Goal: Communication & Community: Answer question/provide support

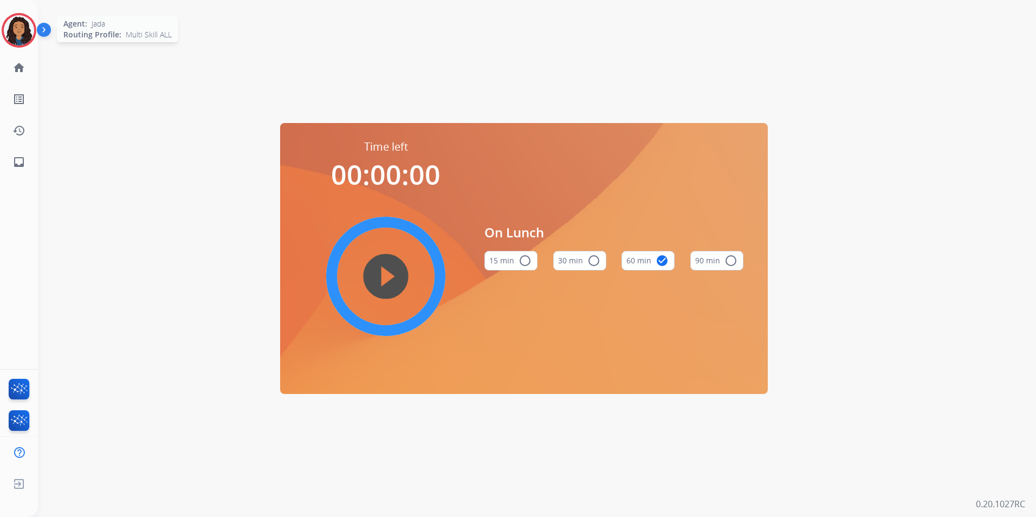
click at [31, 29] on img at bounding box center [19, 30] width 30 height 30
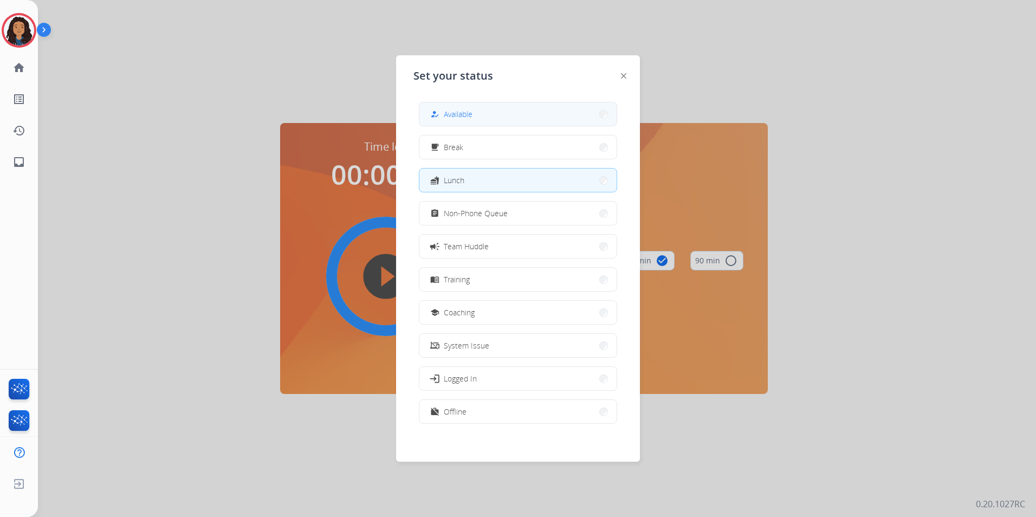
click at [506, 112] on button "how_to_reg Available" at bounding box center [517, 113] width 197 height 23
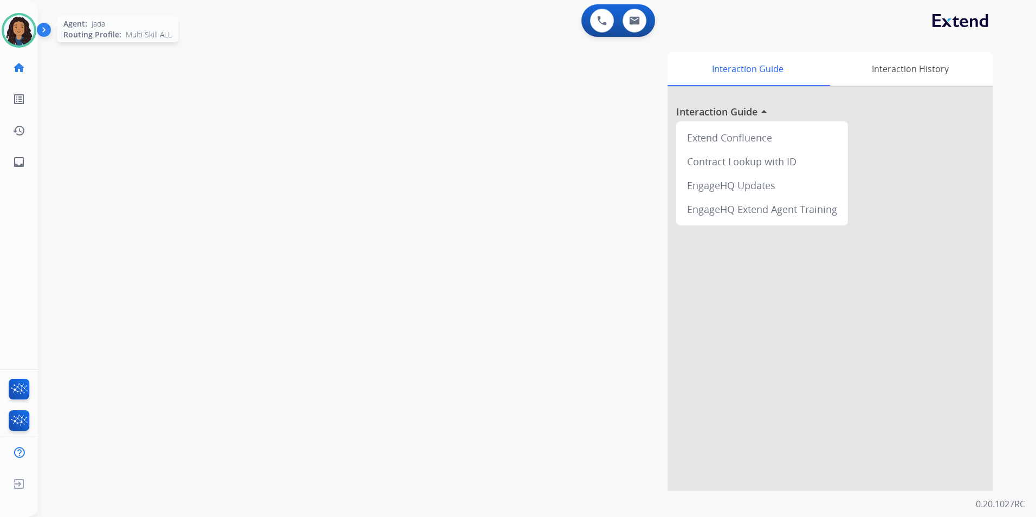
click at [4, 27] on img at bounding box center [19, 30] width 30 height 30
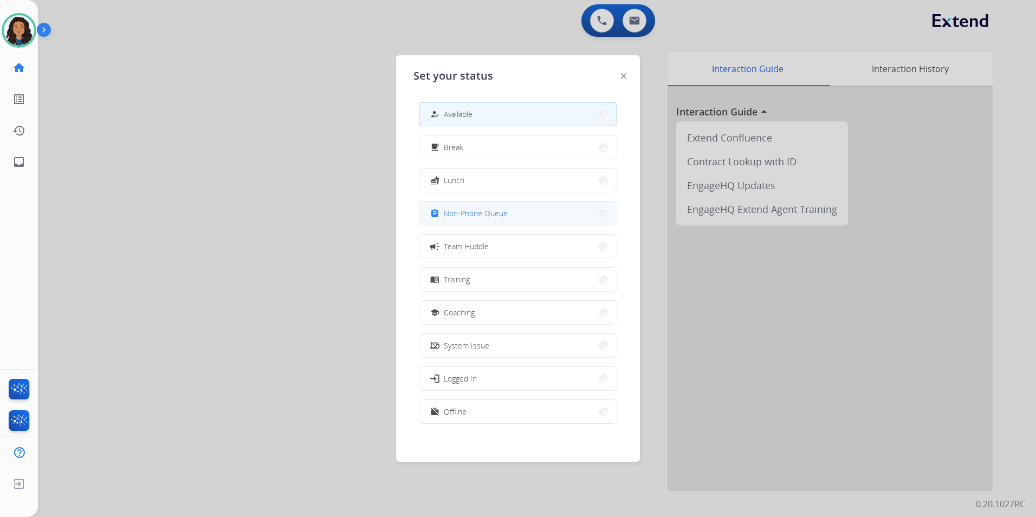
click at [505, 220] on button "assignment Non-Phone Queue" at bounding box center [517, 213] width 197 height 23
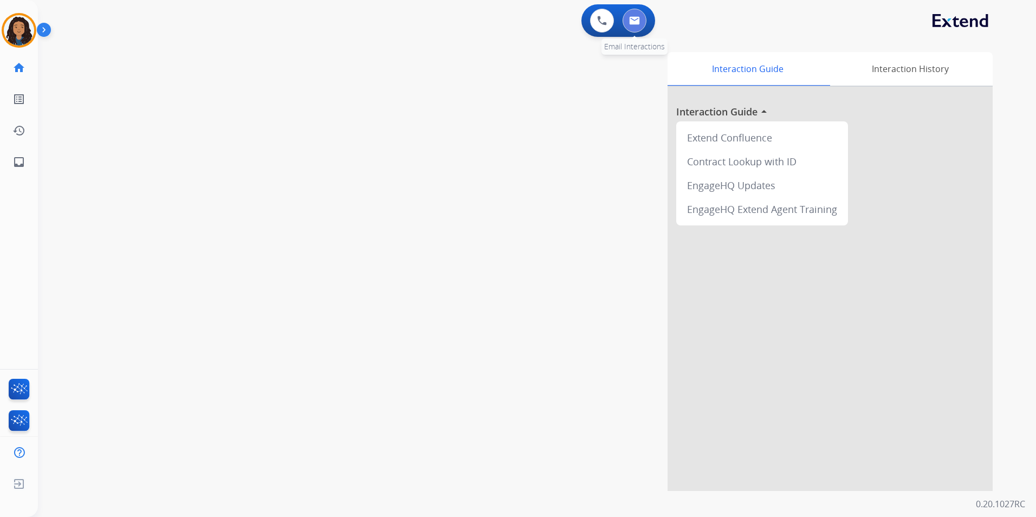
click at [633, 21] on img at bounding box center [634, 20] width 11 height 9
select select "**********"
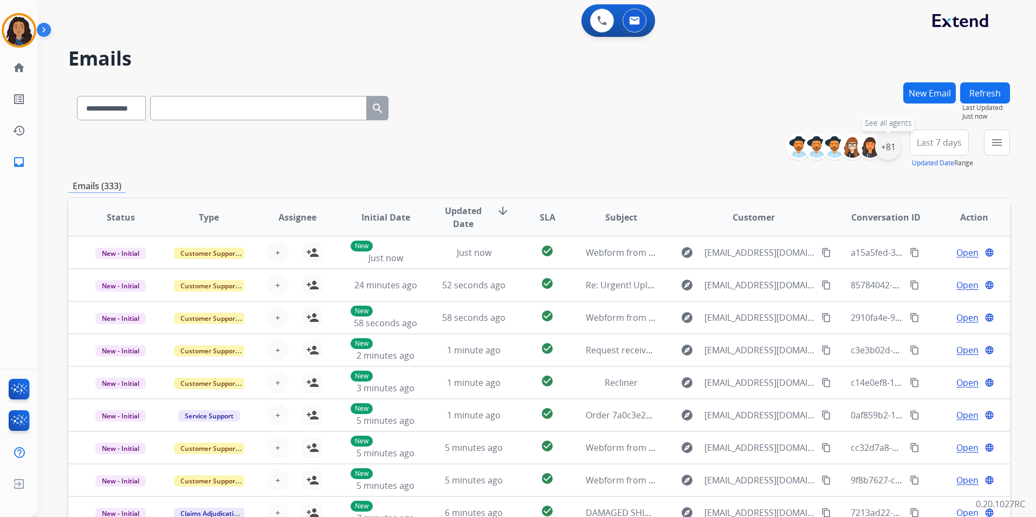
click at [897, 143] on div "+81" at bounding box center [888, 147] width 26 height 26
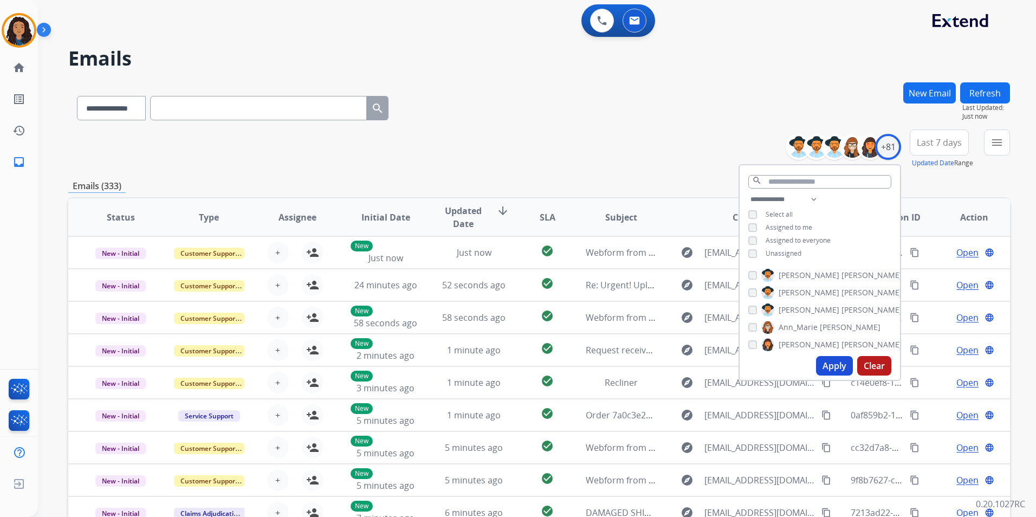
click at [791, 249] on span "Unassigned" at bounding box center [784, 253] width 36 height 9
click at [836, 368] on button "Apply" at bounding box center [834, 366] width 37 height 20
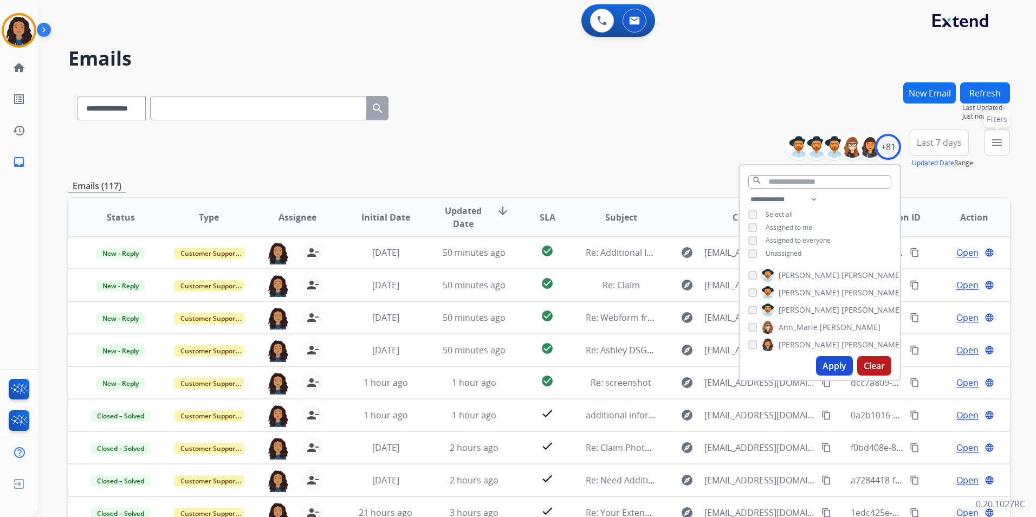
click at [989, 148] on button "menu Filters" at bounding box center [997, 143] width 26 height 26
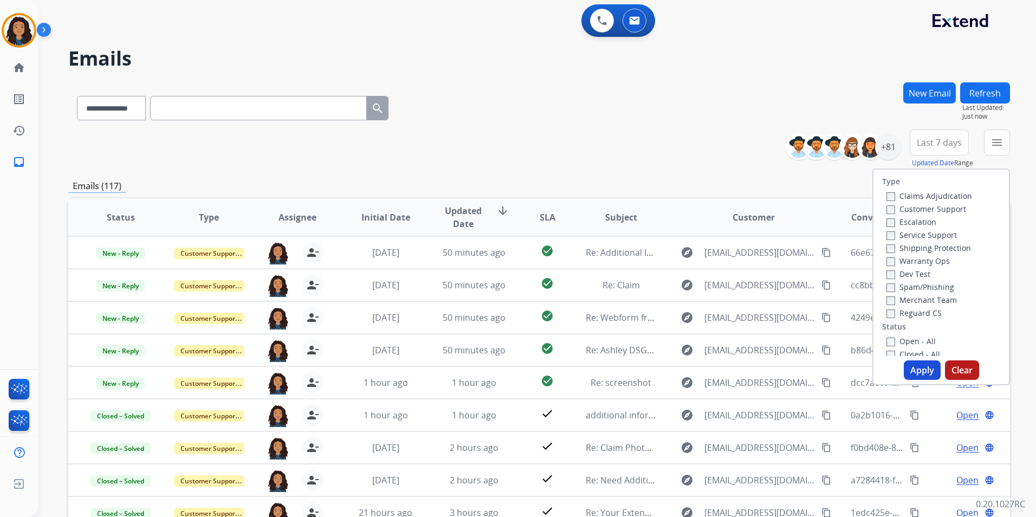
click at [932, 208] on label "Customer Support" at bounding box center [927, 209] width 80 height 10
click at [949, 246] on label "Shipping Protection" at bounding box center [929, 248] width 85 height 10
click at [915, 313] on label "Reguard CS" at bounding box center [914, 313] width 55 height 10
click at [915, 342] on label "Open - All" at bounding box center [911, 341] width 49 height 10
click at [919, 361] on button "Apply" at bounding box center [922, 370] width 37 height 20
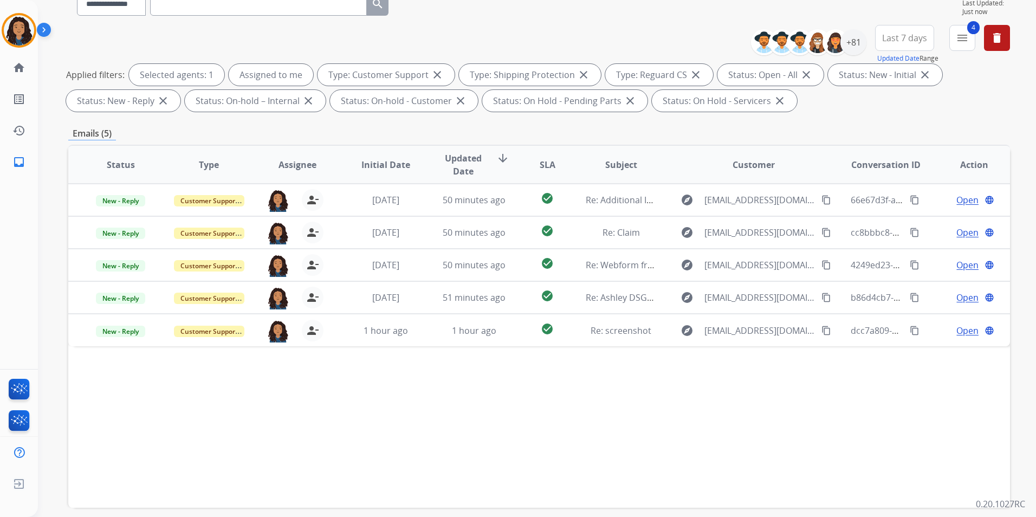
scroll to position [152, 0]
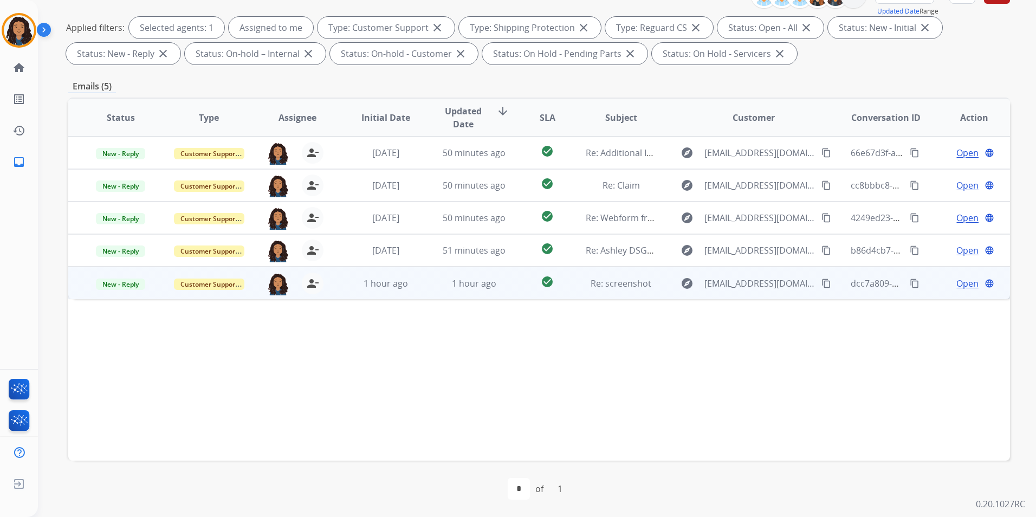
click at [967, 282] on span "Open" at bounding box center [968, 283] width 22 height 13
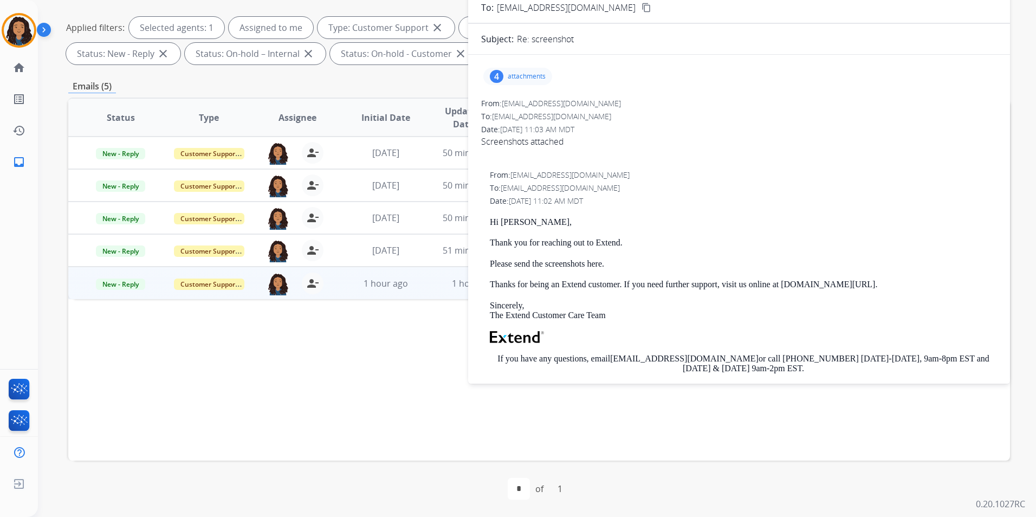
click at [500, 73] on div "4" at bounding box center [497, 76] width 14 height 13
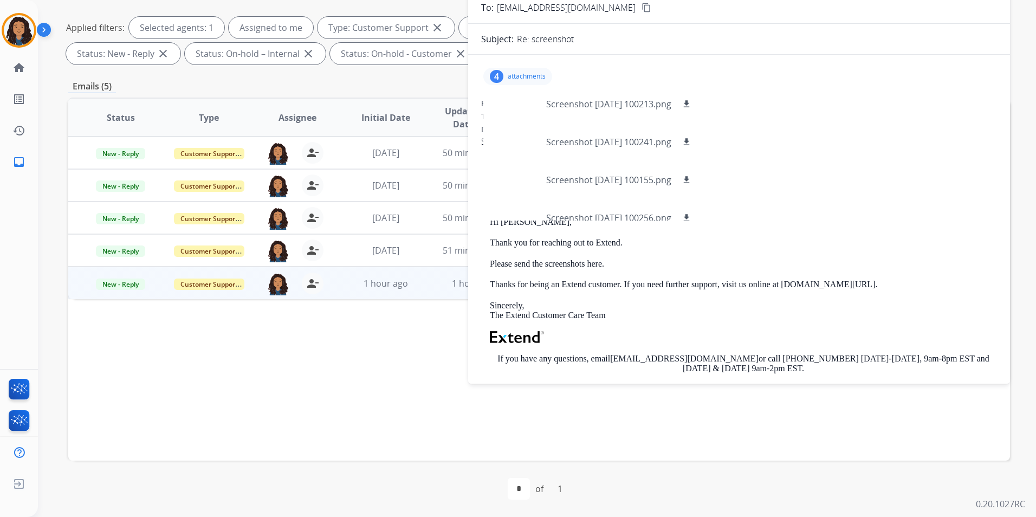
scroll to position [0, 0]
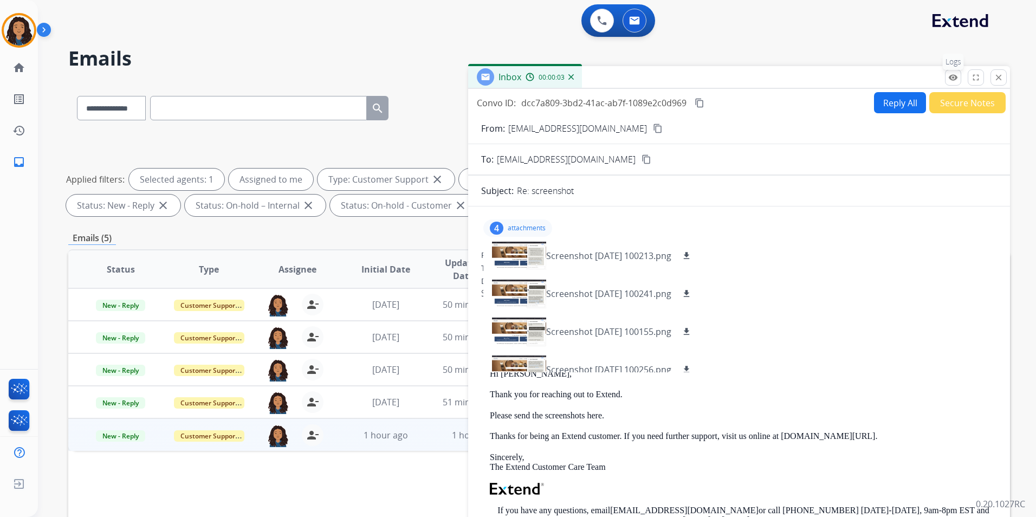
click at [955, 75] on mat-icon "remove_red_eye" at bounding box center [953, 78] width 10 height 10
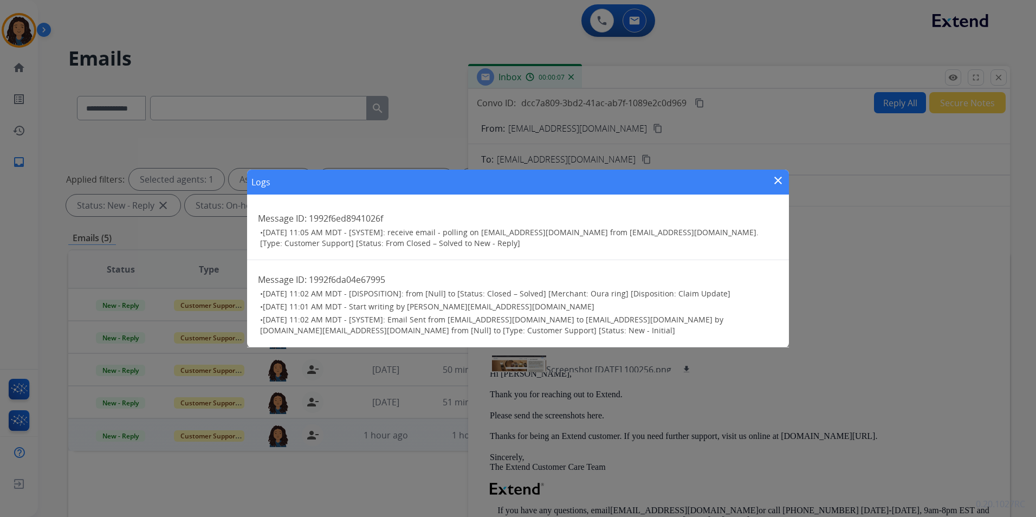
click at [785, 184] on div "Logs close" at bounding box center [518, 182] width 542 height 25
click at [779, 177] on mat-icon "close" at bounding box center [778, 180] width 13 height 13
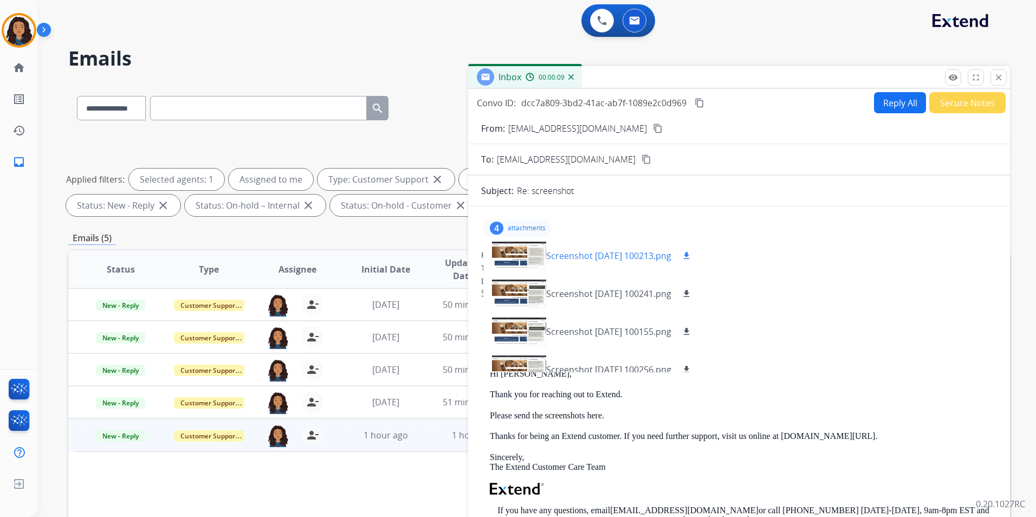
click at [509, 251] on div at bounding box center [519, 256] width 54 height 38
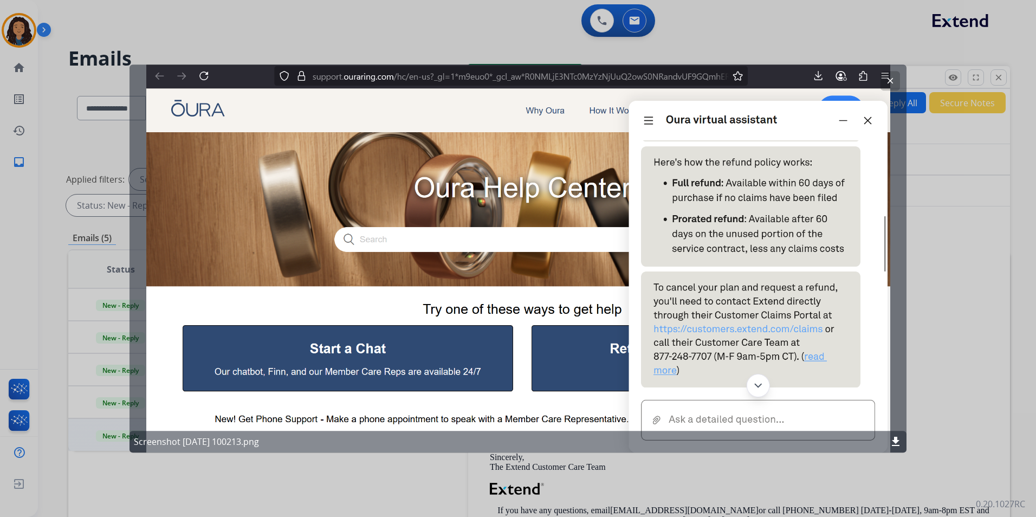
click at [896, 81] on button "clear" at bounding box center [891, 81] width 20 height 20
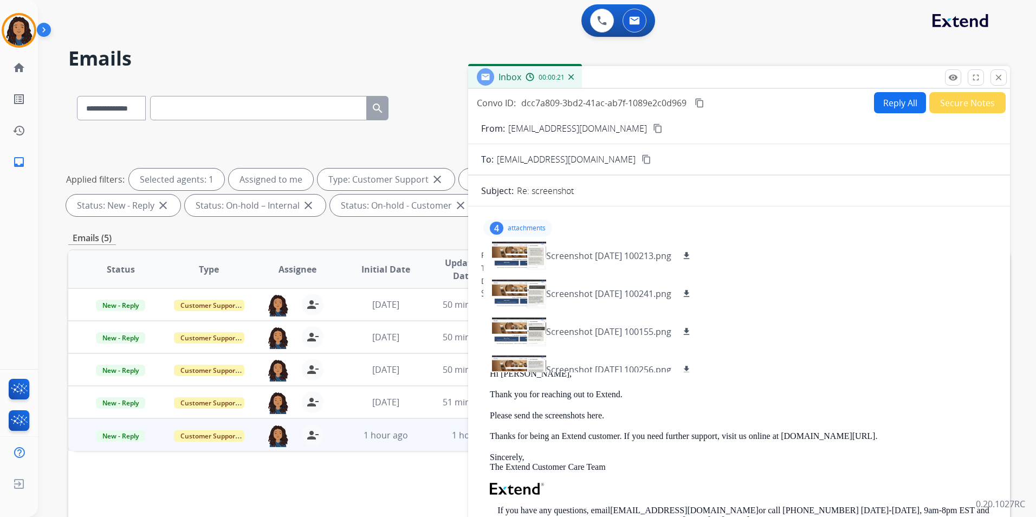
click at [653, 127] on mat-icon "content_copy" at bounding box center [658, 129] width 10 height 10
click at [701, 104] on mat-icon "content_copy" at bounding box center [700, 103] width 10 height 10
click at [531, 228] on p "attachments" at bounding box center [527, 228] width 38 height 9
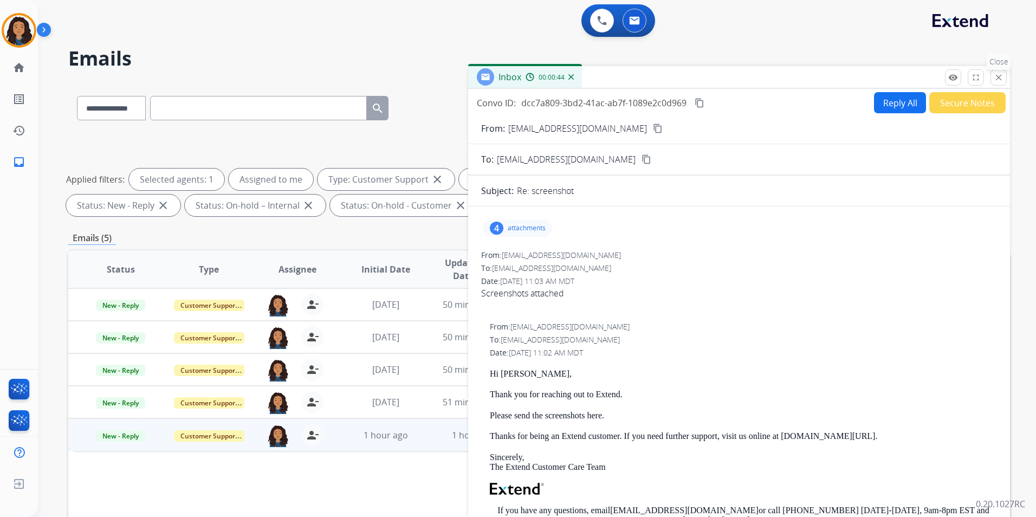
click at [1002, 78] on mat-icon "close" at bounding box center [999, 78] width 10 height 10
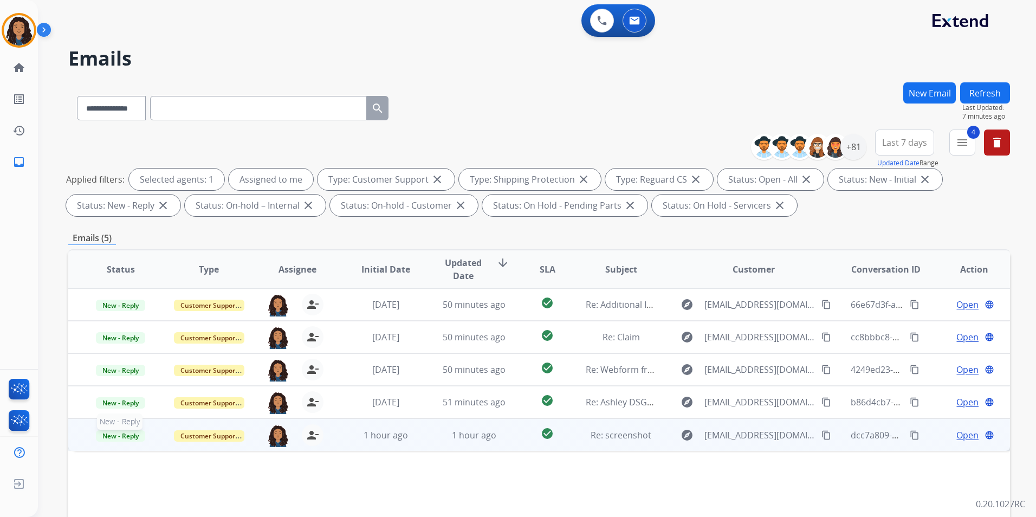
click at [118, 439] on span "New - Reply" at bounding box center [120, 435] width 49 height 11
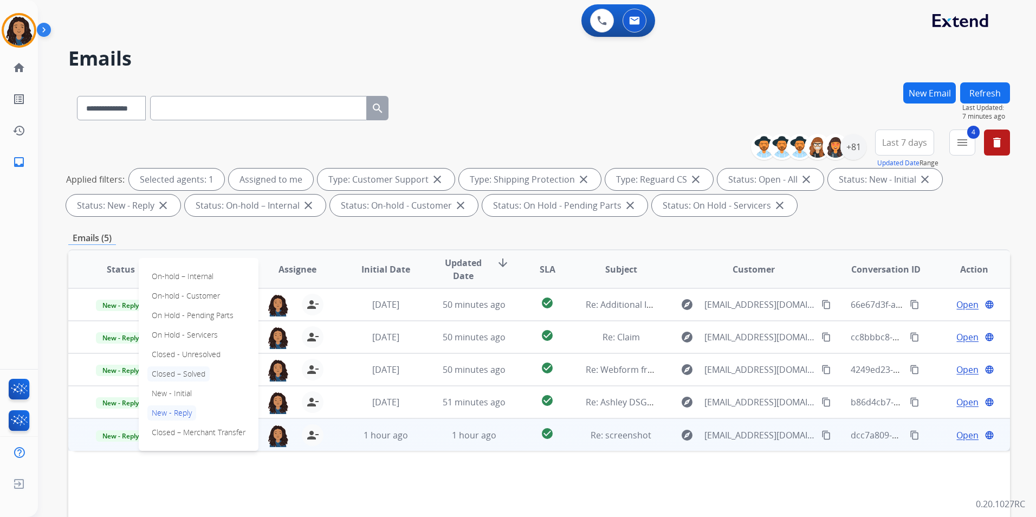
click at [190, 375] on p "Closed – Solved" at bounding box center [178, 373] width 62 height 15
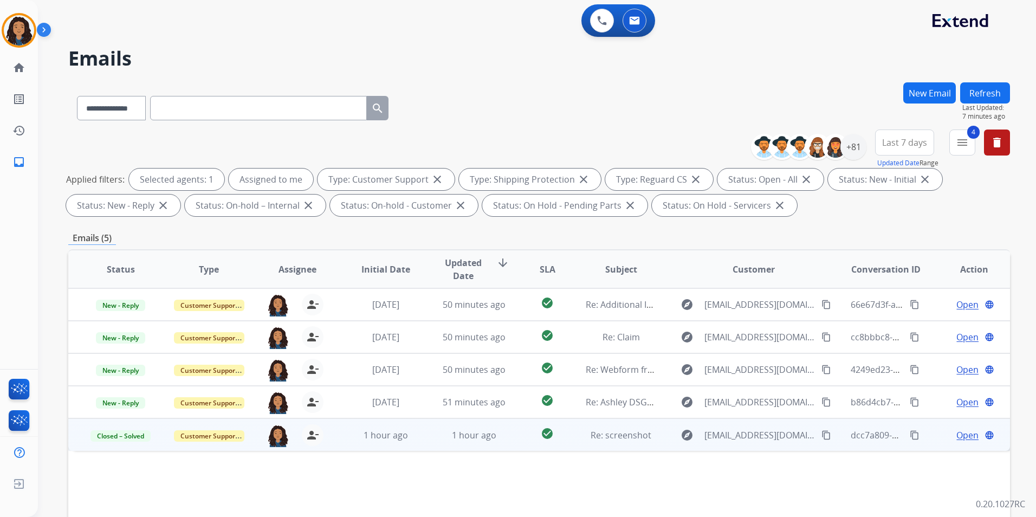
click at [957, 438] on span "Open" at bounding box center [968, 435] width 22 height 13
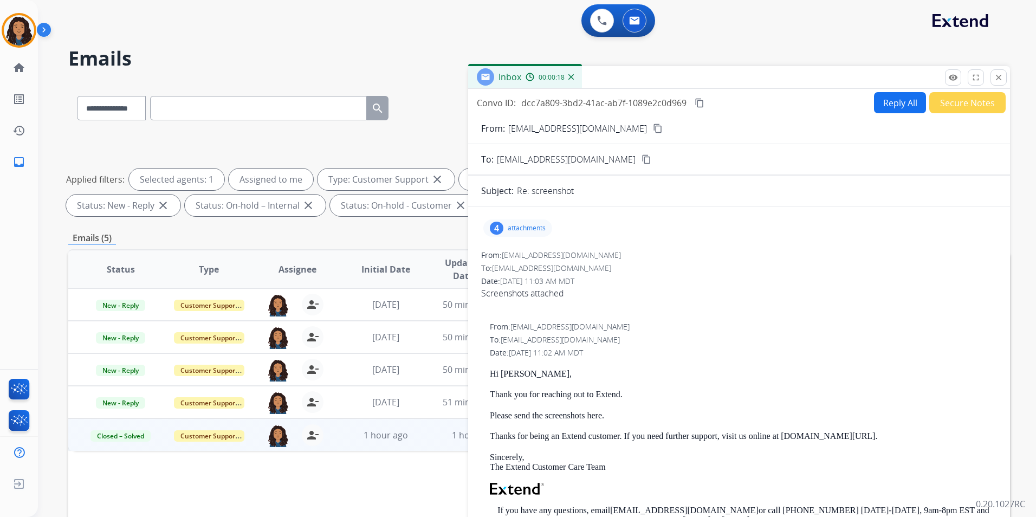
click at [971, 102] on button "Secure Notes" at bounding box center [967, 102] width 76 height 21
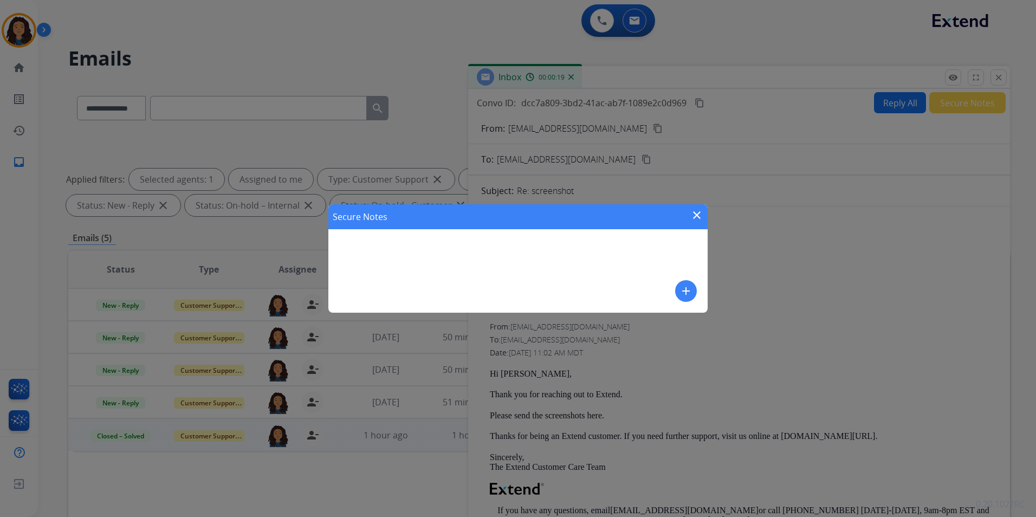
click at [681, 293] on mat-icon "add" at bounding box center [686, 291] width 13 height 13
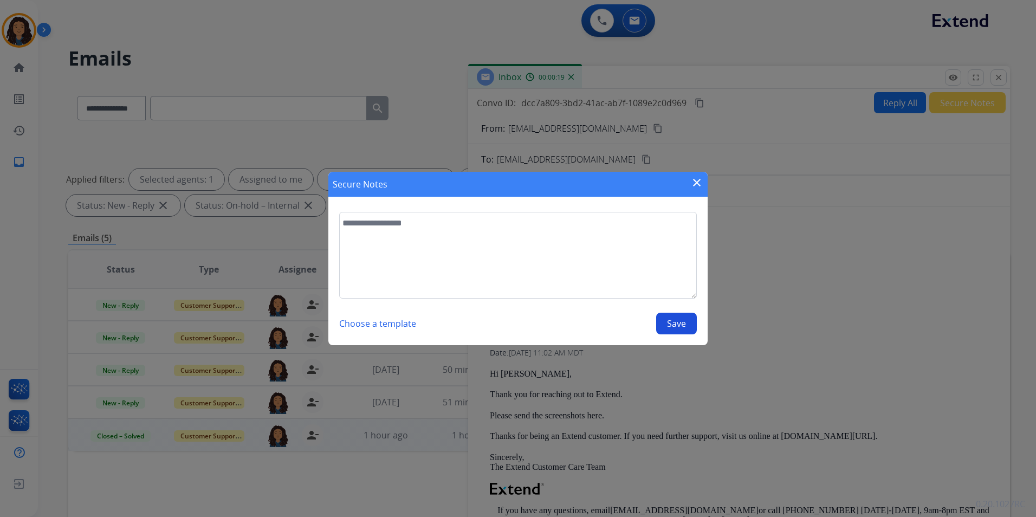
click at [430, 249] on textarea at bounding box center [518, 255] width 358 height 87
type textarea "**********"
click at [682, 322] on button "Save" at bounding box center [676, 324] width 41 height 22
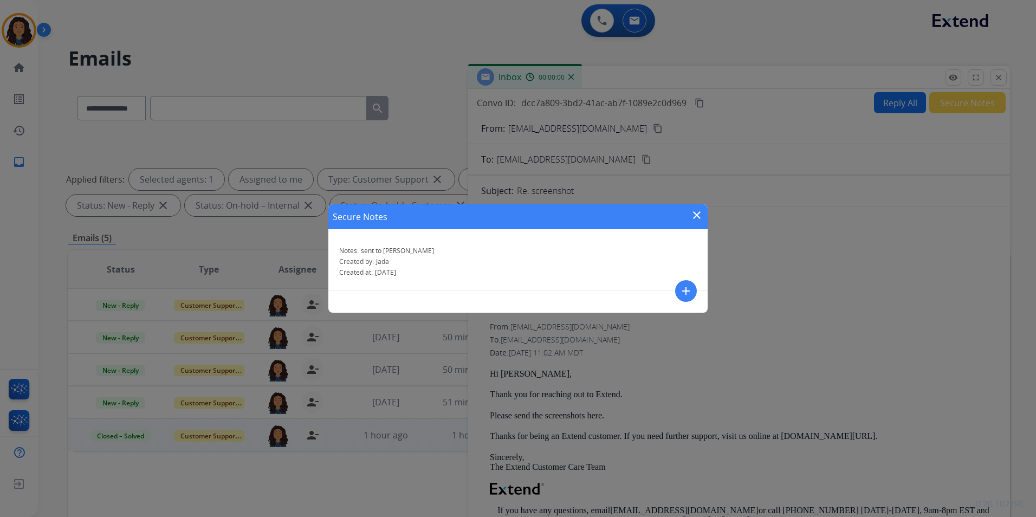
click at [692, 216] on mat-icon "close" at bounding box center [696, 215] width 13 height 13
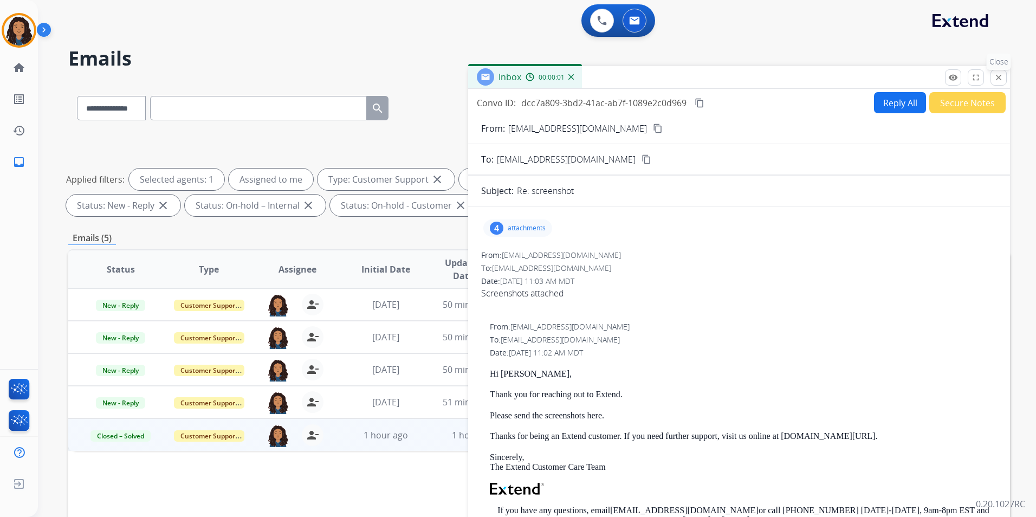
drag, startPoint x: 1000, startPoint y: 77, endPoint x: 1036, endPoint y: 178, distance: 106.8
click at [999, 78] on mat-icon "close" at bounding box center [999, 78] width 10 height 10
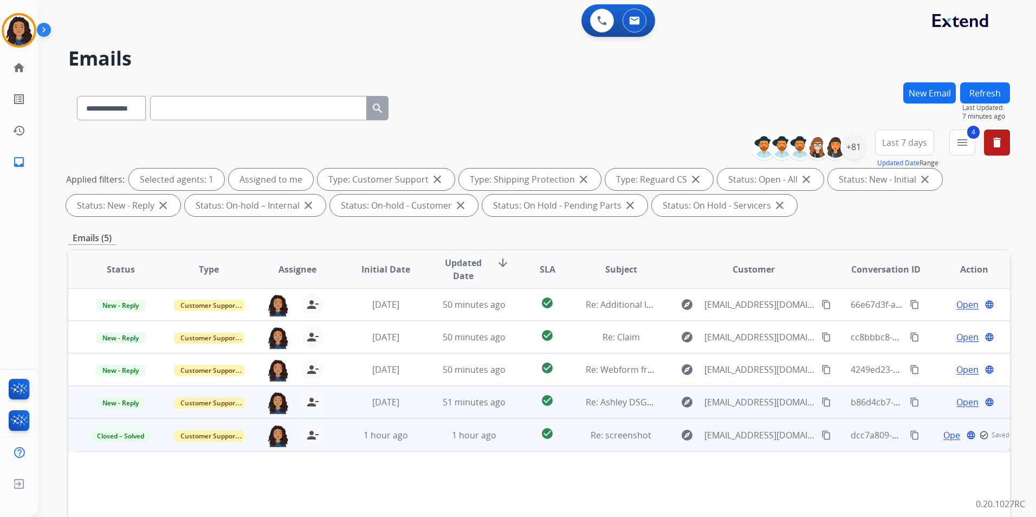
click at [957, 404] on span "Open" at bounding box center [968, 402] width 22 height 13
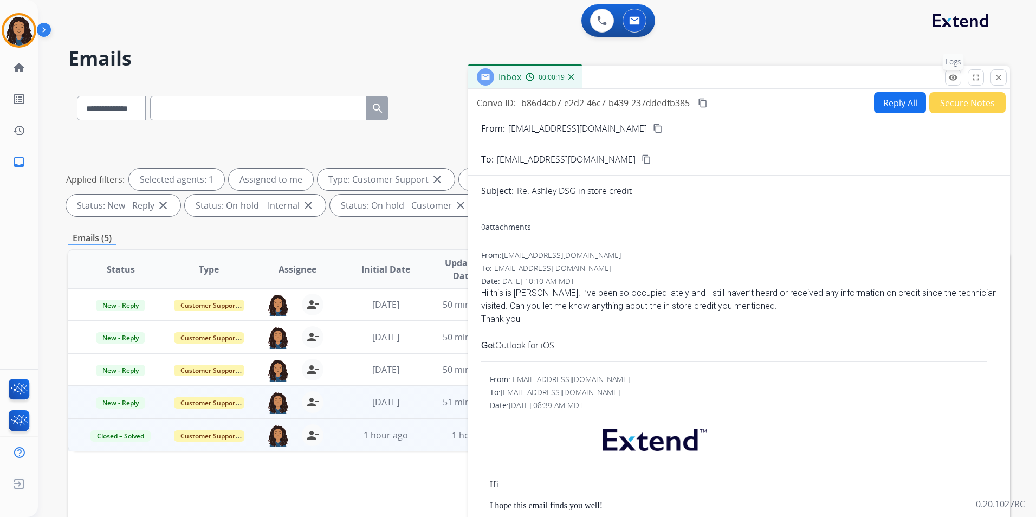
click at [957, 79] on mat-icon "remove_red_eye" at bounding box center [953, 78] width 10 height 10
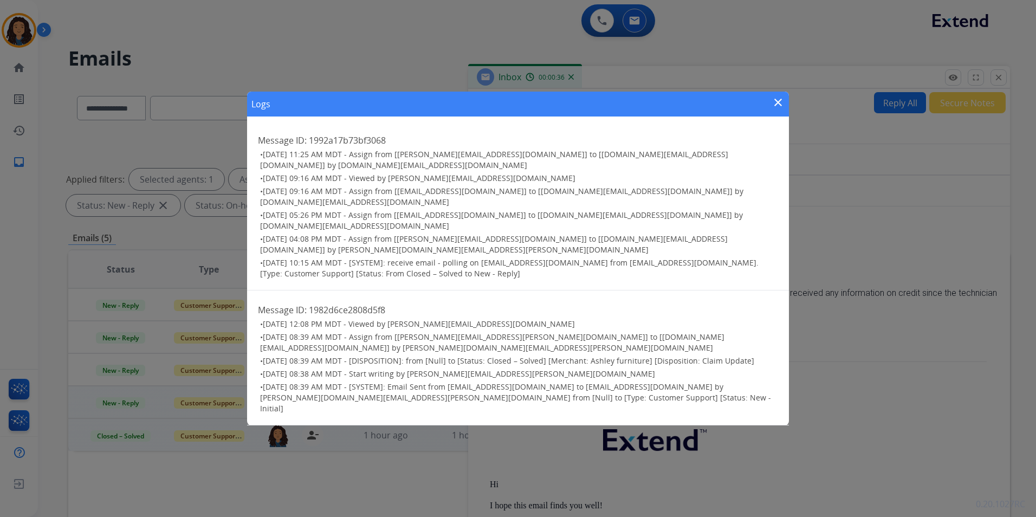
click at [780, 109] on mat-icon "close" at bounding box center [778, 102] width 13 height 13
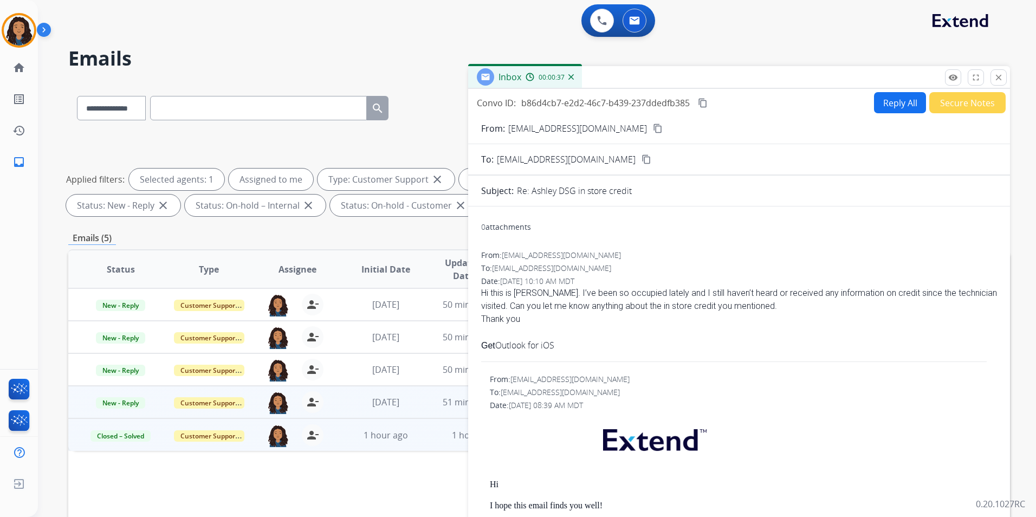
click at [653, 129] on mat-icon "content_copy" at bounding box center [658, 129] width 10 height 10
click at [997, 78] on mat-icon "close" at bounding box center [999, 78] width 10 height 10
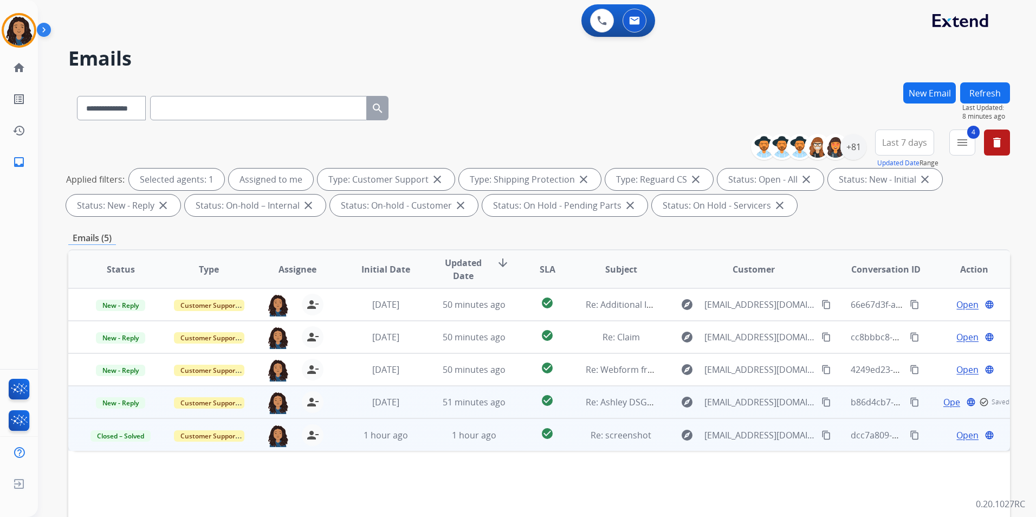
click at [947, 400] on span "Open" at bounding box center [955, 402] width 22 height 13
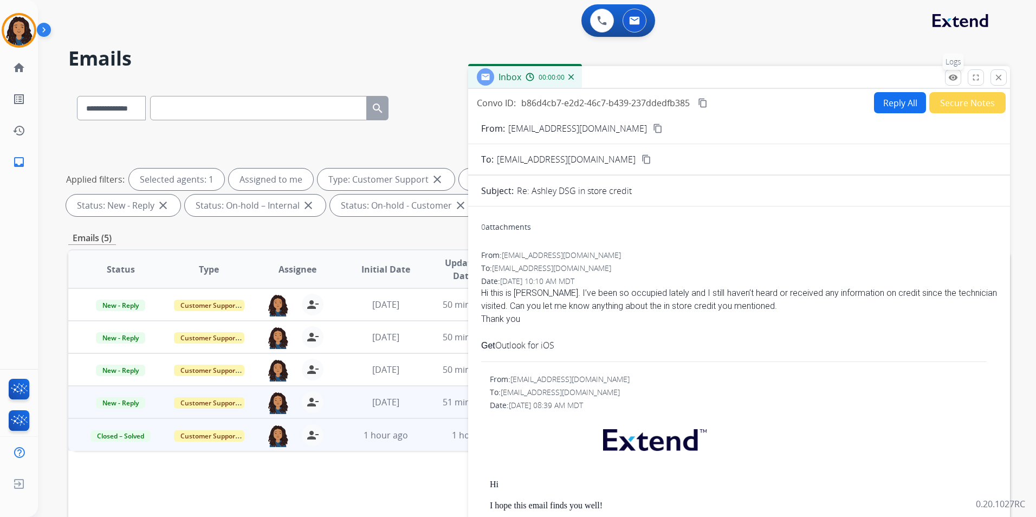
click at [955, 82] on mat-icon "remove_red_eye" at bounding box center [953, 78] width 10 height 10
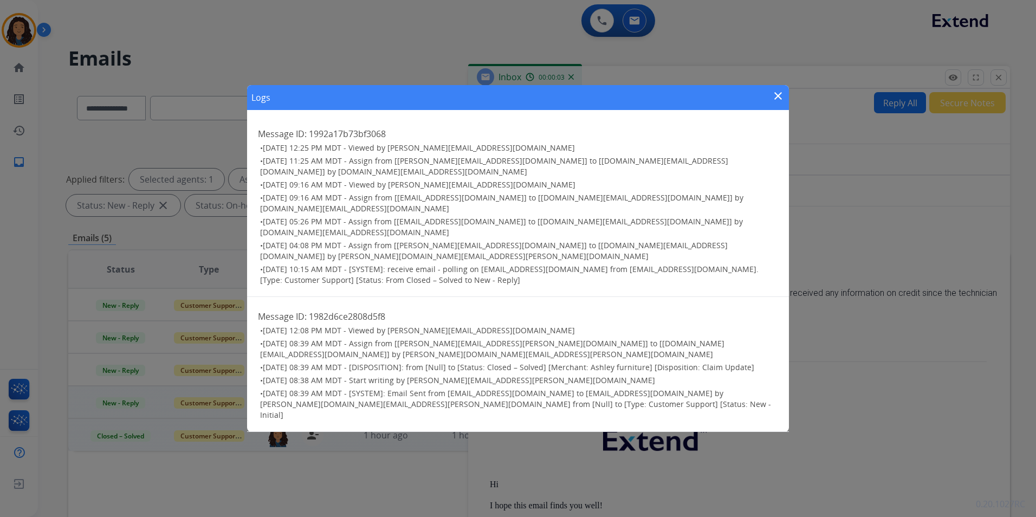
click at [783, 102] on mat-icon "close" at bounding box center [778, 95] width 13 height 13
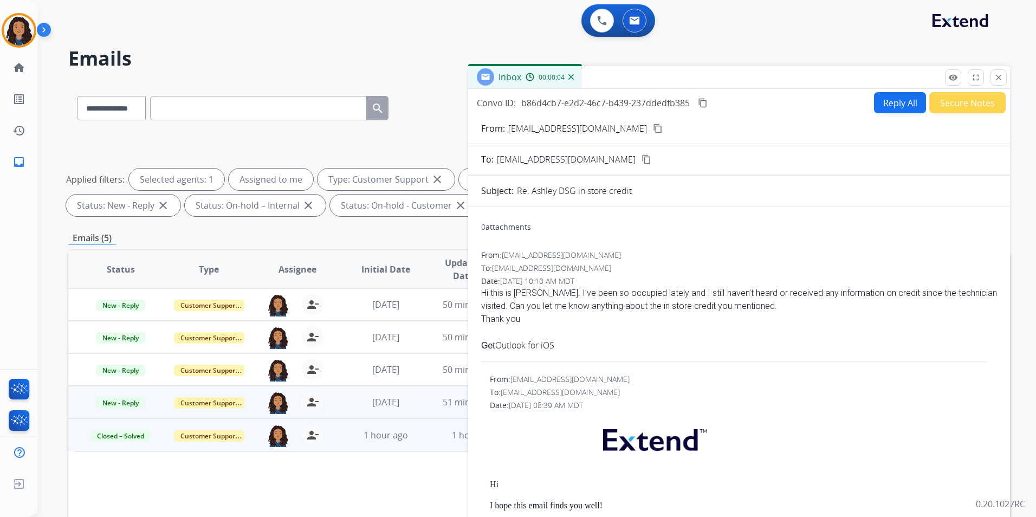
drag, startPoint x: 998, startPoint y: 73, endPoint x: 989, endPoint y: 139, distance: 66.7
click at [998, 73] on mat-icon "close" at bounding box center [999, 78] width 10 height 10
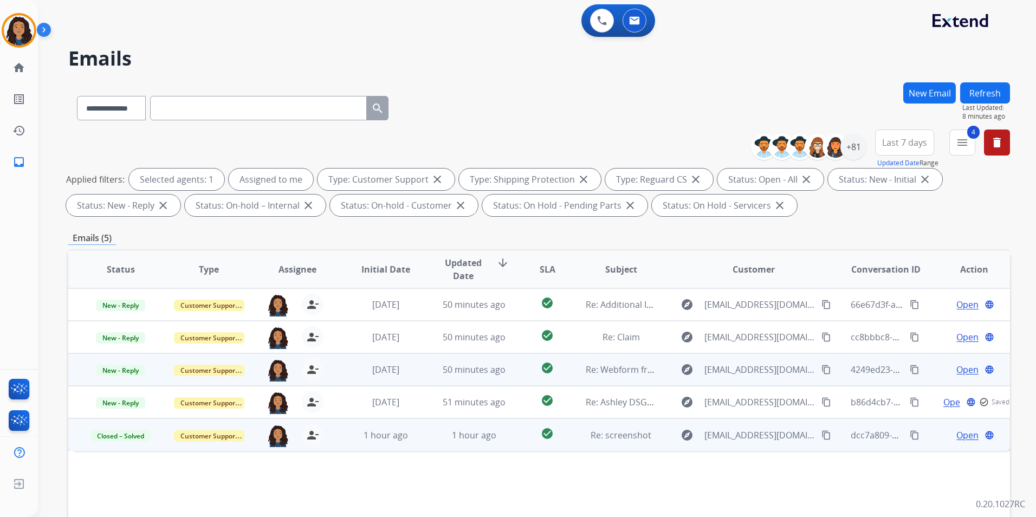
click at [957, 369] on span "Open" at bounding box center [968, 369] width 22 height 13
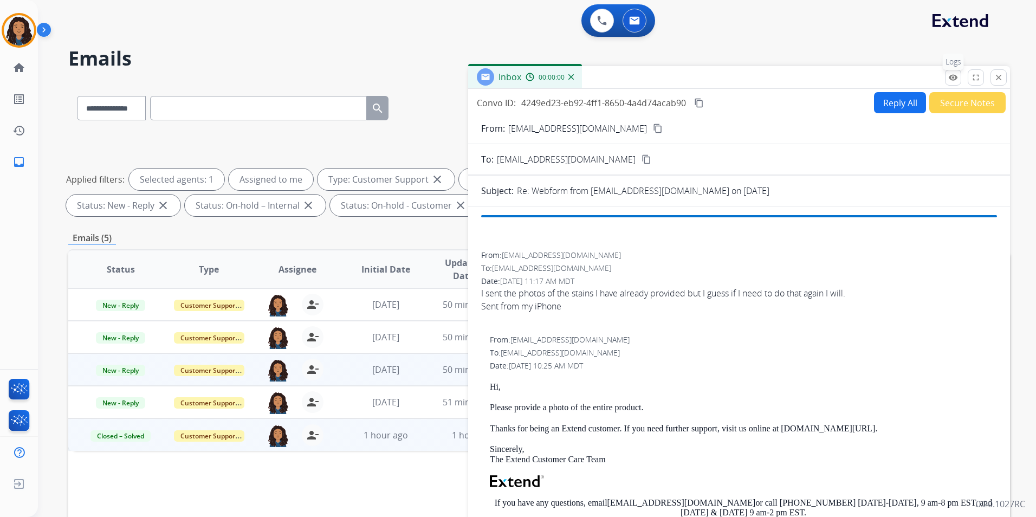
click at [945, 76] on button "remove_red_eye Logs" at bounding box center [953, 77] width 16 height 16
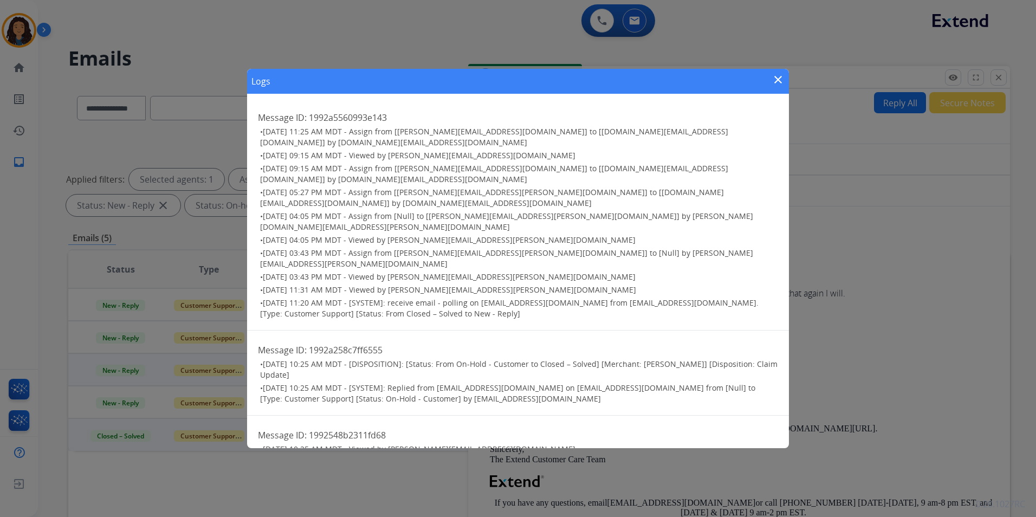
click at [777, 82] on mat-icon "close" at bounding box center [778, 79] width 13 height 13
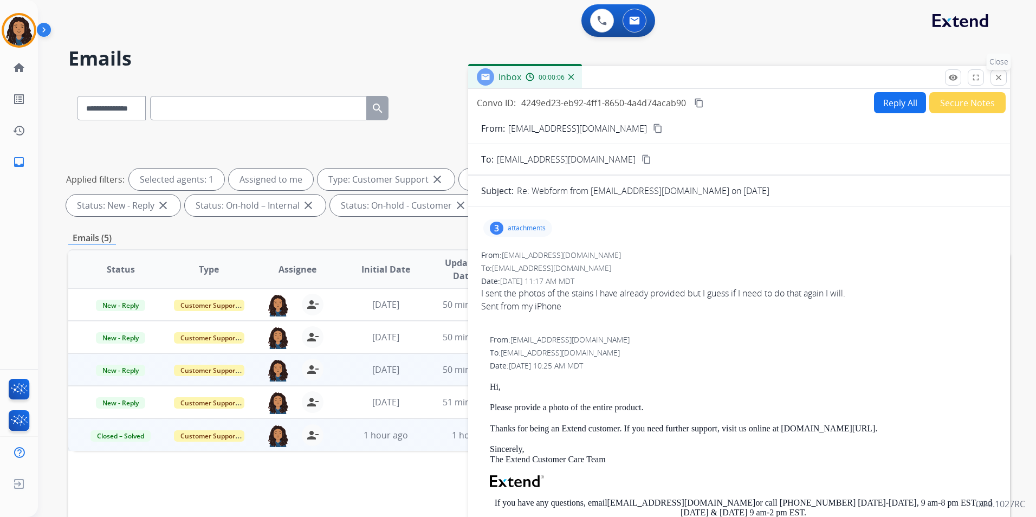
click at [998, 79] on mat-icon "close" at bounding box center [999, 78] width 10 height 10
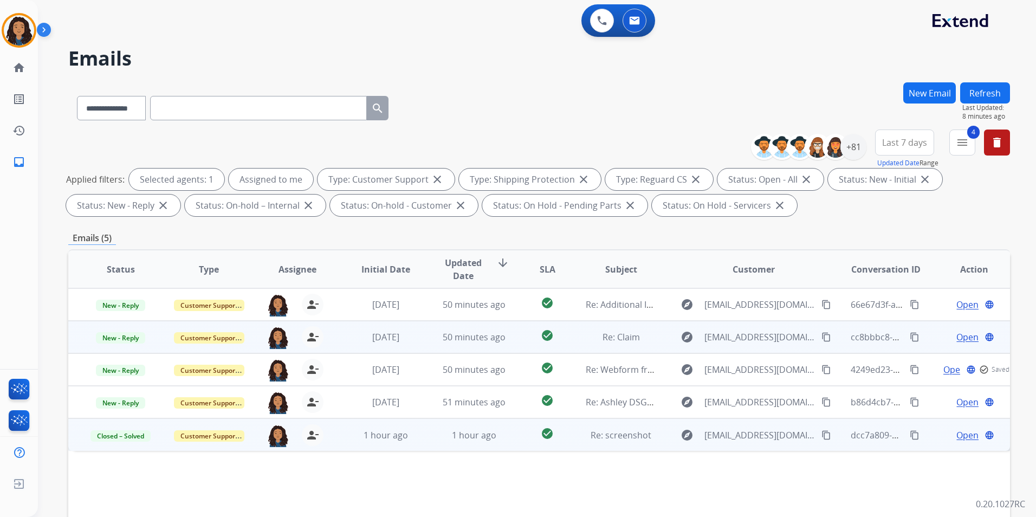
click at [957, 338] on span "Open" at bounding box center [968, 337] width 22 height 13
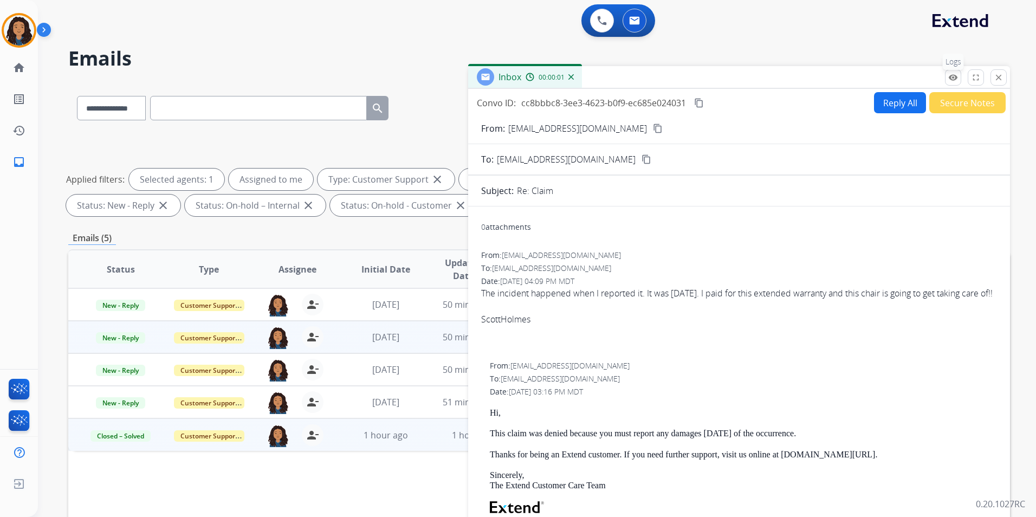
click at [950, 74] on mat-icon "remove_red_eye" at bounding box center [953, 78] width 10 height 10
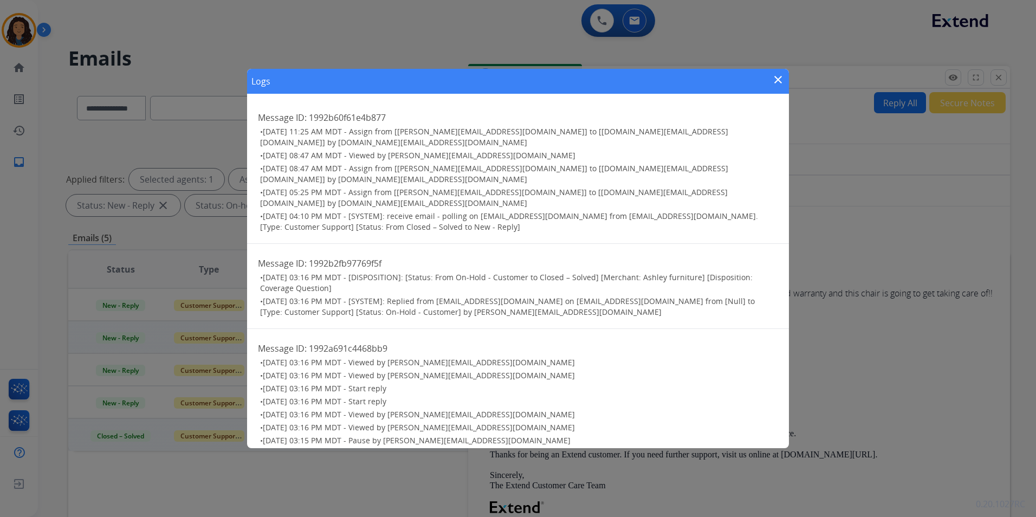
drag, startPoint x: 777, startPoint y: 82, endPoint x: 795, endPoint y: 76, distance: 18.3
click at [777, 81] on mat-icon "close" at bounding box center [778, 79] width 13 height 13
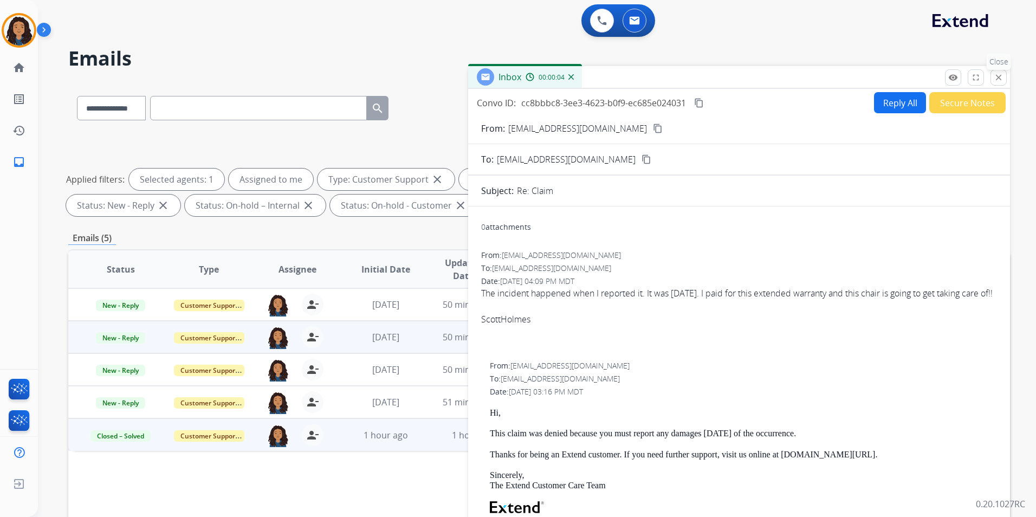
click at [1003, 75] on mat-icon "close" at bounding box center [999, 78] width 10 height 10
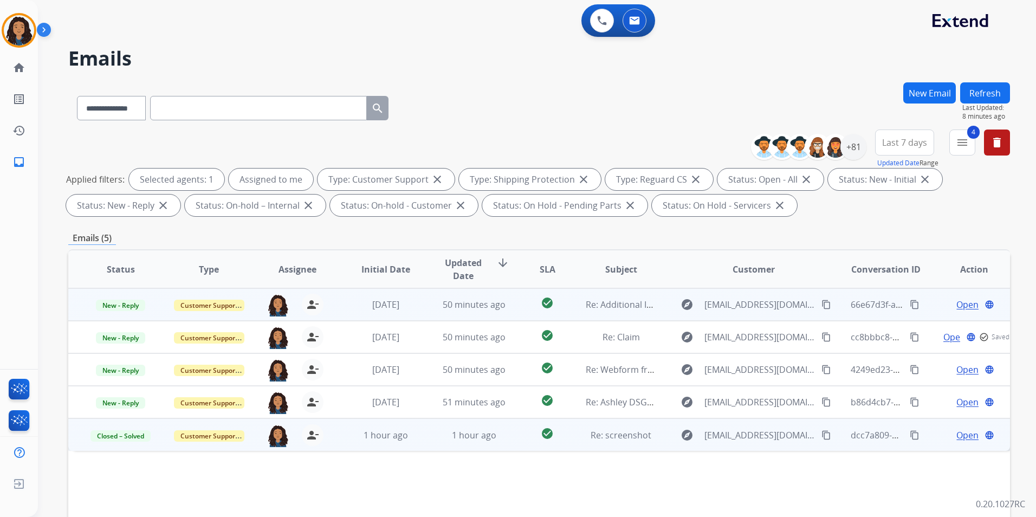
click at [968, 302] on span "Open" at bounding box center [968, 304] width 22 height 13
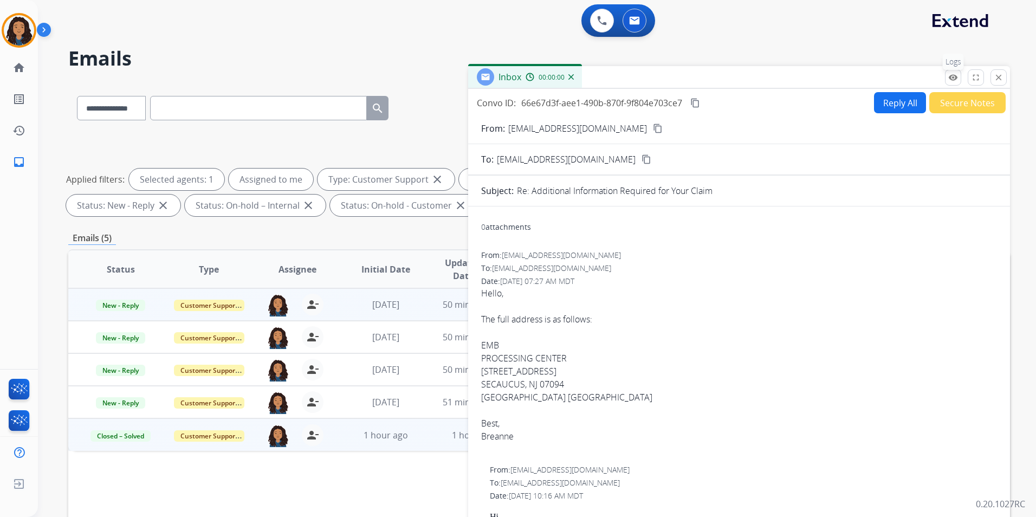
click at [951, 79] on mat-icon "remove_red_eye" at bounding box center [953, 78] width 10 height 10
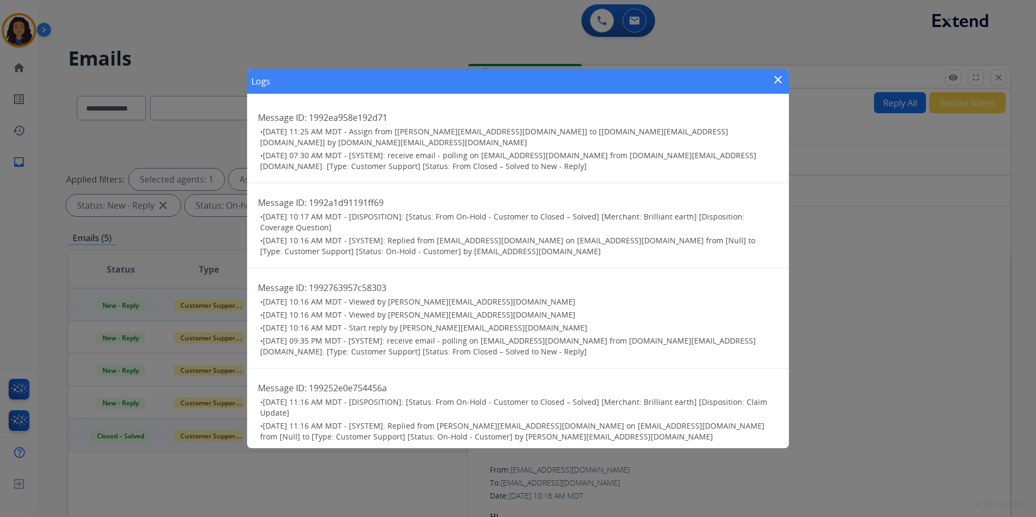
click at [780, 82] on mat-icon "close" at bounding box center [778, 79] width 13 height 13
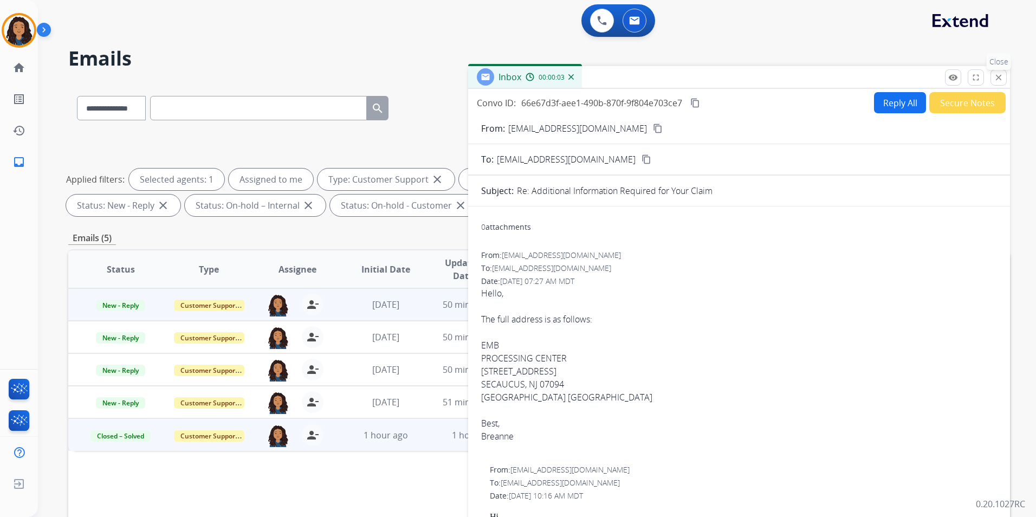
click at [1005, 77] on button "close Close" at bounding box center [999, 77] width 16 height 16
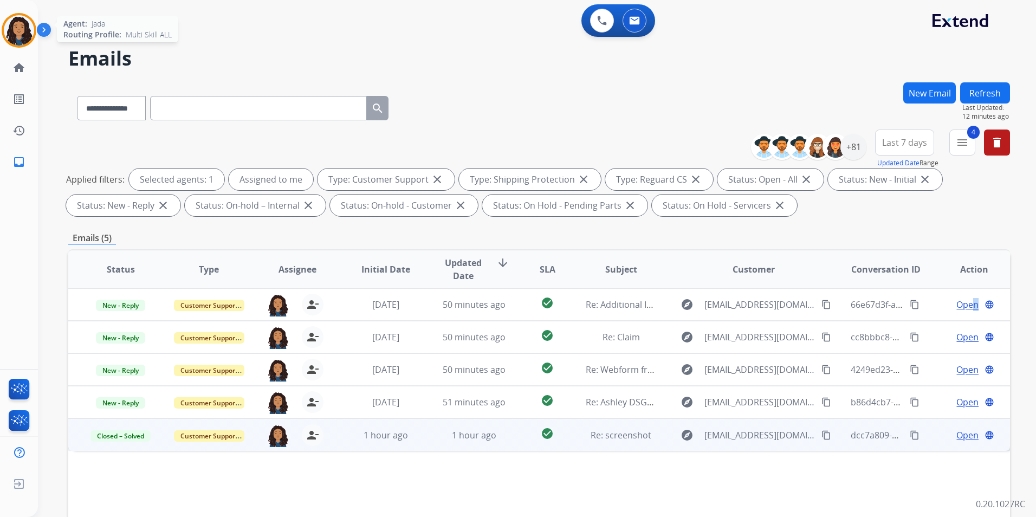
click at [15, 34] on img at bounding box center [19, 30] width 30 height 30
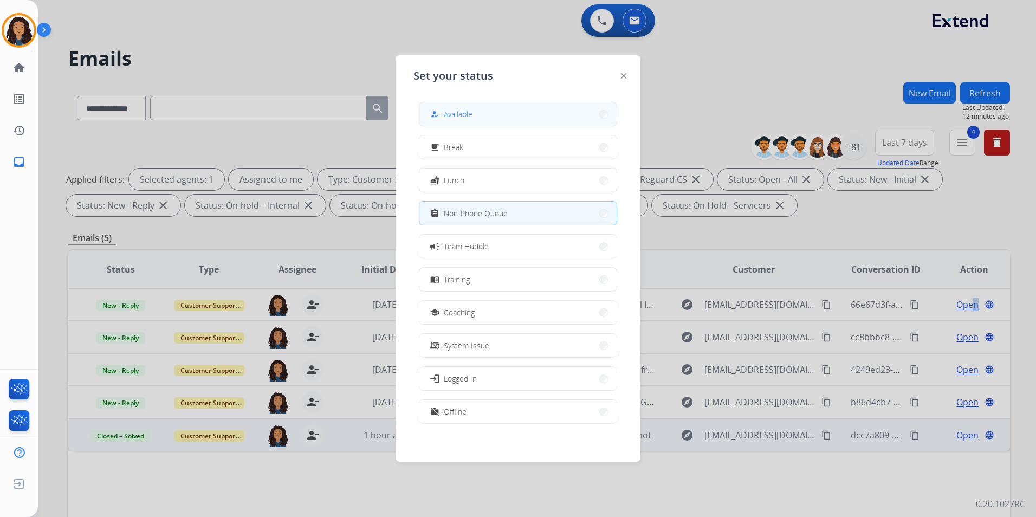
click at [511, 114] on button "how_to_reg Available" at bounding box center [517, 113] width 197 height 23
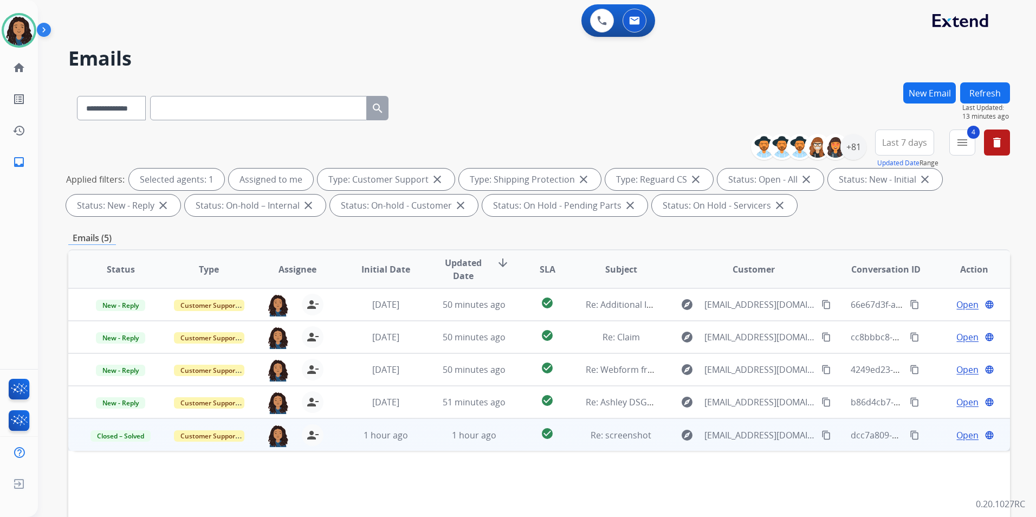
click at [957, 435] on span "Open" at bounding box center [968, 435] width 22 height 13
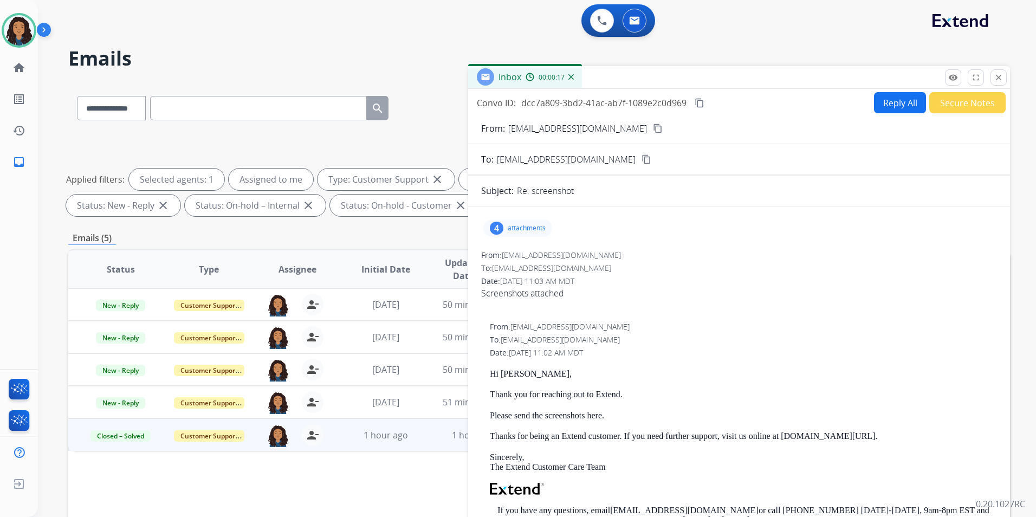
click at [538, 231] on p "attachments" at bounding box center [527, 228] width 38 height 9
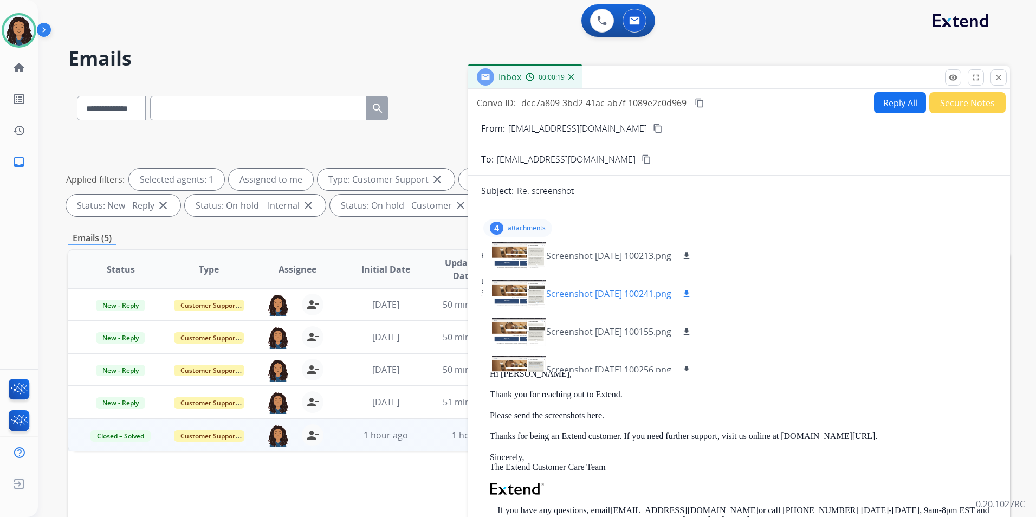
click at [494, 292] on div at bounding box center [519, 294] width 54 height 38
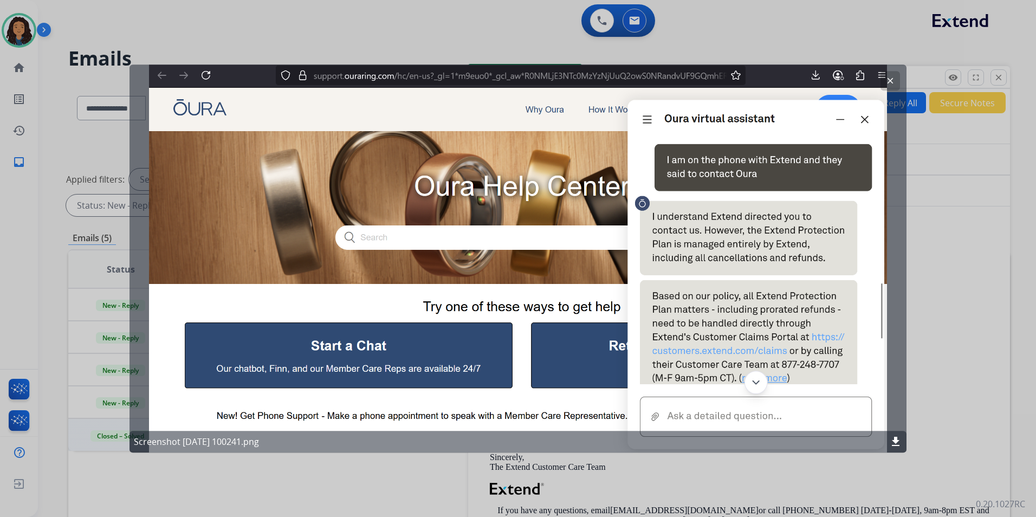
click at [893, 80] on mat-icon "clear" at bounding box center [891, 81] width 10 height 10
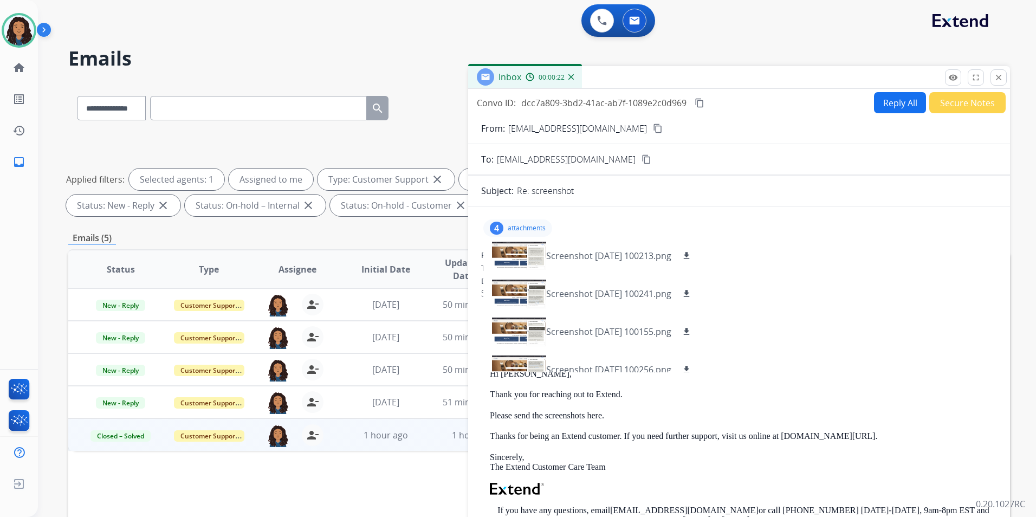
click at [990, 80] on div "remove_red_eye Logs fullscreen Expand close Close" at bounding box center [976, 77] width 62 height 16
click at [1000, 77] on mat-icon "close" at bounding box center [999, 78] width 10 height 10
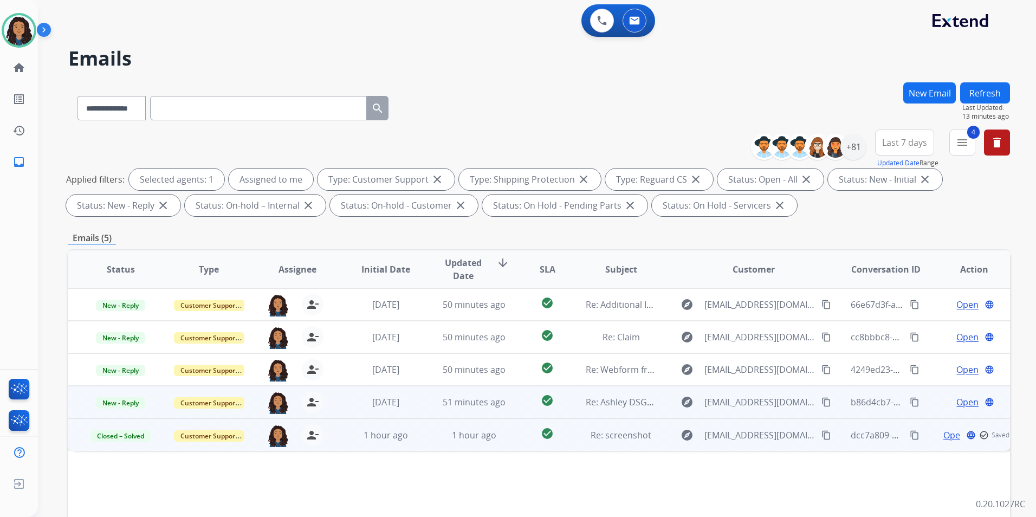
click at [963, 400] on span "Open" at bounding box center [968, 402] width 22 height 13
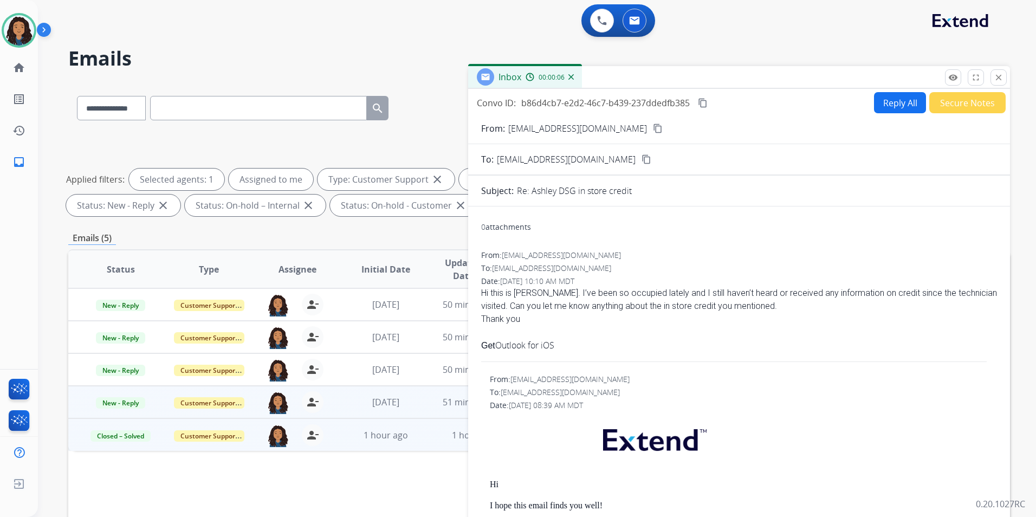
click at [653, 127] on mat-icon "content_copy" at bounding box center [658, 129] width 10 height 10
click at [890, 99] on button "Reply All" at bounding box center [900, 102] width 52 height 21
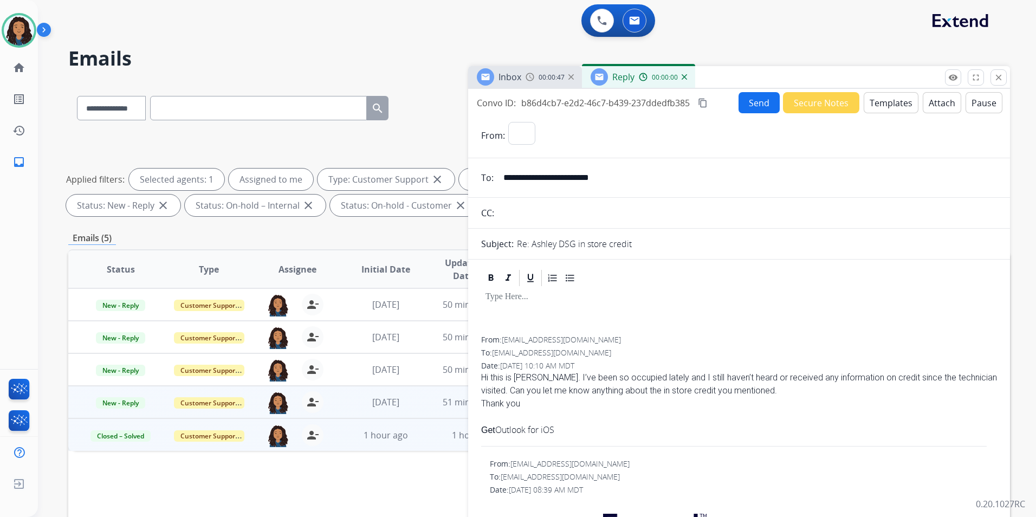
select select "**********"
click at [897, 102] on button "Templates" at bounding box center [891, 102] width 55 height 21
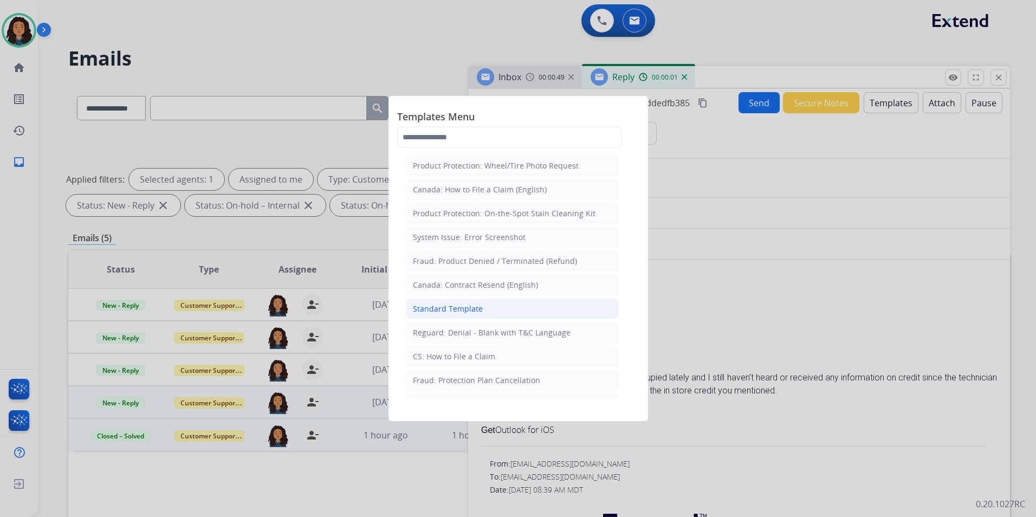
click at [507, 305] on li "Standard Template" at bounding box center [512, 309] width 213 height 21
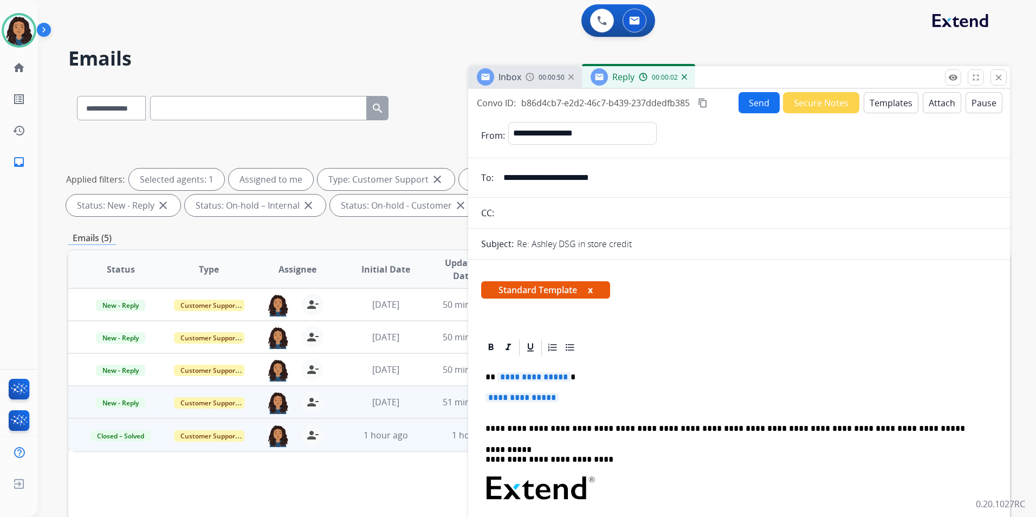
click at [516, 398] on span "**********" at bounding box center [522, 397] width 73 height 9
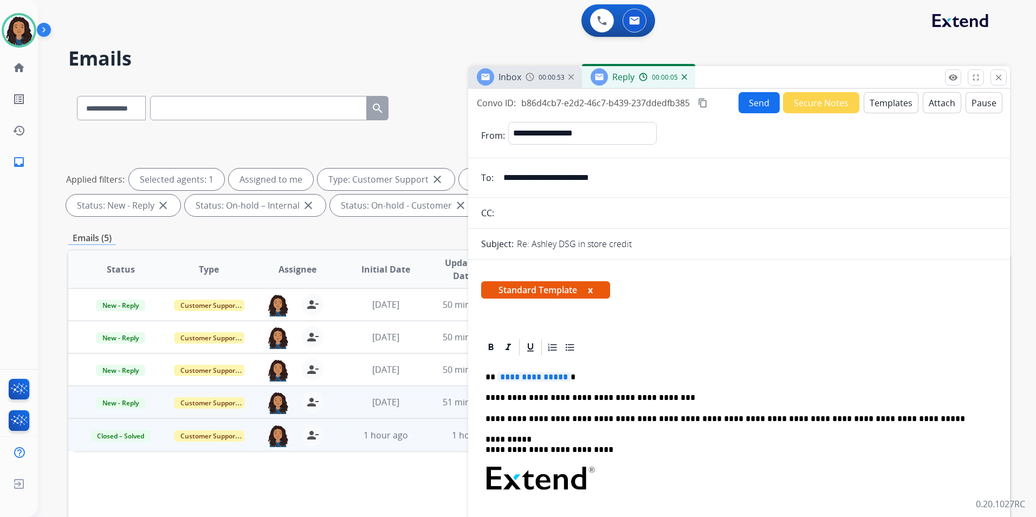
click at [487, 397] on p "**********" at bounding box center [735, 398] width 499 height 10
click at [546, 397] on p "**********" at bounding box center [735, 398] width 499 height 10
click at [509, 81] on span "Inbox" at bounding box center [510, 77] width 23 height 12
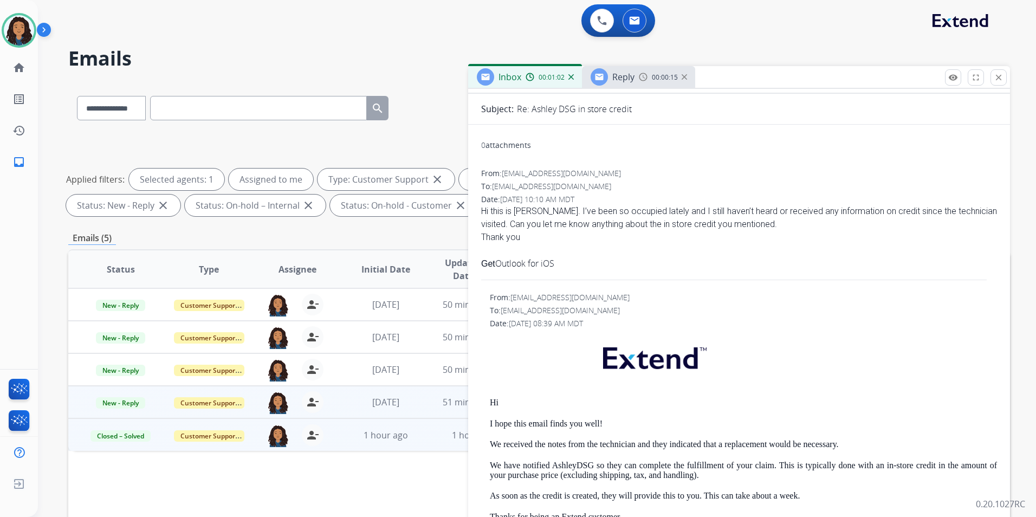
scroll to position [163, 0]
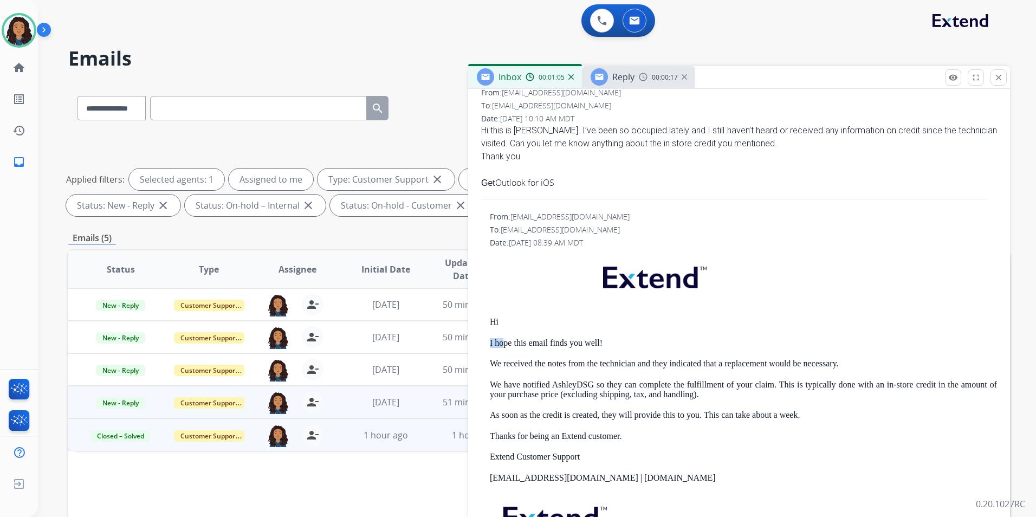
drag, startPoint x: 480, startPoint y: 332, endPoint x: 503, endPoint y: 328, distance: 24.2
click at [503, 328] on div "0 attachments From: donettecunagin@hotmail.com To: support@extend.com Date: 09/…" at bounding box center [739, 334] width 542 height 563
drag, startPoint x: 503, startPoint y: 328, endPoint x: 486, endPoint y: 324, distance: 17.8
click at [486, 324] on div "From: support@extend.com To: donettecunagin@hotmail.com Date: 07/21/2025 - 08:3…" at bounding box center [739, 408] width 516 height 395
drag, startPoint x: 492, startPoint y: 323, endPoint x: 606, endPoint y: 345, distance: 116.0
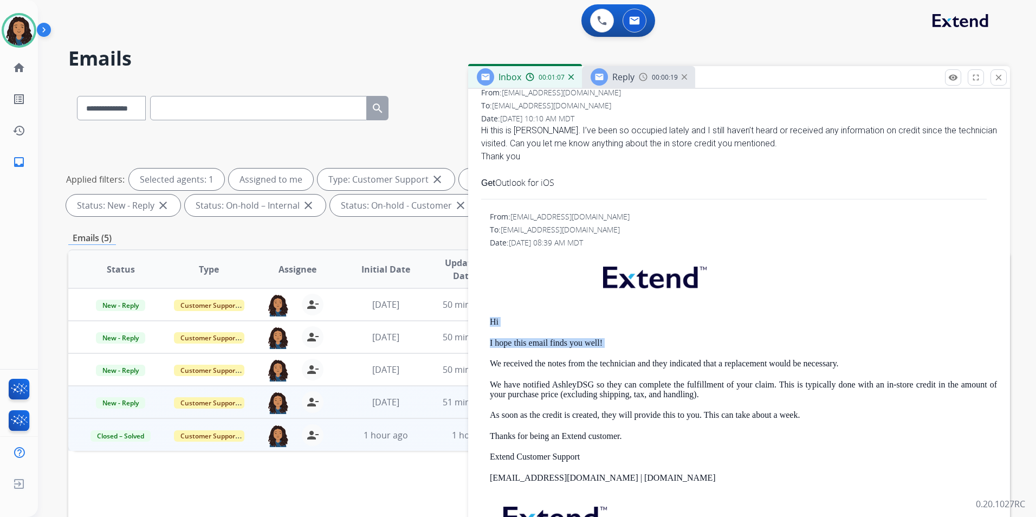
click at [606, 345] on div "From: support@extend.com To: donettecunagin@hotmail.com Date: 07/21/2025 - 08:3…" at bounding box center [739, 408] width 516 height 395
copy div "Hi I hope this email finds you well!"
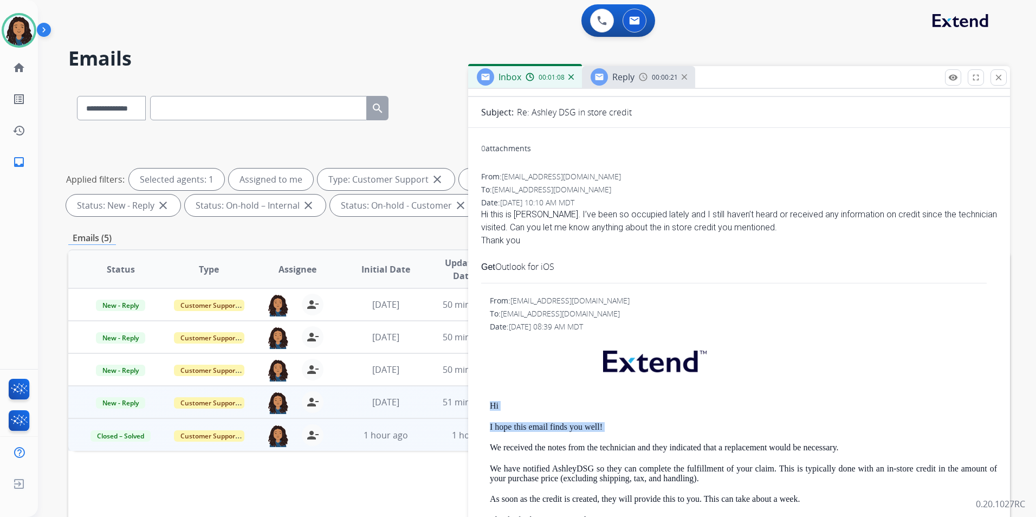
scroll to position [0, 0]
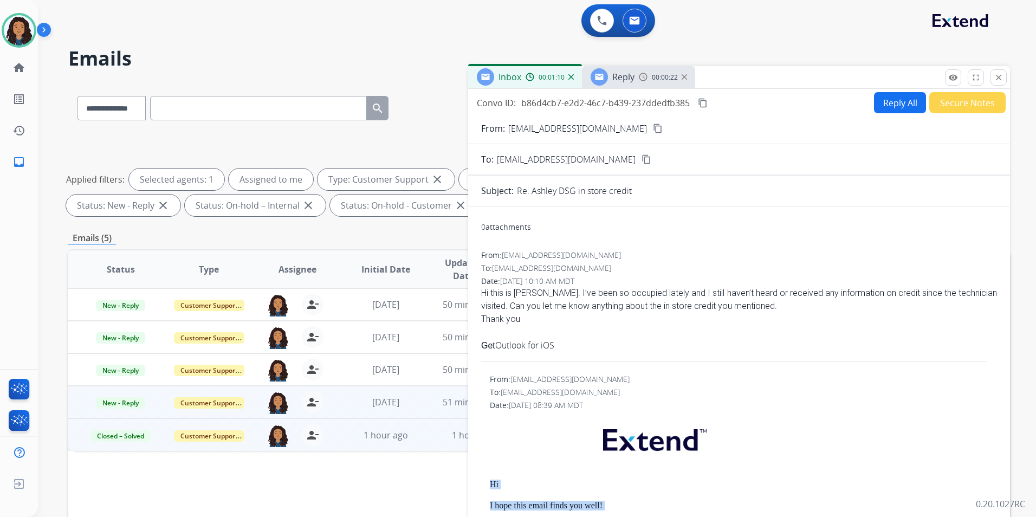
click at [657, 72] on div "00:00:22" at bounding box center [663, 77] width 48 height 10
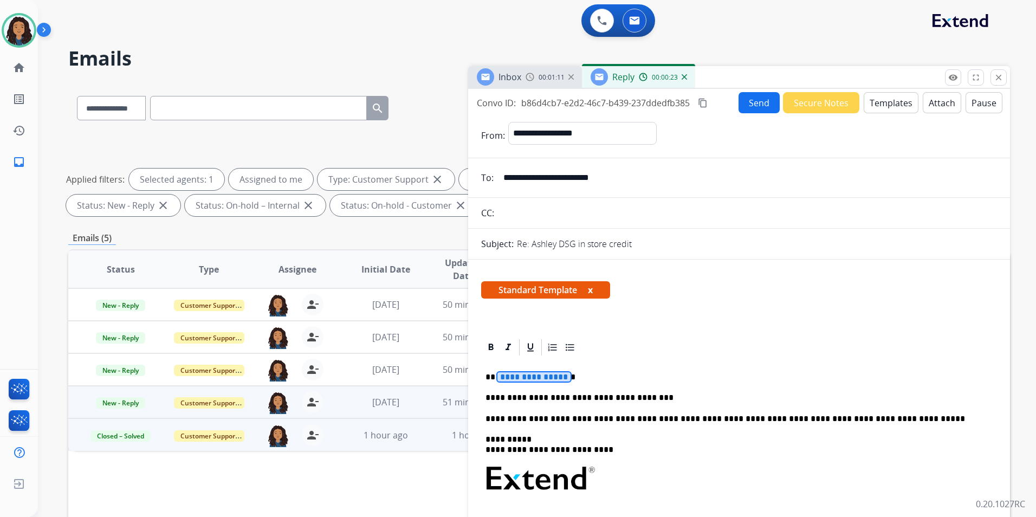
click at [532, 381] on span "**********" at bounding box center [534, 376] width 73 height 9
click at [483, 372] on div "**********" at bounding box center [739, 508] width 516 height 303
drag, startPoint x: 483, startPoint y: 372, endPoint x: 572, endPoint y: 372, distance: 88.9
click at [572, 372] on div "**********" at bounding box center [739, 508] width 516 height 303
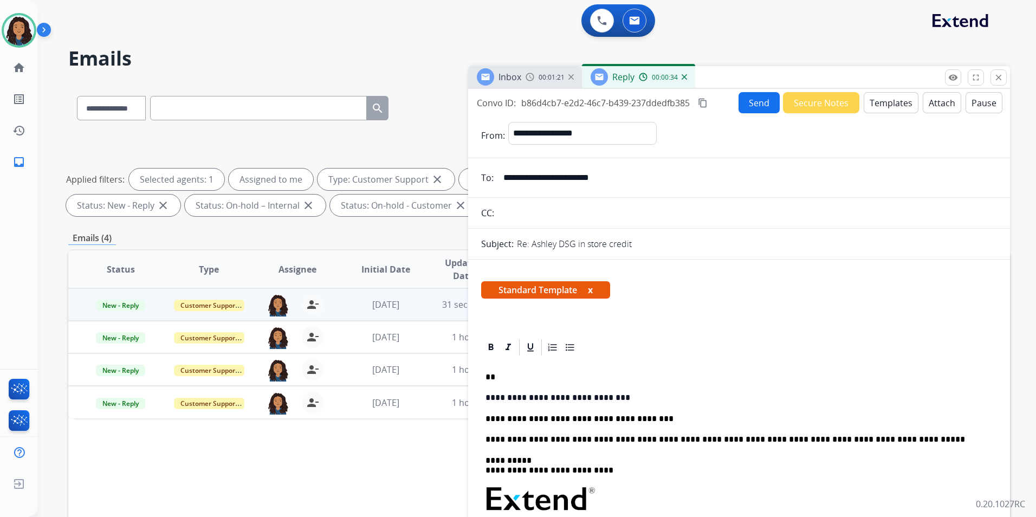
click at [513, 371] on div "**********" at bounding box center [739, 519] width 516 height 325
click at [746, 110] on button "Send" at bounding box center [759, 102] width 41 height 21
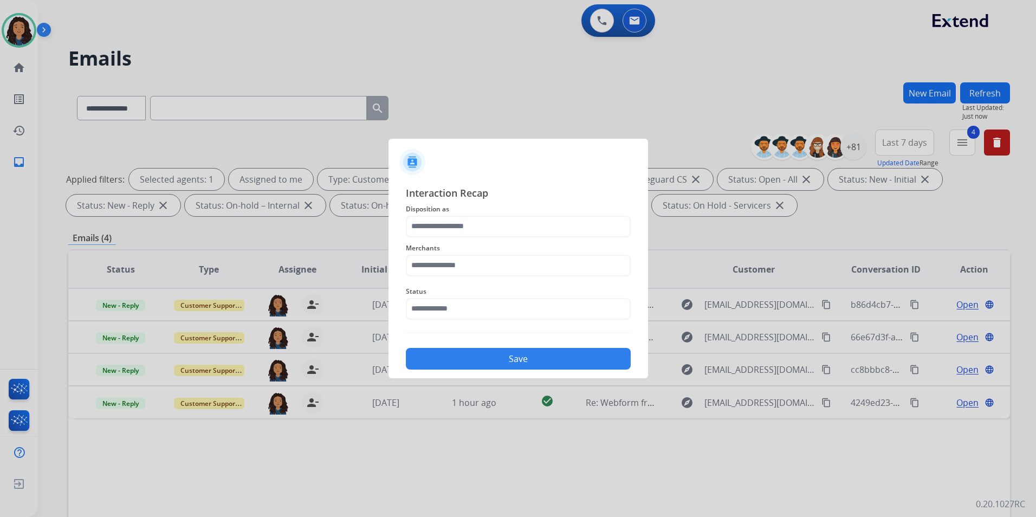
click at [490, 208] on span "Disposition as" at bounding box center [518, 209] width 225 height 13
click at [488, 221] on input "text" at bounding box center [518, 227] width 225 height 22
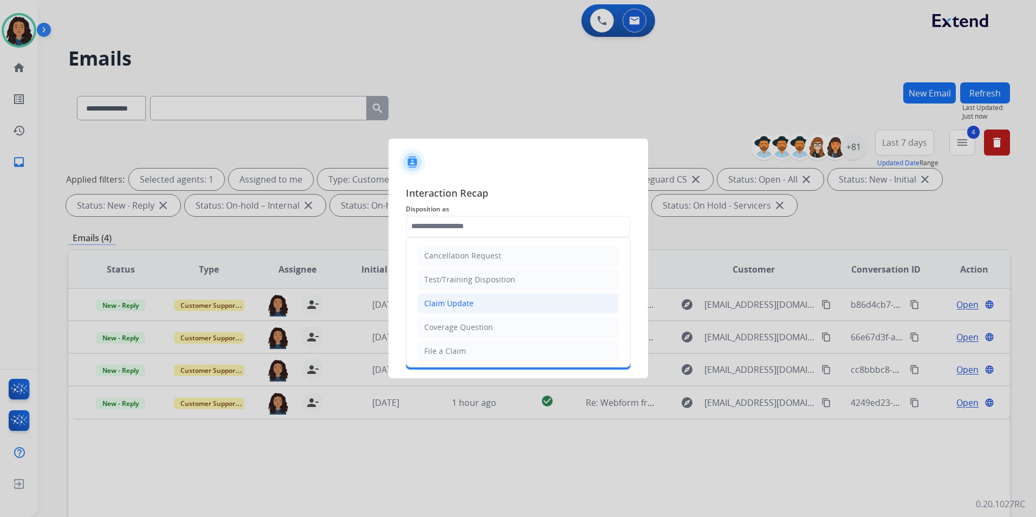
click at [495, 306] on li "Claim Update" at bounding box center [518, 303] width 202 height 21
type input "**********"
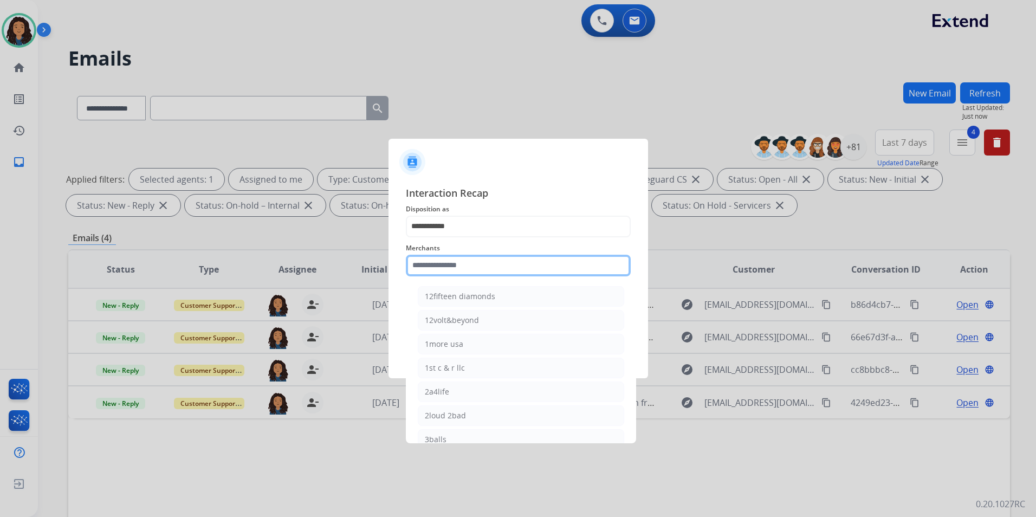
click at [493, 270] on input "text" at bounding box center [518, 266] width 225 height 22
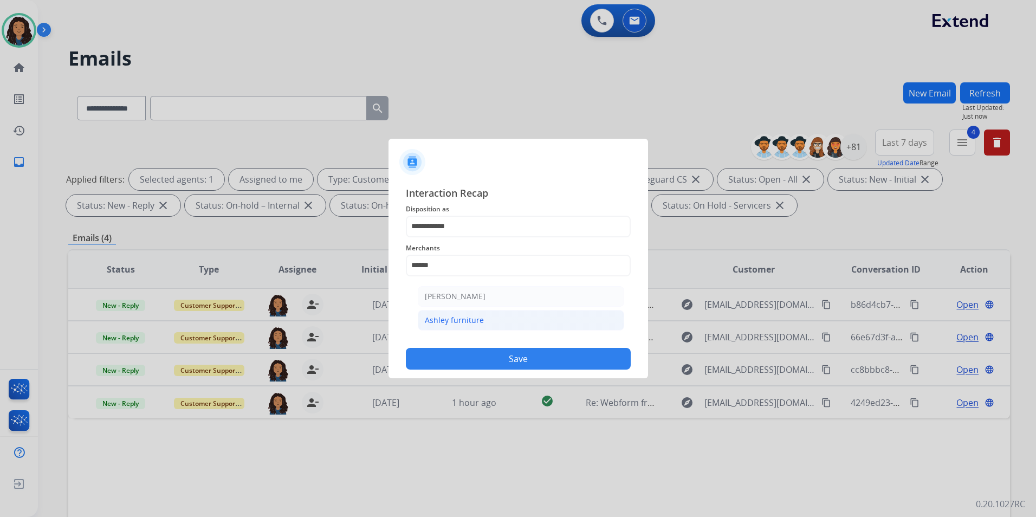
click at [459, 325] on div "Ashley furniture" at bounding box center [454, 320] width 59 height 11
type input "**********"
click at [459, 324] on div "**********" at bounding box center [518, 277] width 225 height 185
click at [460, 313] on input "text" at bounding box center [518, 309] width 225 height 22
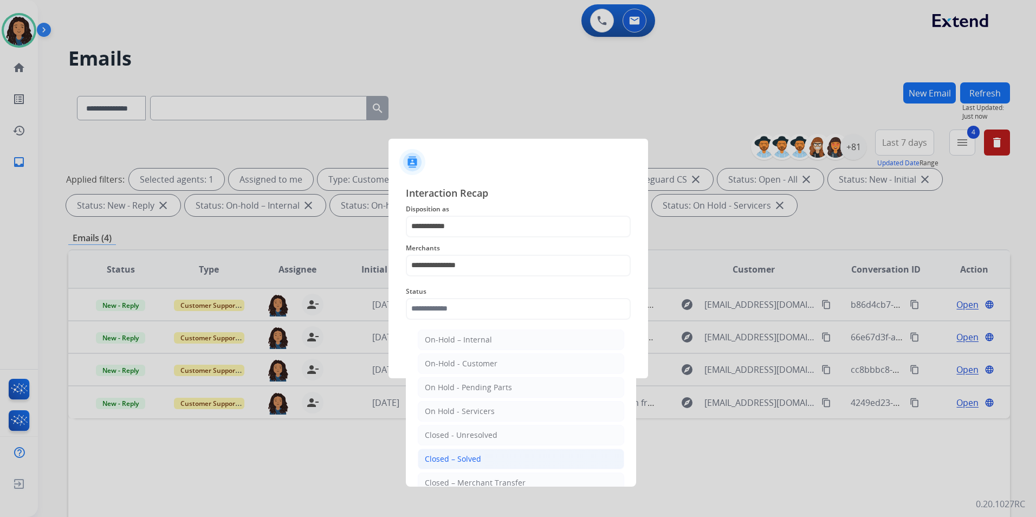
click at [466, 451] on li "Closed – Solved" at bounding box center [521, 459] width 206 height 21
type input "**********"
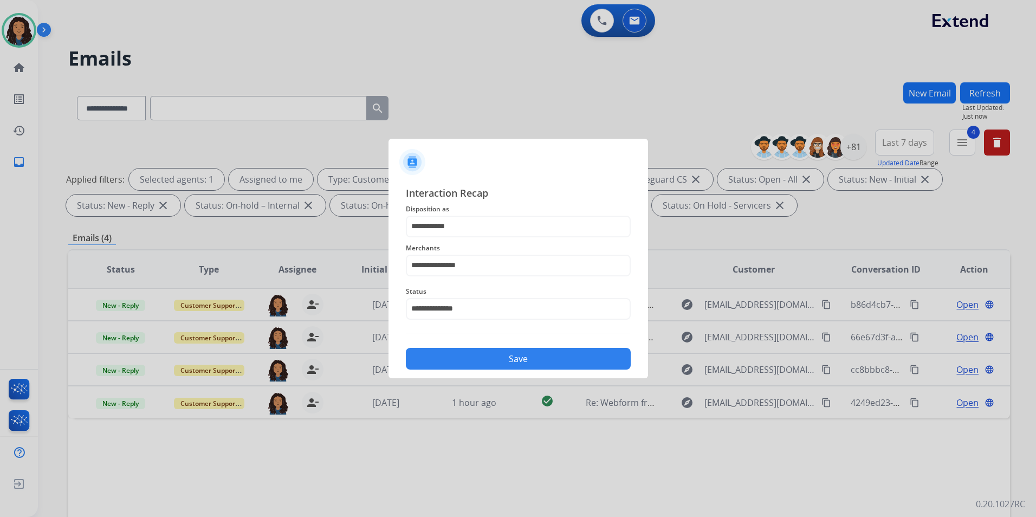
click at [481, 334] on div "**********" at bounding box center [518, 277] width 225 height 185
click at [479, 357] on button "Save" at bounding box center [518, 359] width 225 height 22
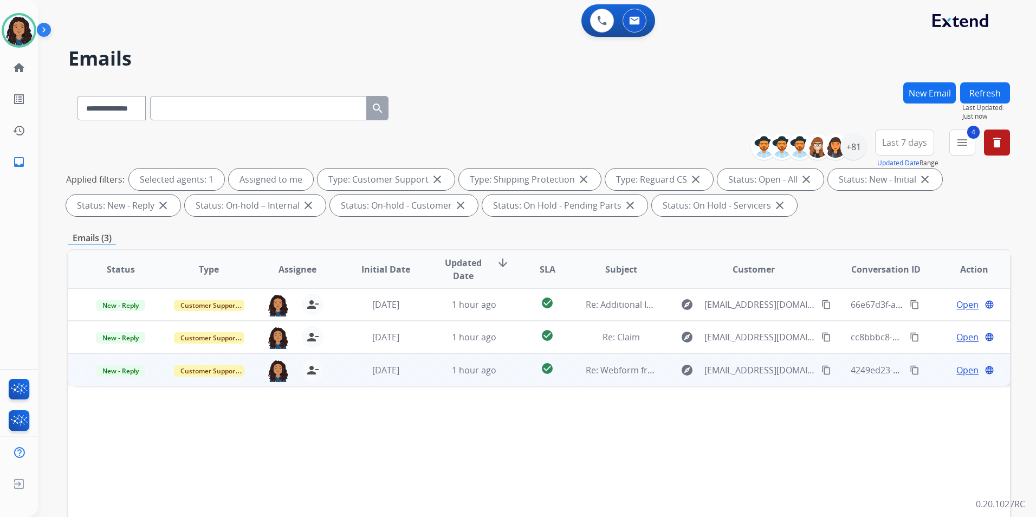
click at [958, 367] on span "Open" at bounding box center [968, 370] width 22 height 13
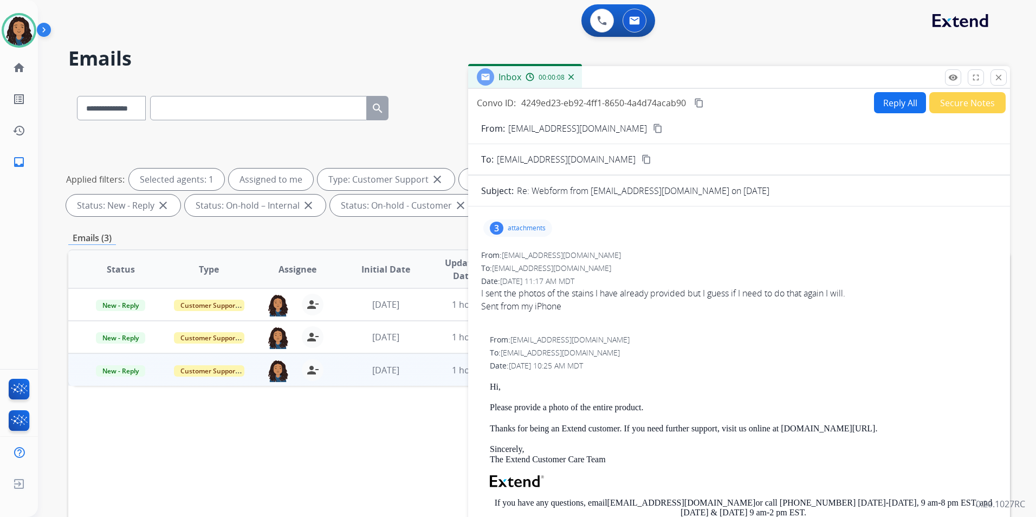
click at [540, 227] on p "attachments" at bounding box center [527, 228] width 38 height 9
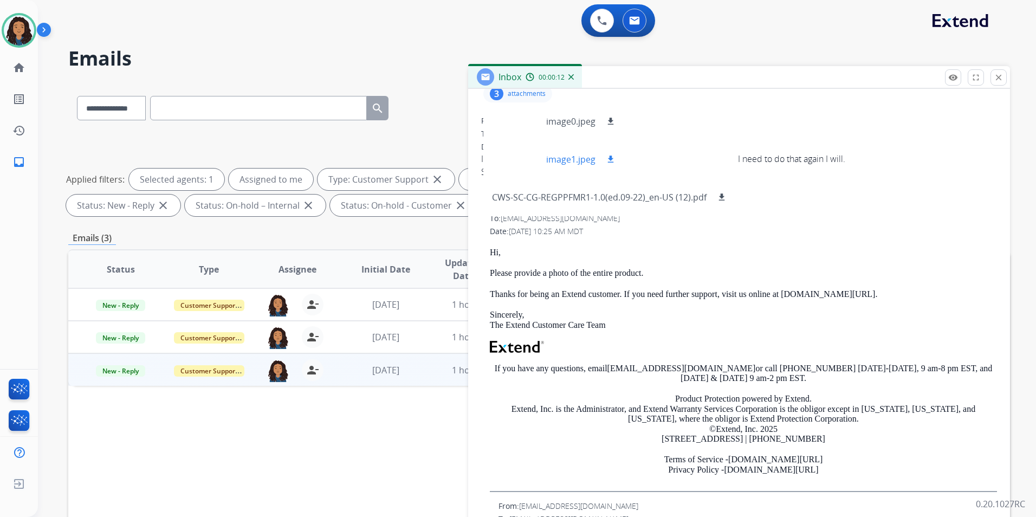
scroll to position [54, 0]
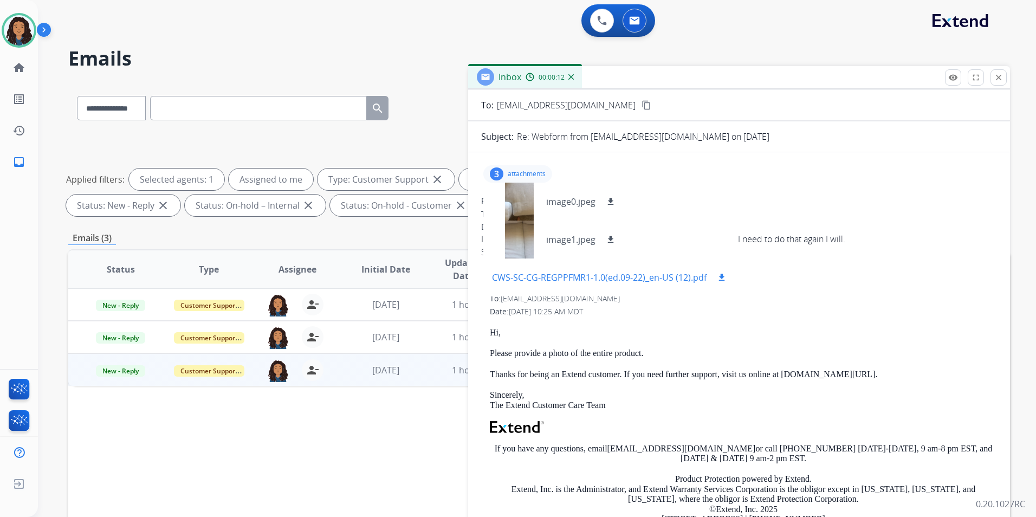
click at [561, 277] on p "CWS-SC-CG-REGPPFMR1-1.0(ed.09-22)_en-US (12).pdf" at bounding box center [599, 277] width 215 height 13
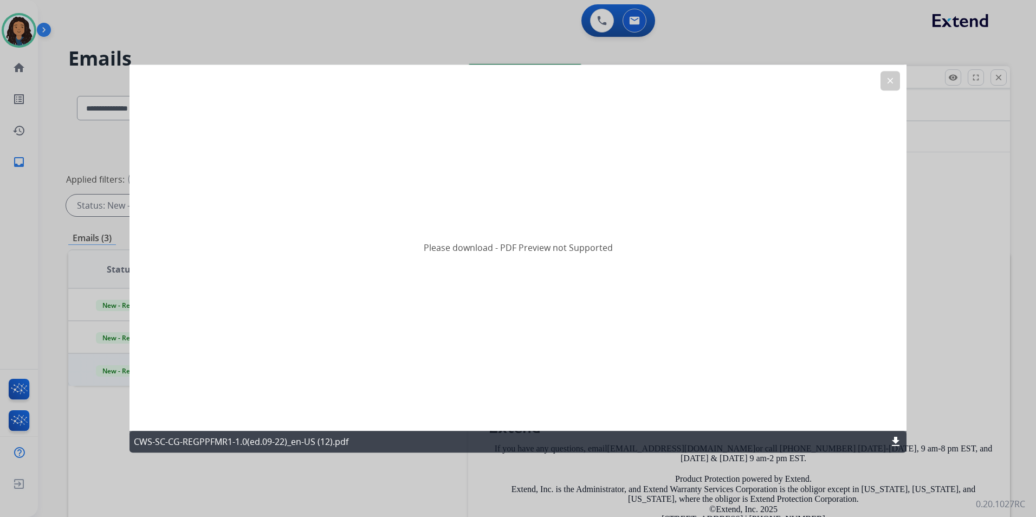
click at [887, 83] on mat-icon "clear" at bounding box center [891, 81] width 10 height 10
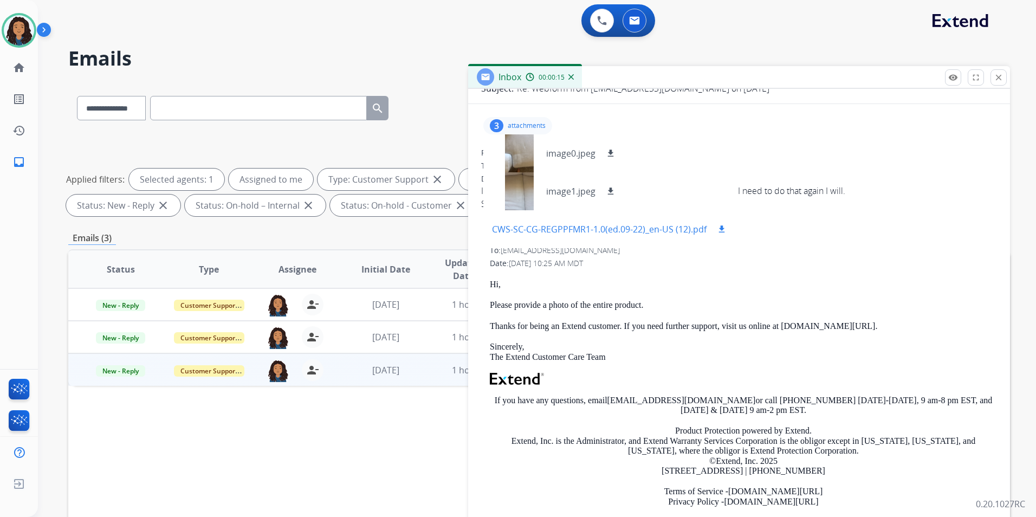
scroll to position [108, 0]
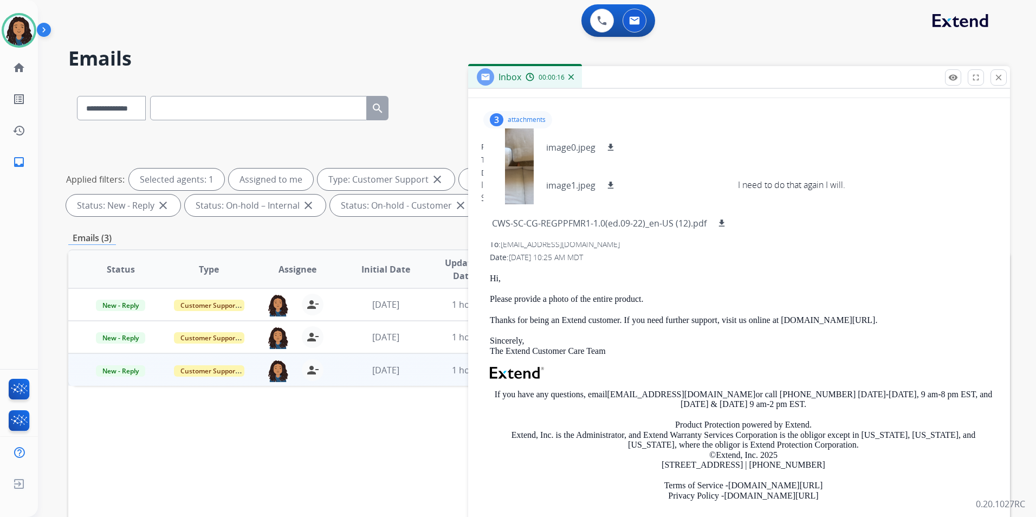
click at [804, 261] on div "Date: 09/08/2025 - 10:25 AM MDT" at bounding box center [743, 257] width 507 height 11
click at [538, 117] on p "attachments" at bounding box center [527, 119] width 38 height 9
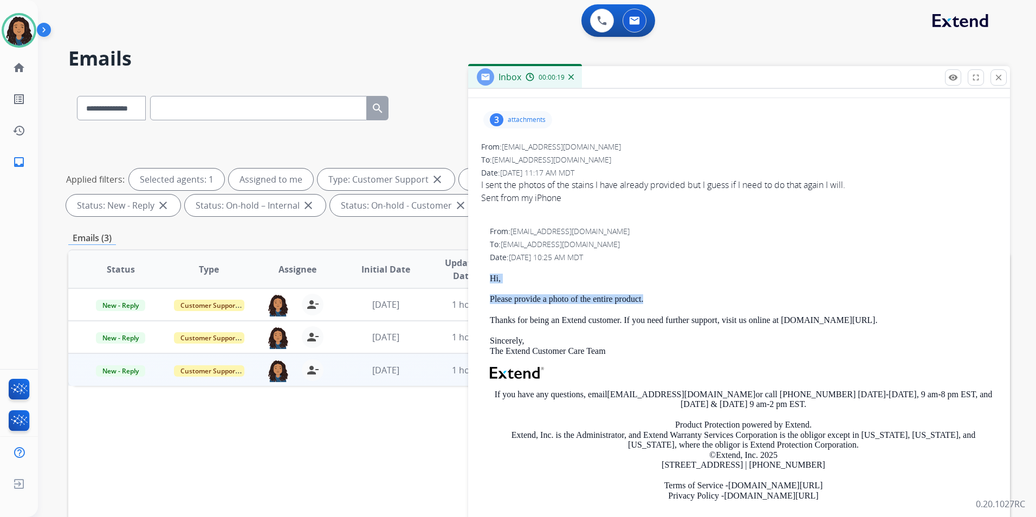
drag, startPoint x: 487, startPoint y: 275, endPoint x: 653, endPoint y: 302, distance: 167.5
click at [653, 302] on div "From: support@extend.com To: alliekitts92@icloud.com Date: 09/08/2025 - 10:25 A…" at bounding box center [739, 372] width 516 height 292
drag, startPoint x: 653, startPoint y: 302, endPoint x: 620, endPoint y: 303, distance: 32.5
copy div "Hi, Please provide a photo of the entire product."
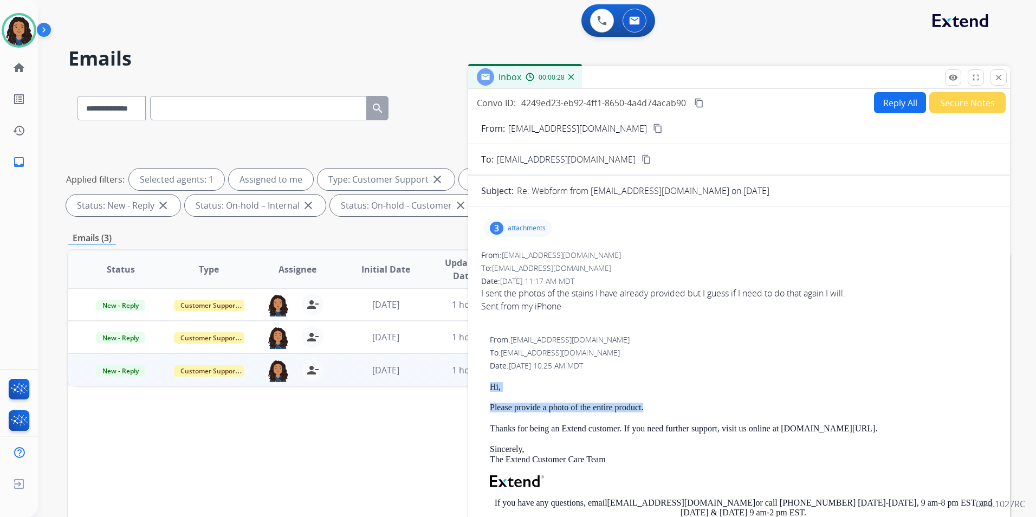
click at [894, 100] on button "Reply All" at bounding box center [900, 102] width 52 height 21
select select "**********"
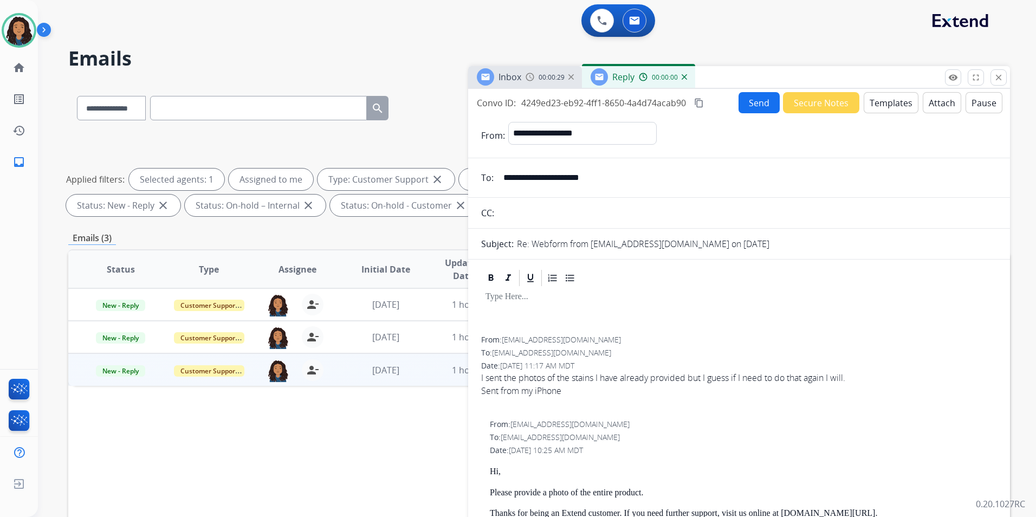
click at [890, 102] on button "Templates" at bounding box center [891, 102] width 55 height 21
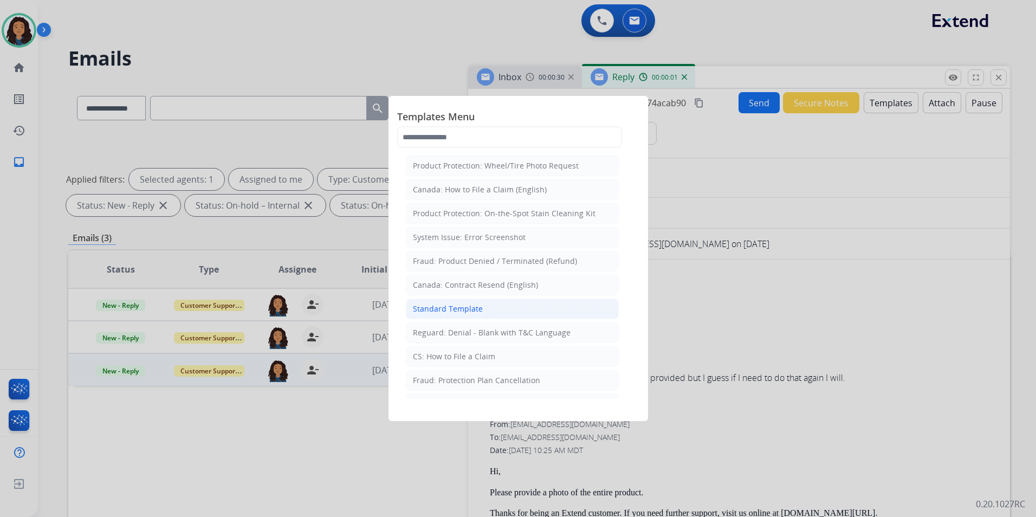
click at [466, 310] on div "Standard Template" at bounding box center [448, 308] width 70 height 11
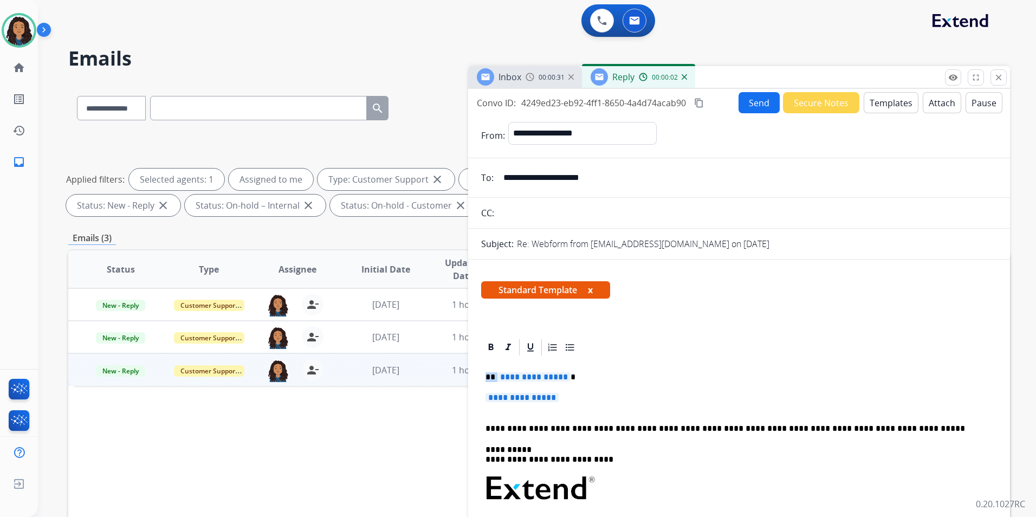
click at [506, 373] on div "**********" at bounding box center [739, 514] width 516 height 314
click at [483, 376] on div "**********" at bounding box center [739, 514] width 516 height 314
drag, startPoint x: 484, startPoint y: 376, endPoint x: 612, endPoint y: 403, distance: 131.3
click at [612, 403] on div "**********" at bounding box center [739, 514] width 516 height 314
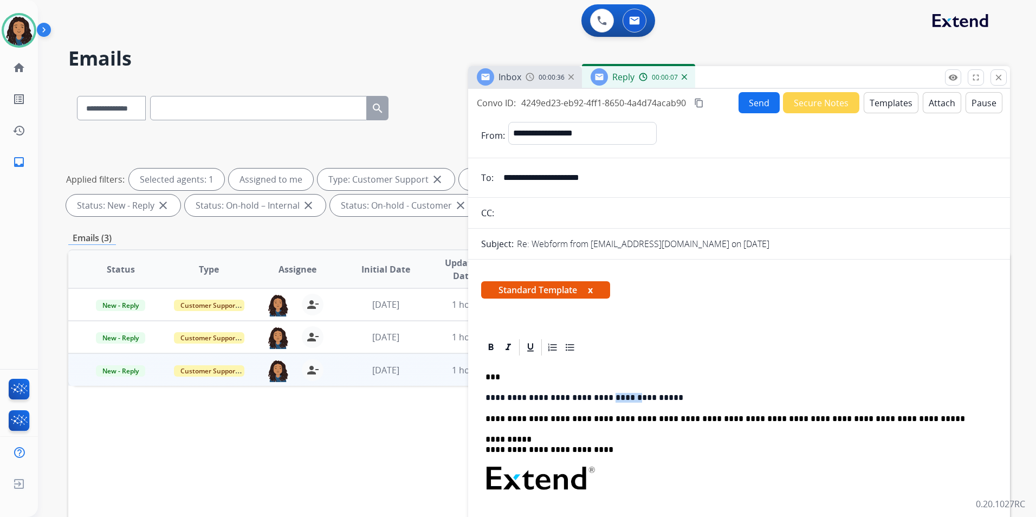
drag, startPoint x: 588, startPoint y: 393, endPoint x: 609, endPoint y: 397, distance: 21.6
click at [609, 397] on p "**********" at bounding box center [735, 398] width 499 height 10
drag, startPoint x: 589, startPoint y: 396, endPoint x: 620, endPoint y: 398, distance: 31.5
click at [620, 398] on p "**********" at bounding box center [735, 398] width 499 height 10
click at [490, 347] on icon at bounding box center [491, 347] width 5 height 7
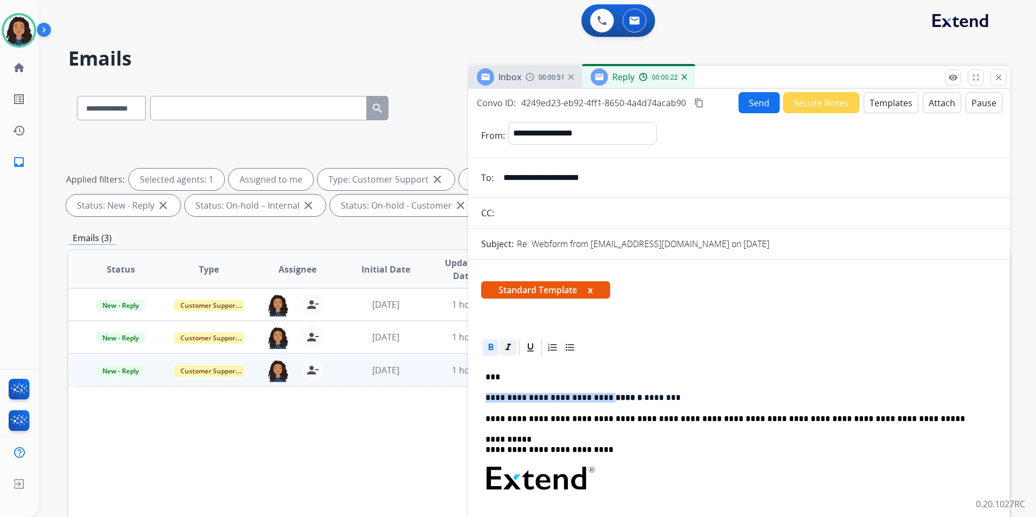
click at [501, 346] on div at bounding box center [508, 347] width 16 height 16
click at [529, 346] on icon at bounding box center [530, 347] width 11 height 11
click at [728, 302] on div "Standard Template x" at bounding box center [739, 294] width 516 height 26
click at [759, 101] on button "Send" at bounding box center [759, 102] width 41 height 21
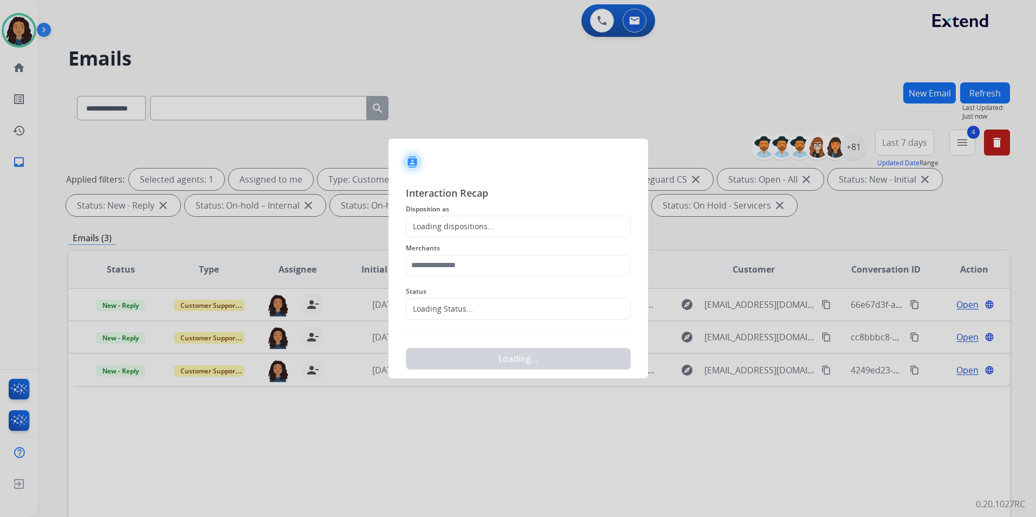
click at [518, 228] on div "Loading dispositions..." at bounding box center [518, 227] width 225 height 22
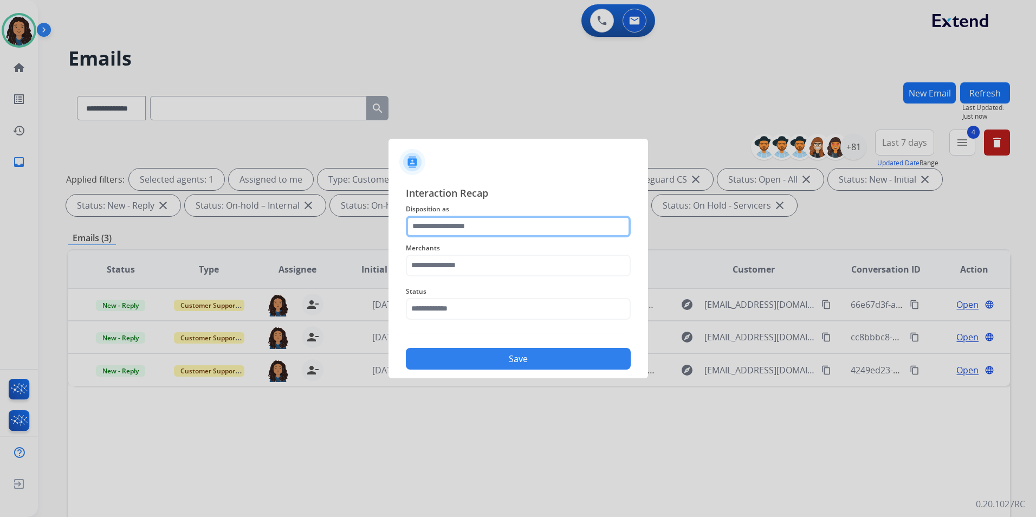
click at [494, 231] on input "text" at bounding box center [518, 227] width 225 height 22
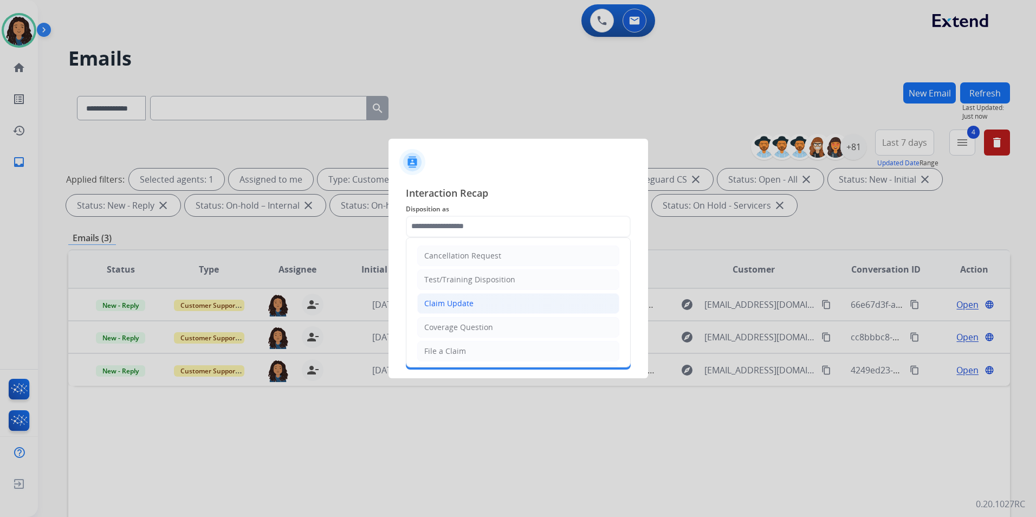
click at [466, 303] on div "Claim Update" at bounding box center [448, 303] width 49 height 11
type input "**********"
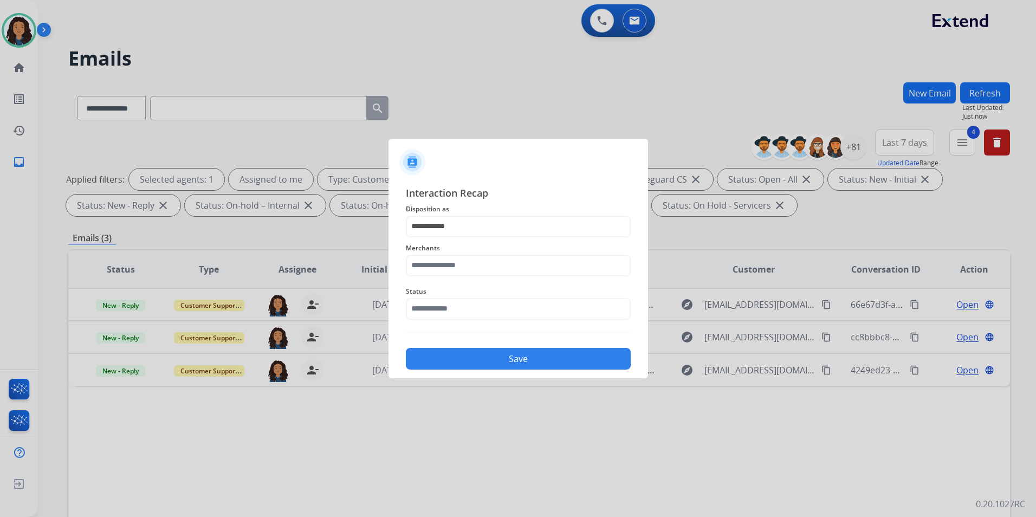
click at [461, 276] on div "Merchants" at bounding box center [518, 258] width 225 height 43
click at [469, 263] on input "text" at bounding box center [518, 266] width 225 height 22
click at [446, 316] on div "Ashley furniture" at bounding box center [454, 320] width 59 height 11
type input "**********"
click at [453, 301] on input "text" at bounding box center [518, 309] width 225 height 22
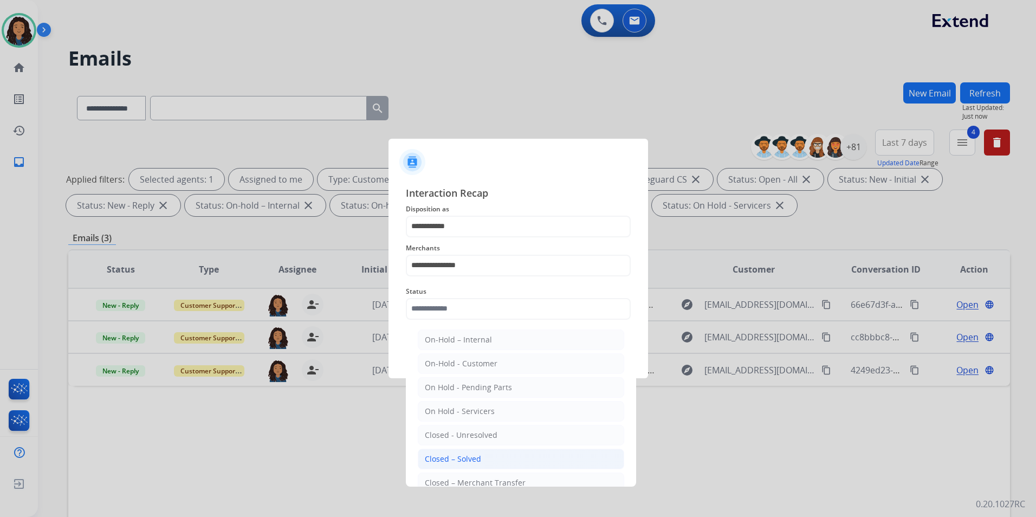
click at [490, 455] on li "Closed – Solved" at bounding box center [521, 459] width 206 height 21
type input "**********"
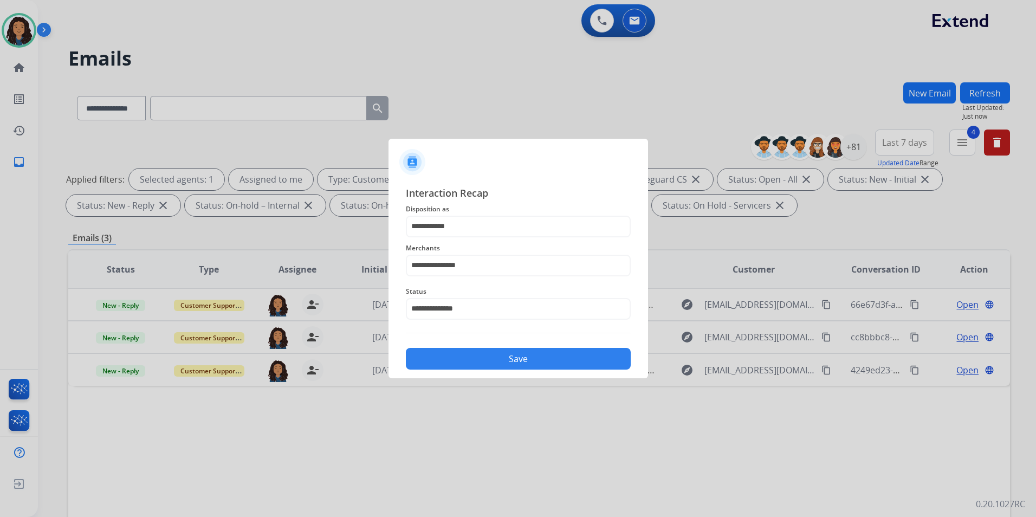
click at [480, 373] on div "**********" at bounding box center [519, 278] width 260 height 202
click at [501, 362] on button "Save" at bounding box center [518, 359] width 225 height 22
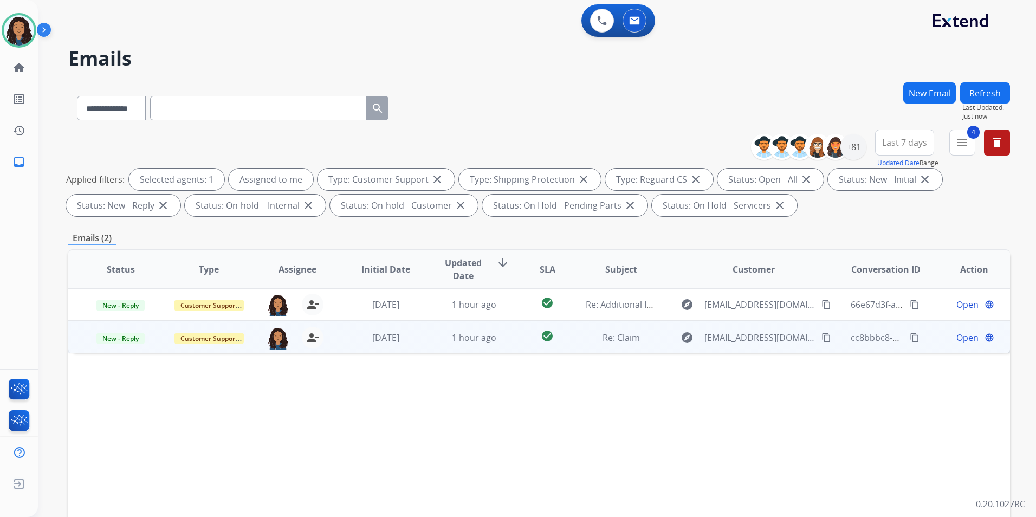
click at [964, 338] on span "Open" at bounding box center [968, 337] width 22 height 13
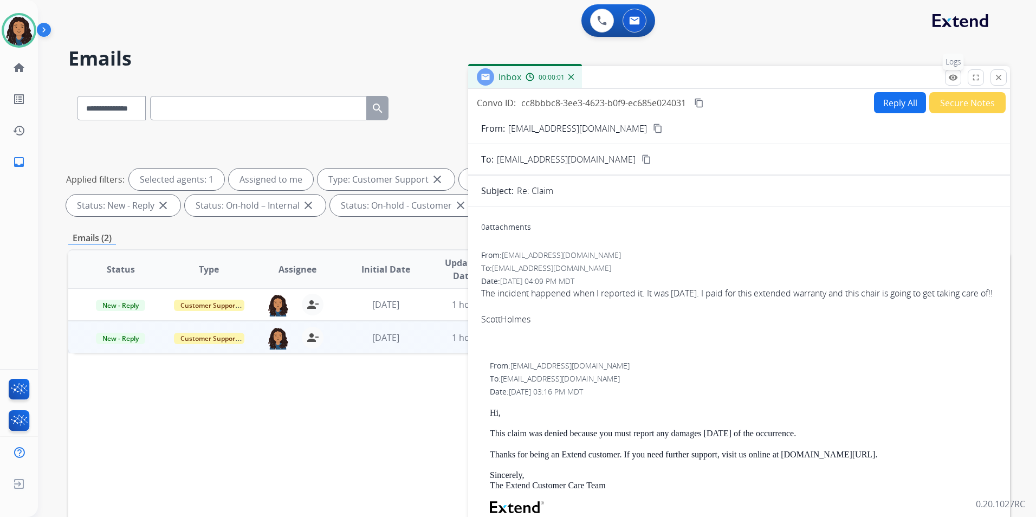
click at [954, 76] on mat-icon "remove_red_eye" at bounding box center [953, 78] width 10 height 10
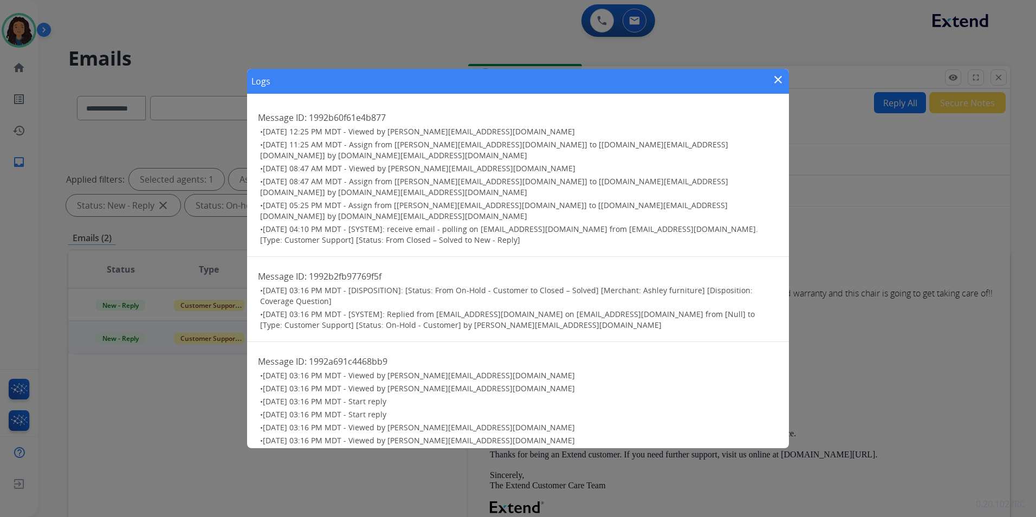
click at [778, 79] on mat-icon "close" at bounding box center [778, 79] width 13 height 13
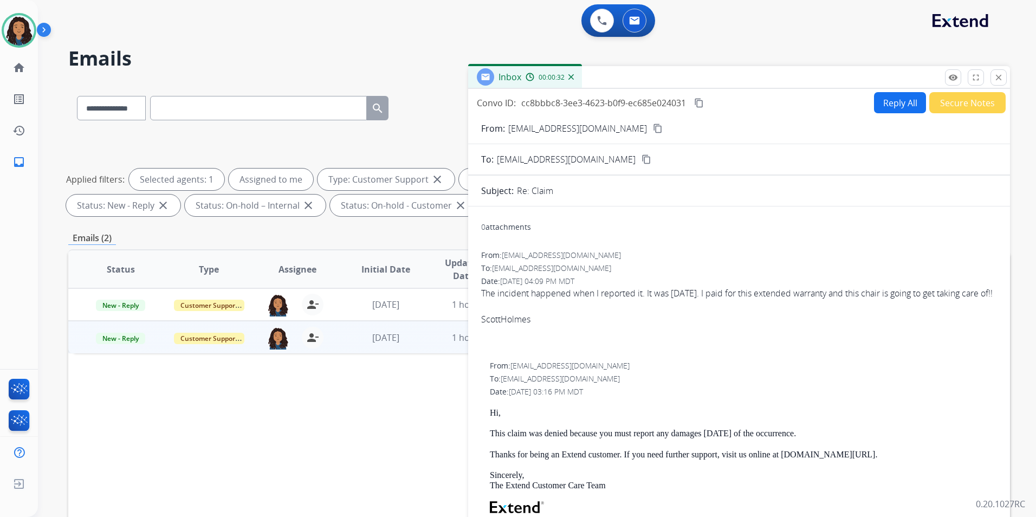
click at [653, 129] on mat-icon "content_copy" at bounding box center [658, 129] width 10 height 10
click at [902, 110] on button "Reply All" at bounding box center [900, 102] width 52 height 21
select select "**********"
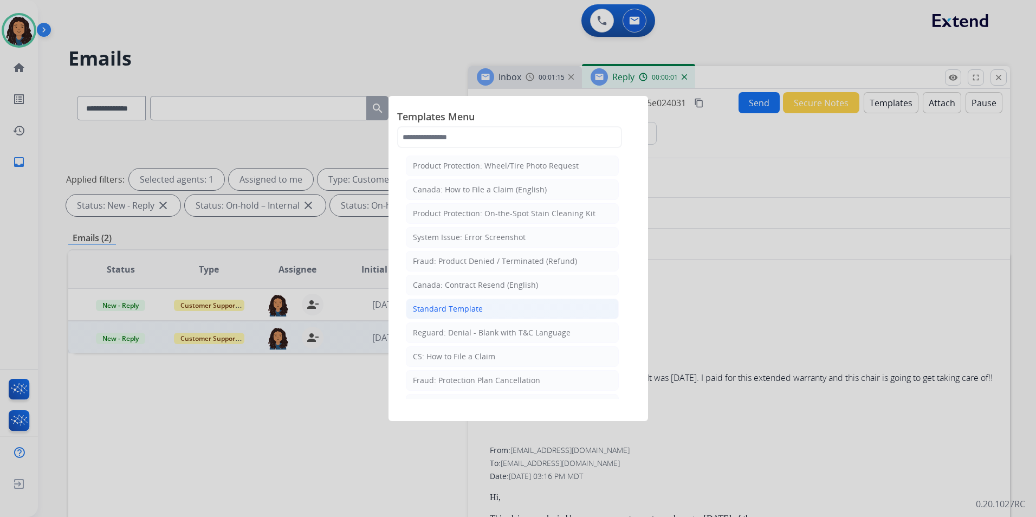
click at [477, 313] on div "Standard Template" at bounding box center [448, 308] width 70 height 11
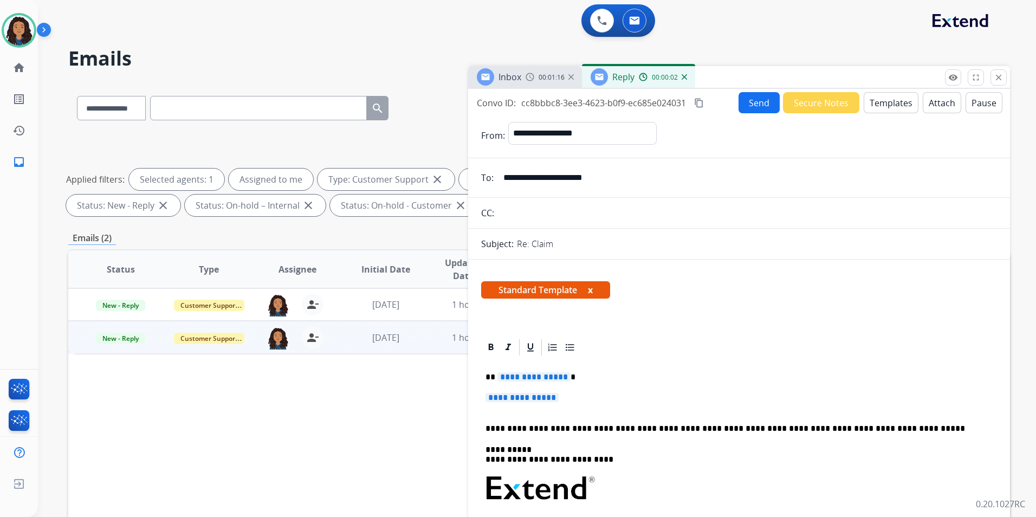
click at [520, 81] on span "Inbox" at bounding box center [510, 77] width 23 height 12
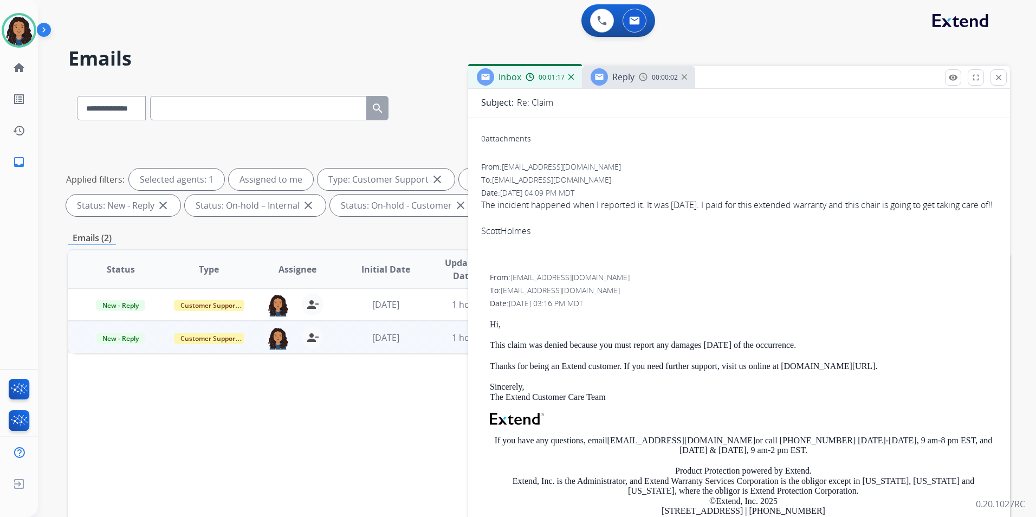
scroll to position [163, 0]
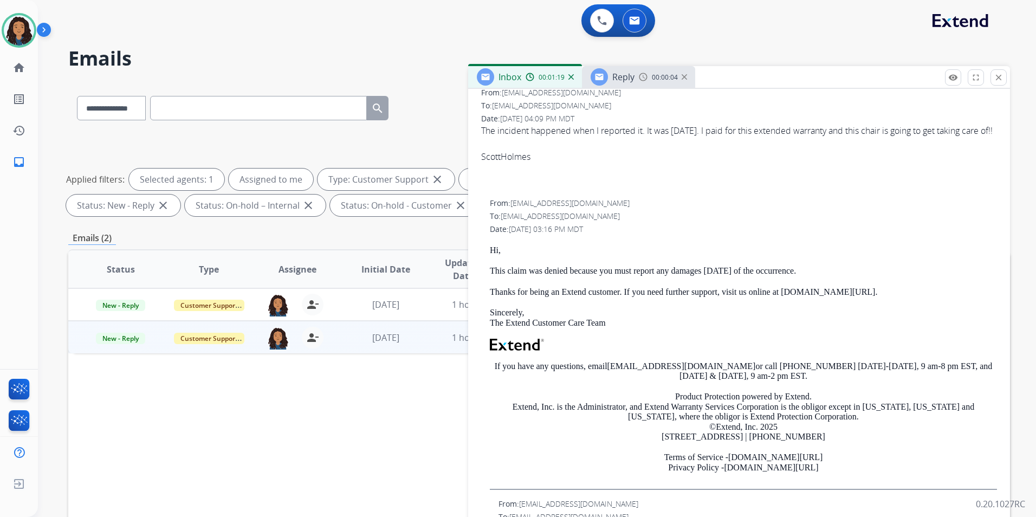
click at [492, 262] on div "From: support@extend.com To: scottholmes620@gmail.com Date: 09/08/2025 - 03:16 …" at bounding box center [739, 344] width 516 height 292
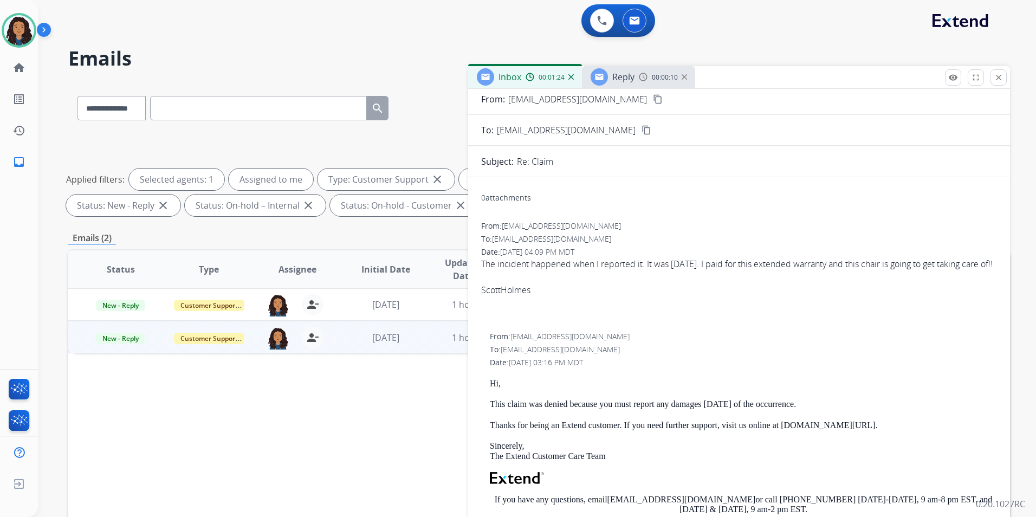
scroll to position [0, 0]
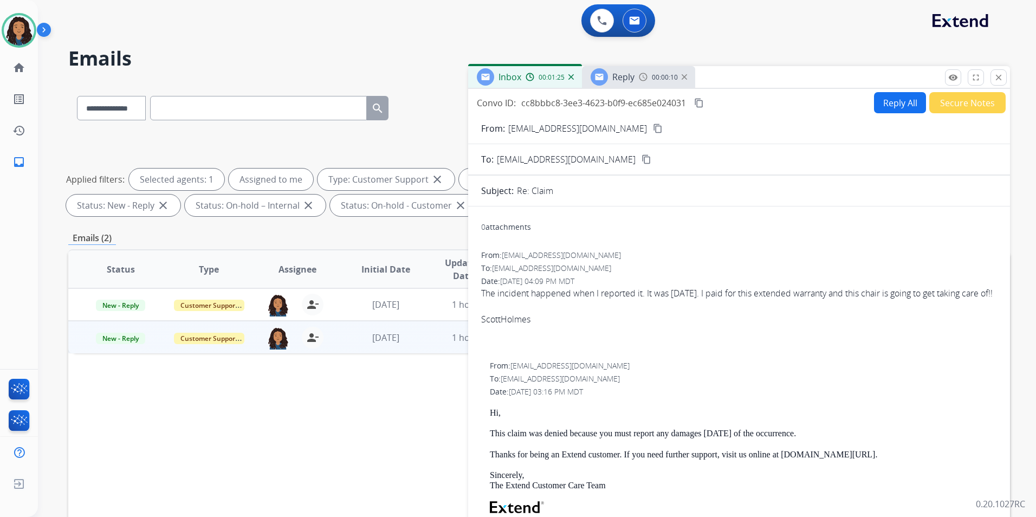
click at [896, 109] on button "Reply All" at bounding box center [900, 102] width 52 height 21
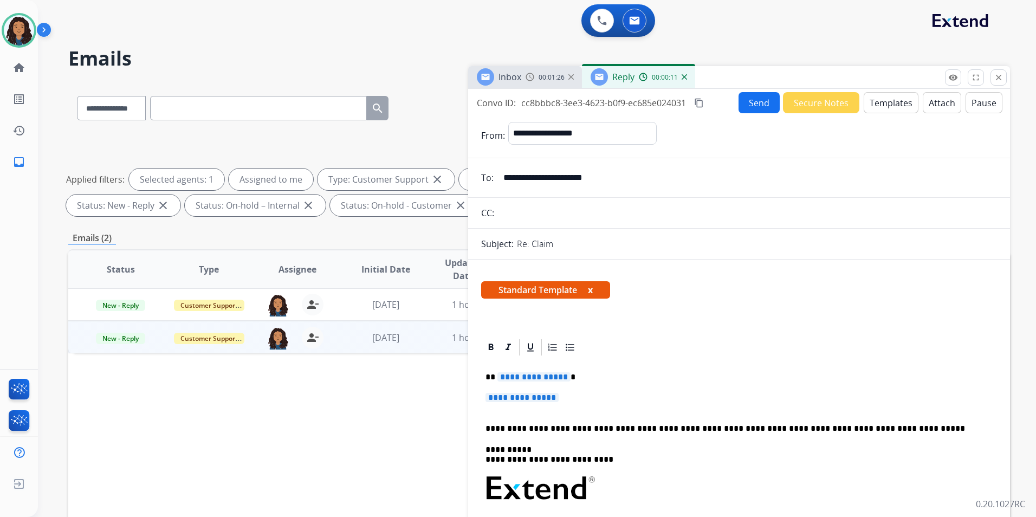
click at [889, 105] on button "Templates" at bounding box center [891, 102] width 55 height 21
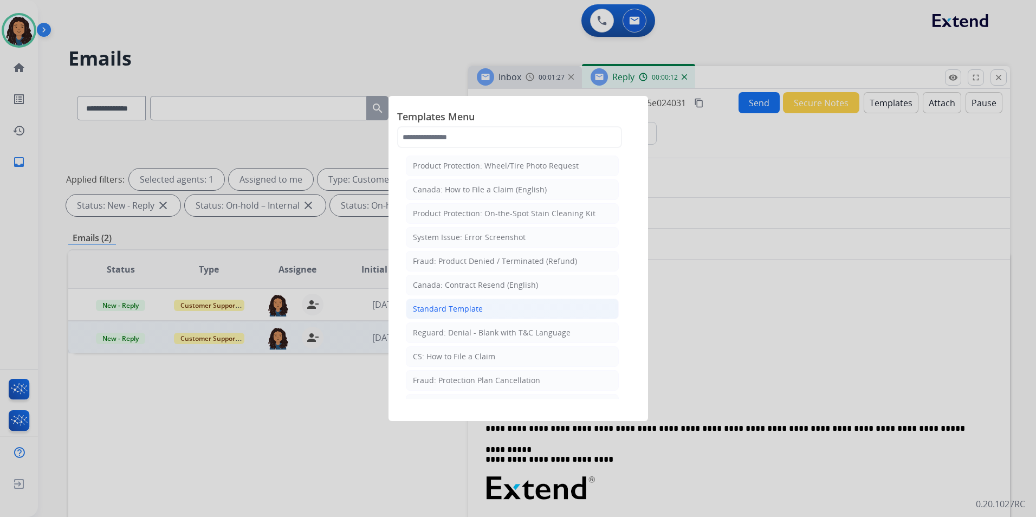
click at [479, 308] on div "Standard Template" at bounding box center [448, 308] width 70 height 11
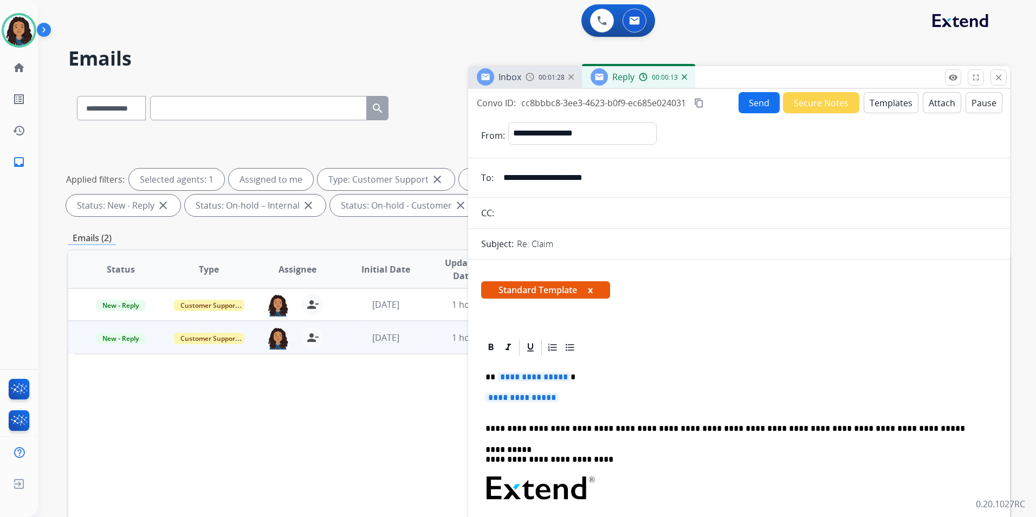
scroll to position [54, 0]
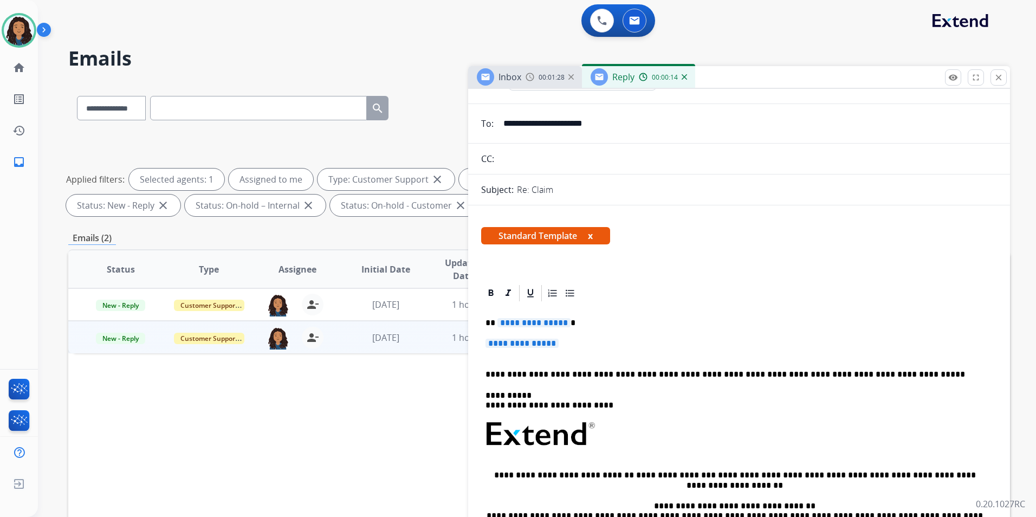
click at [549, 321] on span "**********" at bounding box center [534, 322] width 73 height 9
paste div
click at [540, 345] on span "**********" at bounding box center [522, 343] width 73 height 9
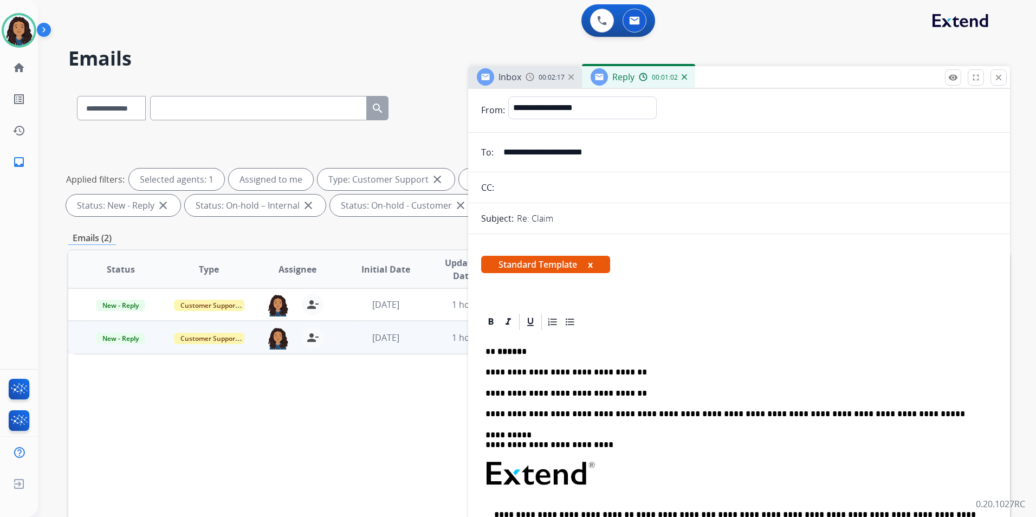
scroll to position [0, 0]
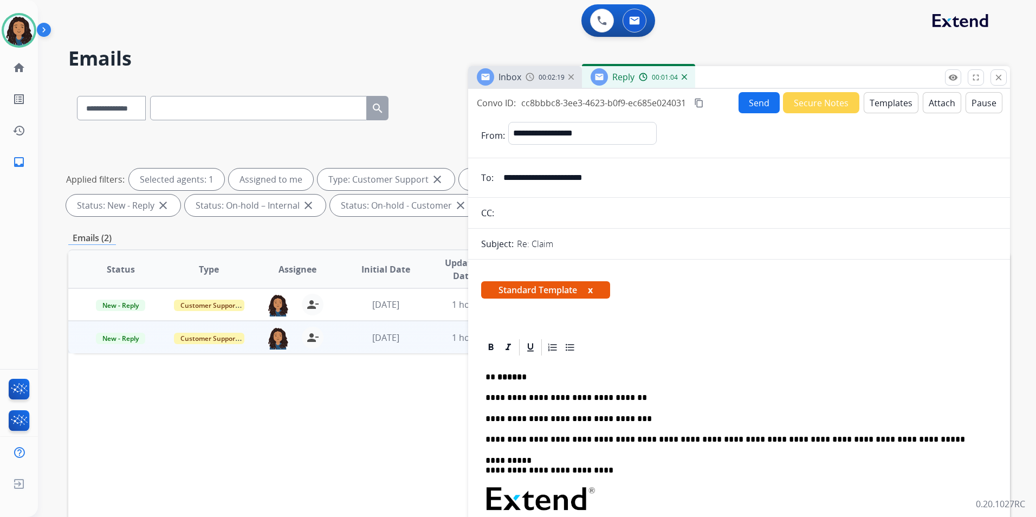
click at [751, 103] on button "Send" at bounding box center [759, 102] width 41 height 21
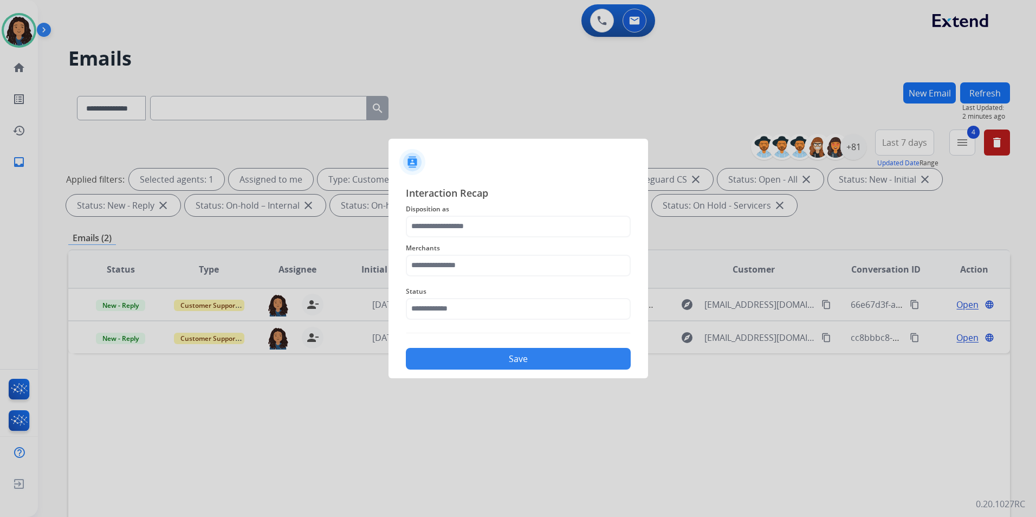
click at [511, 210] on span "Disposition as" at bounding box center [518, 209] width 225 height 13
click at [518, 216] on input "text" at bounding box center [518, 227] width 225 height 22
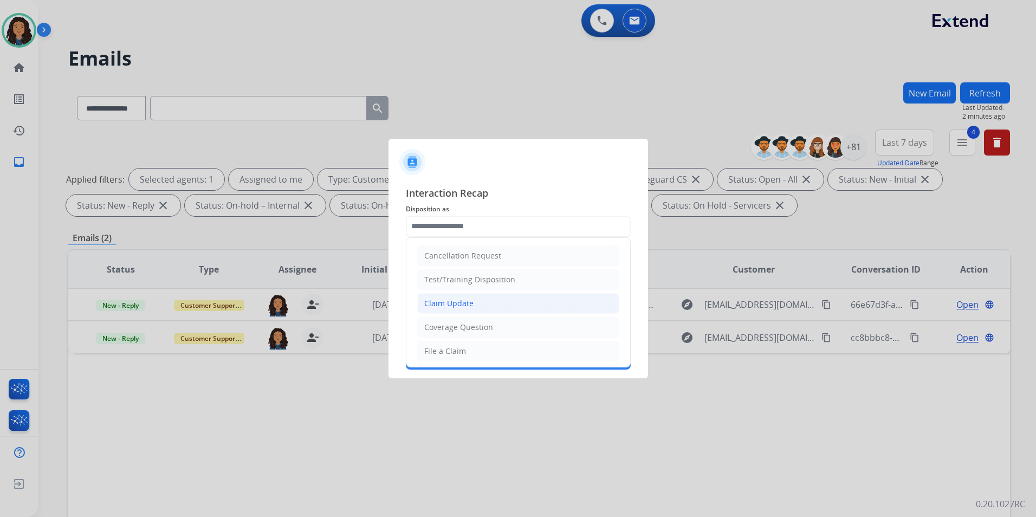
click at [476, 300] on li "Claim Update" at bounding box center [518, 303] width 202 height 21
type input "**********"
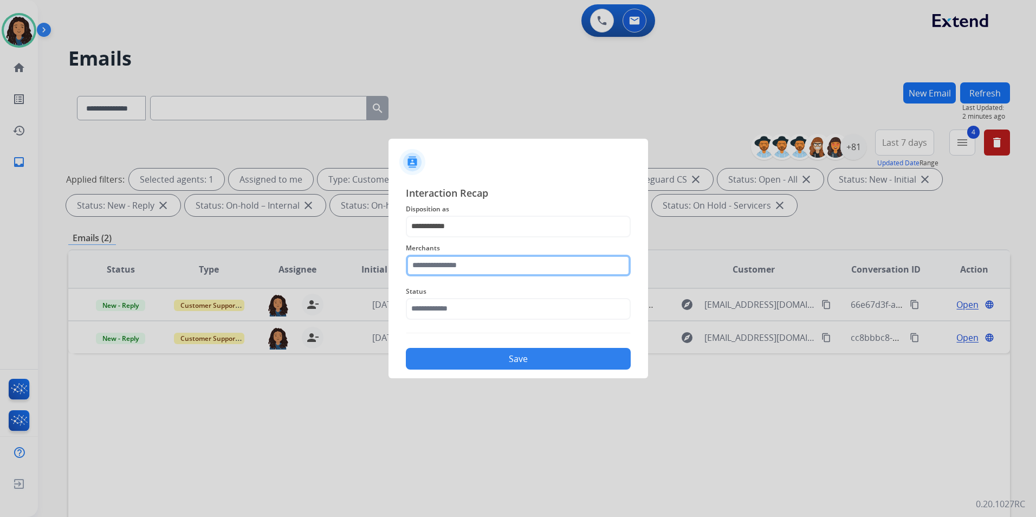
click at [470, 266] on input "text" at bounding box center [518, 266] width 225 height 22
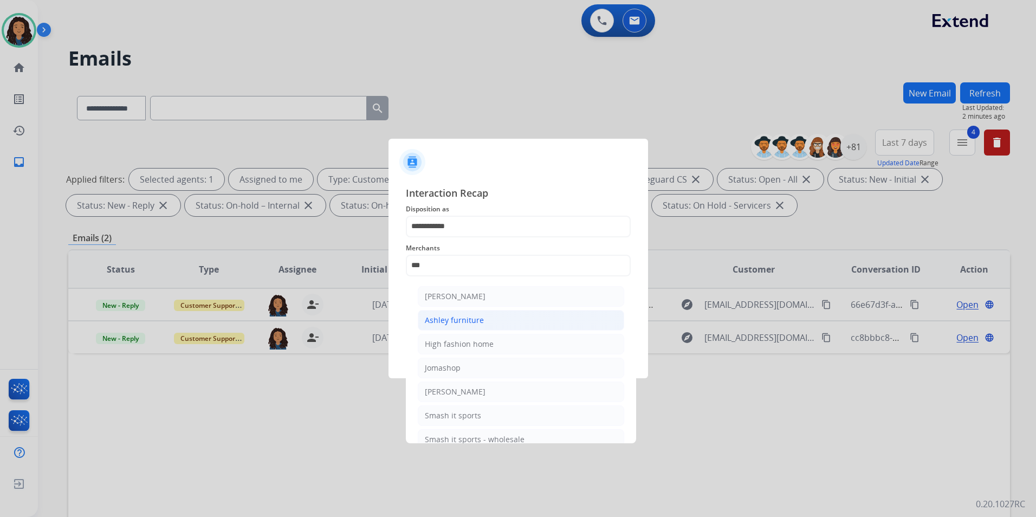
click at [497, 315] on li "Ashley furniture" at bounding box center [521, 320] width 206 height 21
type input "**********"
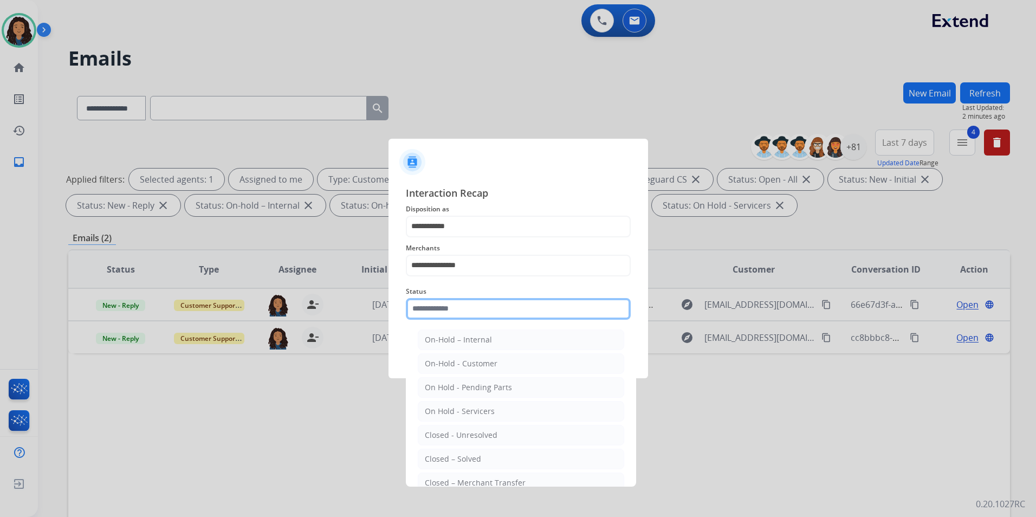
click at [496, 315] on input "text" at bounding box center [518, 309] width 225 height 22
drag, startPoint x: 483, startPoint y: 460, endPoint x: 496, endPoint y: 439, distance: 24.4
click at [483, 459] on li "Closed – Solved" at bounding box center [521, 459] width 206 height 21
type input "**********"
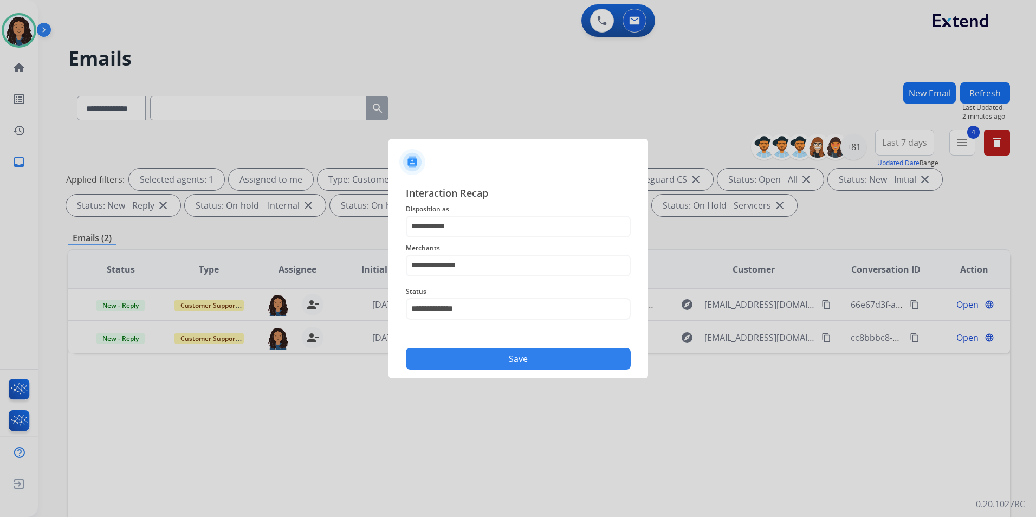
click at [520, 343] on div "Save" at bounding box center [518, 355] width 225 height 28
drag, startPoint x: 516, startPoint y: 358, endPoint x: 522, endPoint y: 359, distance: 6.5
click at [516, 359] on button "Save" at bounding box center [518, 359] width 225 height 22
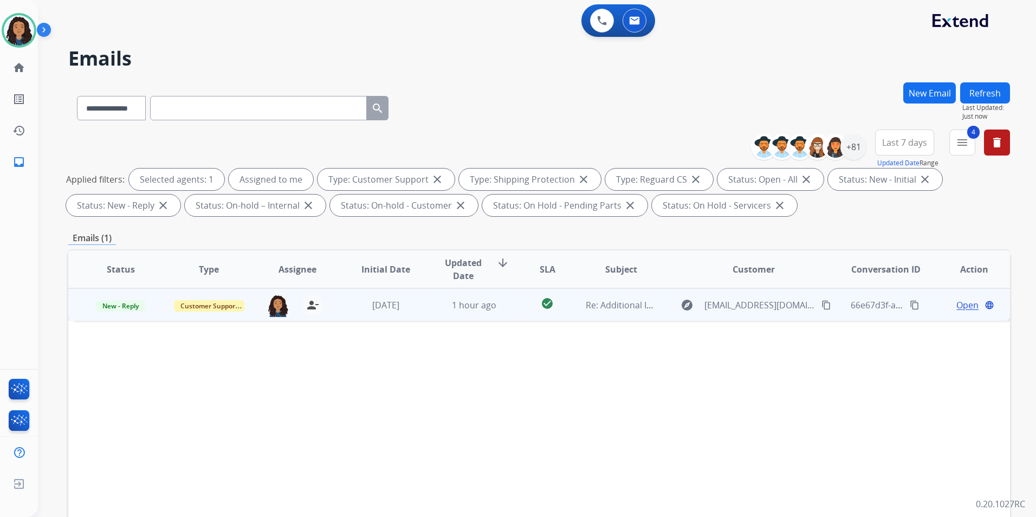
click at [963, 303] on span "Open" at bounding box center [968, 305] width 22 height 13
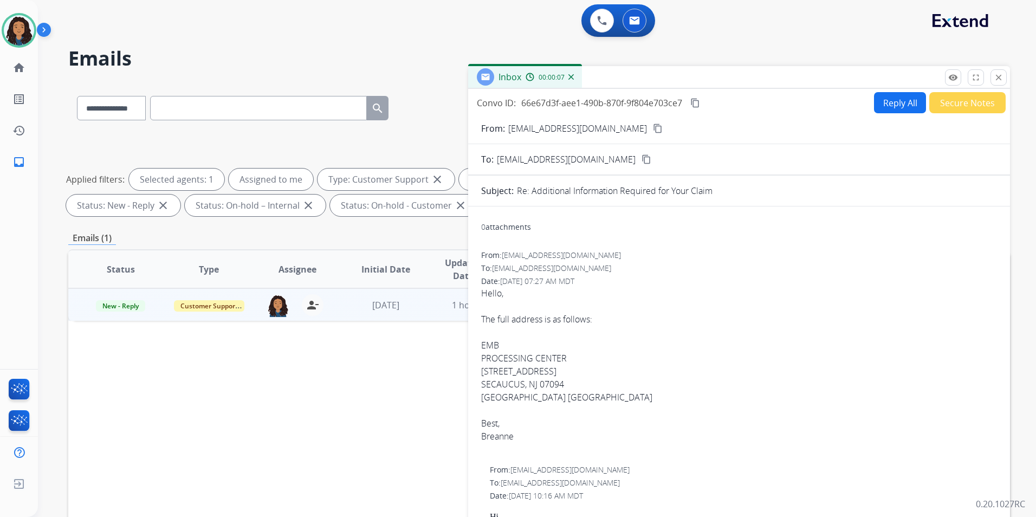
click at [653, 131] on mat-icon "content_copy" at bounding box center [658, 129] width 10 height 10
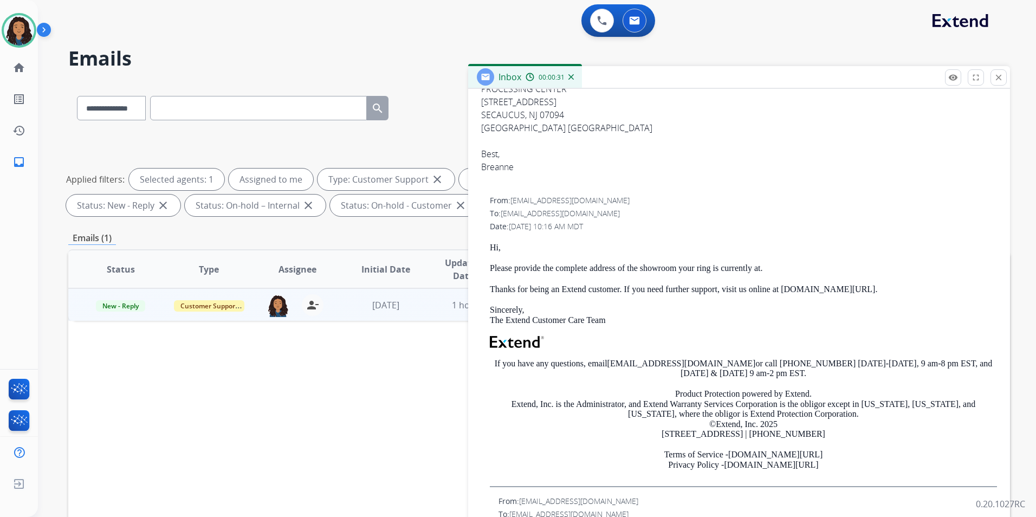
scroll to position [217, 0]
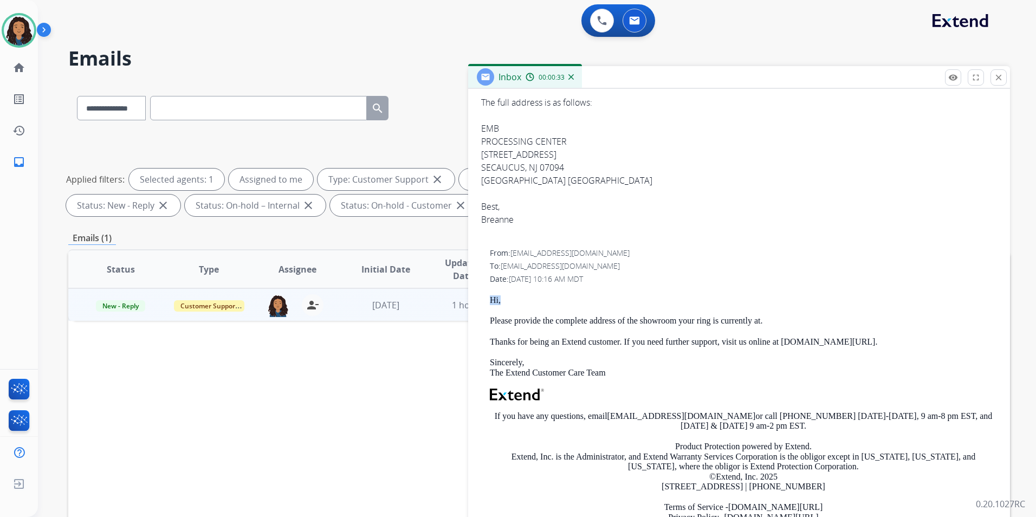
drag, startPoint x: 487, startPoint y: 295, endPoint x: 608, endPoint y: 301, distance: 120.4
click at [608, 301] on div "From: support@extend.com To: breanne.lesnar@gmail.com Date: 09/08/2025 - 10:16 …" at bounding box center [739, 394] width 516 height 292
copy p "Hi,"
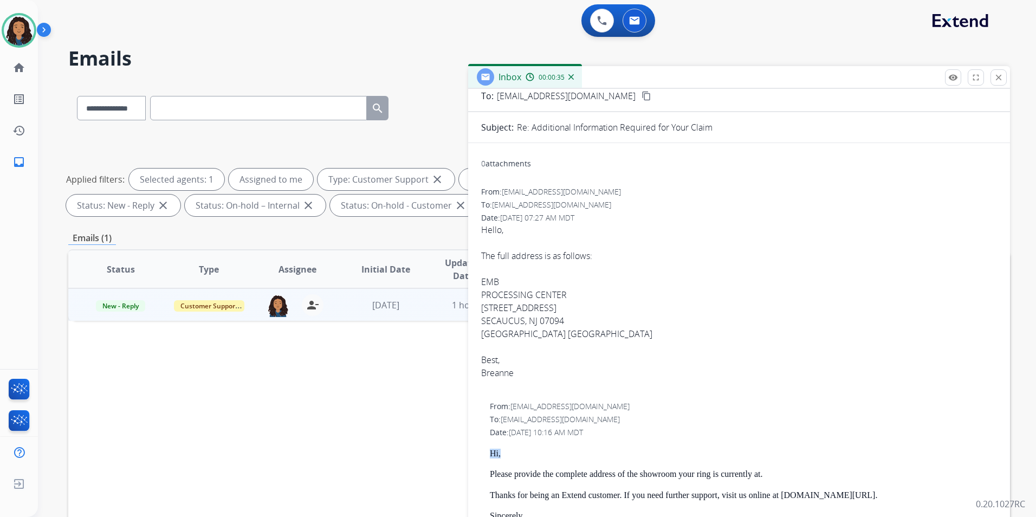
scroll to position [0, 0]
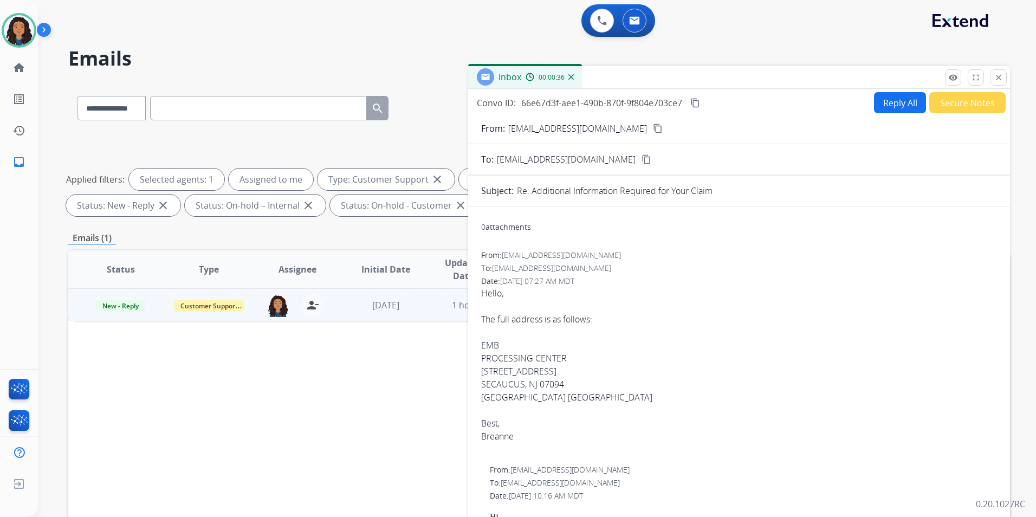
click at [896, 109] on button "Reply All" at bounding box center [900, 102] width 52 height 21
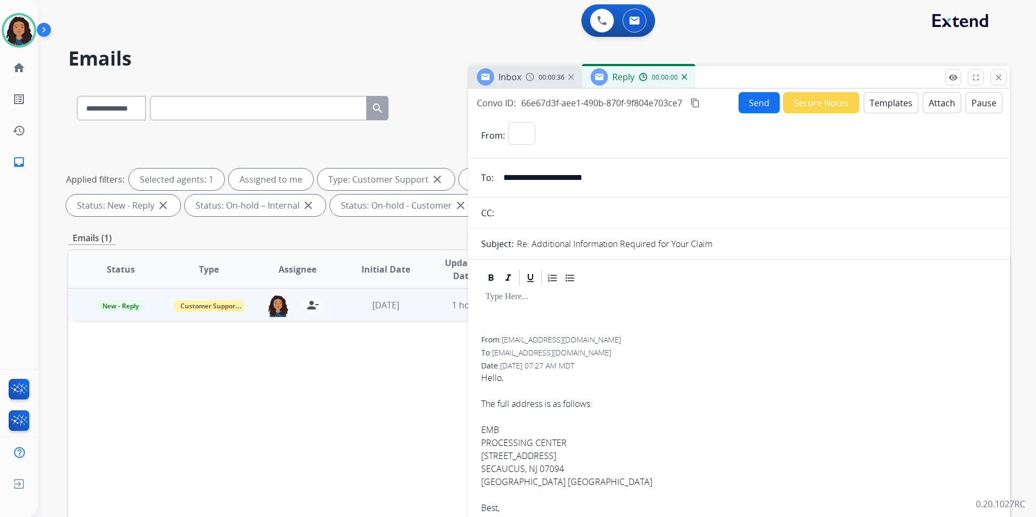
click at [896, 109] on button "Templates" at bounding box center [891, 102] width 55 height 21
select select "**********"
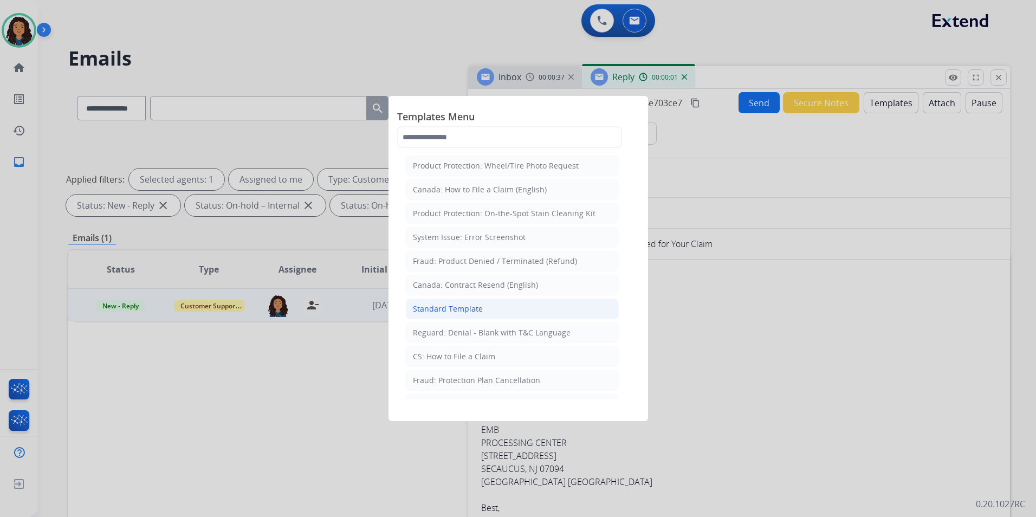
click at [455, 307] on div "Standard Template" at bounding box center [448, 308] width 70 height 11
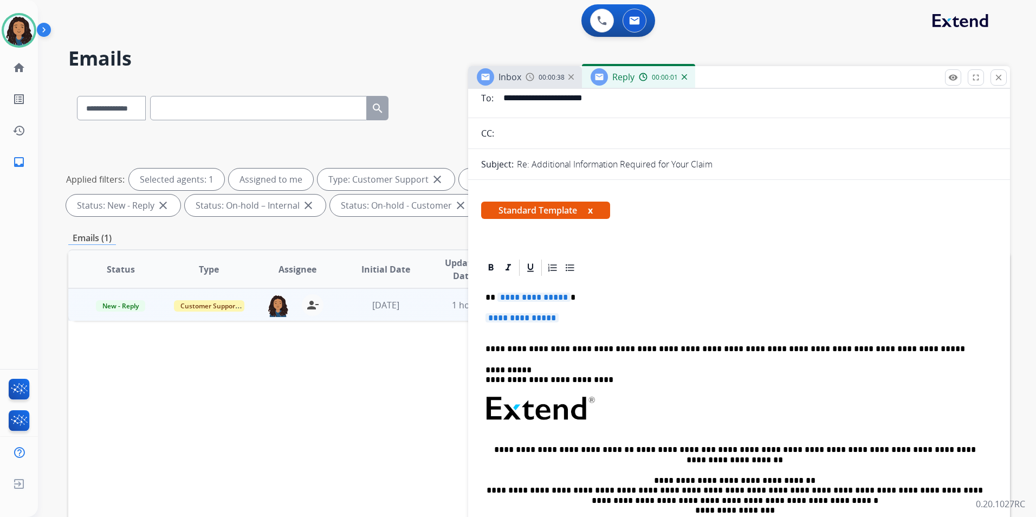
scroll to position [108, 0]
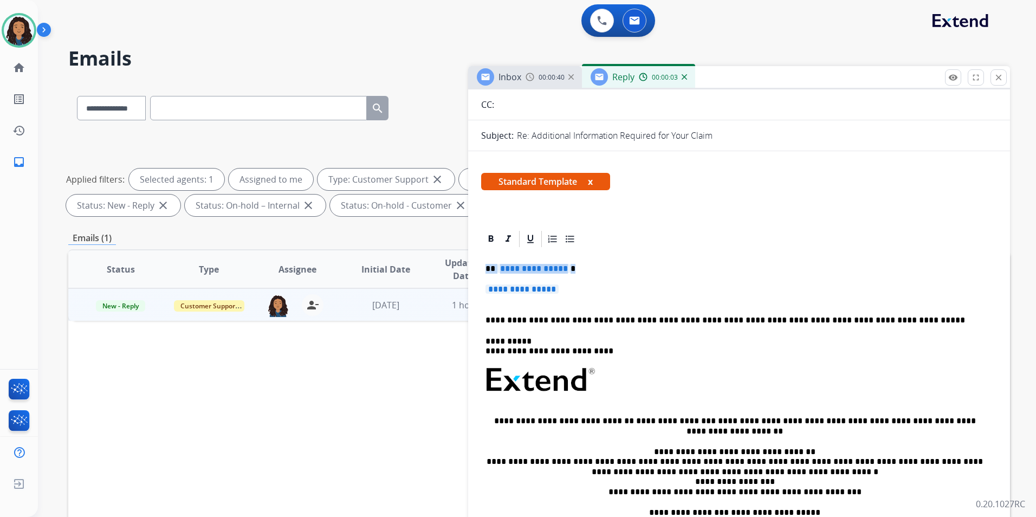
drag, startPoint x: 481, startPoint y: 266, endPoint x: 674, endPoint y: 287, distance: 194.1
click at [674, 287] on div "**********" at bounding box center [739, 406] width 516 height 314
paste div
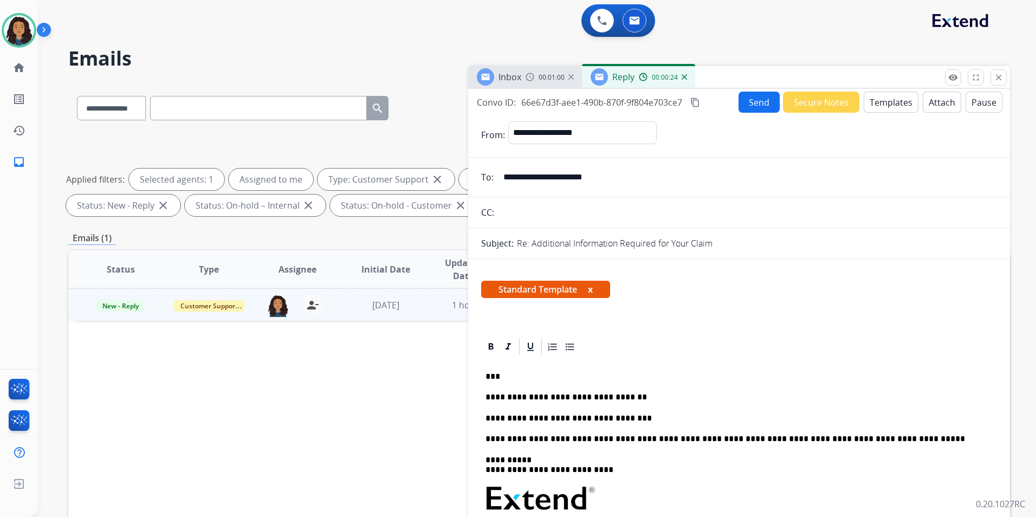
scroll to position [0, 0]
click at [749, 102] on button "Send" at bounding box center [759, 102] width 41 height 21
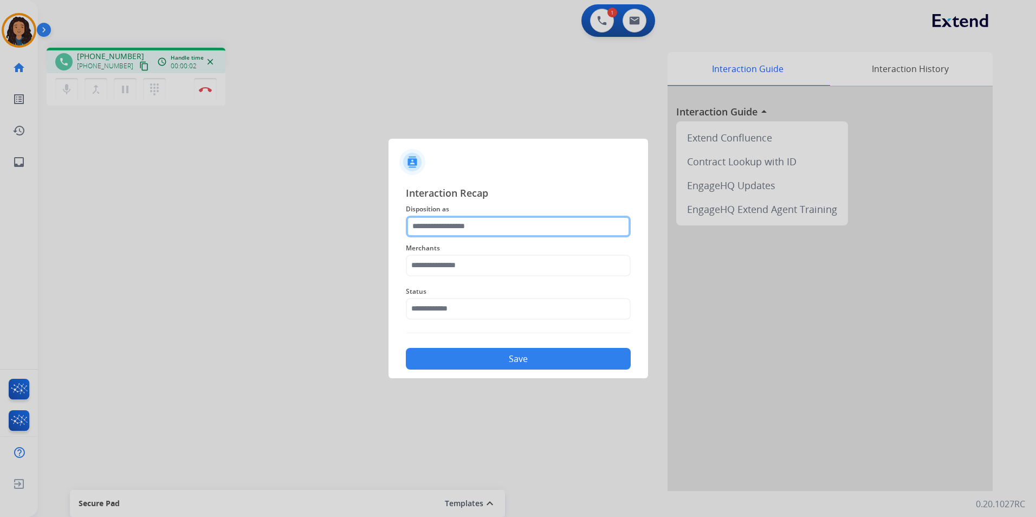
click at [436, 233] on input "text" at bounding box center [518, 227] width 225 height 22
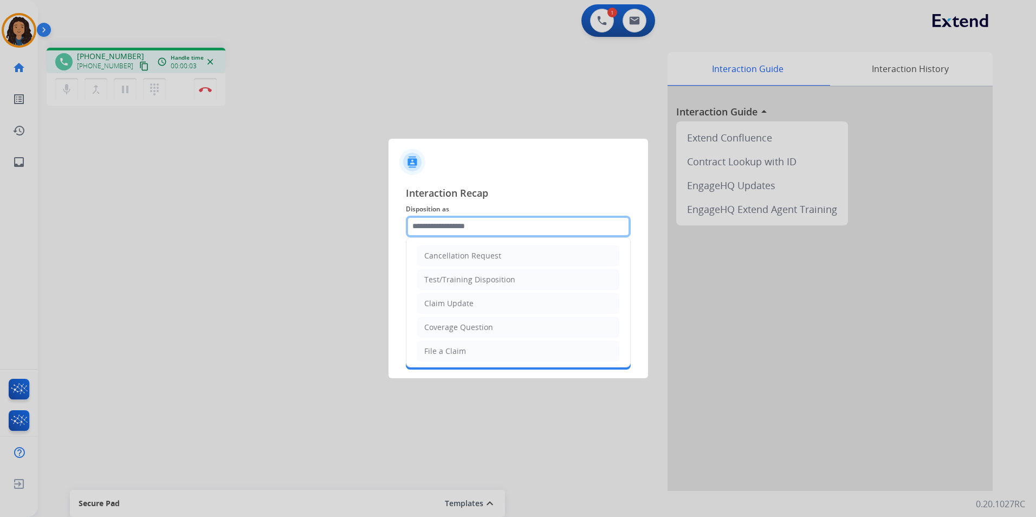
type input "**********"
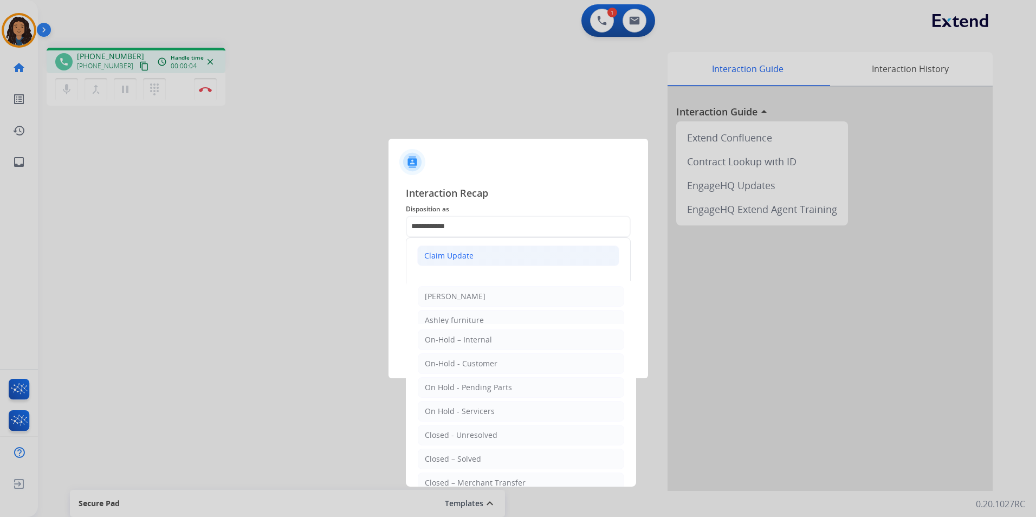
click at [464, 260] on div "Claim Update" at bounding box center [448, 255] width 49 height 11
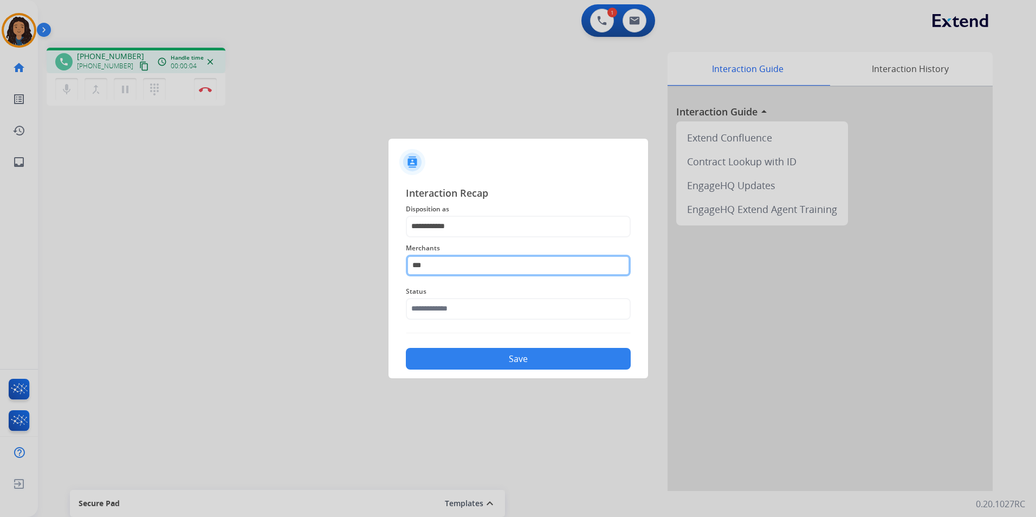
click at [454, 269] on input "***" at bounding box center [518, 266] width 225 height 22
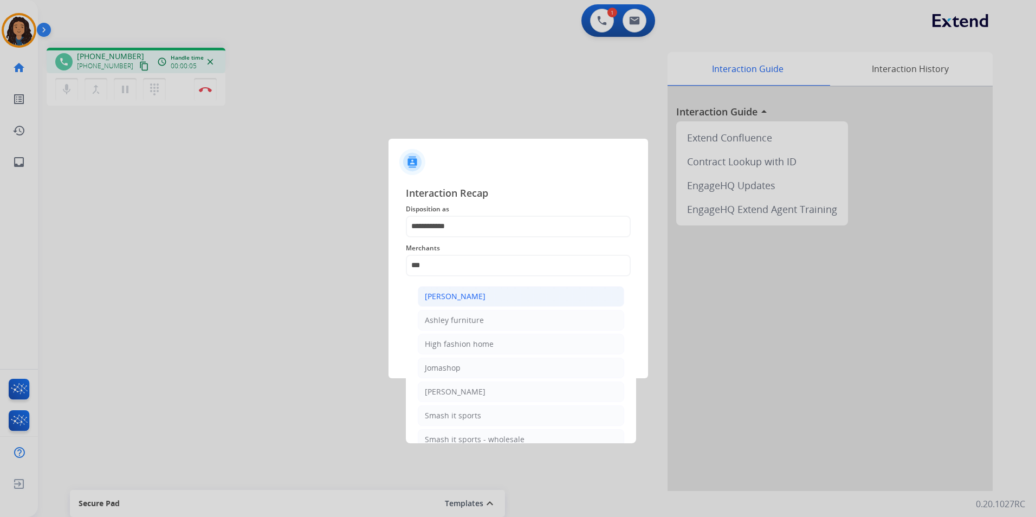
click at [466, 293] on div "[PERSON_NAME]" at bounding box center [455, 296] width 61 height 11
type input "**********"
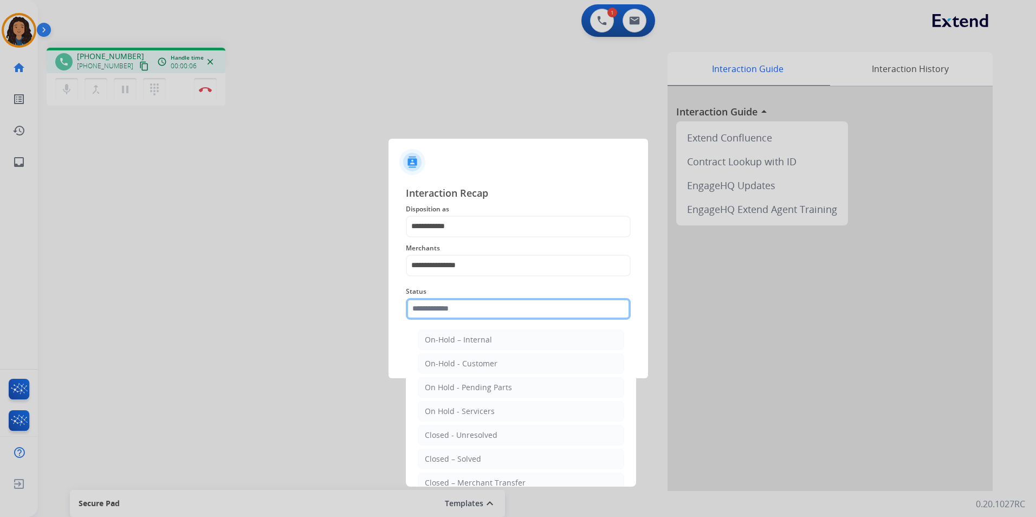
drag, startPoint x: 466, startPoint y: 303, endPoint x: 462, endPoint y: 376, distance: 72.2
click at [466, 304] on input "text" at bounding box center [518, 309] width 225 height 22
click at [450, 463] on div "Closed – Solved" at bounding box center [453, 459] width 56 height 11
type input "**********"
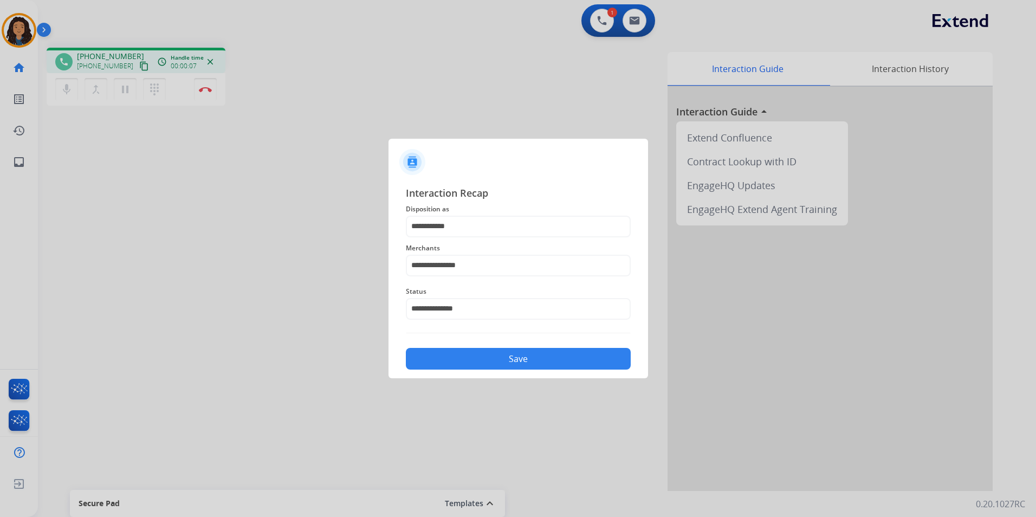
click at [461, 361] on button "Save" at bounding box center [518, 359] width 225 height 22
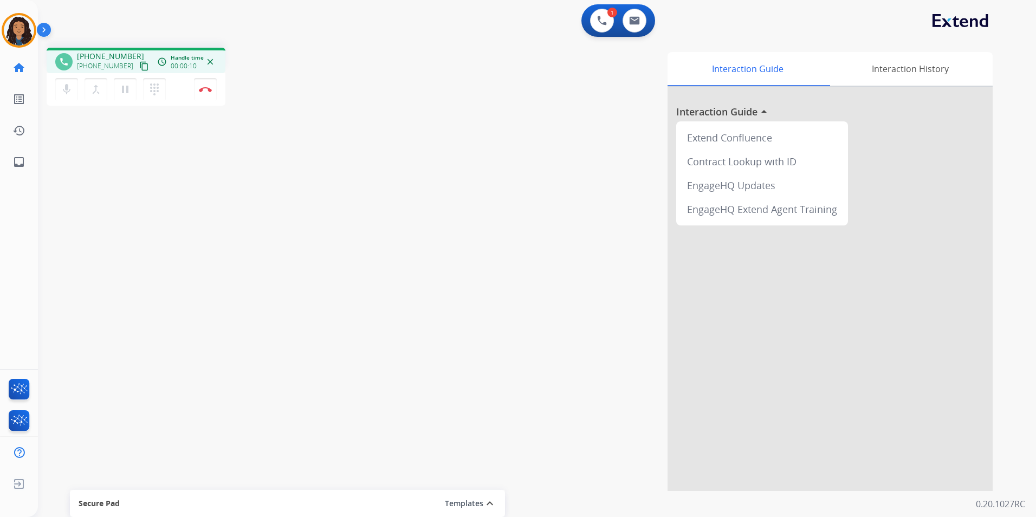
click at [139, 63] on mat-icon "content_copy" at bounding box center [144, 66] width 10 height 10
click at [204, 88] on img at bounding box center [205, 89] width 13 height 5
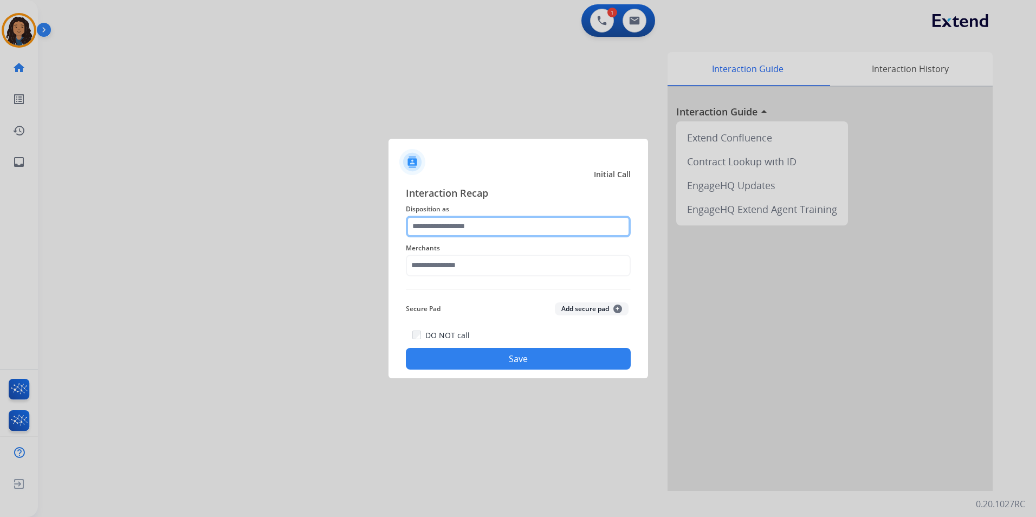
click at [457, 225] on input "text" at bounding box center [518, 227] width 225 height 22
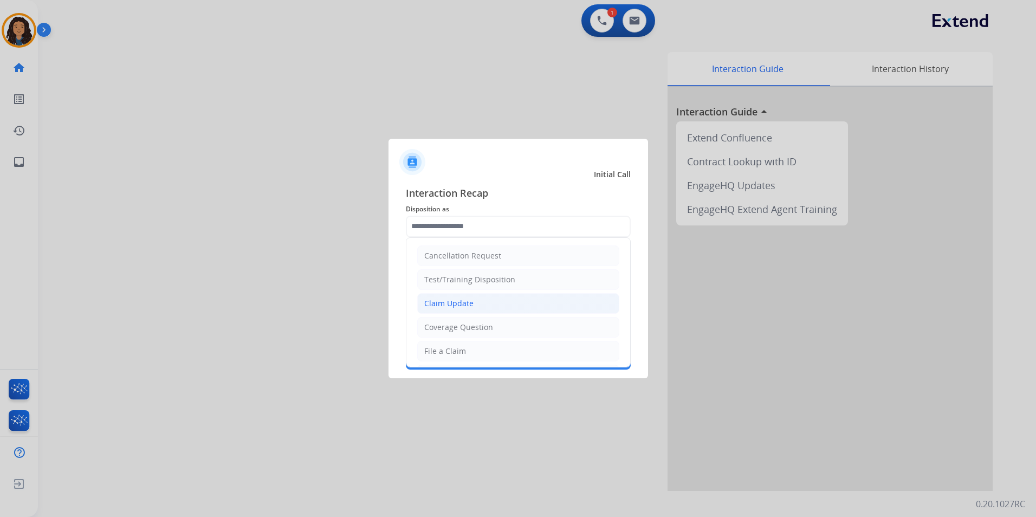
drag, startPoint x: 476, startPoint y: 301, endPoint x: 463, endPoint y: 273, distance: 30.8
click at [473, 299] on li "Claim Update" at bounding box center [518, 303] width 202 height 21
type input "**********"
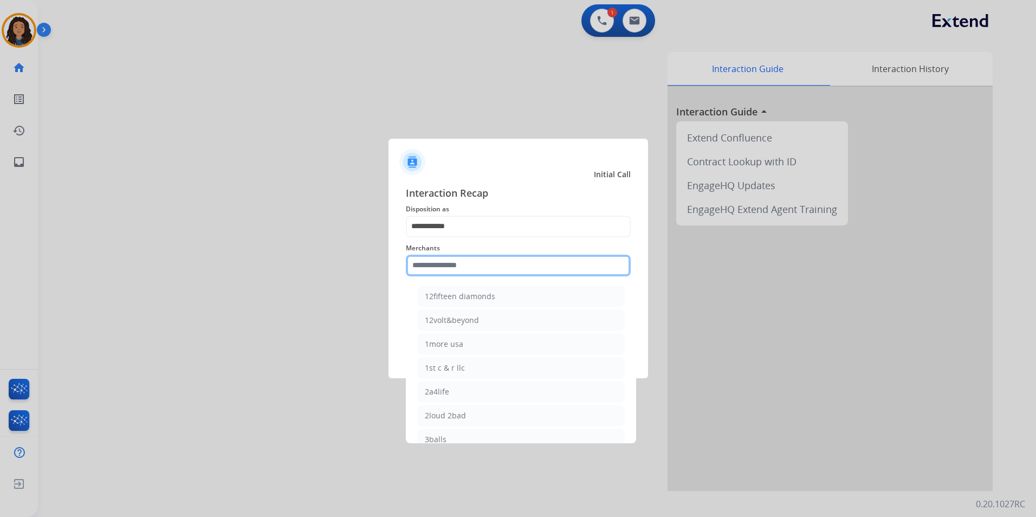
click at [463, 259] on input "text" at bounding box center [518, 266] width 225 height 22
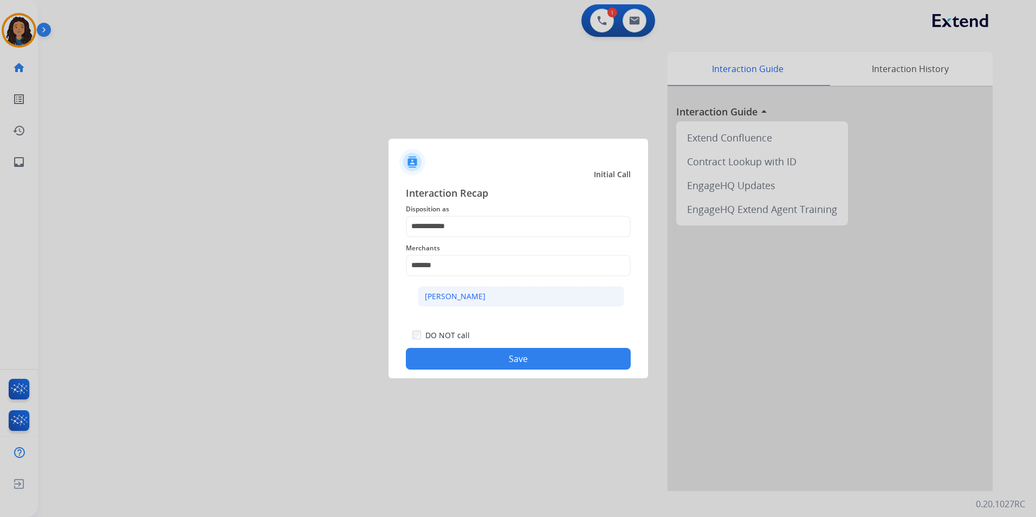
click at [483, 293] on div "[PERSON_NAME]" at bounding box center [455, 296] width 61 height 11
type input "**********"
click at [505, 364] on button "Save" at bounding box center [518, 359] width 225 height 22
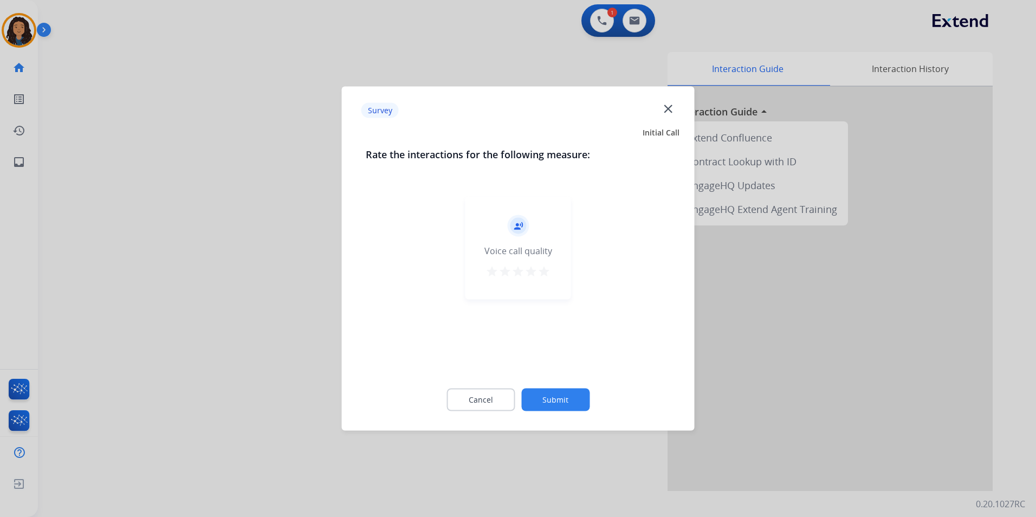
click at [300, 285] on div at bounding box center [518, 258] width 1036 height 517
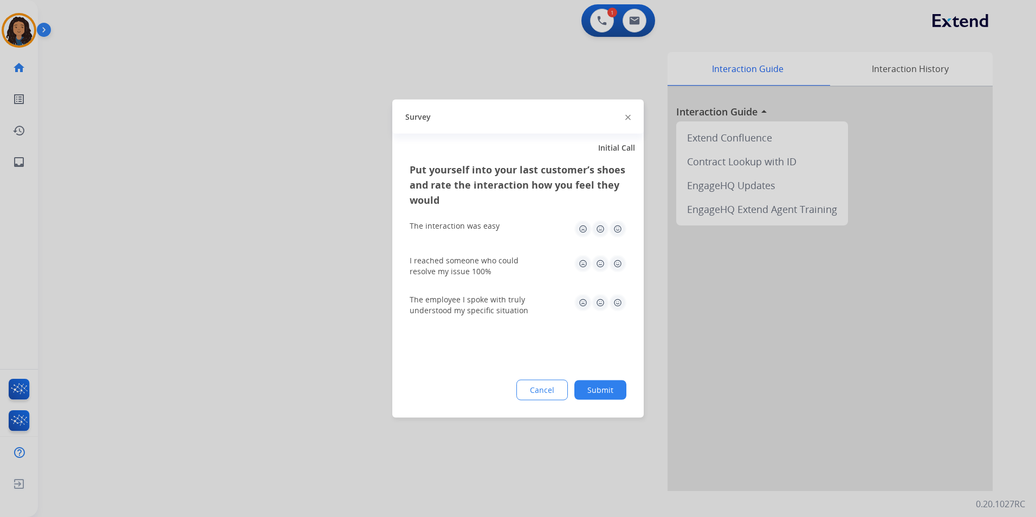
click at [296, 277] on div at bounding box center [518, 258] width 1036 height 517
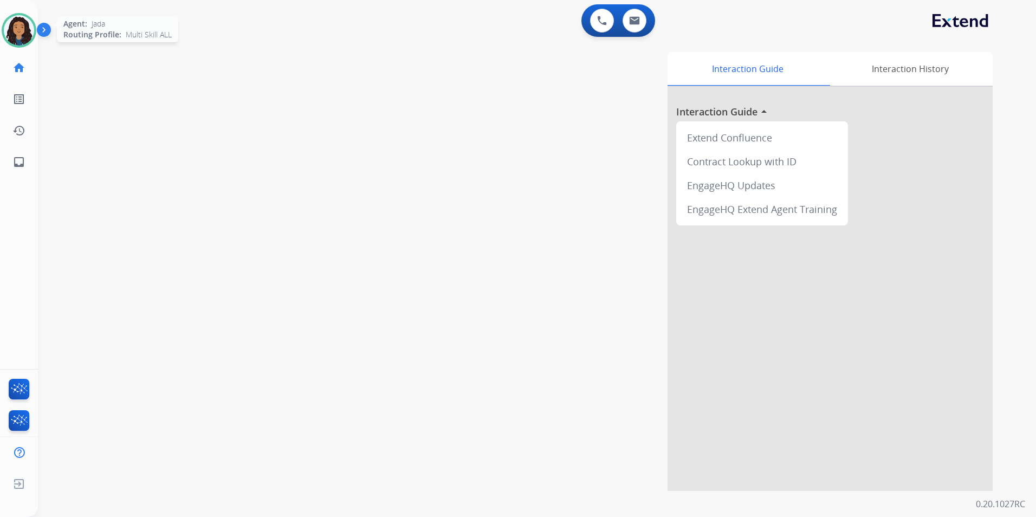
click at [16, 26] on img at bounding box center [19, 30] width 30 height 30
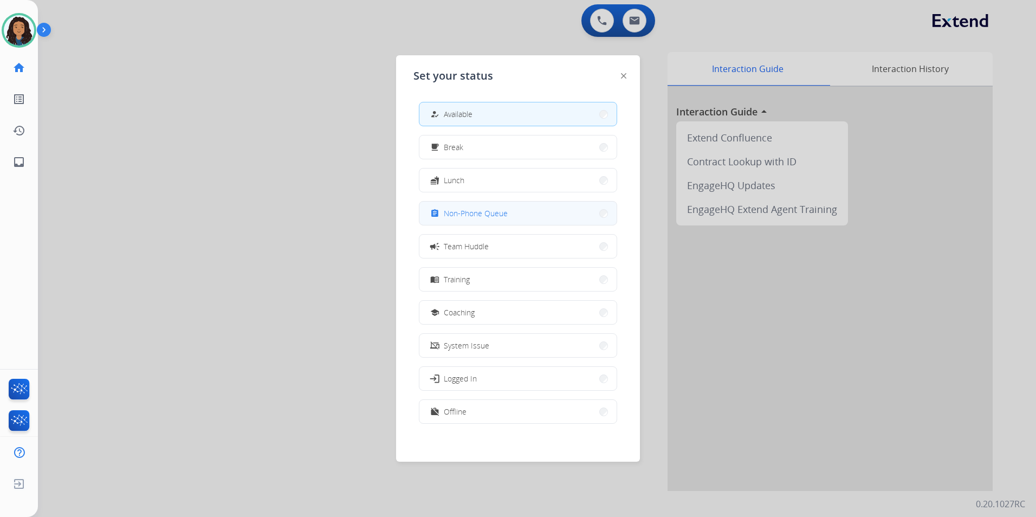
click at [565, 218] on button "assignment Non-Phone Queue" at bounding box center [517, 213] width 197 height 23
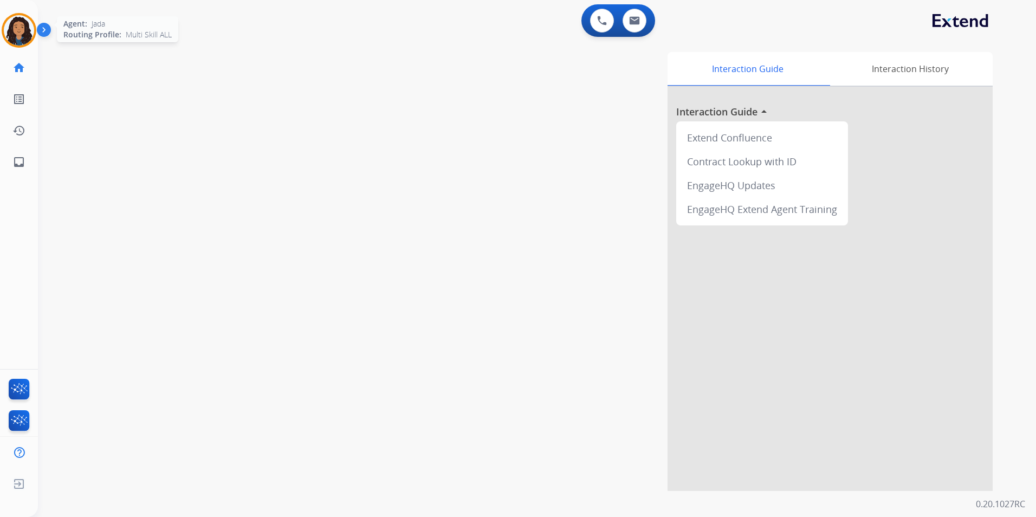
click at [29, 30] on img at bounding box center [19, 30] width 30 height 30
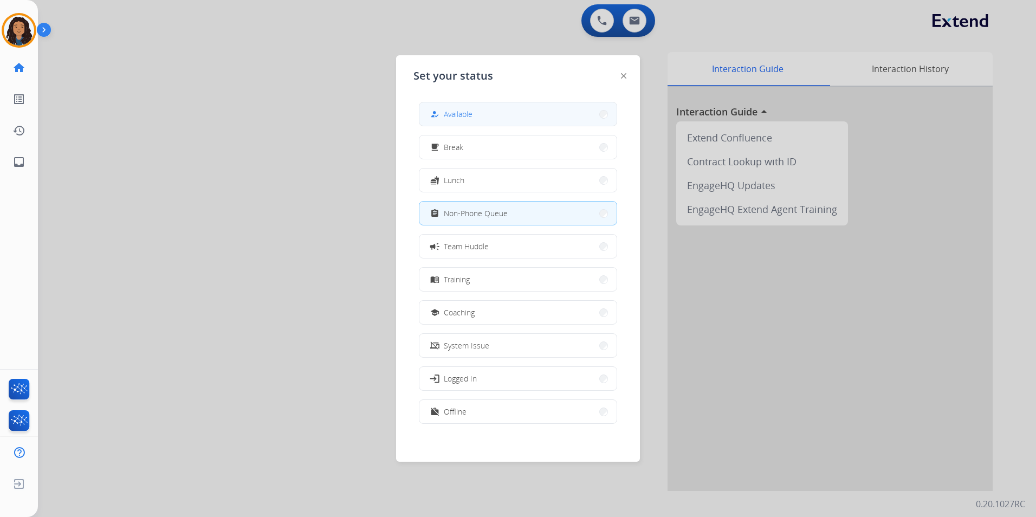
click at [547, 116] on button "how_to_reg Available" at bounding box center [517, 113] width 197 height 23
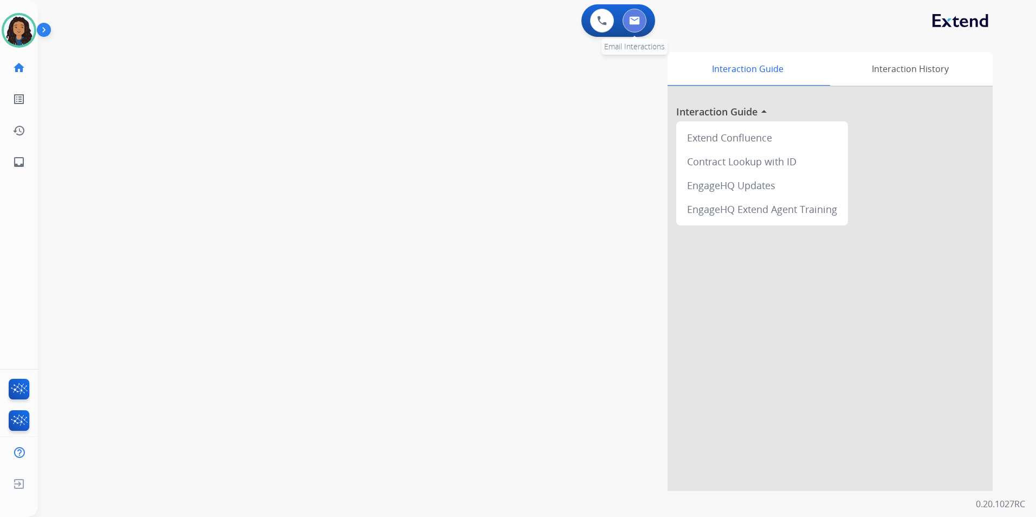
click at [635, 21] on img at bounding box center [634, 20] width 11 height 9
select select "**********"
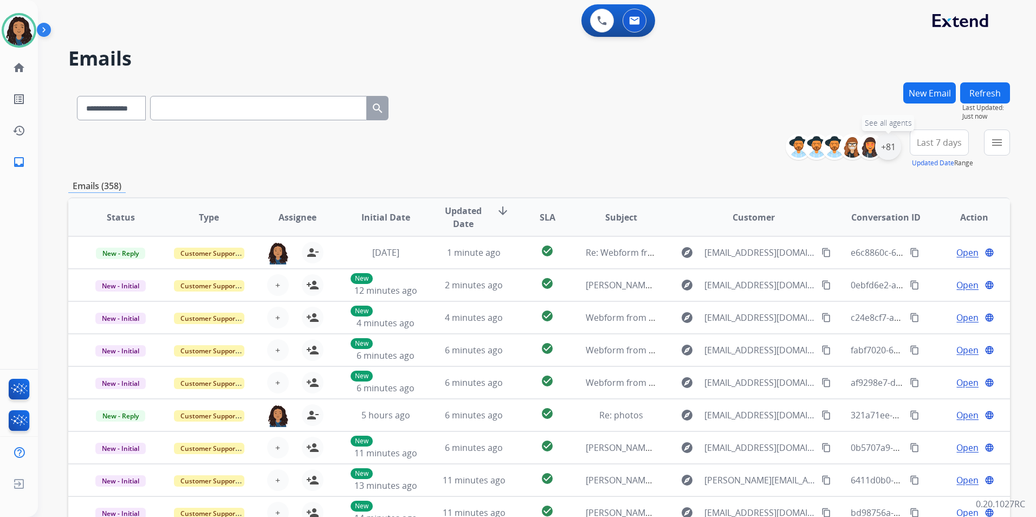
click at [890, 144] on div "+81" at bounding box center [888, 147] width 26 height 26
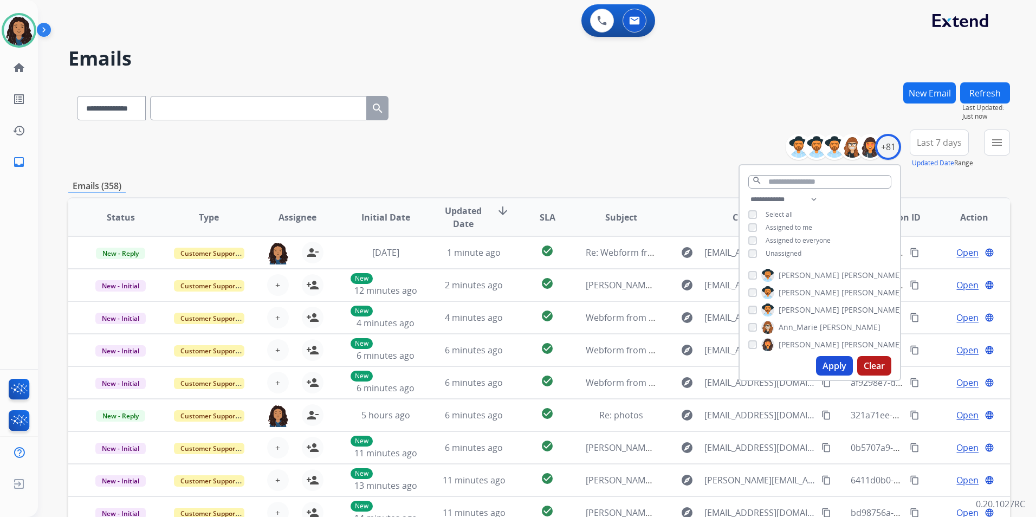
click at [781, 251] on span "Unassigned" at bounding box center [784, 253] width 36 height 9
click at [838, 370] on button "Apply" at bounding box center [834, 366] width 37 height 20
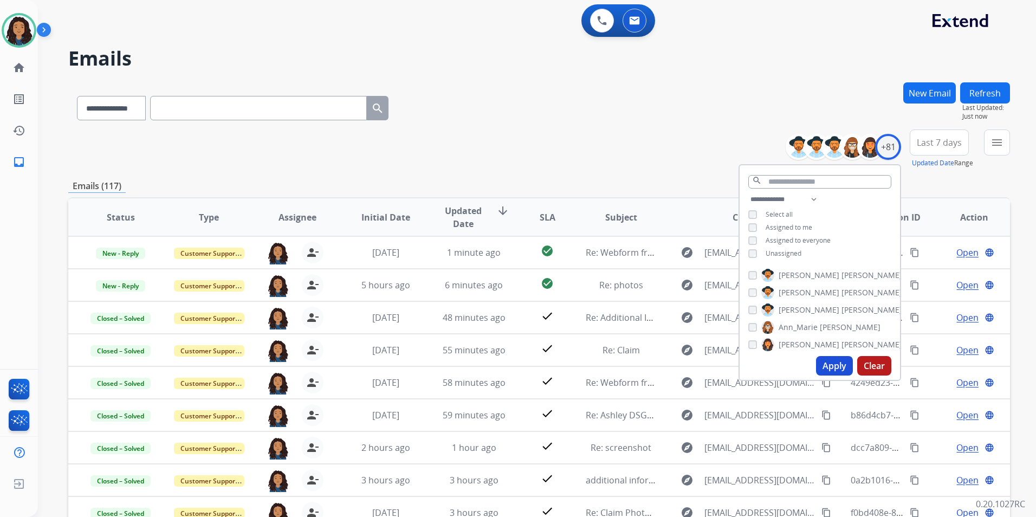
click at [1008, 153] on button "menu" at bounding box center [997, 143] width 26 height 26
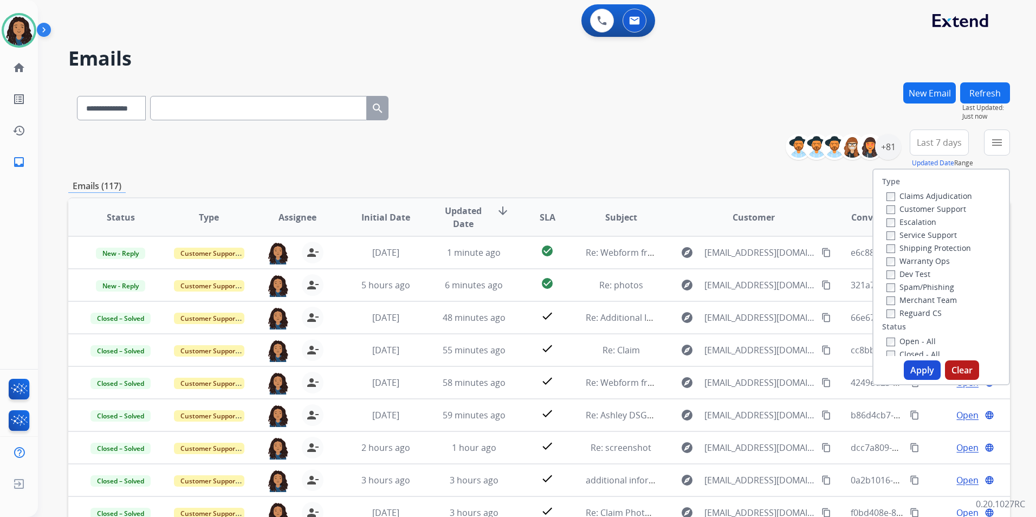
click at [932, 209] on label "Customer Support" at bounding box center [927, 209] width 80 height 10
click at [950, 249] on label "Shipping Protection" at bounding box center [929, 248] width 85 height 10
click at [908, 313] on label "Reguard CS" at bounding box center [914, 313] width 55 height 10
click at [910, 342] on label "Open - All" at bounding box center [911, 341] width 49 height 10
click at [913, 370] on button "Apply" at bounding box center [922, 370] width 37 height 20
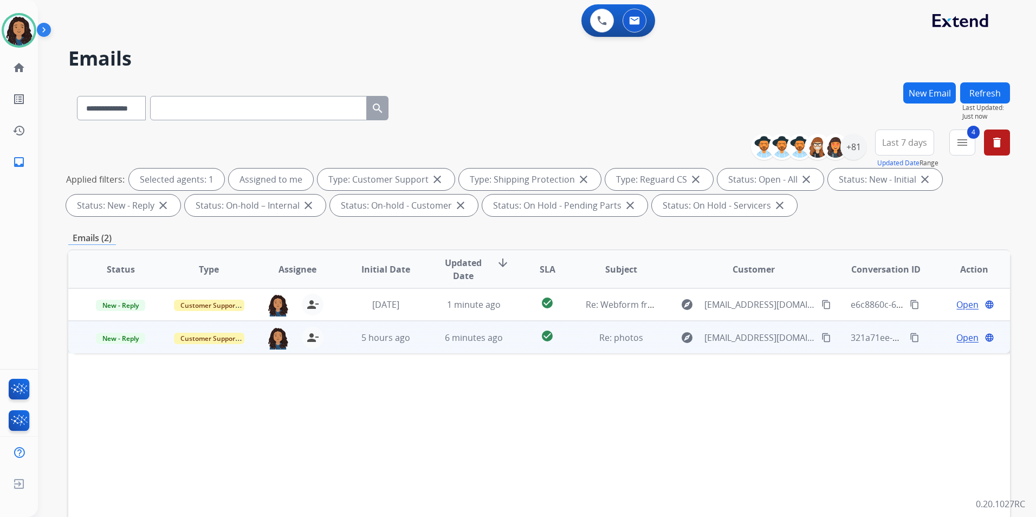
click at [967, 338] on span "Open" at bounding box center [968, 337] width 22 height 13
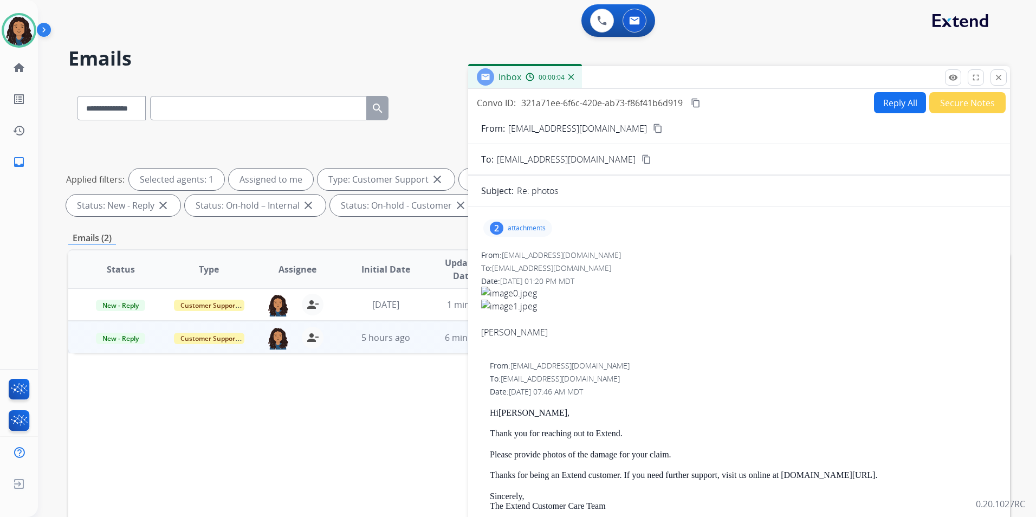
click at [653, 127] on mat-icon "content_copy" at bounding box center [658, 129] width 10 height 10
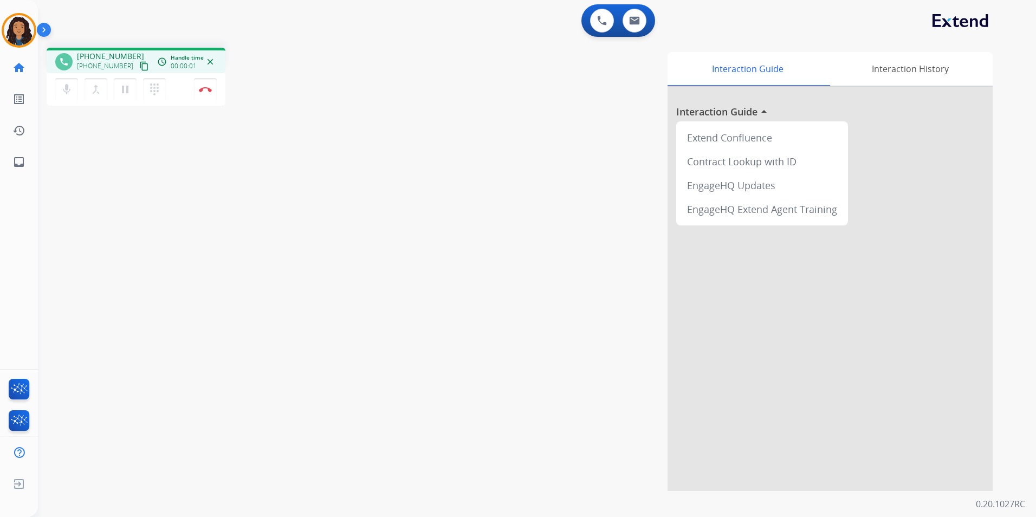
click at [139, 66] on mat-icon "content_copy" at bounding box center [144, 66] width 10 height 10
click at [139, 64] on mat-icon "content_copy" at bounding box center [144, 66] width 10 height 10
click at [205, 86] on button "Disconnect" at bounding box center [205, 89] width 23 height 23
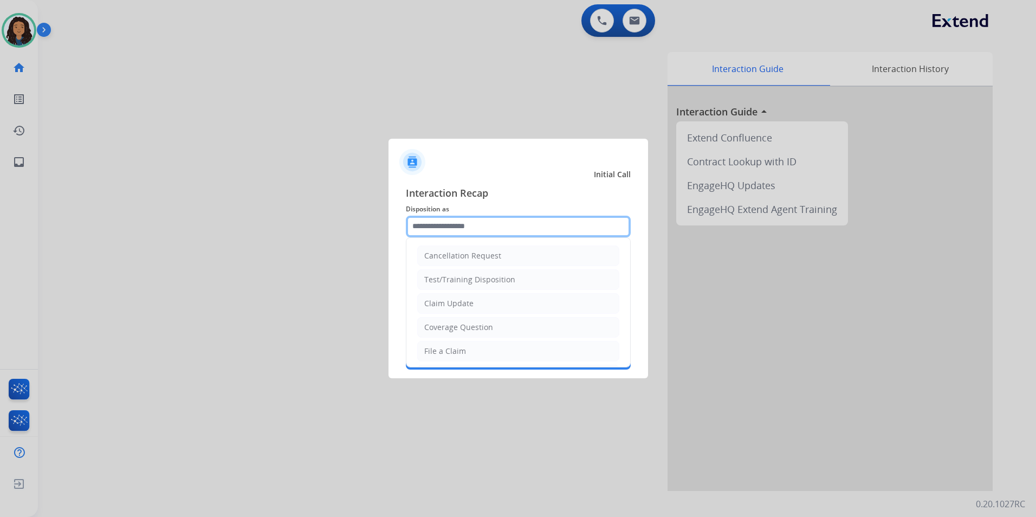
click at [429, 228] on input "text" at bounding box center [518, 227] width 225 height 22
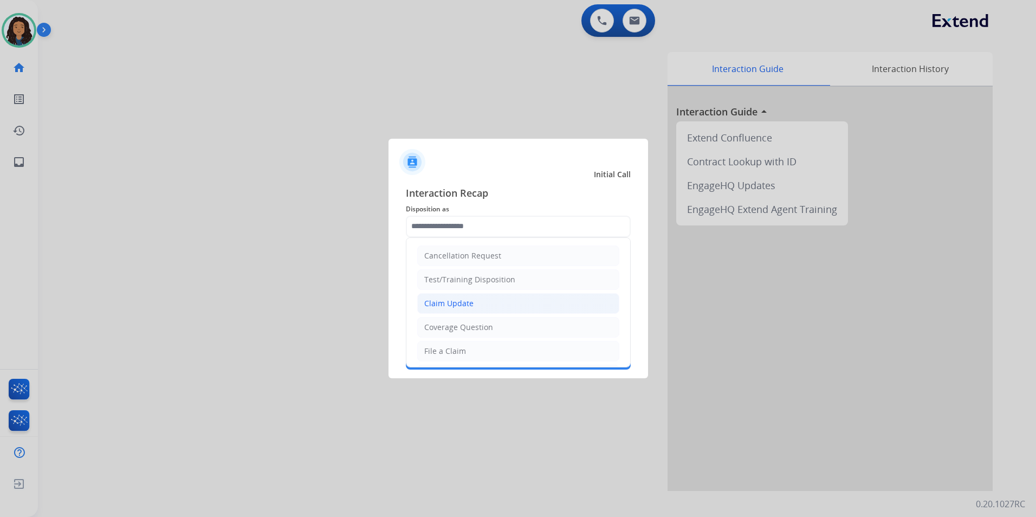
click at [437, 303] on div "Claim Update" at bounding box center [448, 303] width 49 height 11
type input "**********"
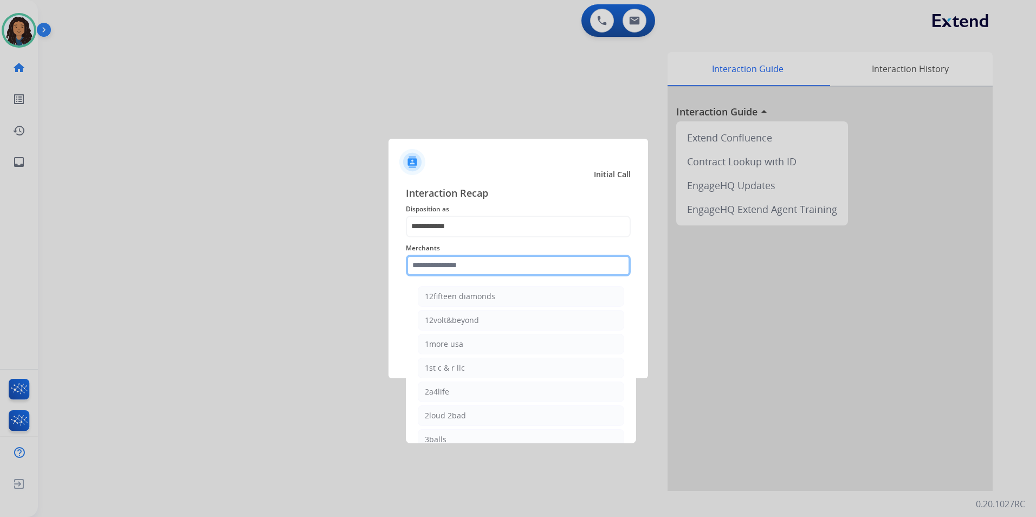
click at [447, 259] on input "text" at bounding box center [518, 266] width 225 height 22
type input "*"
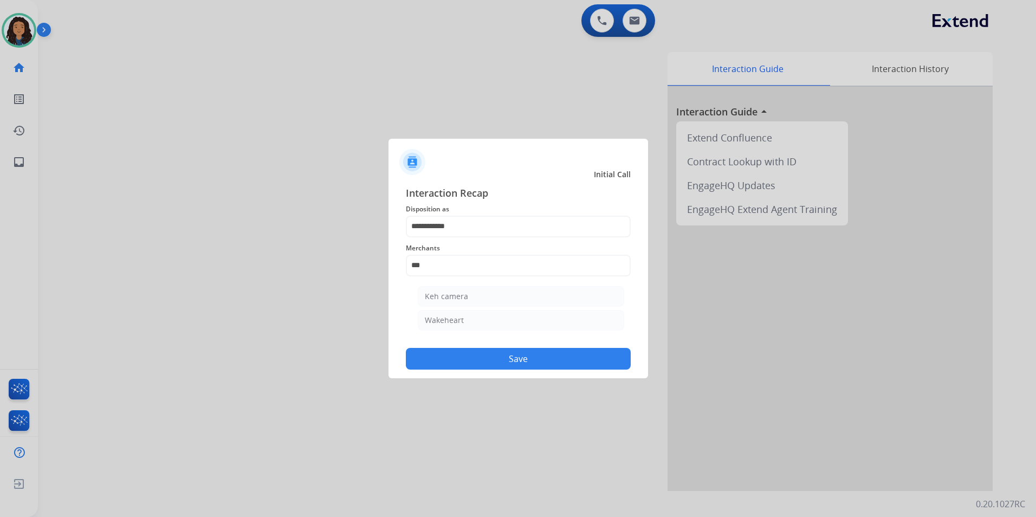
drag, startPoint x: 486, startPoint y: 294, endPoint x: 452, endPoint y: 392, distance: 103.9
click at [486, 295] on li "Keh camera" at bounding box center [521, 296] width 206 height 21
type input "**********"
drag, startPoint x: 447, startPoint y: 383, endPoint x: 443, endPoint y: 374, distance: 9.2
click at [447, 382] on div at bounding box center [518, 258] width 1036 height 517
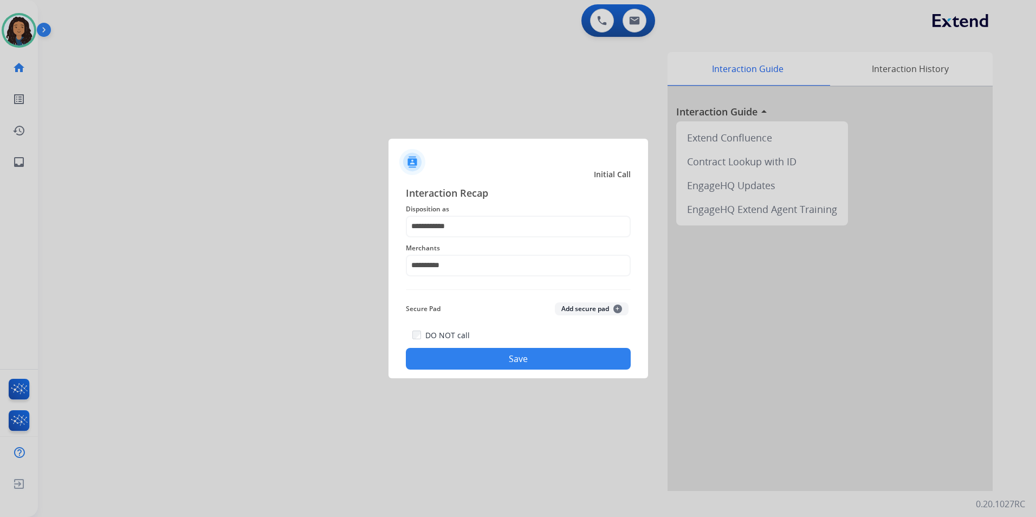
click at [440, 364] on button "Save" at bounding box center [518, 359] width 225 height 22
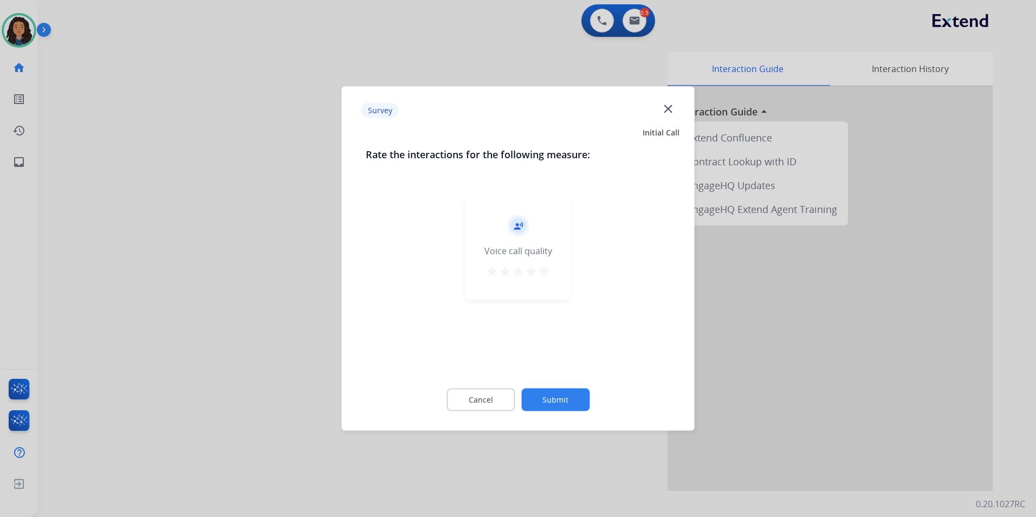
click at [375, 353] on div "record_voice_over Voice call quality star star star star star" at bounding box center [518, 282] width 305 height 188
click at [115, 261] on div at bounding box center [518, 258] width 1036 height 517
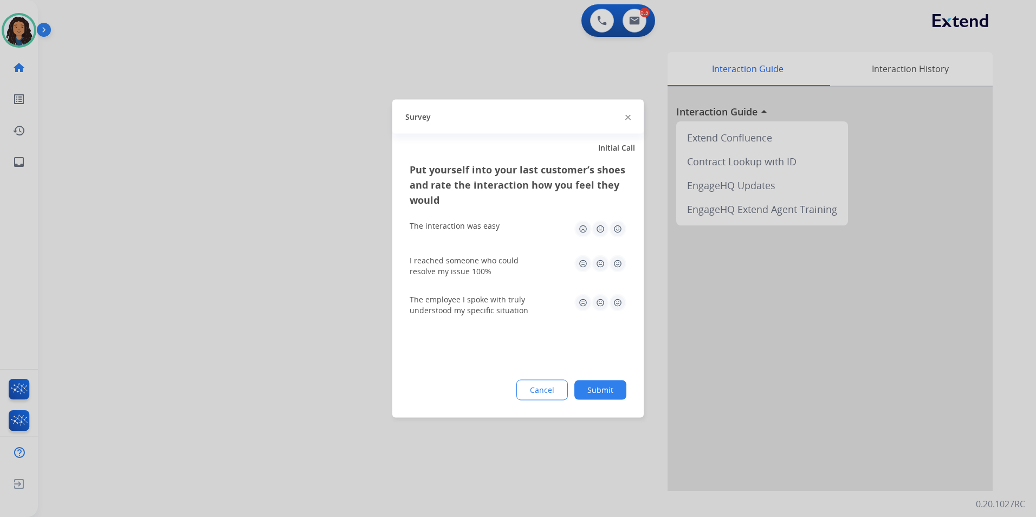
click at [124, 259] on div at bounding box center [518, 258] width 1036 height 517
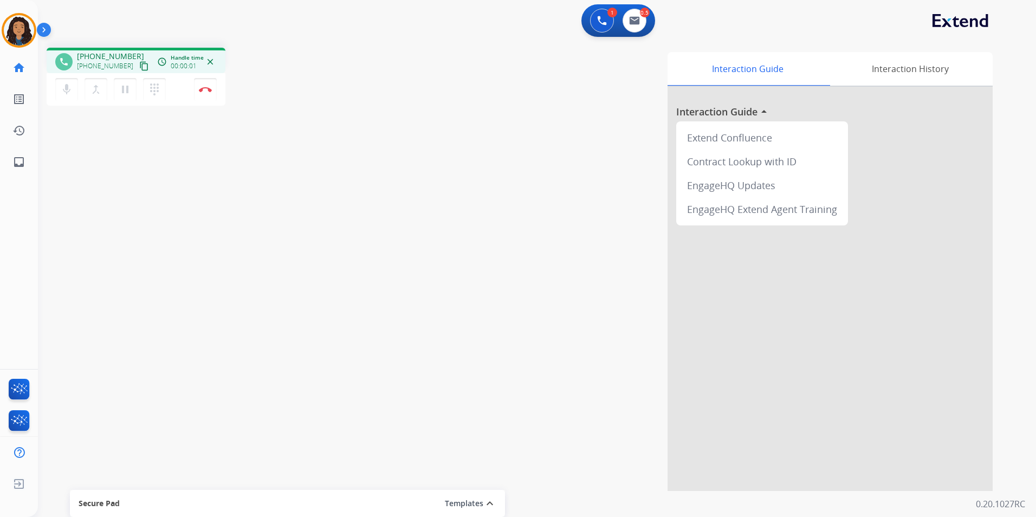
click at [139, 67] on mat-icon "content_copy" at bounding box center [144, 66] width 10 height 10
click at [134, 91] on button "pause Hold" at bounding box center [125, 89] width 23 height 23
click at [59, 83] on button "mic Mute" at bounding box center [66, 89] width 23 height 23
click at [62, 92] on mat-icon "mic_off" at bounding box center [66, 89] width 13 height 13
click at [114, 96] on button "play_arrow Hold" at bounding box center [125, 89] width 23 height 23
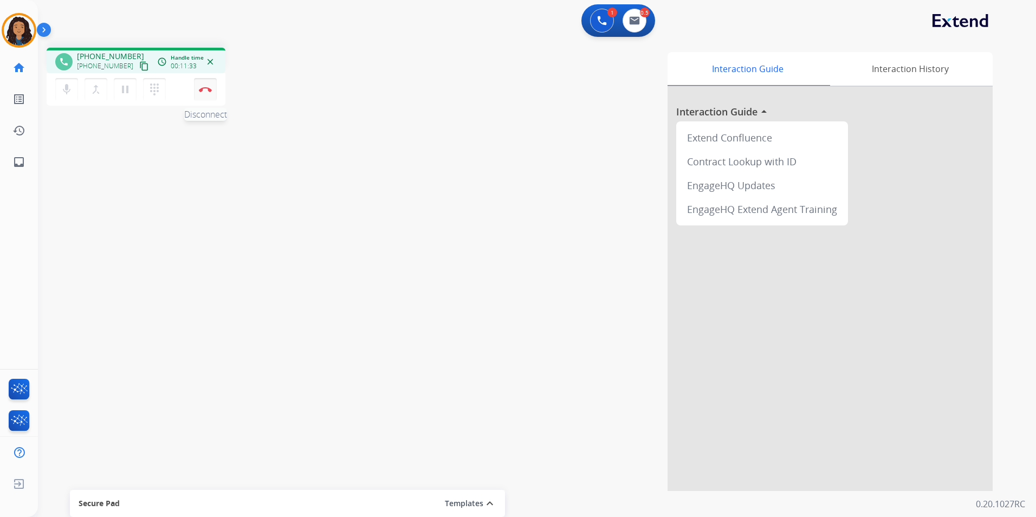
click at [206, 91] on img at bounding box center [205, 89] width 13 height 5
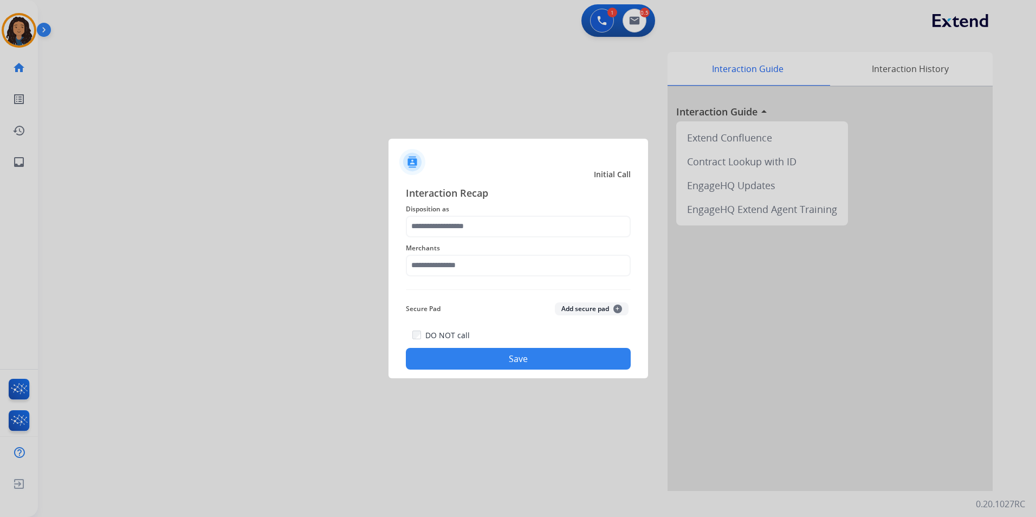
click at [571, 243] on span "Merchants" at bounding box center [518, 248] width 225 height 13
click at [563, 226] on input "text" at bounding box center [518, 227] width 225 height 22
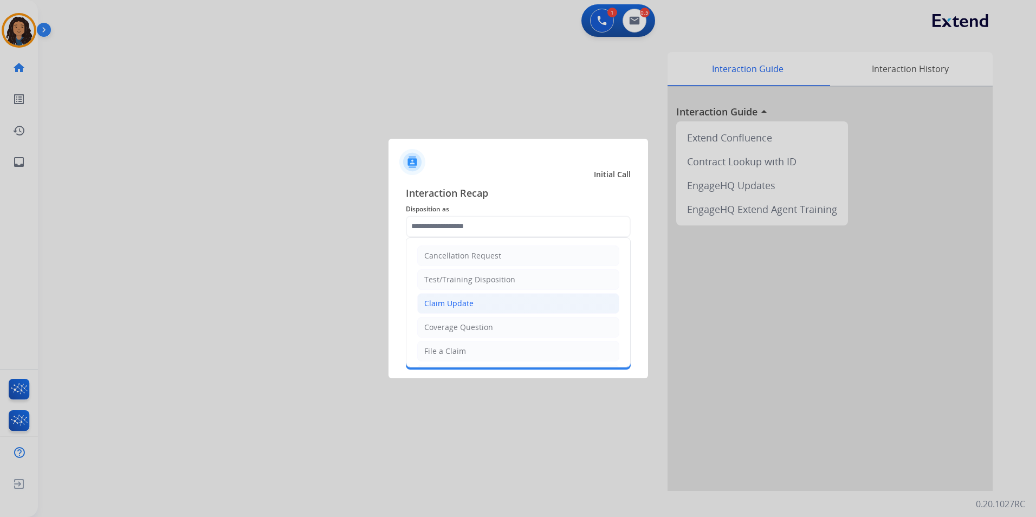
click at [444, 299] on div "Claim Update" at bounding box center [448, 303] width 49 height 11
type input "**********"
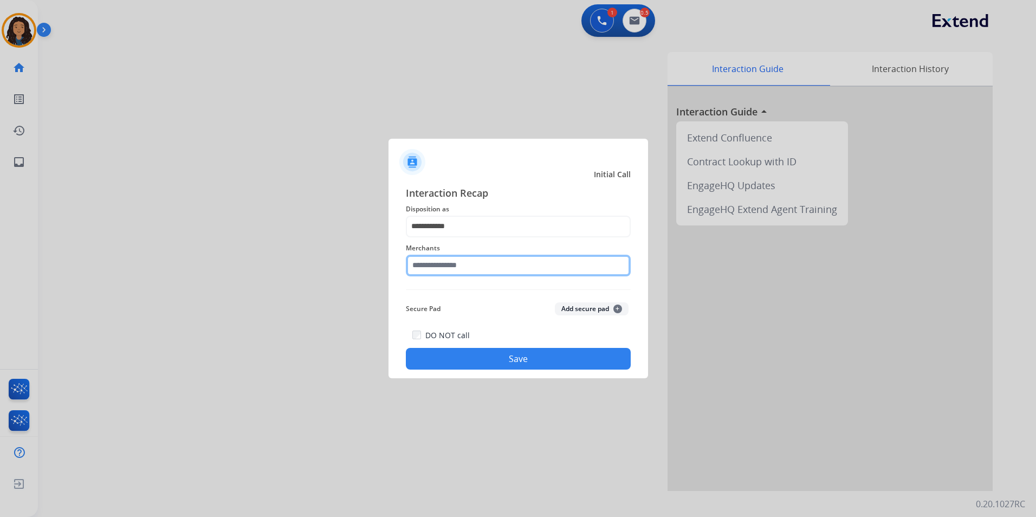
click at [452, 271] on input "text" at bounding box center [518, 266] width 225 height 22
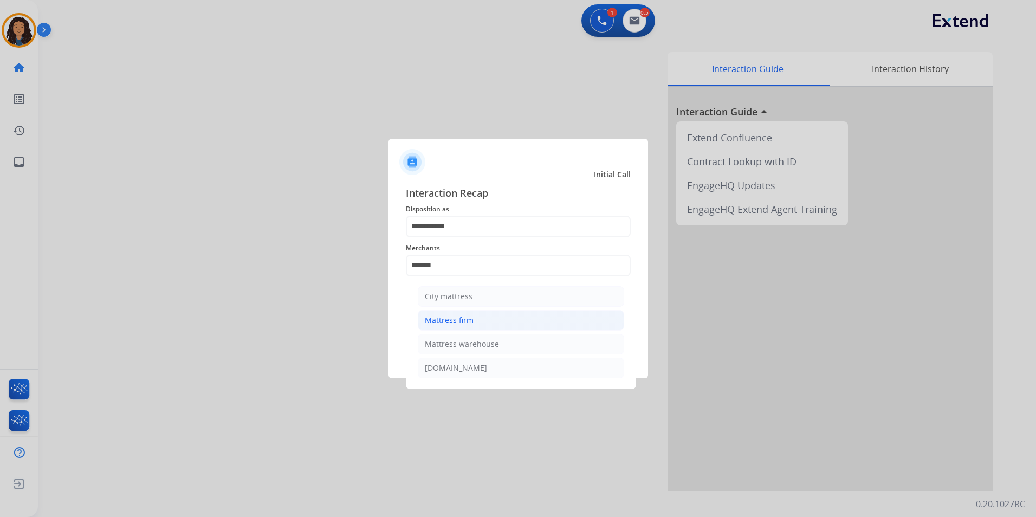
click at [481, 321] on li "Mattress firm" at bounding box center [521, 320] width 206 height 21
type input "**********"
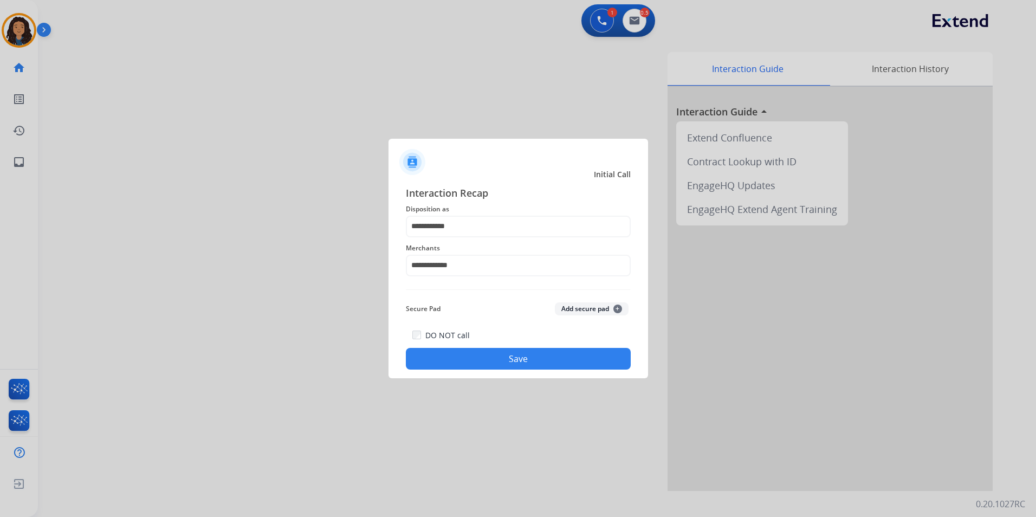
click at [419, 348] on div "DO NOT call Save" at bounding box center [518, 348] width 225 height 41
drag, startPoint x: 419, startPoint y: 348, endPoint x: 419, endPoint y: 357, distance: 8.7
click at [419, 357] on button "Save" at bounding box center [518, 359] width 225 height 22
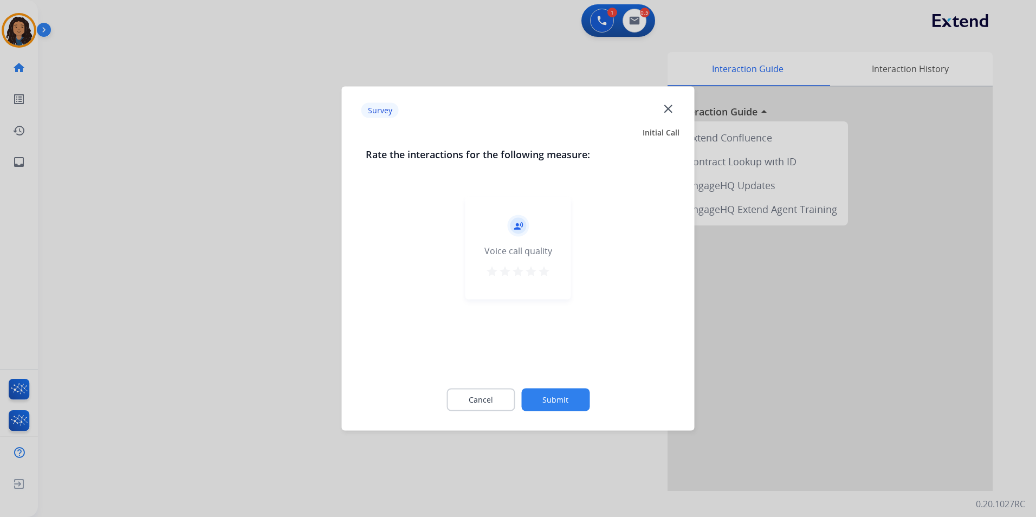
click at [296, 300] on div at bounding box center [518, 258] width 1036 height 517
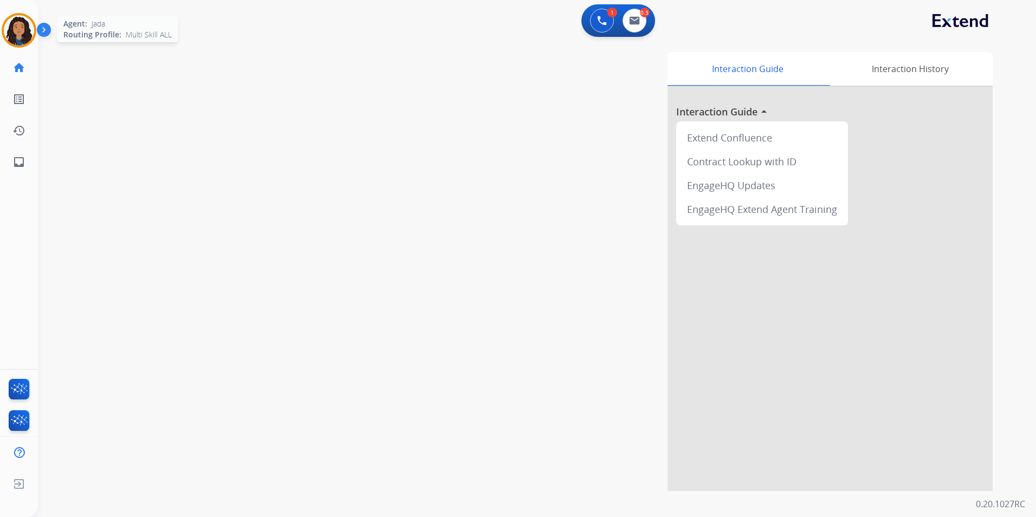
click at [22, 34] on img at bounding box center [19, 30] width 30 height 30
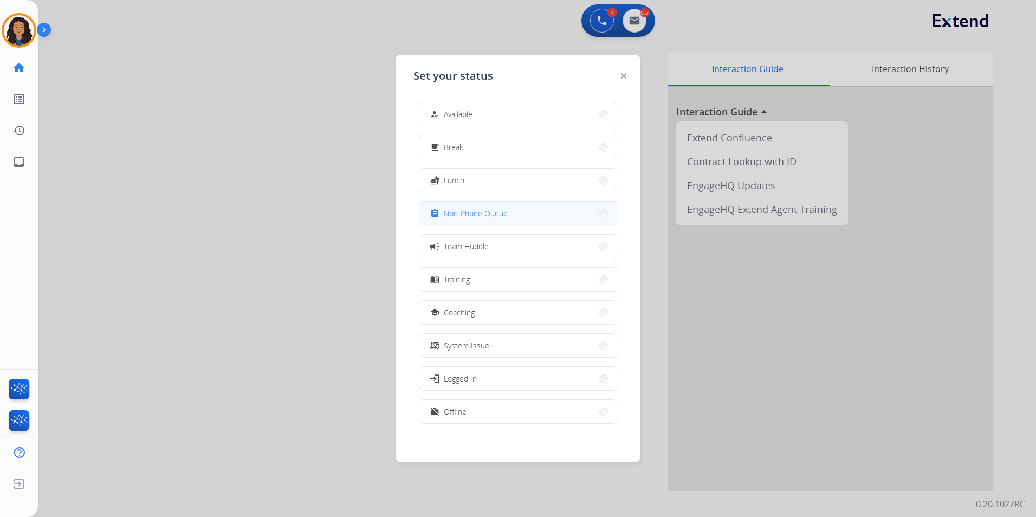
click at [486, 203] on button "assignment Non-Phone Queue" at bounding box center [517, 213] width 197 height 23
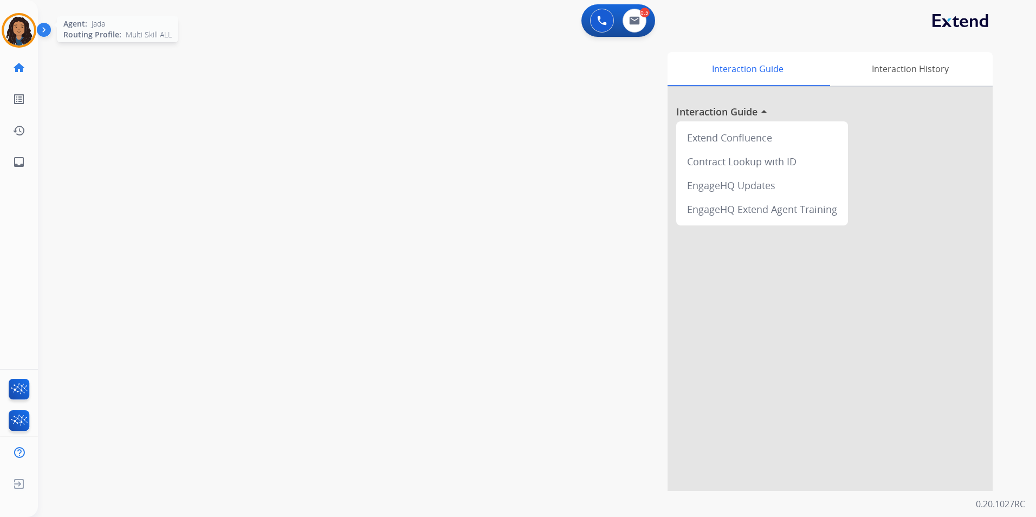
click at [22, 40] on img at bounding box center [19, 30] width 30 height 30
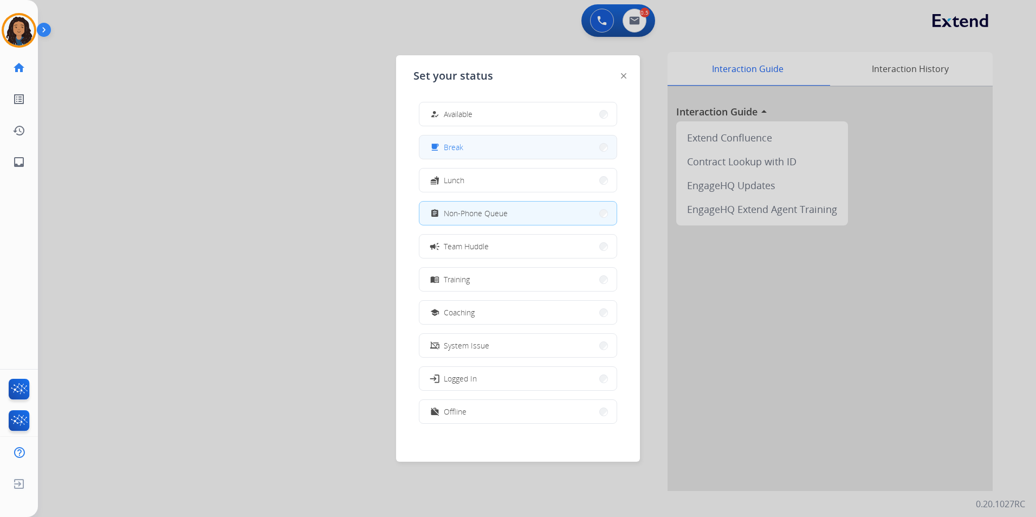
click at [433, 144] on div "free_breakfast" at bounding box center [436, 147] width 16 height 13
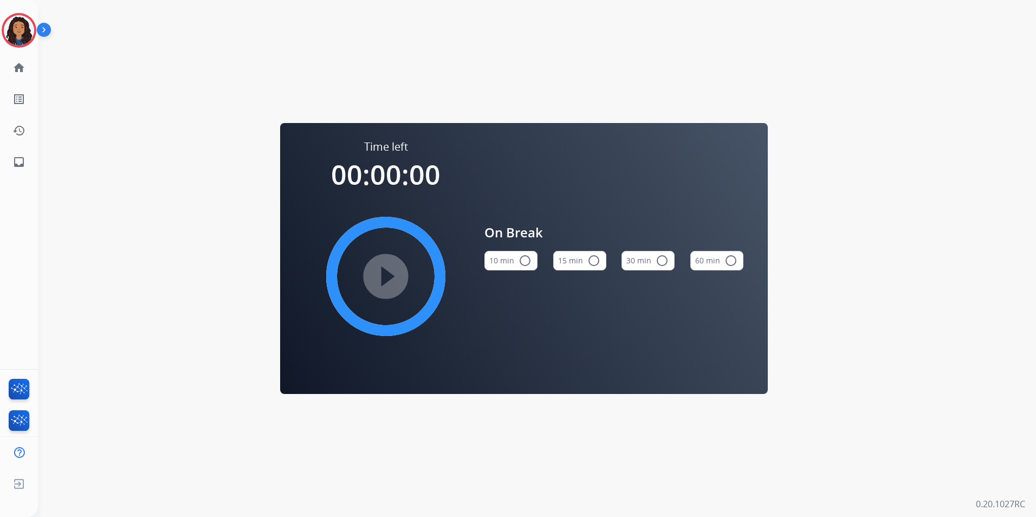
click at [583, 257] on button "15 min radio_button_unchecked" at bounding box center [579, 261] width 53 height 20
click at [379, 270] on mat-icon "play_circle_filled" at bounding box center [385, 276] width 13 height 13
click at [18, 29] on img at bounding box center [19, 30] width 30 height 30
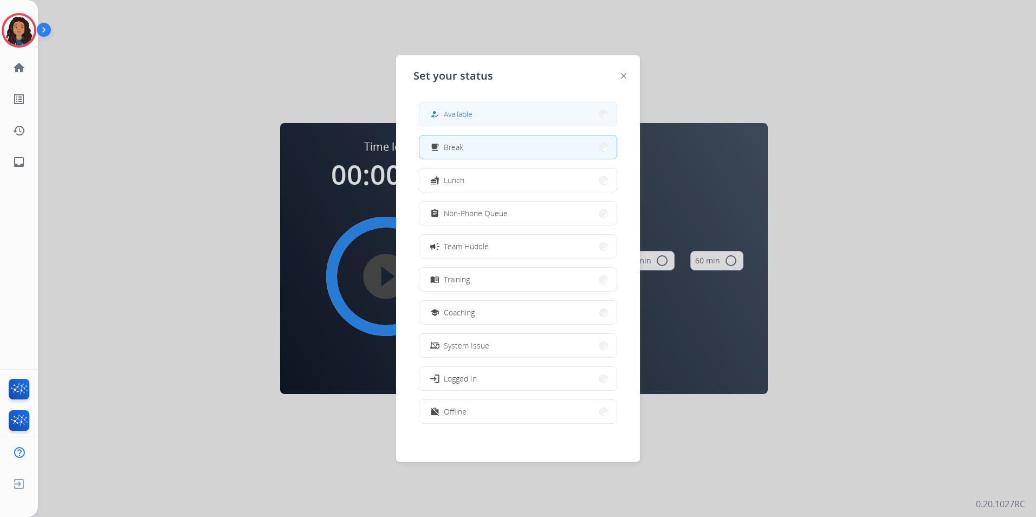
click at [492, 115] on button "how_to_reg Available" at bounding box center [517, 113] width 197 height 23
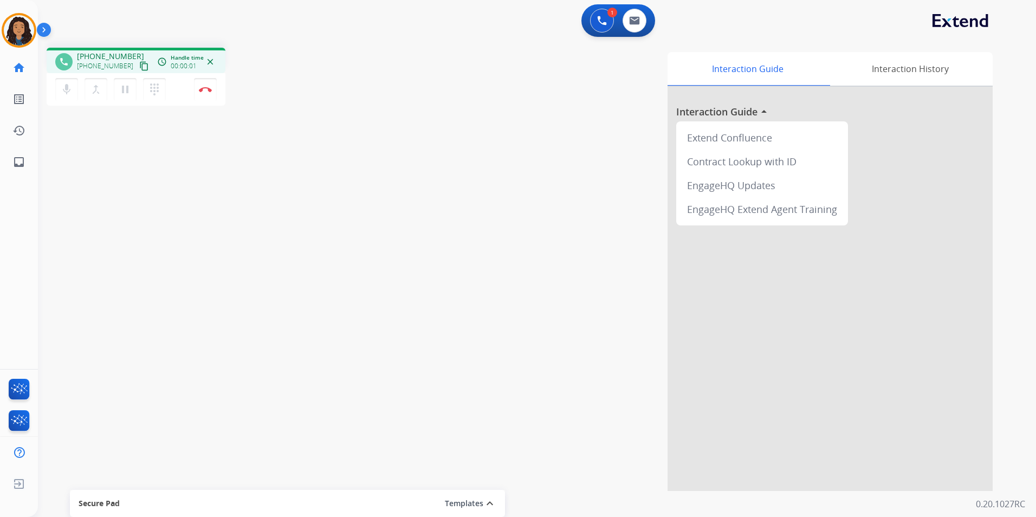
click at [138, 61] on button "content_copy" at bounding box center [144, 66] width 13 height 13
click at [199, 95] on button "Disconnect" at bounding box center [205, 89] width 23 height 23
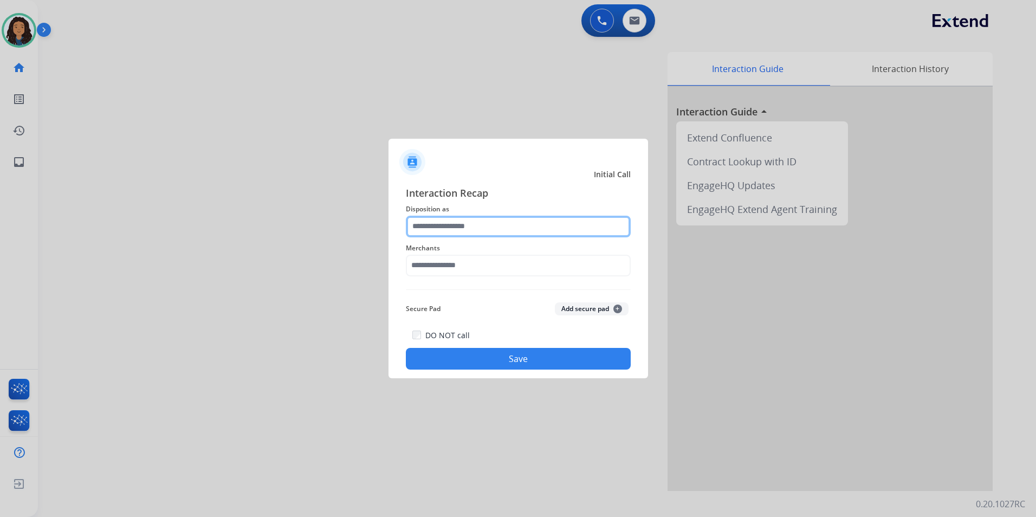
click at [475, 229] on input "text" at bounding box center [518, 227] width 225 height 22
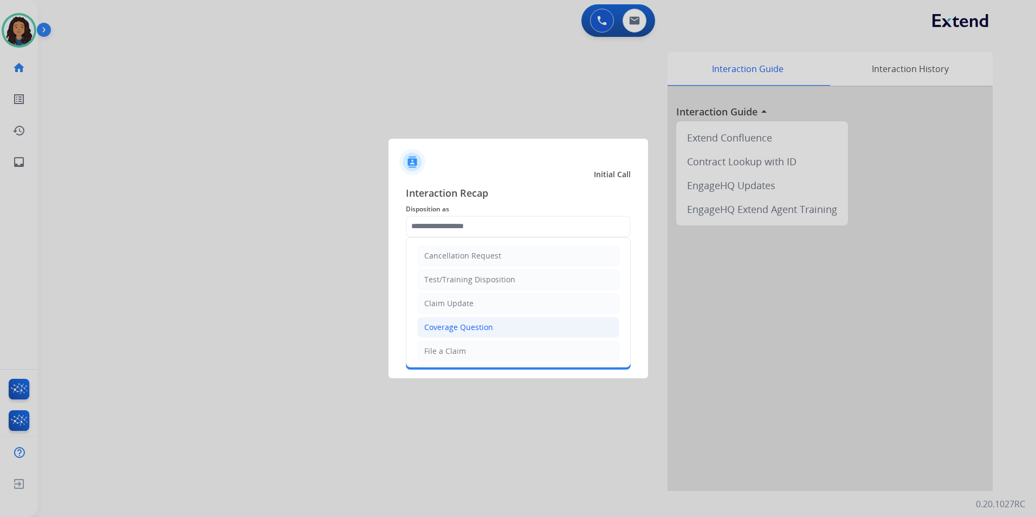
click at [476, 328] on div "Coverage Question" at bounding box center [458, 327] width 69 height 11
type input "**********"
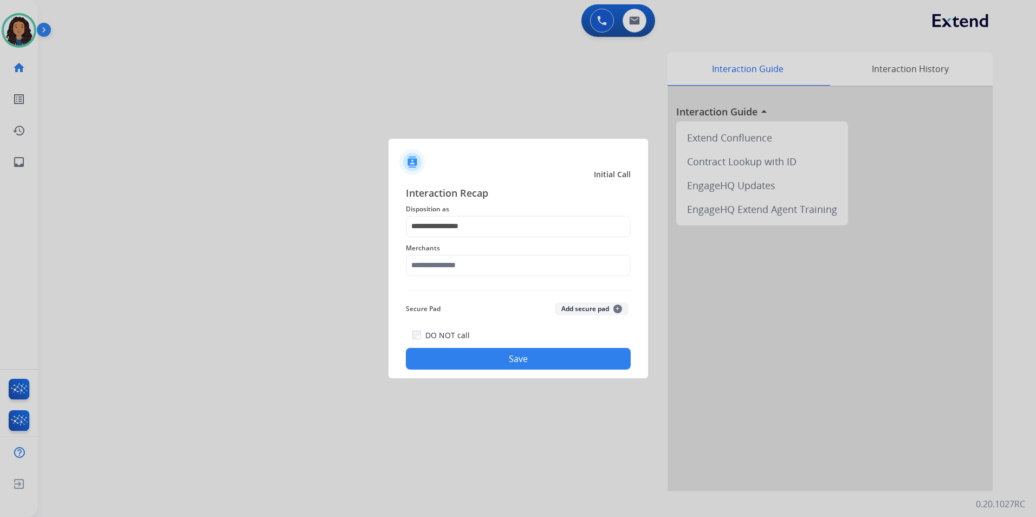
click at [453, 278] on div "Merchants" at bounding box center [518, 258] width 225 height 43
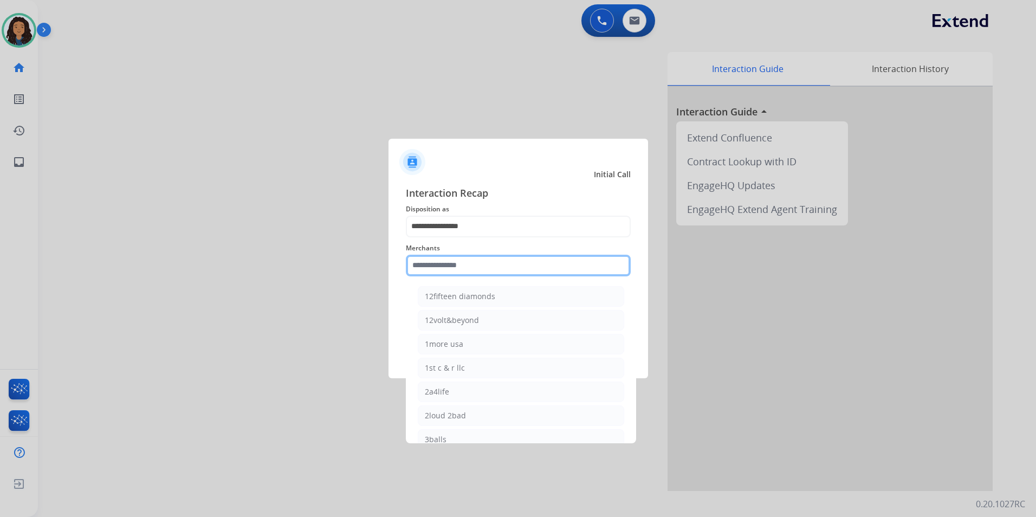
click at [451, 267] on input "text" at bounding box center [518, 266] width 225 height 22
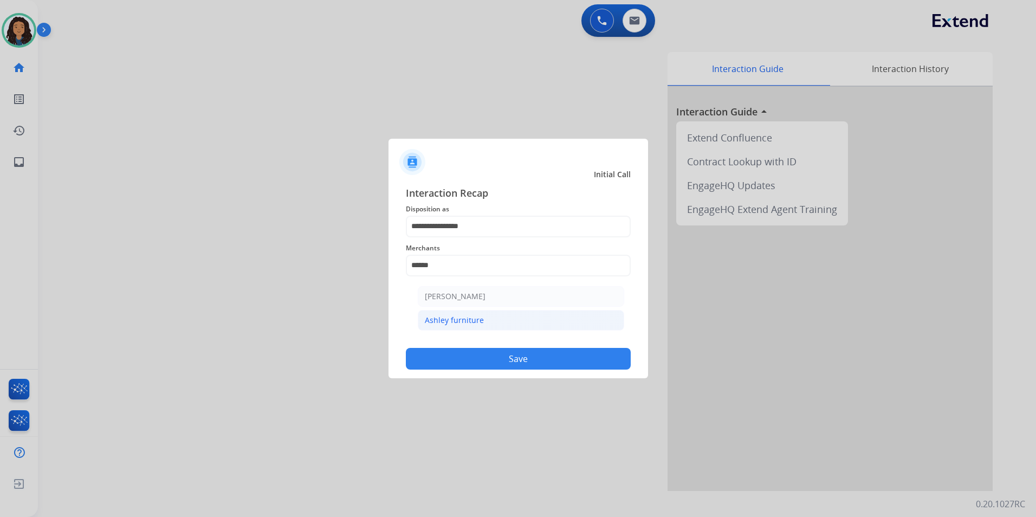
click at [492, 324] on li "Ashley furniture" at bounding box center [521, 320] width 206 height 21
type input "**********"
click at [501, 356] on button "Save" at bounding box center [518, 359] width 225 height 22
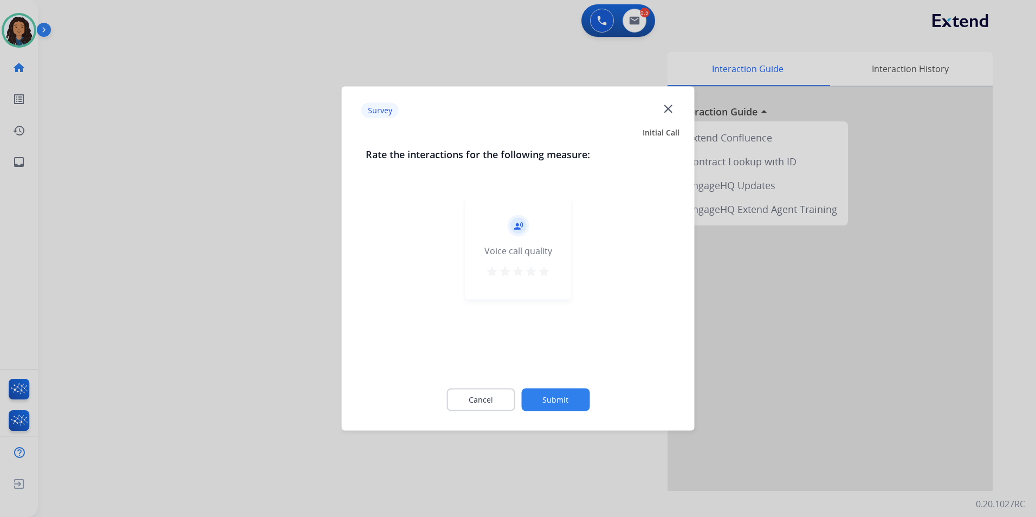
click at [187, 298] on div at bounding box center [518, 258] width 1036 height 517
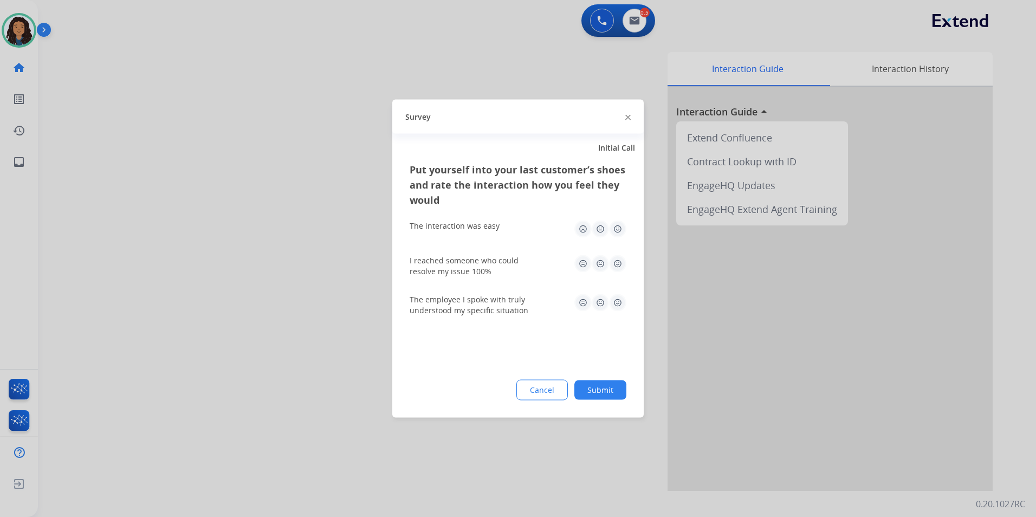
click at [218, 390] on div at bounding box center [518, 258] width 1036 height 517
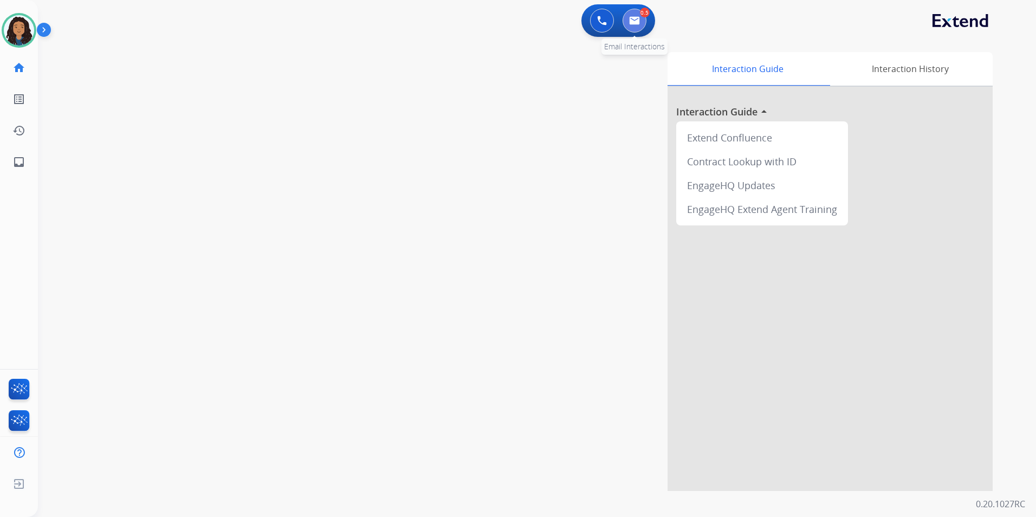
click at [635, 12] on button at bounding box center [635, 21] width 24 height 24
select select "**********"
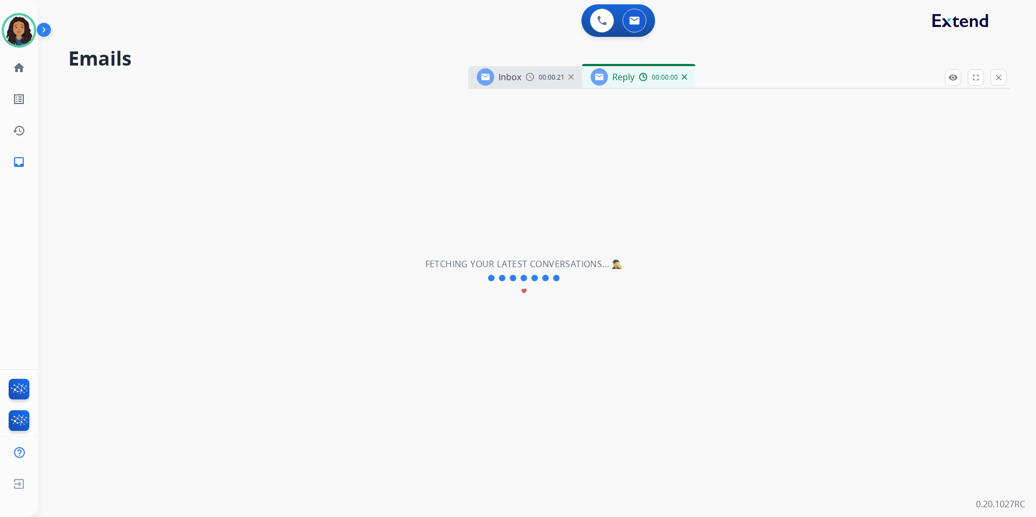
select select "**********"
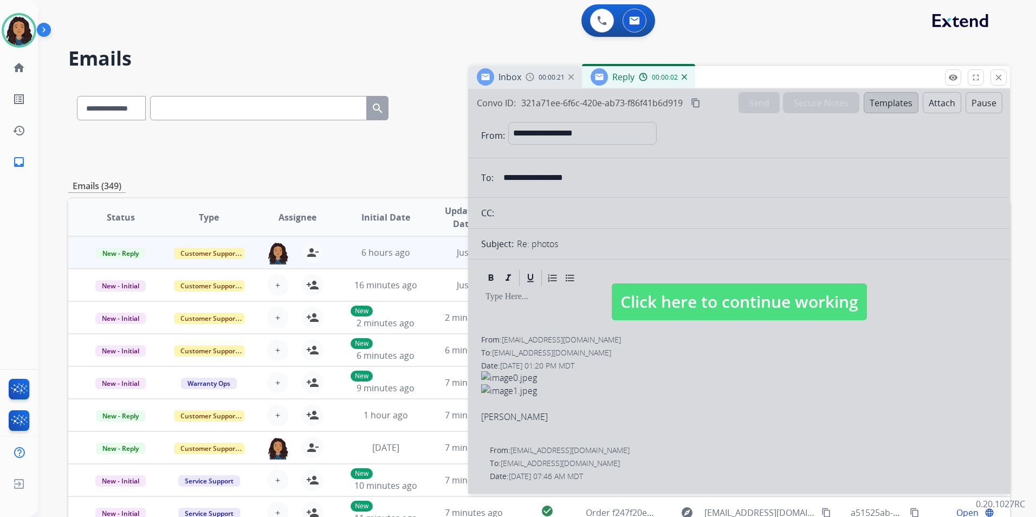
click at [715, 309] on span "Click here to continue working" at bounding box center [739, 301] width 255 height 37
select select
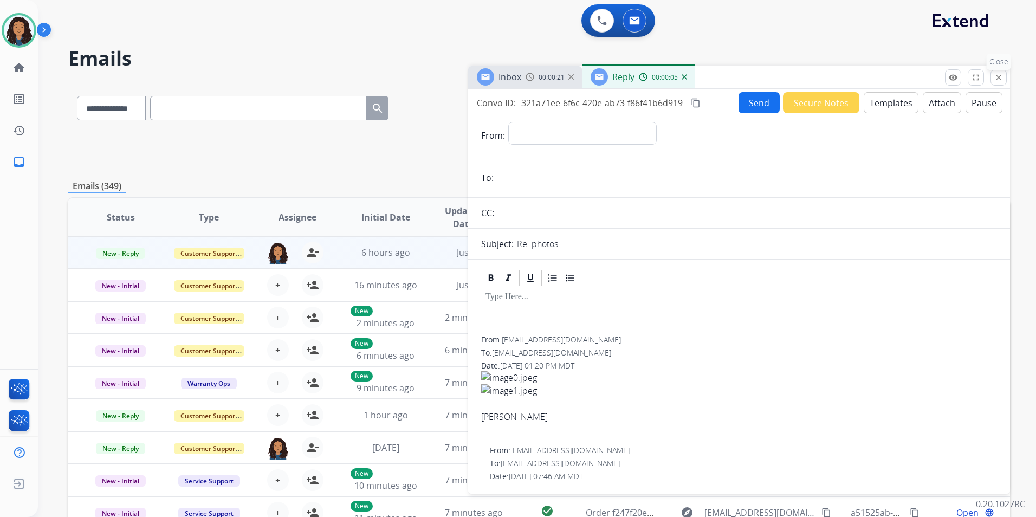
click at [998, 72] on button "close Close" at bounding box center [999, 77] width 16 height 16
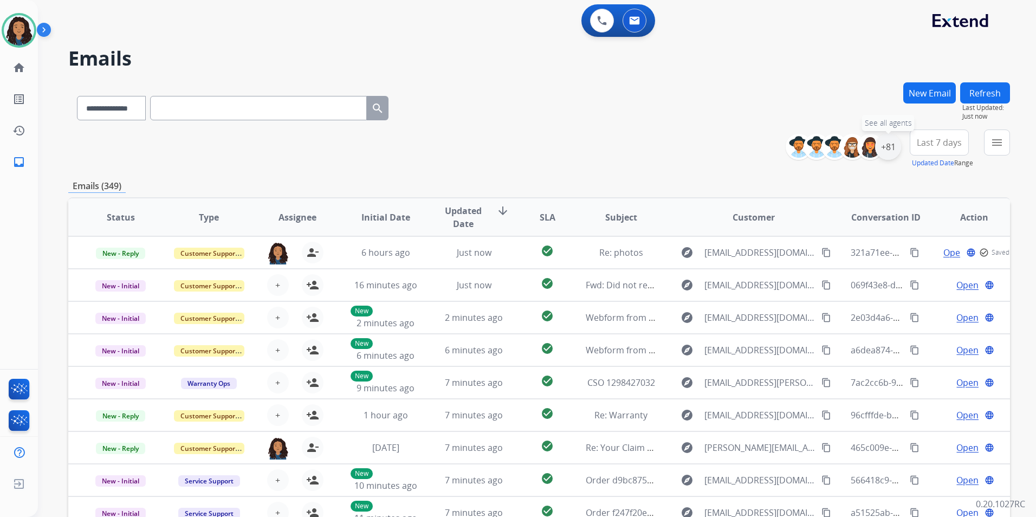
click at [889, 147] on div "+81" at bounding box center [888, 147] width 26 height 26
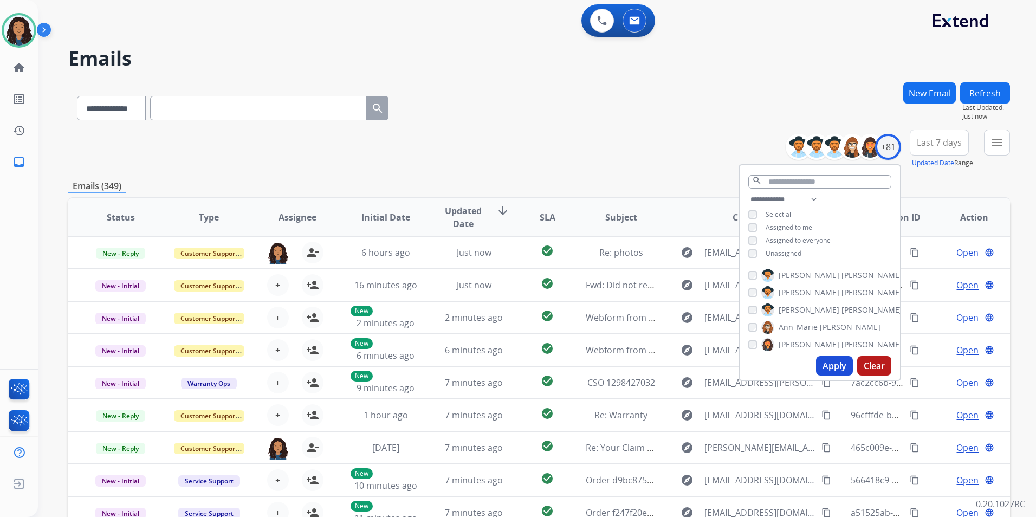
click at [785, 254] on span "Unassigned" at bounding box center [784, 253] width 36 height 9
click at [822, 364] on button "Apply" at bounding box center [834, 366] width 37 height 20
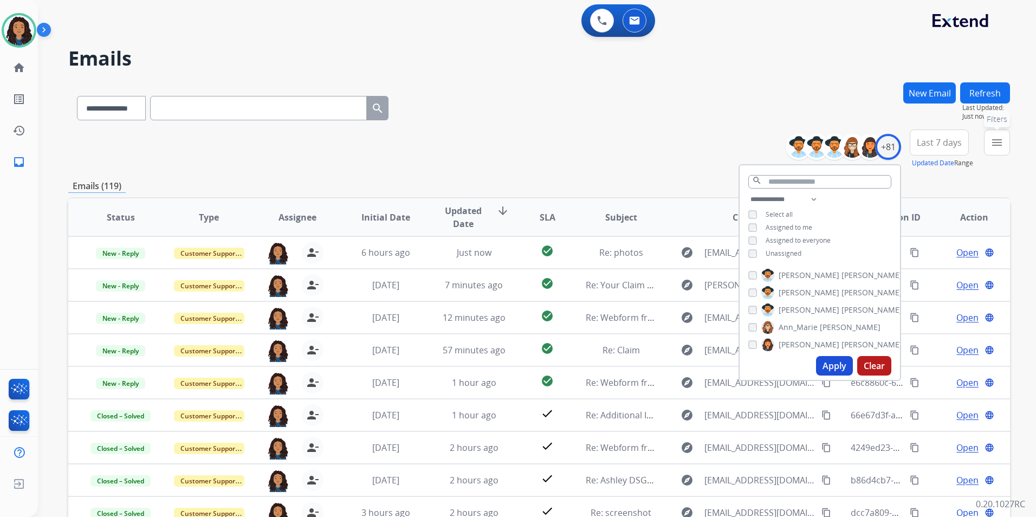
click at [1006, 148] on button "menu Filters" at bounding box center [997, 143] width 26 height 26
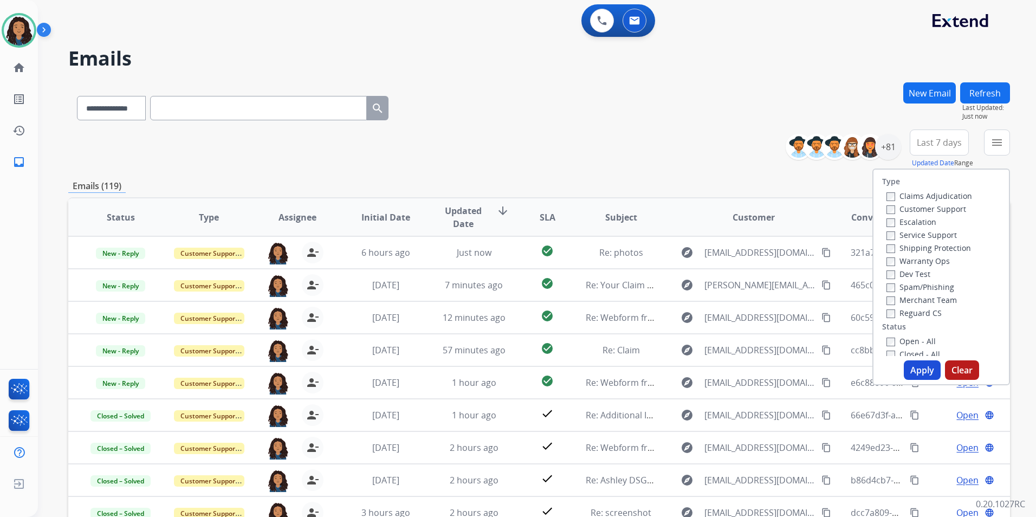
click at [940, 209] on label "Customer Support" at bounding box center [927, 209] width 80 height 10
drag, startPoint x: 953, startPoint y: 246, endPoint x: 946, endPoint y: 323, distance: 77.3
click at [953, 246] on label "Shipping Protection" at bounding box center [929, 248] width 85 height 10
click at [914, 313] on label "Reguard CS" at bounding box center [914, 313] width 55 height 10
click at [916, 341] on label "Open - All" at bounding box center [911, 341] width 49 height 10
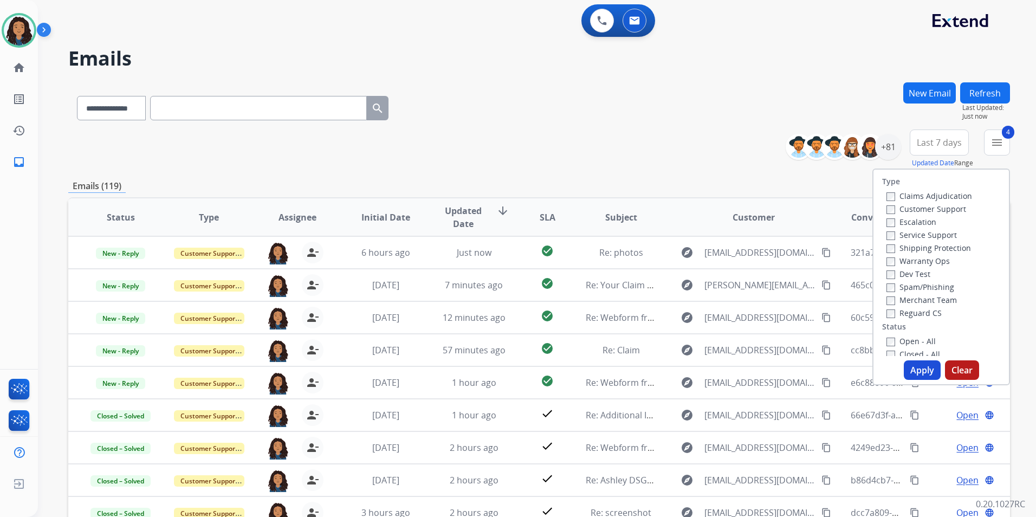
click at [910, 370] on button "Apply" at bounding box center [922, 370] width 37 height 20
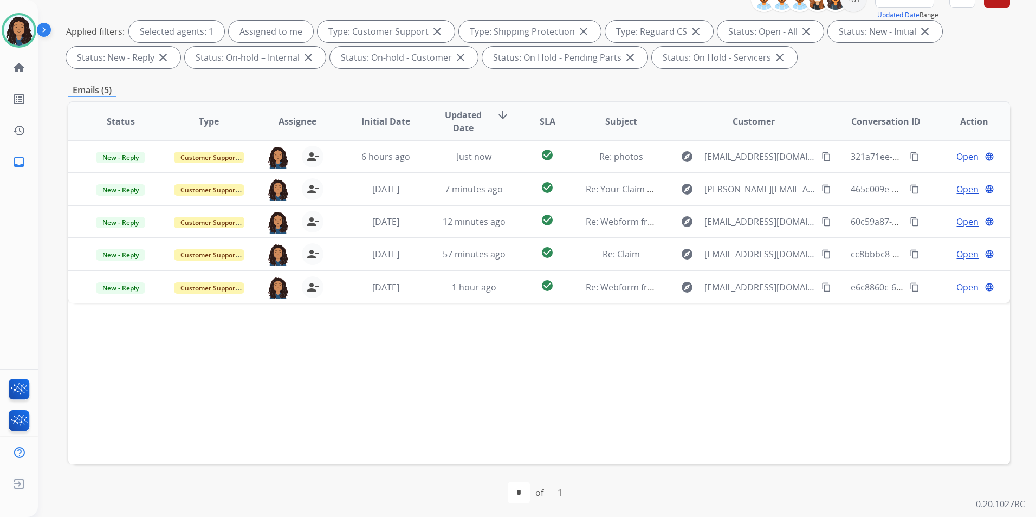
scroll to position [152, 0]
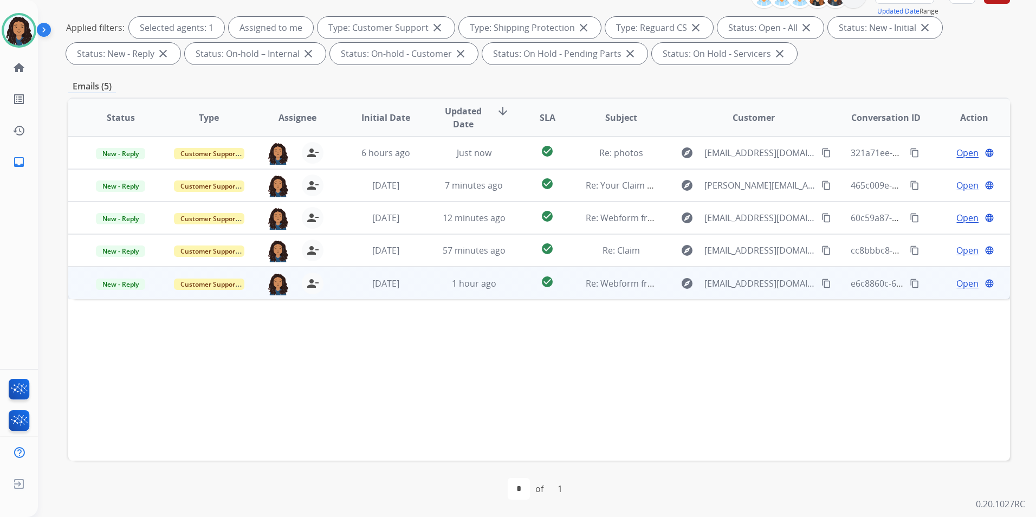
click at [967, 283] on span "Open" at bounding box center [968, 283] width 22 height 13
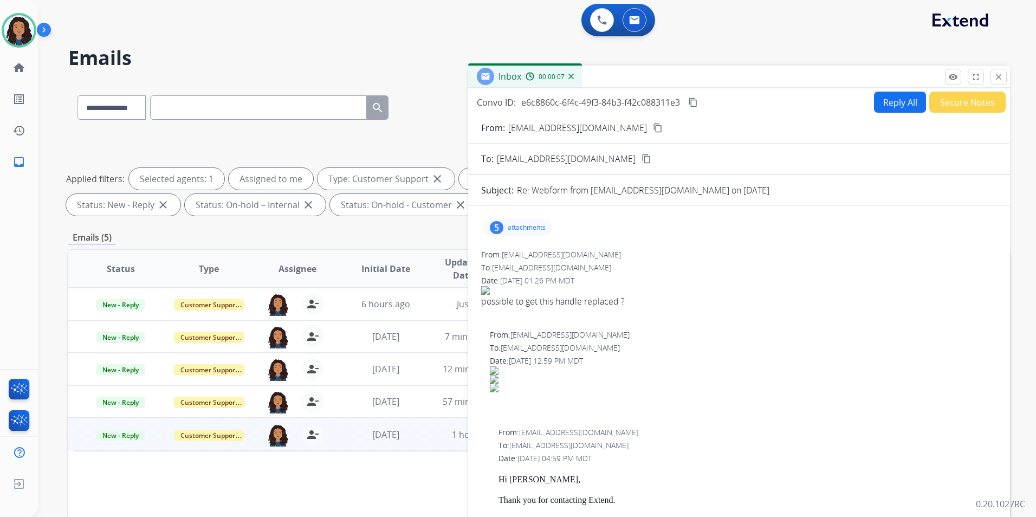
scroll to position [0, 0]
click at [544, 231] on p "attachments" at bounding box center [527, 228] width 38 height 9
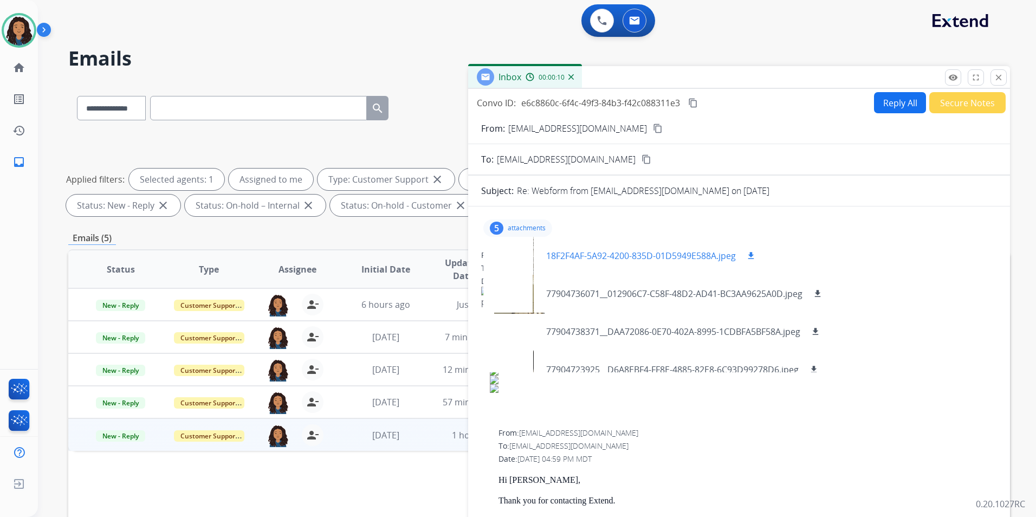
click at [512, 253] on div at bounding box center [519, 256] width 54 height 38
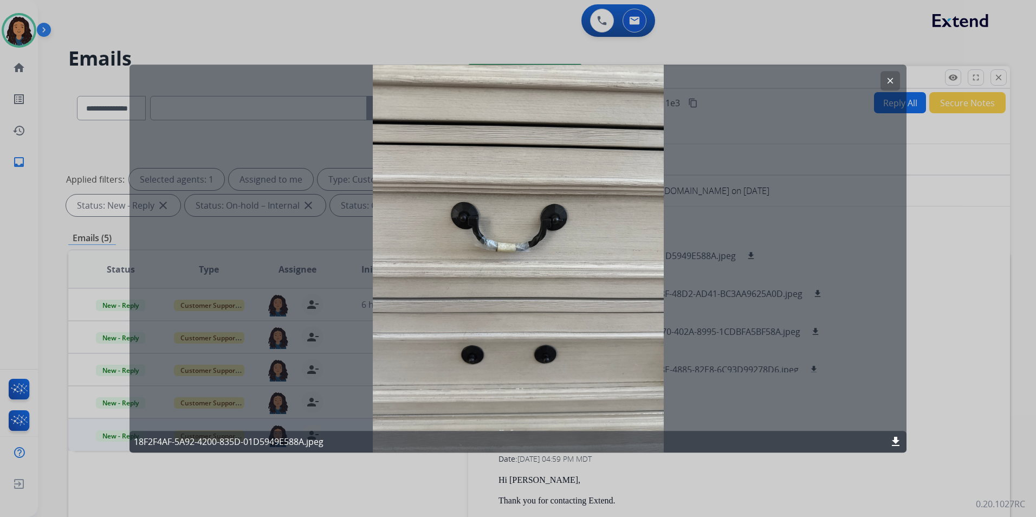
click at [886, 80] on mat-icon "clear" at bounding box center [891, 81] width 10 height 10
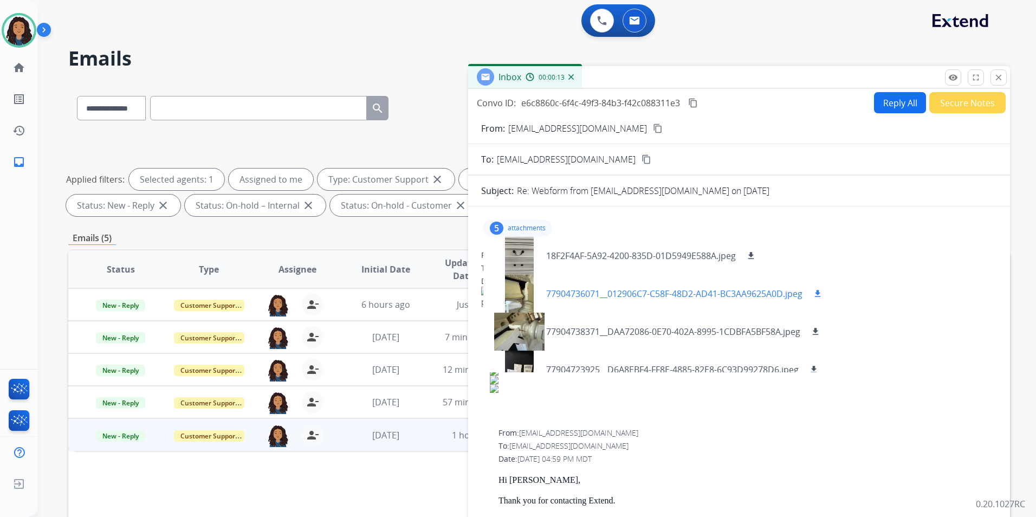
click at [517, 292] on div at bounding box center [519, 294] width 54 height 38
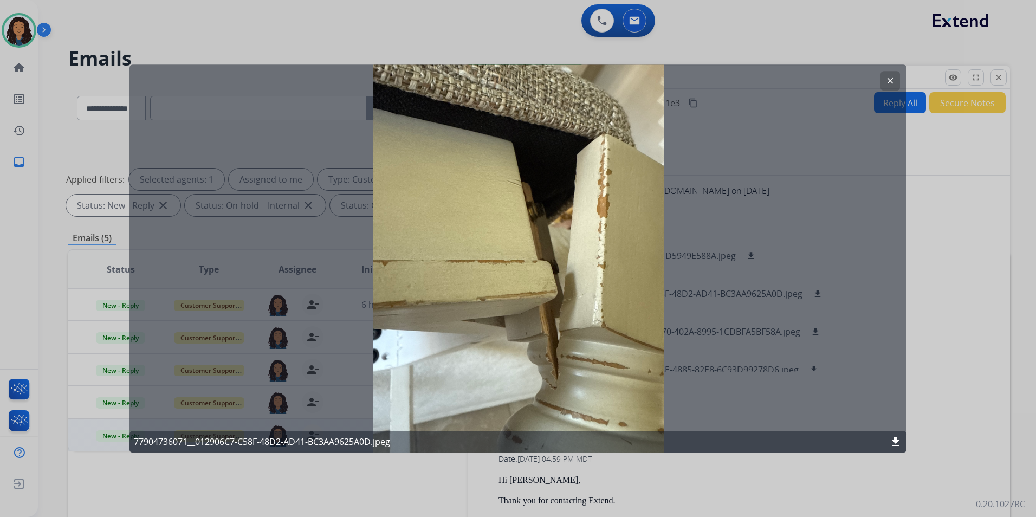
drag, startPoint x: 890, startPoint y: 81, endPoint x: 808, endPoint y: 234, distance: 173.4
click at [890, 81] on mat-icon "clear" at bounding box center [891, 81] width 10 height 10
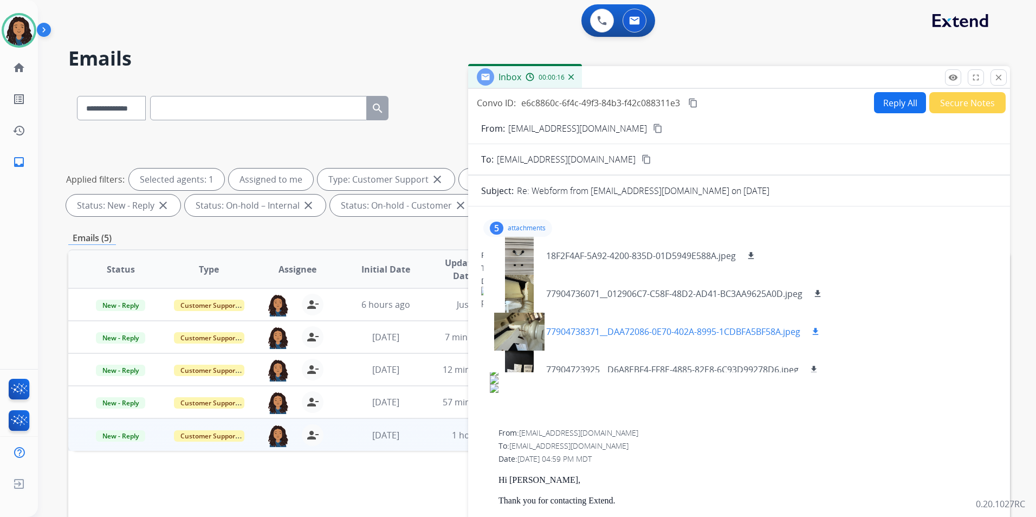
click at [533, 335] on div at bounding box center [519, 332] width 54 height 38
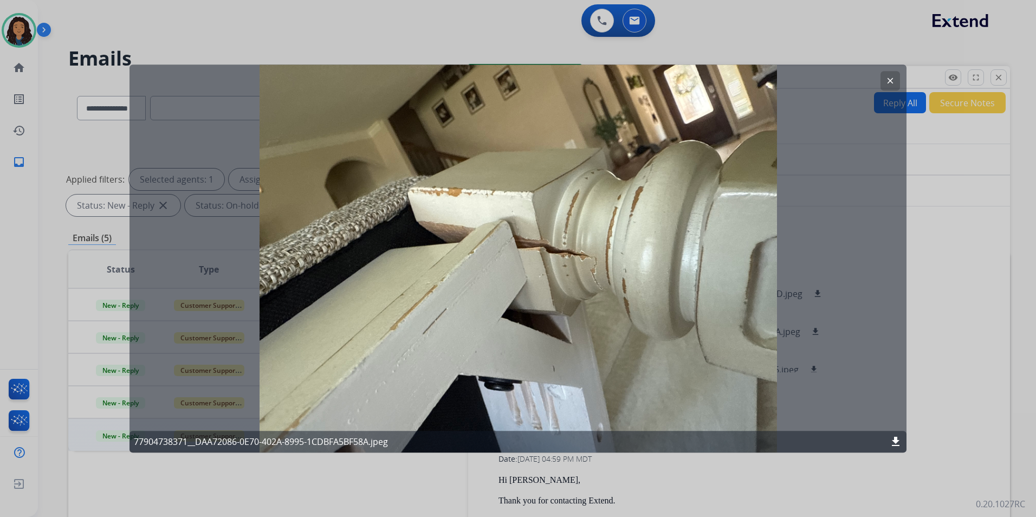
click at [888, 81] on mat-icon "clear" at bounding box center [891, 81] width 10 height 10
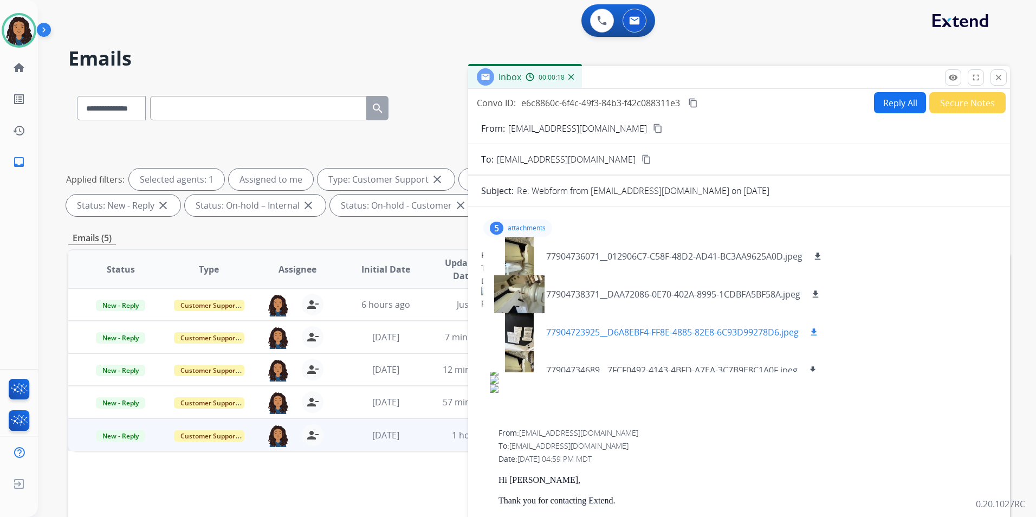
scroll to position [54, 0]
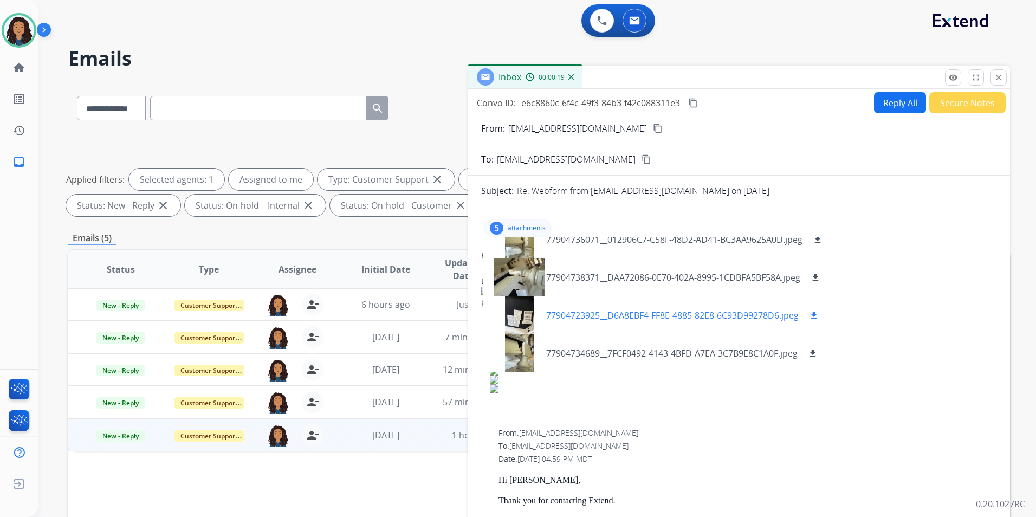
click at [508, 324] on div at bounding box center [519, 315] width 54 height 38
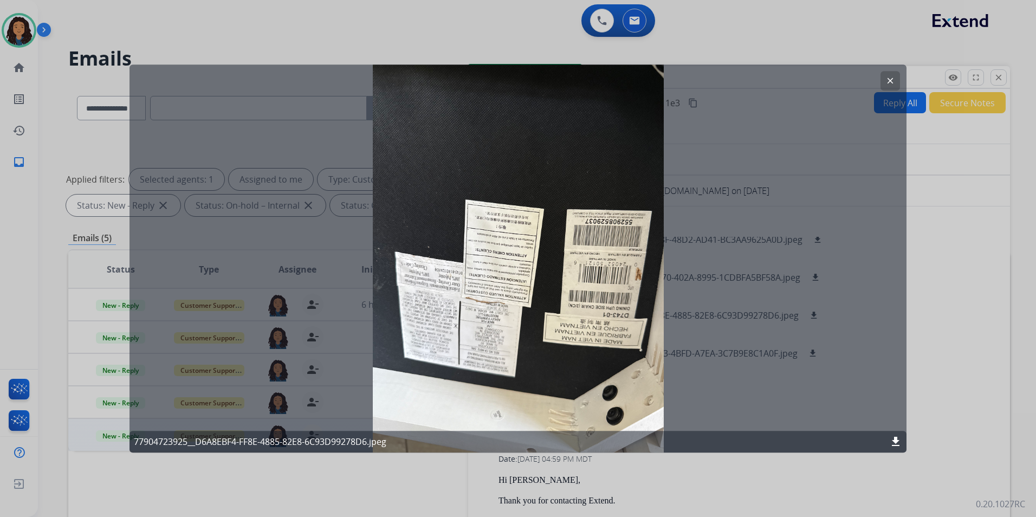
click at [879, 82] on div "clear 77904723925__D6A8EBF4-FF8E-4885-82E8-6C93D99278D6.jpeg download" at bounding box center [518, 258] width 777 height 388
click at [884, 75] on button "clear" at bounding box center [891, 81] width 20 height 20
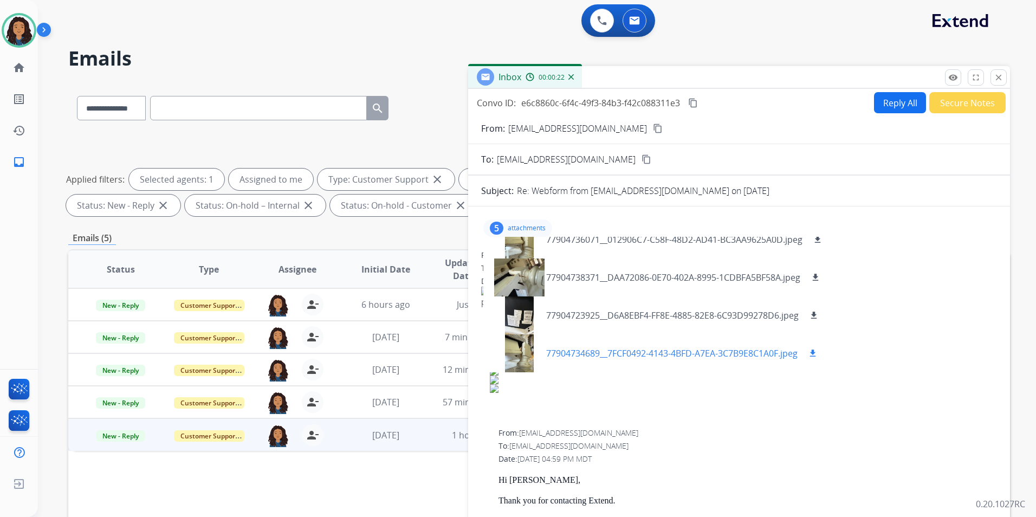
click at [527, 360] on div at bounding box center [519, 353] width 54 height 38
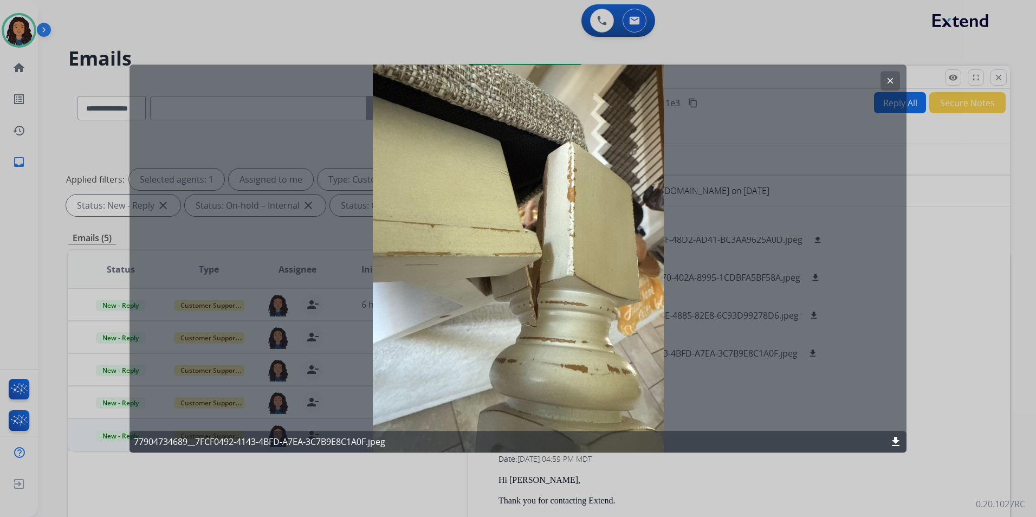
click at [889, 74] on button "clear" at bounding box center [891, 81] width 20 height 20
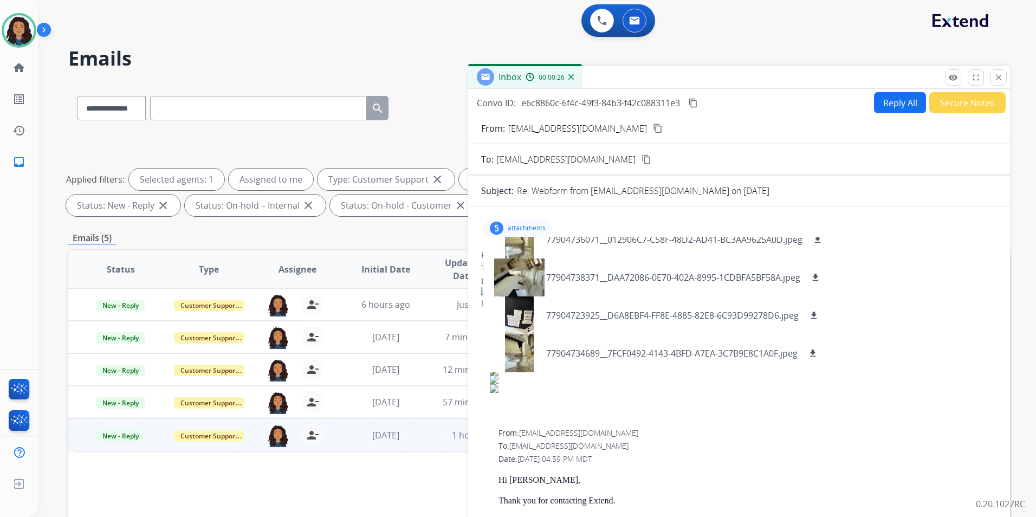
click at [653, 130] on mat-icon "content_copy" at bounding box center [658, 129] width 10 height 10
click at [953, 82] on button "remove_red_eye Logs" at bounding box center [953, 77] width 16 height 16
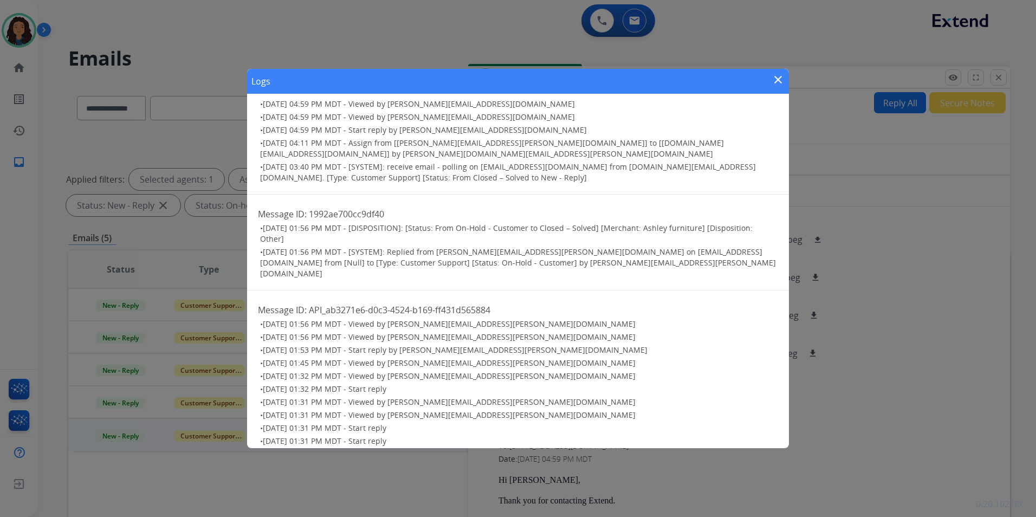
scroll to position [26, 0]
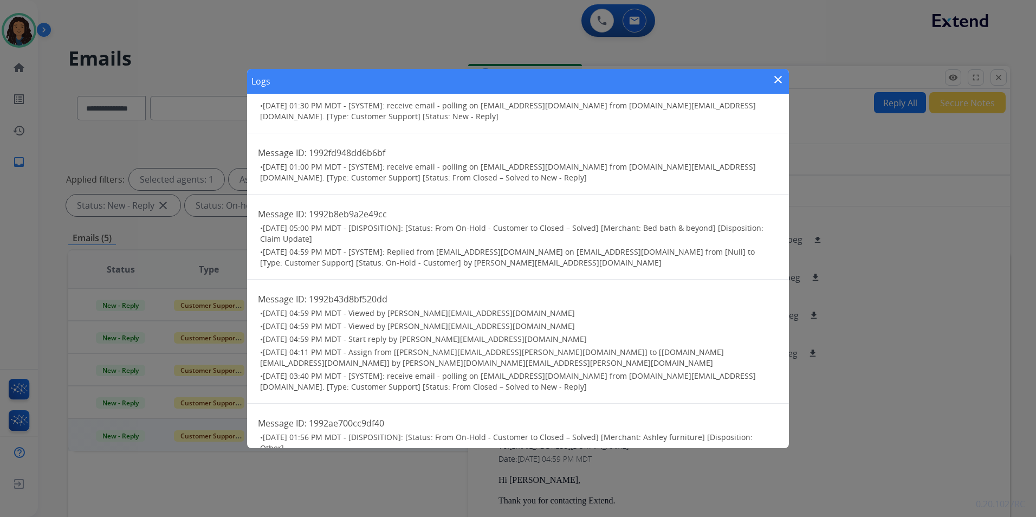
click at [782, 79] on mat-icon "close" at bounding box center [778, 79] width 13 height 13
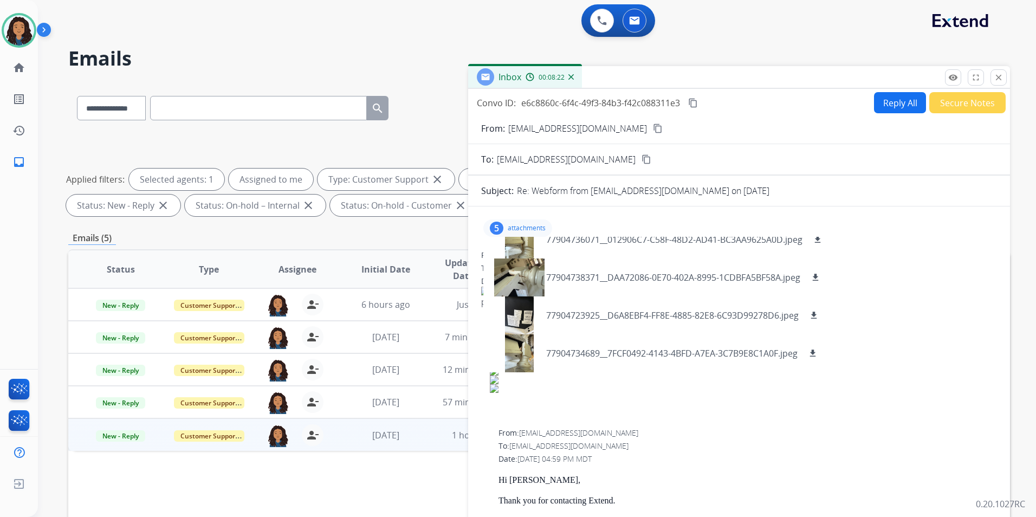
click at [653, 125] on mat-icon "content_copy" at bounding box center [658, 129] width 10 height 10
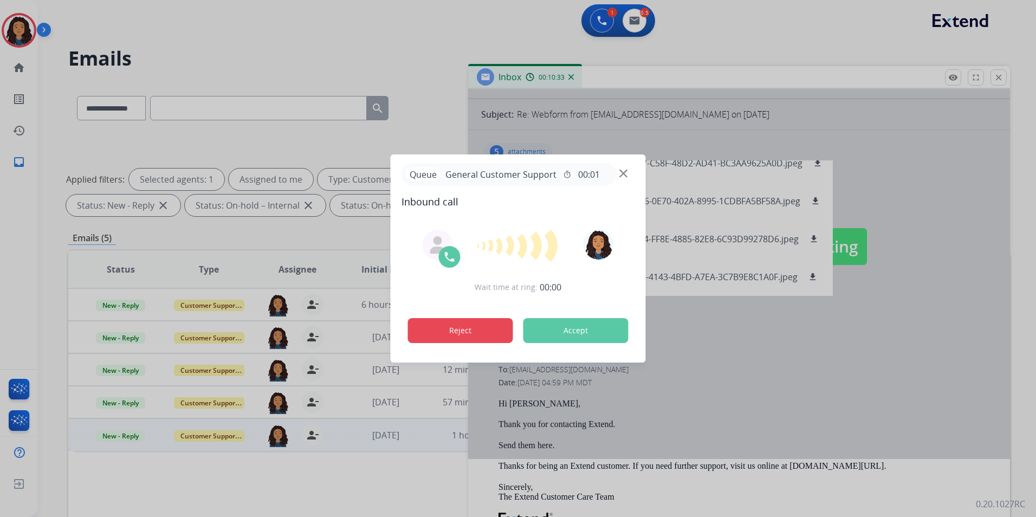
scroll to position [108, 0]
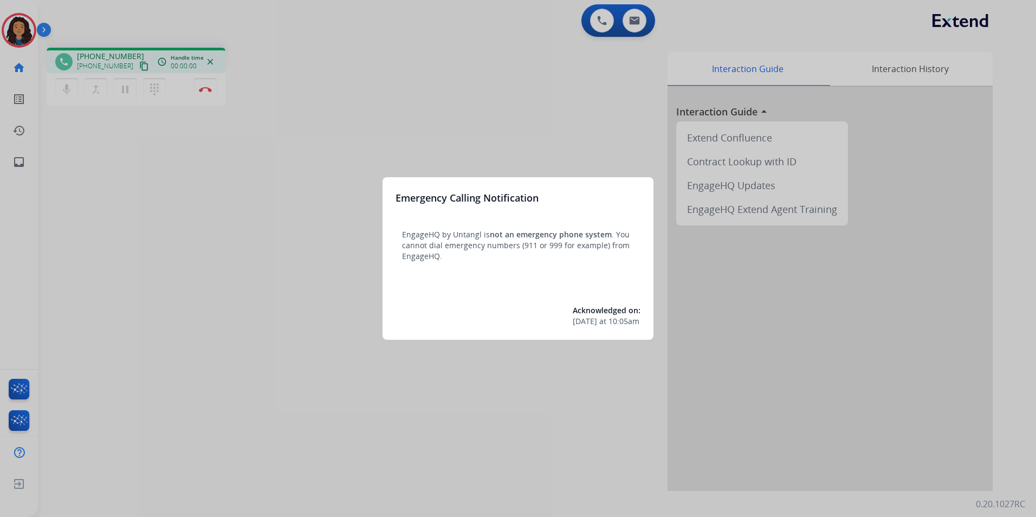
click at [236, 340] on div at bounding box center [518, 258] width 1036 height 517
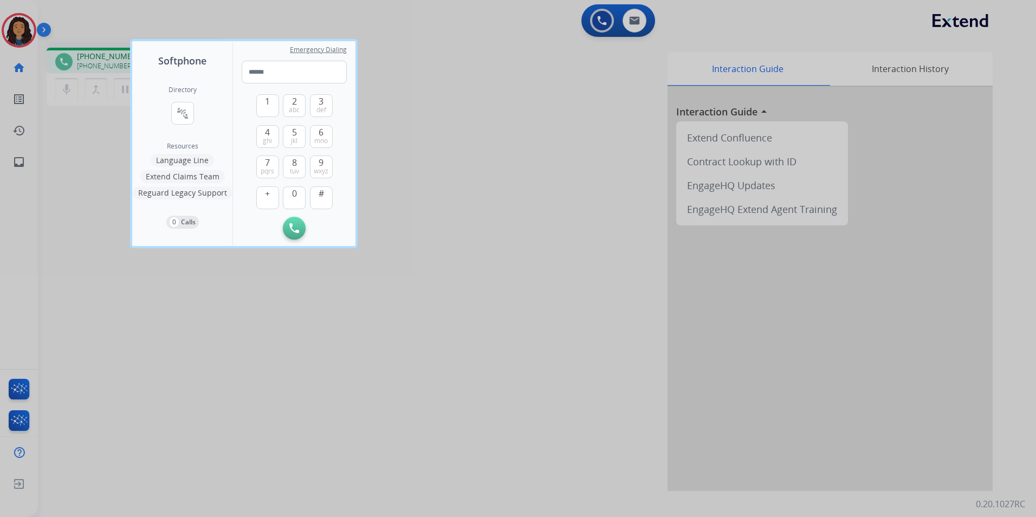
click at [236, 340] on div at bounding box center [518, 258] width 1036 height 517
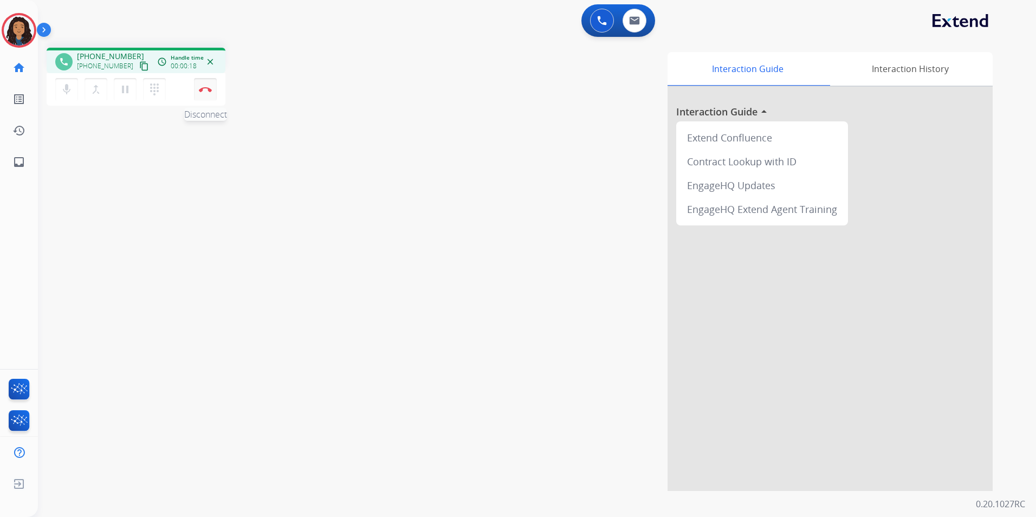
click at [199, 88] on img at bounding box center [205, 89] width 13 height 5
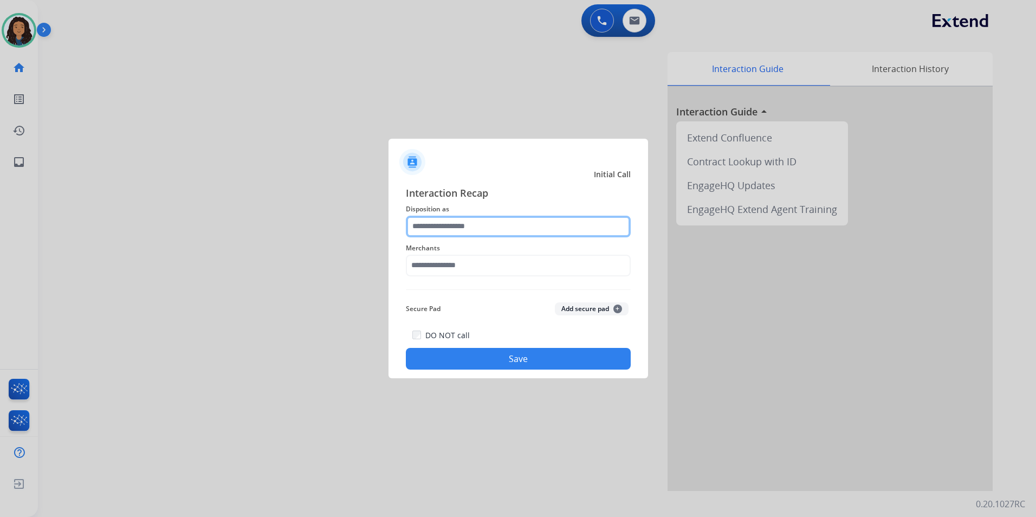
click at [513, 227] on input "text" at bounding box center [518, 227] width 225 height 22
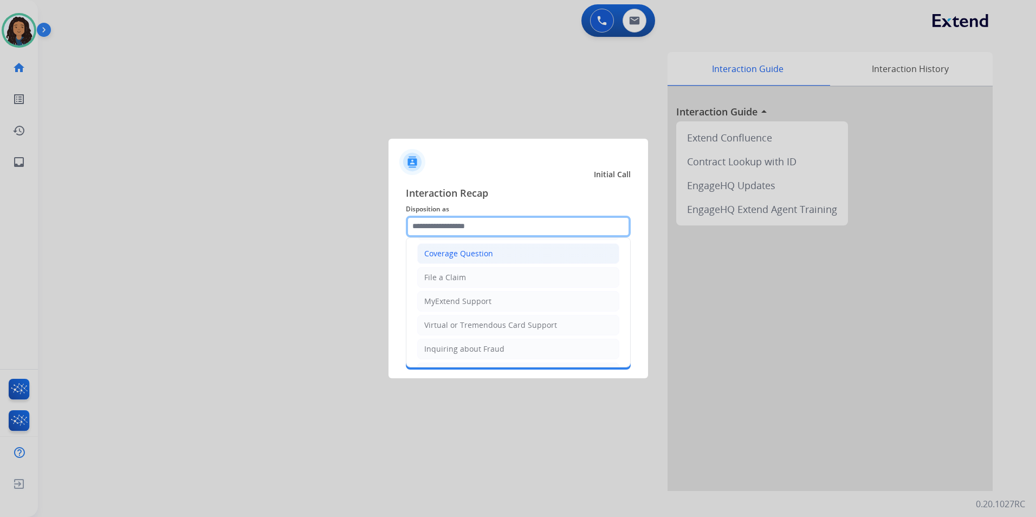
scroll to position [169, 0]
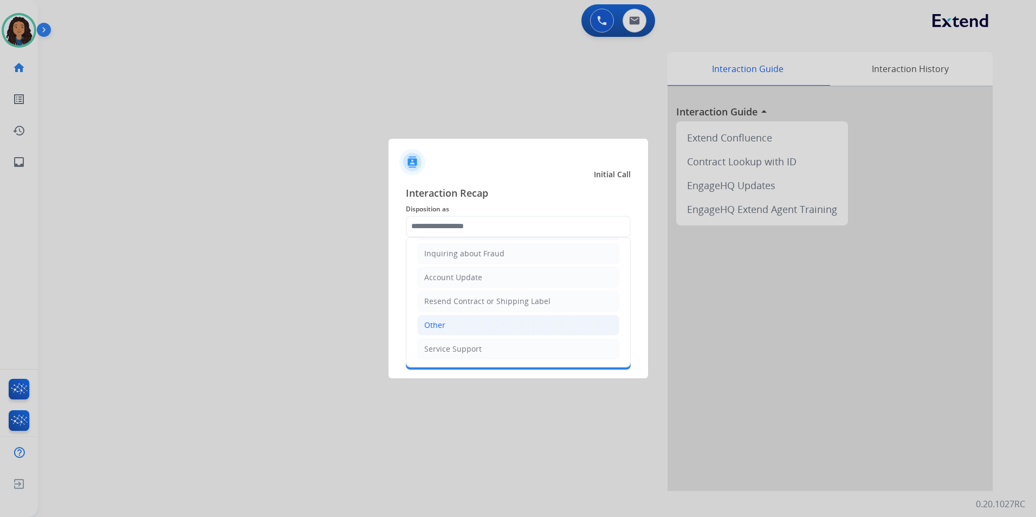
click at [458, 327] on li "Other" at bounding box center [518, 325] width 202 height 21
type input "*****"
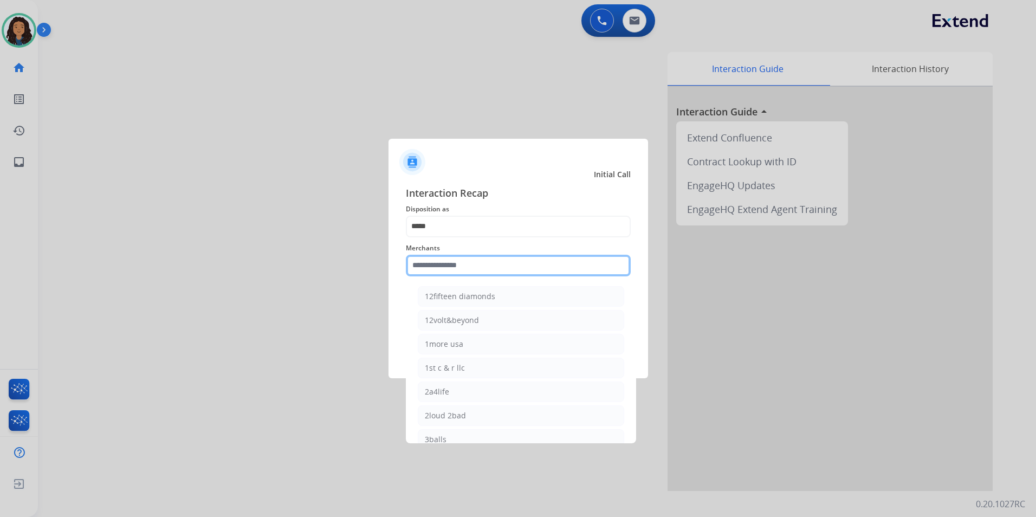
click at [456, 266] on input "text" at bounding box center [518, 266] width 225 height 22
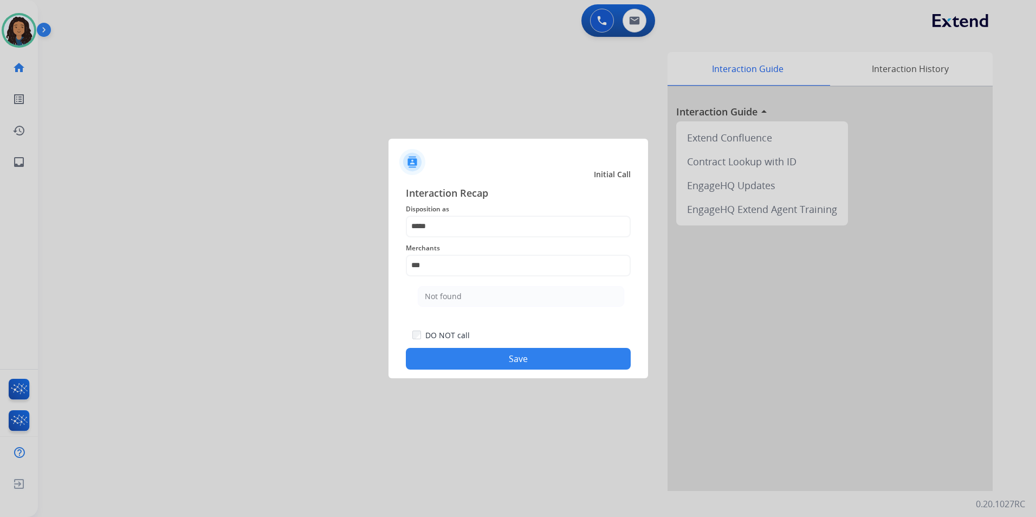
click at [471, 291] on li "Not found" at bounding box center [521, 296] width 206 height 21
type input "*********"
click at [435, 356] on button "Save" at bounding box center [518, 359] width 225 height 22
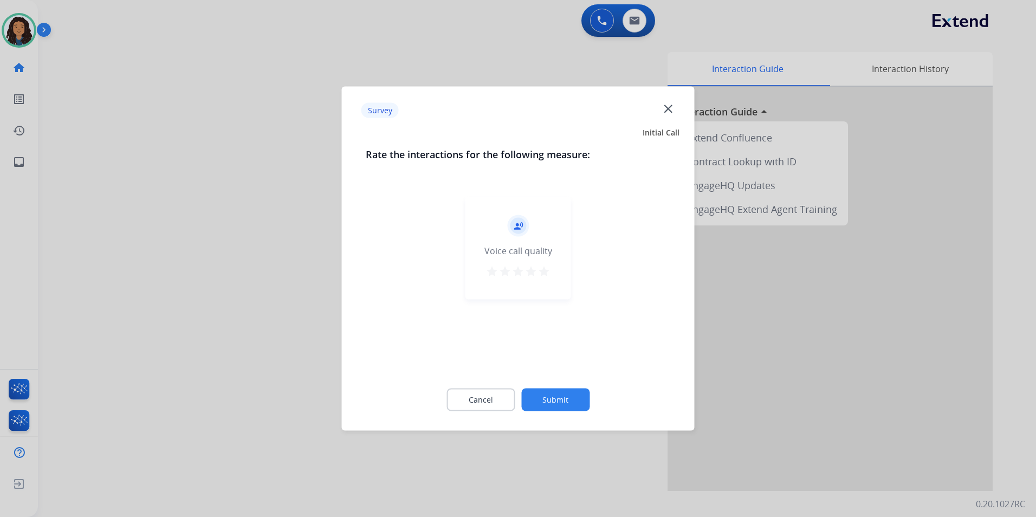
click at [162, 246] on div at bounding box center [518, 258] width 1036 height 517
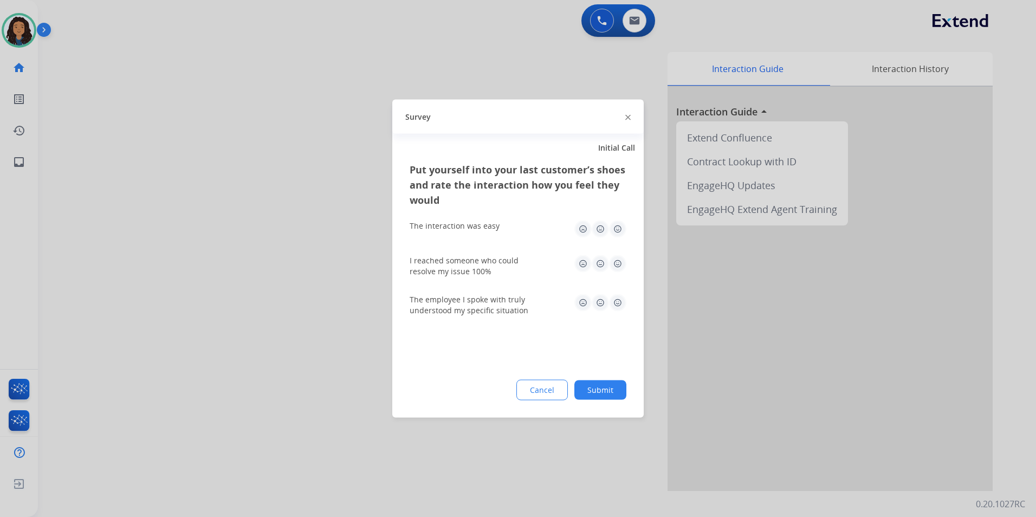
click at [164, 242] on div at bounding box center [518, 258] width 1036 height 517
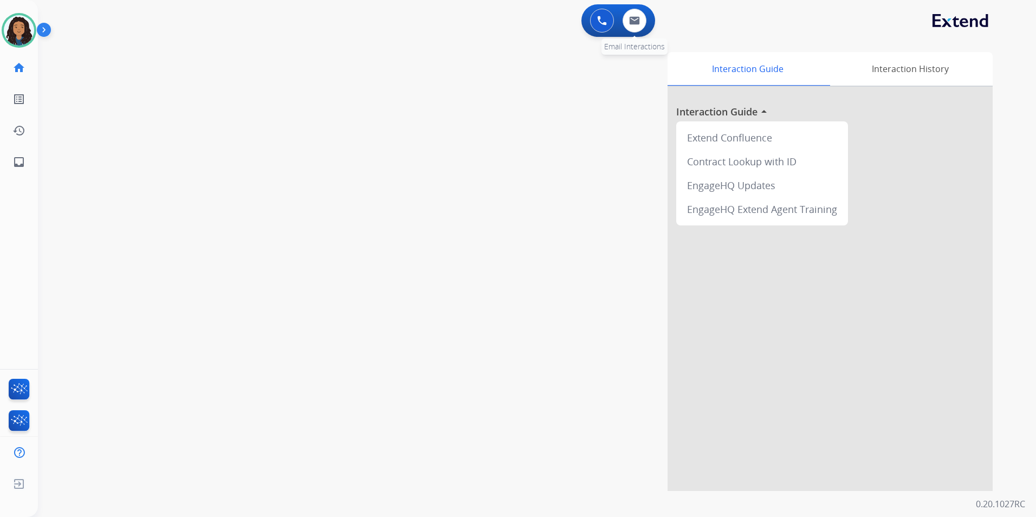
click at [647, 21] on div "0 Email Interactions" at bounding box center [634, 21] width 33 height 24
click at [632, 23] on img at bounding box center [634, 20] width 11 height 9
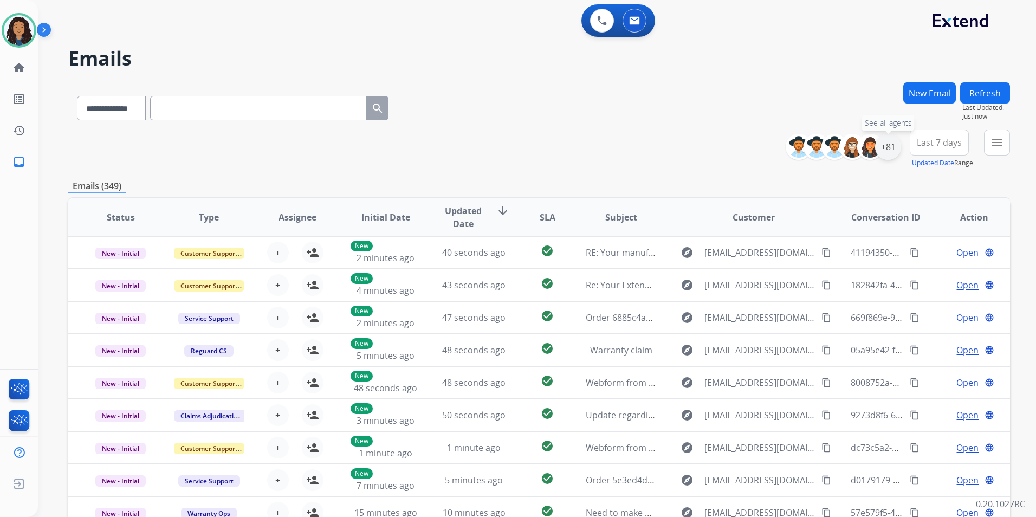
click at [884, 148] on div "+81" at bounding box center [888, 147] width 26 height 26
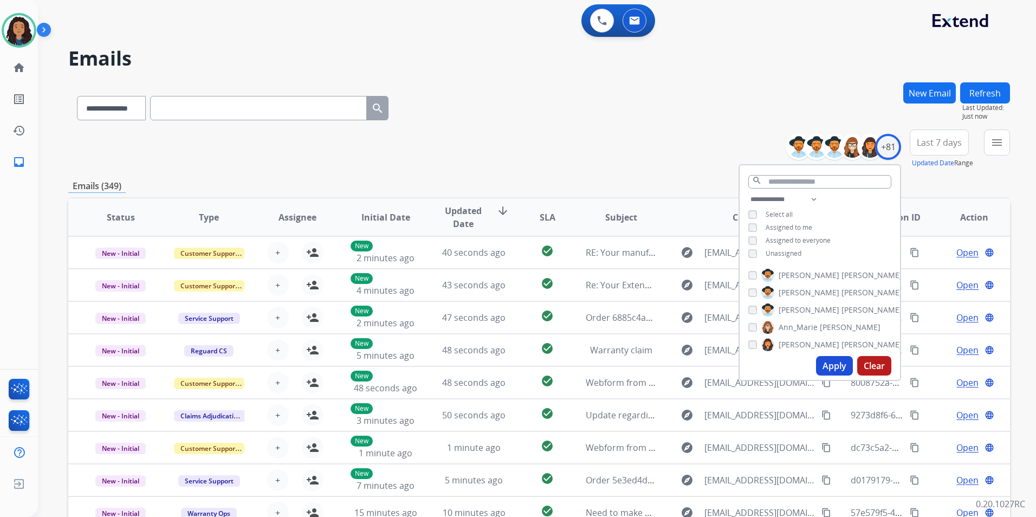
click at [775, 252] on span "Unassigned" at bounding box center [784, 253] width 36 height 9
drag, startPoint x: 838, startPoint y: 367, endPoint x: 899, endPoint y: 294, distance: 95.0
click at [838, 366] on button "Apply" at bounding box center [834, 366] width 37 height 20
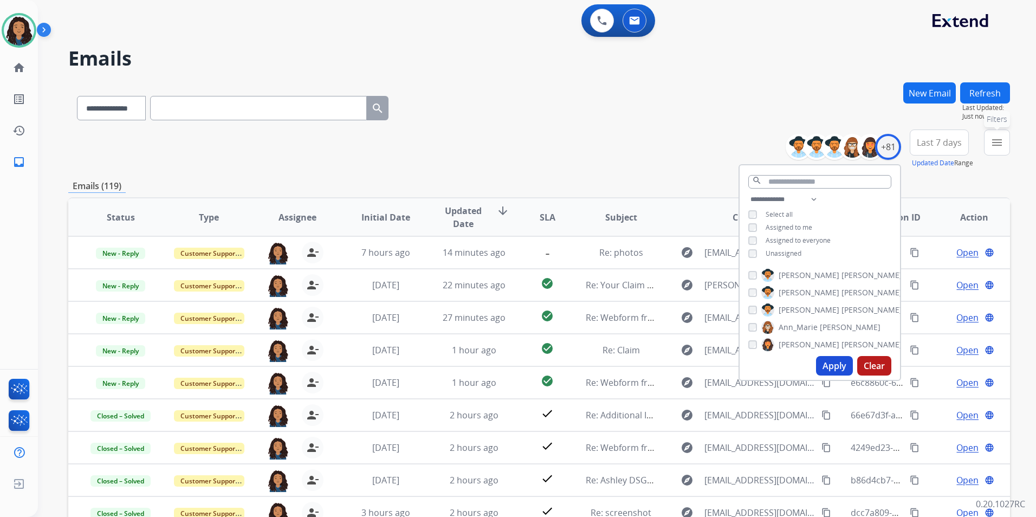
click at [992, 140] on mat-icon "menu" at bounding box center [997, 142] width 13 height 13
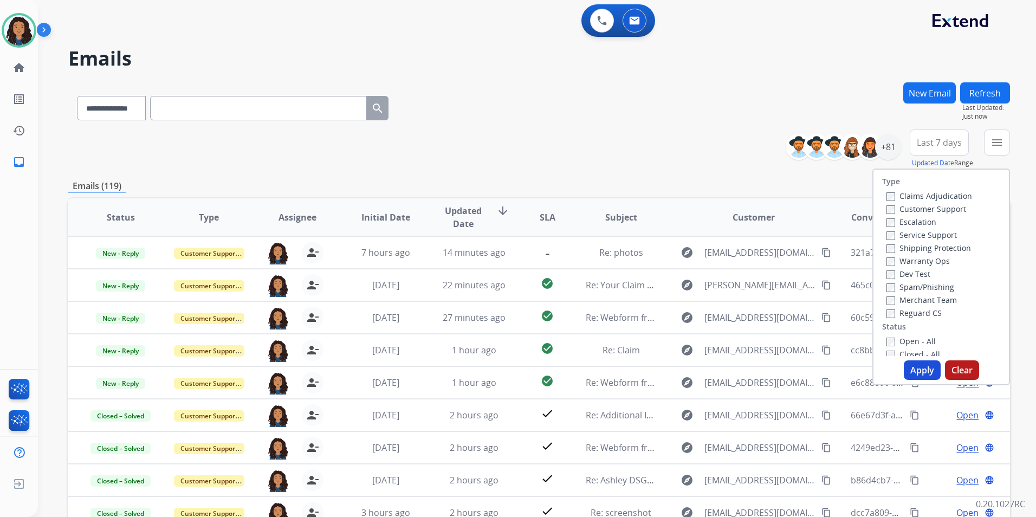
click at [944, 206] on label "Customer Support" at bounding box center [927, 209] width 80 height 10
click at [950, 247] on label "Shipping Protection" at bounding box center [929, 248] width 85 height 10
drag, startPoint x: 908, startPoint y: 308, endPoint x: 908, endPoint y: 322, distance: 13.6
click at [908, 313] on label "Reguard CS" at bounding box center [914, 313] width 55 height 10
click at [910, 341] on label "Open - All" at bounding box center [911, 341] width 49 height 10
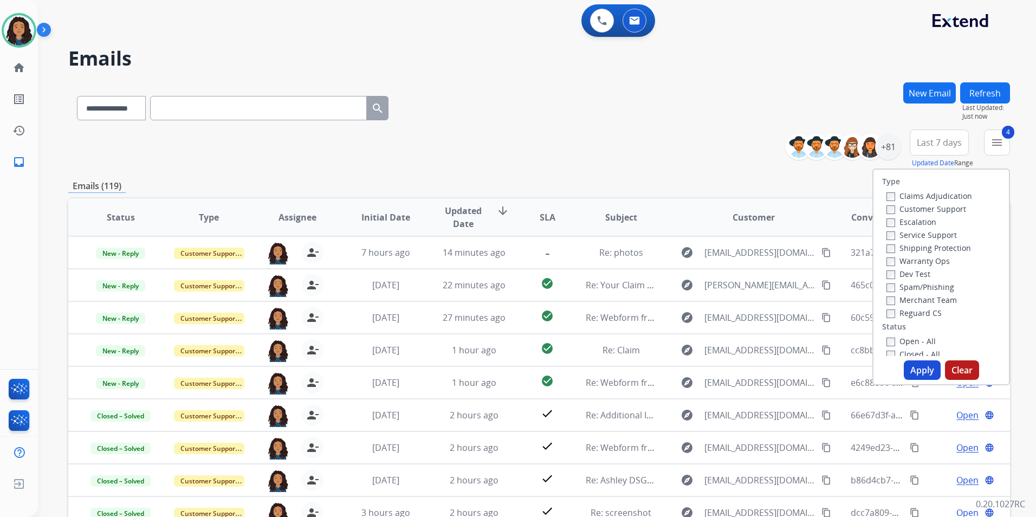
click at [916, 373] on button "Apply" at bounding box center [922, 370] width 37 height 20
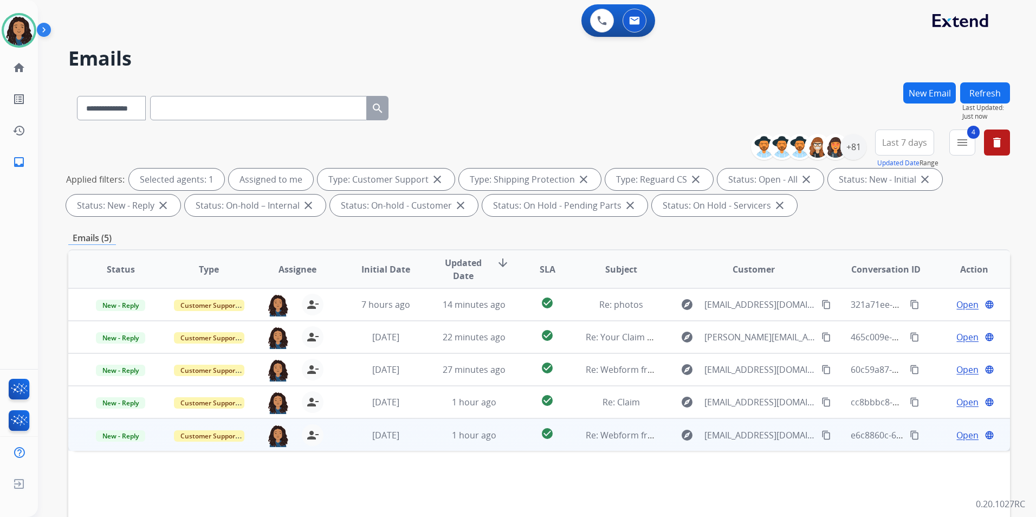
click at [958, 436] on span "Open" at bounding box center [968, 435] width 22 height 13
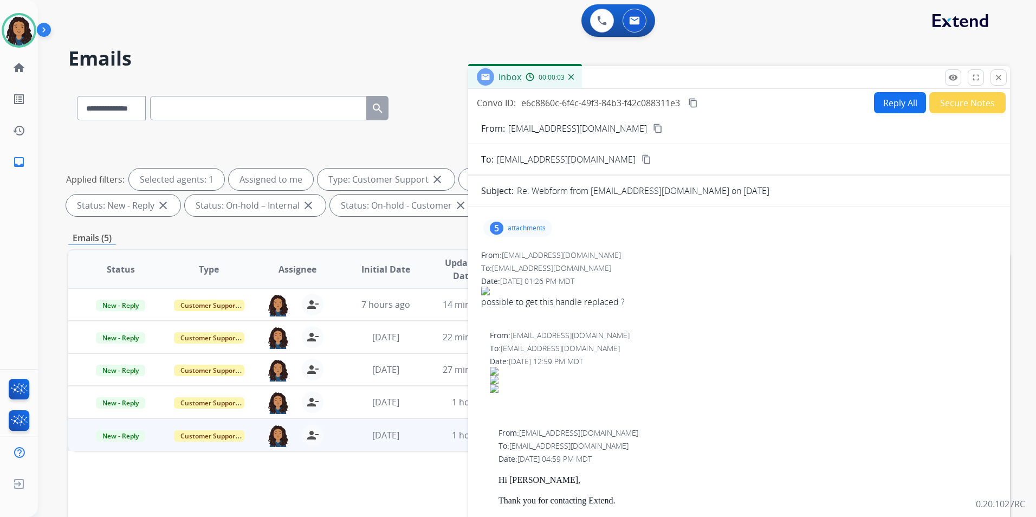
click at [531, 224] on p "attachments" at bounding box center [527, 228] width 38 height 9
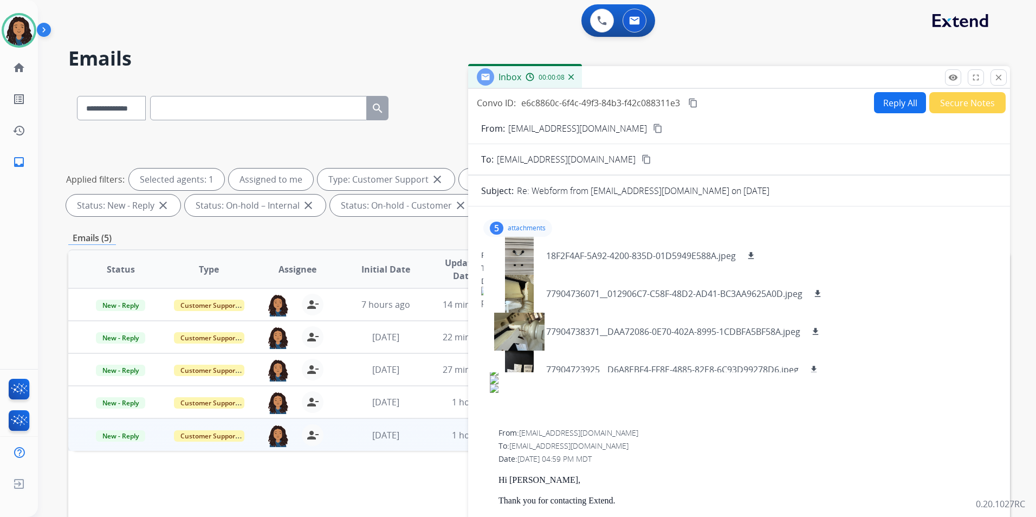
click at [890, 104] on button "Reply All" at bounding box center [900, 102] width 52 height 21
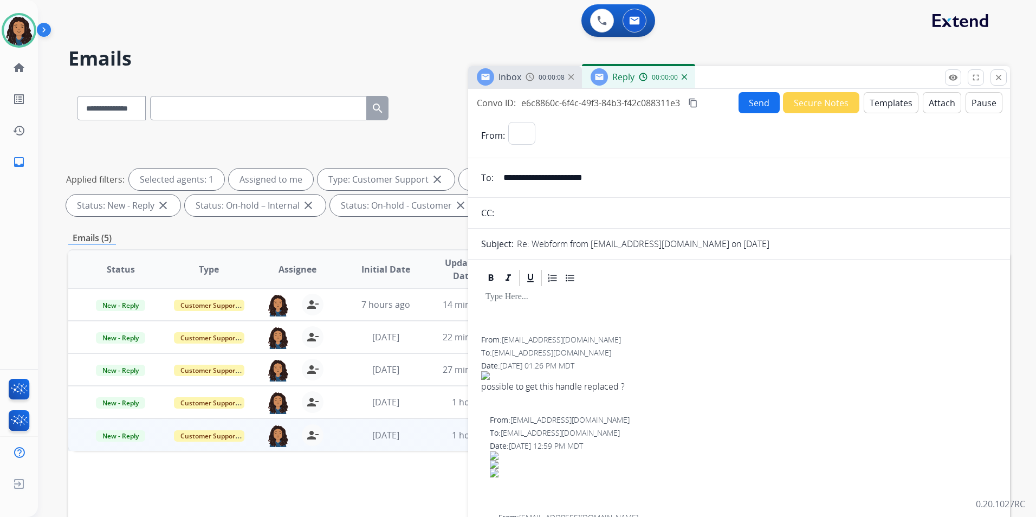
click at [890, 104] on button "Templates" at bounding box center [891, 102] width 55 height 21
select select "**********"
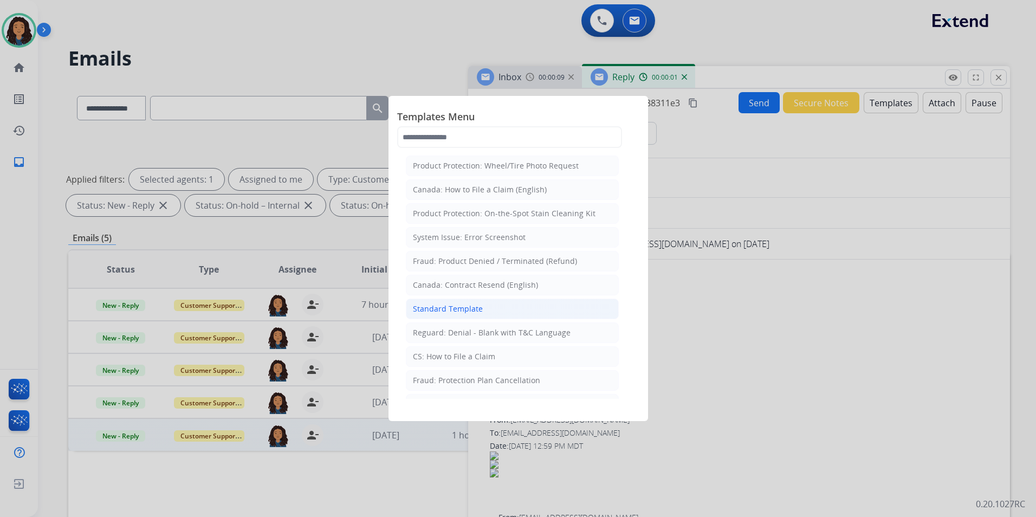
click at [506, 309] on li "Standard Template" at bounding box center [512, 309] width 213 height 21
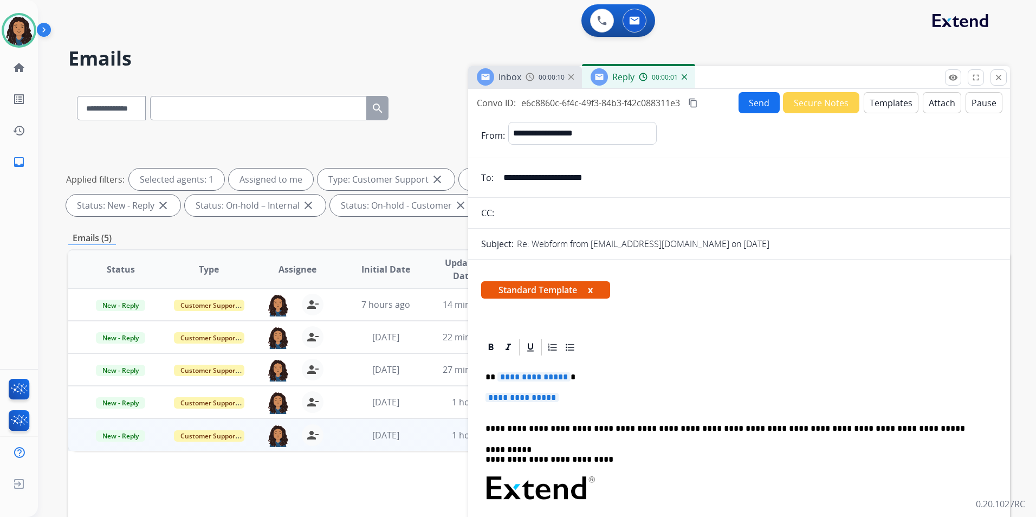
click at [505, 67] on div "Inbox 00:00:10" at bounding box center [525, 77] width 114 height 22
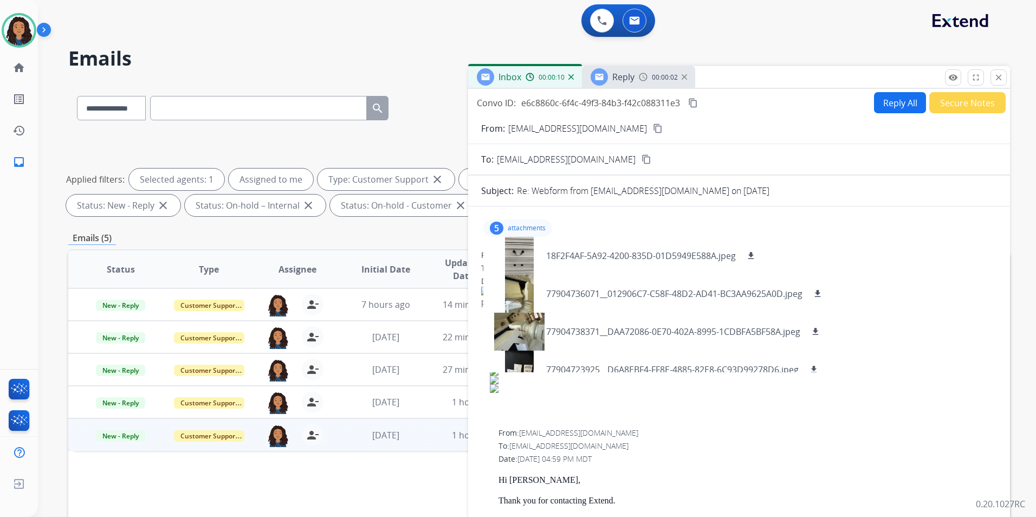
scroll to position [271, 0]
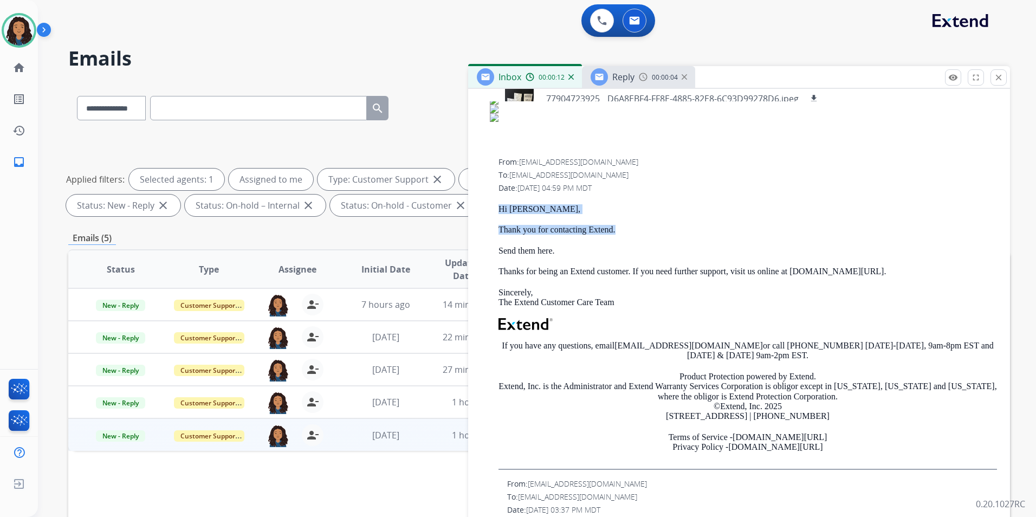
drag, startPoint x: 499, startPoint y: 201, endPoint x: 616, endPoint y: 229, distance: 119.8
click at [616, 229] on div "From: support@extend.com To: w.castillo1391@gmail.com Date: 09/08/2025 - 04:59 …" at bounding box center [739, 313] width 516 height 313
drag, startPoint x: 616, startPoint y: 229, endPoint x: 608, endPoint y: 229, distance: 8.1
copy div "Hi Wesley, Thank you for contacting Extend."
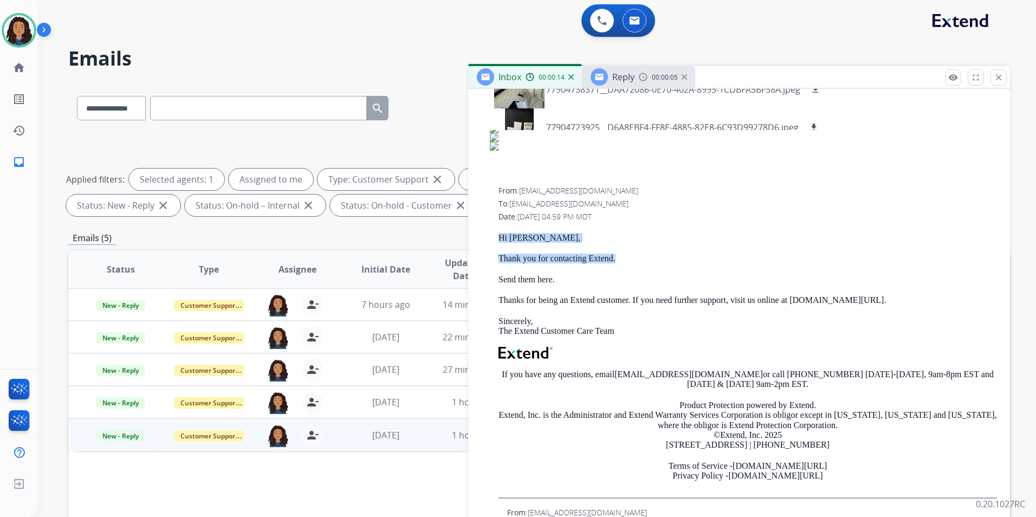
scroll to position [0, 0]
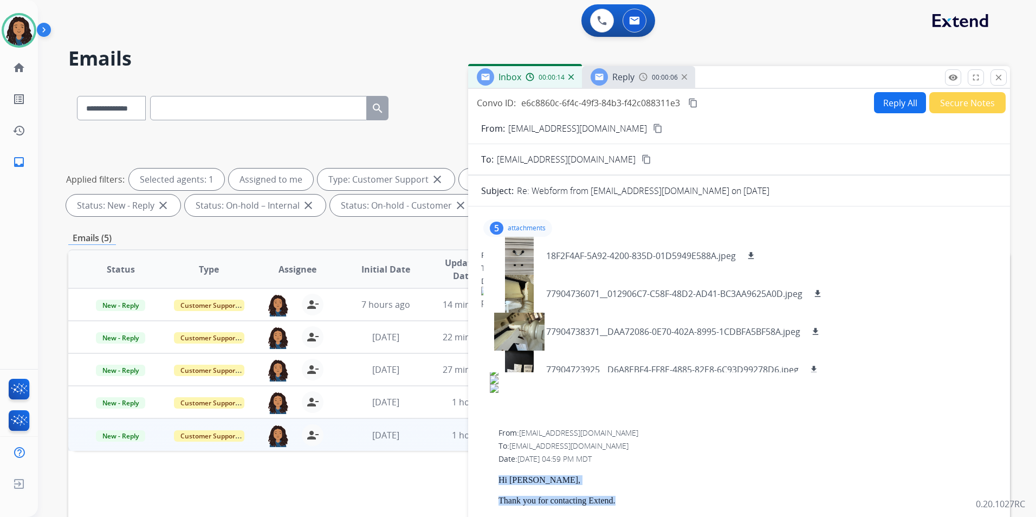
click at [629, 72] on span "Reply" at bounding box center [623, 77] width 22 height 12
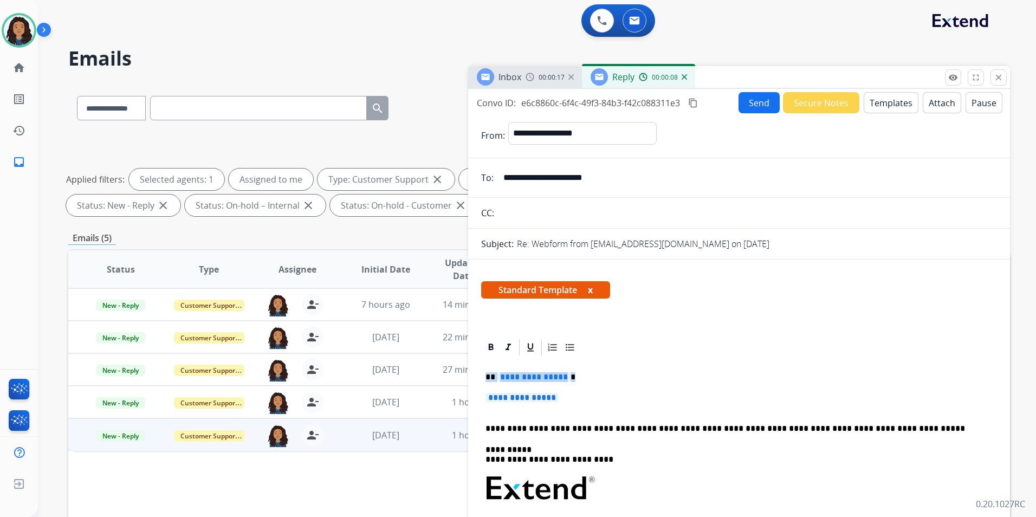
drag, startPoint x: 484, startPoint y: 371, endPoint x: 588, endPoint y: 396, distance: 107.0
click at [588, 396] on div "**********" at bounding box center [739, 514] width 516 height 314
paste div
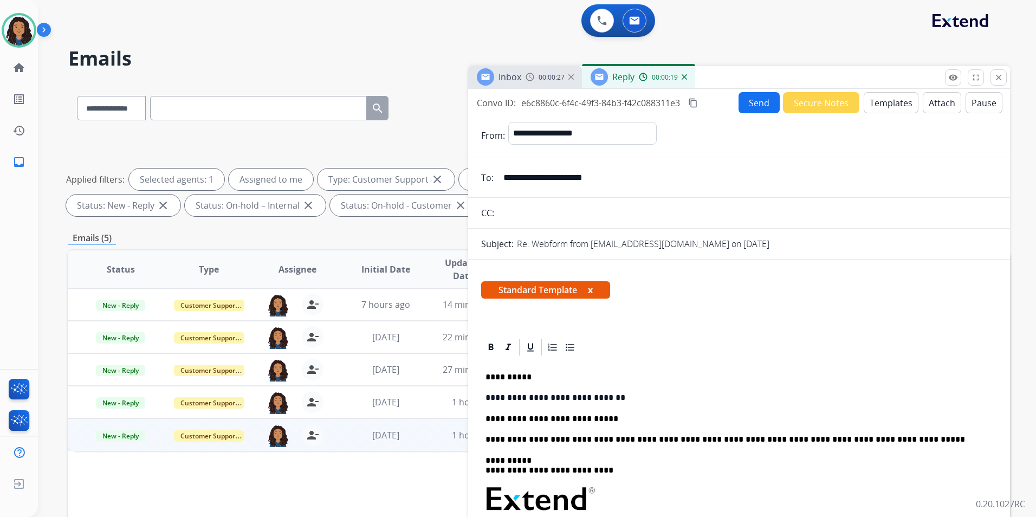
click at [754, 105] on button "Send" at bounding box center [759, 102] width 41 height 21
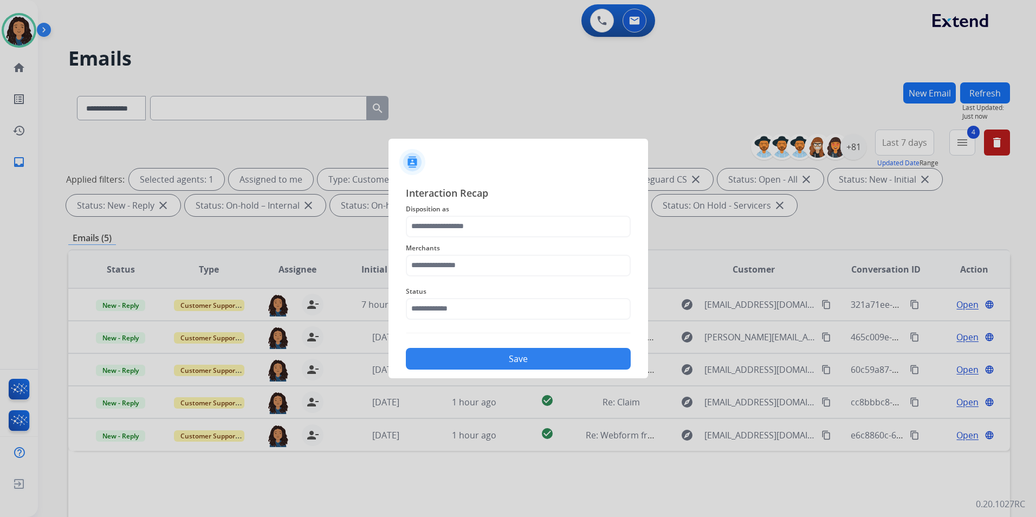
drag, startPoint x: 728, startPoint y: 96, endPoint x: 710, endPoint y: 89, distance: 19.2
drag, startPoint x: 710, startPoint y: 89, endPoint x: 483, endPoint y: 229, distance: 265.9
click at [483, 229] on input "text" at bounding box center [518, 227] width 225 height 22
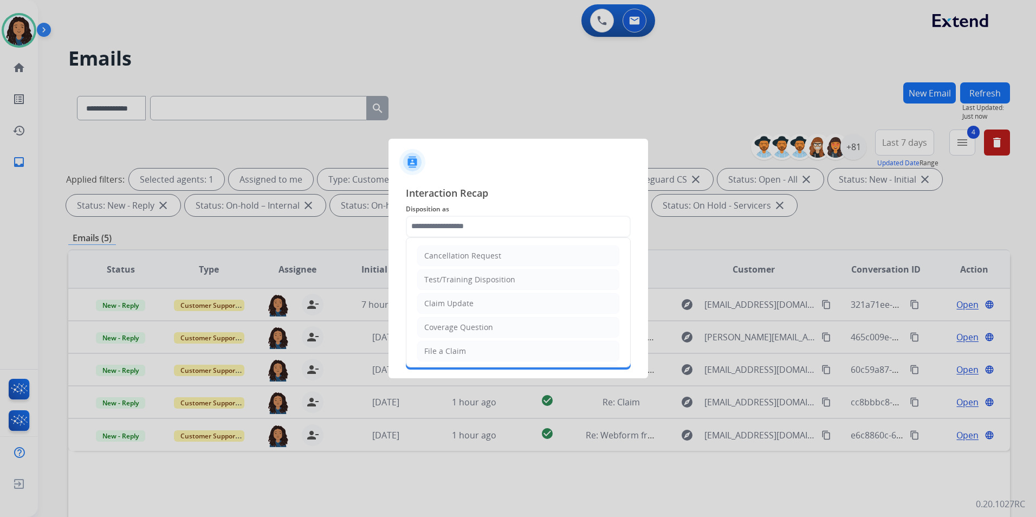
click at [477, 298] on li "Claim Update" at bounding box center [518, 303] width 202 height 21
type input "**********"
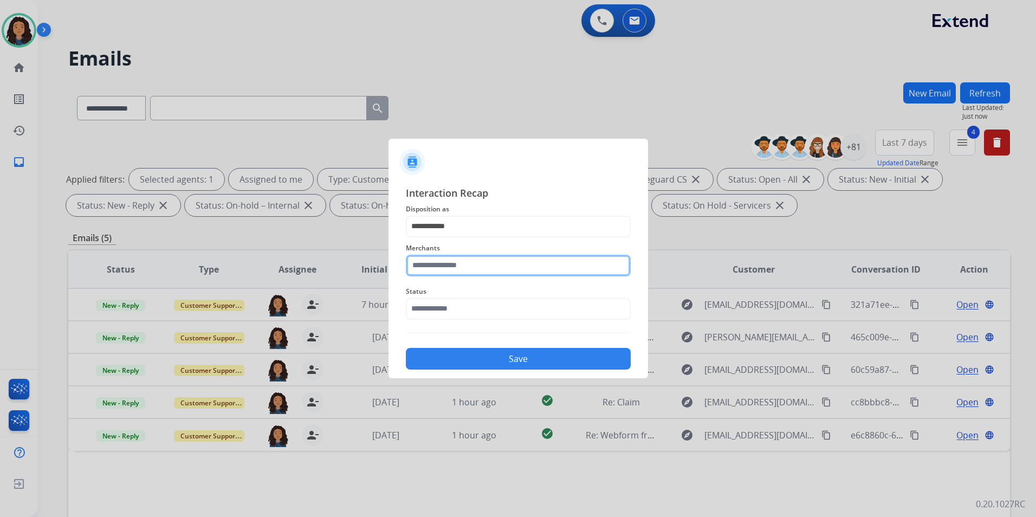
click at [463, 261] on input "text" at bounding box center [518, 266] width 225 height 22
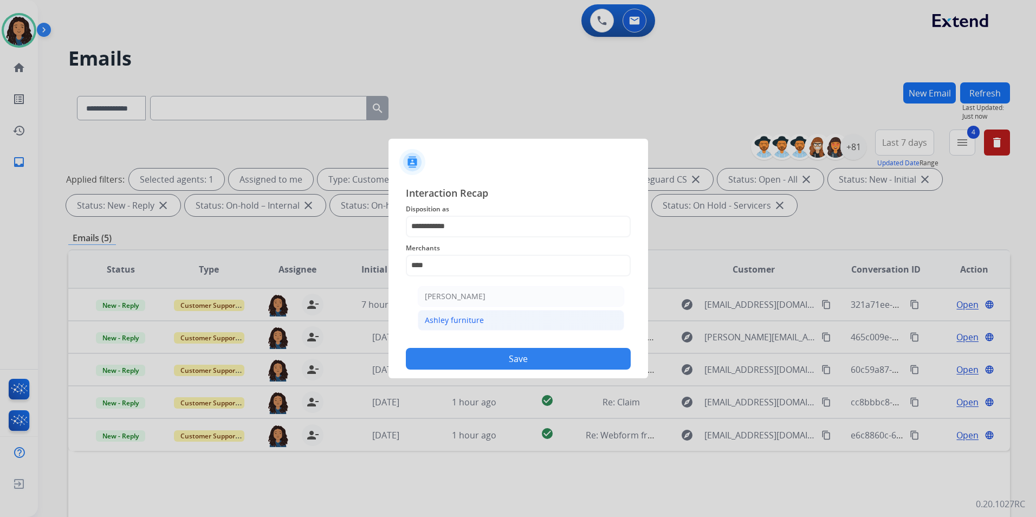
click at [499, 321] on li "Ashley furniture" at bounding box center [521, 320] width 206 height 21
type input "**********"
click at [470, 301] on input "text" at bounding box center [518, 309] width 225 height 22
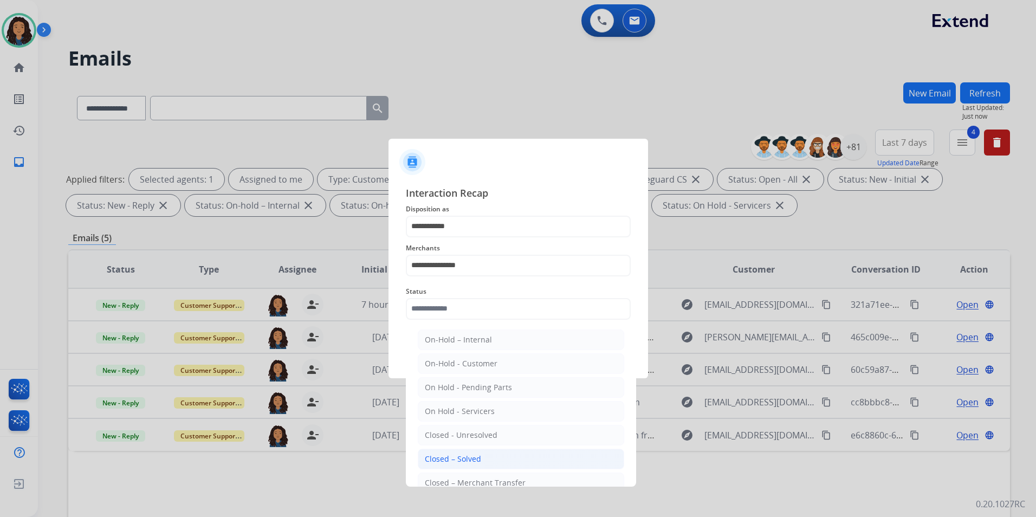
drag, startPoint x: 527, startPoint y: 458, endPoint x: 481, endPoint y: 378, distance: 92.5
click at [526, 457] on li "Closed – Solved" at bounding box center [521, 459] width 206 height 21
type input "**********"
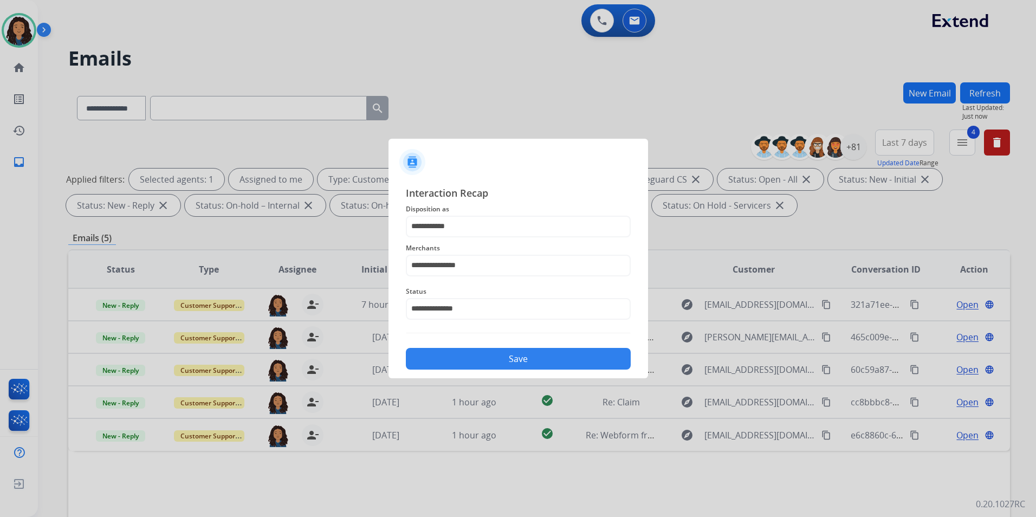
click at [504, 364] on button "Save" at bounding box center [518, 359] width 225 height 22
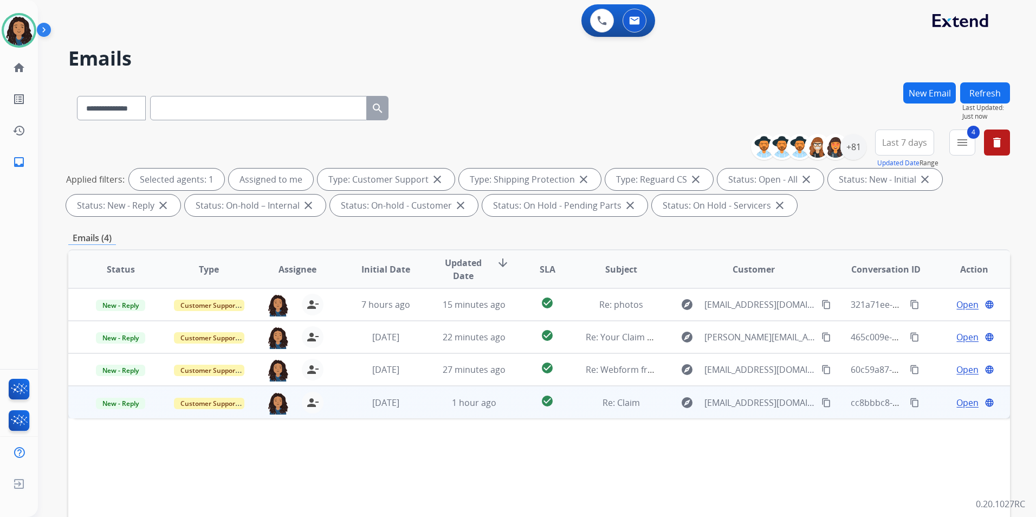
click at [960, 402] on span "Open" at bounding box center [968, 402] width 22 height 13
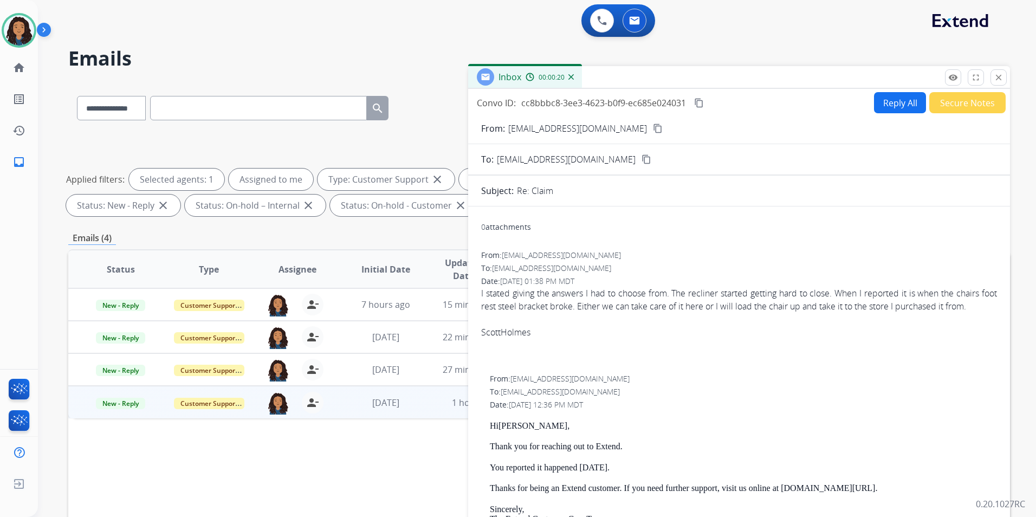
click at [888, 108] on button "Reply All" at bounding box center [900, 102] width 52 height 21
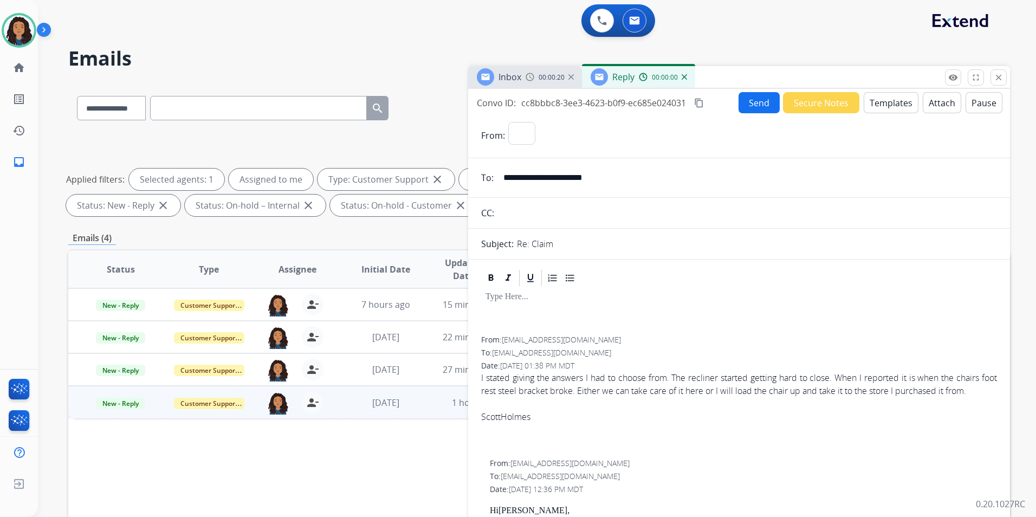
select select "**********"
click at [888, 107] on button "Templates" at bounding box center [891, 102] width 55 height 21
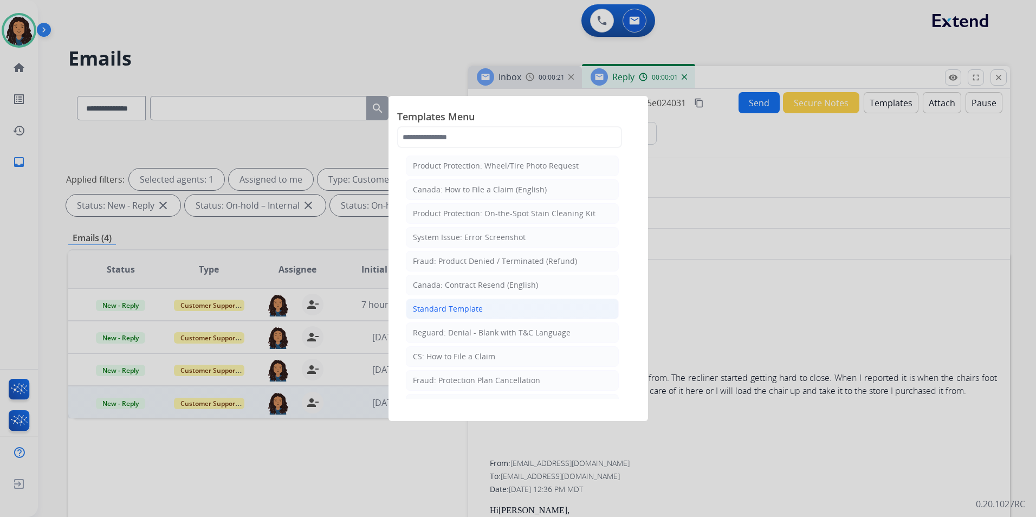
click at [475, 305] on div "Standard Template" at bounding box center [448, 308] width 70 height 11
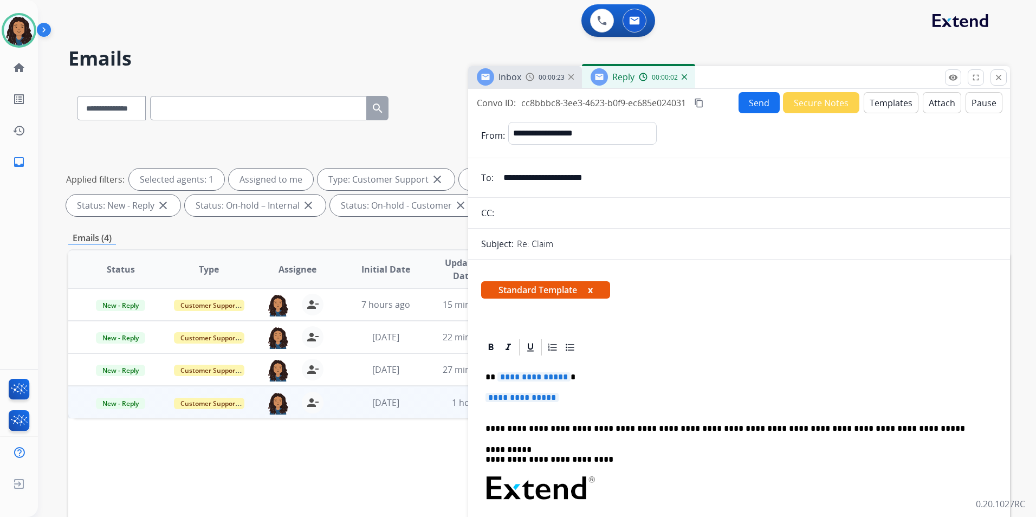
click at [509, 67] on div "Inbox 00:00:23" at bounding box center [525, 77] width 114 height 22
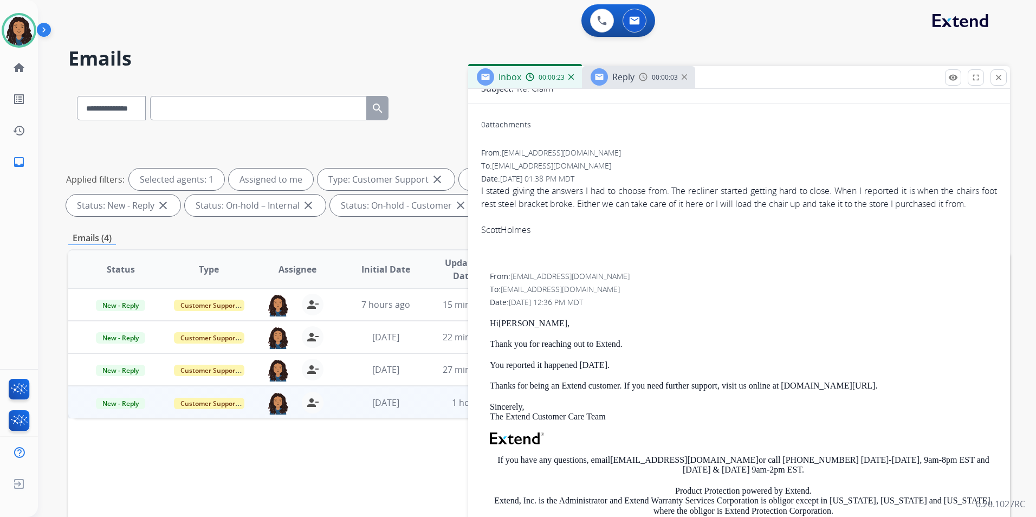
scroll to position [108, 0]
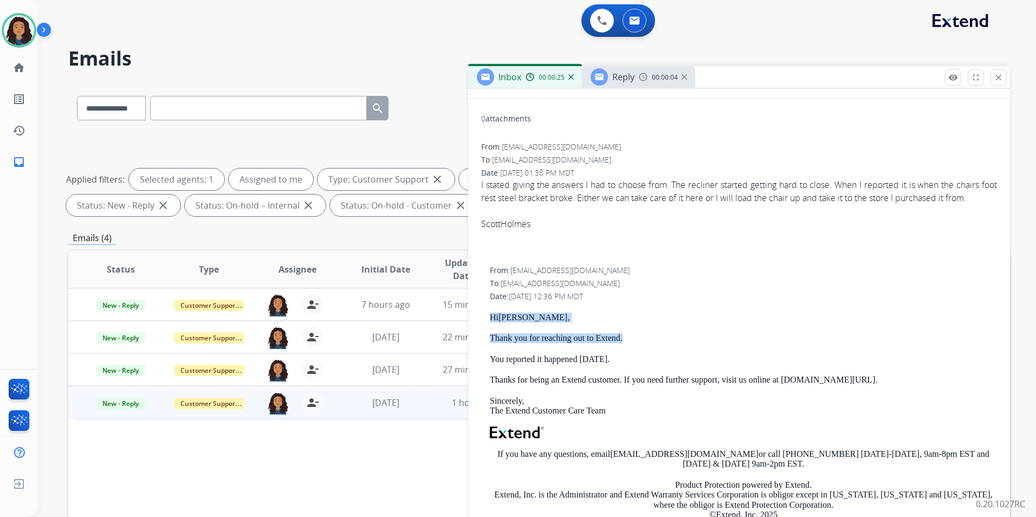
drag, startPoint x: 489, startPoint y: 330, endPoint x: 637, endPoint y: 350, distance: 149.2
click at [637, 350] on div "From: support@extend.com To: scottholmes620@gmail.com Date: 09/09/2025 - 12:36 …" at bounding box center [739, 421] width 516 height 313
drag, startPoint x: 637, startPoint y: 350, endPoint x: 606, endPoint y: 346, distance: 30.5
copy div "Hi SCOTT , Thank you for reaching out to Extend."
click at [626, 74] on span "Reply" at bounding box center [623, 77] width 22 height 12
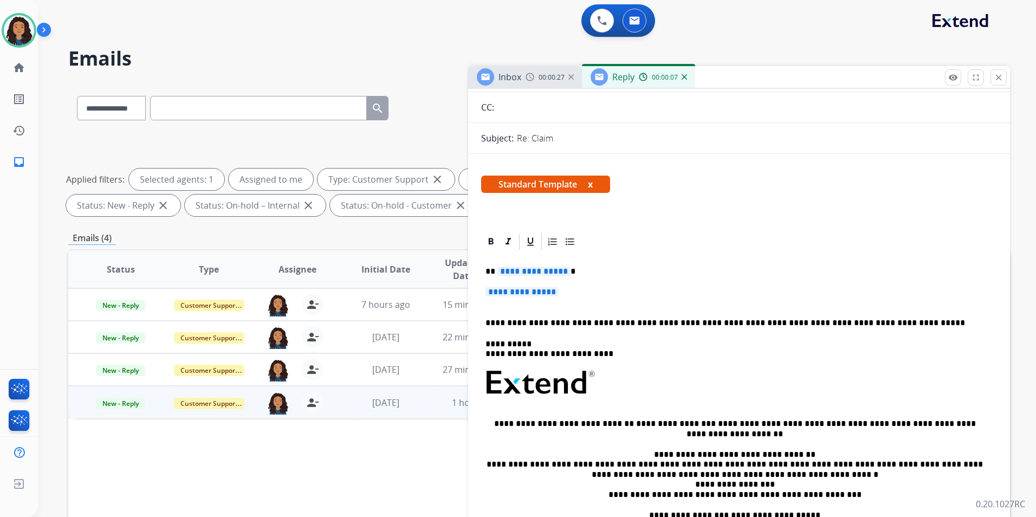
scroll to position [163, 0]
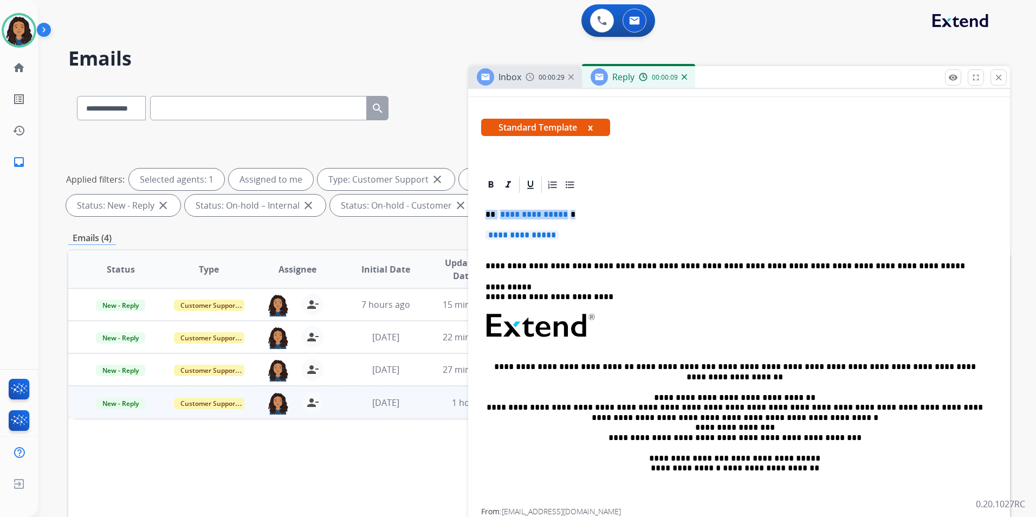
drag, startPoint x: 483, startPoint y: 213, endPoint x: 590, endPoint y: 236, distance: 109.2
click at [590, 236] on div "**********" at bounding box center [739, 352] width 516 height 314
paste div
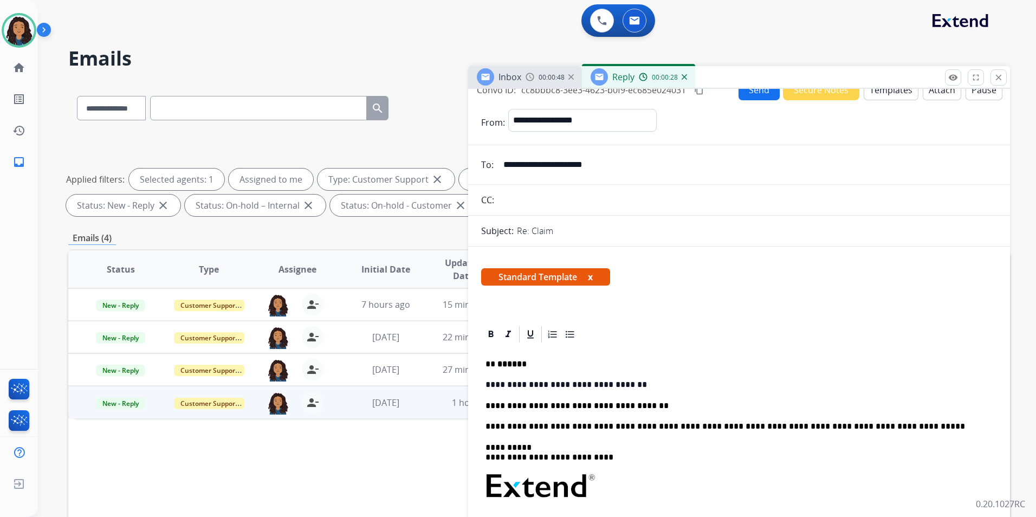
scroll to position [0, 0]
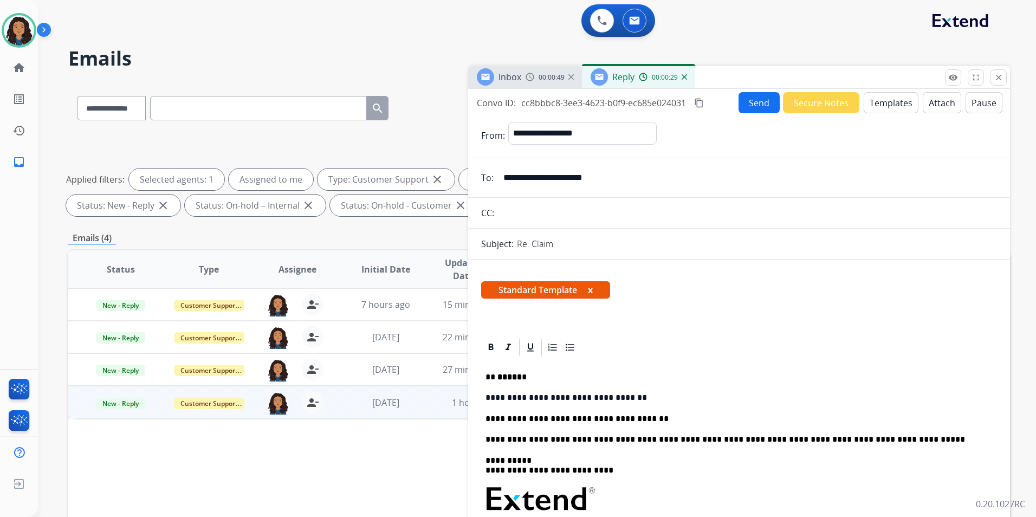
click at [750, 98] on button "Send" at bounding box center [759, 102] width 41 height 21
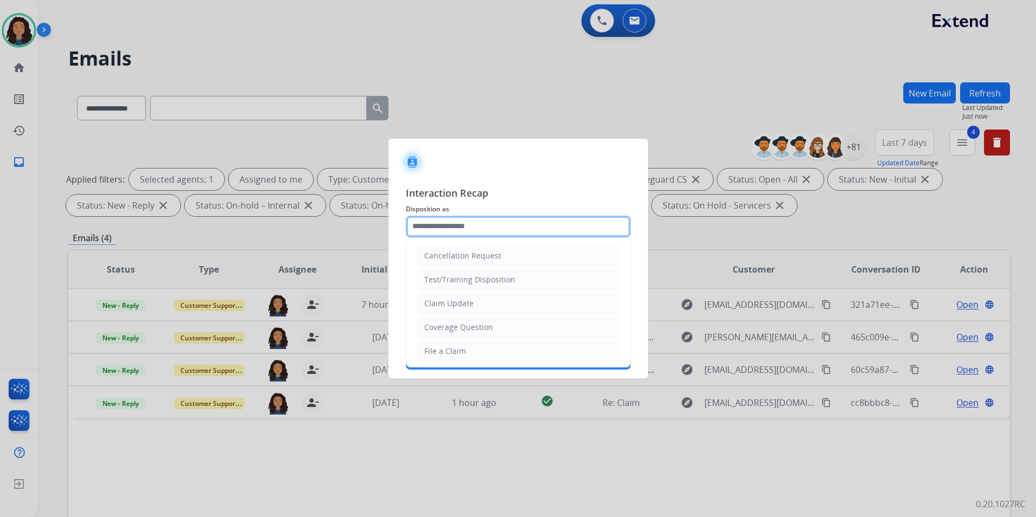
drag, startPoint x: 547, startPoint y: 227, endPoint x: 545, endPoint y: 237, distance: 10.4
click at [547, 227] on input "text" at bounding box center [518, 227] width 225 height 22
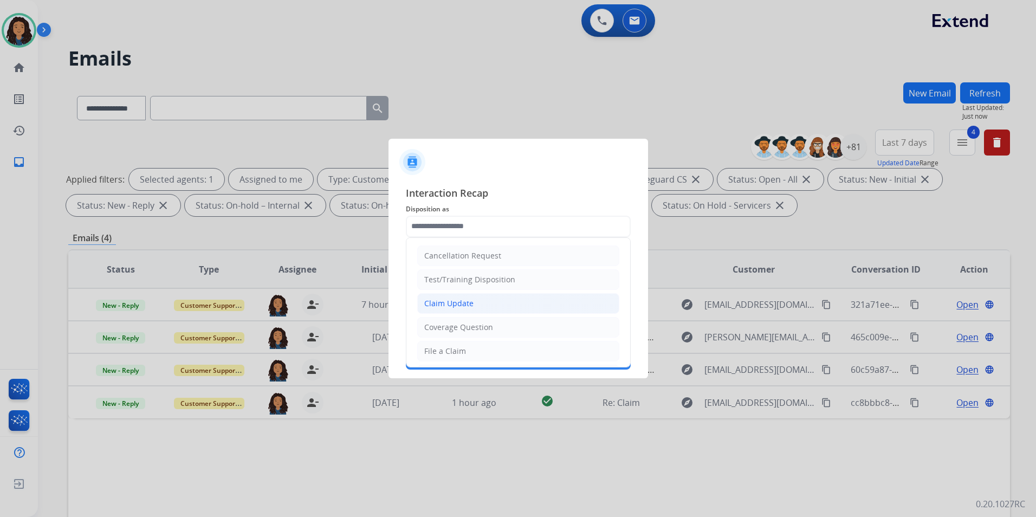
drag, startPoint x: 517, startPoint y: 303, endPoint x: 497, endPoint y: 270, distance: 38.7
click at [516, 303] on li "Claim Update" at bounding box center [518, 303] width 202 height 21
type input "**********"
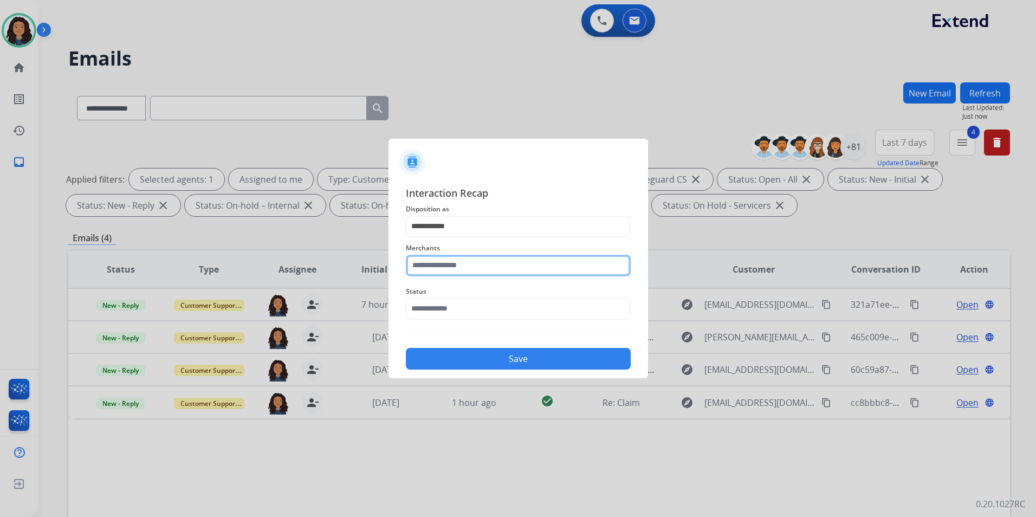
click at [495, 273] on input "text" at bounding box center [518, 266] width 225 height 22
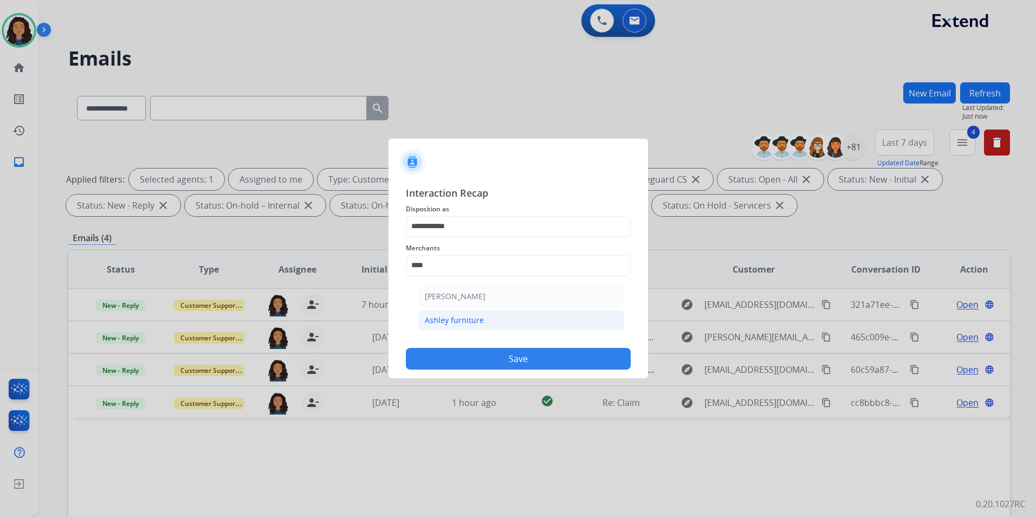
click at [468, 321] on div "Ashley furniture" at bounding box center [454, 320] width 59 height 11
type input "**********"
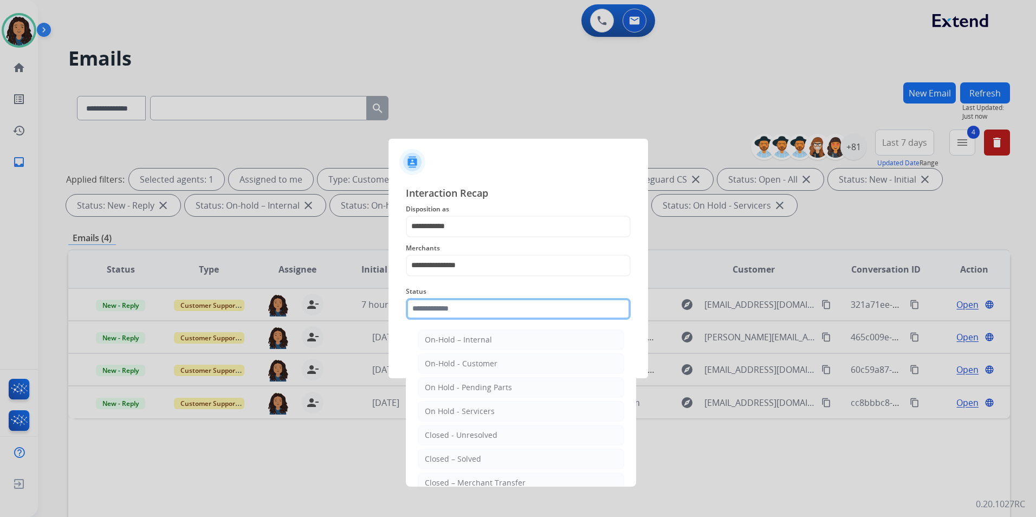
click at [462, 302] on input "text" at bounding box center [518, 309] width 225 height 22
drag, startPoint x: 466, startPoint y: 460, endPoint x: 465, endPoint y: 449, distance: 10.9
click at [466, 460] on div "Closed – Solved" at bounding box center [453, 459] width 56 height 11
type input "**********"
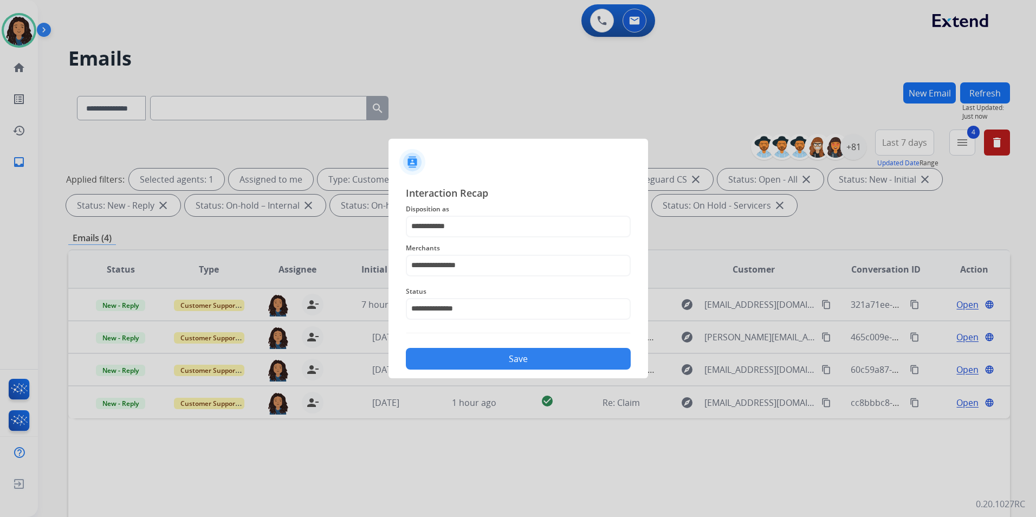
click at [500, 363] on button "Save" at bounding box center [518, 359] width 225 height 22
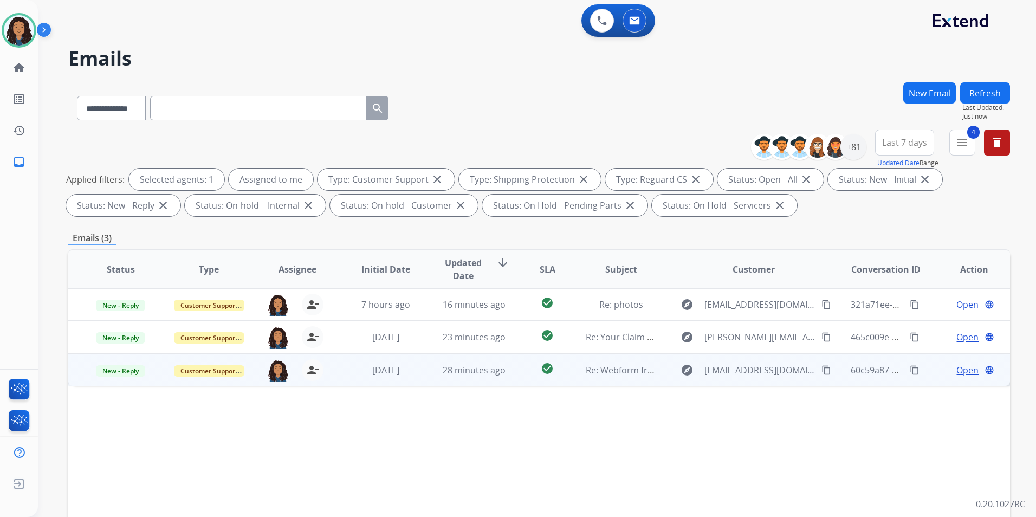
click at [957, 365] on span "Open" at bounding box center [968, 370] width 22 height 13
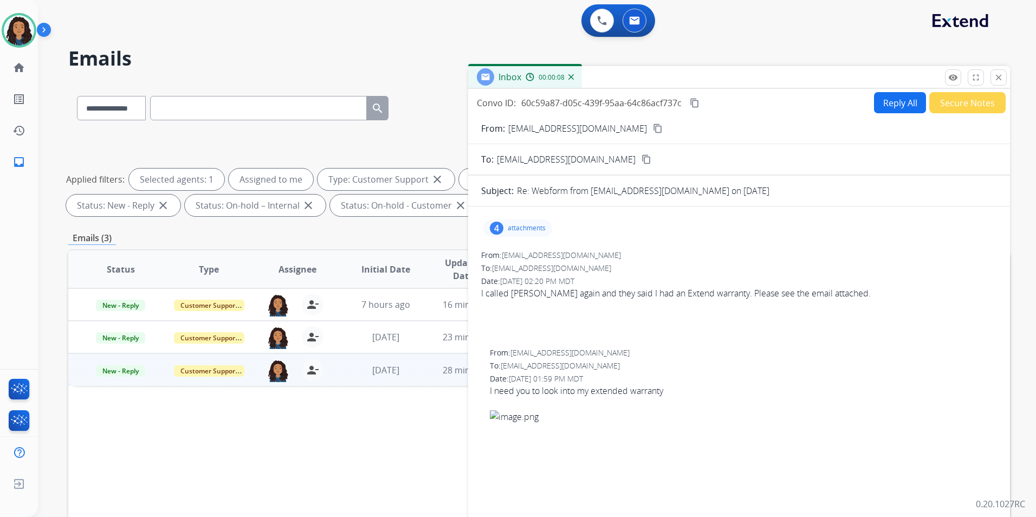
click at [525, 227] on p "attachments" at bounding box center [527, 228] width 38 height 9
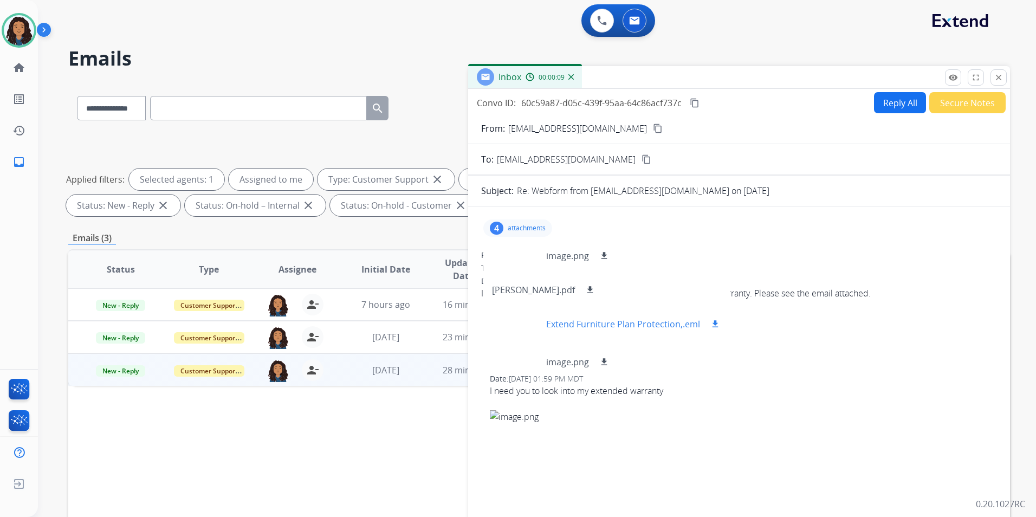
click at [522, 320] on div at bounding box center [519, 324] width 54 height 38
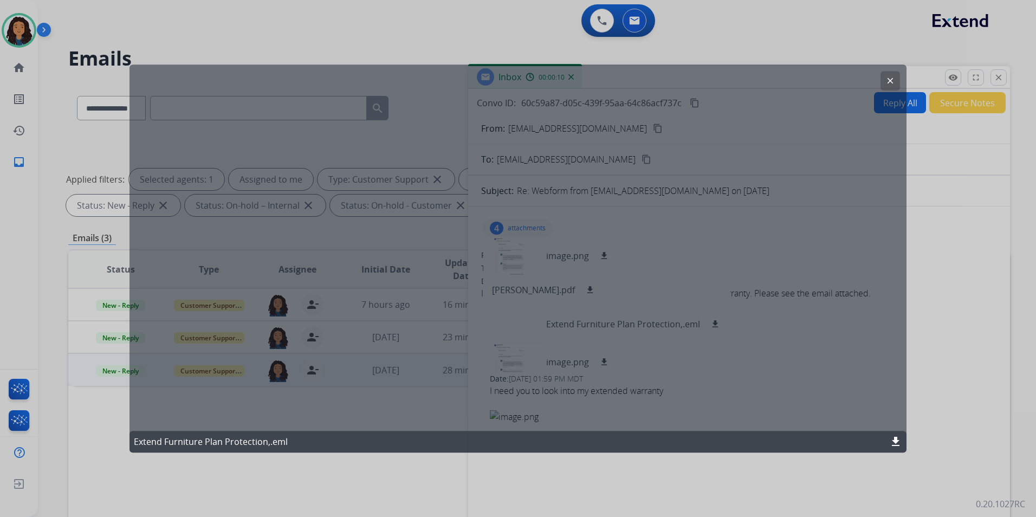
click at [893, 77] on mat-icon "clear" at bounding box center [891, 81] width 10 height 10
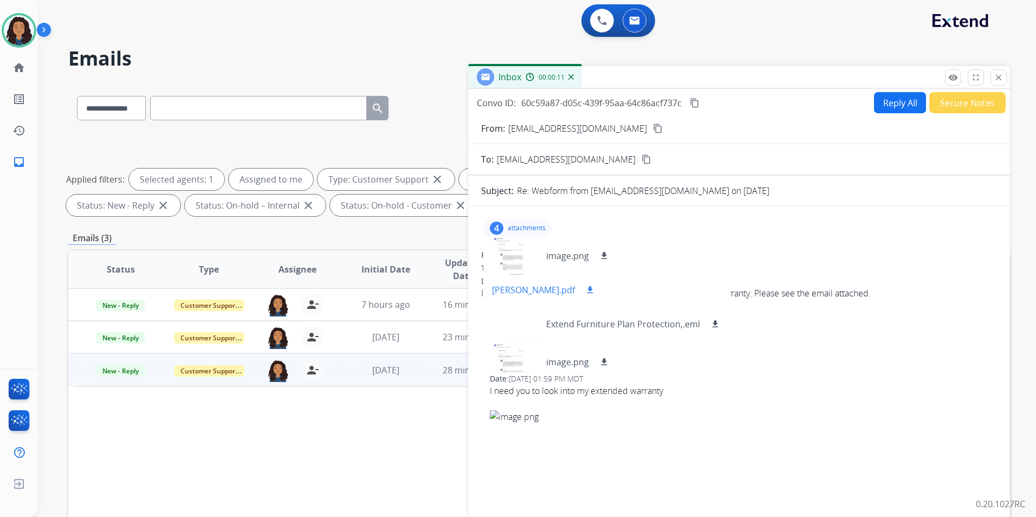
click at [502, 289] on p "Paul.pdf" at bounding box center [533, 289] width 83 height 13
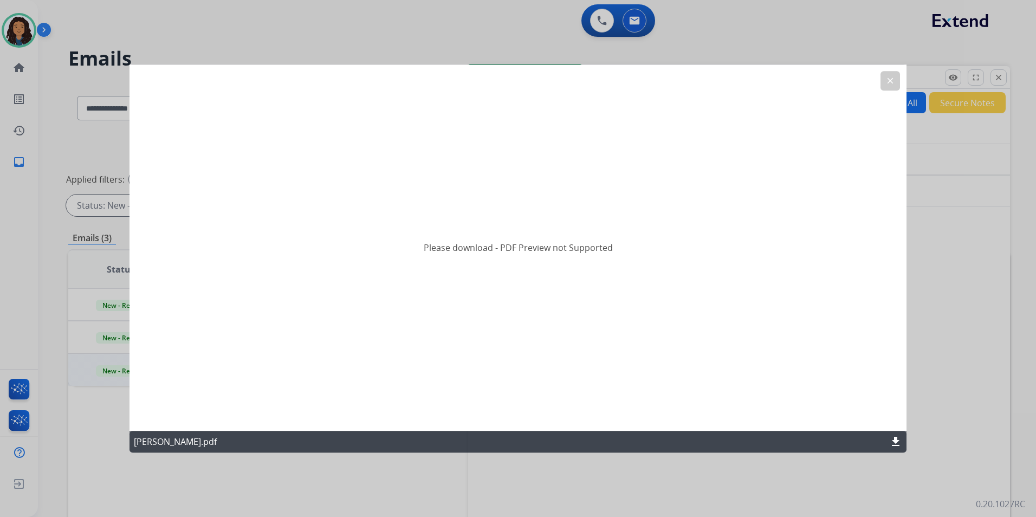
click at [888, 85] on mat-icon "clear" at bounding box center [891, 81] width 10 height 10
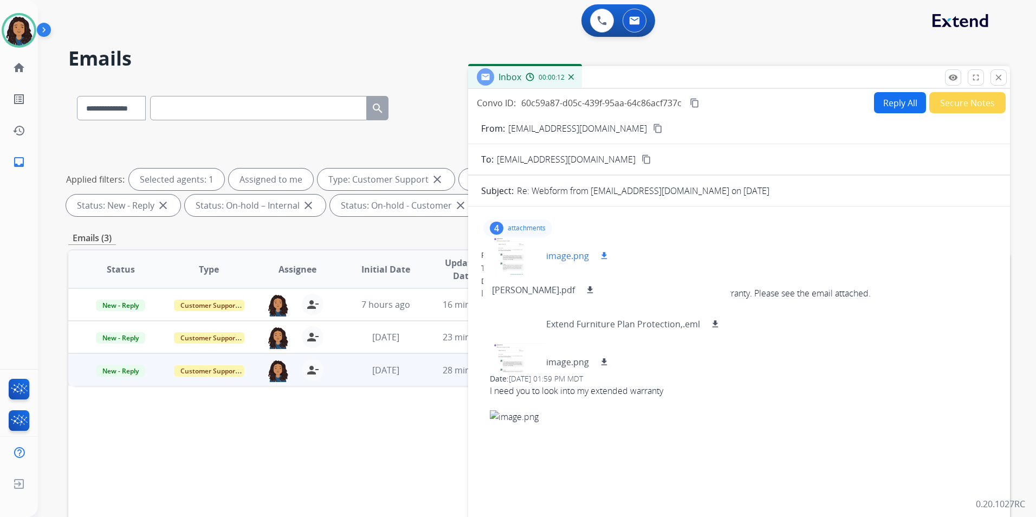
click at [508, 252] on div at bounding box center [519, 256] width 54 height 38
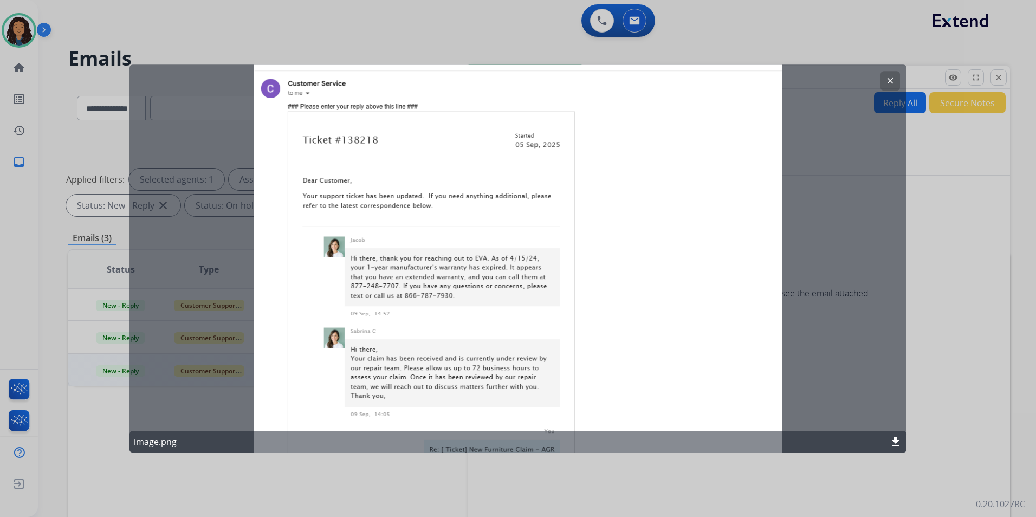
click at [880, 79] on div "clear image.png download" at bounding box center [518, 258] width 777 height 388
click at [895, 87] on button "clear" at bounding box center [891, 81] width 20 height 20
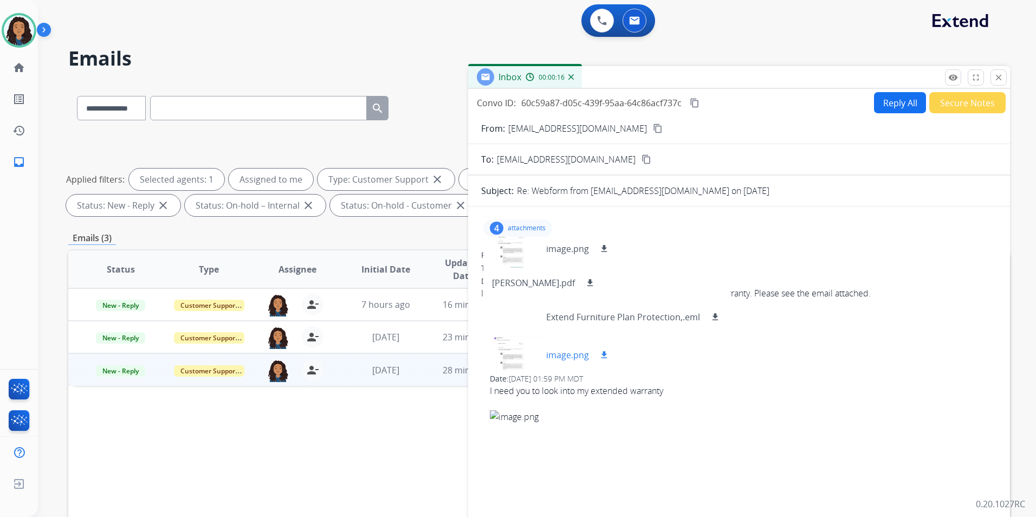
scroll to position [9, 0]
click at [504, 350] on div at bounding box center [519, 353] width 54 height 38
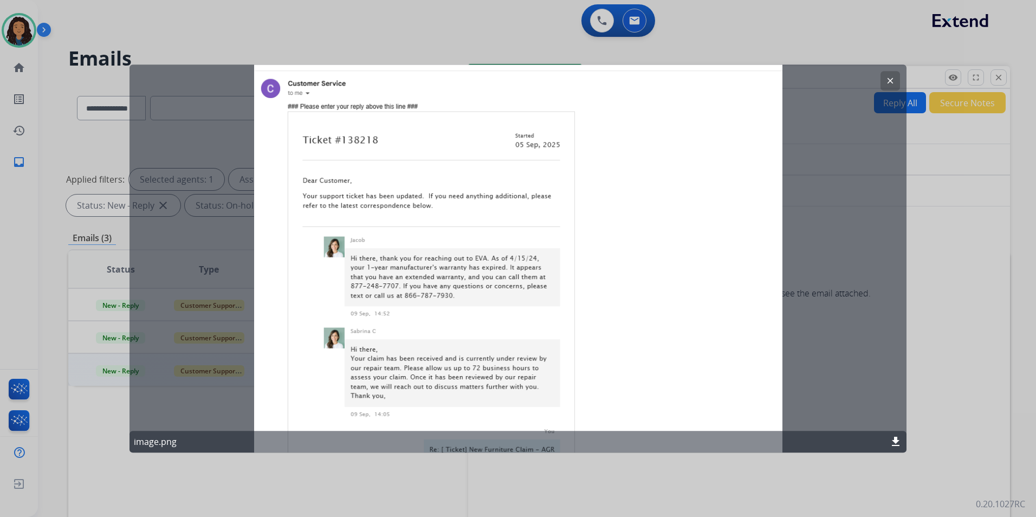
click at [889, 80] on mat-icon "clear" at bounding box center [891, 81] width 10 height 10
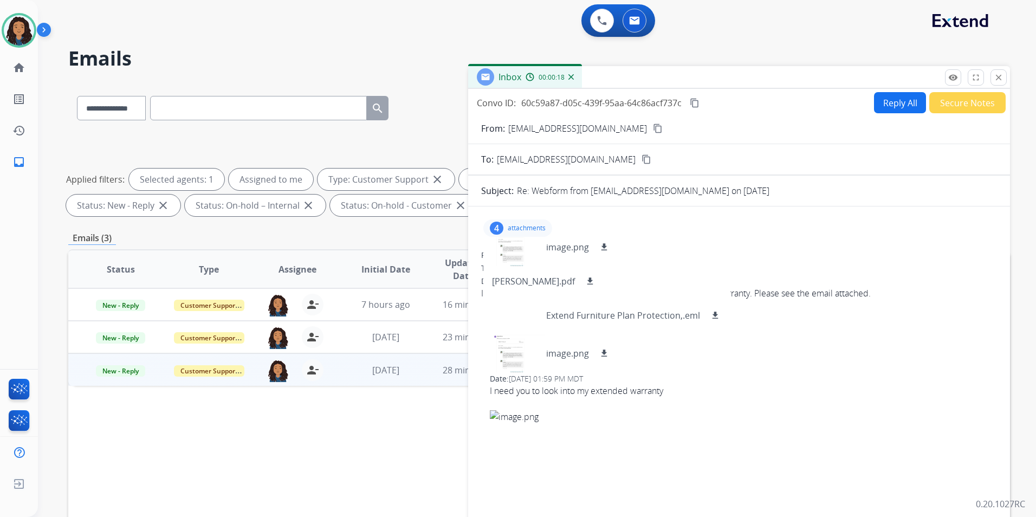
scroll to position [271, 0]
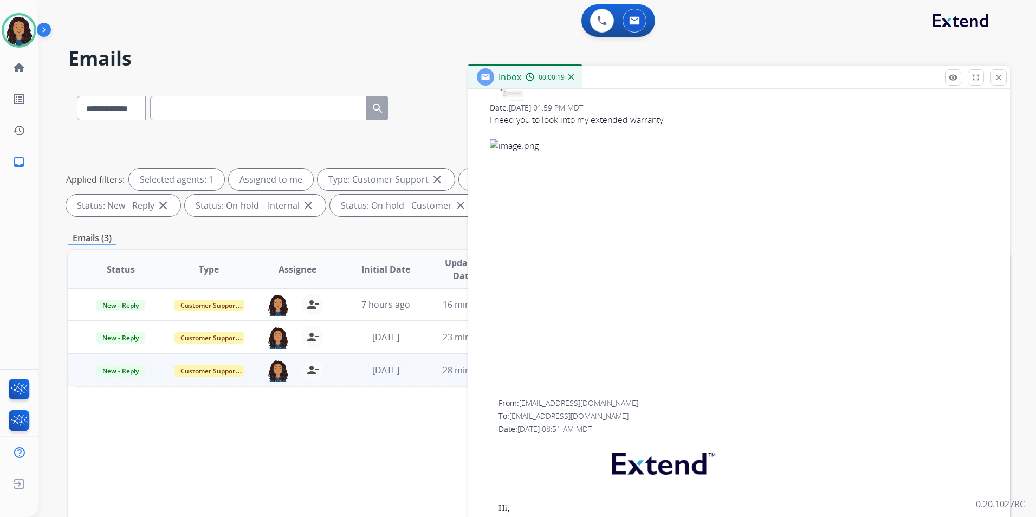
click at [643, 365] on div at bounding box center [743, 257] width 507 height 237
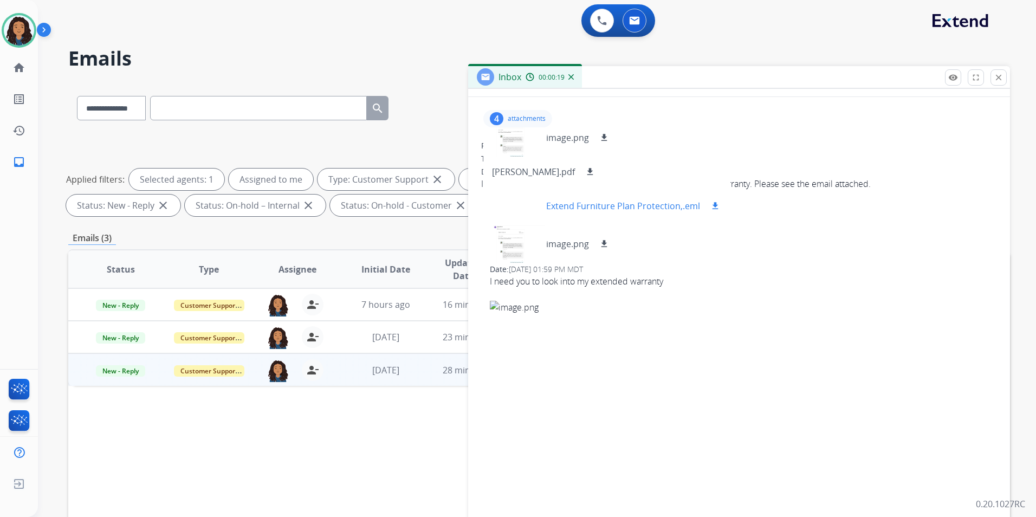
scroll to position [0, 0]
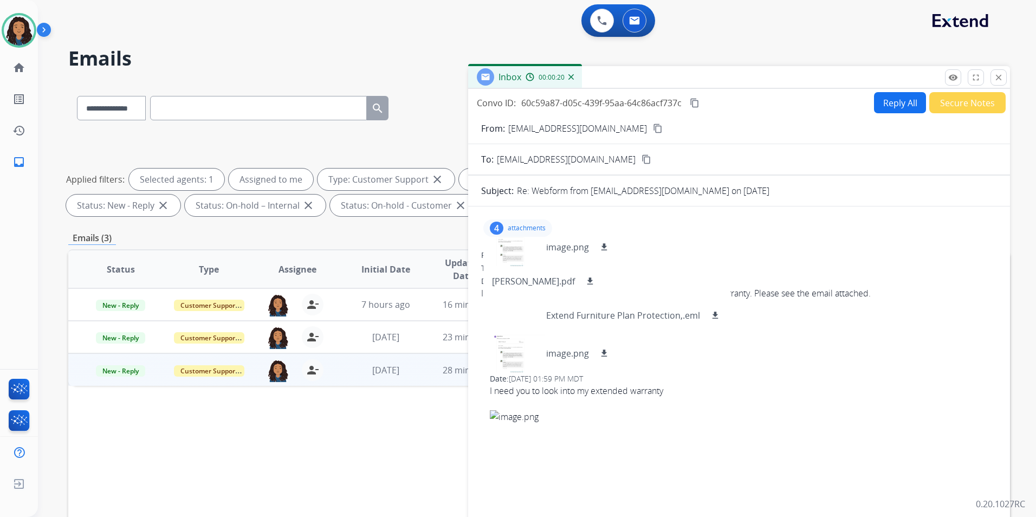
click at [525, 230] on p "attachments" at bounding box center [527, 228] width 38 height 9
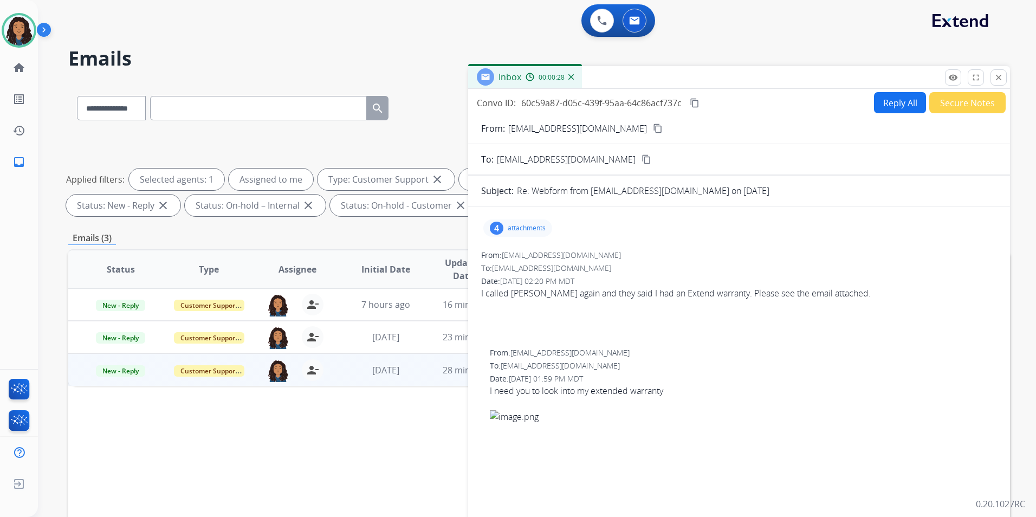
click at [875, 102] on button "Reply All" at bounding box center [900, 102] width 52 height 21
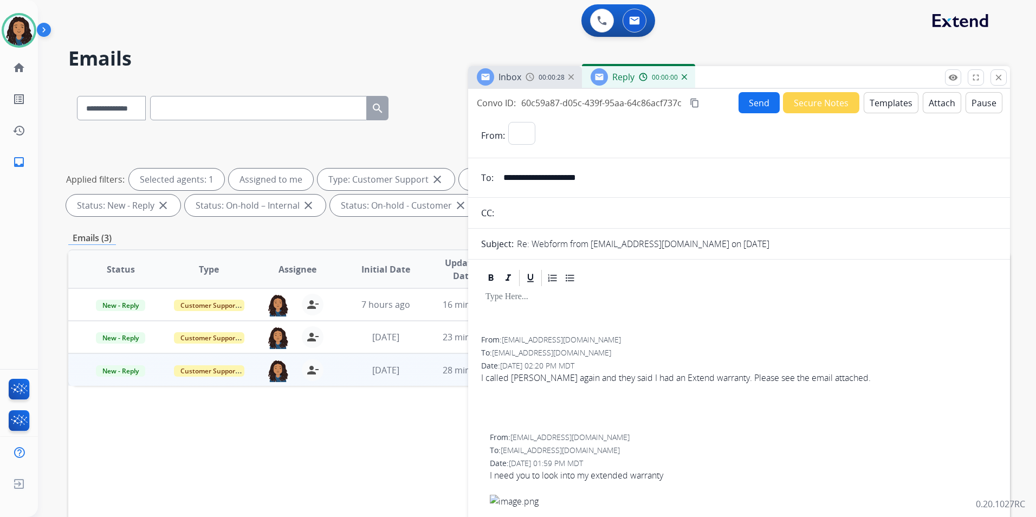
click at [875, 102] on button "Templates" at bounding box center [891, 102] width 55 height 21
select select "**********"
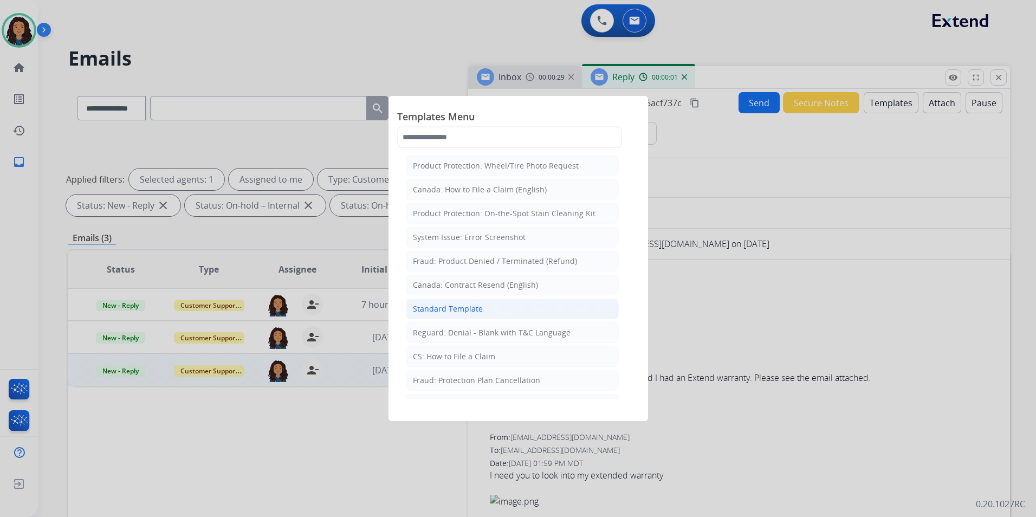
click at [490, 309] on li "Standard Template" at bounding box center [512, 309] width 213 height 21
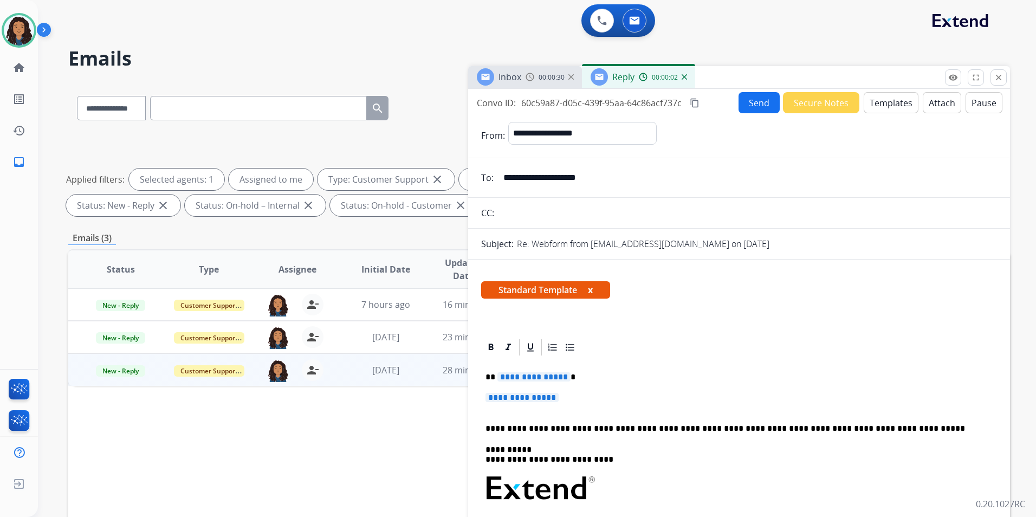
click at [530, 83] on div "Inbox 00:00:30" at bounding box center [525, 77] width 114 height 22
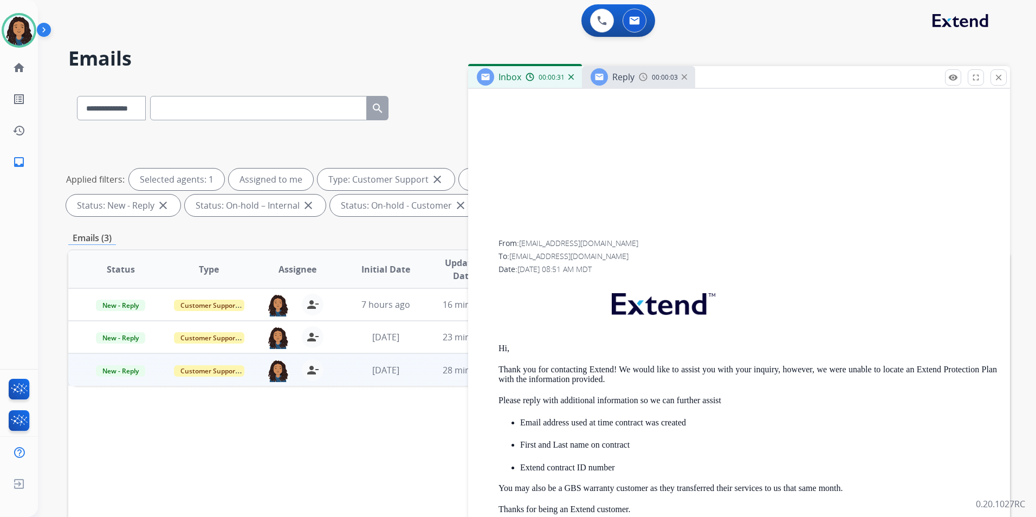
scroll to position [488, 0]
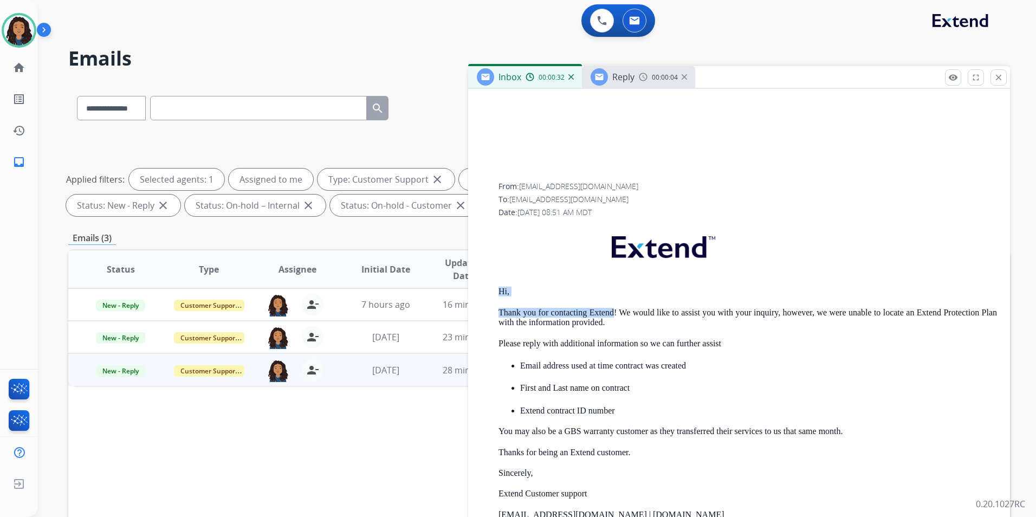
drag, startPoint x: 494, startPoint y: 287, endPoint x: 615, endPoint y: 308, distance: 122.2
click at [615, 308] on div "From: support@extend.com To: Paulpowers07@gmail.com Date: 08/18/2025 - 08:51 AM…" at bounding box center [739, 406] width 516 height 451
drag, startPoint x: 615, startPoint y: 308, endPoint x: 605, endPoint y: 309, distance: 9.8
copy div "Hi, Thank you for contacting Extend"
click at [639, 80] on img at bounding box center [643, 77] width 9 height 9
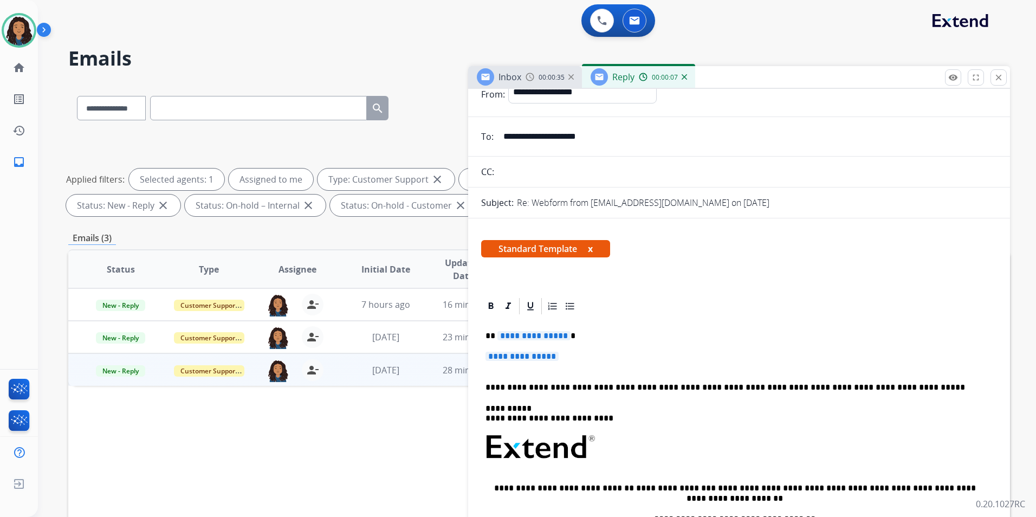
scroll to position [163, 0]
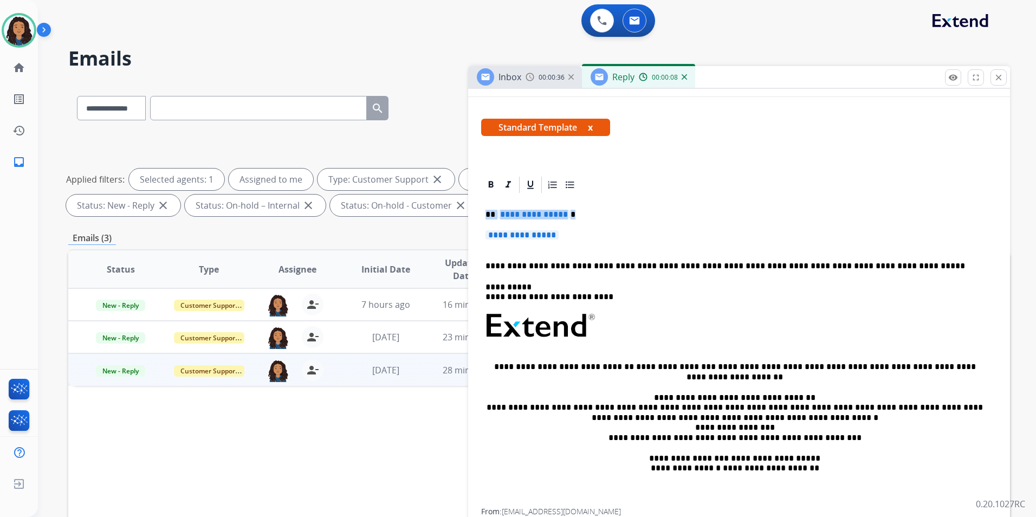
drag, startPoint x: 482, startPoint y: 211, endPoint x: 595, endPoint y: 231, distance: 114.5
click at [595, 231] on div "**********" at bounding box center [739, 352] width 516 height 314
paste div
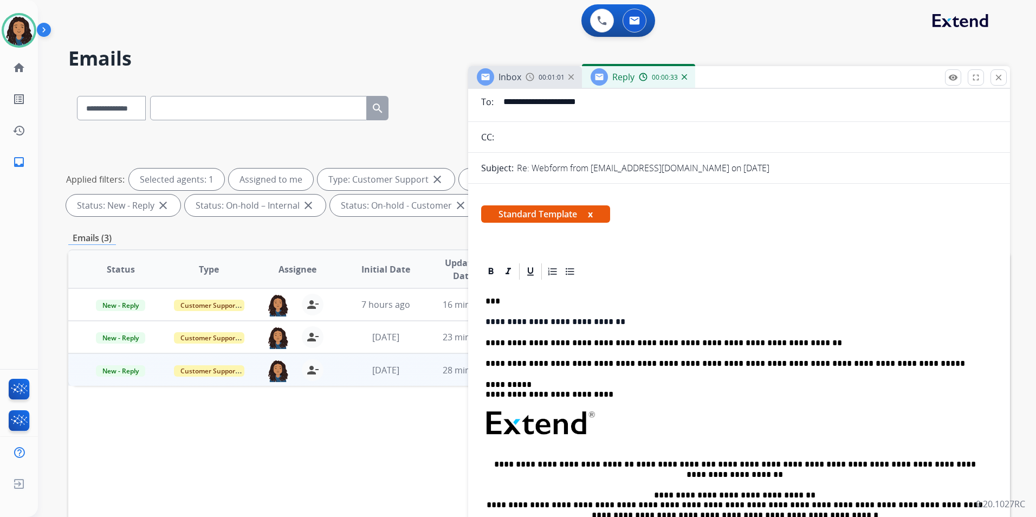
scroll to position [0, 0]
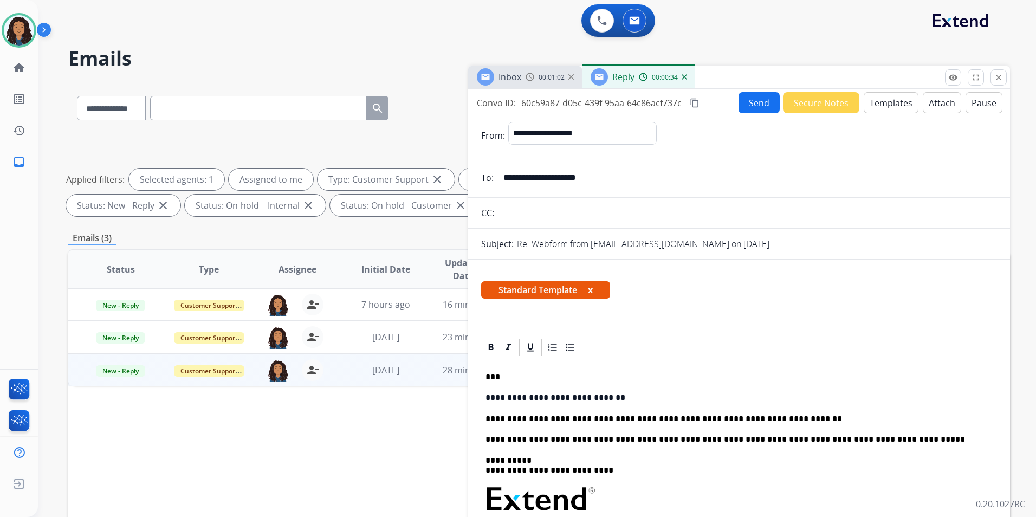
click at [758, 99] on button "Send" at bounding box center [759, 102] width 41 height 21
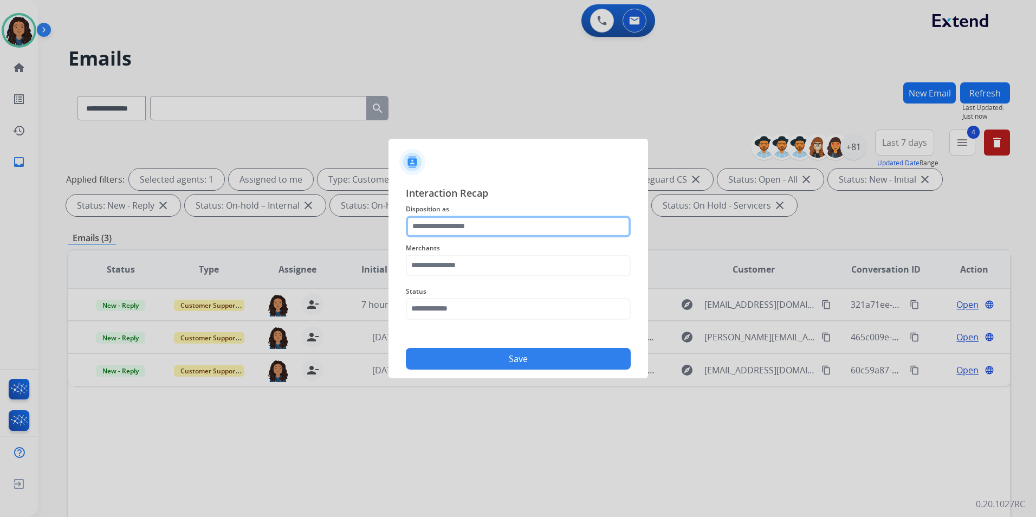
click at [513, 228] on input "text" at bounding box center [518, 227] width 225 height 22
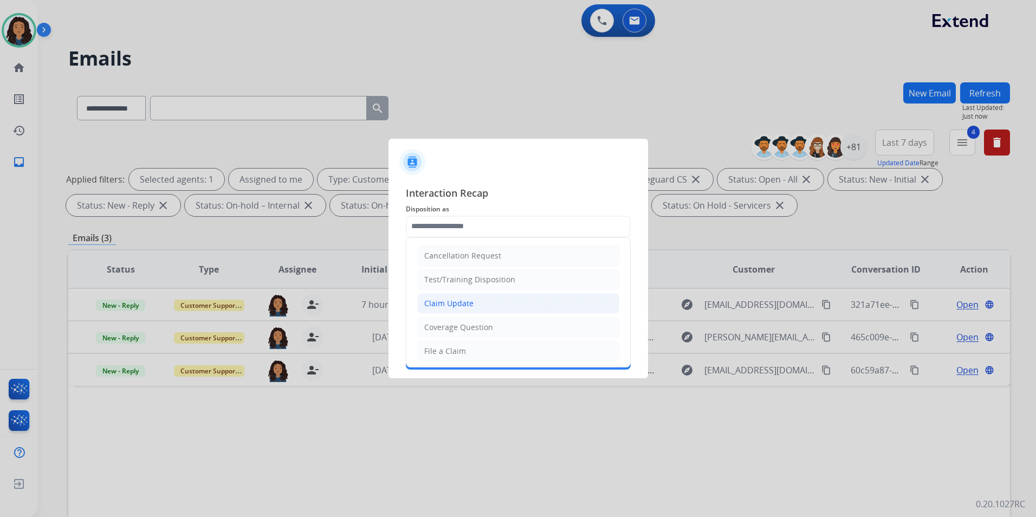
click at [500, 298] on li "Claim Update" at bounding box center [518, 303] width 202 height 21
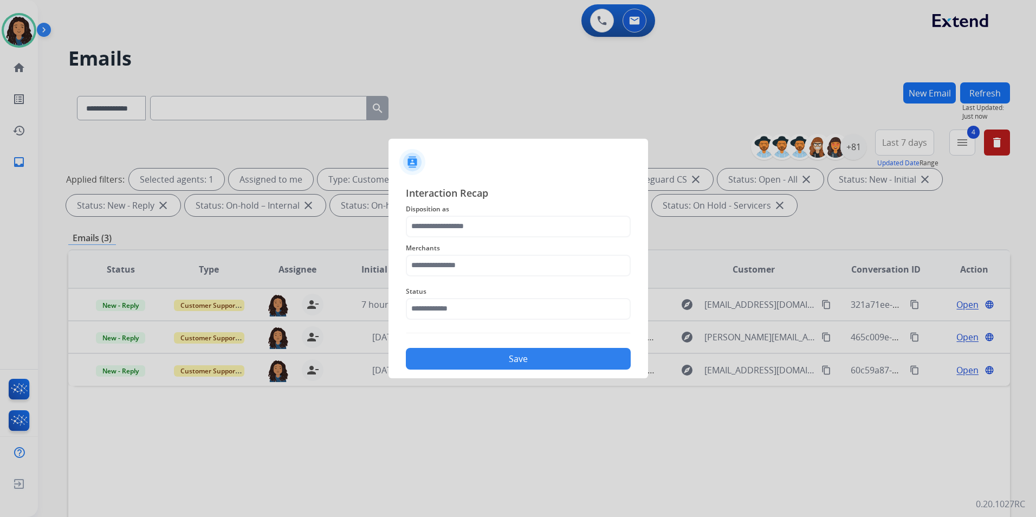
type input "**********"
click at [482, 262] on input "text" at bounding box center [518, 266] width 225 height 22
click at [478, 298] on div "[PERSON_NAME]" at bounding box center [455, 296] width 61 height 11
type input "**********"
click at [460, 318] on div "Status" at bounding box center [518, 302] width 225 height 43
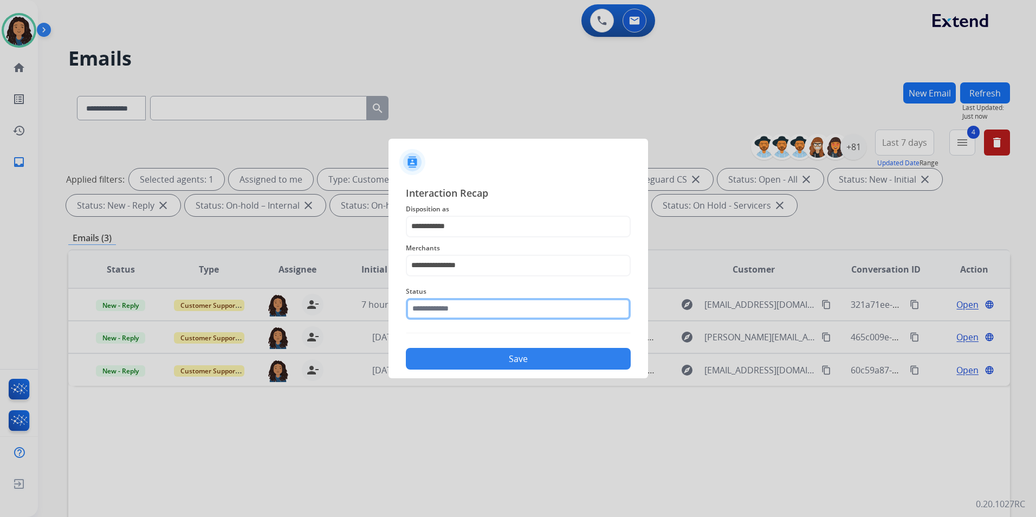
click at [458, 310] on input "text" at bounding box center [518, 309] width 225 height 22
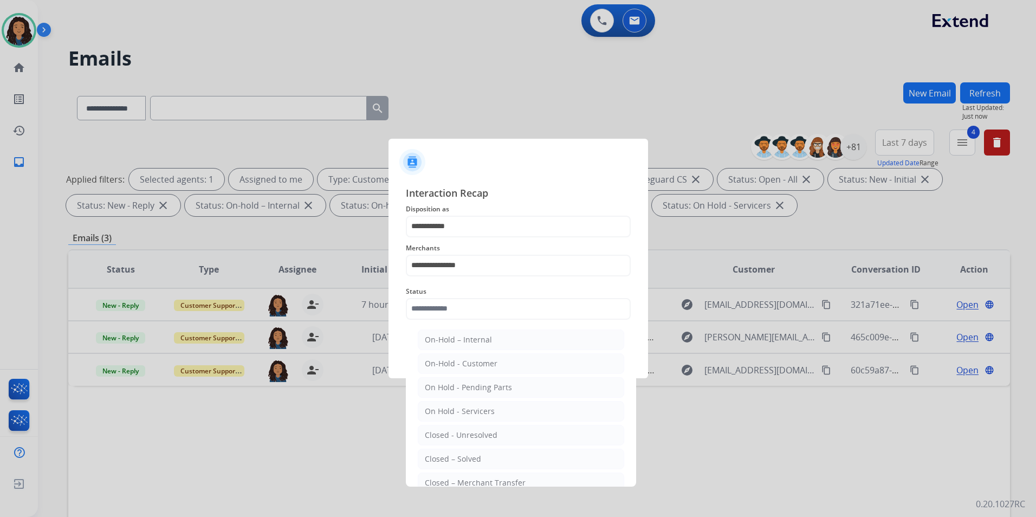
click at [473, 460] on div "Closed – Solved" at bounding box center [453, 459] width 56 height 11
type input "**********"
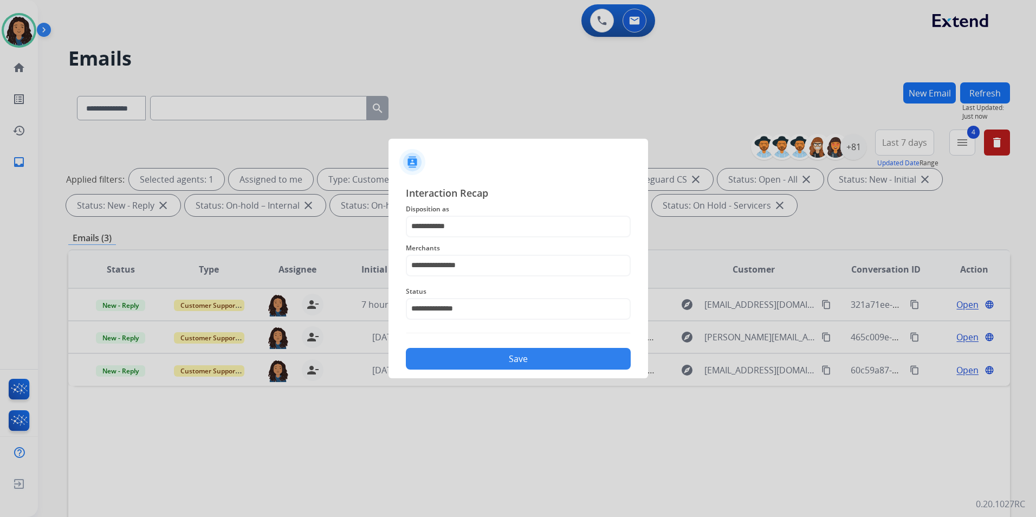
click at [527, 364] on button "Save" at bounding box center [518, 359] width 225 height 22
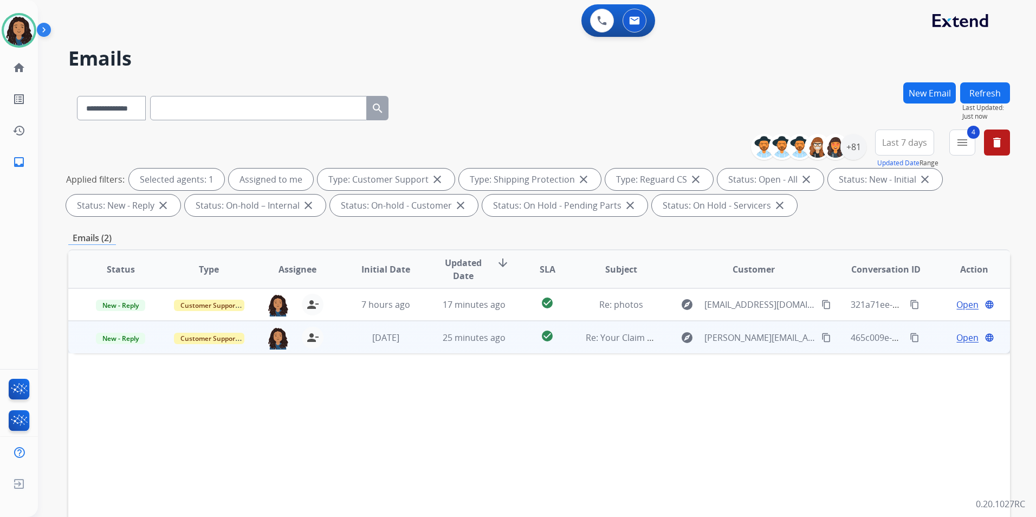
click at [960, 336] on span "Open" at bounding box center [968, 337] width 22 height 13
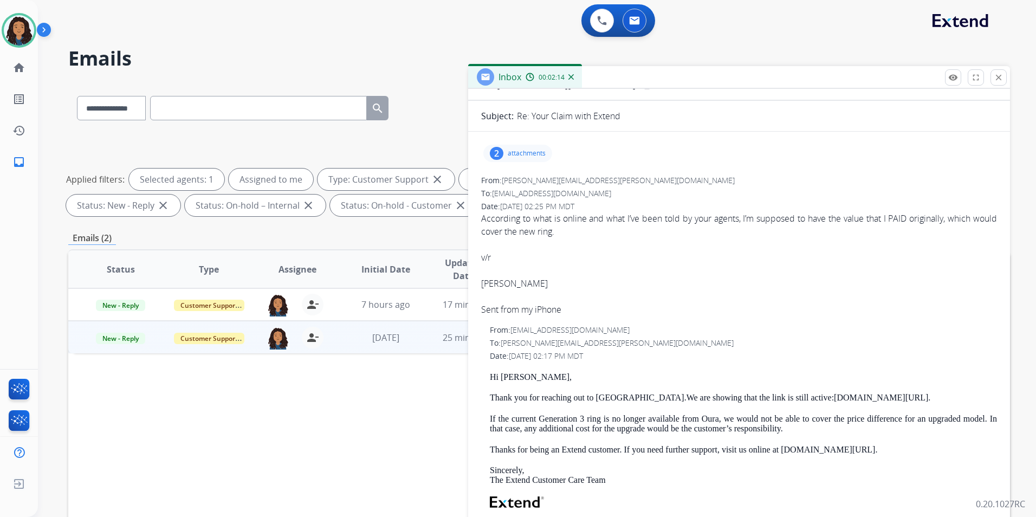
scroll to position [108, 0]
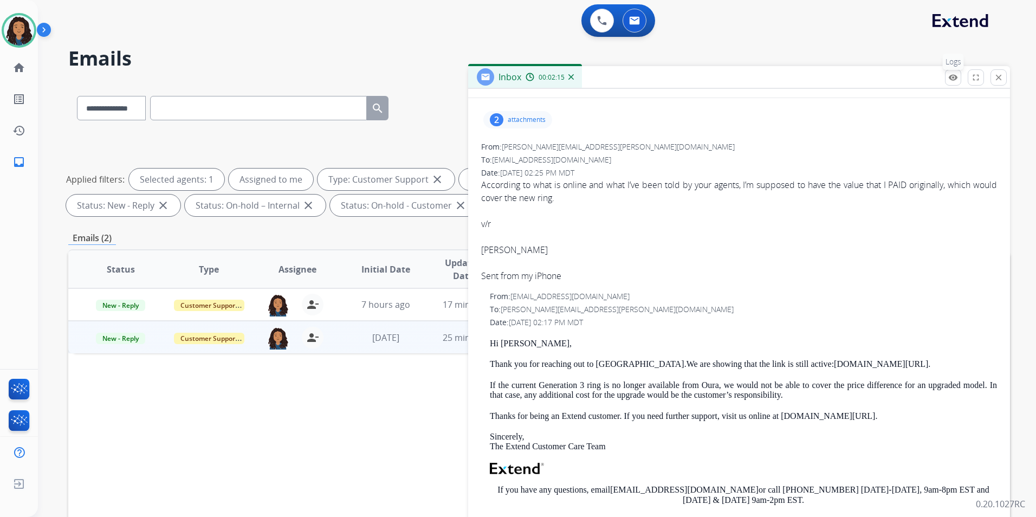
click at [955, 82] on mat-icon "remove_red_eye" at bounding box center [953, 78] width 10 height 10
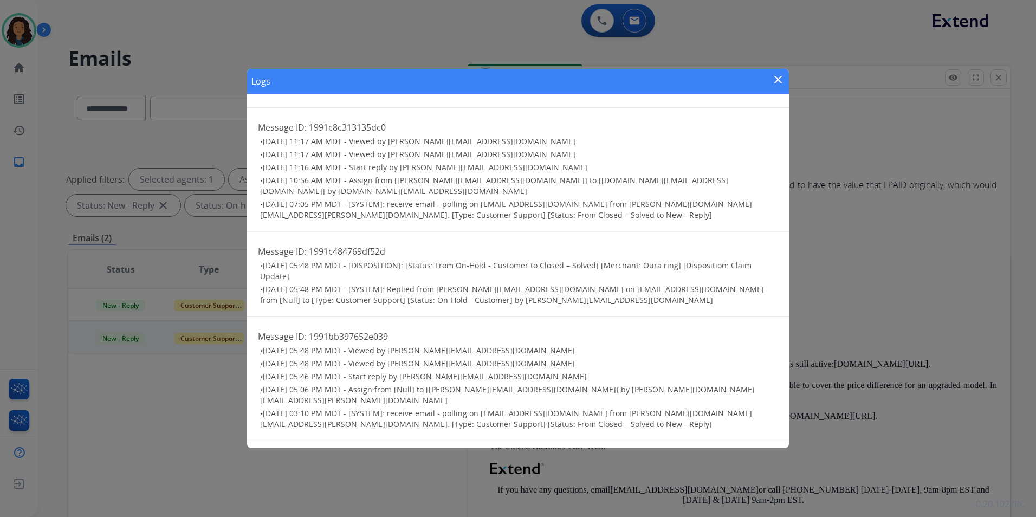
scroll to position [894, 0]
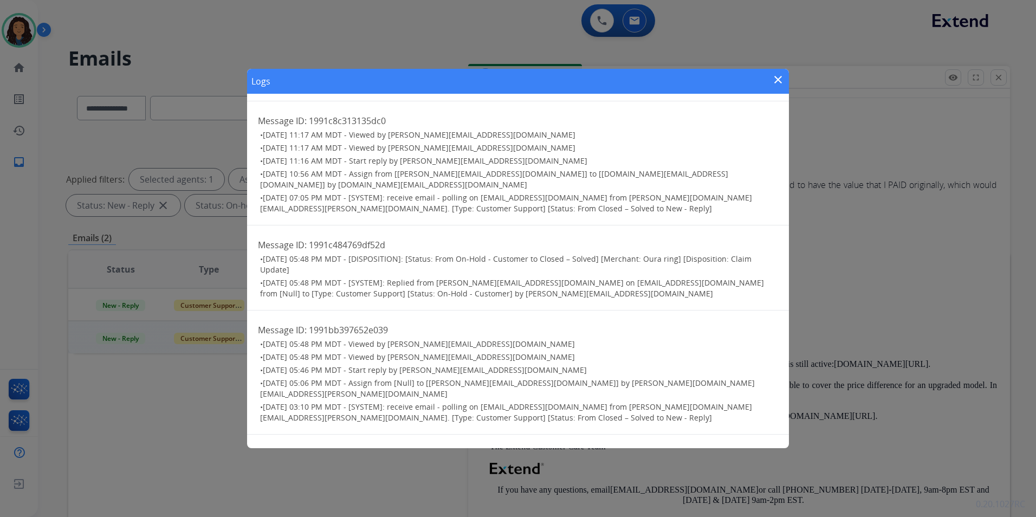
click at [774, 77] on mat-icon "close" at bounding box center [778, 79] width 13 height 13
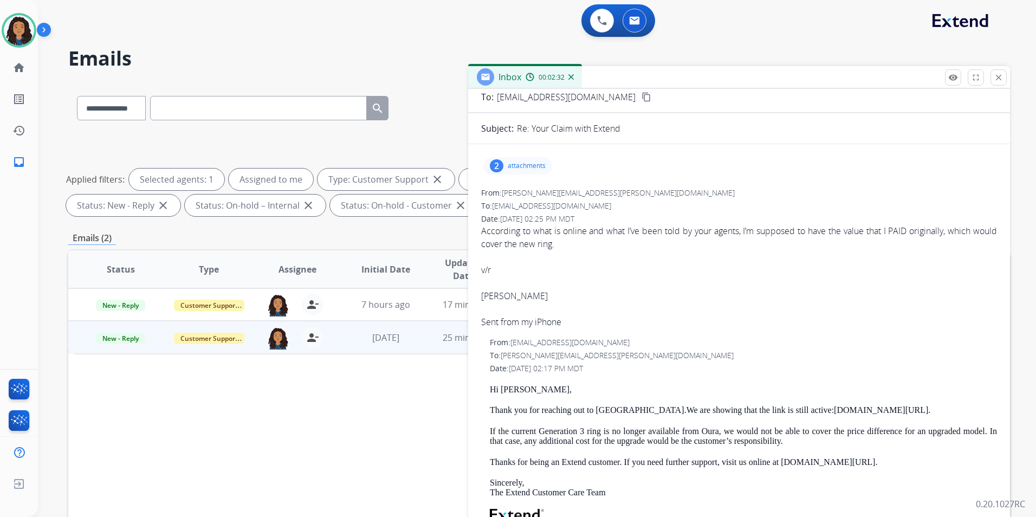
scroll to position [0, 0]
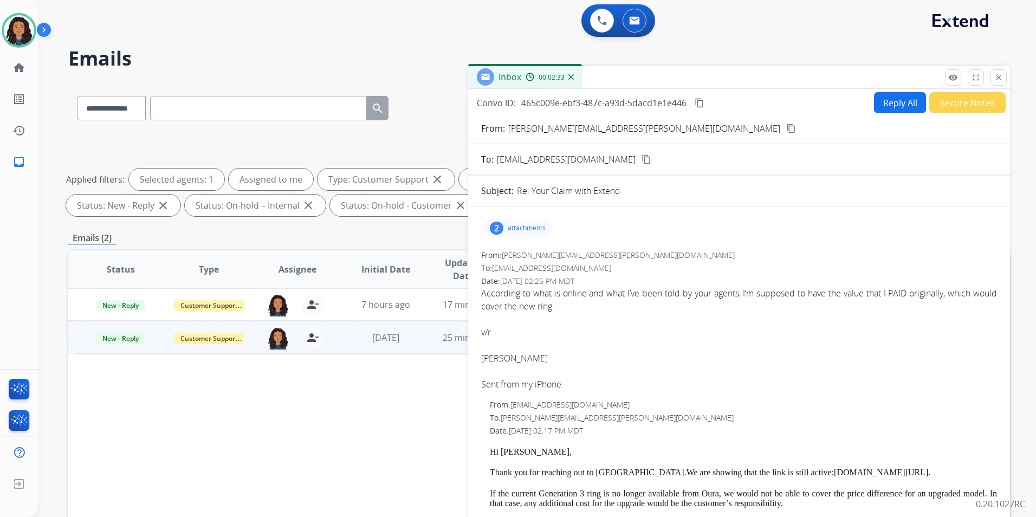
click at [701, 103] on mat-icon "content_copy" at bounding box center [700, 103] width 10 height 10
click at [786, 126] on mat-icon "content_copy" at bounding box center [791, 129] width 10 height 10
click at [880, 99] on button "Reply All" at bounding box center [900, 102] width 52 height 21
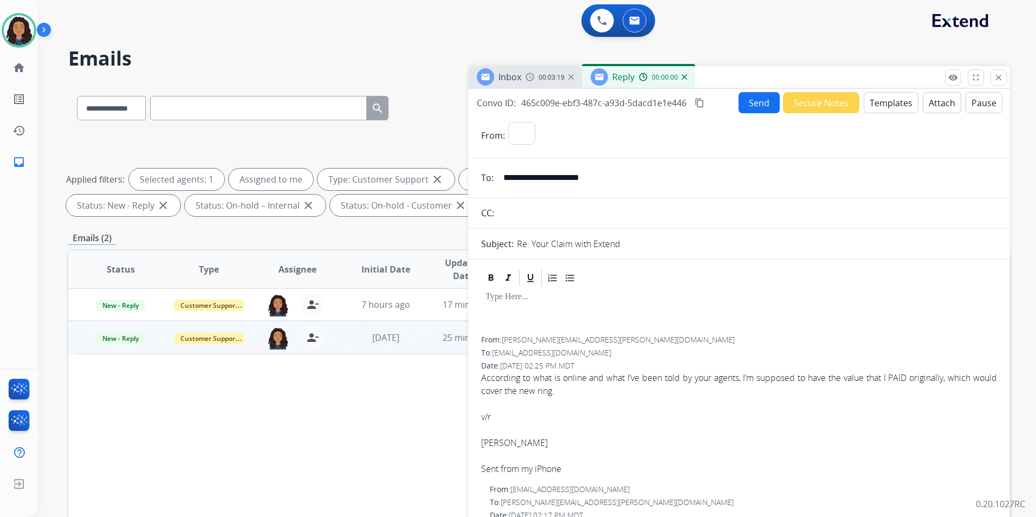
select select "**********"
click at [880, 99] on button "Templates" at bounding box center [891, 102] width 55 height 21
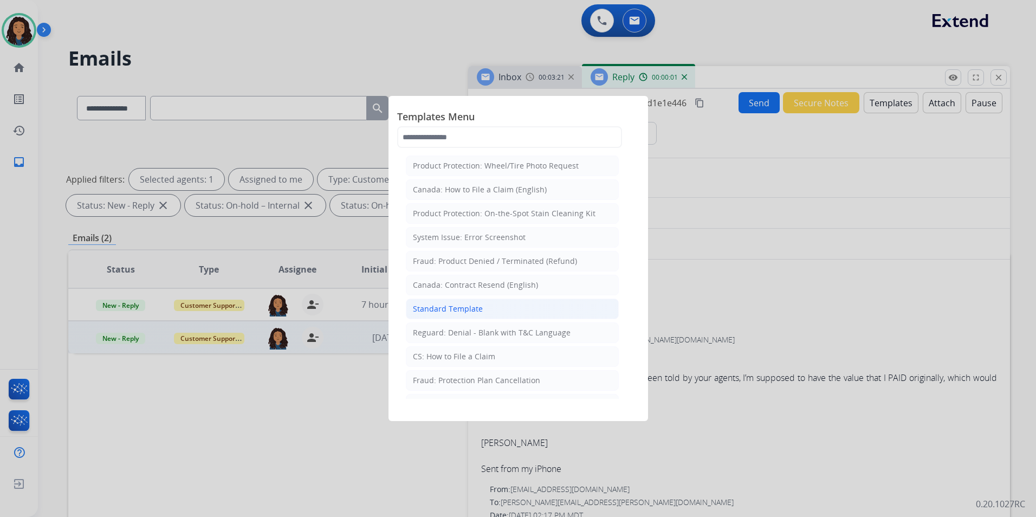
click at [490, 313] on li "Standard Template" at bounding box center [512, 309] width 213 height 21
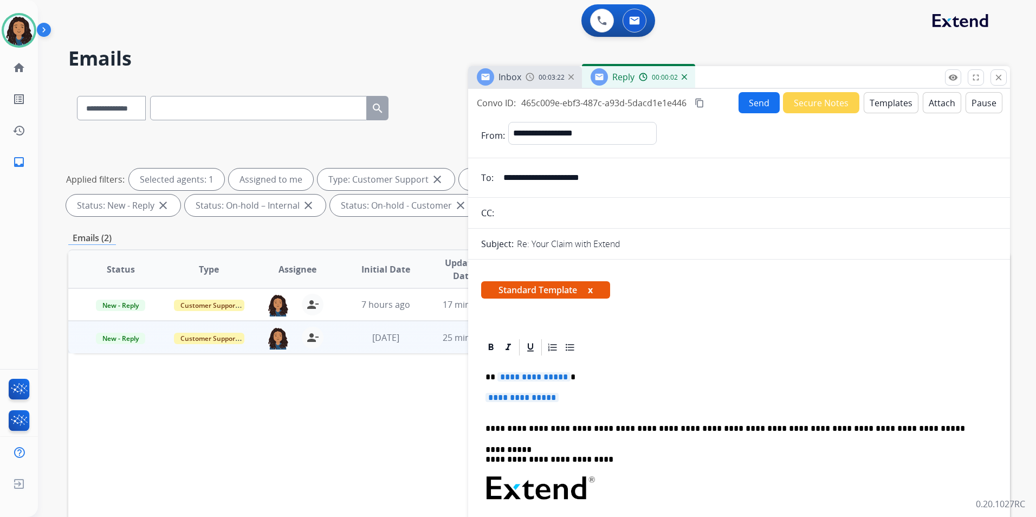
click at [516, 80] on span "Inbox" at bounding box center [510, 77] width 23 height 12
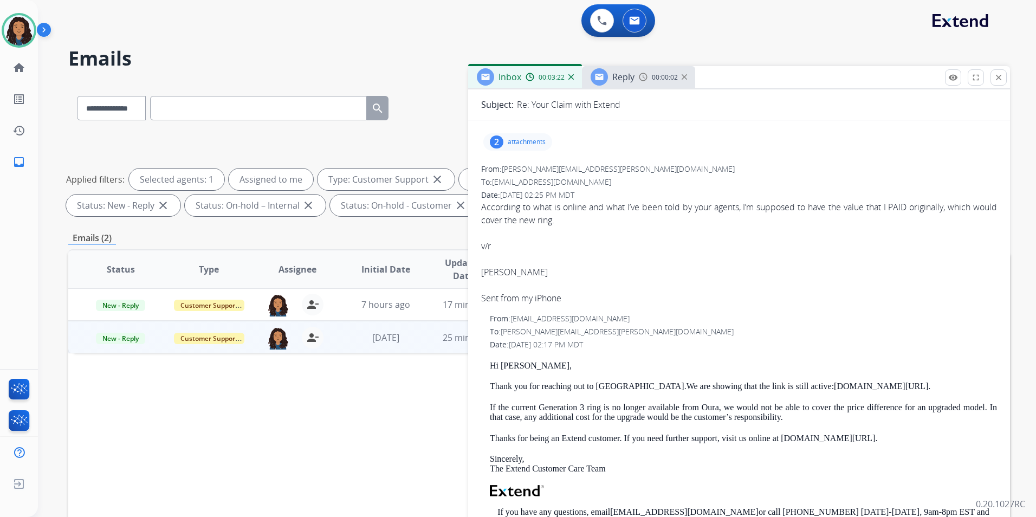
scroll to position [163, 0]
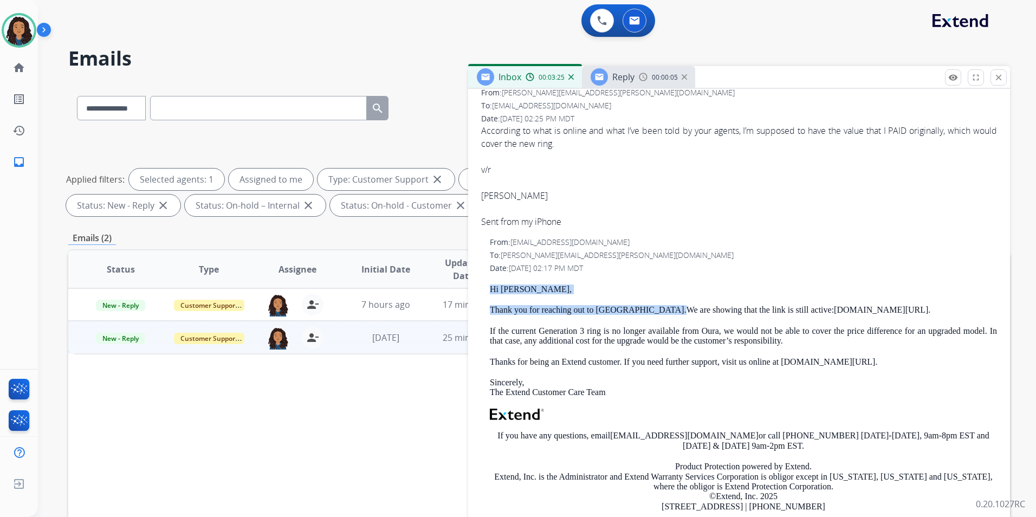
drag, startPoint x: 486, startPoint y: 288, endPoint x: 606, endPoint y: 313, distance: 123.0
click at [606, 313] on div "From: support@extend.com To: cherissa.kell@gmail.com Date: 09/09/2025 - 02:17 P…" at bounding box center [739, 398] width 516 height 323
copy div "Hi Cherissa, Thank you for reaching out to us ."
click at [623, 81] on span "Reply" at bounding box center [623, 77] width 22 height 12
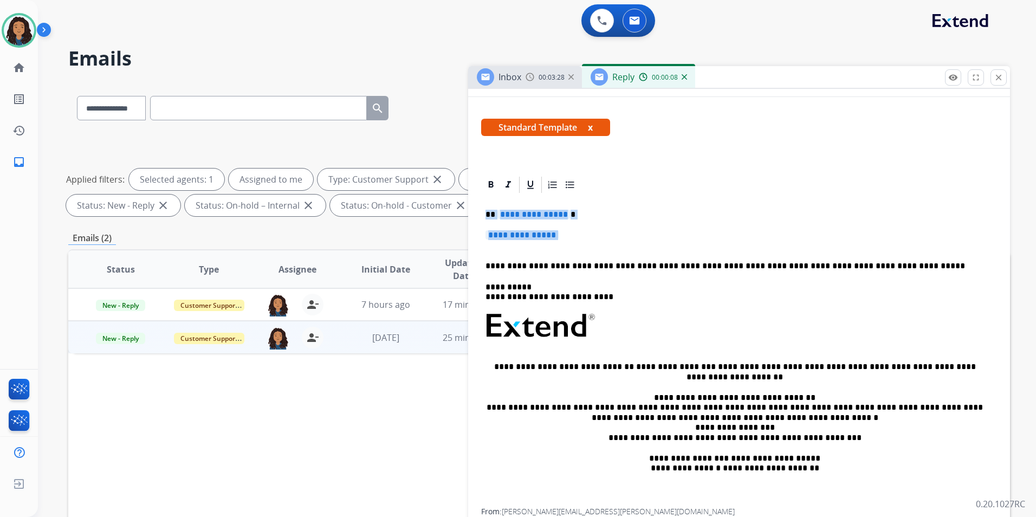
drag, startPoint x: 516, startPoint y: 218, endPoint x: 583, endPoint y: 241, distance: 71.0
click at [583, 241] on div "**********" at bounding box center [739, 352] width 516 height 314
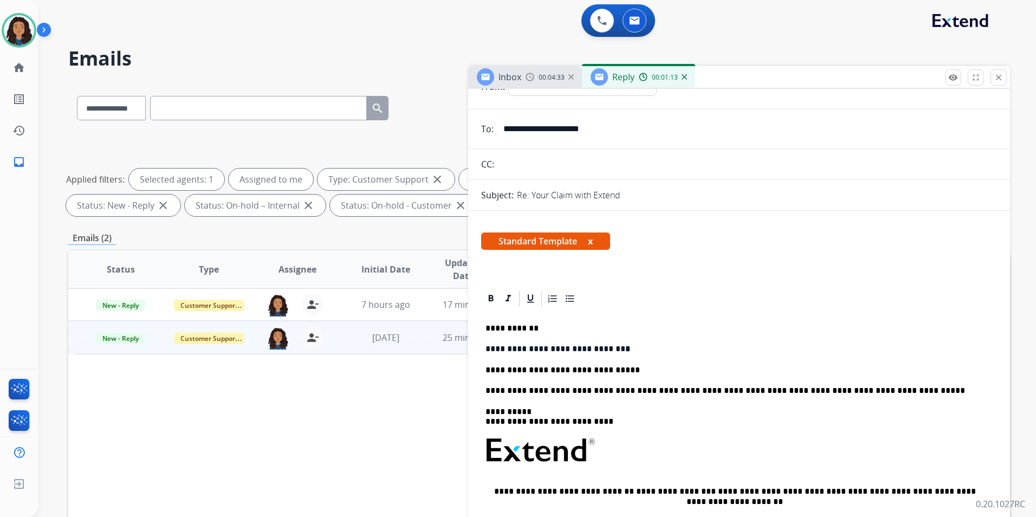
scroll to position [0, 0]
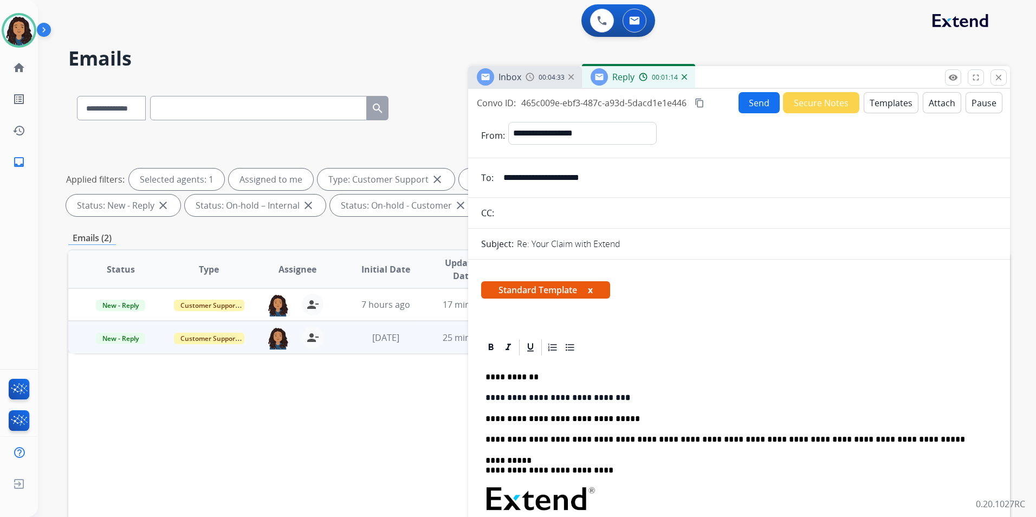
click at [751, 105] on button "Send" at bounding box center [759, 102] width 41 height 21
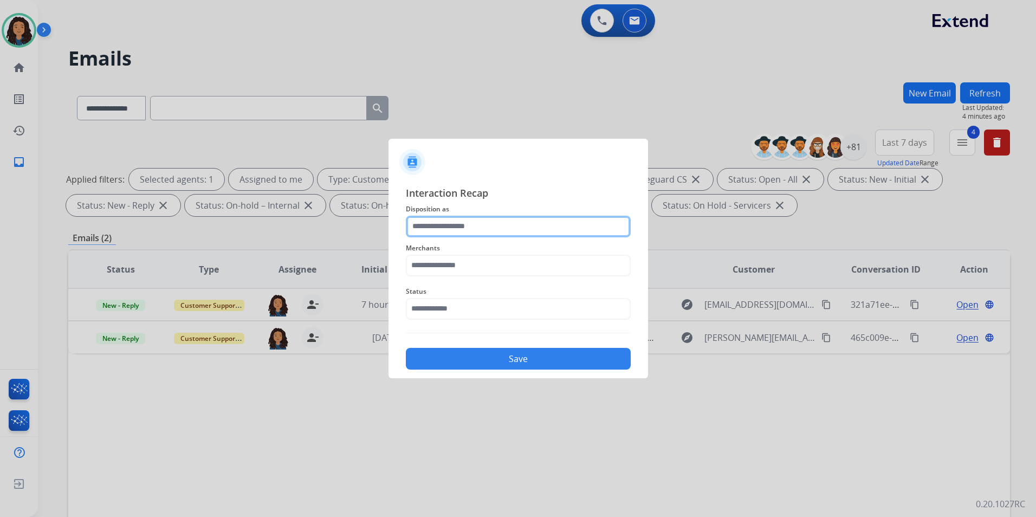
click at [471, 218] on input "text" at bounding box center [518, 227] width 225 height 22
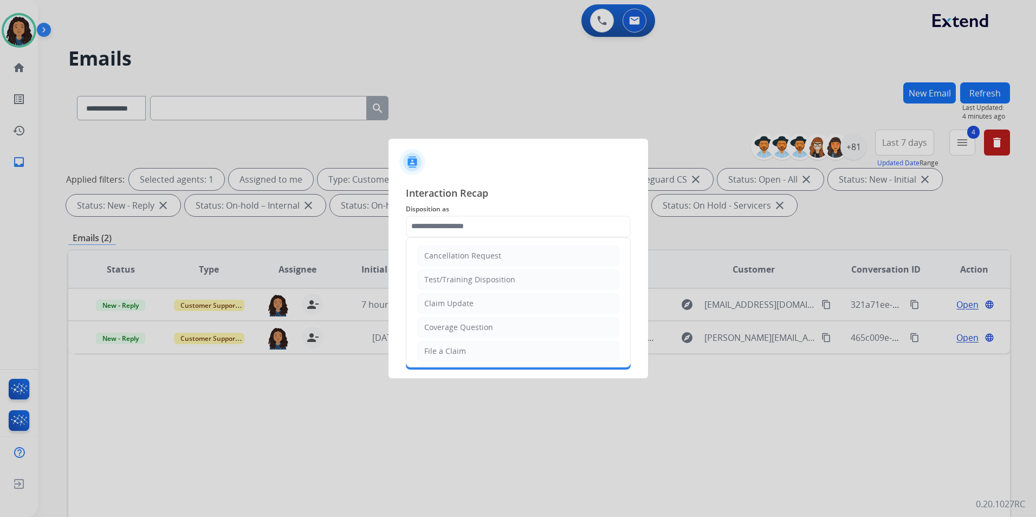
drag, startPoint x: 464, startPoint y: 305, endPoint x: 457, endPoint y: 274, distance: 31.3
click at [463, 303] on div "Claim Update" at bounding box center [448, 303] width 49 height 11
type input "**********"
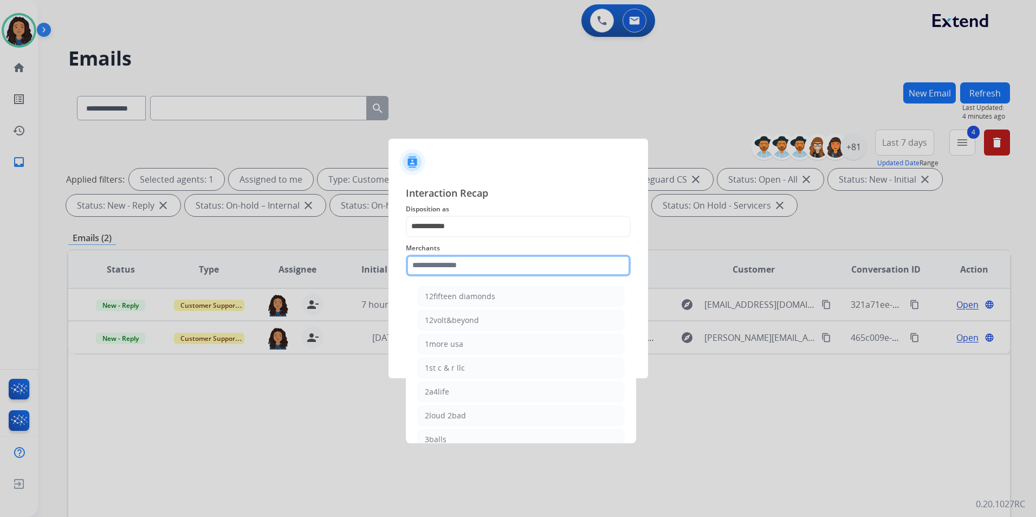
click at [457, 268] on input "text" at bounding box center [518, 266] width 225 height 22
click at [482, 262] on input "text" at bounding box center [518, 266] width 225 height 22
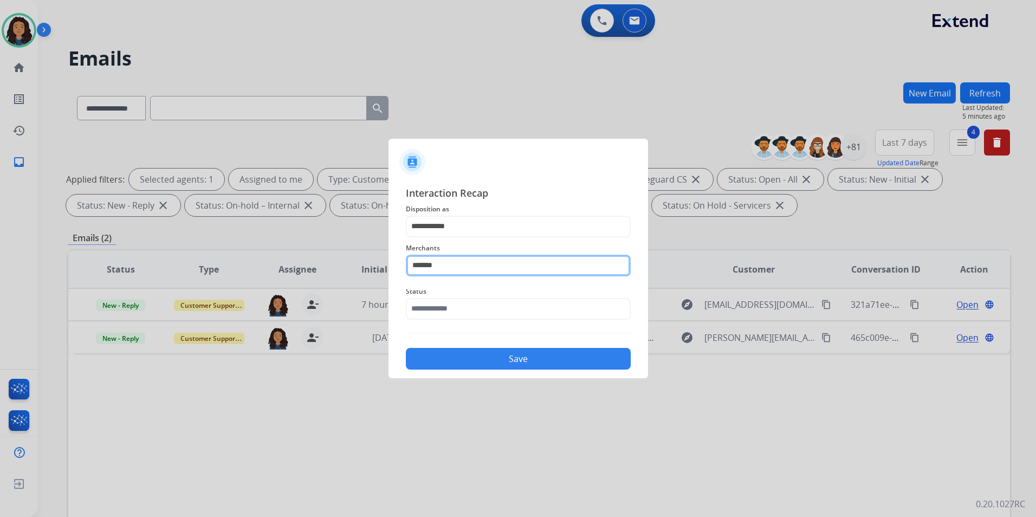
drag, startPoint x: 453, startPoint y: 270, endPoint x: 223, endPoint y: 262, distance: 229.9
click at [0, 262] on app-contact-recap-modal "**********" at bounding box center [0, 258] width 0 height 517
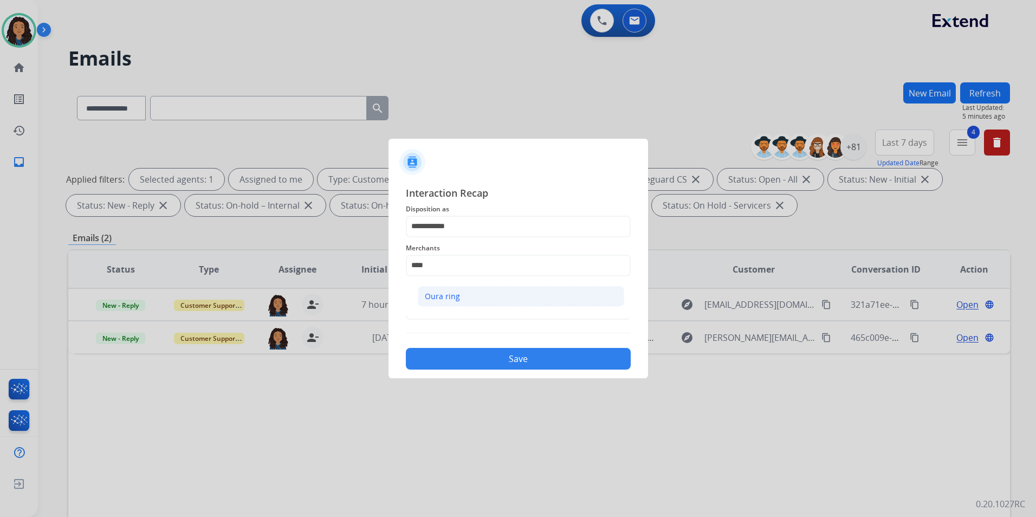
click at [479, 302] on li "Oura ring" at bounding box center [521, 296] width 206 height 21
type input "*********"
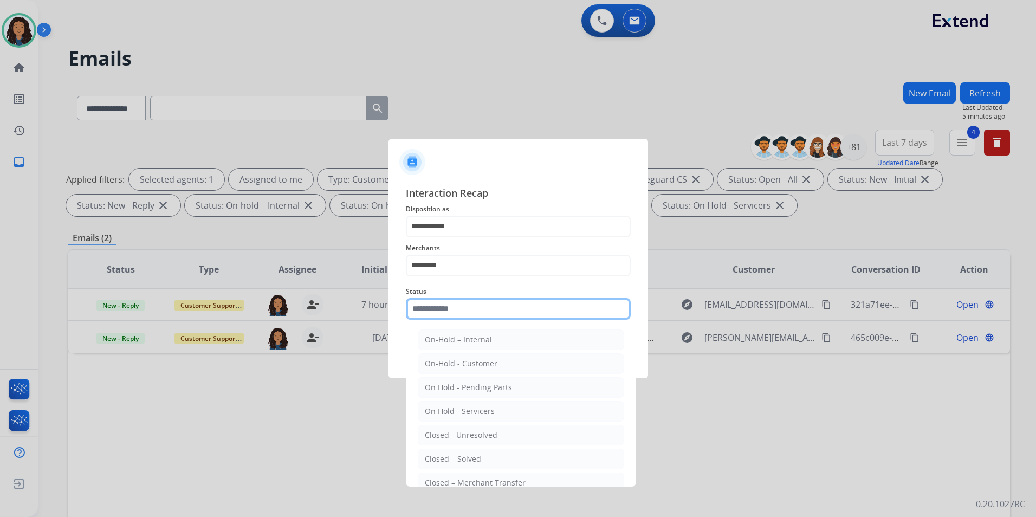
click at [479, 302] on input "text" at bounding box center [518, 309] width 225 height 22
drag, startPoint x: 474, startPoint y: 458, endPoint x: 470, endPoint y: 420, distance: 38.1
click at [473, 454] on div "Closed – Solved" at bounding box center [453, 459] width 56 height 11
type input "**********"
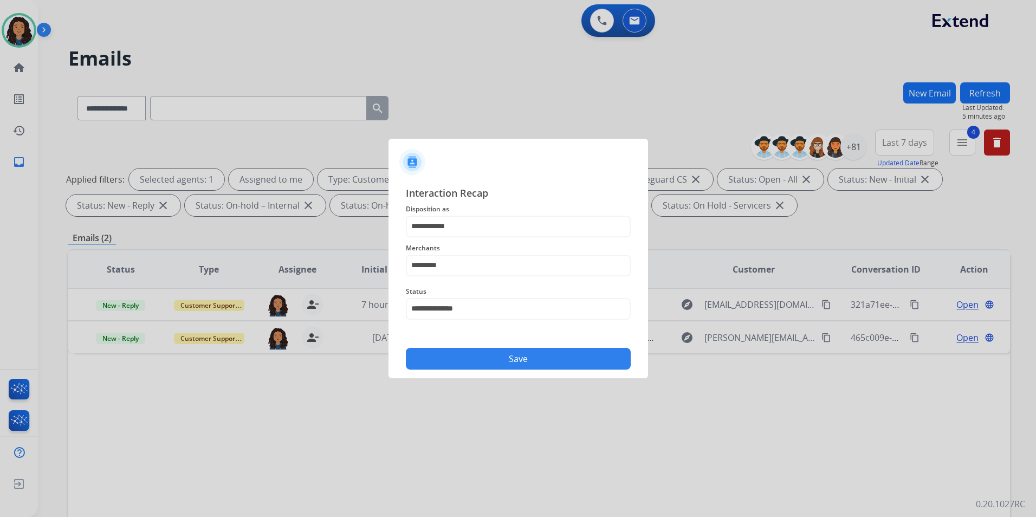
click at [473, 367] on button "Save" at bounding box center [518, 359] width 225 height 22
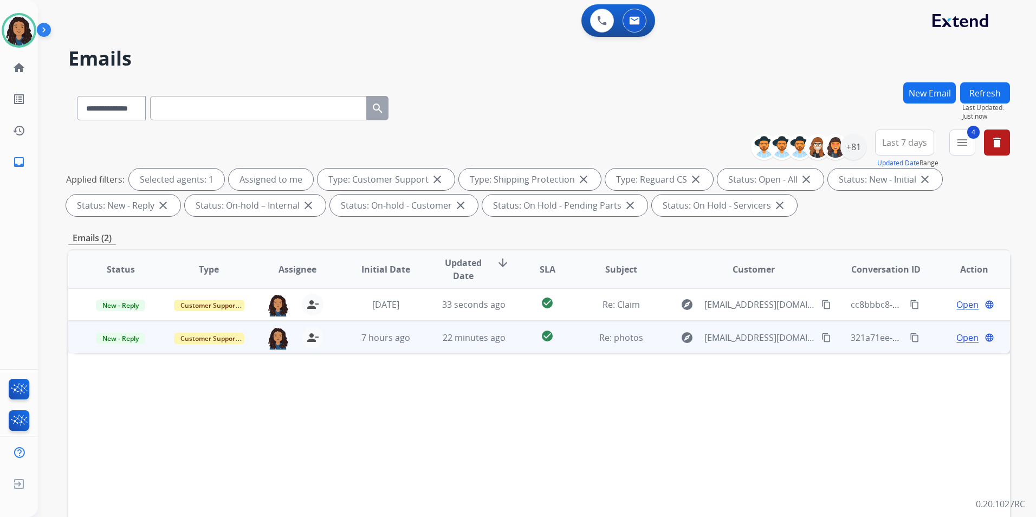
click at [965, 335] on span "Open" at bounding box center [968, 337] width 22 height 13
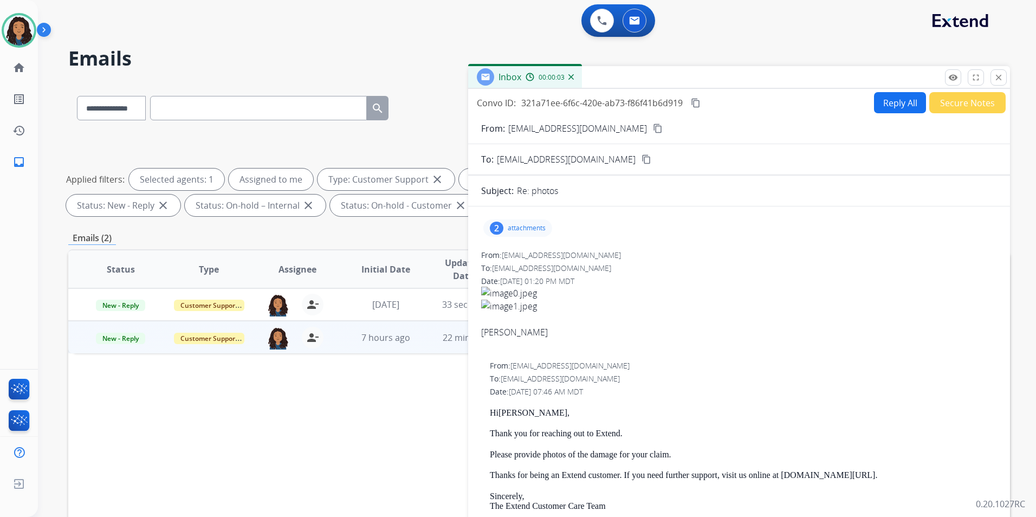
click at [535, 231] on p "attachments" at bounding box center [527, 228] width 38 height 9
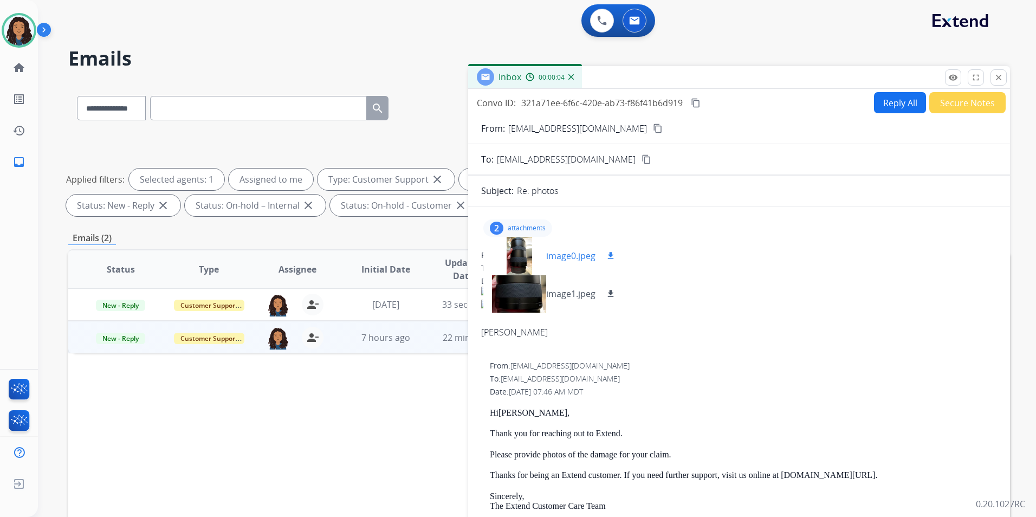
click at [511, 262] on div at bounding box center [519, 256] width 54 height 38
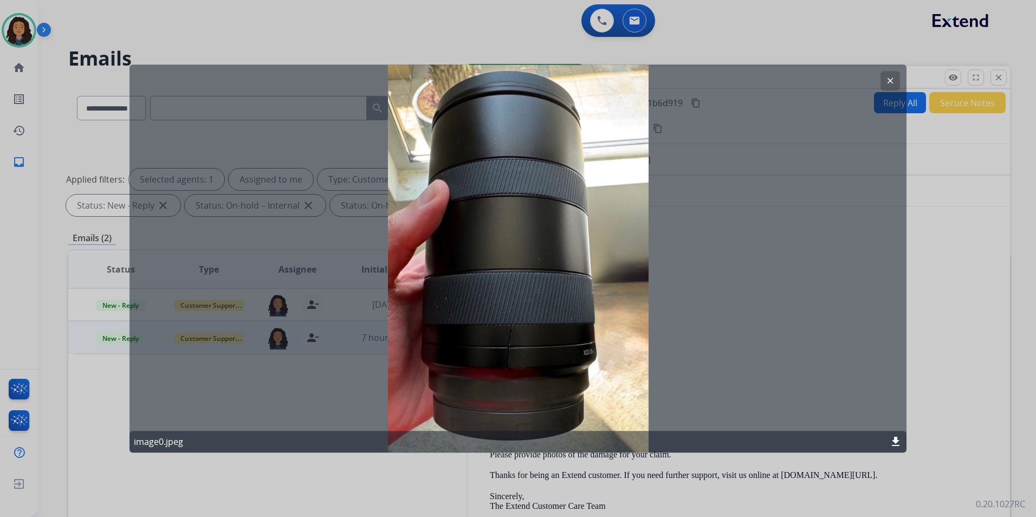
click at [889, 81] on mat-icon "clear" at bounding box center [891, 81] width 10 height 10
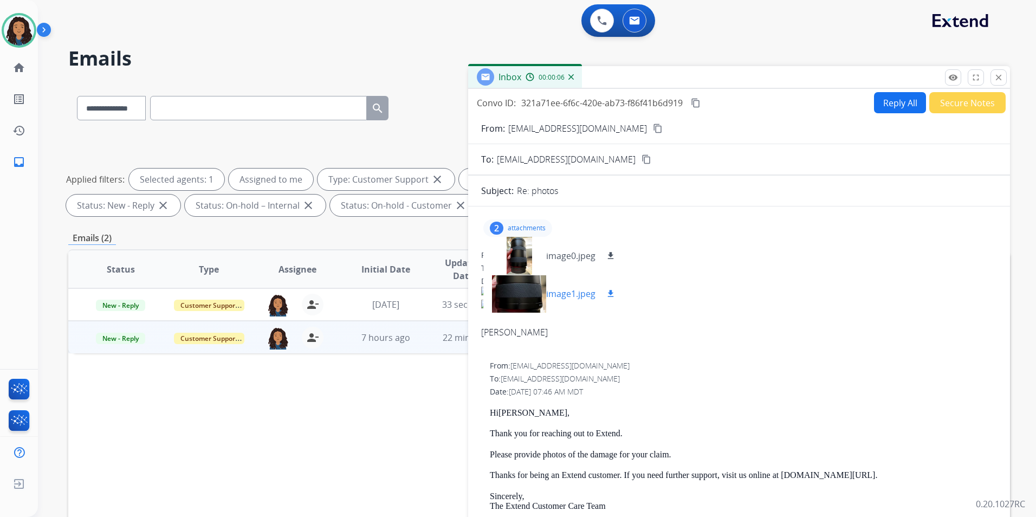
click at [521, 294] on div at bounding box center [519, 294] width 54 height 38
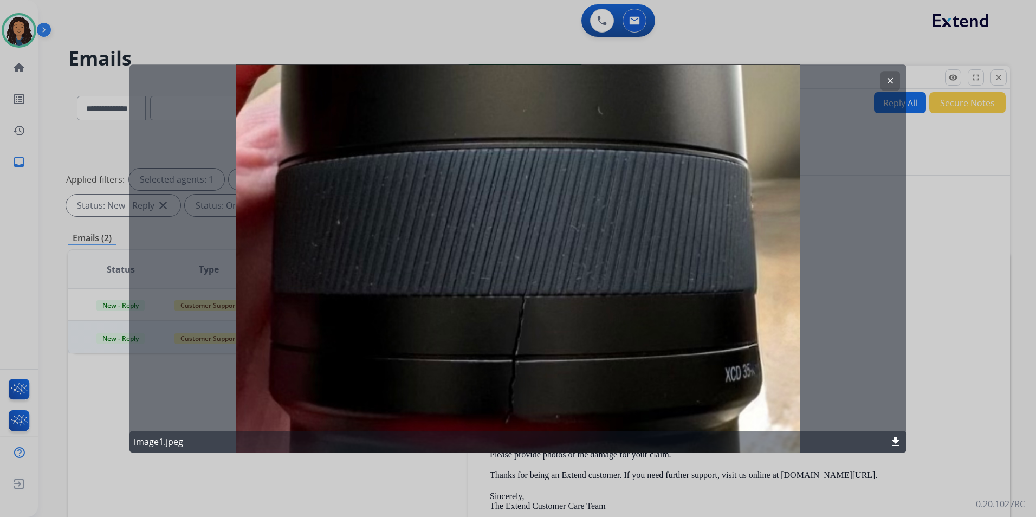
click at [890, 77] on mat-icon "clear" at bounding box center [891, 81] width 10 height 10
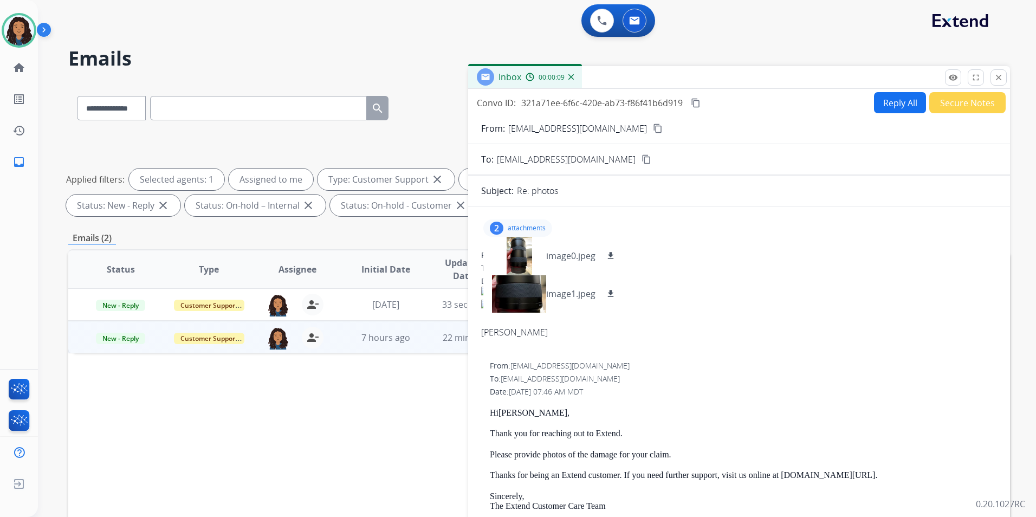
click at [653, 130] on mat-icon "content_copy" at bounding box center [658, 129] width 10 height 10
click at [953, 70] on button "remove_red_eye Logs" at bounding box center [953, 77] width 16 height 16
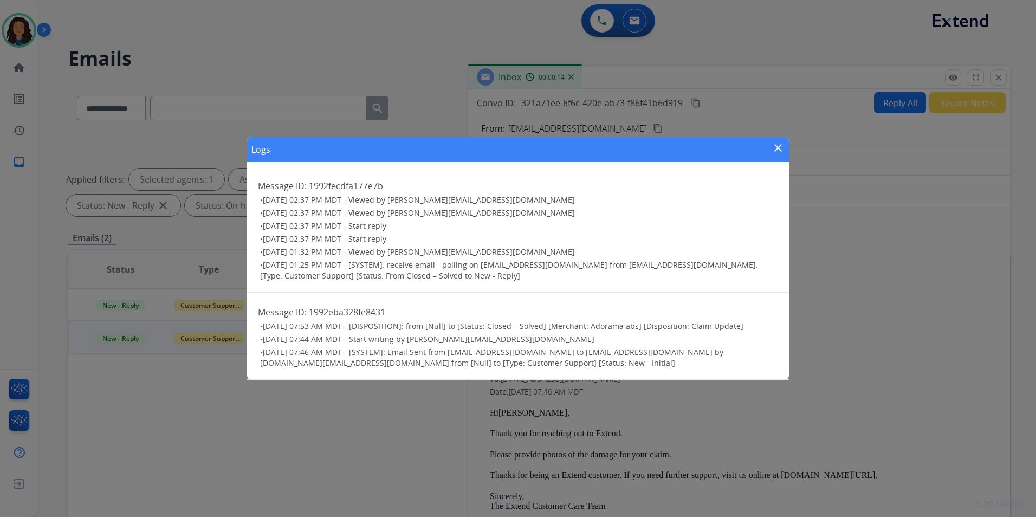
click at [773, 148] on mat-icon "close" at bounding box center [778, 147] width 13 height 13
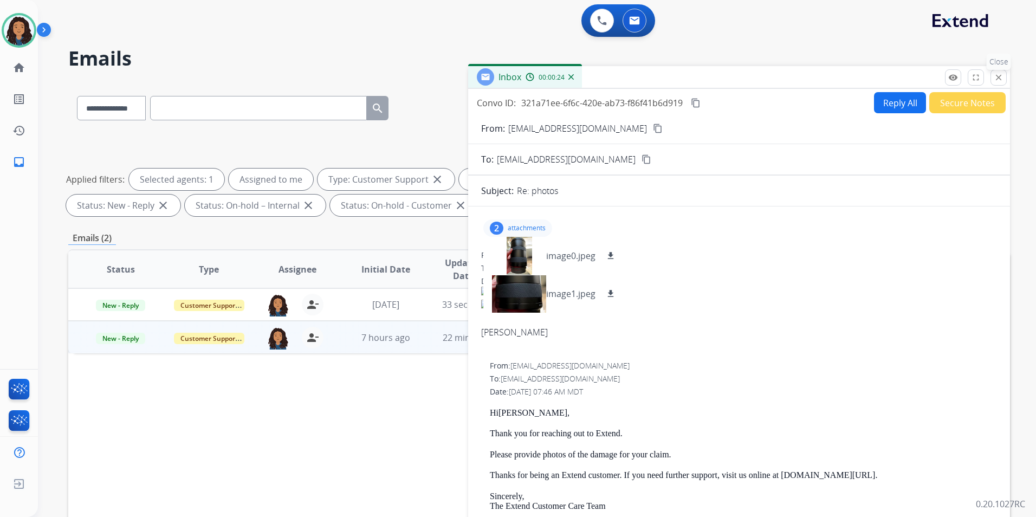
click at [1002, 74] on mat-icon "close" at bounding box center [999, 78] width 10 height 10
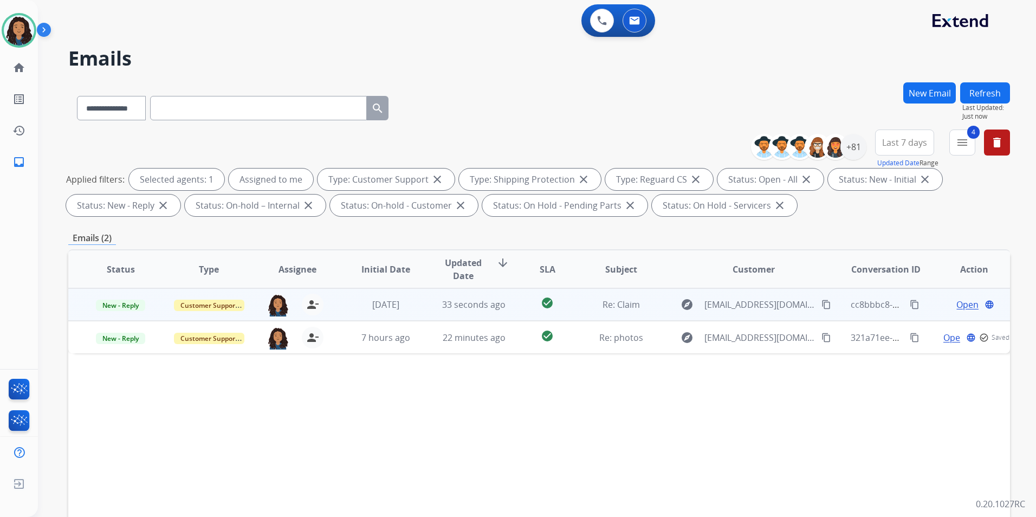
click at [962, 307] on span "Open" at bounding box center [968, 304] width 22 height 13
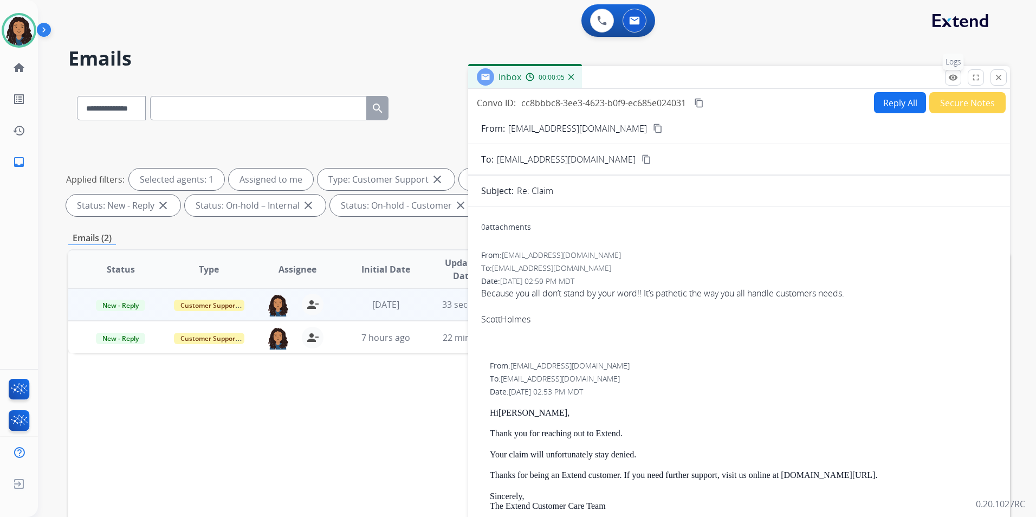
click at [950, 77] on mat-icon "remove_red_eye" at bounding box center [953, 78] width 10 height 10
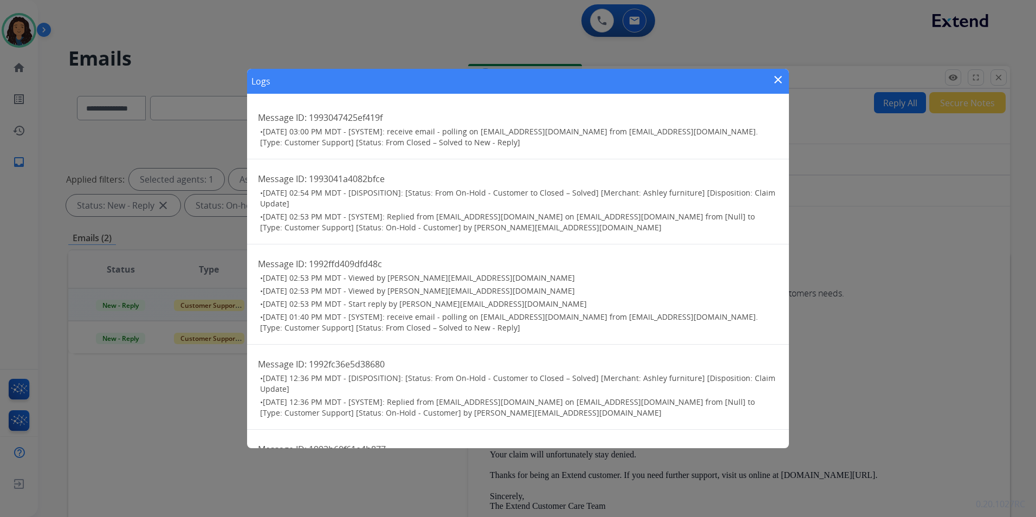
click at [778, 78] on mat-icon "close" at bounding box center [778, 79] width 13 height 13
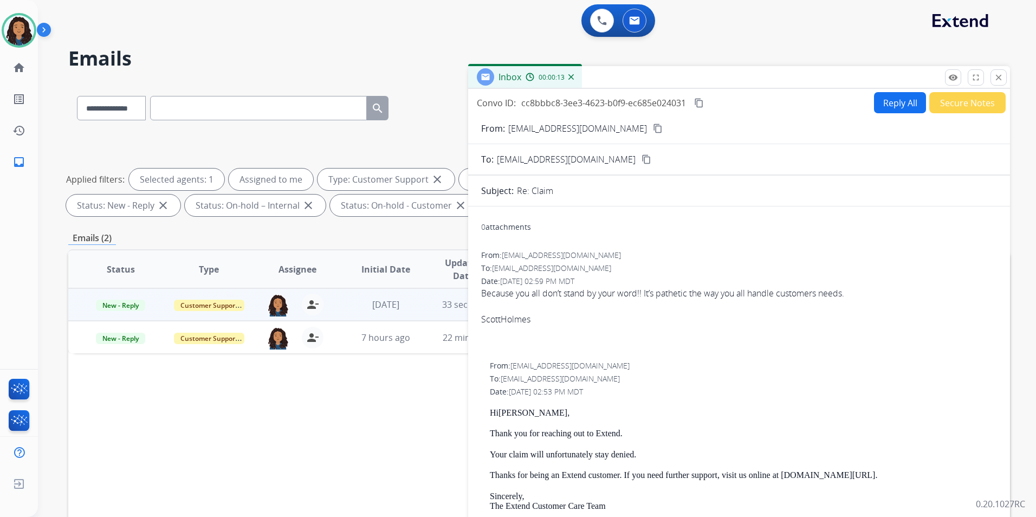
click at [881, 107] on button "Reply All" at bounding box center [900, 102] width 52 height 21
select select "**********"
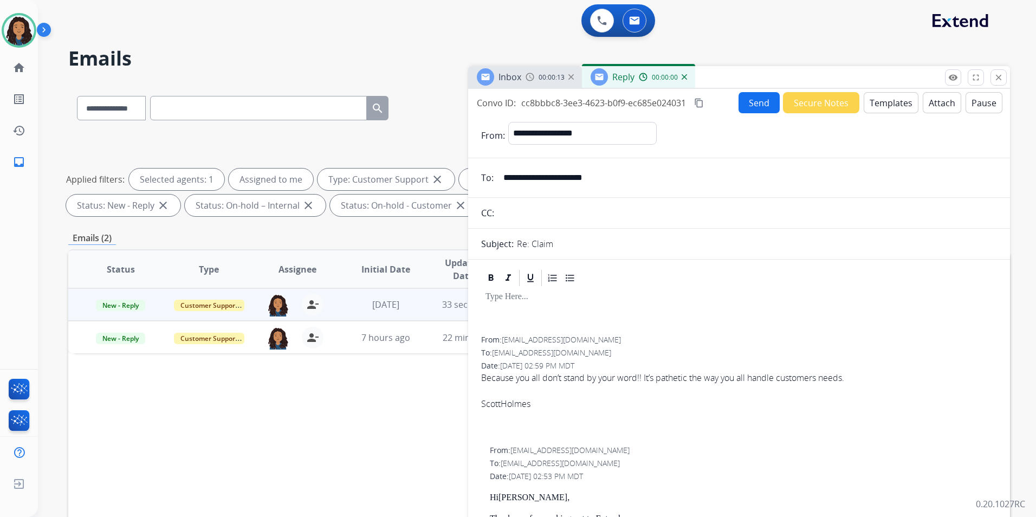
click at [881, 107] on button "Templates" at bounding box center [891, 102] width 55 height 21
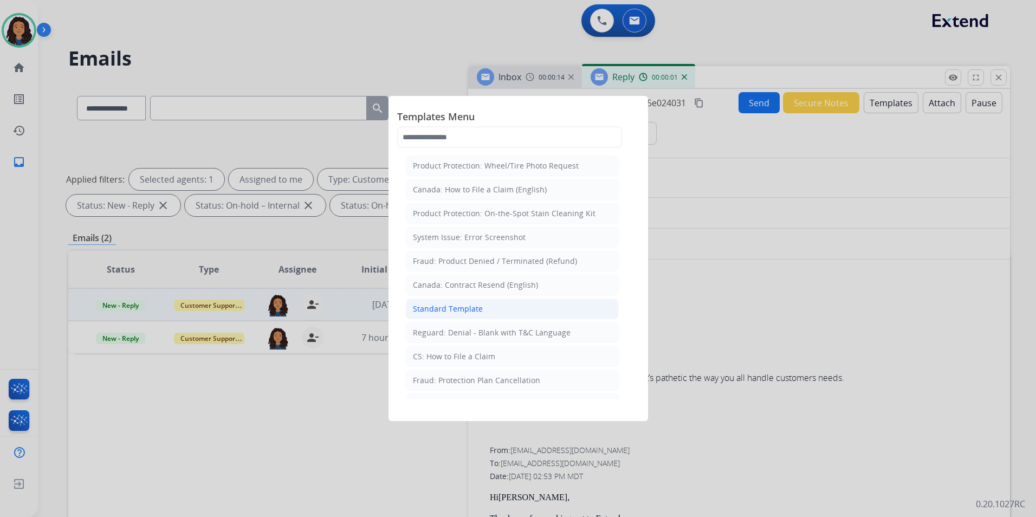
click at [484, 305] on li "Standard Template" at bounding box center [512, 309] width 213 height 21
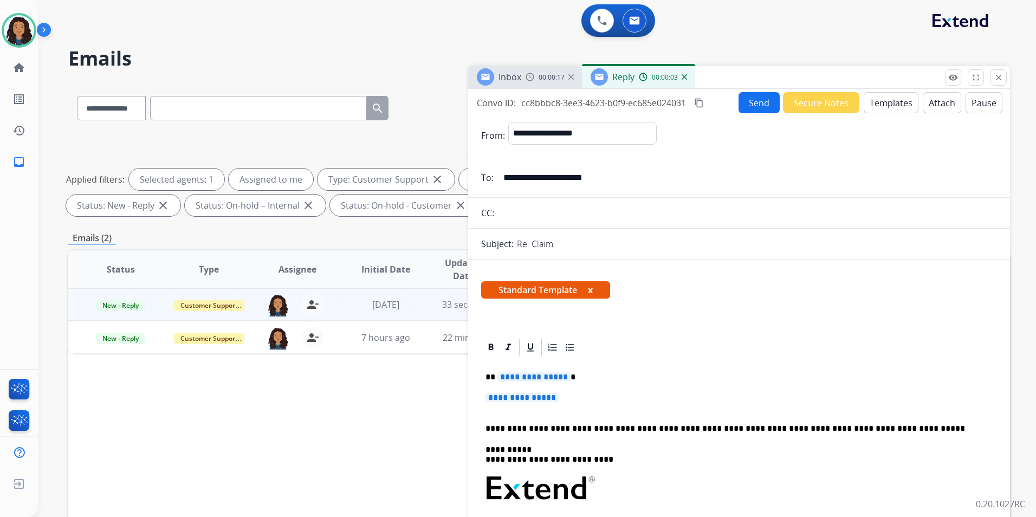
click at [529, 75] on img at bounding box center [530, 77] width 9 height 9
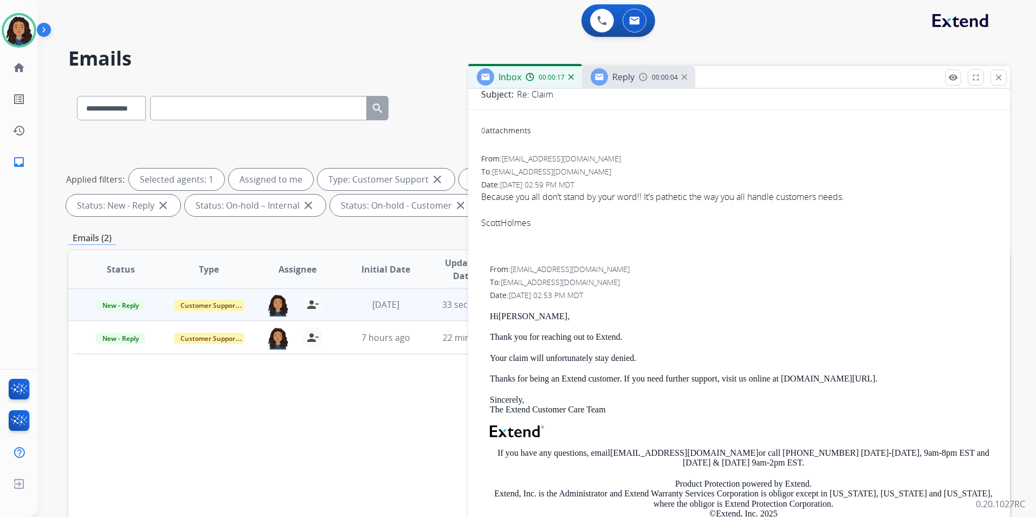
scroll to position [108, 0]
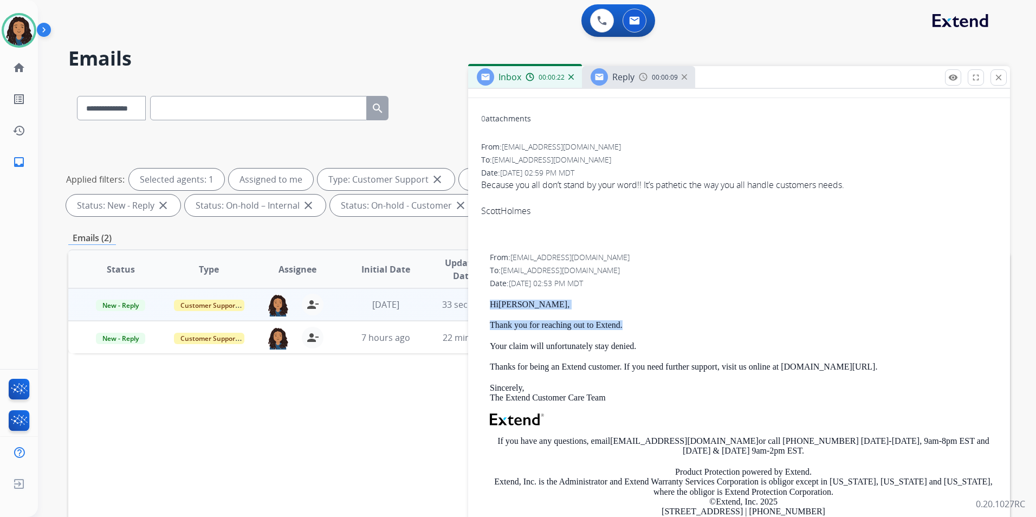
drag, startPoint x: 482, startPoint y: 300, endPoint x: 627, endPoint y: 324, distance: 147.2
click at [627, 324] on div "From: support@extend.com To: scottholmes620@gmail.com Date: 09/09/2025 - 02:53 …" at bounding box center [739, 408] width 516 height 313
drag, startPoint x: 627, startPoint y: 324, endPoint x: 611, endPoint y: 327, distance: 16.2
copy div "Hi SCOTT , Thank you for reaching out to Extend."
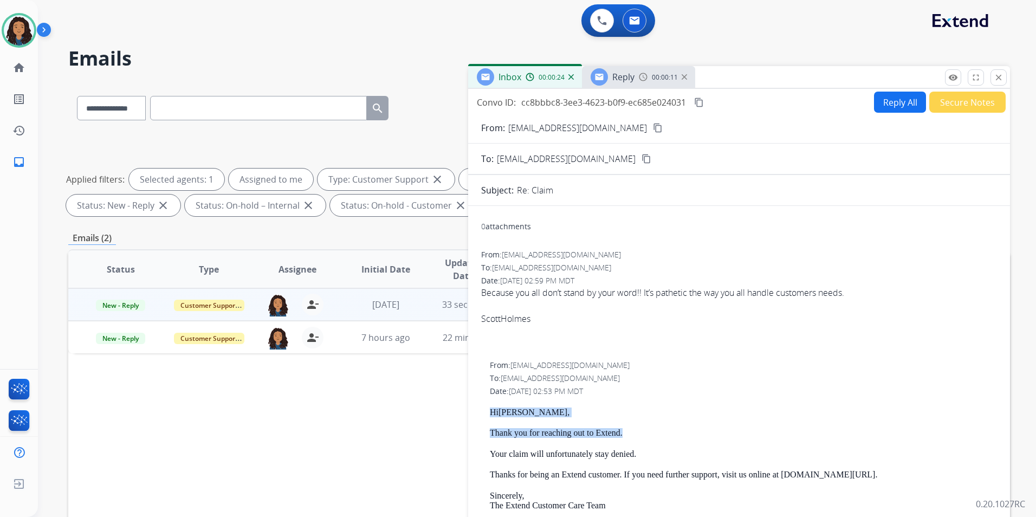
scroll to position [0, 0]
click at [636, 82] on div "Reply 00:00:11" at bounding box center [638, 77] width 113 height 22
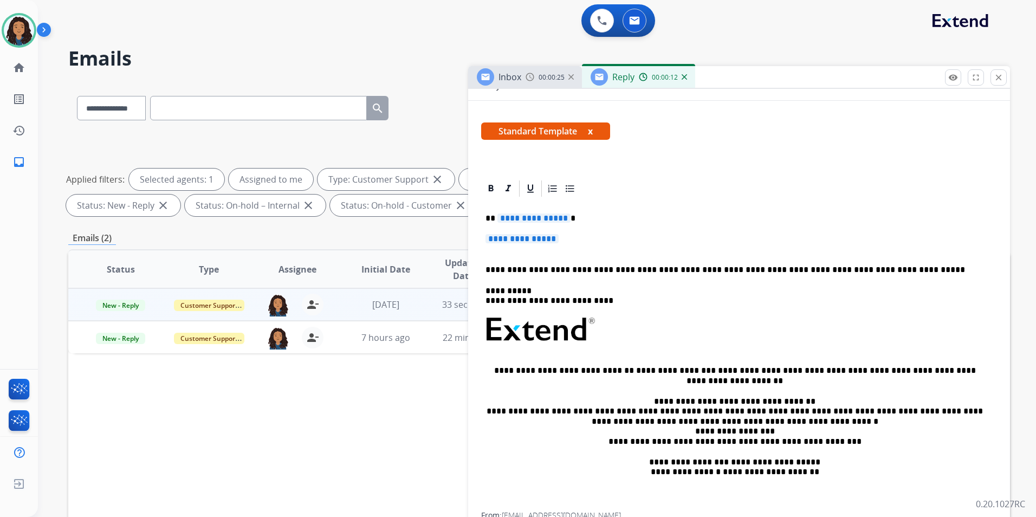
scroll to position [163, 0]
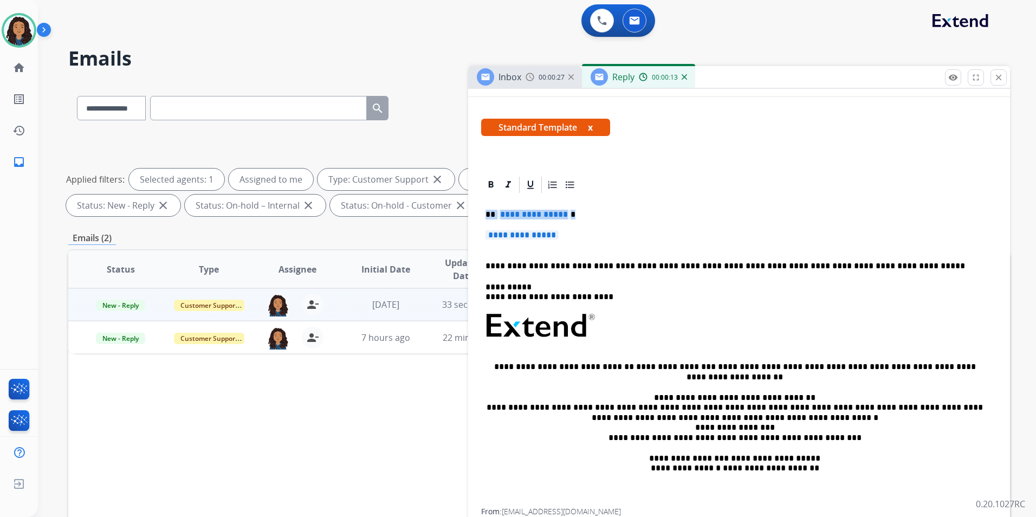
drag, startPoint x: 483, startPoint y: 213, endPoint x: 592, endPoint y: 230, distance: 110.2
click at [592, 230] on div "**********" at bounding box center [739, 352] width 516 height 314
paste div
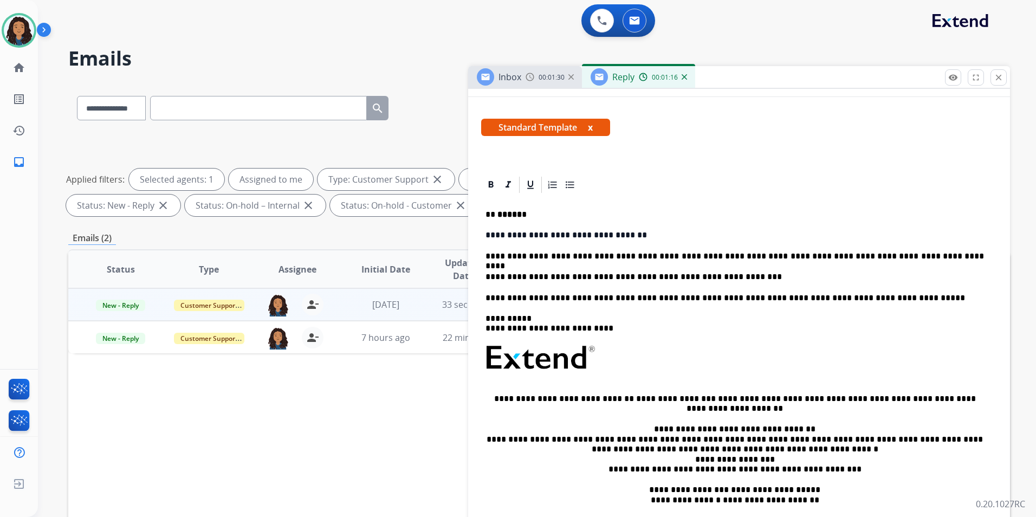
click at [687, 274] on p "**********" at bounding box center [735, 277] width 499 height 10
click at [674, 275] on p "**********" at bounding box center [735, 277] width 499 height 10
click at [694, 277] on p "**********" at bounding box center [735, 277] width 499 height 10
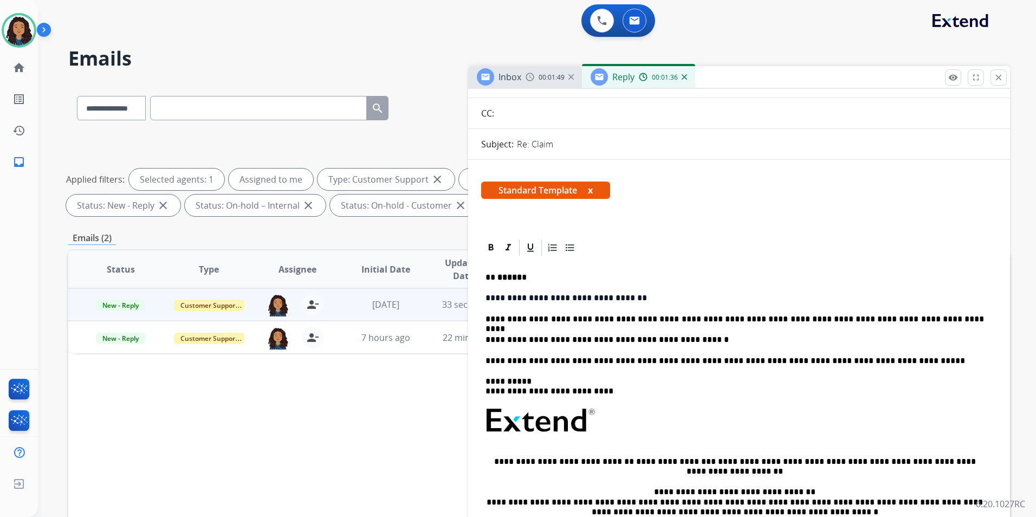
scroll to position [0, 0]
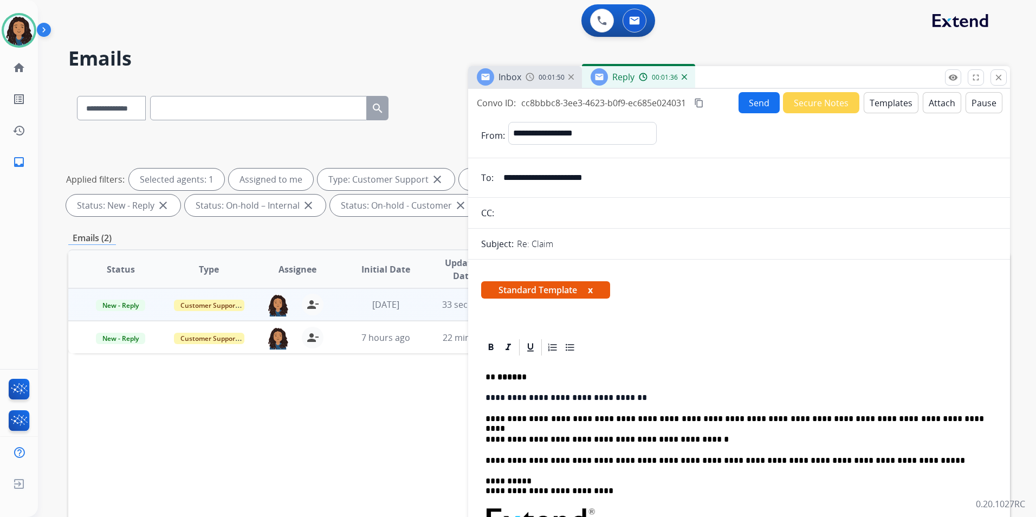
click at [756, 109] on button "Send" at bounding box center [759, 102] width 41 height 21
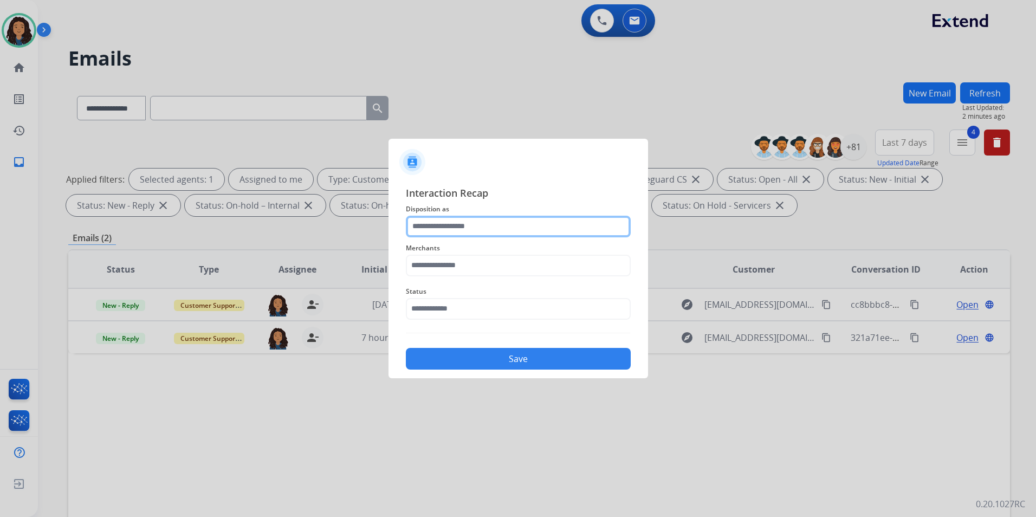
click at [525, 229] on input "text" at bounding box center [518, 227] width 225 height 22
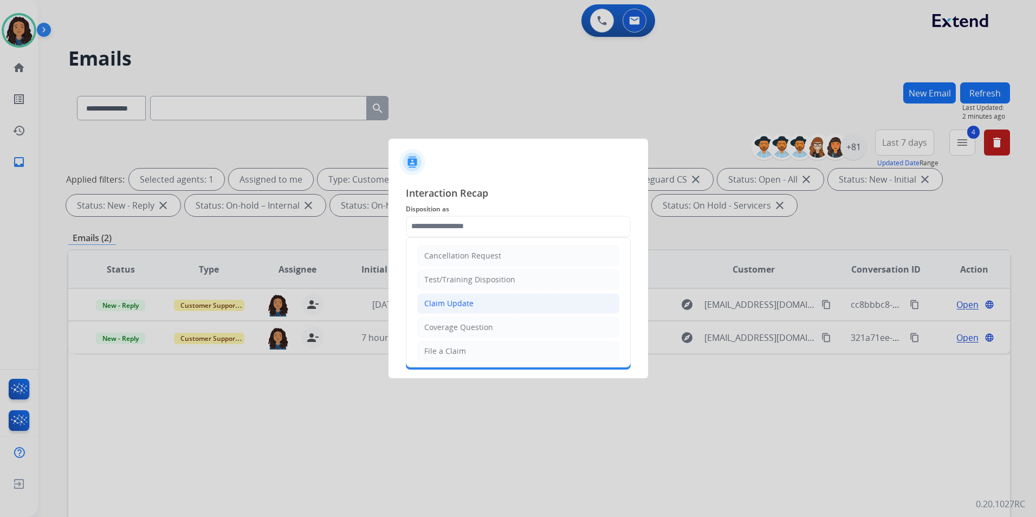
click at [490, 302] on li "Claim Update" at bounding box center [518, 303] width 202 height 21
type input "**********"
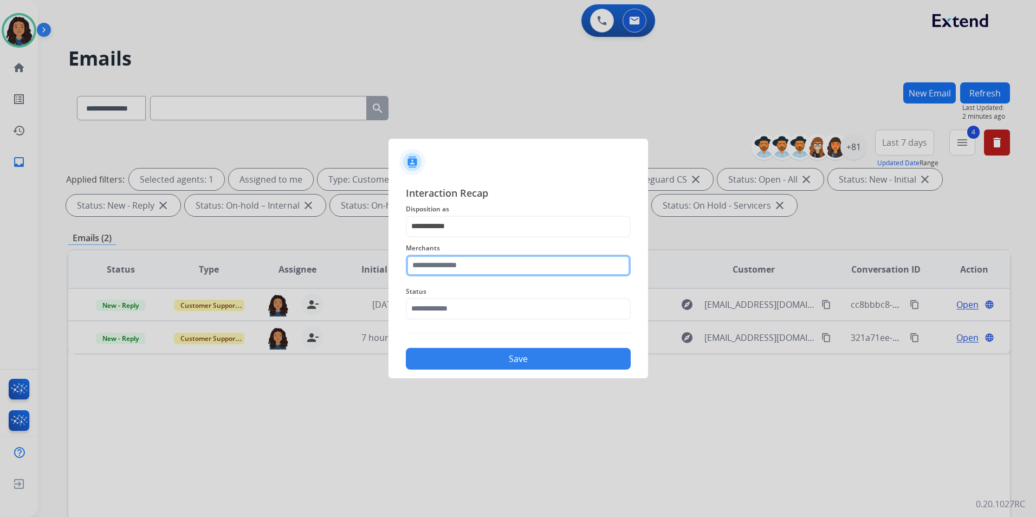
click at [478, 269] on input "text" at bounding box center [518, 266] width 225 height 22
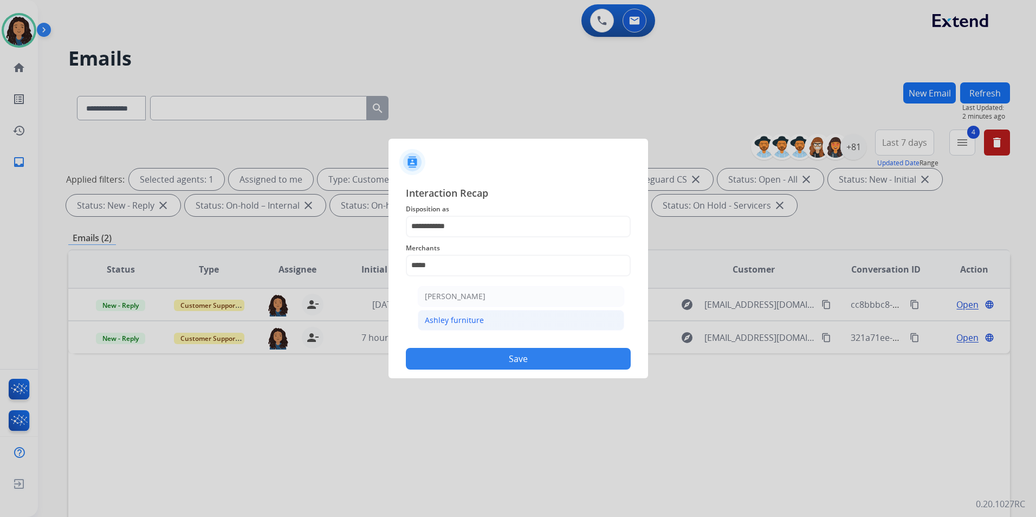
click at [475, 318] on div "Ashley furniture" at bounding box center [454, 320] width 59 height 11
type input "**********"
drag, startPoint x: 466, startPoint y: 287, endPoint x: 462, endPoint y: 293, distance: 7.4
click at [463, 290] on span "Status" at bounding box center [518, 291] width 225 height 13
click at [459, 321] on div "Status" at bounding box center [518, 302] width 225 height 43
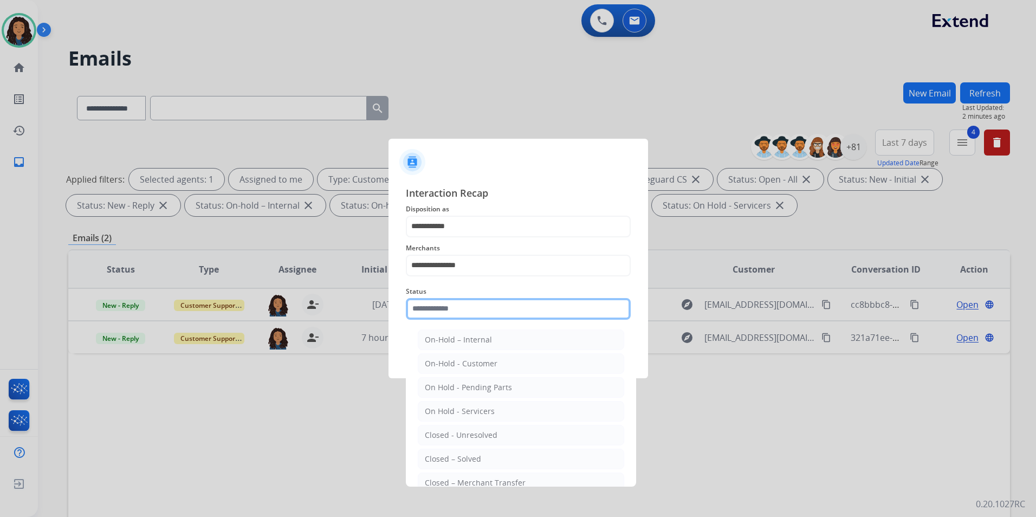
click at [460, 315] on input "text" at bounding box center [518, 309] width 225 height 22
drag, startPoint x: 454, startPoint y: 463, endPoint x: 469, endPoint y: 391, distance: 73.1
click at [454, 461] on div "Closed – Solved" at bounding box center [453, 459] width 56 height 11
type input "**********"
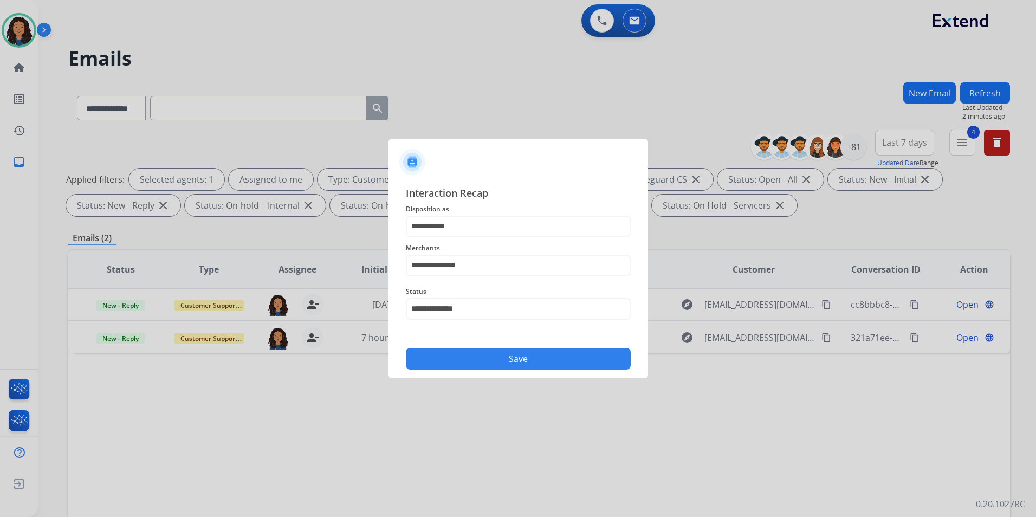
click at [474, 363] on button "Save" at bounding box center [518, 359] width 225 height 22
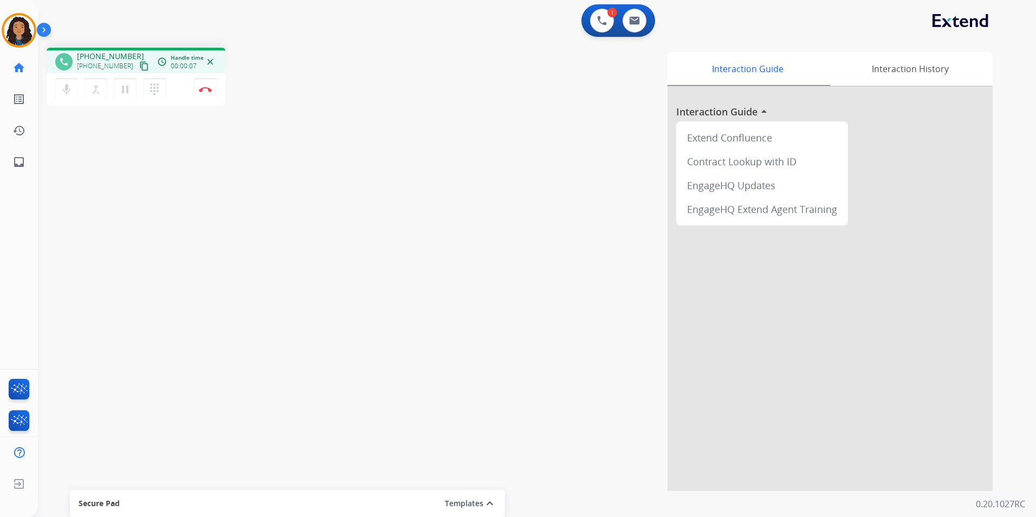
click at [139, 65] on mat-icon "content_copy" at bounding box center [144, 66] width 10 height 10
click at [206, 93] on button "Disconnect" at bounding box center [205, 89] width 23 height 23
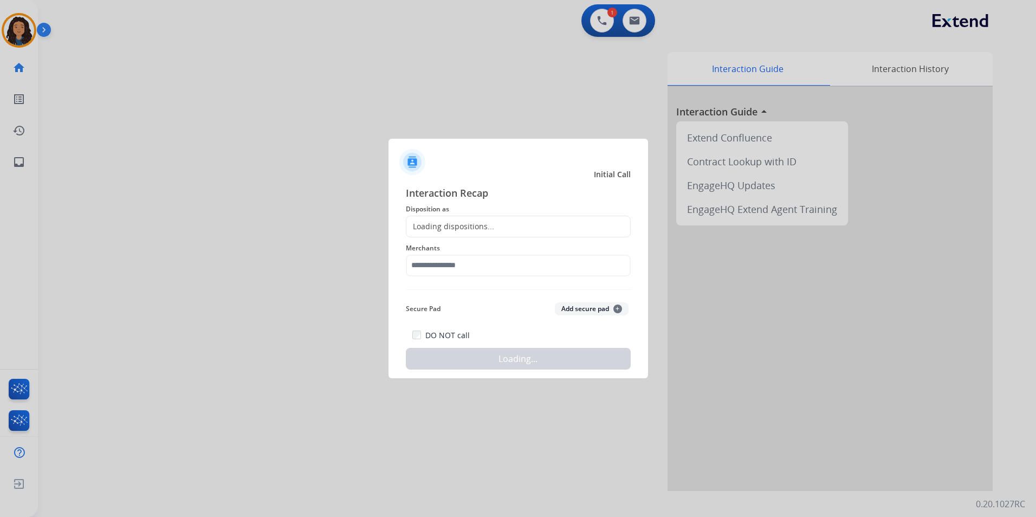
drag, startPoint x: 444, startPoint y: 221, endPoint x: 492, endPoint y: 290, distance: 83.9
click at [444, 222] on div "Loading dispositions..." at bounding box center [450, 226] width 88 height 11
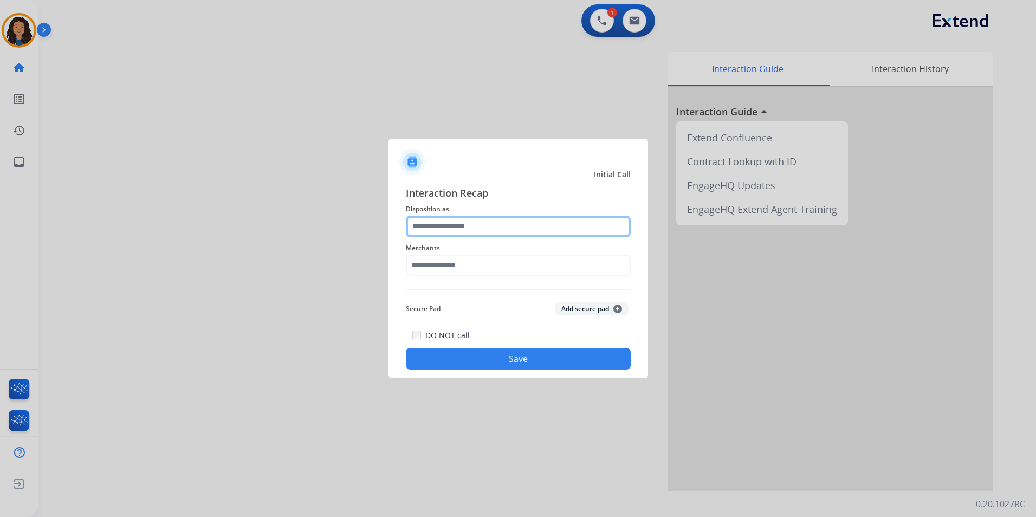
click at [480, 229] on input "text" at bounding box center [518, 227] width 225 height 22
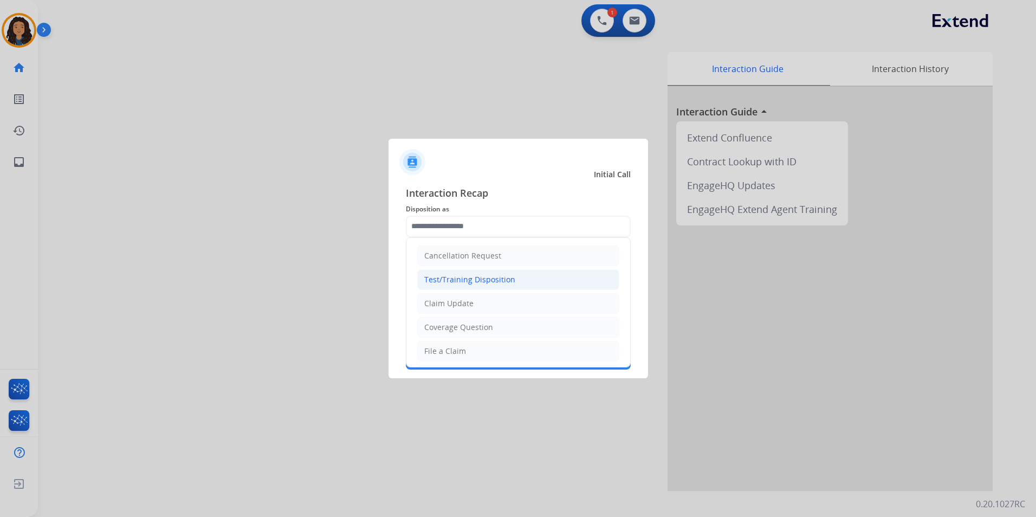
click at [456, 289] on li "Test/Training Disposition" at bounding box center [518, 279] width 202 height 21
type input "**********"
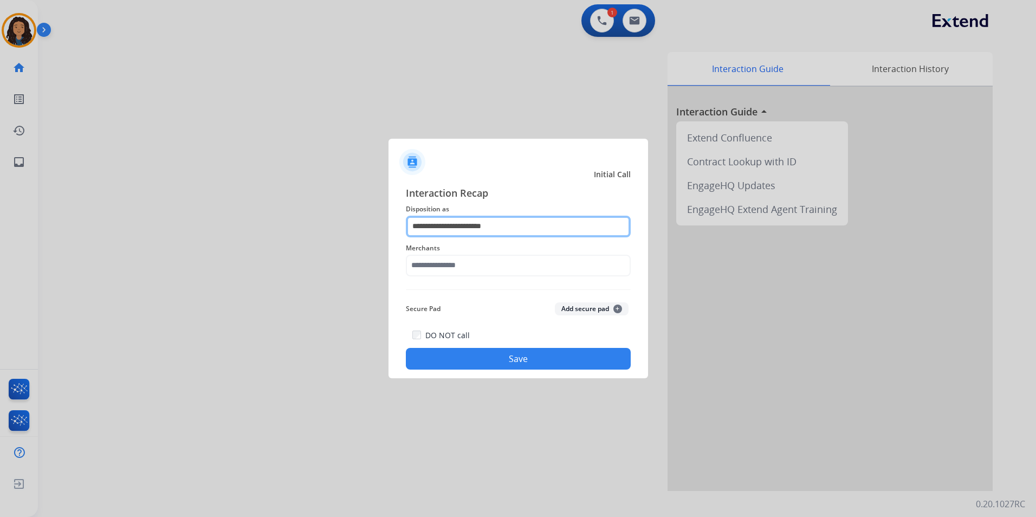
click at [486, 225] on input "**********" at bounding box center [518, 227] width 225 height 22
drag, startPoint x: 397, startPoint y: 233, endPoint x: 273, endPoint y: 231, distance: 124.7
click at [0, 236] on app-contact-recap-modal "**********" at bounding box center [0, 258] width 0 height 517
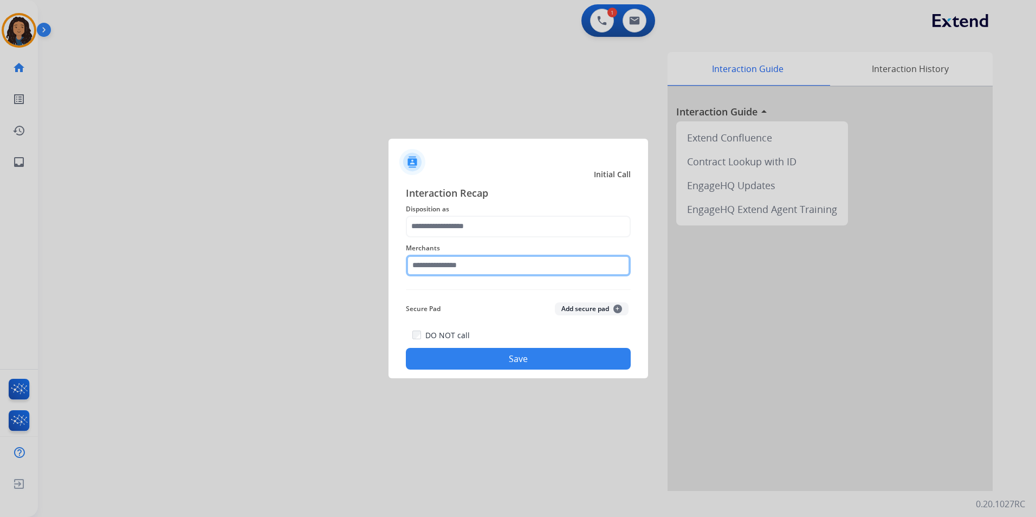
drag, startPoint x: 492, startPoint y: 272, endPoint x: 507, endPoint y: 241, distance: 34.7
click at [491, 272] on input "text" at bounding box center [518, 266] width 225 height 22
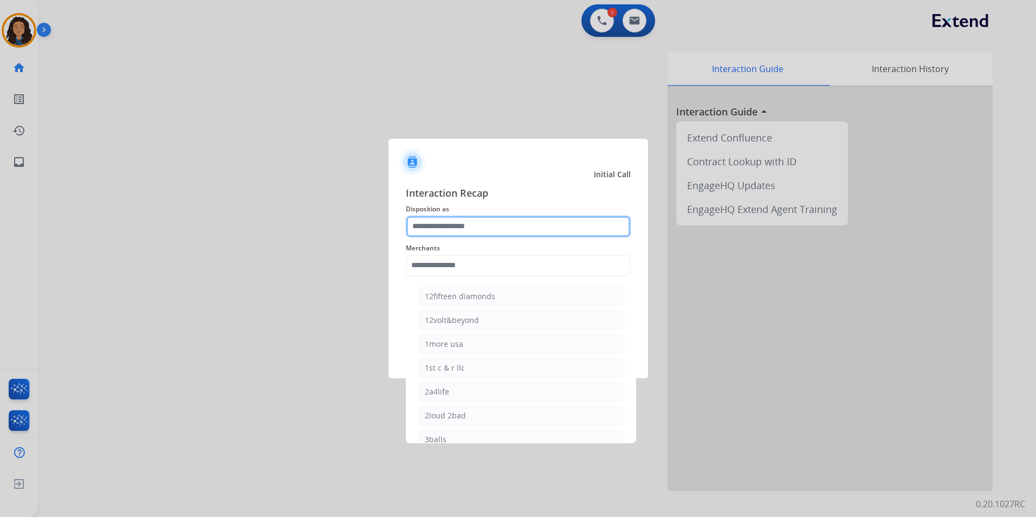
click at [509, 229] on input "text" at bounding box center [518, 227] width 225 height 22
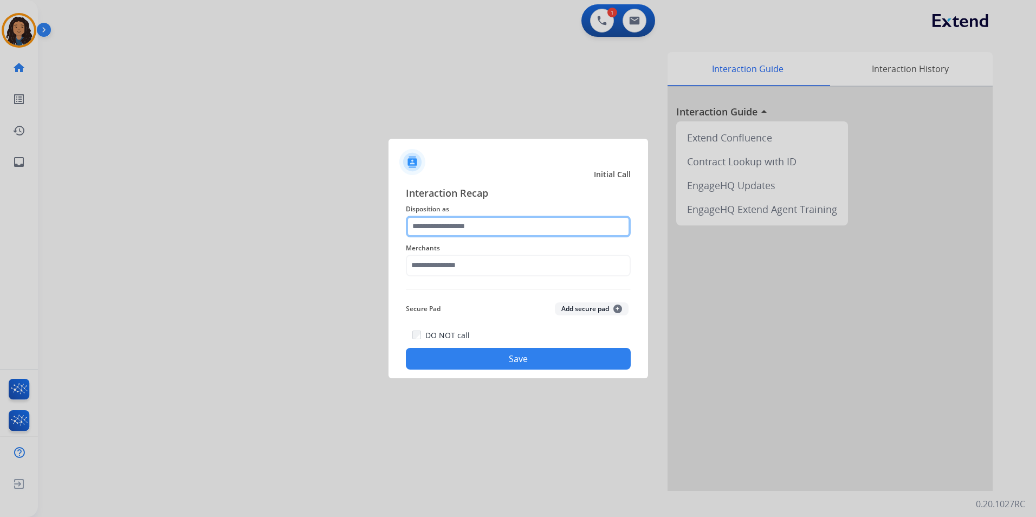
click at [493, 230] on input "text" at bounding box center [518, 227] width 225 height 22
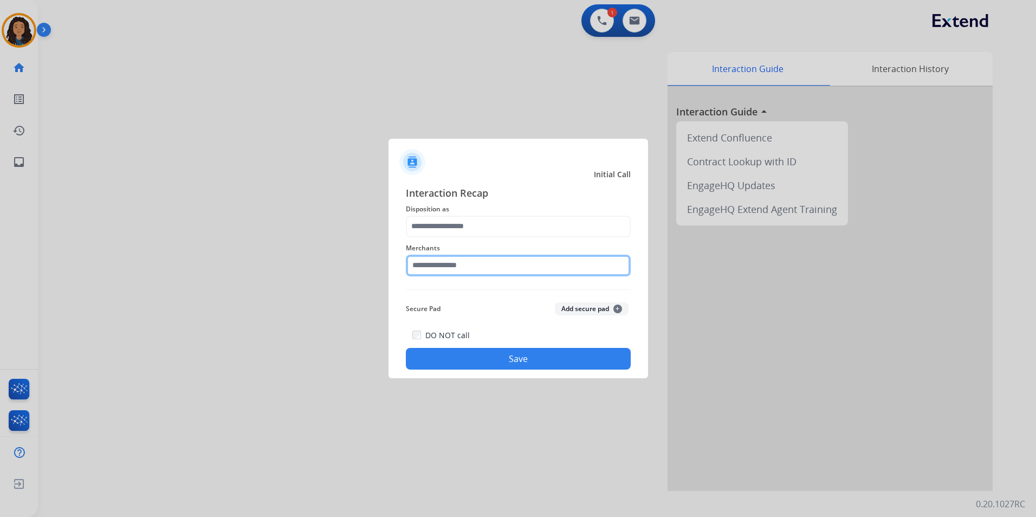
click at [466, 271] on input "text" at bounding box center [518, 266] width 225 height 22
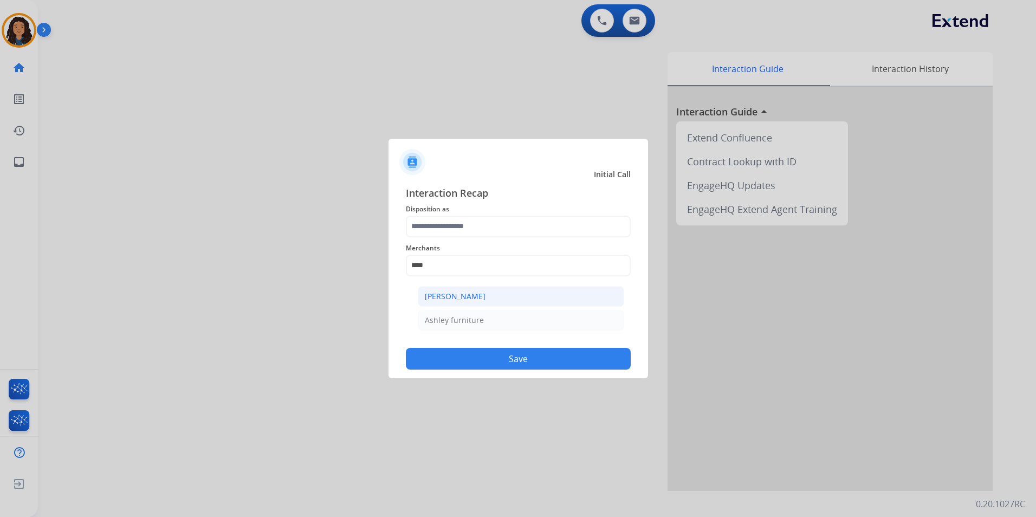
click at [497, 291] on li "[PERSON_NAME]" at bounding box center [521, 296] width 206 height 21
type input "**********"
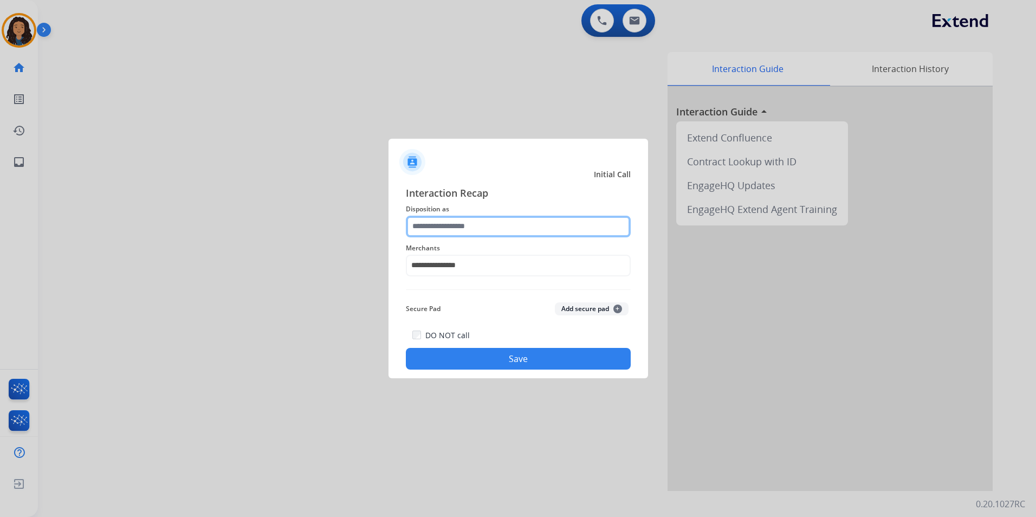
click at [493, 216] on input "text" at bounding box center [518, 227] width 225 height 22
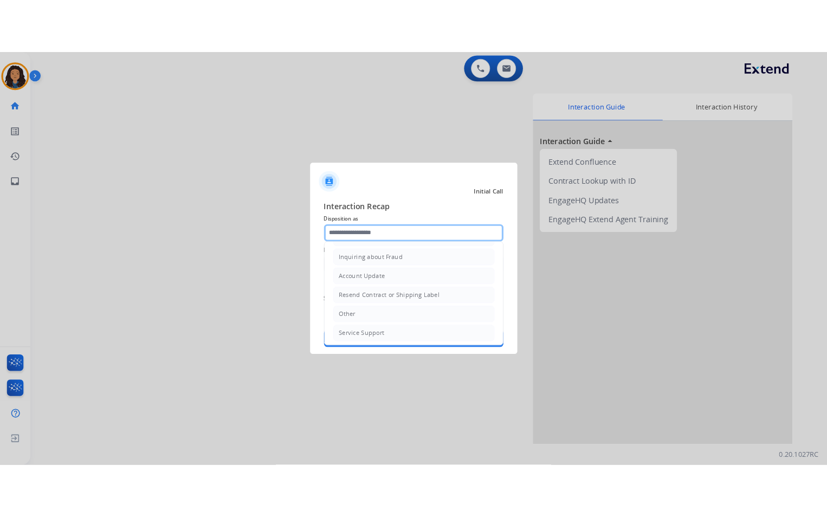
scroll to position [169, 0]
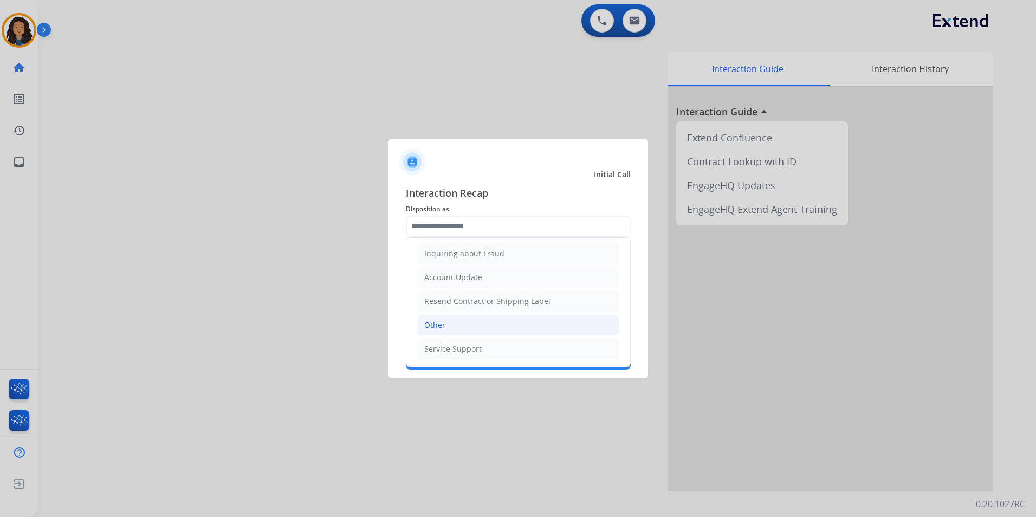
click at [461, 315] on li "Other" at bounding box center [518, 325] width 202 height 21
type input "*****"
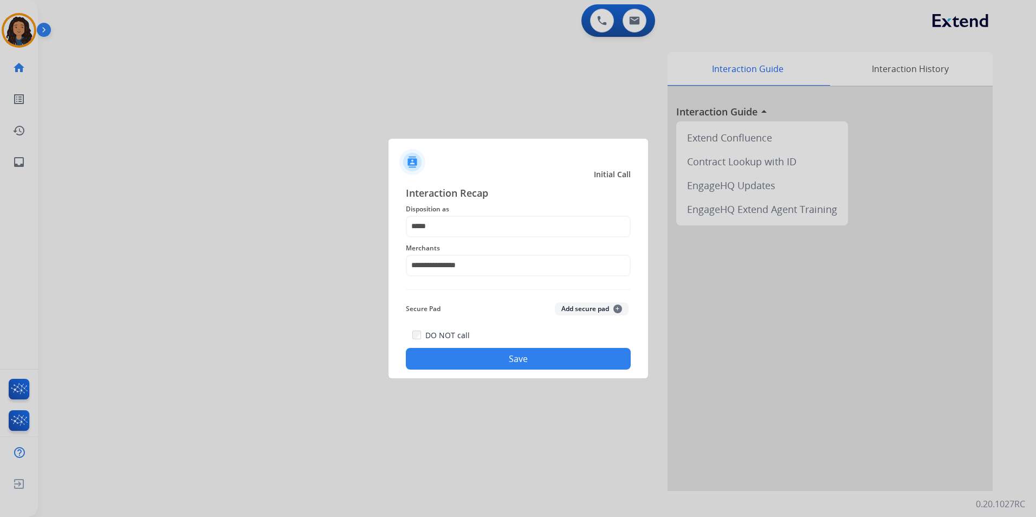
click at [468, 350] on button "Save" at bounding box center [518, 359] width 225 height 22
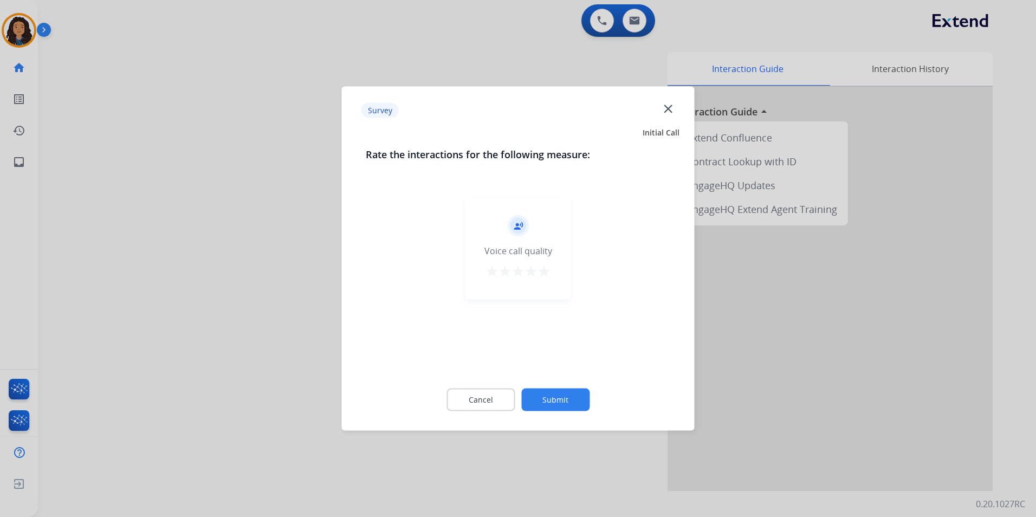
click at [172, 187] on div at bounding box center [518, 258] width 1036 height 517
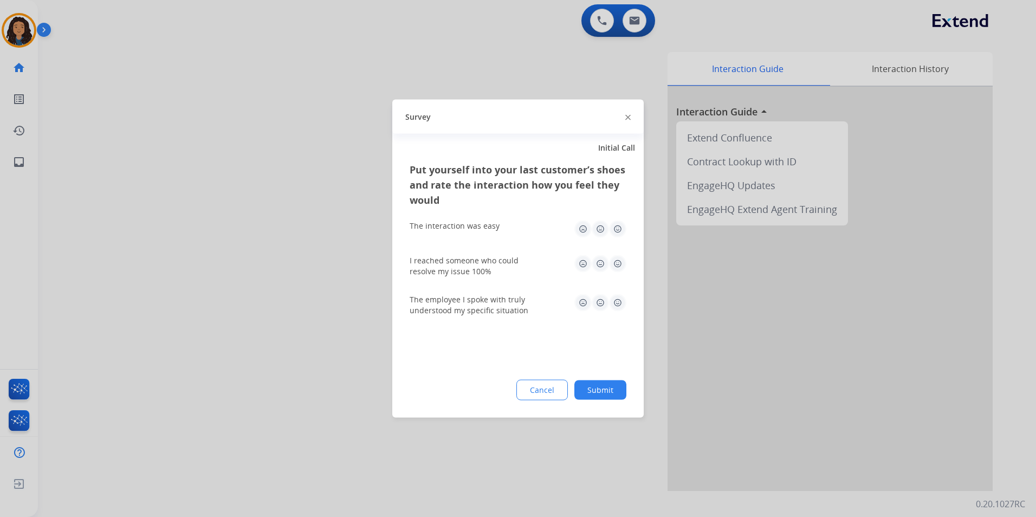
click at [186, 177] on div at bounding box center [518, 258] width 1036 height 517
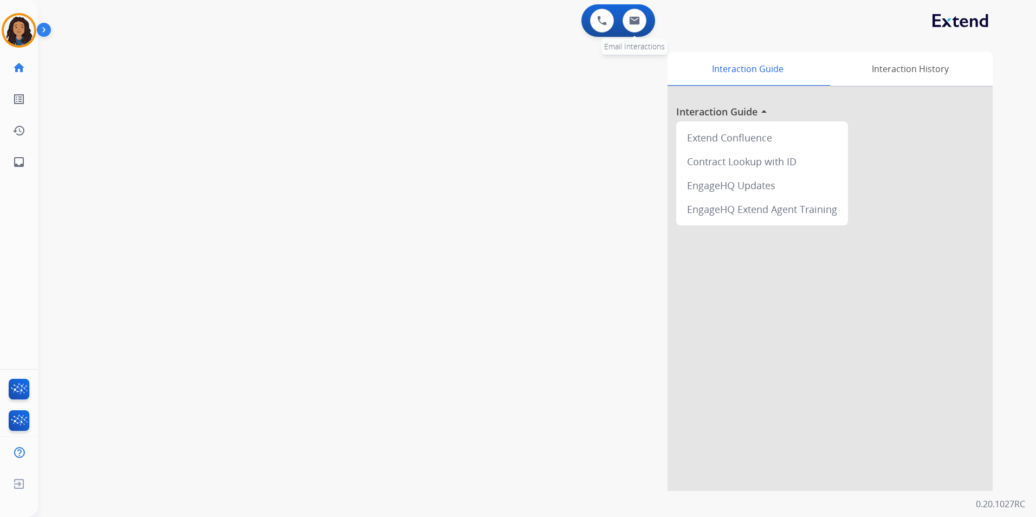
click at [618, 17] on div "0 Email Interactions" at bounding box center [634, 21] width 33 height 24
drag, startPoint x: 623, startPoint y: 20, endPoint x: 640, endPoint y: 24, distance: 17.9
click at [640, 24] on div "0 Email Interactions" at bounding box center [634, 21] width 33 height 24
drag, startPoint x: 640, startPoint y: 24, endPoint x: 636, endPoint y: 19, distance: 6.5
click at [636, 19] on img at bounding box center [634, 20] width 11 height 9
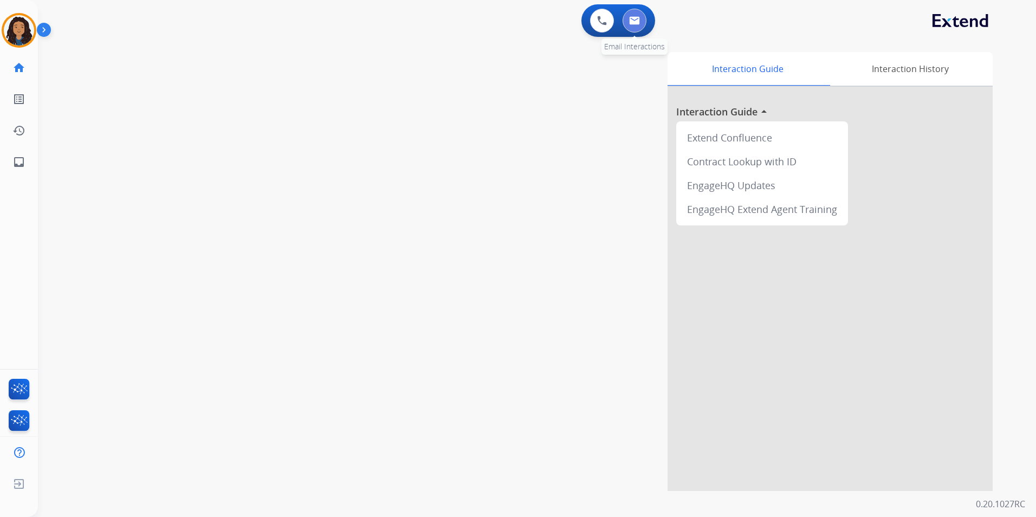
select select "**********"
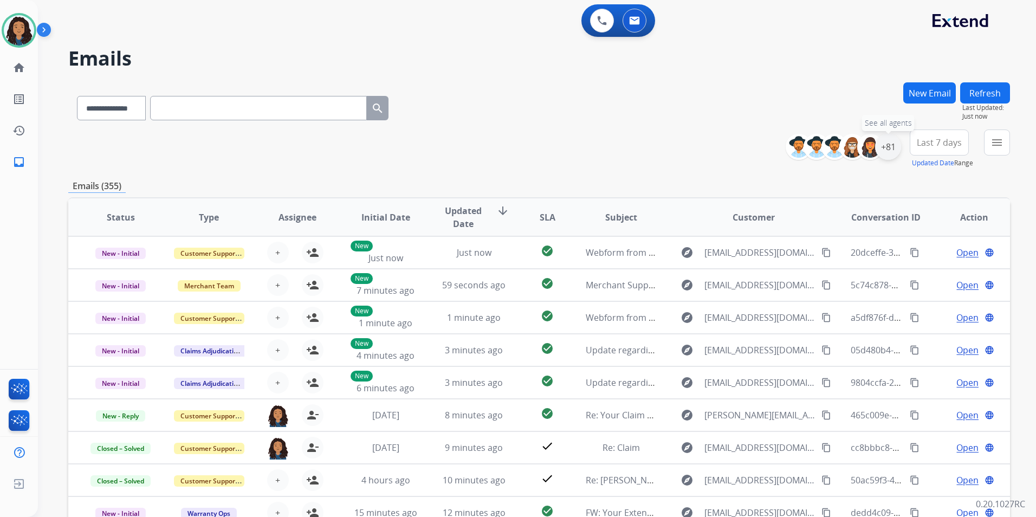
click at [893, 150] on div "+81" at bounding box center [888, 147] width 26 height 26
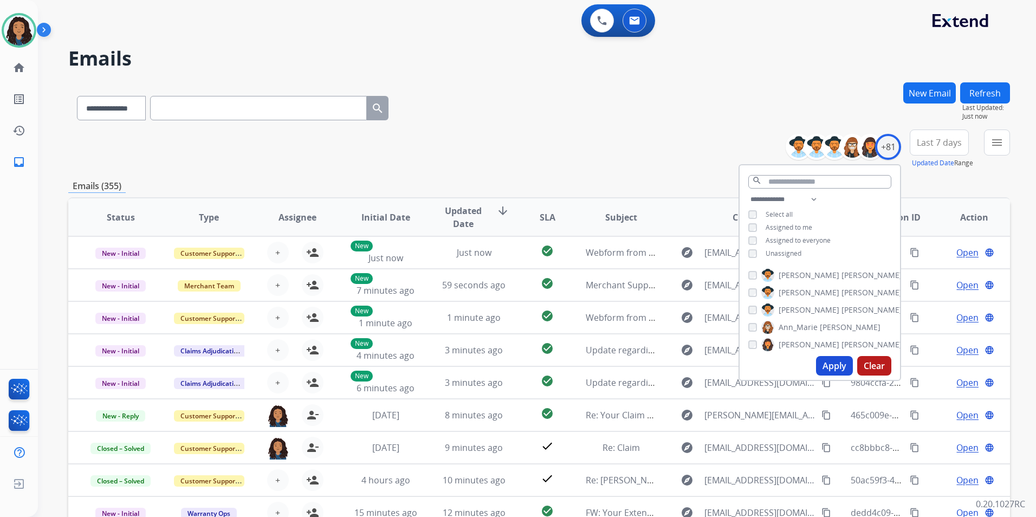
click at [781, 250] on span "Unassigned" at bounding box center [784, 253] width 36 height 9
click at [830, 366] on button "Apply" at bounding box center [834, 366] width 37 height 20
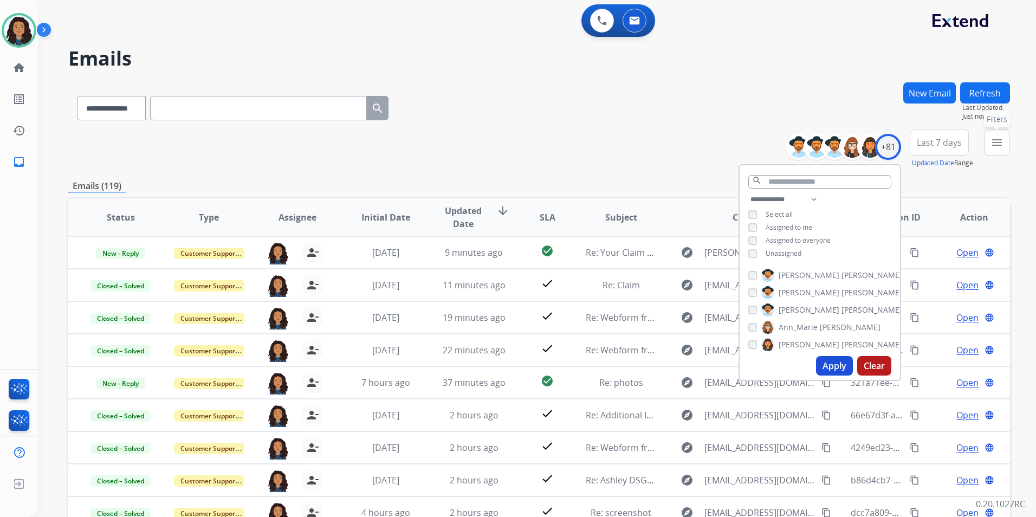
click at [987, 144] on button "menu Filters" at bounding box center [997, 143] width 26 height 26
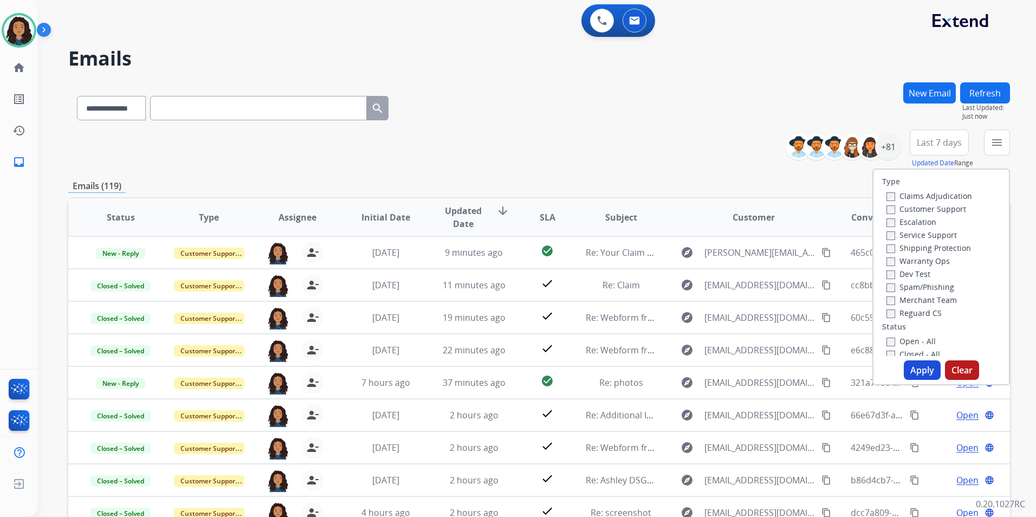
drag, startPoint x: 946, startPoint y: 205, endPoint x: 953, endPoint y: 214, distance: 10.8
click at [947, 206] on label "Customer Support" at bounding box center [927, 209] width 80 height 10
click at [949, 247] on label "Shipping Protection" at bounding box center [929, 248] width 85 height 10
click at [925, 312] on label "Reguard CS" at bounding box center [914, 313] width 55 height 10
click at [916, 339] on label "Open - All" at bounding box center [911, 341] width 49 height 10
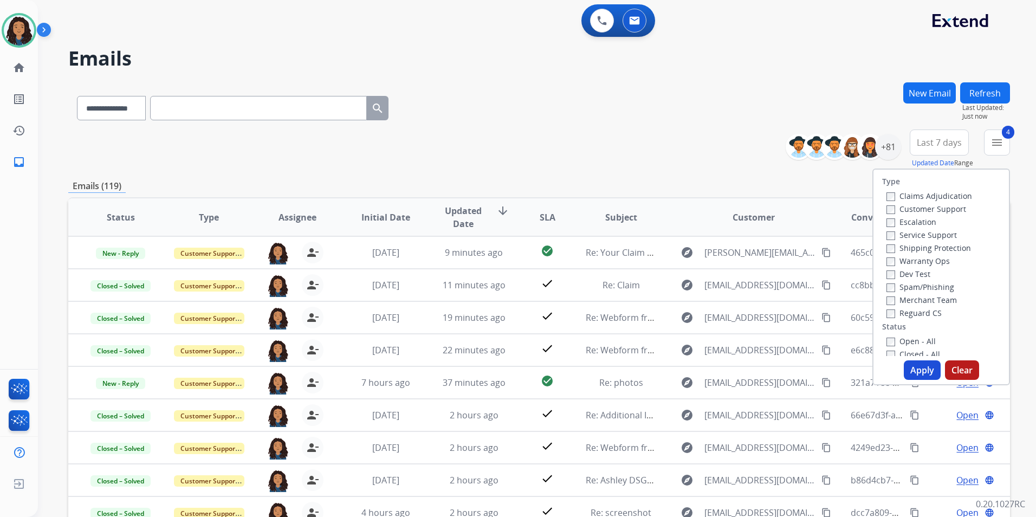
click at [921, 370] on button "Apply" at bounding box center [922, 370] width 37 height 20
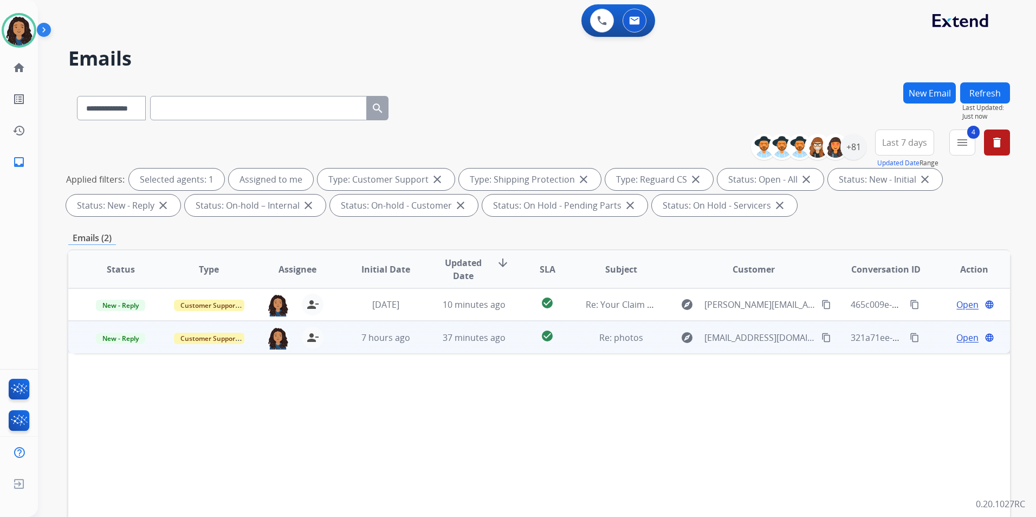
click at [957, 338] on span "Open" at bounding box center [968, 337] width 22 height 13
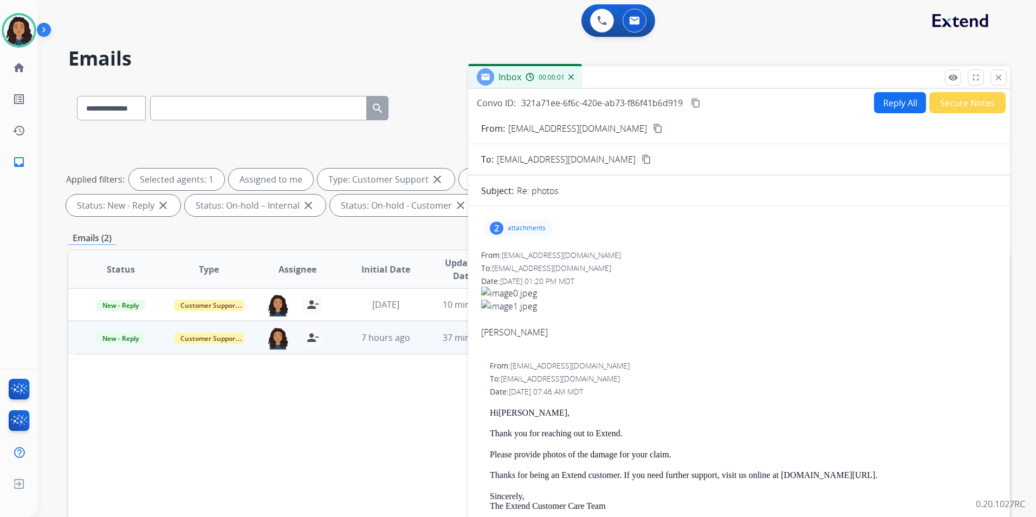
click at [533, 235] on div "2 attachments" at bounding box center [517, 227] width 69 height 17
click at [531, 224] on p "attachments" at bounding box center [527, 228] width 38 height 9
click at [653, 130] on mat-icon "content_copy" at bounding box center [658, 129] width 10 height 10
click at [532, 234] on div "2 attachments" at bounding box center [517, 227] width 69 height 17
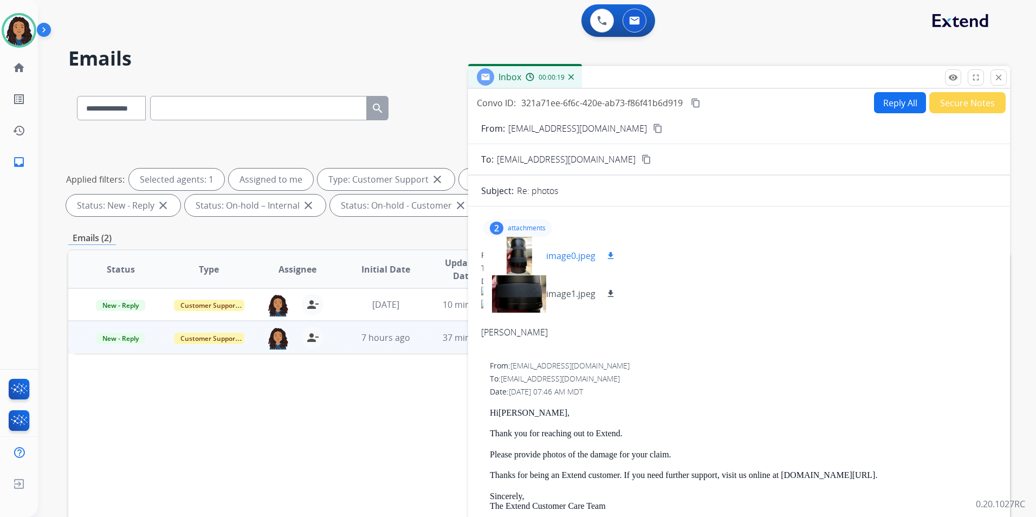
click at [611, 256] on mat-icon "download" at bounding box center [611, 256] width 10 height 10
click at [611, 294] on mat-icon "download" at bounding box center [611, 294] width 10 height 10
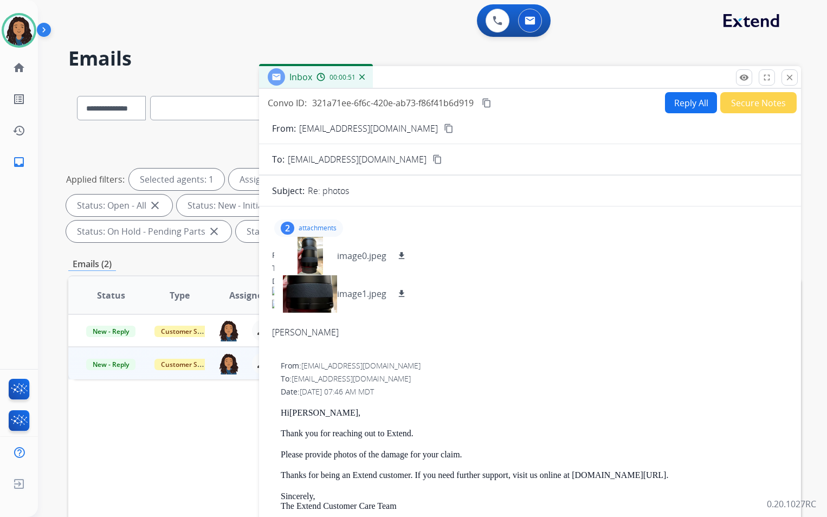
click at [299, 227] on div "2 attachments image0.jpeg download image1.jpeg download" at bounding box center [308, 227] width 69 height 17
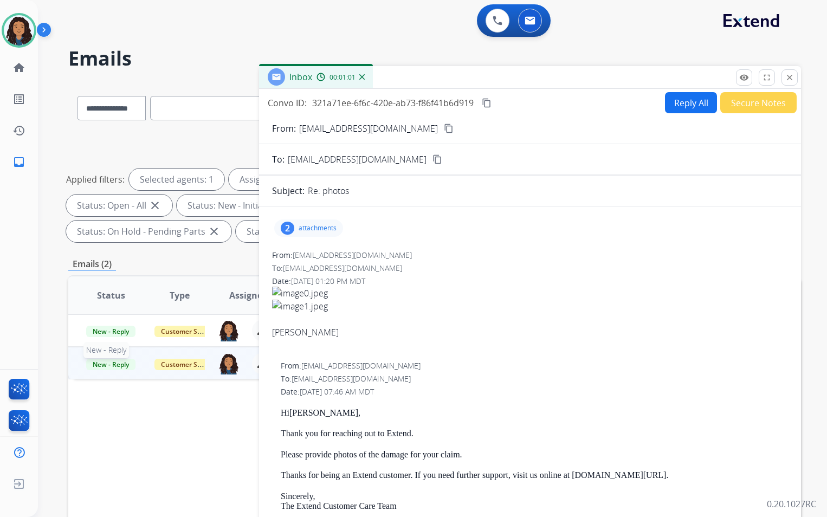
click at [130, 366] on span "New - Reply" at bounding box center [110, 364] width 49 height 11
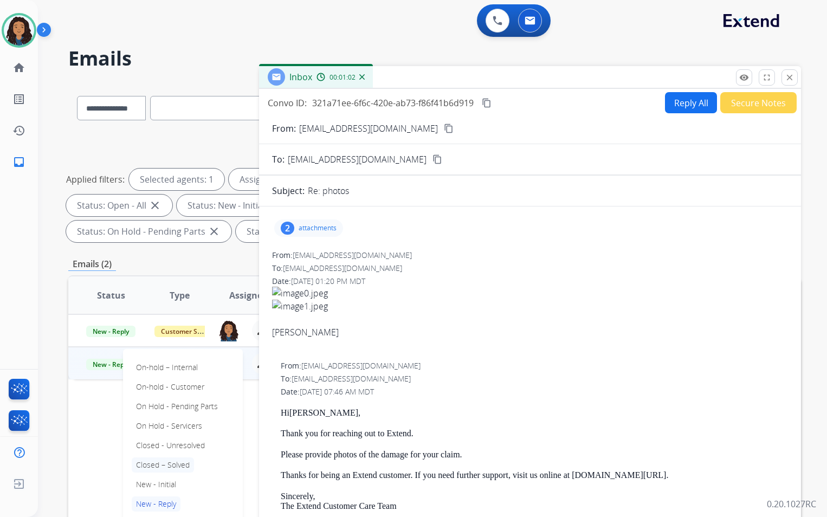
click at [186, 460] on p "Closed – Solved" at bounding box center [163, 464] width 62 height 15
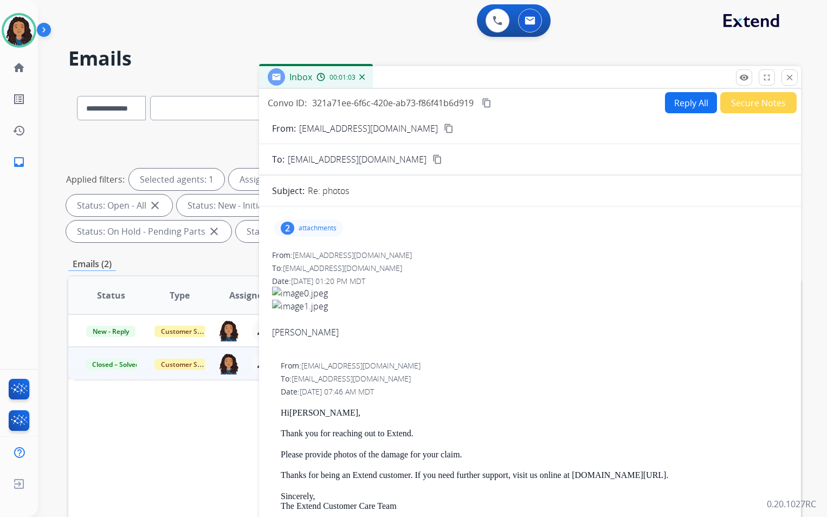
click at [751, 100] on button "Secure Notes" at bounding box center [758, 102] width 76 height 21
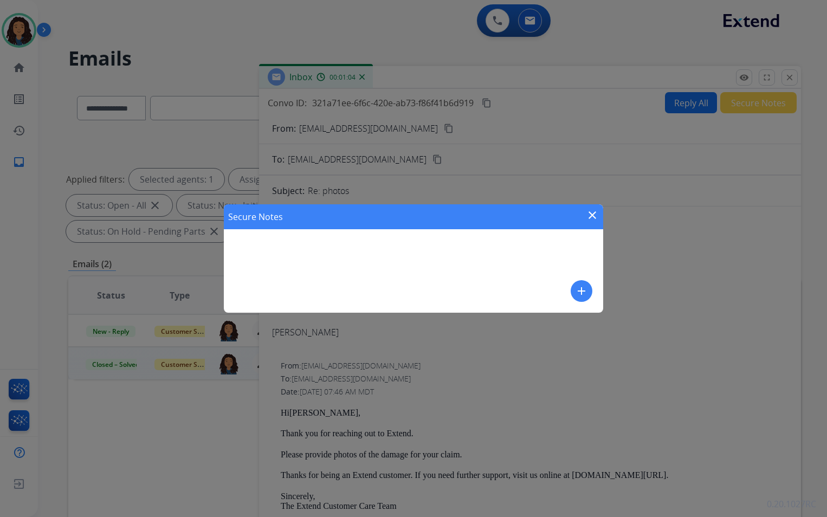
click at [569, 295] on div "Secure Notes close add" at bounding box center [413, 258] width 379 height 108
click at [574, 294] on button "add" at bounding box center [582, 291] width 22 height 22
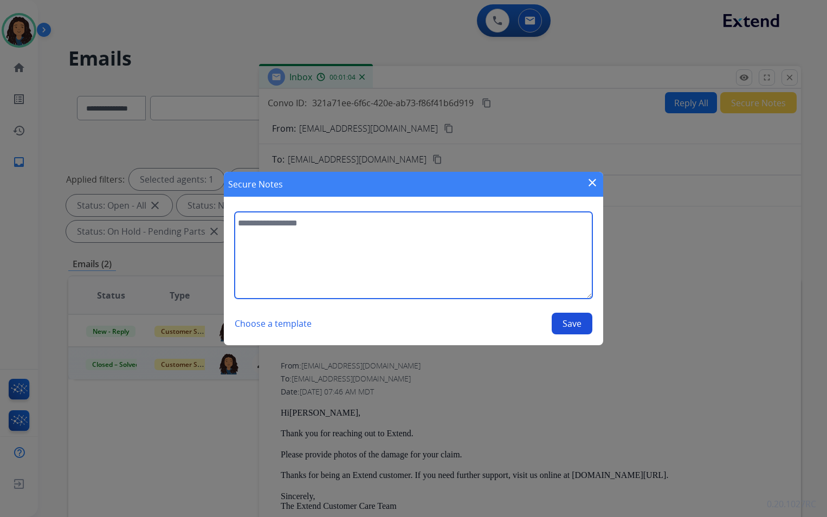
click at [446, 223] on textarea at bounding box center [414, 255] width 358 height 87
type textarea "**********"
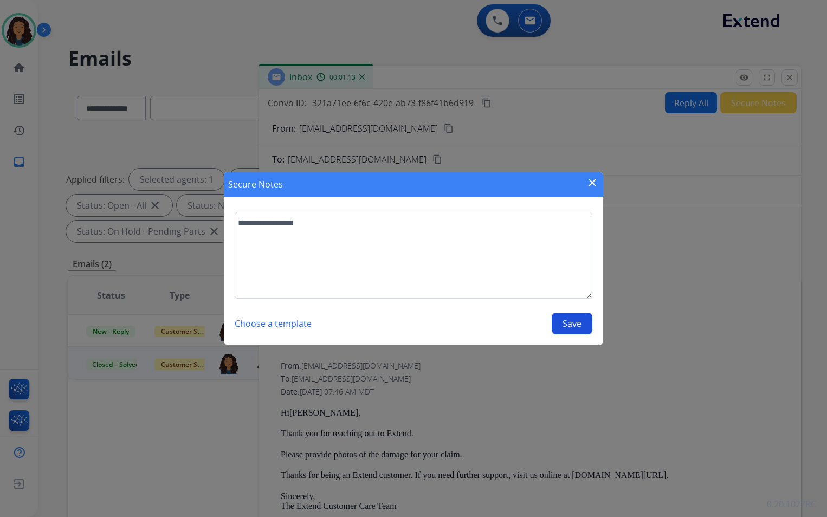
click at [561, 332] on button "Save" at bounding box center [572, 324] width 41 height 22
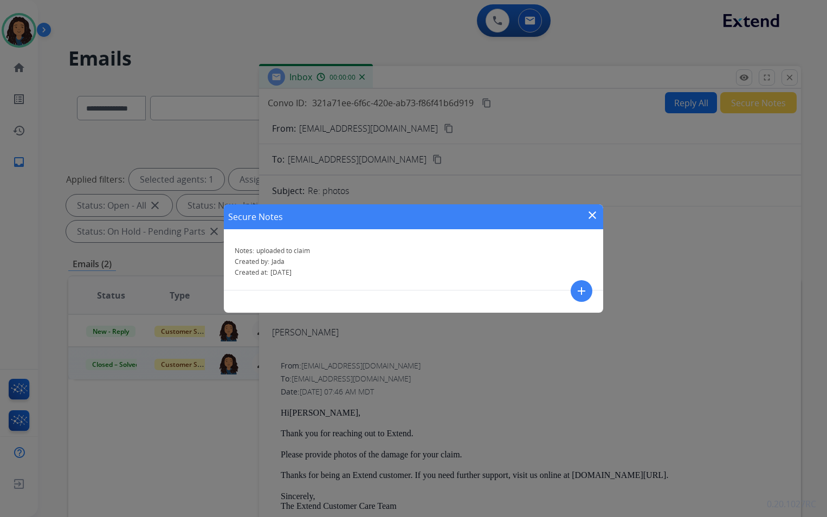
click at [597, 212] on mat-icon "close" at bounding box center [592, 215] width 13 height 13
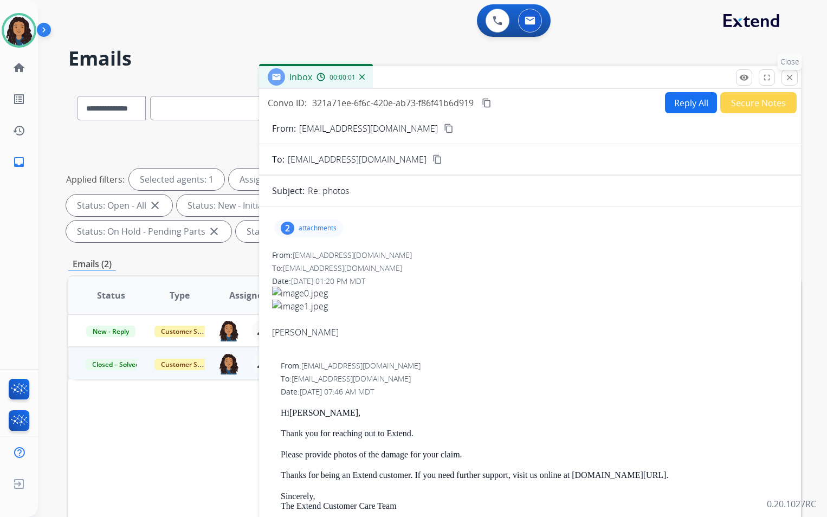
click at [794, 74] on mat-icon "close" at bounding box center [790, 78] width 10 height 10
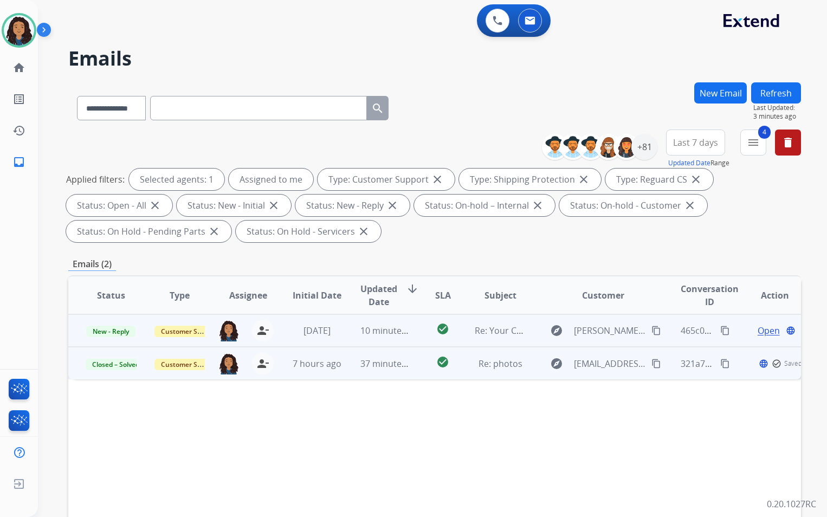
click at [760, 332] on span "Open" at bounding box center [769, 330] width 22 height 13
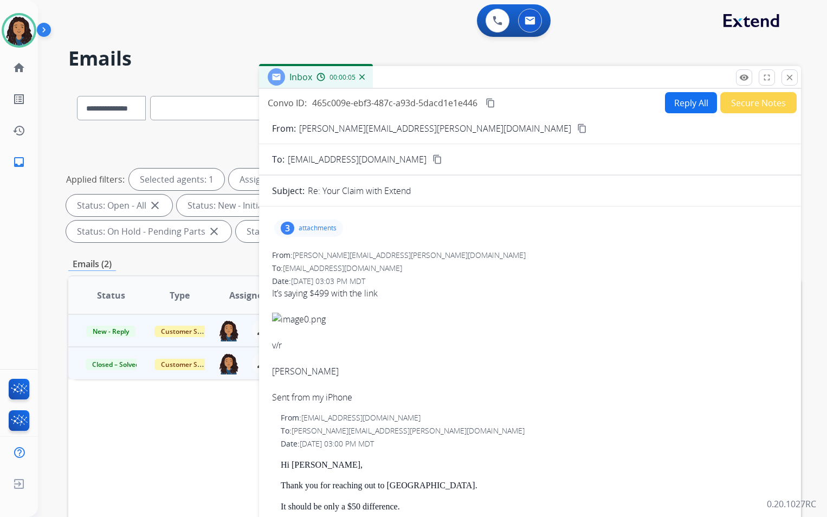
click at [320, 238] on div "3 attachments" at bounding box center [530, 228] width 516 height 26
click at [321, 234] on div "3 attachments" at bounding box center [308, 227] width 69 height 17
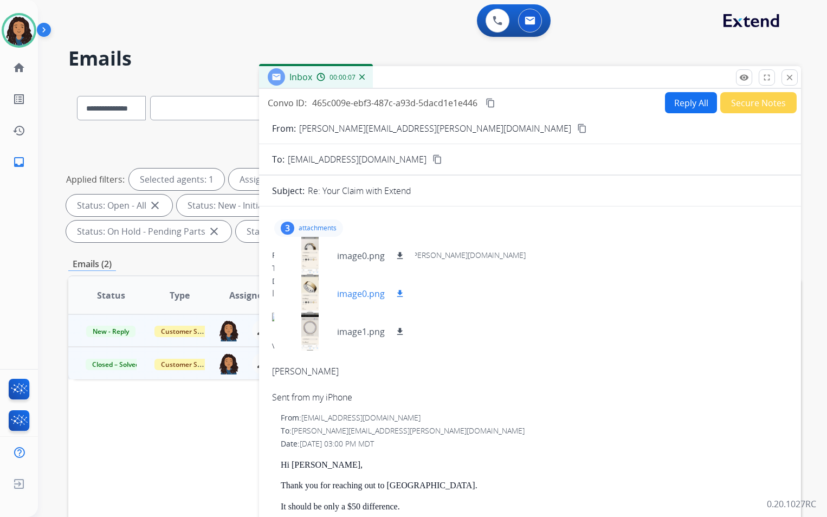
click at [311, 299] on div at bounding box center [310, 294] width 54 height 38
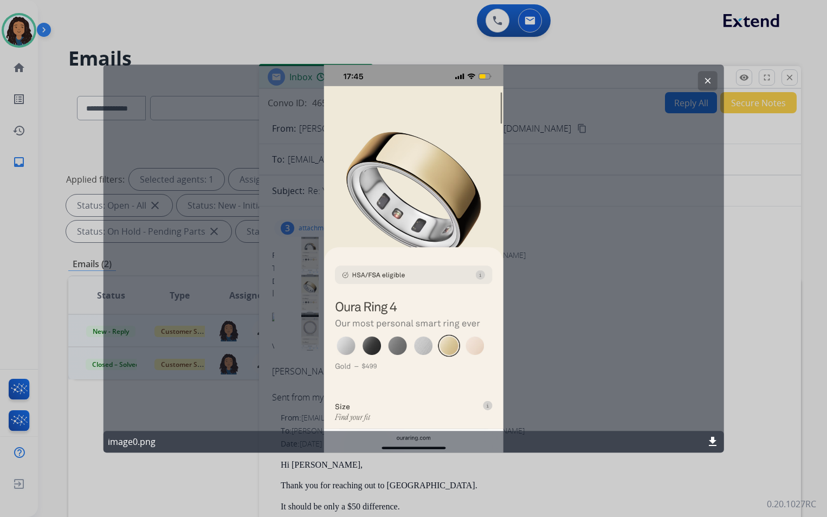
click at [709, 74] on button "clear" at bounding box center [707, 81] width 20 height 20
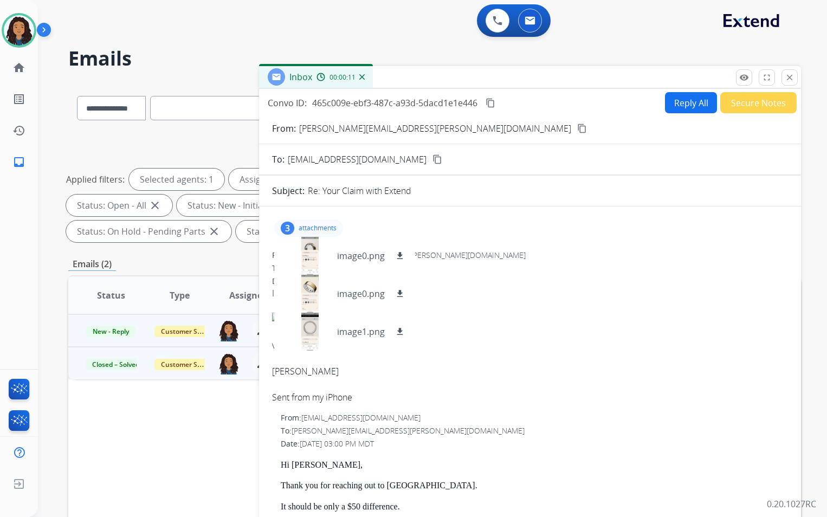
click at [577, 125] on mat-icon "content_copy" at bounding box center [582, 129] width 10 height 10
click at [323, 228] on p "attachments" at bounding box center [318, 228] width 38 height 9
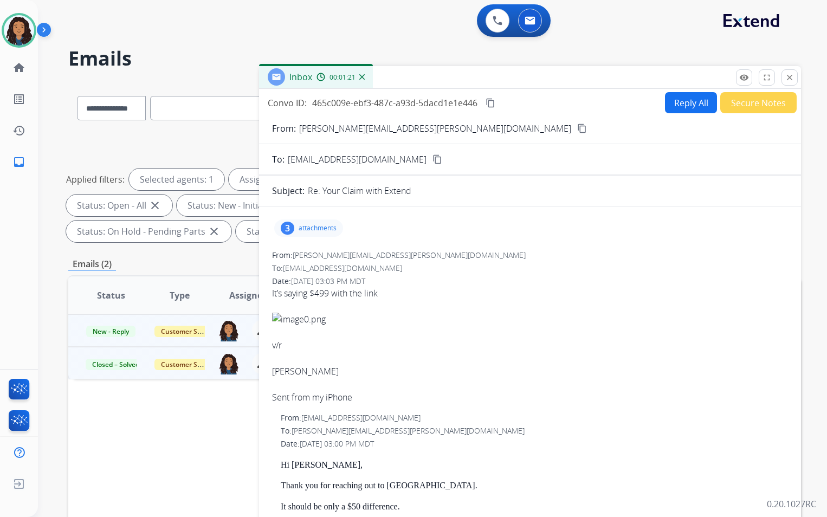
click at [576, 127] on button "content_copy" at bounding box center [582, 128] width 13 height 13
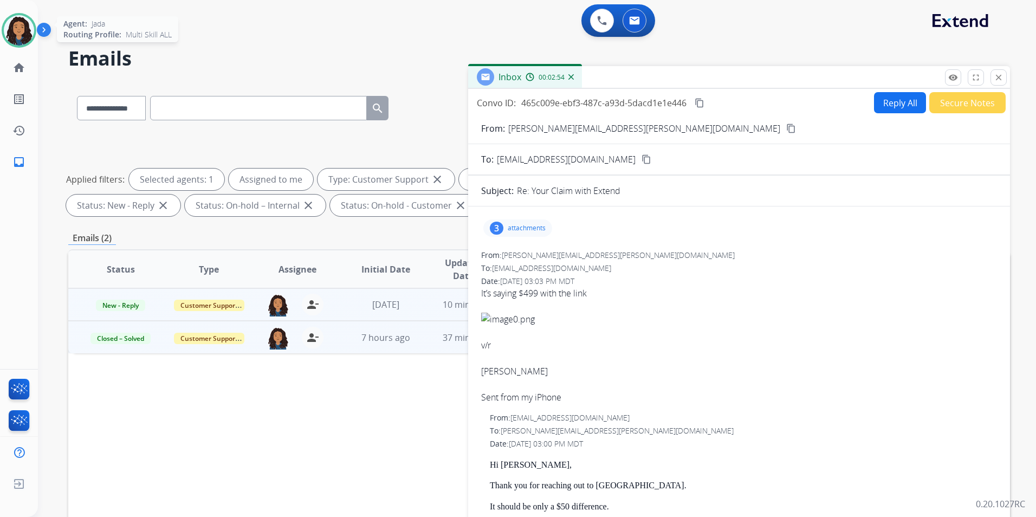
click at [26, 27] on img at bounding box center [19, 30] width 30 height 30
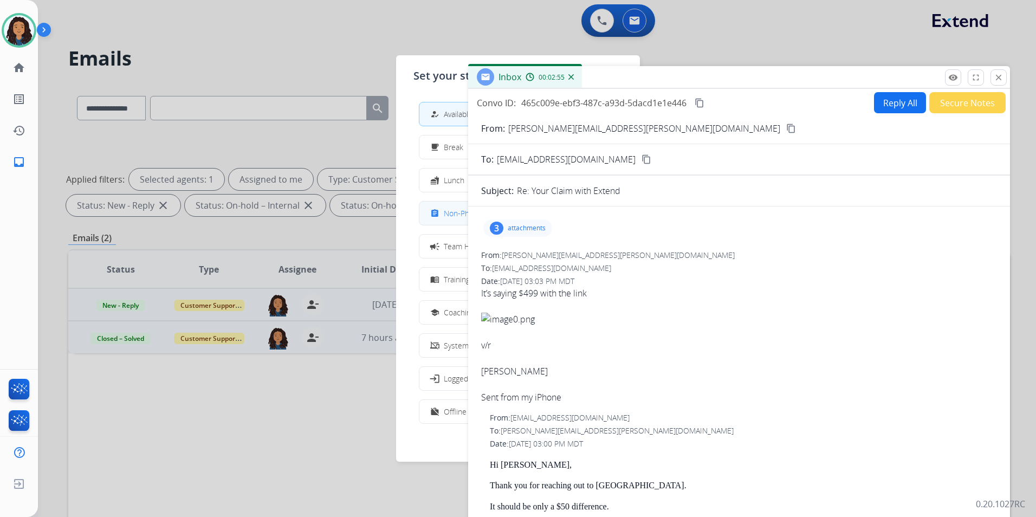
click at [454, 215] on span "Non-Phone Queue" at bounding box center [476, 213] width 64 height 11
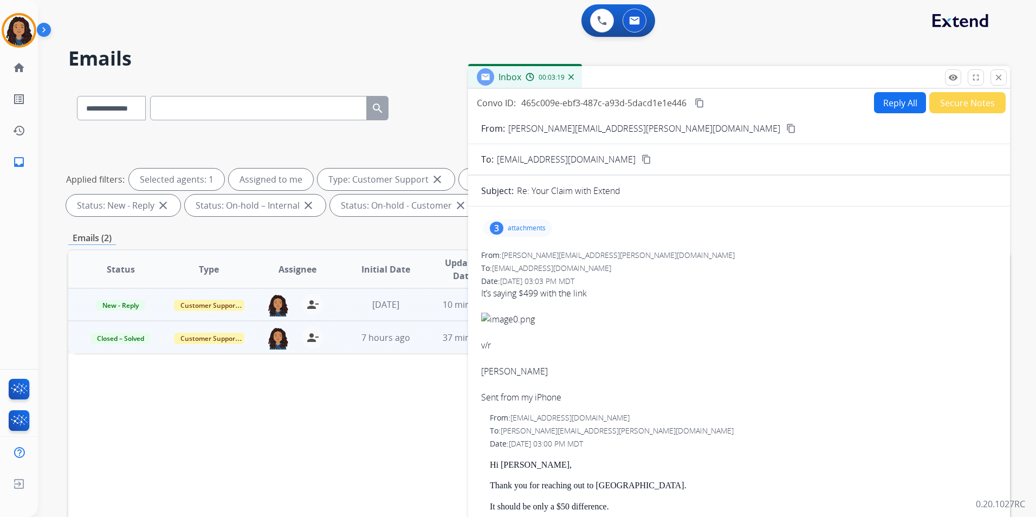
click at [701, 104] on mat-icon "content_copy" at bounding box center [700, 103] width 10 height 10
drag, startPoint x: 108, startPoint y: 306, endPoint x: 115, endPoint y: 307, distance: 7.2
click at [108, 306] on span "New - Reply" at bounding box center [120, 305] width 49 height 11
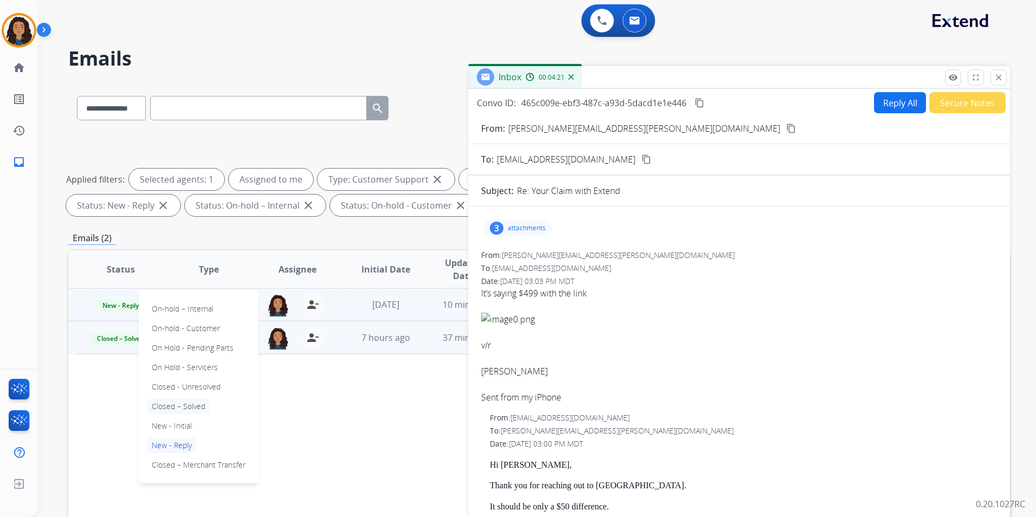
click at [193, 408] on p "Closed – Solved" at bounding box center [178, 406] width 62 height 15
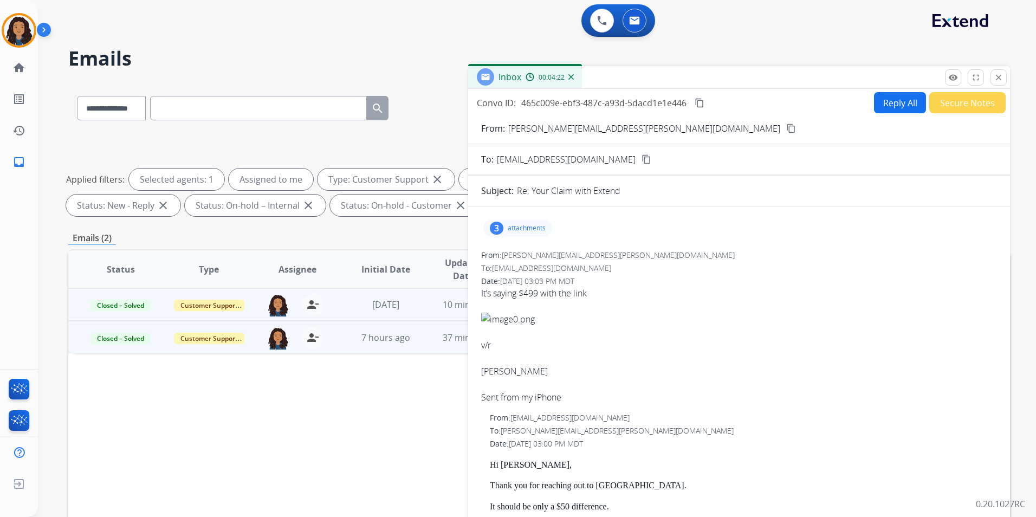
click at [978, 107] on button "Secure Notes" at bounding box center [967, 102] width 76 height 21
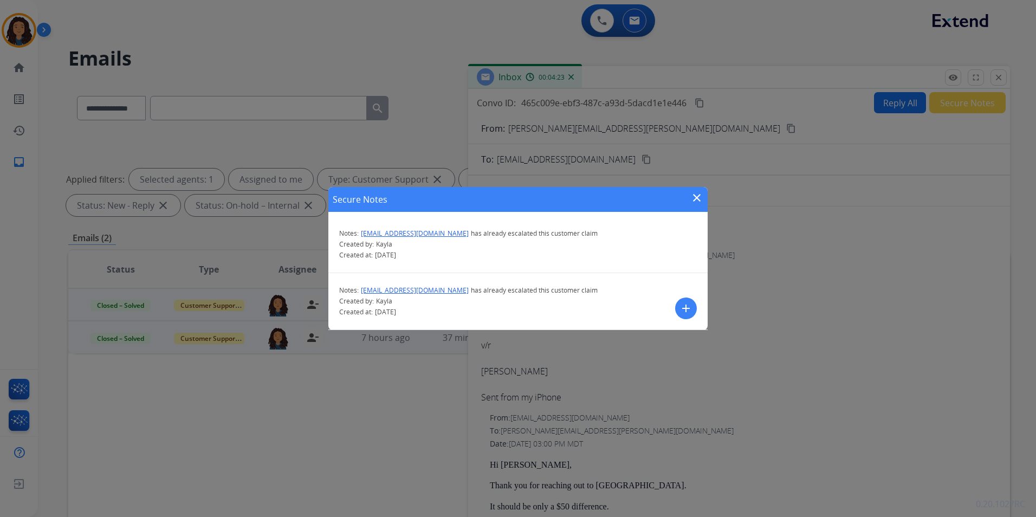
click at [682, 314] on mat-icon "add" at bounding box center [686, 308] width 13 height 13
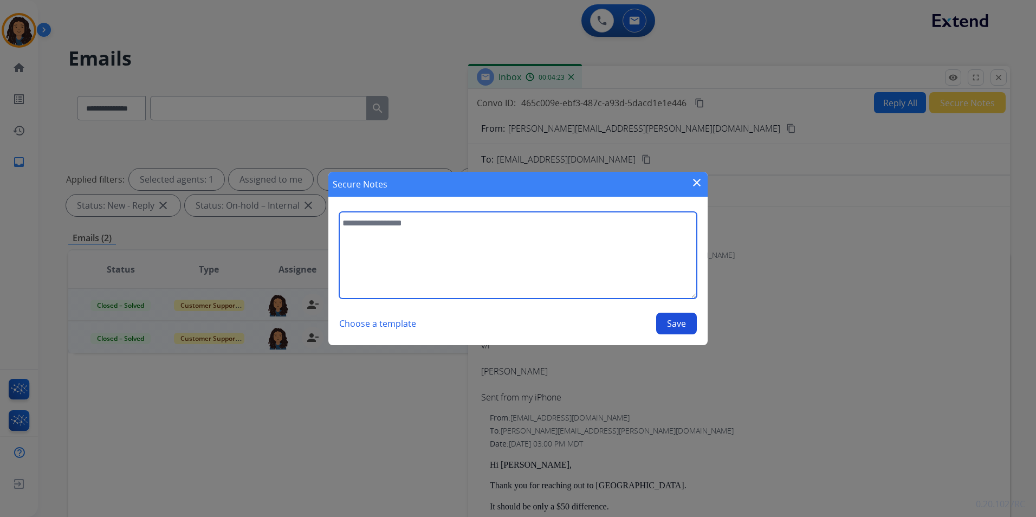
click at [487, 247] on textarea at bounding box center [518, 255] width 358 height 87
type textarea "**********"
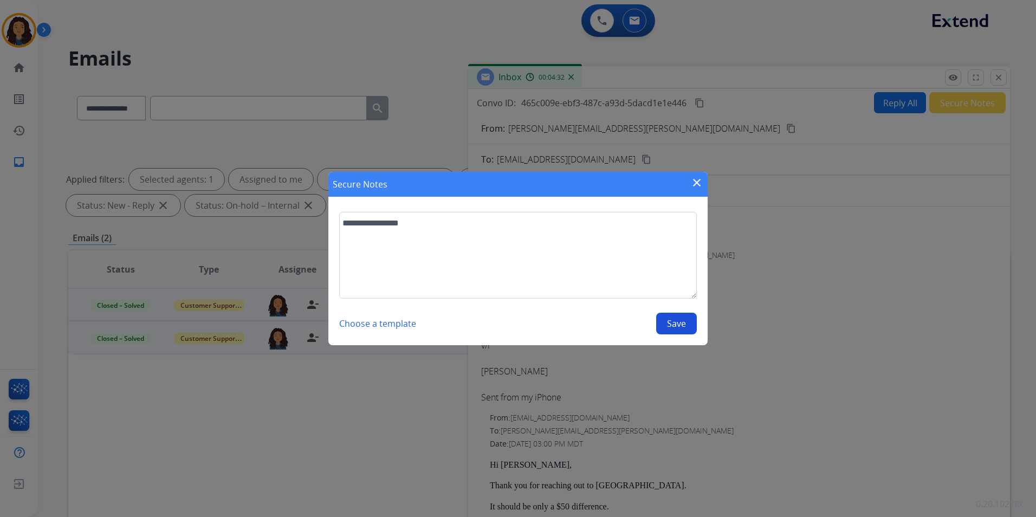
click at [679, 322] on button "Save" at bounding box center [676, 324] width 41 height 22
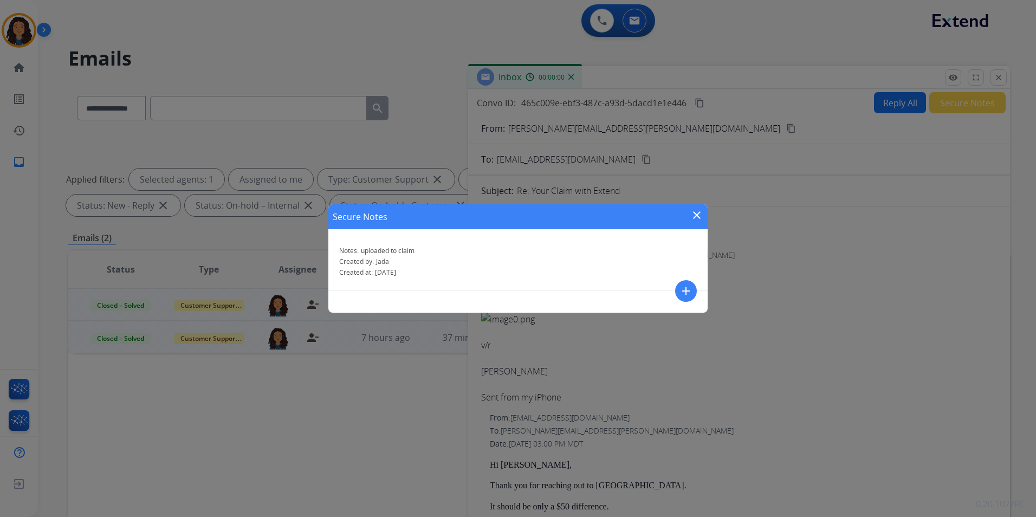
click at [699, 217] on mat-icon "close" at bounding box center [696, 215] width 13 height 13
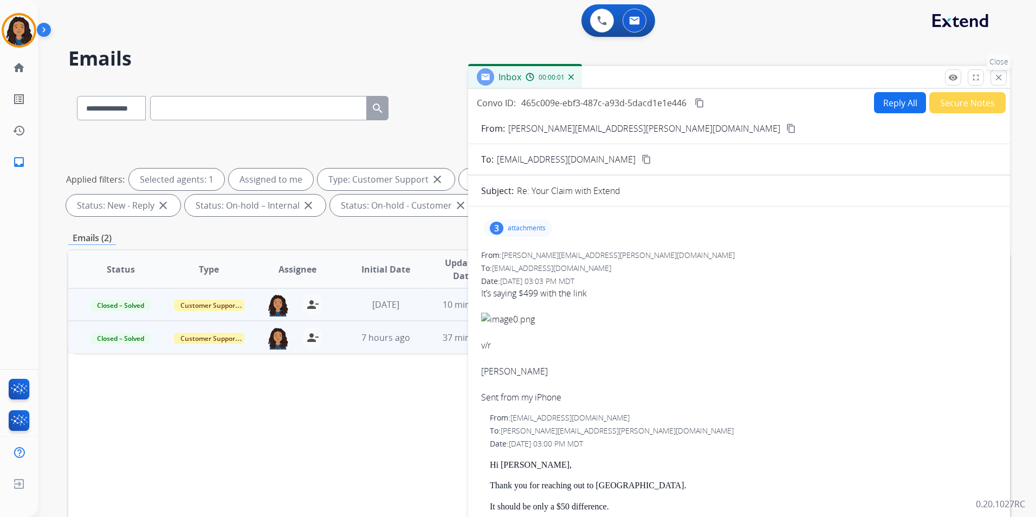
click at [995, 74] on mat-icon "close" at bounding box center [999, 78] width 10 height 10
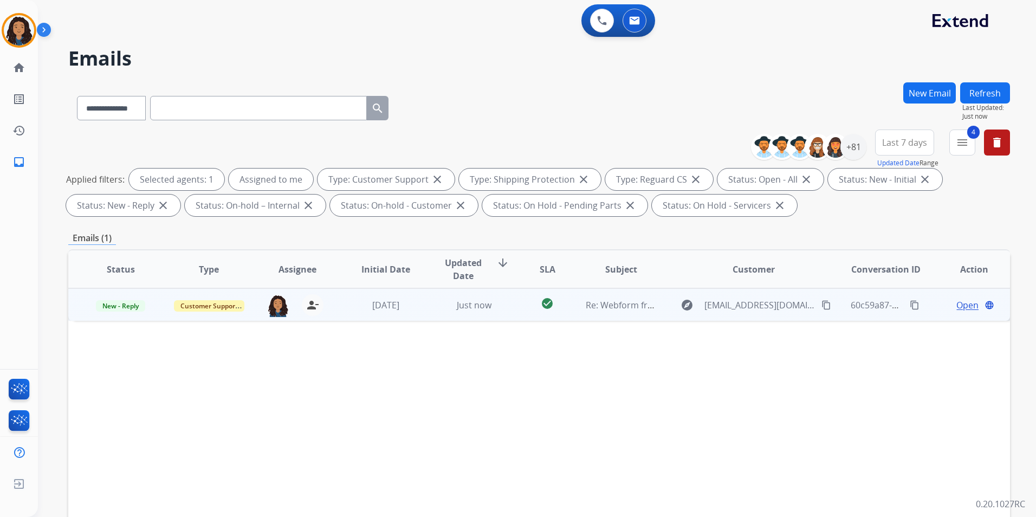
click at [961, 306] on span "Open" at bounding box center [968, 305] width 22 height 13
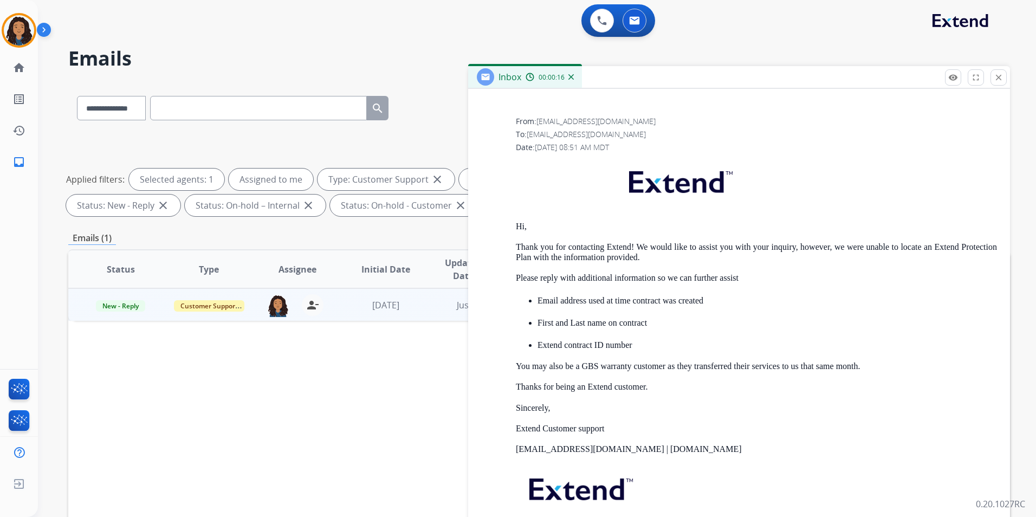
scroll to position [945, 0]
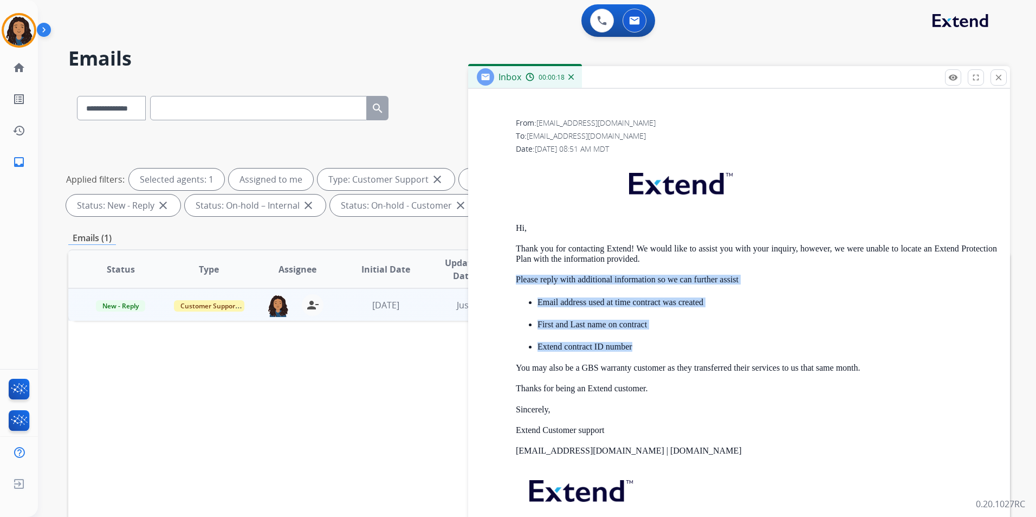
drag, startPoint x: 519, startPoint y: 276, endPoint x: 641, endPoint y: 345, distance: 140.8
click at [641, 345] on div "Hi, Thank you for contacting Extend! We would like to assist you with your inqu…" at bounding box center [756, 364] width 481 height 409
drag, startPoint x: 641, startPoint y: 345, endPoint x: 593, endPoint y: 297, distance: 68.2
copy div "Please reply with additional information so we can further assist Email address…"
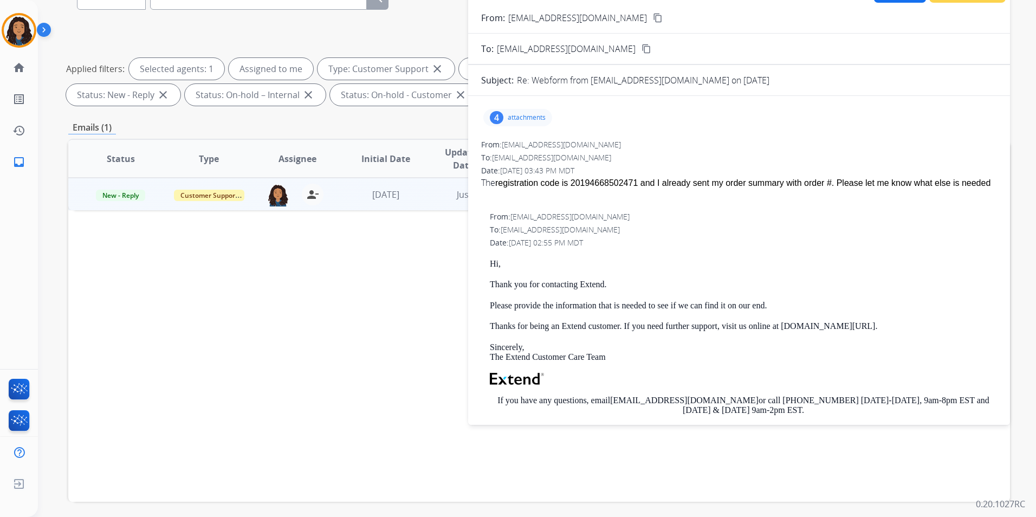
scroll to position [0, 0]
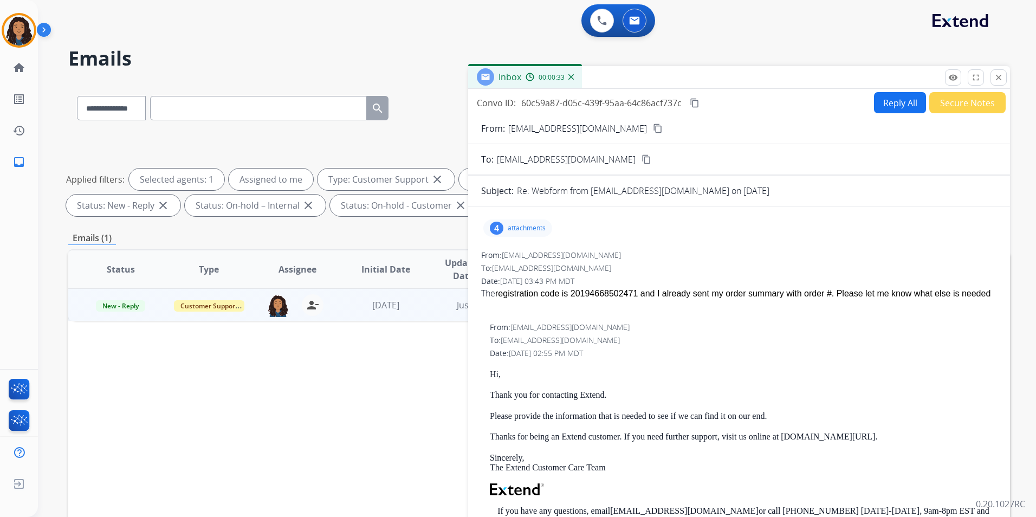
click at [876, 101] on button "Reply All" at bounding box center [900, 102] width 52 height 21
select select "**********"
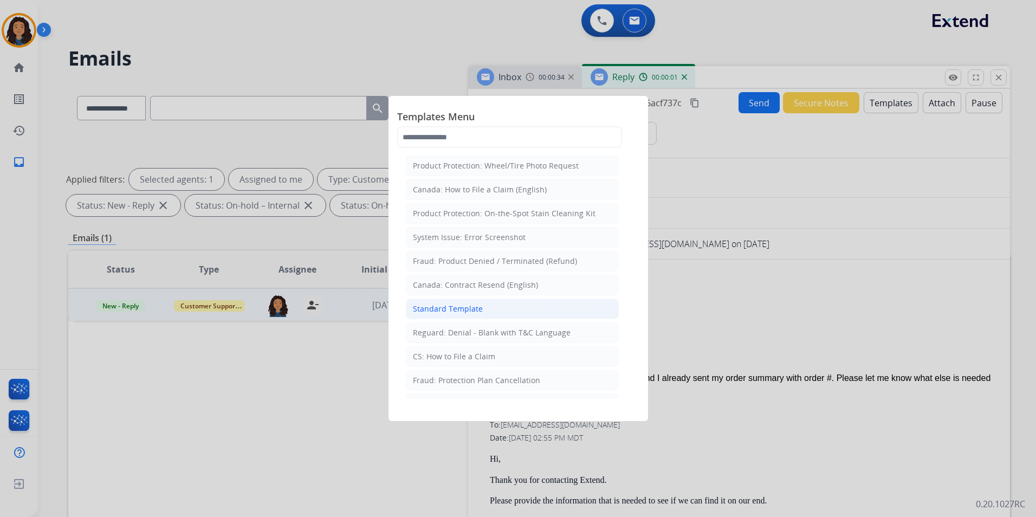
click at [507, 310] on li "Standard Template" at bounding box center [512, 309] width 213 height 21
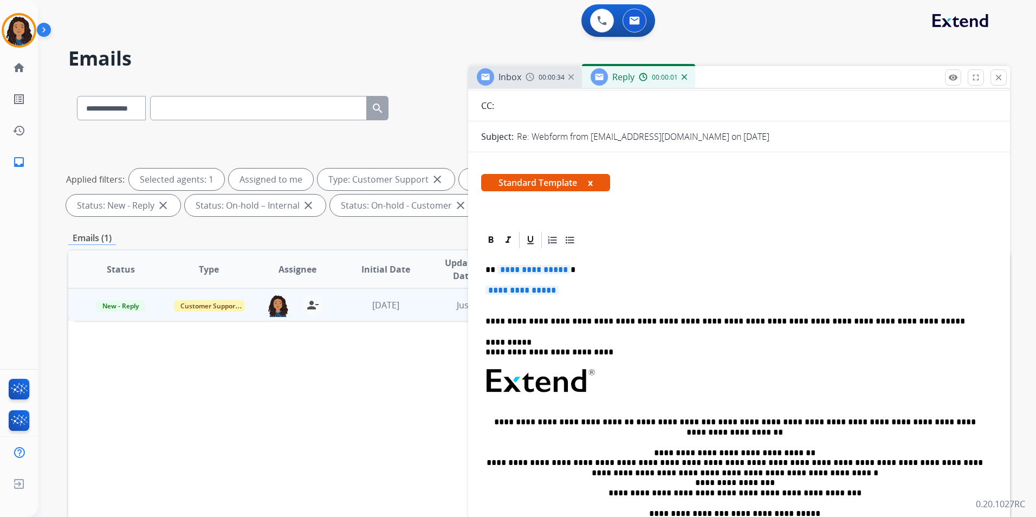
scroll to position [108, 0]
drag, startPoint x: 481, startPoint y: 265, endPoint x: 566, endPoint y: 294, distance: 89.3
click at [566, 294] on div "**********" at bounding box center [739, 406] width 516 height 314
copy p "**********"
click at [531, 77] on img at bounding box center [530, 77] width 9 height 9
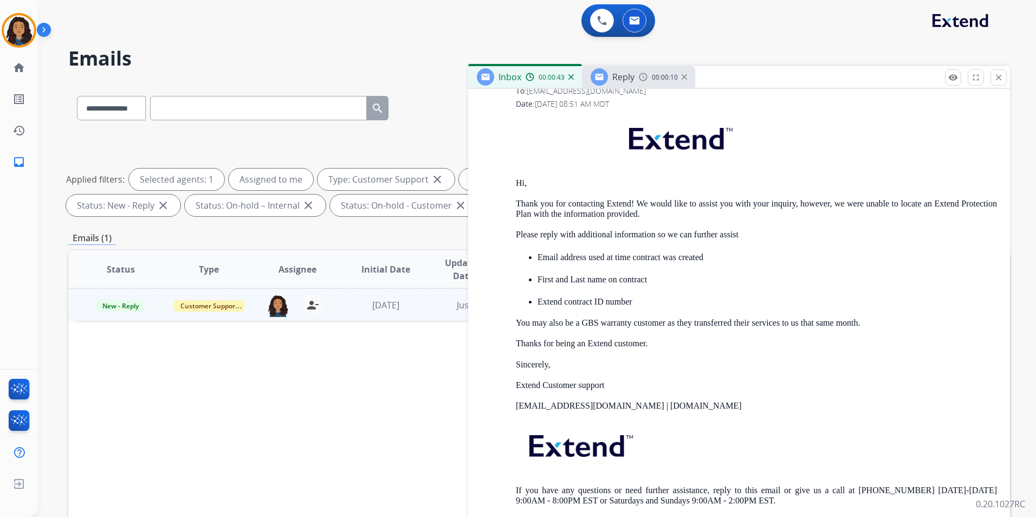
scroll to position [1054, 0]
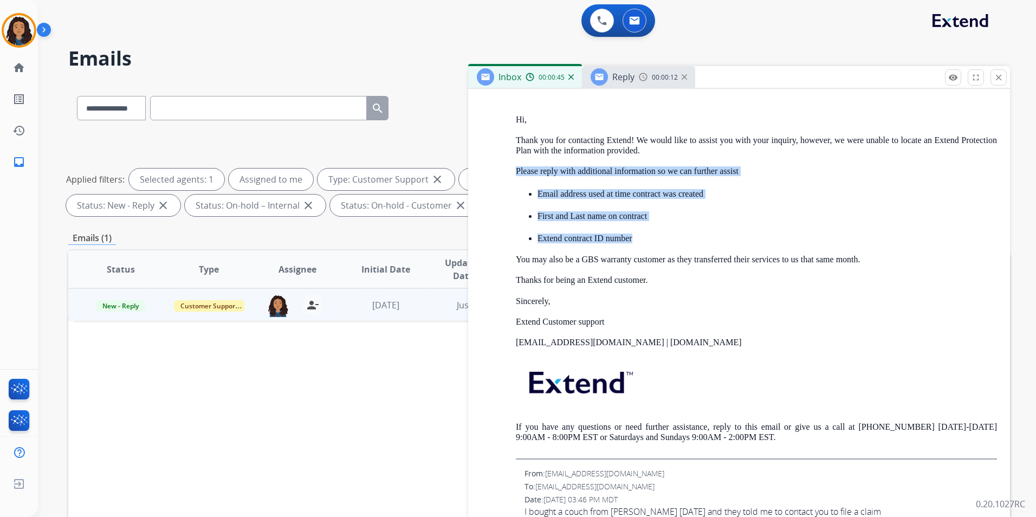
drag, startPoint x: 510, startPoint y: 164, endPoint x: 634, endPoint y: 241, distance: 146.0
click at [634, 241] on div "From: support@extend.com To: Paulpowers07@gmail.com Date: 08/18/2025 - 08:51 AM…" at bounding box center [739, 234] width 516 height 451
copy div "Please reply with additional information so we can further assist Email address…"
click at [625, 81] on div "Reply" at bounding box center [623, 76] width 22 height 13
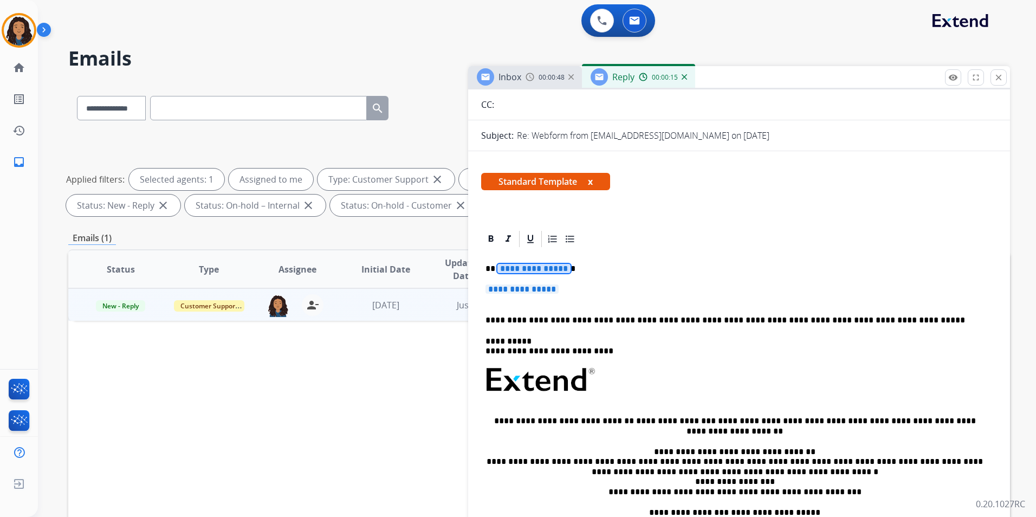
click at [538, 269] on span "**********" at bounding box center [534, 268] width 73 height 9
click at [521, 292] on span "**********" at bounding box center [522, 289] width 73 height 9
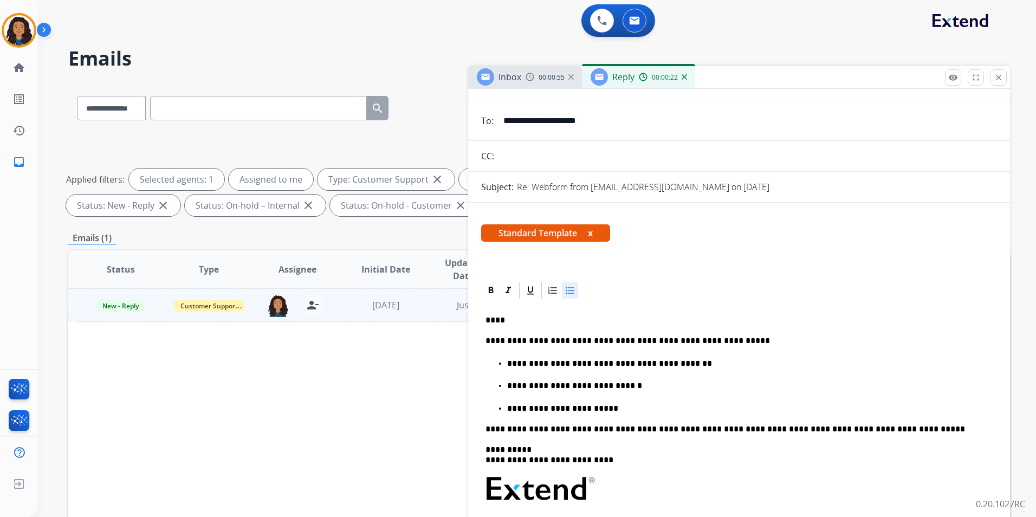
scroll to position [0, 0]
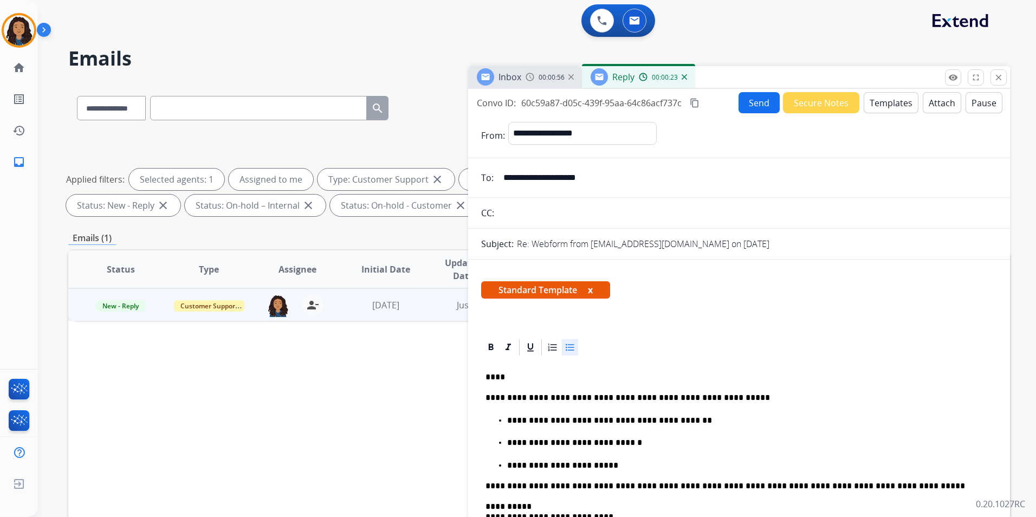
click at [525, 81] on div "Inbox 00:00:56" at bounding box center [525, 77] width 114 height 22
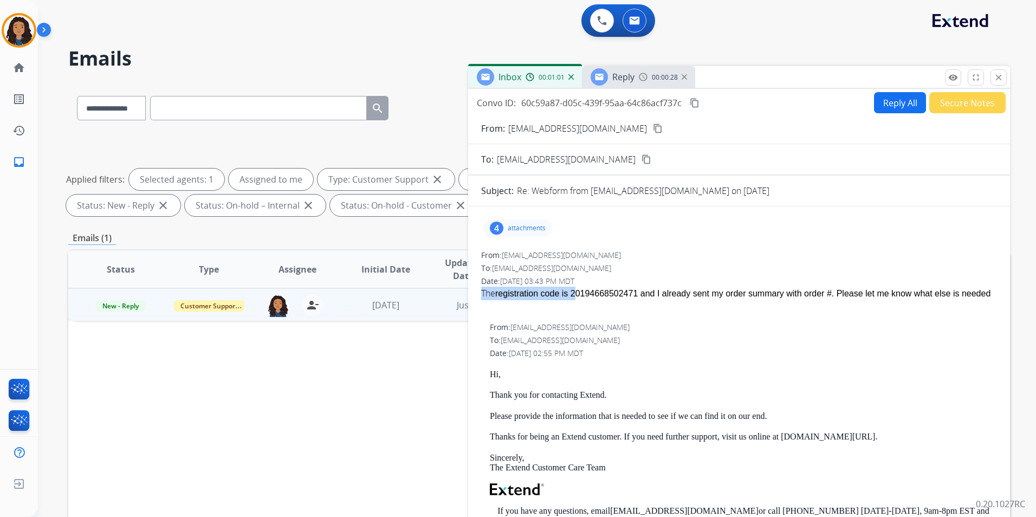
drag, startPoint x: 570, startPoint y: 295, endPoint x: 607, endPoint y: 301, distance: 37.9
click at [607, 301] on span "The registration code is 20194668502471 and I already sent my order summary wit…" at bounding box center [739, 300] width 516 height 27
click at [631, 293] on span "registration code is 20194668502471 and I already sent my order summary with or…" at bounding box center [742, 293] width 495 height 9
drag, startPoint x: 626, startPoint y: 290, endPoint x: 569, endPoint y: 297, distance: 57.3
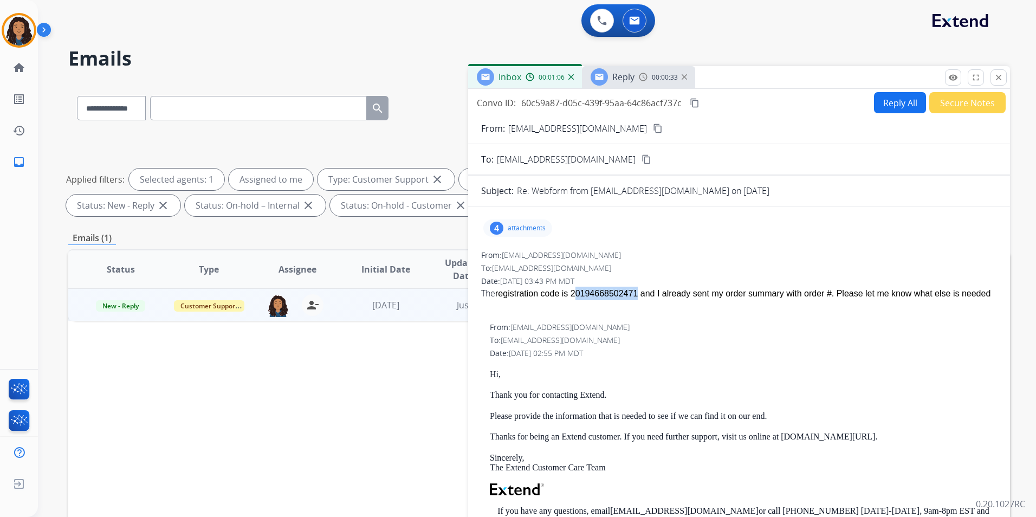
click at [569, 297] on span "registration code is 20194668502471 and I already sent my order summary with or…" at bounding box center [742, 293] width 495 height 9
click at [567, 294] on span "registration code is 20194668502471 and I already sent my order summary with or…" at bounding box center [742, 293] width 495 height 9
drag, startPoint x: 567, startPoint y: 294, endPoint x: 616, endPoint y: 297, distance: 48.3
click at [616, 297] on span "registration code is 20194668502471 and I already sent my order summary with or…" at bounding box center [742, 293] width 495 height 9
copy span "20194668502471"
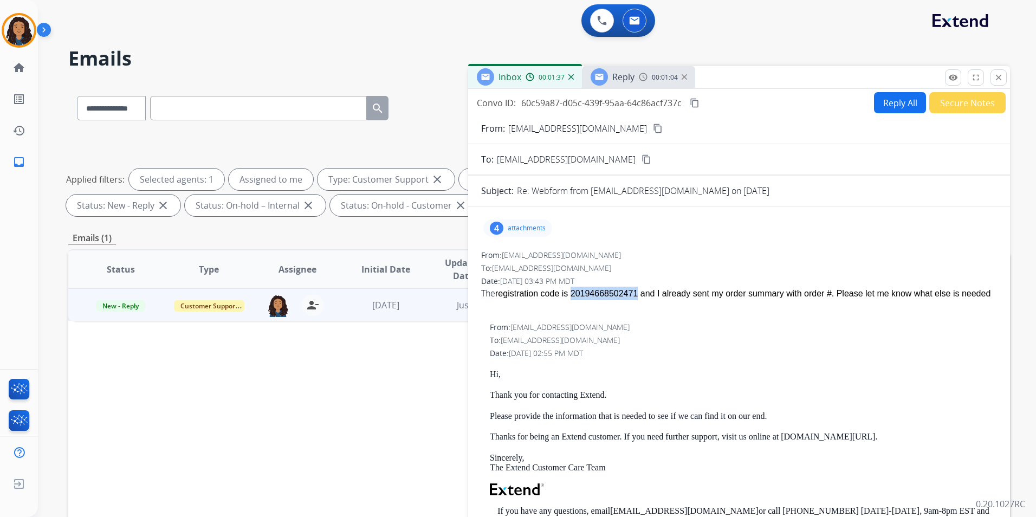
click at [638, 84] on div "Reply 00:01:04" at bounding box center [638, 77] width 113 height 22
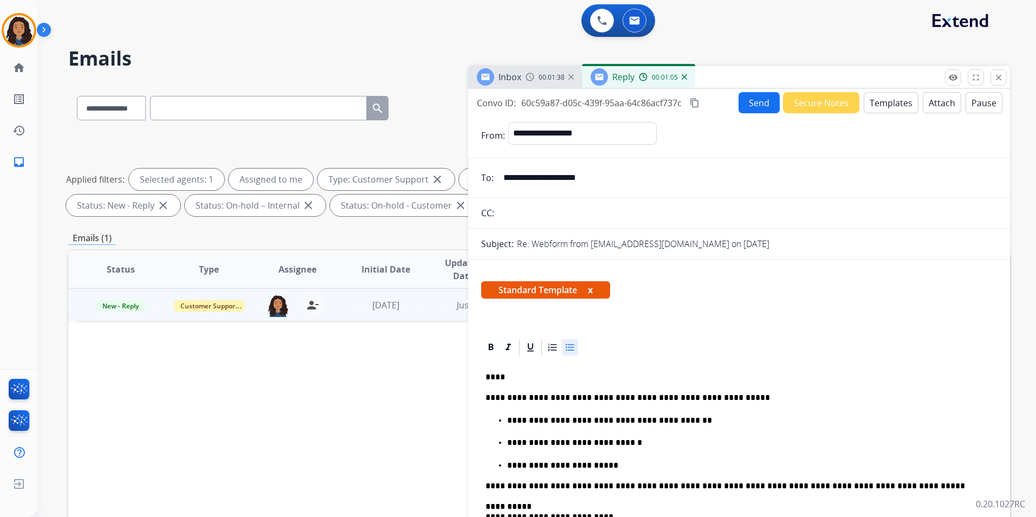
click at [754, 103] on button "Send" at bounding box center [759, 102] width 41 height 21
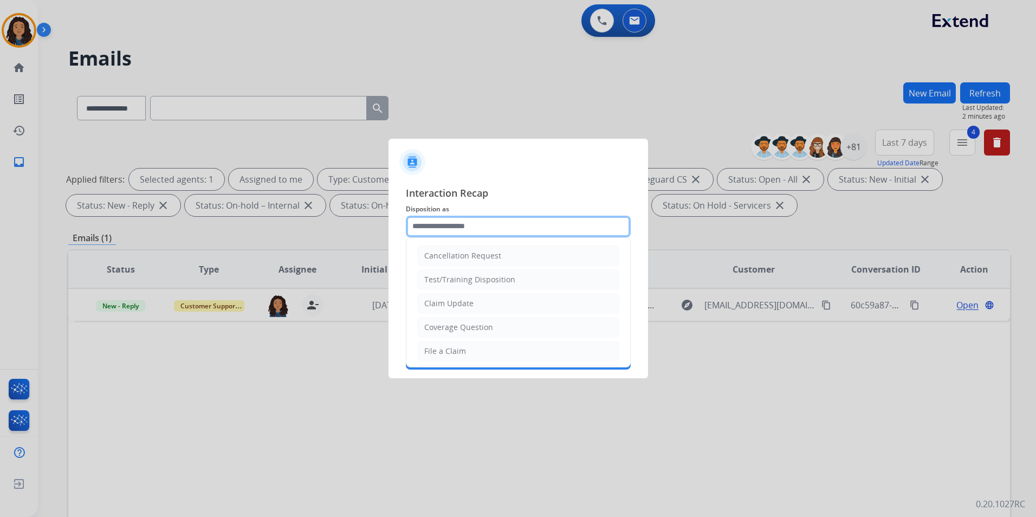
click at [528, 224] on input "text" at bounding box center [518, 227] width 225 height 22
click at [494, 298] on li "Claim Update" at bounding box center [518, 303] width 202 height 21
type input "**********"
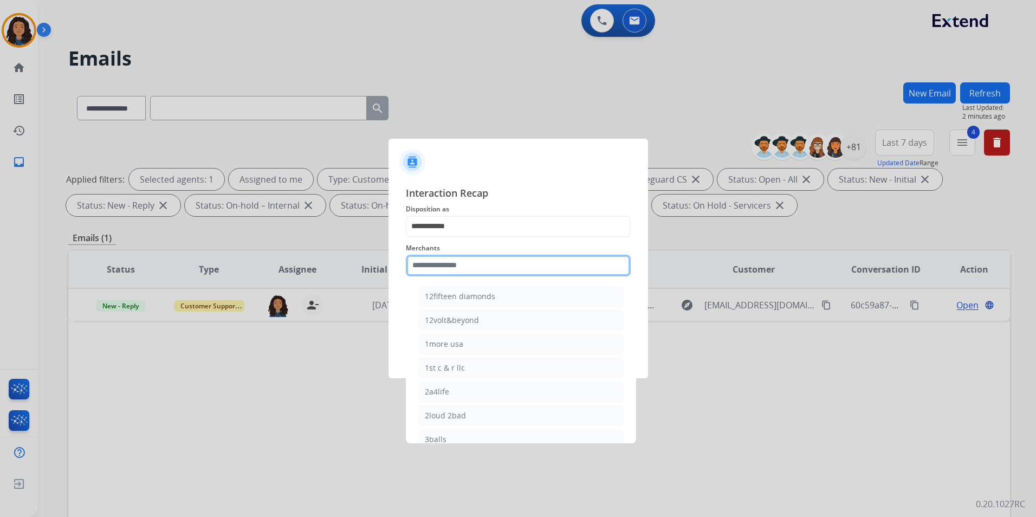
click at [487, 269] on input "text" at bounding box center [518, 266] width 225 height 22
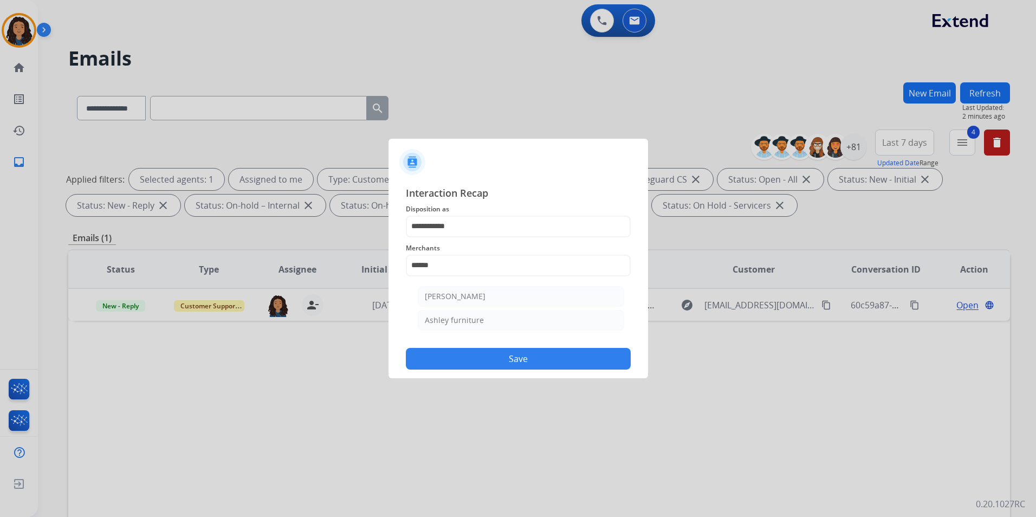
click at [468, 331] on ul "Ashley - Reguard Ashley furniture" at bounding box center [521, 311] width 213 height 61
click at [463, 319] on div "Ashley furniture" at bounding box center [454, 320] width 59 height 11
type input "**********"
drag, startPoint x: 451, startPoint y: 311, endPoint x: 454, endPoint y: 323, distance: 12.4
click at [454, 316] on input "text" at bounding box center [518, 309] width 225 height 22
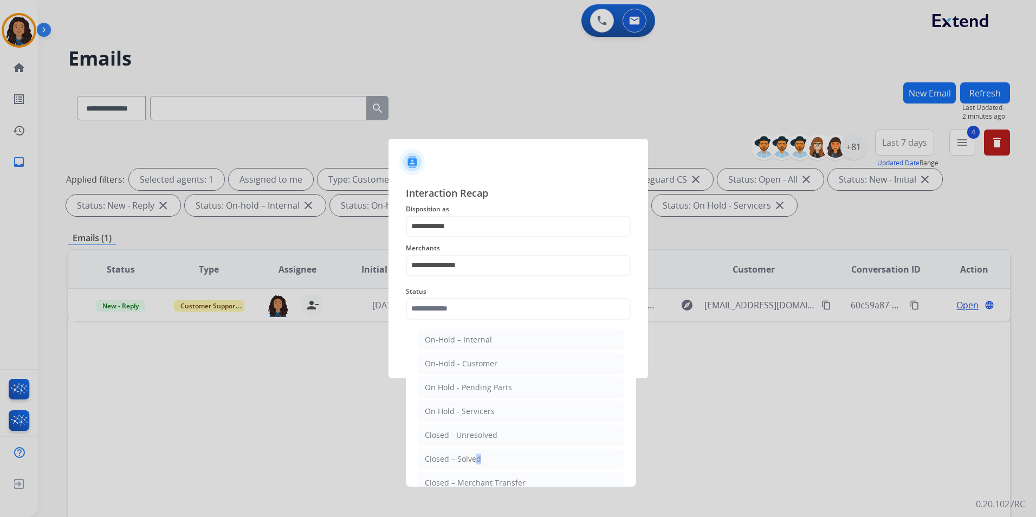
drag, startPoint x: 474, startPoint y: 453, endPoint x: 466, endPoint y: 422, distance: 31.3
click at [471, 450] on li "Closed – Solved" at bounding box center [521, 459] width 206 height 21
type input "**********"
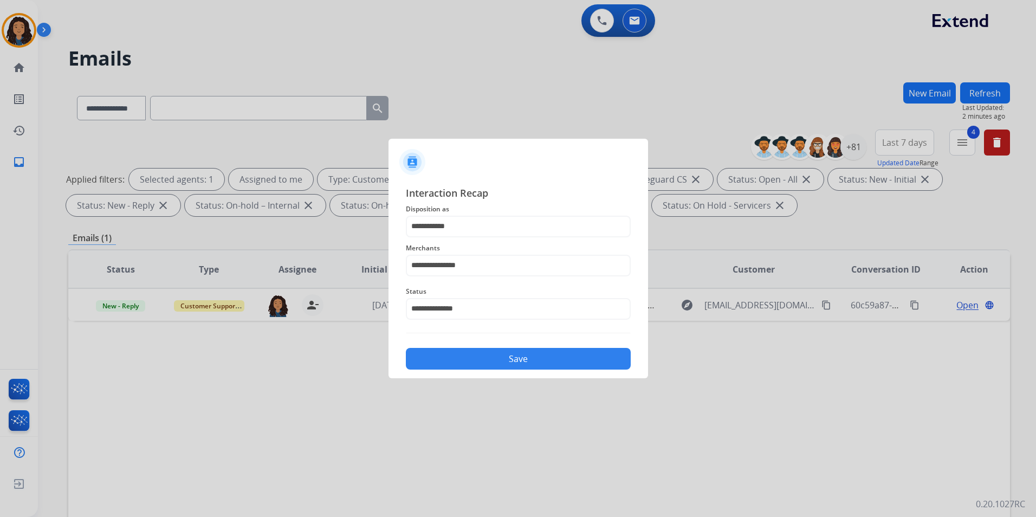
click at [481, 357] on button "Save" at bounding box center [518, 359] width 225 height 22
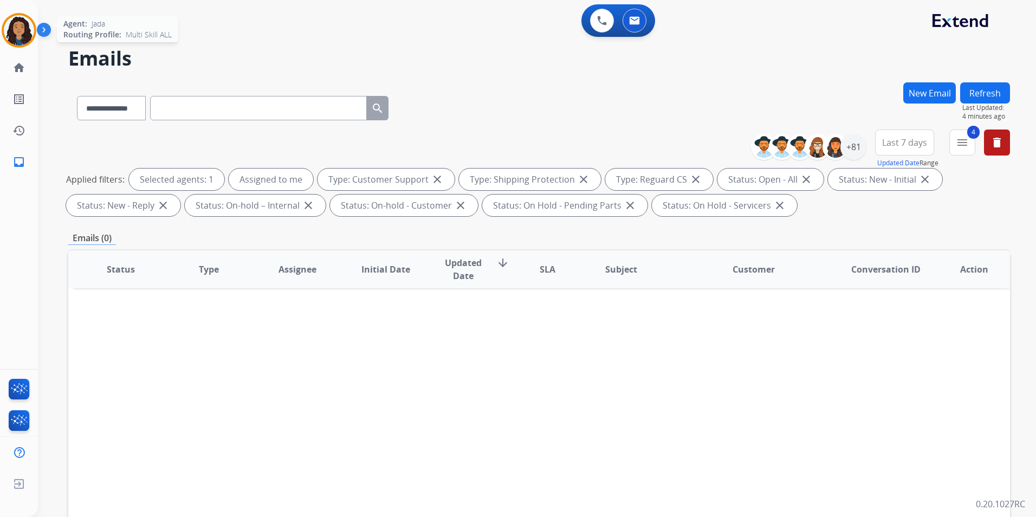
click at [11, 27] on img at bounding box center [19, 30] width 30 height 30
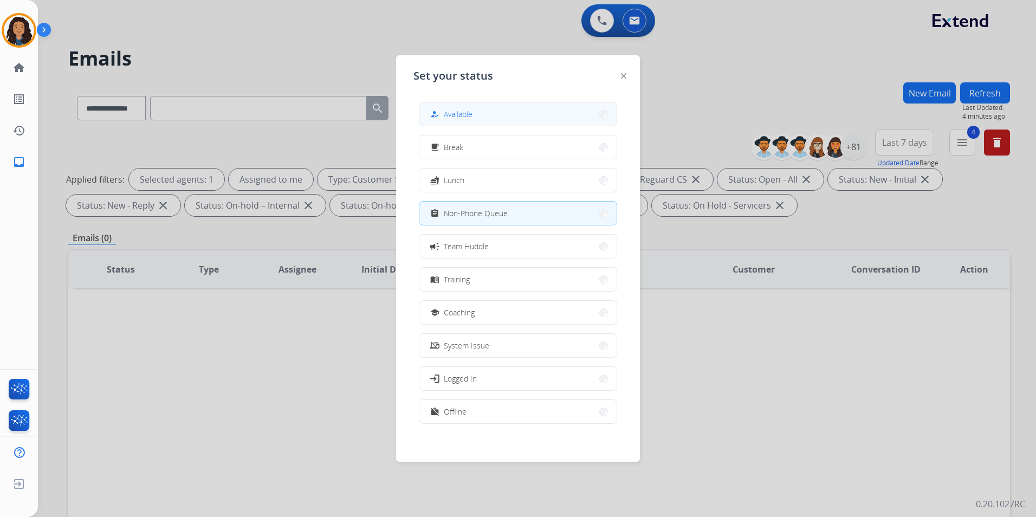
click at [451, 115] on span "Available" at bounding box center [458, 113] width 29 height 11
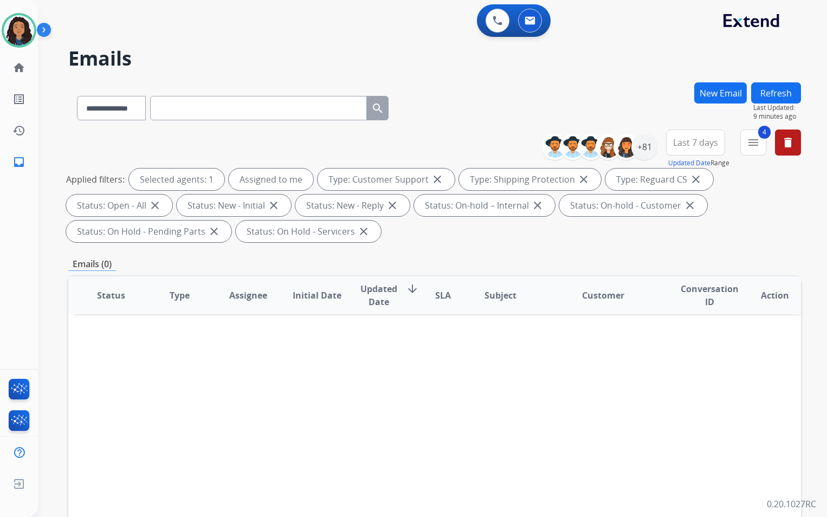
click at [727, 88] on button "New Email" at bounding box center [720, 92] width 53 height 21
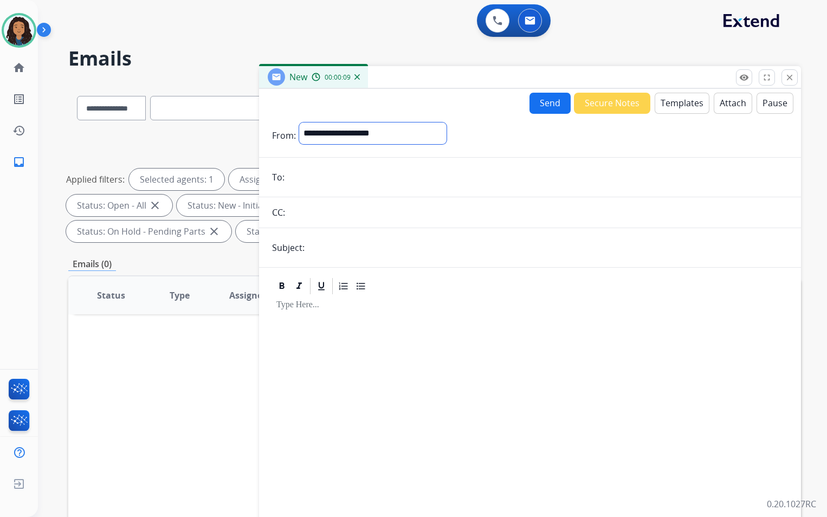
click at [423, 137] on select "**********" at bounding box center [372, 133] width 147 height 22
select select "**********"
click at [299, 122] on select "**********" at bounding box center [372, 133] width 147 height 22
paste input "**********"
type input "**********"
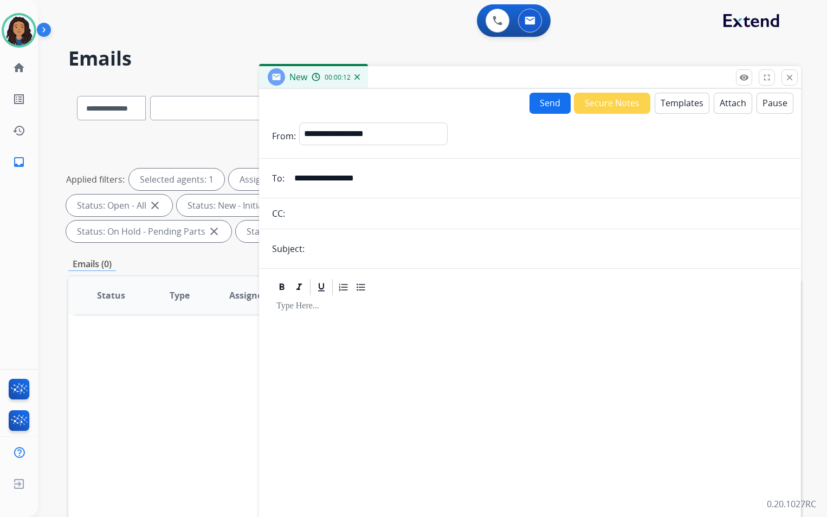
click at [367, 258] on input "text" at bounding box center [548, 249] width 480 height 22
type input "**********"
click at [680, 108] on button "Templates" at bounding box center [682, 103] width 55 height 21
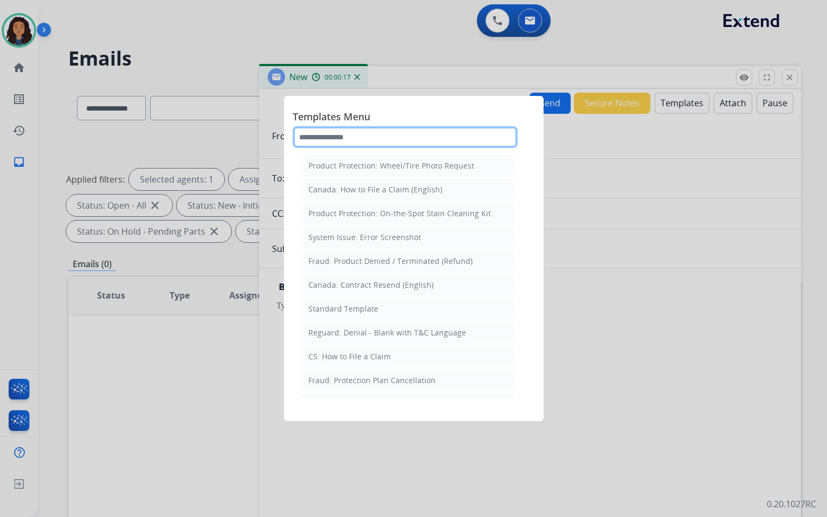
click at [414, 139] on input "text" at bounding box center [405, 137] width 225 height 22
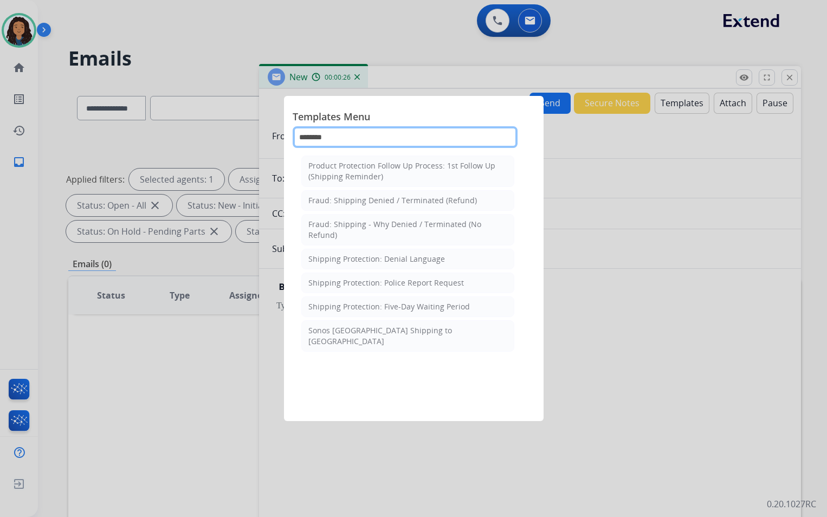
drag, startPoint x: 427, startPoint y: 135, endPoint x: 55, endPoint y: 161, distance: 373.2
click at [56, 161] on app-templates-menu-modal "Templates Menu ******** Product Protection Follow Up Process: 1st Follow Up (Sh…" at bounding box center [413, 258] width 827 height 517
type input "*"
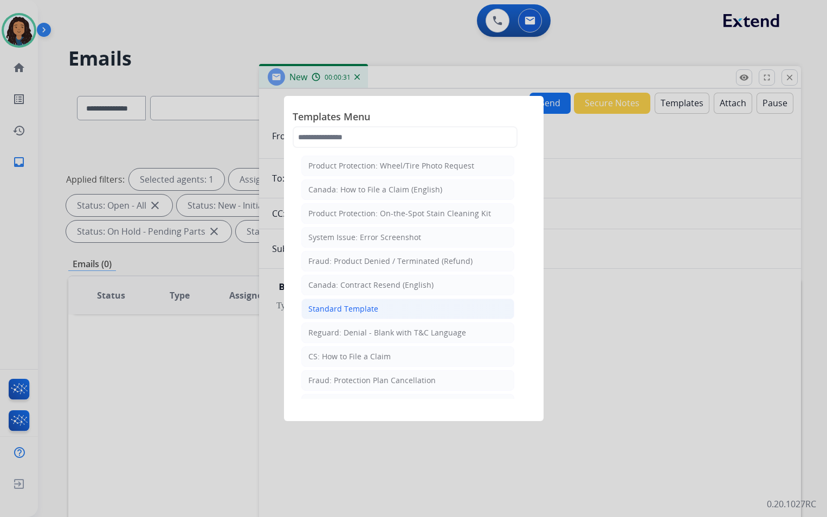
click at [361, 308] on div "Standard Template" at bounding box center [343, 308] width 70 height 11
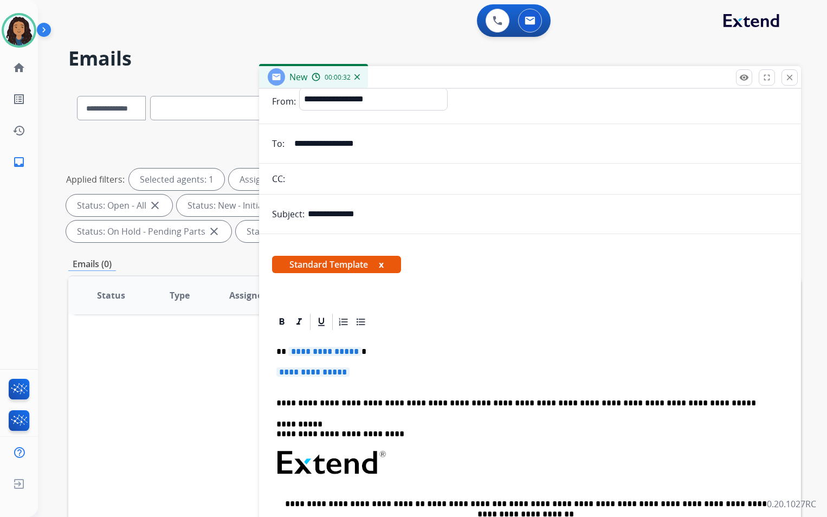
scroll to position [130, 0]
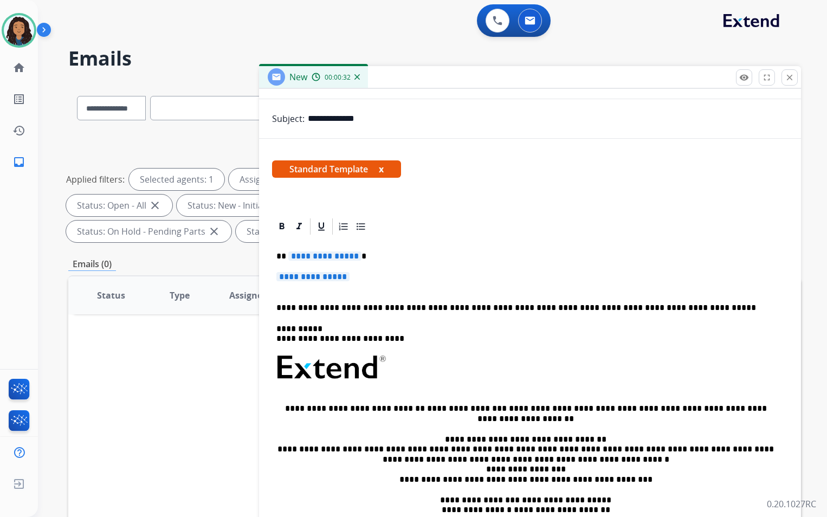
click at [369, 266] on div "**********" at bounding box center [530, 393] width 516 height 314
click at [351, 253] on span "**********" at bounding box center [324, 255] width 73 height 9
click at [327, 285] on p "**********" at bounding box center [529, 282] width 507 height 20
click at [327, 280] on span "**********" at bounding box center [312, 276] width 73 height 9
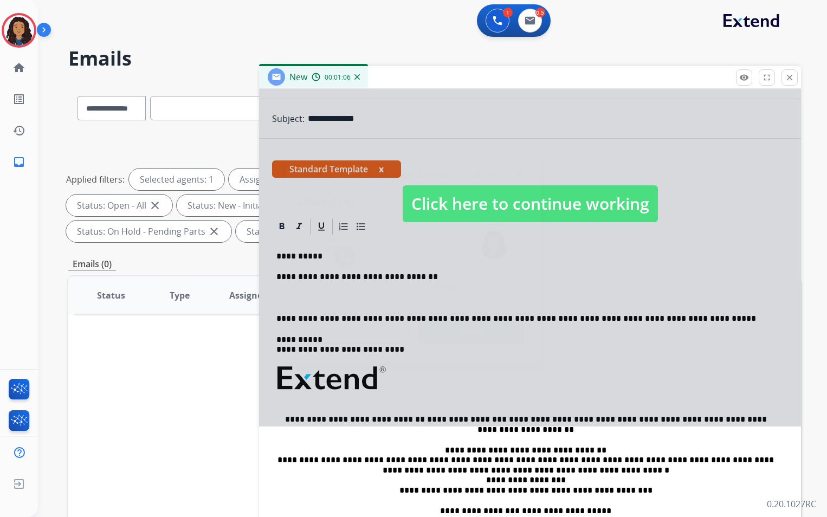
click at [521, 174] on img at bounding box center [519, 174] width 8 height 8
click at [587, 204] on span "Click here to continue working" at bounding box center [530, 203] width 255 height 37
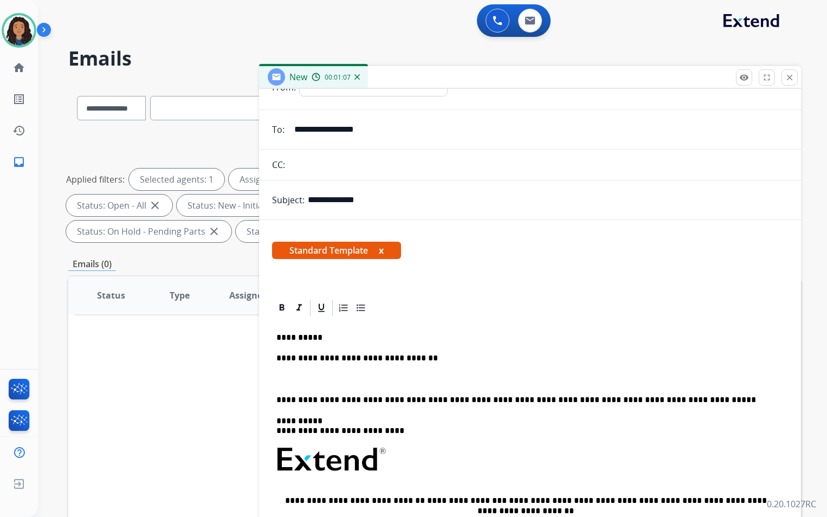
scroll to position [0, 0]
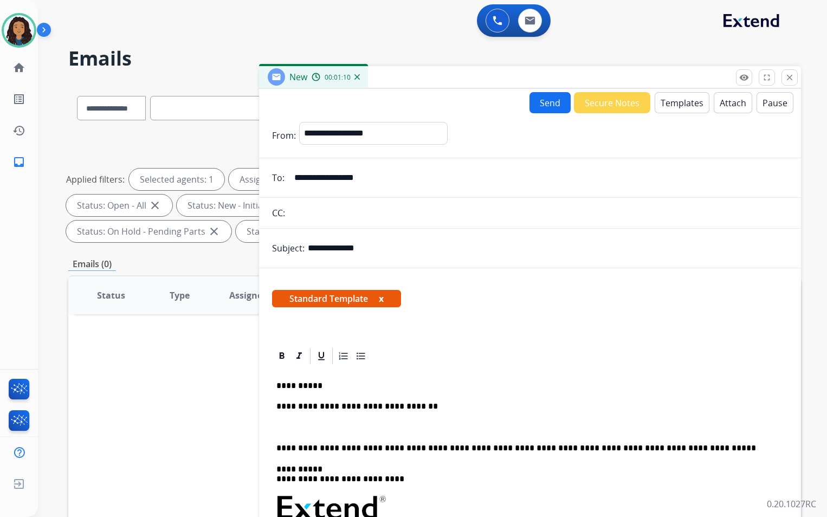
click at [725, 102] on button "Attach" at bounding box center [733, 102] width 38 height 21
click at [727, 102] on button "Attach" at bounding box center [733, 102] width 38 height 21
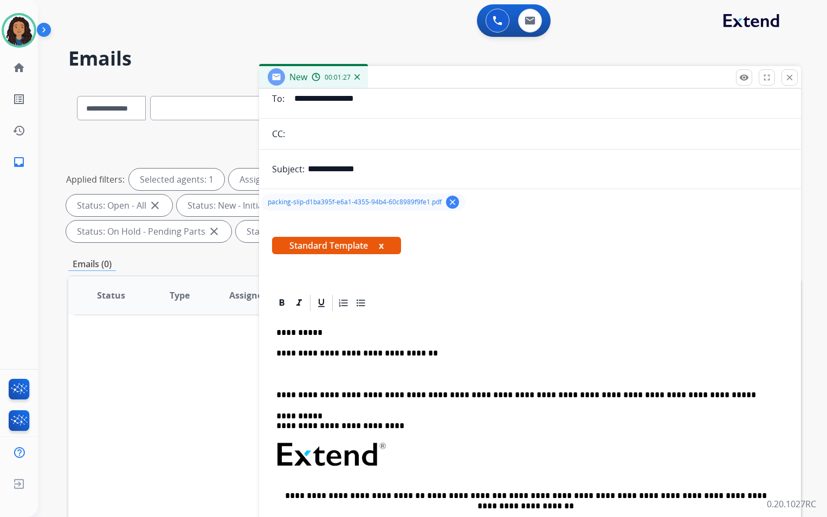
scroll to position [166, 0]
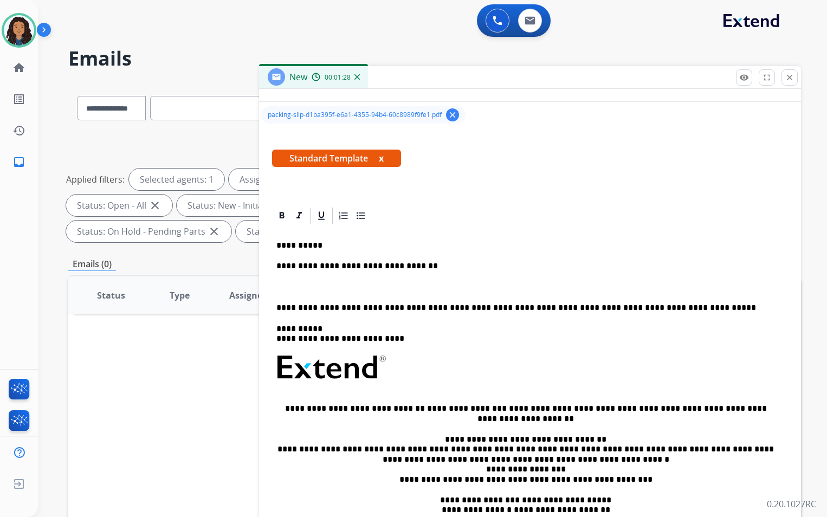
click at [352, 282] on p at bounding box center [529, 287] width 507 height 10
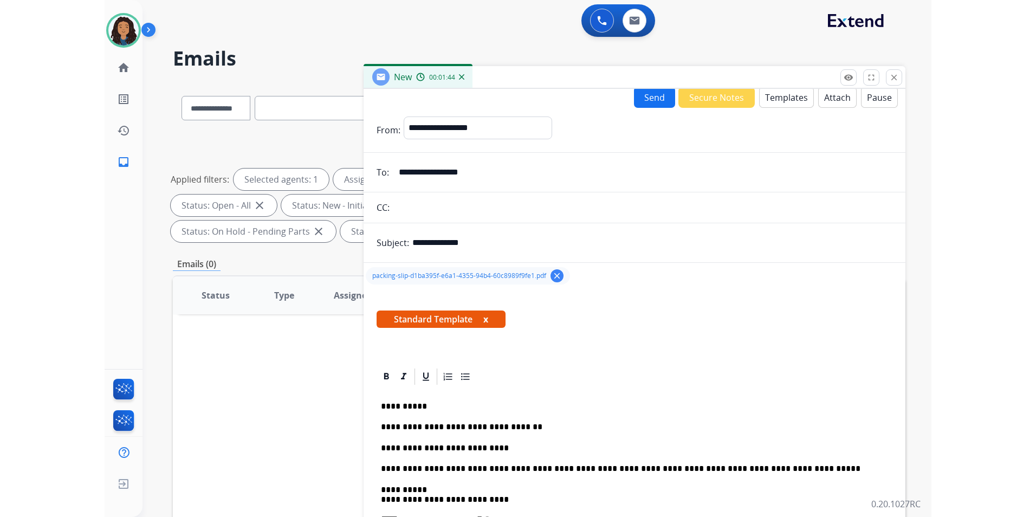
scroll to position [4, 0]
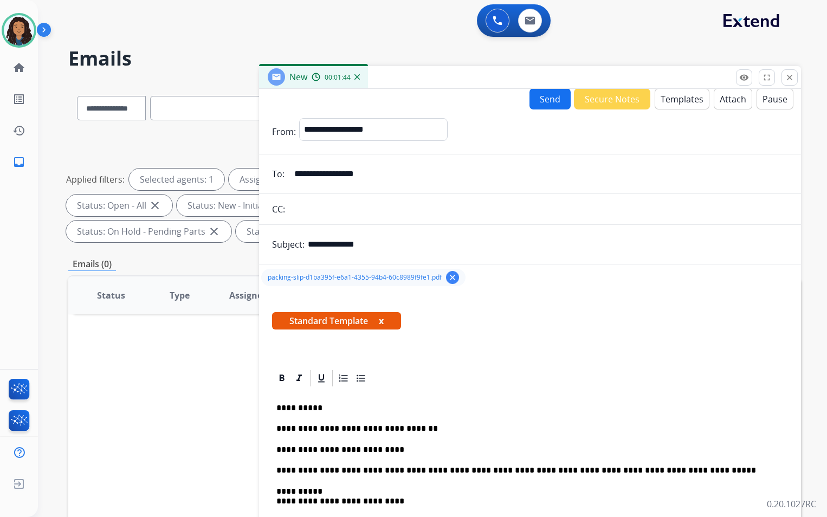
click at [529, 107] on div "Send Secure Notes Templates Attach Pause" at bounding box center [661, 98] width 264 height 21
click at [547, 83] on div "New 00:01:46" at bounding box center [530, 77] width 542 height 23
click at [546, 100] on button "Send" at bounding box center [549, 98] width 41 height 21
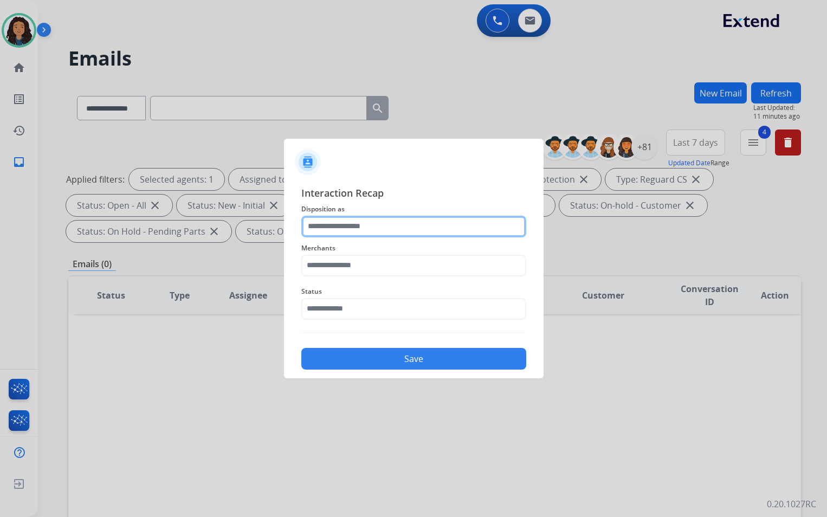
click at [416, 232] on input "text" at bounding box center [413, 227] width 225 height 22
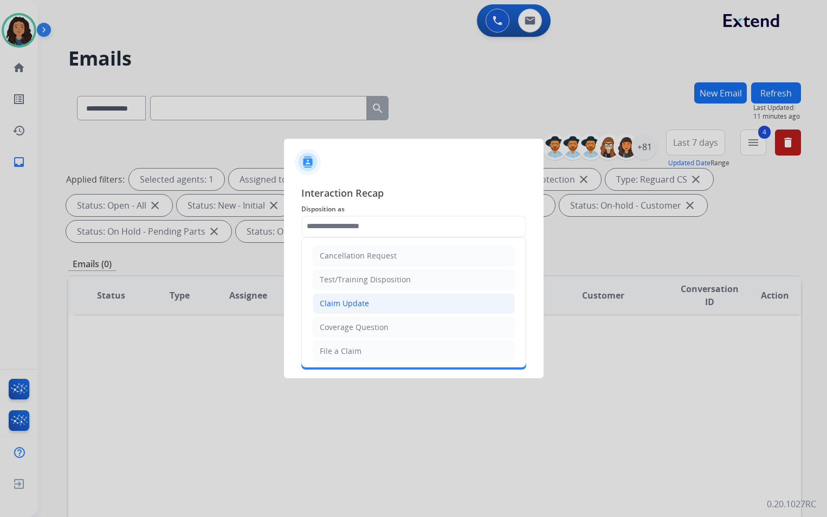
click at [381, 305] on li "Claim Update" at bounding box center [414, 303] width 202 height 21
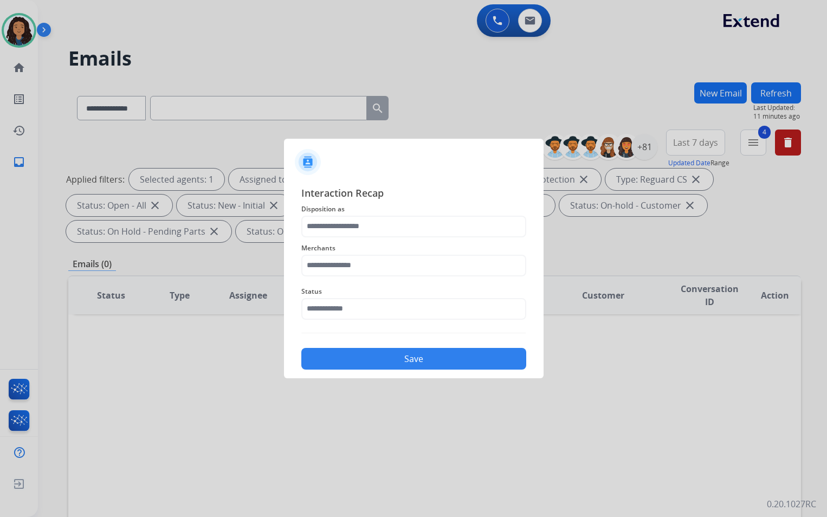
type input "**********"
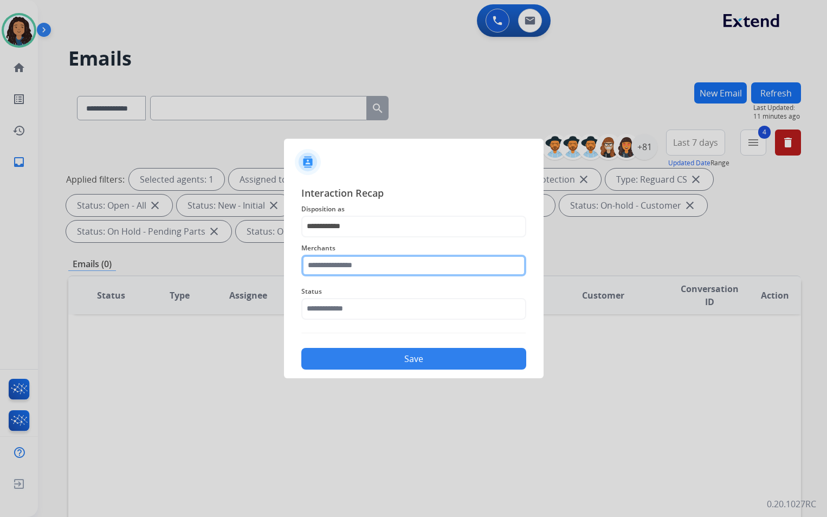
click at [364, 260] on input "text" at bounding box center [413, 266] width 225 height 22
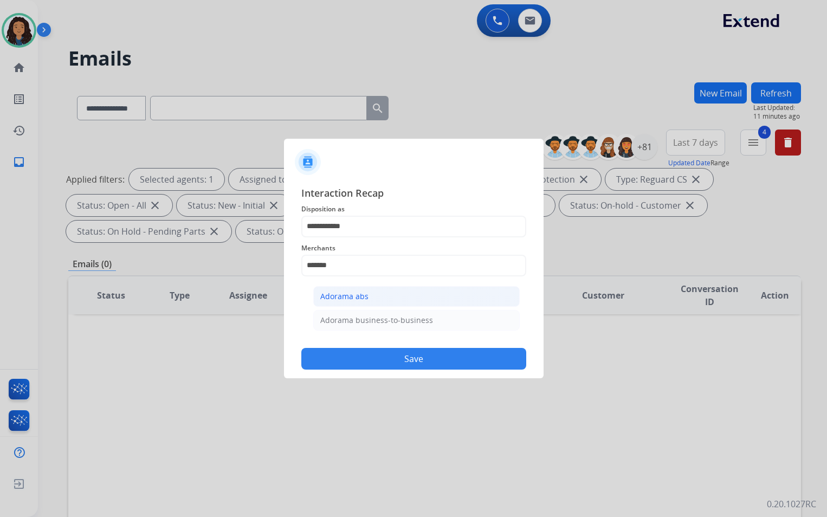
click at [386, 295] on li "Adorama abs" at bounding box center [416, 296] width 206 height 21
type input "**********"
click at [371, 308] on input "text" at bounding box center [413, 309] width 225 height 22
type input "*"
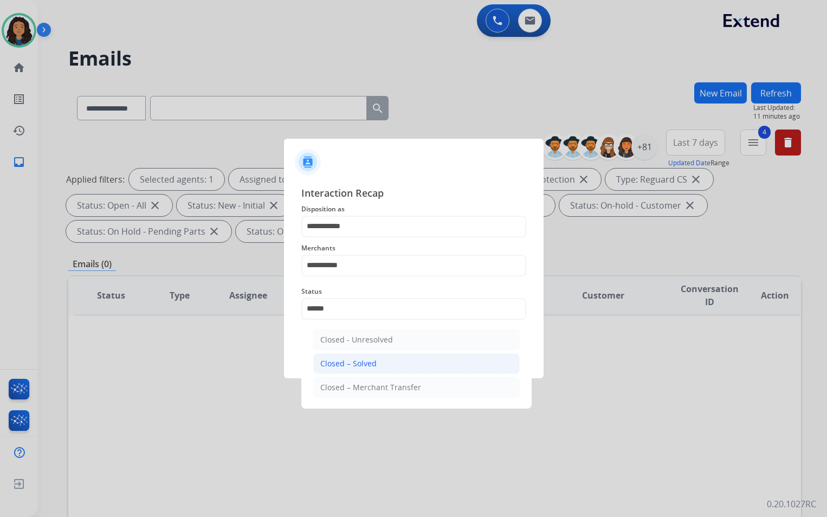
click at [354, 372] on li "Closed – Solved" at bounding box center [416, 363] width 206 height 21
type input "**********"
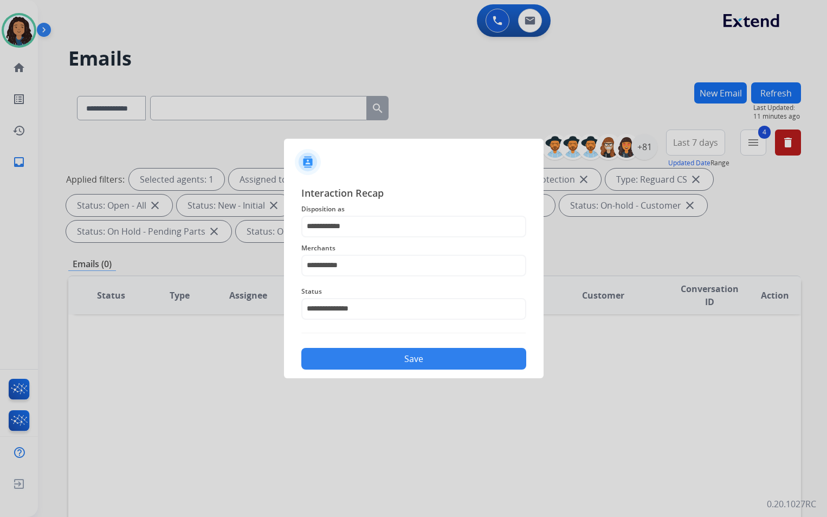
click at [387, 369] on button "Save" at bounding box center [413, 359] width 225 height 22
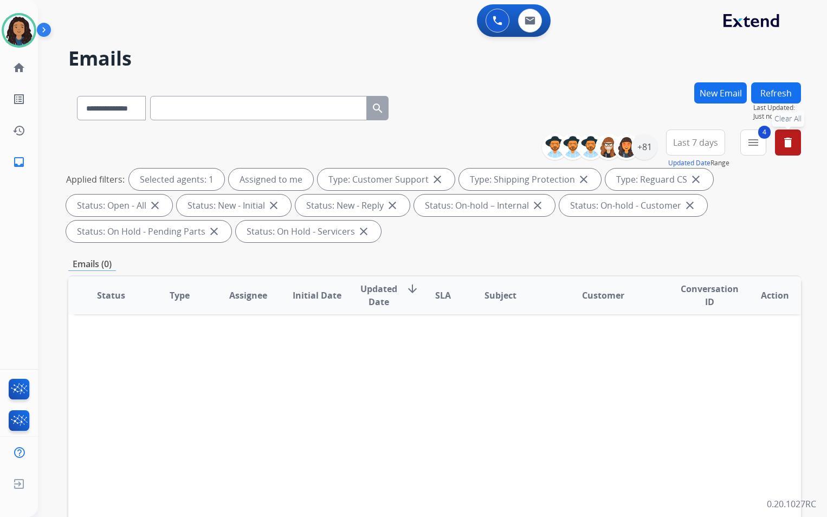
click at [787, 152] on button "delete Clear All" at bounding box center [788, 143] width 26 height 26
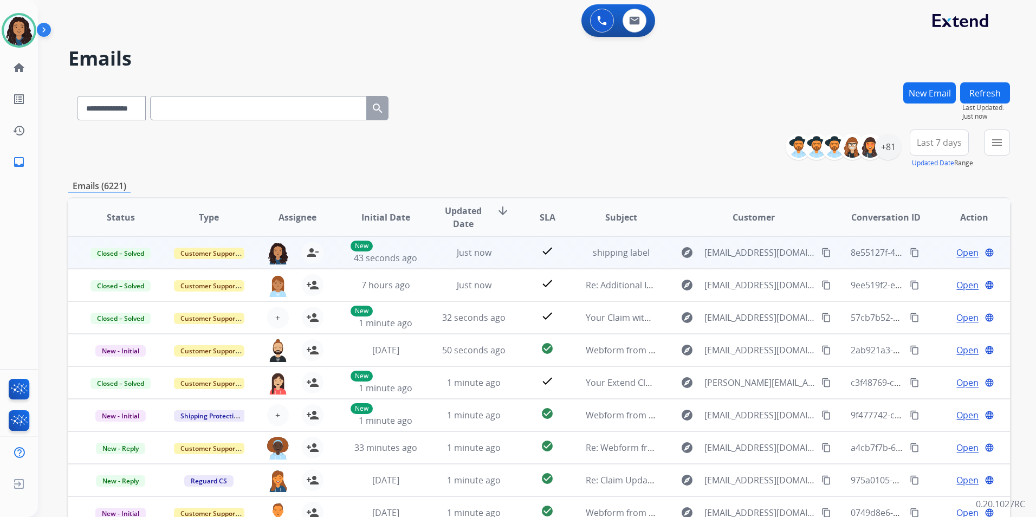
click at [957, 250] on span "Open" at bounding box center [968, 252] width 22 height 13
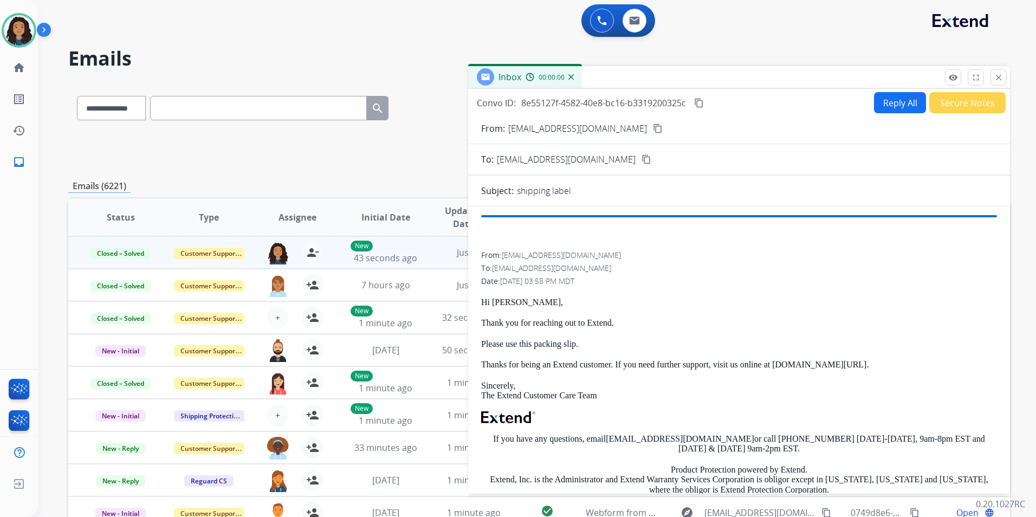
click at [898, 109] on button "Reply All" at bounding box center [900, 102] width 52 height 21
select select "**********"
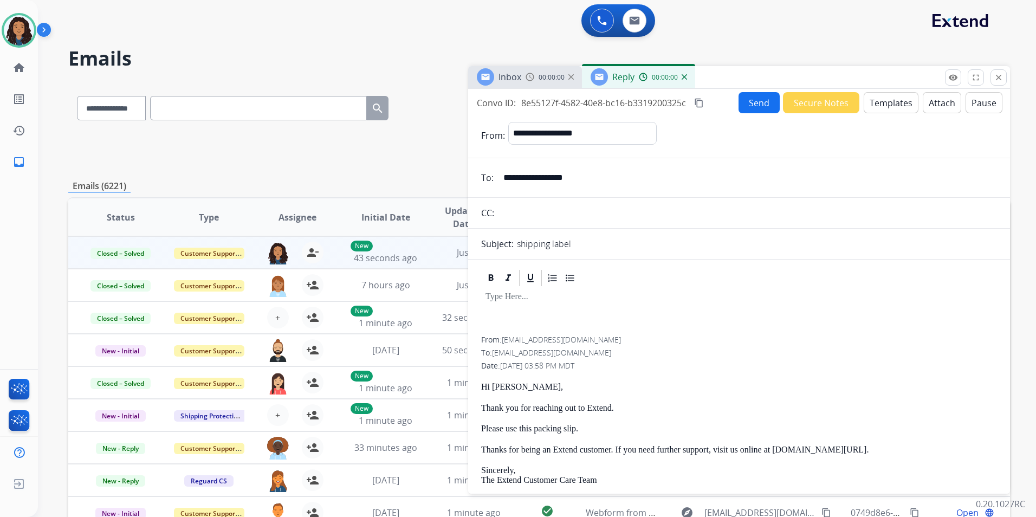
click at [898, 109] on button "Templates" at bounding box center [891, 102] width 55 height 21
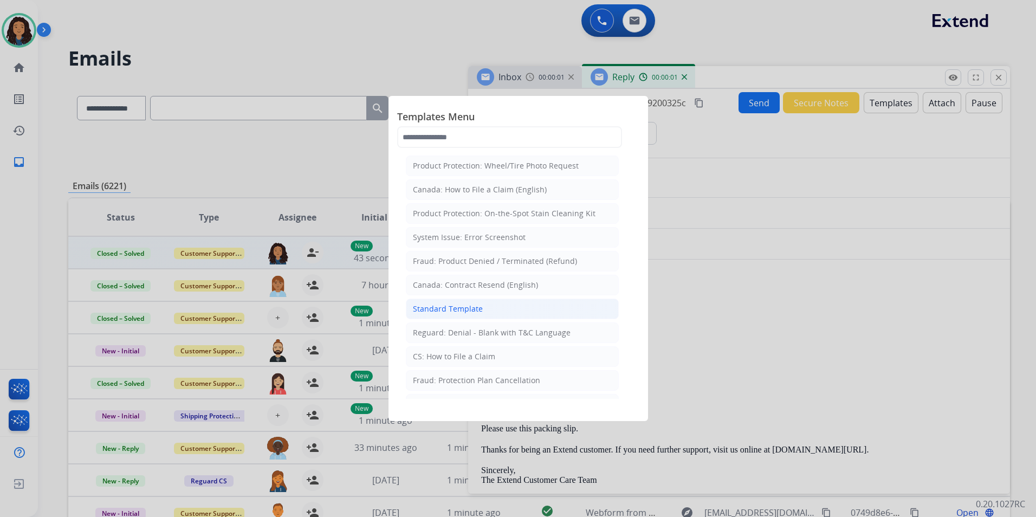
click at [473, 308] on div "Standard Template" at bounding box center [448, 308] width 70 height 11
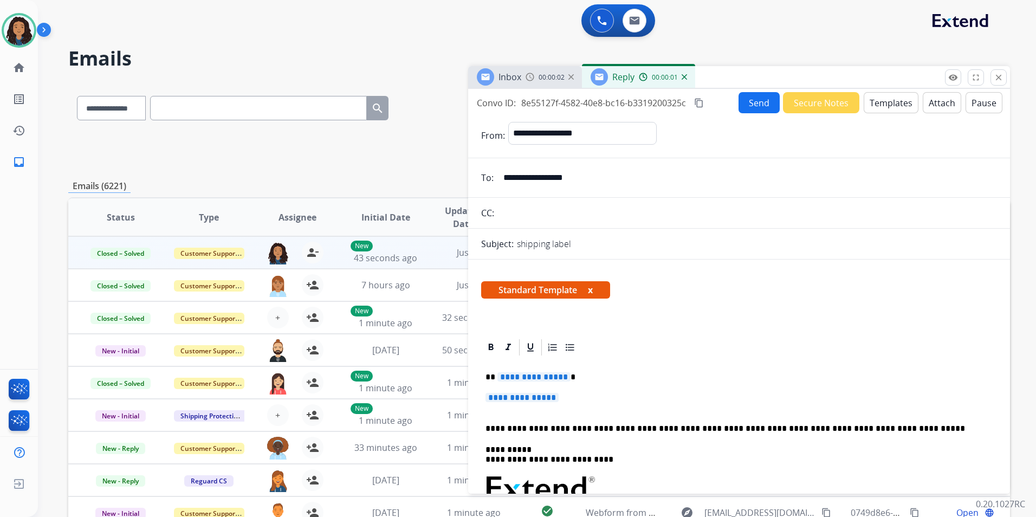
click at [512, 72] on span "Inbox" at bounding box center [510, 77] width 23 height 12
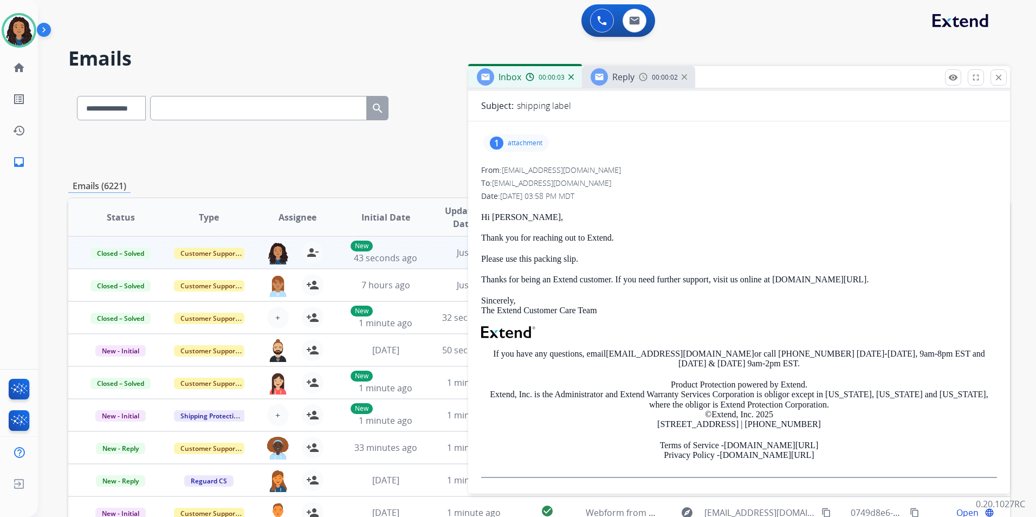
scroll to position [87, 0]
drag, startPoint x: 476, startPoint y: 216, endPoint x: 619, endPoint y: 237, distance: 144.1
click at [619, 237] on div "1 attachment From: support@extend.com To: rmill133@yahoo.com Date: 09/09/2025 -…" at bounding box center [739, 306] width 542 height 357
drag, startPoint x: 619, startPoint y: 237, endPoint x: 610, endPoint y: 236, distance: 9.4
copy div "Hi Miller, Thank you for reaching out to Extend."
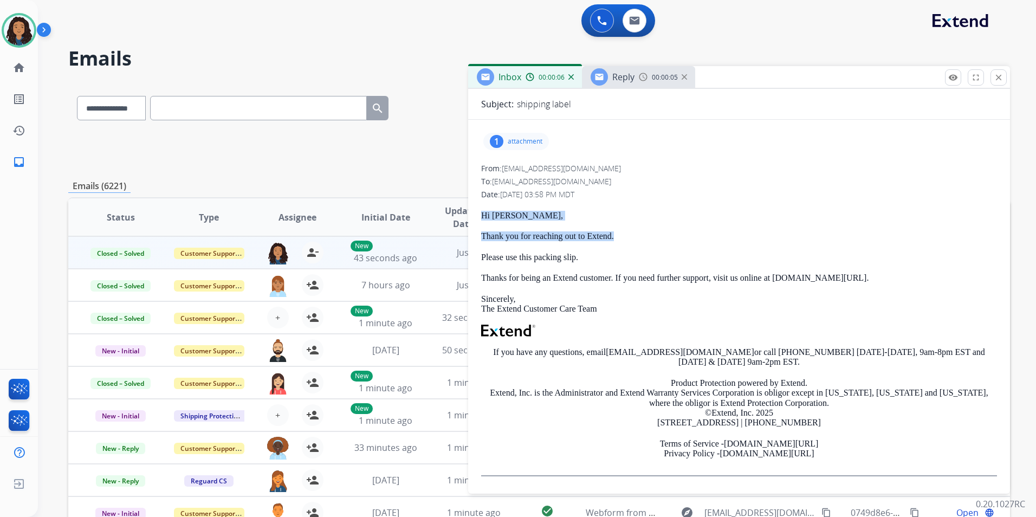
click at [625, 76] on span "Reply" at bounding box center [623, 77] width 22 height 12
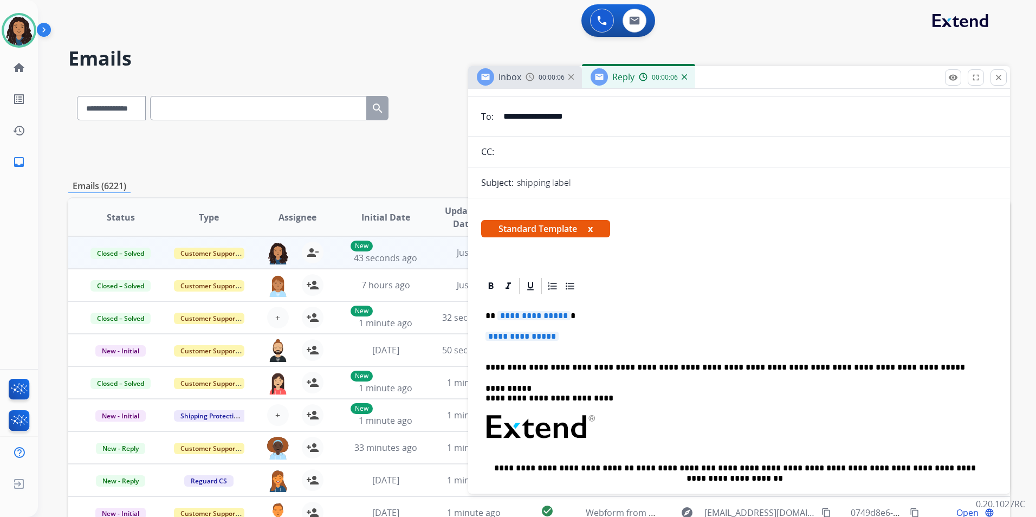
scroll to position [108, 0]
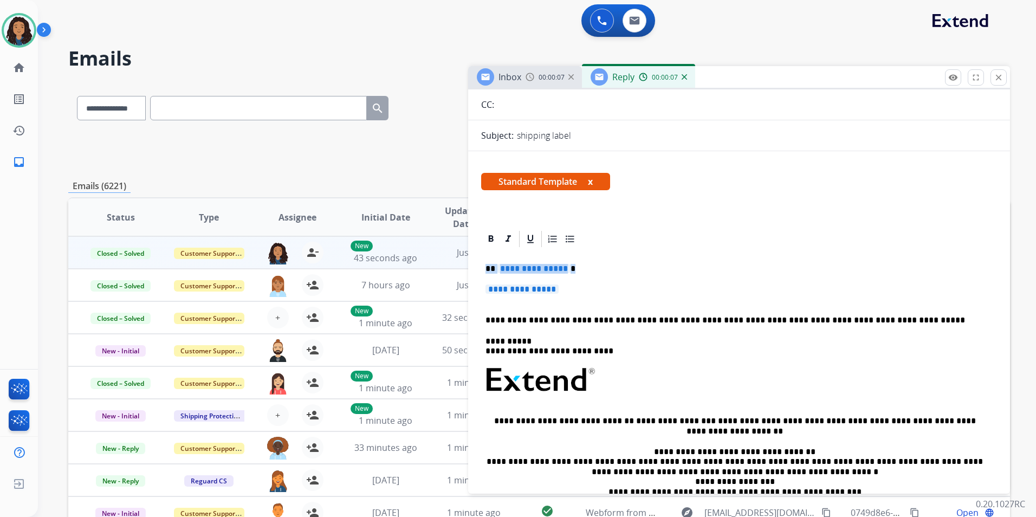
drag, startPoint x: 481, startPoint y: 261, endPoint x: 594, endPoint y: 289, distance: 116.2
click at [594, 289] on div "**********" at bounding box center [739, 406] width 516 height 314
paste div
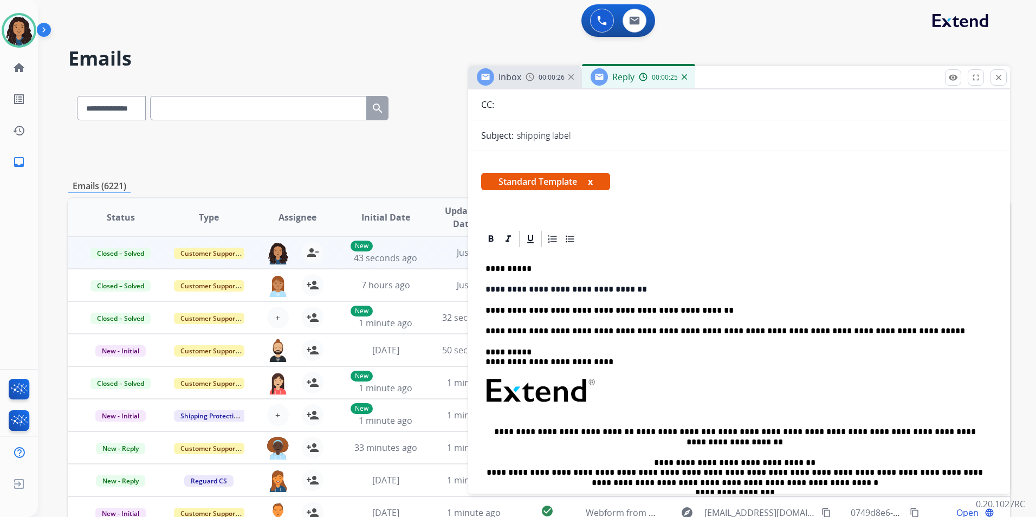
click at [660, 317] on div "**********" at bounding box center [739, 411] width 516 height 325
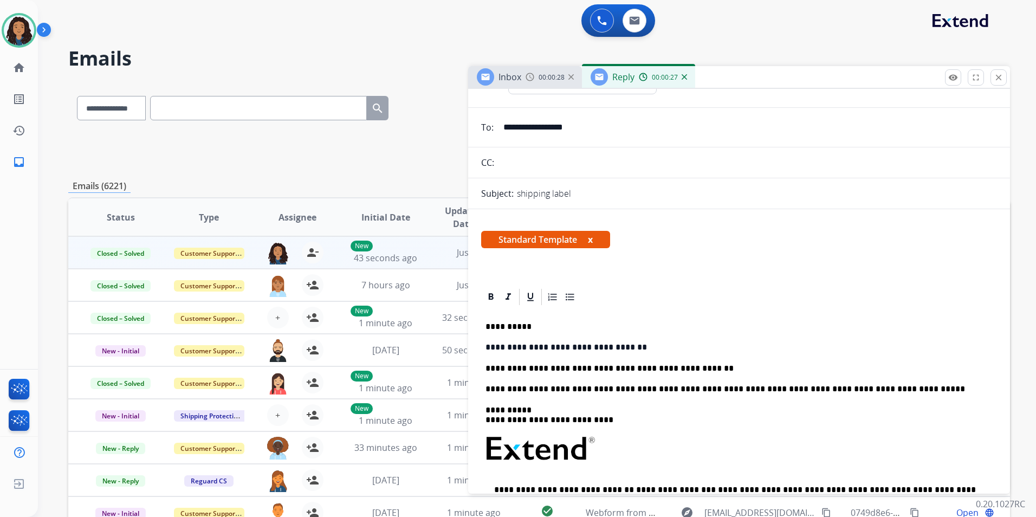
scroll to position [0, 0]
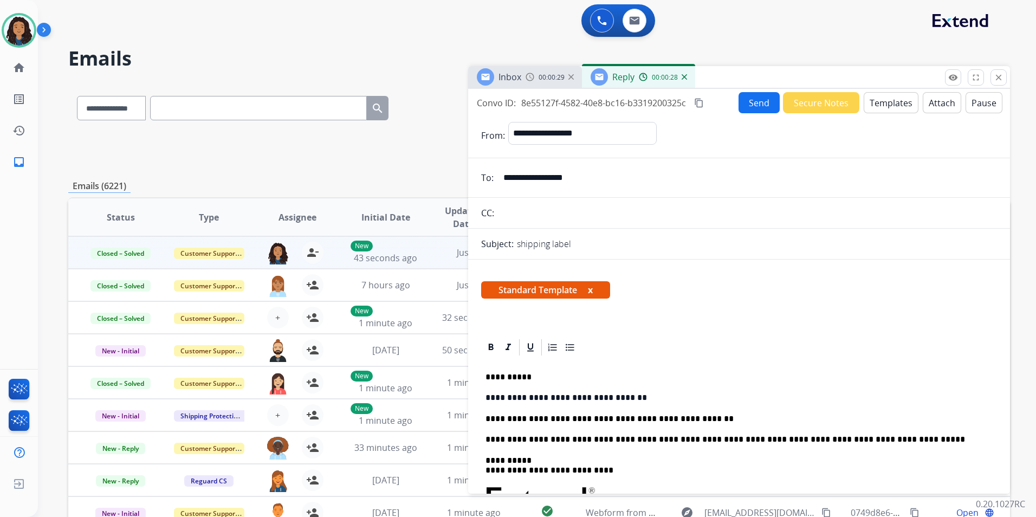
click at [751, 103] on button "Send" at bounding box center [759, 102] width 41 height 21
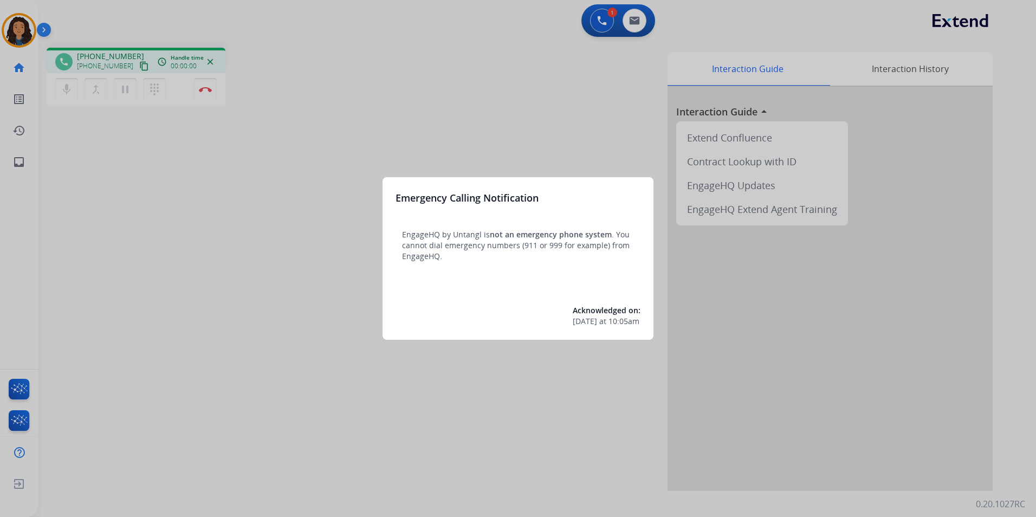
click at [209, 385] on div at bounding box center [518, 258] width 1036 height 517
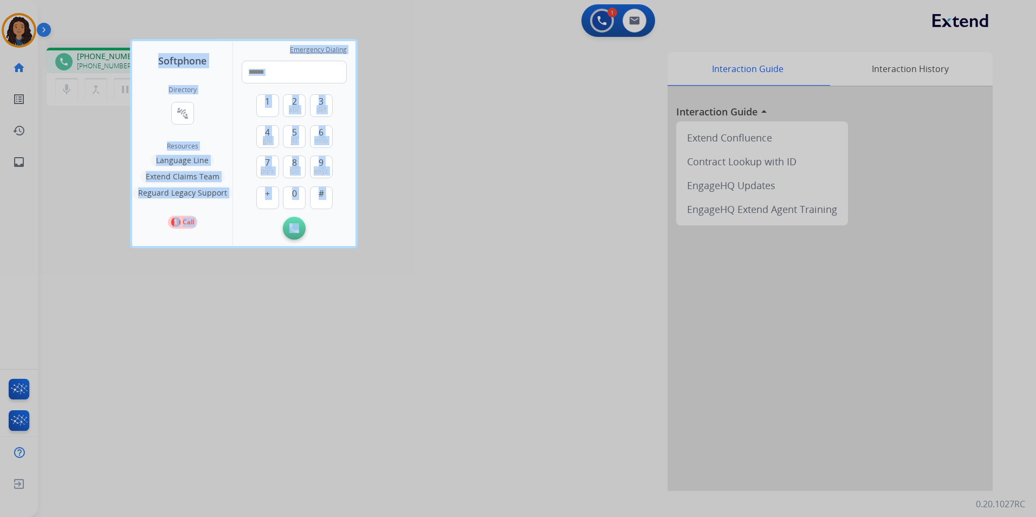
click at [209, 385] on div at bounding box center [518, 258] width 1036 height 517
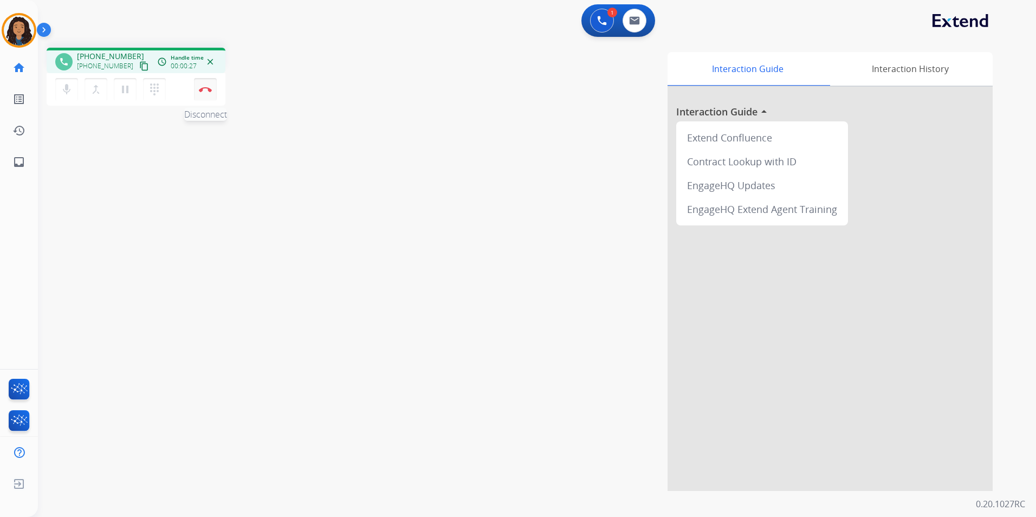
click at [206, 91] on img at bounding box center [205, 89] width 13 height 5
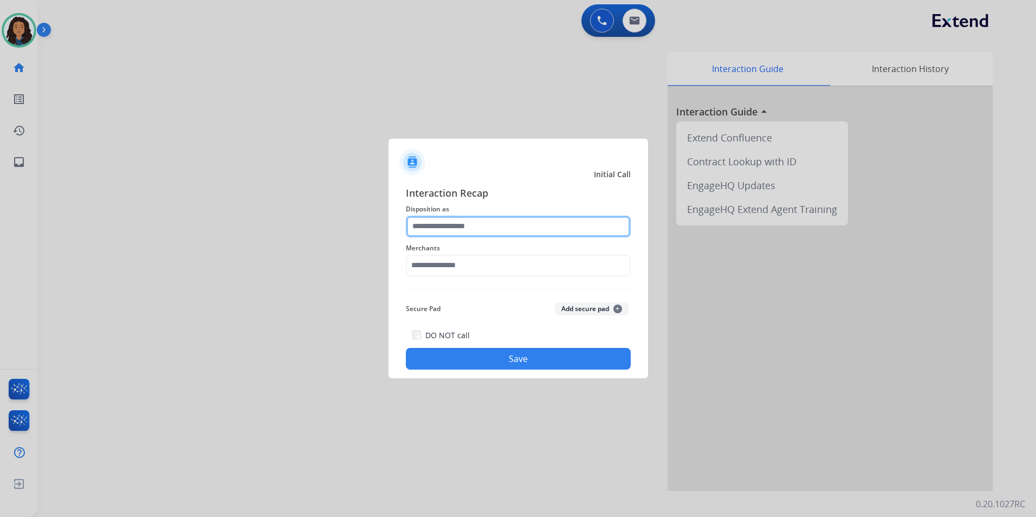
click at [509, 234] on input "text" at bounding box center [518, 227] width 225 height 22
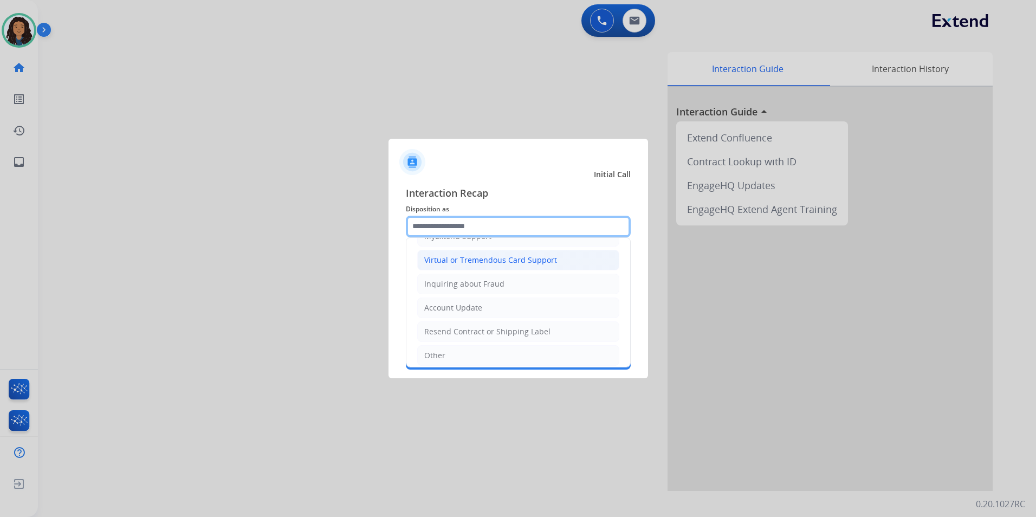
scroll to position [169, 0]
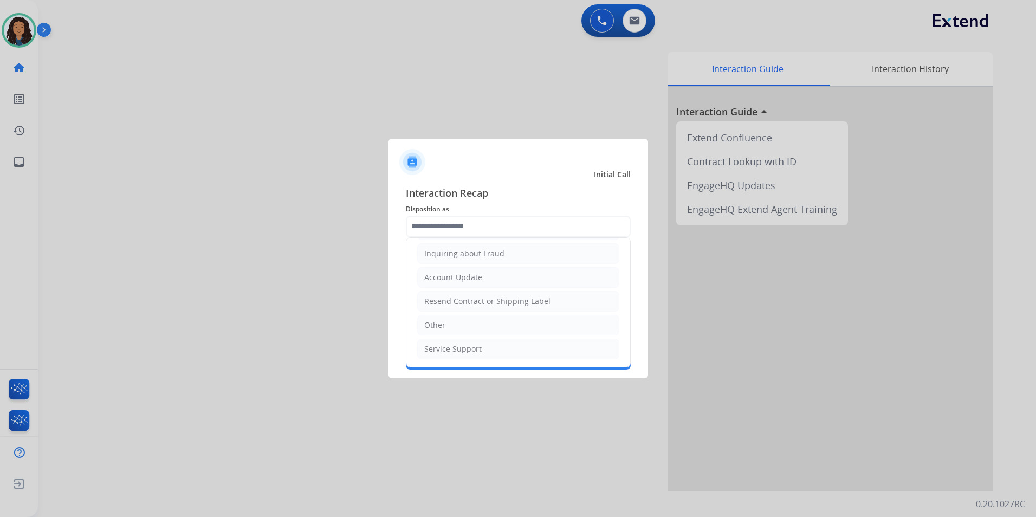
drag, startPoint x: 442, startPoint y: 324, endPoint x: 449, endPoint y: 299, distance: 25.9
click at [441, 323] on div "Other" at bounding box center [434, 325] width 21 height 11
type input "*****"
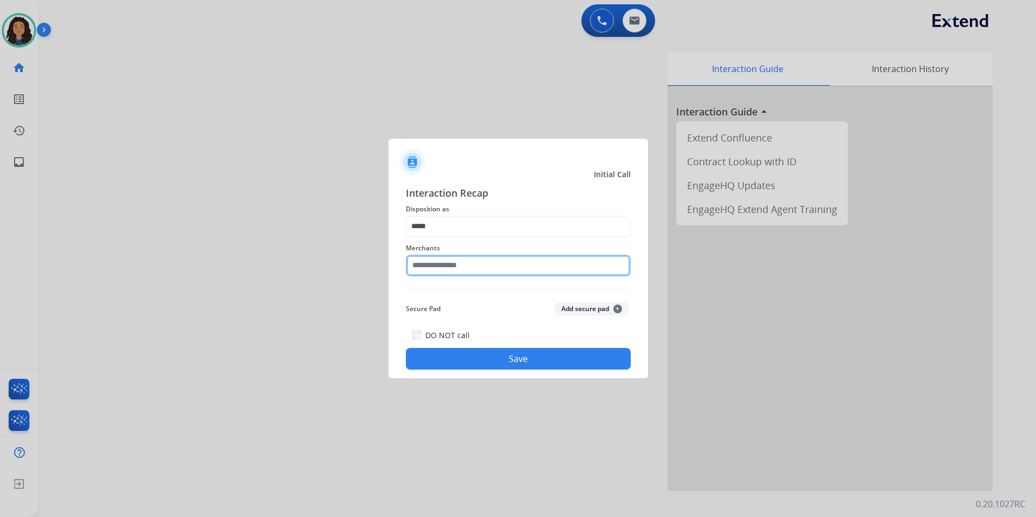
click at [468, 274] on input "text" at bounding box center [518, 266] width 225 height 22
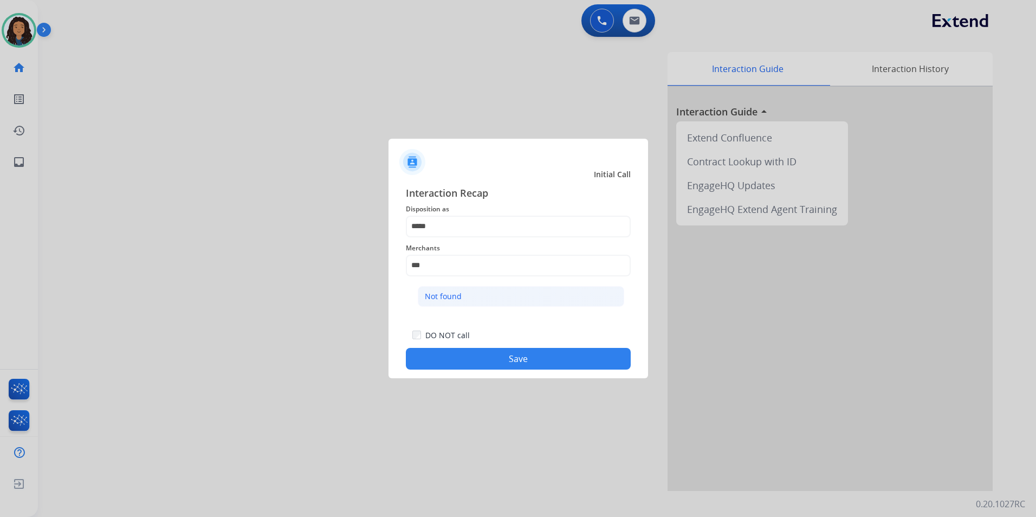
click at [450, 291] on div "Not found" at bounding box center [443, 296] width 37 height 11
type input "*********"
click at [436, 346] on div "DO NOT call Save" at bounding box center [518, 348] width 225 height 41
click at [424, 357] on button "Save" at bounding box center [518, 359] width 225 height 22
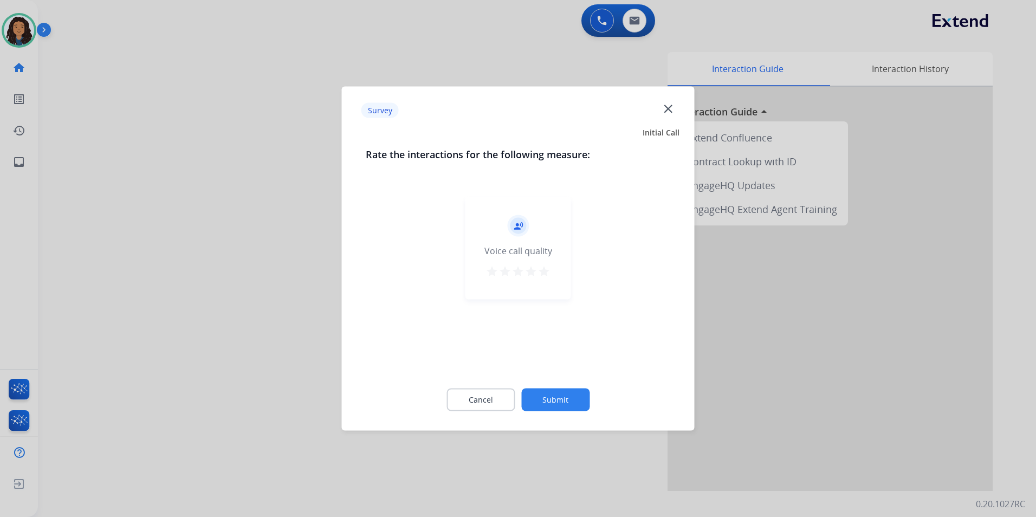
click at [201, 179] on div at bounding box center [518, 258] width 1036 height 517
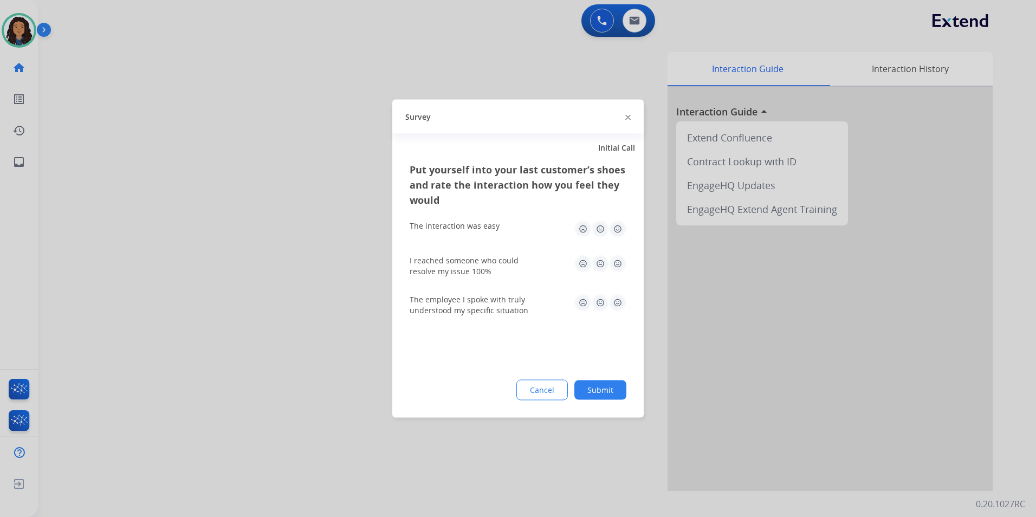
click at [199, 177] on div at bounding box center [518, 258] width 1036 height 517
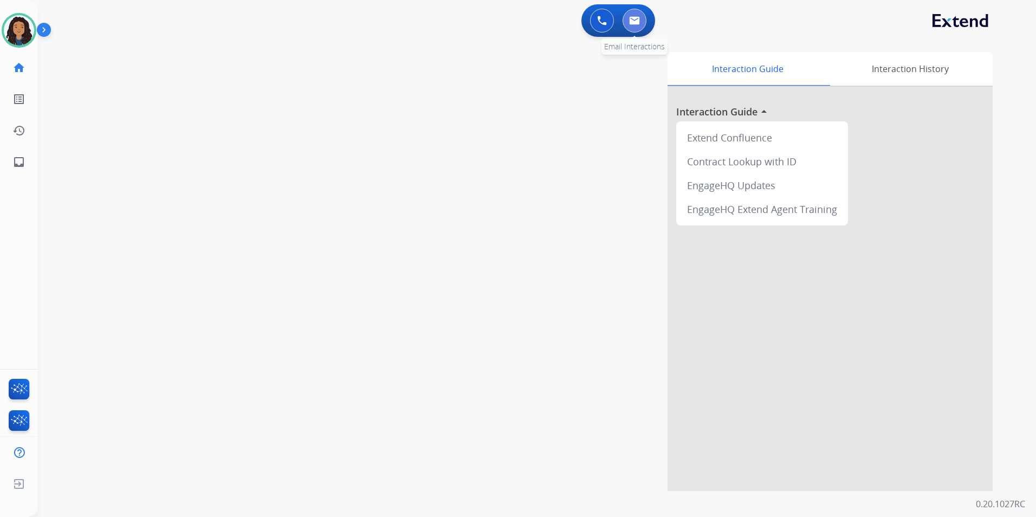
click at [636, 20] on img at bounding box center [634, 20] width 11 height 9
select select "**********"
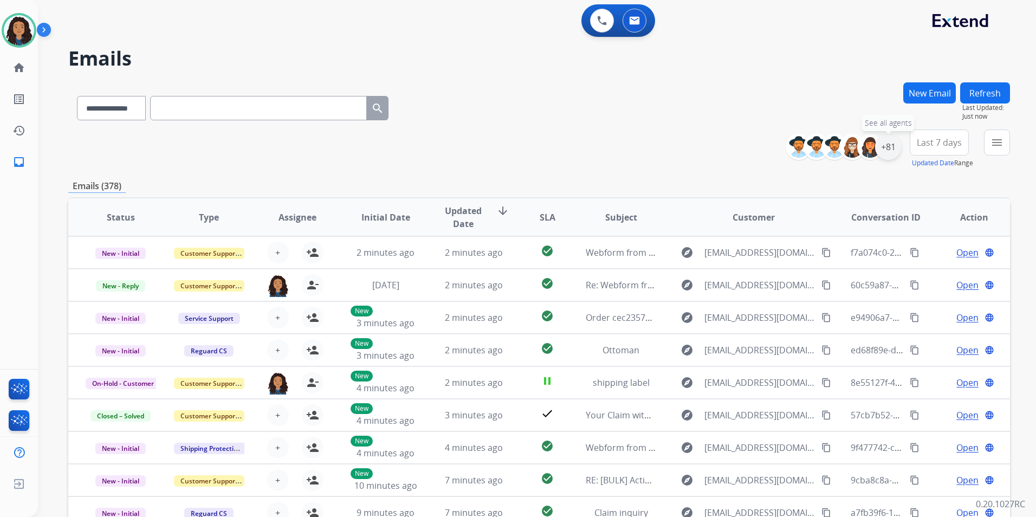
click at [889, 154] on div "+81" at bounding box center [888, 147] width 26 height 26
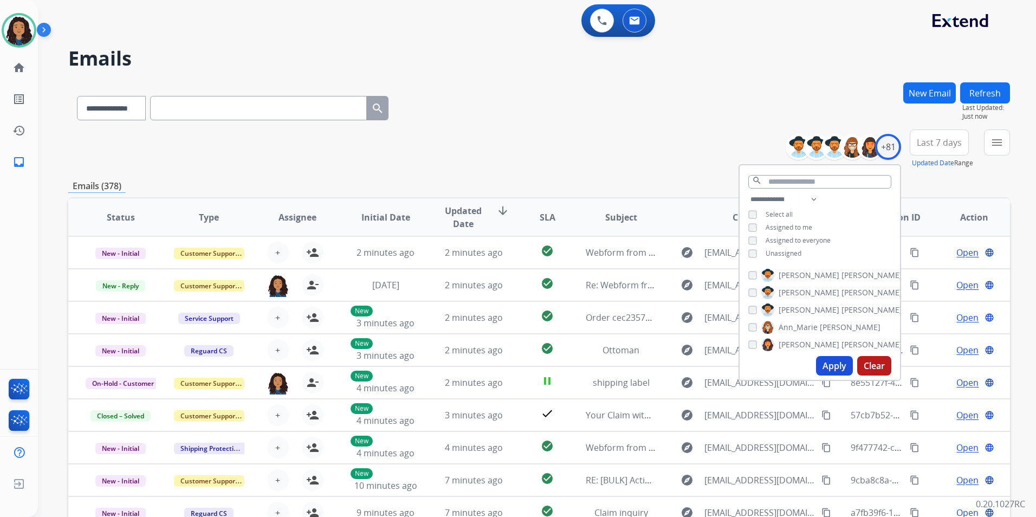
click at [778, 253] on span "Unassigned" at bounding box center [784, 253] width 36 height 9
click at [827, 362] on button "Apply" at bounding box center [834, 366] width 37 height 20
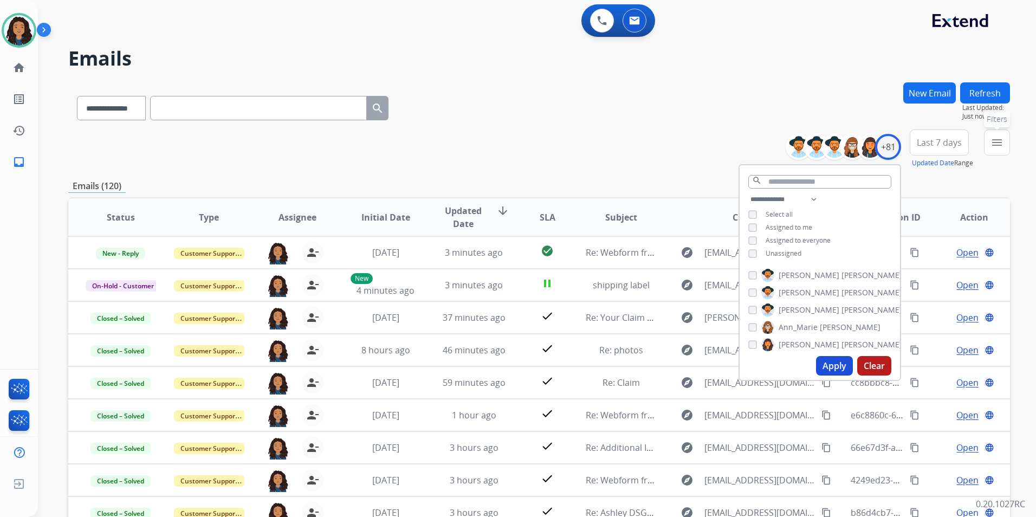
click at [985, 145] on button "menu Filters" at bounding box center [997, 143] width 26 height 26
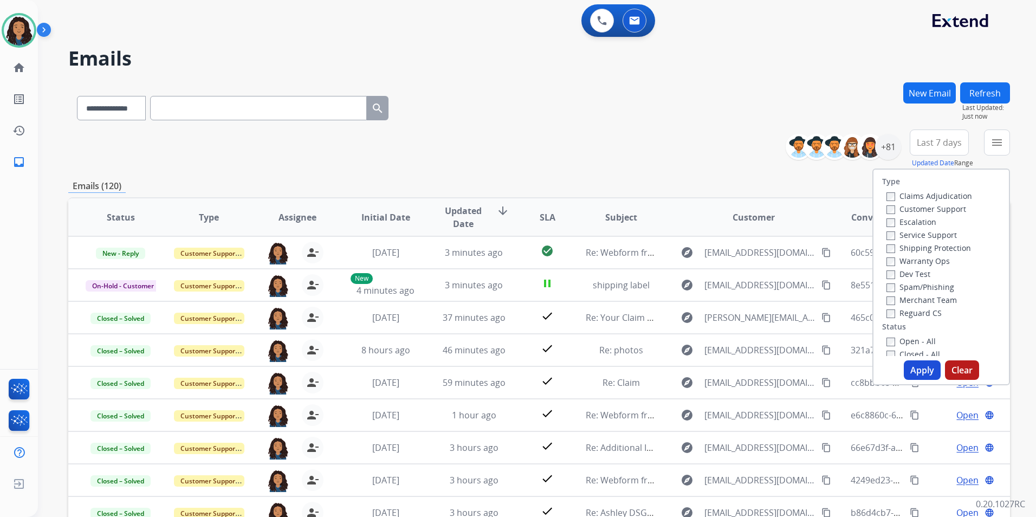
click at [935, 209] on label "Customer Support" at bounding box center [927, 209] width 80 height 10
drag, startPoint x: 946, startPoint y: 244, endPoint x: 921, endPoint y: 295, distance: 56.5
click at [945, 244] on label "Shipping Protection" at bounding box center [929, 248] width 85 height 10
click at [907, 314] on label "Reguard CS" at bounding box center [914, 313] width 55 height 10
click at [902, 341] on label "Open - All" at bounding box center [911, 341] width 49 height 10
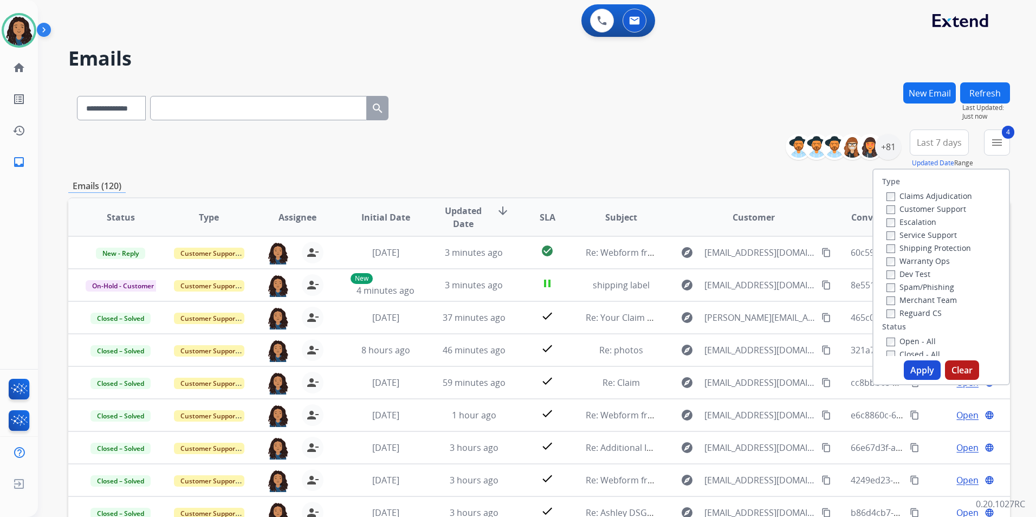
click at [912, 368] on button "Apply" at bounding box center [922, 370] width 37 height 20
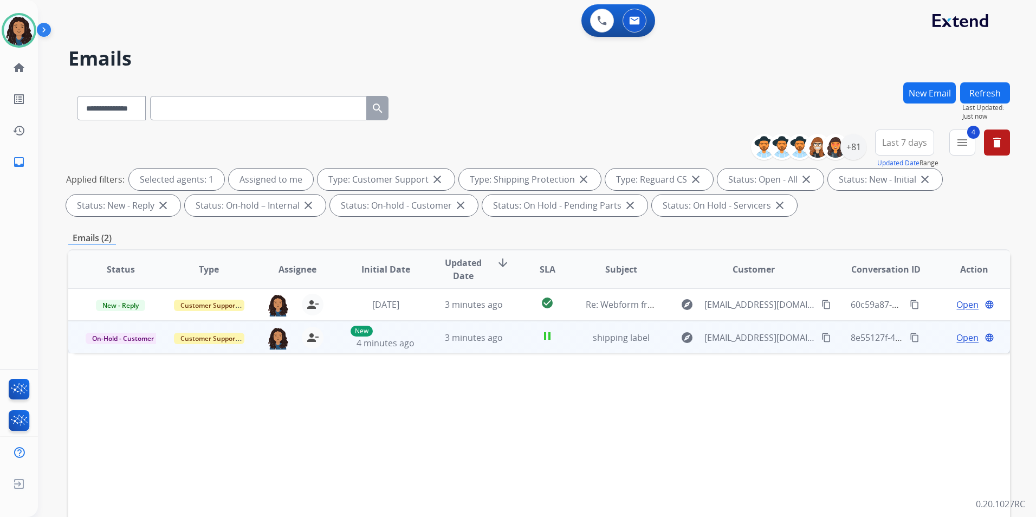
click at [122, 345] on td "On-Hold - Customer" at bounding box center [112, 337] width 88 height 33
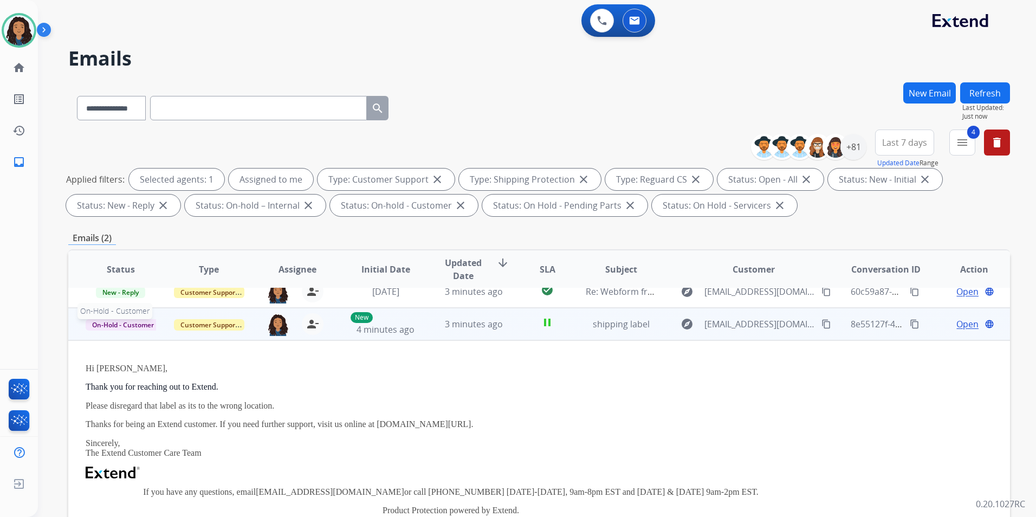
click at [124, 322] on span "On-Hold - Customer" at bounding box center [123, 324] width 75 height 11
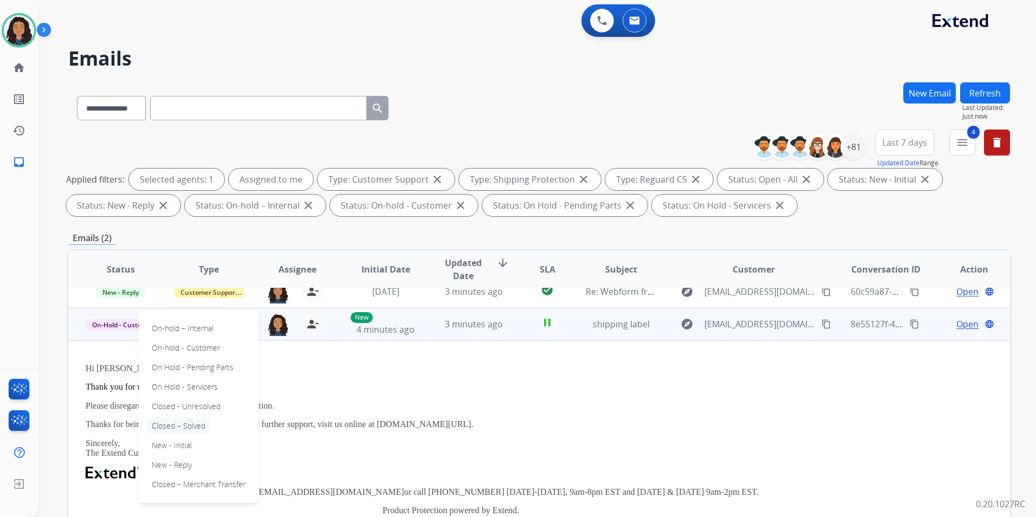
click at [182, 428] on p "Closed – Solved" at bounding box center [178, 425] width 62 height 15
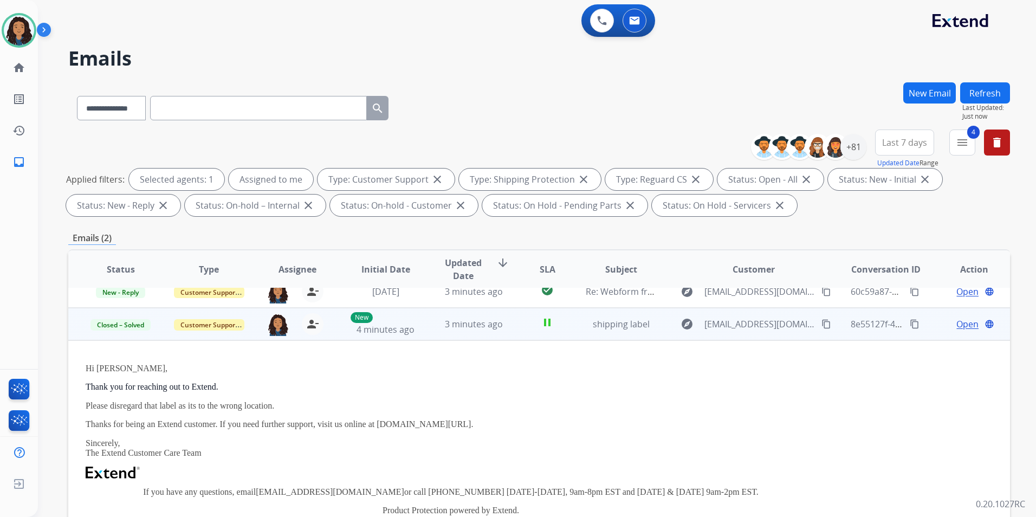
click at [939, 328] on div "Open language" at bounding box center [974, 324] width 70 height 13
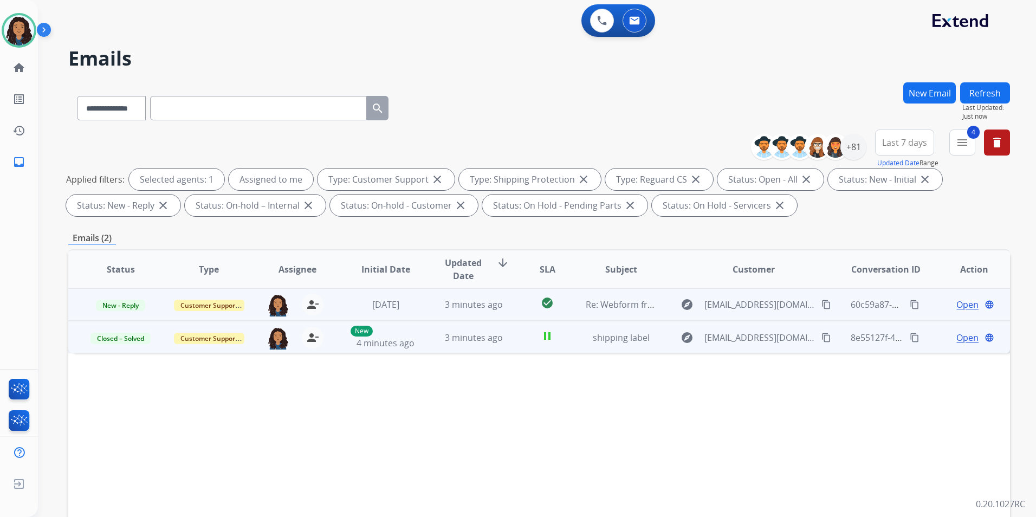
click at [964, 308] on span "Open" at bounding box center [968, 304] width 22 height 13
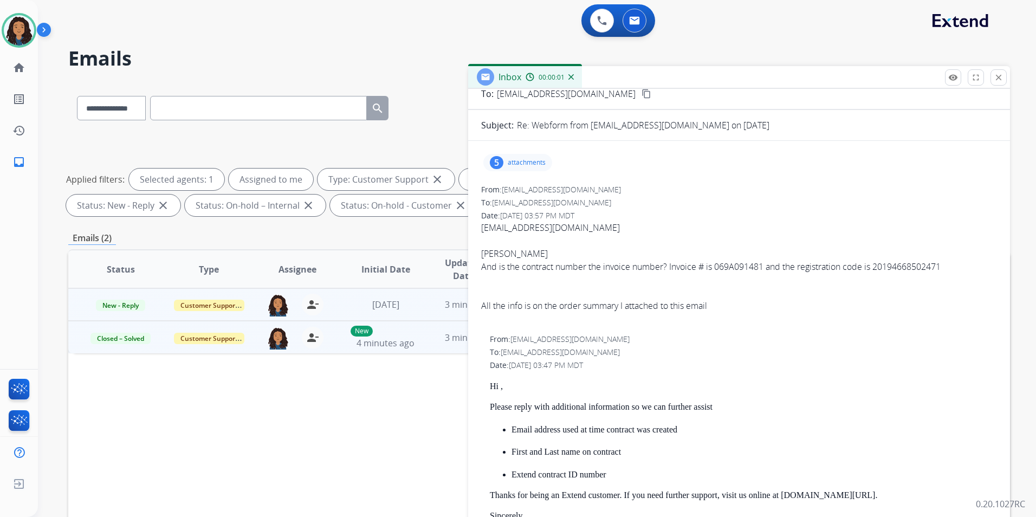
scroll to position [108, 0]
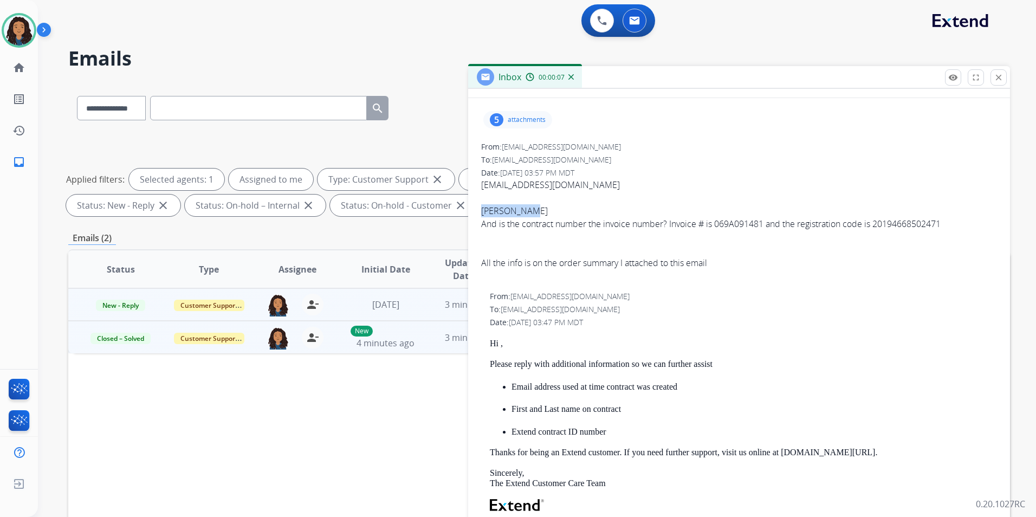
drag, startPoint x: 476, startPoint y: 210, endPoint x: 529, endPoint y: 212, distance: 52.6
click at [674, 178] on div "From: [EMAIL_ADDRESS][DOMAIN_NAME] To: [EMAIL_ADDRESS][DOMAIN_NAME] Date: [DATE…" at bounding box center [739, 211] width 516 height 141
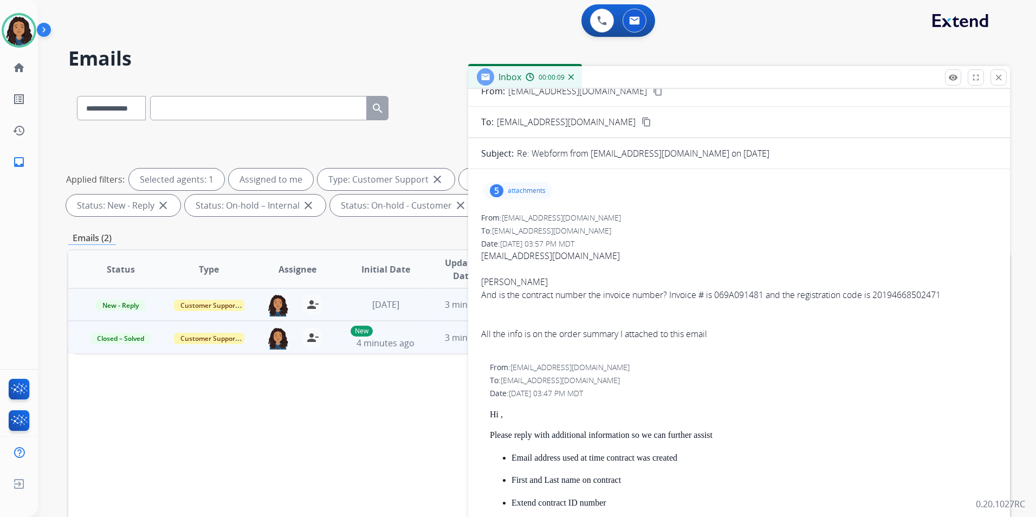
scroll to position [0, 0]
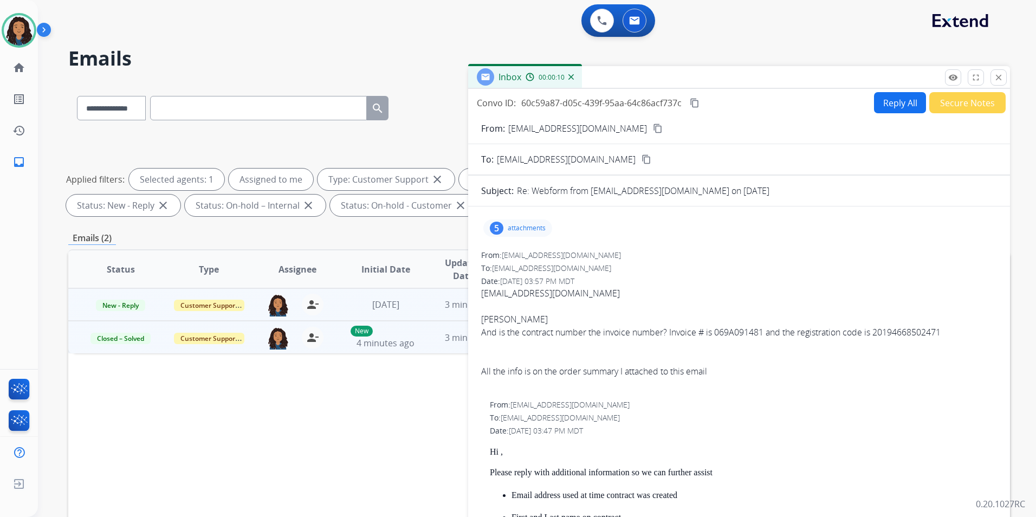
click at [887, 104] on button "Reply All" at bounding box center [900, 102] width 52 height 21
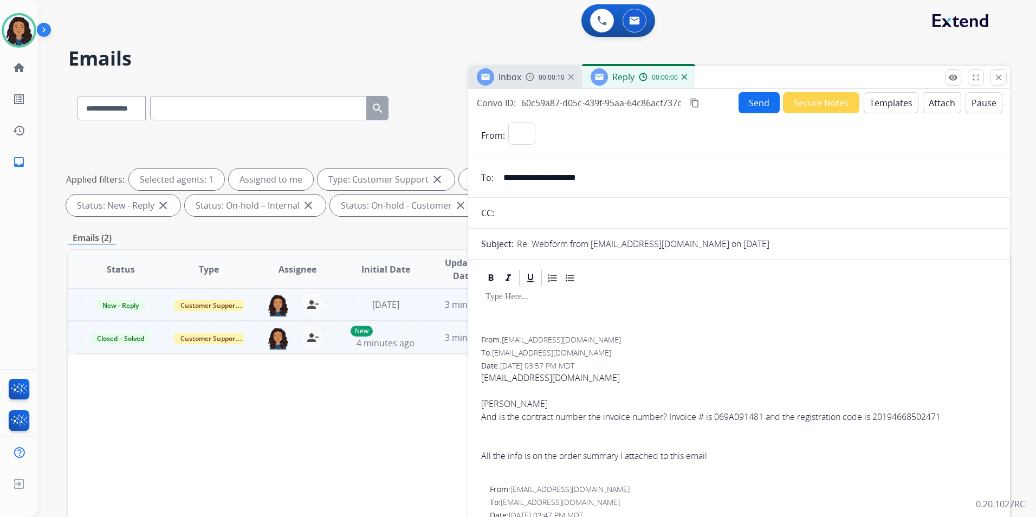
click at [887, 104] on button "Templates" at bounding box center [891, 102] width 55 height 21
select select "**********"
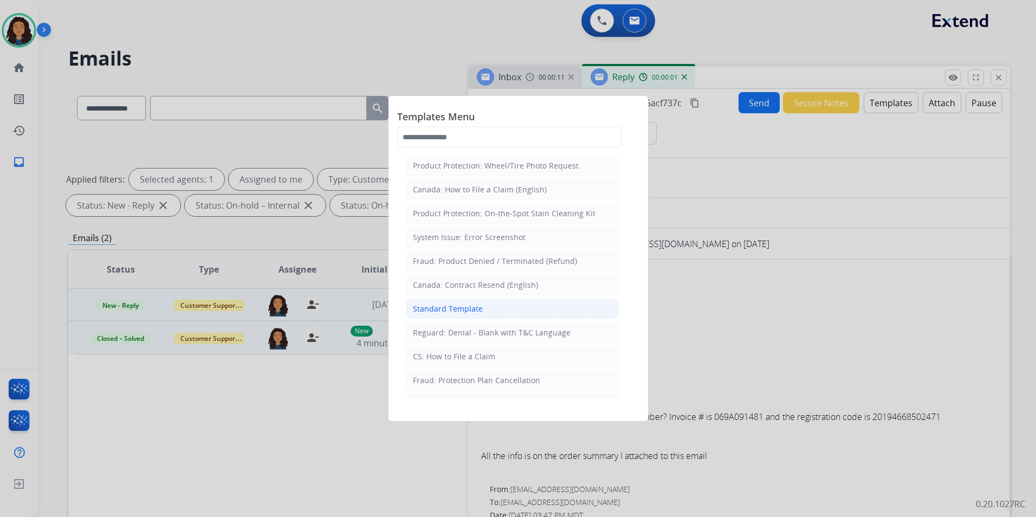
click at [441, 307] on div "Standard Template" at bounding box center [448, 308] width 70 height 11
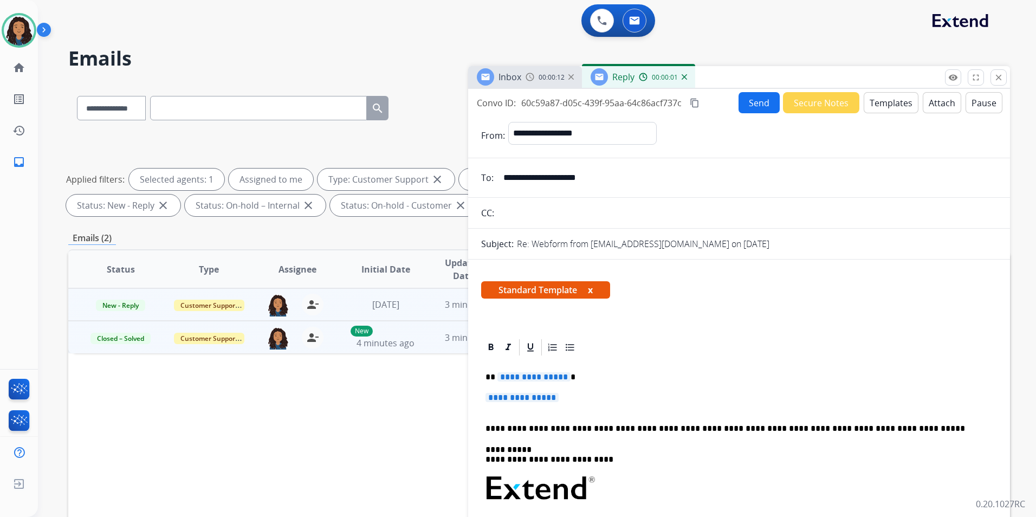
click at [501, 86] on div "Inbox 00:00:12" at bounding box center [525, 77] width 114 height 22
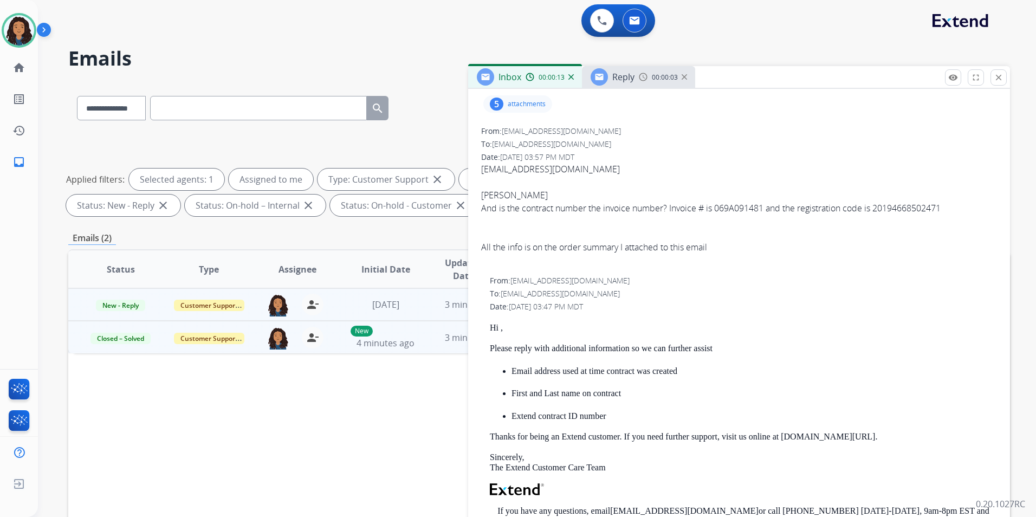
scroll to position [54, 0]
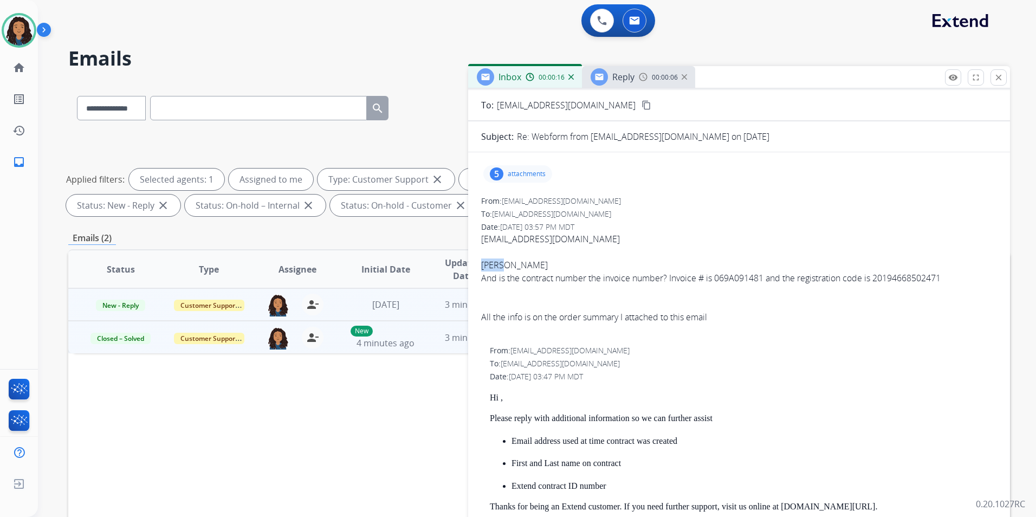
drag, startPoint x: 481, startPoint y: 265, endPoint x: 499, endPoint y: 270, distance: 18.7
click at [499, 270] on div "[EMAIL_ADDRESS][DOMAIN_NAME] [PERSON_NAME] And is the contract number the invoi…" at bounding box center [739, 277] width 516 height 91
copy div "[PERSON_NAME]"
drag, startPoint x: 626, startPoint y: 79, endPoint x: 619, endPoint y: 99, distance: 21.4
click at [626, 81] on span "Reply" at bounding box center [623, 77] width 22 height 12
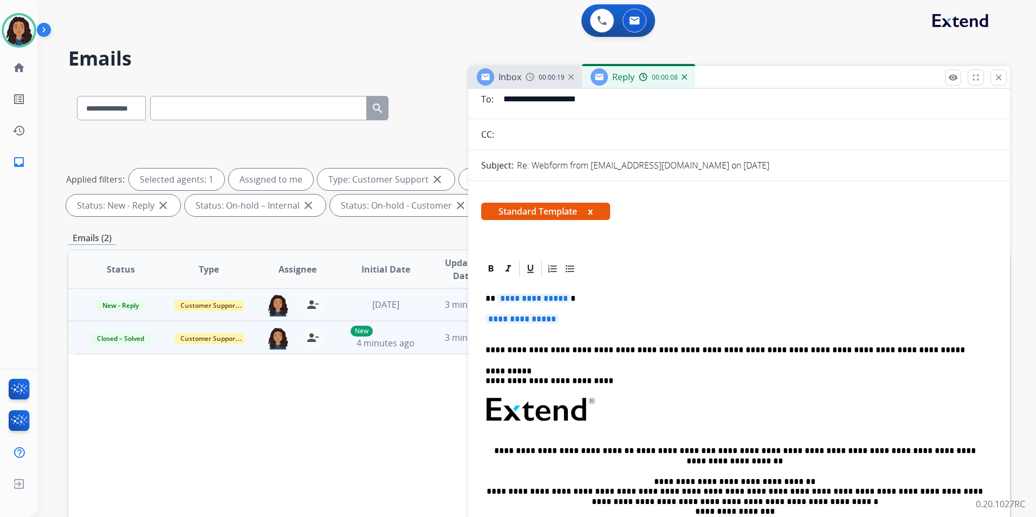
scroll to position [163, 0]
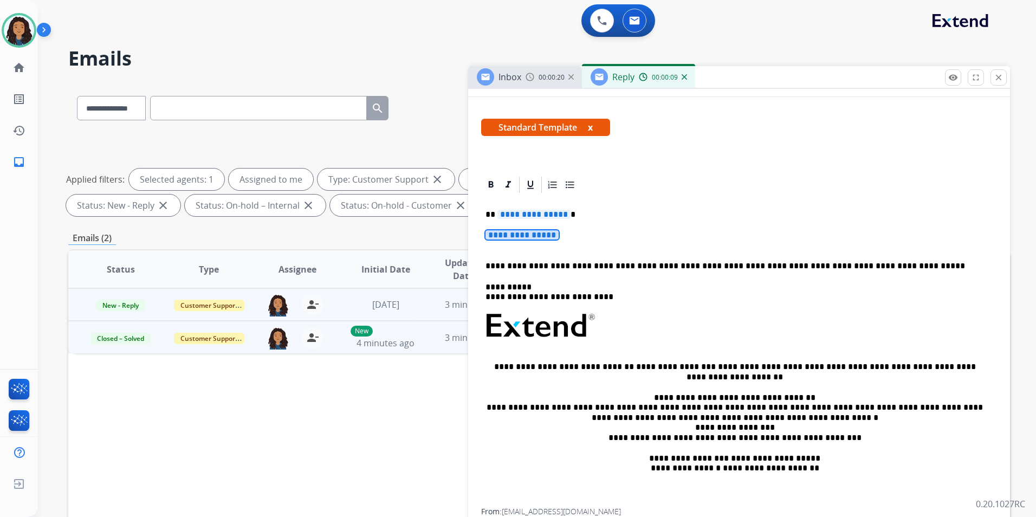
click at [547, 223] on div "**********" at bounding box center [739, 352] width 516 height 314
click at [544, 215] on span "**********" at bounding box center [534, 214] width 73 height 9
copy p
paste div
click at [571, 236] on p "**********" at bounding box center [739, 240] width 507 height 20
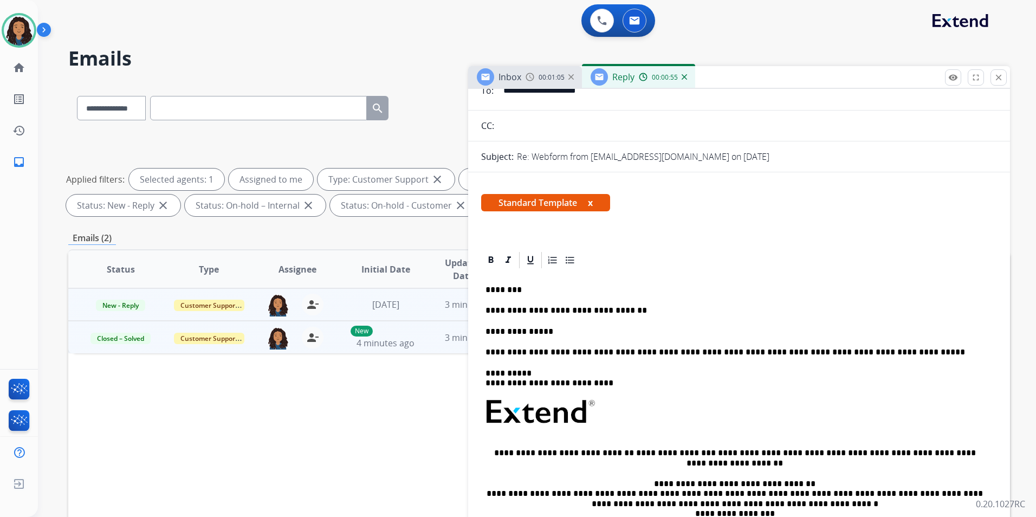
scroll to position [0, 0]
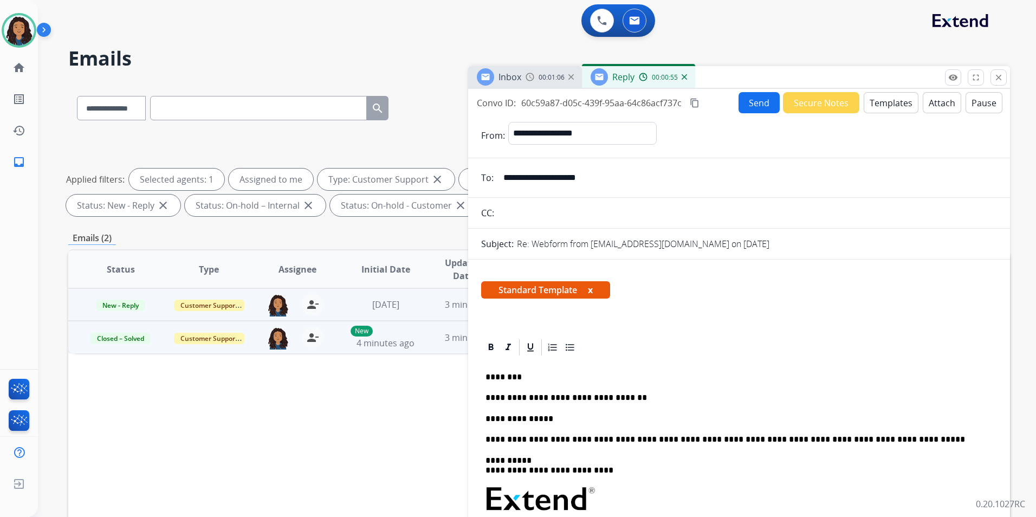
click at [764, 105] on button "Send" at bounding box center [759, 102] width 41 height 21
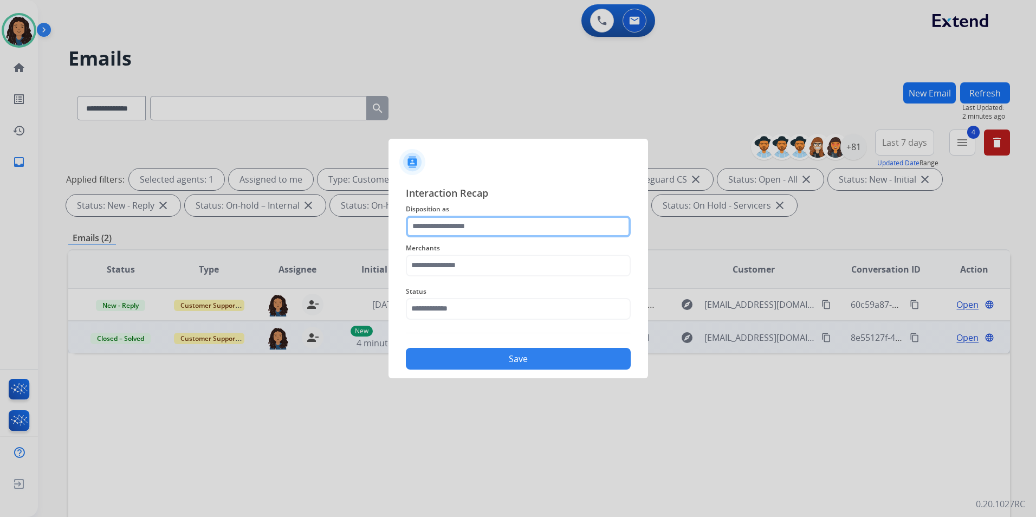
click at [500, 219] on input "text" at bounding box center [518, 227] width 225 height 22
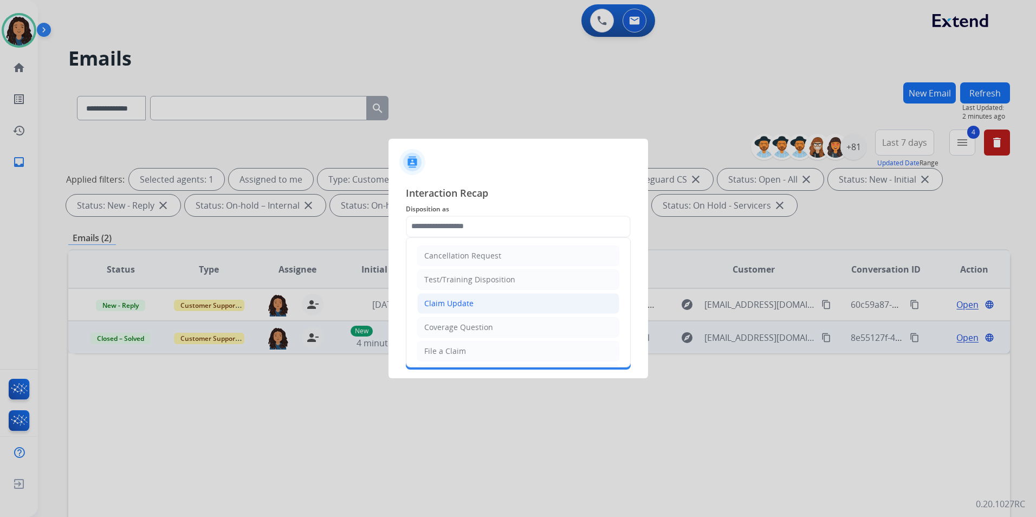
click at [486, 302] on li "Claim Update" at bounding box center [518, 303] width 202 height 21
type input "**********"
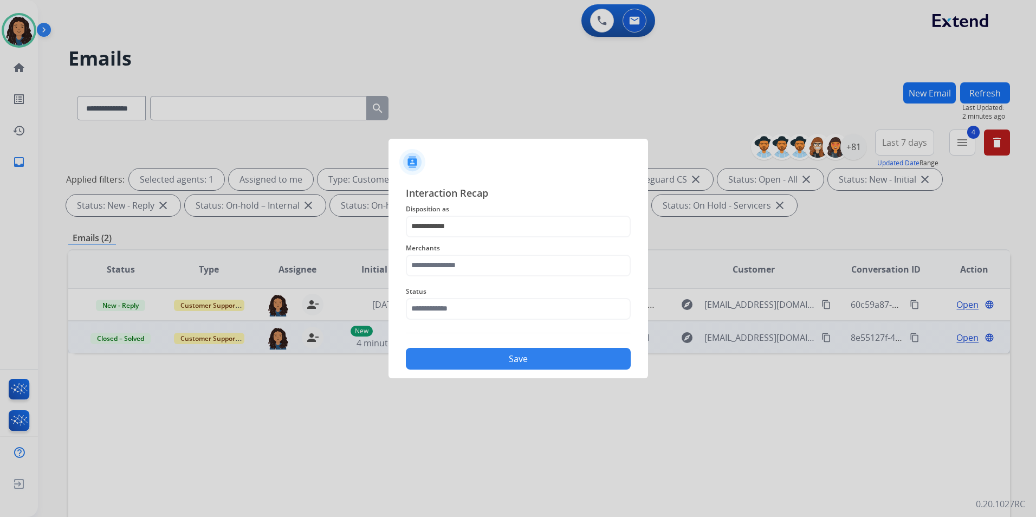
click at [483, 253] on span "Merchants" at bounding box center [518, 248] width 225 height 13
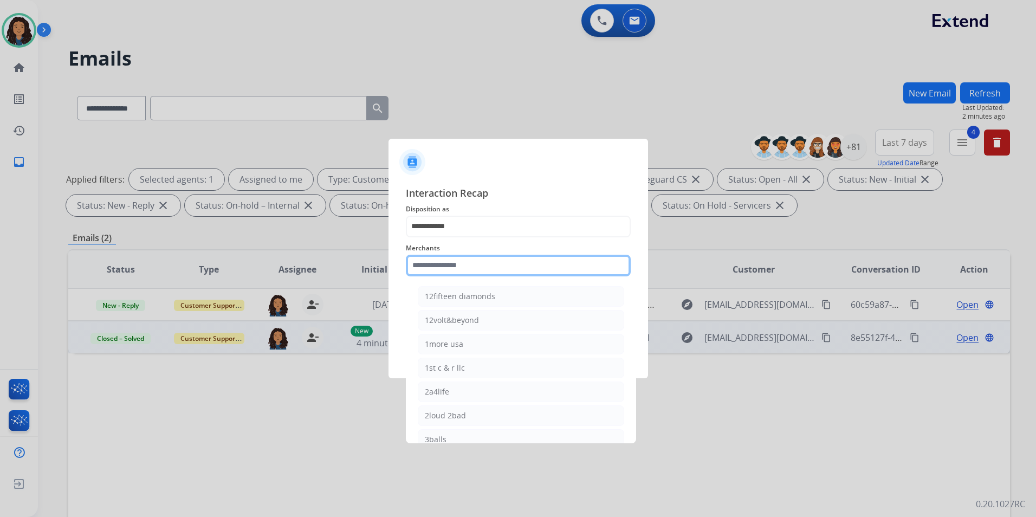
click at [486, 269] on input "text" at bounding box center [518, 266] width 225 height 22
type input "*"
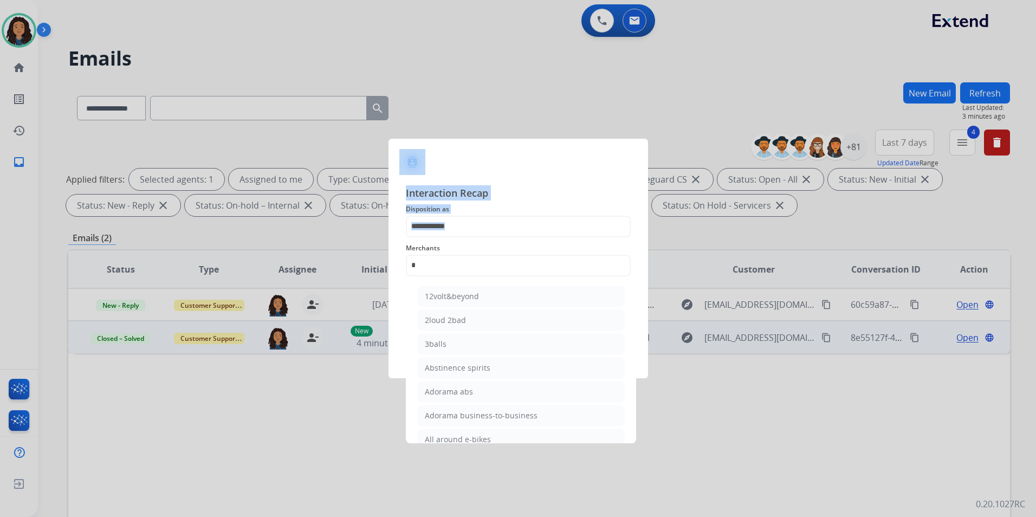
drag, startPoint x: 454, startPoint y: 276, endPoint x: 343, endPoint y: 259, distance: 112.5
click at [0, 259] on app-contact-recap-modal "**********" at bounding box center [0, 258] width 0 height 517
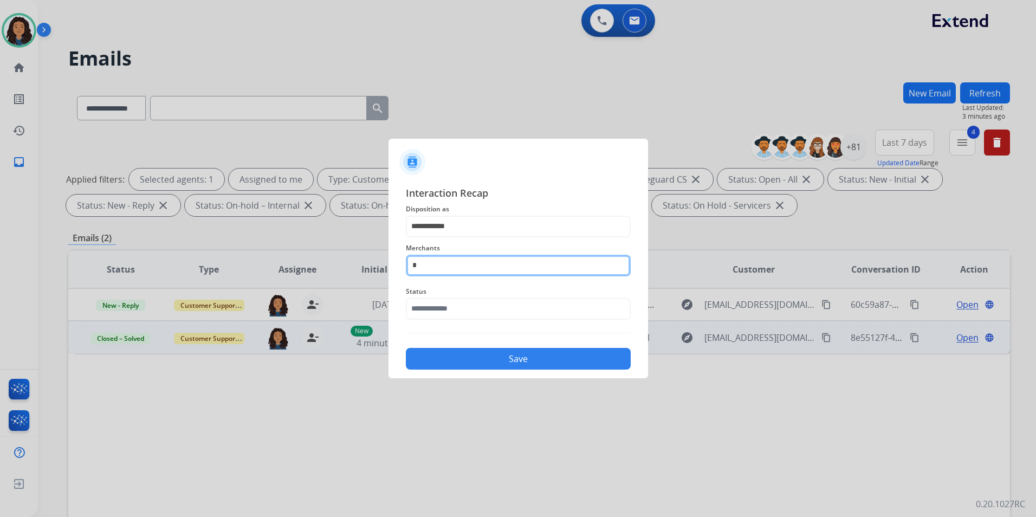
drag, startPoint x: 343, startPoint y: 259, endPoint x: 467, endPoint y: 262, distance: 124.7
click at [467, 259] on input "*" at bounding box center [518, 266] width 225 height 22
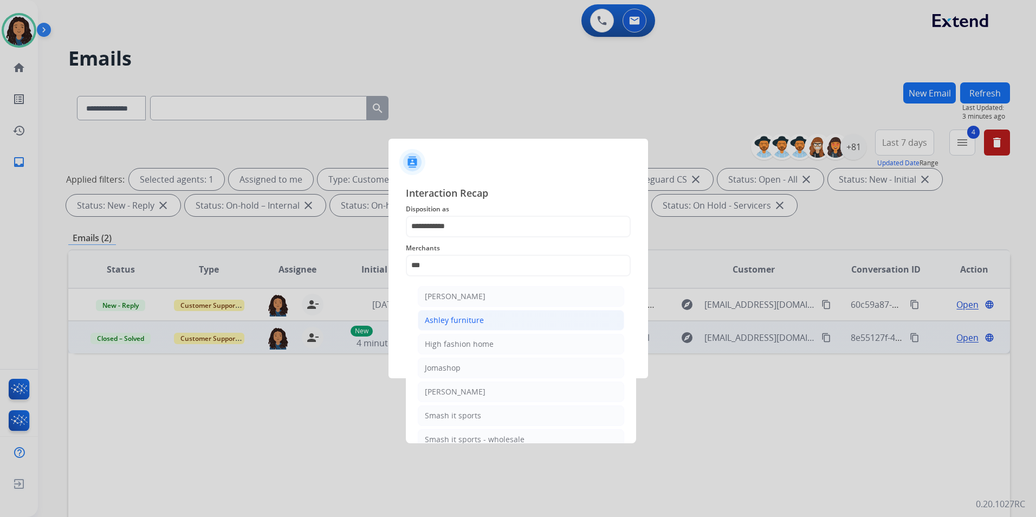
click at [473, 320] on div "Ashley furniture" at bounding box center [454, 320] width 59 height 11
type input "**********"
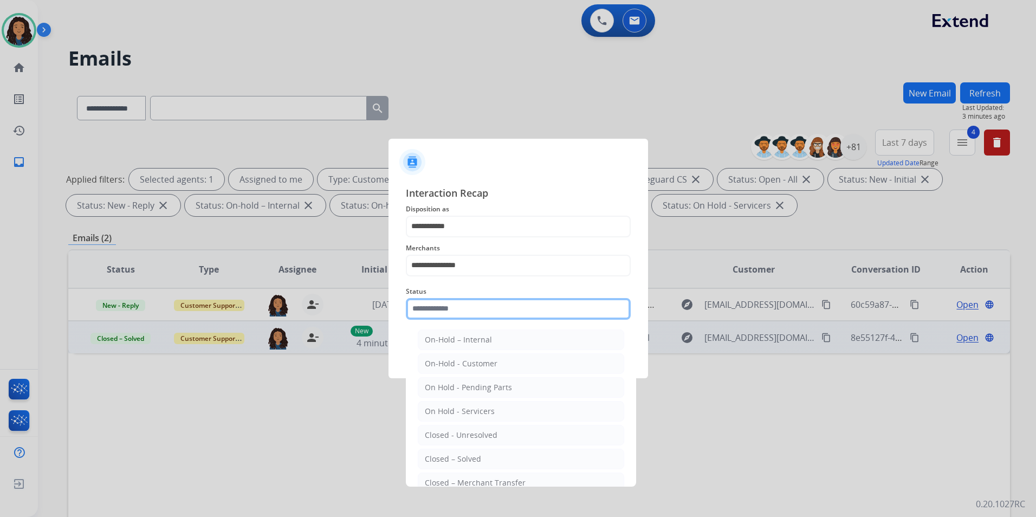
click at [471, 318] on input "text" at bounding box center [518, 309] width 225 height 22
click at [422, 455] on li "Closed – Solved" at bounding box center [521, 459] width 206 height 21
type input "**********"
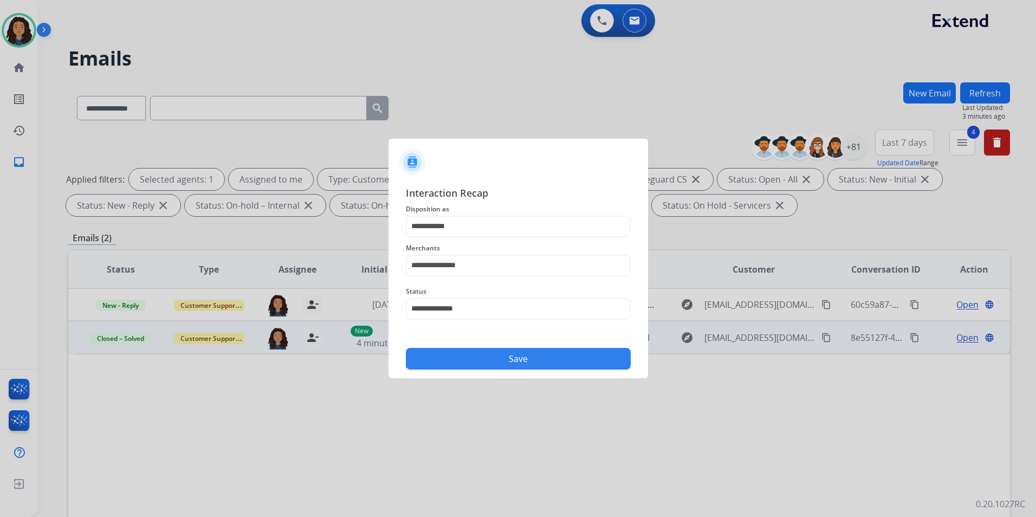
click at [467, 358] on button "Save" at bounding box center [518, 359] width 225 height 22
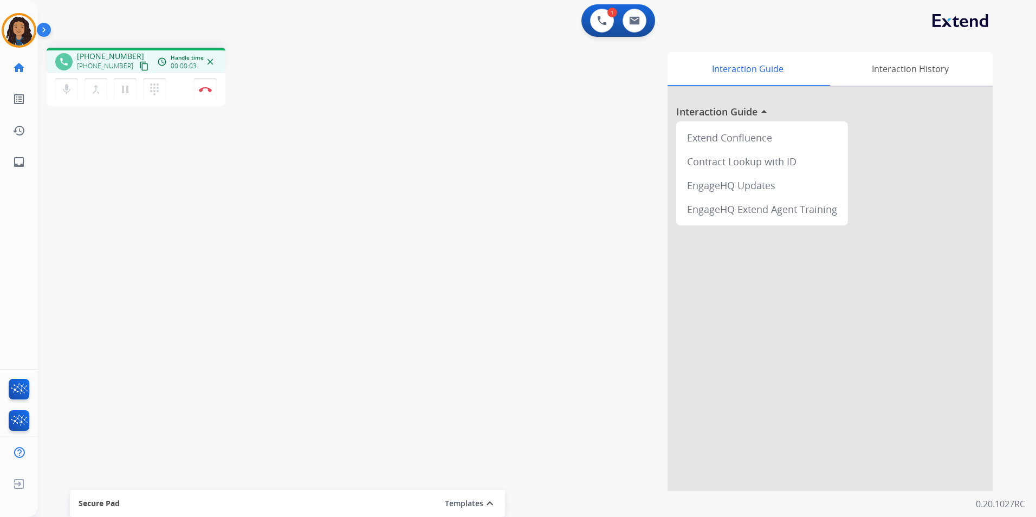
click at [139, 67] on mat-icon "content_copy" at bounding box center [144, 66] width 10 height 10
click at [211, 87] on img at bounding box center [205, 89] width 13 height 5
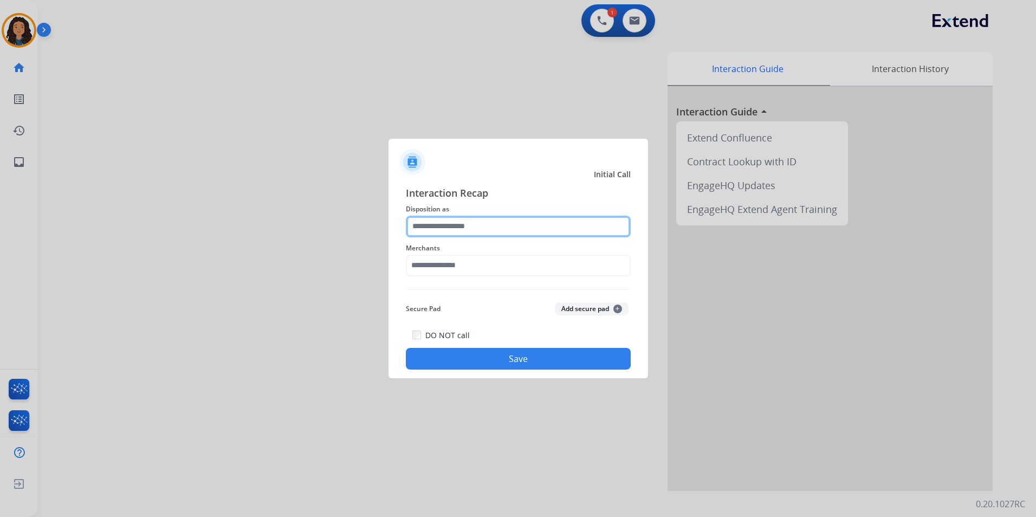
click at [539, 221] on input "text" at bounding box center [518, 227] width 225 height 22
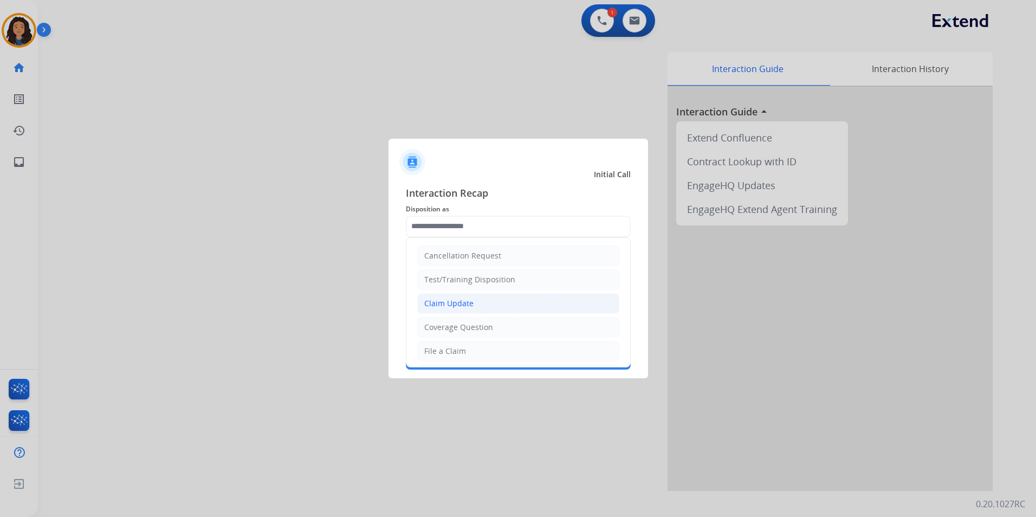
drag, startPoint x: 469, startPoint y: 302, endPoint x: 421, endPoint y: 211, distance: 102.6
click at [468, 302] on div "Claim Update" at bounding box center [448, 303] width 49 height 11
type input "**********"
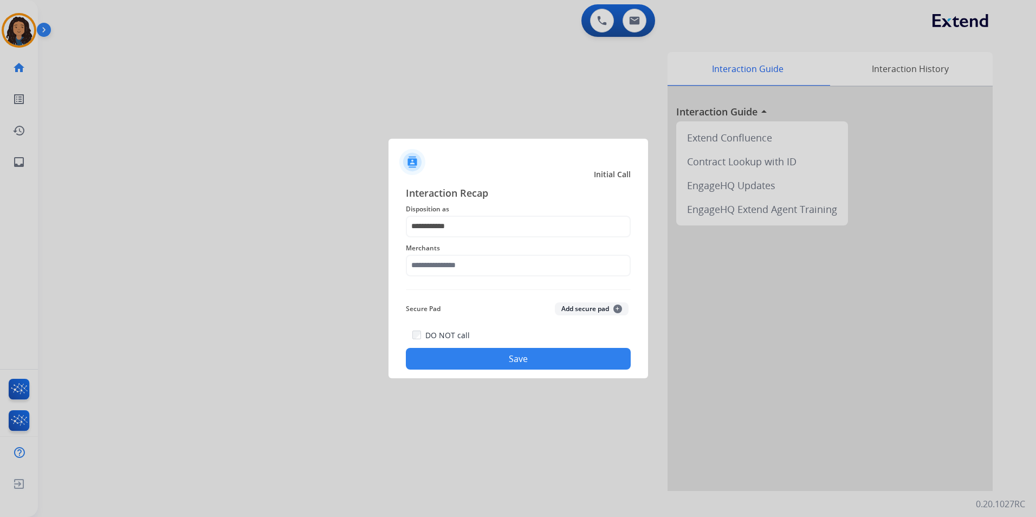
drag, startPoint x: 444, startPoint y: 279, endPoint x: 447, endPoint y: 272, distance: 7.5
click at [446, 278] on div "Merchants" at bounding box center [518, 258] width 225 height 43
click at [448, 272] on input "text" at bounding box center [518, 266] width 225 height 22
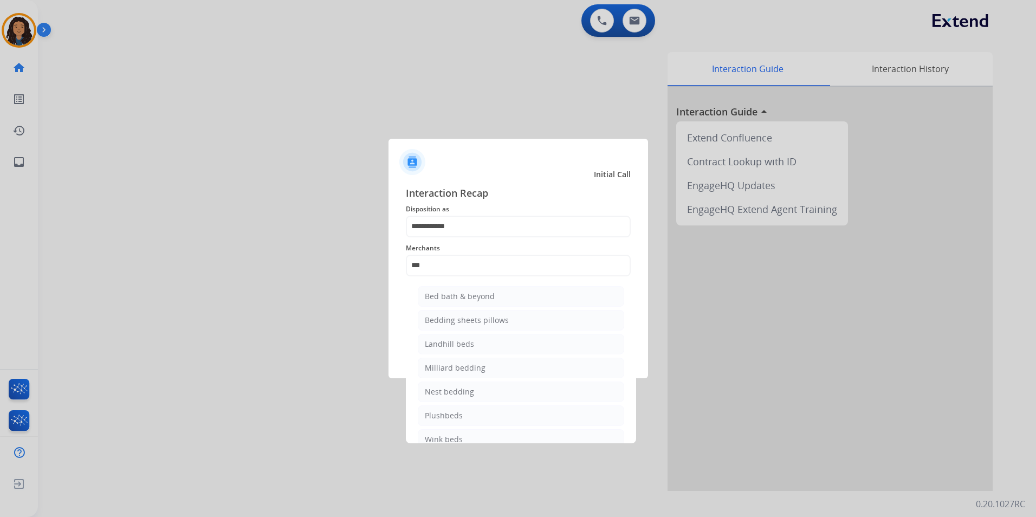
click at [468, 300] on div "Bed bath & beyond" at bounding box center [460, 296] width 70 height 11
type input "**********"
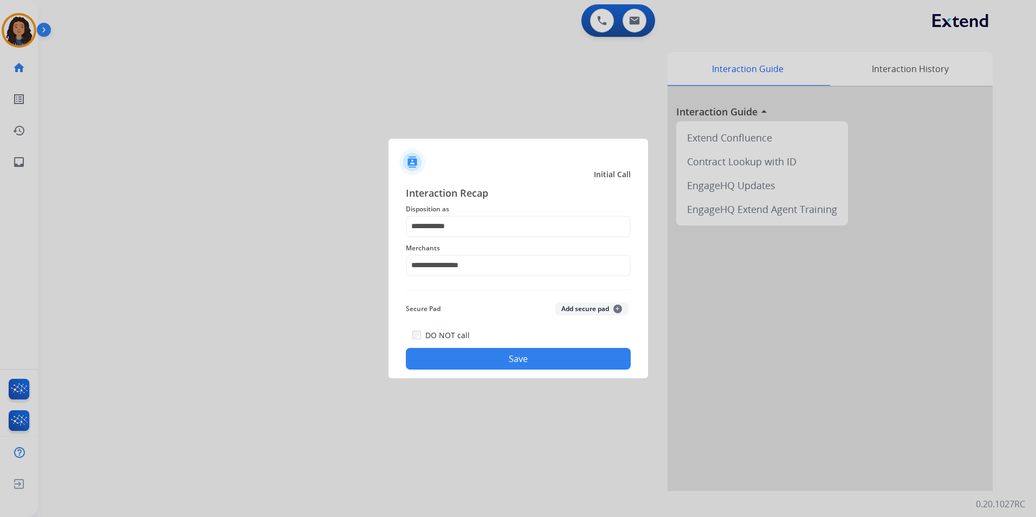
click at [463, 360] on button "Save" at bounding box center [518, 359] width 225 height 22
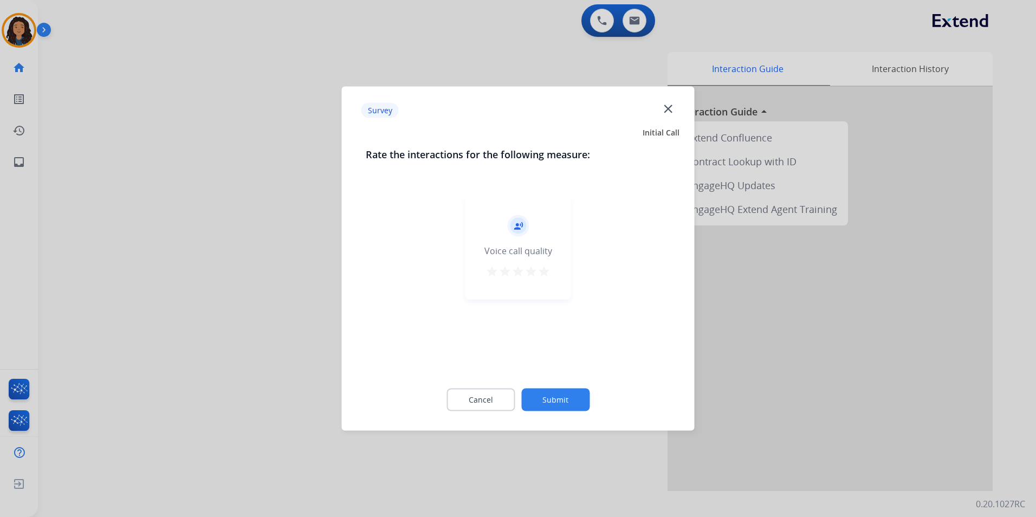
click at [235, 299] on div at bounding box center [518, 258] width 1036 height 517
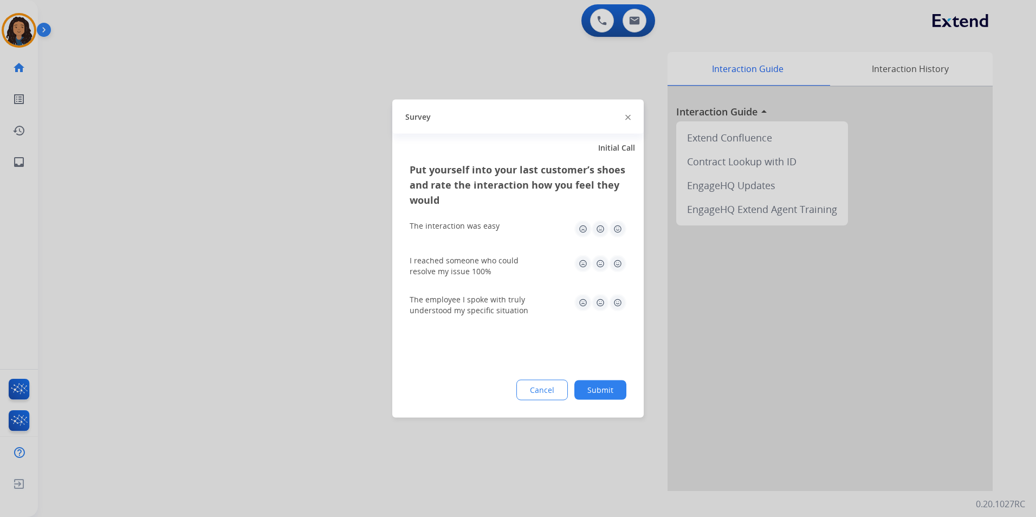
click at [235, 298] on div at bounding box center [518, 258] width 1036 height 517
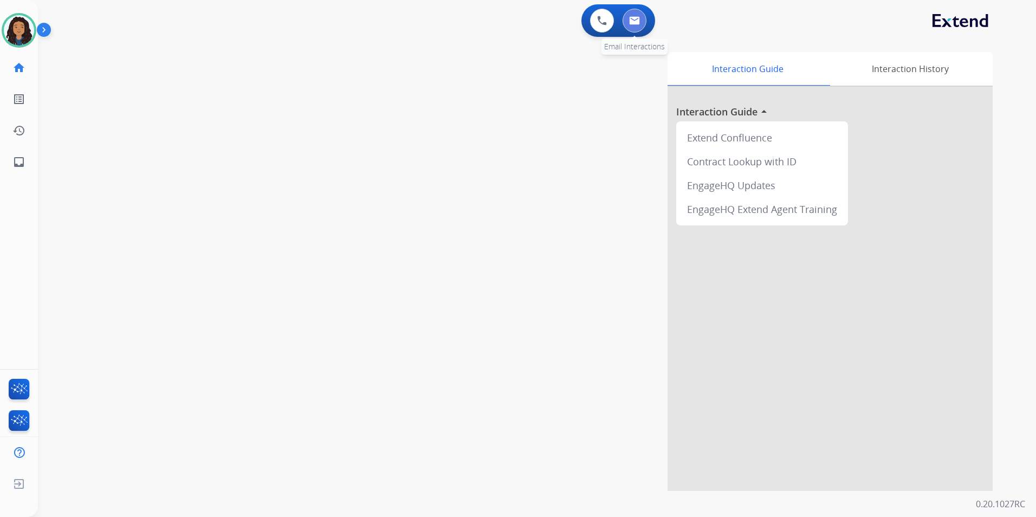
click at [640, 27] on button at bounding box center [635, 21] width 24 height 24
select select "**********"
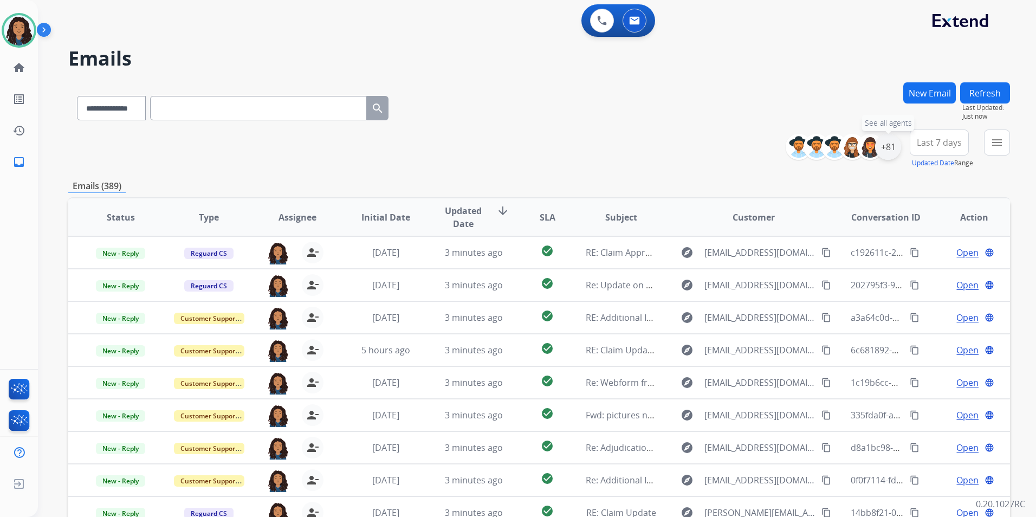
click at [886, 140] on div "+81" at bounding box center [888, 147] width 26 height 26
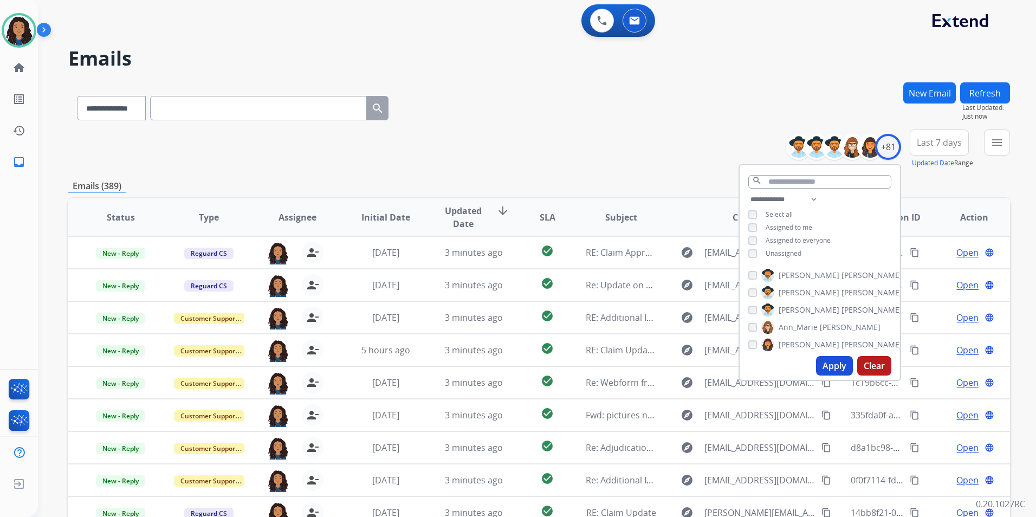
click at [793, 249] on span "Unassigned" at bounding box center [784, 253] width 36 height 9
click at [827, 365] on button "Apply" at bounding box center [834, 366] width 37 height 20
drag, startPoint x: 1002, startPoint y: 145, endPoint x: 1001, endPoint y: 169, distance: 23.9
click at [1004, 144] on button "menu Filters" at bounding box center [997, 143] width 26 height 26
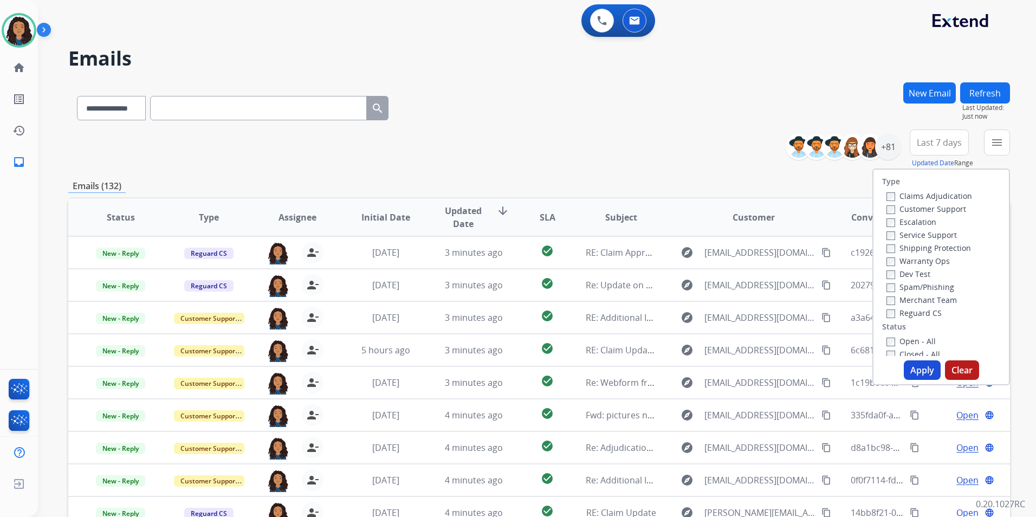
click at [952, 202] on div "Claims Adjudication" at bounding box center [930, 195] width 86 height 13
click at [949, 208] on label "Customer Support" at bounding box center [927, 209] width 80 height 10
drag, startPoint x: 10, startPoint y: 16, endPoint x: 42, endPoint y: 30, distance: 34.7
click at [12, 17] on div at bounding box center [19, 30] width 35 height 35
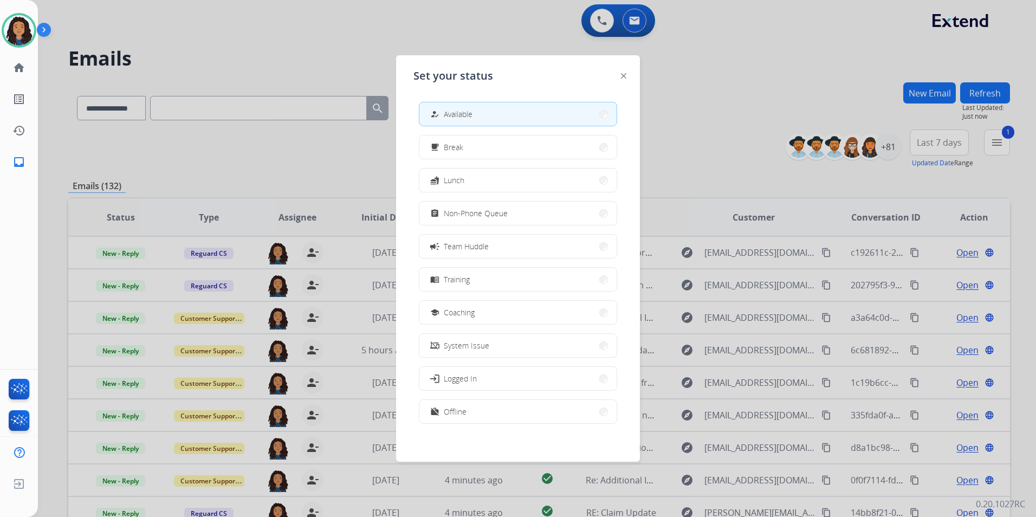
drag, startPoint x: 513, startPoint y: 221, endPoint x: 583, endPoint y: 221, distance: 70.5
click at [513, 221] on button "assignment Non-Phone Queue" at bounding box center [517, 213] width 197 height 23
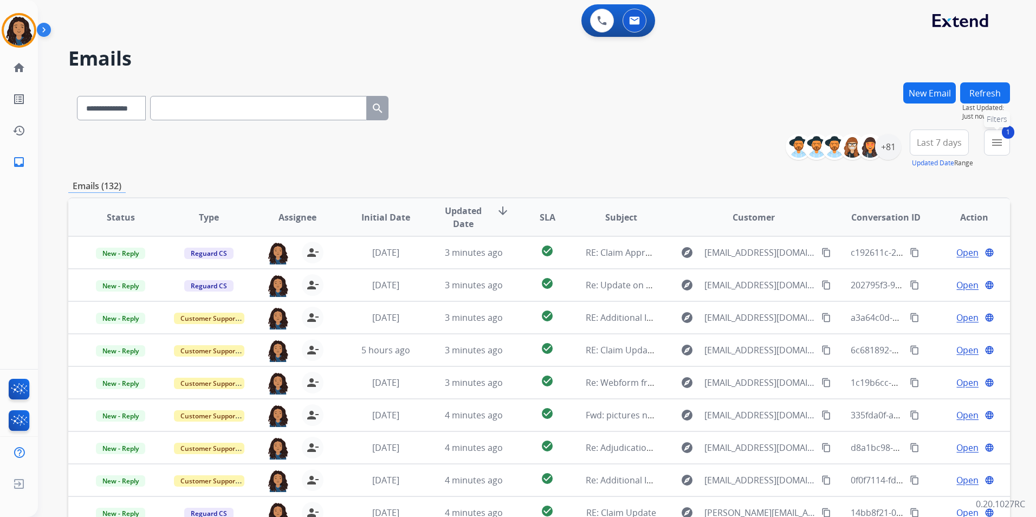
click at [993, 144] on mat-icon "menu" at bounding box center [997, 142] width 13 height 13
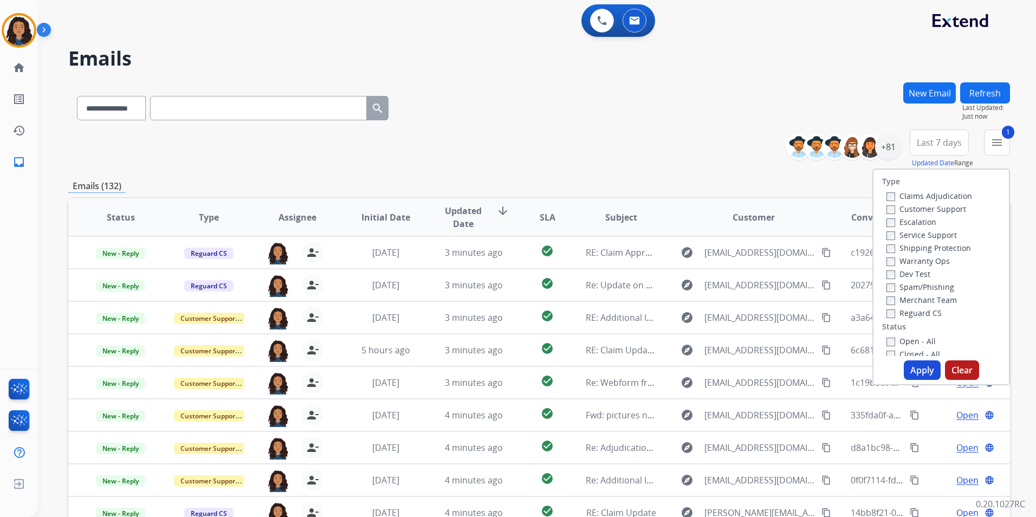
click at [936, 247] on label "Shipping Protection" at bounding box center [929, 248] width 85 height 10
click at [912, 313] on label "Reguard CS" at bounding box center [914, 313] width 55 height 10
click at [918, 337] on label "Open - All" at bounding box center [911, 341] width 49 height 10
click at [920, 364] on button "Apply" at bounding box center [922, 370] width 37 height 20
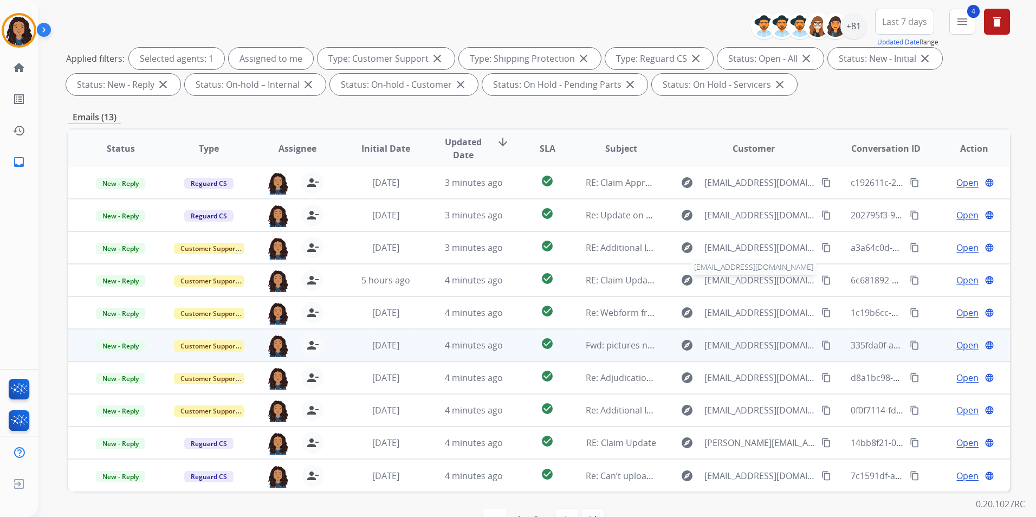
scroll to position [152, 0]
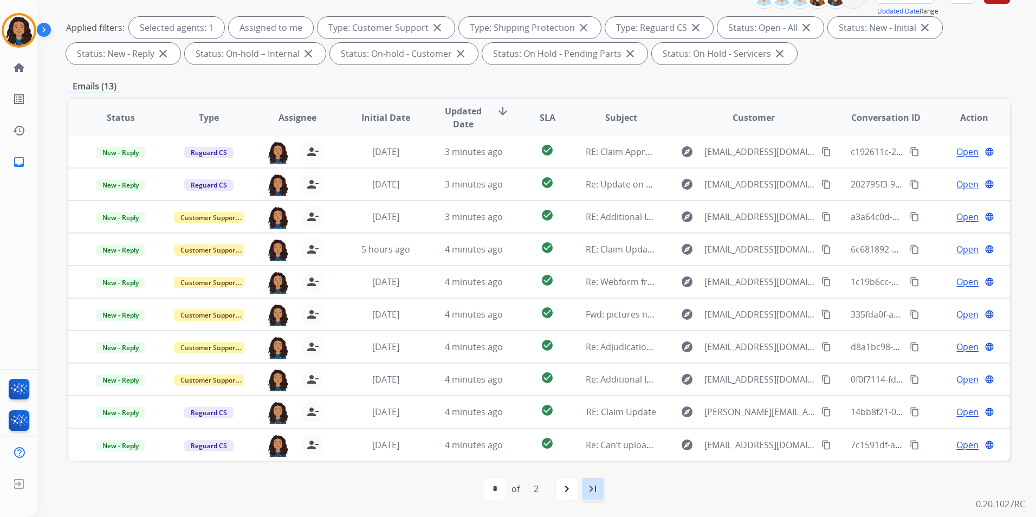
click at [598, 483] on mat-icon "last_page" at bounding box center [592, 488] width 13 height 13
select select "*"
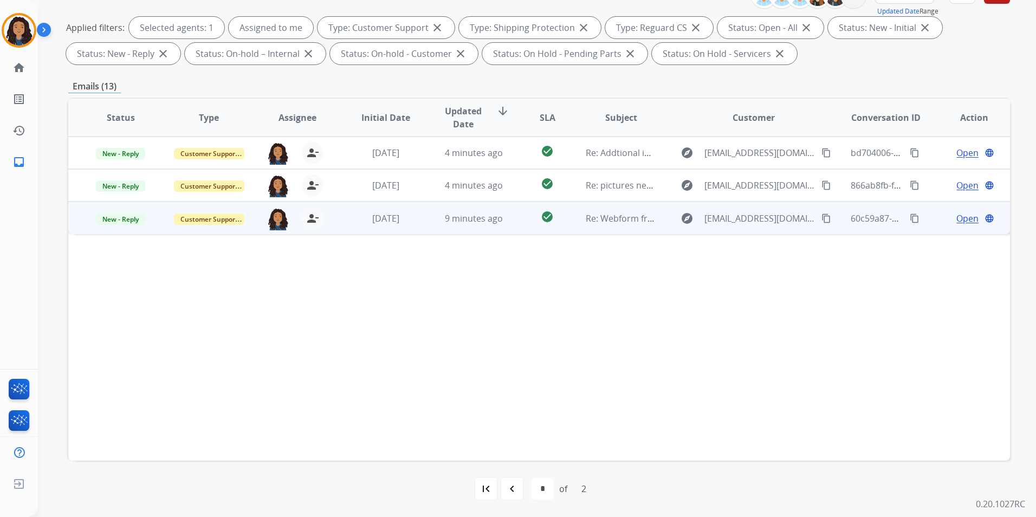
click at [957, 215] on span "Open" at bounding box center [968, 218] width 22 height 13
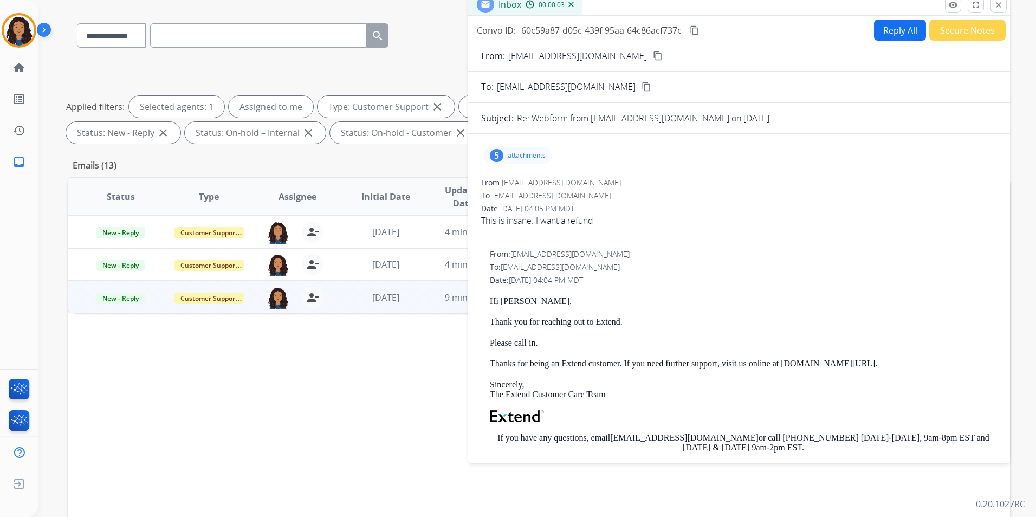
scroll to position [0, 0]
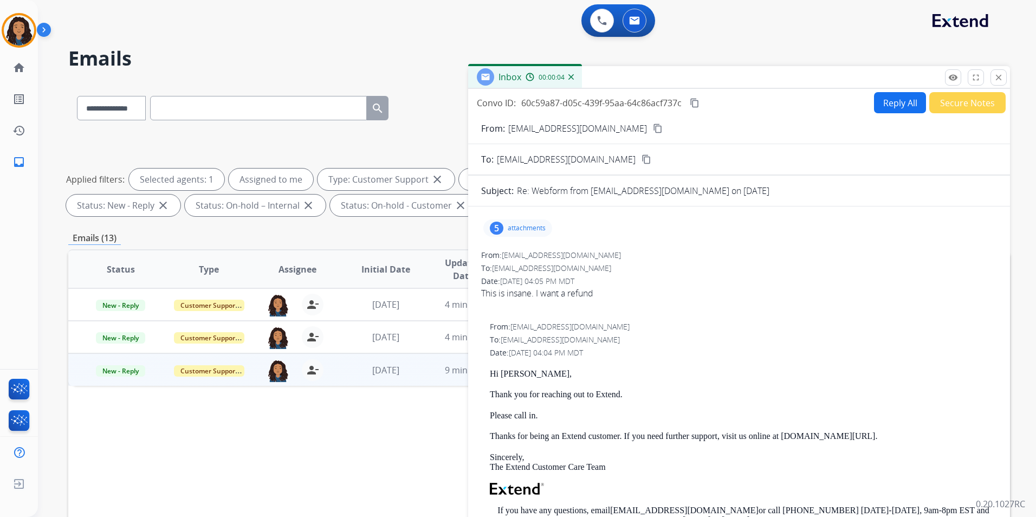
click at [882, 105] on button "Reply All" at bounding box center [900, 102] width 52 height 21
select select "**********"
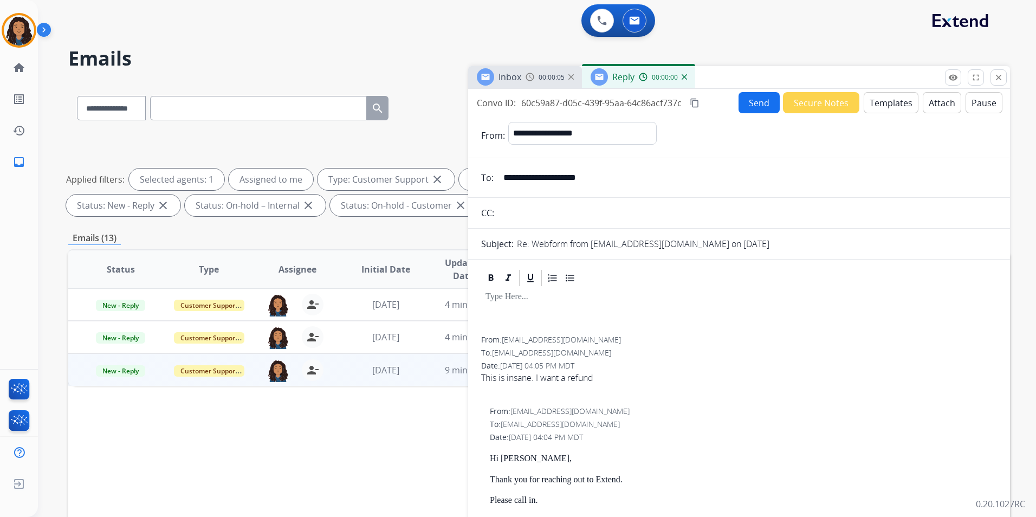
click at [882, 105] on button "Templates" at bounding box center [891, 102] width 55 height 21
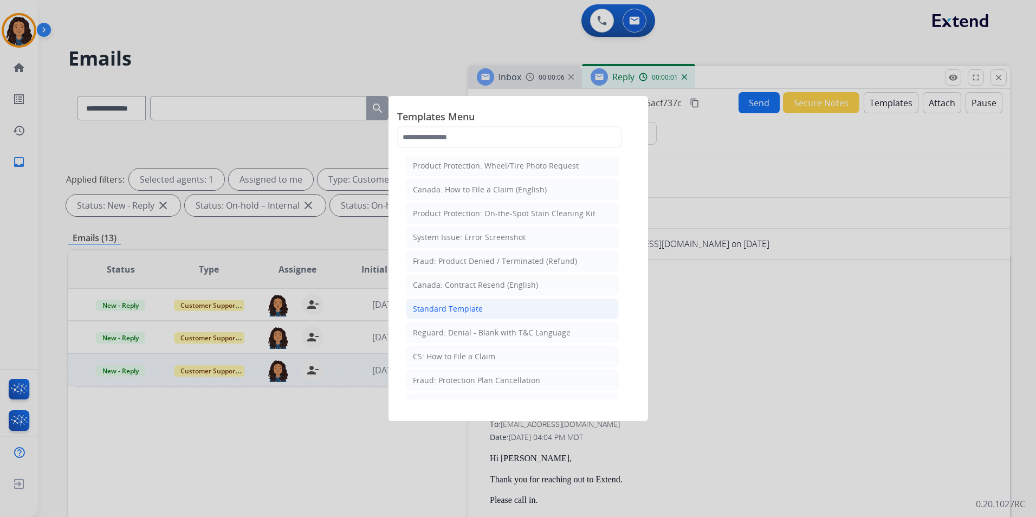
click at [500, 311] on li "Standard Template" at bounding box center [512, 309] width 213 height 21
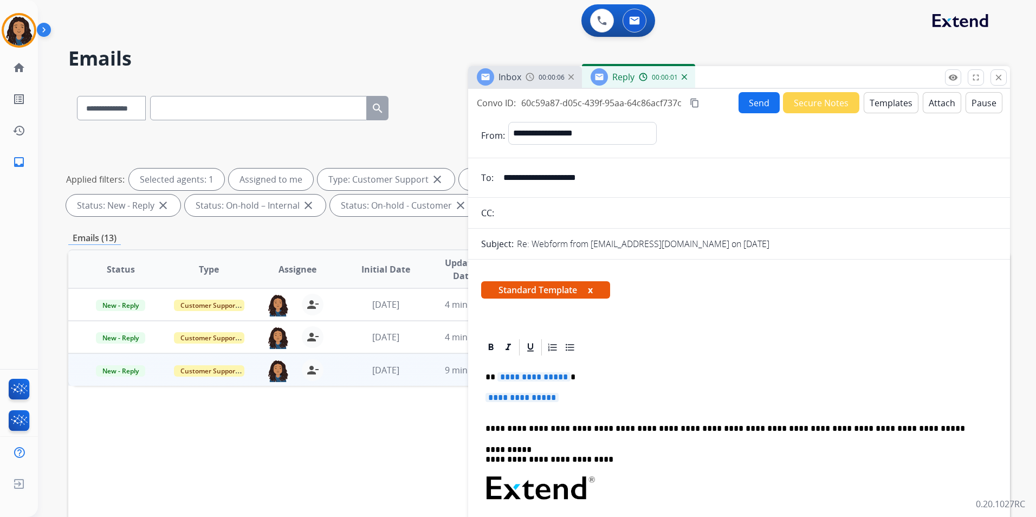
click at [529, 86] on div "Inbox 00:00:06" at bounding box center [525, 77] width 114 height 22
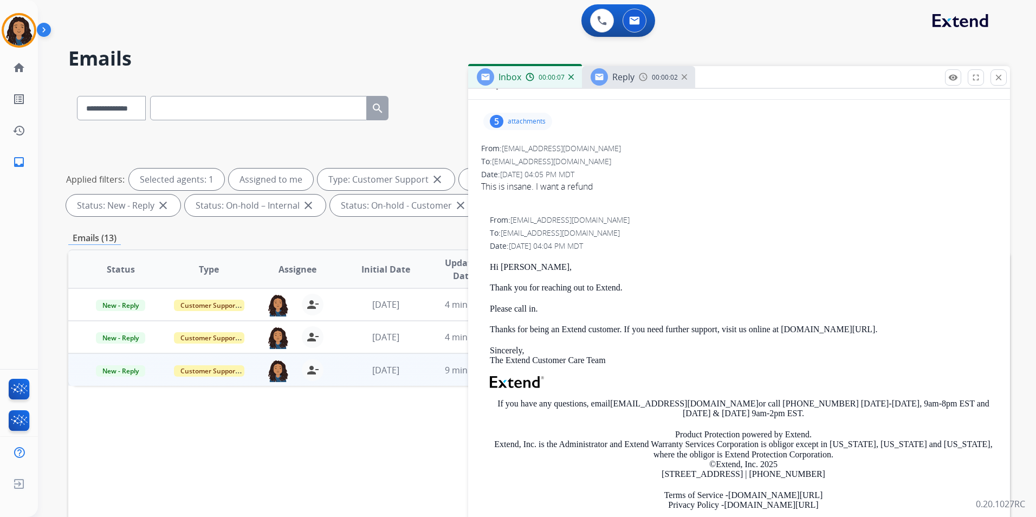
scroll to position [217, 0]
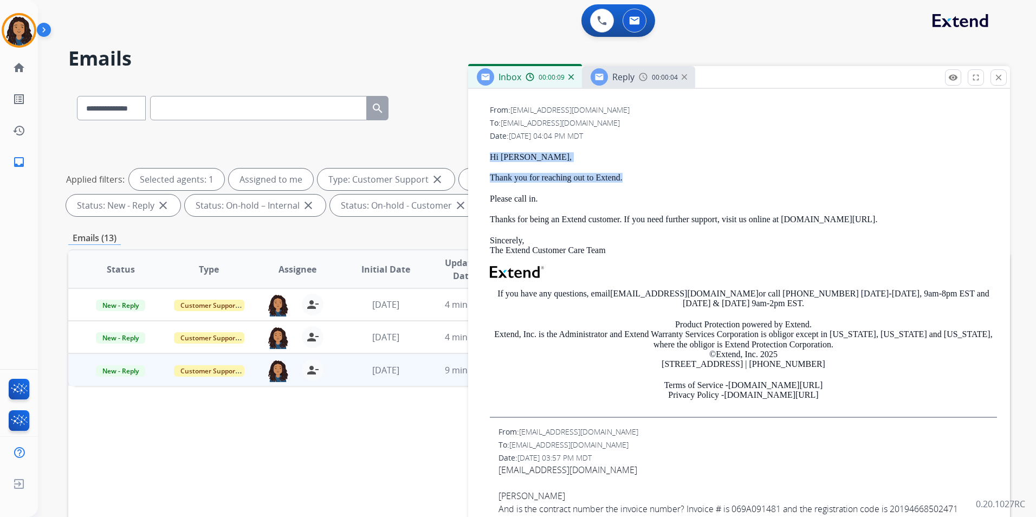
drag, startPoint x: 489, startPoint y: 154, endPoint x: 624, endPoint y: 177, distance: 136.3
click at [624, 177] on div "From: [EMAIL_ADDRESS][DOMAIN_NAME] To: [EMAIL_ADDRESS][DOMAIN_NAME] Date: [DATE…" at bounding box center [739, 261] width 516 height 313
drag, startPoint x: 624, startPoint y: 177, endPoint x: 596, endPoint y: 179, distance: 27.8
copy div "Hi [PERSON_NAME], Thank you for reaching out to Extend."
click at [629, 70] on div "Reply" at bounding box center [623, 76] width 22 height 13
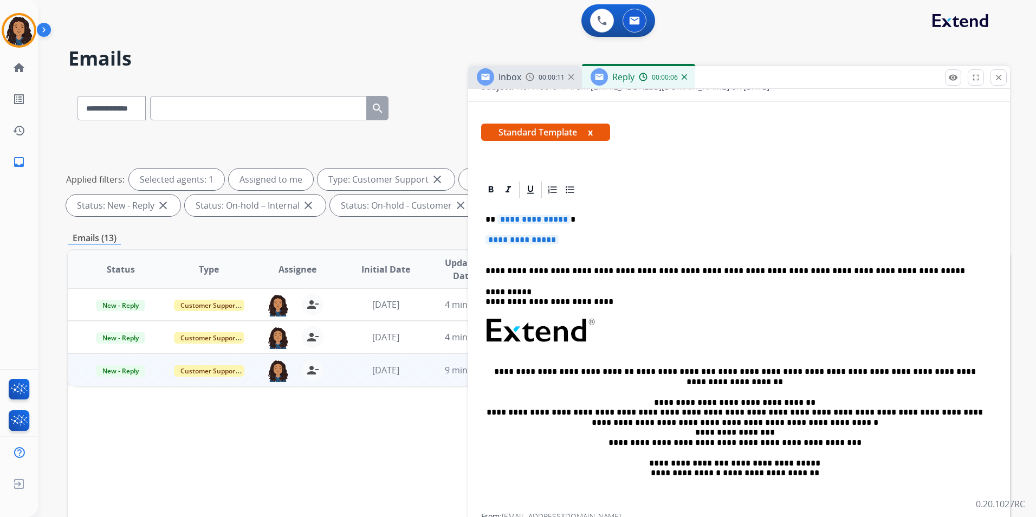
scroll to position [163, 0]
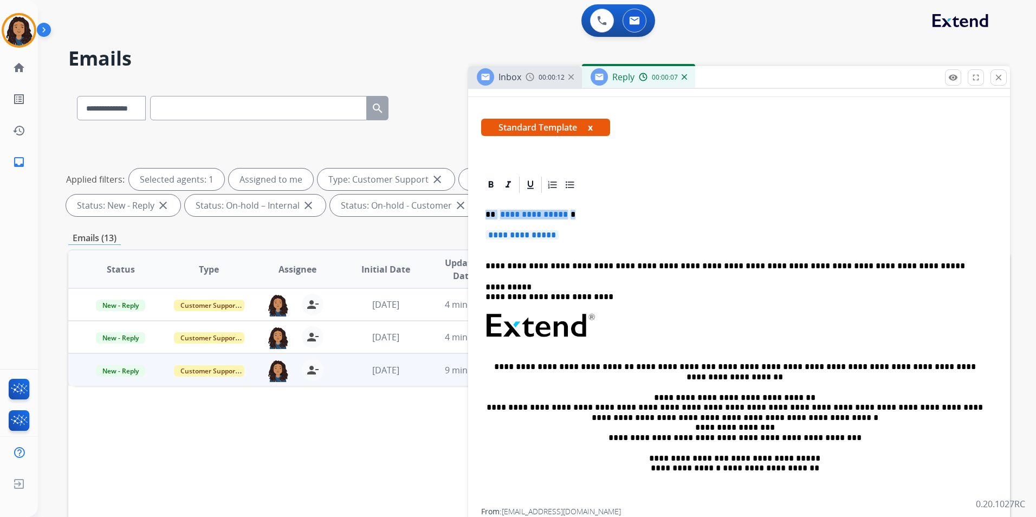
drag, startPoint x: 484, startPoint y: 210, endPoint x: 582, endPoint y: 234, distance: 101.1
click at [582, 234] on div "**********" at bounding box center [739, 352] width 516 height 314
paste div
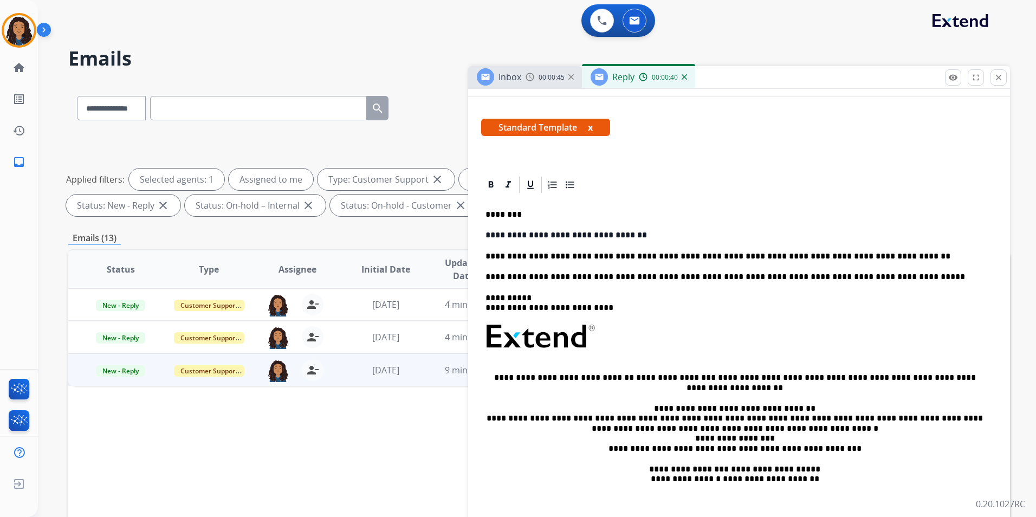
click at [863, 253] on p "**********" at bounding box center [735, 256] width 499 height 10
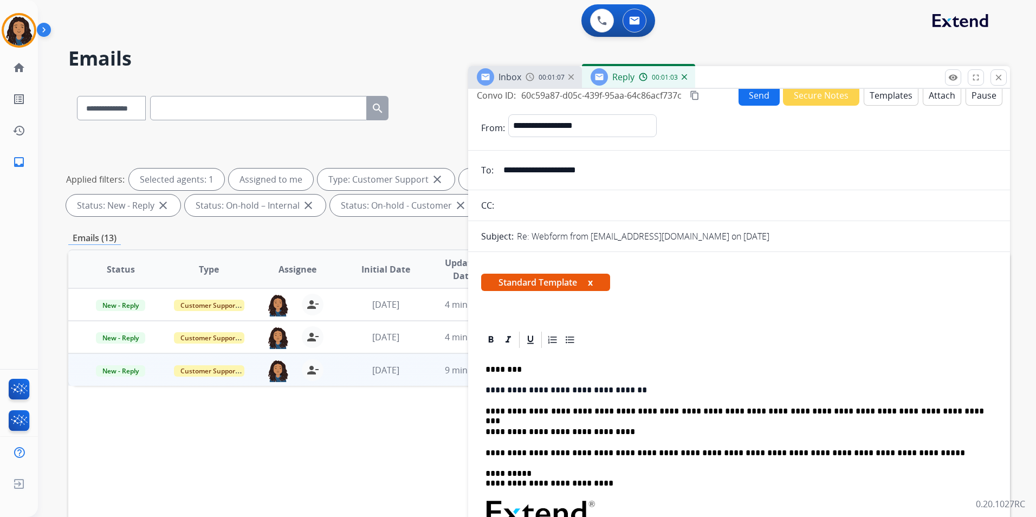
scroll to position [0, 0]
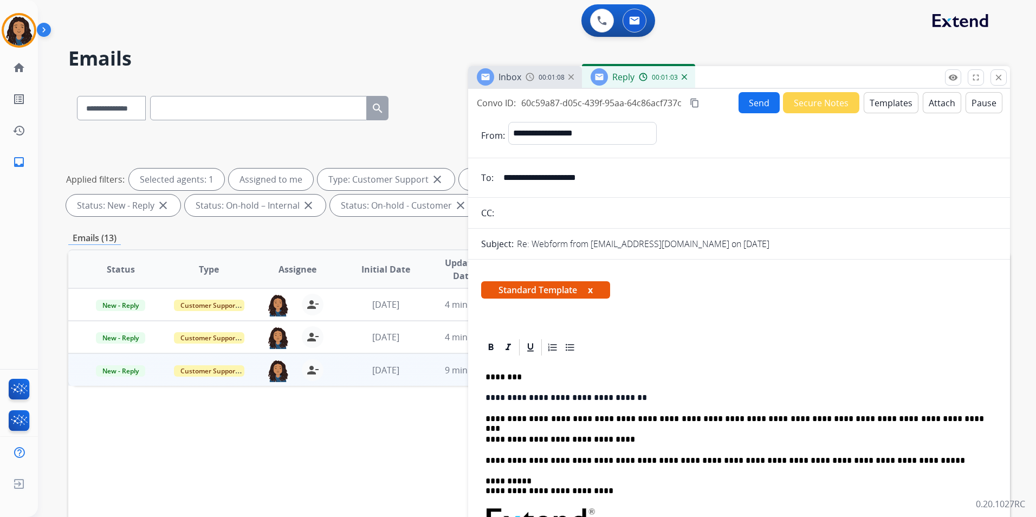
click at [749, 103] on button "Send" at bounding box center [759, 102] width 41 height 21
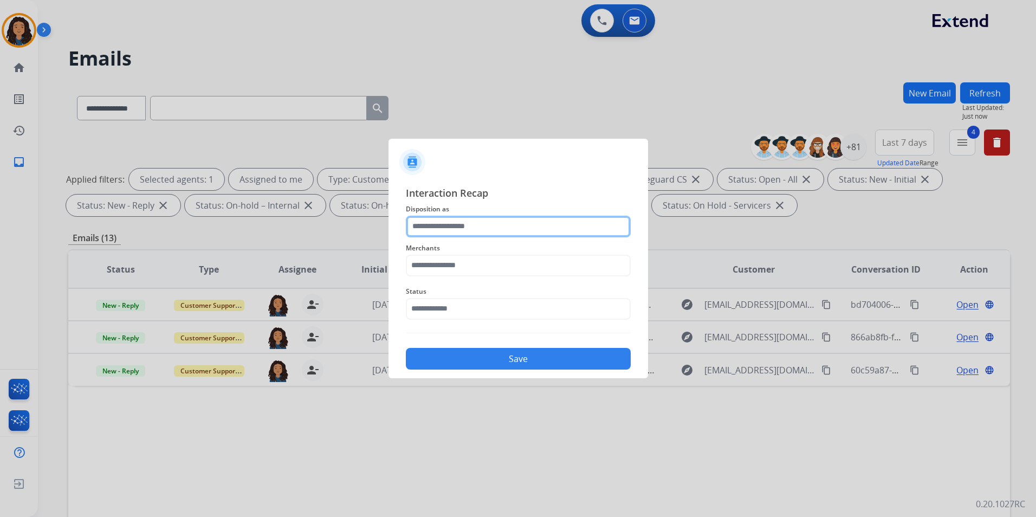
click at [511, 225] on input "text" at bounding box center [518, 227] width 225 height 22
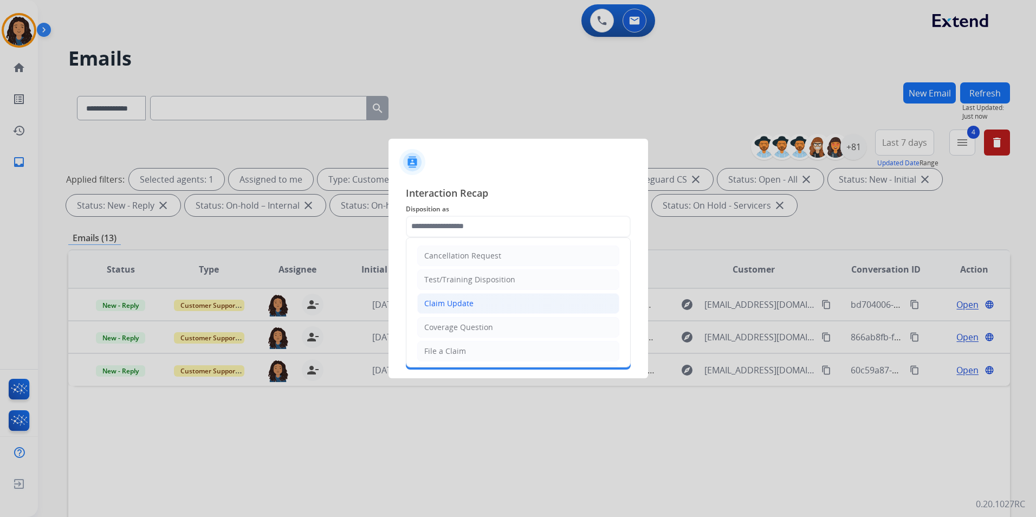
click at [482, 308] on li "Claim Update" at bounding box center [518, 303] width 202 height 21
type input "**********"
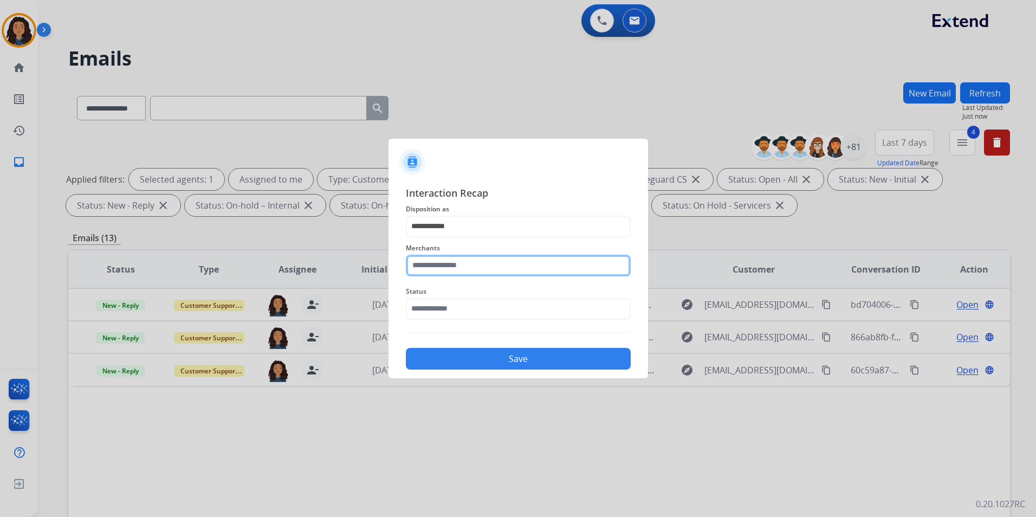
click at [468, 272] on input "text" at bounding box center [518, 266] width 225 height 22
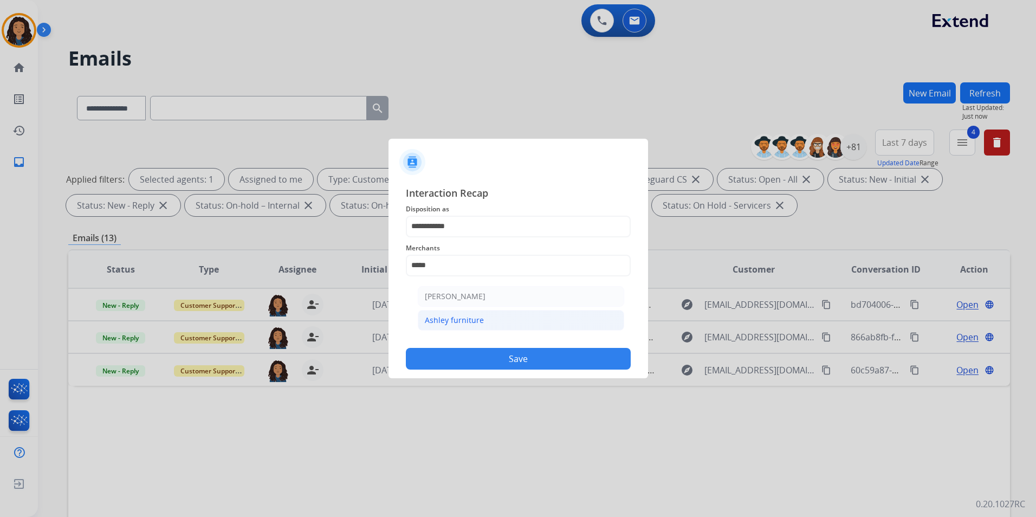
click at [437, 330] on li "Ashley furniture" at bounding box center [521, 320] width 206 height 21
type input "**********"
click at [437, 315] on input "text" at bounding box center [518, 309] width 225 height 22
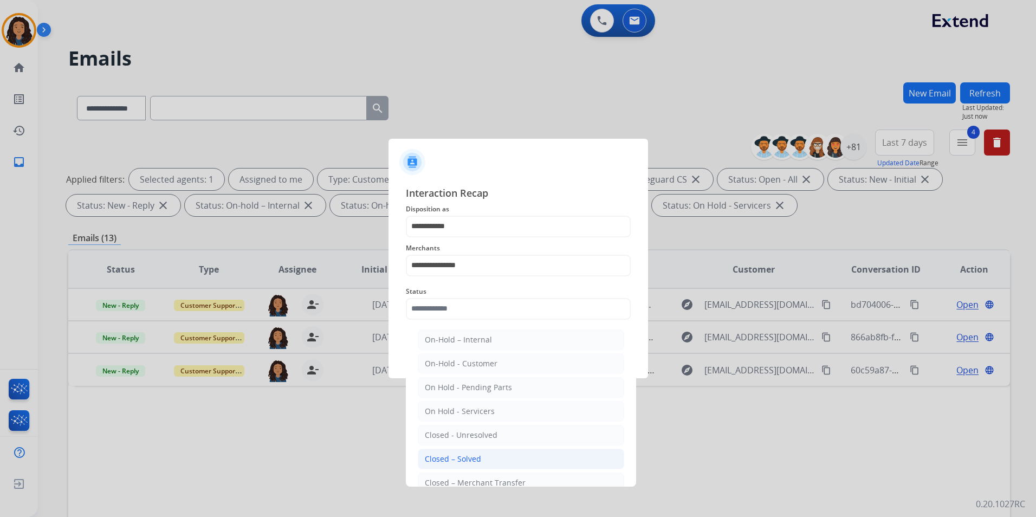
click at [470, 457] on div "Closed – Solved" at bounding box center [453, 459] width 56 height 11
type input "**********"
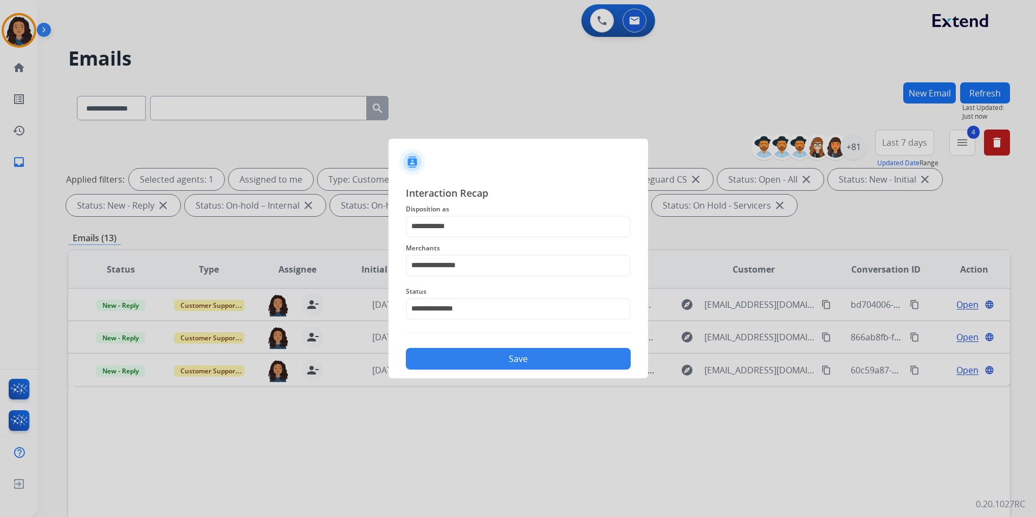
click at [514, 354] on button "Save" at bounding box center [518, 359] width 225 height 22
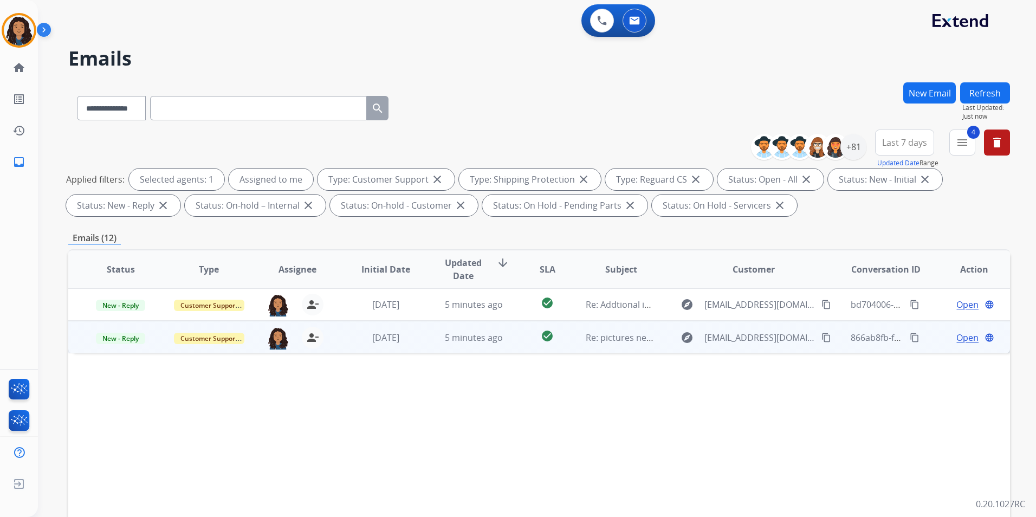
click at [957, 338] on span "Open" at bounding box center [968, 337] width 22 height 13
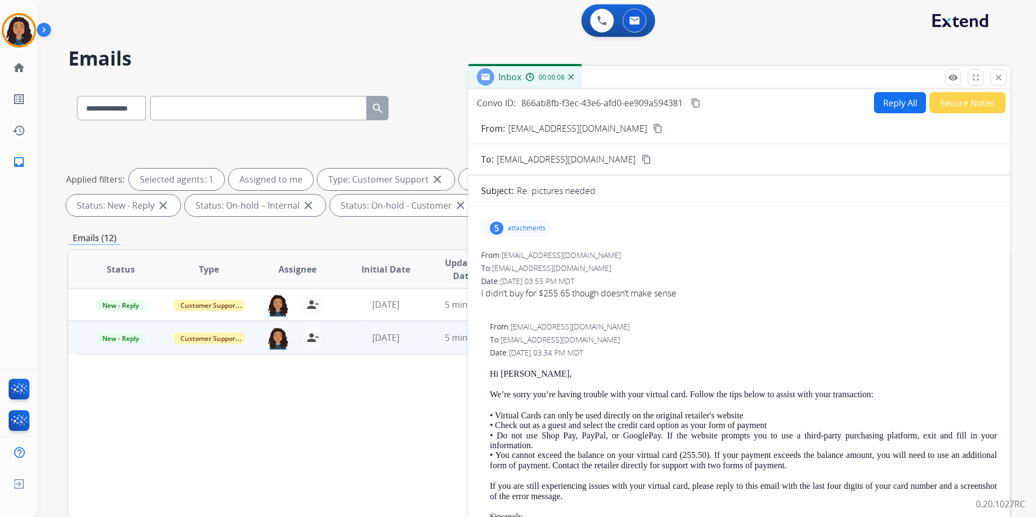
click at [653, 128] on mat-icon "content_copy" at bounding box center [658, 129] width 10 height 10
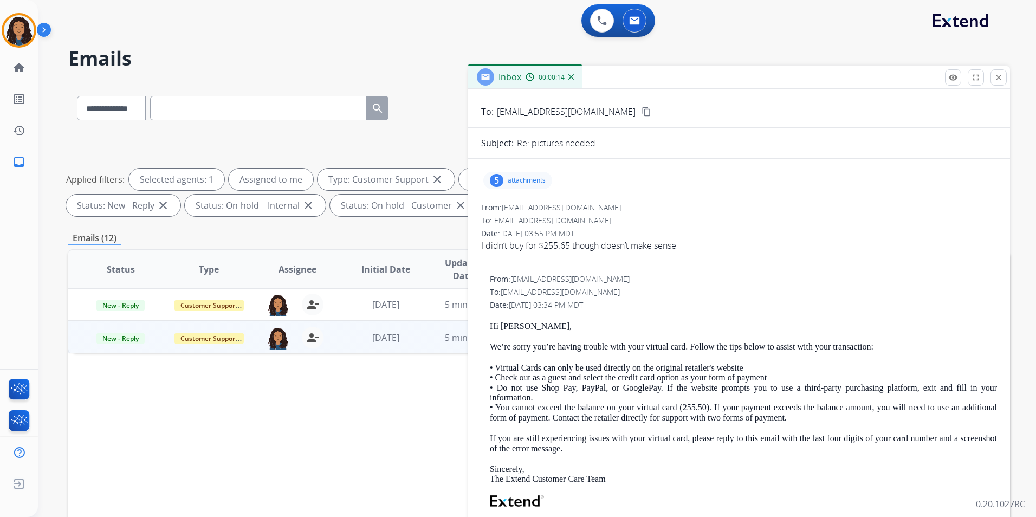
scroll to position [54, 0]
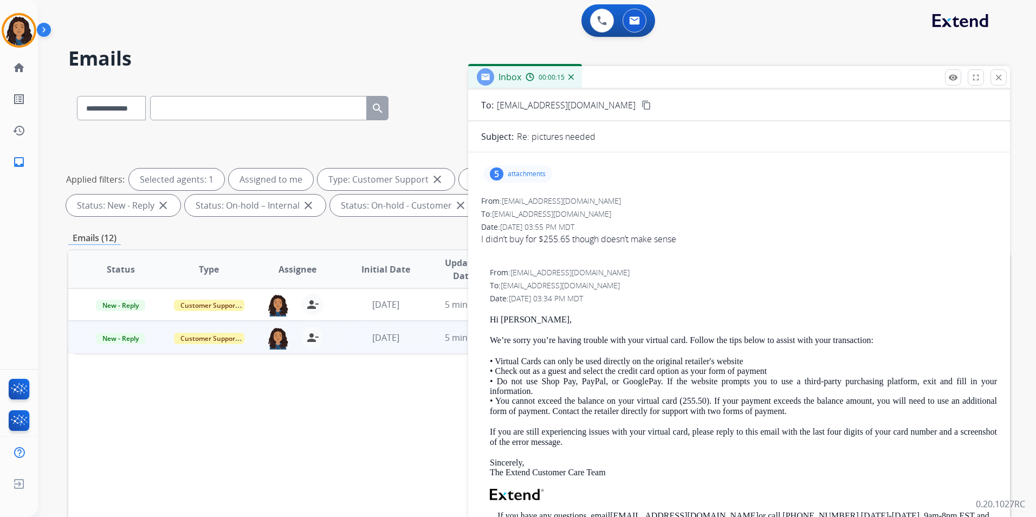
click at [518, 173] on p "attachments" at bounding box center [527, 174] width 38 height 9
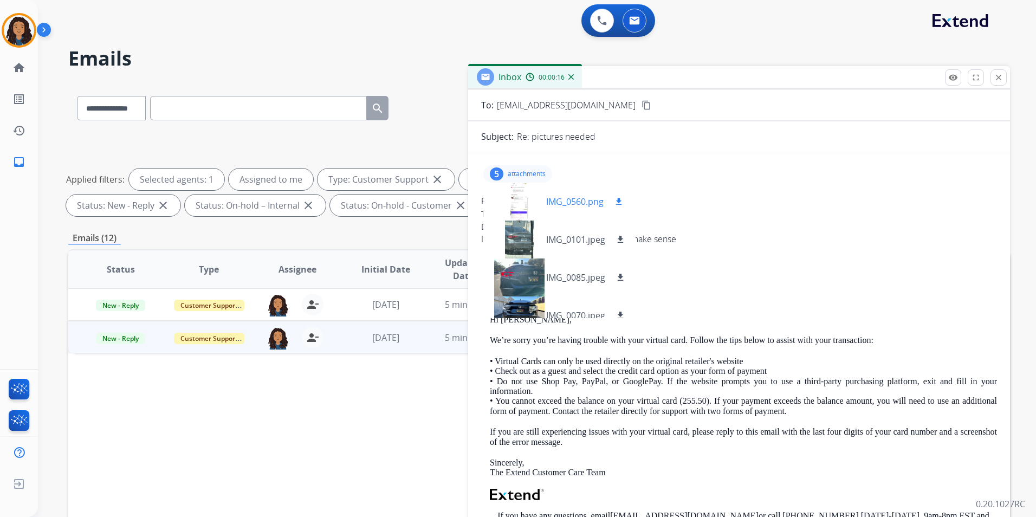
click at [520, 206] on div at bounding box center [519, 202] width 54 height 38
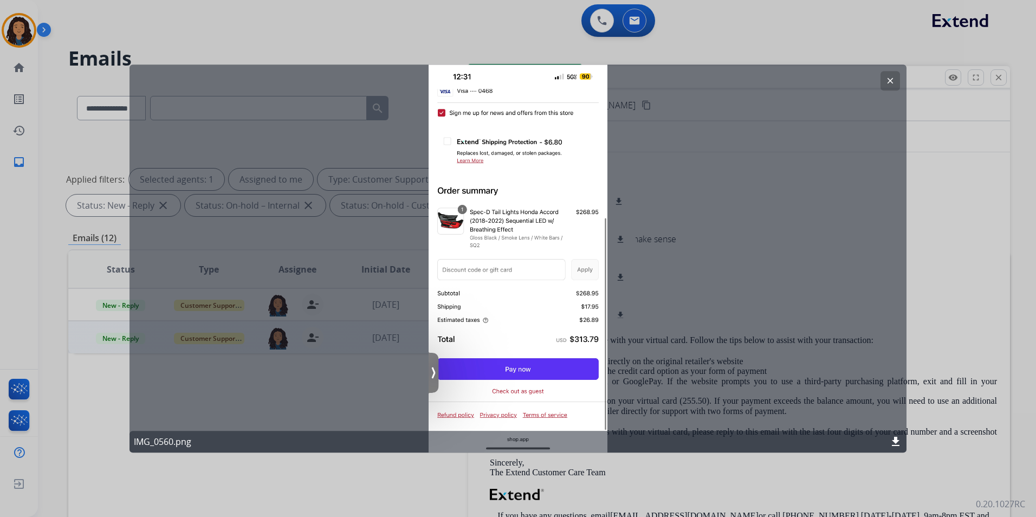
click at [888, 77] on mat-icon "clear" at bounding box center [891, 81] width 10 height 10
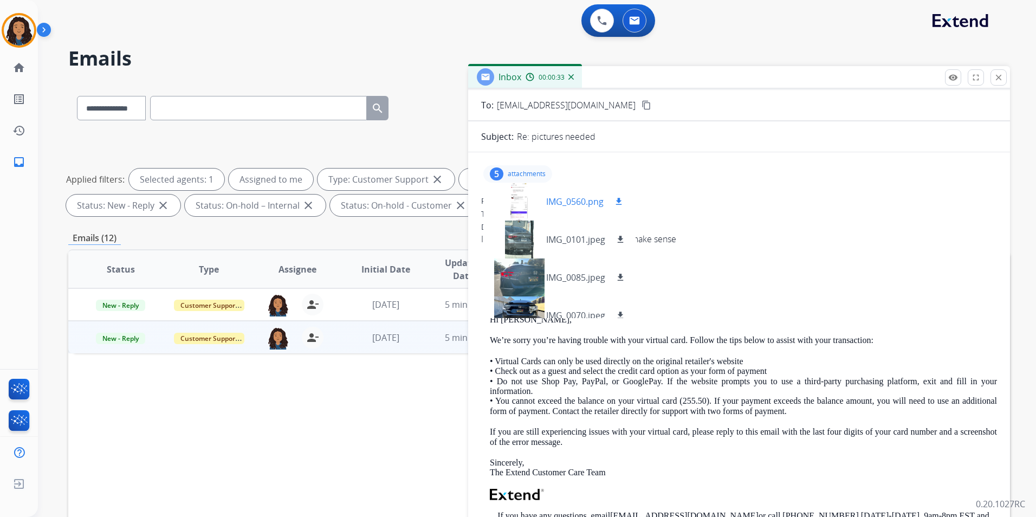
click at [519, 194] on div at bounding box center [519, 202] width 54 height 38
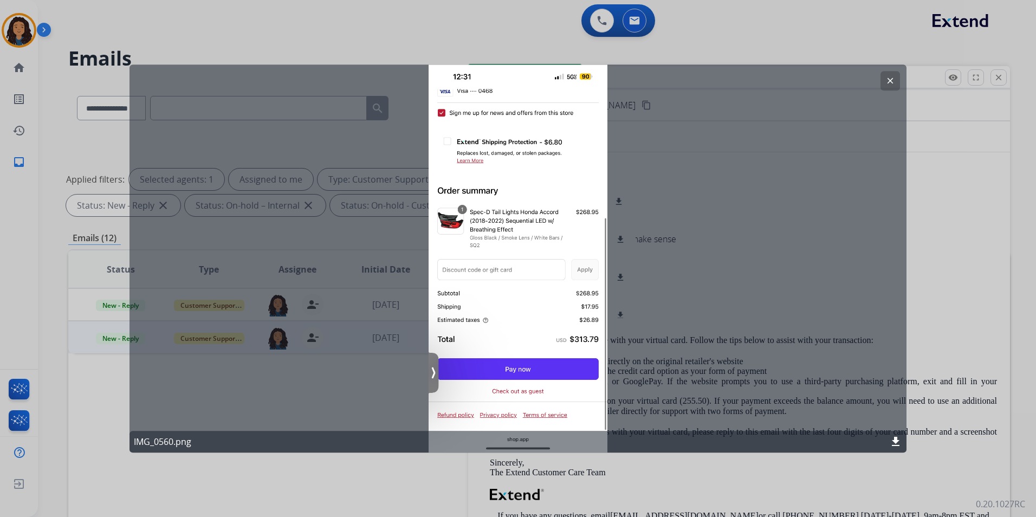
click at [891, 80] on mat-icon "clear" at bounding box center [891, 81] width 10 height 10
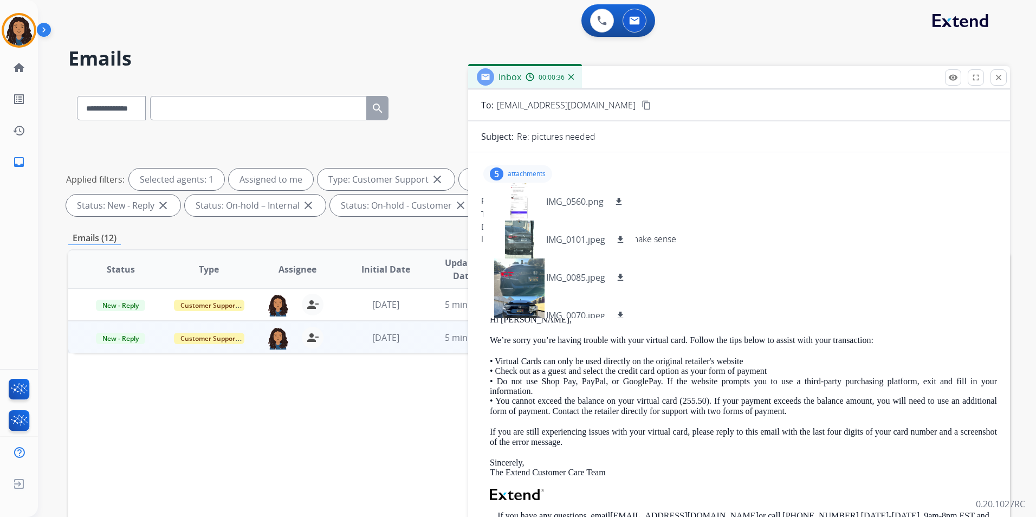
click at [527, 171] on p "attachments" at bounding box center [527, 174] width 38 height 9
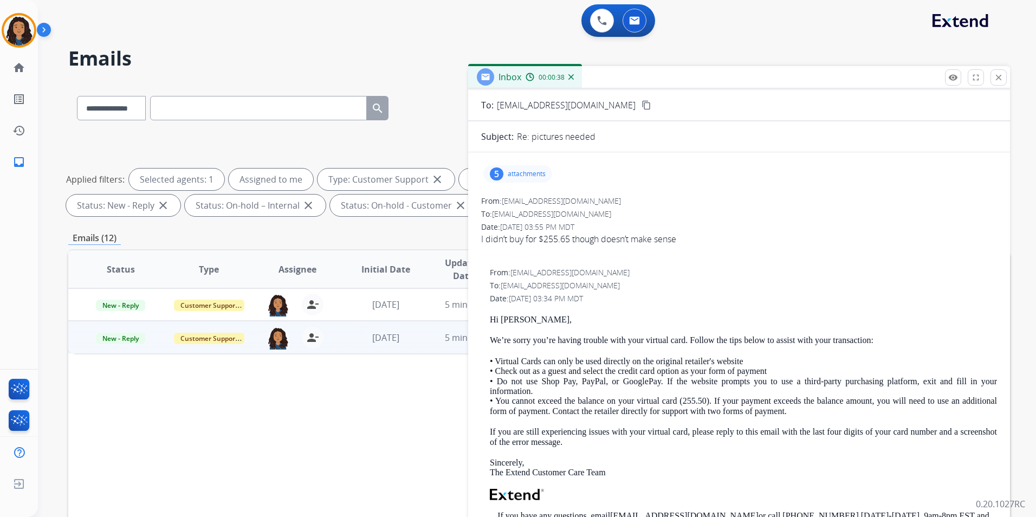
scroll to position [0, 0]
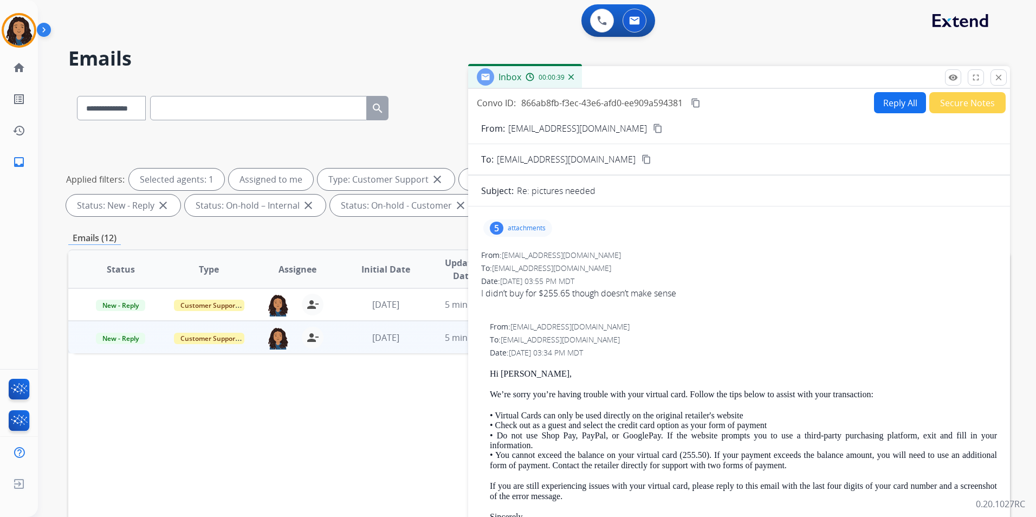
click at [888, 106] on button "Reply All" at bounding box center [900, 102] width 52 height 21
select select "**********"
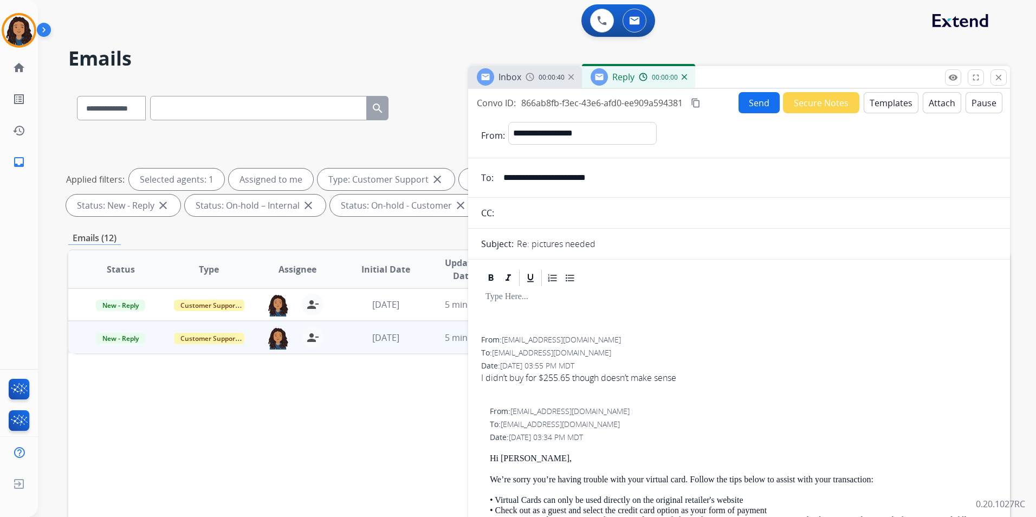
click at [464, 305] on div "Standard Template" at bounding box center [448, 308] width 70 height 11
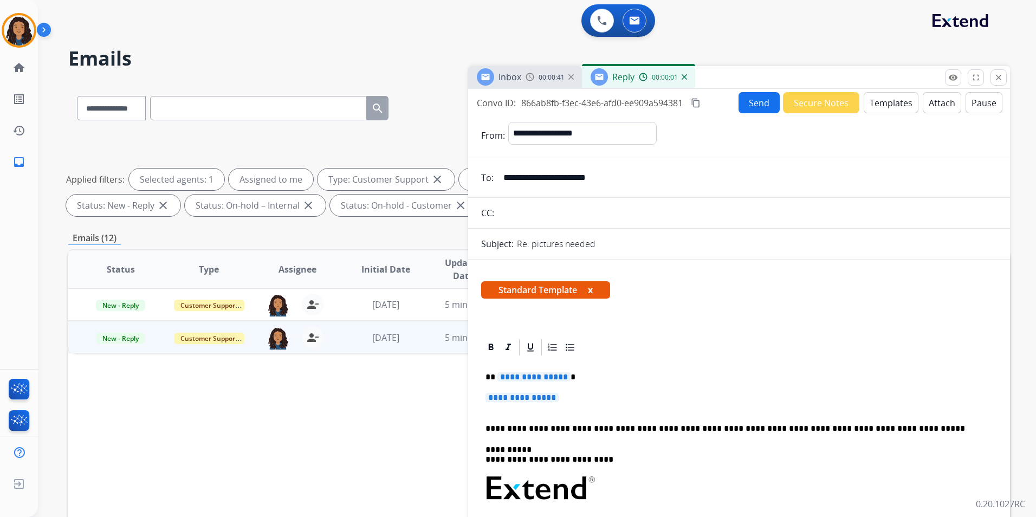
click at [522, 80] on div "Inbox 00:00:41" at bounding box center [525, 77] width 114 height 22
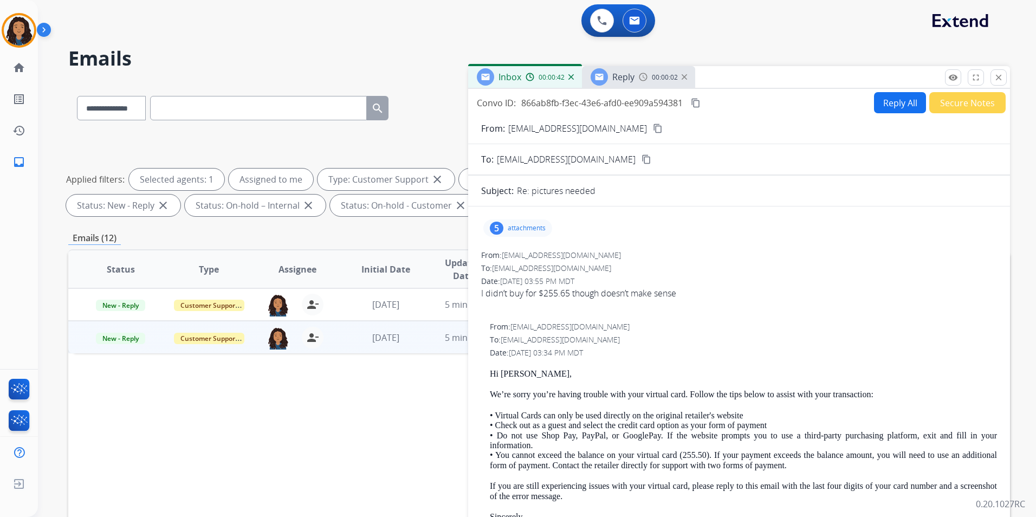
click at [525, 231] on p "attachments" at bounding box center [527, 228] width 38 height 9
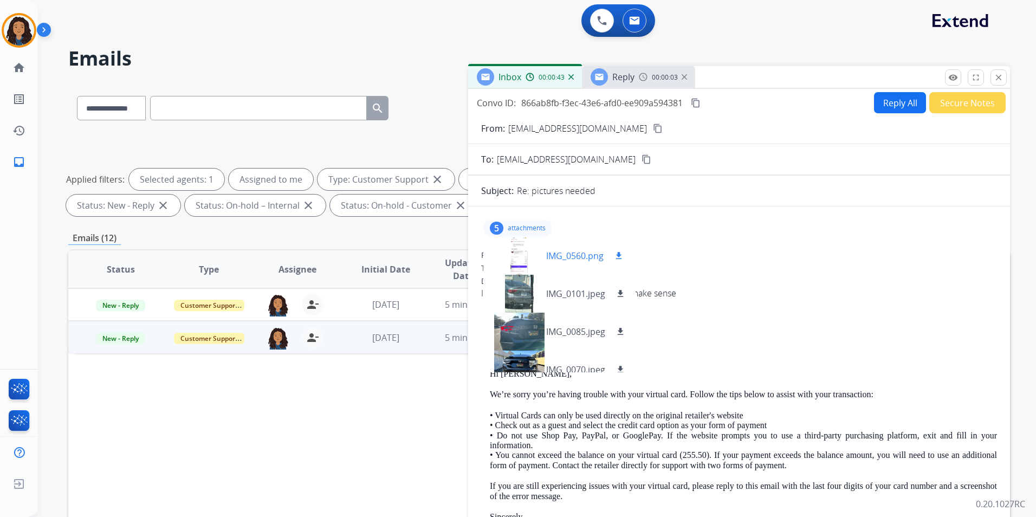
click at [515, 264] on div at bounding box center [519, 256] width 54 height 38
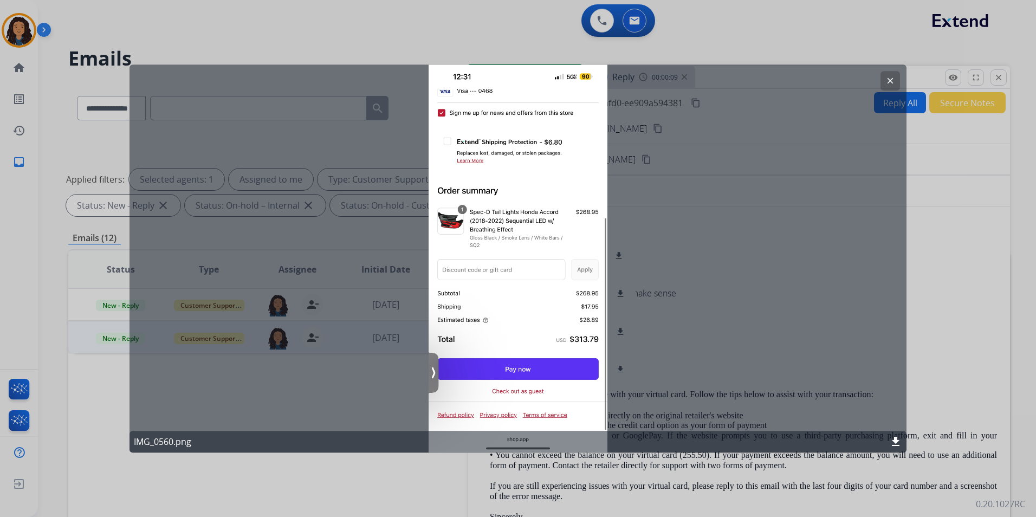
drag, startPoint x: 890, startPoint y: 74, endPoint x: 884, endPoint y: 74, distance: 6.0
click at [887, 74] on button "clear" at bounding box center [891, 81] width 20 height 20
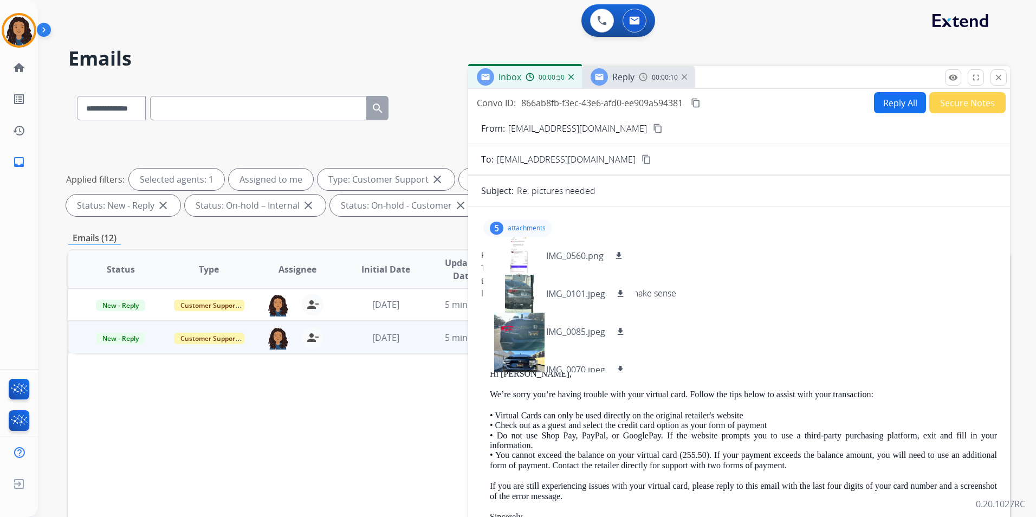
click at [648, 73] on div "00:00:10" at bounding box center [663, 77] width 48 height 10
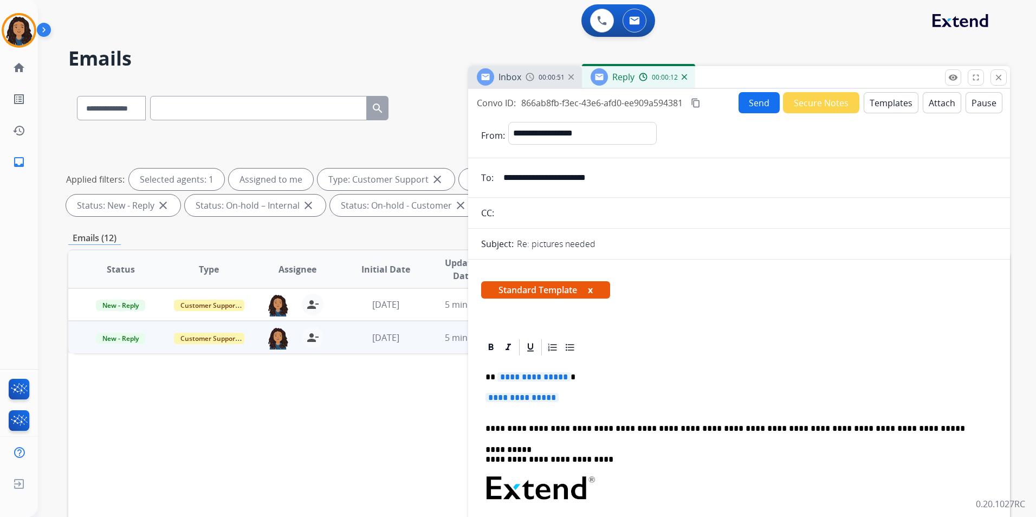
click at [531, 74] on img at bounding box center [530, 77] width 9 height 9
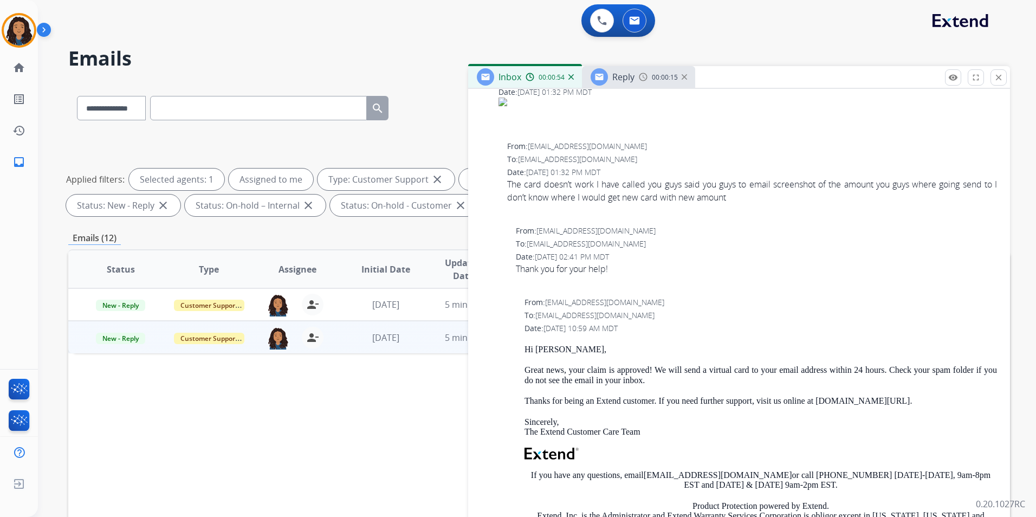
scroll to position [705, 0]
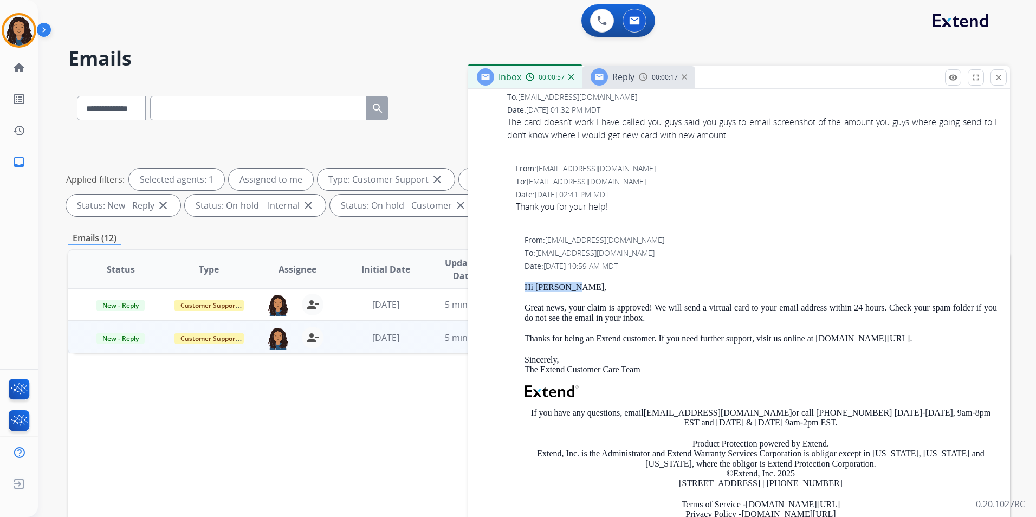
drag, startPoint x: 521, startPoint y: 285, endPoint x: 613, endPoint y: 287, distance: 92.2
click at [613, 287] on div "From: [EMAIL_ADDRESS][DOMAIN_NAME] To: [EMAIL_ADDRESS][DOMAIN_NAME] Date: [DATE…" at bounding box center [739, 386] width 516 height 302
drag, startPoint x: 613, startPoint y: 287, endPoint x: 707, endPoint y: 134, distance: 178.8
click at [707, 131] on div "The card doesn’t work I have called you guys said you guys to email screenshot …" at bounding box center [752, 128] width 490 height 26
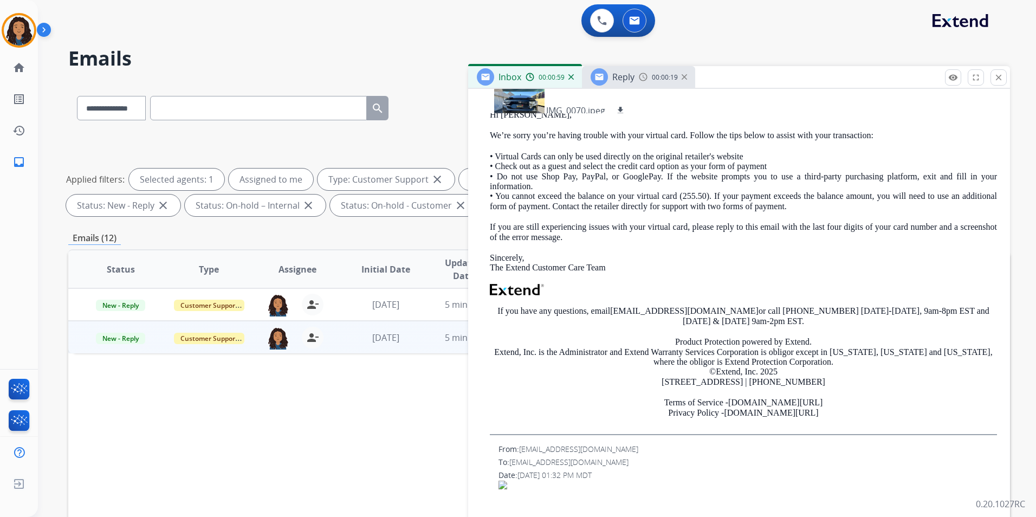
scroll to position [54, 0]
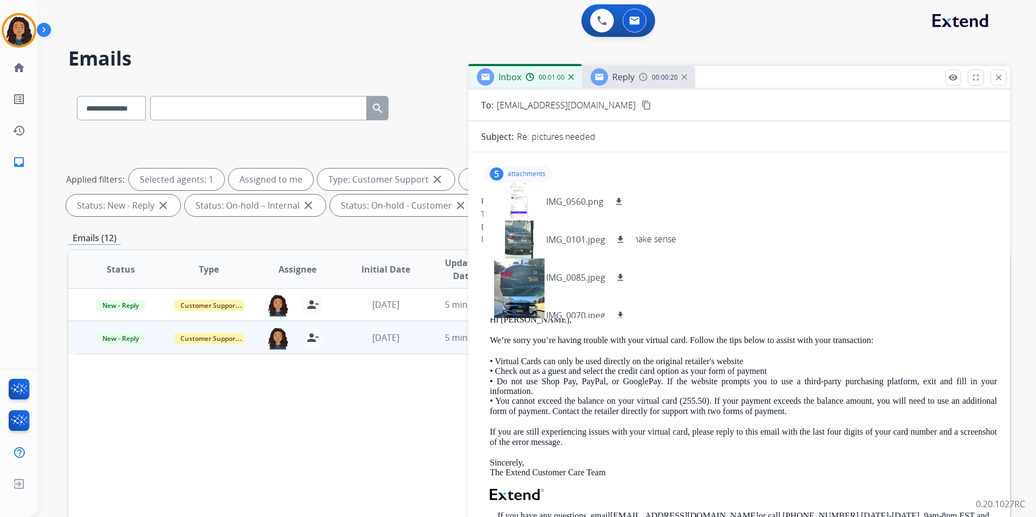
click at [526, 173] on p "attachments" at bounding box center [527, 174] width 38 height 9
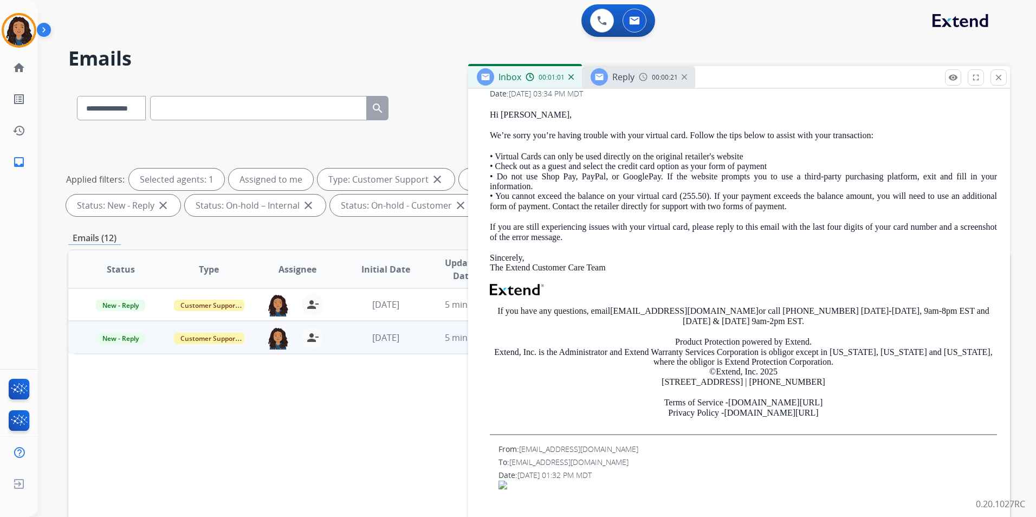
scroll to position [163, 0]
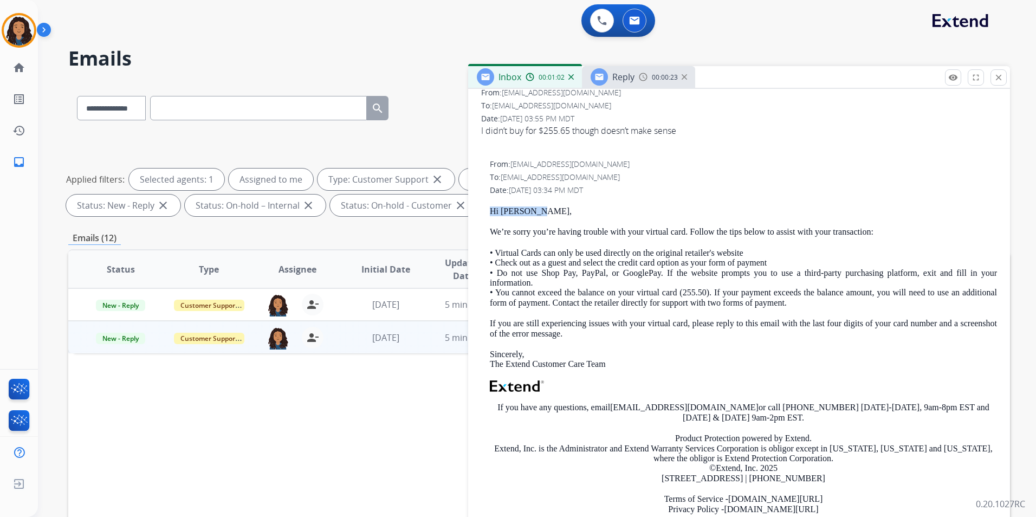
drag, startPoint x: 486, startPoint y: 209, endPoint x: 550, endPoint y: 211, distance: 64.0
click at [550, 211] on div "From: [EMAIL_ADDRESS][DOMAIN_NAME] To: [EMAIL_ADDRESS][DOMAIN_NAME] Date: [DATE…" at bounding box center [739, 345] width 516 height 373
drag, startPoint x: 550, startPoint y: 211, endPoint x: 542, endPoint y: 211, distance: 8.1
copy p "Hi [PERSON_NAME],"
click at [641, 75] on img at bounding box center [643, 77] width 9 height 9
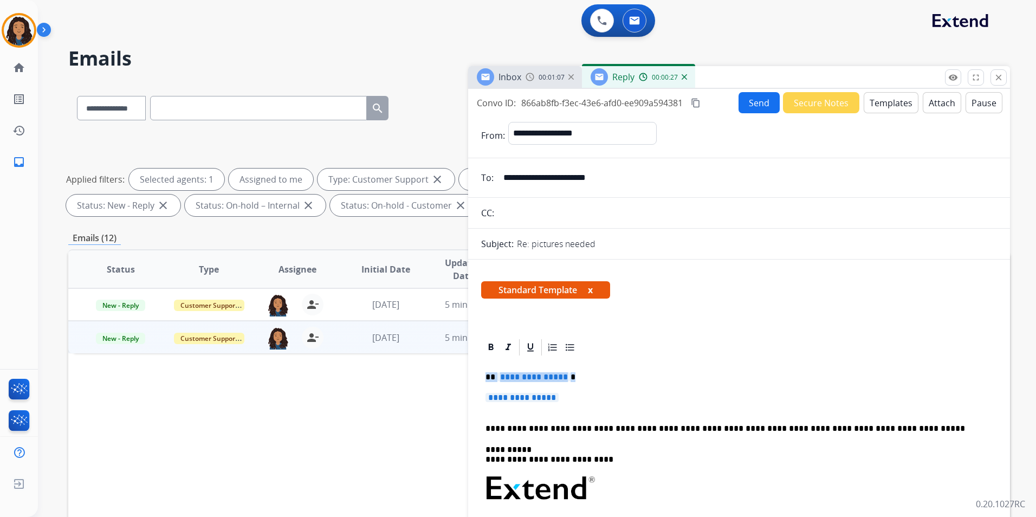
drag, startPoint x: 484, startPoint y: 377, endPoint x: 582, endPoint y: 378, distance: 97.6
click at [582, 378] on div "**********" at bounding box center [739, 514] width 516 height 314
paste div
click at [551, 401] on span "**********" at bounding box center [522, 397] width 73 height 9
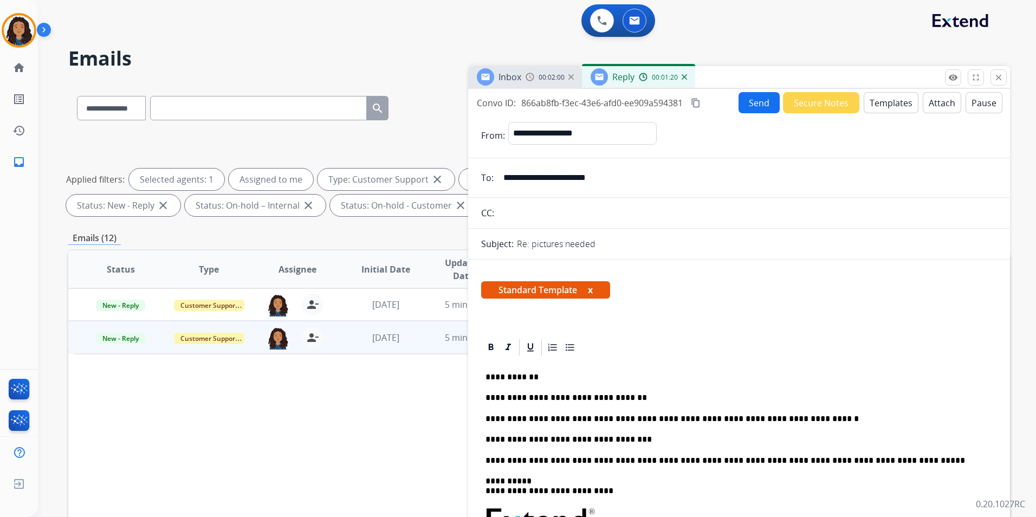
drag, startPoint x: 592, startPoint y: 440, endPoint x: 602, endPoint y: 445, distance: 11.6
drag, startPoint x: 629, startPoint y: 438, endPoint x: 620, endPoint y: 439, distance: 8.7
click at [623, 438] on p "**********" at bounding box center [735, 440] width 499 height 10
click at [620, 439] on p "**********" at bounding box center [735, 440] width 499 height 10
click at [761, 97] on button "Send" at bounding box center [759, 102] width 41 height 21
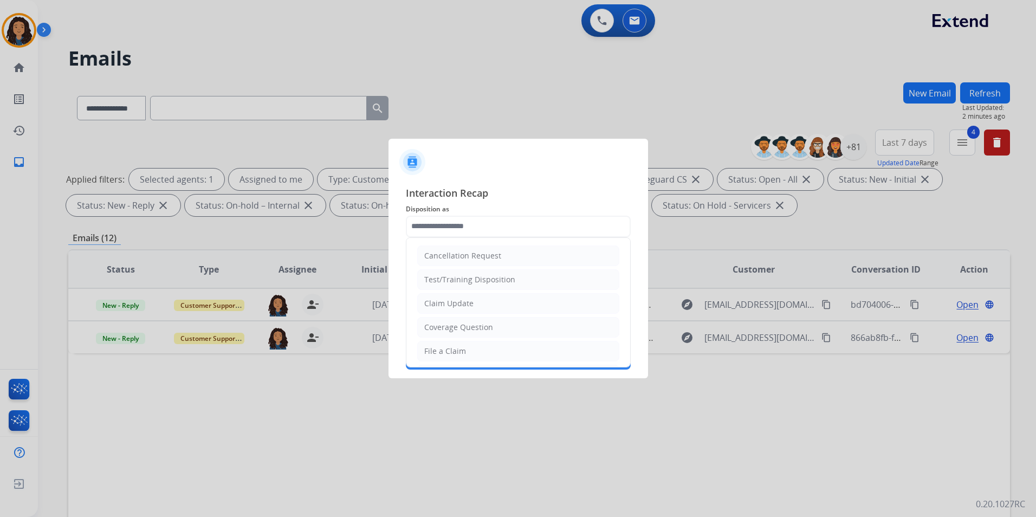
click at [519, 227] on input "text" at bounding box center [518, 227] width 225 height 22
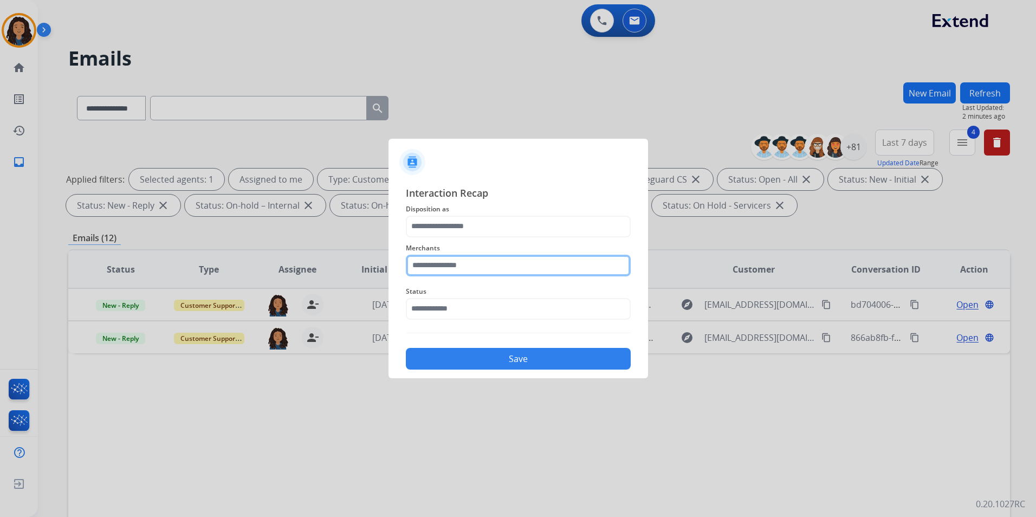
click at [466, 267] on input "text" at bounding box center [518, 266] width 225 height 22
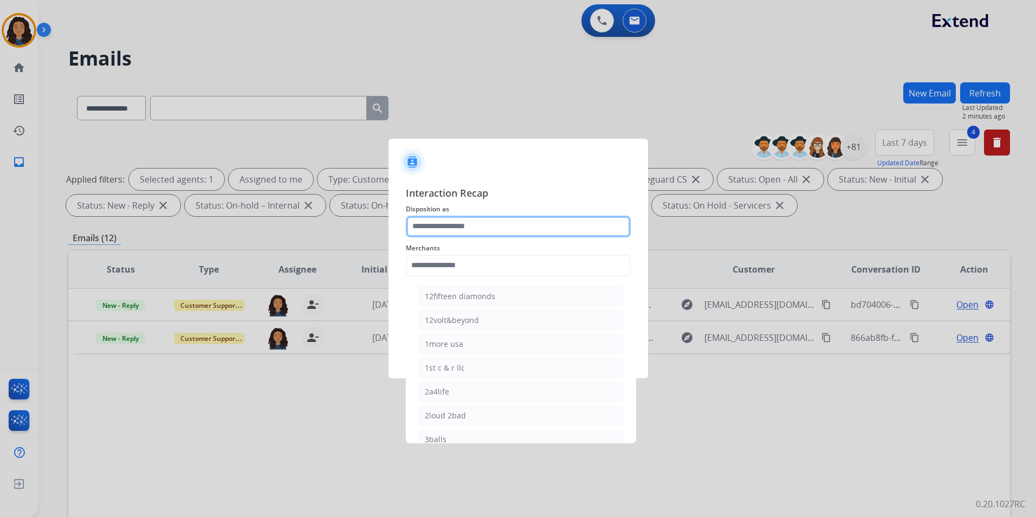
click at [479, 227] on input "text" at bounding box center [518, 227] width 225 height 22
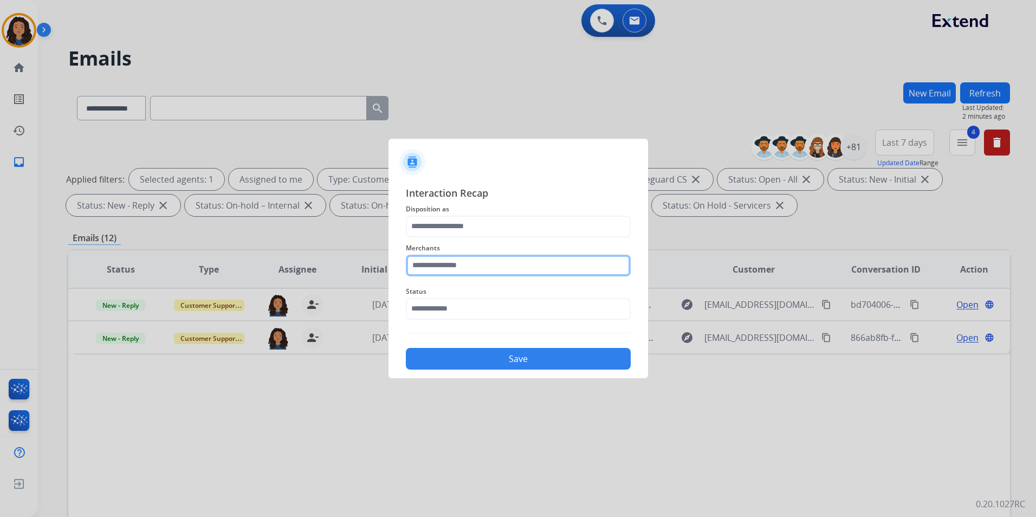
click at [463, 265] on input "text" at bounding box center [518, 266] width 225 height 22
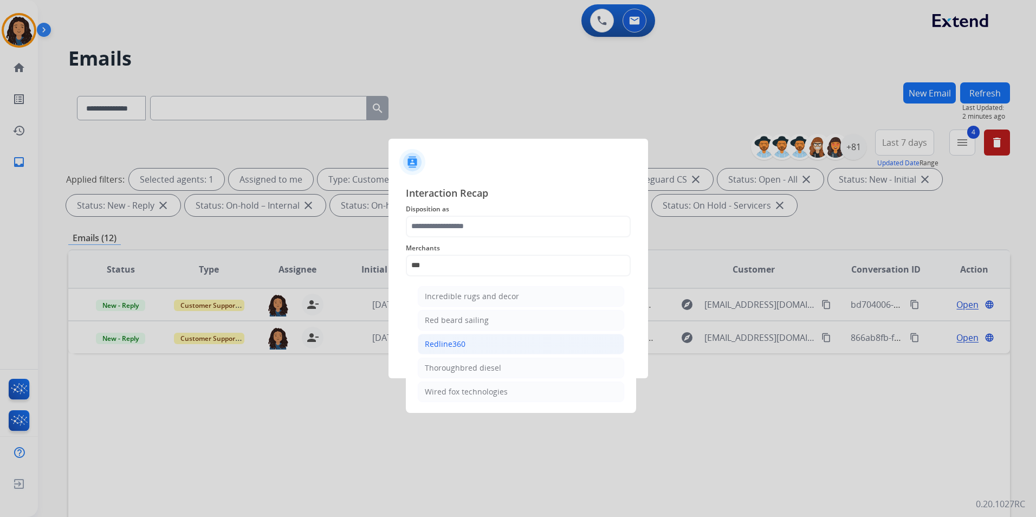
click at [499, 345] on li "Redline360" at bounding box center [521, 344] width 206 height 21
type input "**********"
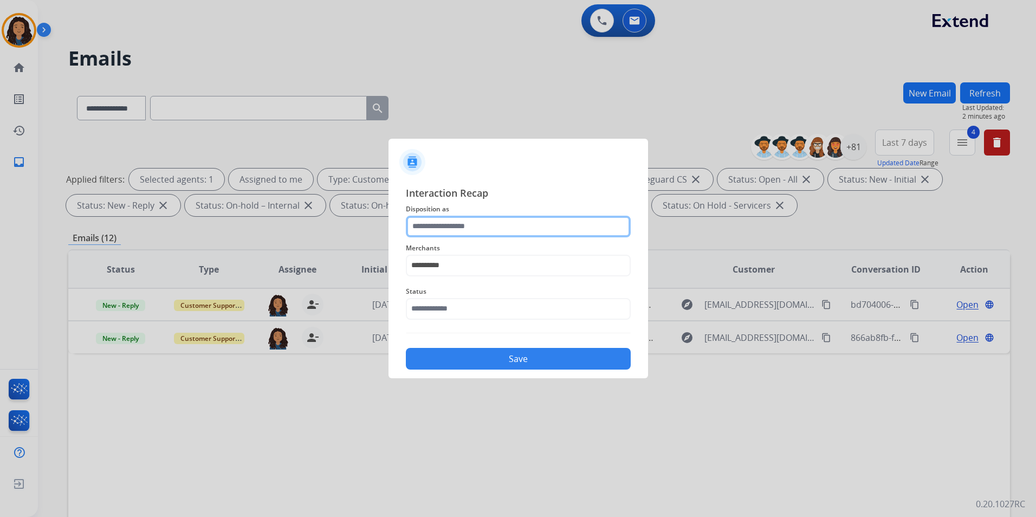
click at [473, 223] on input "text" at bounding box center [518, 227] width 225 height 22
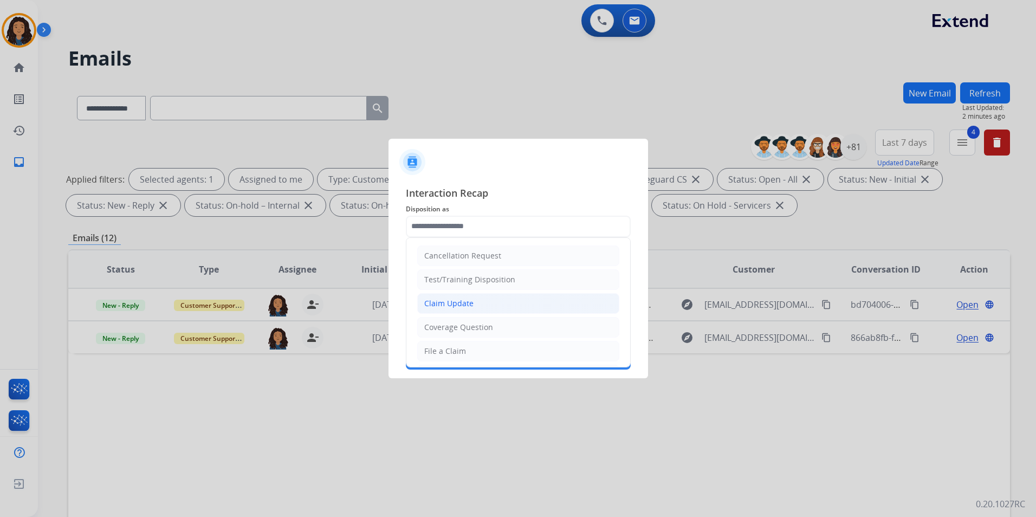
click at [484, 302] on li "Claim Update" at bounding box center [518, 303] width 202 height 21
type input "**********"
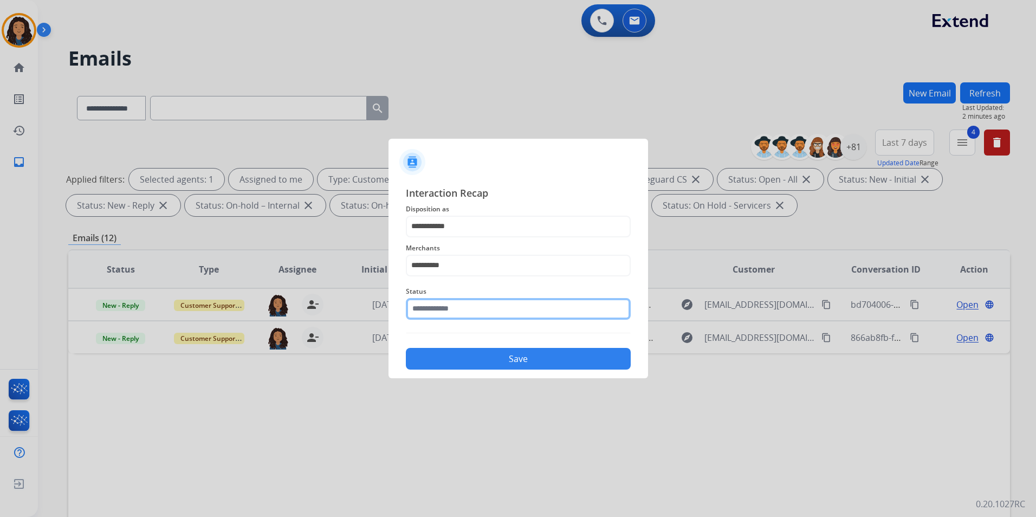
click at [481, 307] on input "text" at bounding box center [518, 309] width 225 height 22
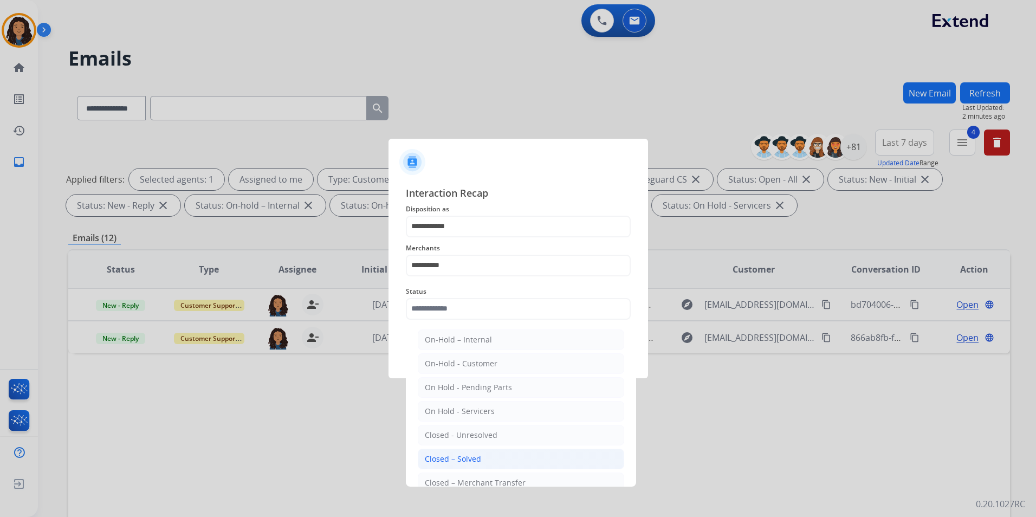
click at [486, 457] on li "Closed – Solved" at bounding box center [521, 459] width 206 height 21
type input "**********"
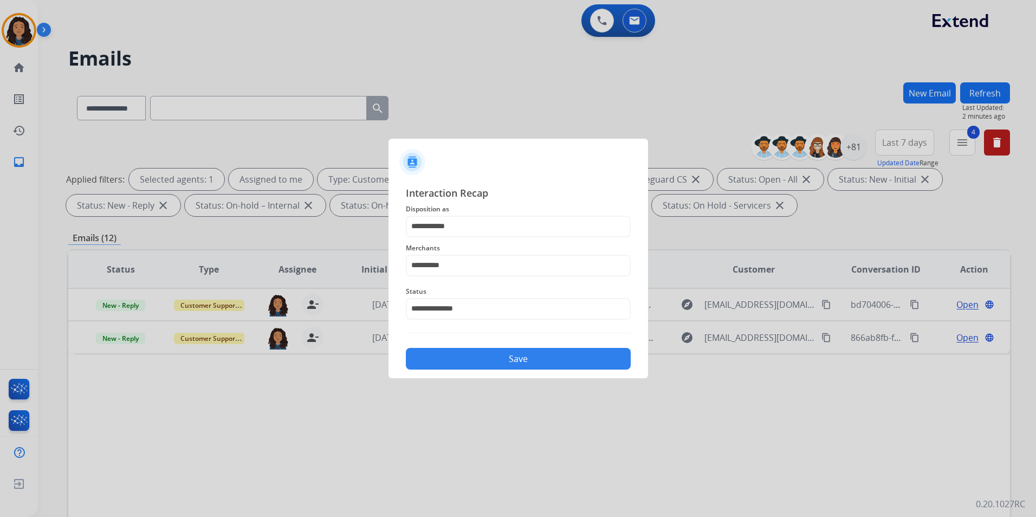
click at [464, 362] on button "Save" at bounding box center [518, 359] width 225 height 22
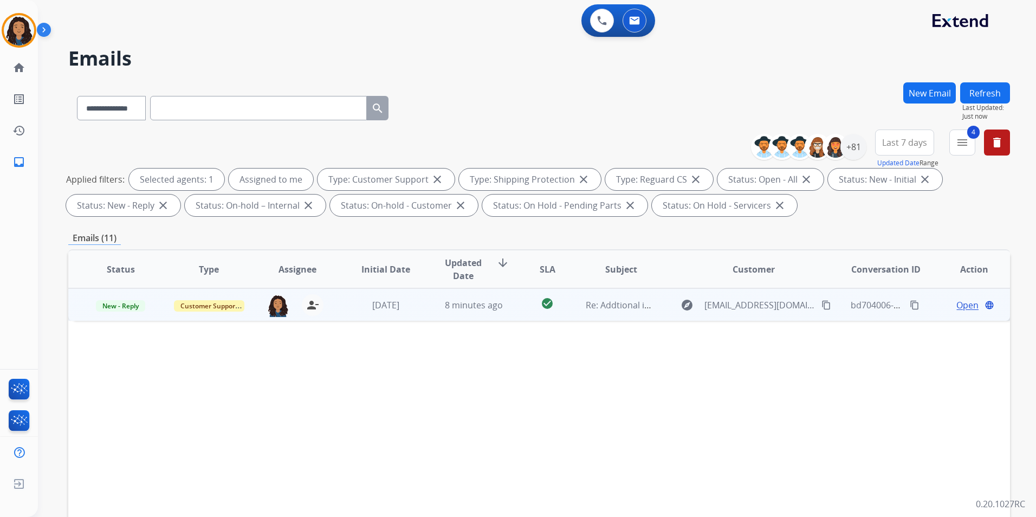
click at [961, 308] on span "Open" at bounding box center [968, 305] width 22 height 13
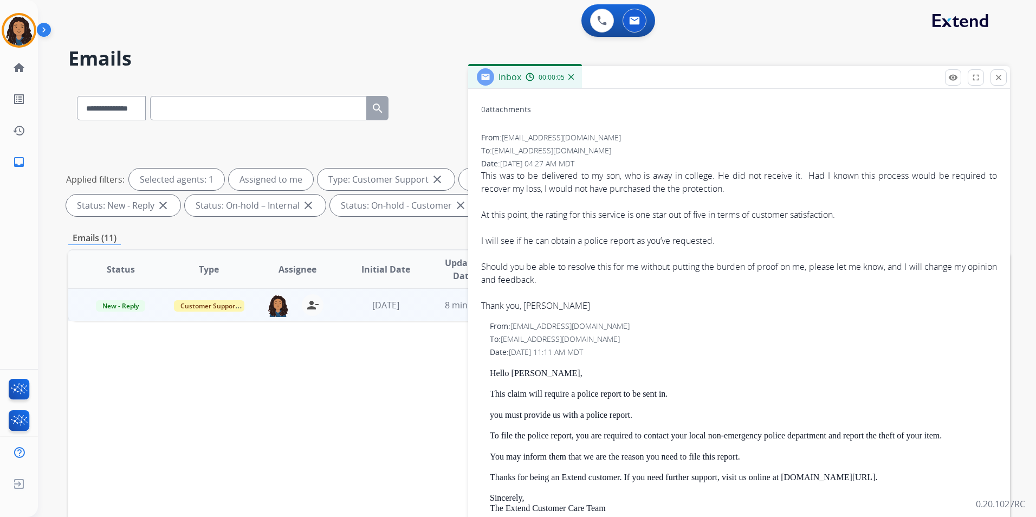
scroll to position [0, 0]
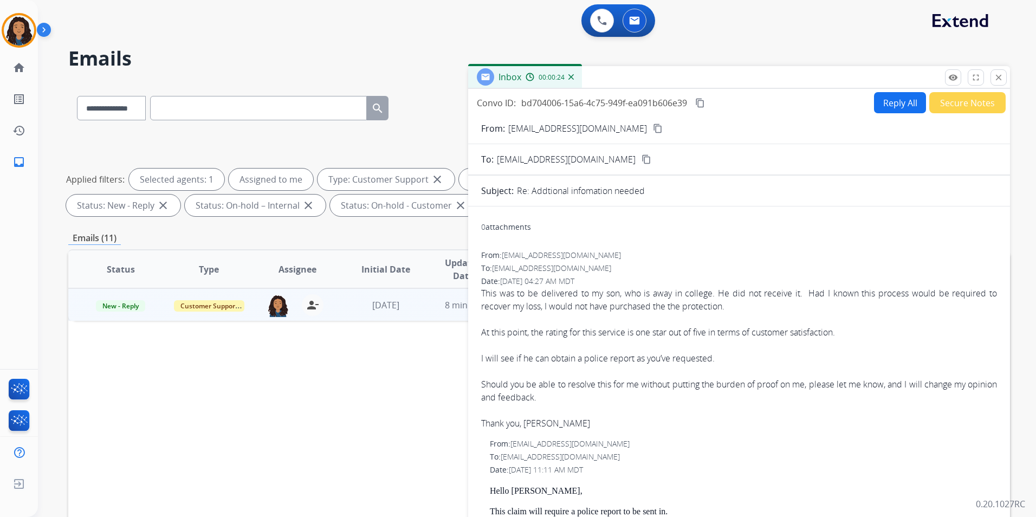
click at [891, 100] on button "Reply All" at bounding box center [900, 102] width 52 height 21
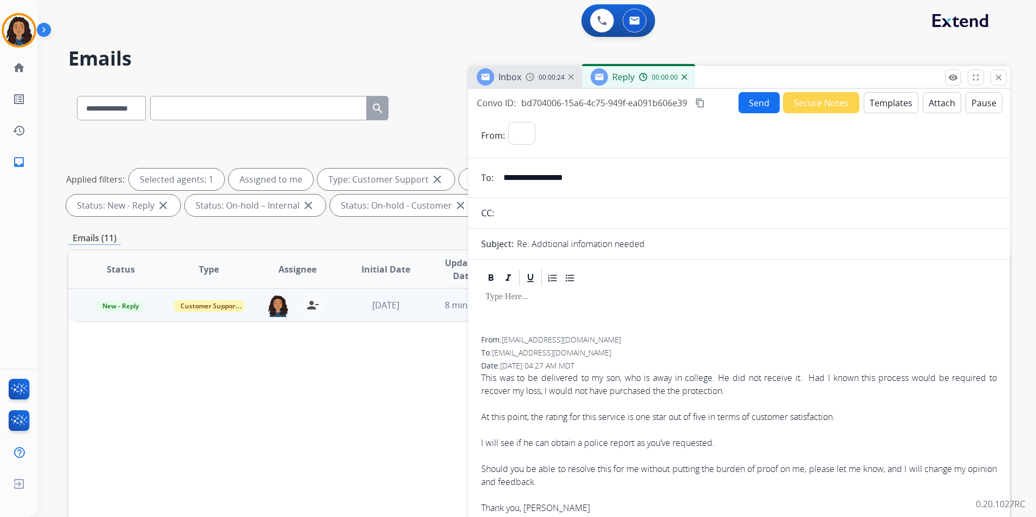
click at [891, 100] on button "Templates" at bounding box center [891, 102] width 55 height 21
select select "**********"
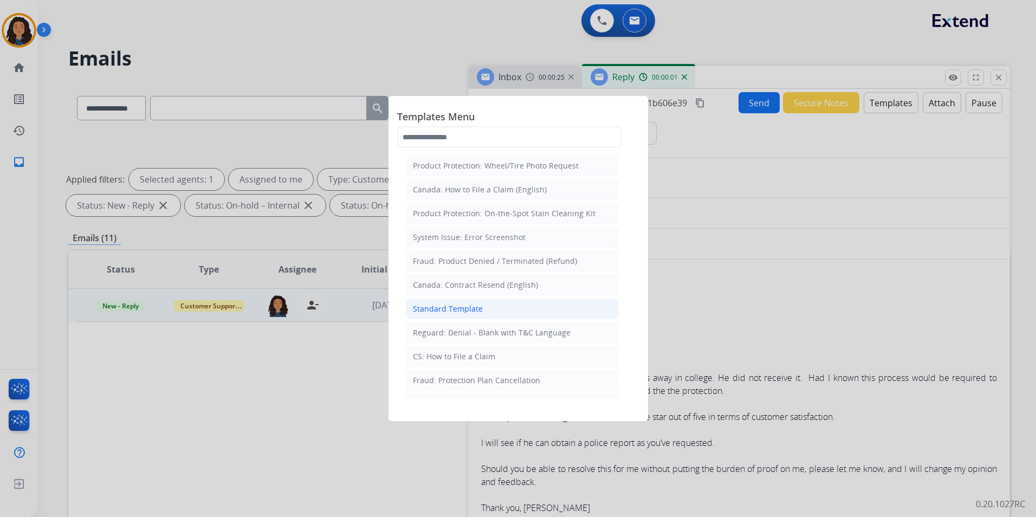
drag, startPoint x: 499, startPoint y: 313, endPoint x: 506, endPoint y: 198, distance: 115.1
click at [498, 313] on li "Standard Template" at bounding box center [512, 309] width 213 height 21
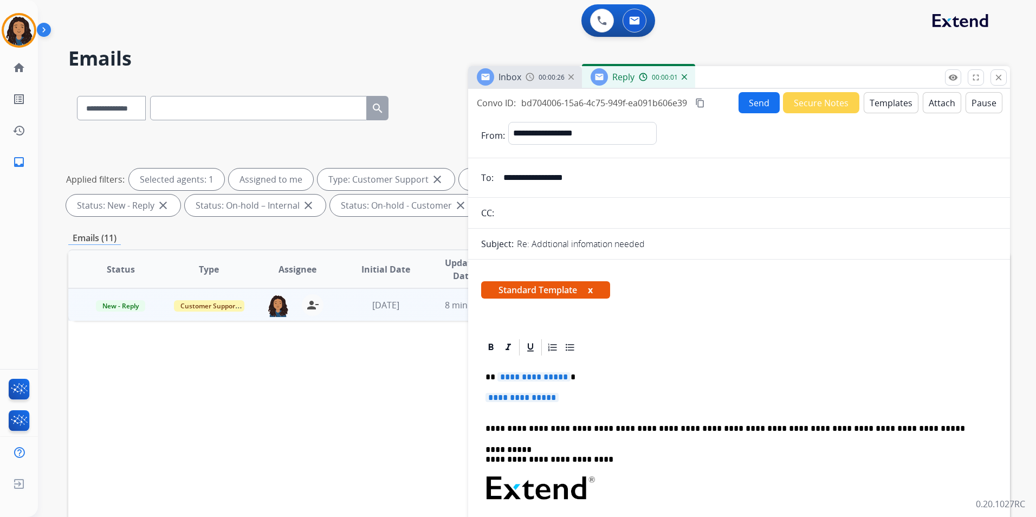
click at [511, 75] on span "Inbox" at bounding box center [510, 77] width 23 height 12
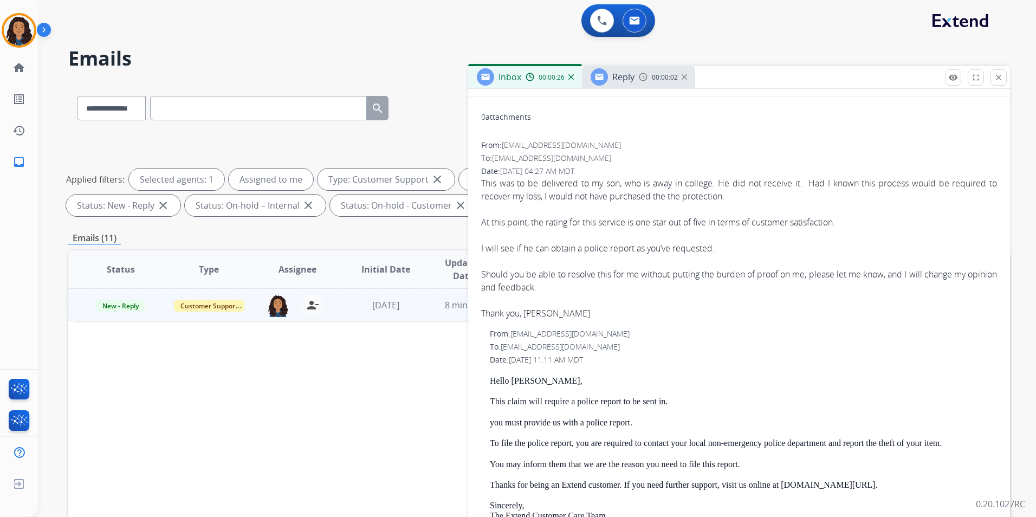
scroll to position [163, 0]
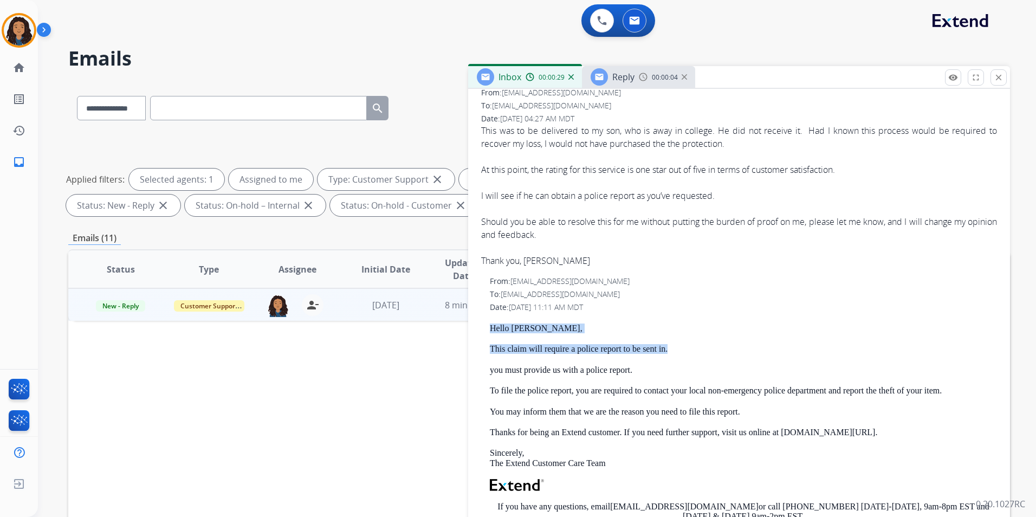
drag, startPoint x: 486, startPoint y: 330, endPoint x: 668, endPoint y: 350, distance: 183.1
click at [668, 350] on div "From: [EMAIL_ADDRESS][DOMAIN_NAME] To: [EMAIL_ADDRESS][DOMAIN_NAME] Date: [DATE…" at bounding box center [739, 453] width 516 height 354
copy div "Hello [PERSON_NAME], This claim will require a police report to be sent in."
click at [641, 82] on div "Reply 00:00:06" at bounding box center [638, 77] width 113 height 22
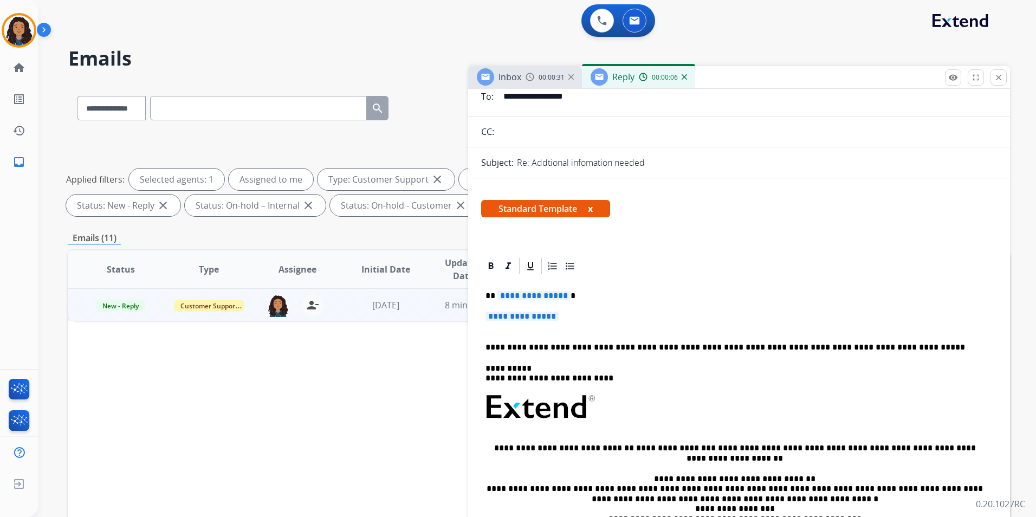
scroll to position [217, 0]
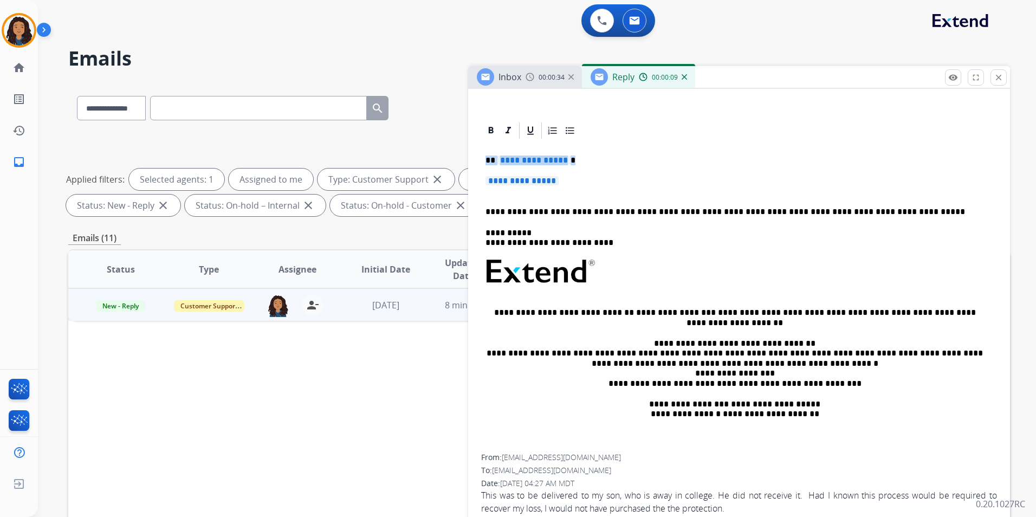
drag, startPoint x: 482, startPoint y: 159, endPoint x: 577, endPoint y: 182, distance: 98.1
click at [577, 182] on div "**********" at bounding box center [739, 297] width 516 height 314
paste div
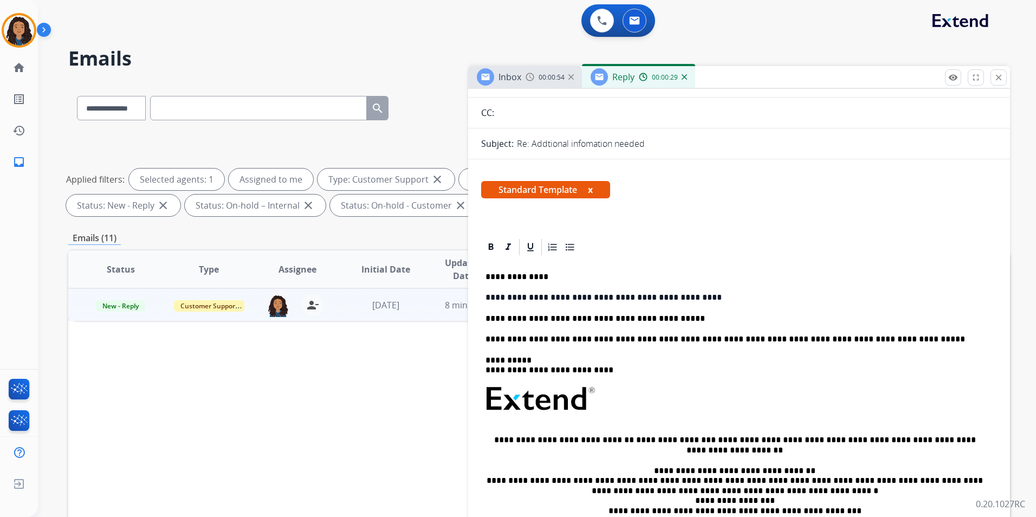
scroll to position [0, 0]
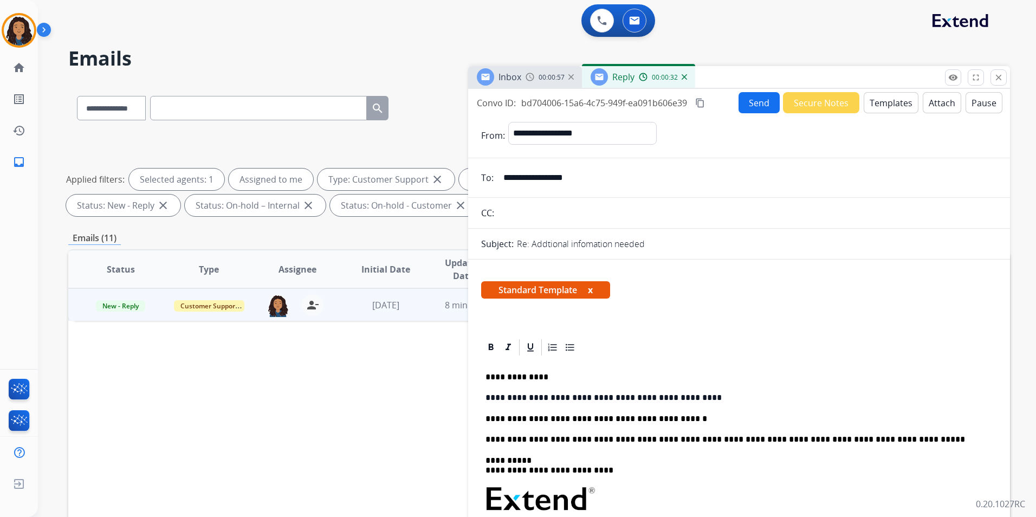
click at [747, 99] on button "Send" at bounding box center [759, 102] width 41 height 21
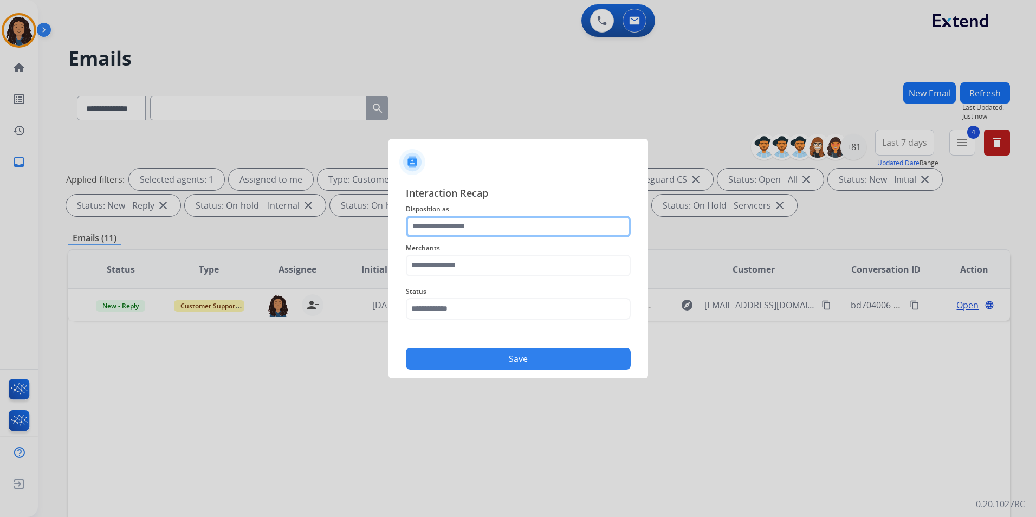
click at [513, 217] on input "text" at bounding box center [518, 227] width 225 height 22
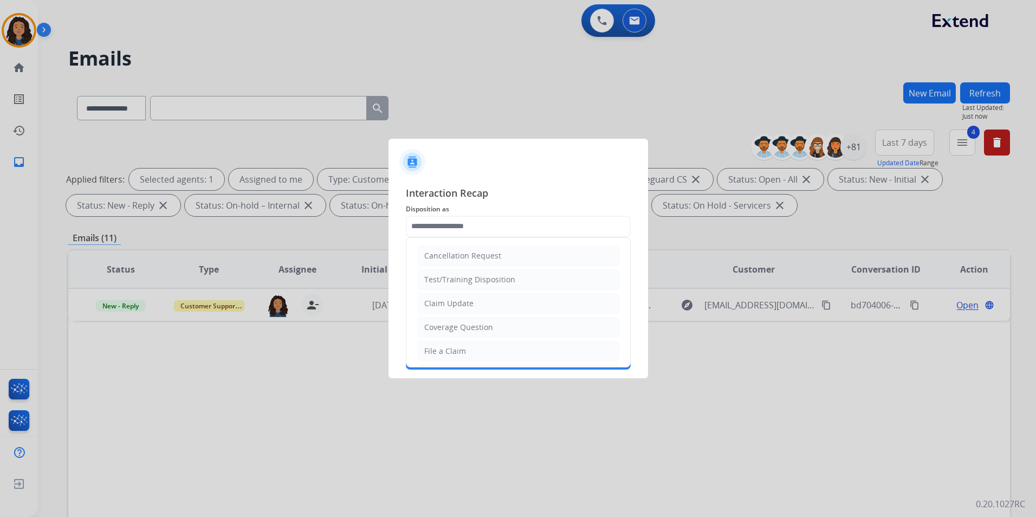
click at [483, 316] on ul "Cancellation Request Test/Training Disposition Claim Update Coverage Question F…" at bounding box center [518, 387] width 224 height 298
click at [477, 302] on li "Claim Update" at bounding box center [518, 303] width 202 height 21
type input "**********"
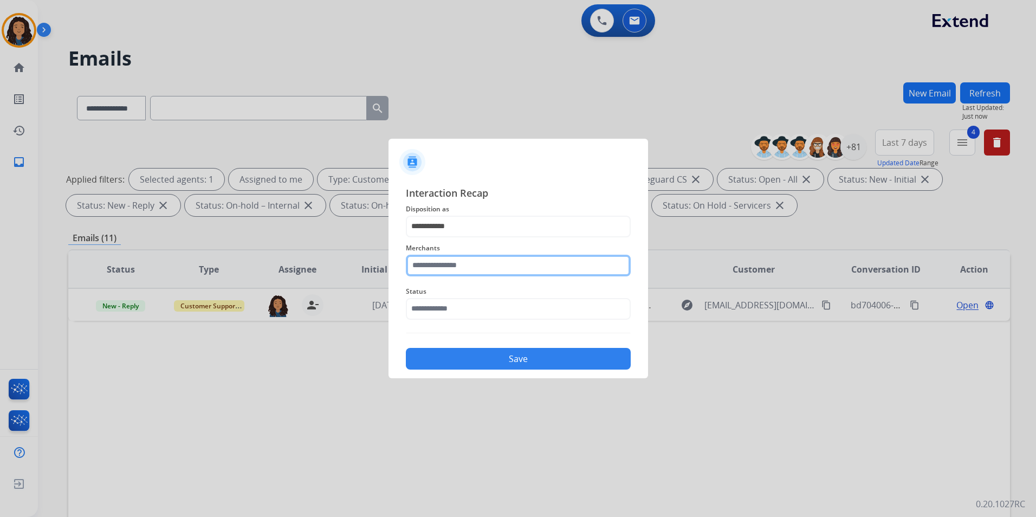
click at [477, 268] on input "text" at bounding box center [518, 266] width 225 height 22
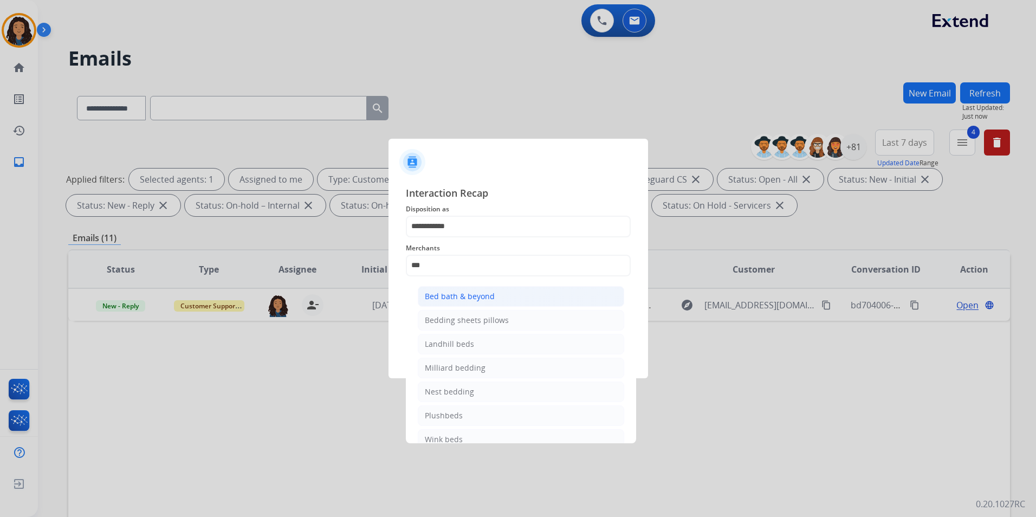
click at [476, 296] on div "Bed bath & beyond" at bounding box center [460, 296] width 70 height 11
type input "**********"
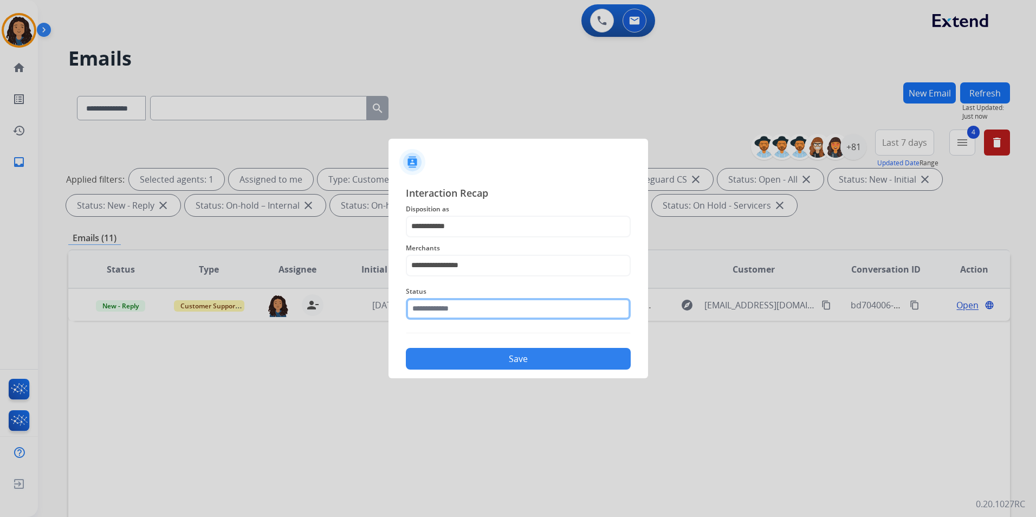
click at [476, 308] on input "text" at bounding box center [518, 309] width 225 height 22
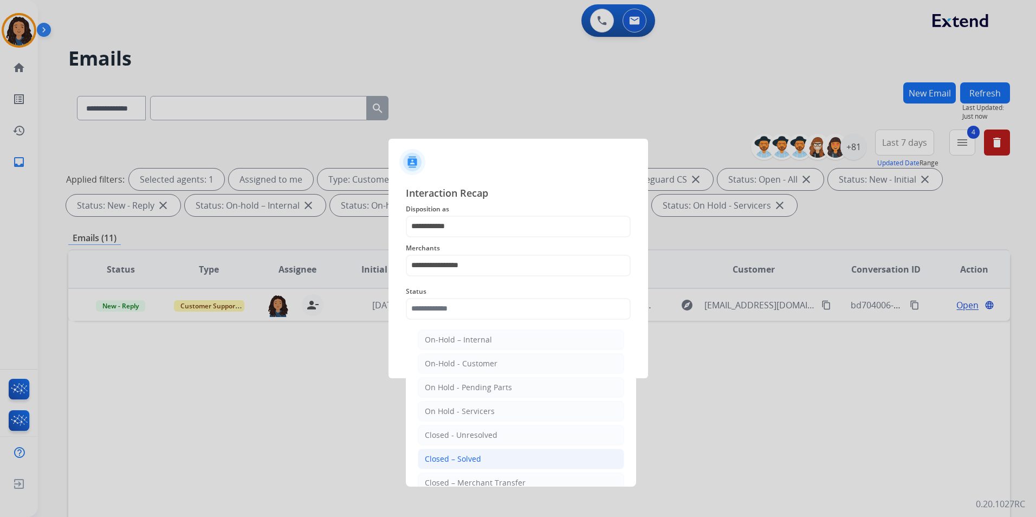
click at [488, 465] on li "Closed – Solved" at bounding box center [521, 459] width 206 height 21
type input "**********"
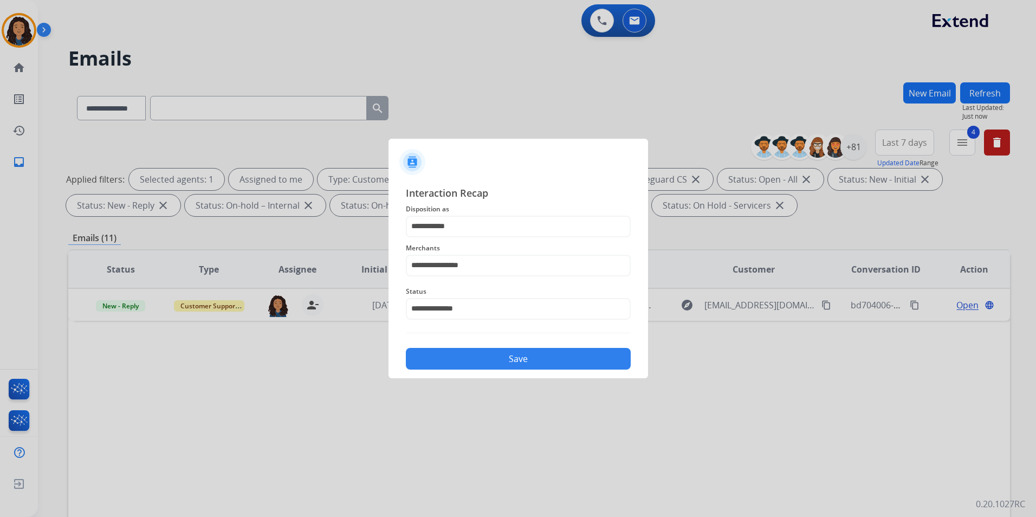
click at [503, 342] on div "Save" at bounding box center [518, 355] width 225 height 28
click at [504, 367] on button "Save" at bounding box center [518, 359] width 225 height 22
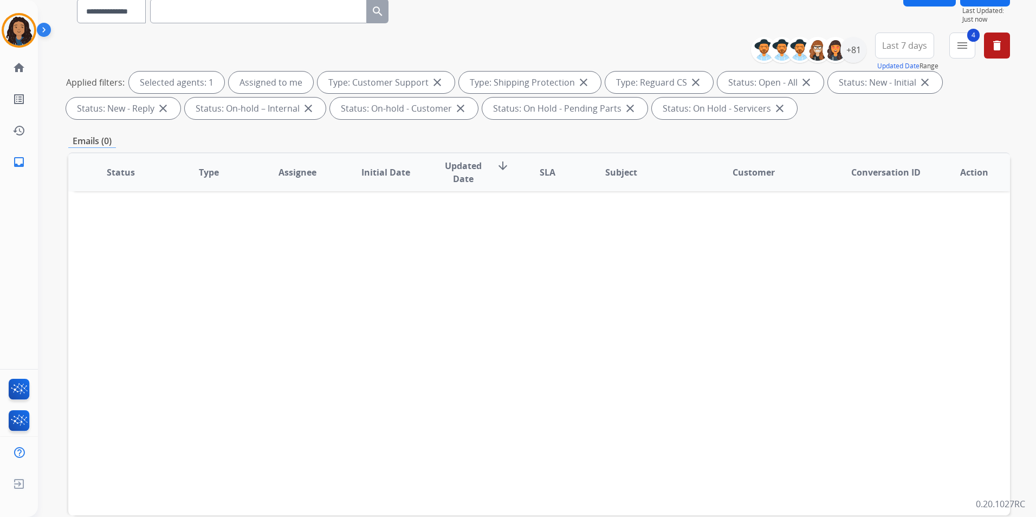
scroll to position [152, 0]
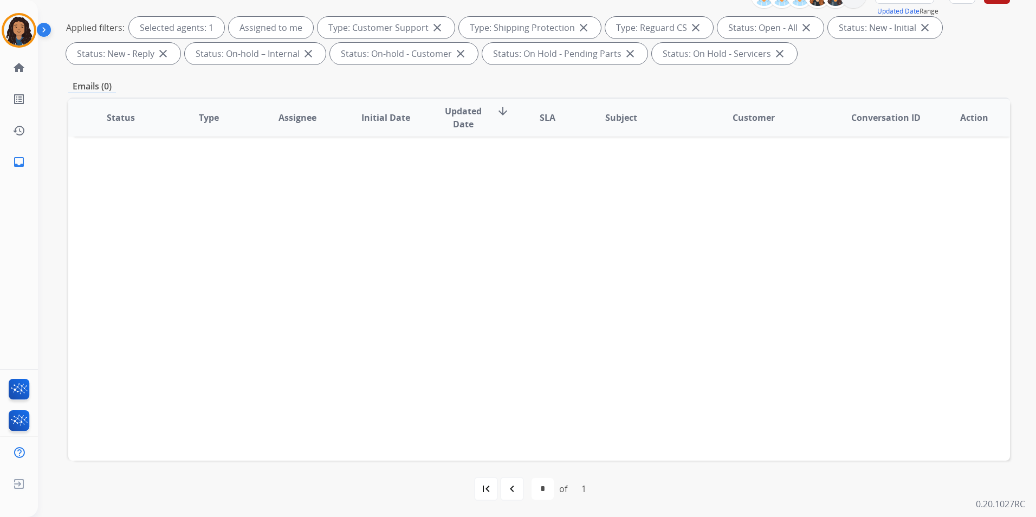
click at [492, 490] on div "first_page" at bounding box center [486, 489] width 24 height 24
select select "*"
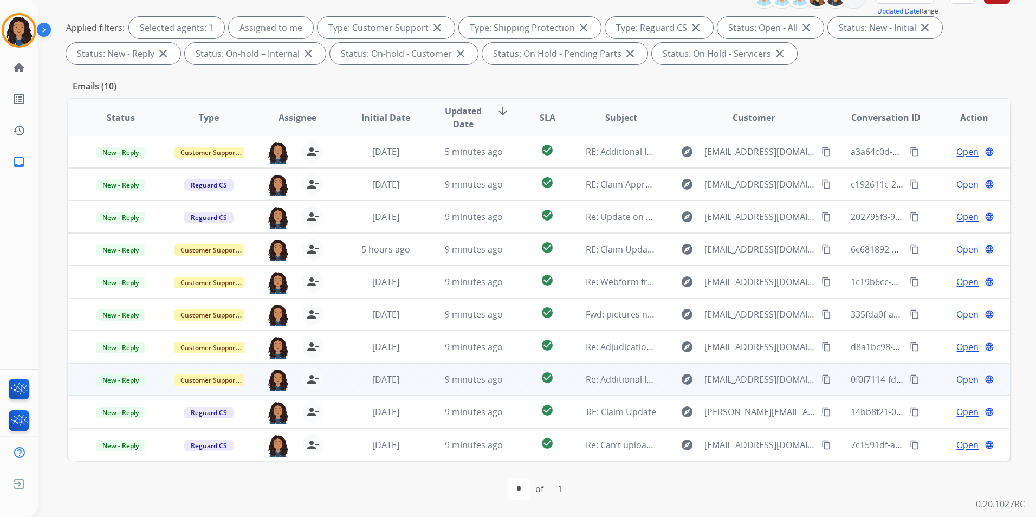
click at [959, 376] on span "Open" at bounding box center [968, 379] width 22 height 13
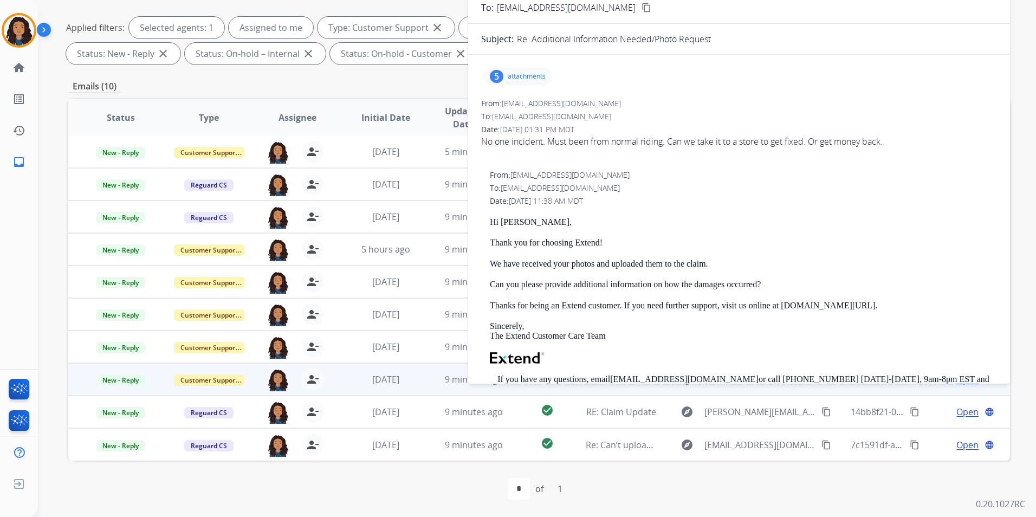
scroll to position [98, 0]
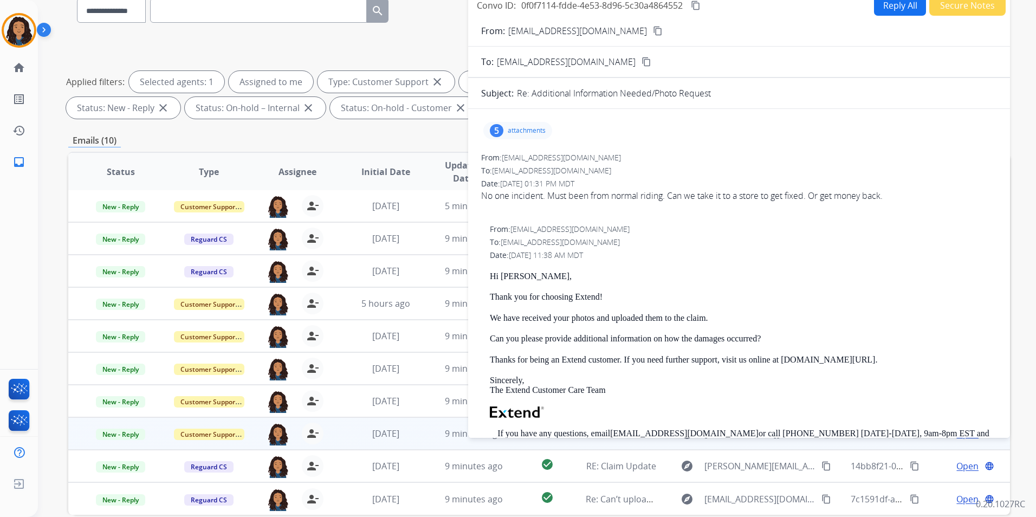
click at [538, 130] on p "attachments" at bounding box center [527, 130] width 38 height 9
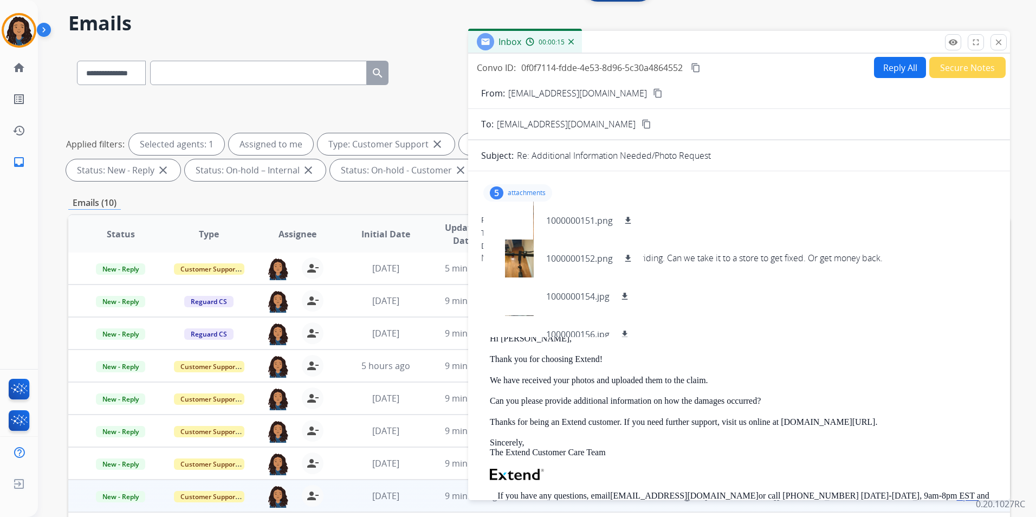
scroll to position [0, 0]
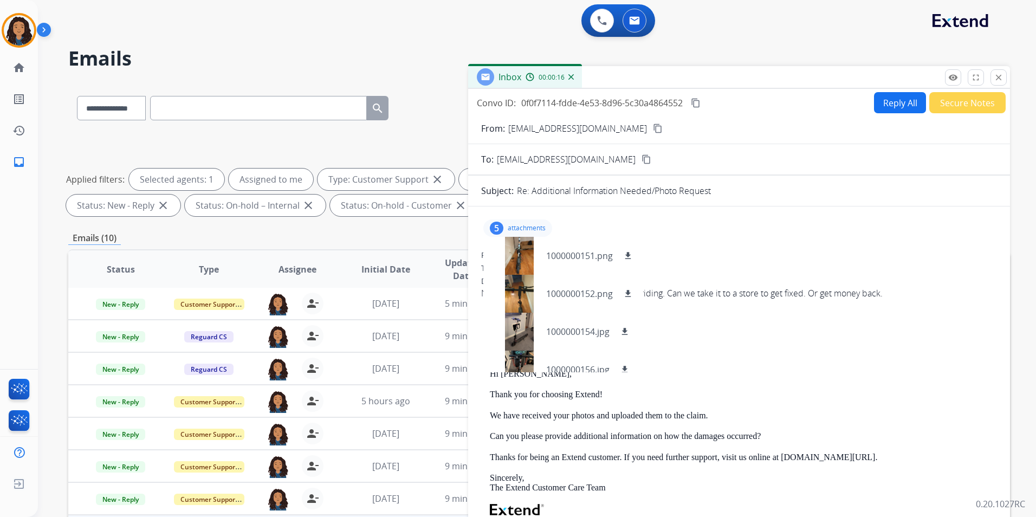
click at [653, 127] on mat-icon "content_copy" at bounding box center [658, 129] width 10 height 10
click at [998, 77] on mat-icon "close" at bounding box center [999, 78] width 10 height 10
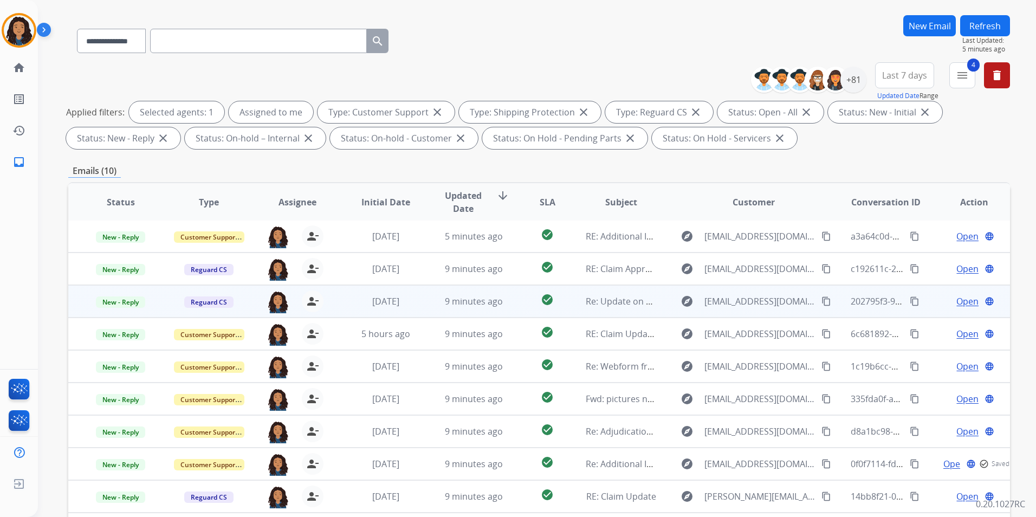
scroll to position [152, 0]
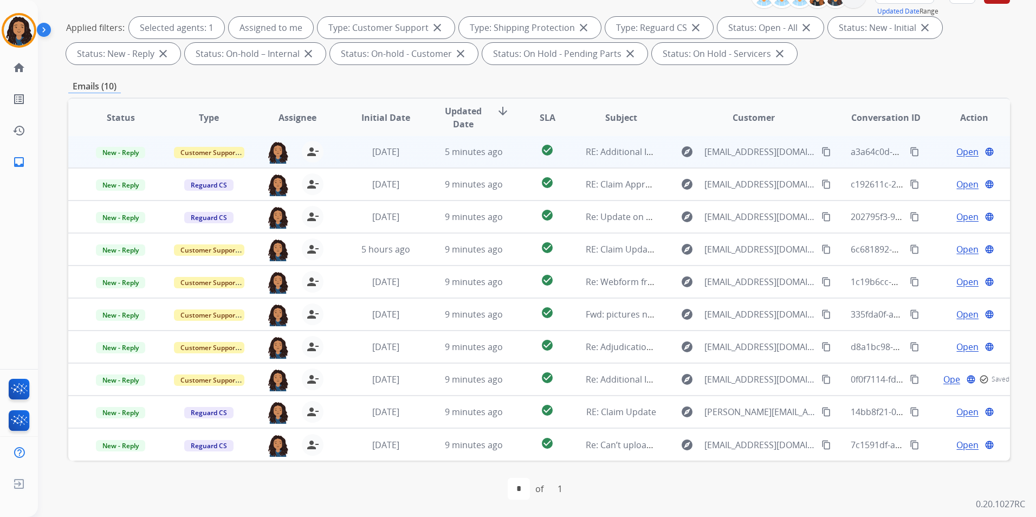
click at [957, 150] on span "Open" at bounding box center [968, 151] width 22 height 13
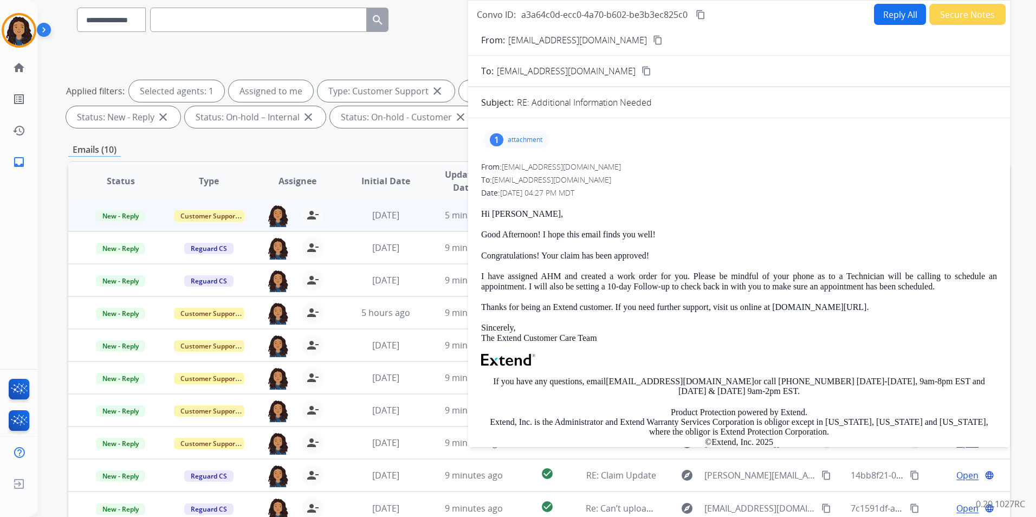
scroll to position [43, 0]
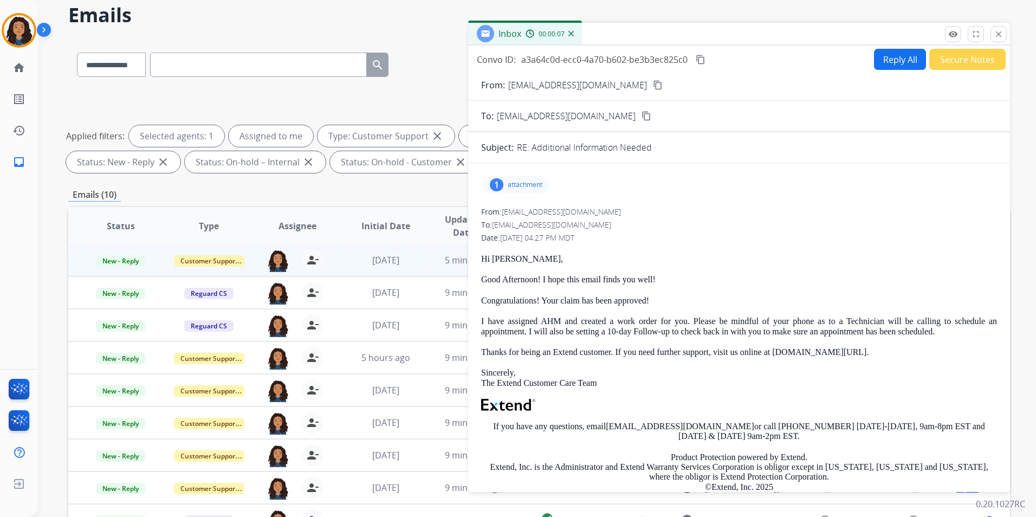
click at [514, 191] on div "1 attachment" at bounding box center [516, 184] width 66 height 17
click at [513, 218] on div at bounding box center [519, 212] width 54 height 38
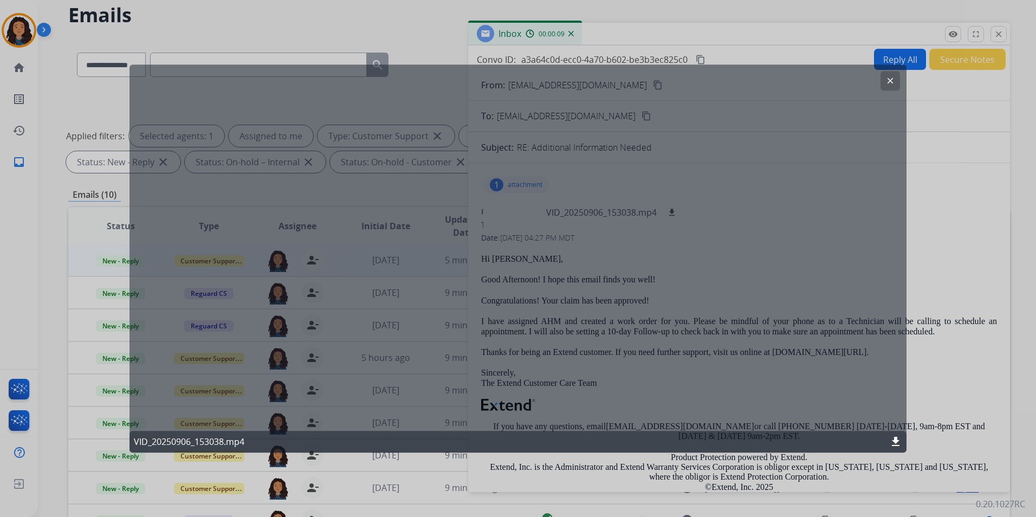
click at [892, 84] on mat-icon "clear" at bounding box center [891, 81] width 10 height 10
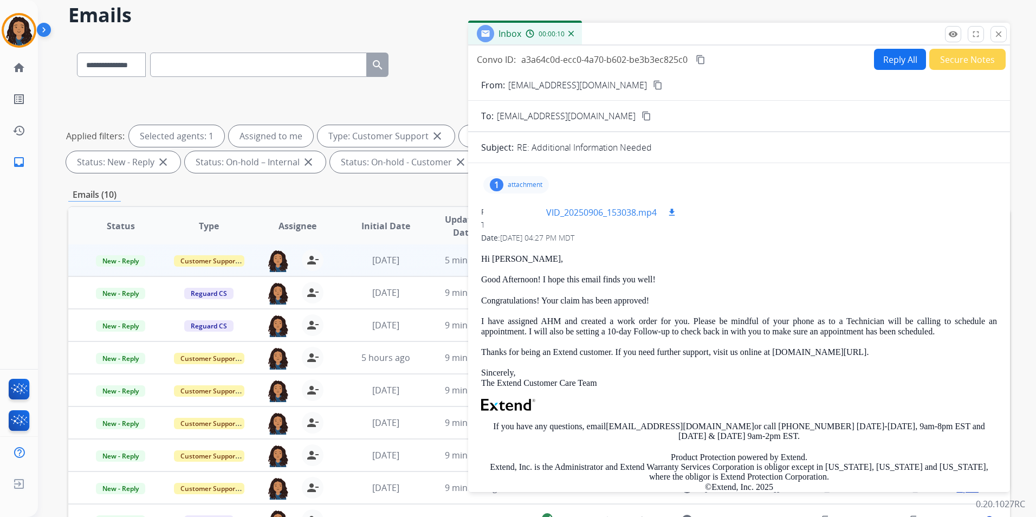
click at [677, 211] on mat-icon "download" at bounding box center [672, 213] width 10 height 10
click at [119, 256] on span "New - Reply" at bounding box center [120, 260] width 49 height 11
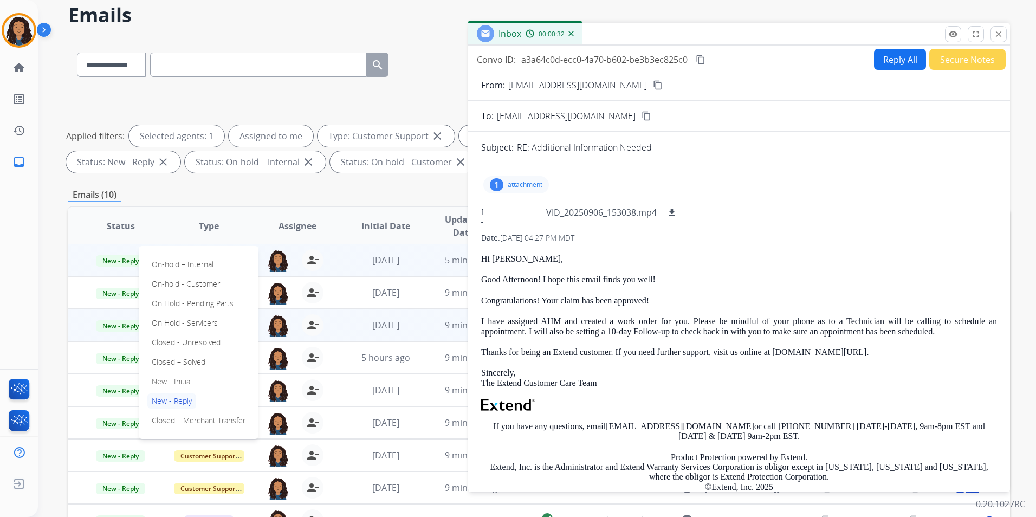
drag, startPoint x: 196, startPoint y: 362, endPoint x: 292, endPoint y: 334, distance: 99.8
click at [196, 361] on p "Closed – Solved" at bounding box center [178, 361] width 62 height 15
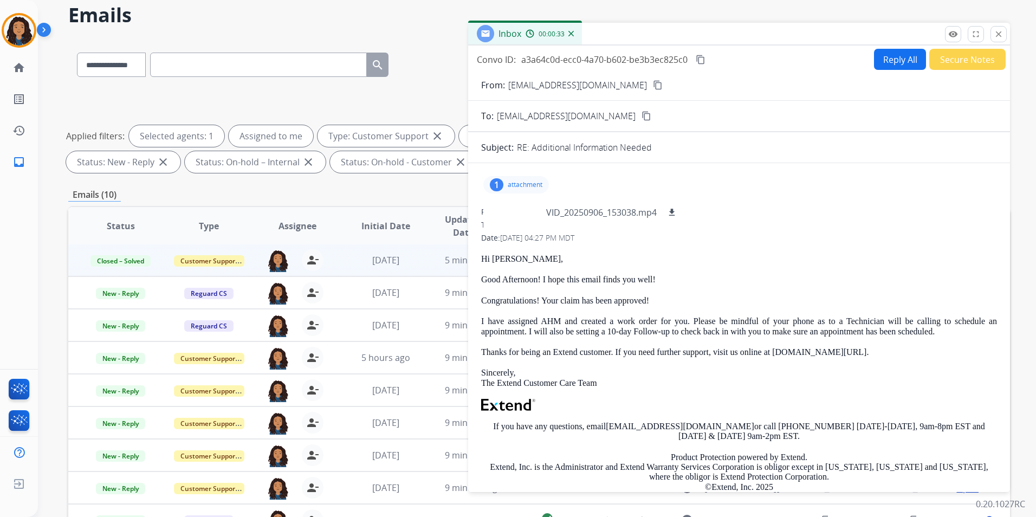
click at [982, 57] on button "Secure Notes" at bounding box center [967, 59] width 76 height 21
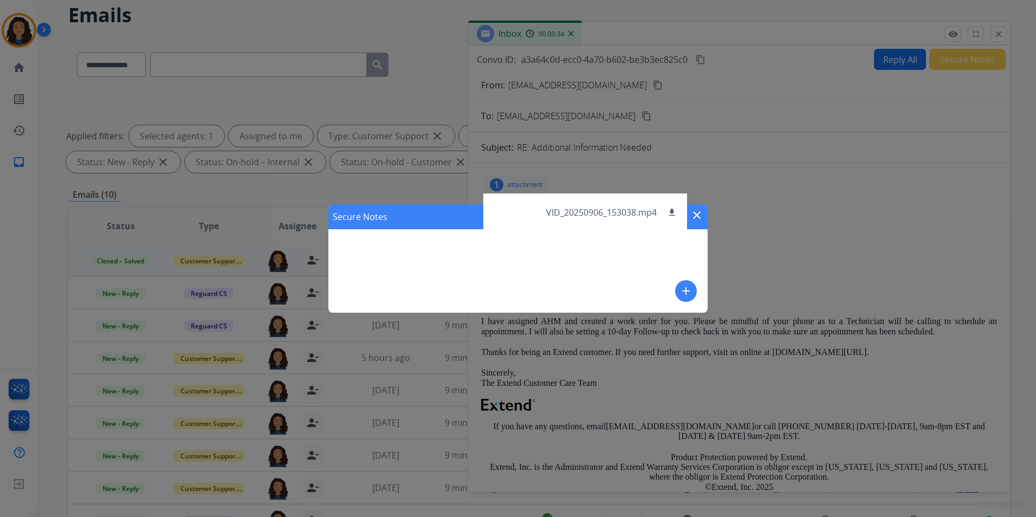
click at [690, 295] on mat-icon "add" at bounding box center [686, 291] width 13 height 13
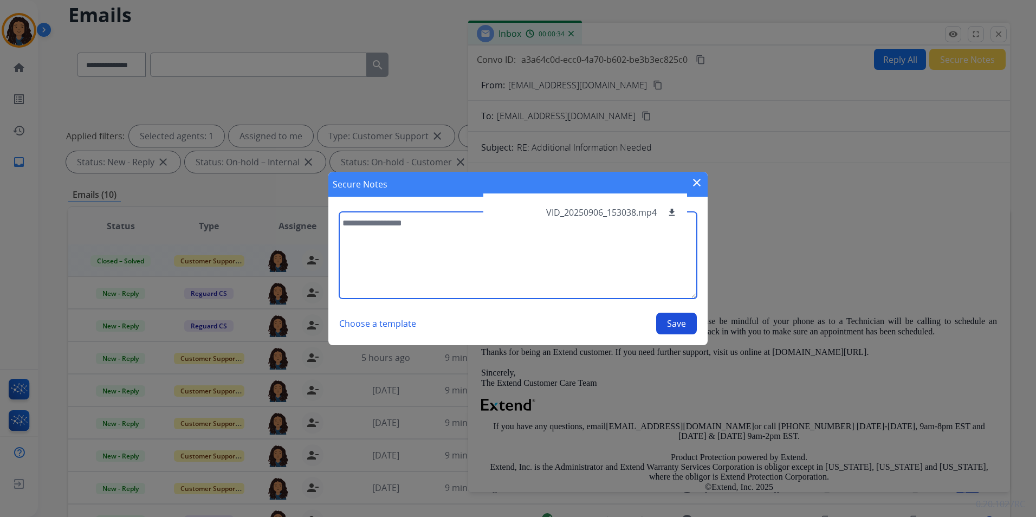
click at [448, 267] on textarea at bounding box center [518, 255] width 358 height 87
type textarea "**********"
click at [683, 323] on button "Save" at bounding box center [676, 324] width 41 height 22
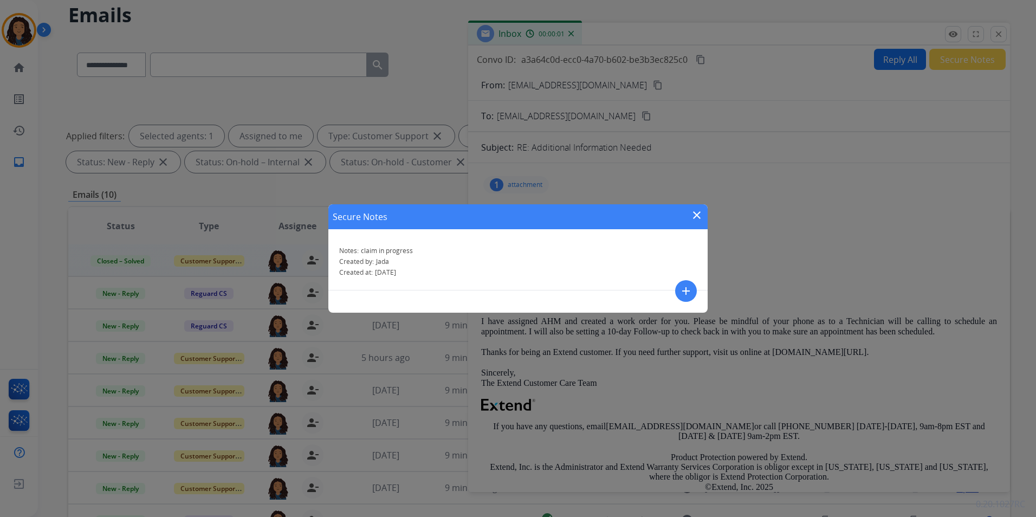
click at [697, 215] on mat-icon "close" at bounding box center [696, 215] width 13 height 13
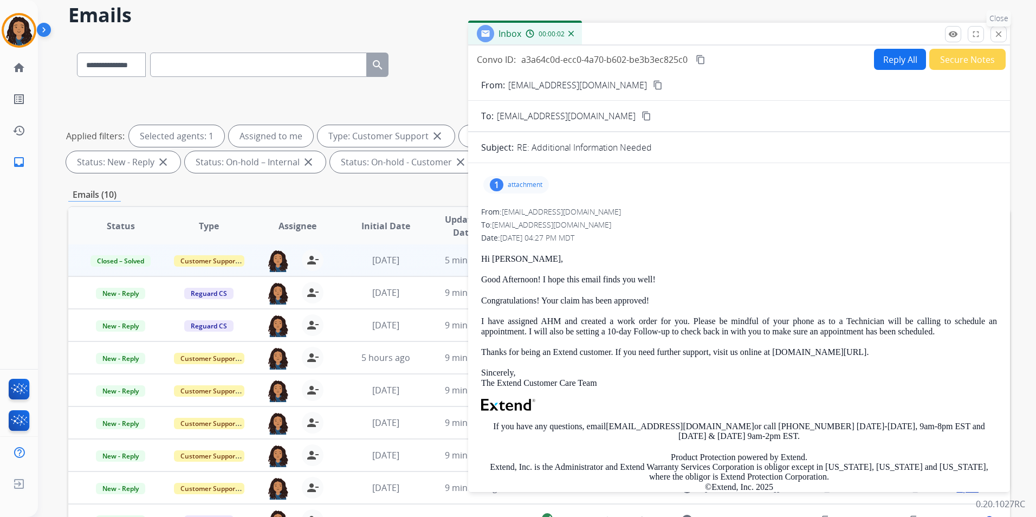
click at [994, 37] on mat-icon "close" at bounding box center [999, 34] width 10 height 10
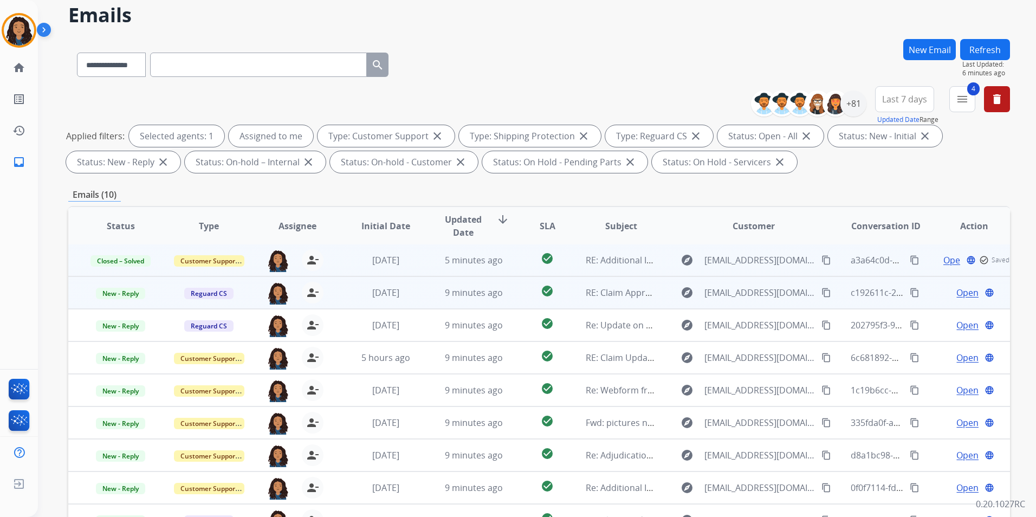
click at [957, 292] on span "Open" at bounding box center [968, 292] width 22 height 13
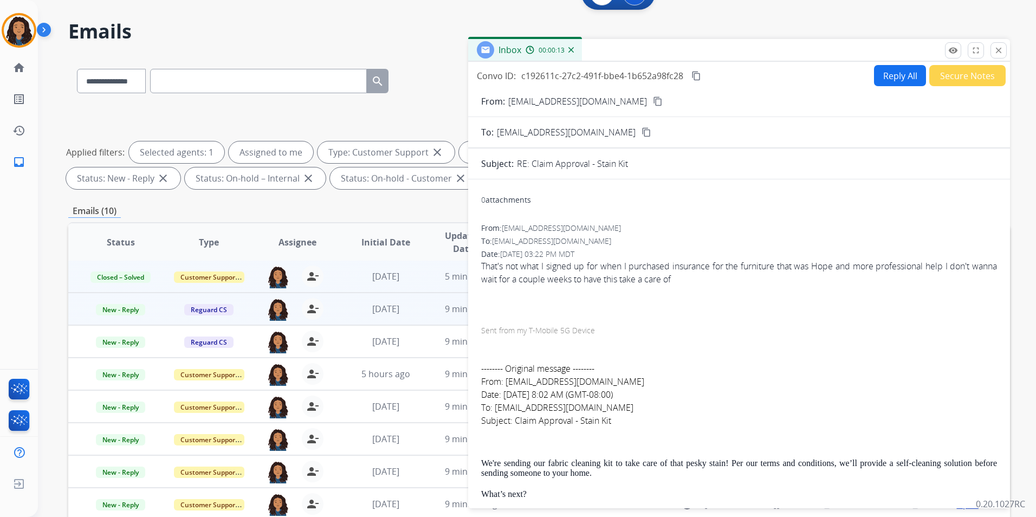
scroll to position [0, 0]
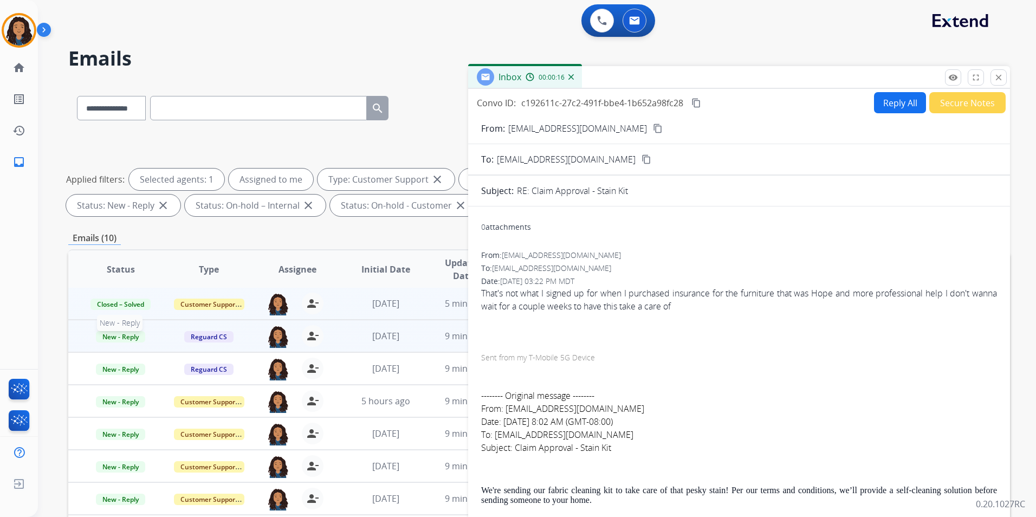
click at [129, 337] on span "New - Reply" at bounding box center [120, 336] width 49 height 11
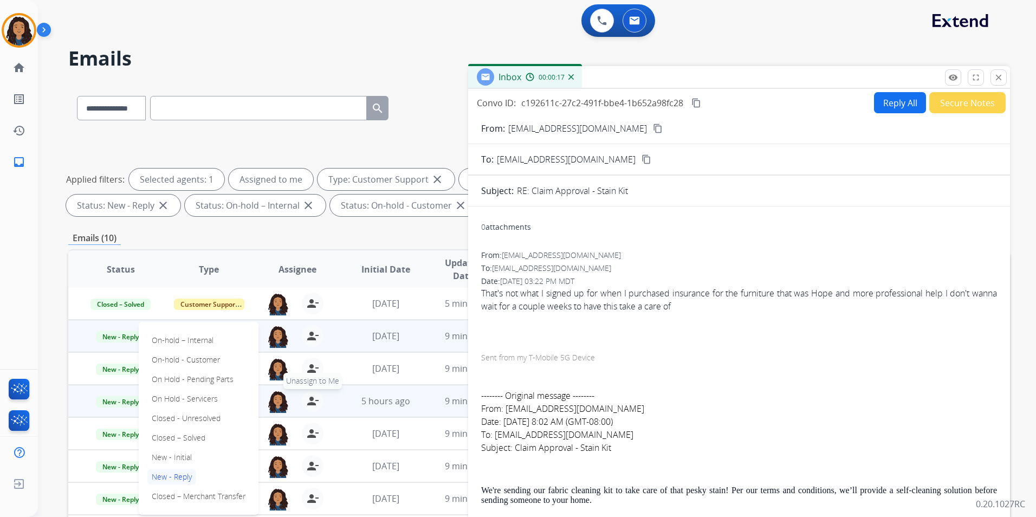
drag, startPoint x: 198, startPoint y: 438, endPoint x: 307, endPoint y: 394, distance: 117.1
click at [198, 438] on p "Closed – Solved" at bounding box center [178, 437] width 62 height 15
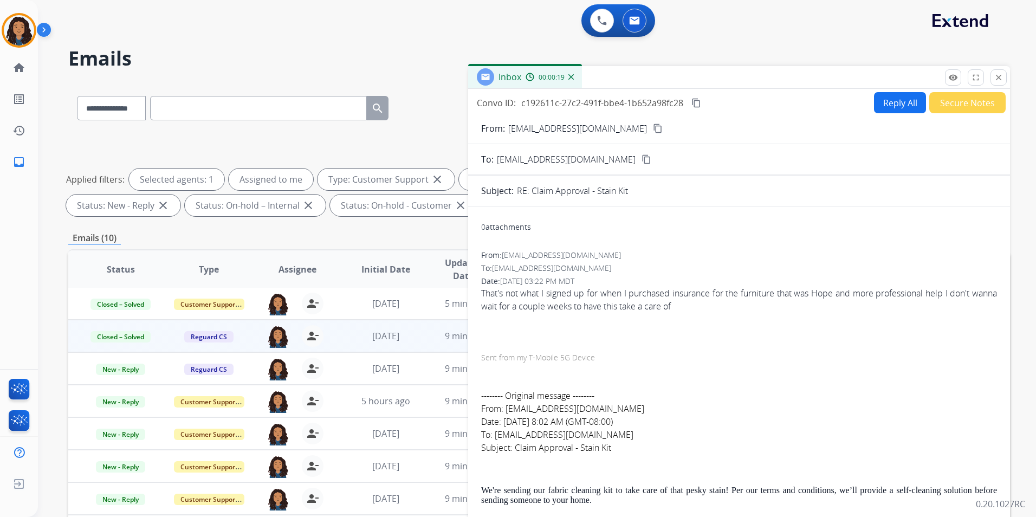
click at [971, 101] on button "Secure Notes" at bounding box center [967, 102] width 76 height 21
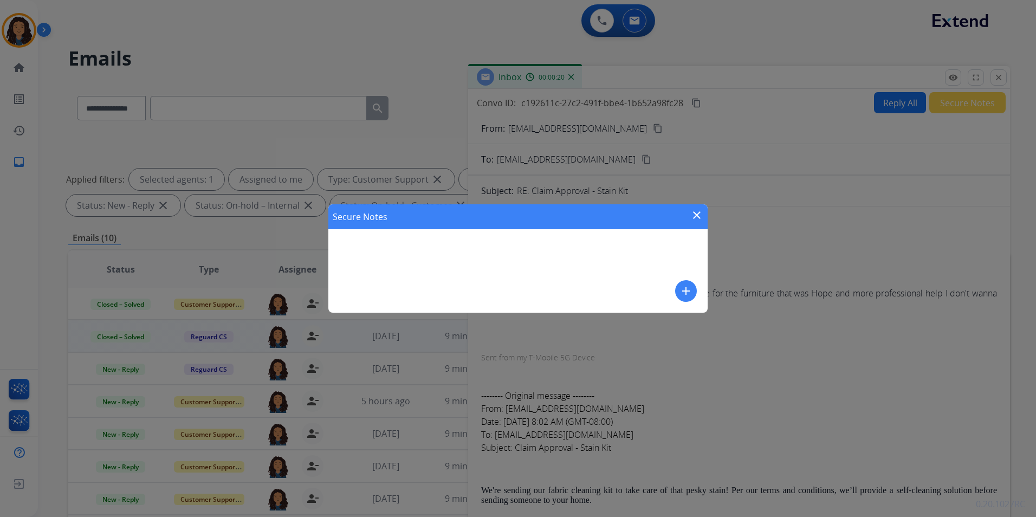
click at [677, 290] on button "add" at bounding box center [686, 291] width 22 height 22
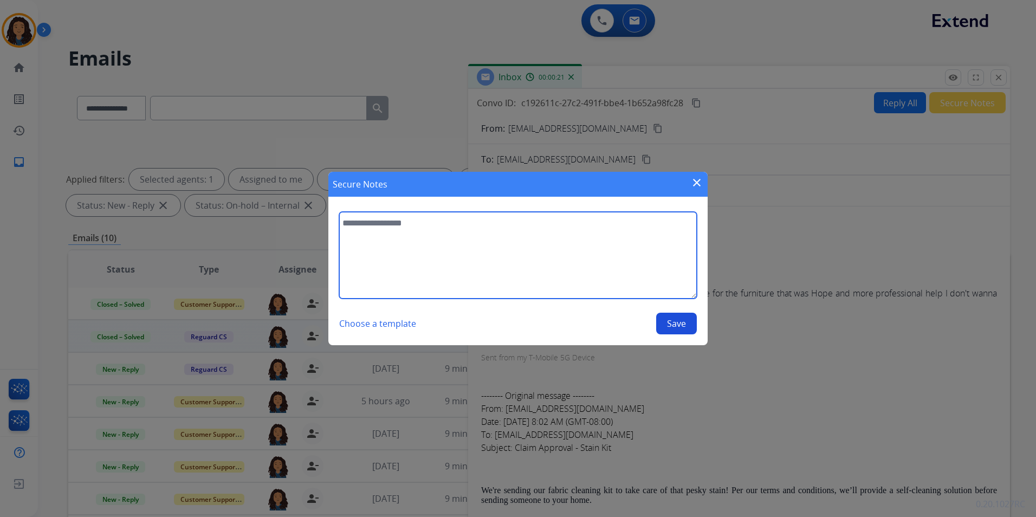
click at [592, 276] on textarea at bounding box center [518, 255] width 358 height 87
type textarea "**********"
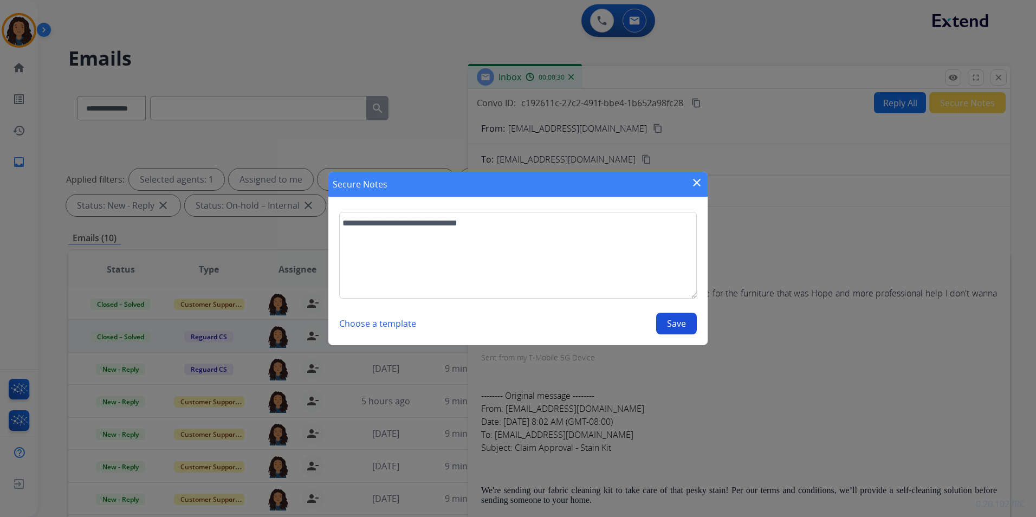
click at [698, 179] on mat-icon "close" at bounding box center [696, 182] width 13 height 13
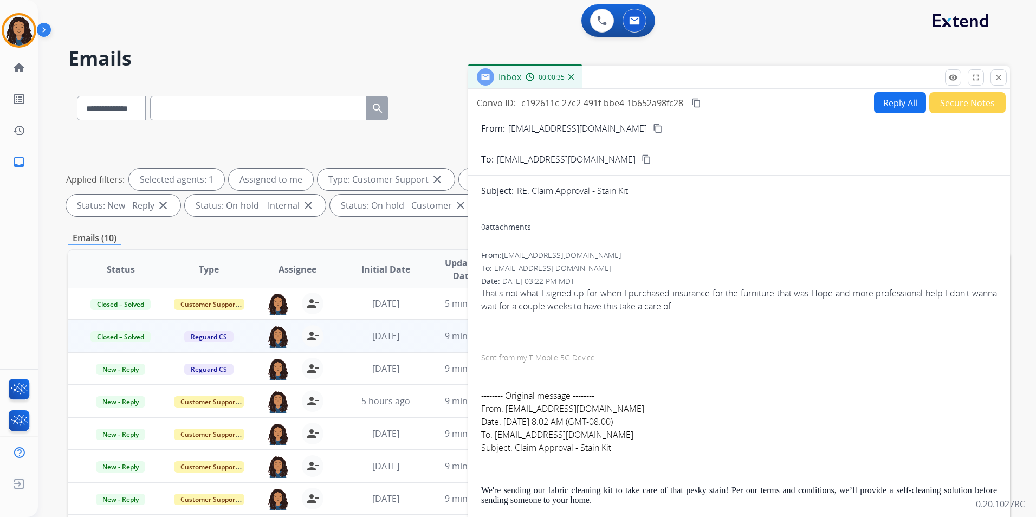
click at [887, 96] on button "Reply All" at bounding box center [900, 102] width 52 height 21
select select "**********"
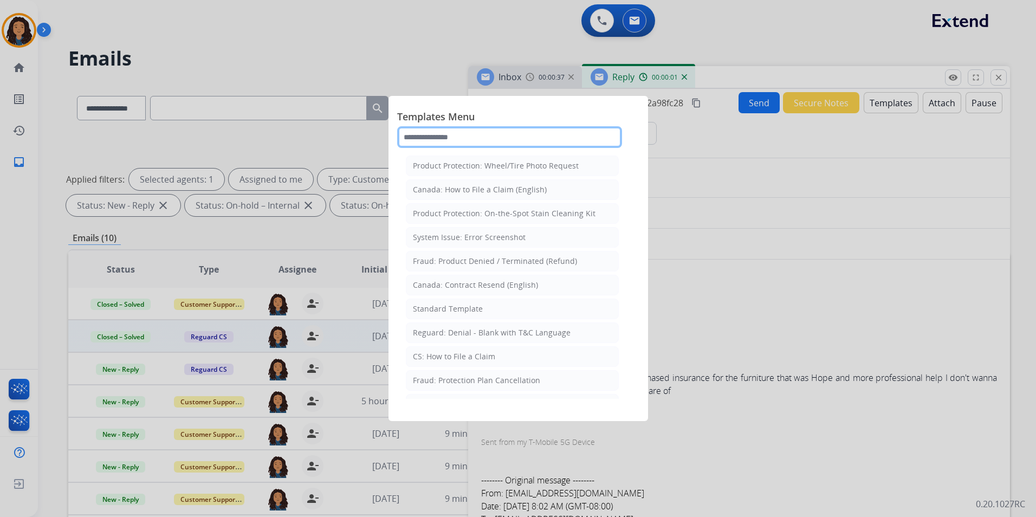
click at [492, 138] on input "text" at bounding box center [509, 137] width 225 height 22
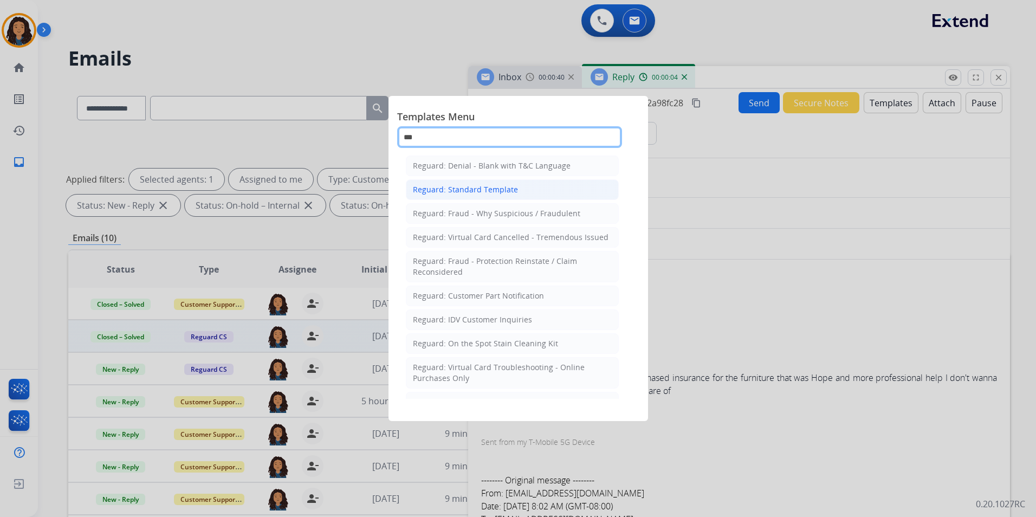
type input "***"
click at [529, 191] on li "Reguard: Standard Template" at bounding box center [512, 189] width 213 height 21
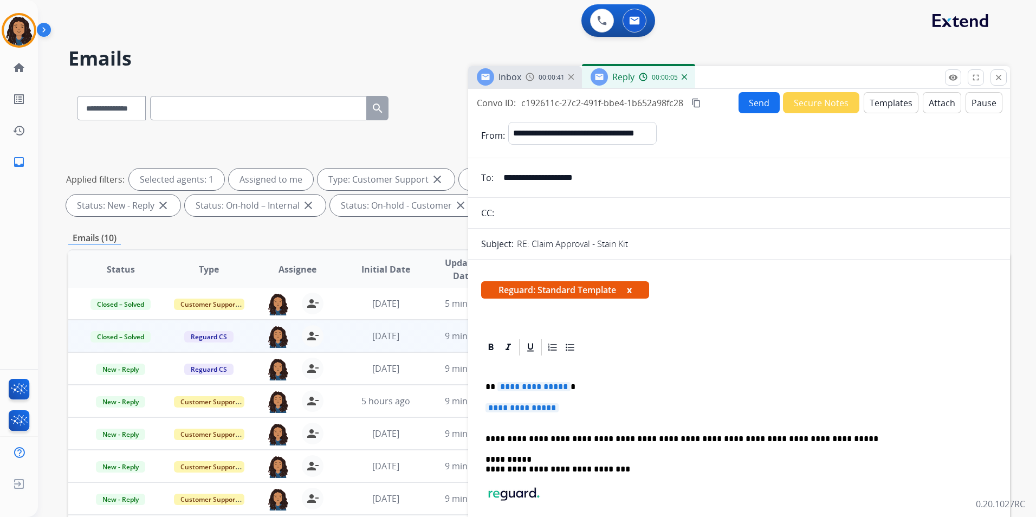
scroll to position [54, 0]
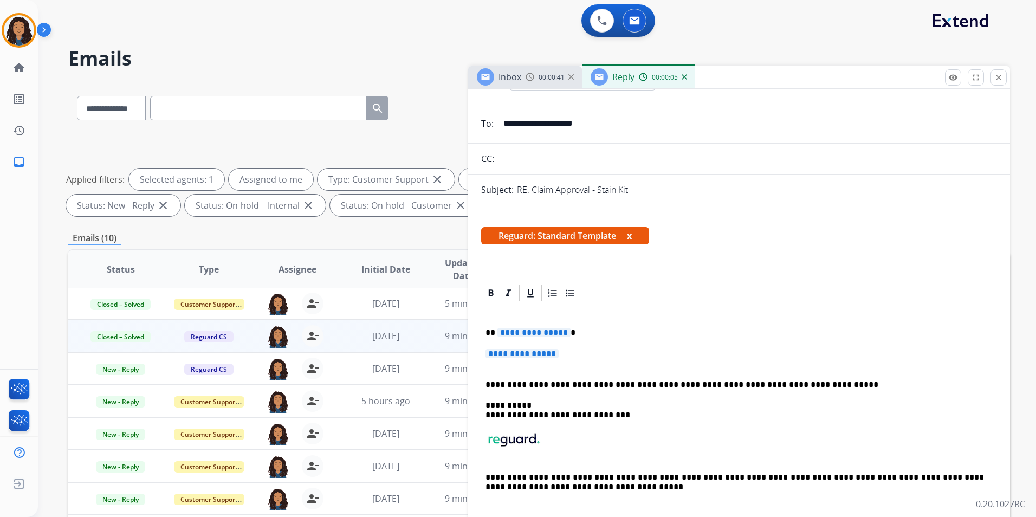
click at [572, 353] on p "**********" at bounding box center [739, 359] width 507 height 20
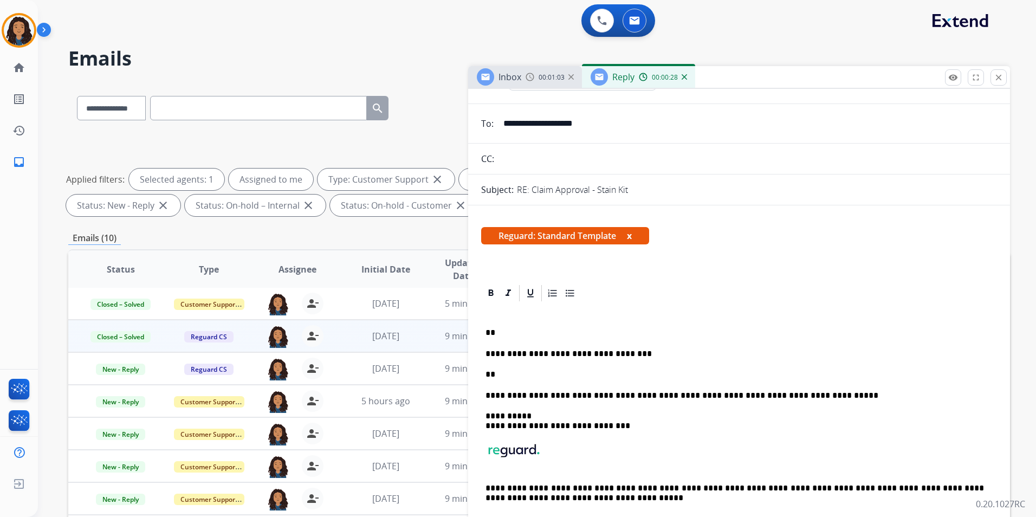
click at [515, 76] on span "Inbox" at bounding box center [510, 77] width 23 height 12
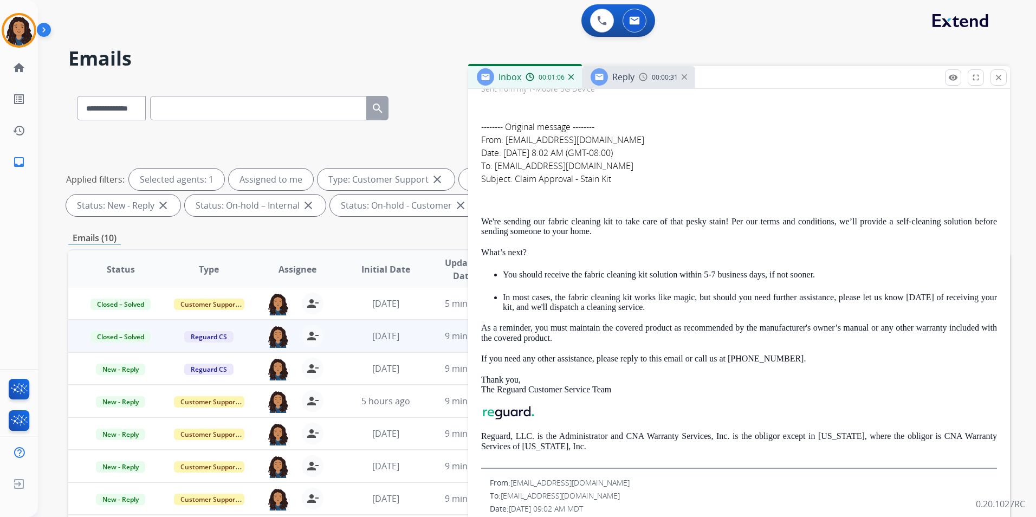
scroll to position [271, 0]
click at [644, 81] on img at bounding box center [643, 77] width 9 height 9
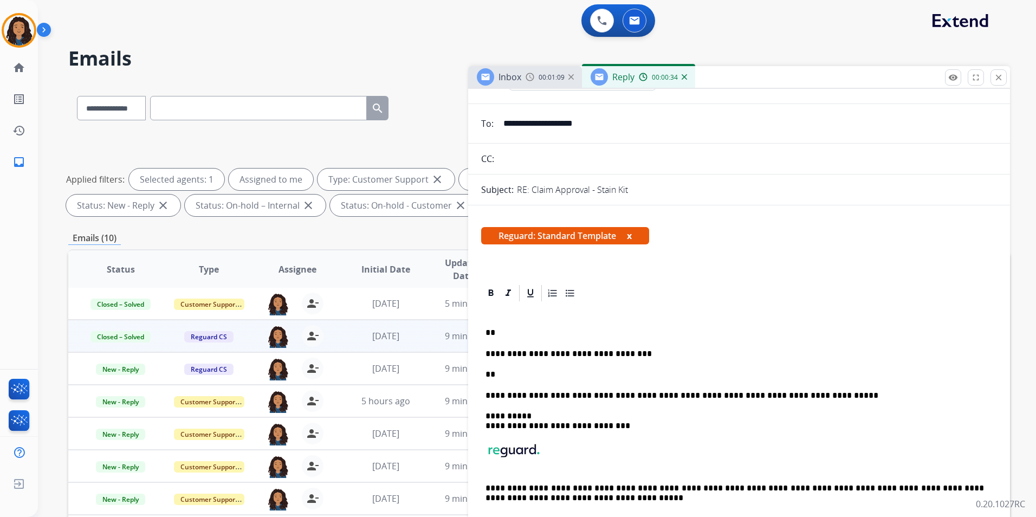
click at [541, 376] on p "**" at bounding box center [735, 375] width 499 height 10
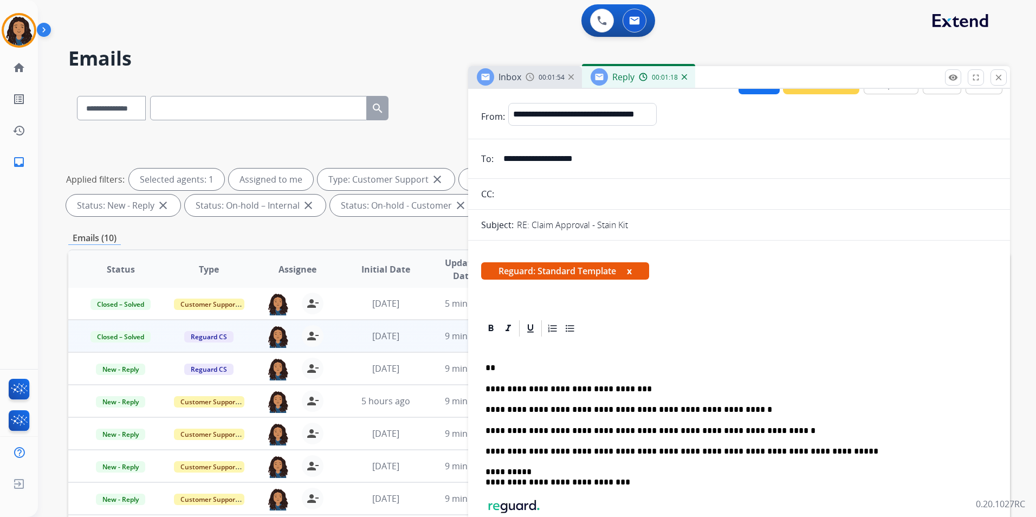
scroll to position [0, 0]
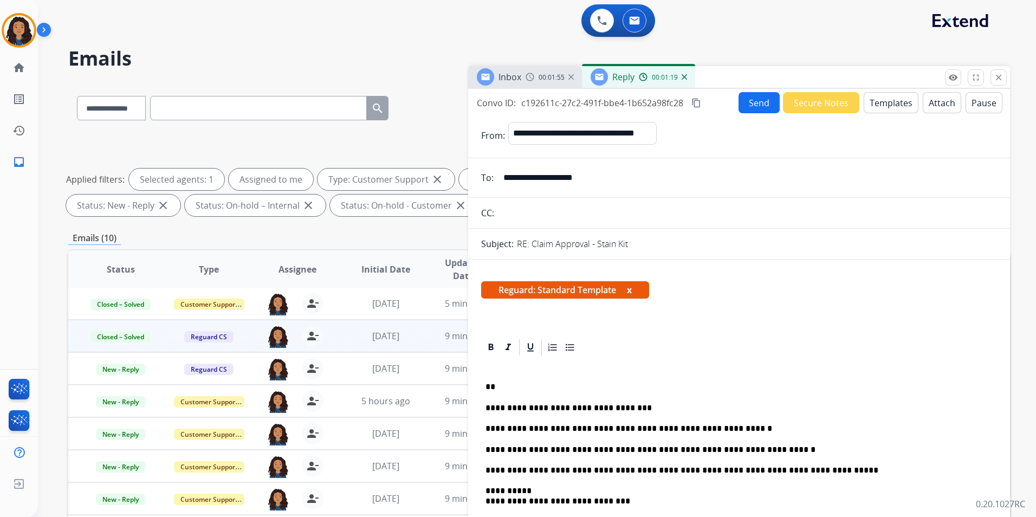
click at [755, 107] on button "Send" at bounding box center [759, 102] width 41 height 21
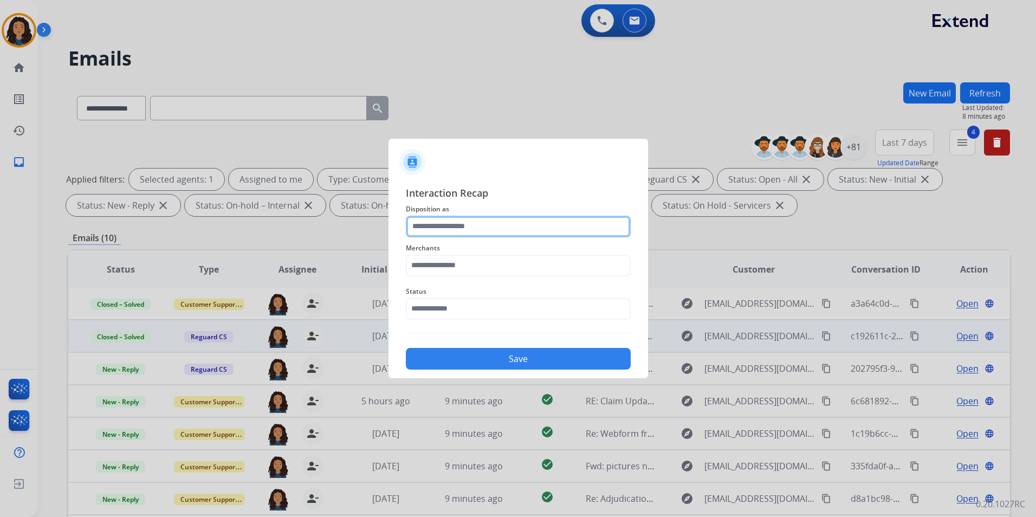
click at [570, 230] on input "text" at bounding box center [518, 227] width 225 height 22
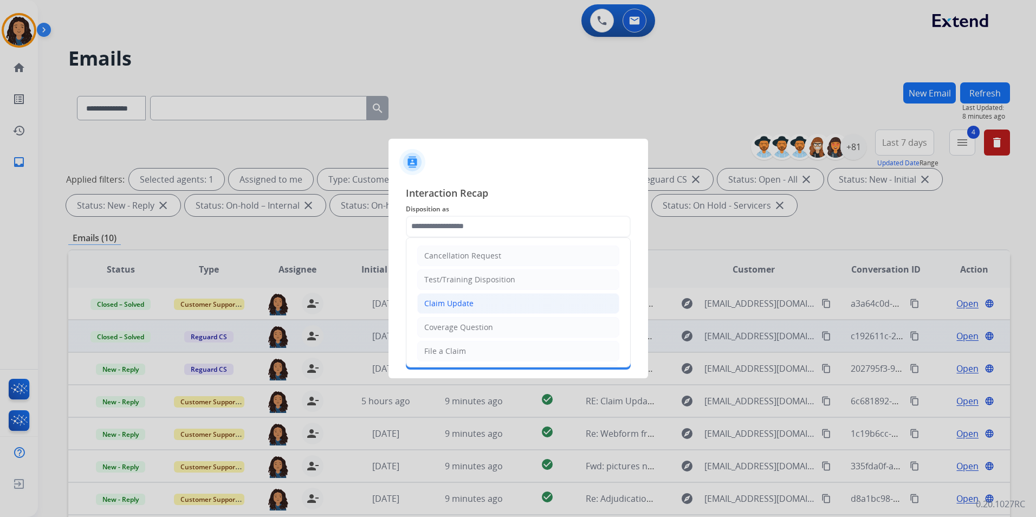
click at [485, 305] on li "Claim Update" at bounding box center [518, 303] width 202 height 21
type input "**********"
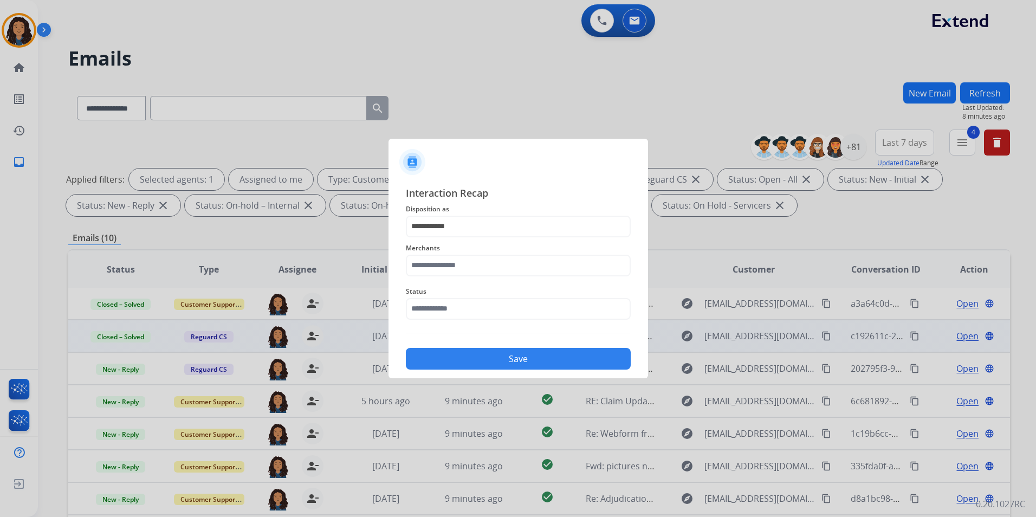
click at [477, 254] on span "Merchants" at bounding box center [518, 248] width 225 height 13
click at [480, 271] on input "text" at bounding box center [518, 266] width 225 height 22
click at [528, 307] on ul "[PERSON_NAME]" at bounding box center [521, 299] width 213 height 37
drag, startPoint x: 522, startPoint y: 298, endPoint x: 515, endPoint y: 305, distance: 9.6
click at [521, 298] on li "[PERSON_NAME]" at bounding box center [521, 296] width 206 height 21
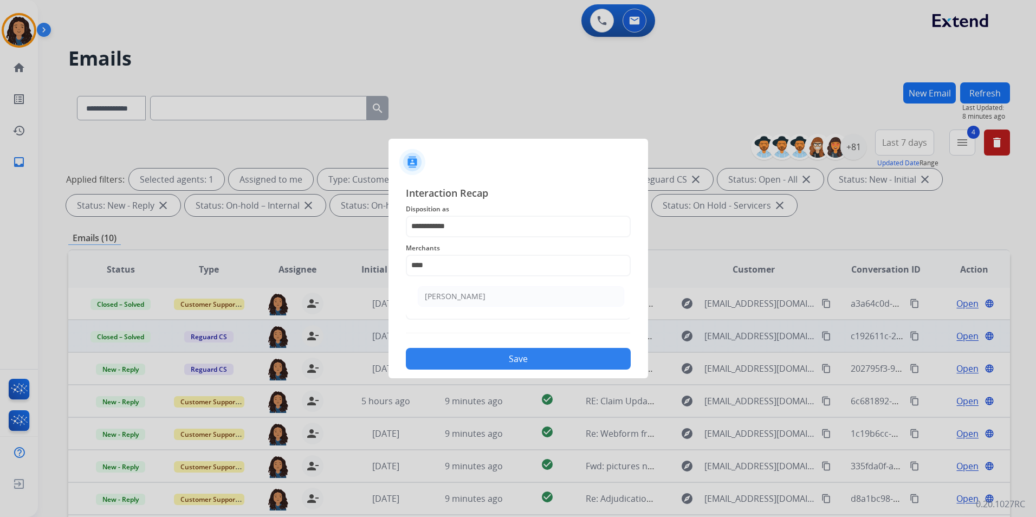
type input "**********"
click at [511, 307] on input "text" at bounding box center [518, 309] width 225 height 22
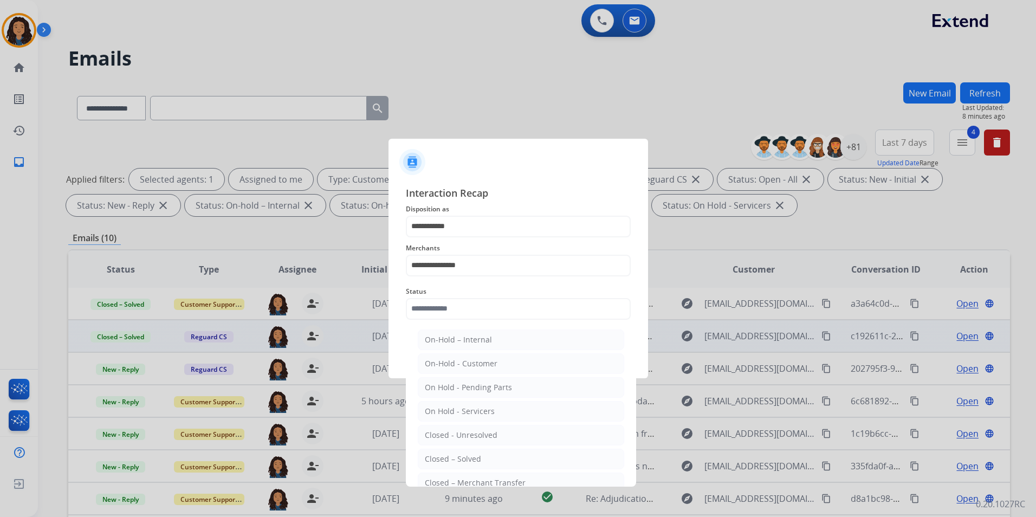
drag, startPoint x: 535, startPoint y: 460, endPoint x: 524, endPoint y: 444, distance: 19.0
click at [534, 452] on li "Closed – Solved" at bounding box center [521, 459] width 206 height 21
type input "**********"
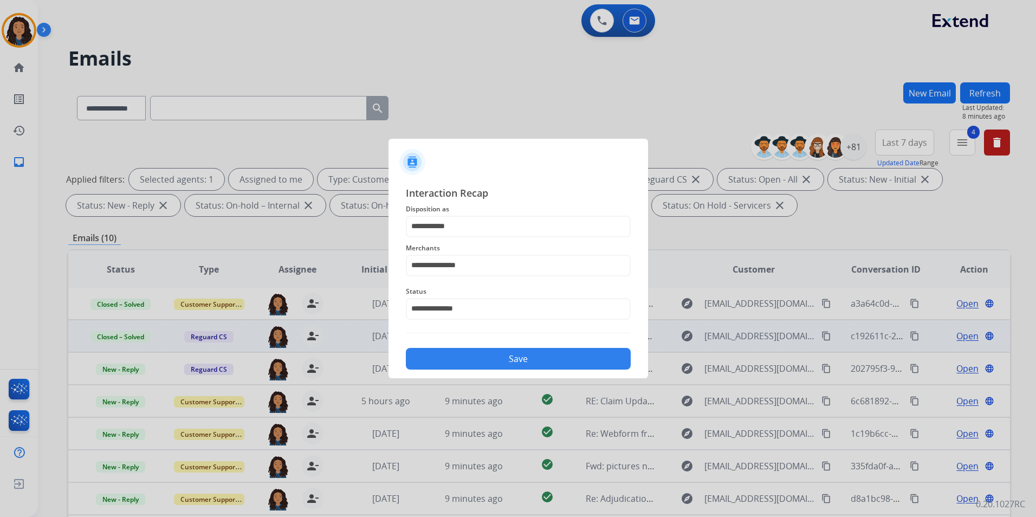
click at [484, 350] on div "**********" at bounding box center [518, 277] width 225 height 185
click at [485, 356] on button "Save" at bounding box center [518, 359] width 225 height 22
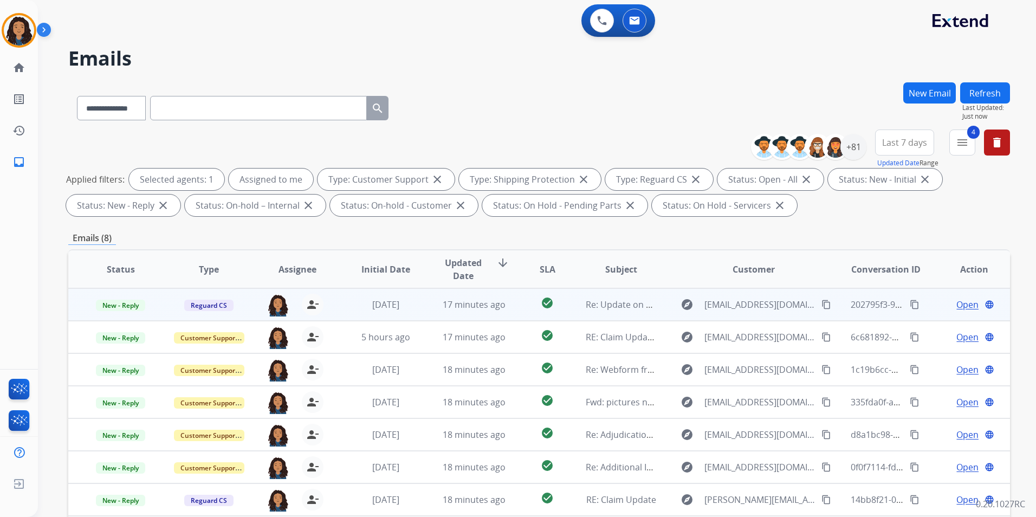
click at [957, 301] on span "Open" at bounding box center [968, 304] width 22 height 13
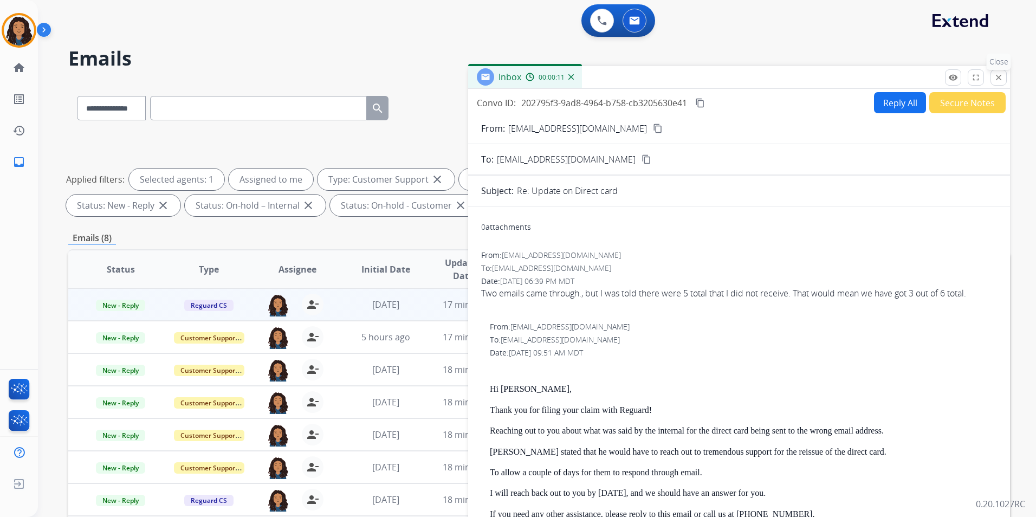
click at [999, 76] on mat-icon "close" at bounding box center [999, 78] width 10 height 10
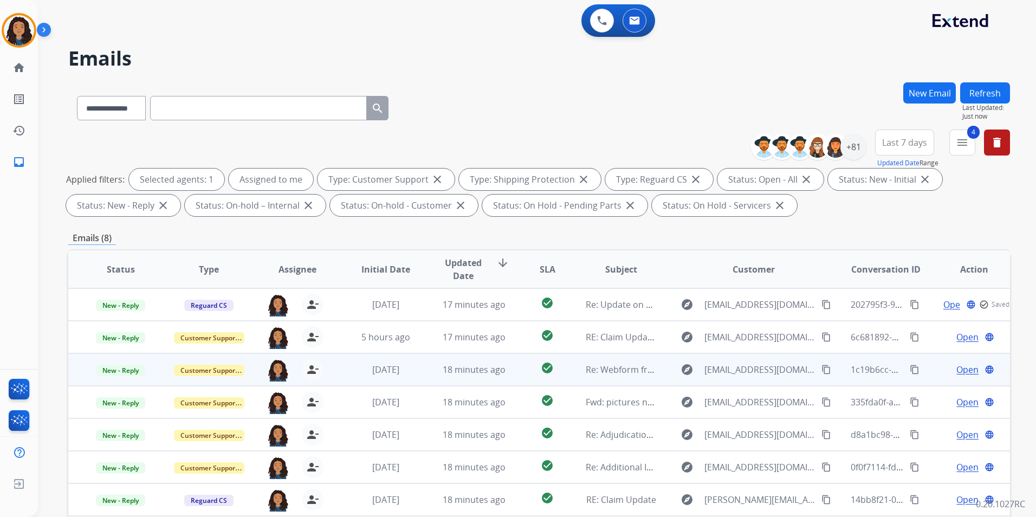
click at [957, 370] on span "Open" at bounding box center [968, 369] width 22 height 13
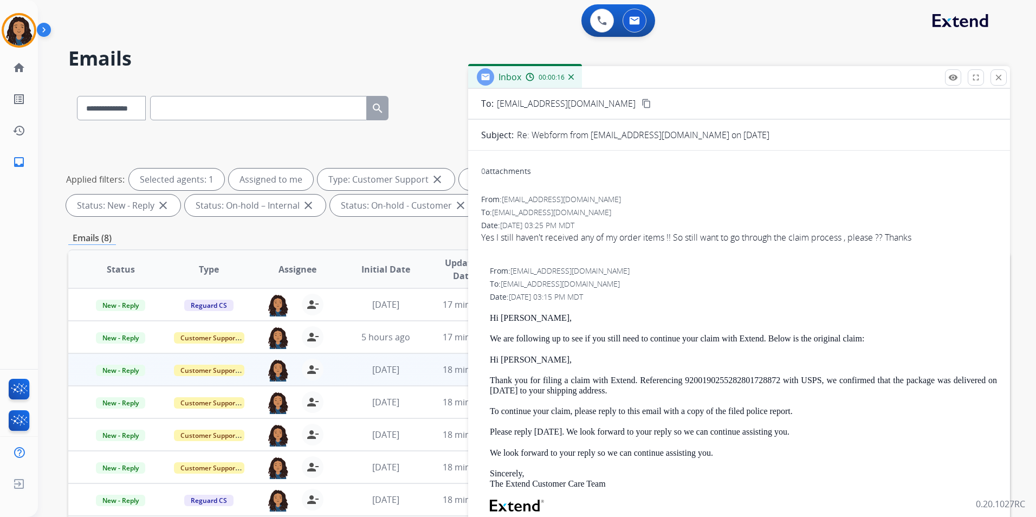
scroll to position [108, 0]
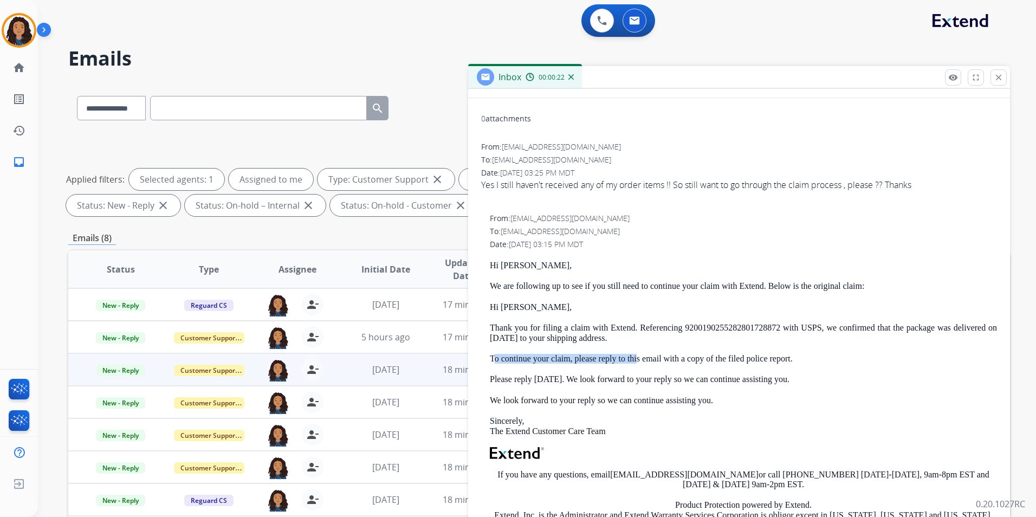
drag, startPoint x: 495, startPoint y: 355, endPoint x: 637, endPoint y: 364, distance: 141.7
click at [637, 364] on p "To continue your claim, please reply to this email with a copy of the filed pol…" at bounding box center [743, 359] width 507 height 10
click at [492, 357] on p "To continue your claim, please reply to this email with a copy of the filed pol…" at bounding box center [743, 359] width 507 height 10
drag, startPoint x: 487, startPoint y: 358, endPoint x: 810, endPoint y: 384, distance: 324.0
click at [810, 384] on div "From: [EMAIL_ADDRESS][DOMAIN_NAME] To: [EMAIL_ADDRESS][DOMAIN_NAME] Date: [DATE…" at bounding box center [739, 405] width 516 height 385
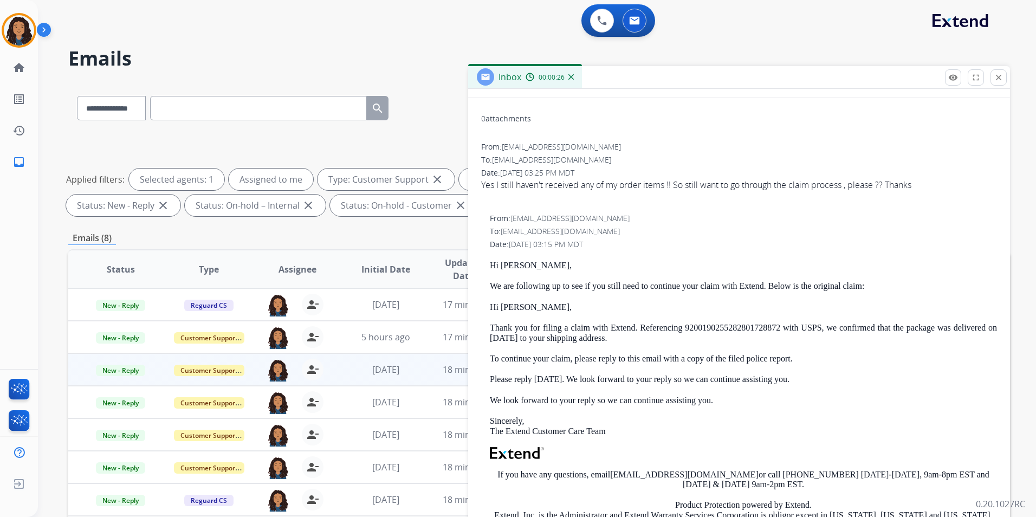
copy div "To continue your claim, please reply to this email with a copy of the filed pol…"
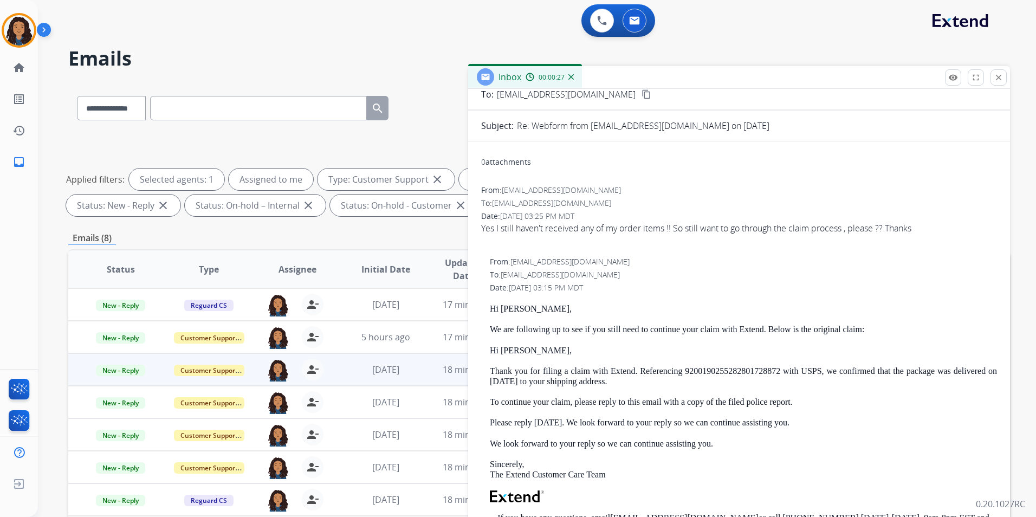
scroll to position [0, 0]
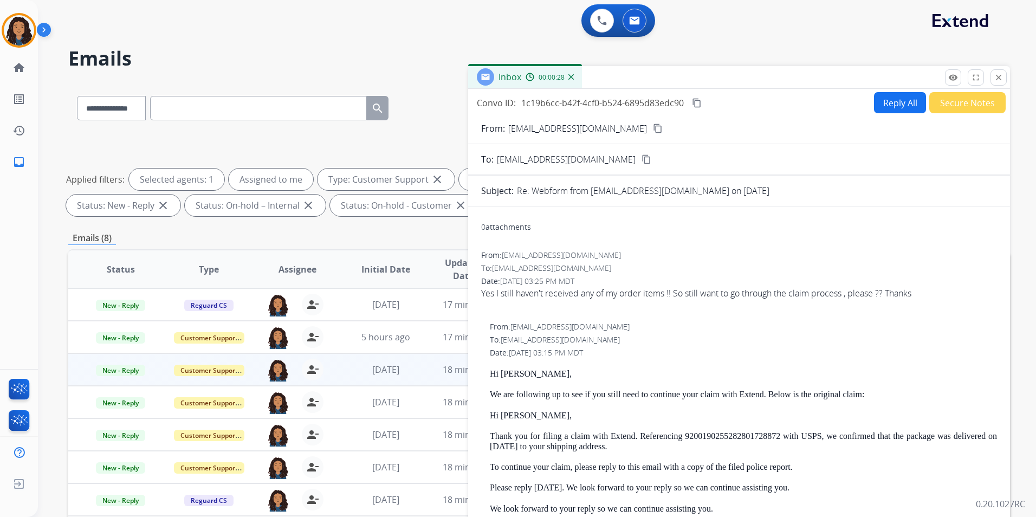
click at [879, 105] on button "Reply All" at bounding box center [900, 102] width 52 height 21
select select "**********"
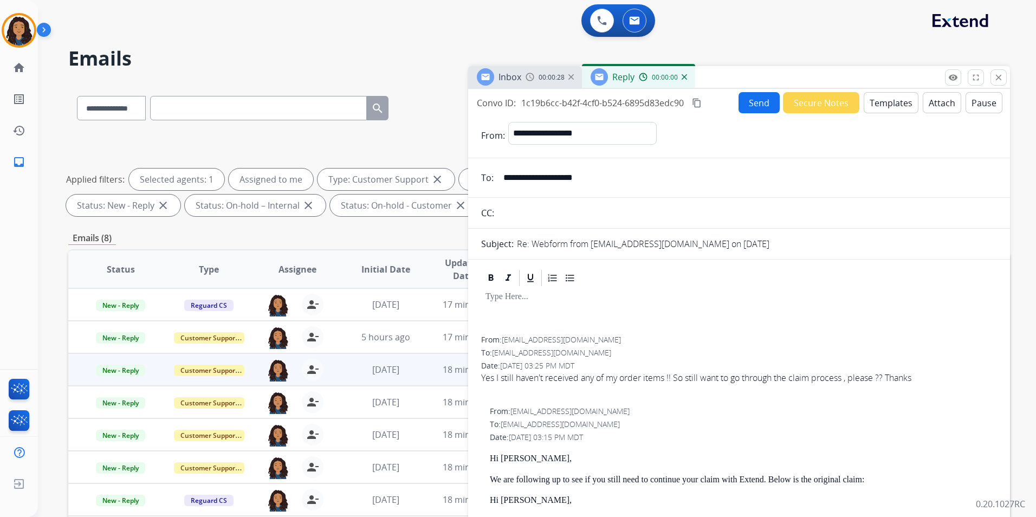
click at [879, 105] on button "Templates" at bounding box center [891, 102] width 55 height 21
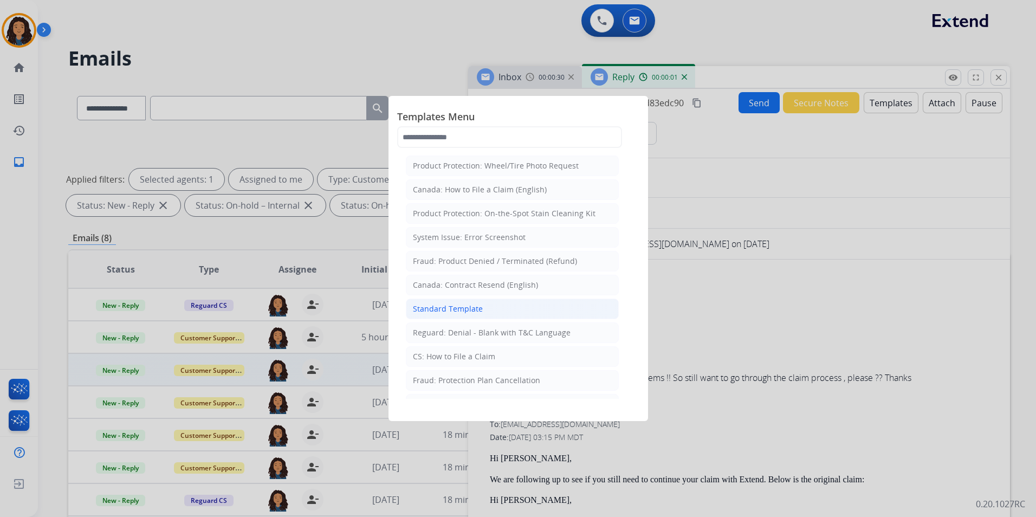
click at [464, 307] on div "Standard Template" at bounding box center [448, 308] width 70 height 11
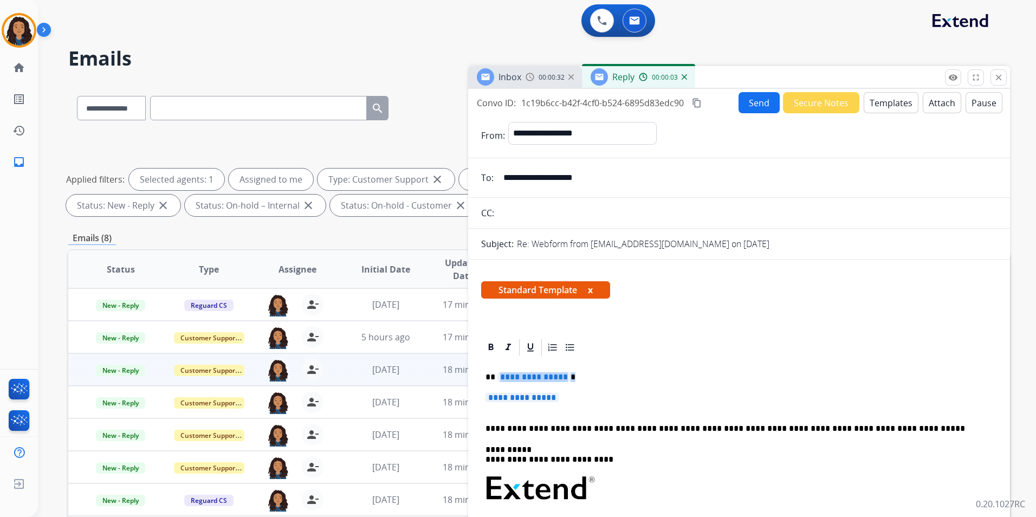
drag, startPoint x: 567, startPoint y: 398, endPoint x: 500, endPoint y: 371, distance: 73.0
click at [500, 371] on div "**********" at bounding box center [739, 514] width 516 height 314
click at [533, 396] on span "**********" at bounding box center [522, 397] width 73 height 9
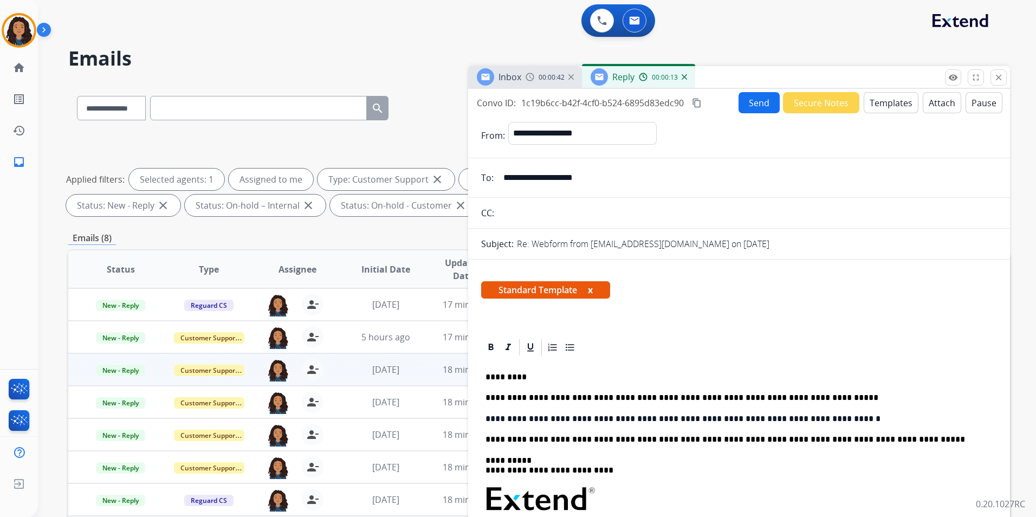
click at [757, 102] on button "Send" at bounding box center [759, 102] width 41 height 21
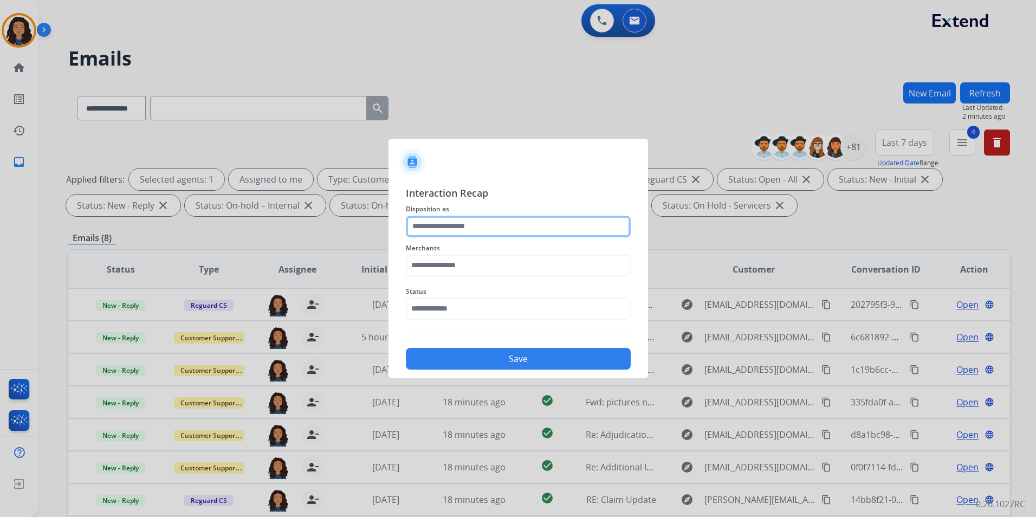
click at [531, 237] on div at bounding box center [518, 227] width 225 height 22
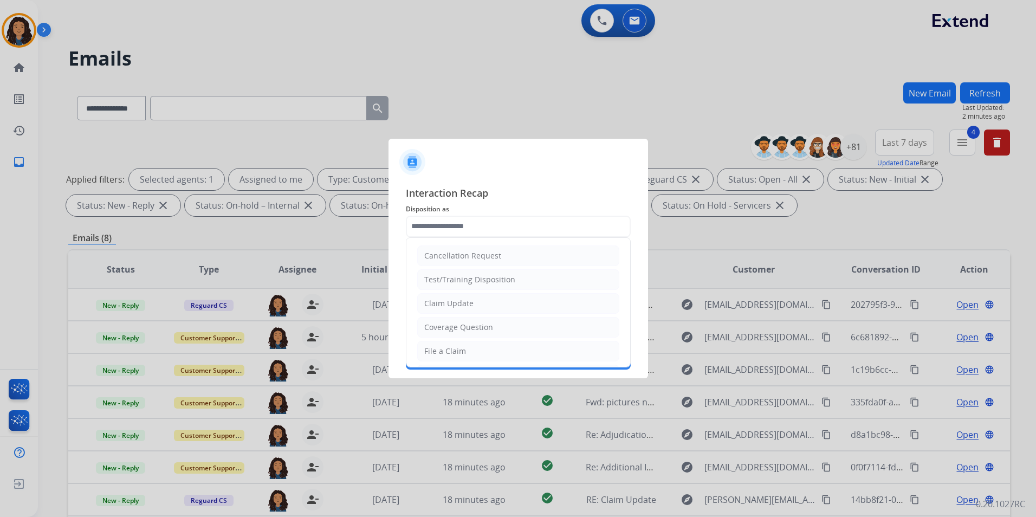
click at [506, 212] on span "Disposition as" at bounding box center [518, 209] width 225 height 13
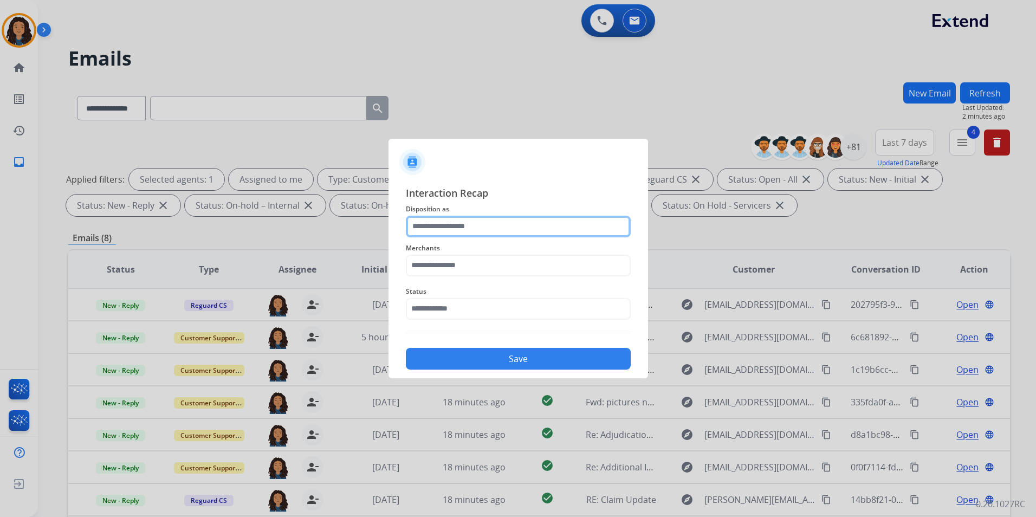
click at [477, 221] on input "text" at bounding box center [518, 227] width 225 height 22
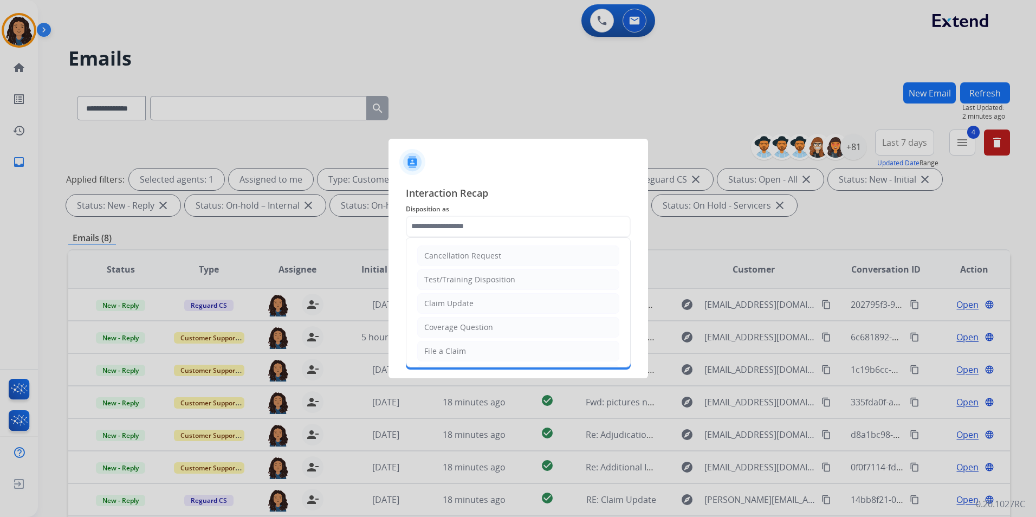
drag, startPoint x: 485, startPoint y: 306, endPoint x: 482, endPoint y: 292, distance: 13.9
click at [483, 301] on li "Claim Update" at bounding box center [518, 303] width 202 height 21
type input "**********"
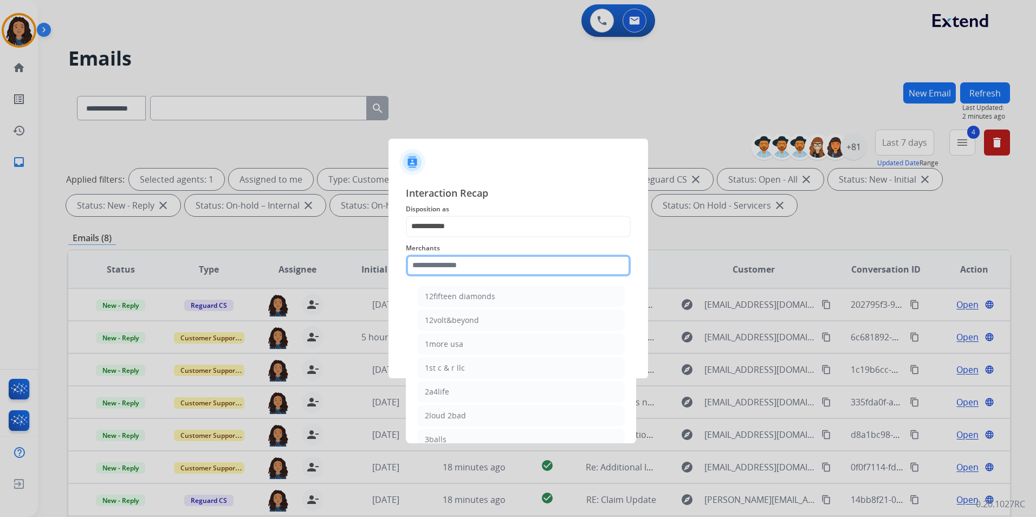
click at [481, 271] on input "text" at bounding box center [518, 266] width 225 height 22
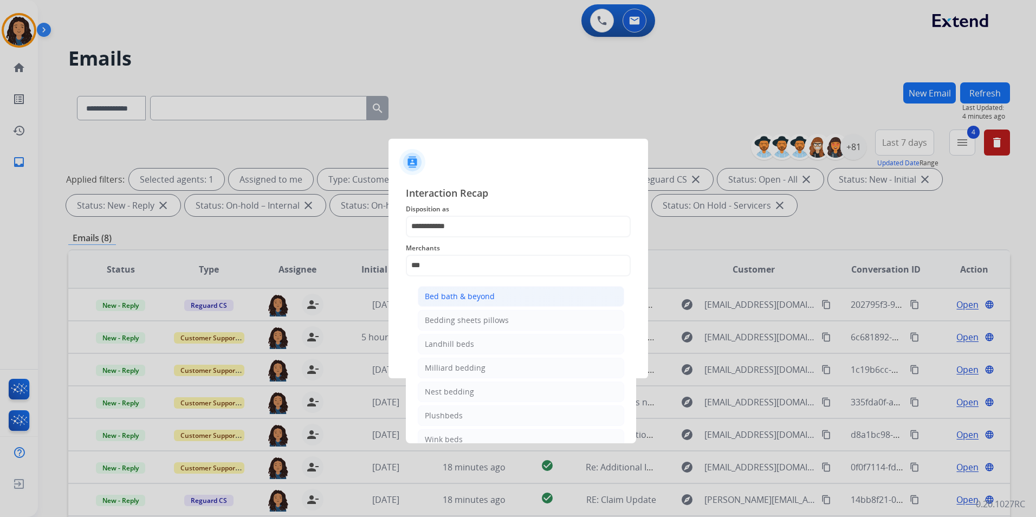
click at [532, 300] on li "Bed bath & beyond" at bounding box center [521, 296] width 206 height 21
type input "**********"
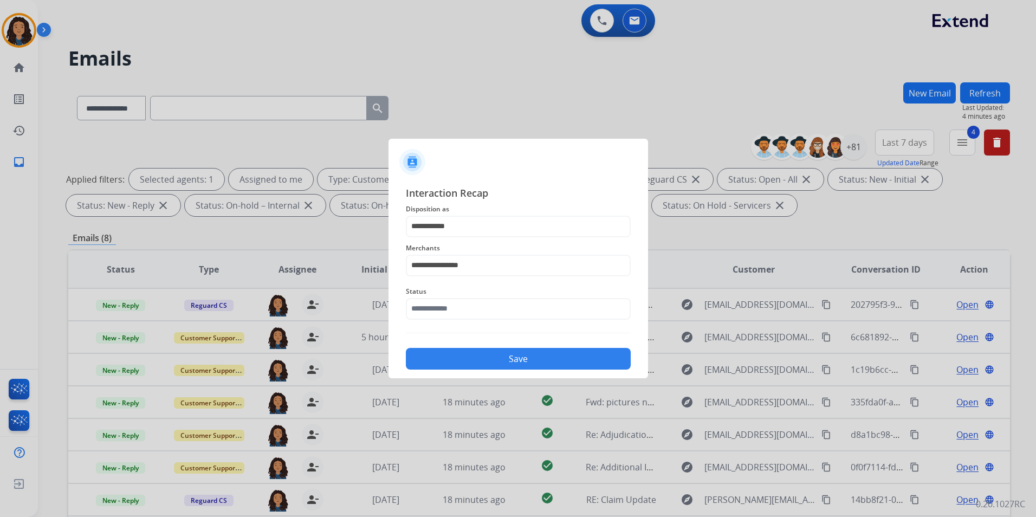
click at [483, 325] on div "**********" at bounding box center [518, 277] width 225 height 185
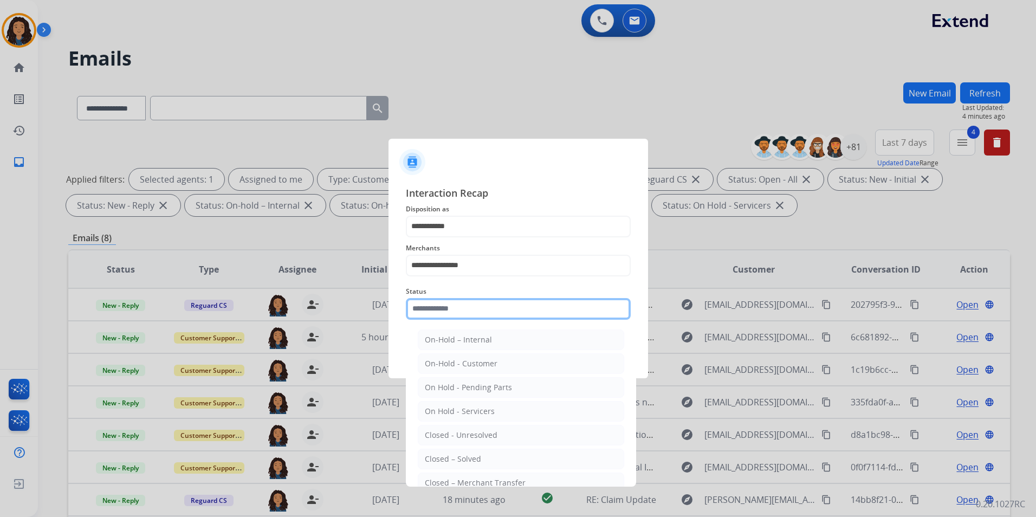
click at [481, 316] on input "text" at bounding box center [518, 309] width 225 height 22
click at [494, 461] on li "Closed – Solved" at bounding box center [521, 459] width 206 height 21
type input "**********"
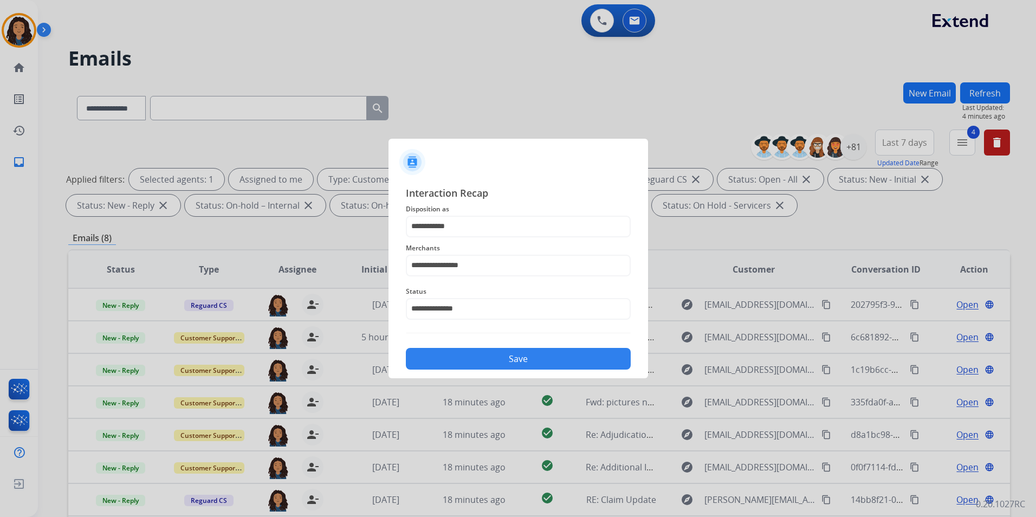
click at [475, 359] on button "Save" at bounding box center [518, 359] width 225 height 22
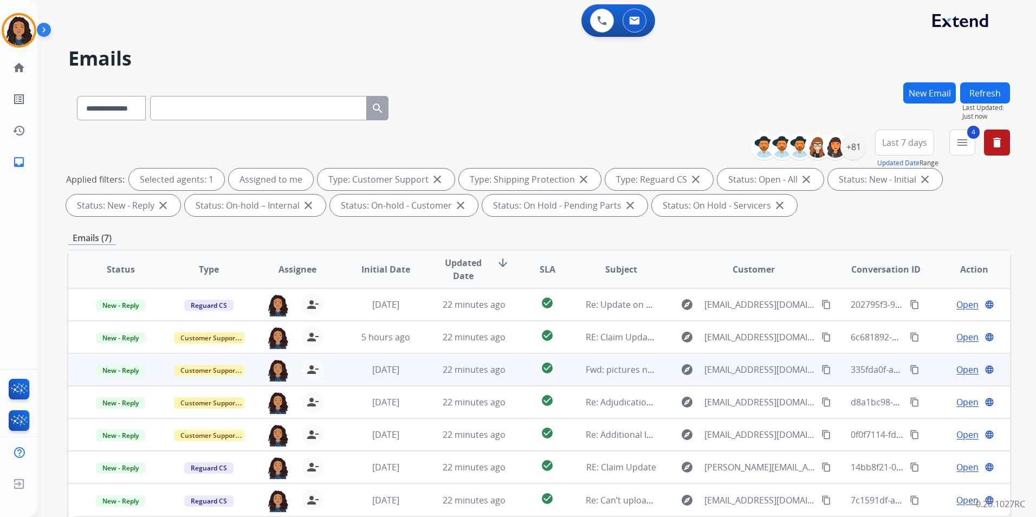
click at [957, 368] on span "Open" at bounding box center [968, 369] width 22 height 13
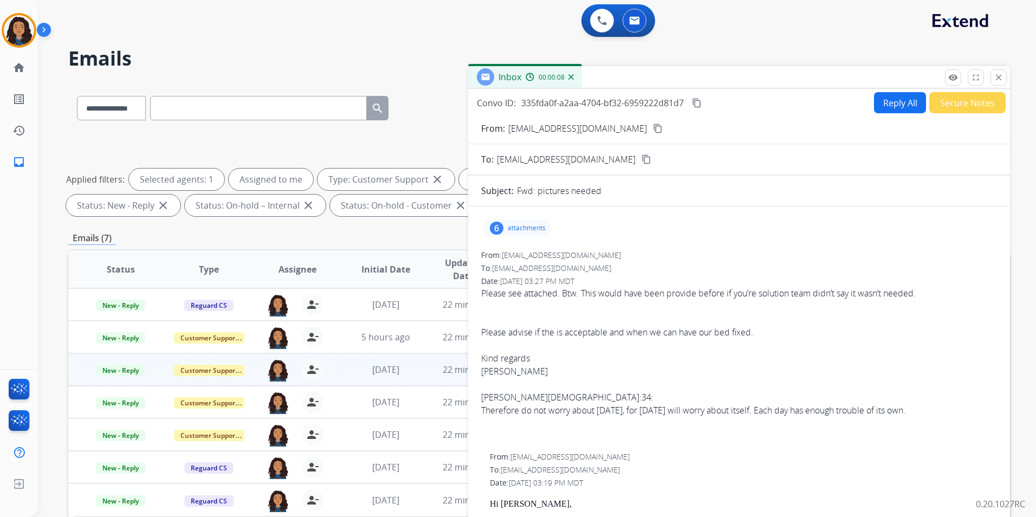
click at [519, 238] on div "6 attachments" at bounding box center [739, 228] width 516 height 26
click at [518, 234] on div "6 attachments" at bounding box center [517, 227] width 69 height 17
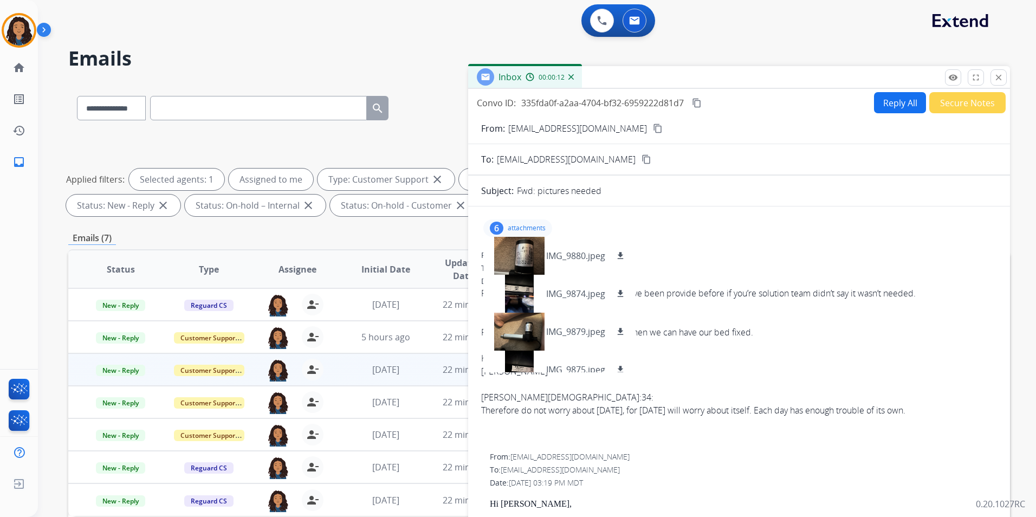
click at [695, 241] on div "6 attachments IMG_9880.jpeg download IMG_9874.jpeg download IMG_9879.jpeg downl…" at bounding box center [739, 228] width 516 height 26
click at [519, 250] on div at bounding box center [519, 256] width 54 height 38
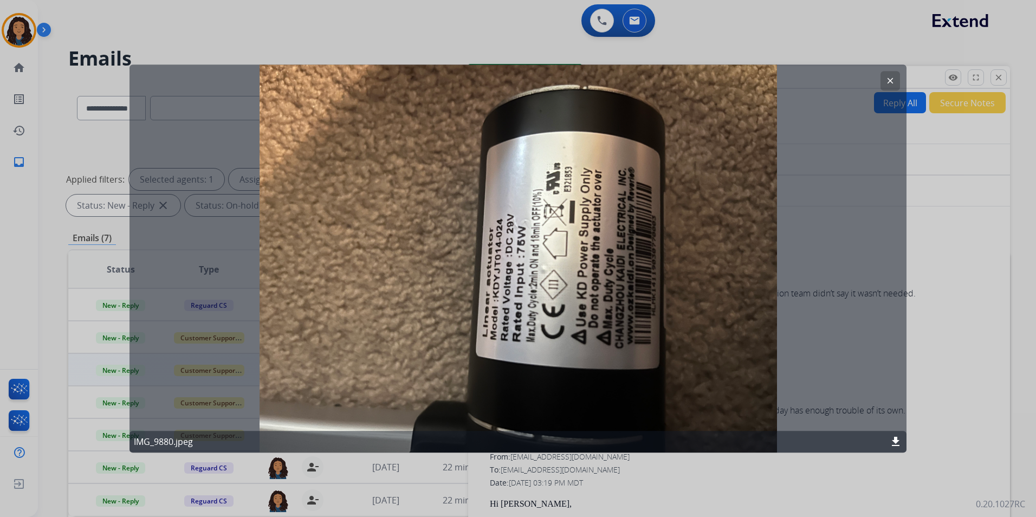
click at [897, 79] on button "clear" at bounding box center [891, 81] width 20 height 20
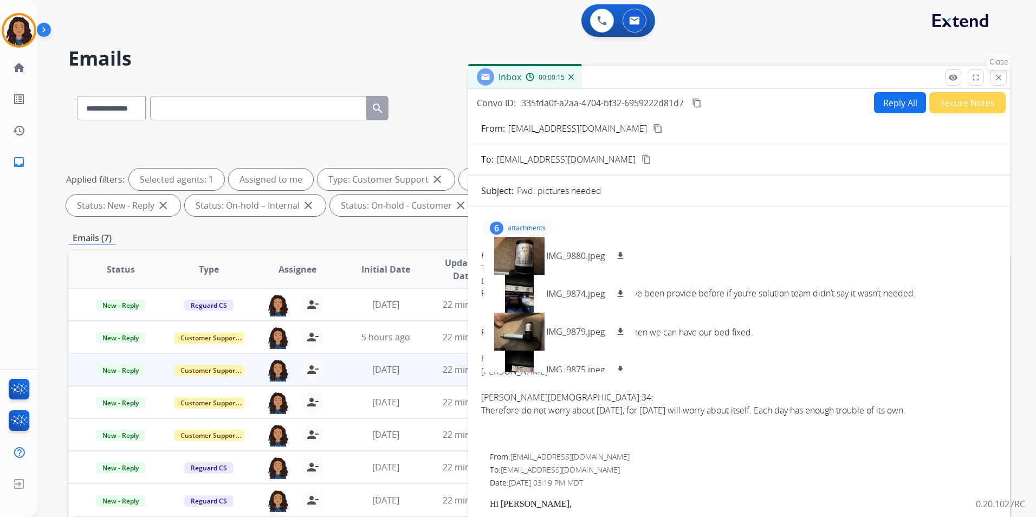
click at [1002, 74] on mat-icon "close" at bounding box center [999, 78] width 10 height 10
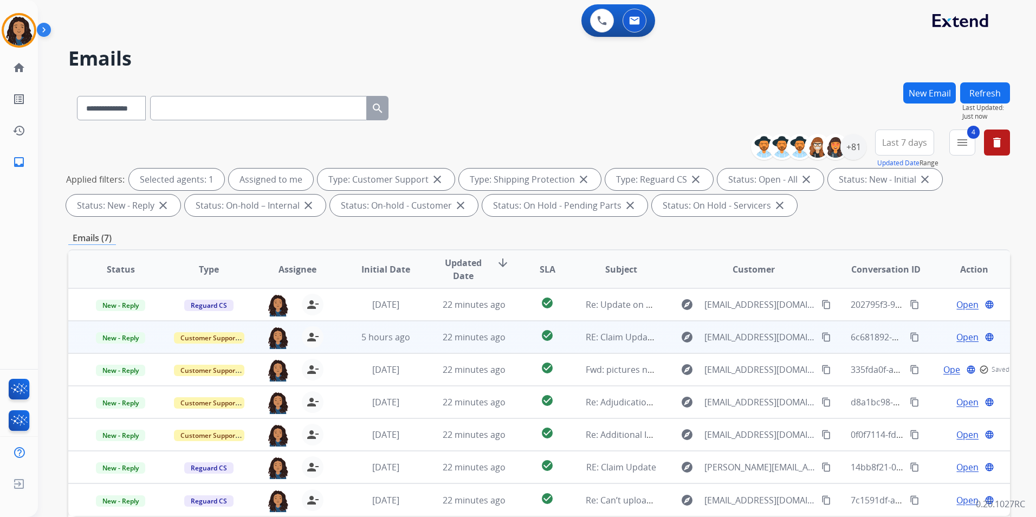
click at [958, 332] on span "Open" at bounding box center [968, 337] width 22 height 13
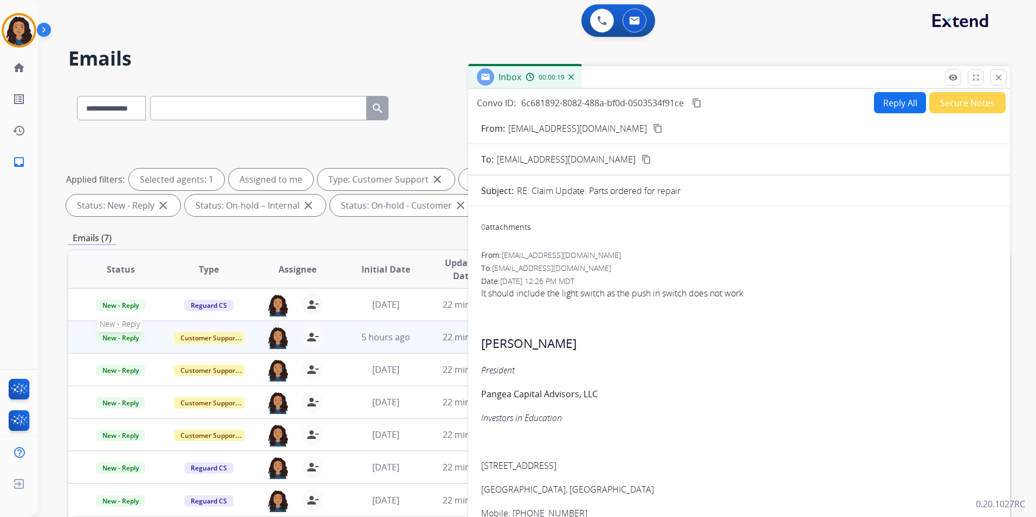
drag, startPoint x: 121, startPoint y: 338, endPoint x: 133, endPoint y: 338, distance: 12.5
click at [121, 338] on span "New - Reply" at bounding box center [120, 337] width 49 height 11
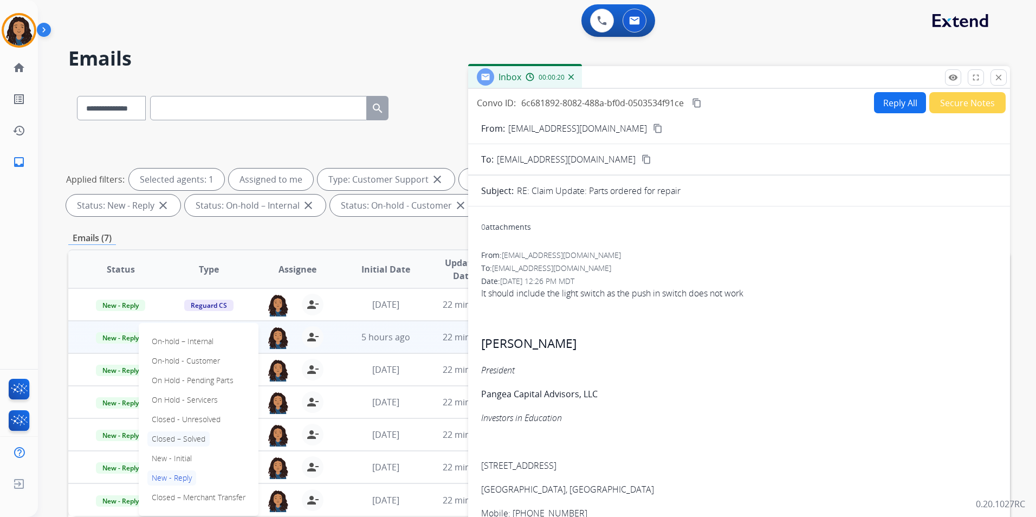
click at [205, 438] on p "Closed – Solved" at bounding box center [178, 438] width 62 height 15
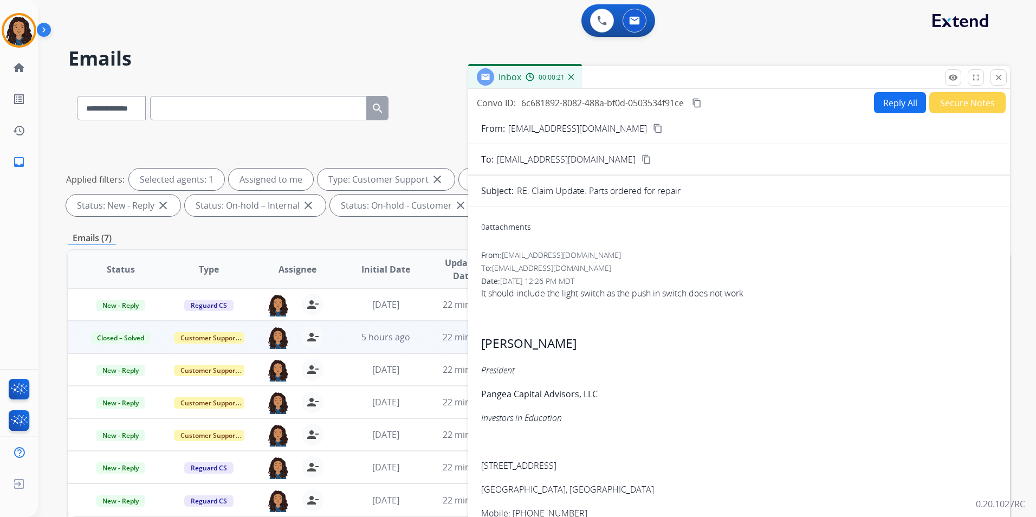
click at [978, 102] on button "Secure Notes" at bounding box center [967, 102] width 76 height 21
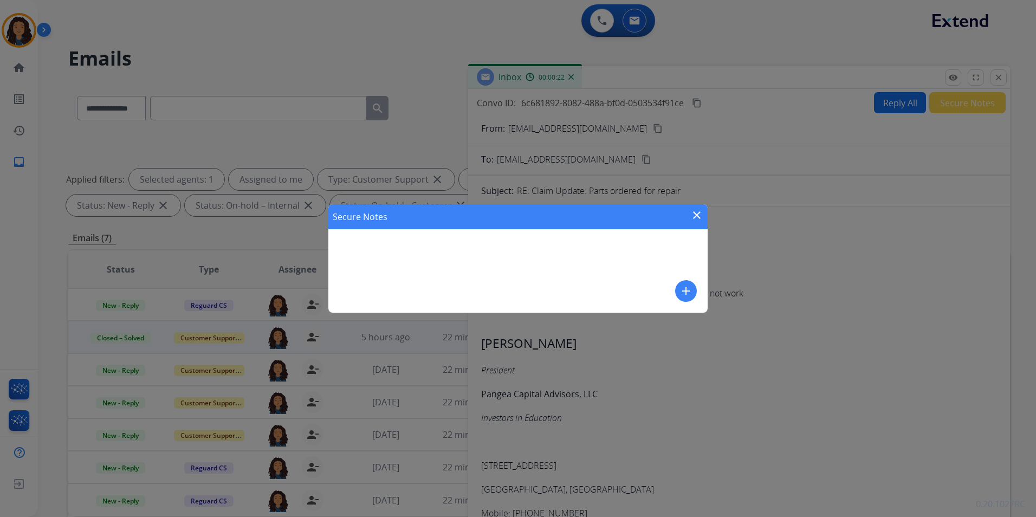
click at [691, 281] on div "add" at bounding box center [686, 291] width 22 height 22
click at [680, 289] on mat-icon "add" at bounding box center [686, 291] width 13 height 13
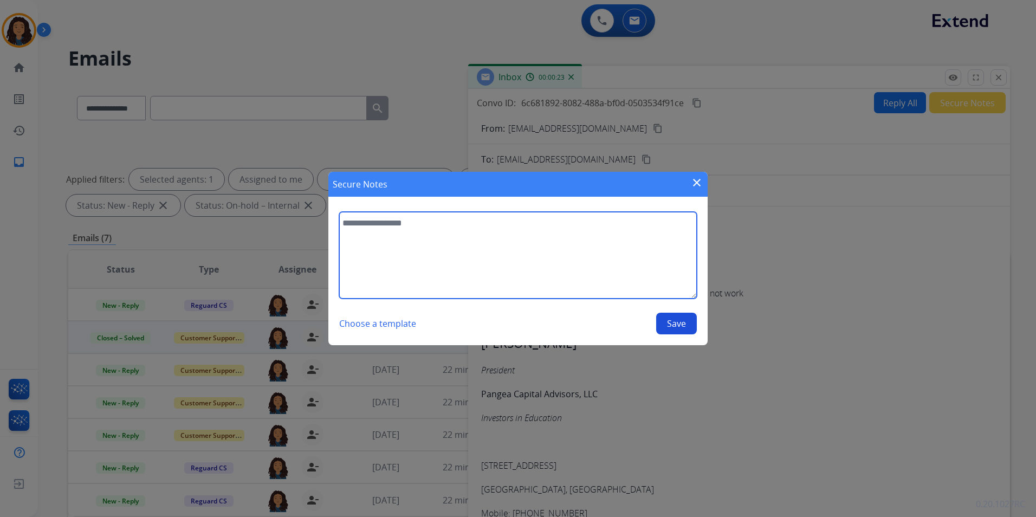
click at [558, 240] on textarea at bounding box center [518, 255] width 358 height 87
type textarea "*"
type textarea "**********"
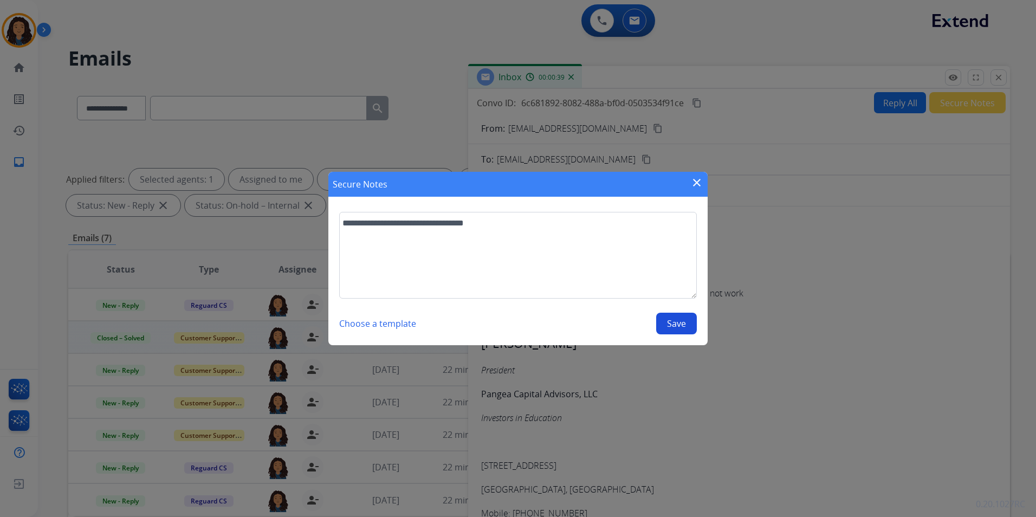
drag, startPoint x: 689, startPoint y: 319, endPoint x: 683, endPoint y: 302, distance: 18.3
click at [689, 320] on button "Save" at bounding box center [676, 324] width 41 height 22
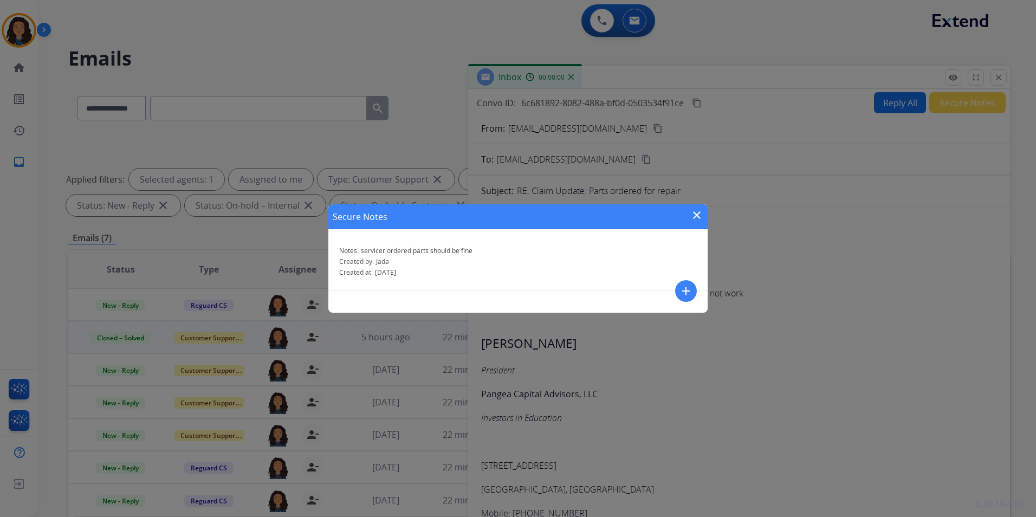
click at [696, 215] on mat-icon "close" at bounding box center [696, 215] width 13 height 13
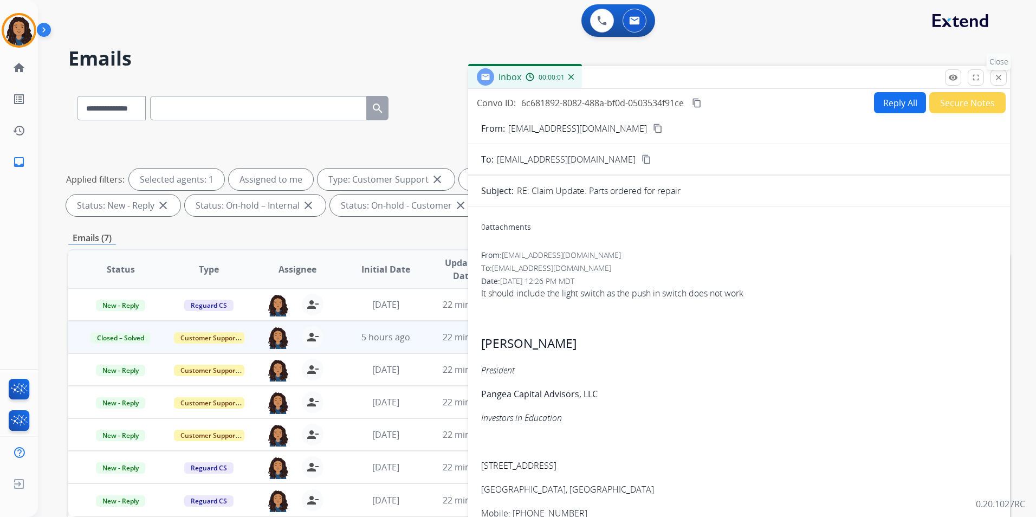
click at [994, 77] on mat-icon "close" at bounding box center [999, 78] width 10 height 10
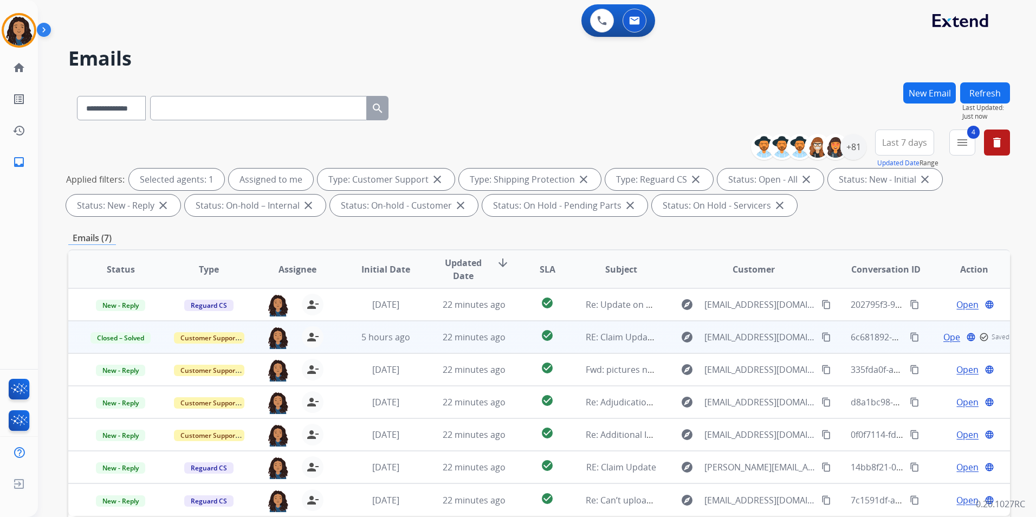
click at [987, 92] on button "Refresh" at bounding box center [985, 92] width 50 height 21
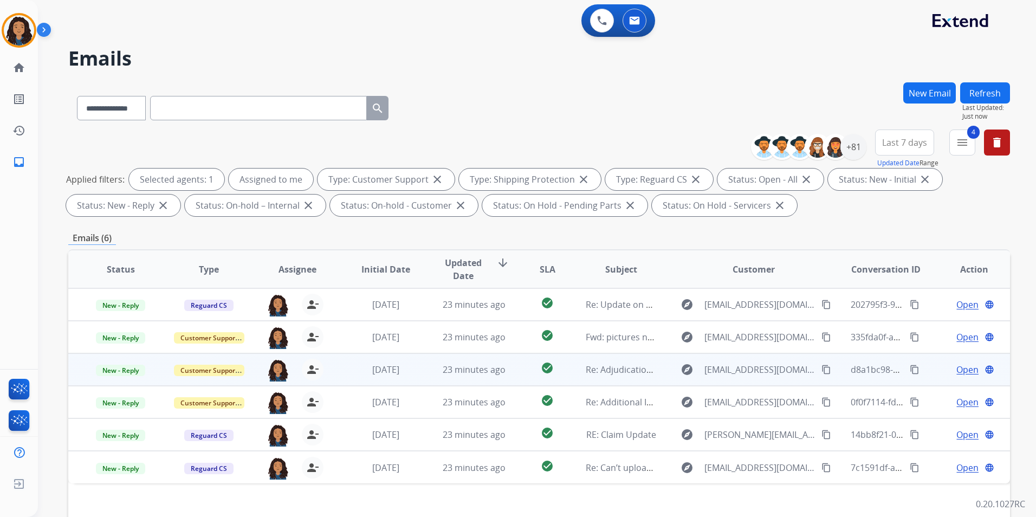
click at [957, 368] on span "Open" at bounding box center [968, 369] width 22 height 13
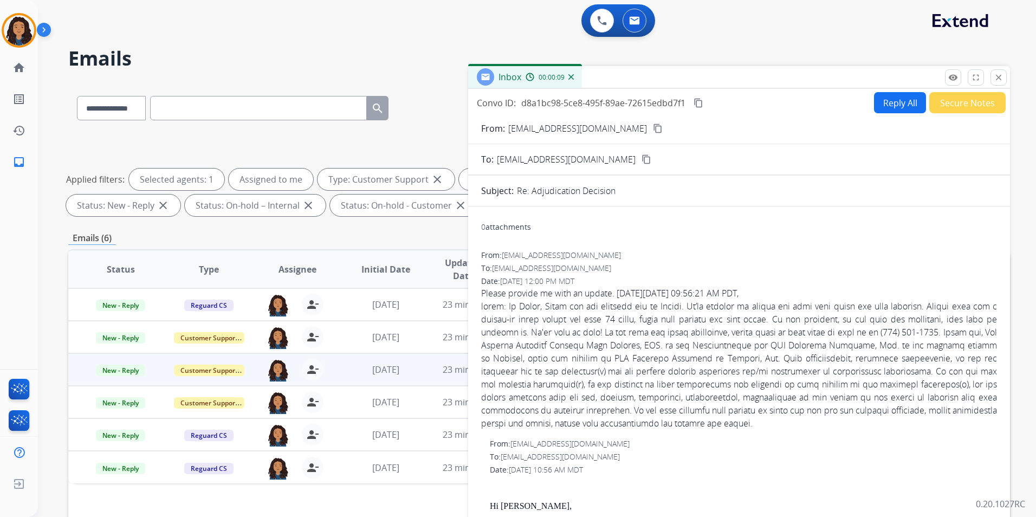
click at [653, 125] on mat-icon "content_copy" at bounding box center [658, 129] width 10 height 10
click at [894, 112] on button "Reply All" at bounding box center [900, 102] width 52 height 21
select select "**********"
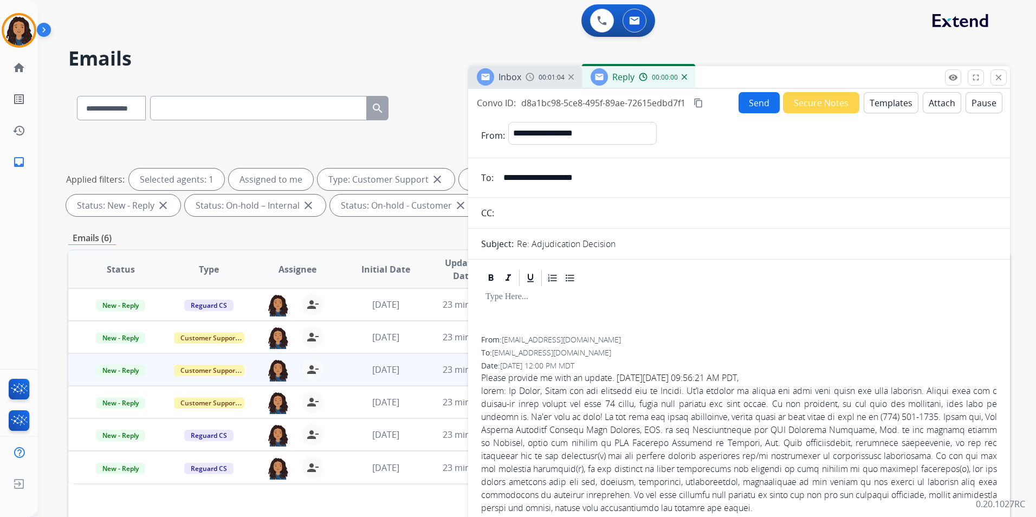
click at [894, 112] on button "Templates" at bounding box center [891, 102] width 55 height 21
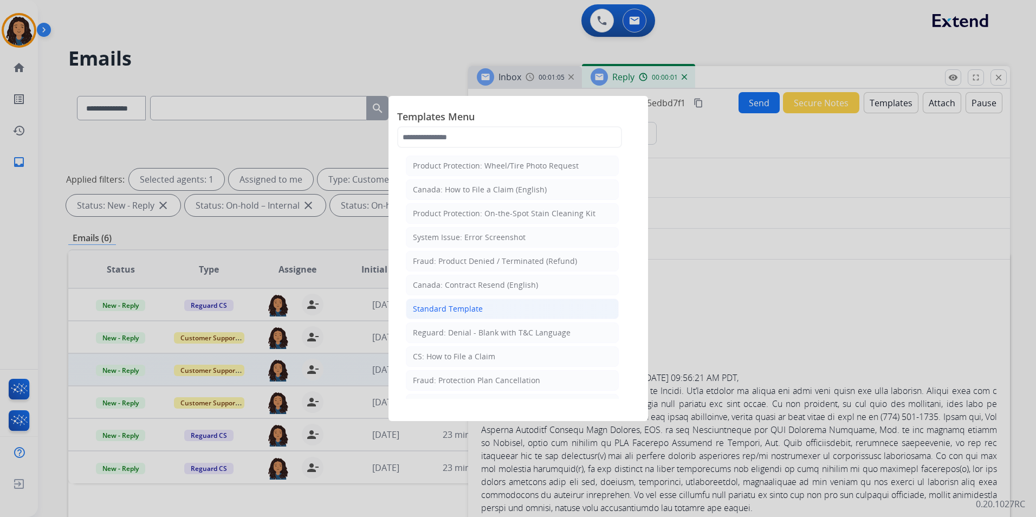
click at [476, 308] on div "Standard Template" at bounding box center [448, 308] width 70 height 11
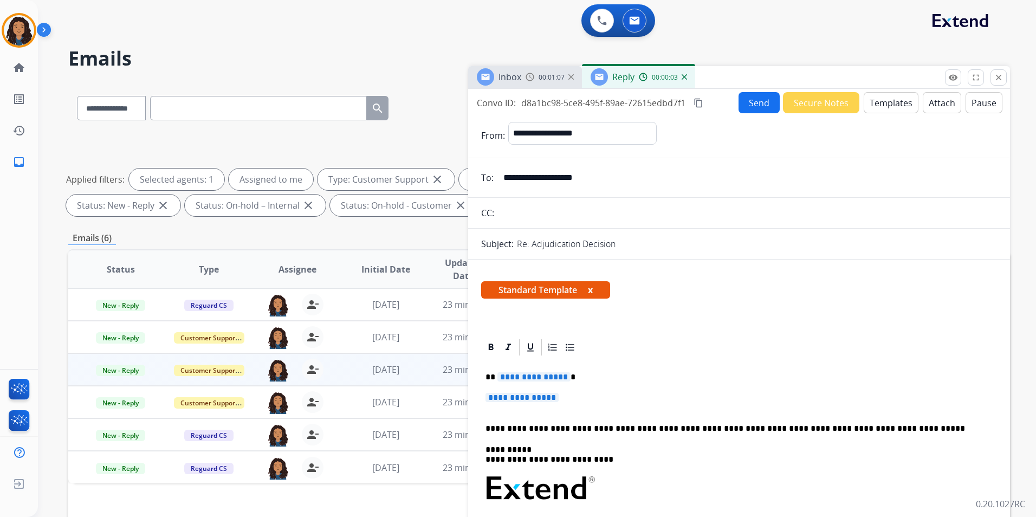
click at [584, 391] on div "**********" at bounding box center [739, 514] width 516 height 314
click at [902, 101] on button "Templates" at bounding box center [891, 102] width 55 height 21
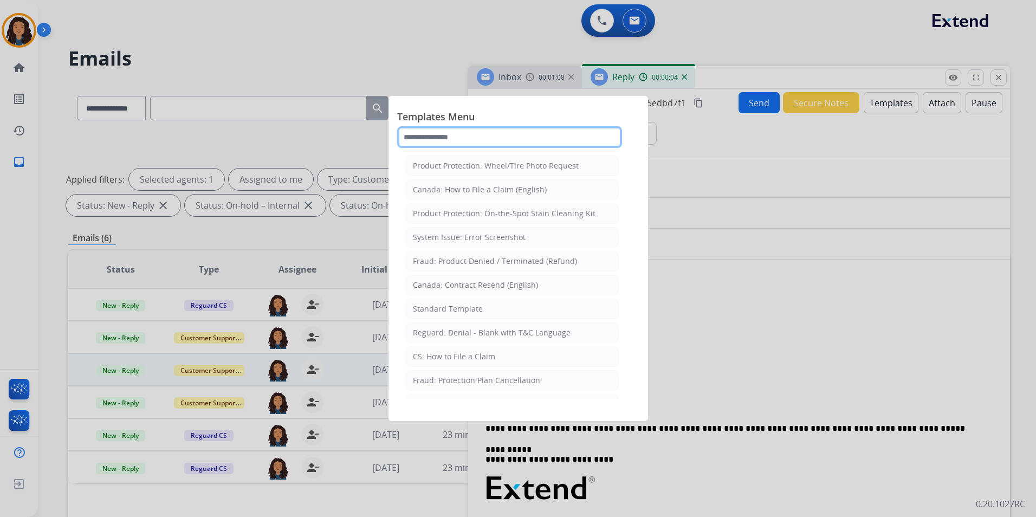
click at [550, 139] on input "text" at bounding box center [509, 137] width 225 height 22
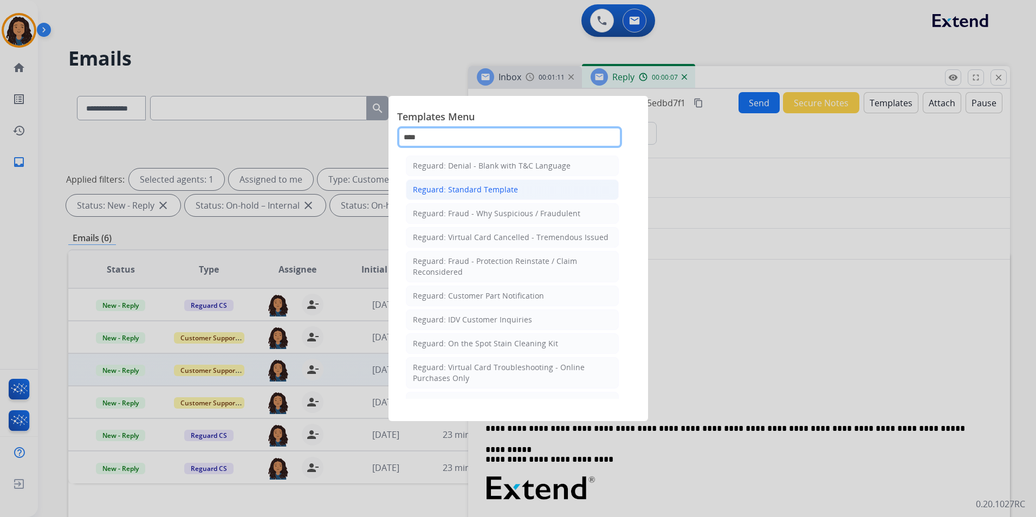
type input "****"
click at [551, 193] on li "Reguard: Standard Template" at bounding box center [512, 189] width 213 height 21
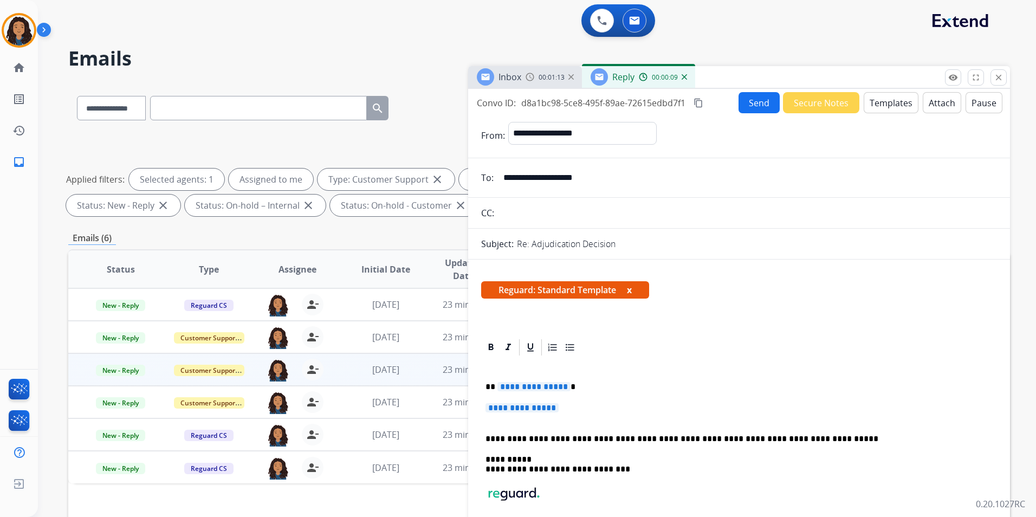
click at [514, 85] on div "Inbox" at bounding box center [499, 76] width 44 height 17
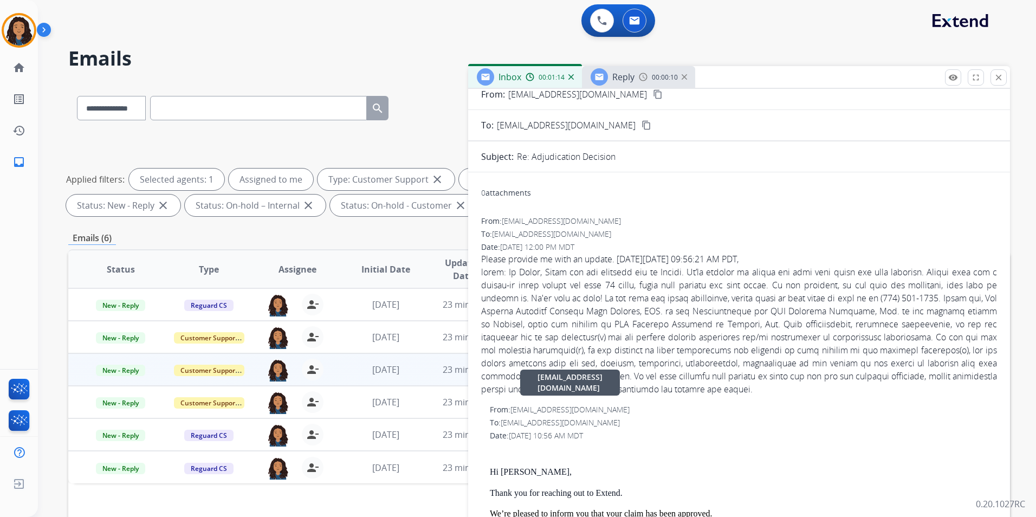
scroll to position [202, 0]
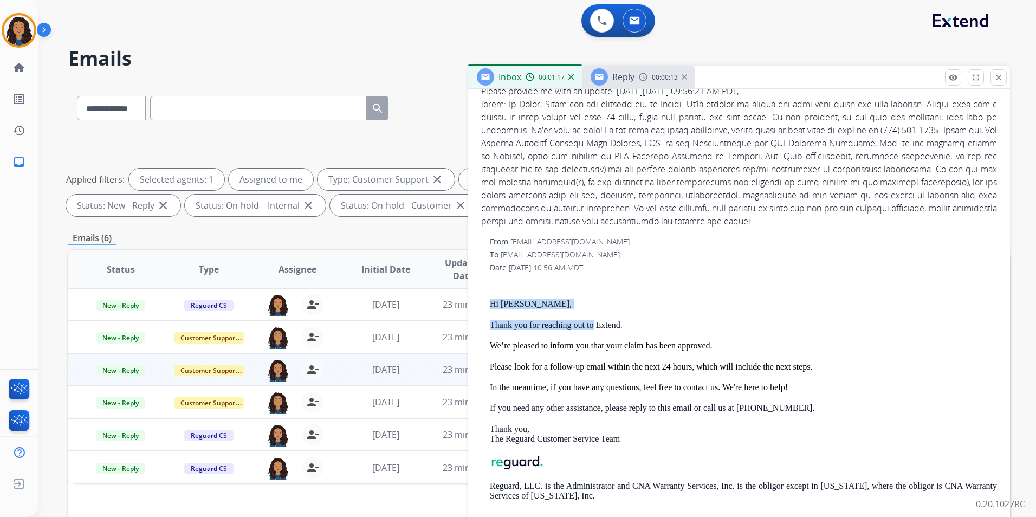
drag, startPoint x: 487, startPoint y: 293, endPoint x: 593, endPoint y: 328, distance: 111.9
click at [593, 328] on div "From: [EMAIL_ADDRESS][DOMAIN_NAME] To: [EMAIL_ADDRESS][DOMAIN_NAME] Date: [DATE…" at bounding box center [739, 377] width 516 height 282
copy div "Hi [PERSON_NAME], Thank you for reaching out to"
click at [632, 73] on span "Reply" at bounding box center [623, 77] width 22 height 12
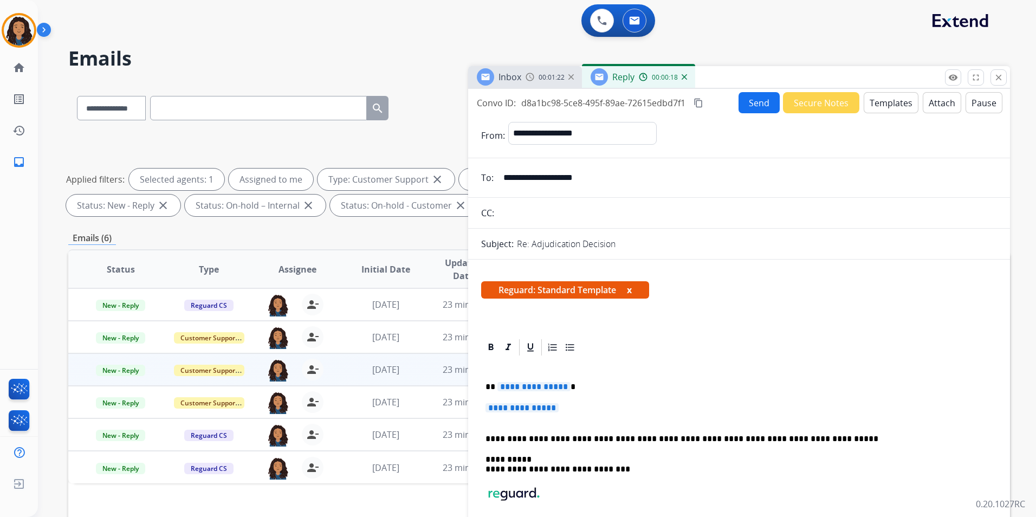
drag, startPoint x: 482, startPoint y: 383, endPoint x: 622, endPoint y: 401, distance: 141.0
click at [622, 401] on div "**********" at bounding box center [739, 469] width 516 height 224
paste div
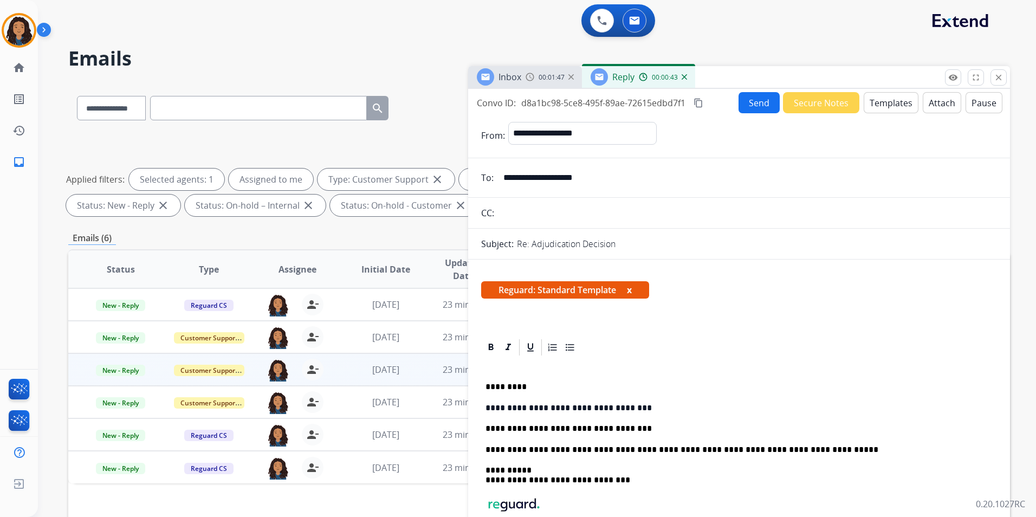
click at [755, 105] on button "Send" at bounding box center [759, 102] width 41 height 21
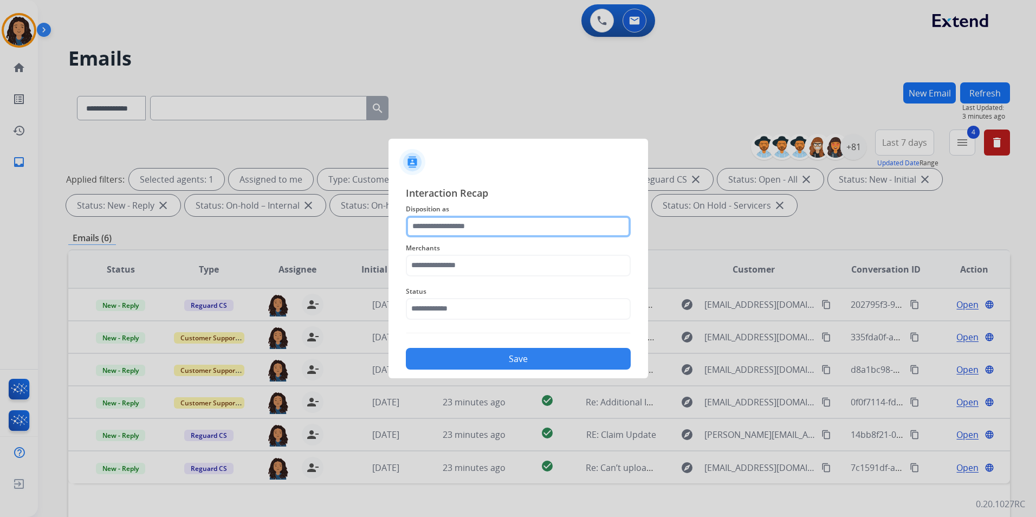
click at [487, 217] on input "text" at bounding box center [518, 227] width 225 height 22
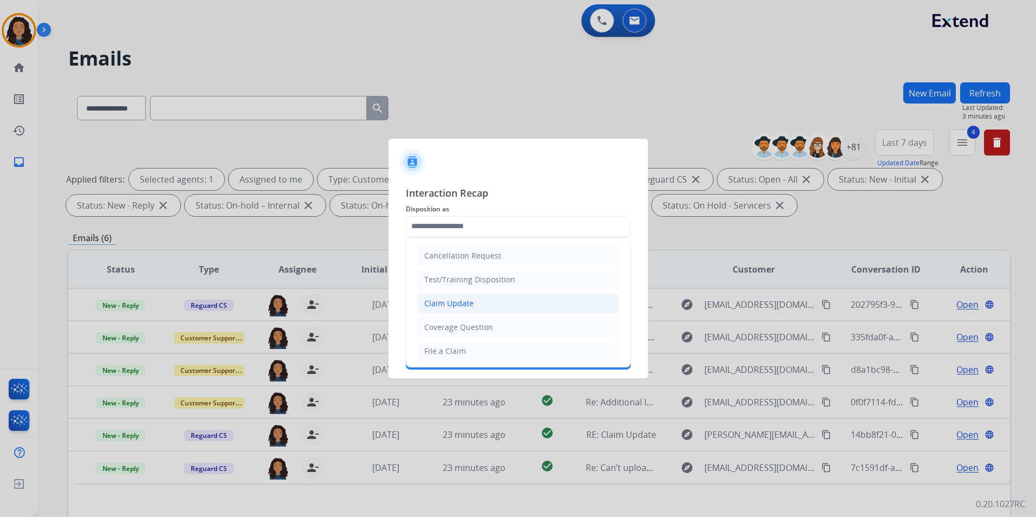
click at [464, 305] on div "Claim Update" at bounding box center [448, 303] width 49 height 11
type input "**********"
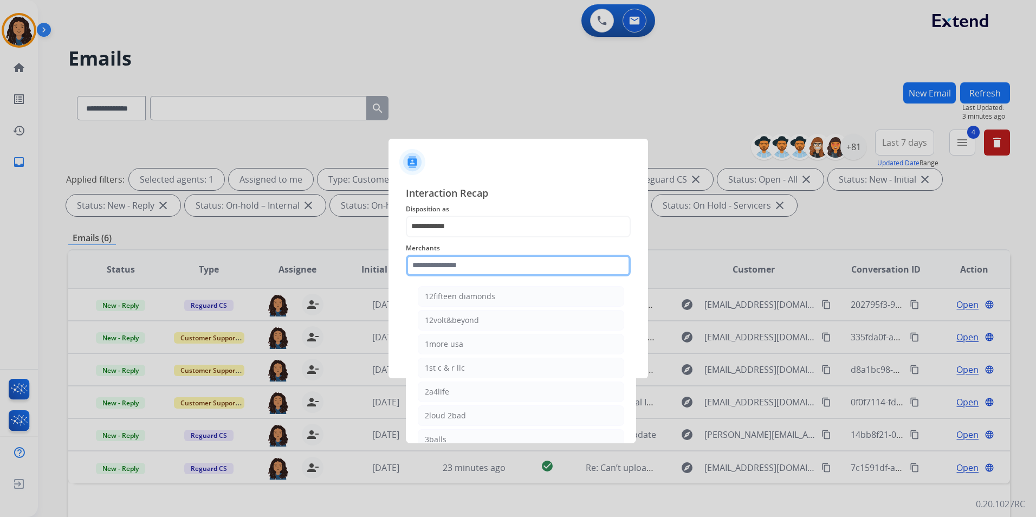
click at [431, 266] on input "text" at bounding box center [518, 266] width 225 height 22
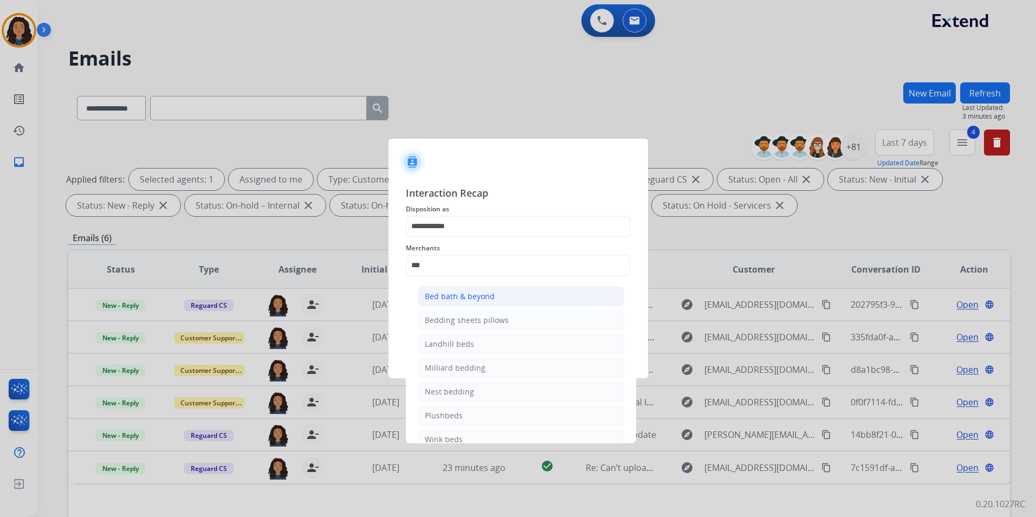
click at [535, 296] on li "Bed bath & beyond" at bounding box center [521, 296] width 206 height 21
type input "**********"
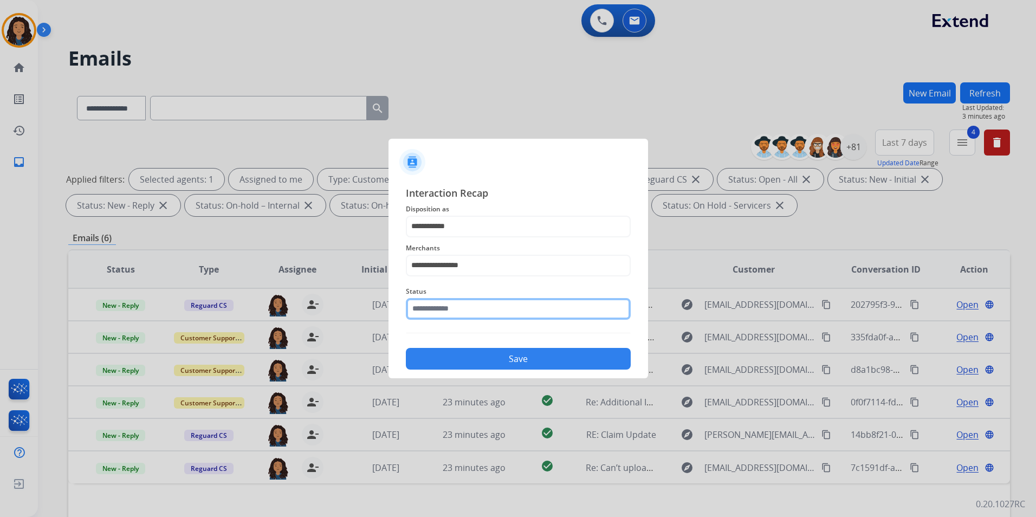
click at [524, 305] on input "text" at bounding box center [518, 309] width 225 height 22
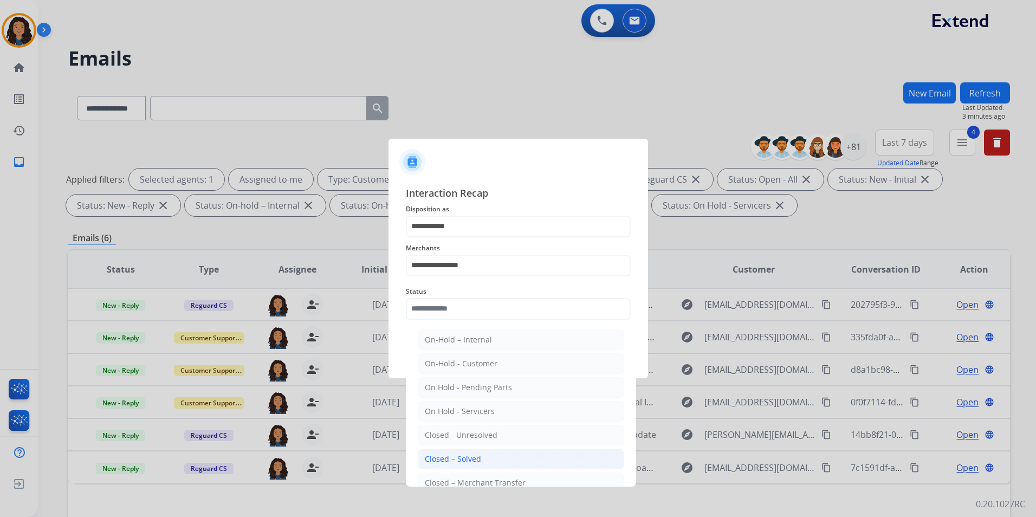
click at [461, 465] on li "Closed – Solved" at bounding box center [521, 459] width 206 height 21
type input "**********"
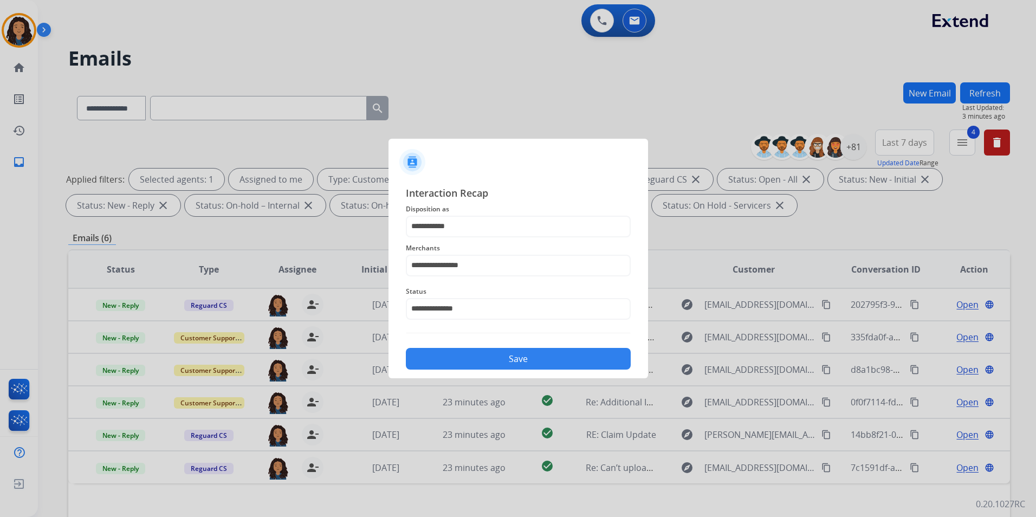
click at [538, 334] on div "**********" at bounding box center [518, 277] width 225 height 185
click at [531, 356] on button "Save" at bounding box center [518, 359] width 225 height 22
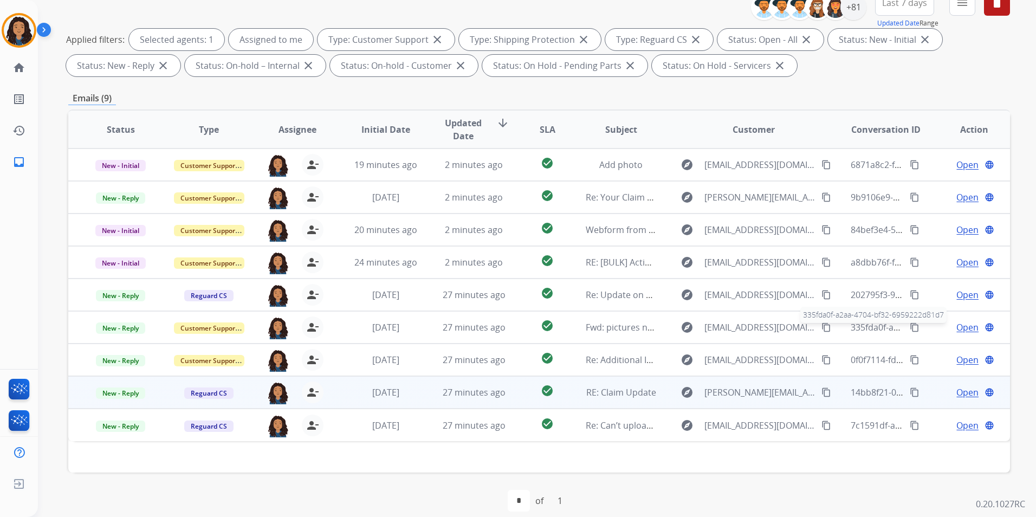
scroll to position [152, 0]
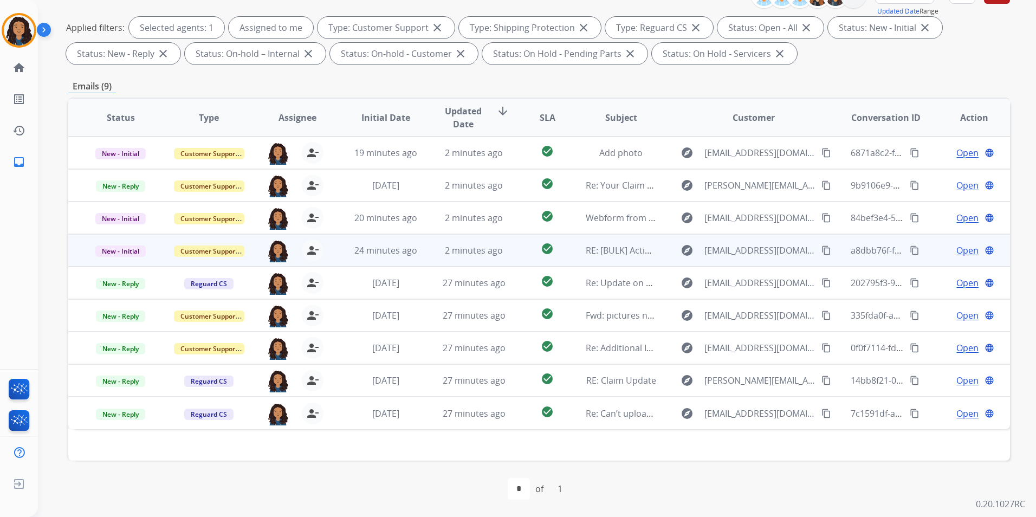
click at [957, 251] on span "Open" at bounding box center [968, 250] width 22 height 13
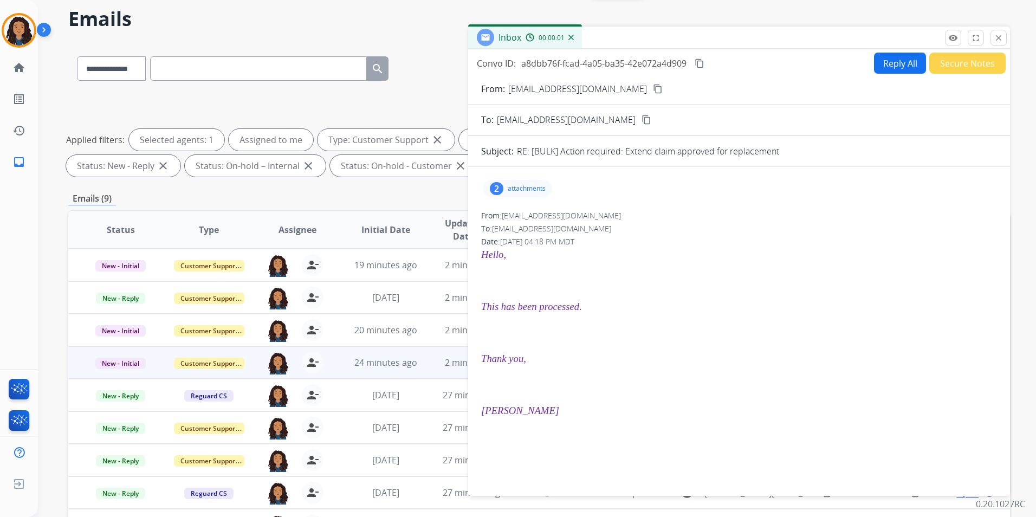
scroll to position [0, 0]
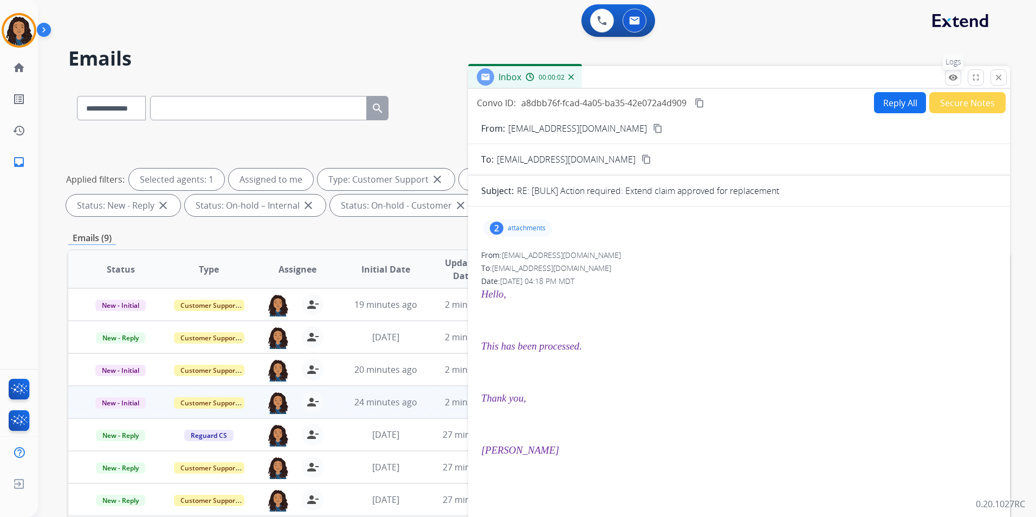
click at [949, 77] on mat-icon "remove_red_eye" at bounding box center [953, 78] width 10 height 10
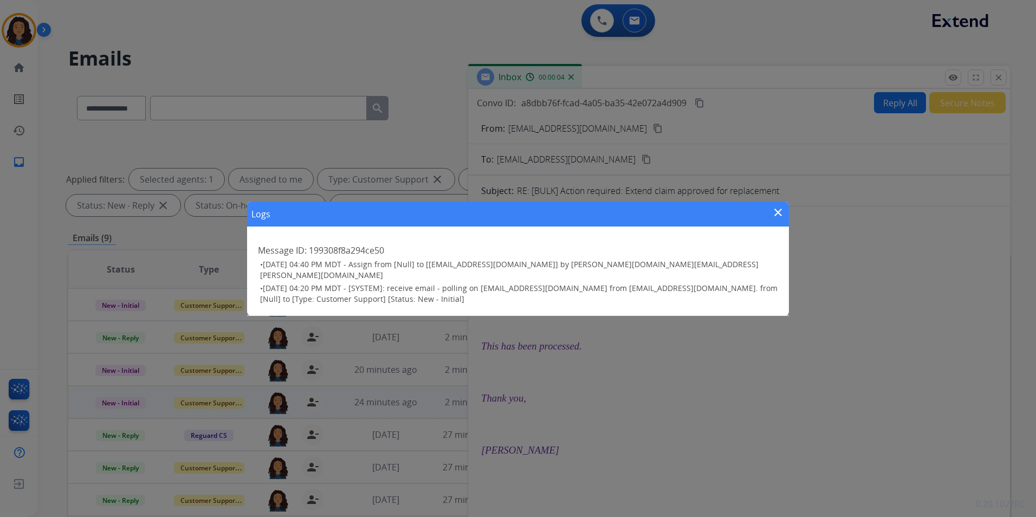
click at [778, 216] on mat-icon "close" at bounding box center [778, 212] width 13 height 13
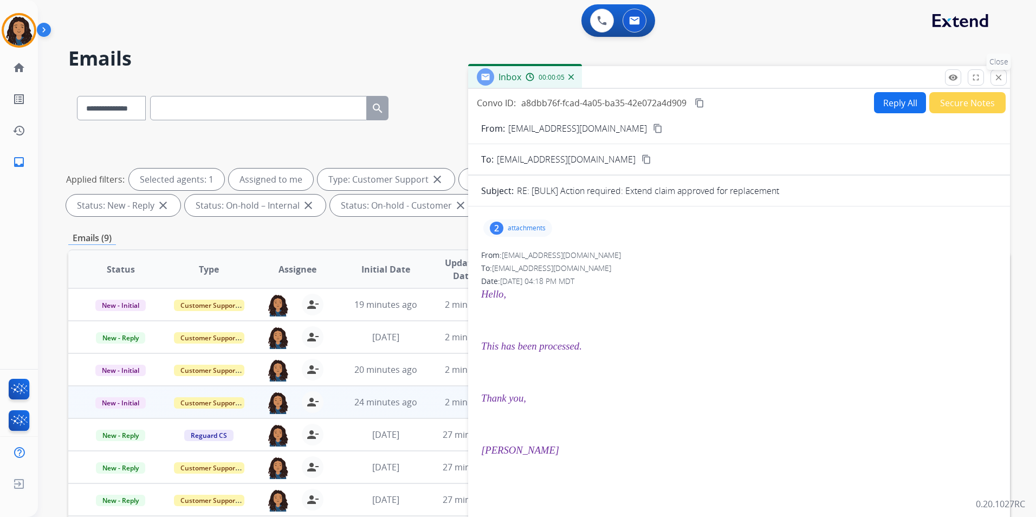
click at [994, 77] on mat-icon "close" at bounding box center [999, 78] width 10 height 10
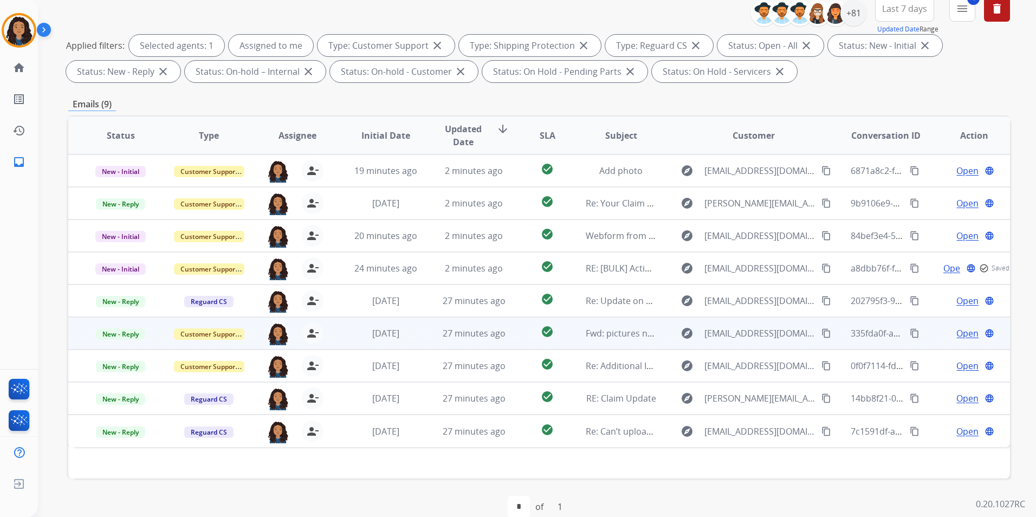
scroll to position [152, 0]
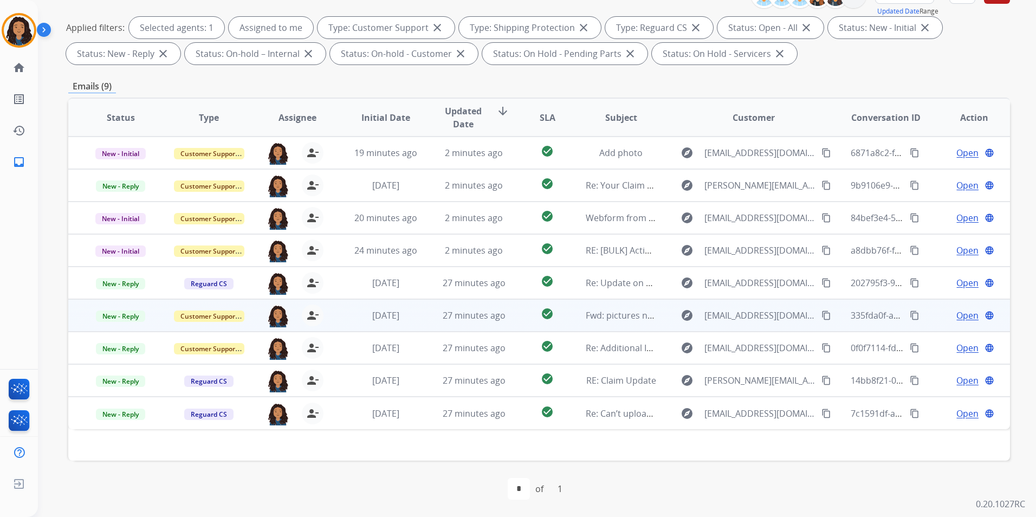
click at [957, 319] on span "Open" at bounding box center [968, 315] width 22 height 13
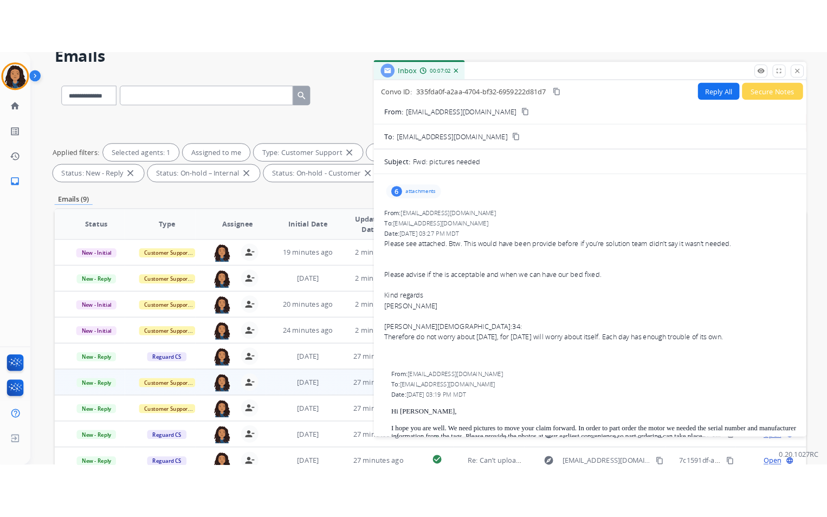
scroll to position [43, 0]
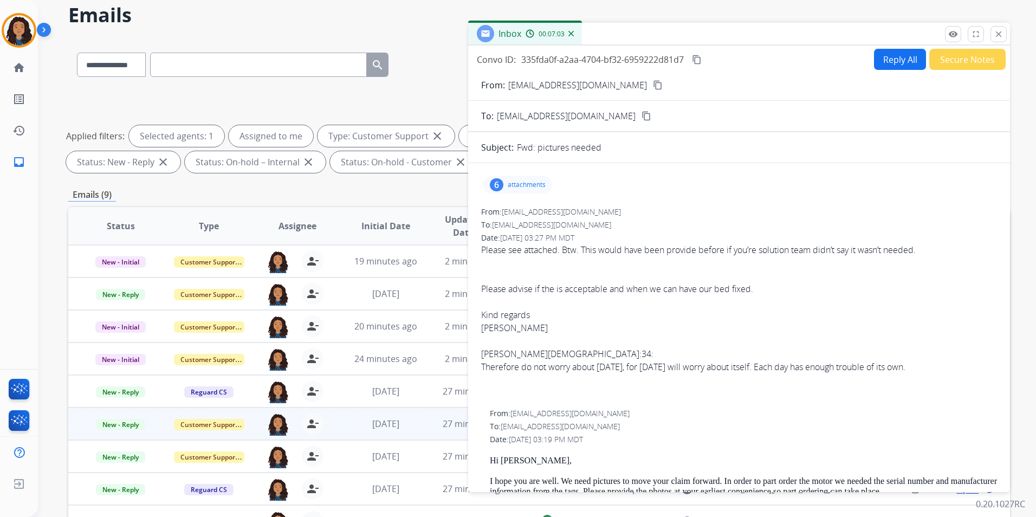
click at [531, 188] on p "attachments" at bounding box center [527, 184] width 38 height 9
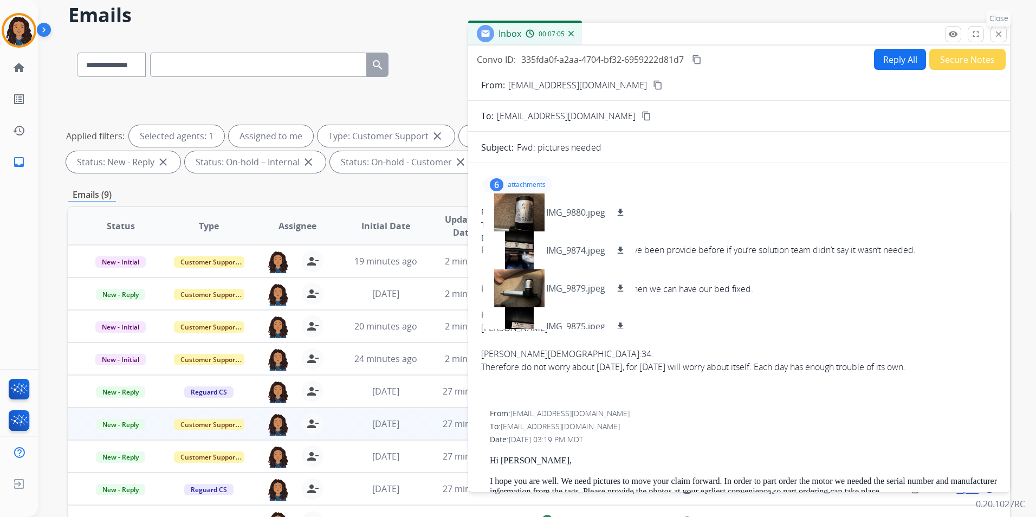
click at [1000, 37] on mat-icon "close" at bounding box center [999, 34] width 10 height 10
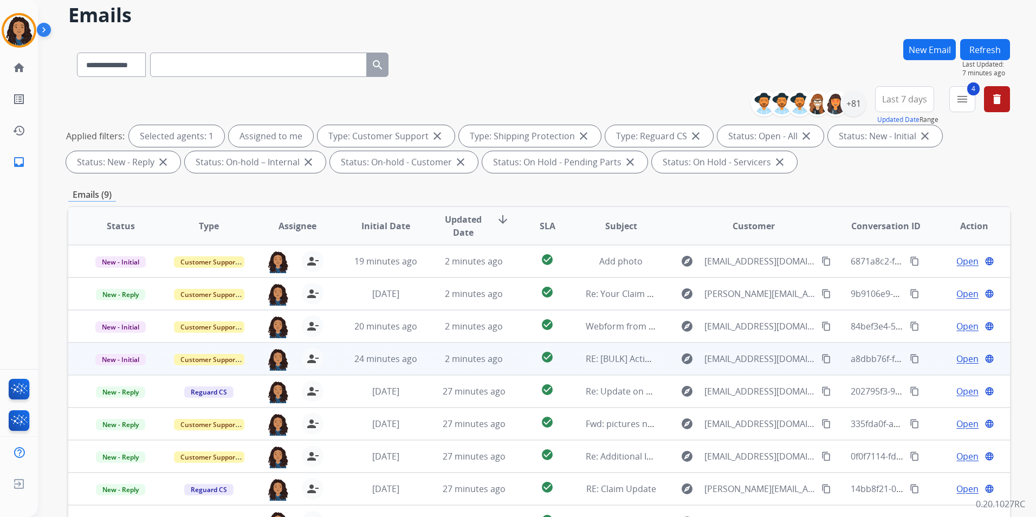
click at [958, 359] on span "Open" at bounding box center [968, 358] width 22 height 13
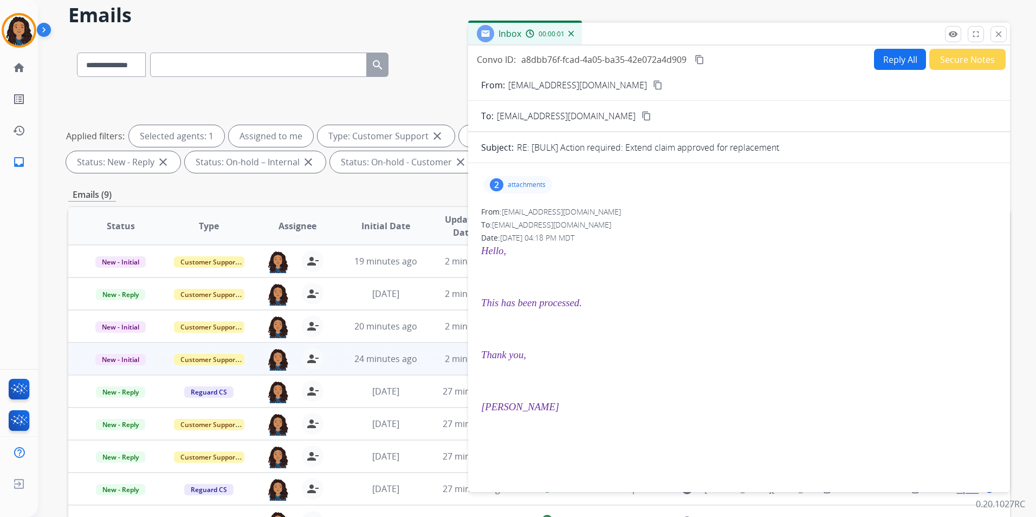
click at [123, 359] on span "New - Initial" at bounding box center [120, 359] width 50 height 11
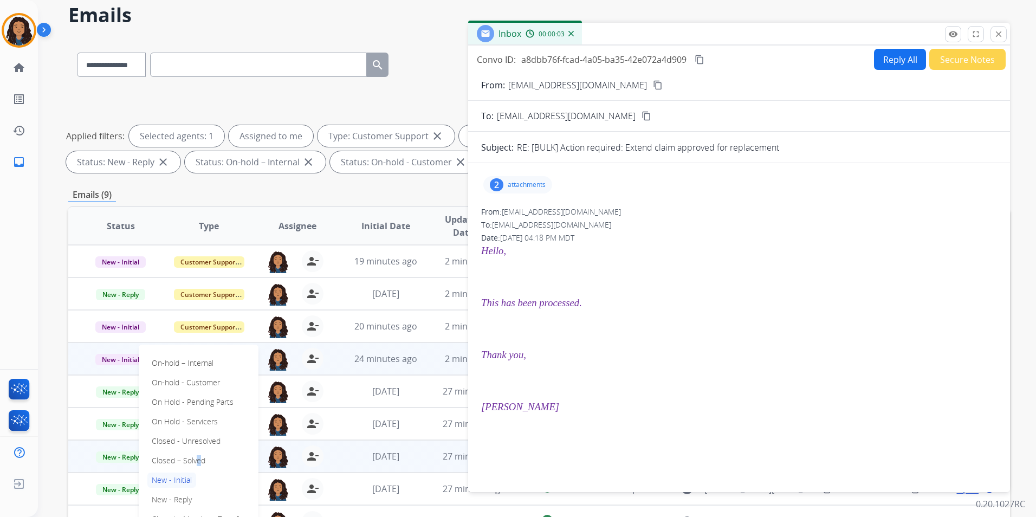
drag, startPoint x: 193, startPoint y: 456, endPoint x: 204, endPoint y: 453, distance: 10.8
click at [192, 456] on p "Closed – Solved" at bounding box center [178, 460] width 62 height 15
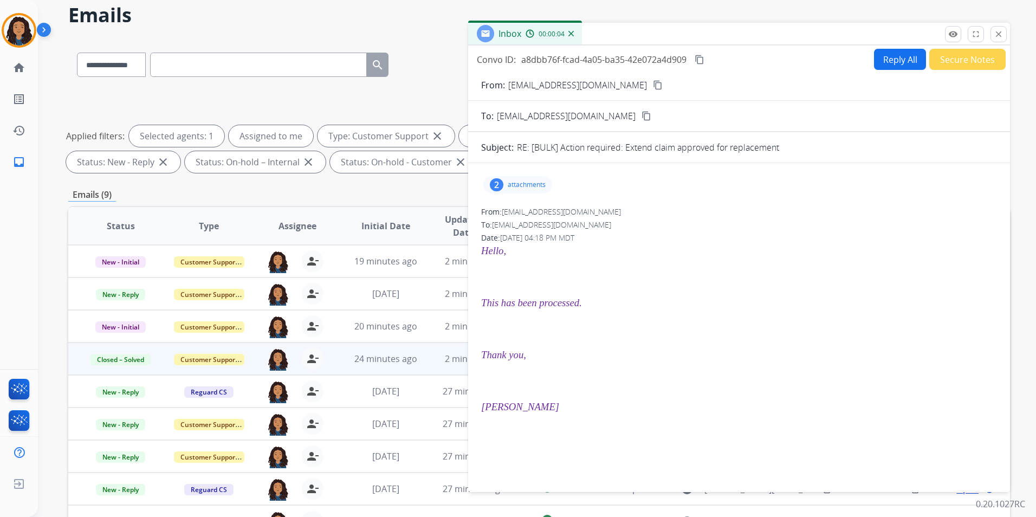
click at [970, 68] on button "Secure Notes" at bounding box center [967, 59] width 76 height 21
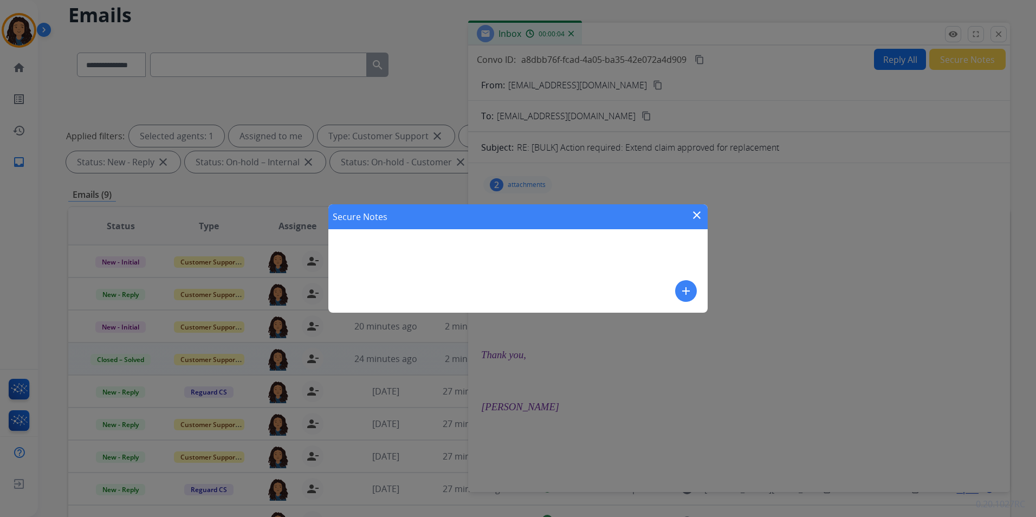
click at [686, 293] on mat-icon "add" at bounding box center [686, 291] width 13 height 13
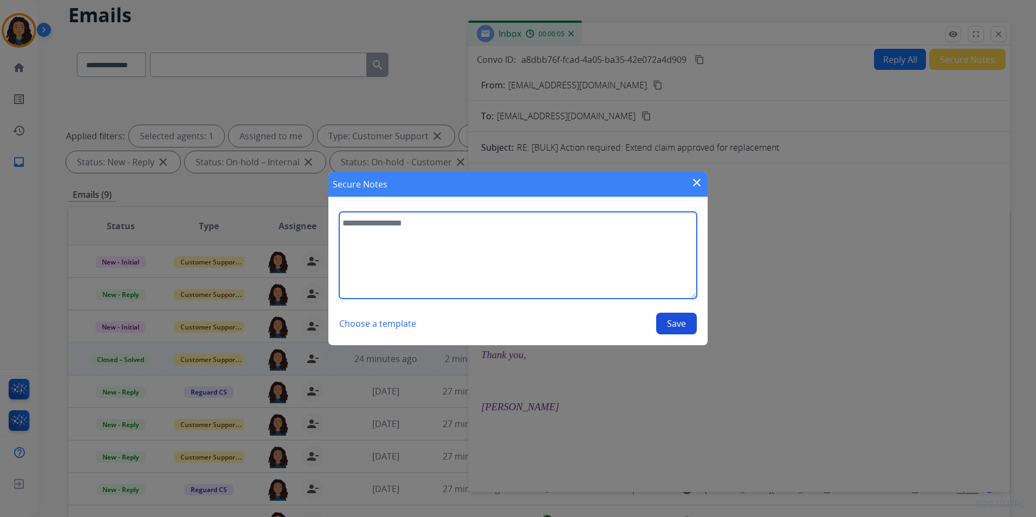
click at [647, 264] on textarea at bounding box center [518, 255] width 358 height 87
type textarea "**********"
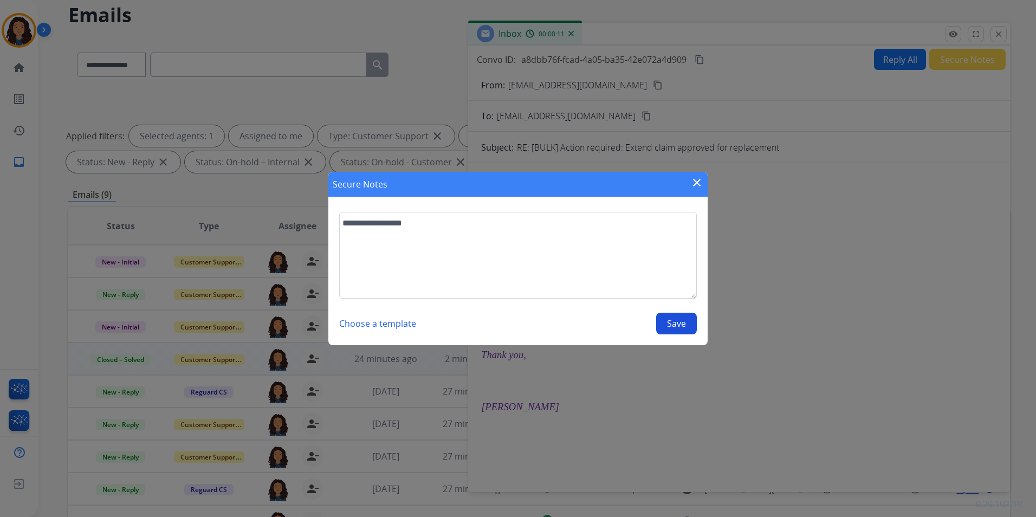
drag, startPoint x: 671, startPoint y: 321, endPoint x: 685, endPoint y: 292, distance: 32.2
click at [671, 318] on button "Save" at bounding box center [676, 324] width 41 height 22
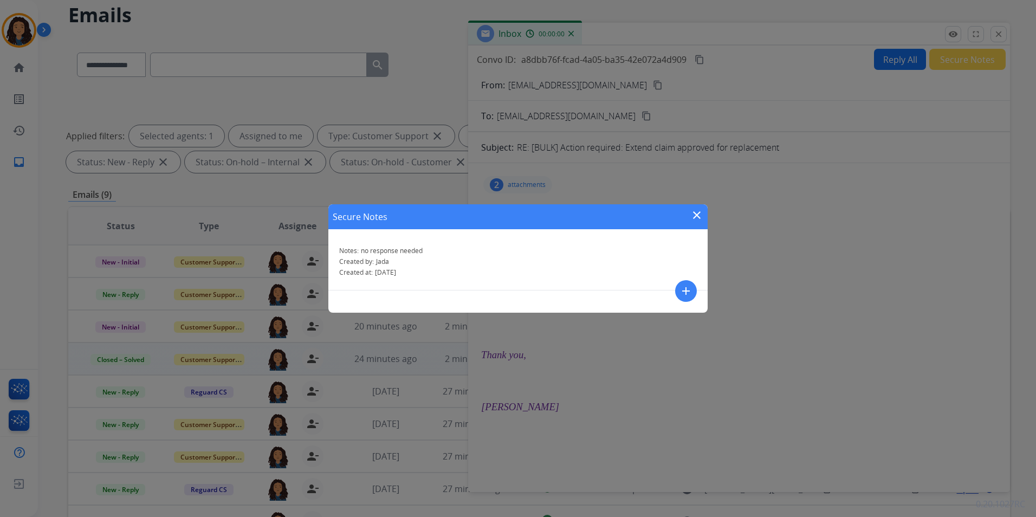
click at [697, 217] on mat-icon "close" at bounding box center [696, 215] width 13 height 13
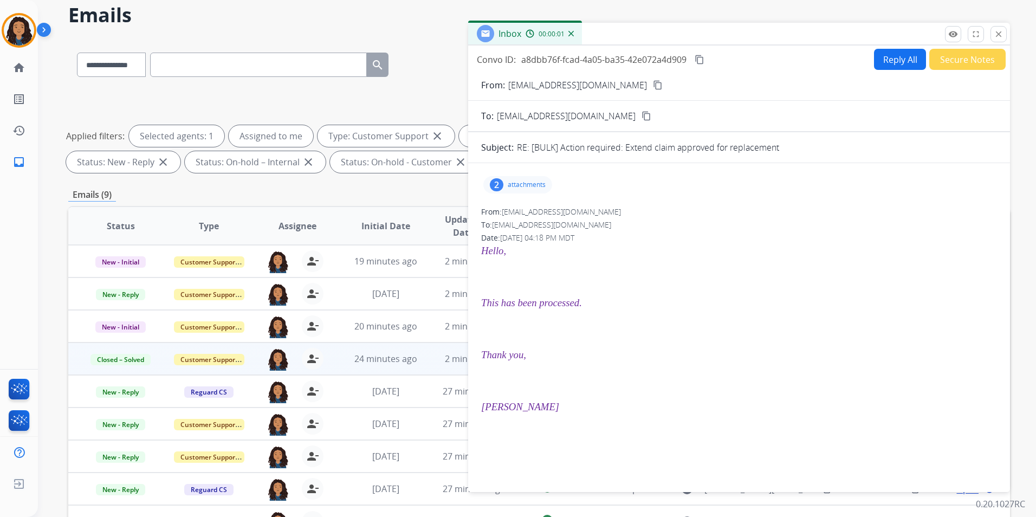
click at [992, 38] on button "close Close" at bounding box center [999, 34] width 16 height 16
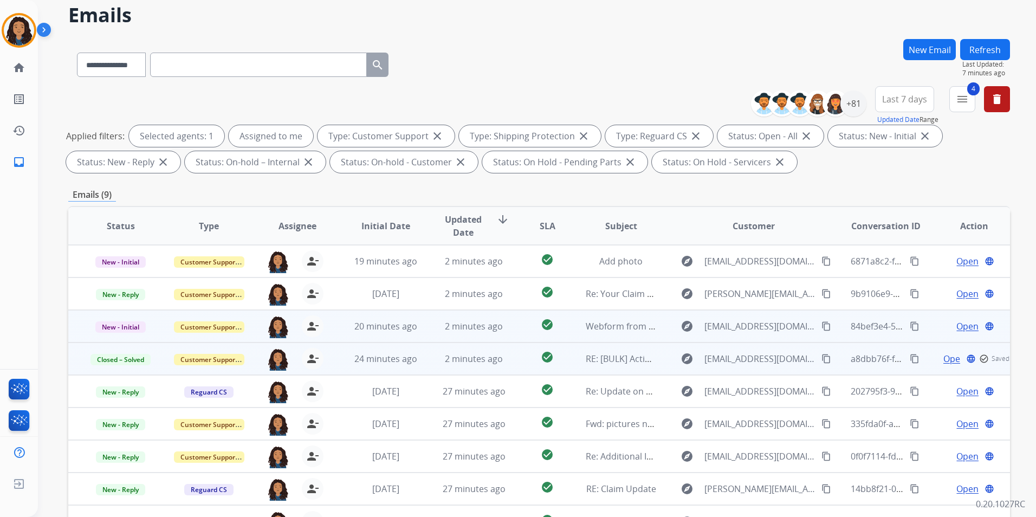
click at [957, 326] on span "Open" at bounding box center [968, 326] width 22 height 13
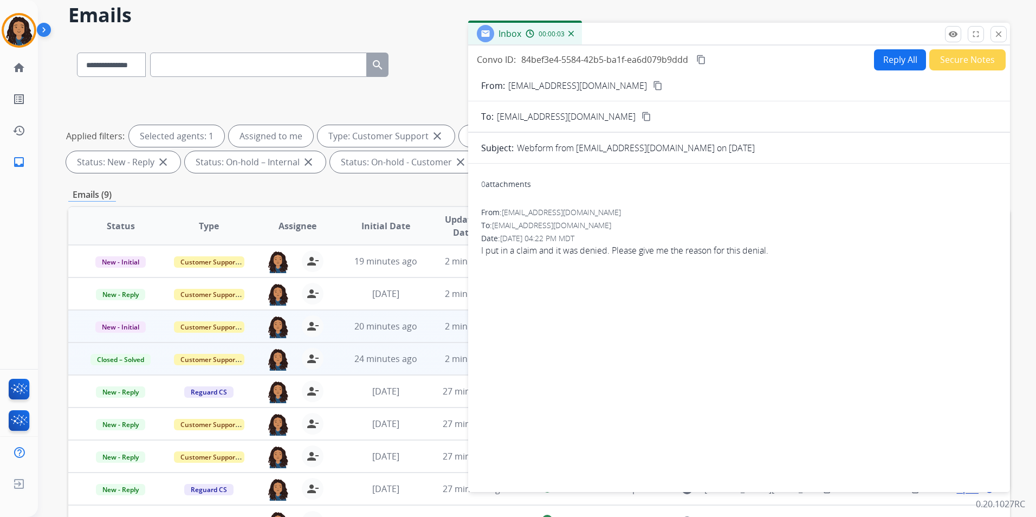
drag, startPoint x: 624, startPoint y: 85, endPoint x: 605, endPoint y: 85, distance: 19.0
click at [653, 85] on mat-icon "content_copy" at bounding box center [658, 86] width 10 height 10
click at [897, 62] on button "Reply All" at bounding box center [900, 59] width 52 height 21
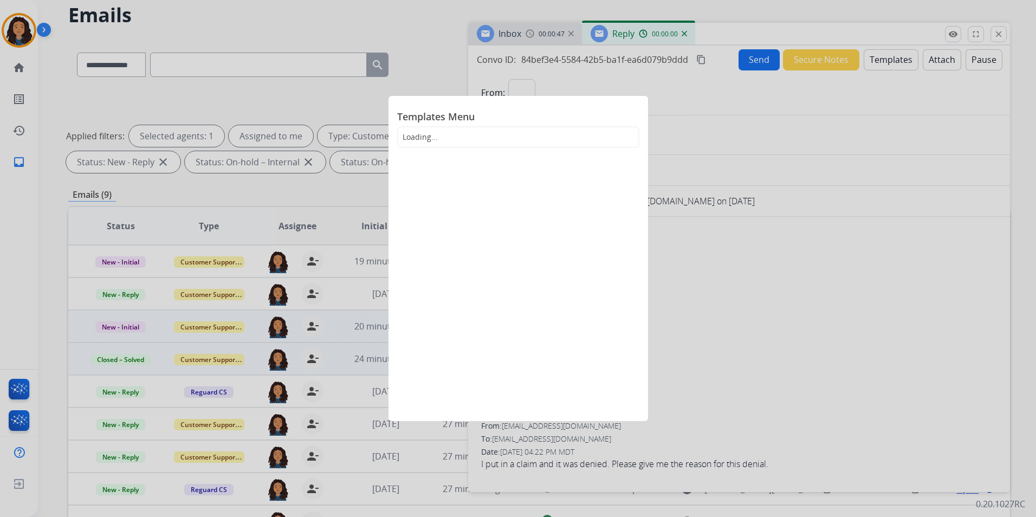
select select "**********"
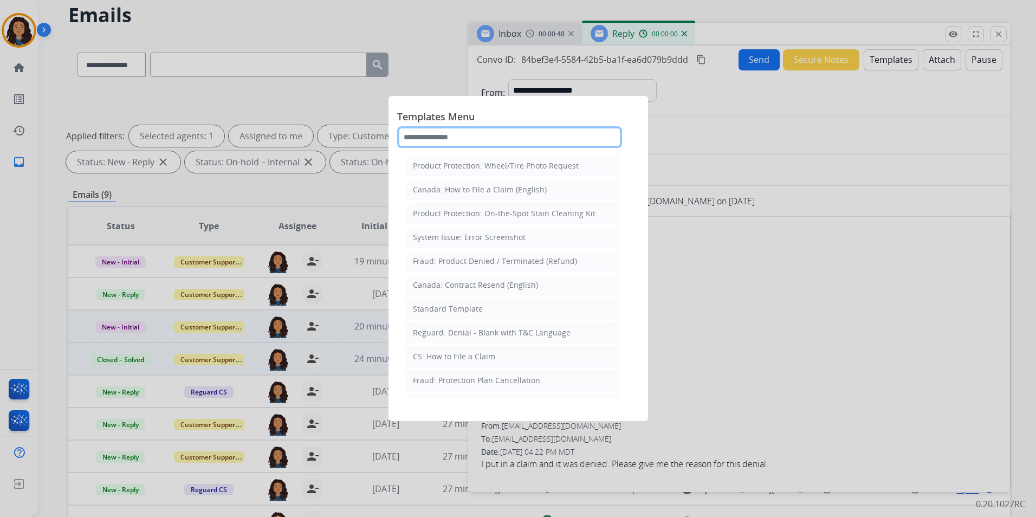
click at [461, 138] on input "text" at bounding box center [509, 137] width 225 height 22
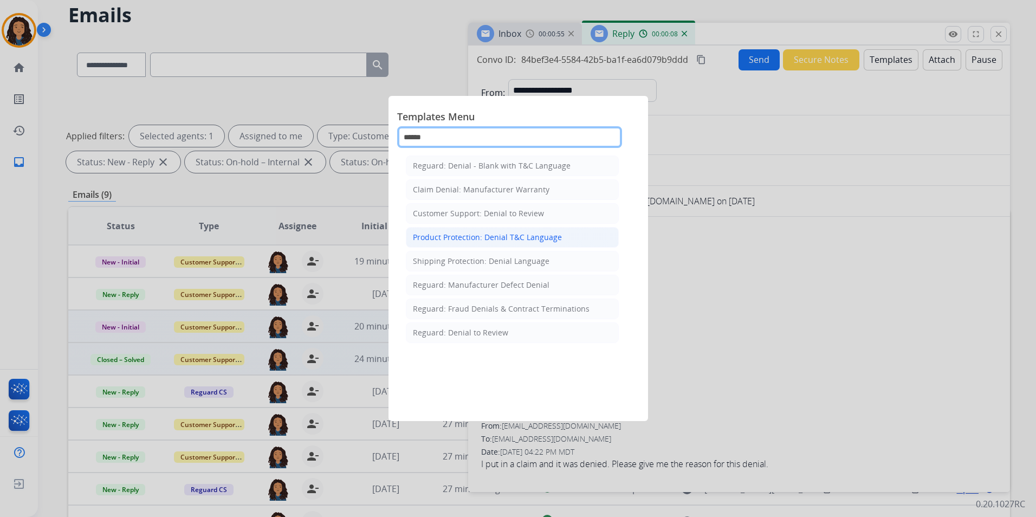
type input "******"
click at [539, 238] on div "Product Protection: Denial T&C Language" at bounding box center [487, 237] width 149 height 11
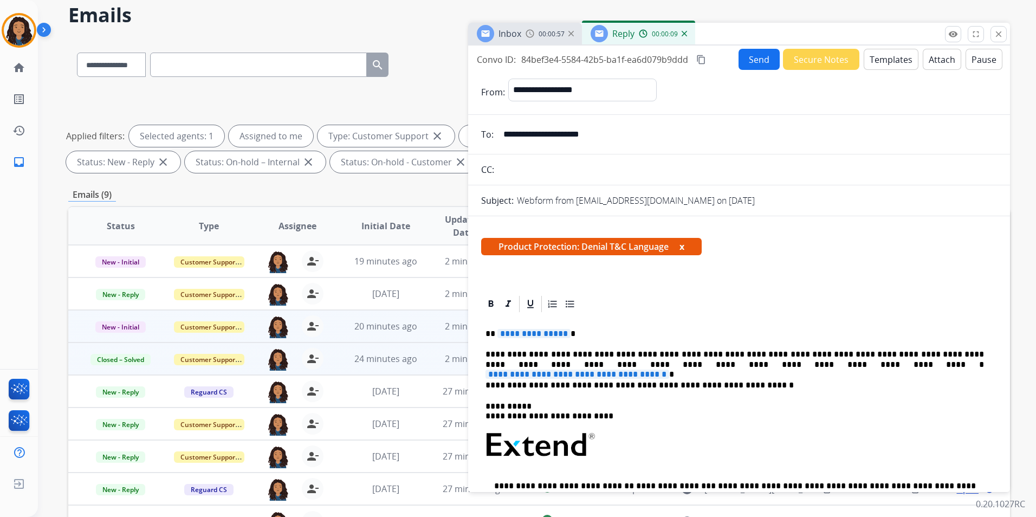
click at [561, 333] on span "**********" at bounding box center [534, 333] width 73 height 9
click at [669, 370] on span "**********" at bounding box center [578, 374] width 184 height 9
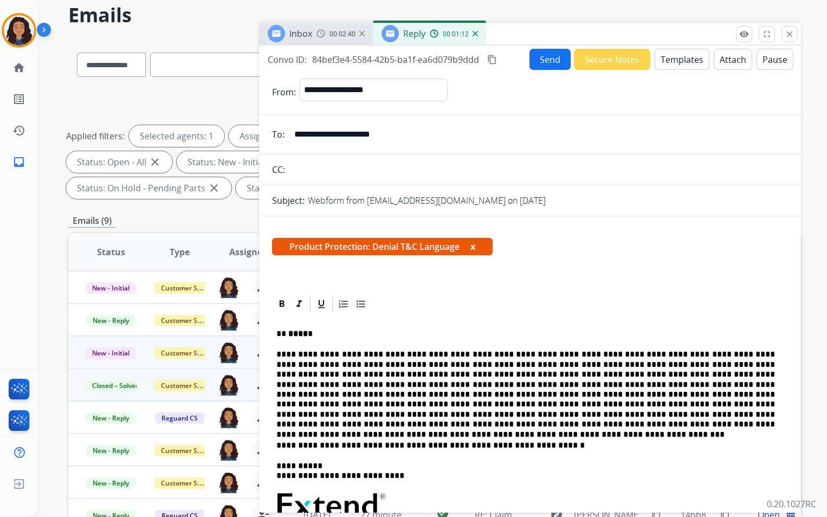
click at [727, 56] on button "Attach" at bounding box center [733, 59] width 38 height 21
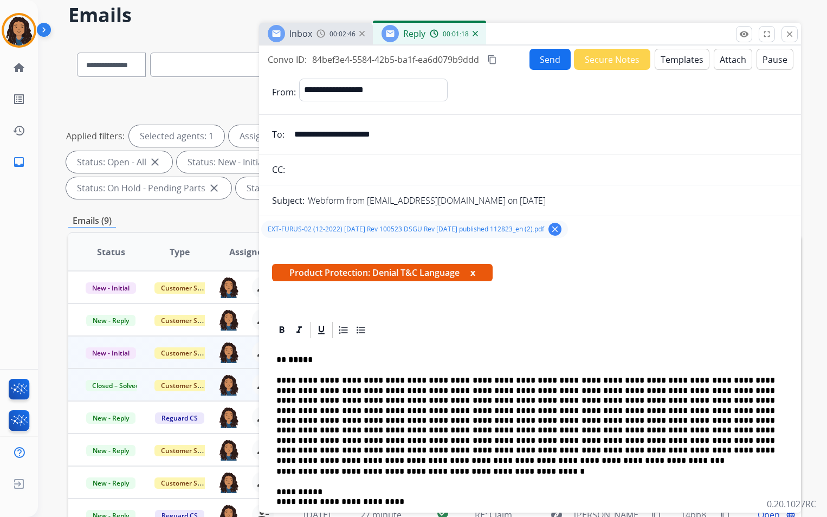
click at [542, 57] on button "Send" at bounding box center [549, 59] width 41 height 21
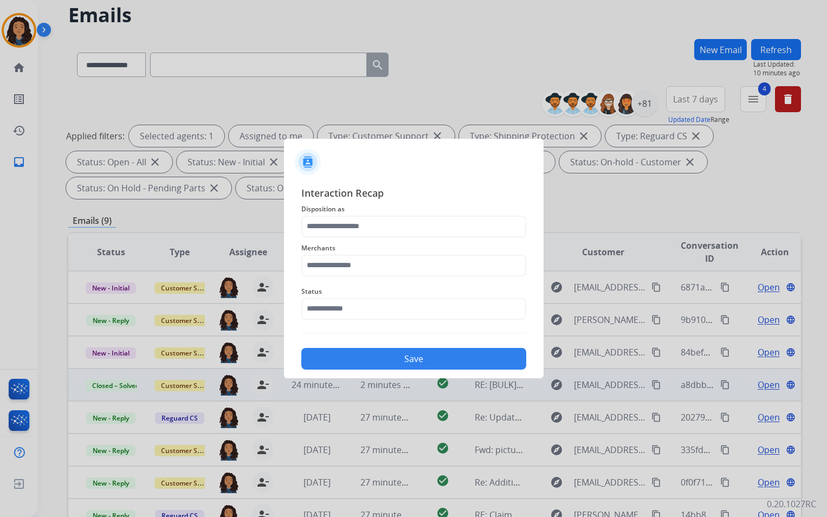
click at [411, 206] on span "Disposition as" at bounding box center [413, 209] width 225 height 13
click at [399, 216] on input "text" at bounding box center [413, 227] width 225 height 22
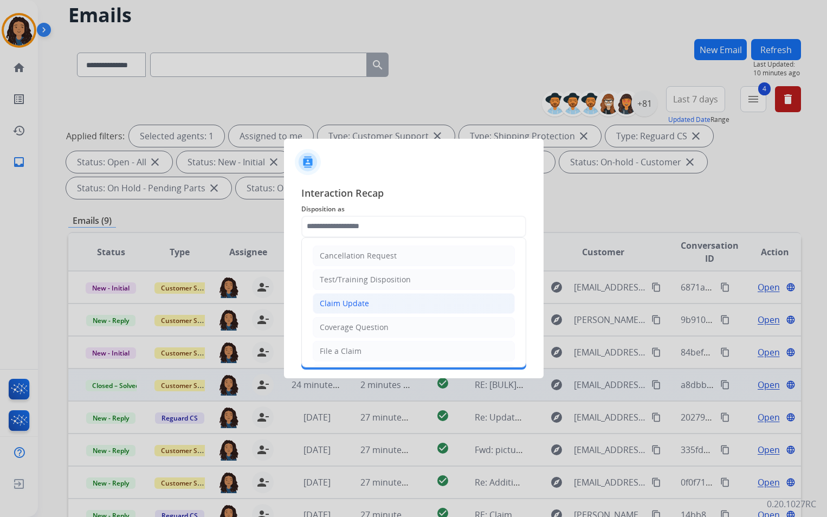
click at [358, 300] on div "Claim Update" at bounding box center [344, 303] width 49 height 11
type input "**********"
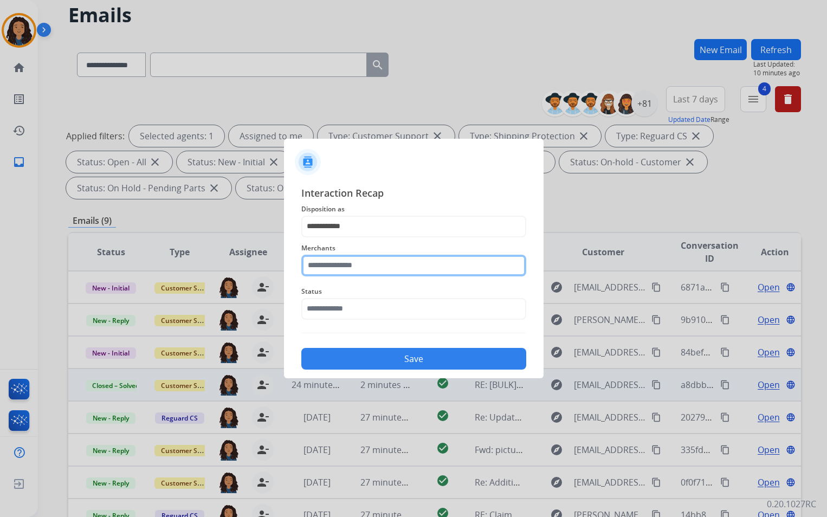
click at [356, 271] on input "text" at bounding box center [413, 266] width 225 height 22
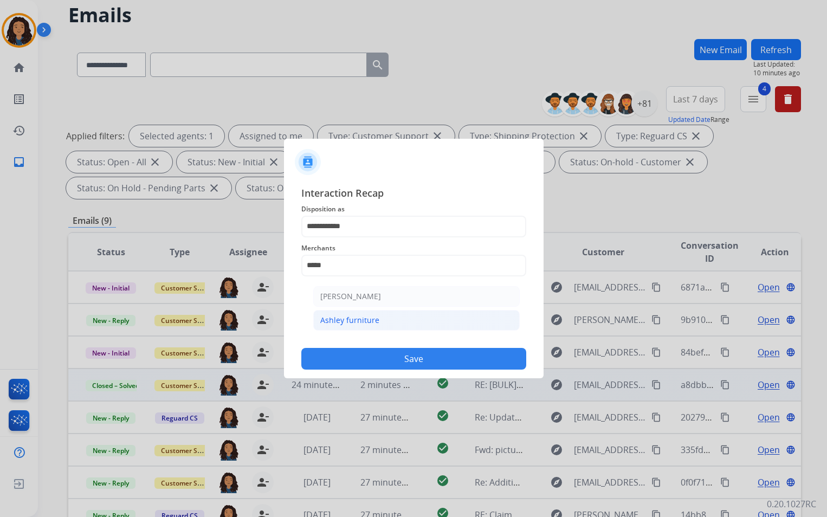
click at [365, 326] on li "Ashley furniture" at bounding box center [416, 320] width 206 height 21
type input "**********"
click at [361, 313] on input "text" at bounding box center [413, 309] width 225 height 22
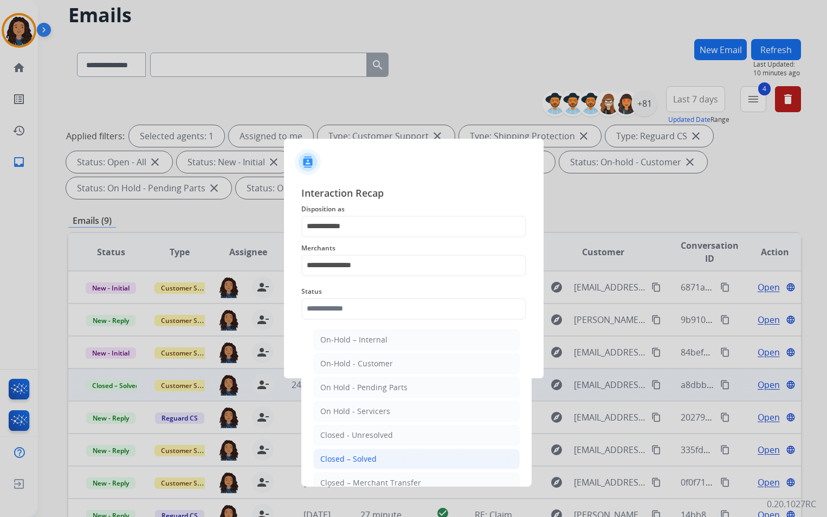
drag, startPoint x: 363, startPoint y: 460, endPoint x: 363, endPoint y: 449, distance: 11.4
click at [363, 460] on div "Closed – Solved" at bounding box center [348, 459] width 56 height 11
type input "**********"
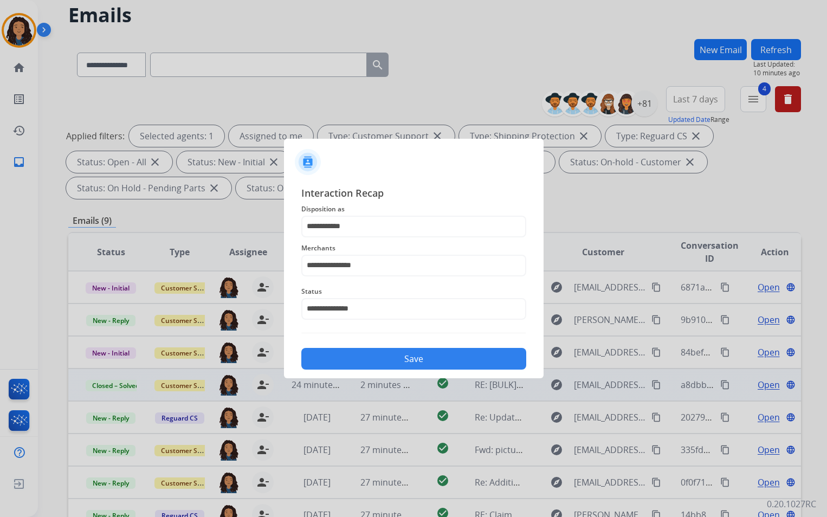
click at [381, 360] on button "Save" at bounding box center [413, 359] width 225 height 22
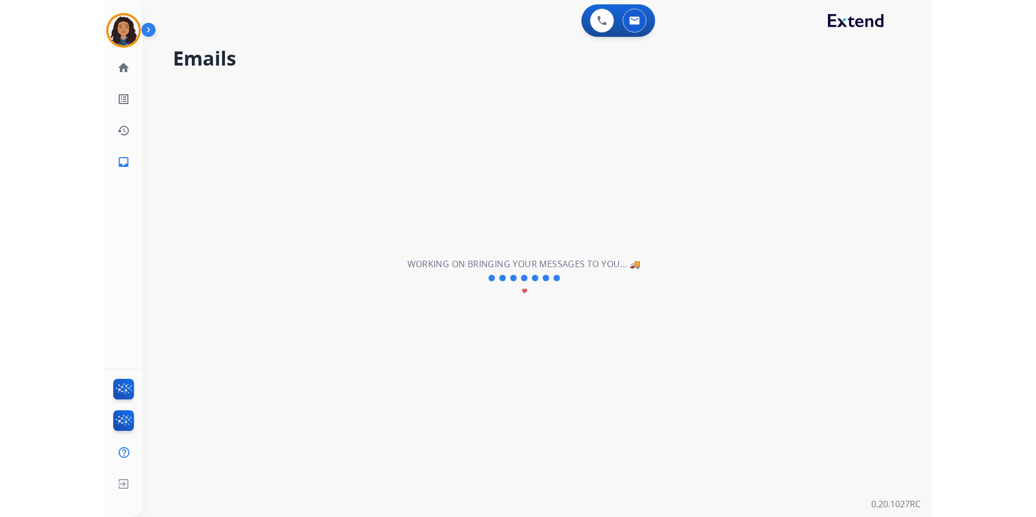
scroll to position [0, 0]
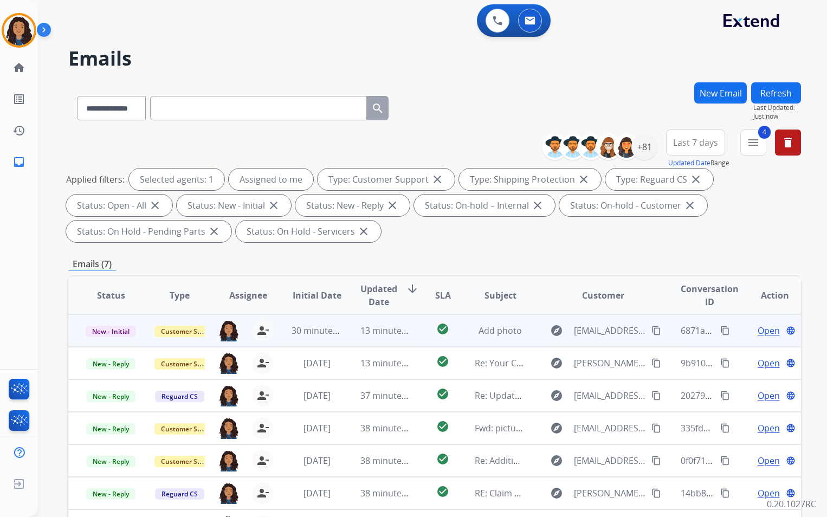
click at [766, 326] on span "Open" at bounding box center [769, 330] width 22 height 13
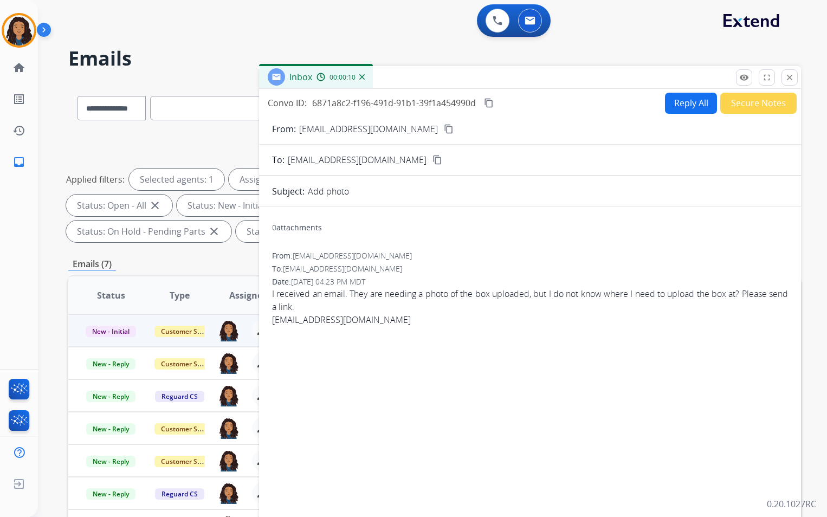
click at [683, 100] on button "Reply All" at bounding box center [691, 103] width 52 height 21
select select "**********"
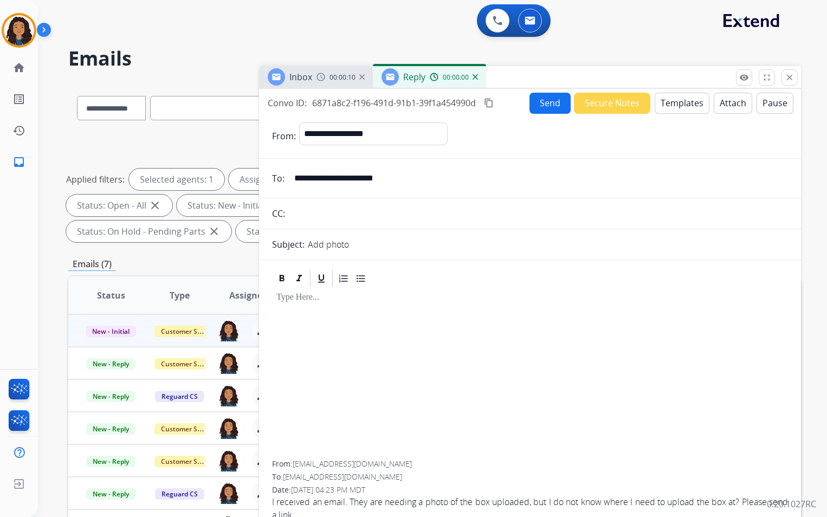
click at [683, 100] on button "Templates" at bounding box center [682, 103] width 55 height 21
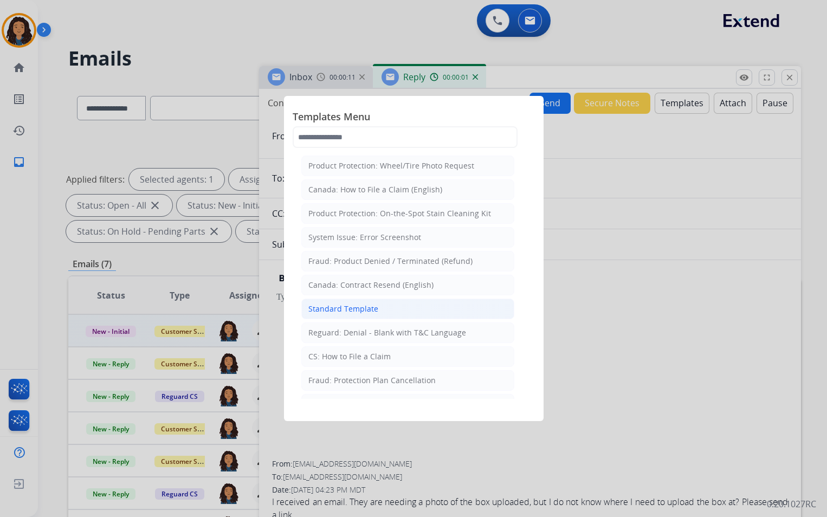
click at [346, 307] on div "Standard Template" at bounding box center [343, 308] width 70 height 11
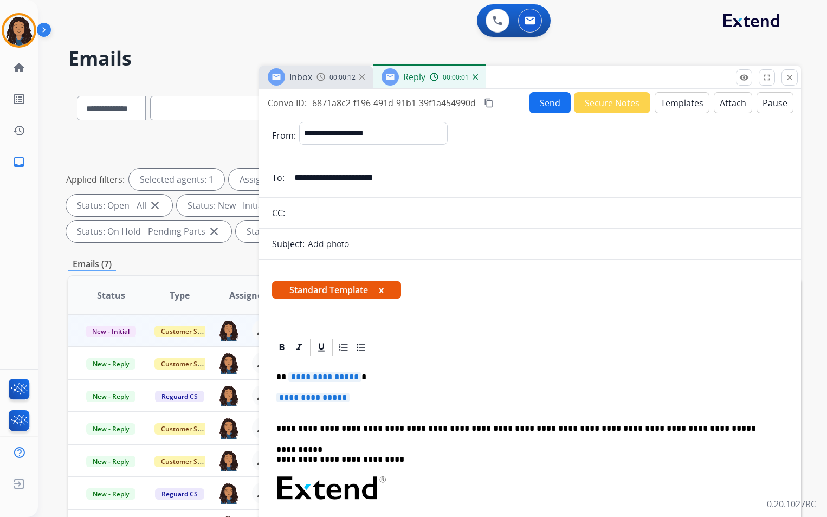
click at [300, 70] on div "Inbox" at bounding box center [290, 76] width 44 height 17
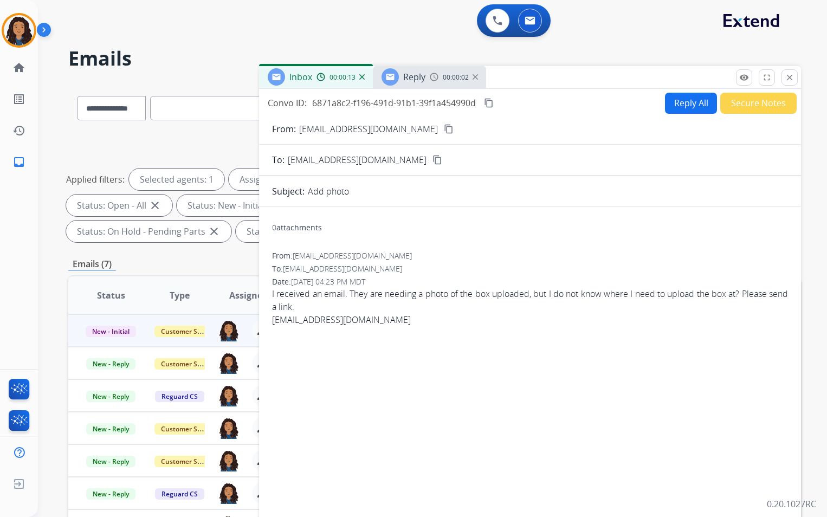
drag, startPoint x: 416, startPoint y: 128, endPoint x: 418, endPoint y: 85, distance: 44.0
click at [444, 128] on mat-icon "content_copy" at bounding box center [449, 129] width 10 height 10
drag, startPoint x: 418, startPoint y: 77, endPoint x: 414, endPoint y: 71, distance: 7.8
click at [416, 76] on span "Reply" at bounding box center [414, 77] width 22 height 12
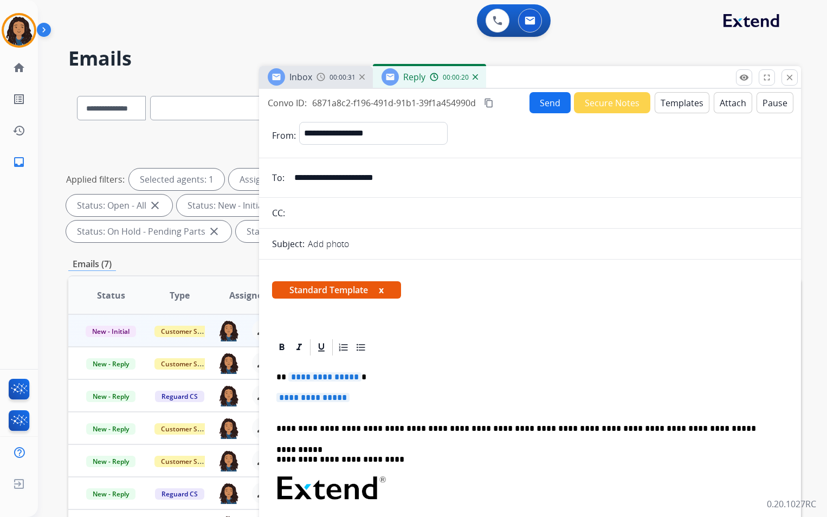
click at [358, 395] on p "**********" at bounding box center [529, 403] width 507 height 20
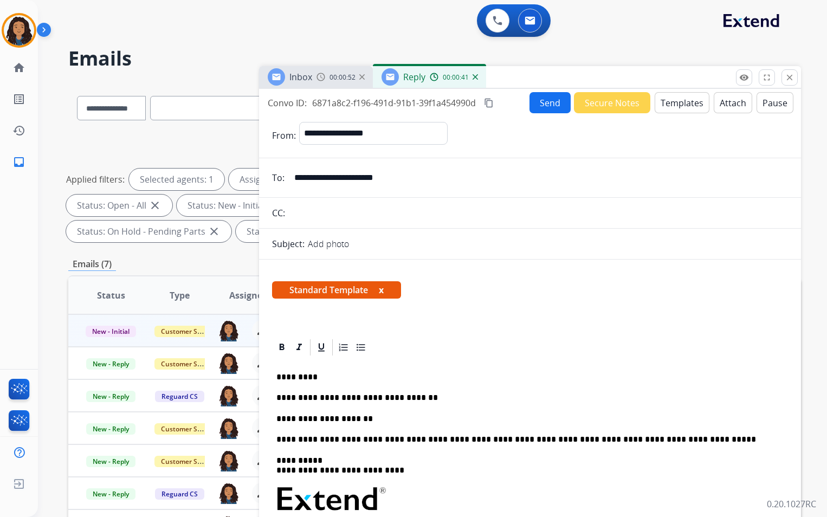
click at [546, 105] on button "Send" at bounding box center [549, 102] width 41 height 21
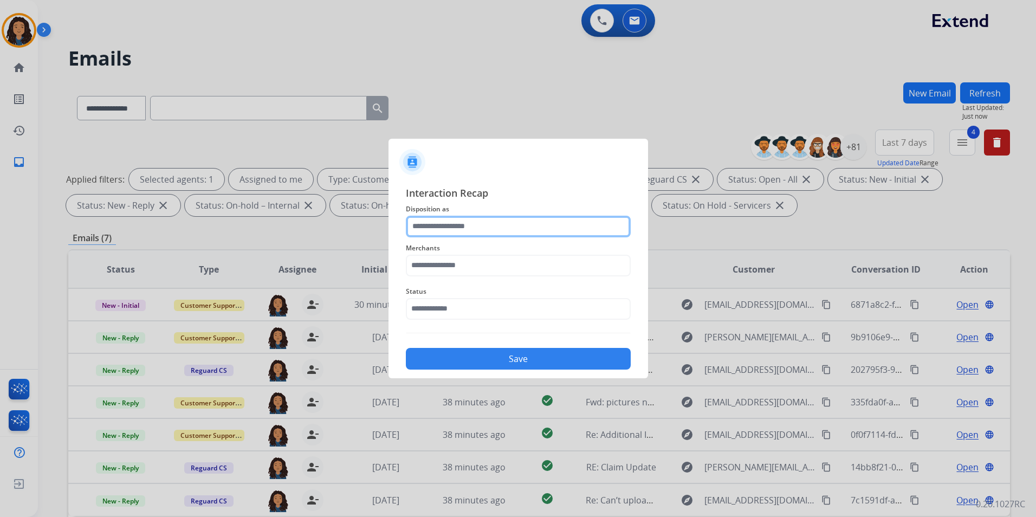
click at [505, 229] on input "text" at bounding box center [518, 227] width 225 height 22
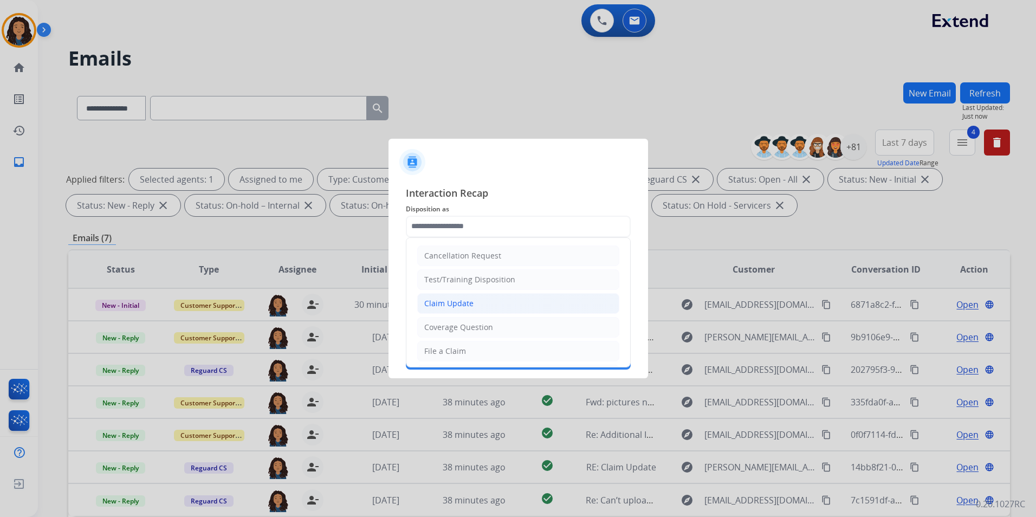
click at [466, 306] on div "Claim Update" at bounding box center [448, 303] width 49 height 11
type input "**********"
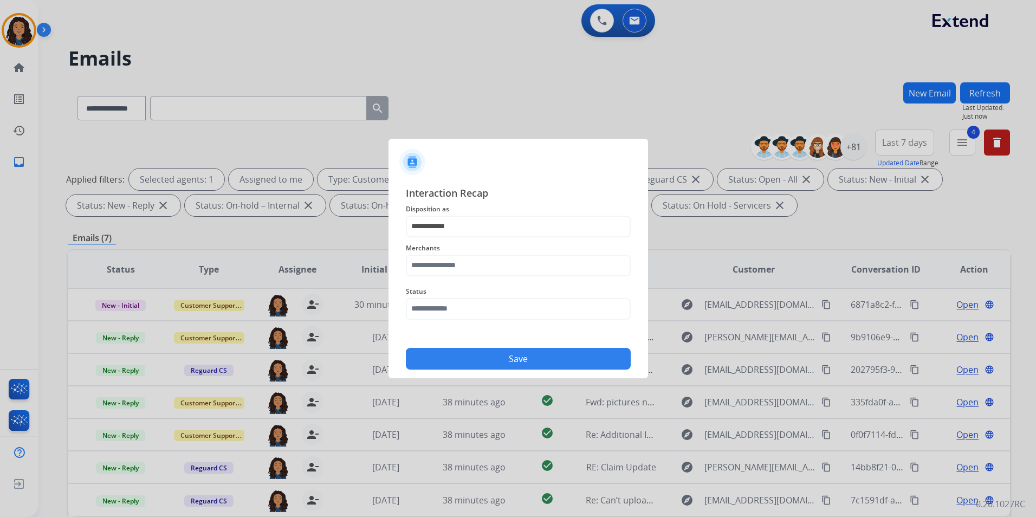
click at [457, 283] on div "Status" at bounding box center [518, 302] width 225 height 43
click at [465, 264] on input "text" at bounding box center [518, 266] width 225 height 22
click at [479, 296] on div "[PERSON_NAME]" at bounding box center [455, 296] width 61 height 11
type input "**********"
click at [471, 323] on div "Status" at bounding box center [518, 302] width 225 height 43
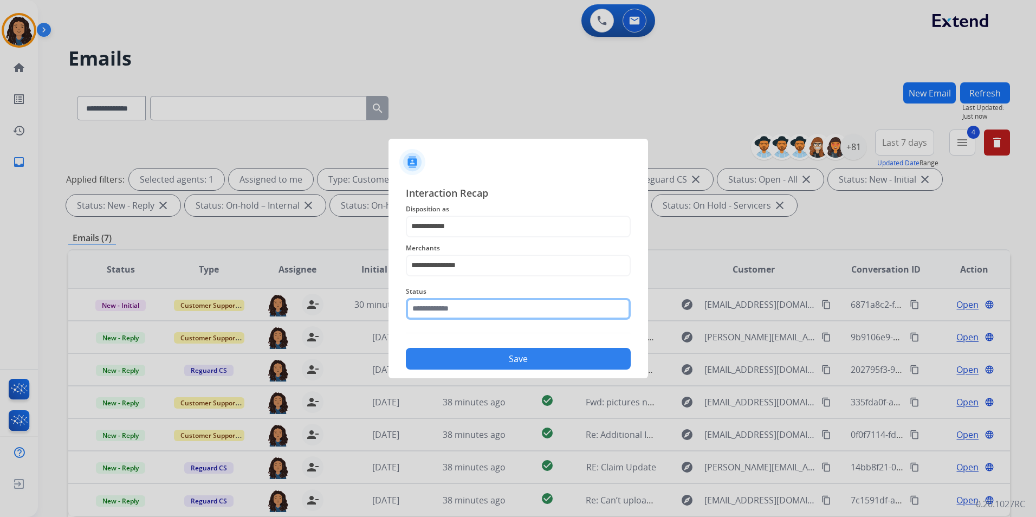
click at [472, 309] on input "text" at bounding box center [518, 309] width 225 height 22
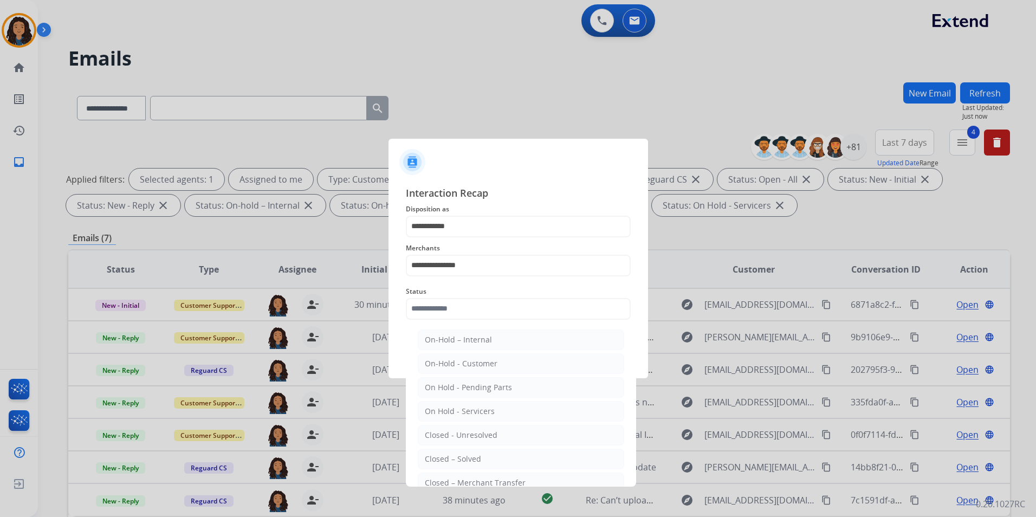
click at [473, 455] on div "Closed – Solved" at bounding box center [453, 459] width 56 height 11
type input "**********"
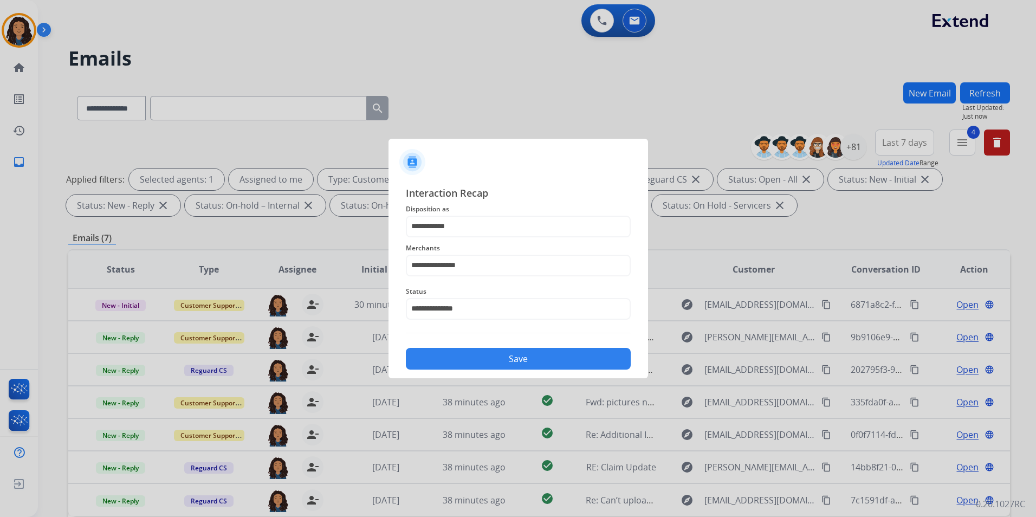
click at [517, 357] on button "Save" at bounding box center [518, 359] width 225 height 22
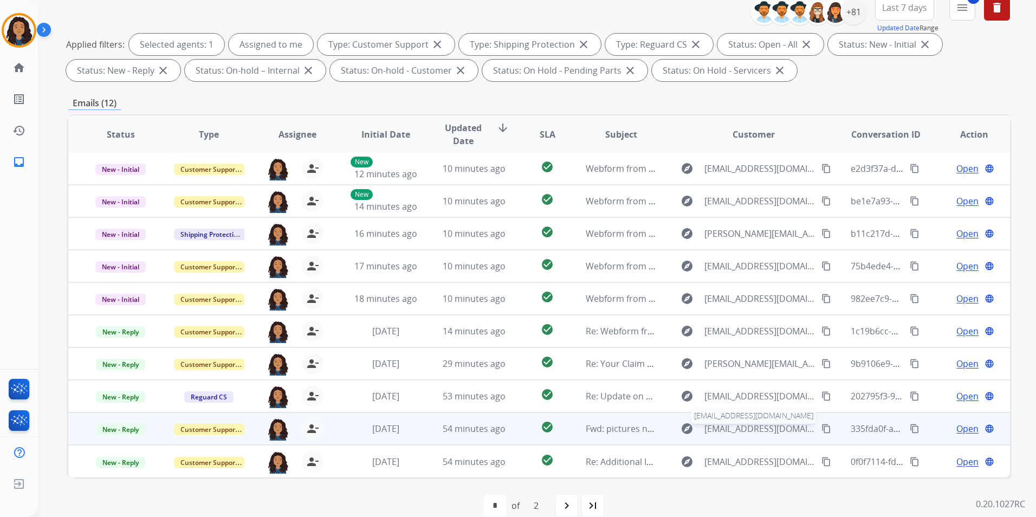
scroll to position [152, 0]
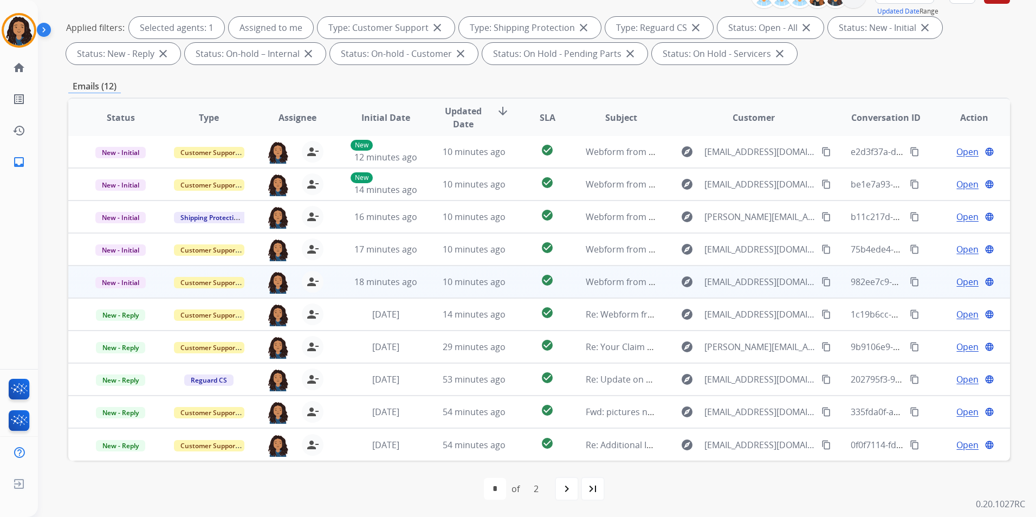
click at [957, 285] on span "Open" at bounding box center [968, 281] width 22 height 13
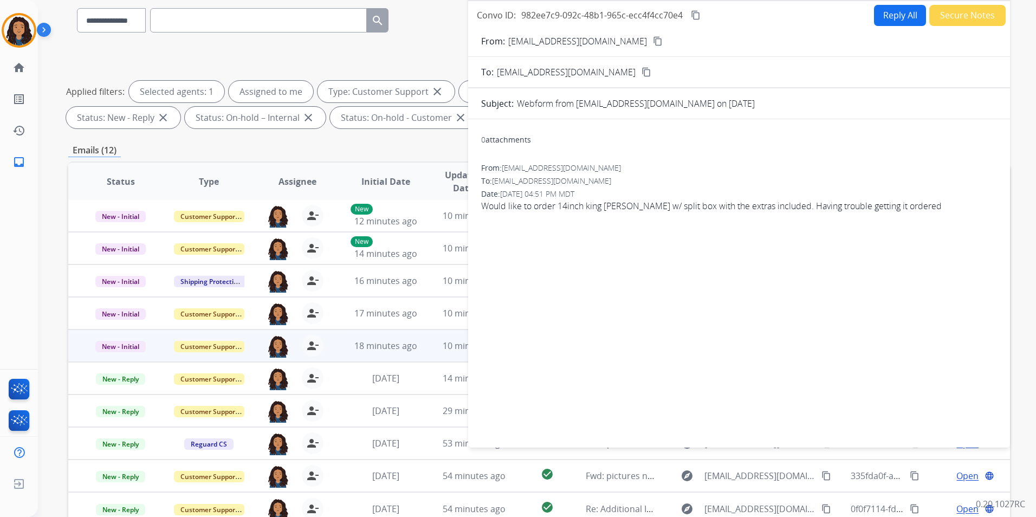
scroll to position [0, 0]
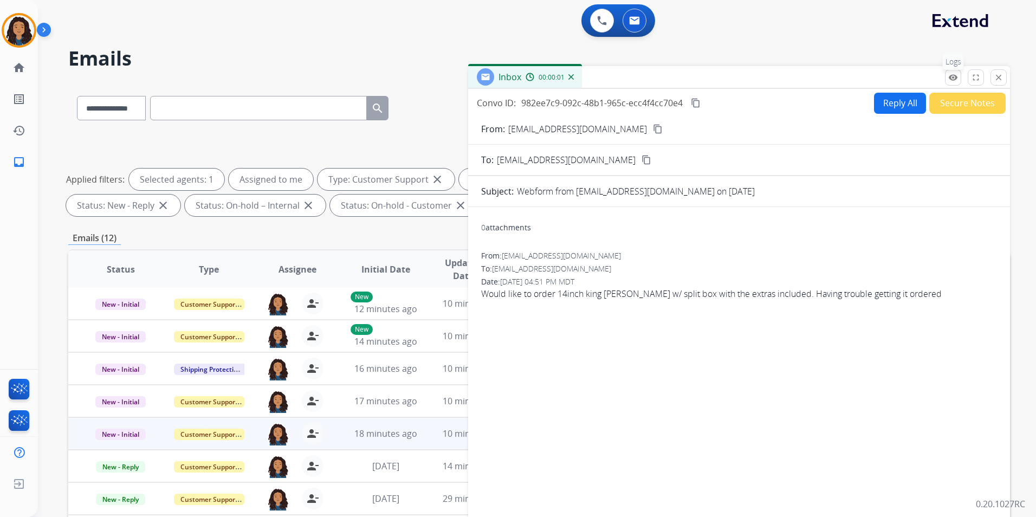
click at [950, 80] on mat-icon "remove_red_eye" at bounding box center [953, 78] width 10 height 10
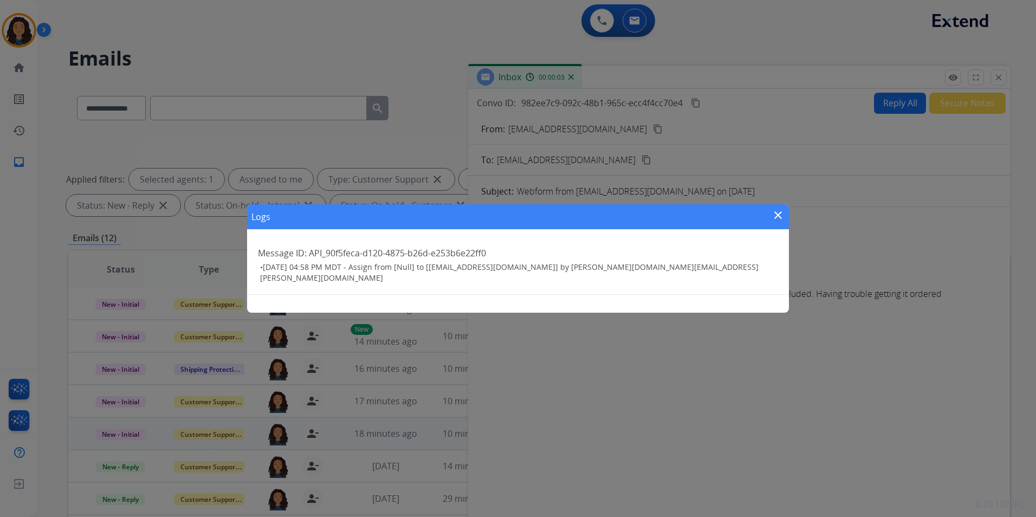
click at [773, 217] on mat-icon "close" at bounding box center [778, 215] width 13 height 13
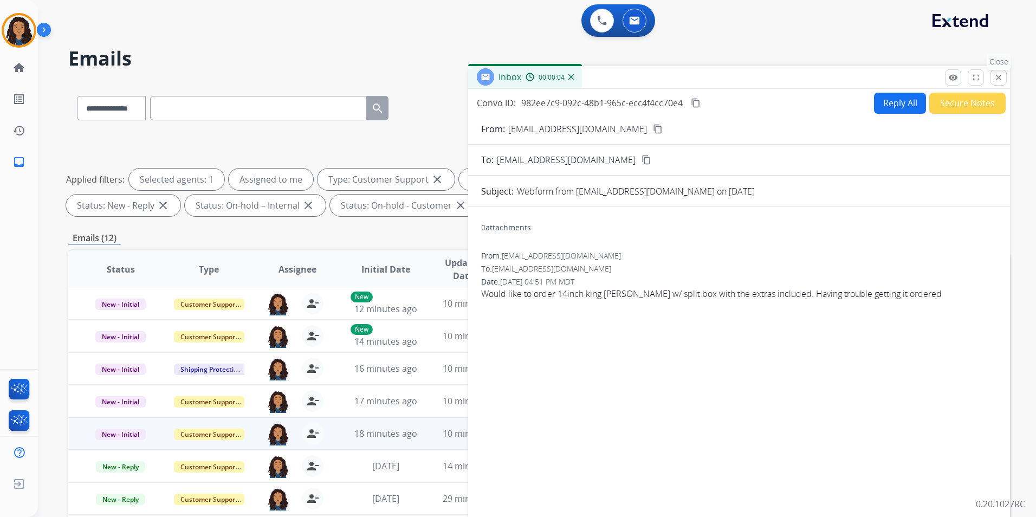
click at [998, 74] on mat-icon "close" at bounding box center [999, 78] width 10 height 10
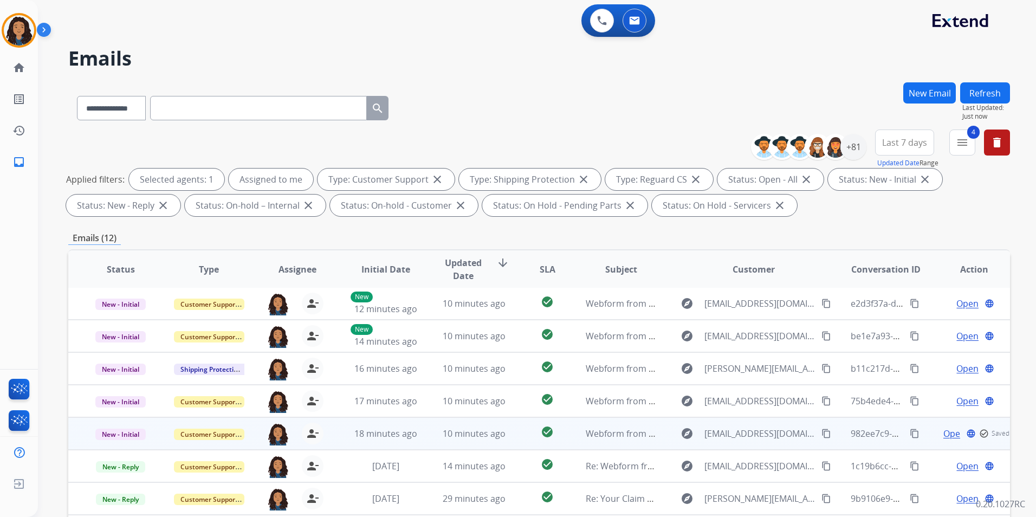
click at [945, 434] on span "Open" at bounding box center [955, 433] width 22 height 13
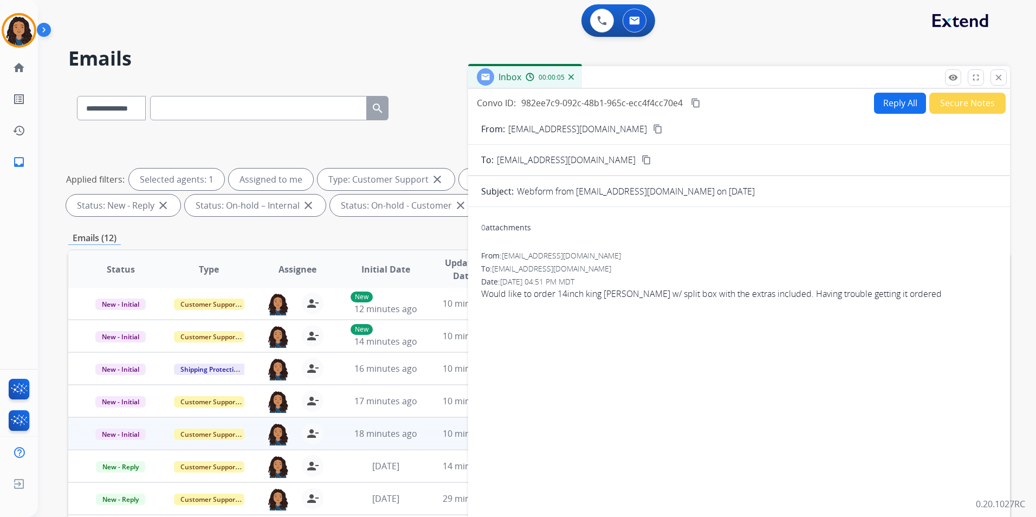
click at [653, 127] on mat-icon "content_copy" at bounding box center [658, 129] width 10 height 10
click at [884, 104] on button "Reply All" at bounding box center [900, 103] width 52 height 21
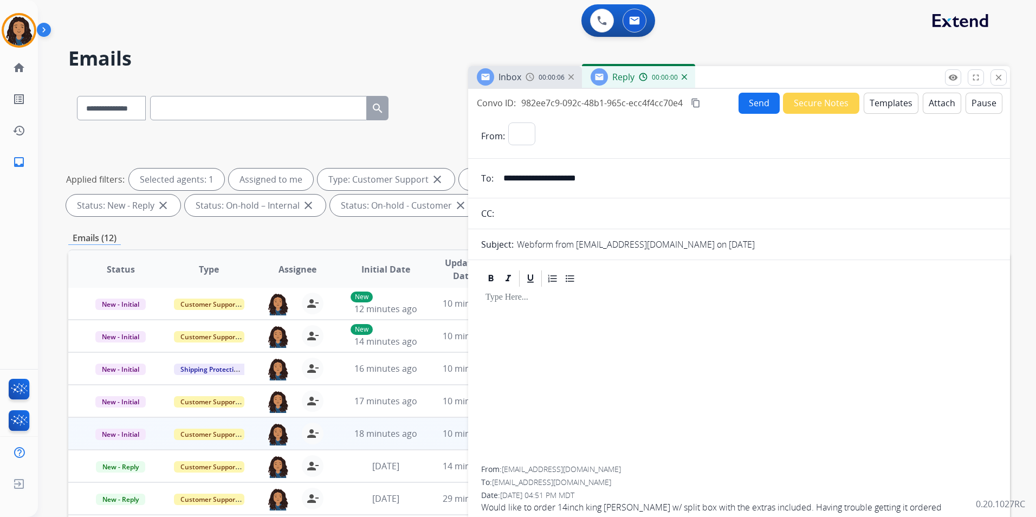
click at [884, 104] on button "Templates" at bounding box center [891, 103] width 55 height 21
select select "**********"
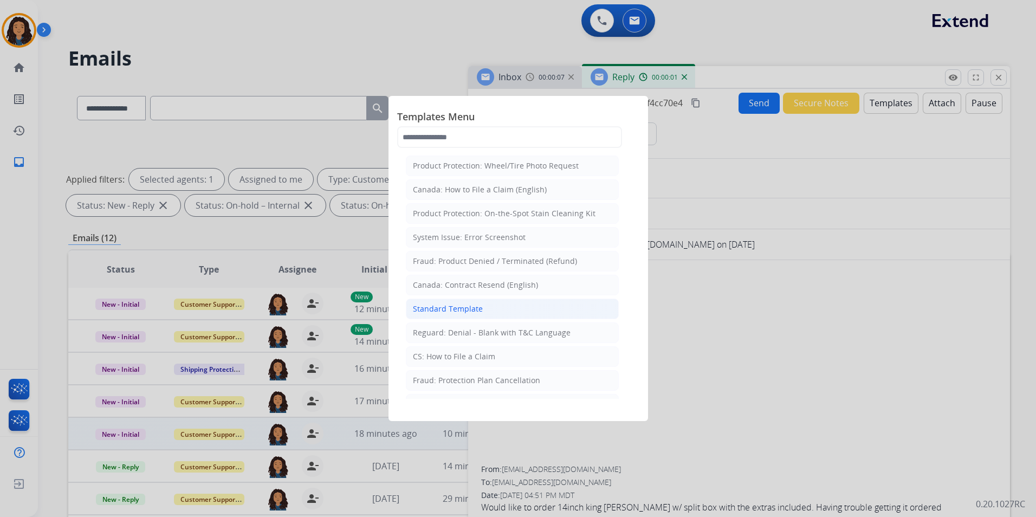
click at [532, 307] on li "Standard Template" at bounding box center [512, 309] width 213 height 21
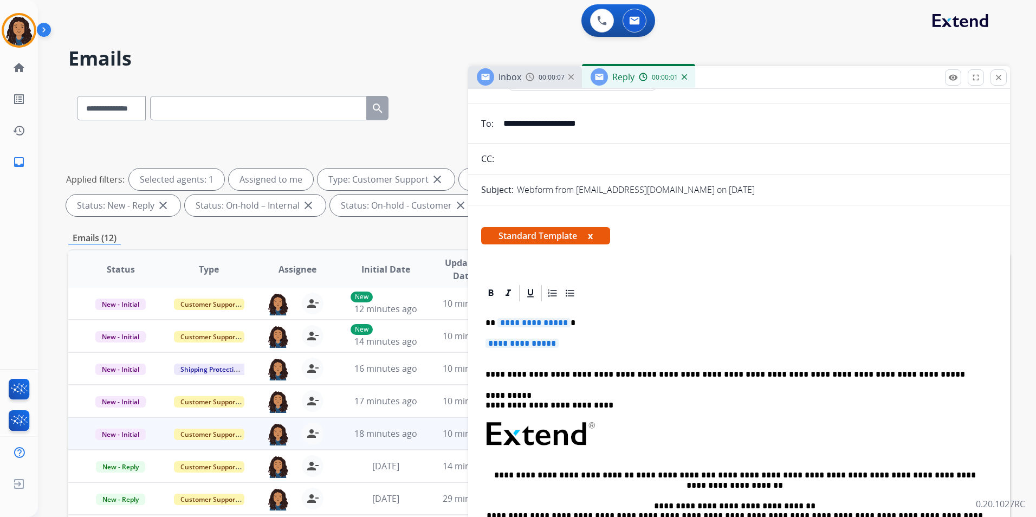
scroll to position [163, 0]
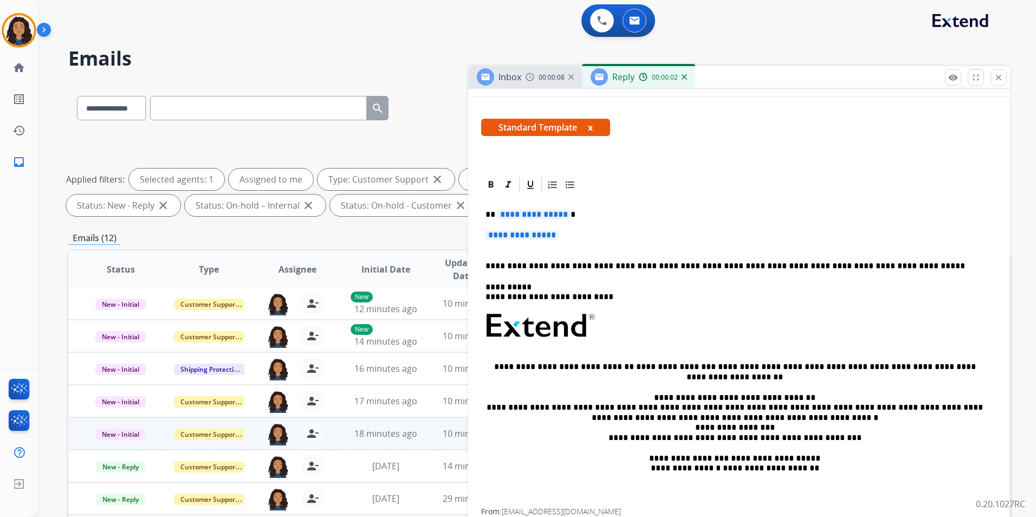
click at [574, 230] on p "**********" at bounding box center [739, 240] width 507 height 20
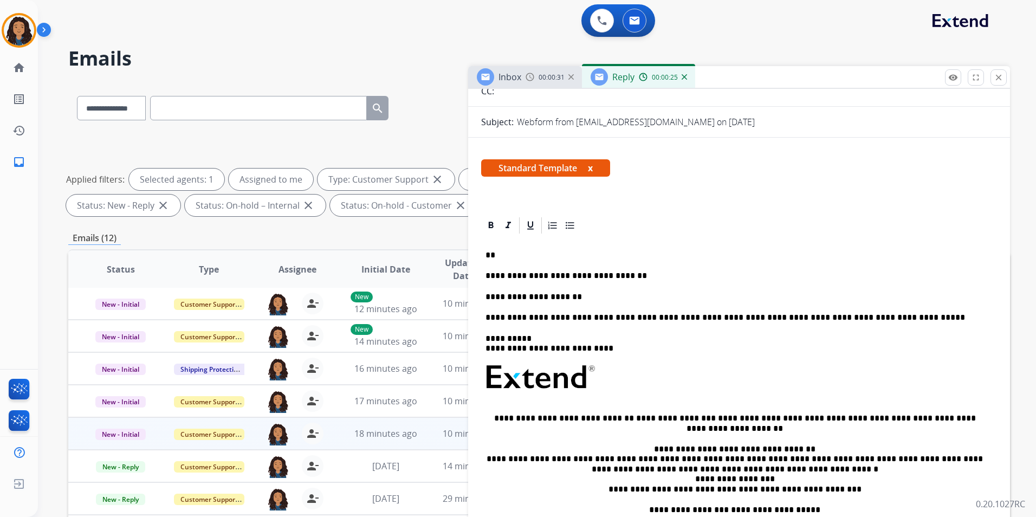
scroll to position [0, 0]
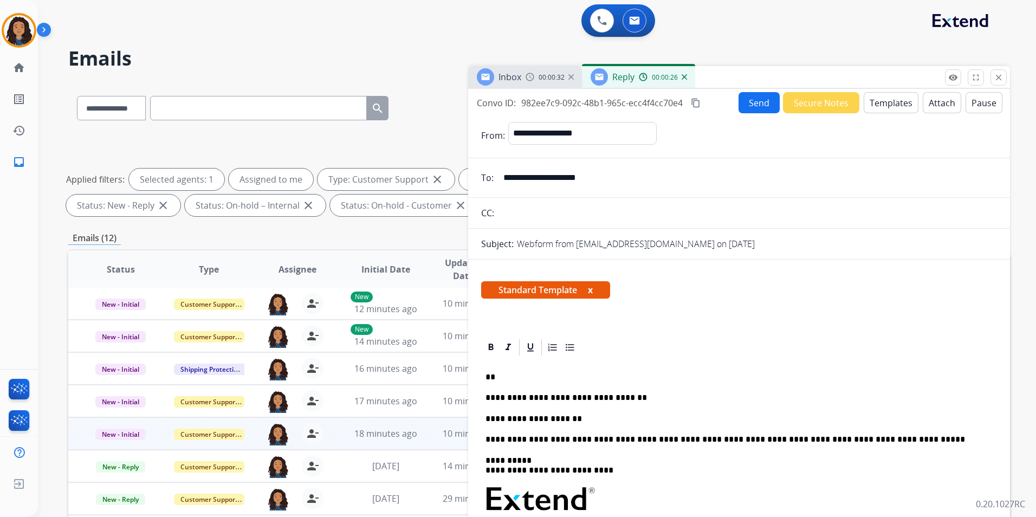
click at [747, 108] on button "Send" at bounding box center [759, 102] width 41 height 21
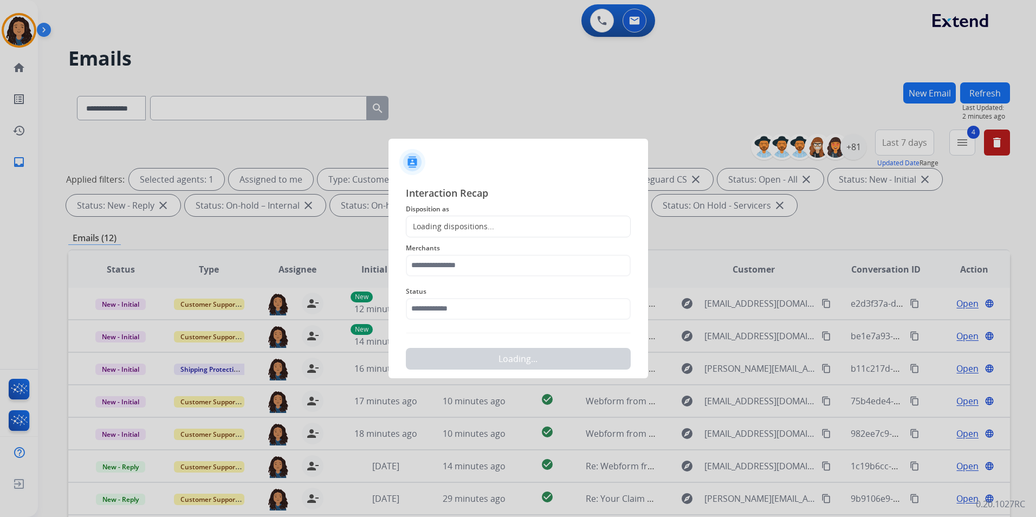
click at [507, 224] on div "Loading dispositions..." at bounding box center [518, 227] width 225 height 22
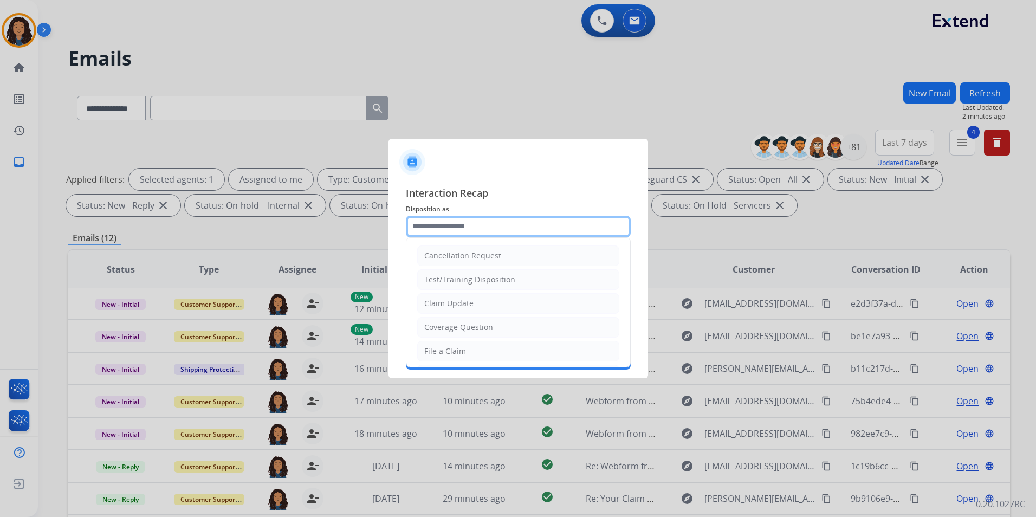
click at [507, 224] on input "text" at bounding box center [518, 227] width 225 height 22
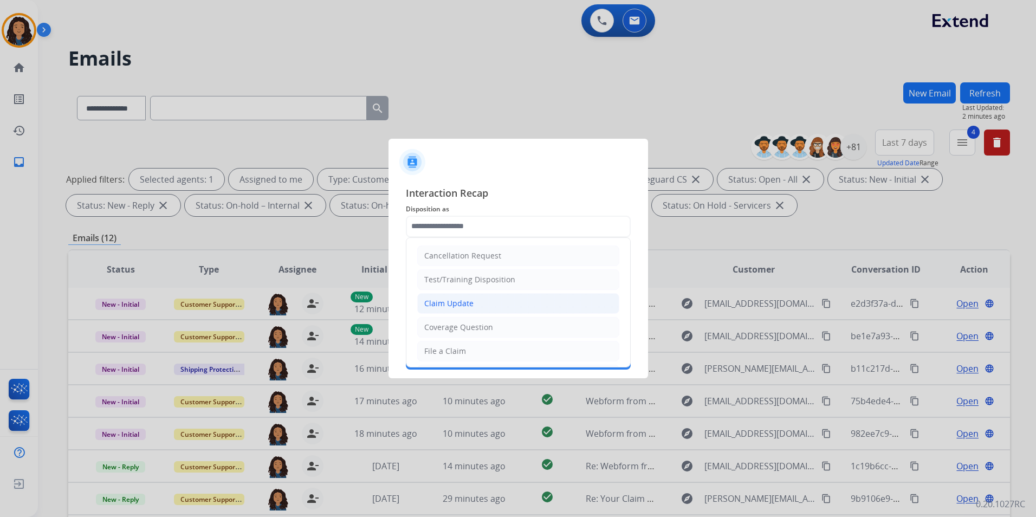
click at [473, 312] on li "Claim Update" at bounding box center [518, 303] width 202 height 21
type input "**********"
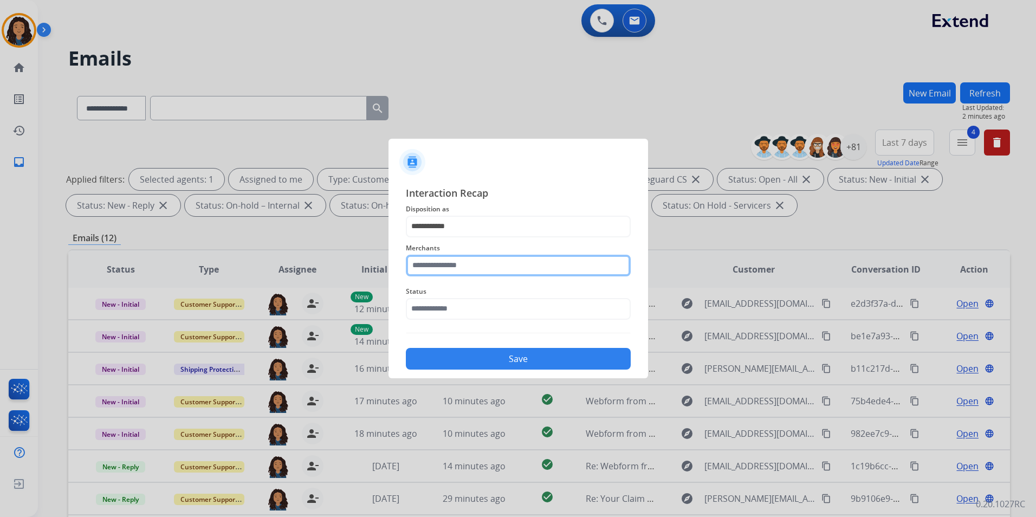
click at [475, 272] on input "text" at bounding box center [518, 266] width 225 height 22
click at [463, 307] on ul "Not found" at bounding box center [521, 299] width 213 height 37
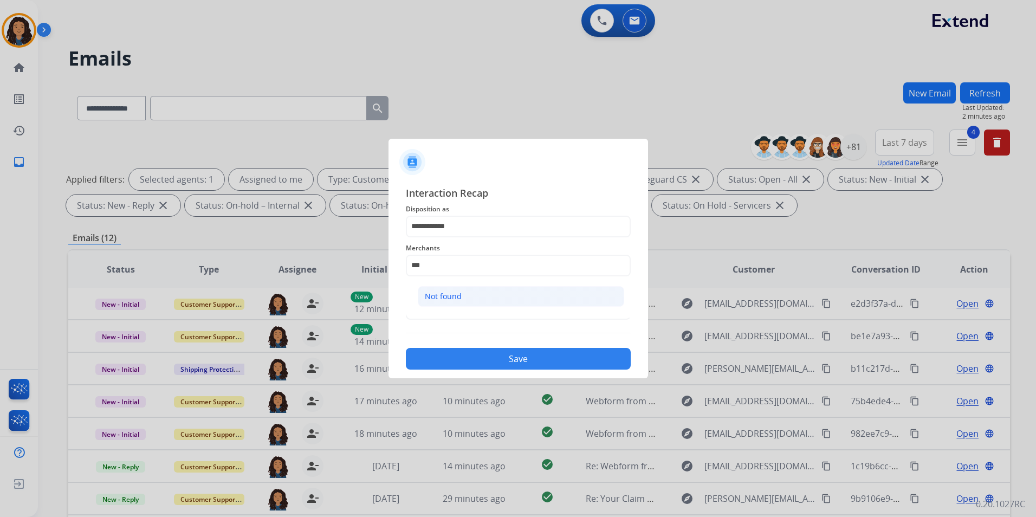
click at [463, 303] on li "Not found" at bounding box center [521, 296] width 206 height 21
type input "*********"
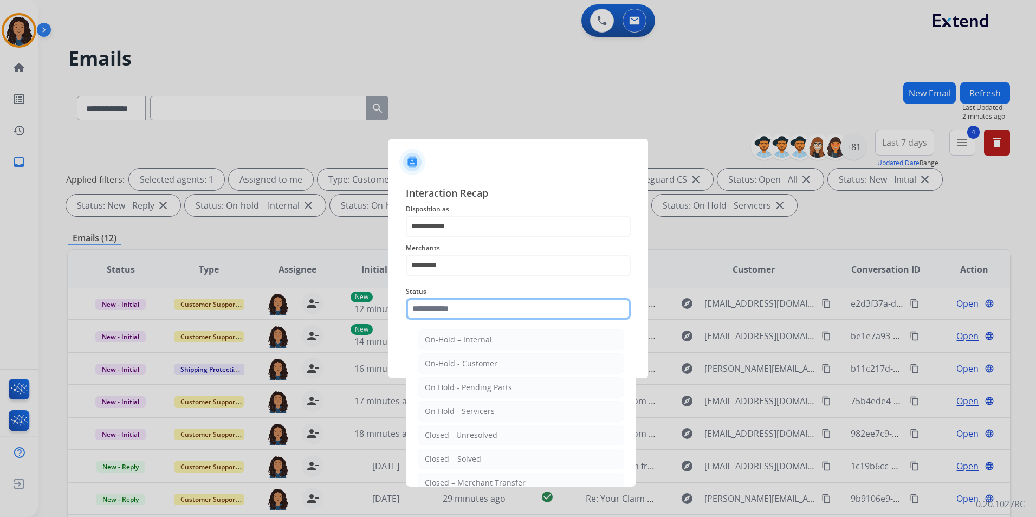
click at [463, 303] on input "text" at bounding box center [518, 309] width 225 height 22
drag, startPoint x: 463, startPoint y: 462, endPoint x: 467, endPoint y: 453, distance: 9.8
click at [464, 457] on div "Closed – Solved" at bounding box center [453, 459] width 56 height 11
type input "**********"
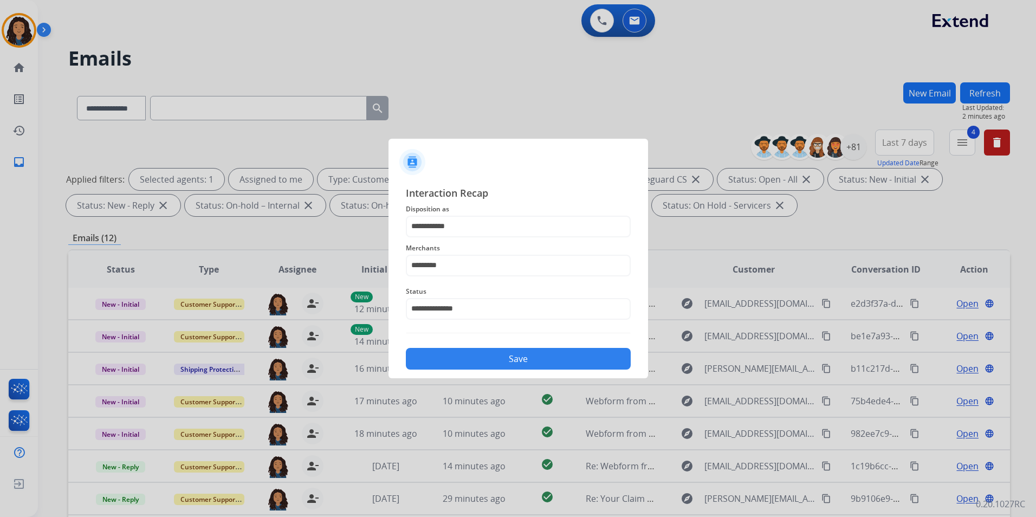
click at [518, 336] on div "**********" at bounding box center [518, 277] width 225 height 185
click at [511, 358] on button "Save" at bounding box center [518, 359] width 225 height 22
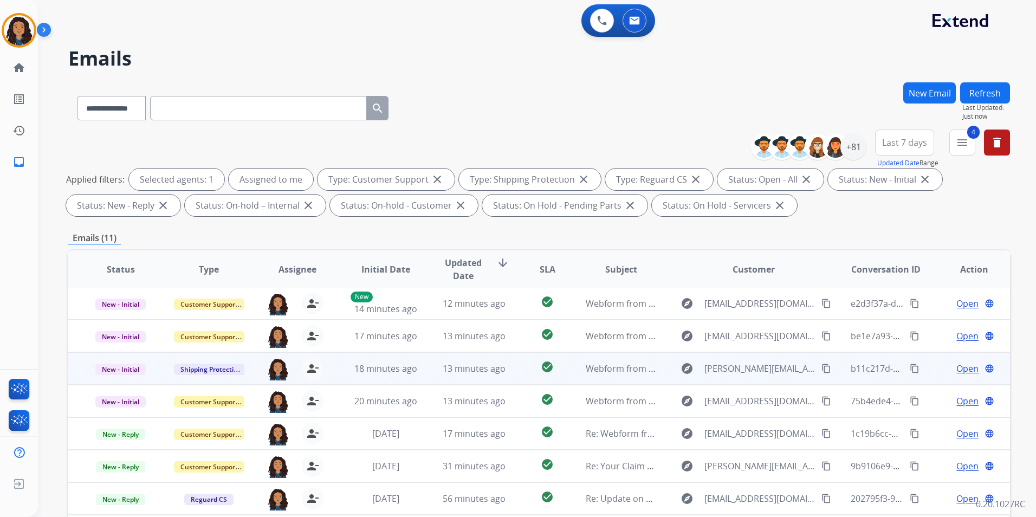
click at [957, 372] on span "Open" at bounding box center [968, 368] width 22 height 13
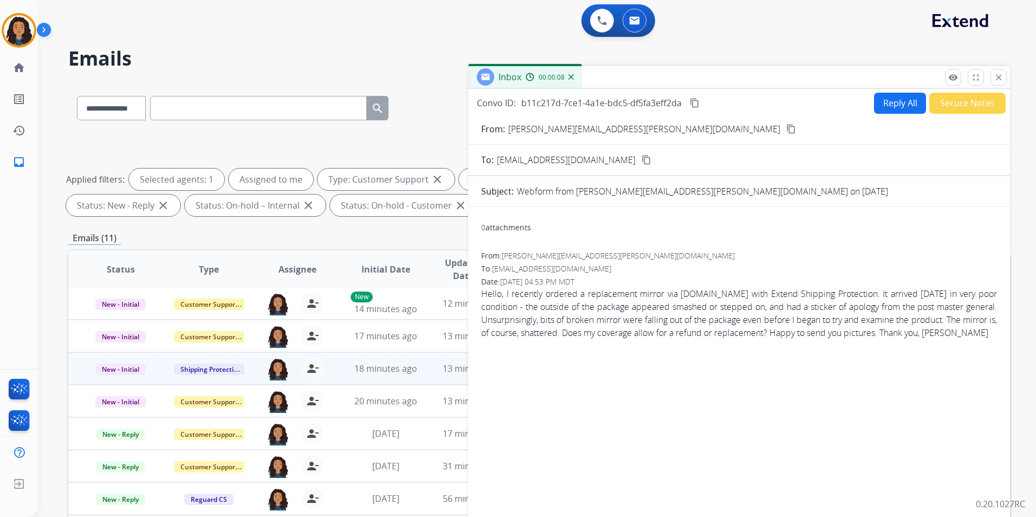
click at [786, 128] on mat-icon "content_copy" at bounding box center [791, 129] width 10 height 10
click at [886, 102] on button "Reply All" at bounding box center [900, 103] width 52 height 21
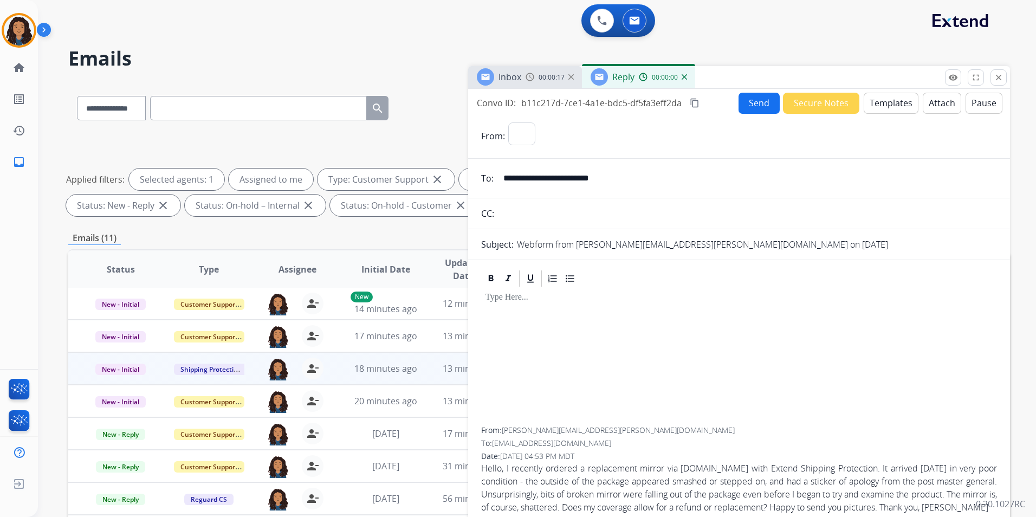
click at [886, 102] on button "Templates" at bounding box center [891, 103] width 55 height 21
select select "**********"
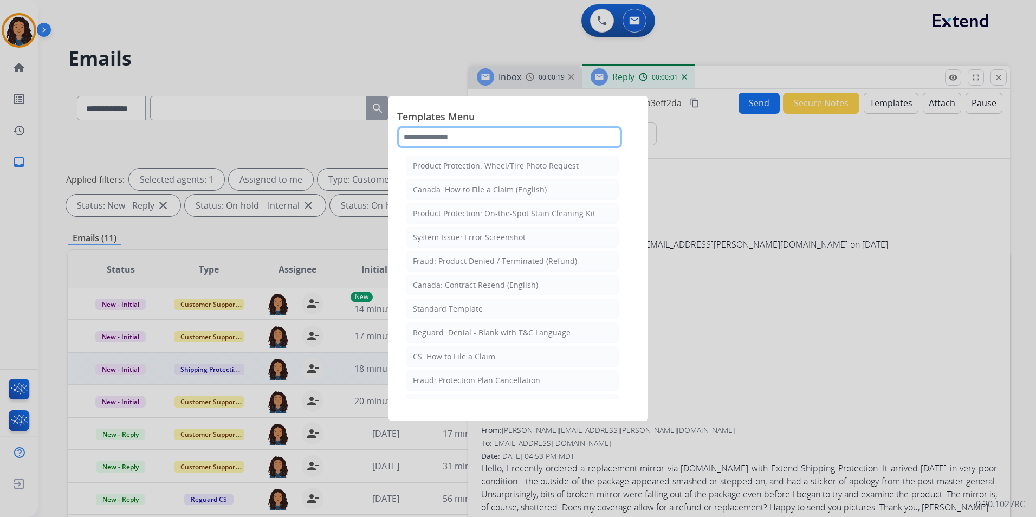
click at [539, 135] on input "text" at bounding box center [509, 137] width 225 height 22
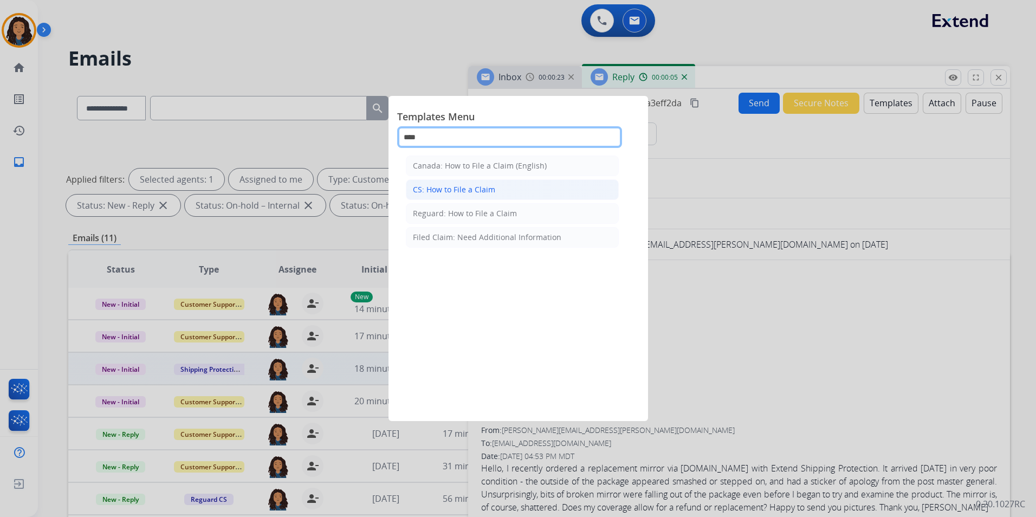
type input "****"
click at [526, 191] on li "CS: How to File a Claim" at bounding box center [512, 189] width 213 height 21
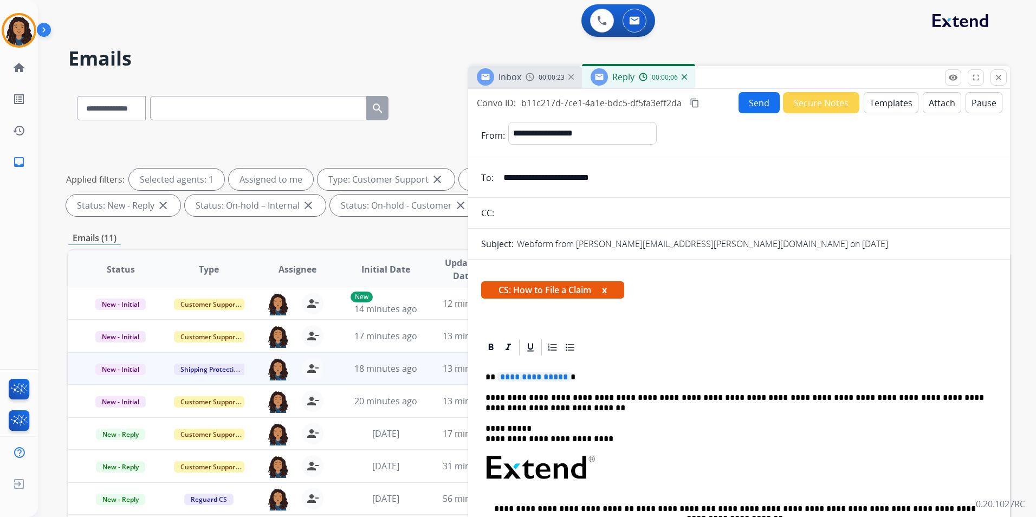
click at [547, 374] on span "**********" at bounding box center [534, 376] width 73 height 9
click at [748, 108] on button "Send" at bounding box center [759, 102] width 41 height 21
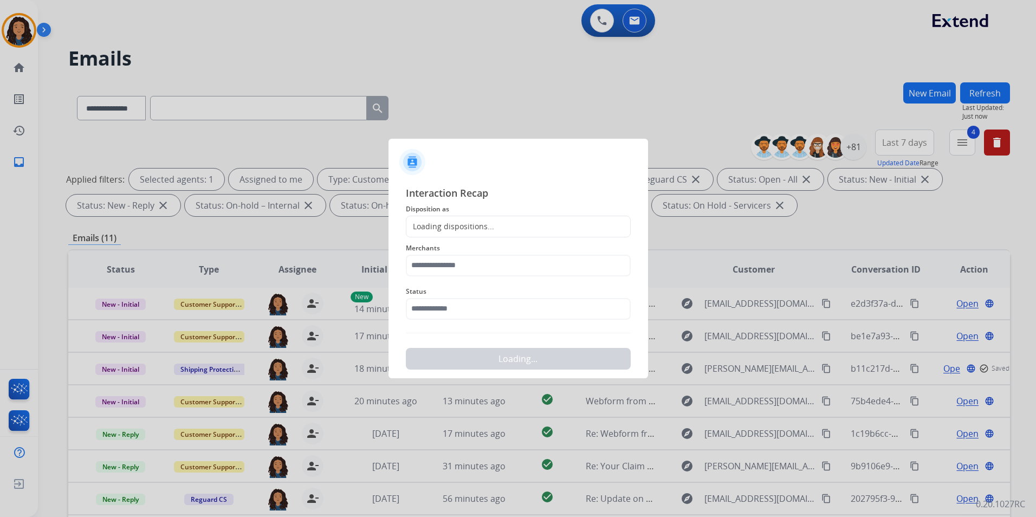
click at [493, 220] on div "Loading dispositions..." at bounding box center [518, 227] width 225 height 22
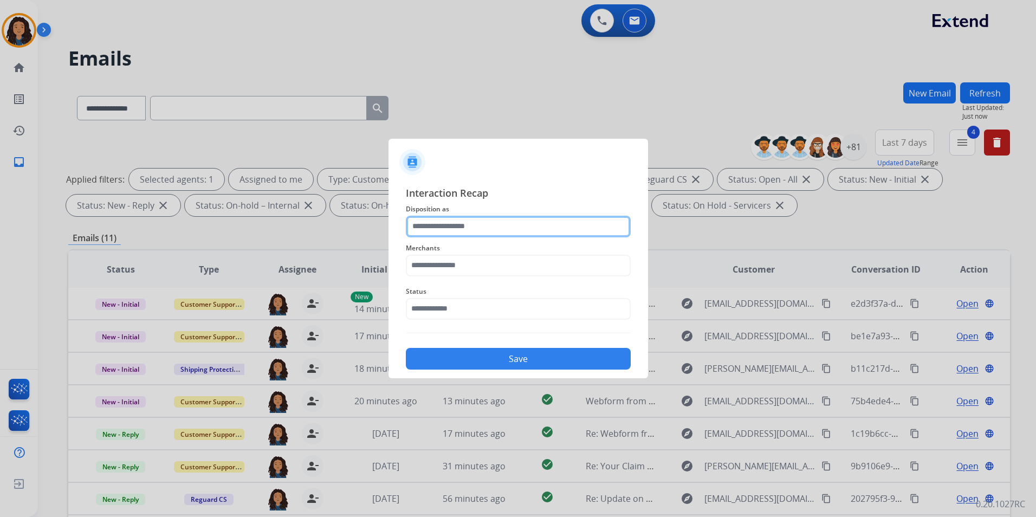
click at [494, 230] on input "text" at bounding box center [518, 227] width 225 height 22
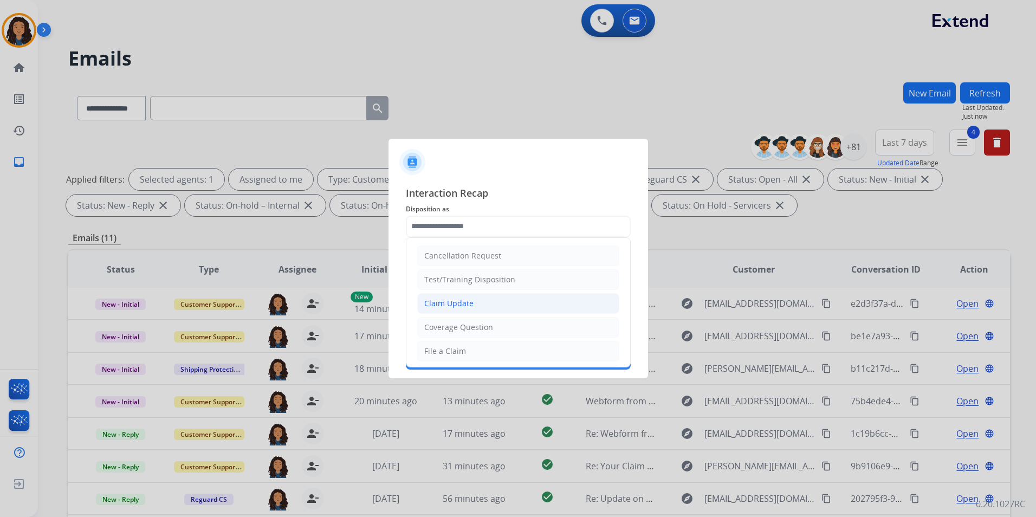
click at [467, 307] on div "Claim Update" at bounding box center [448, 303] width 49 height 11
type input "**********"
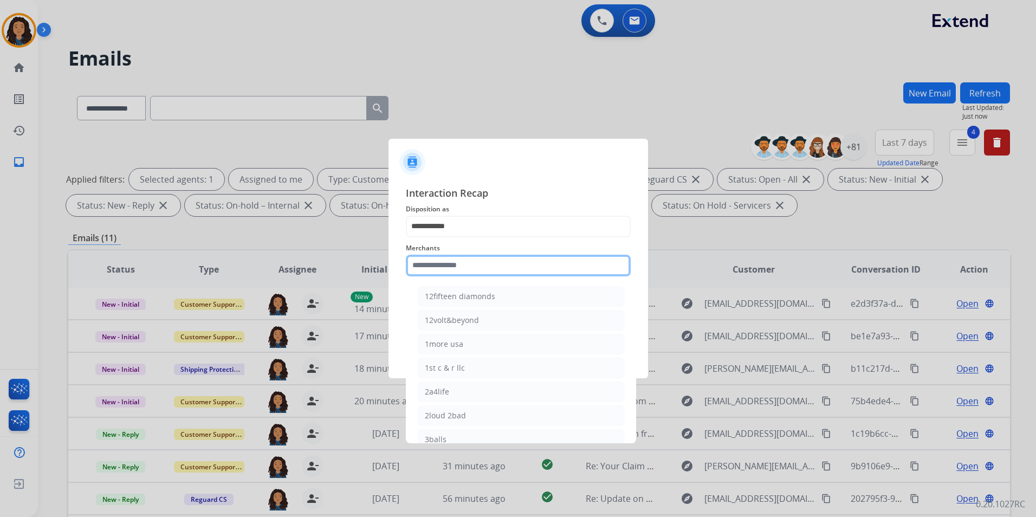
click at [473, 255] on input "text" at bounding box center [518, 266] width 225 height 22
type input "*"
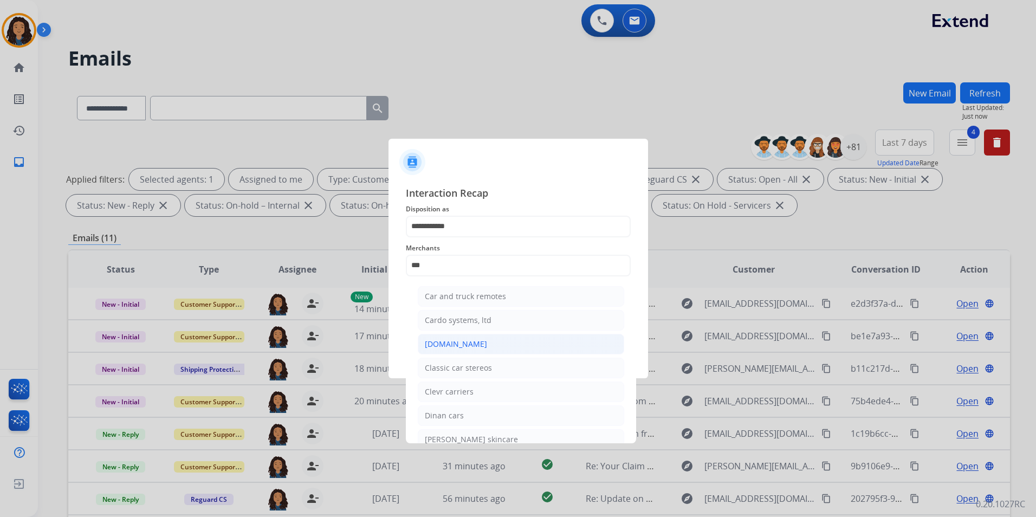
click at [504, 347] on li "[DOMAIN_NAME]" at bounding box center [521, 344] width 206 height 21
type input "**********"
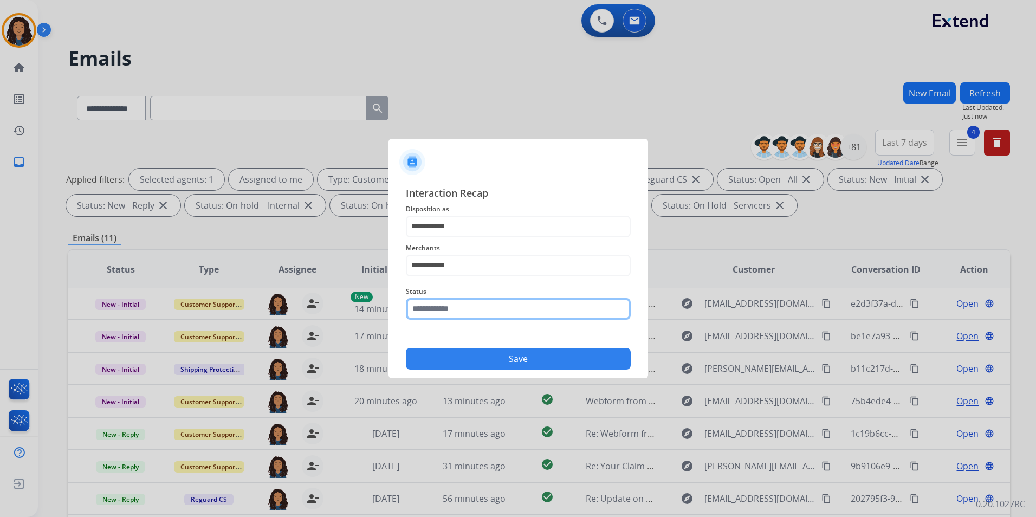
click at [479, 309] on input "text" at bounding box center [518, 309] width 225 height 22
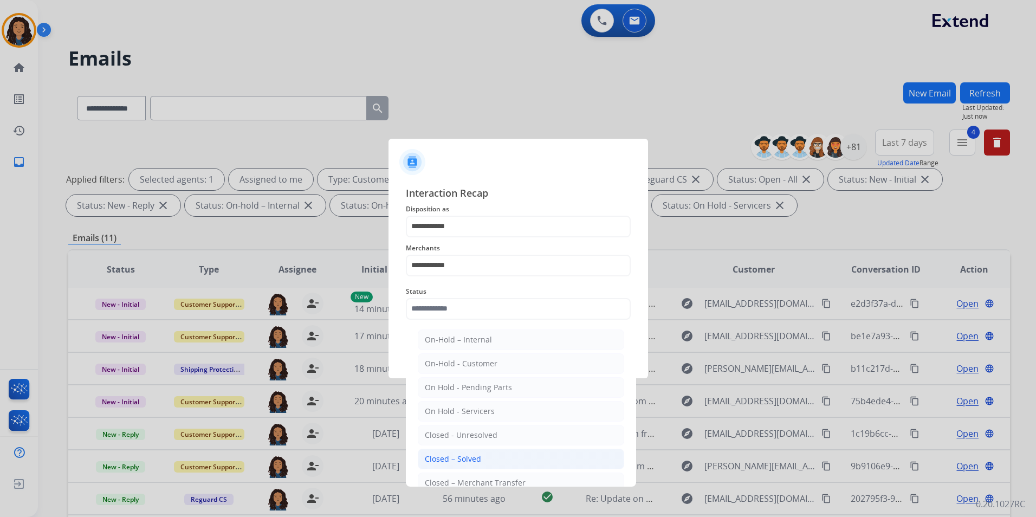
click at [489, 457] on li "Closed – Solved" at bounding box center [521, 459] width 206 height 21
type input "**********"
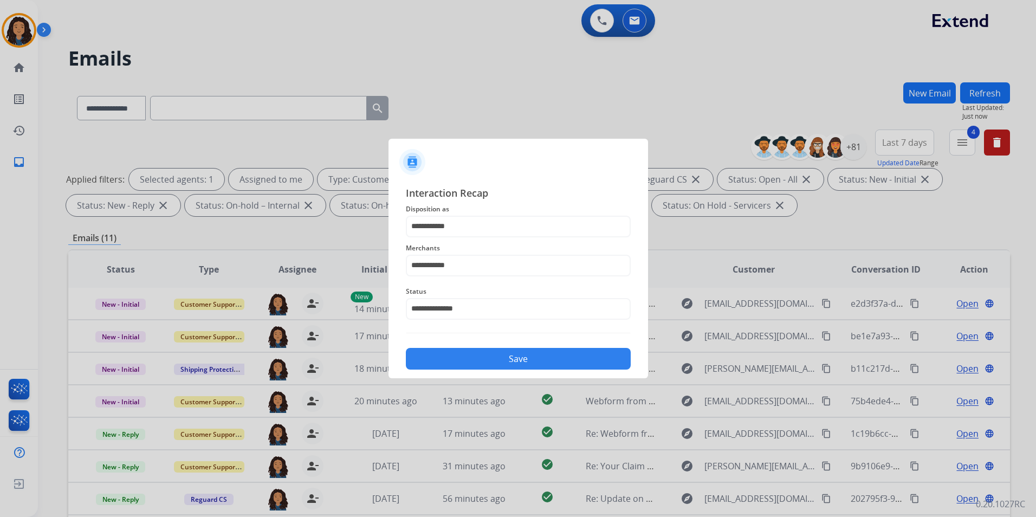
click at [520, 366] on button "Save" at bounding box center [518, 359] width 225 height 22
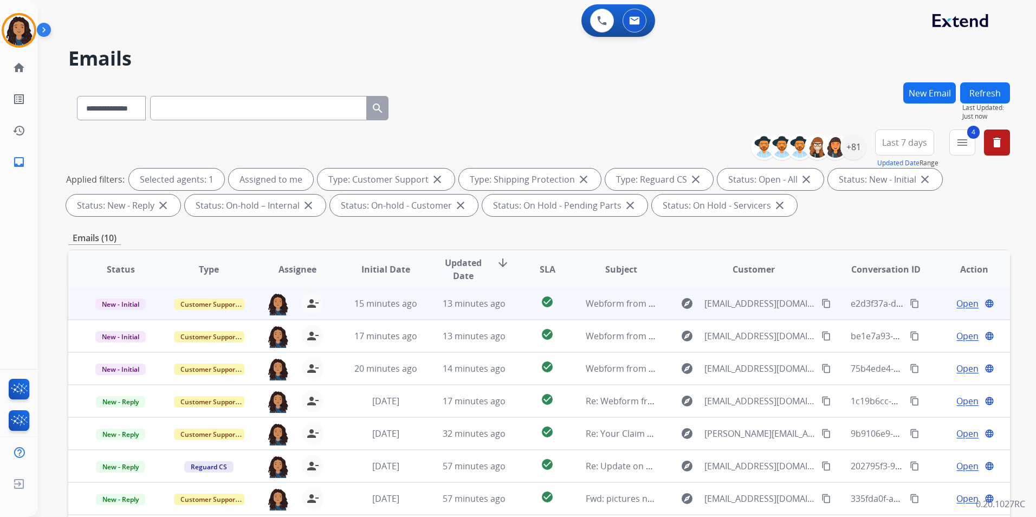
click at [963, 296] on td "Open language" at bounding box center [966, 303] width 88 height 33
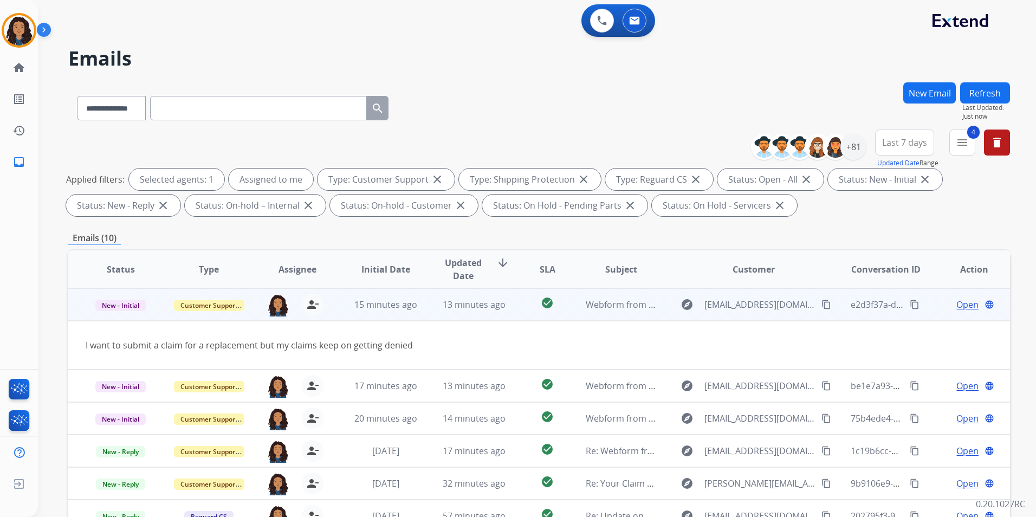
click at [945, 301] on div "Open language" at bounding box center [974, 304] width 70 height 13
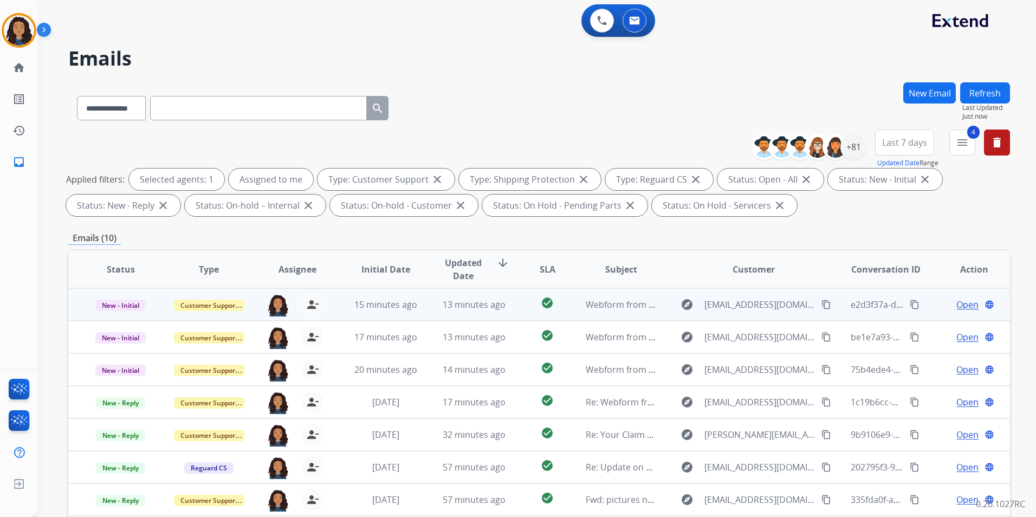
click at [957, 302] on span "Open" at bounding box center [968, 304] width 22 height 13
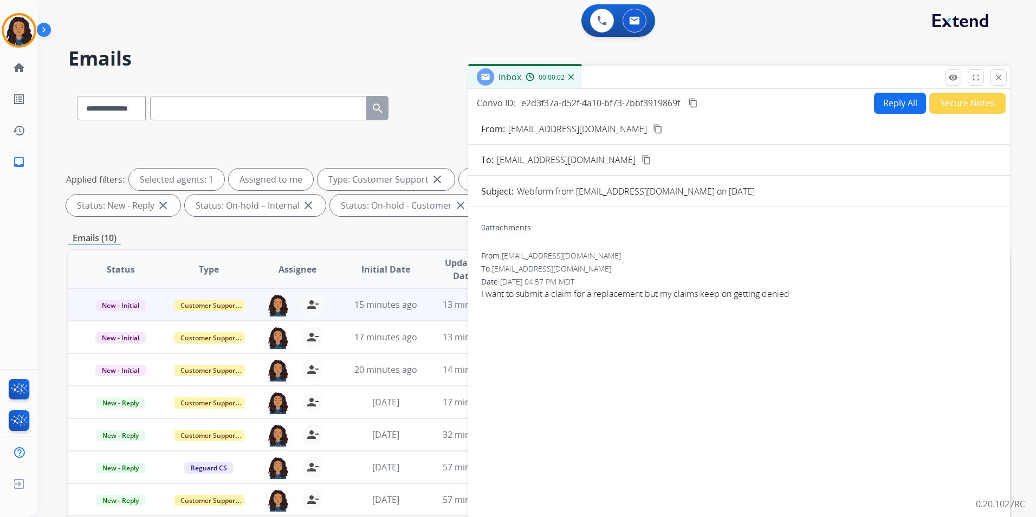
click at [653, 125] on mat-icon "content_copy" at bounding box center [658, 129] width 10 height 10
click at [886, 105] on button "Reply All" at bounding box center [900, 103] width 52 height 21
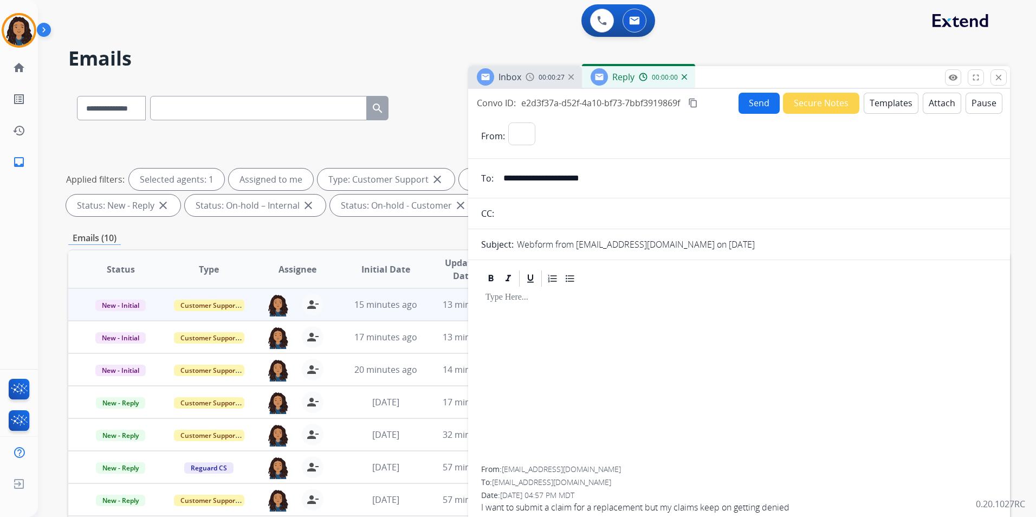
click at [886, 105] on button "Templates" at bounding box center [891, 103] width 55 height 21
select select "**********"
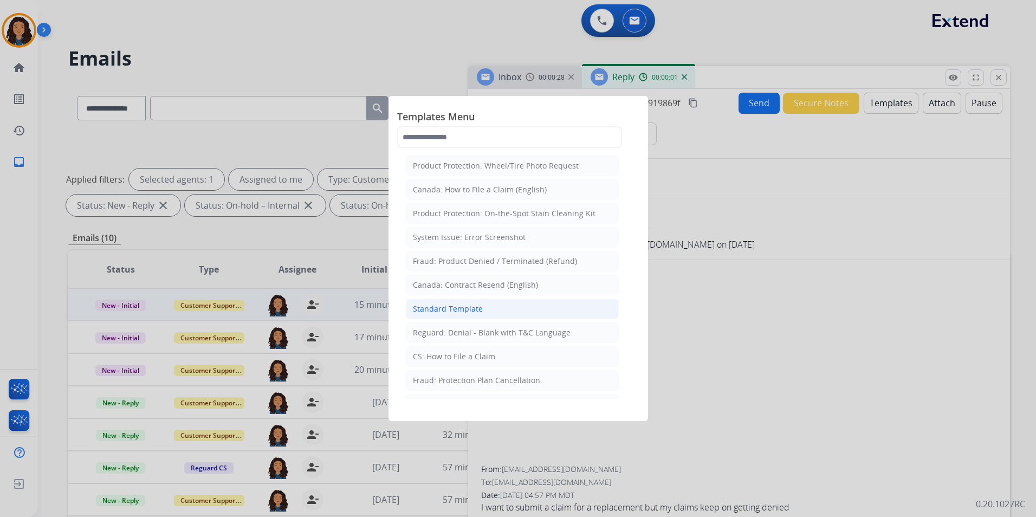
click at [475, 307] on div "Standard Template" at bounding box center [448, 308] width 70 height 11
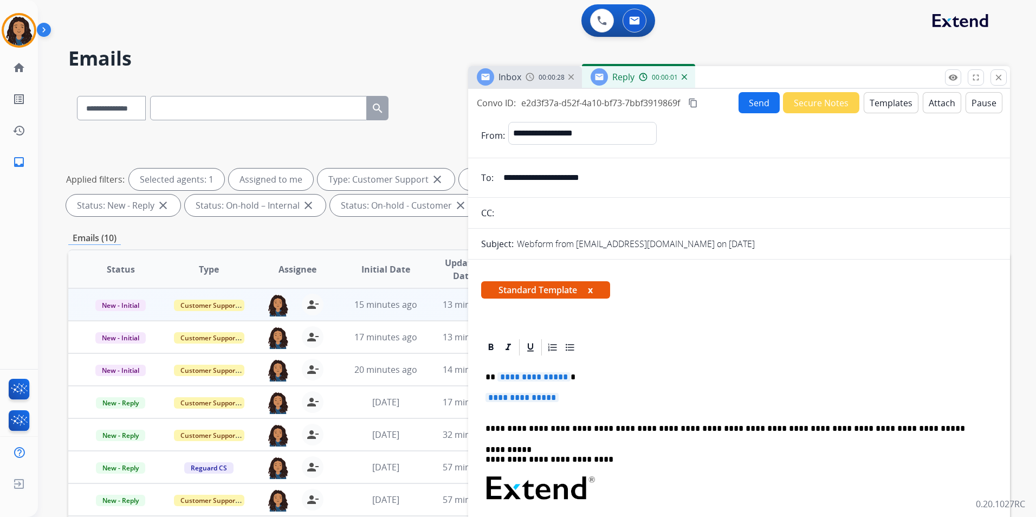
click at [564, 398] on p "**********" at bounding box center [739, 403] width 507 height 20
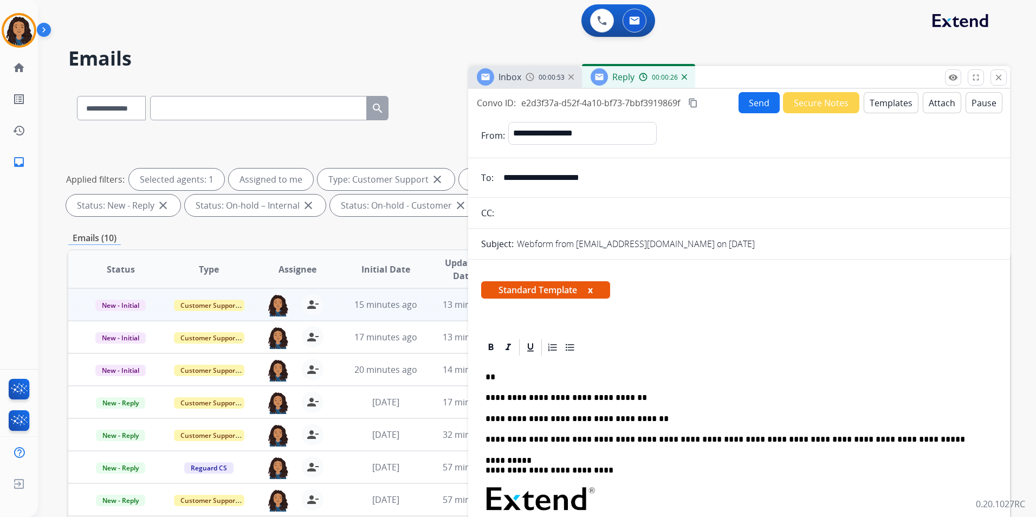
click at [748, 100] on button "Send" at bounding box center [759, 102] width 41 height 21
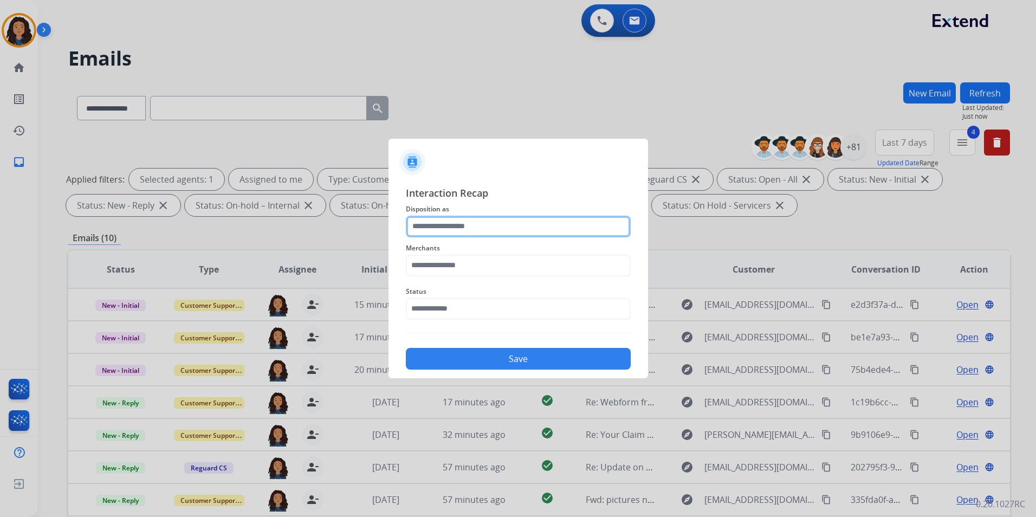
click at [499, 224] on input "text" at bounding box center [518, 227] width 225 height 22
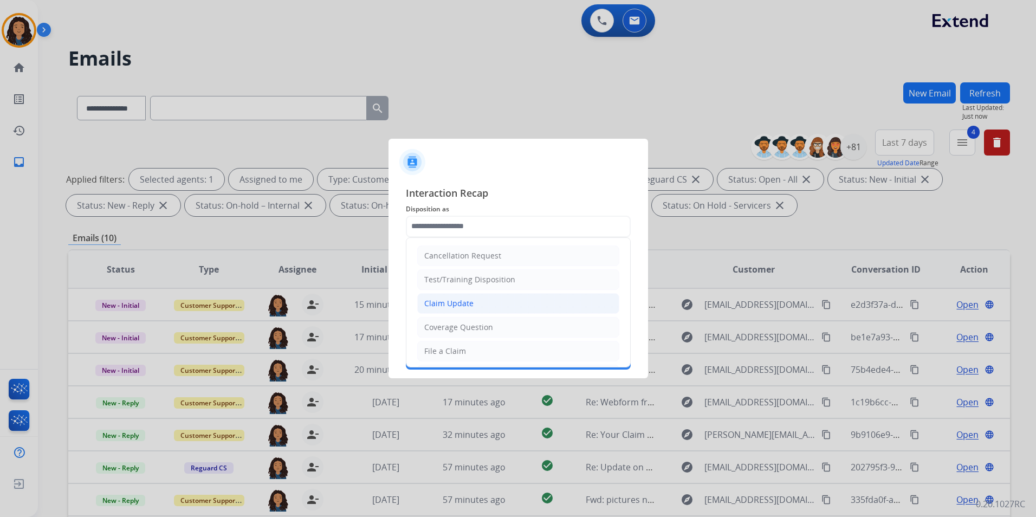
click at [457, 305] on div "Claim Update" at bounding box center [448, 303] width 49 height 11
type input "**********"
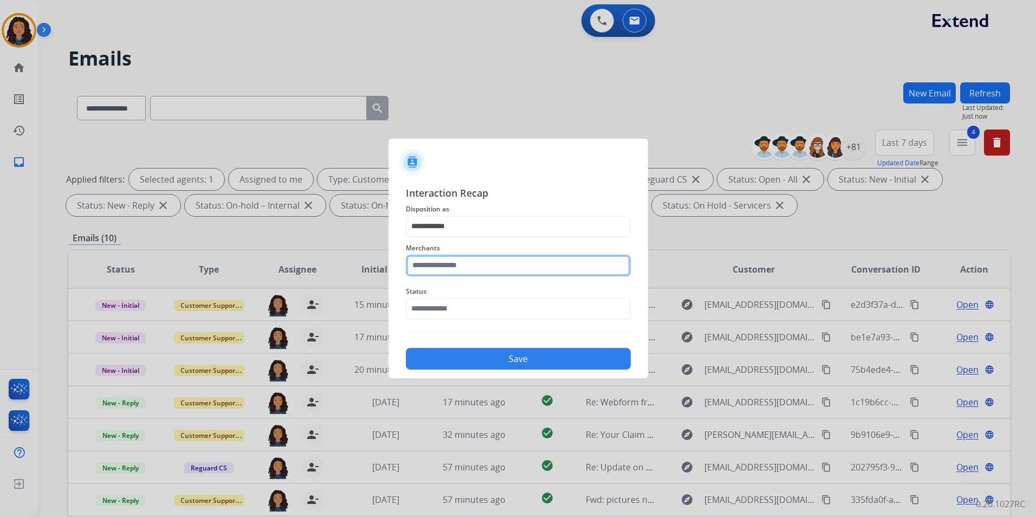
click at [450, 267] on input "text" at bounding box center [518, 266] width 225 height 22
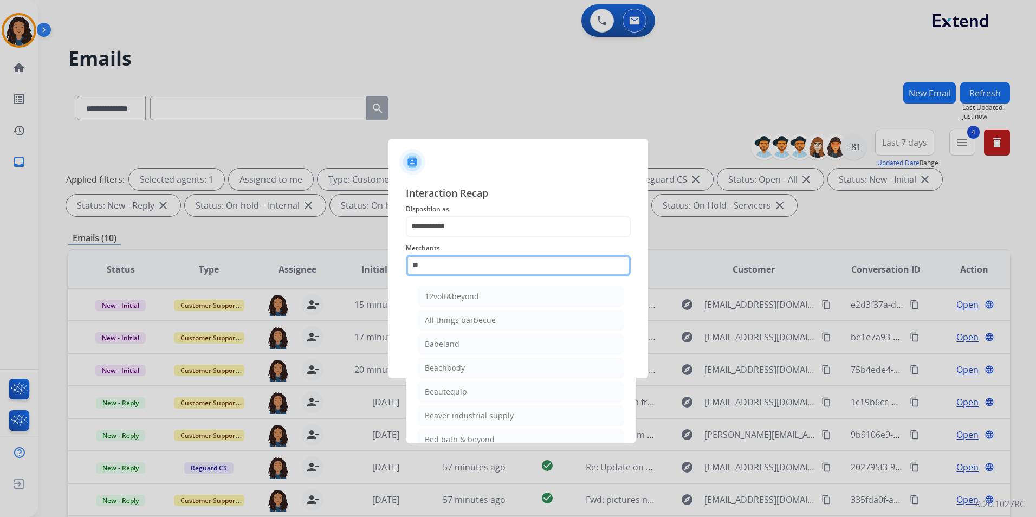
type input "*"
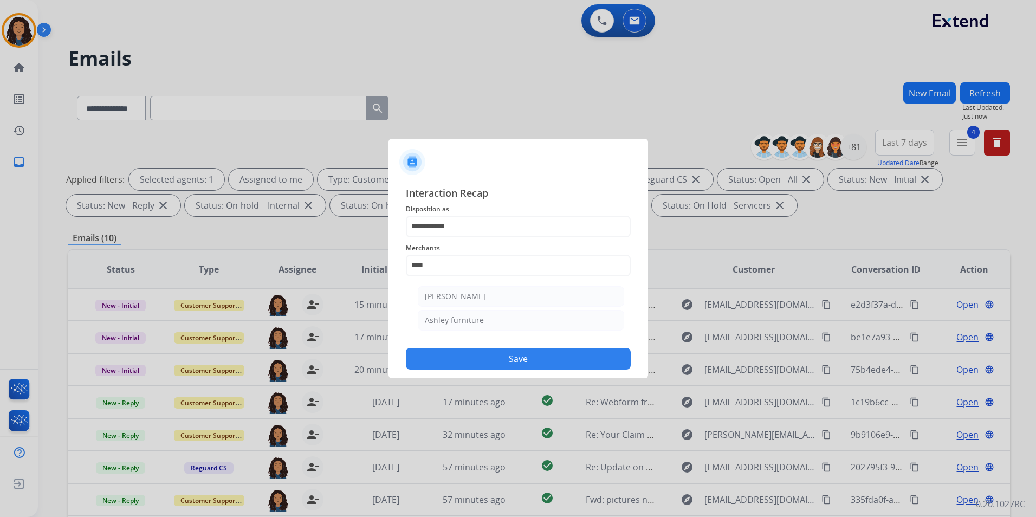
click at [479, 319] on div "Ashley furniture" at bounding box center [454, 320] width 59 height 11
type input "**********"
click at [454, 315] on input "text" at bounding box center [518, 309] width 225 height 22
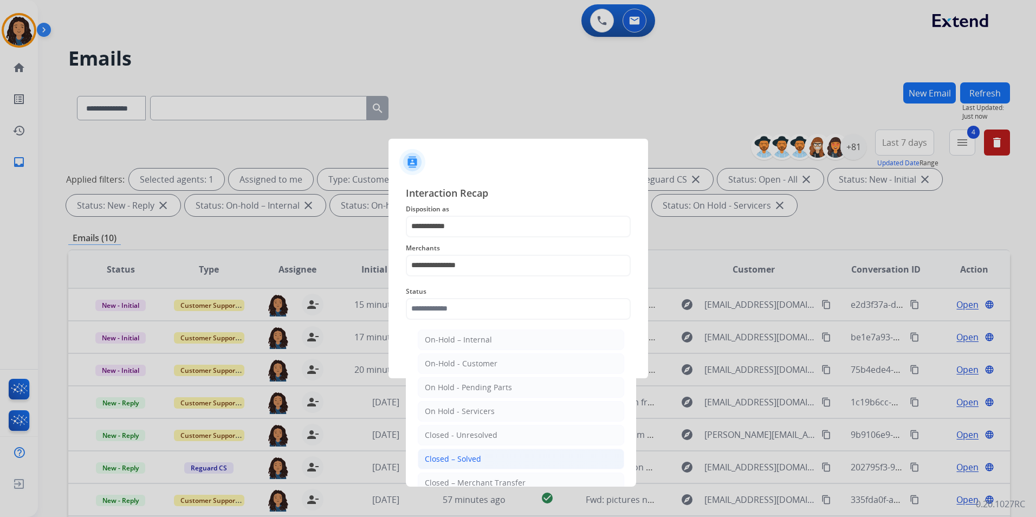
click at [451, 459] on div "Closed – Solved" at bounding box center [453, 459] width 56 height 11
type input "**********"
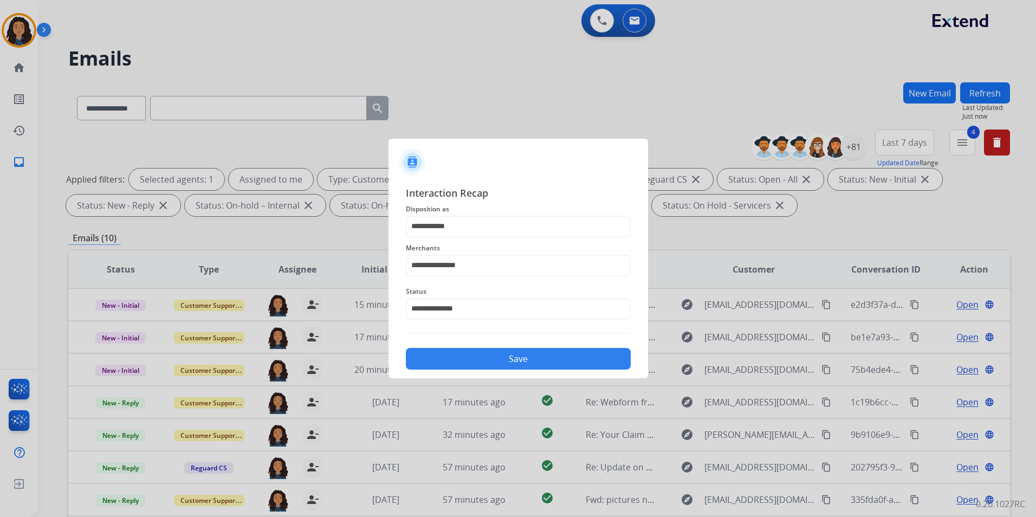
click at [477, 357] on button "Save" at bounding box center [518, 359] width 225 height 22
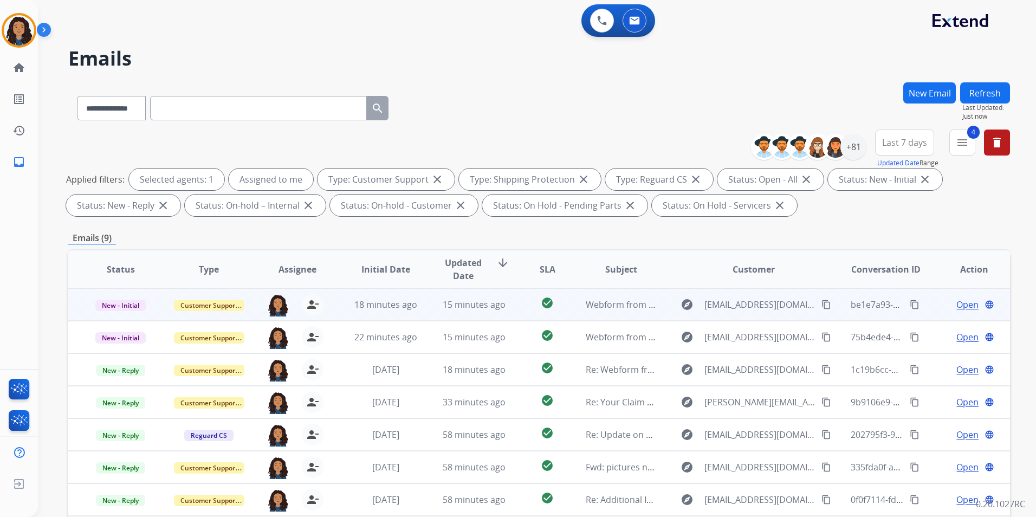
click at [957, 305] on span "Open" at bounding box center [968, 304] width 22 height 13
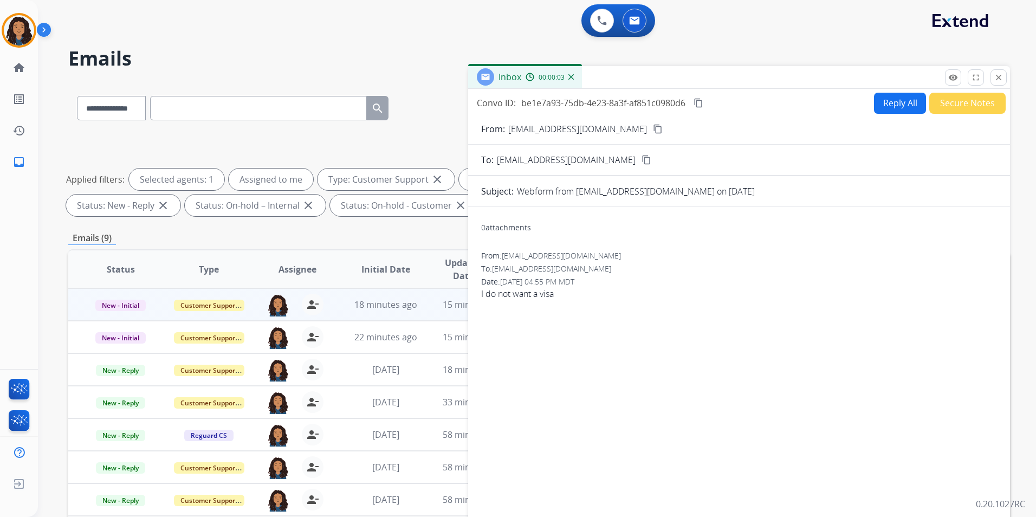
click at [653, 127] on mat-icon "content_copy" at bounding box center [658, 129] width 10 height 10
click at [900, 103] on button "Reply All" at bounding box center [900, 103] width 52 height 21
select select "**********"
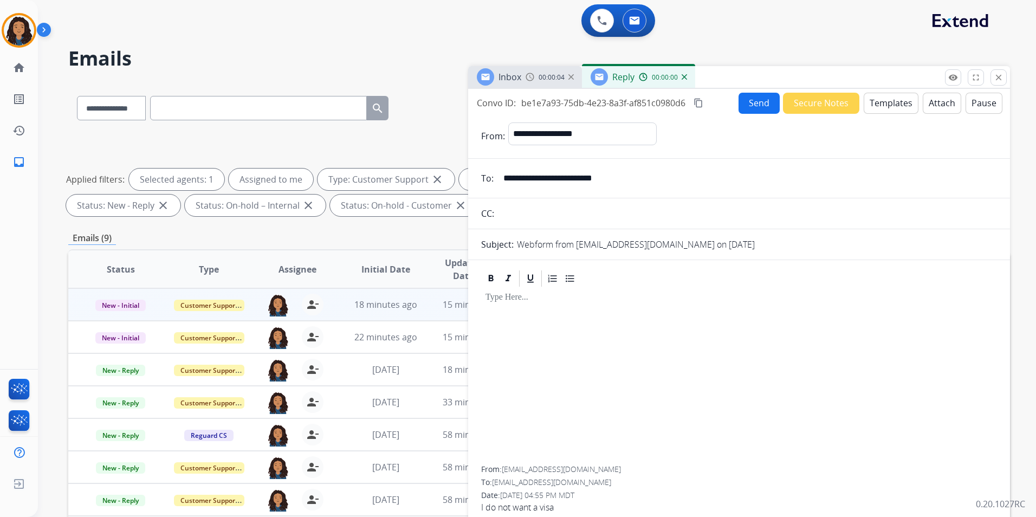
click at [900, 103] on button "Templates" at bounding box center [891, 103] width 55 height 21
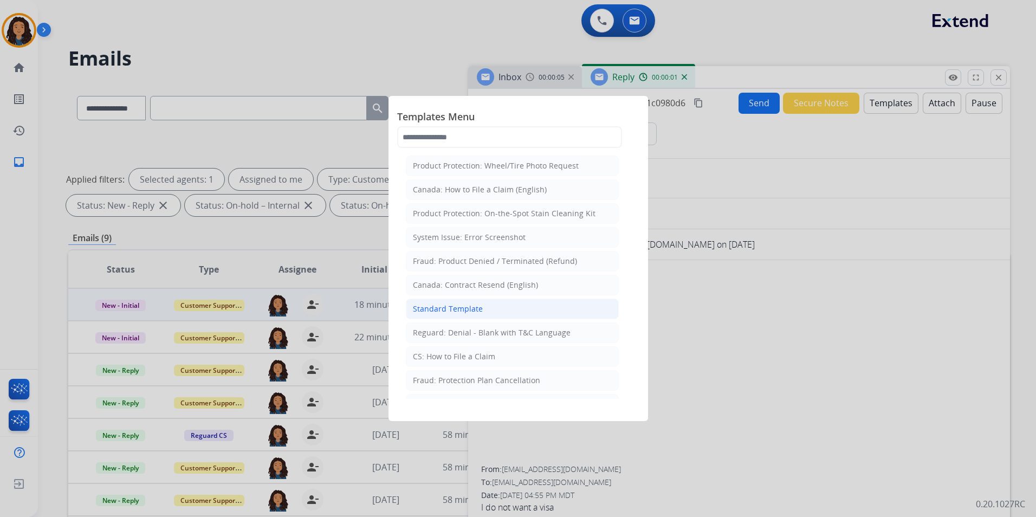
click at [458, 309] on div "Standard Template" at bounding box center [448, 308] width 70 height 11
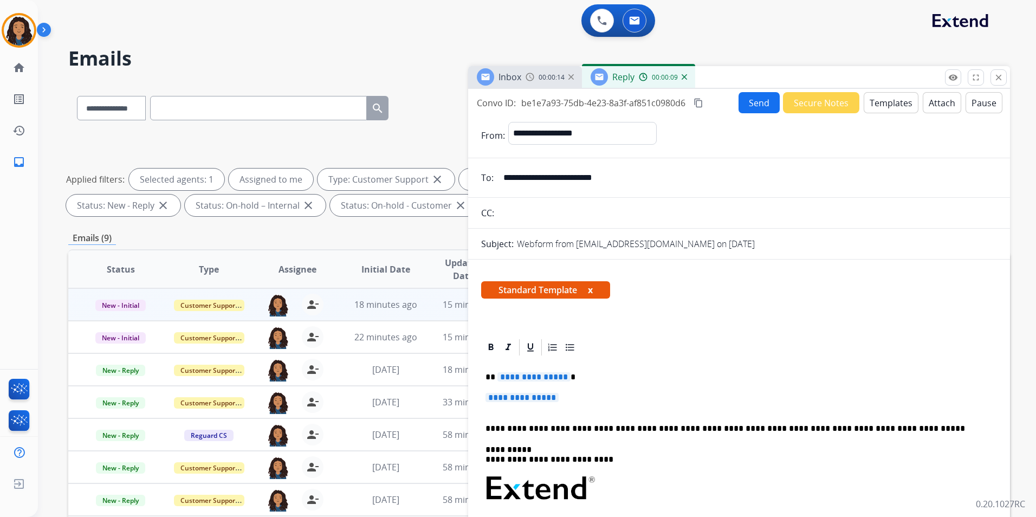
click at [572, 396] on p "**********" at bounding box center [739, 403] width 507 height 20
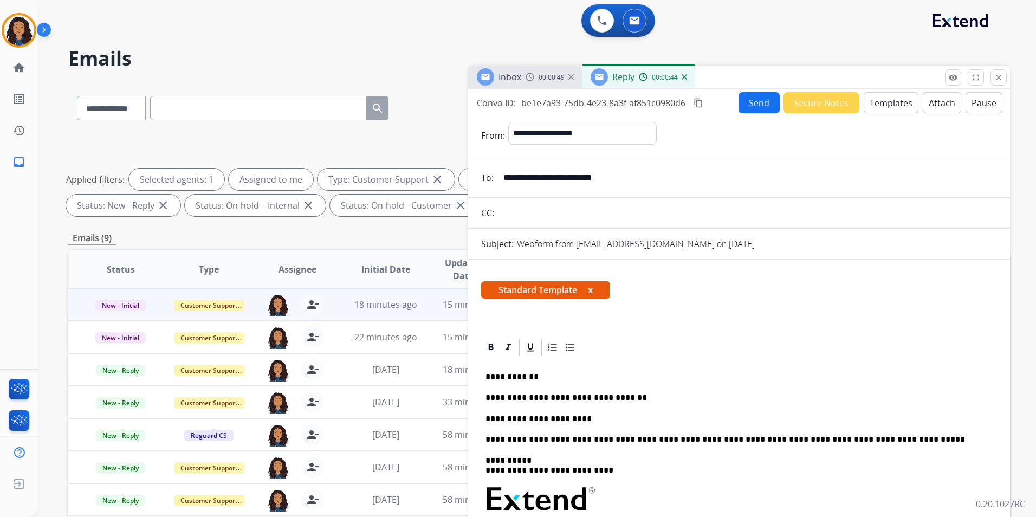
click at [748, 108] on button "Send" at bounding box center [759, 102] width 41 height 21
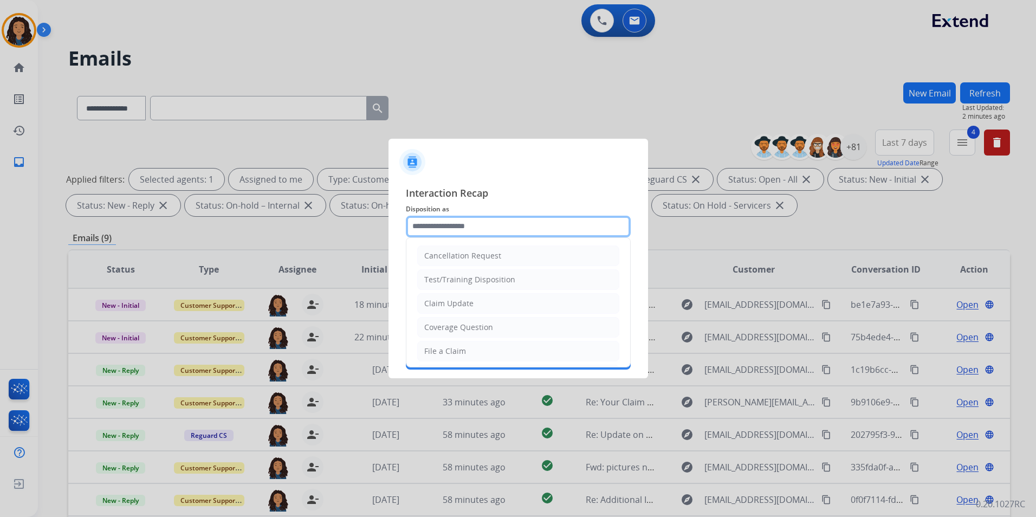
drag, startPoint x: 455, startPoint y: 219, endPoint x: 461, endPoint y: 226, distance: 9.2
click at [457, 219] on input "text" at bounding box center [518, 227] width 225 height 22
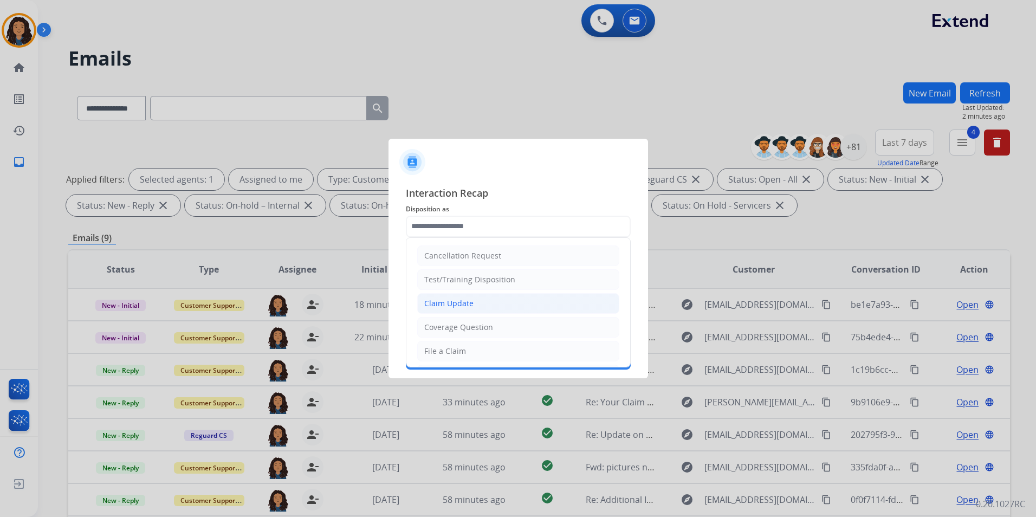
click at [467, 300] on div "Claim Update" at bounding box center [448, 303] width 49 height 11
type input "**********"
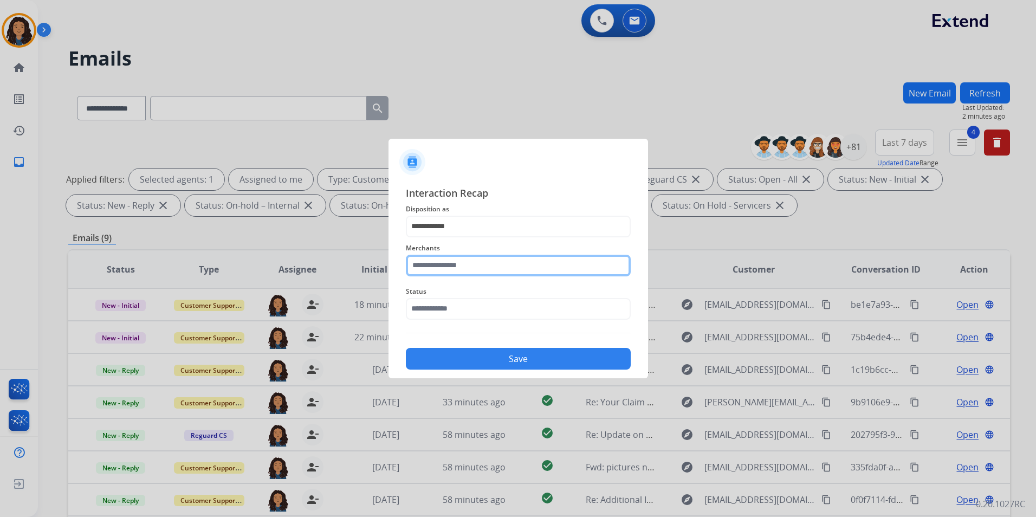
click at [519, 260] on input "text" at bounding box center [518, 266] width 225 height 22
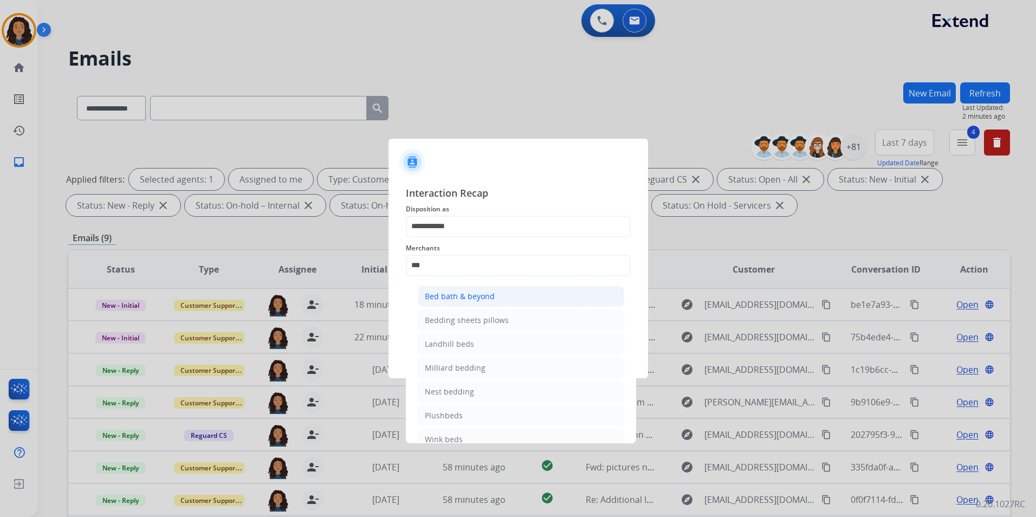
click at [503, 297] on li "Bed bath & beyond" at bounding box center [521, 296] width 206 height 21
type input "**********"
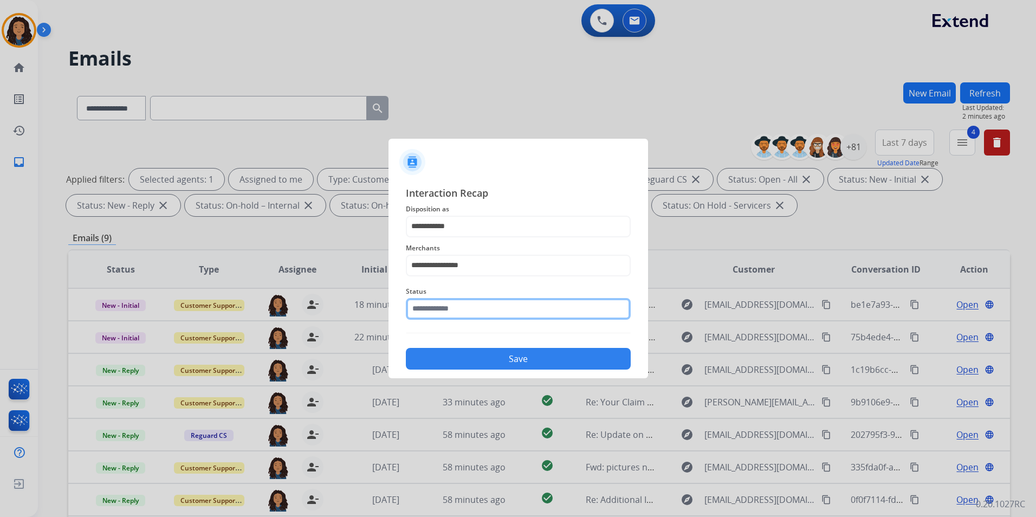
click at [473, 305] on input "text" at bounding box center [518, 309] width 225 height 22
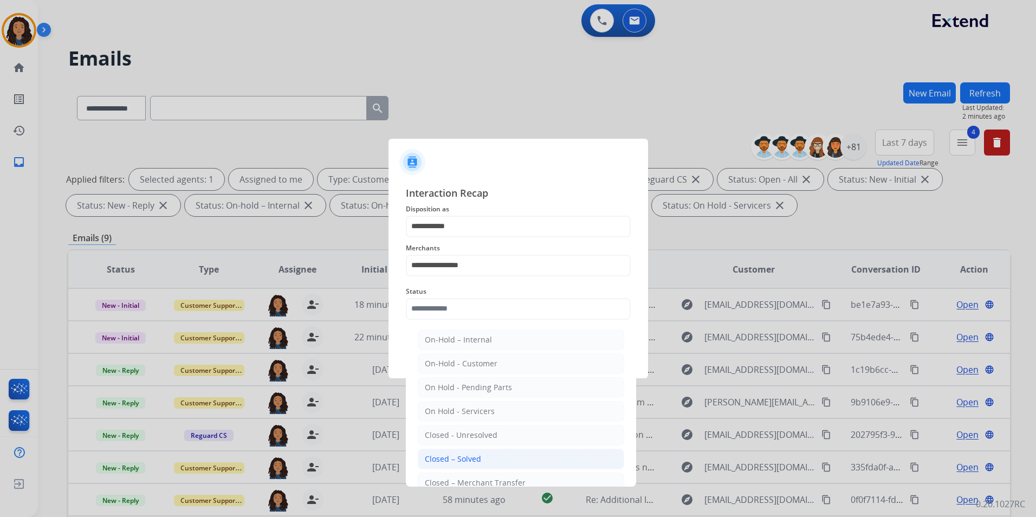
drag, startPoint x: 481, startPoint y: 454, endPoint x: 506, endPoint y: 401, distance: 59.4
click at [481, 451] on li "Closed – Solved" at bounding box center [521, 459] width 206 height 21
type input "**********"
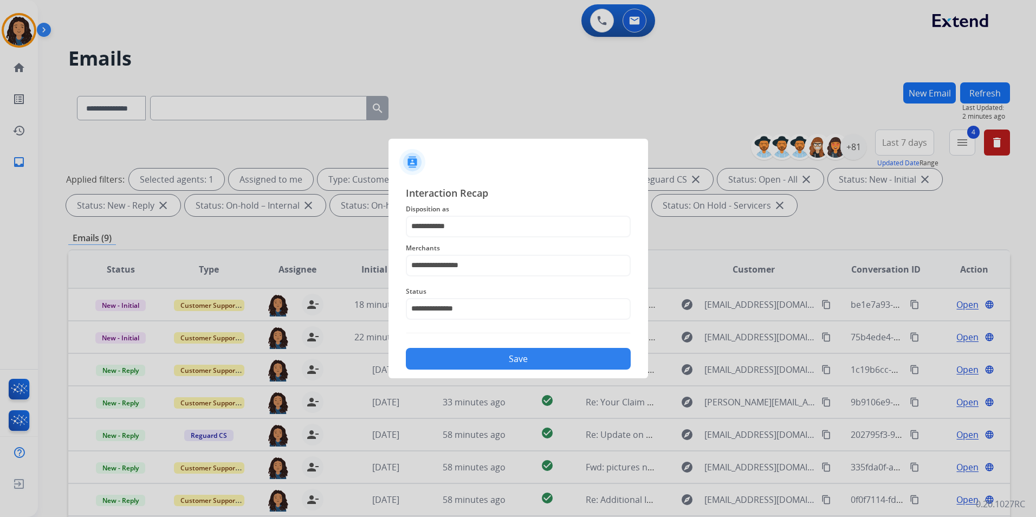
click at [508, 362] on button "Save" at bounding box center [518, 359] width 225 height 22
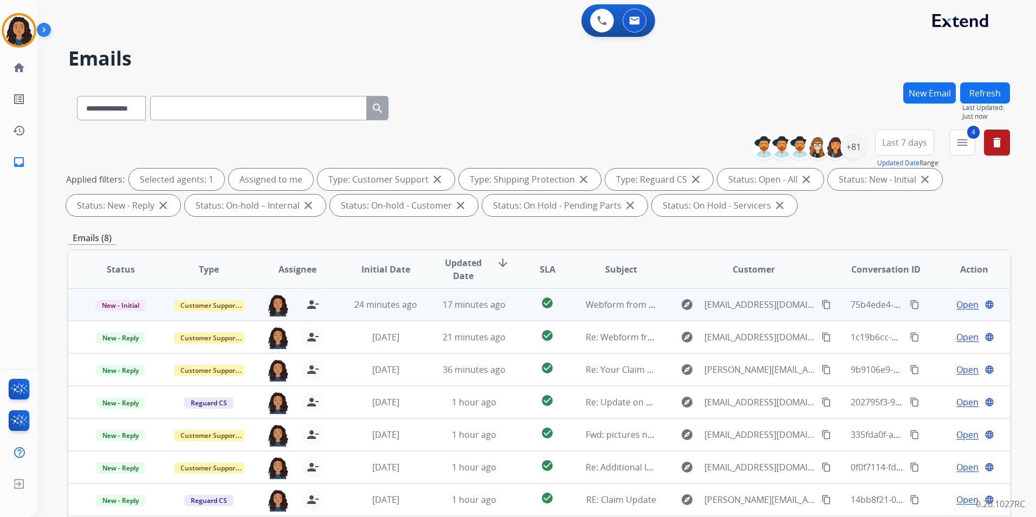
click at [964, 298] on span "Open" at bounding box center [968, 304] width 22 height 13
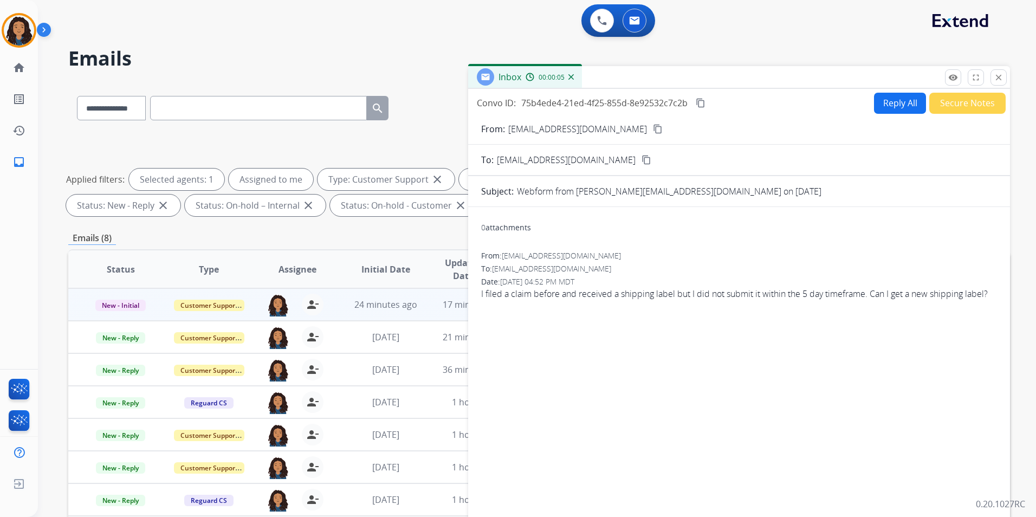
click at [653, 130] on mat-icon "content_copy" at bounding box center [658, 129] width 10 height 10
click at [882, 104] on button "Reply All" at bounding box center [900, 103] width 52 height 21
select select "**********"
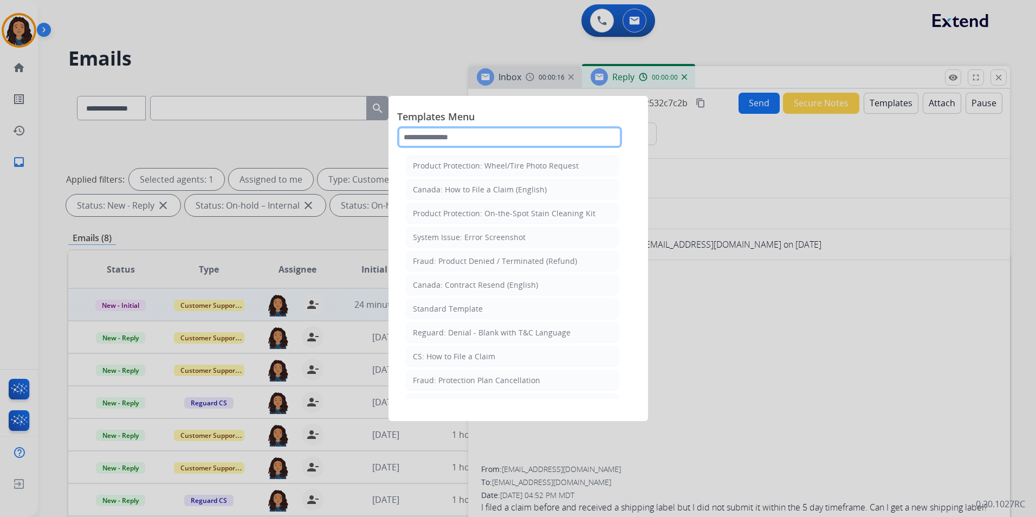
click at [545, 127] on input "text" at bounding box center [509, 137] width 225 height 22
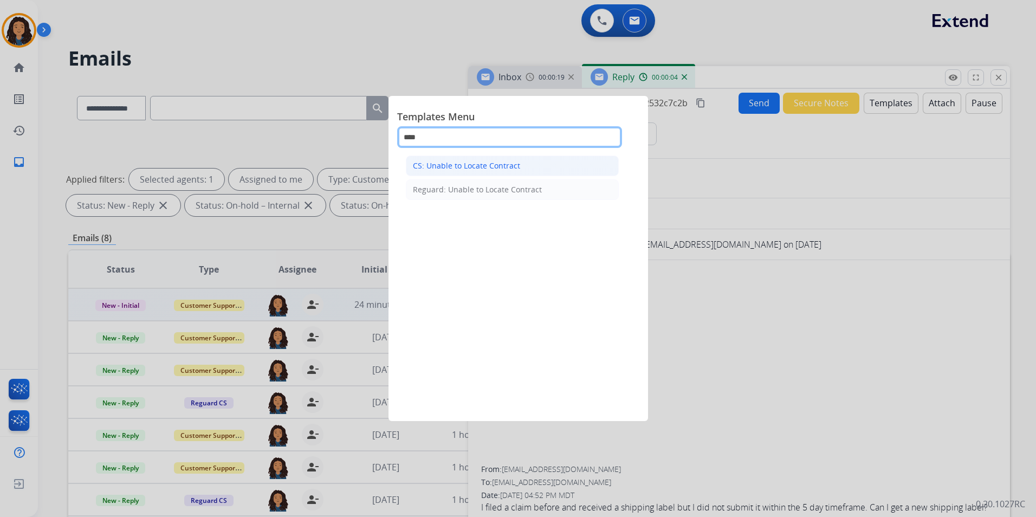
type input "****"
click at [547, 159] on li "CS: Unable to Locate Contract" at bounding box center [512, 166] width 213 height 21
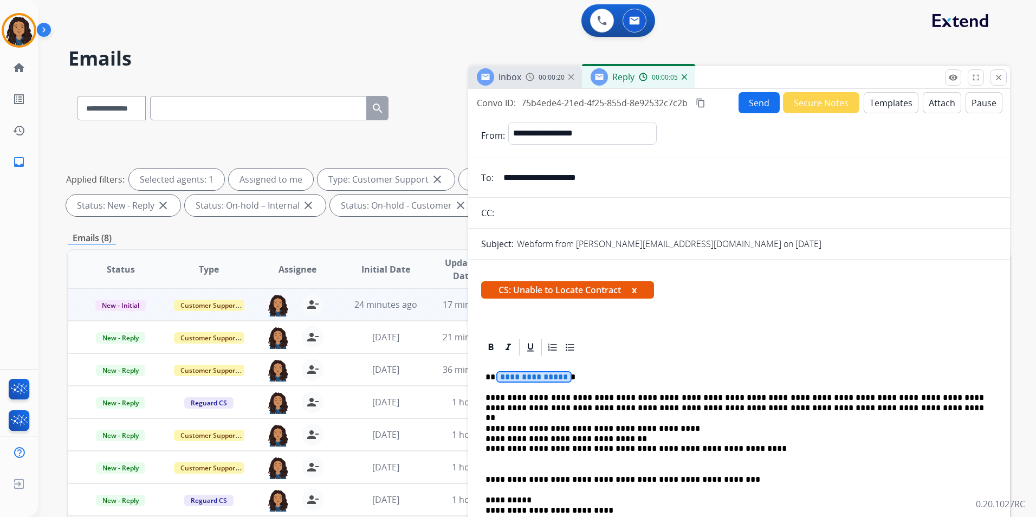
click at [750, 105] on button "Send" at bounding box center [759, 102] width 41 height 21
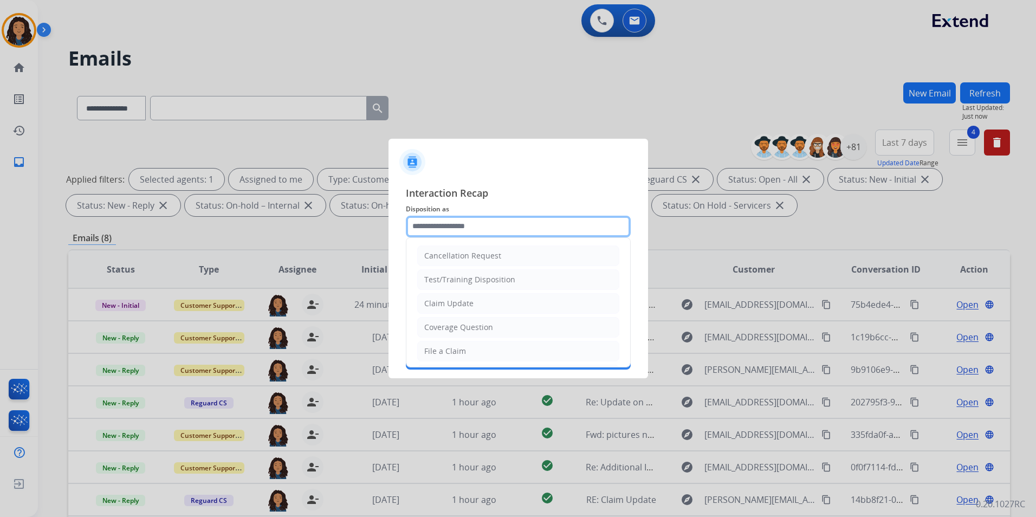
drag, startPoint x: 470, startPoint y: 231, endPoint x: 472, endPoint y: 242, distance: 10.5
click at [469, 230] on input "text" at bounding box center [518, 227] width 225 height 22
click at [463, 308] on div "Claim Update" at bounding box center [448, 303] width 49 height 11
type input "**********"
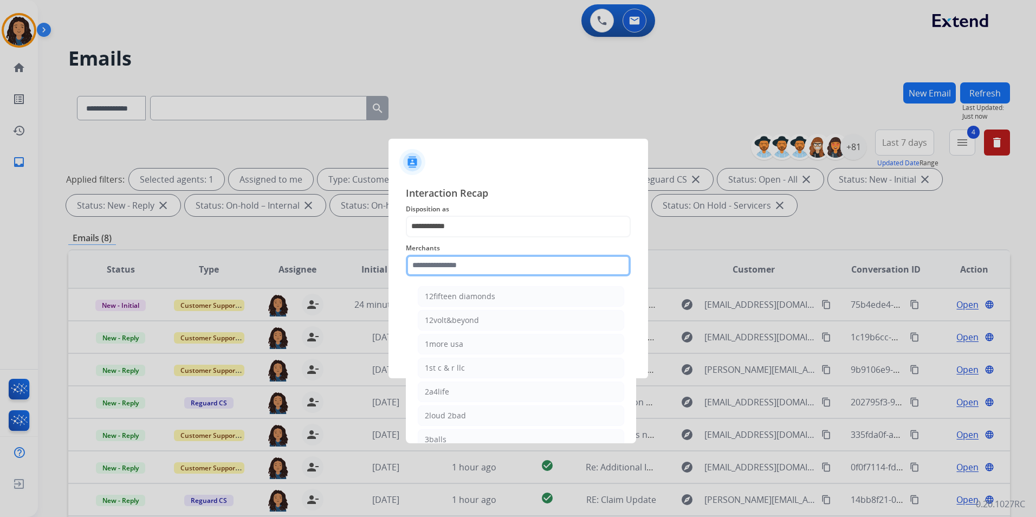
click at [460, 270] on input "text" at bounding box center [518, 266] width 225 height 22
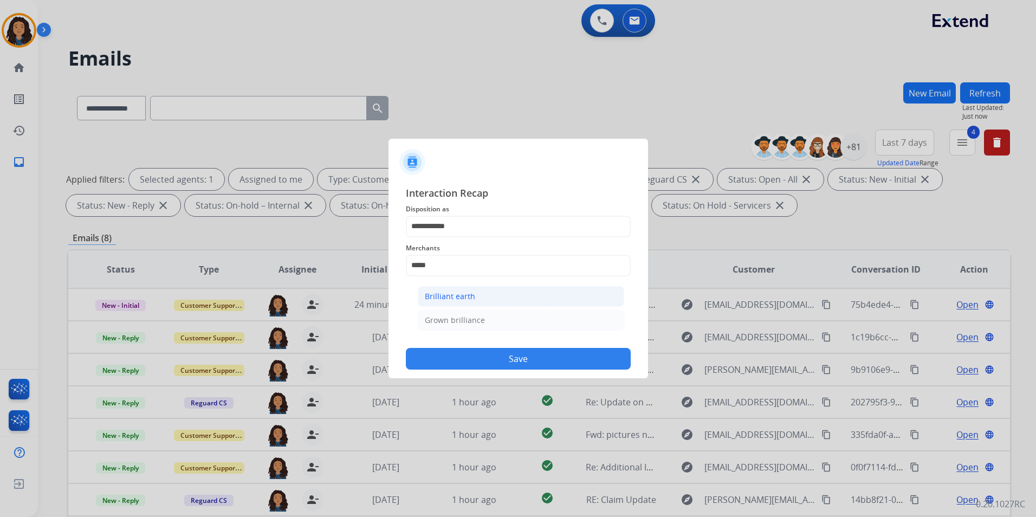
click at [480, 299] on li "Brilliant earth" at bounding box center [521, 296] width 206 height 21
type input "**********"
click at [474, 308] on input "text" at bounding box center [518, 309] width 225 height 22
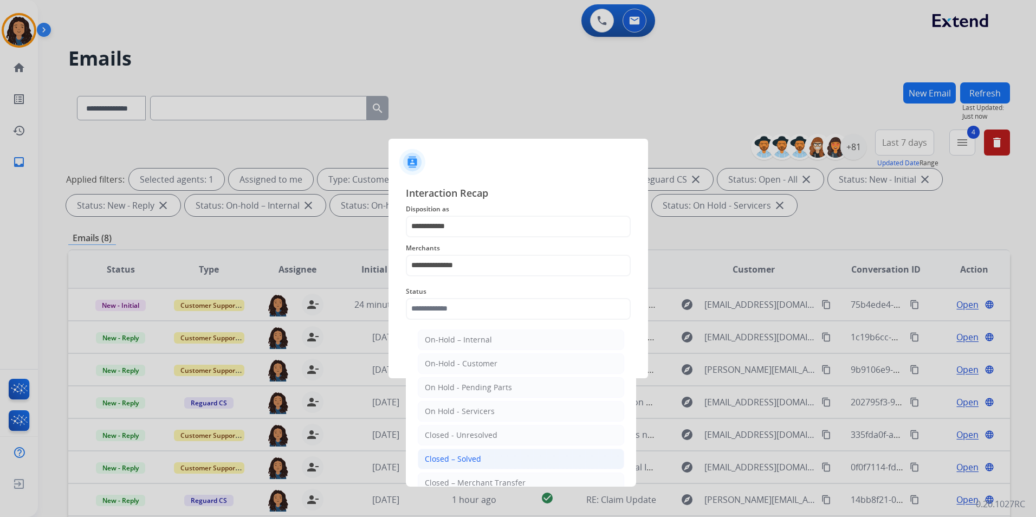
drag, startPoint x: 457, startPoint y: 457, endPoint x: 522, endPoint y: 383, distance: 98.3
click at [457, 453] on li "Closed – Solved" at bounding box center [521, 459] width 206 height 21
type input "**********"
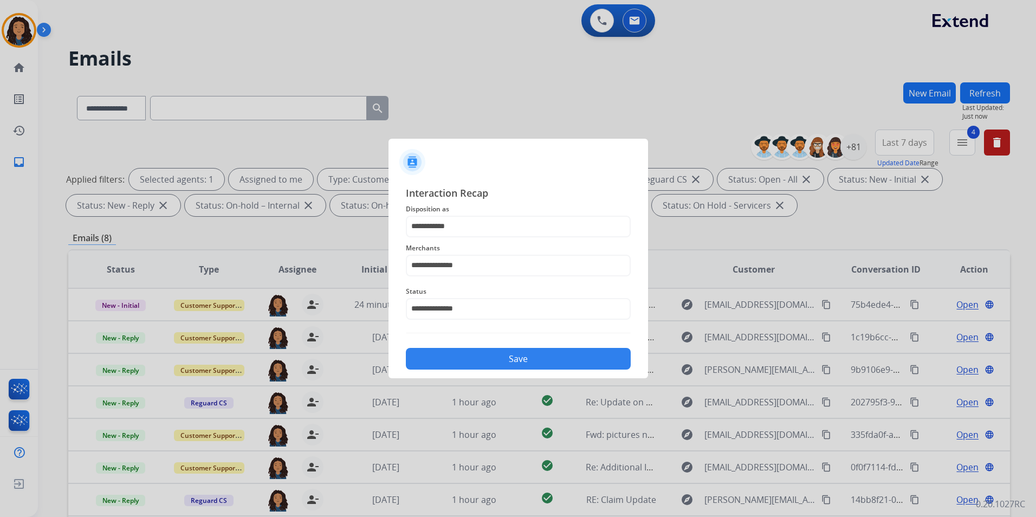
click at [528, 350] on button "Save" at bounding box center [518, 359] width 225 height 22
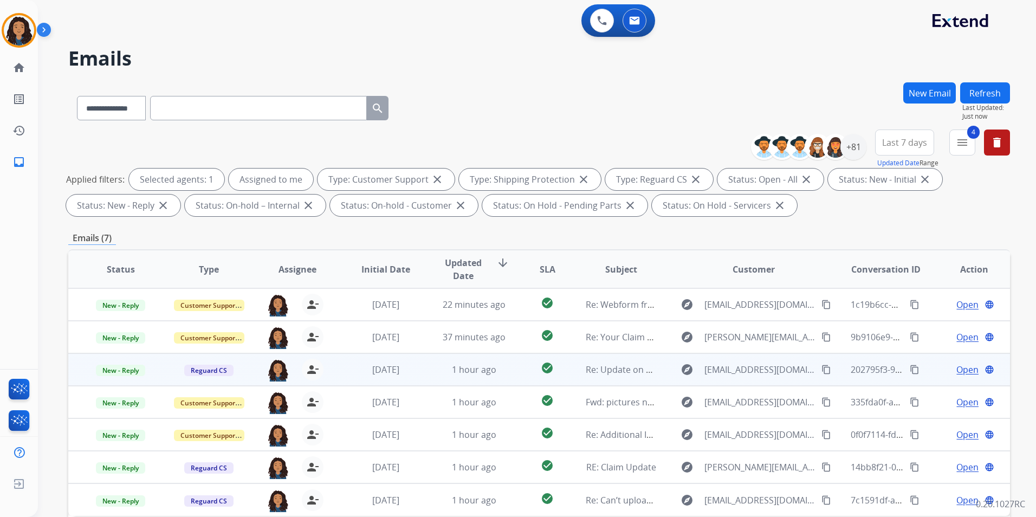
click at [962, 371] on span "Open" at bounding box center [968, 369] width 22 height 13
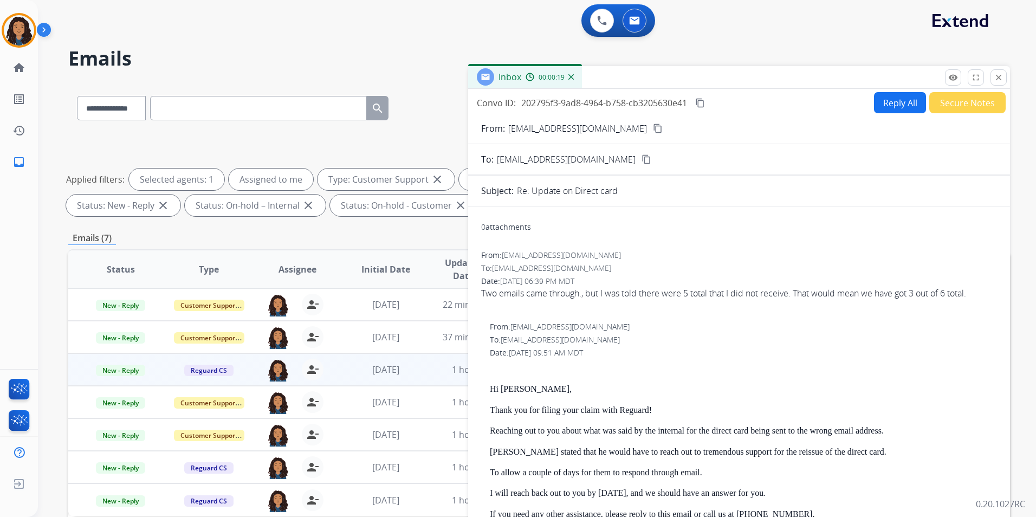
click at [891, 106] on button "Reply All" at bounding box center [900, 102] width 52 height 21
select select "**********"
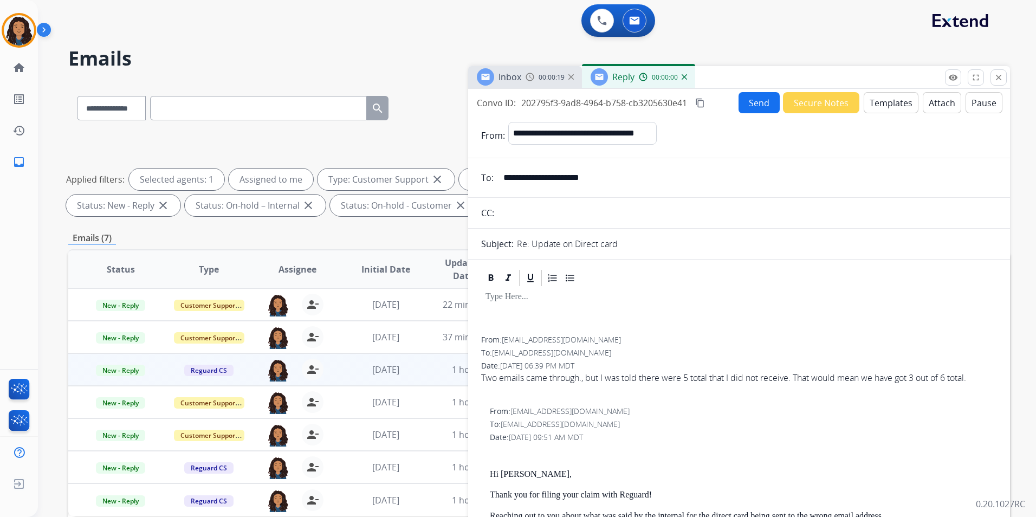
click at [891, 106] on button "Templates" at bounding box center [891, 102] width 55 height 21
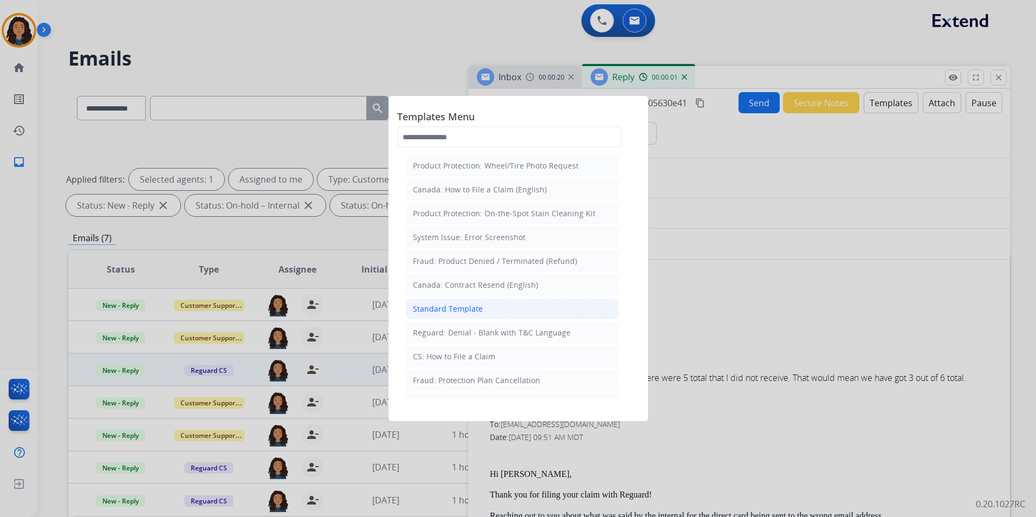
click at [508, 306] on li "Standard Template" at bounding box center [512, 309] width 213 height 21
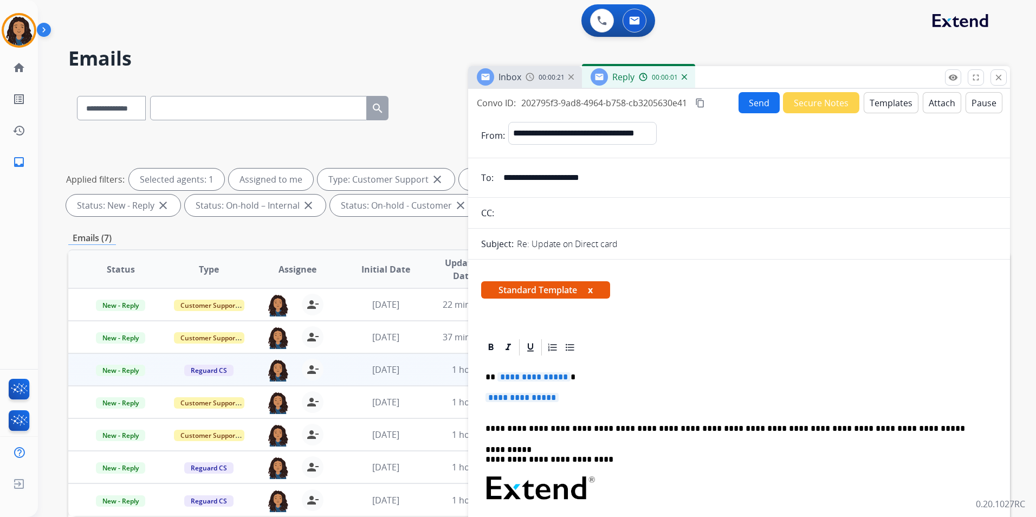
click at [511, 83] on div "Inbox" at bounding box center [510, 76] width 23 height 13
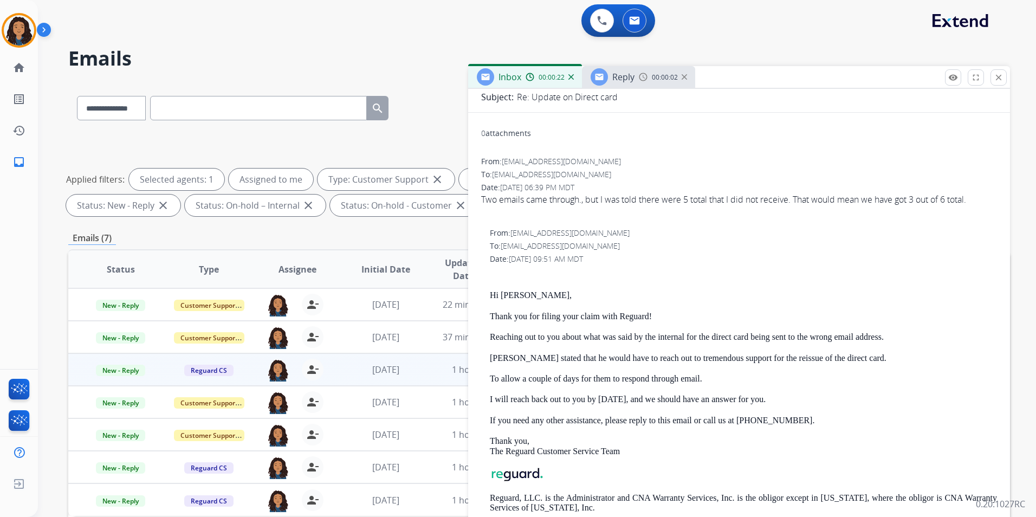
scroll to position [106, 0]
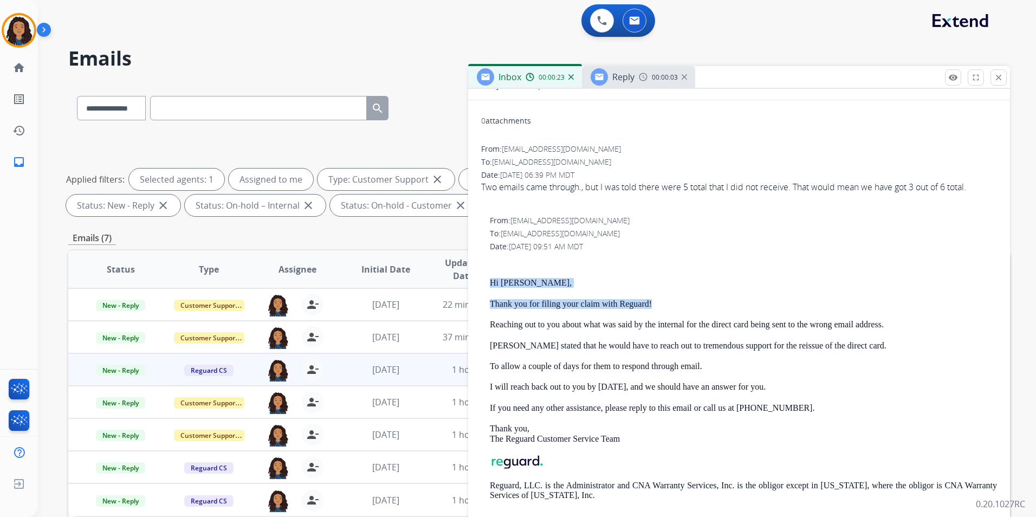
drag, startPoint x: 486, startPoint y: 282, endPoint x: 651, endPoint y: 301, distance: 165.8
click at [651, 301] on div "From: [EMAIL_ADDRESS][DOMAIN_NAME] To: [EMAIL_ADDRESS][DOMAIN_NAME] Date: [DATE…" at bounding box center [739, 366] width 516 height 303
copy div "Hi [PERSON_NAME], Thank you for filing your claim with Reguard!"
click at [605, 81] on div at bounding box center [599, 76] width 17 height 17
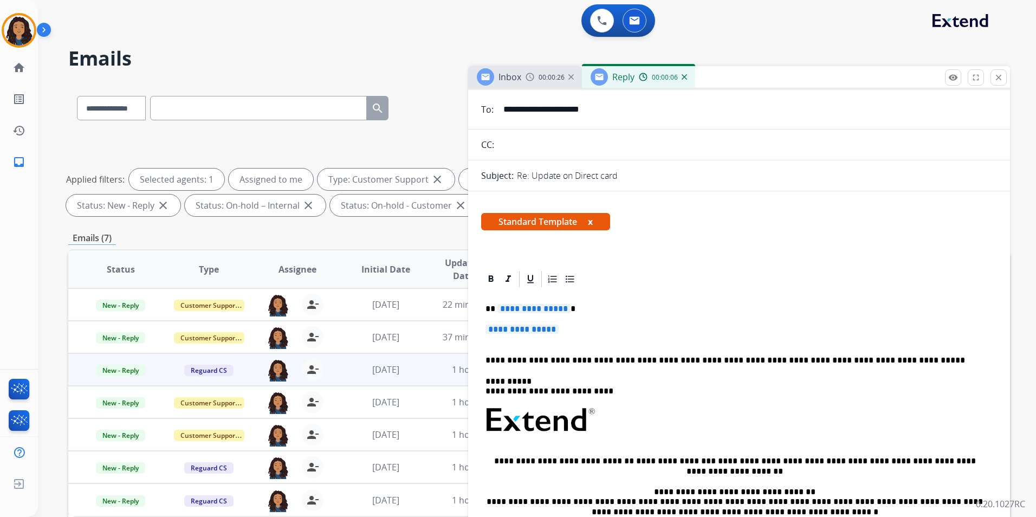
scroll to position [108, 0]
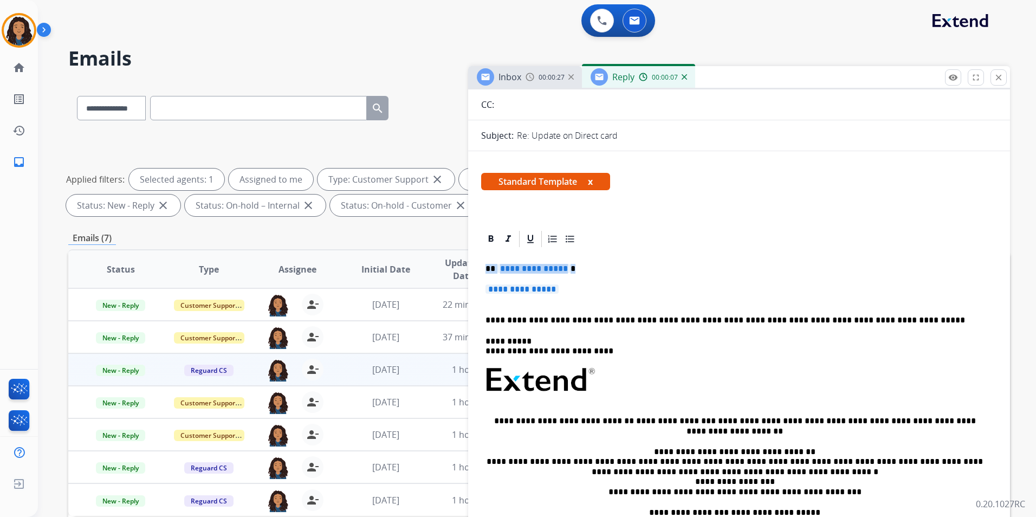
drag, startPoint x: 481, startPoint y: 265, endPoint x: 622, endPoint y: 288, distance: 142.2
click at [622, 288] on div "**********" at bounding box center [739, 406] width 516 height 314
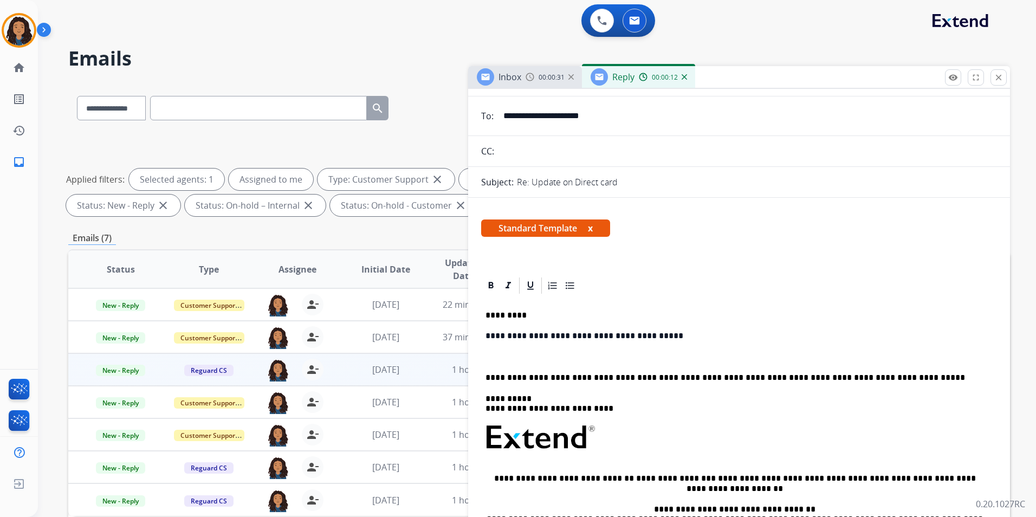
scroll to position [0, 0]
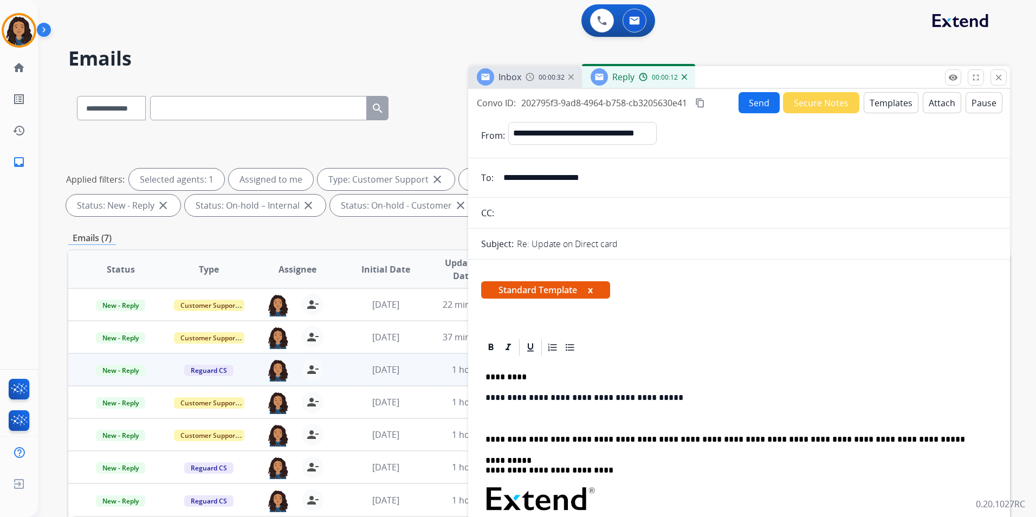
click at [880, 103] on button "Templates" at bounding box center [891, 102] width 55 height 21
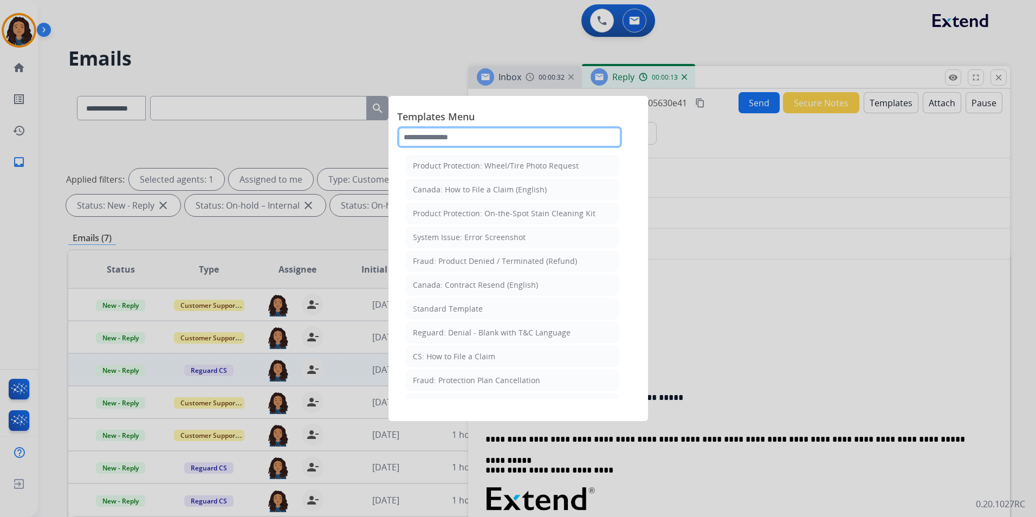
click at [542, 138] on input "text" at bounding box center [509, 137] width 225 height 22
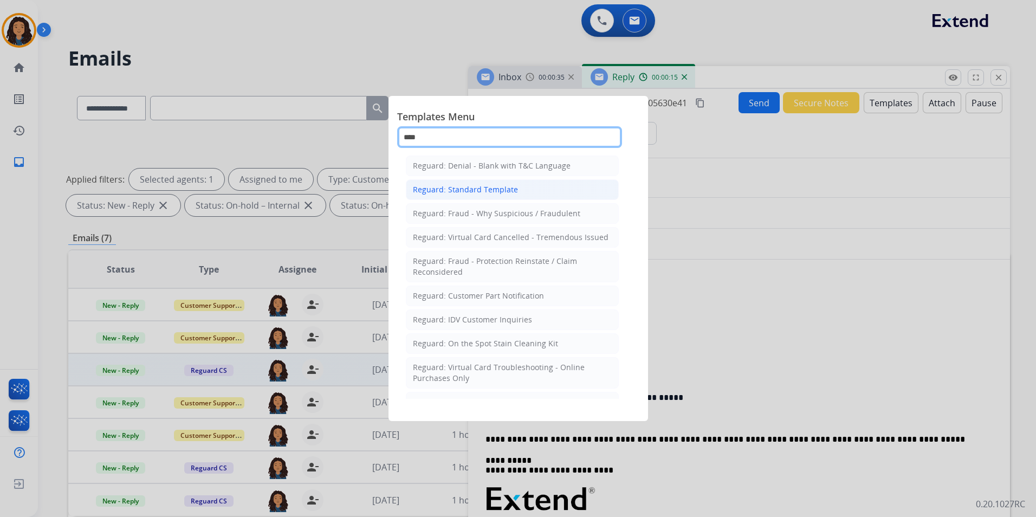
type input "****"
click at [516, 191] on li "Reguard: Standard Template" at bounding box center [512, 189] width 213 height 21
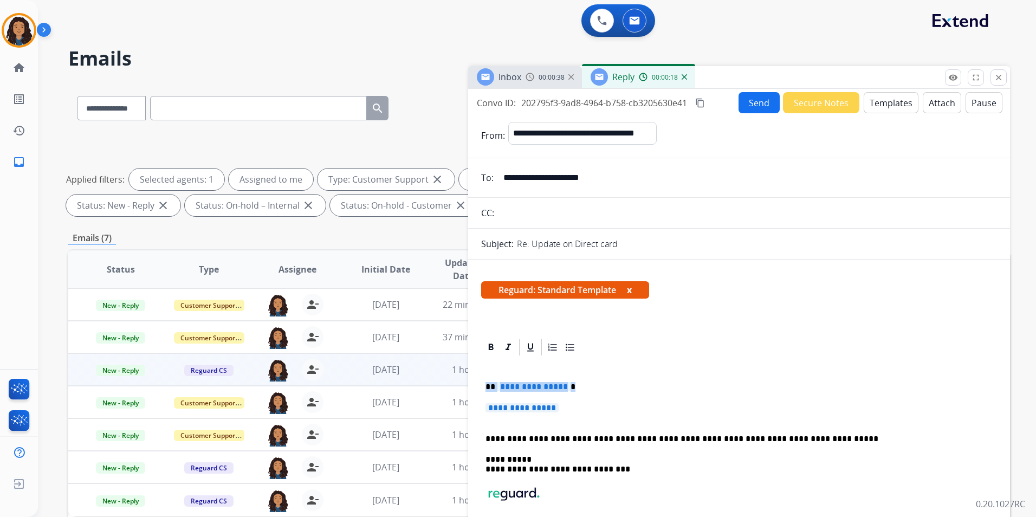
drag, startPoint x: 482, startPoint y: 382, endPoint x: 592, endPoint y: 408, distance: 112.5
click at [592, 408] on div "**********" at bounding box center [739, 469] width 516 height 224
paste div
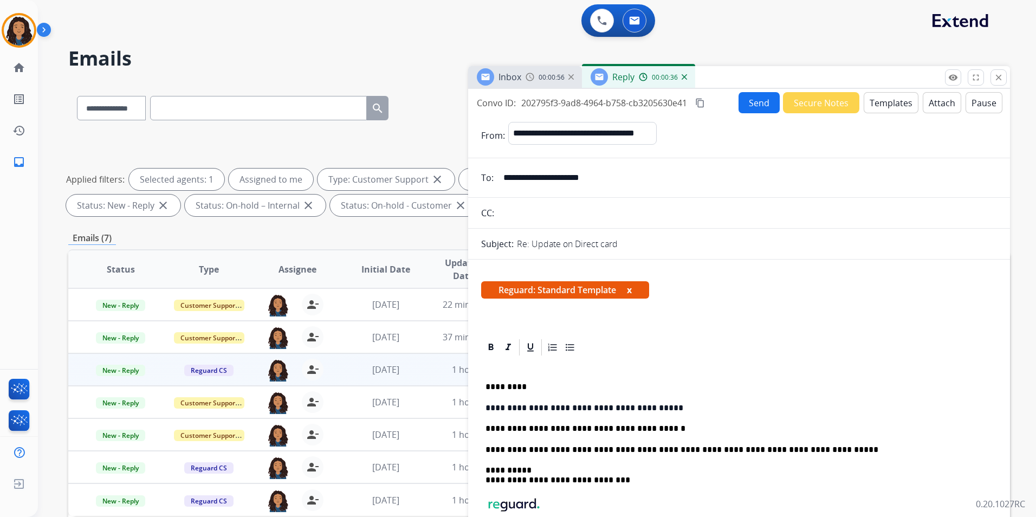
click at [643, 429] on p "**********" at bounding box center [735, 429] width 499 height 10
click at [744, 108] on button "Send" at bounding box center [759, 102] width 41 height 21
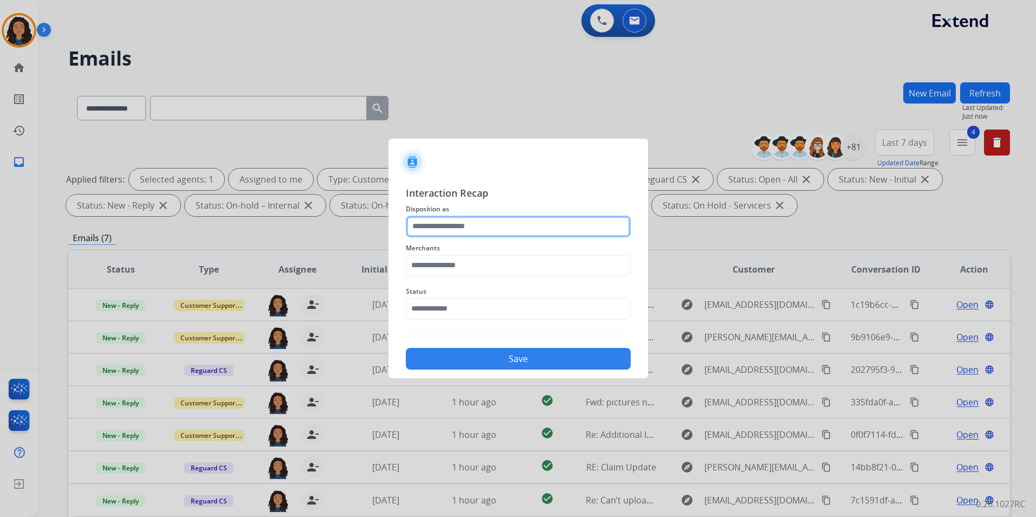
click at [525, 225] on input "text" at bounding box center [518, 227] width 225 height 22
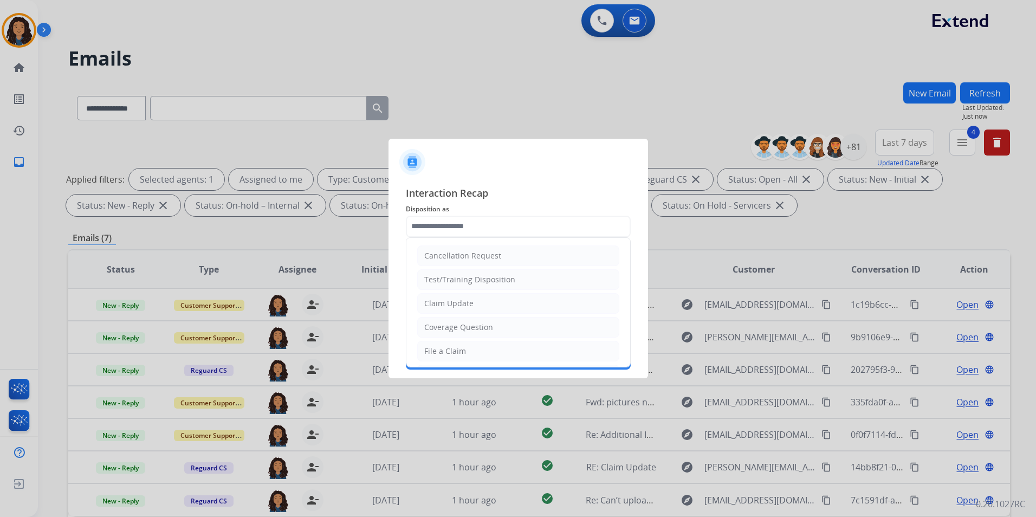
click at [495, 314] on ul "Cancellation Request Test/Training Disposition Claim Update Coverage Question F…" at bounding box center [518, 387] width 224 height 298
click at [491, 301] on li "Claim Update" at bounding box center [518, 303] width 202 height 21
type input "**********"
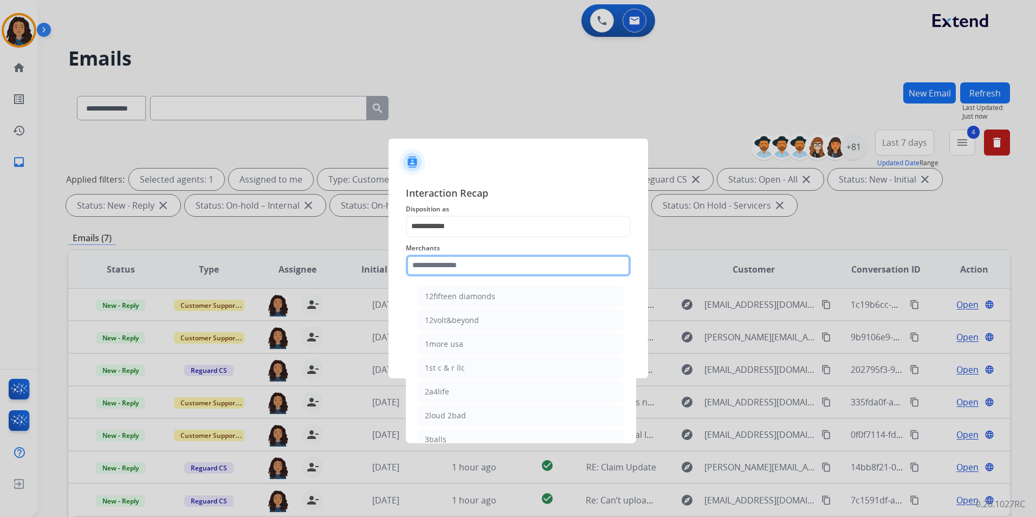
click at [483, 267] on input "text" at bounding box center [518, 266] width 225 height 22
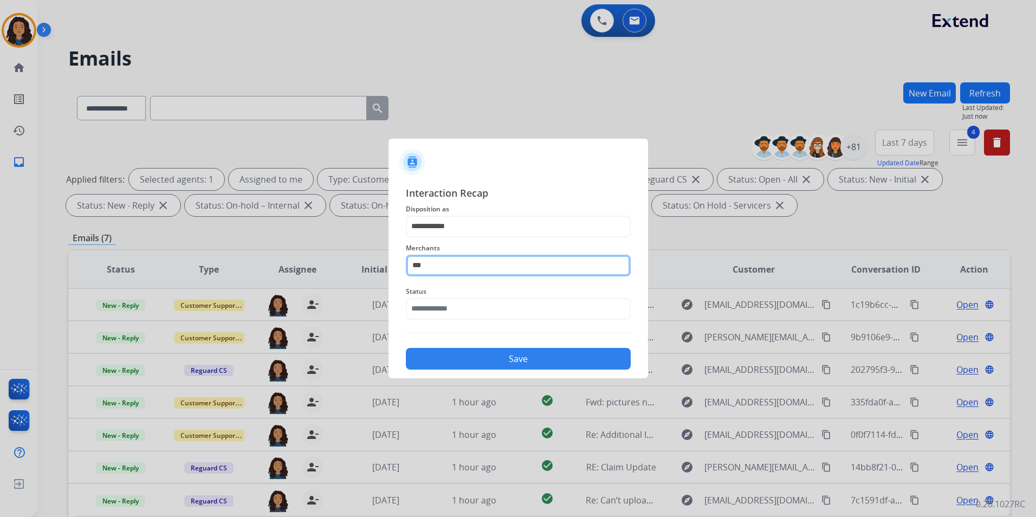
click at [442, 264] on input "***" at bounding box center [518, 266] width 225 height 22
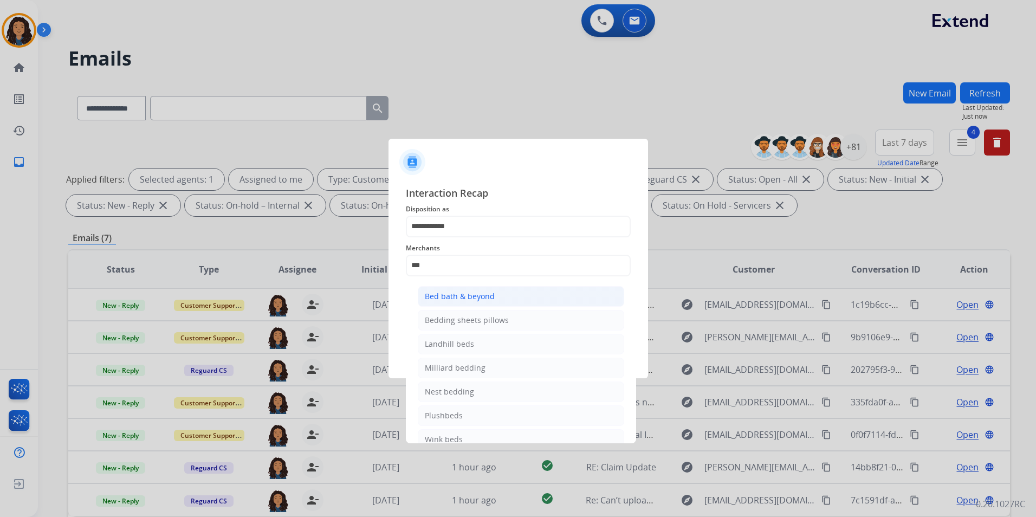
click at [452, 296] on div "Bed bath & beyond" at bounding box center [460, 296] width 70 height 11
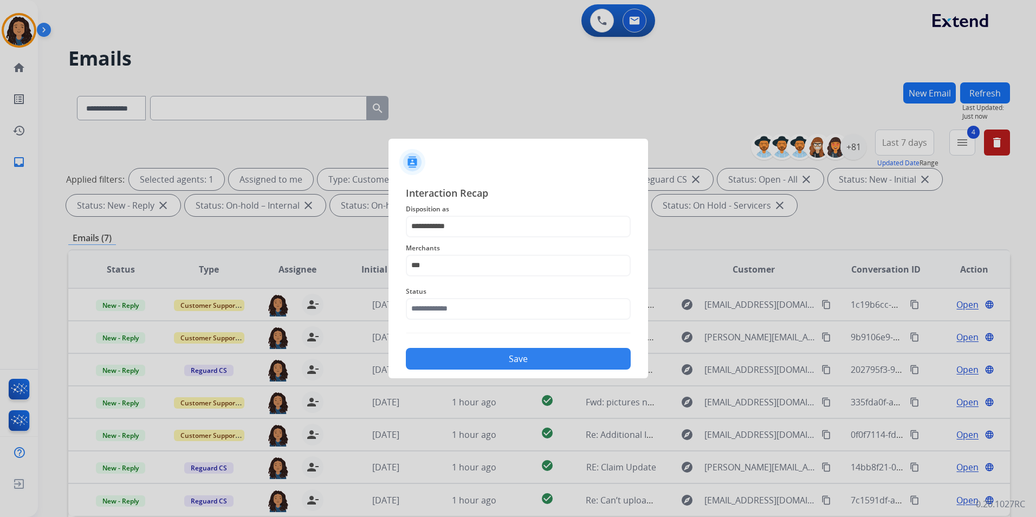
type input "**********"
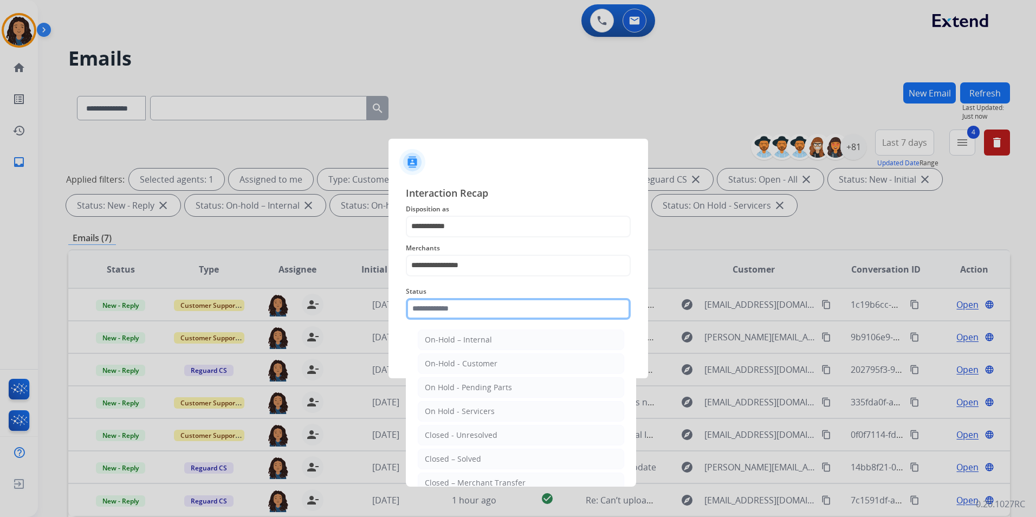
click at [452, 301] on input "text" at bounding box center [518, 309] width 225 height 22
click at [470, 458] on div "Closed – Solved" at bounding box center [453, 459] width 56 height 11
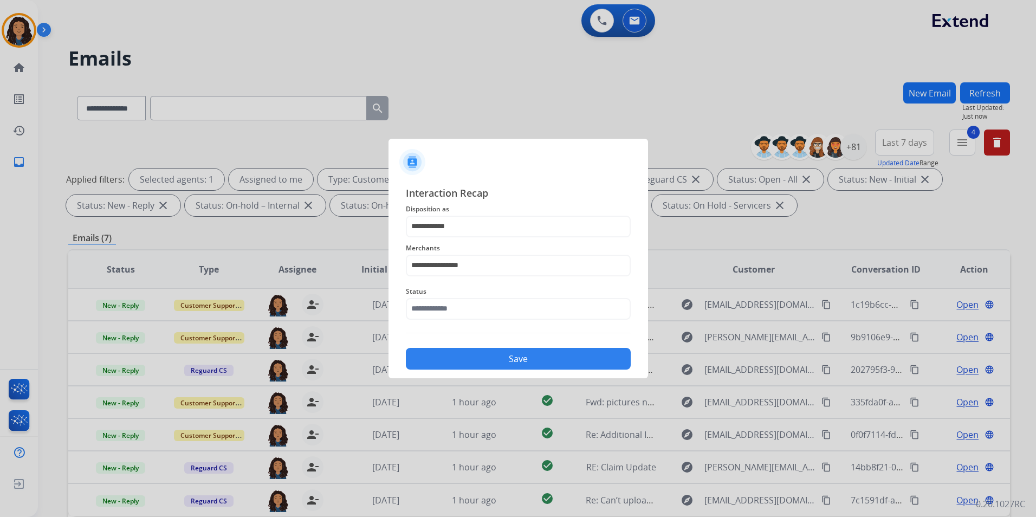
type input "**********"
click at [522, 361] on button "Save" at bounding box center [518, 359] width 225 height 22
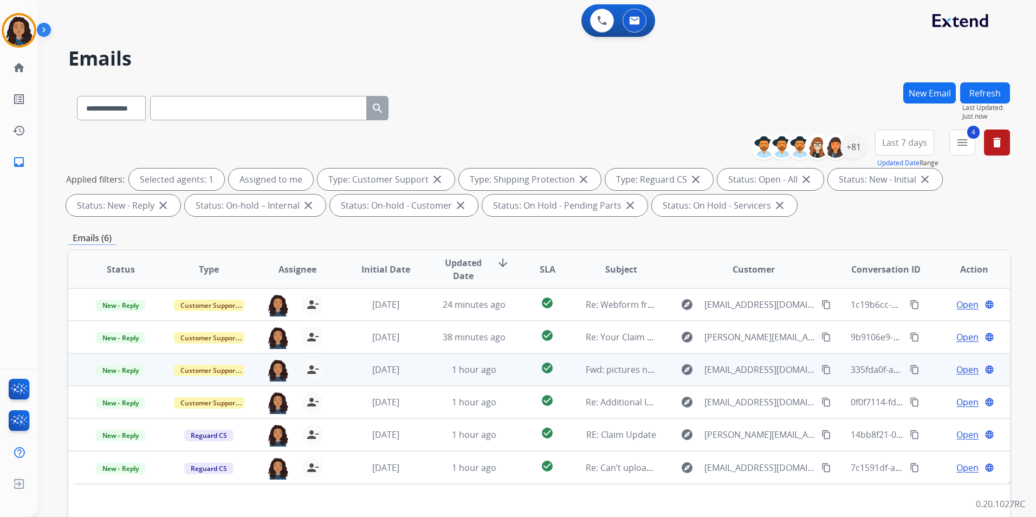
click at [960, 369] on span "Open" at bounding box center [968, 369] width 22 height 13
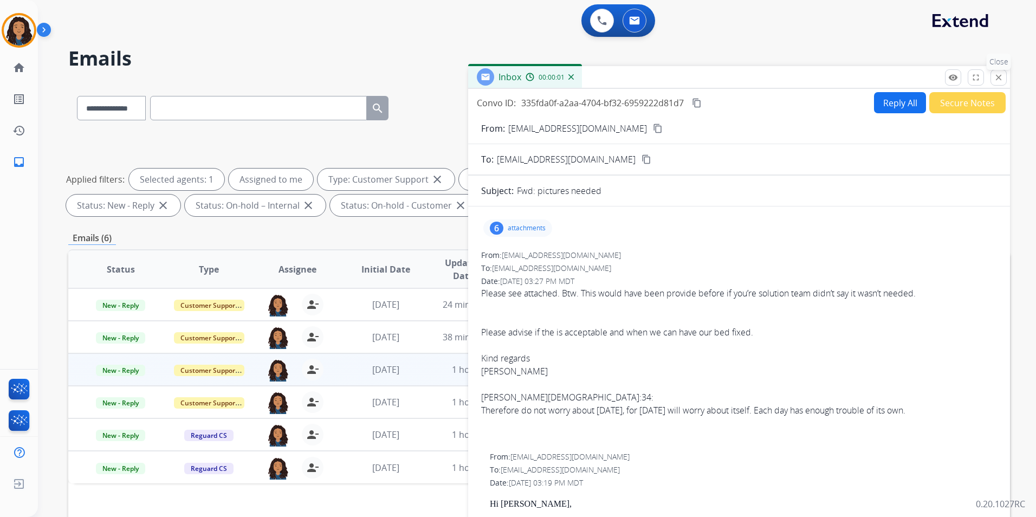
click at [1000, 76] on mat-icon "close" at bounding box center [999, 78] width 10 height 10
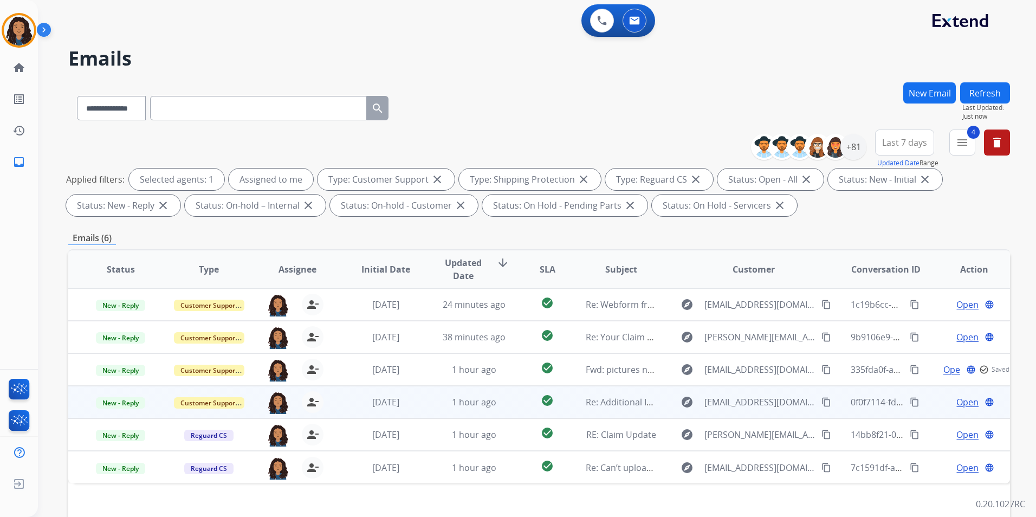
click at [960, 402] on span "Open" at bounding box center [968, 402] width 22 height 13
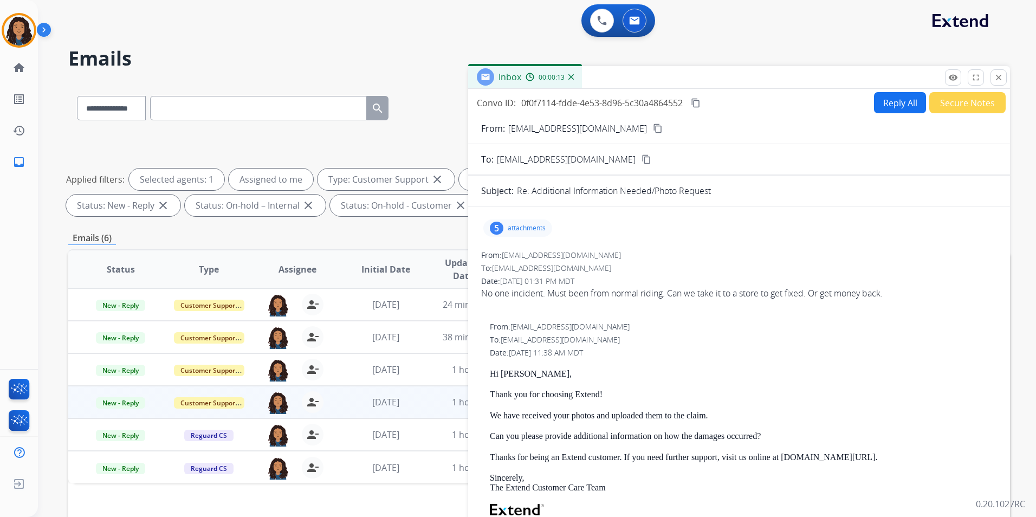
click at [651, 126] on button "content_copy" at bounding box center [657, 128] width 13 height 13
click at [903, 100] on button "Reply All" at bounding box center [900, 102] width 52 height 21
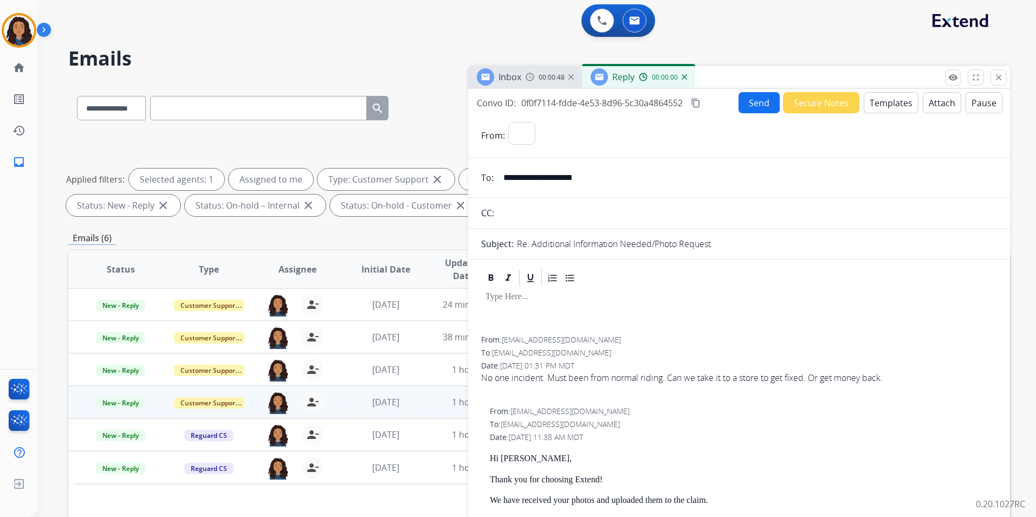
click at [903, 100] on button "Templates" at bounding box center [891, 102] width 55 height 21
select select "**********"
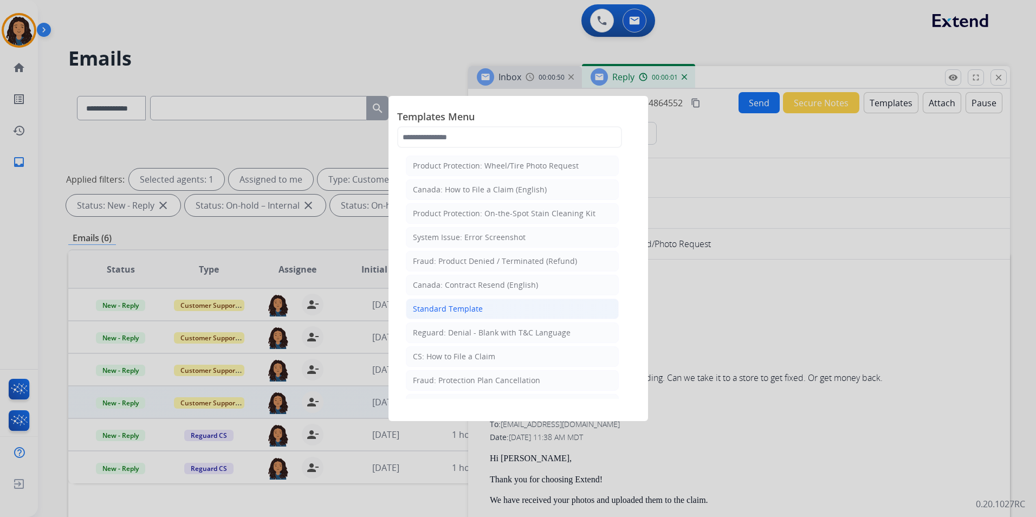
click at [495, 306] on li "Standard Template" at bounding box center [512, 309] width 213 height 21
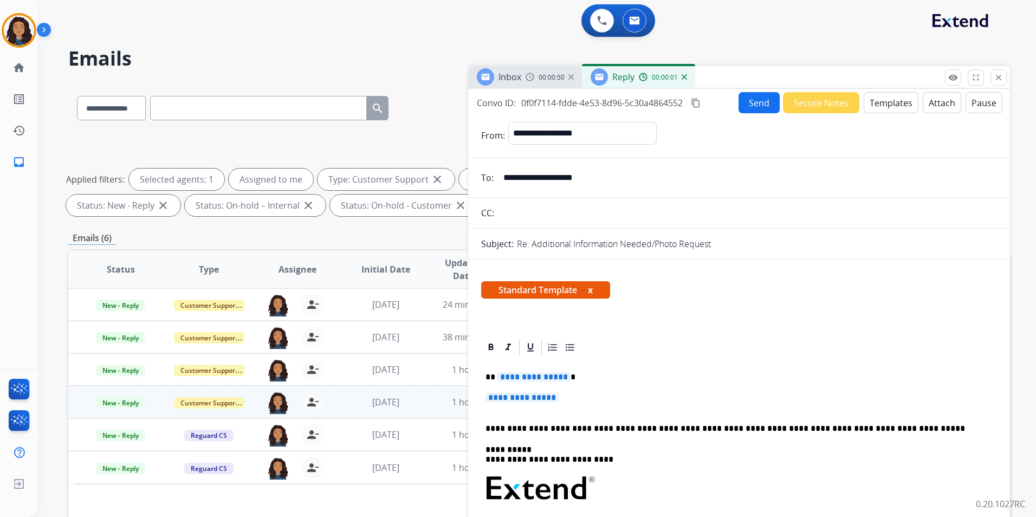
click at [531, 72] on div "Inbox 00:00:50" at bounding box center [525, 77] width 114 height 22
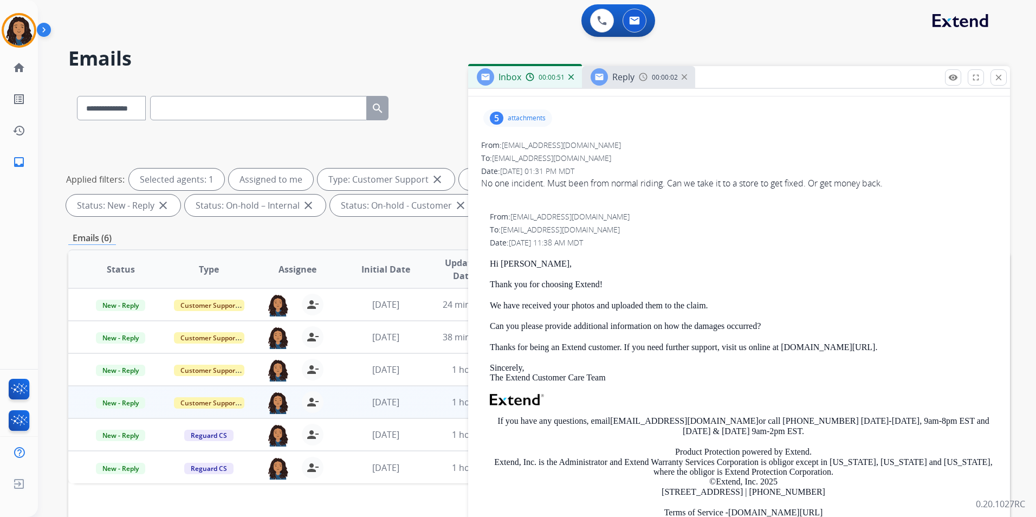
scroll to position [163, 0]
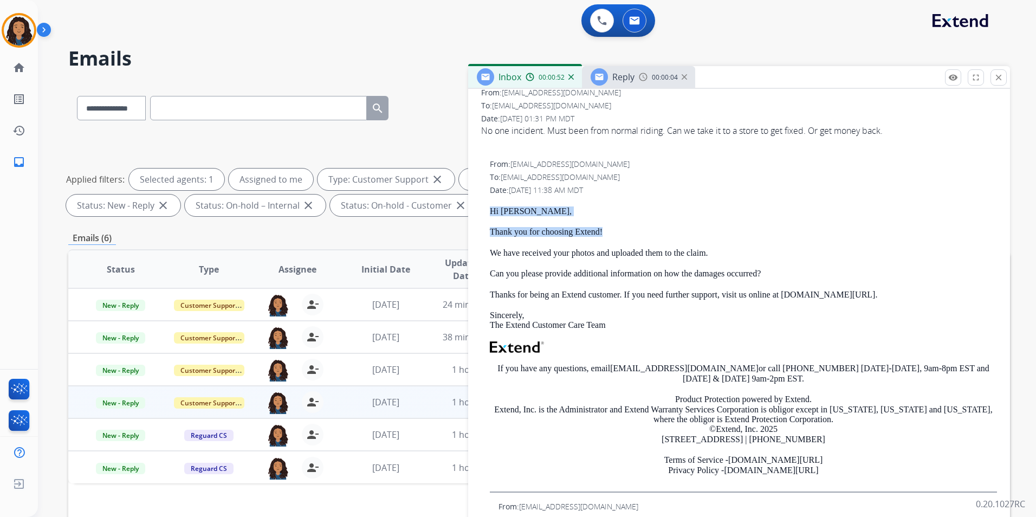
drag, startPoint x: 485, startPoint y: 205, endPoint x: 614, endPoint y: 230, distance: 131.9
click at [614, 230] on div "From: [EMAIL_ADDRESS][DOMAIN_NAME] To: [EMAIL_ADDRESS][DOMAIN_NAME] Date: [DATE…" at bounding box center [739, 326] width 516 height 334
drag, startPoint x: 614, startPoint y: 230, endPoint x: 600, endPoint y: 232, distance: 13.7
copy div "Hi [PERSON_NAME], Thank you for choosing Extend!"
click at [622, 77] on span "Reply" at bounding box center [623, 77] width 22 height 12
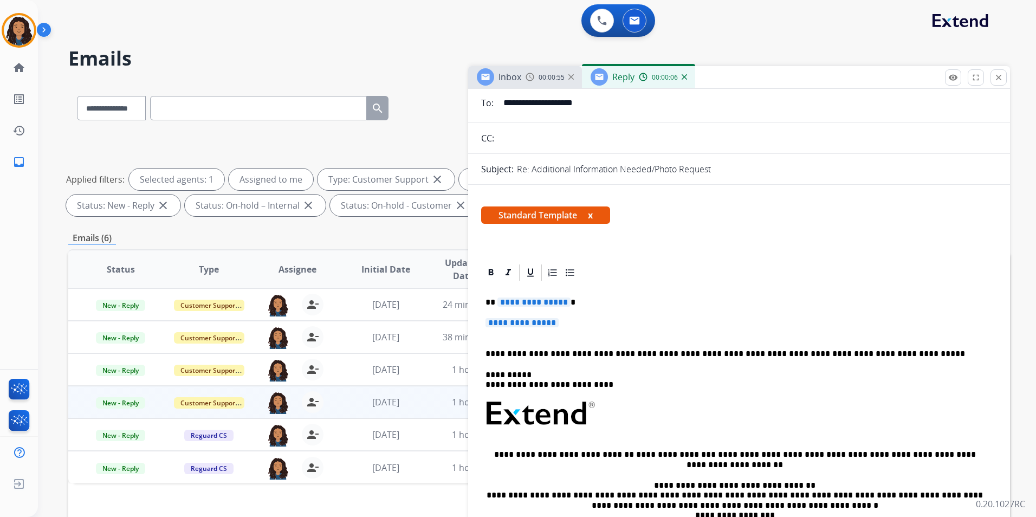
scroll to position [108, 0]
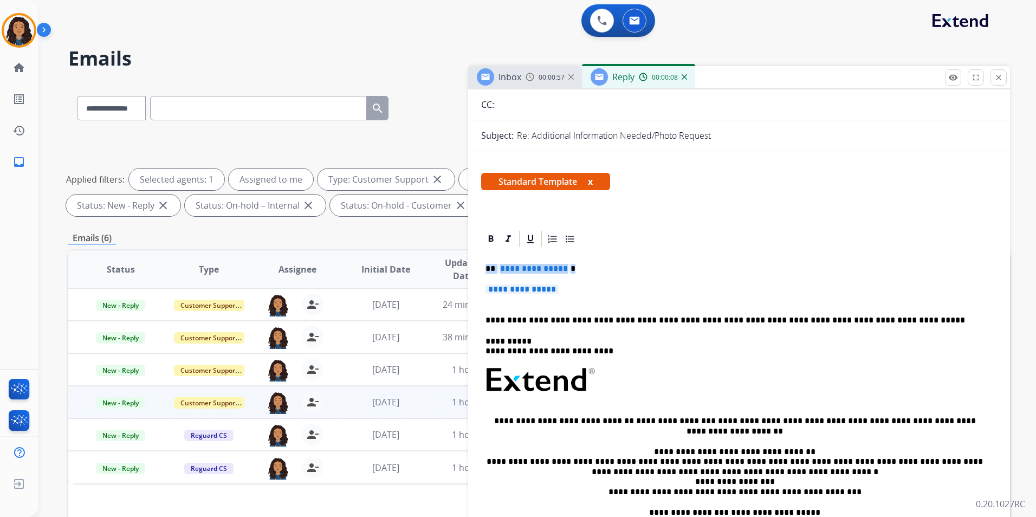
drag, startPoint x: 485, startPoint y: 265, endPoint x: 569, endPoint y: 292, distance: 88.3
click at [569, 292] on div "**********" at bounding box center [739, 406] width 516 height 314
paste div
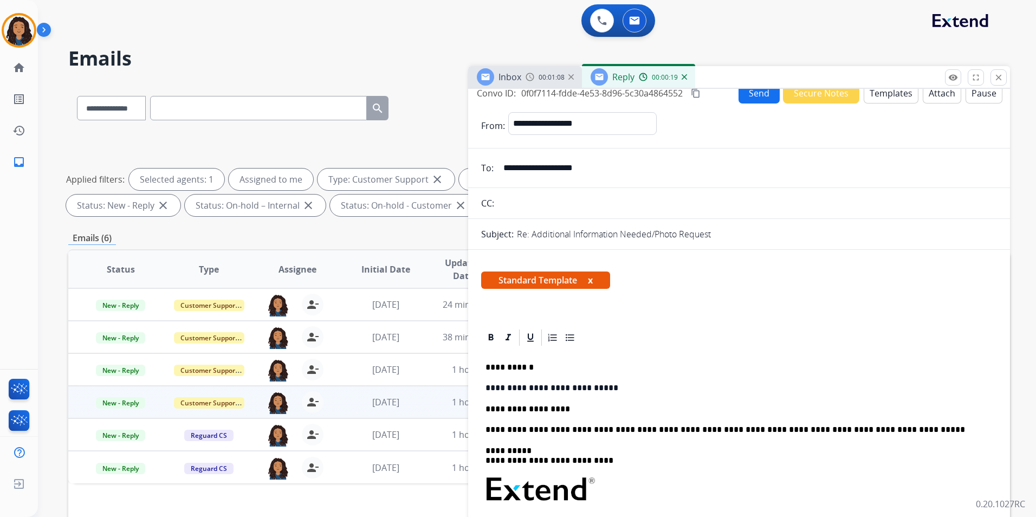
scroll to position [0, 0]
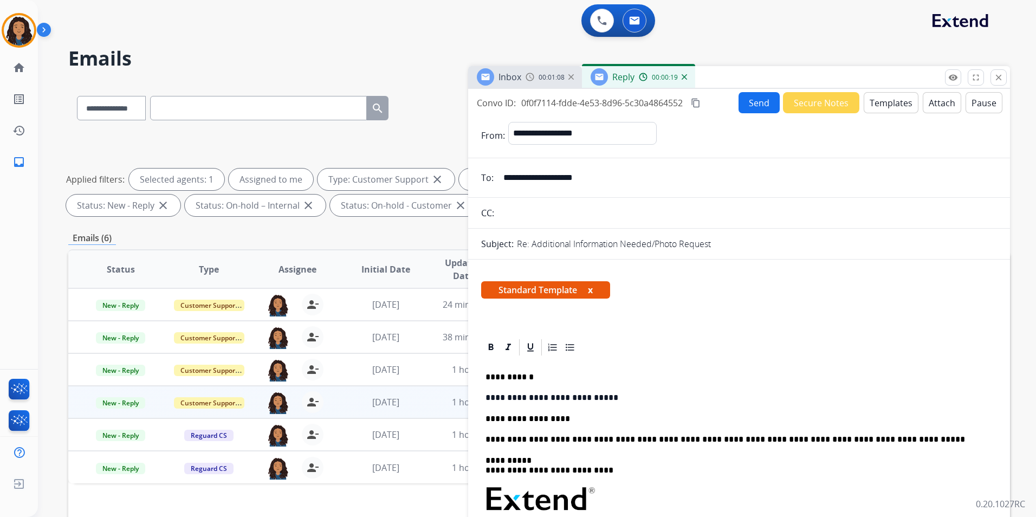
click at [753, 111] on button "Send" at bounding box center [759, 102] width 41 height 21
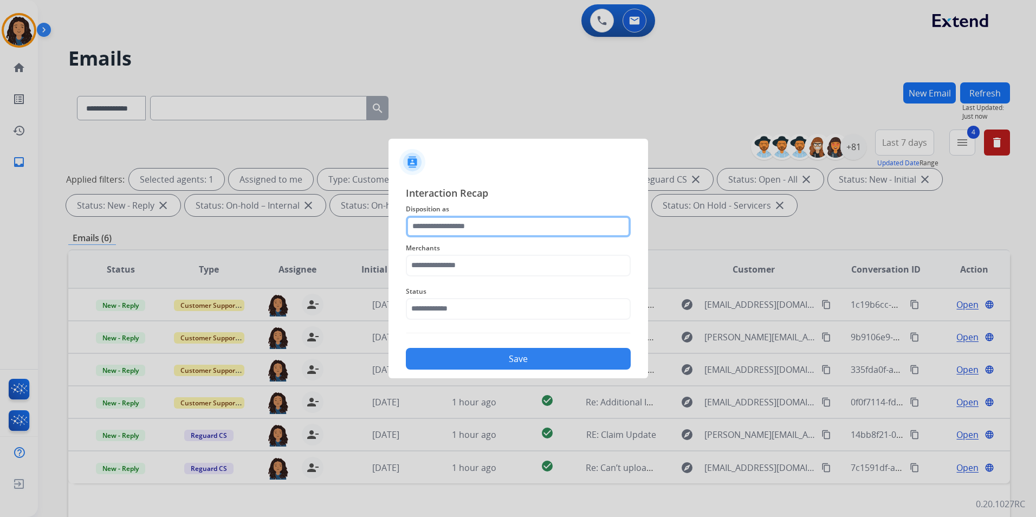
click at [514, 225] on input "text" at bounding box center [518, 227] width 225 height 22
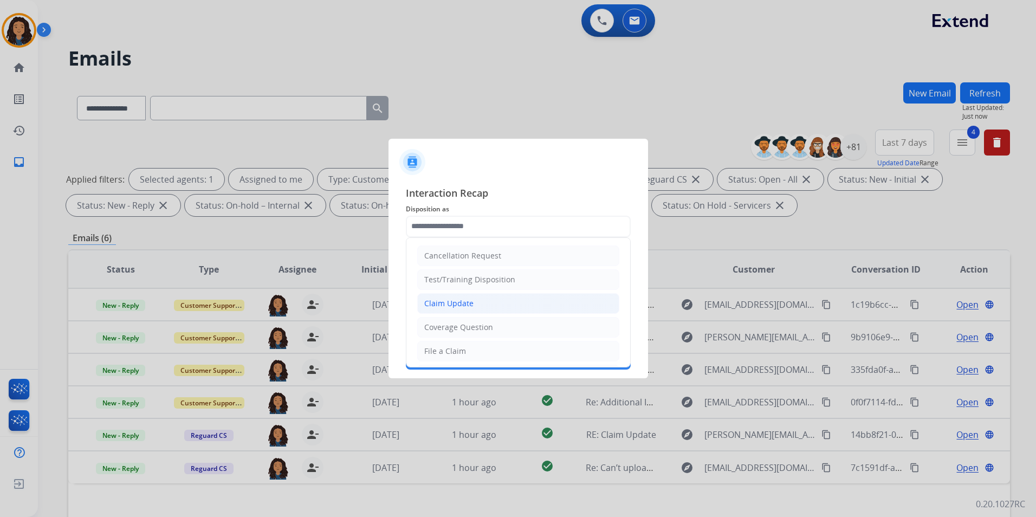
click at [477, 302] on li "Claim Update" at bounding box center [518, 303] width 202 height 21
type input "**********"
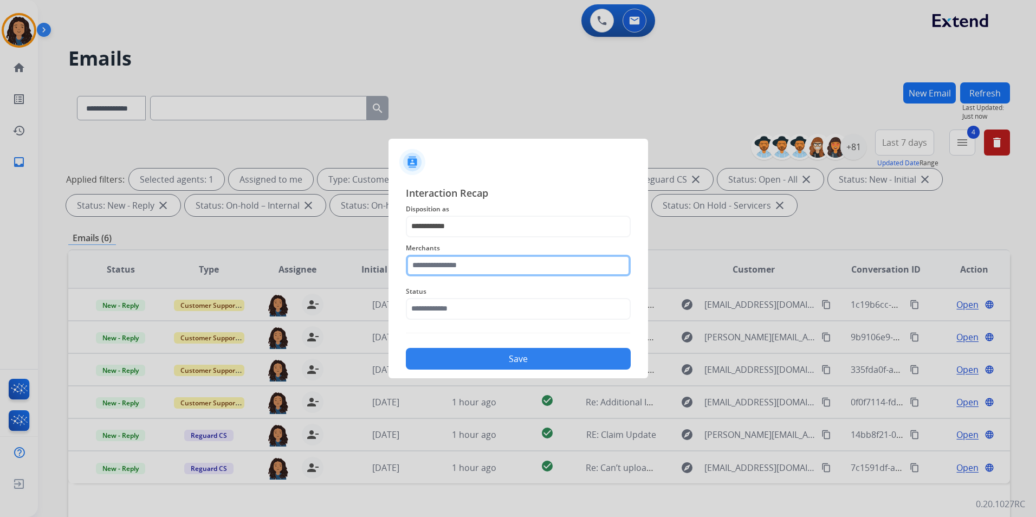
click at [454, 264] on input "text" at bounding box center [518, 266] width 225 height 22
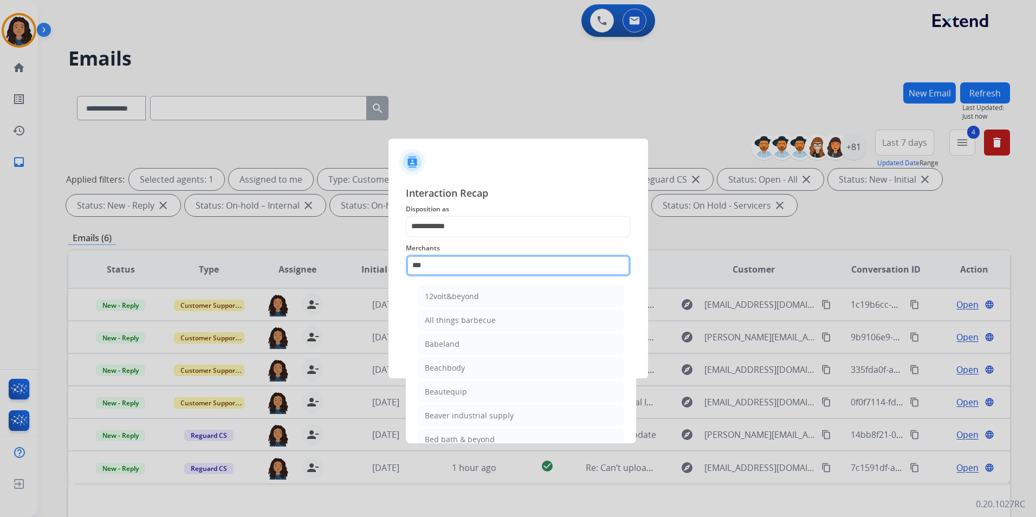
type input "****"
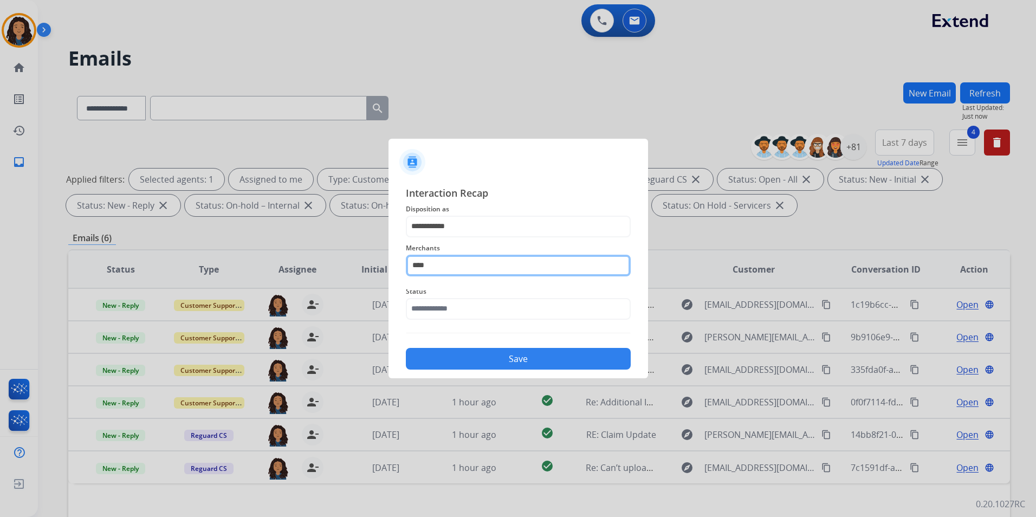
drag, startPoint x: 455, startPoint y: 268, endPoint x: 386, endPoint y: 270, distance: 68.3
click at [0, 270] on app-contact-recap-modal "**********" at bounding box center [0, 258] width 0 height 517
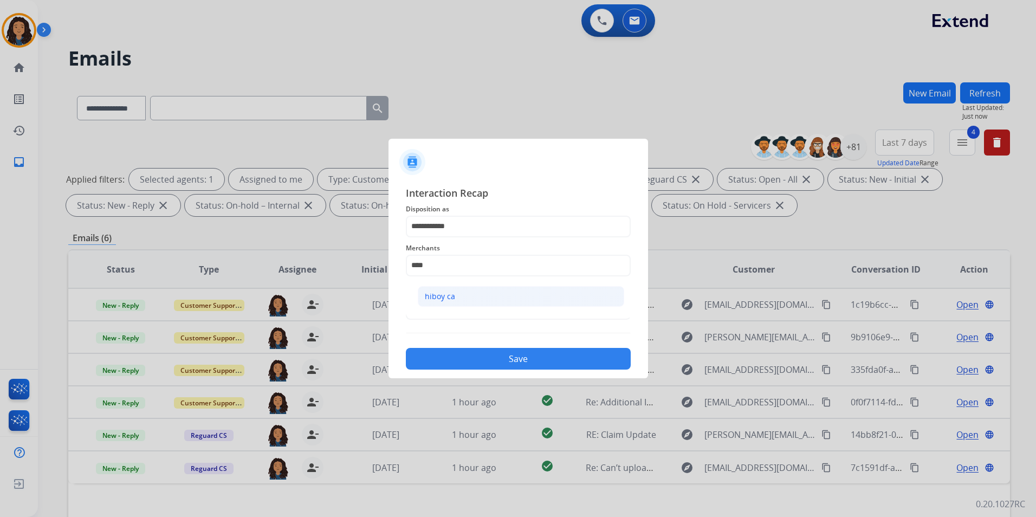
click at [498, 293] on li "hiboy ca" at bounding box center [521, 296] width 206 height 21
type input "********"
click at [489, 302] on input "text" at bounding box center [518, 309] width 225 height 22
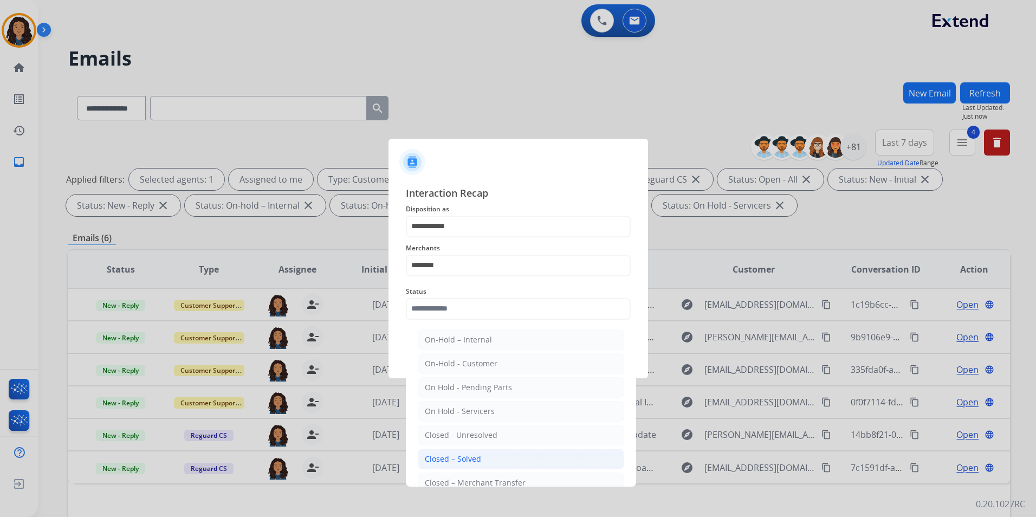
drag, startPoint x: 483, startPoint y: 462, endPoint x: 522, endPoint y: 360, distance: 109.3
click at [482, 462] on li "Closed – Solved" at bounding box center [521, 459] width 206 height 21
type input "**********"
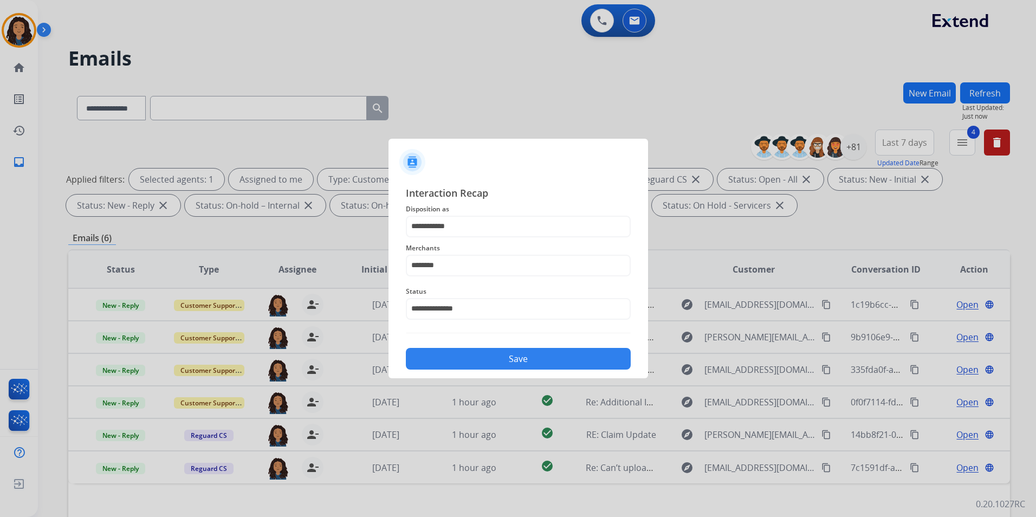
click at [522, 355] on button "Save" at bounding box center [518, 359] width 225 height 22
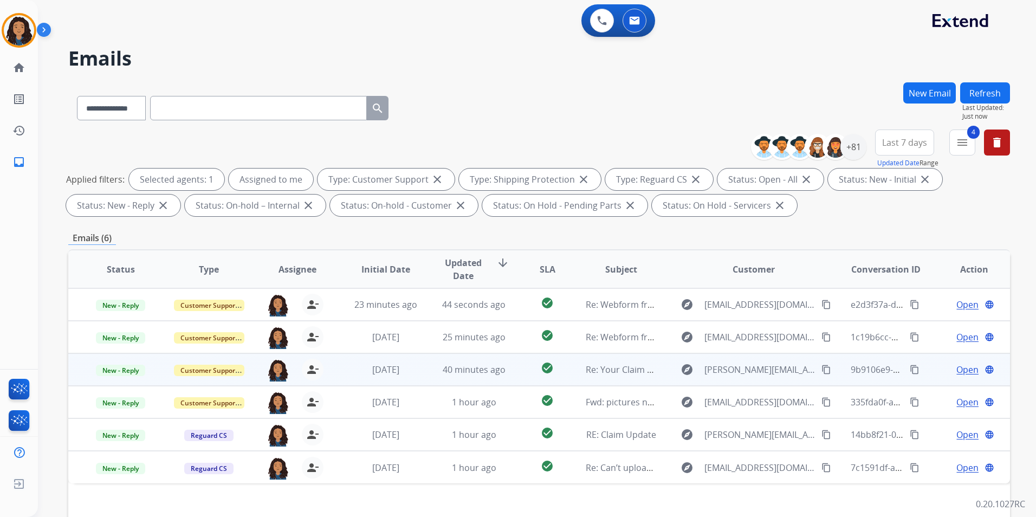
click at [957, 369] on span "Open" at bounding box center [968, 369] width 22 height 13
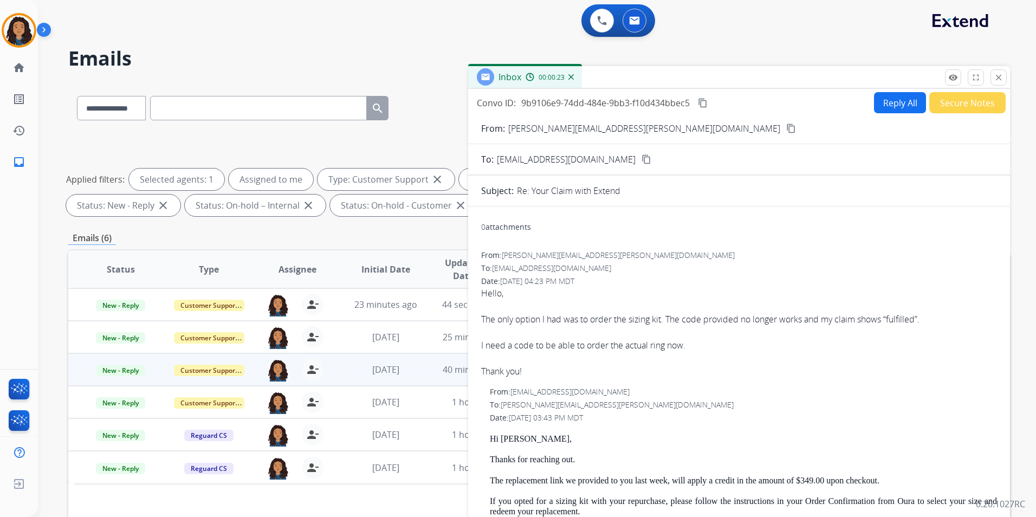
click at [786, 130] on mat-icon "content_copy" at bounding box center [791, 129] width 10 height 10
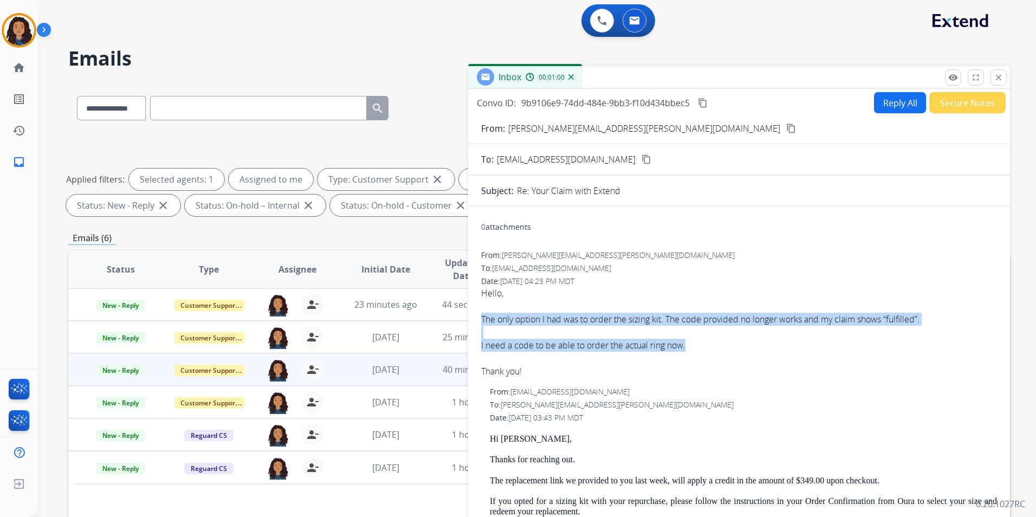
drag, startPoint x: 480, startPoint y: 318, endPoint x: 701, endPoint y: 347, distance: 222.5
drag, startPoint x: 701, startPoint y: 347, endPoint x: 651, endPoint y: 347, distance: 49.3
copy span "The only option I had was to order the sizing kit. The code provided no longer …"
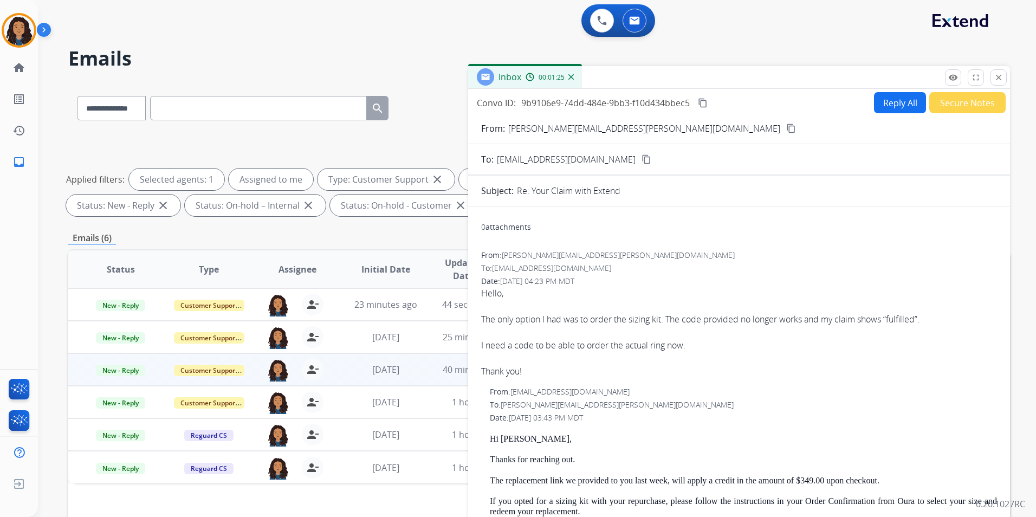
click at [671, 272] on div "To: [EMAIL_ADDRESS][DOMAIN_NAME]" at bounding box center [739, 268] width 516 height 11
click at [705, 100] on mat-icon "content_copy" at bounding box center [703, 103] width 10 height 10
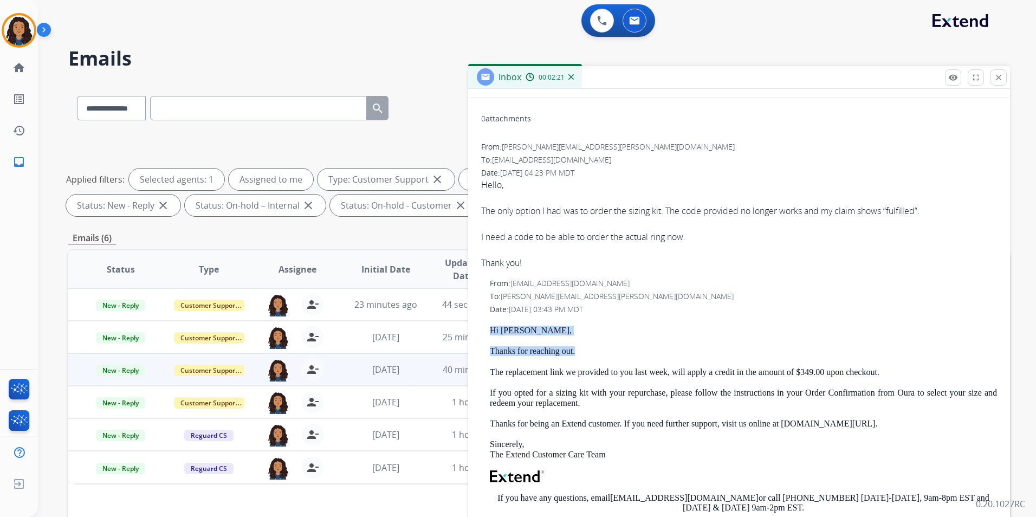
drag, startPoint x: 483, startPoint y: 327, endPoint x: 586, endPoint y: 351, distance: 106.2
click at [586, 351] on div "From: [EMAIL_ADDRESS][DOMAIN_NAME] To: [PERSON_NAME][EMAIL_ADDRESS][PERSON_NAME…" at bounding box center [739, 450] width 516 height 344
drag, startPoint x: 586, startPoint y: 351, endPoint x: 577, endPoint y: 352, distance: 9.3
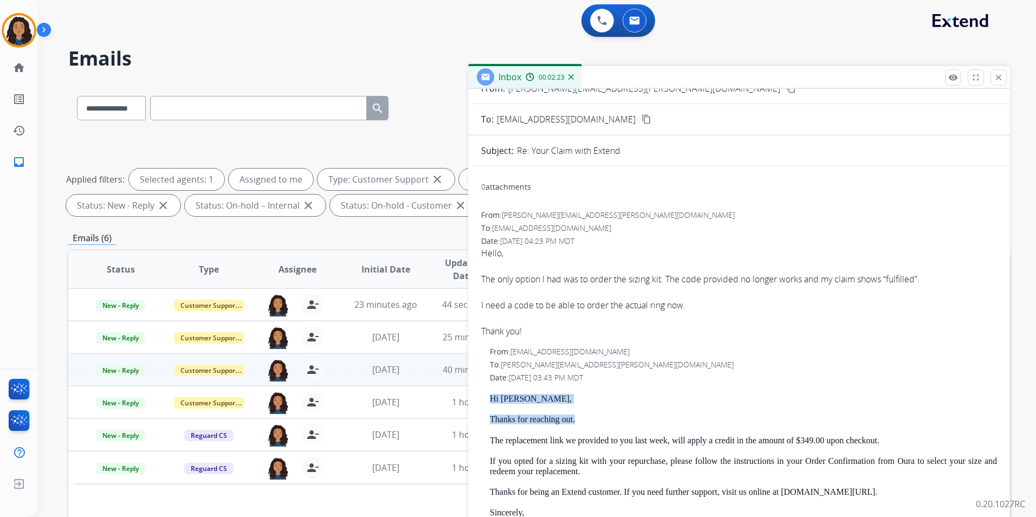
scroll to position [0, 0]
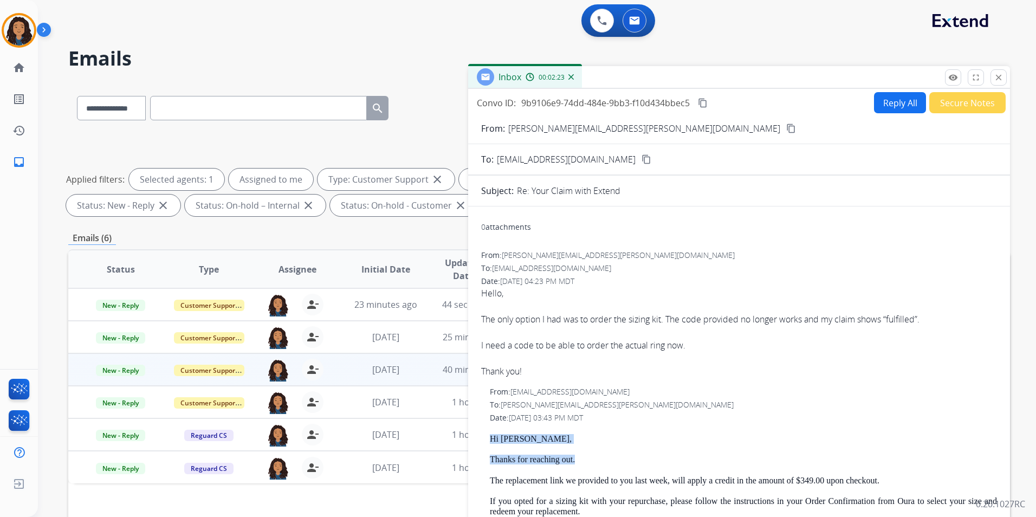
click at [889, 110] on button "Reply All" at bounding box center [900, 102] width 52 height 21
select select "**********"
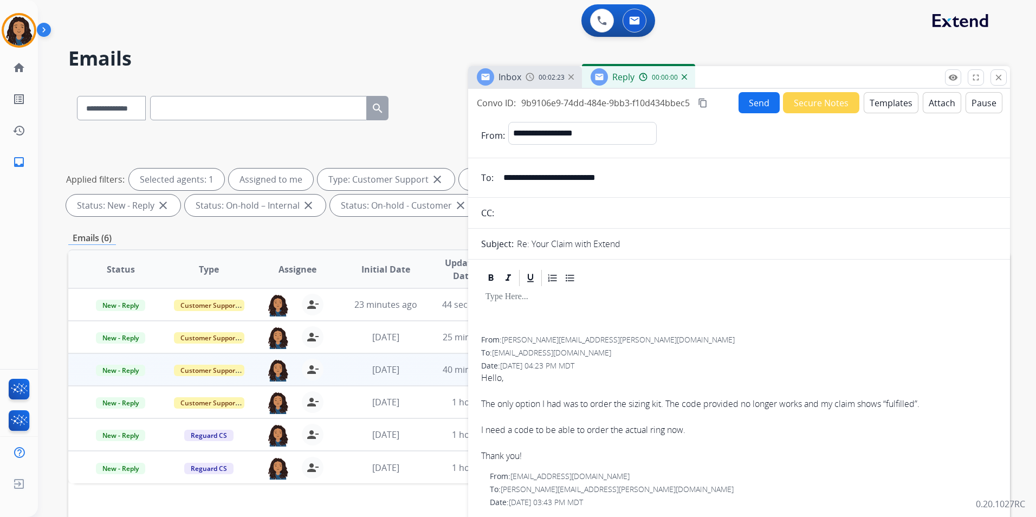
click at [889, 110] on button "Templates" at bounding box center [891, 102] width 55 height 21
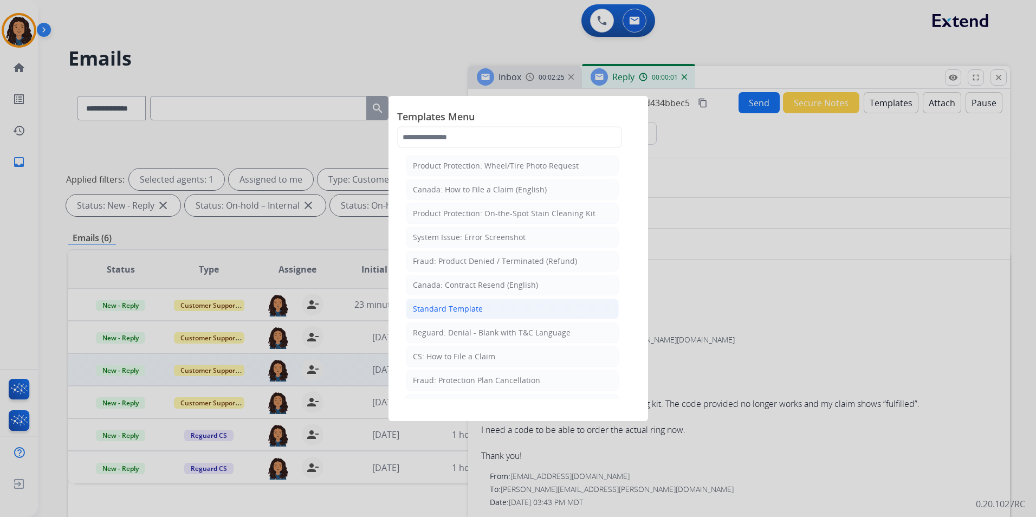
click at [471, 311] on div "Standard Template" at bounding box center [448, 308] width 70 height 11
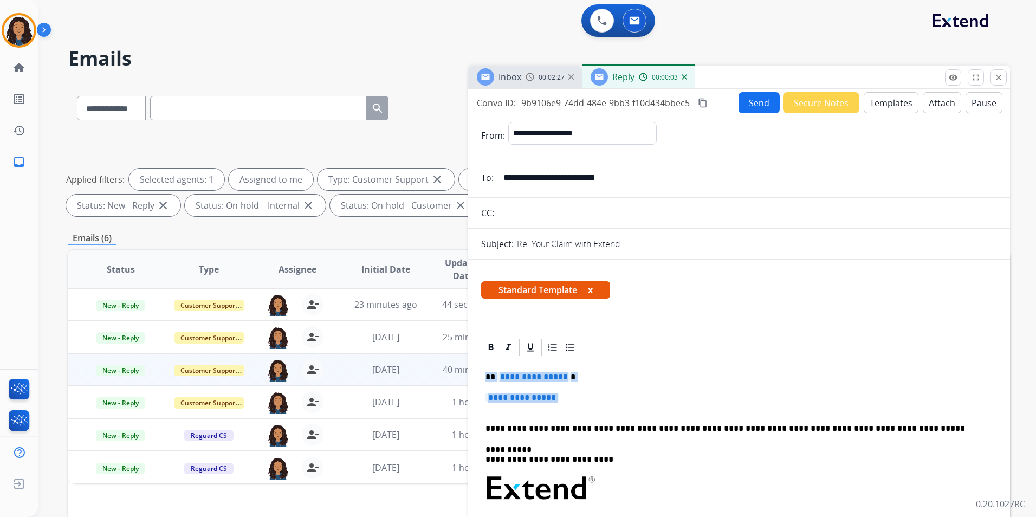
drag, startPoint x: 483, startPoint y: 377, endPoint x: 572, endPoint y: 405, distance: 93.9
click at [572, 405] on div "**********" at bounding box center [739, 514] width 516 height 314
paste div
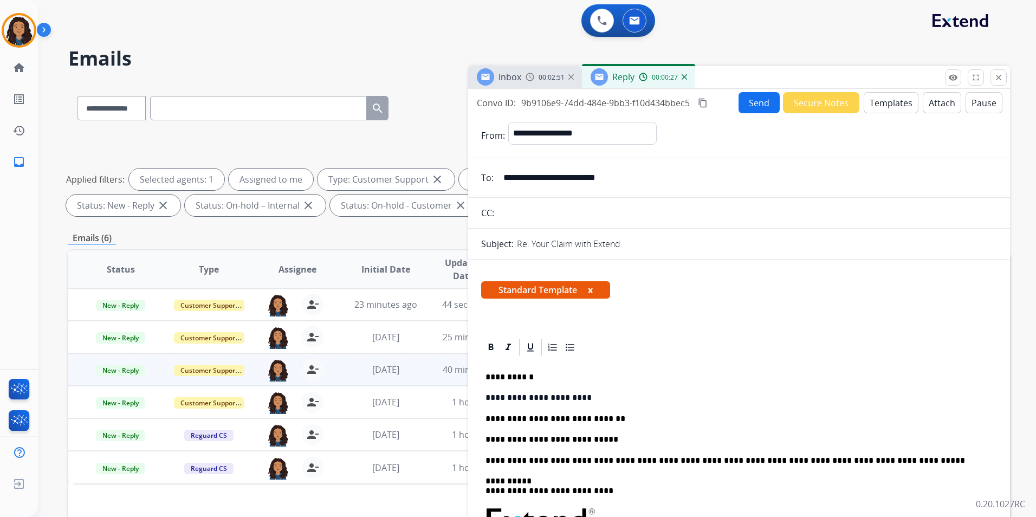
click at [750, 104] on button "Send" at bounding box center [759, 102] width 41 height 21
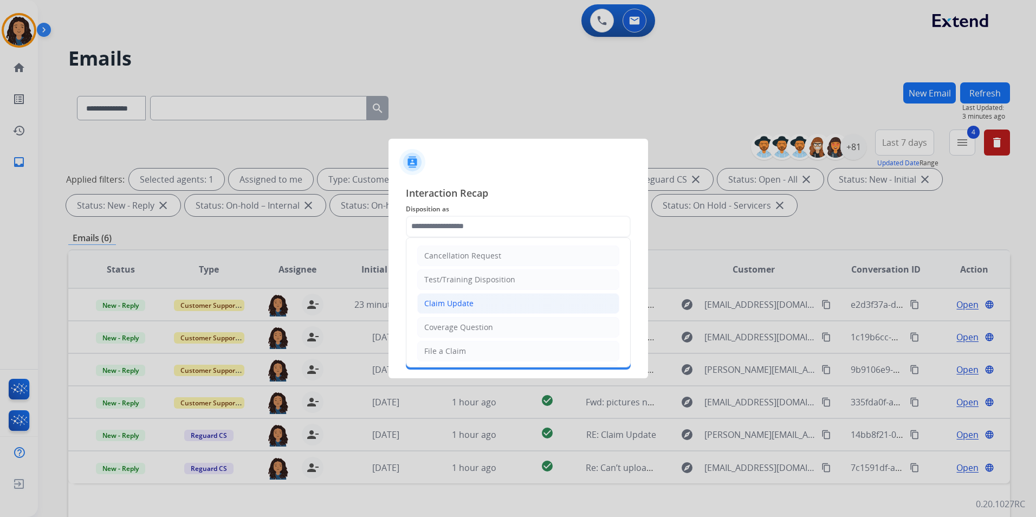
click at [481, 309] on li "Claim Update" at bounding box center [518, 303] width 202 height 21
type input "**********"
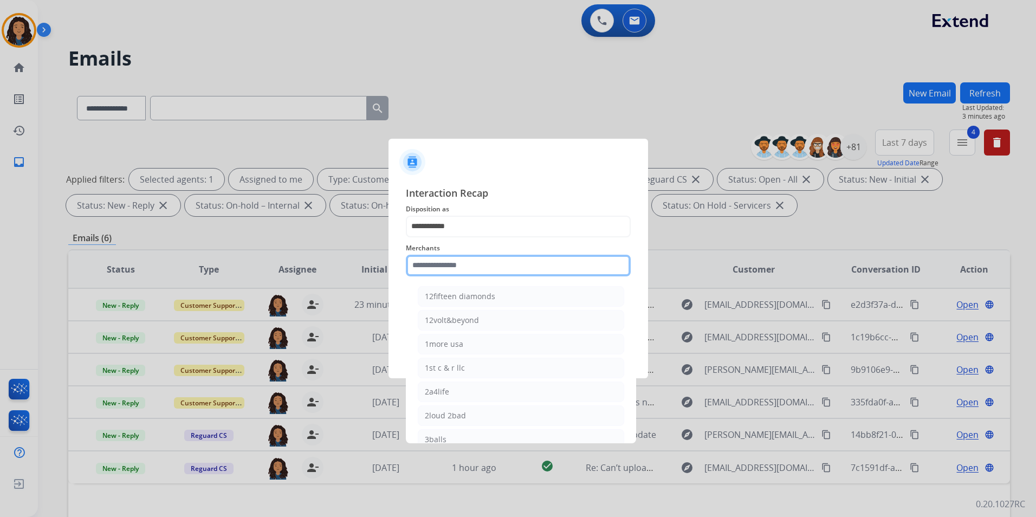
click at [469, 265] on input "text" at bounding box center [518, 266] width 225 height 22
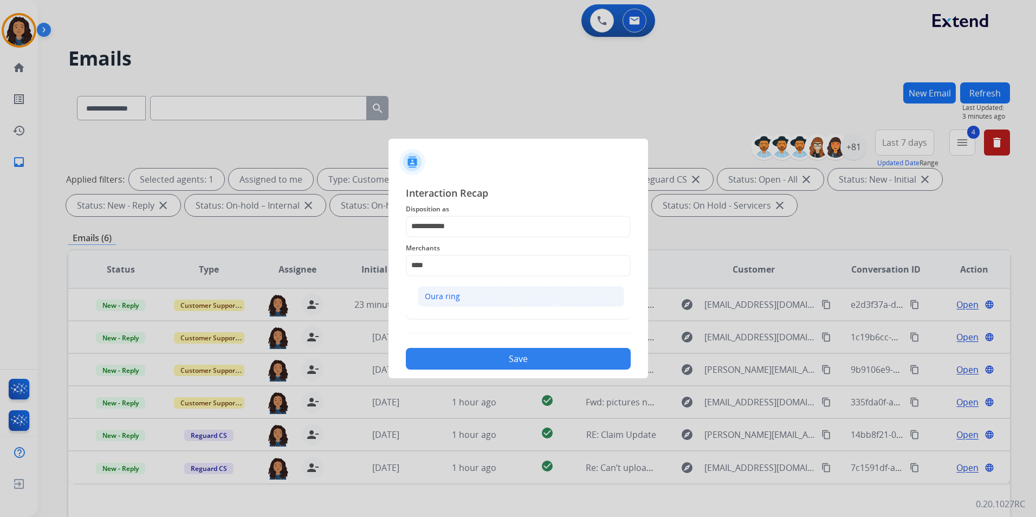
click at [469, 294] on li "Oura ring" at bounding box center [521, 296] width 206 height 21
type input "*********"
click at [461, 311] on input "text" at bounding box center [518, 309] width 225 height 22
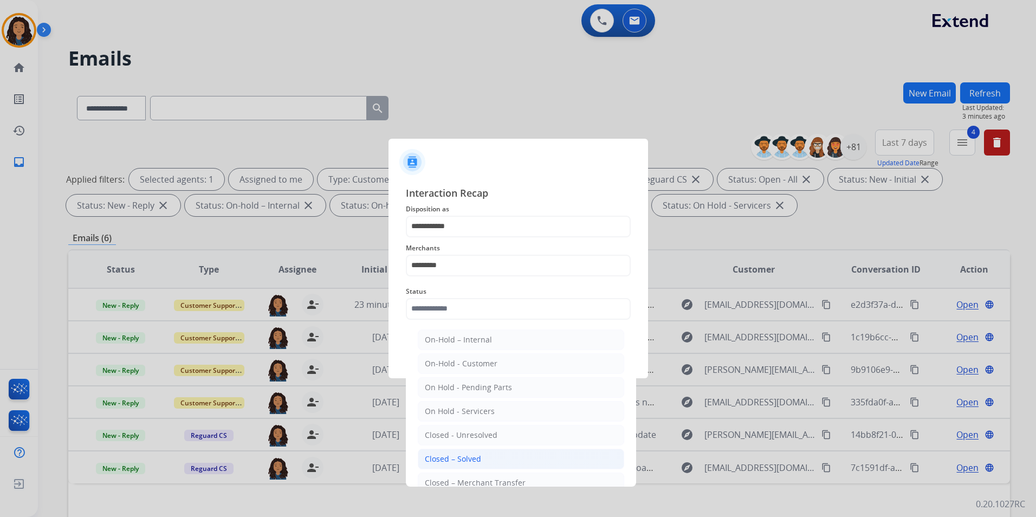
click at [485, 460] on li "Closed – Solved" at bounding box center [521, 459] width 206 height 21
type input "**********"
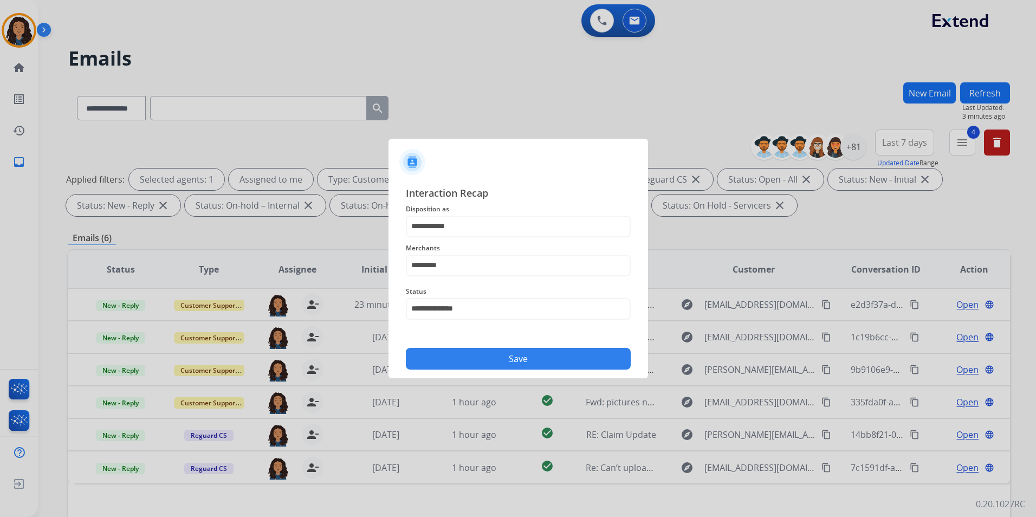
click at [484, 361] on button "Save" at bounding box center [518, 359] width 225 height 22
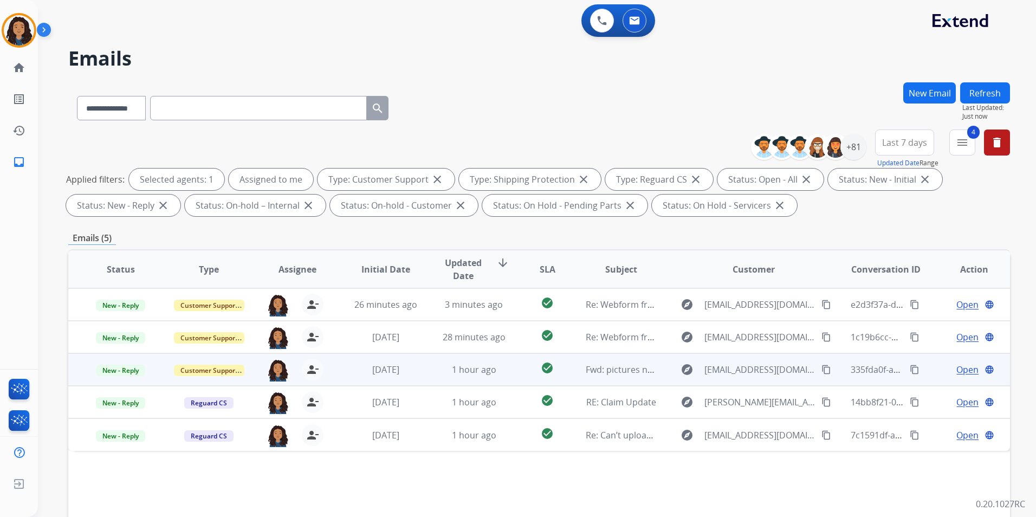
click at [961, 367] on span "Open" at bounding box center [968, 369] width 22 height 13
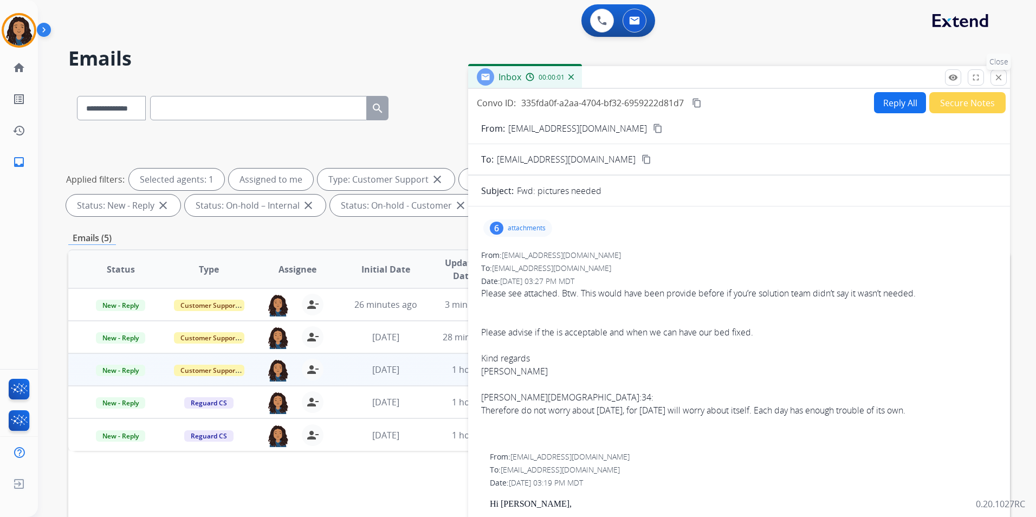
click at [1000, 77] on mat-icon "close" at bounding box center [999, 78] width 10 height 10
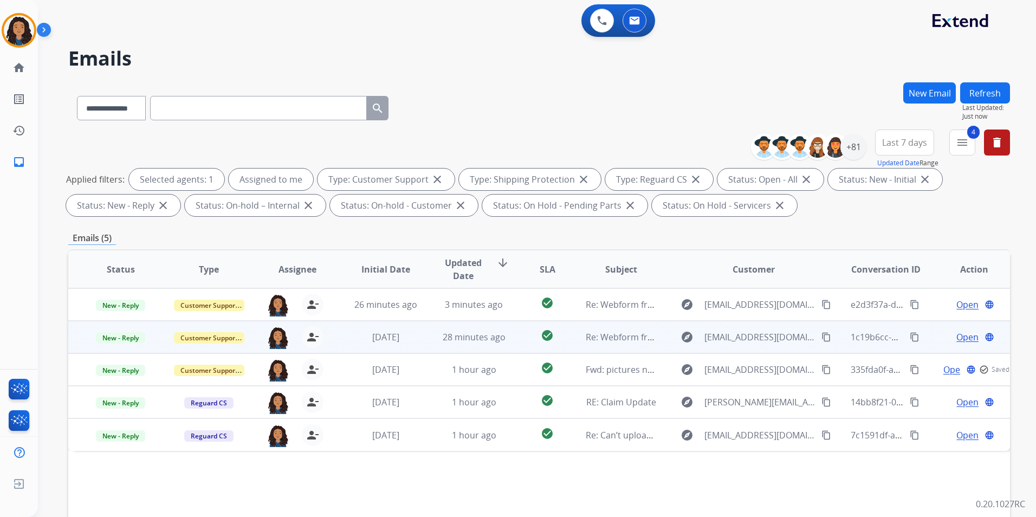
click at [957, 336] on span "Open" at bounding box center [968, 337] width 22 height 13
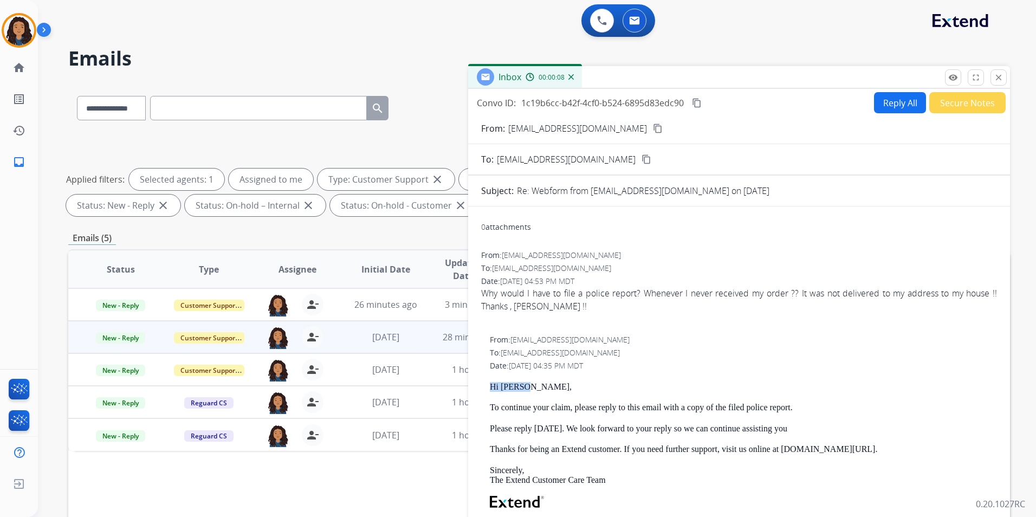
drag, startPoint x: 489, startPoint y: 382, endPoint x: 528, endPoint y: 388, distance: 40.0
click at [528, 388] on div "From: [EMAIL_ADDRESS][DOMAIN_NAME] To: [EMAIL_ADDRESS][DOMAIN_NAME] Date: [DATE…" at bounding box center [739, 490] width 516 height 313
drag, startPoint x: 528, startPoint y: 388, endPoint x: 513, endPoint y: 387, distance: 15.2
click at [905, 99] on button "Reply All" at bounding box center [900, 102] width 52 height 21
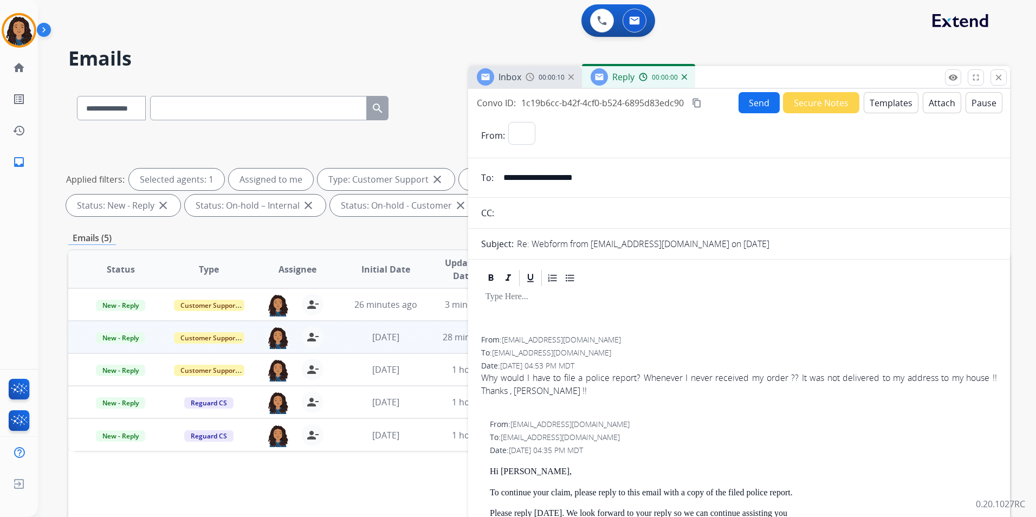
click at [905, 99] on button "Templates" at bounding box center [891, 102] width 55 height 21
select select "**********"
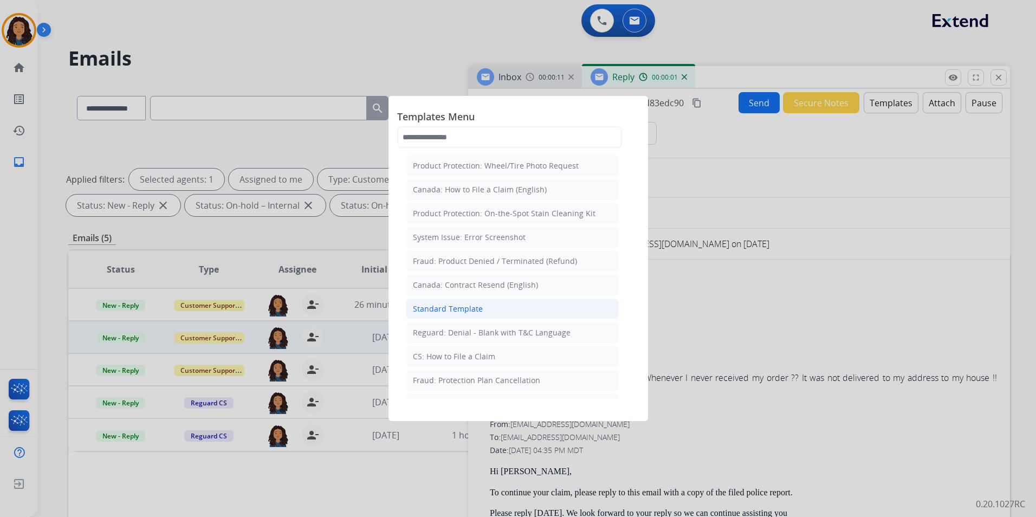
click at [474, 311] on div "Standard Template" at bounding box center [448, 308] width 70 height 11
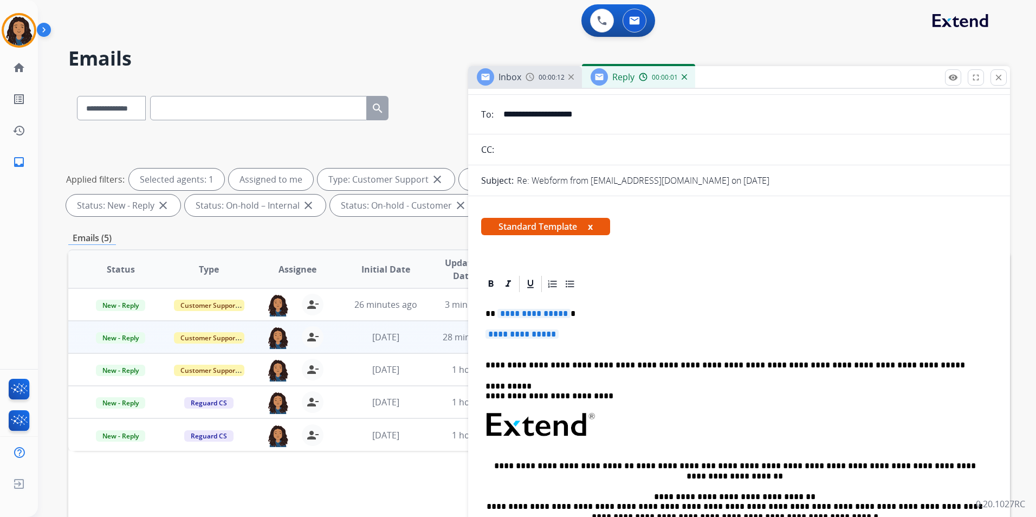
scroll to position [108, 0]
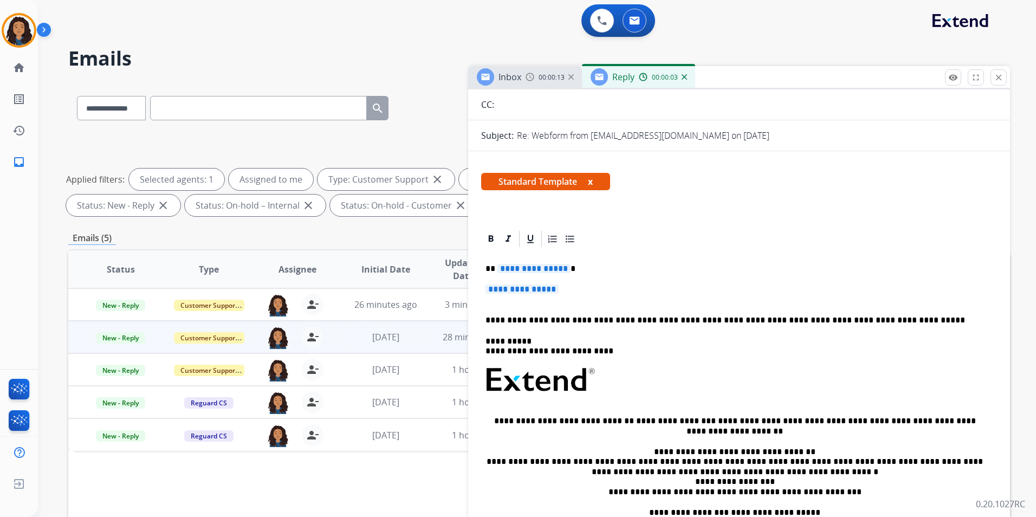
drag, startPoint x: 484, startPoint y: 264, endPoint x: 570, endPoint y: 289, distance: 89.0
click at [570, 289] on div "**********" at bounding box center [739, 406] width 516 height 314
paste div
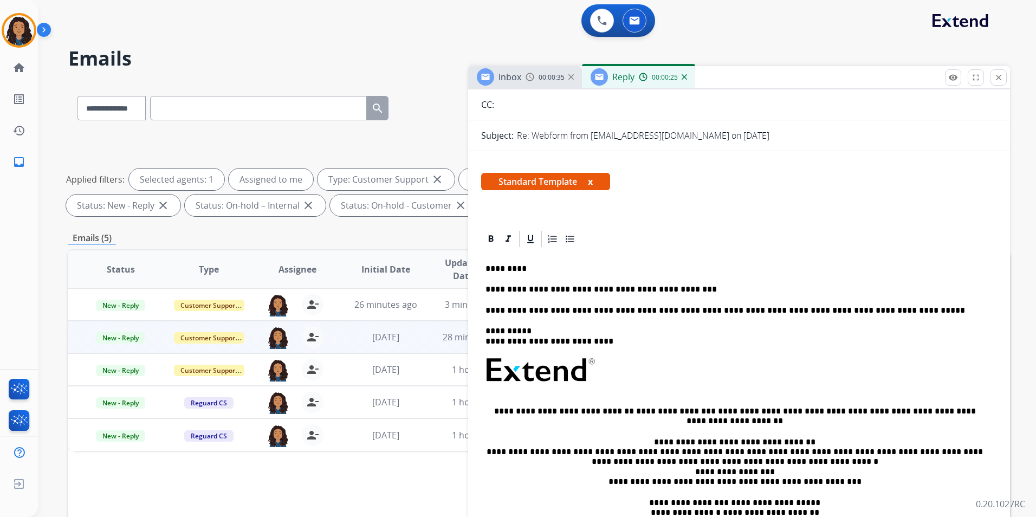
click at [541, 270] on p "*********" at bounding box center [735, 269] width 499 height 10
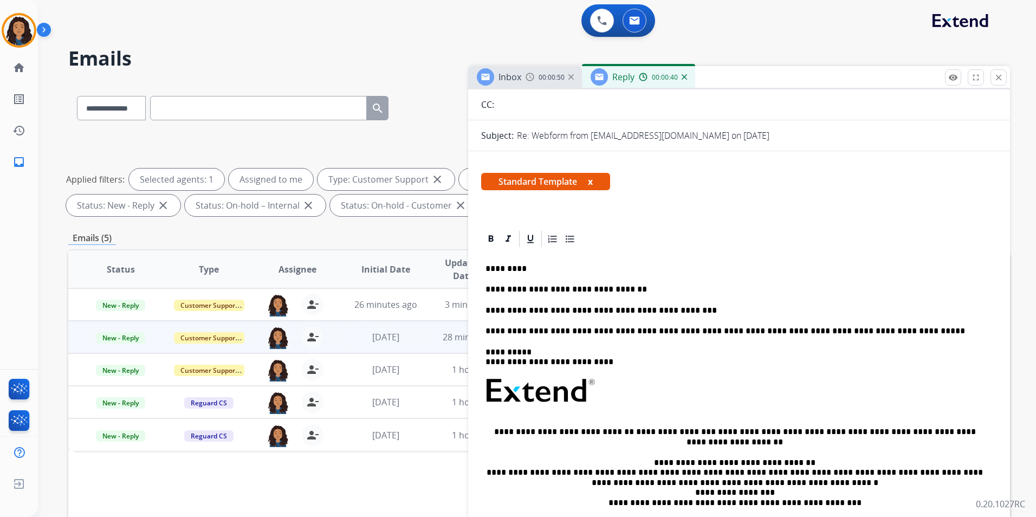
scroll to position [0, 0]
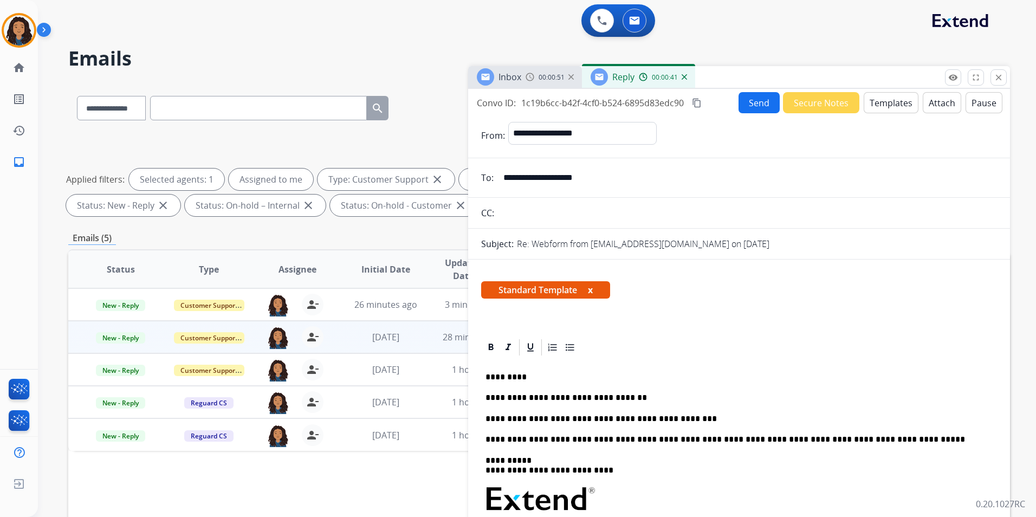
click at [751, 106] on button "Send" at bounding box center [759, 102] width 41 height 21
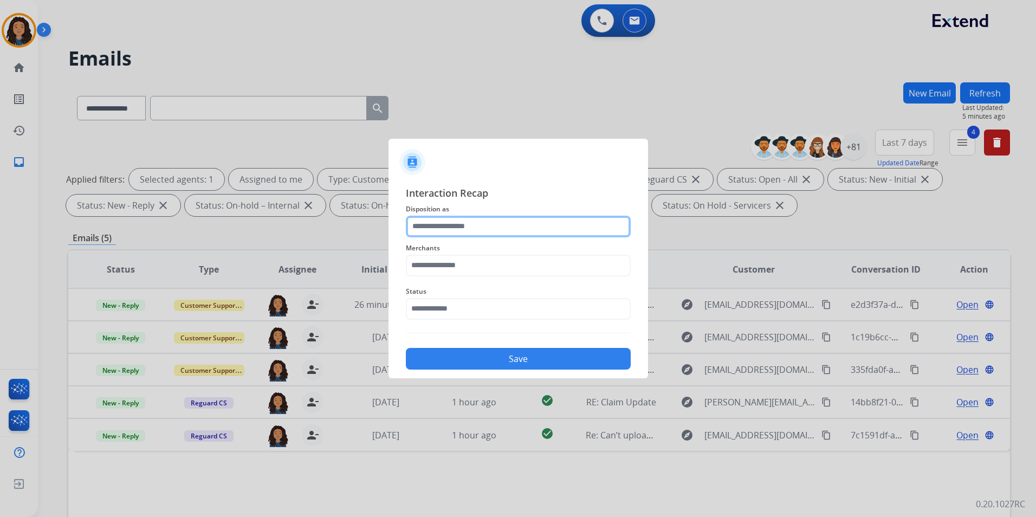
drag, startPoint x: 712, startPoint y: 117, endPoint x: 507, endPoint y: 219, distance: 228.8
click at [507, 219] on input "text" at bounding box center [518, 227] width 225 height 22
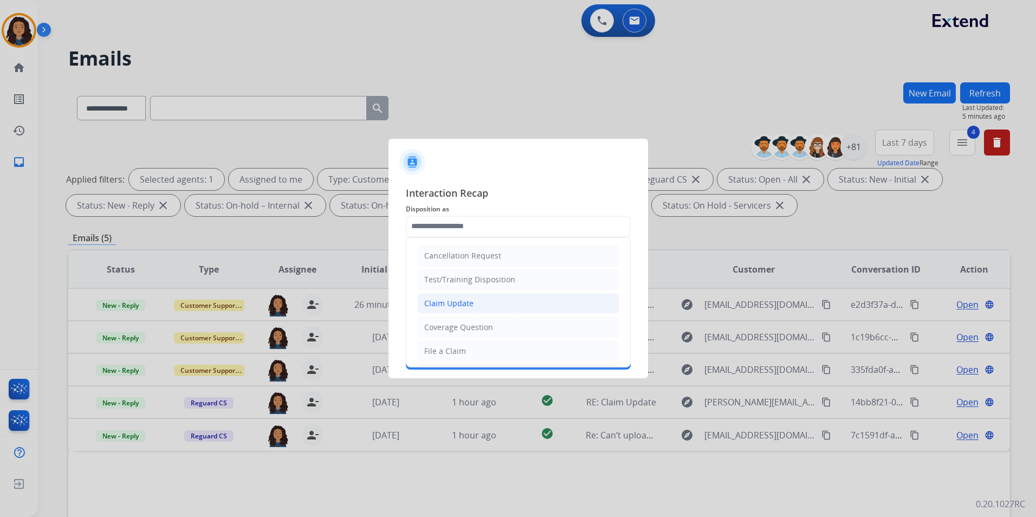
click at [475, 305] on li "Claim Update" at bounding box center [518, 303] width 202 height 21
type input "**********"
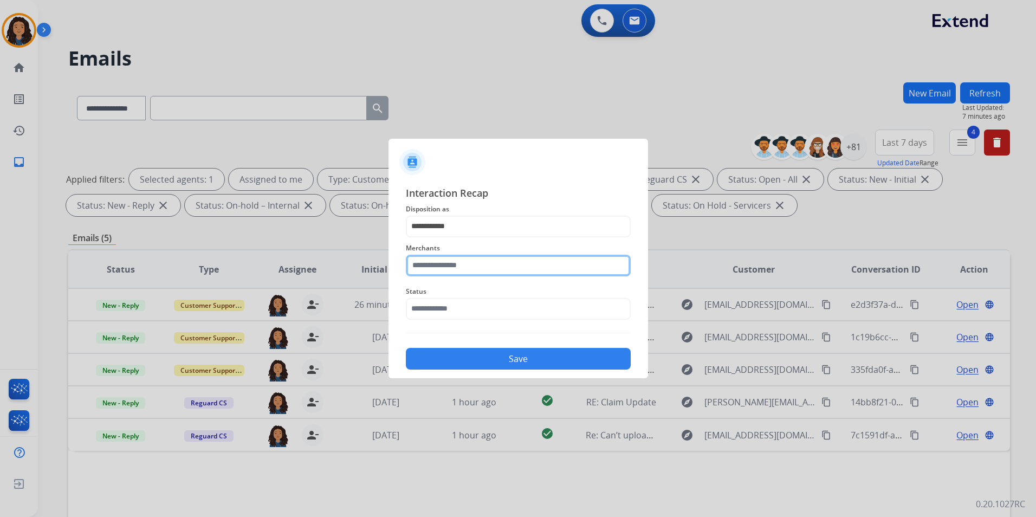
click at [498, 264] on input "text" at bounding box center [518, 266] width 225 height 22
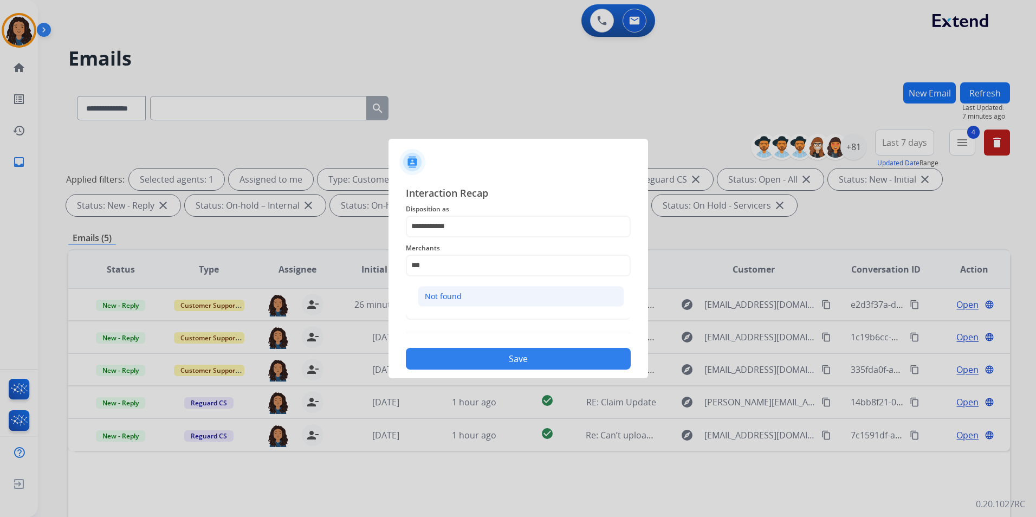
click at [469, 303] on li "Not found" at bounding box center [521, 296] width 206 height 21
type input "*********"
click at [469, 303] on input "text" at bounding box center [518, 309] width 225 height 22
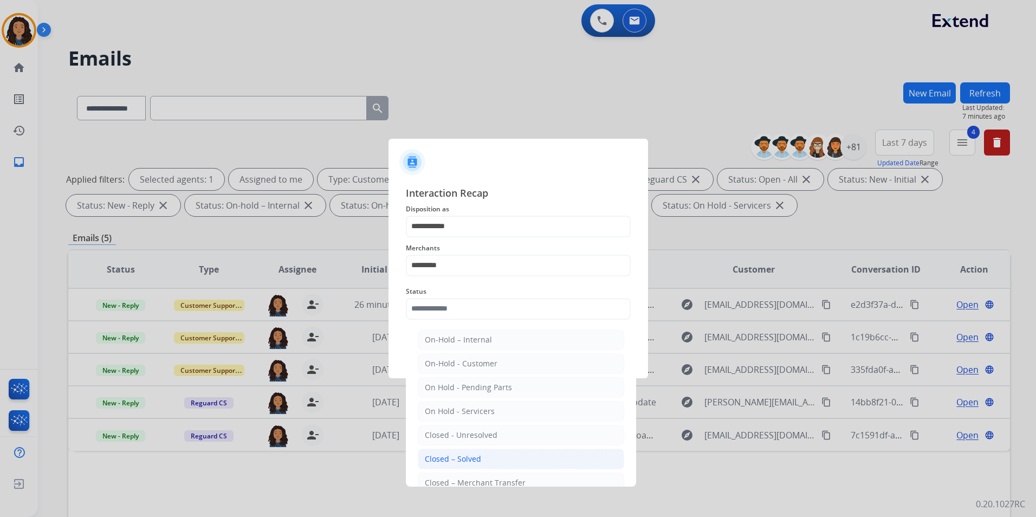
click at [490, 456] on li "Closed – Solved" at bounding box center [521, 459] width 206 height 21
type input "**********"
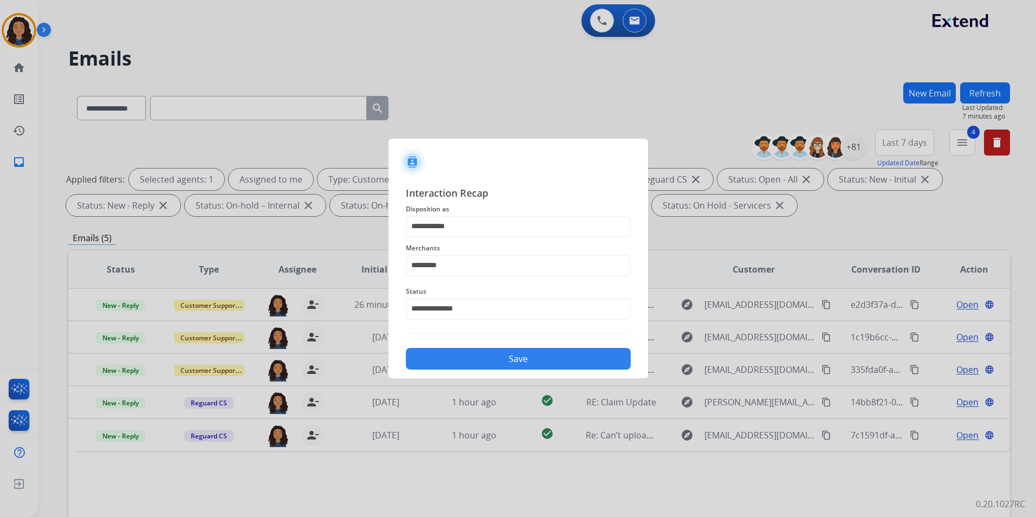
click at [471, 374] on div "**********" at bounding box center [519, 278] width 260 height 202
click at [472, 365] on button "Save" at bounding box center [518, 359] width 225 height 22
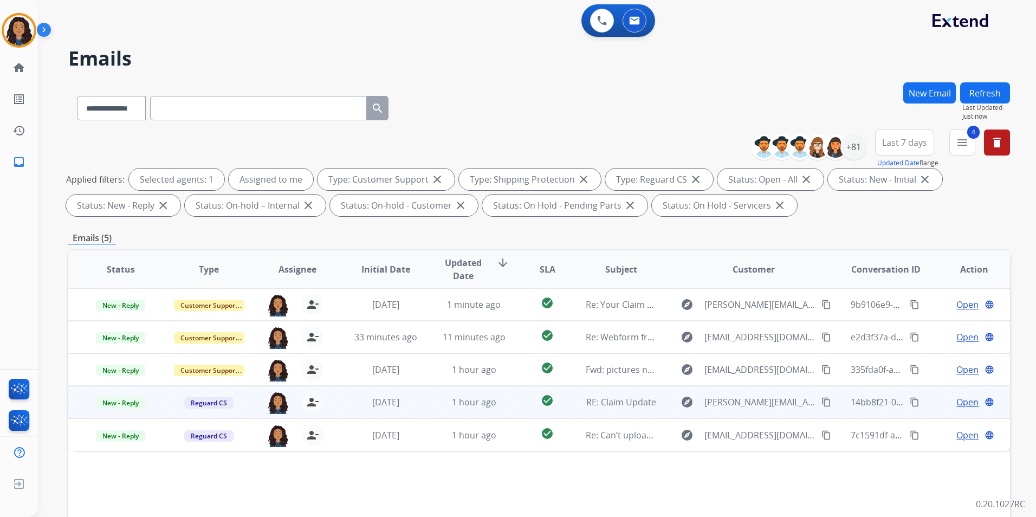
click at [966, 409] on td "Open language" at bounding box center [966, 402] width 88 height 33
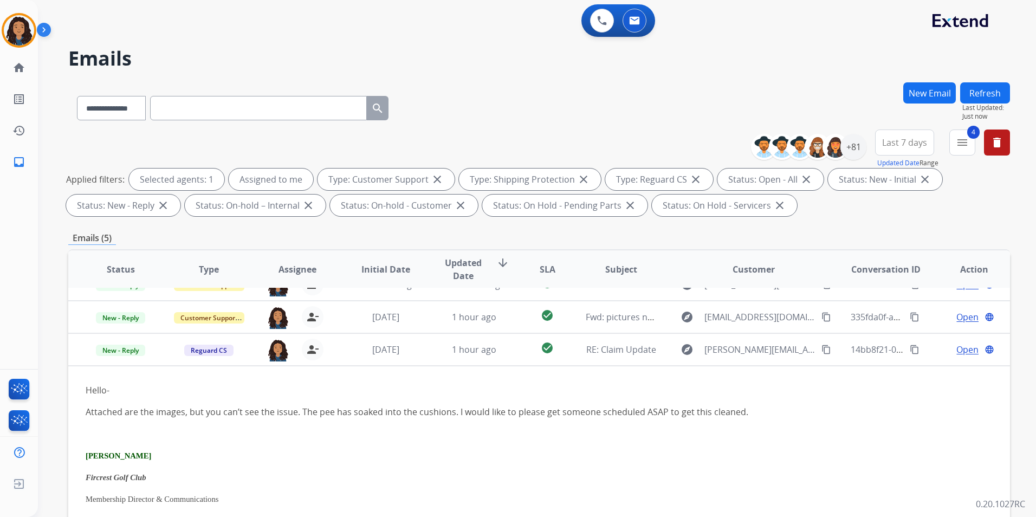
scroll to position [98, 0]
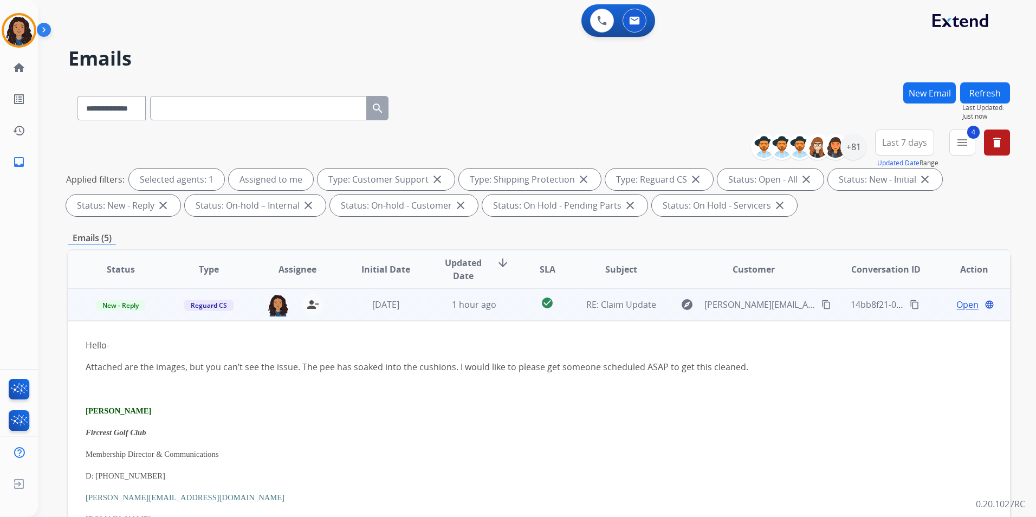
click at [927, 305] on td "Open language" at bounding box center [966, 304] width 88 height 33
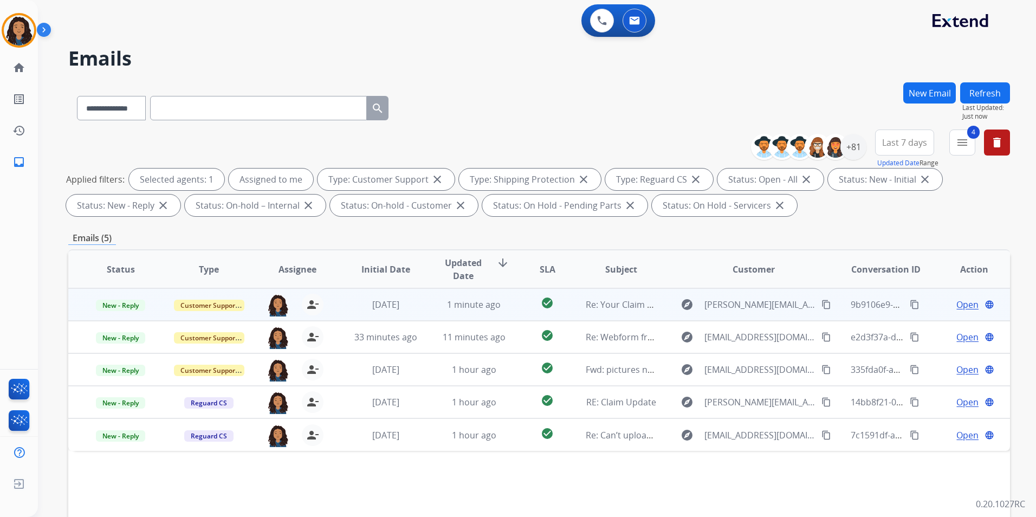
click at [966, 302] on span "Open" at bounding box center [968, 304] width 22 height 13
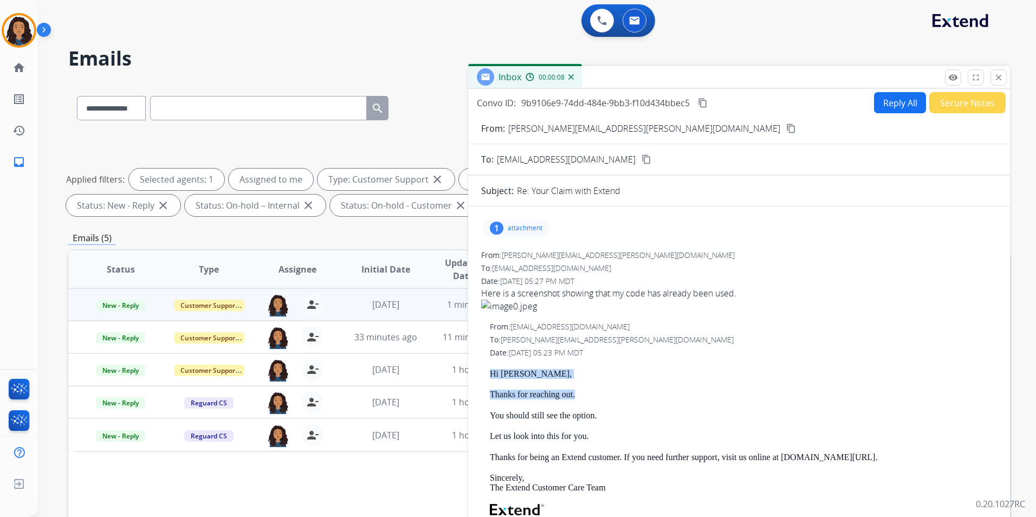
drag, startPoint x: 486, startPoint y: 367, endPoint x: 594, endPoint y: 386, distance: 109.9
click at [594, 386] on div "From: [EMAIL_ADDRESS][DOMAIN_NAME] To: [PERSON_NAME][EMAIL_ADDRESS][PERSON_NAME…" at bounding box center [739, 488] width 516 height 334
drag, startPoint x: 594, startPoint y: 386, endPoint x: 563, endPoint y: 391, distance: 31.8
click at [786, 126] on mat-icon "content_copy" at bounding box center [791, 129] width 10 height 10
click at [893, 107] on button "Reply All" at bounding box center [900, 102] width 52 height 21
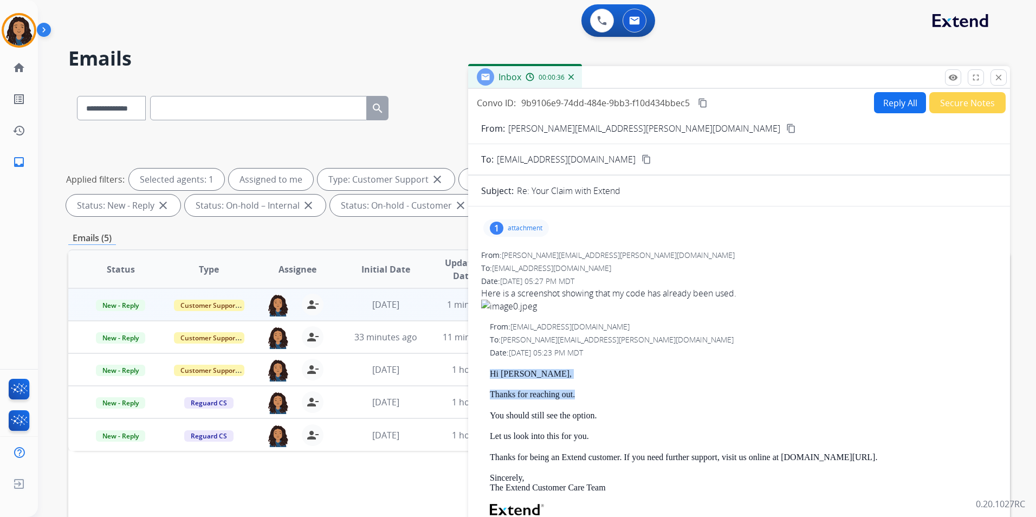
select select "**********"
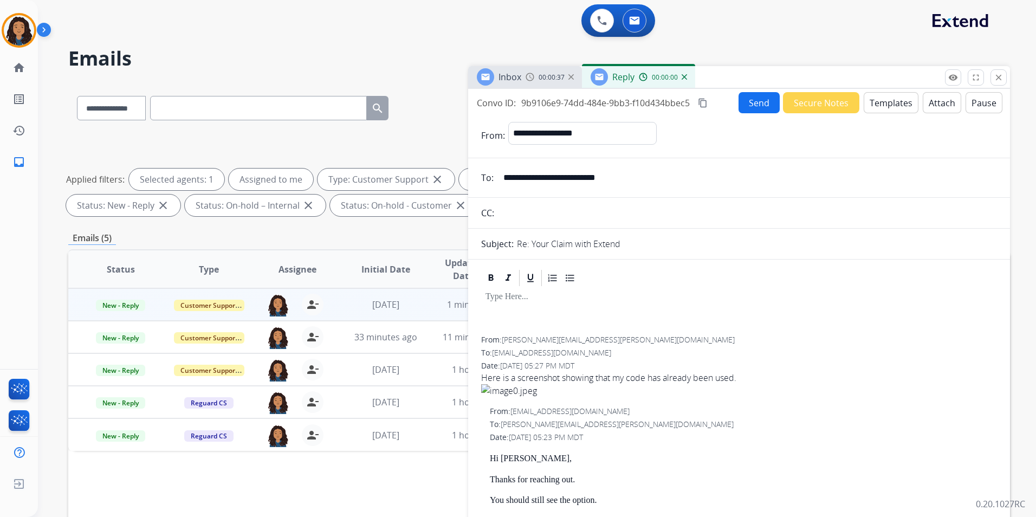
click at [892, 106] on button "Templates" at bounding box center [891, 102] width 55 height 21
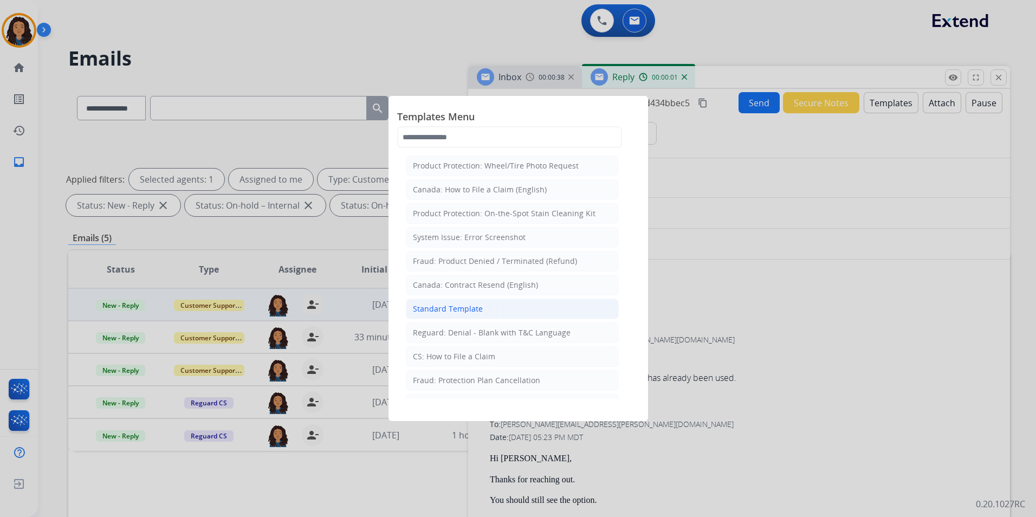
click at [509, 311] on li "Standard Template" at bounding box center [512, 309] width 213 height 21
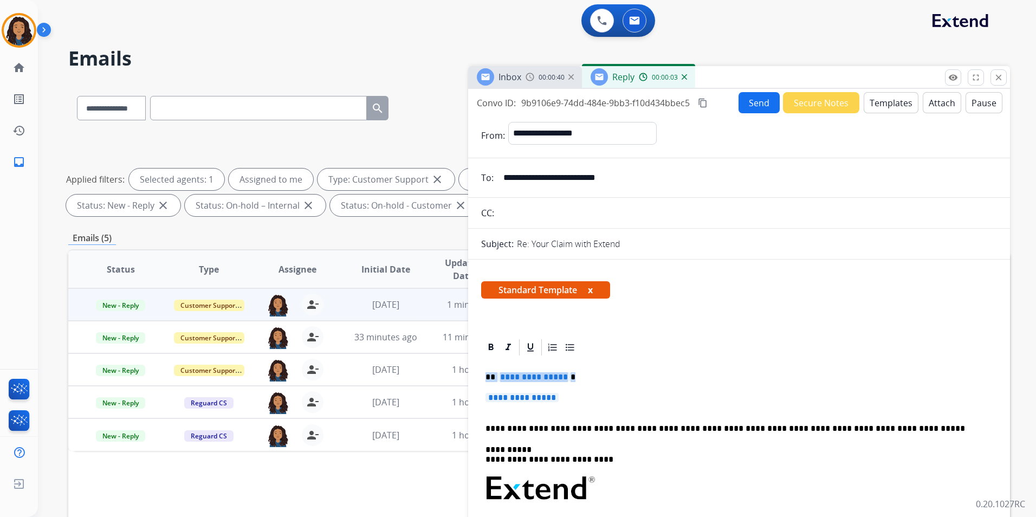
drag, startPoint x: 485, startPoint y: 376, endPoint x: 600, endPoint y: 392, distance: 117.2
click at [600, 392] on div "**********" at bounding box center [739, 514] width 516 height 314
paste div
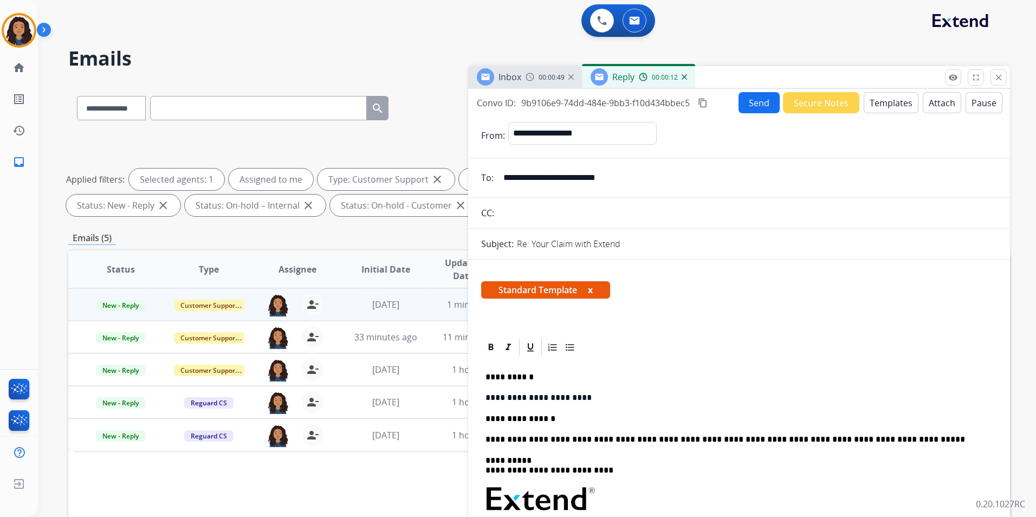
click at [493, 414] on p "**********" at bounding box center [735, 419] width 499 height 10
click at [488, 425] on div "**********" at bounding box center [739, 519] width 516 height 325
click at [751, 97] on button "Send" at bounding box center [759, 102] width 41 height 21
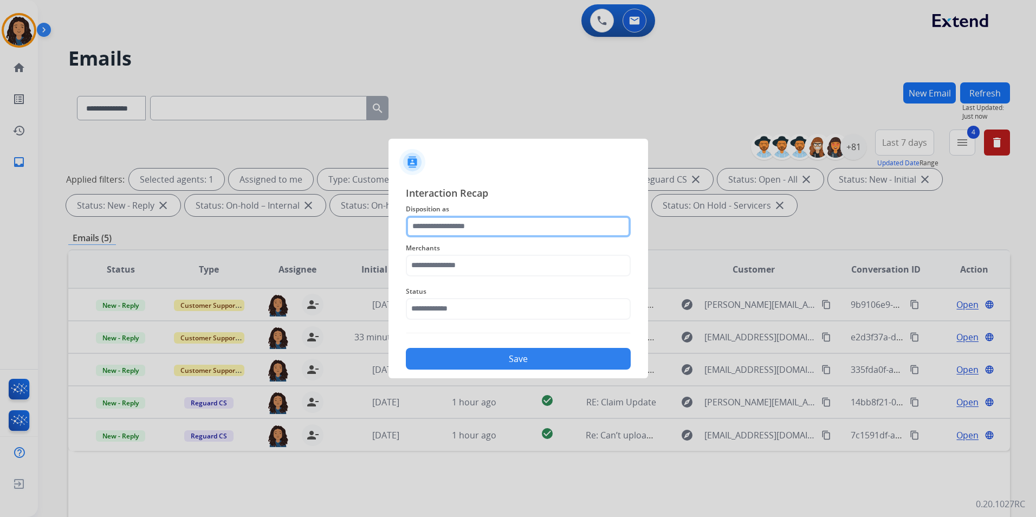
click at [505, 229] on input "text" at bounding box center [518, 227] width 225 height 22
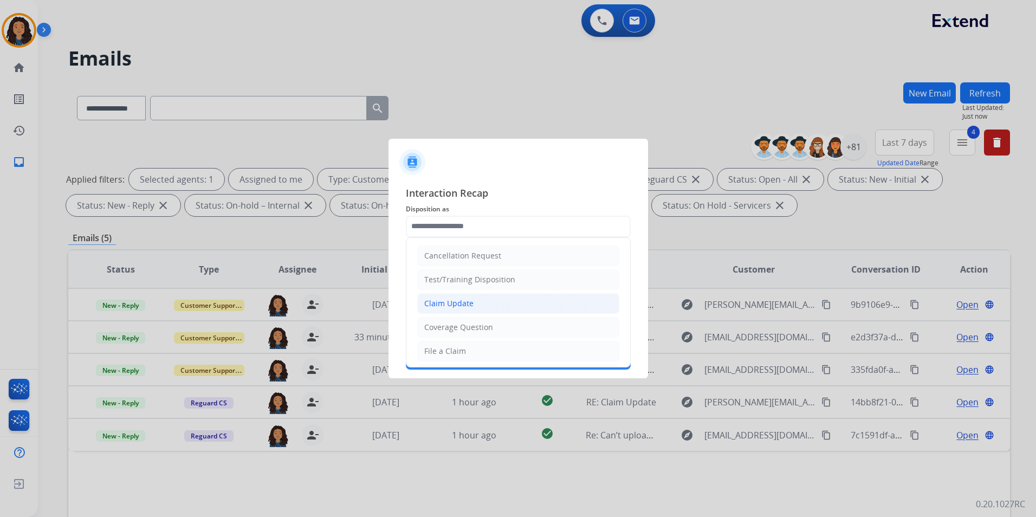
click at [460, 302] on div "Claim Update" at bounding box center [448, 303] width 49 height 11
type input "**********"
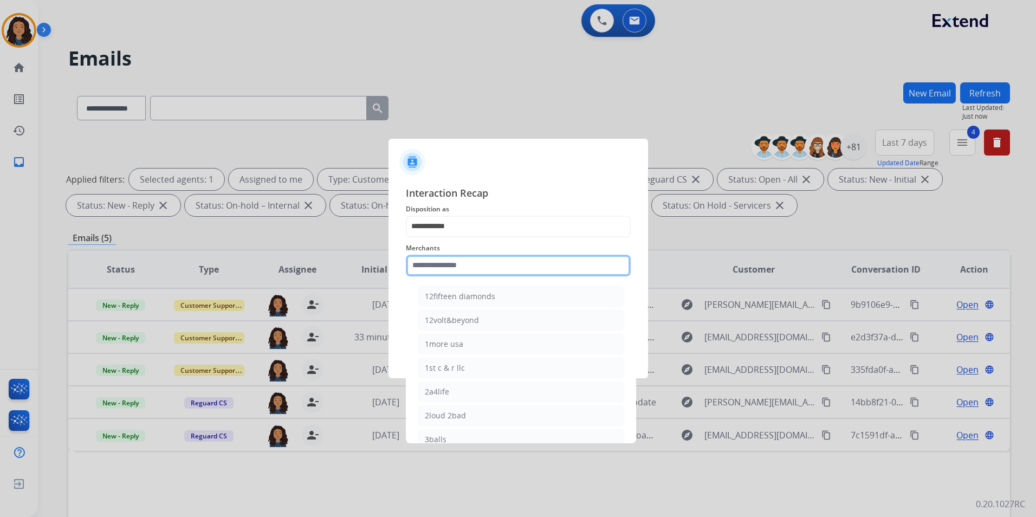
click at [461, 261] on input "text" at bounding box center [518, 266] width 225 height 22
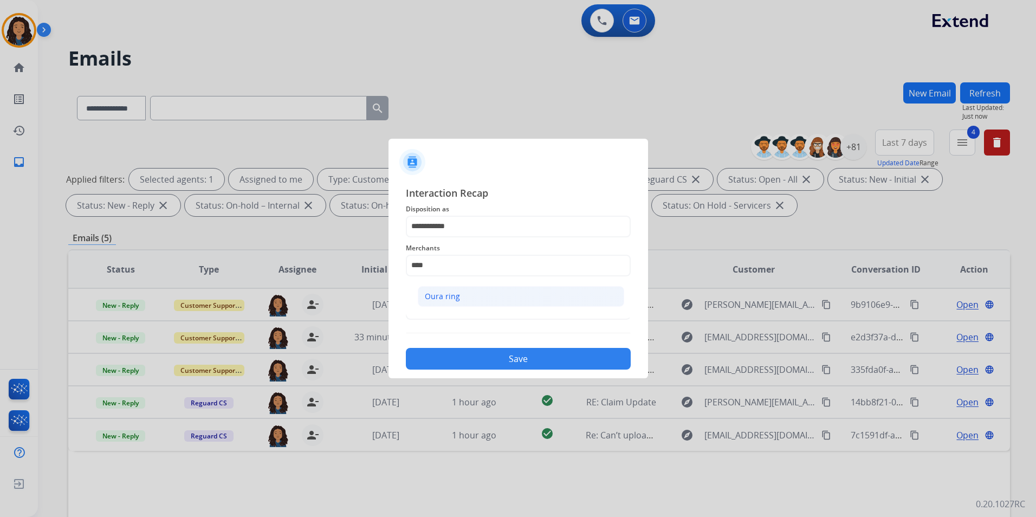
click at [448, 303] on li "Oura ring" at bounding box center [521, 296] width 206 height 21
type input "*********"
click at [448, 303] on input "text" at bounding box center [518, 309] width 225 height 22
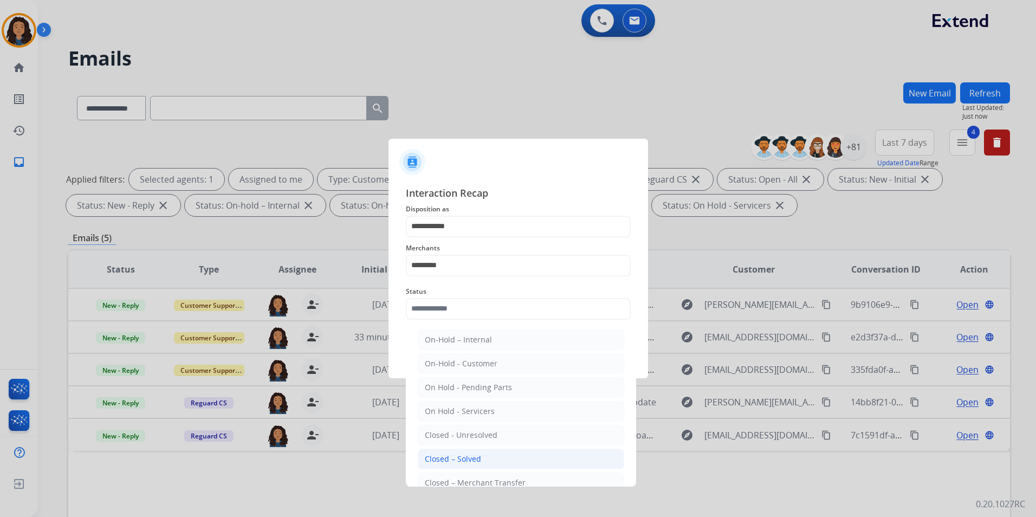
click at [462, 460] on div "Closed – Solved" at bounding box center [453, 459] width 56 height 11
type input "**********"
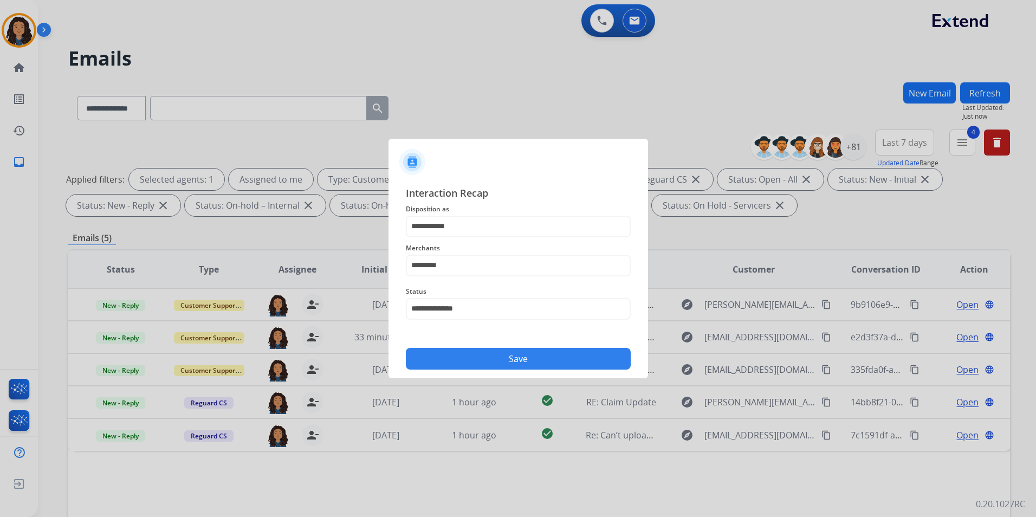
click at [473, 354] on button "Save" at bounding box center [518, 359] width 225 height 22
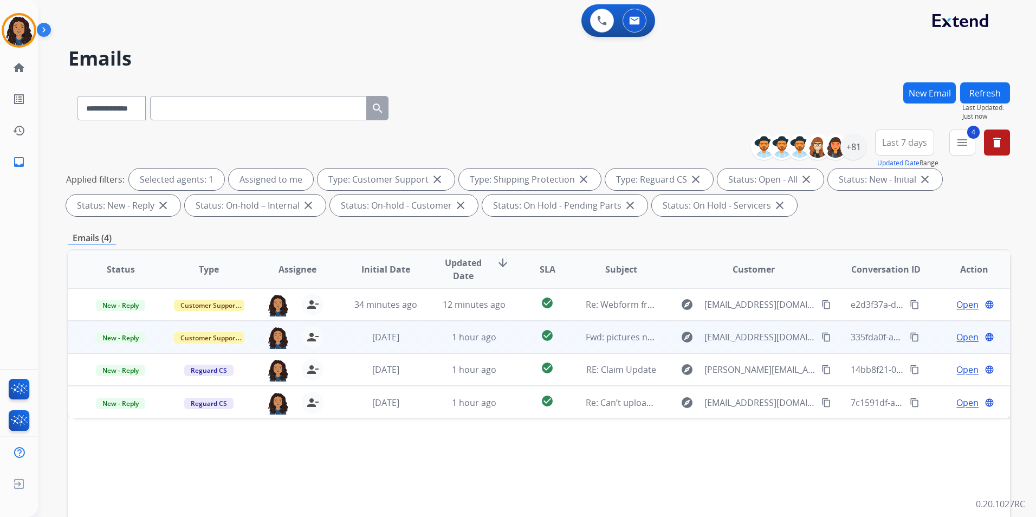
click at [961, 339] on span "Open" at bounding box center [968, 337] width 22 height 13
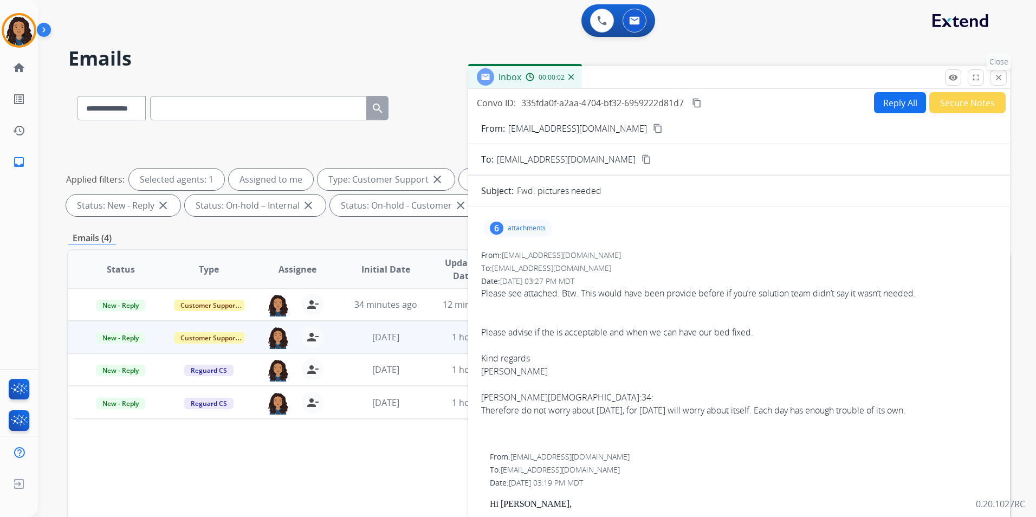
click at [993, 73] on button "close Close" at bounding box center [999, 77] width 16 height 16
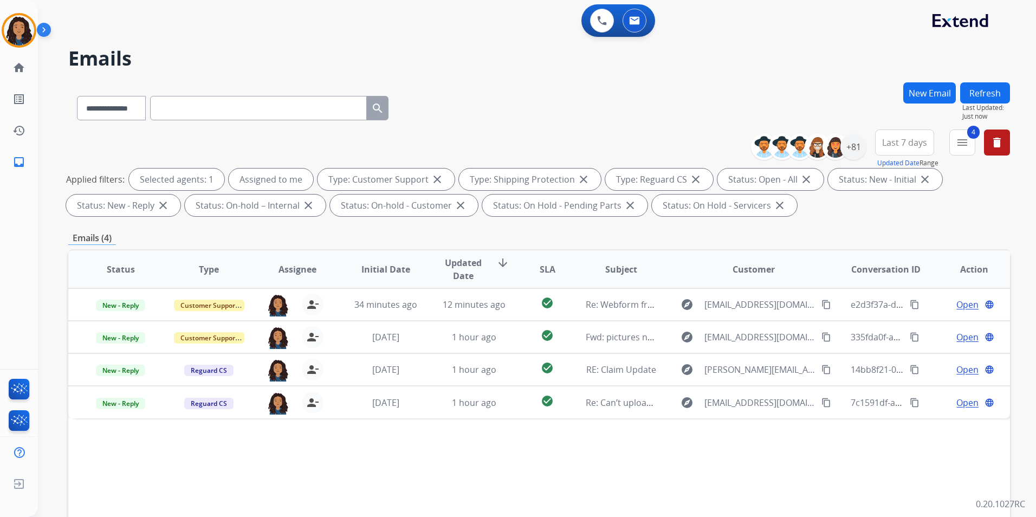
click at [922, 94] on button "New Email" at bounding box center [929, 92] width 53 height 21
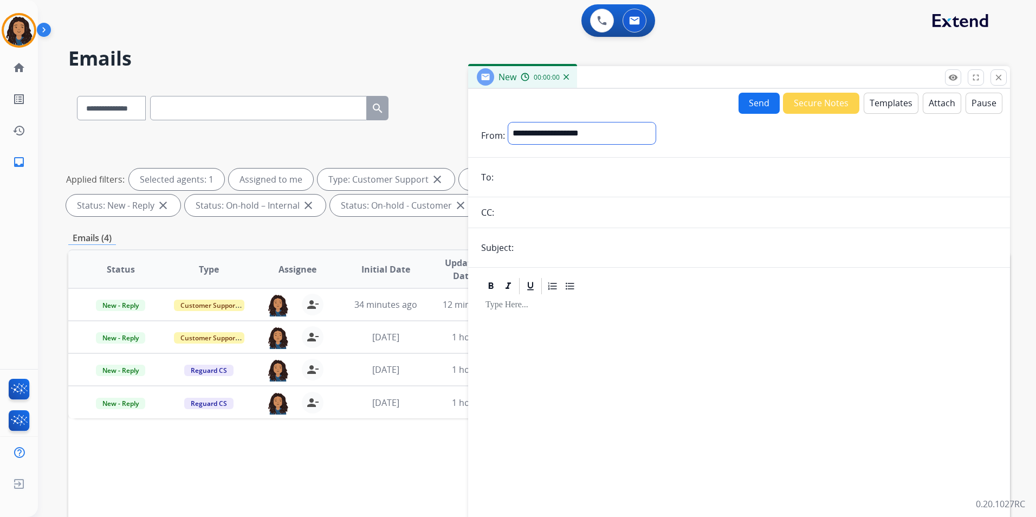
drag, startPoint x: 564, startPoint y: 132, endPoint x: 560, endPoint y: 145, distance: 13.5
click at [564, 132] on select "**********" at bounding box center [581, 133] width 147 height 22
select select "**********"
click at [508, 122] on select "**********" at bounding box center [581, 133] width 147 height 22
paste input "**********"
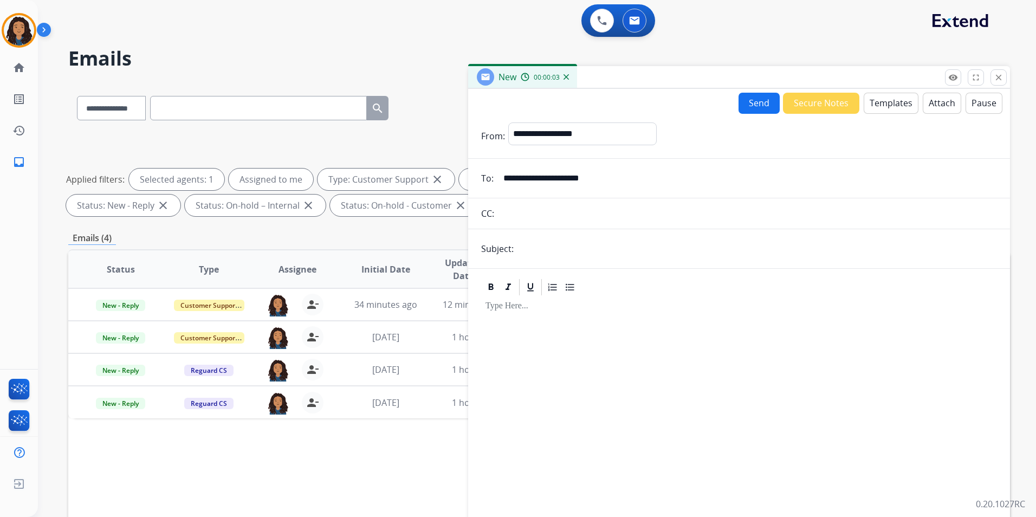
type input "**********"
click at [534, 256] on input "text" at bounding box center [757, 249] width 480 height 22
type input "**********"
click at [881, 95] on button "Templates" at bounding box center [891, 103] width 55 height 21
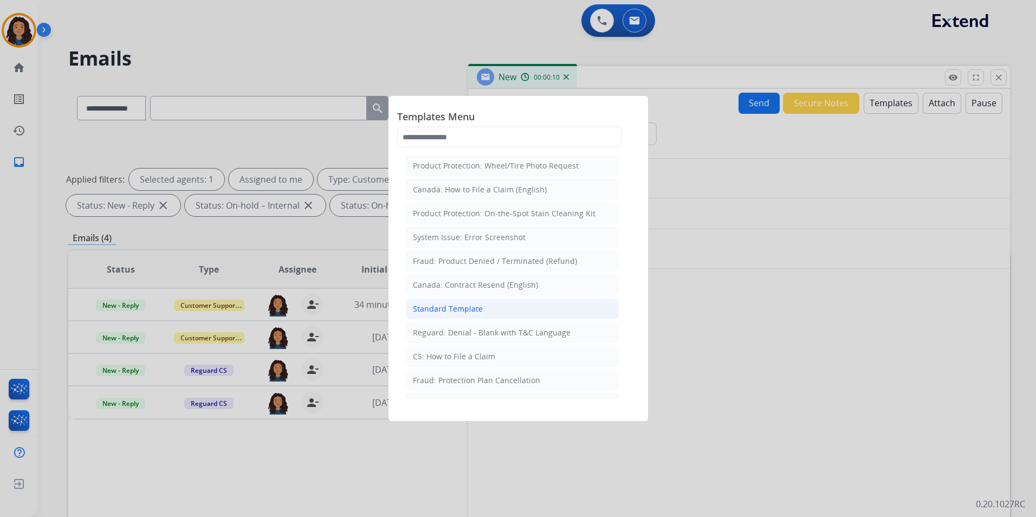
click at [493, 307] on li "Standard Template" at bounding box center [512, 309] width 213 height 21
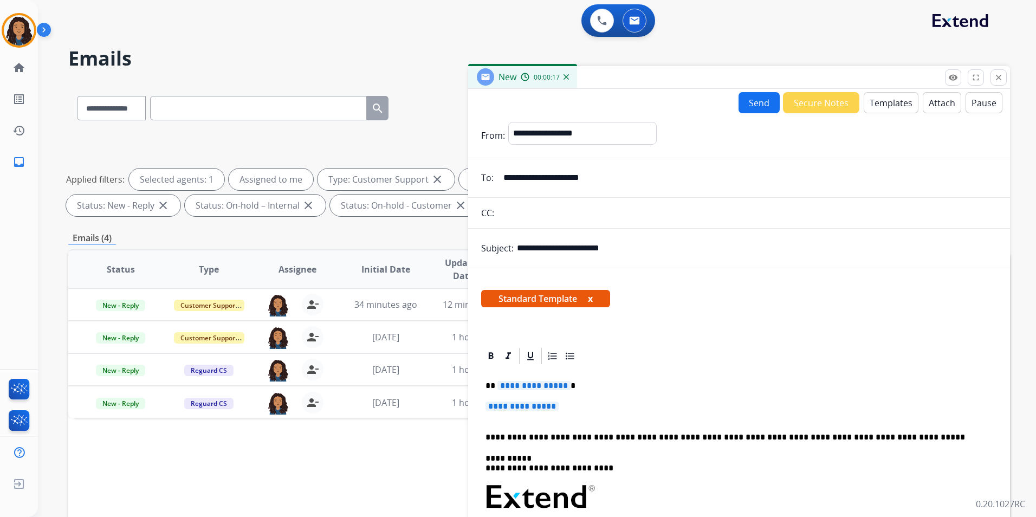
click at [576, 403] on p "**********" at bounding box center [739, 412] width 507 height 20
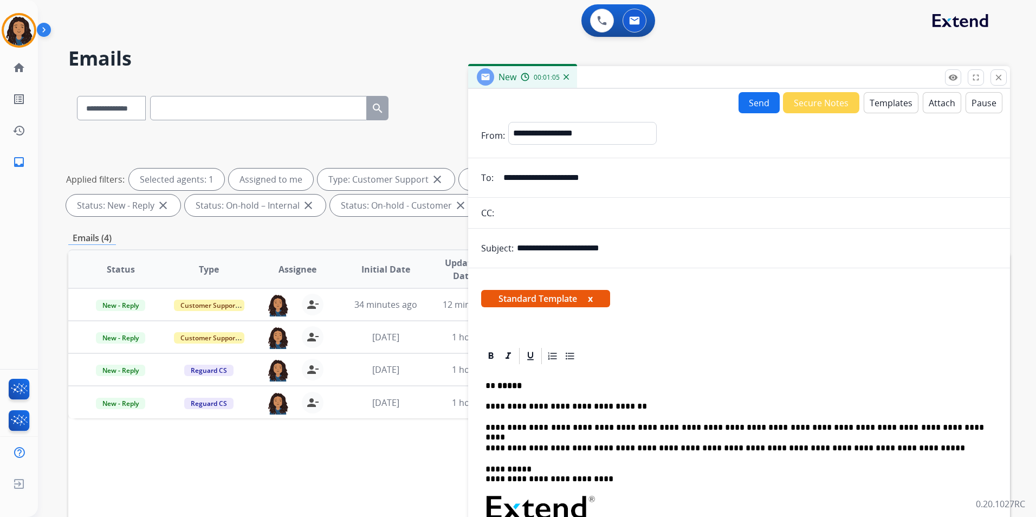
click at [658, 425] on p "**********" at bounding box center [735, 428] width 499 height 10
click at [750, 108] on button "Send" at bounding box center [759, 102] width 41 height 21
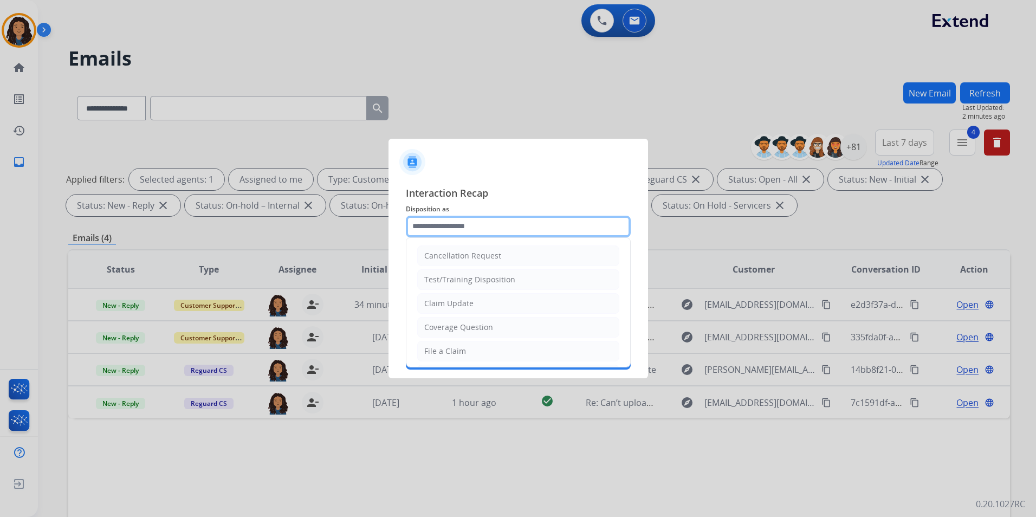
click at [550, 218] on input "text" at bounding box center [518, 227] width 225 height 22
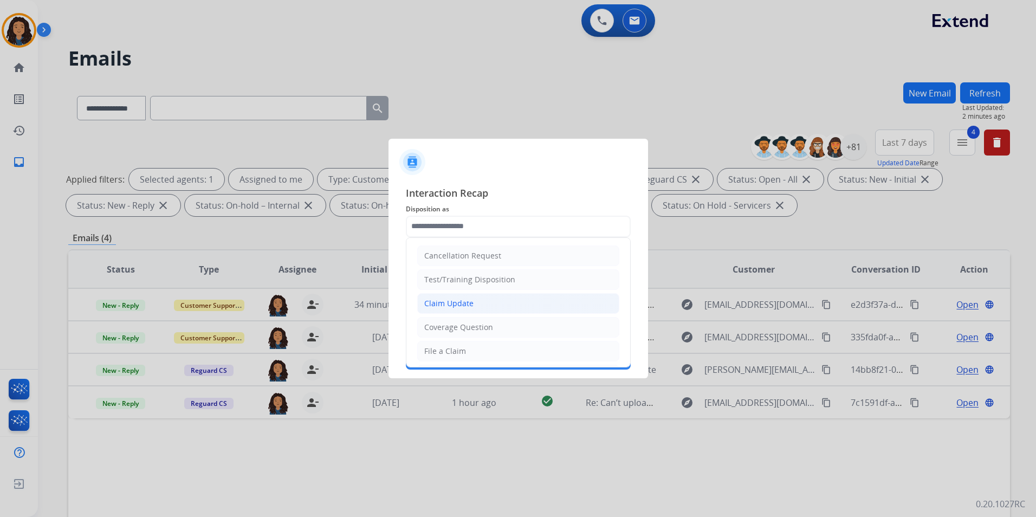
drag, startPoint x: 450, startPoint y: 305, endPoint x: 456, endPoint y: 267, distance: 38.4
click at [452, 294] on li "Claim Update" at bounding box center [518, 303] width 202 height 21
type input "**********"
click at [456, 267] on input "text" at bounding box center [518, 266] width 225 height 22
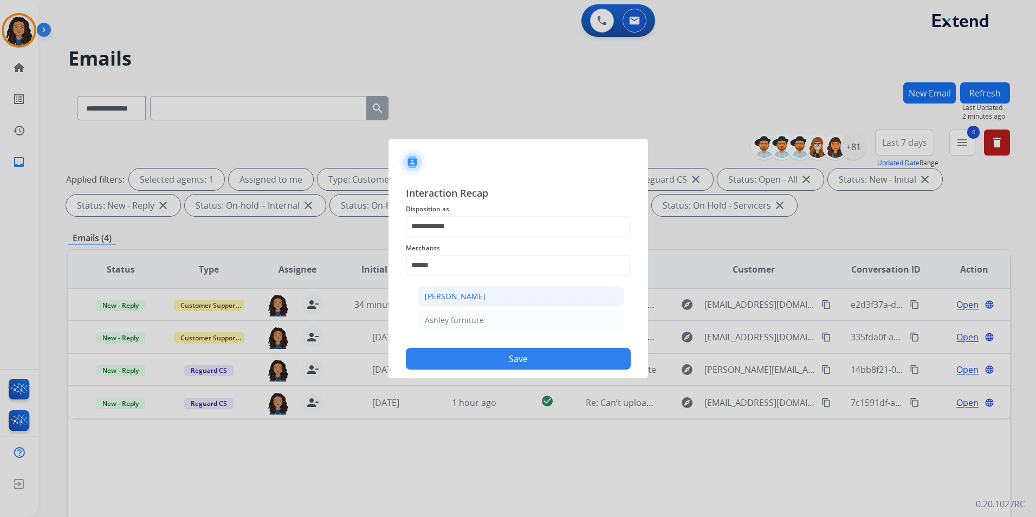
click at [450, 301] on div "[PERSON_NAME]" at bounding box center [455, 296] width 61 height 11
type input "**********"
click at [474, 314] on input "text" at bounding box center [518, 309] width 225 height 22
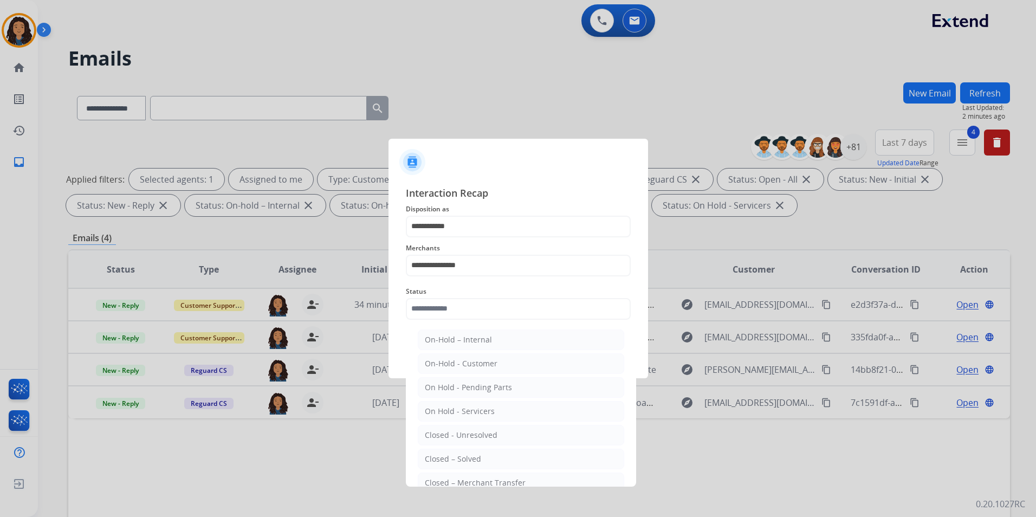
click at [458, 455] on div "Closed – Solved" at bounding box center [453, 459] width 56 height 11
type input "**********"
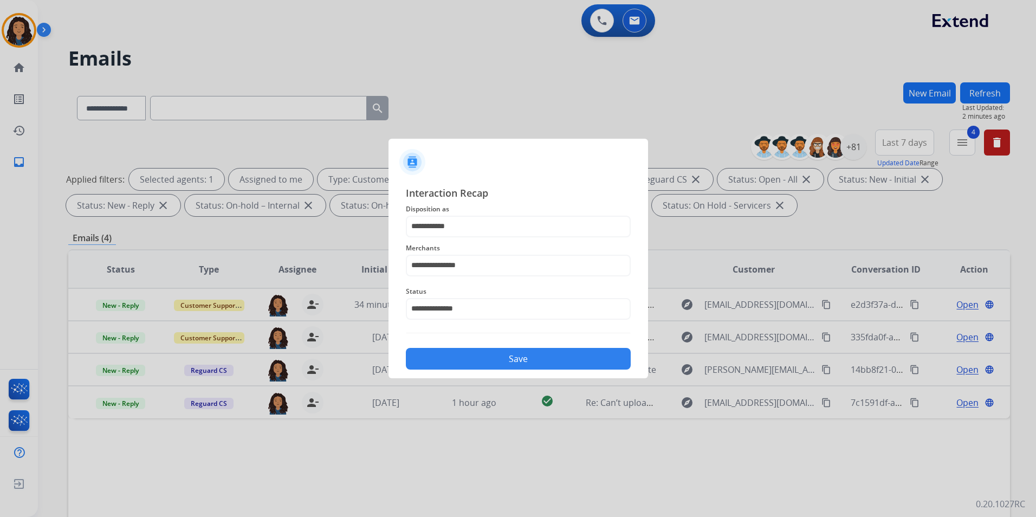
click at [505, 348] on div "Save" at bounding box center [518, 355] width 225 height 28
click at [570, 363] on button "Save" at bounding box center [518, 359] width 225 height 22
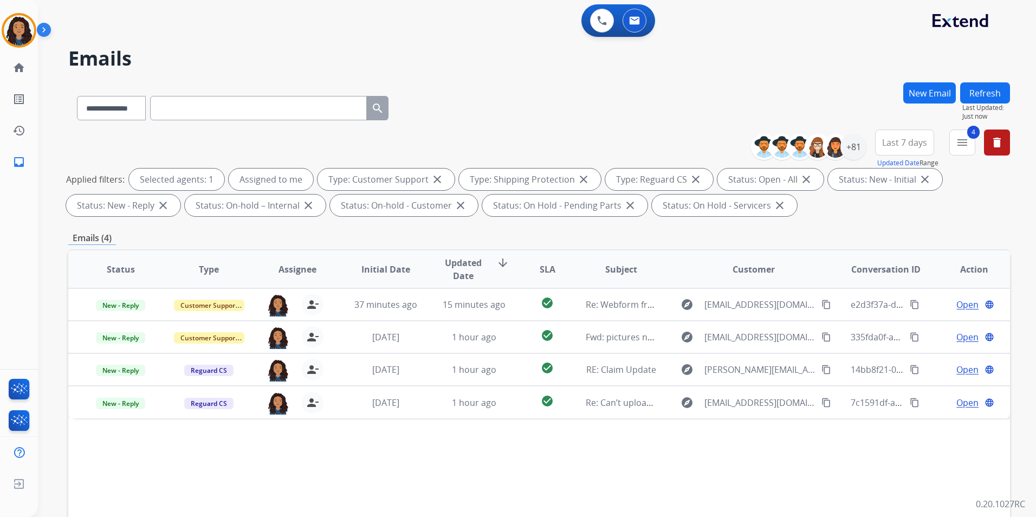
click at [997, 85] on button "Refresh" at bounding box center [985, 92] width 50 height 21
click at [947, 94] on button "New Email" at bounding box center [929, 92] width 53 height 21
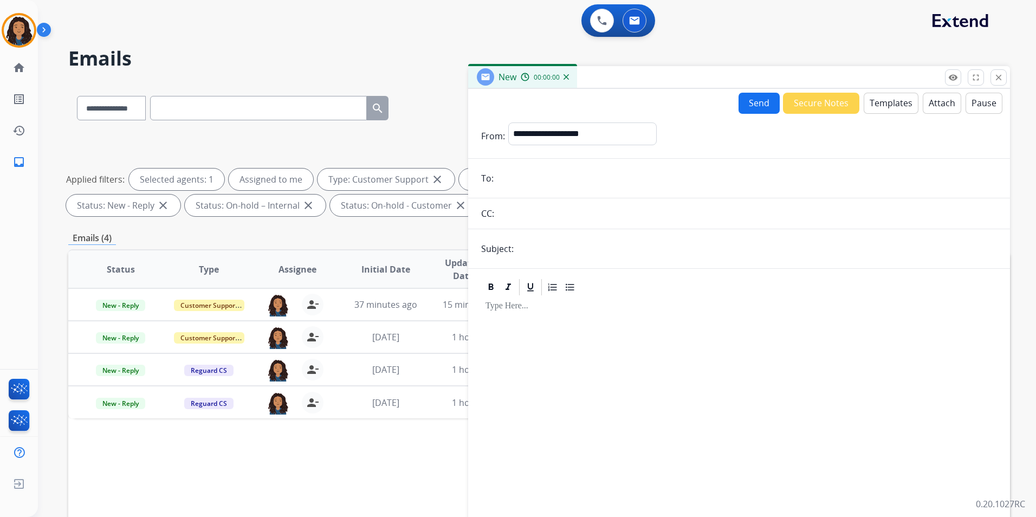
click at [361, 60] on h2 "Emails" at bounding box center [539, 59] width 942 height 22
drag, startPoint x: 1002, startPoint y: 75, endPoint x: 1012, endPoint y: 112, distance: 37.9
click at [1002, 77] on mat-icon "close" at bounding box center [999, 78] width 10 height 10
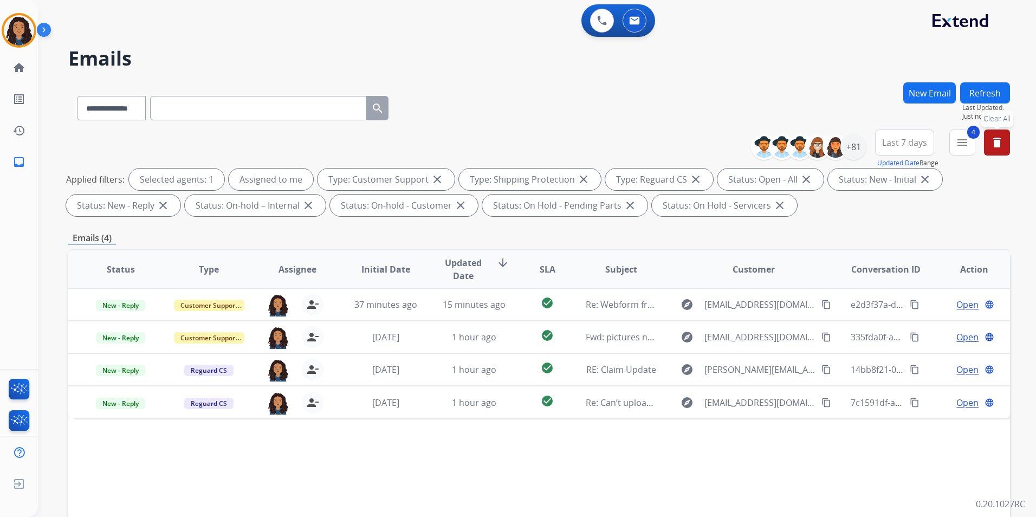
click at [999, 146] on mat-icon "delete" at bounding box center [997, 142] width 13 height 13
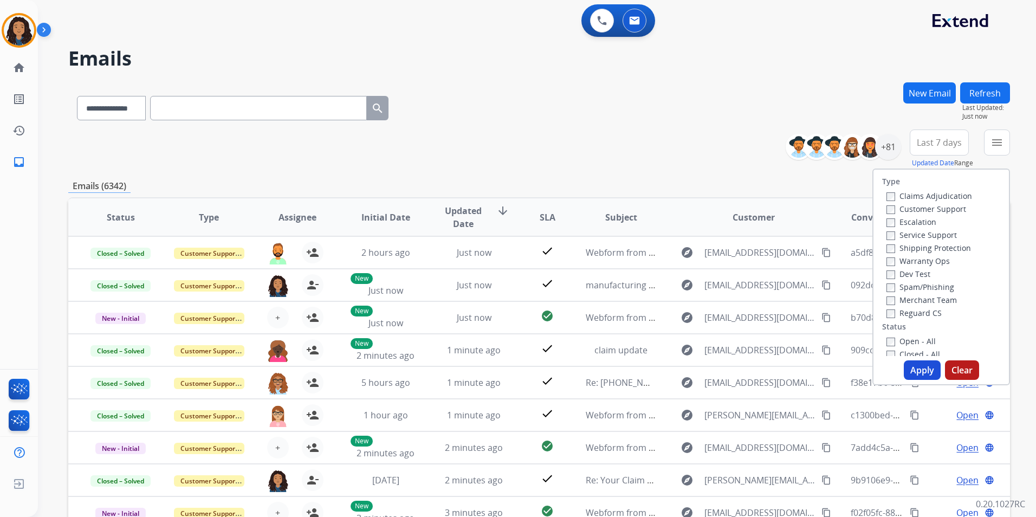
click at [1025, 143] on div "**********" at bounding box center [537, 258] width 998 height 517
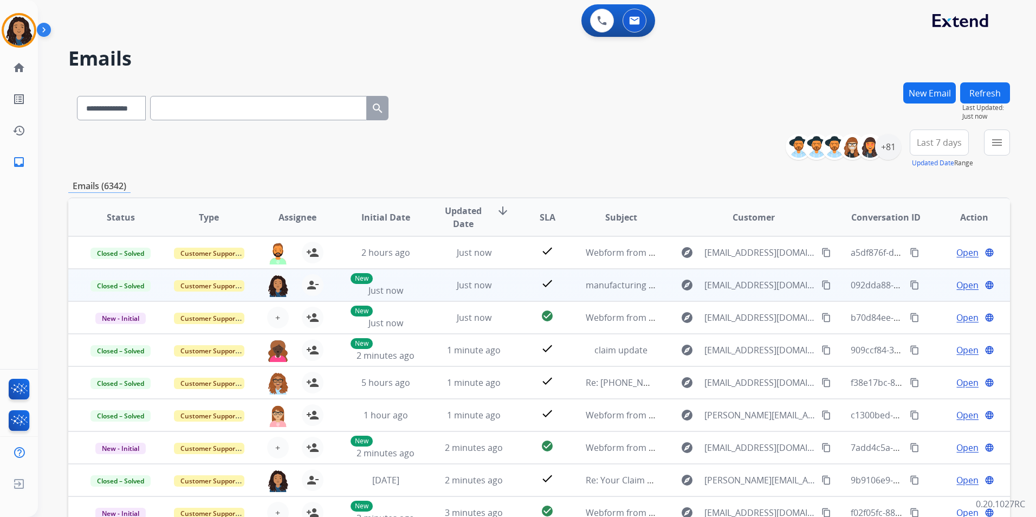
click at [911, 284] on mat-icon "content_copy" at bounding box center [915, 285] width 10 height 10
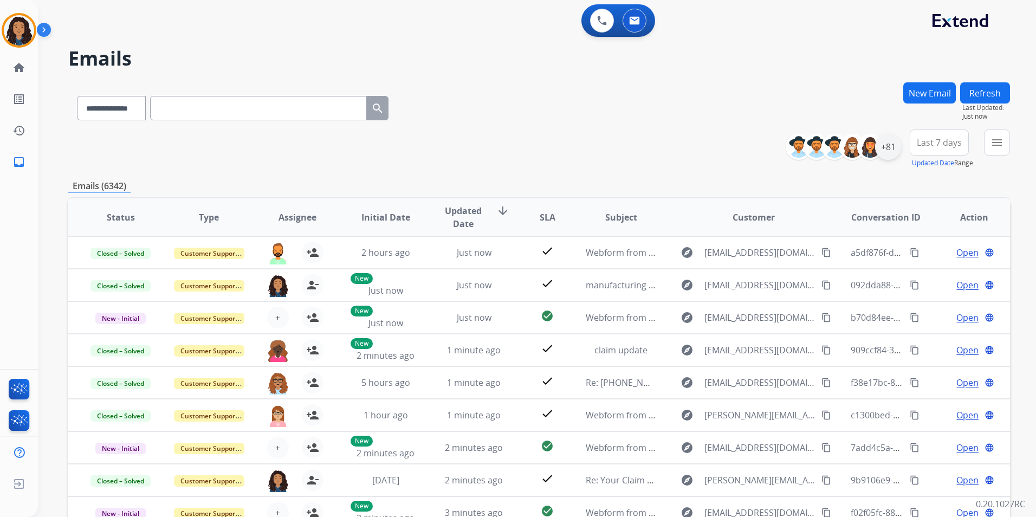
click at [895, 150] on div "+81" at bounding box center [888, 147] width 26 height 26
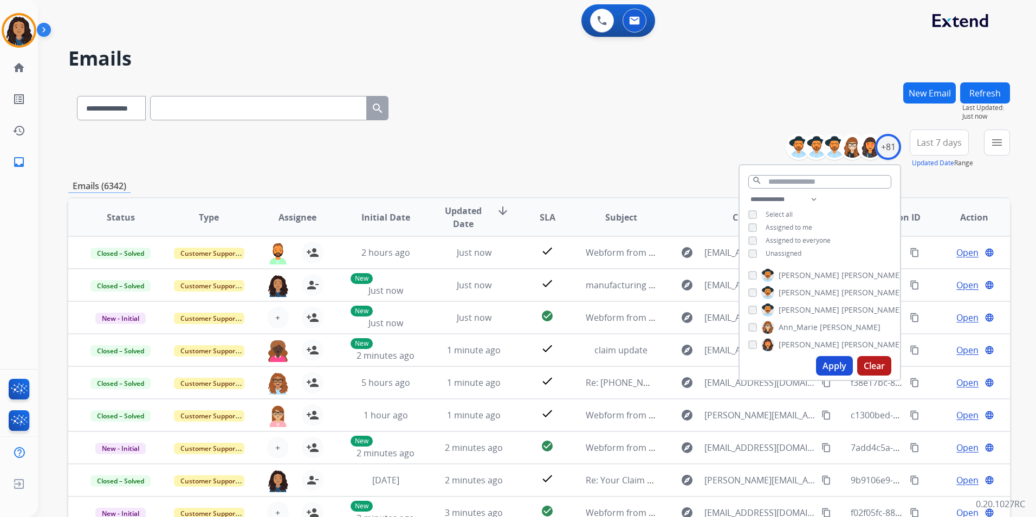
click at [796, 223] on span "Assigned to me" at bounding box center [789, 227] width 47 height 9
click at [839, 360] on button "Apply" at bounding box center [834, 366] width 37 height 20
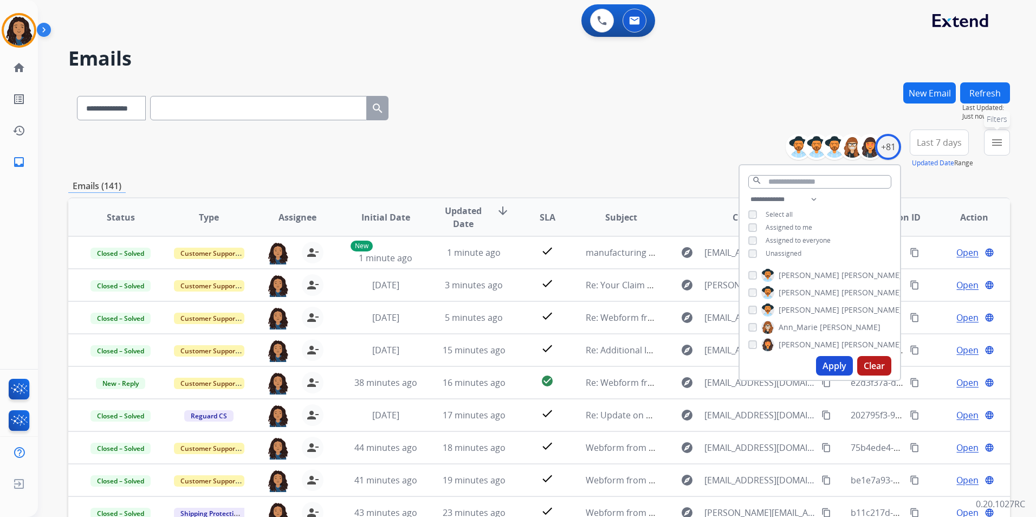
click at [994, 143] on mat-icon "menu" at bounding box center [997, 142] width 13 height 13
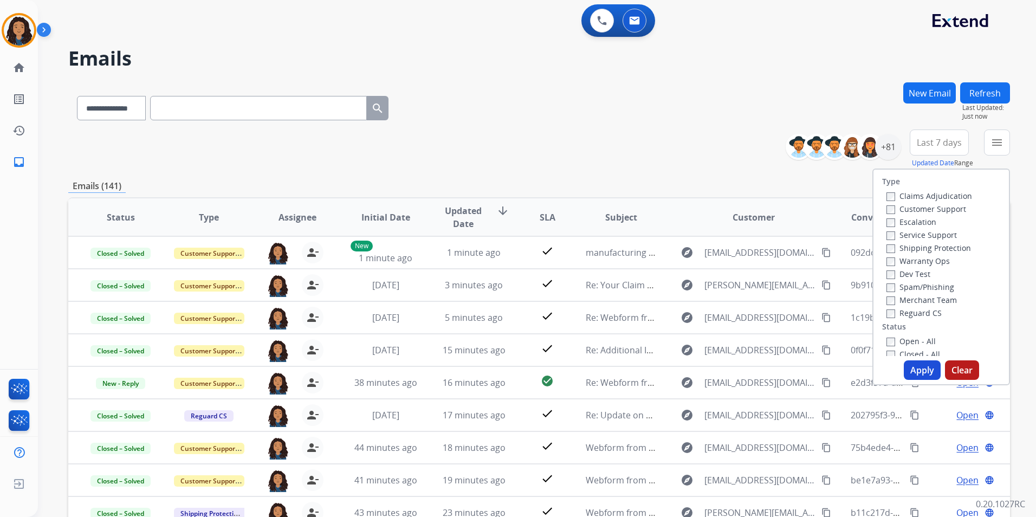
click at [946, 206] on label "Customer Support" at bounding box center [927, 209] width 80 height 10
click at [954, 249] on label "Shipping Protection" at bounding box center [929, 248] width 85 height 10
click at [928, 313] on label "Reguard CS" at bounding box center [914, 313] width 55 height 10
click at [921, 338] on label "Open - All" at bounding box center [911, 341] width 49 height 10
click at [921, 367] on button "Apply" at bounding box center [922, 370] width 37 height 20
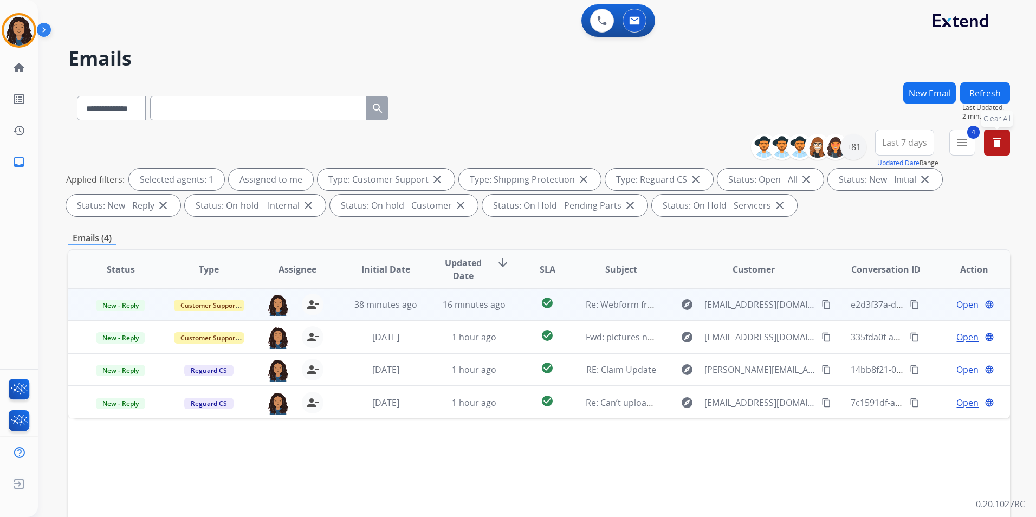
click at [960, 302] on span "Open" at bounding box center [968, 304] width 22 height 13
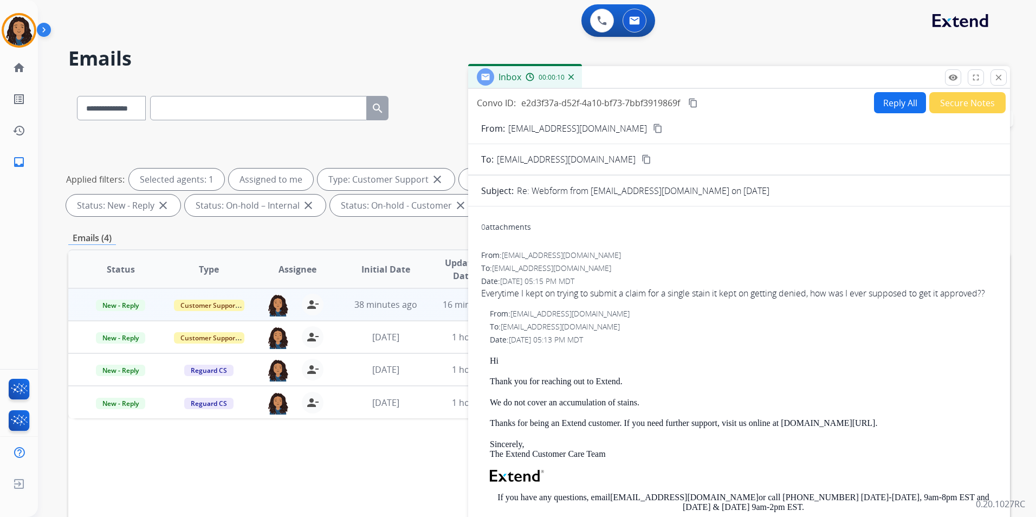
click at [901, 95] on button "Reply All" at bounding box center [900, 102] width 52 height 21
select select "**********"
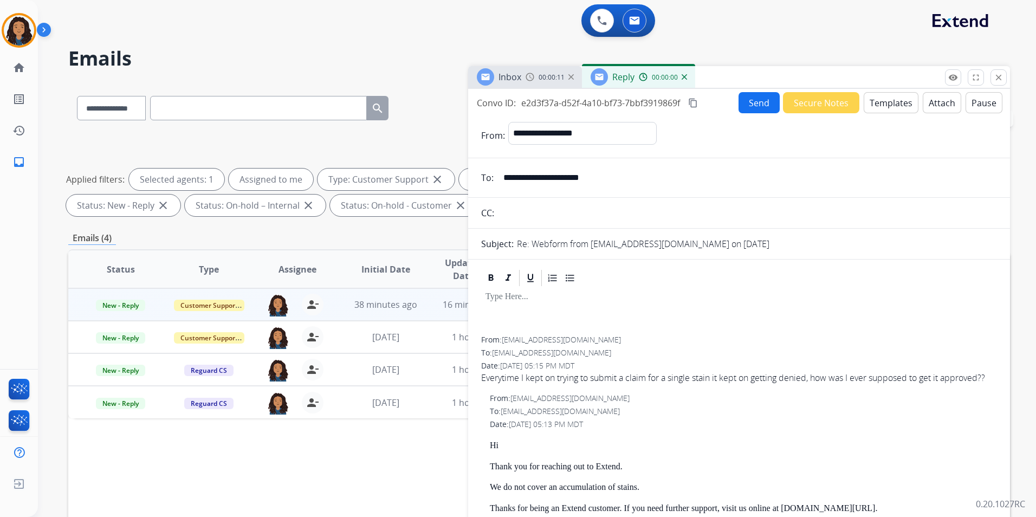
click at [901, 95] on button "Templates" at bounding box center [891, 102] width 55 height 21
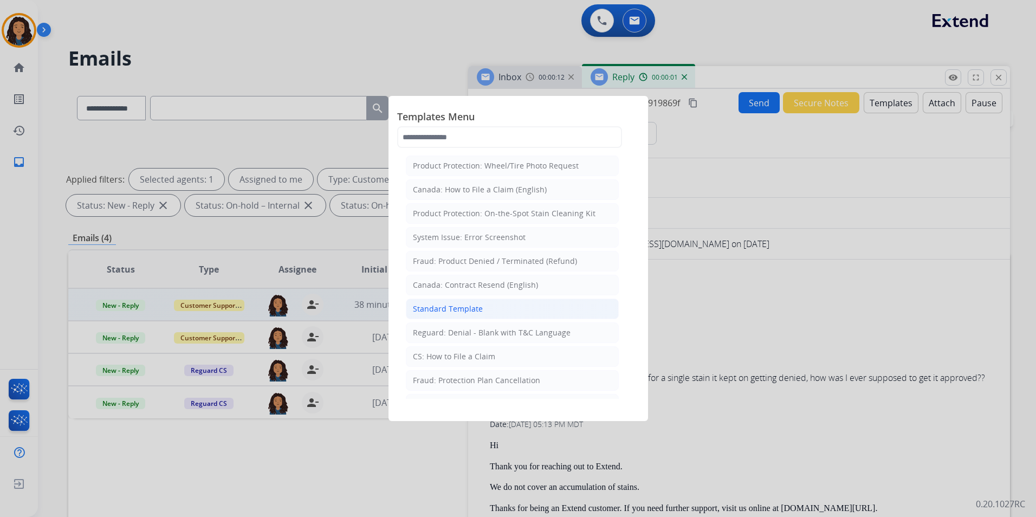
drag, startPoint x: 505, startPoint y: 309, endPoint x: 507, endPoint y: 243, distance: 65.6
click at [505, 308] on li "Standard Template" at bounding box center [512, 309] width 213 height 21
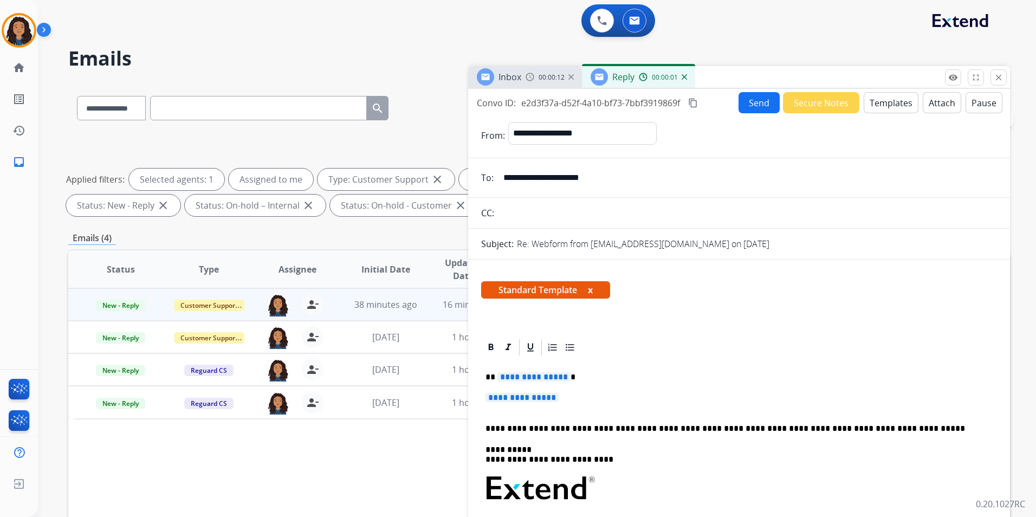
click at [505, 79] on span "Inbox" at bounding box center [510, 77] width 23 height 12
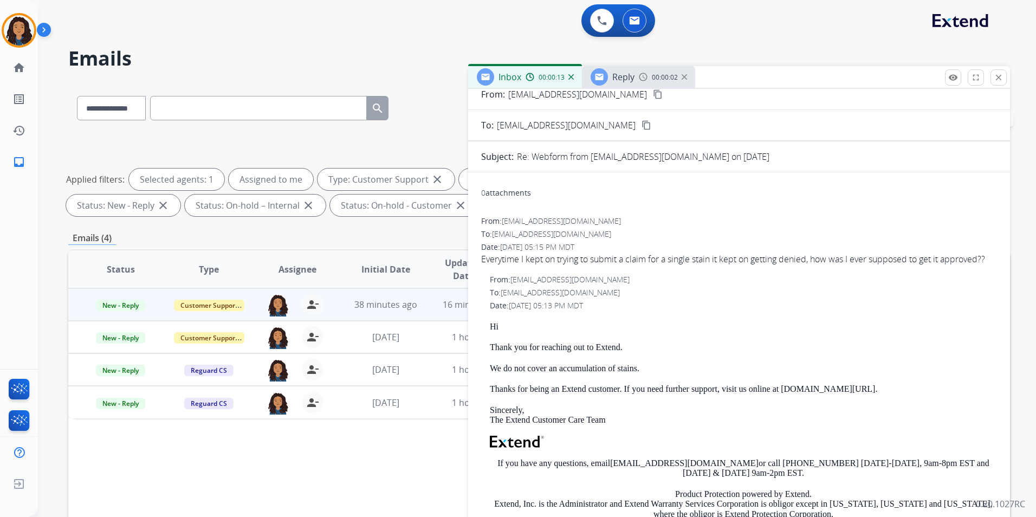
scroll to position [163, 0]
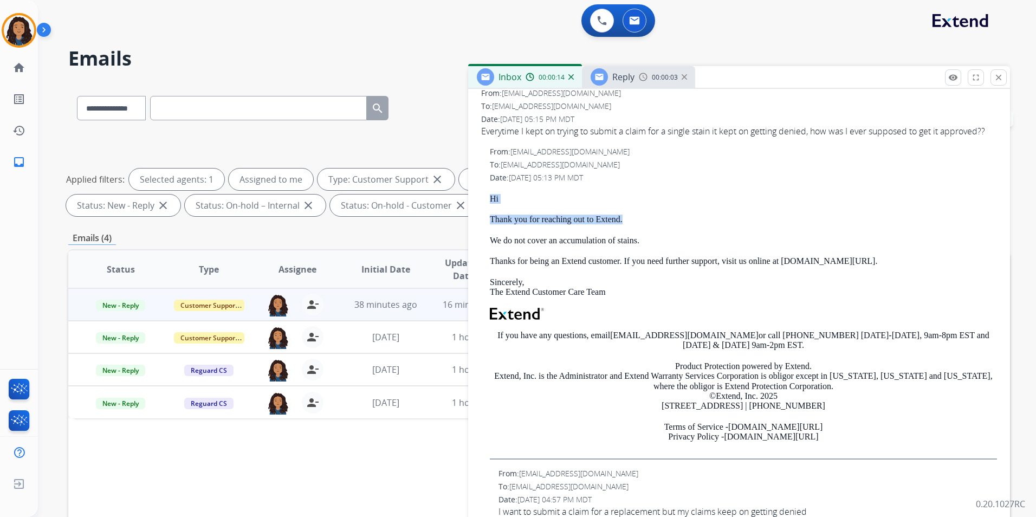
drag, startPoint x: 485, startPoint y: 204, endPoint x: 657, endPoint y: 221, distance: 173.2
click at [657, 221] on div "From: [EMAIL_ADDRESS][DOMAIN_NAME] To: [EMAIL_ADDRESS][DOMAIN_NAME] Date: [DATE…" at bounding box center [739, 302] width 516 height 313
drag, startPoint x: 657, startPoint y: 221, endPoint x: 617, endPoint y: 230, distance: 40.6
click at [634, 86] on div "Reply 00:00:05" at bounding box center [638, 77] width 113 height 22
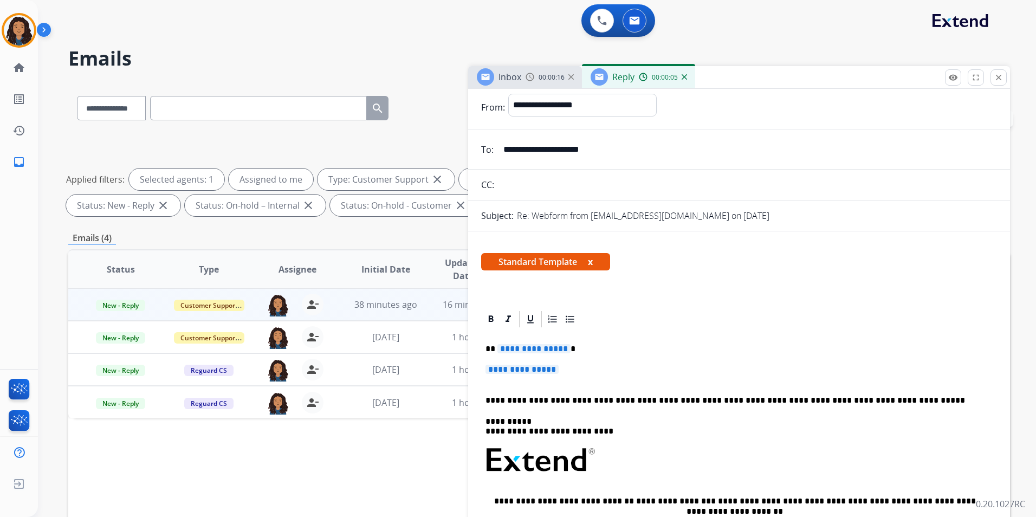
scroll to position [54, 0]
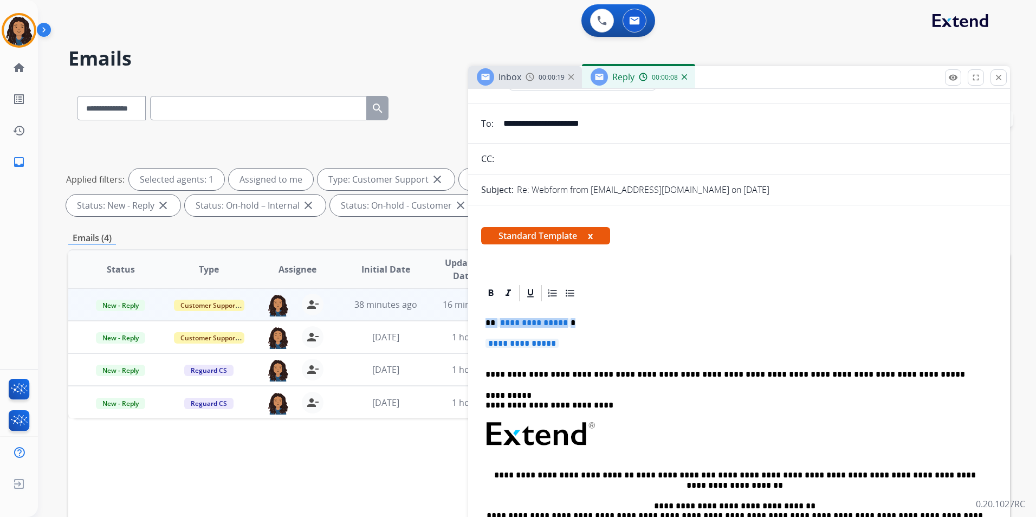
drag, startPoint x: 485, startPoint y: 321, endPoint x: 576, endPoint y: 338, distance: 92.6
click at [576, 338] on div "**********" at bounding box center [739, 460] width 516 height 314
paste div
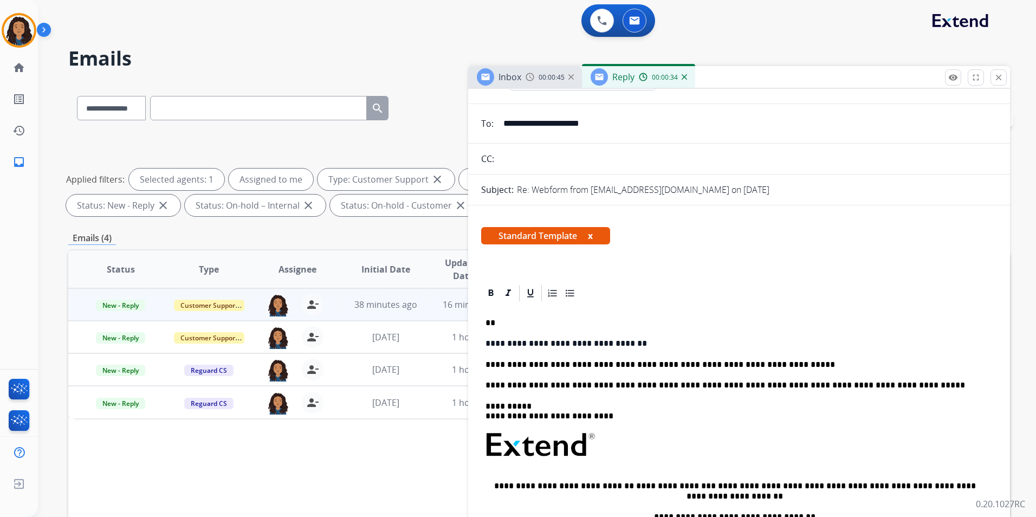
click at [488, 361] on p "**********" at bounding box center [735, 365] width 499 height 10
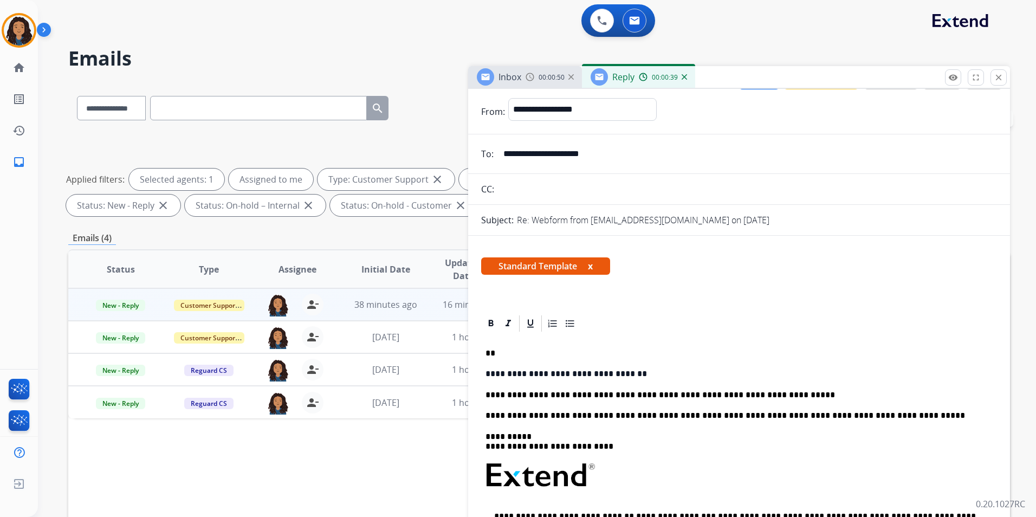
scroll to position [0, 0]
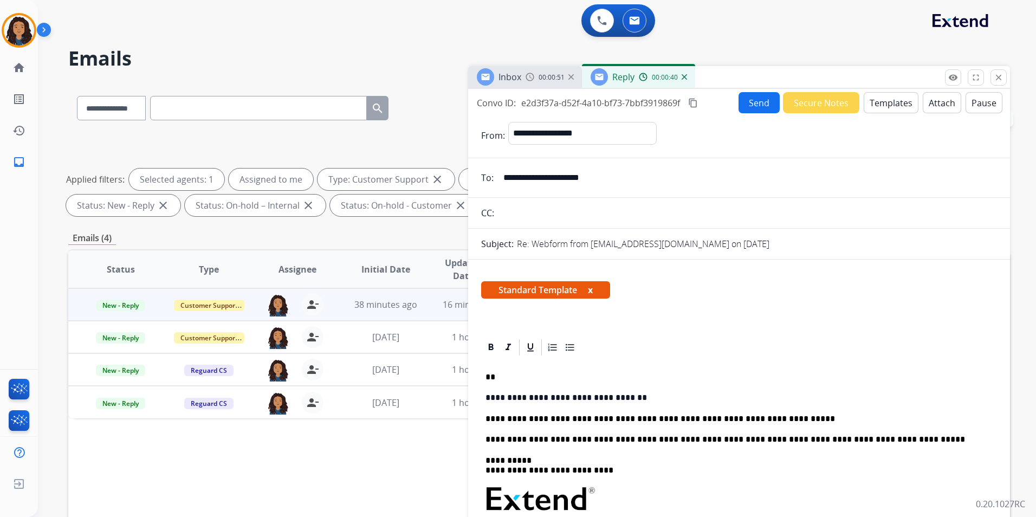
click at [745, 103] on button "Send" at bounding box center [759, 102] width 41 height 21
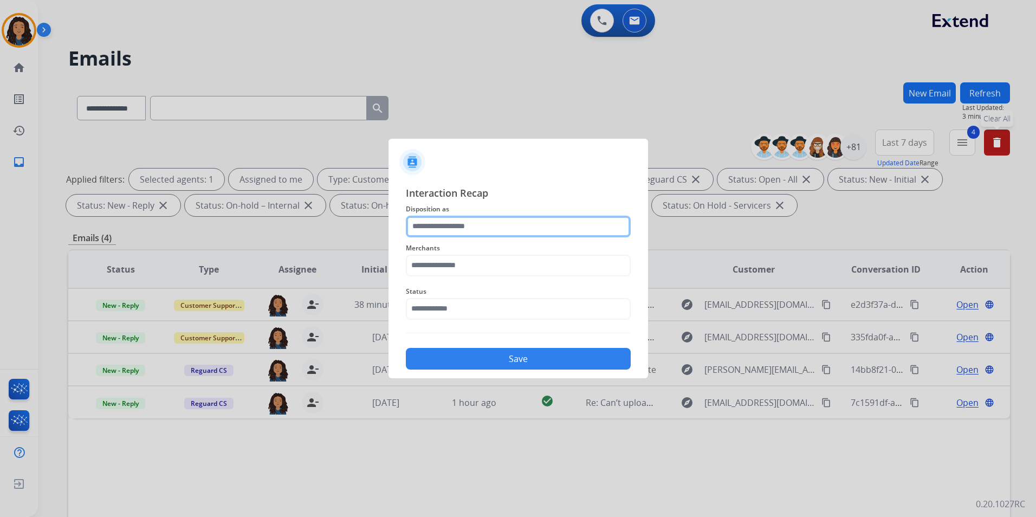
click at [490, 216] on input "text" at bounding box center [518, 227] width 225 height 22
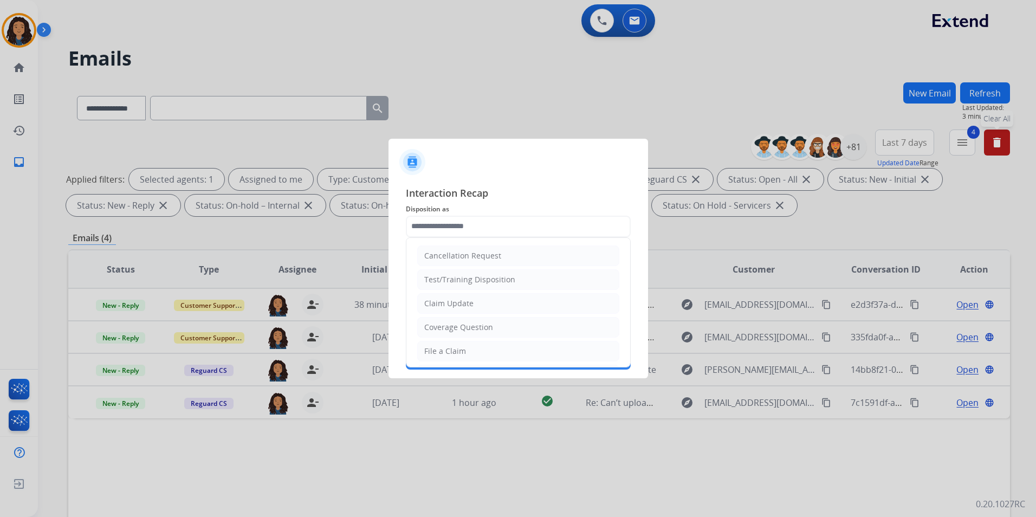
drag, startPoint x: 473, startPoint y: 311, endPoint x: 465, endPoint y: 281, distance: 30.8
click at [471, 301] on li "Claim Update" at bounding box center [518, 303] width 202 height 21
type input "**********"
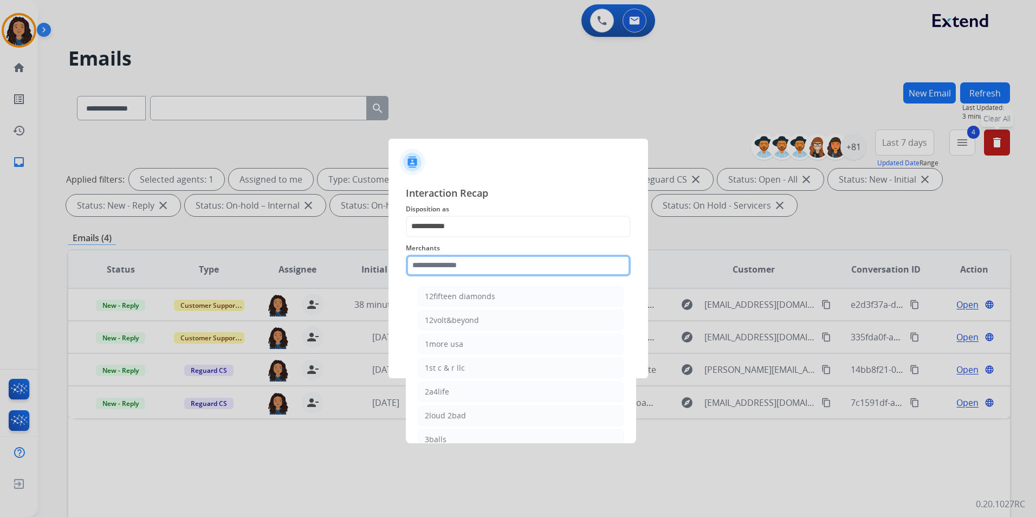
click at [479, 263] on input "text" at bounding box center [518, 266] width 225 height 22
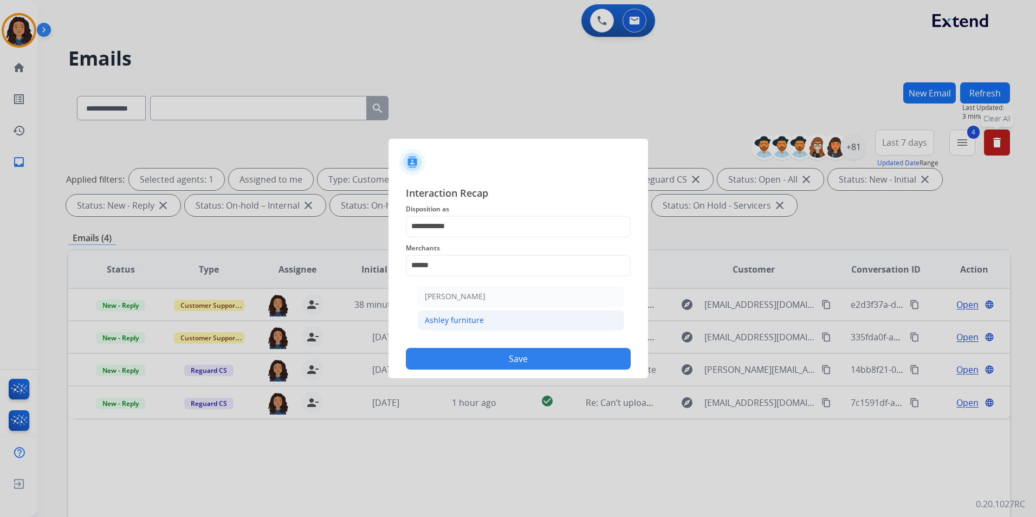
click at [477, 319] on div "Ashley furniture" at bounding box center [454, 320] width 59 height 11
type input "**********"
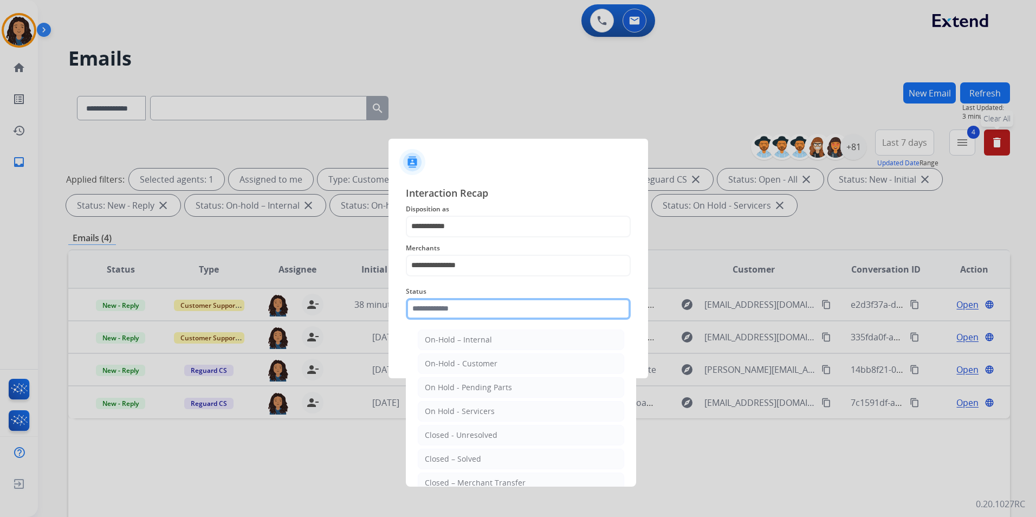
click at [471, 307] on input "text" at bounding box center [518, 309] width 225 height 22
click at [479, 462] on div "Closed – Solved" at bounding box center [453, 459] width 56 height 11
type input "**********"
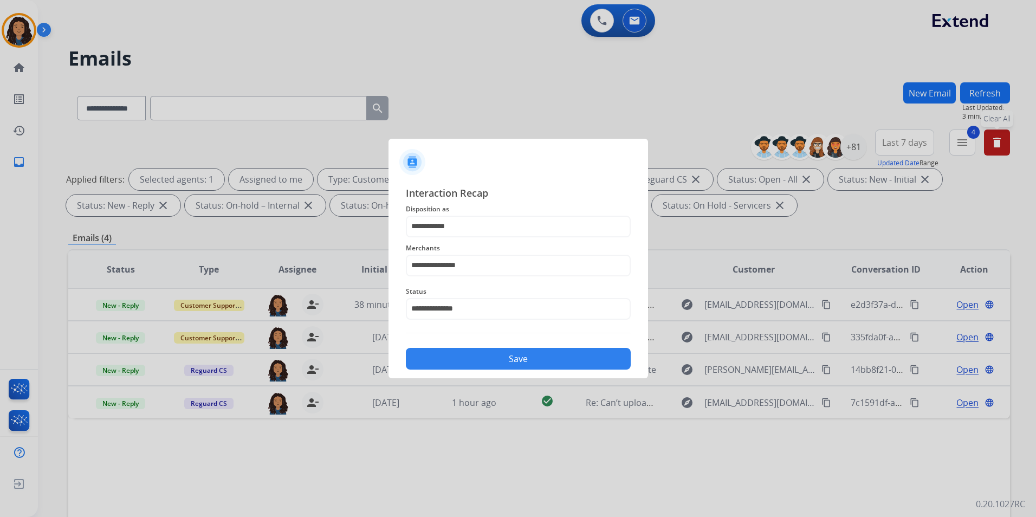
click at [526, 363] on button "Save" at bounding box center [518, 359] width 225 height 22
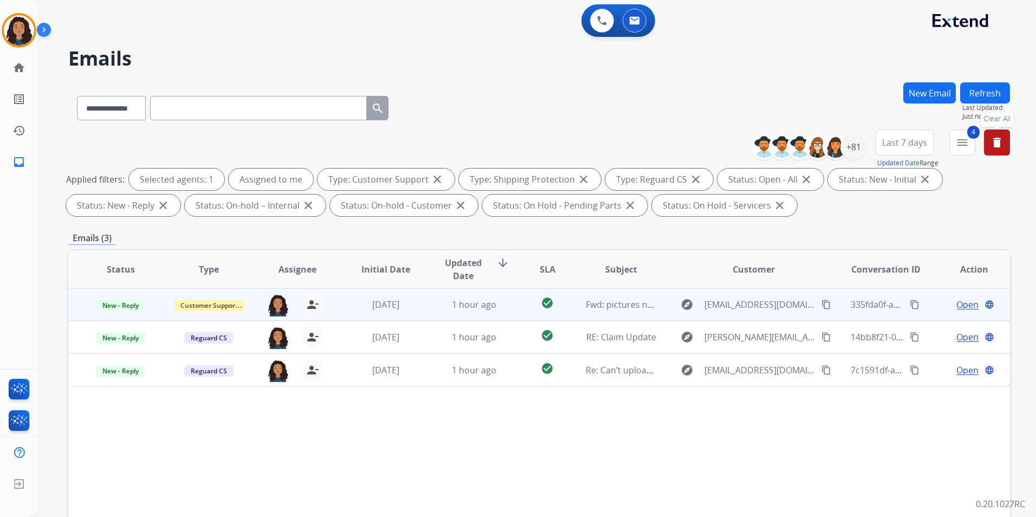
click at [964, 307] on span "Open" at bounding box center [968, 304] width 22 height 13
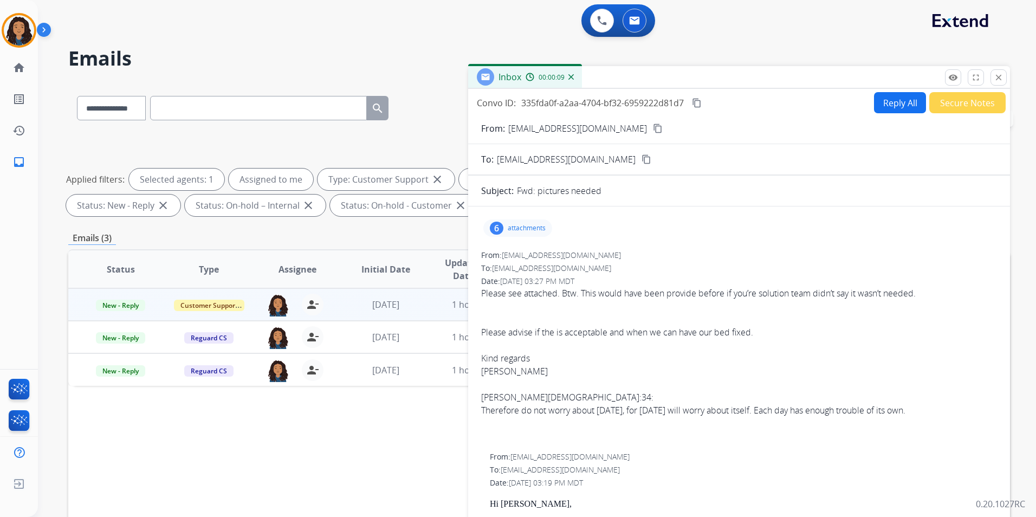
click at [653, 131] on mat-icon "content_copy" at bounding box center [658, 129] width 10 height 10
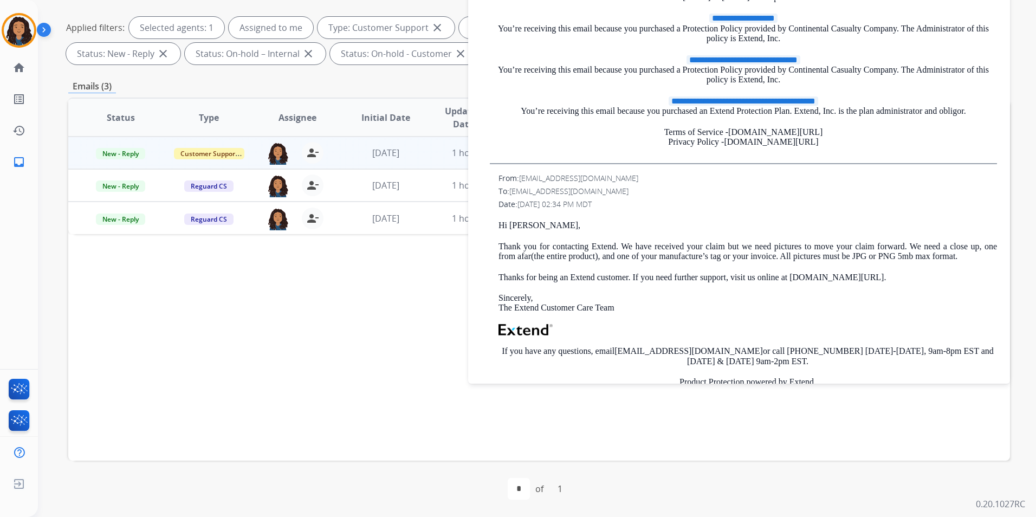
scroll to position [469, 0]
drag, startPoint x: 511, startPoint y: 191, endPoint x: 617, endPoint y: 194, distance: 106.3
click at [617, 194] on div "To: [EMAIL_ADDRESS][DOMAIN_NAME]" at bounding box center [748, 192] width 499 height 11
drag, startPoint x: 617, startPoint y: 194, endPoint x: 590, endPoint y: 193, distance: 27.6
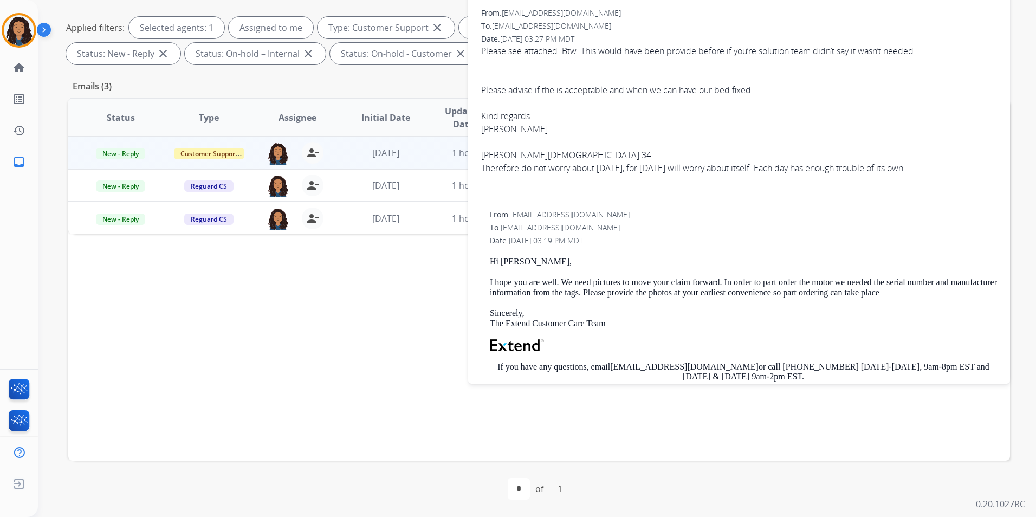
scroll to position [89, 0]
click at [684, 215] on div "**********" at bounding box center [739, 377] width 516 height 334
drag, startPoint x: 684, startPoint y: 215, endPoint x: 643, endPoint y: 242, distance: 49.8
click at [643, 242] on div "Date: [DATE] 03:19 PM MDT" at bounding box center [743, 241] width 507 height 11
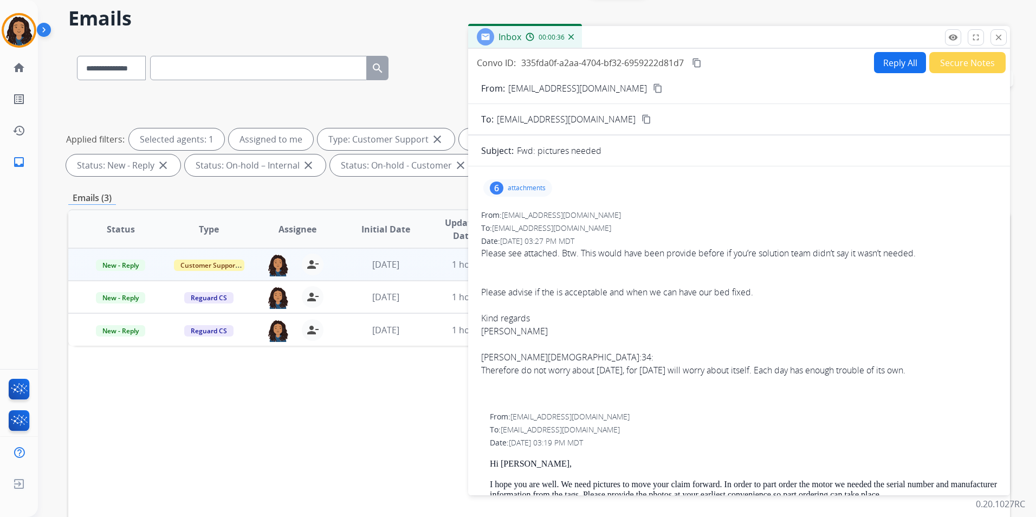
scroll to position [0, 0]
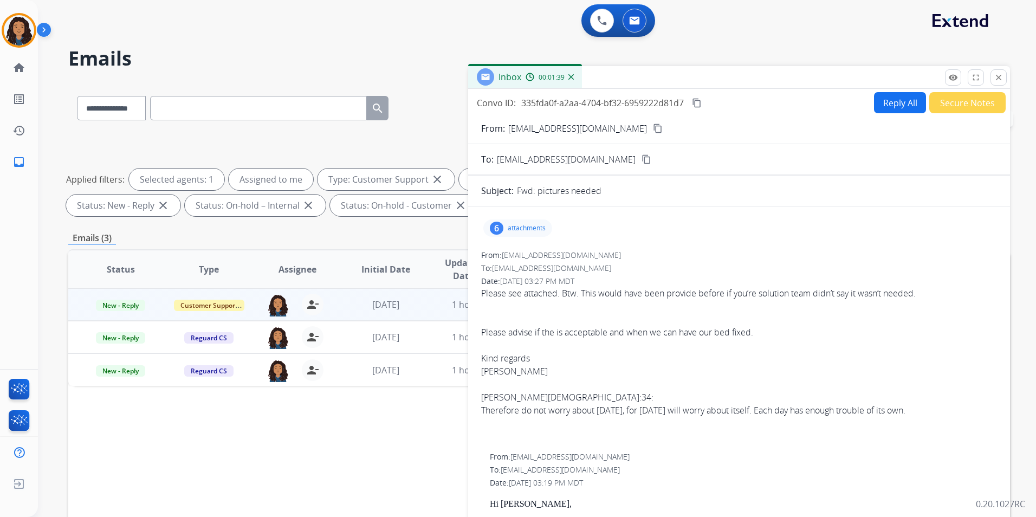
click at [702, 101] on mat-icon "content_copy" at bounding box center [697, 103] width 10 height 10
click at [117, 301] on span "New - Reply" at bounding box center [120, 305] width 49 height 11
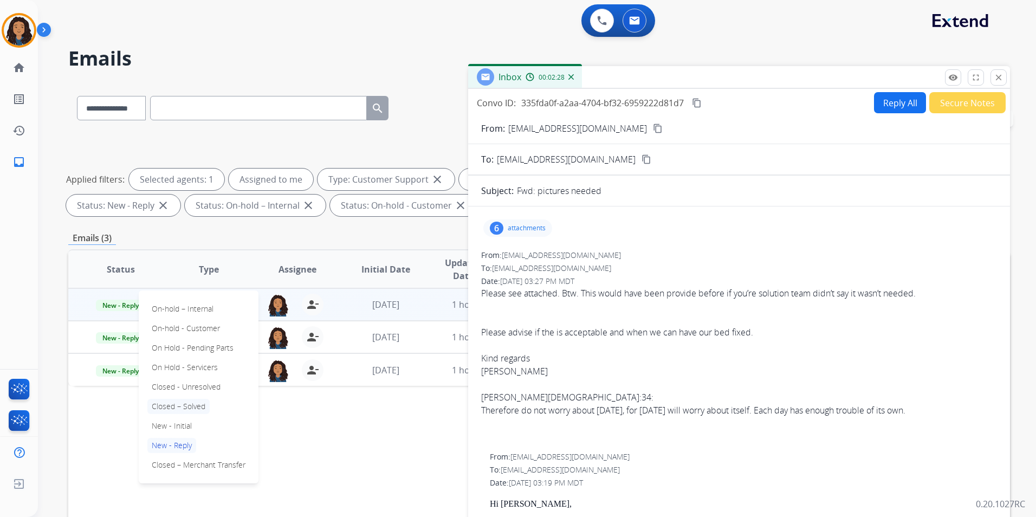
click at [195, 404] on p "Closed – Solved" at bounding box center [178, 406] width 62 height 15
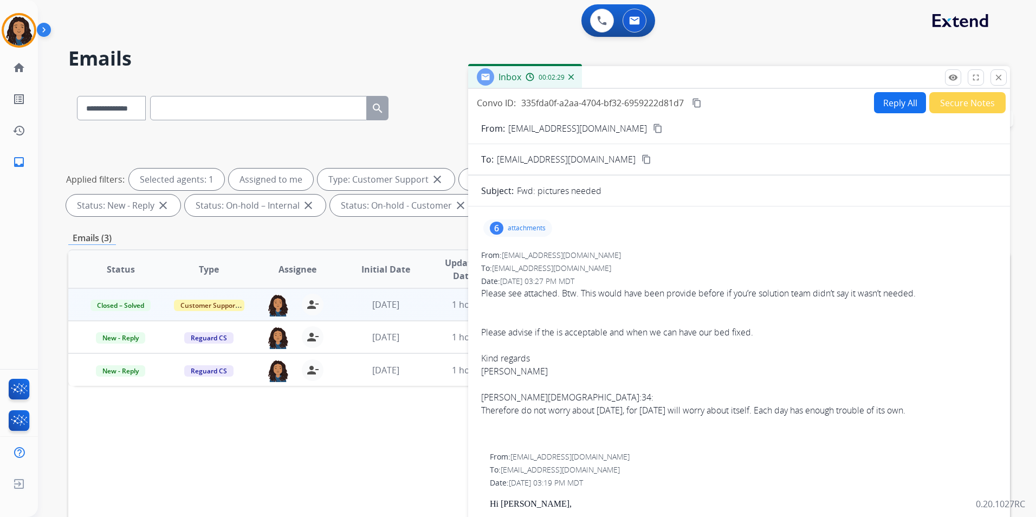
click at [976, 100] on button "Secure Notes" at bounding box center [967, 102] width 76 height 21
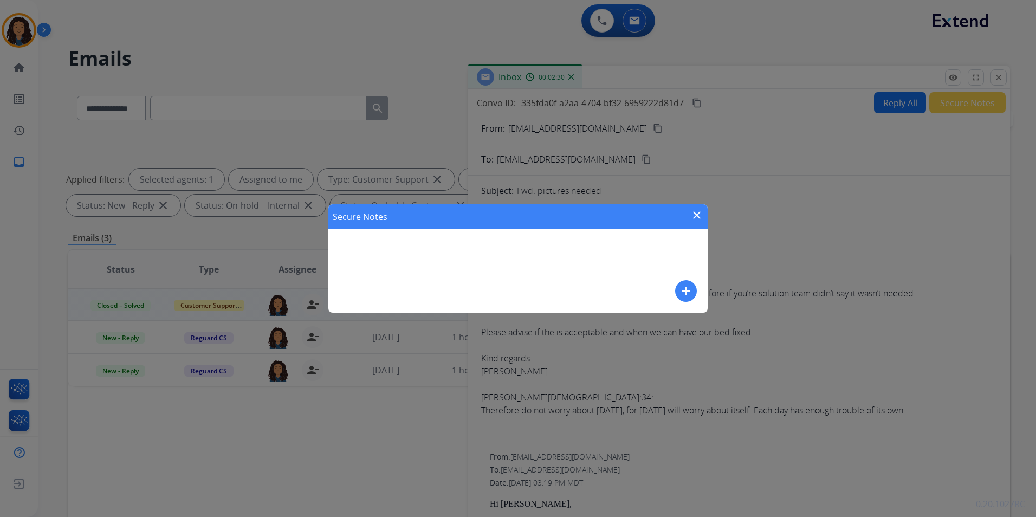
click at [688, 290] on mat-icon "add" at bounding box center [686, 291] width 13 height 13
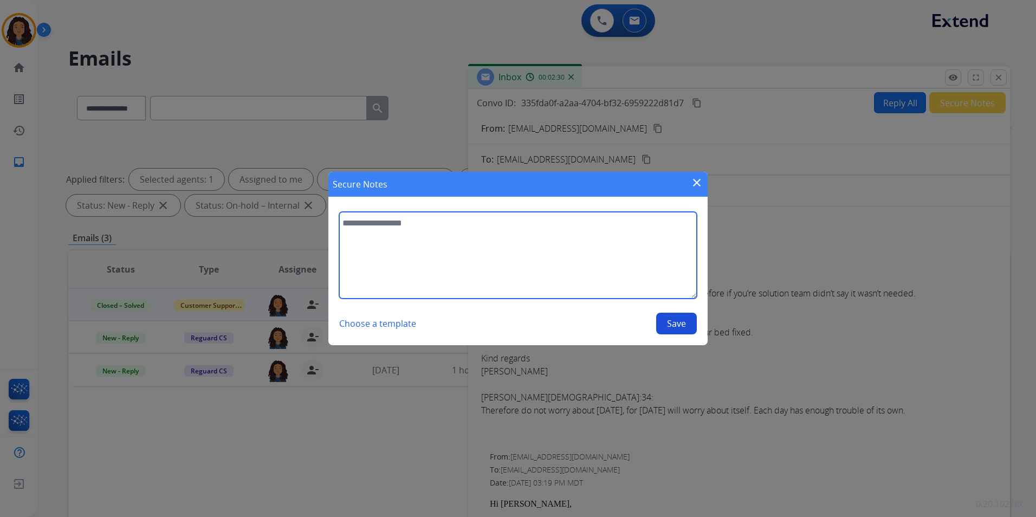
click at [517, 267] on textarea at bounding box center [518, 255] width 358 height 87
type textarea "**********"
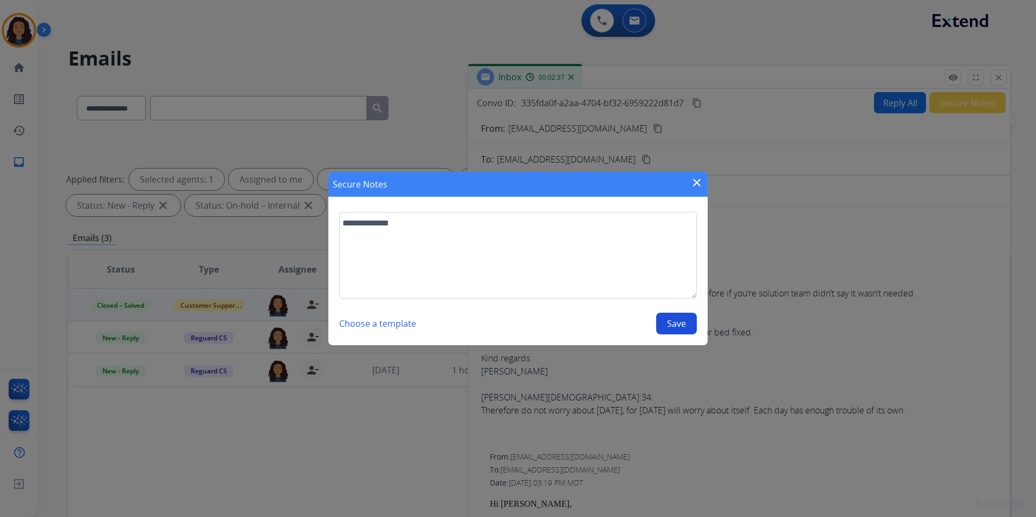
click at [674, 321] on button "Save" at bounding box center [676, 324] width 41 height 22
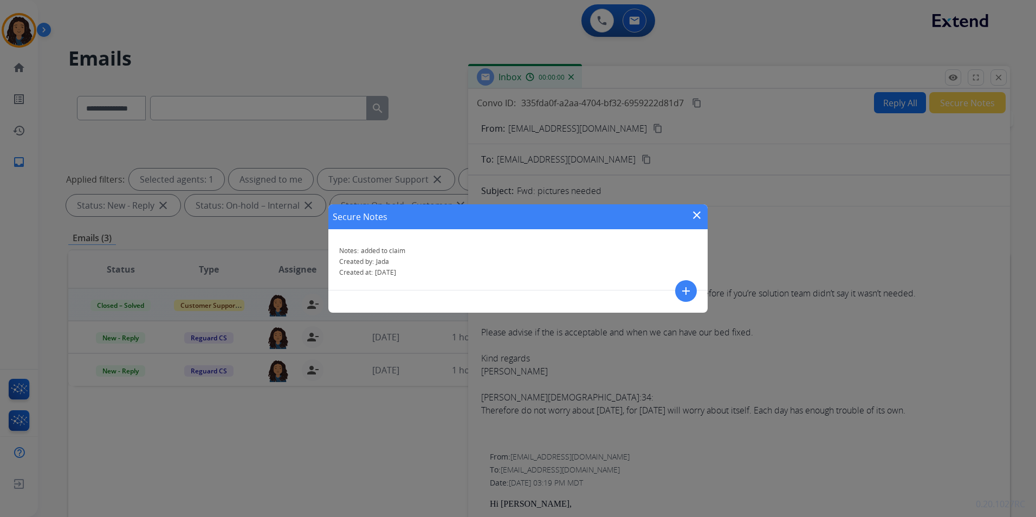
click at [697, 211] on mat-icon "close" at bounding box center [696, 215] width 13 height 13
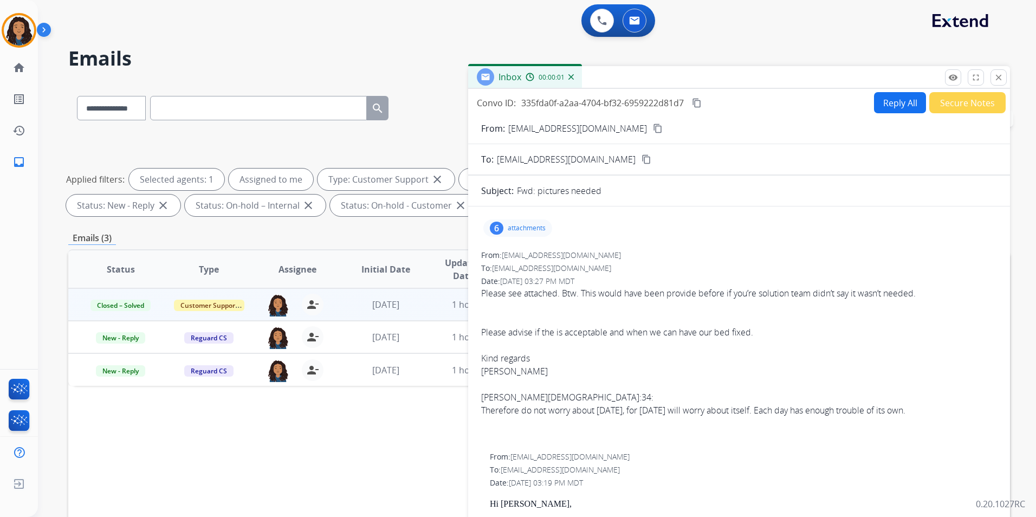
click at [543, 225] on p "attachments" at bounding box center [527, 228] width 38 height 9
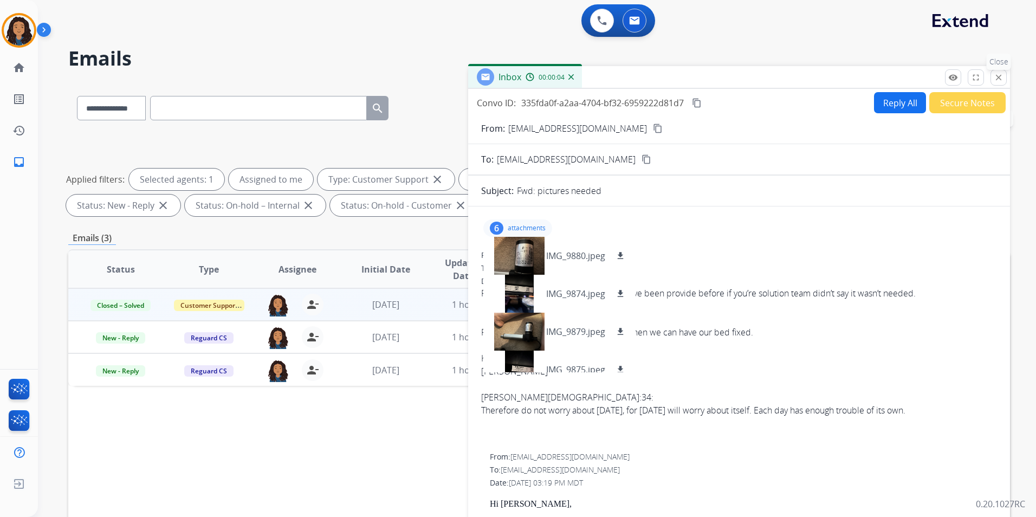
click at [1006, 75] on button "close Close" at bounding box center [999, 77] width 16 height 16
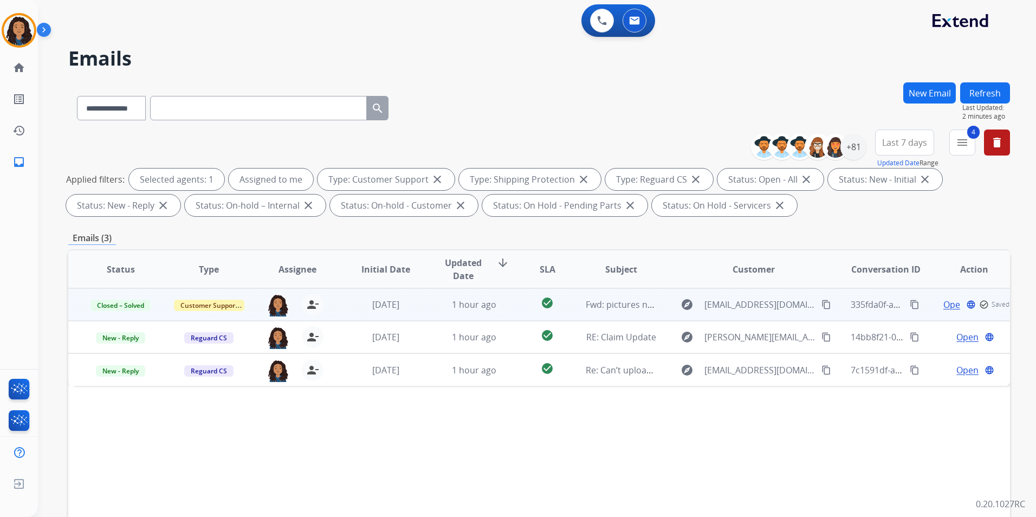
click at [970, 93] on button "Refresh" at bounding box center [985, 92] width 50 height 21
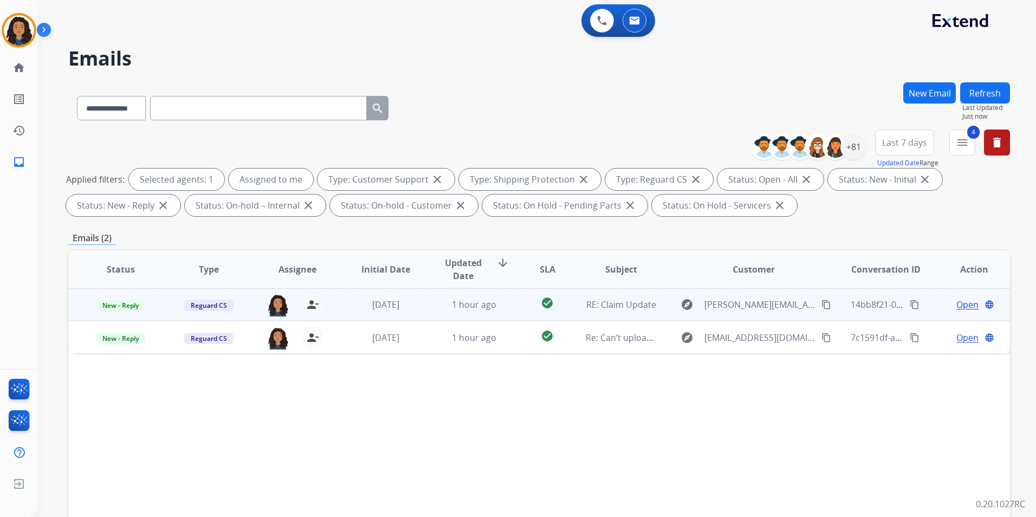
click at [960, 305] on span "Open" at bounding box center [968, 304] width 22 height 13
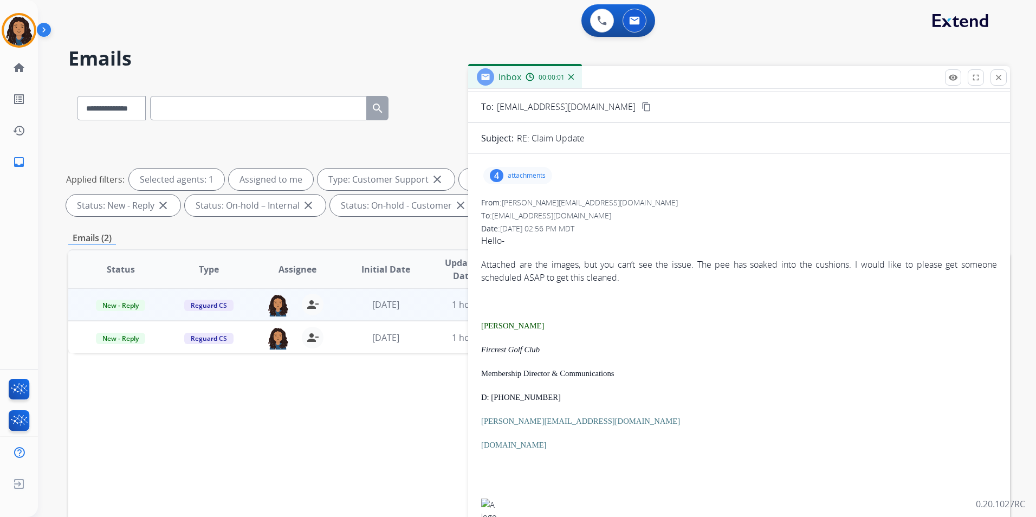
scroll to position [54, 0]
click at [532, 169] on div "4 attachments" at bounding box center [517, 173] width 69 height 17
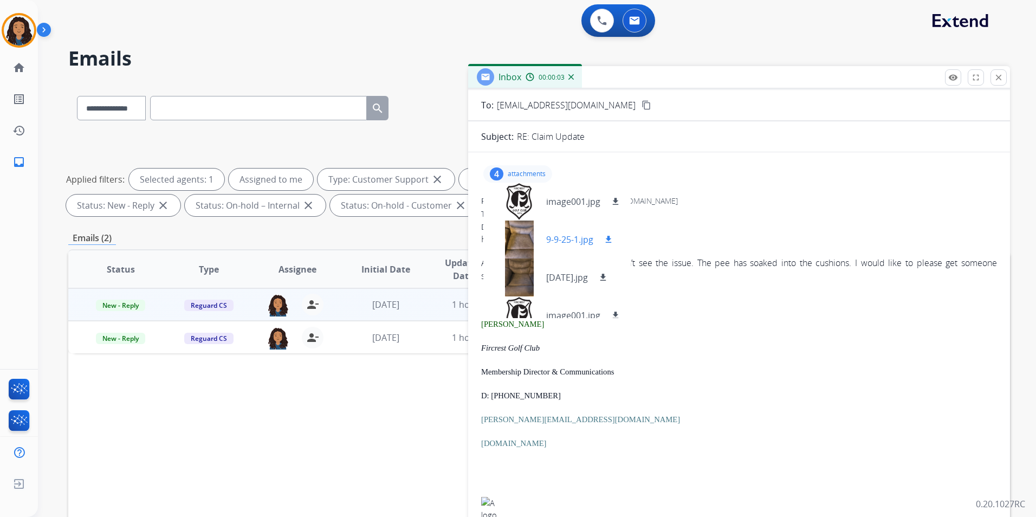
click at [513, 238] on div at bounding box center [519, 240] width 54 height 38
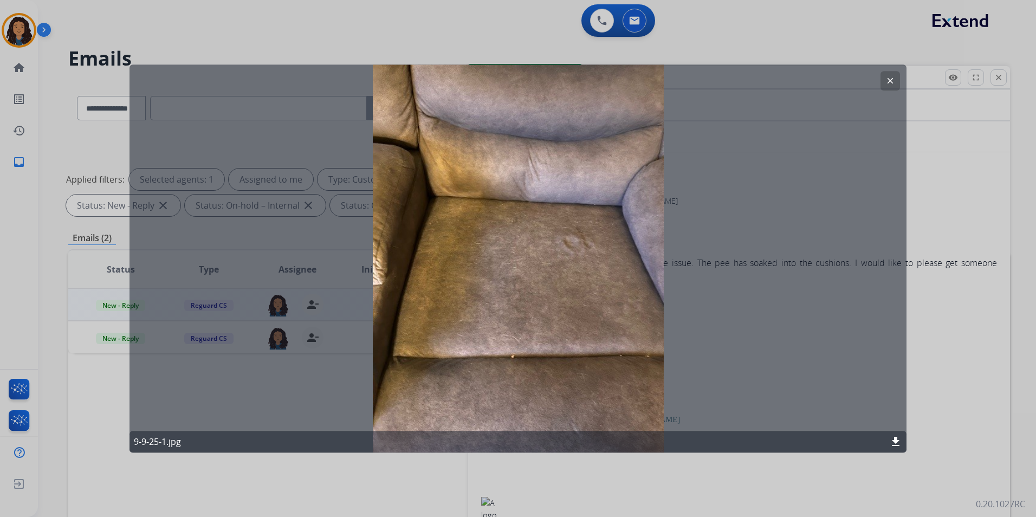
click at [884, 83] on button "clear" at bounding box center [891, 81] width 20 height 20
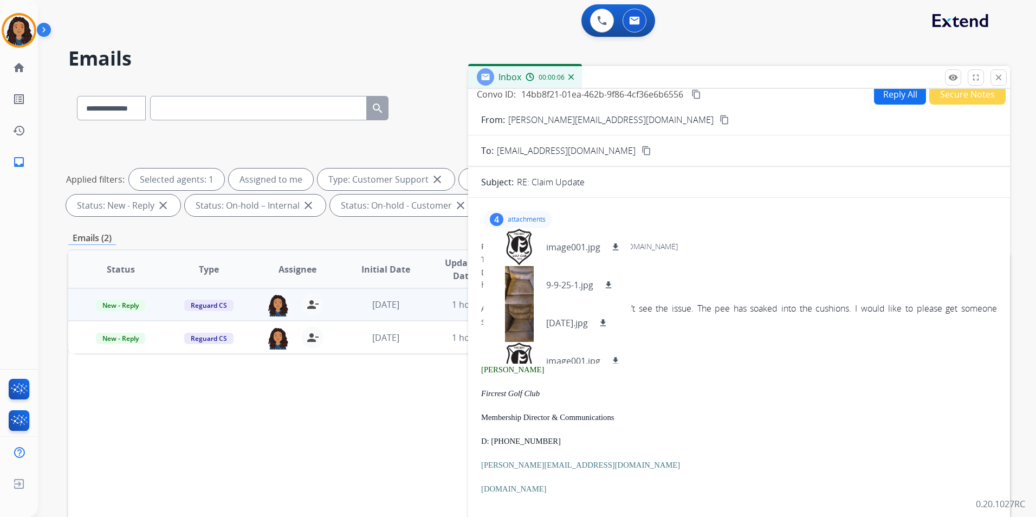
scroll to position [0, 0]
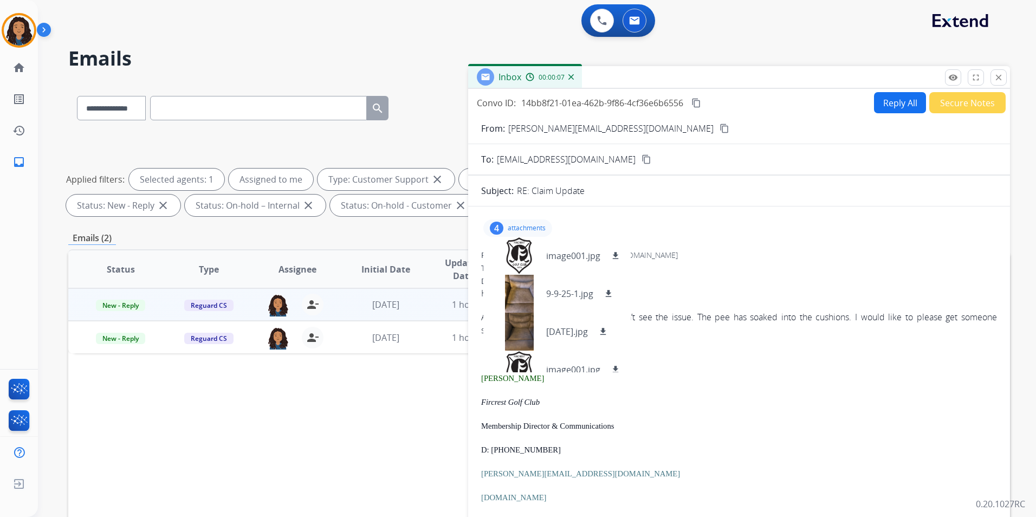
click at [720, 133] on mat-icon "content_copy" at bounding box center [725, 129] width 10 height 10
click at [114, 303] on span "New - Reply" at bounding box center [120, 305] width 49 height 11
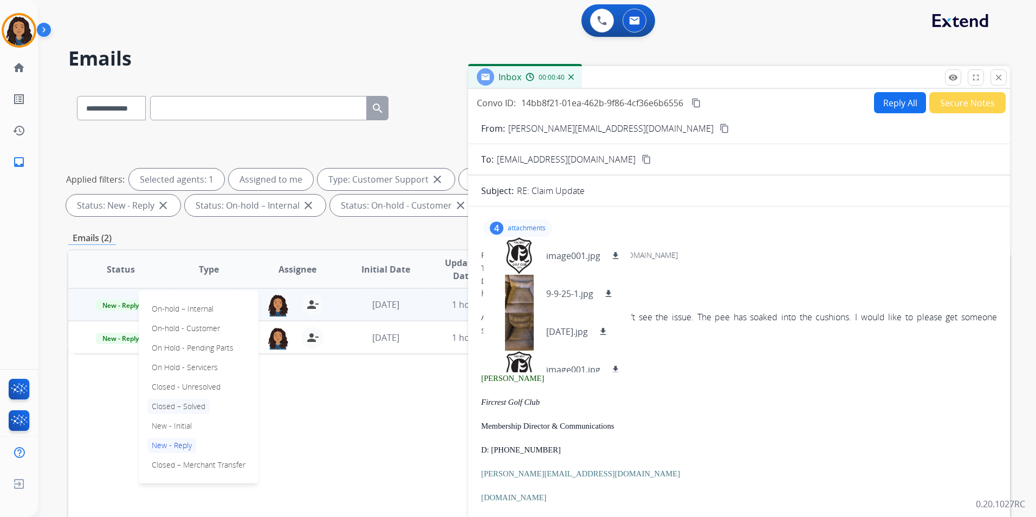
click at [185, 405] on p "Closed – Solved" at bounding box center [178, 406] width 62 height 15
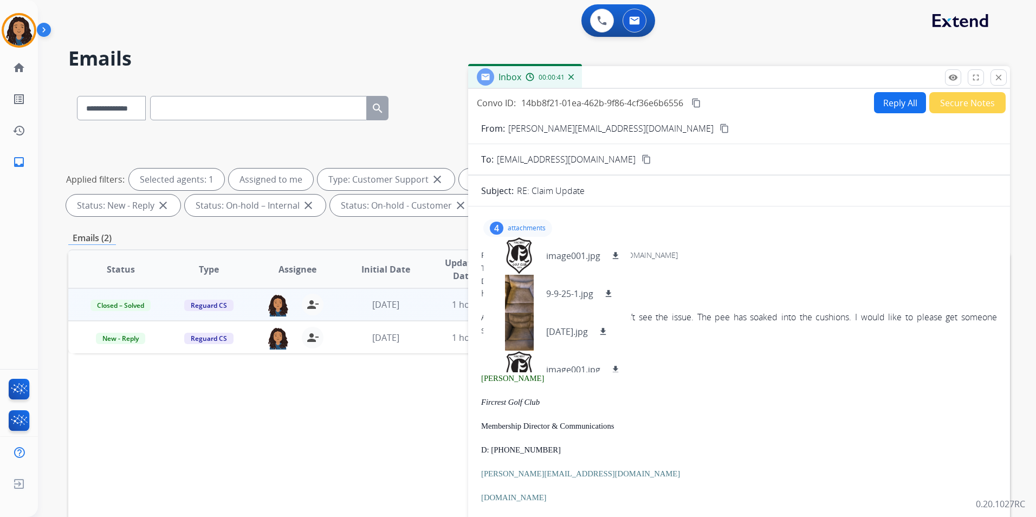
click at [976, 105] on button "Secure Notes" at bounding box center [967, 102] width 76 height 21
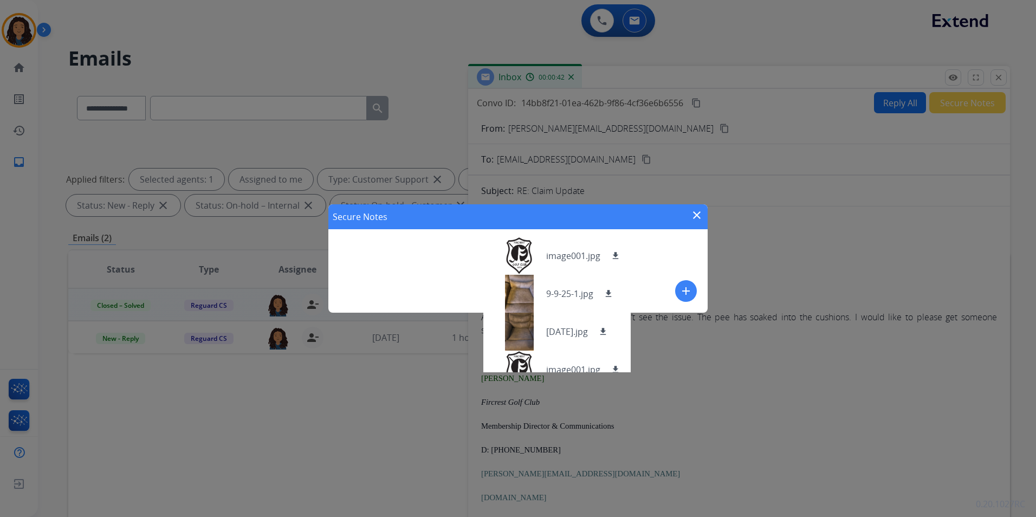
click at [687, 293] on mat-icon "add" at bounding box center [686, 291] width 13 height 13
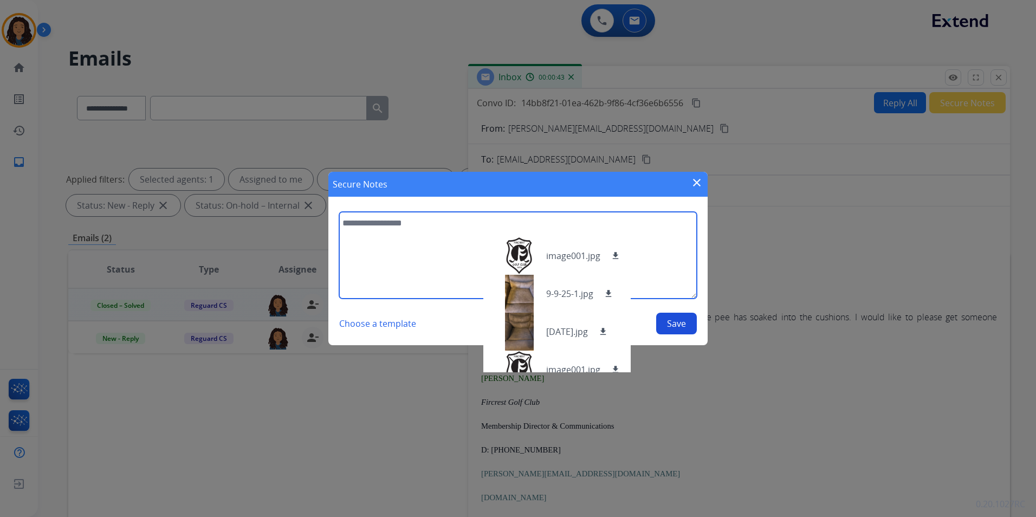
click at [470, 244] on textarea at bounding box center [518, 255] width 358 height 87
type textarea "**********"
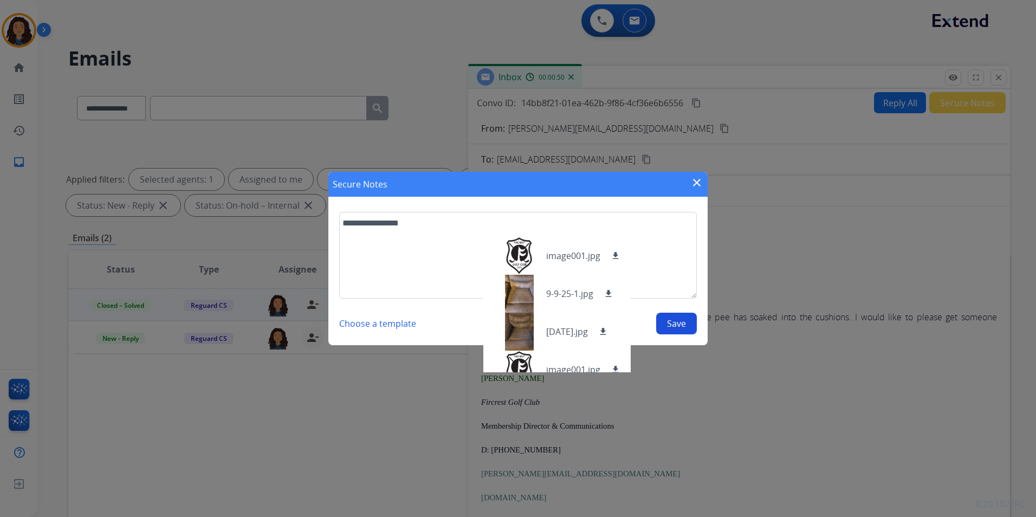
click at [676, 320] on button "Save" at bounding box center [676, 324] width 41 height 22
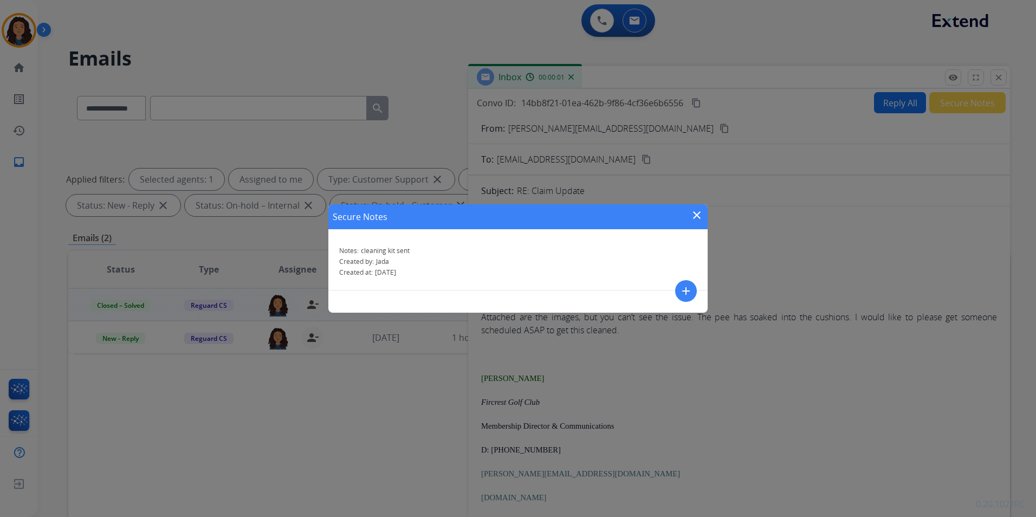
click at [696, 214] on mat-icon "close" at bounding box center [696, 215] width 13 height 13
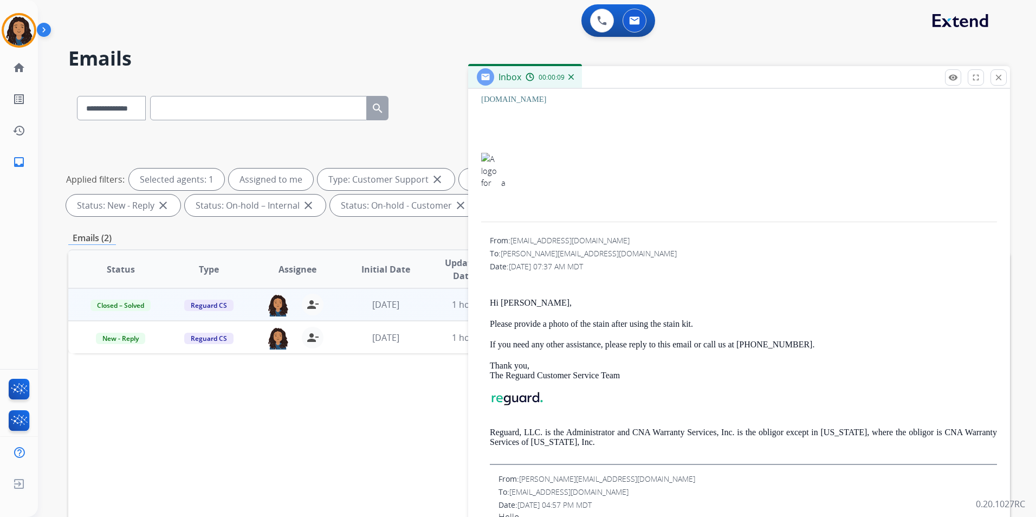
scroll to position [488, 0]
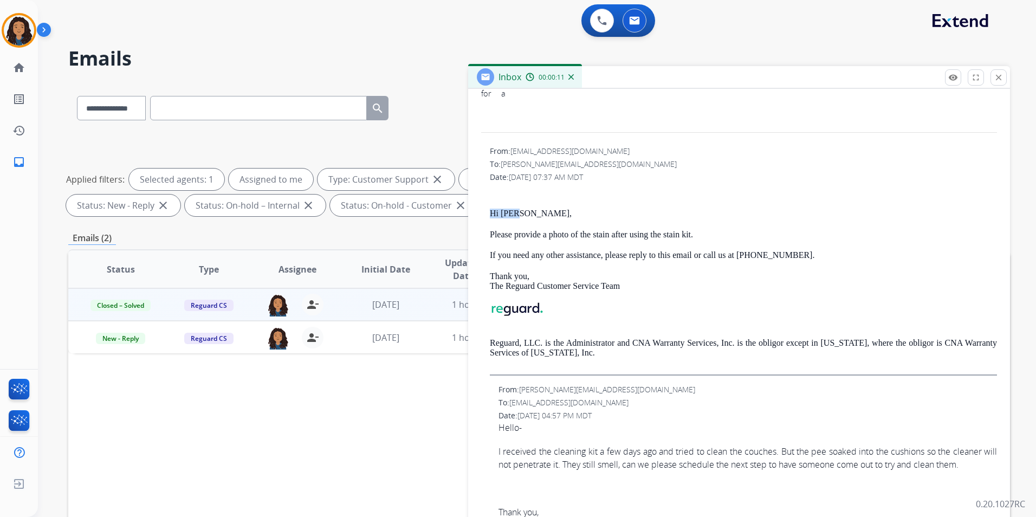
drag, startPoint x: 486, startPoint y: 210, endPoint x: 551, endPoint y: 212, distance: 65.1
click at [551, 212] on div "From: [EMAIL_ADDRESS][DOMAIN_NAME] To: [PERSON_NAME][EMAIL_ADDRESS][DOMAIN_NAME…" at bounding box center [739, 261] width 516 height 230
drag, startPoint x: 551, startPoint y: 212, endPoint x: 493, endPoint y: 215, distance: 58.6
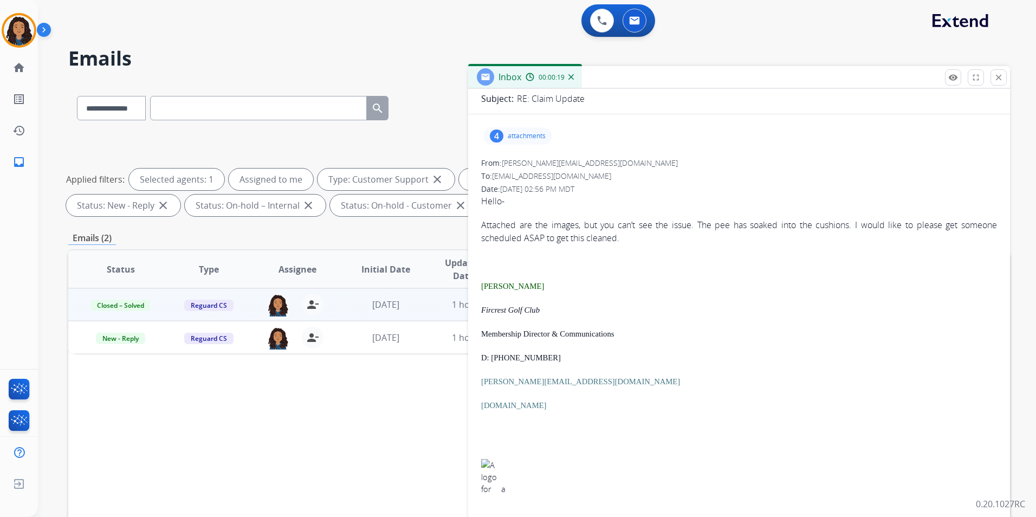
scroll to position [0, 0]
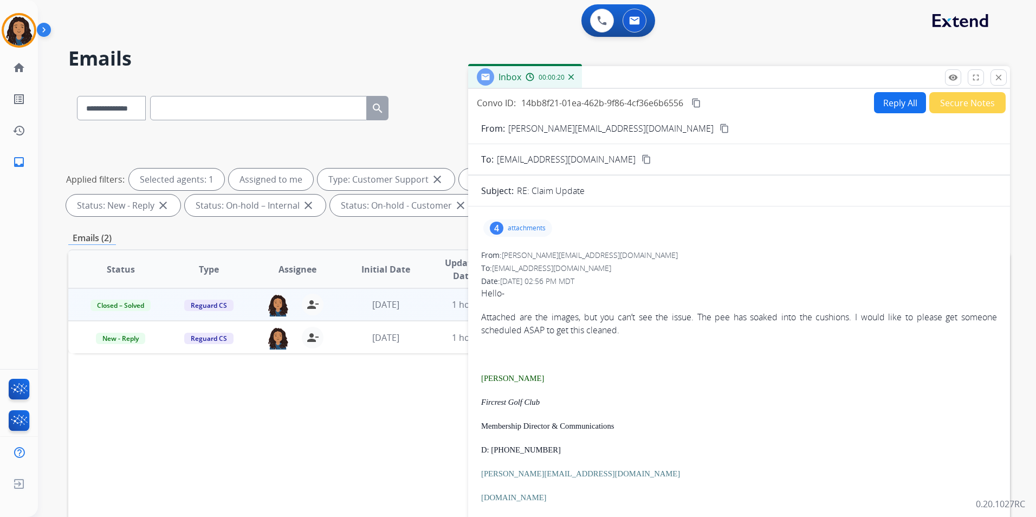
click at [888, 102] on button "Reply All" at bounding box center [900, 102] width 52 height 21
select select "**********"
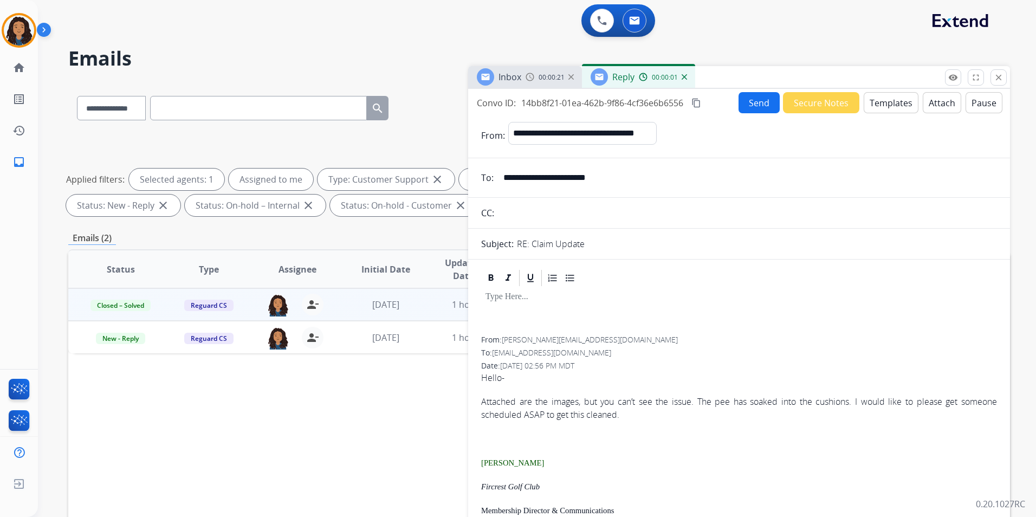
click at [518, 71] on span "Inbox" at bounding box center [510, 77] width 23 height 12
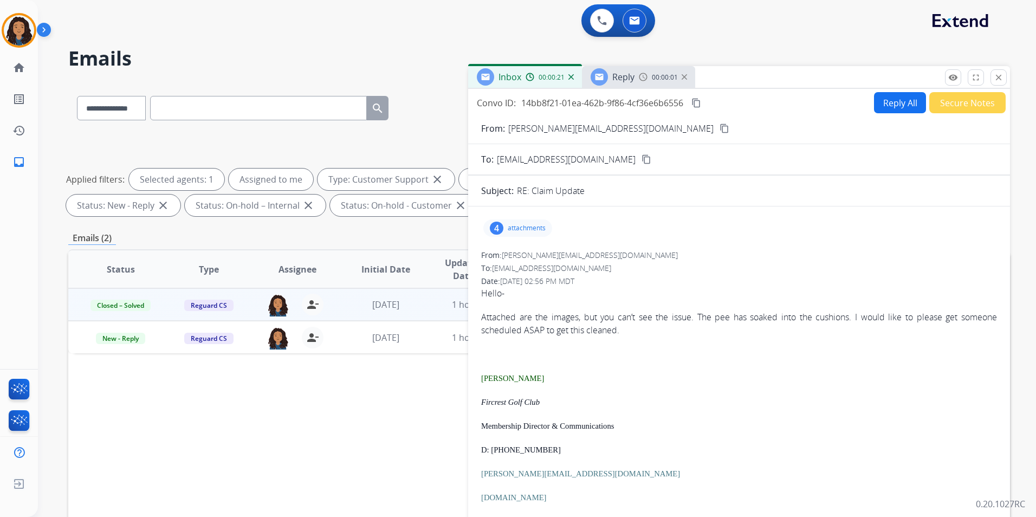
click at [525, 216] on div "4 attachments" at bounding box center [739, 228] width 516 height 26
click at [524, 224] on p "attachments" at bounding box center [527, 228] width 38 height 9
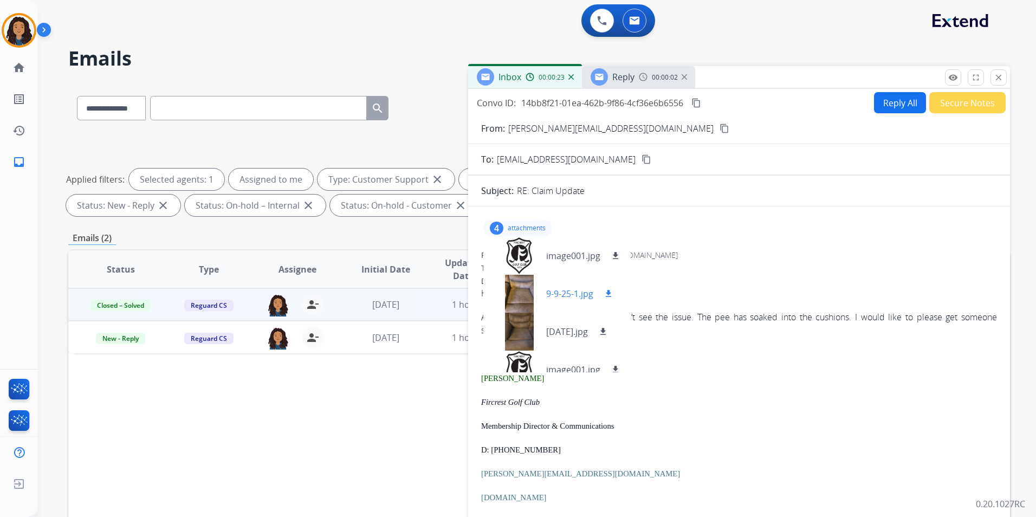
click at [519, 288] on div at bounding box center [519, 294] width 54 height 38
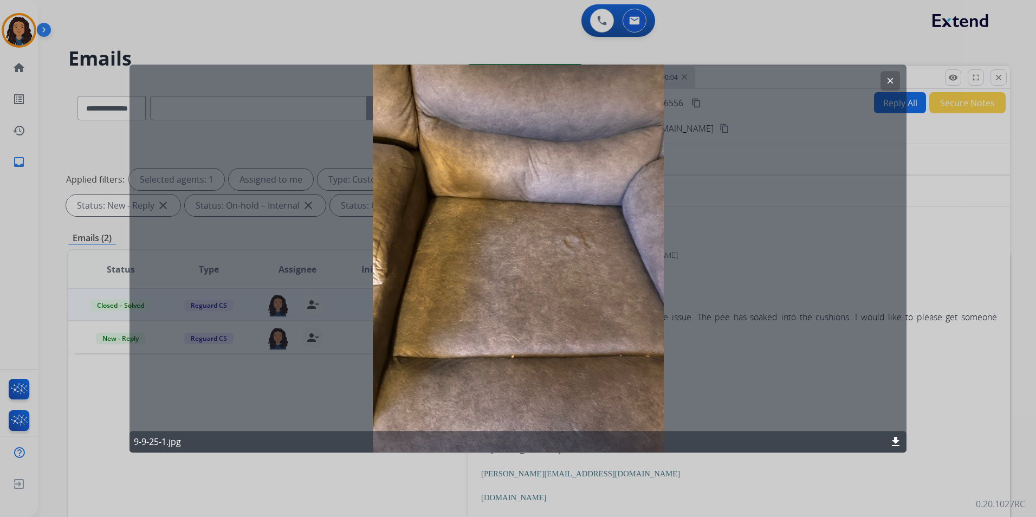
click at [888, 80] on mat-icon "clear" at bounding box center [891, 81] width 10 height 10
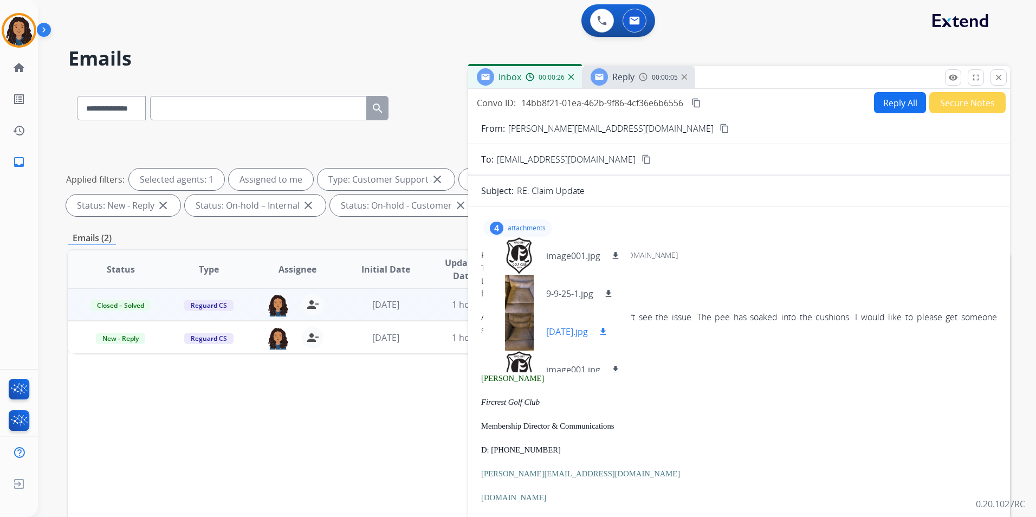
click at [522, 340] on div at bounding box center [519, 332] width 54 height 38
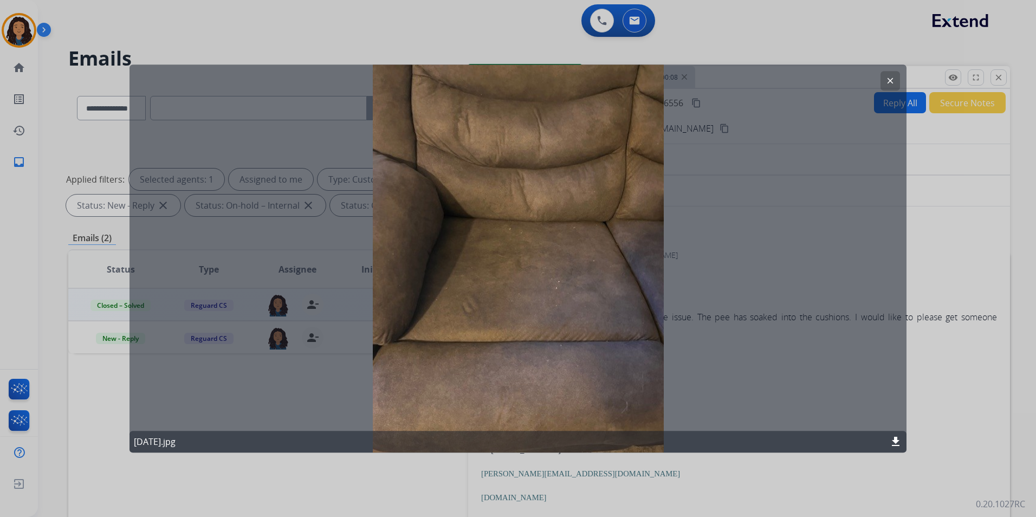
click at [884, 77] on button "clear" at bounding box center [891, 81] width 20 height 20
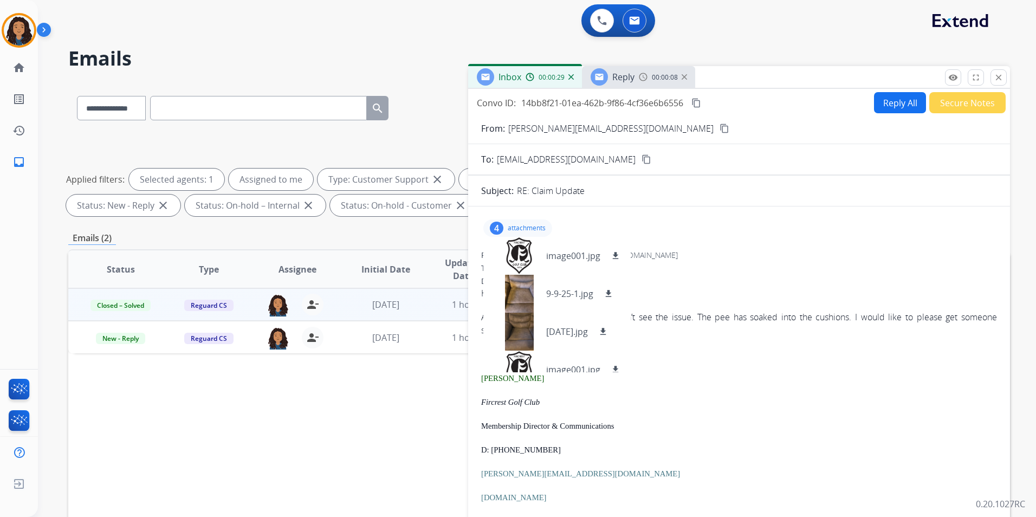
click at [633, 81] on span "Reply" at bounding box center [623, 77] width 22 height 12
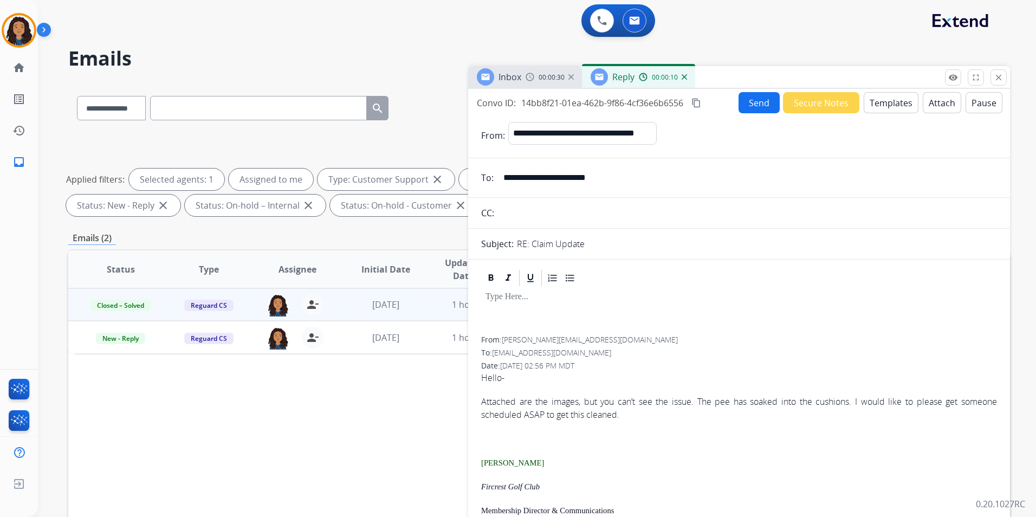
click at [880, 100] on button "Templates" at bounding box center [891, 102] width 55 height 21
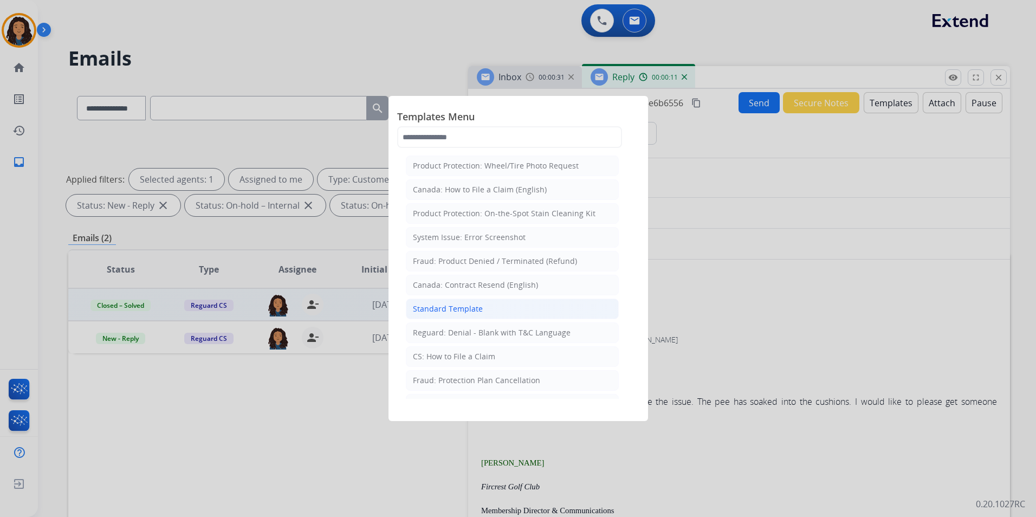
click at [502, 311] on li "Standard Template" at bounding box center [512, 309] width 213 height 21
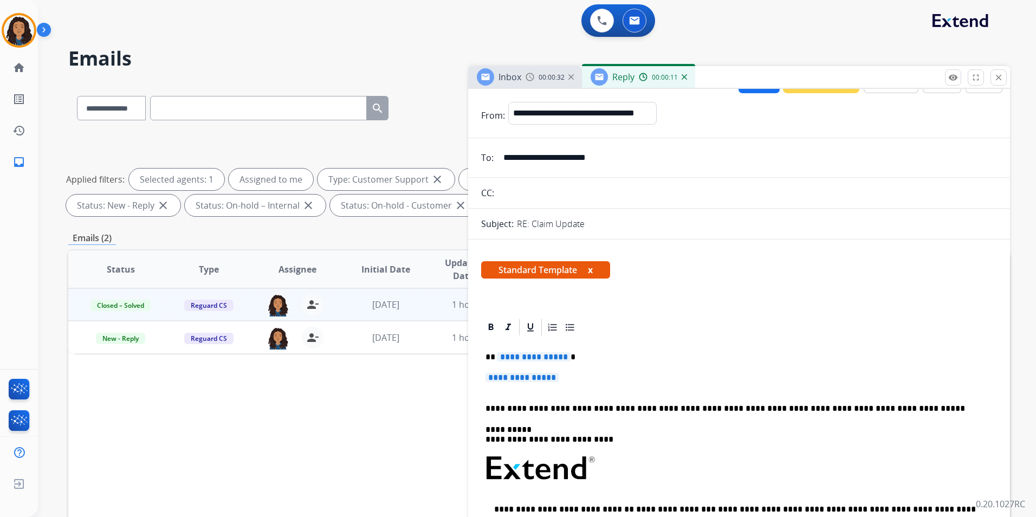
scroll to position [54, 0]
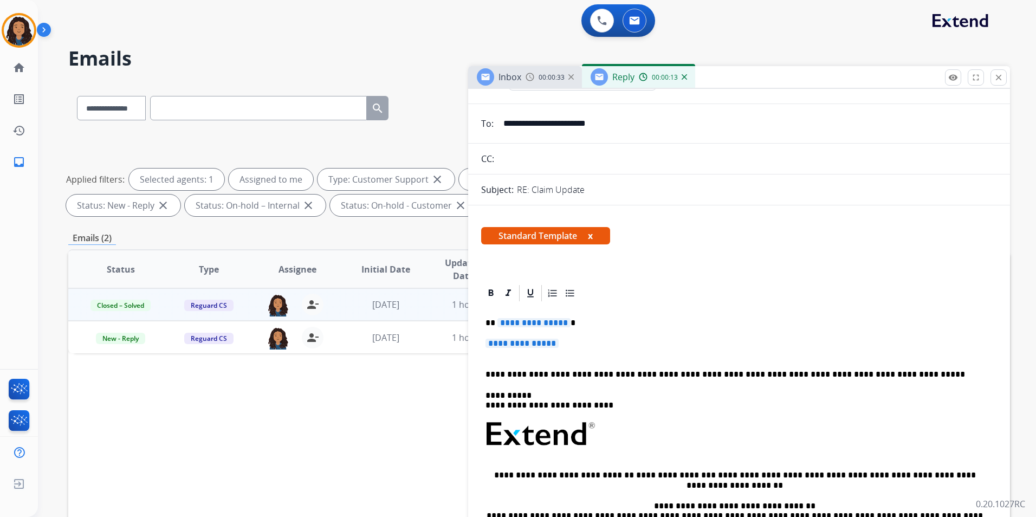
click at [521, 70] on div "Inbox" at bounding box center [510, 76] width 23 height 13
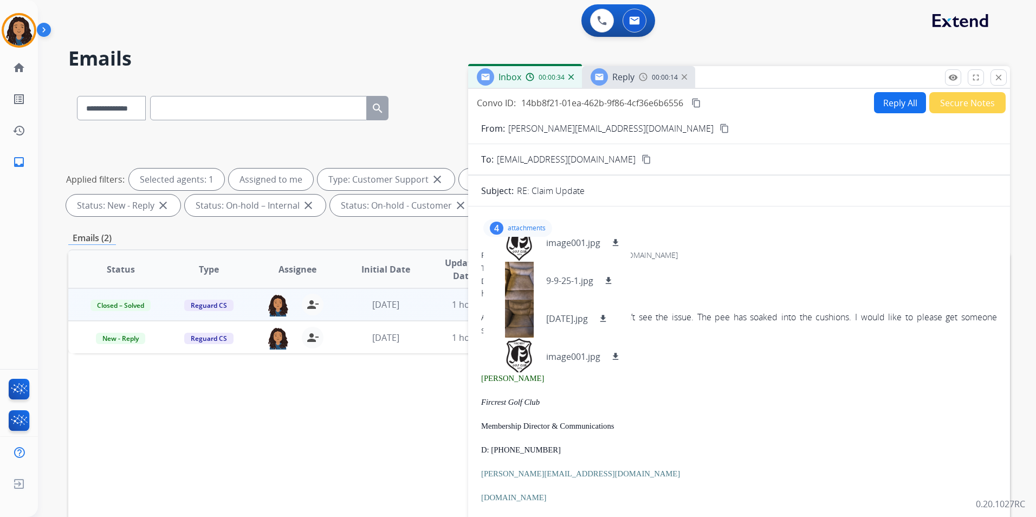
scroll to position [16, 0]
click at [538, 228] on p "attachments" at bounding box center [527, 228] width 38 height 9
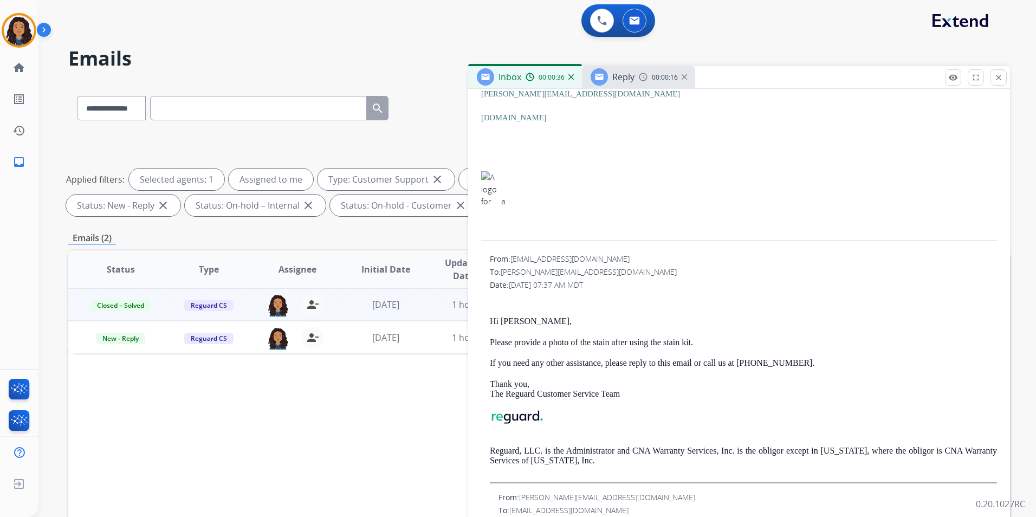
scroll to position [434, 0]
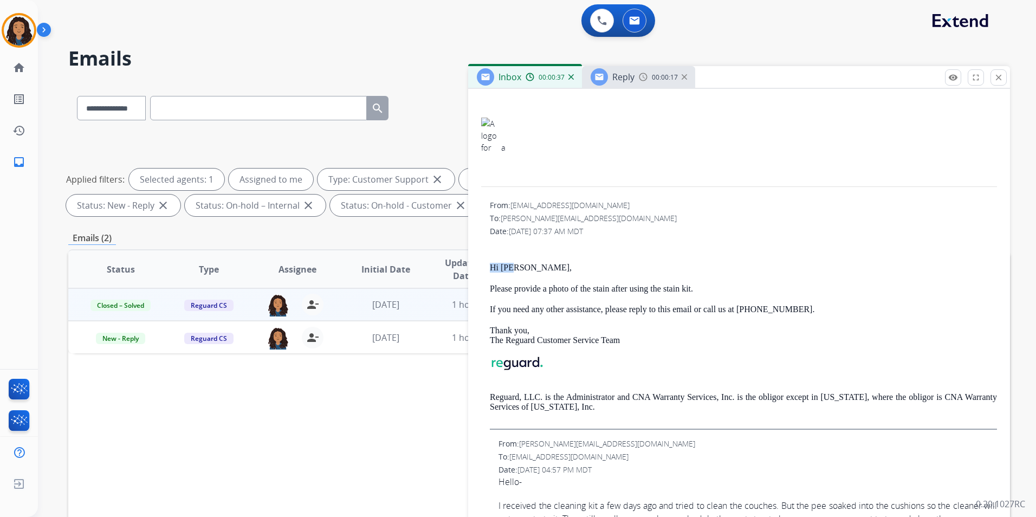
drag, startPoint x: 487, startPoint y: 260, endPoint x: 513, endPoint y: 265, distance: 26.5
click at [513, 265] on div "From: [EMAIL_ADDRESS][DOMAIN_NAME] To: [PERSON_NAME][EMAIL_ADDRESS][DOMAIN_NAME…" at bounding box center [739, 315] width 516 height 230
click at [642, 76] on img at bounding box center [643, 77] width 9 height 9
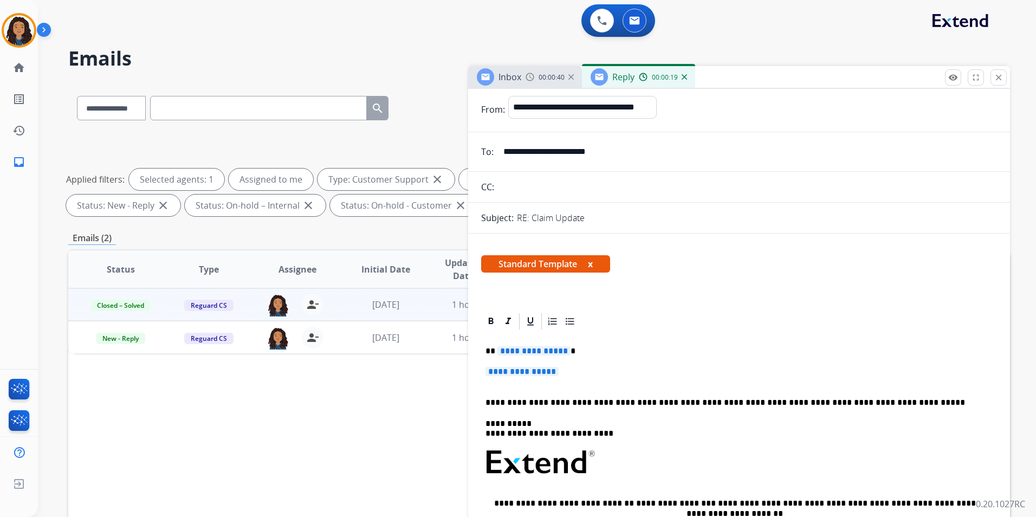
scroll to position [0, 0]
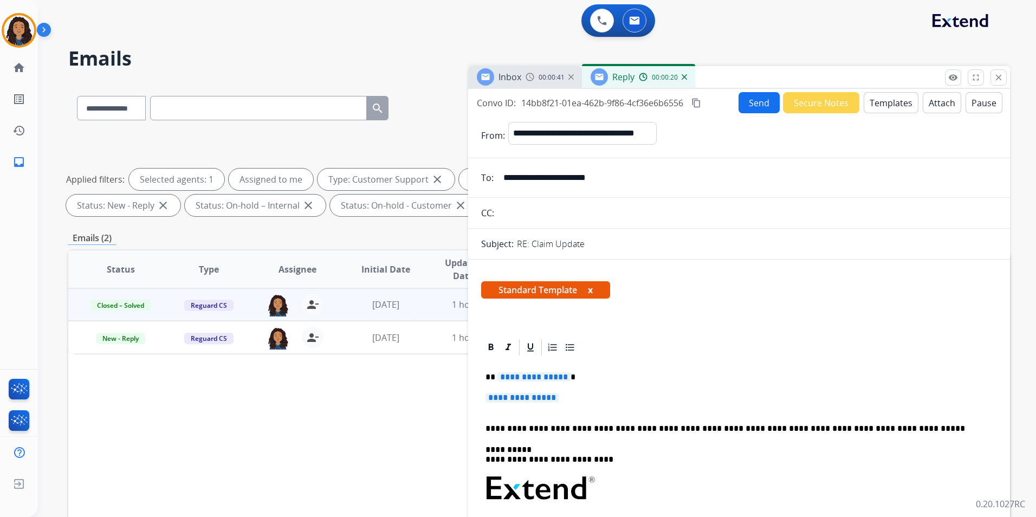
click at [884, 103] on button "Templates" at bounding box center [891, 102] width 55 height 21
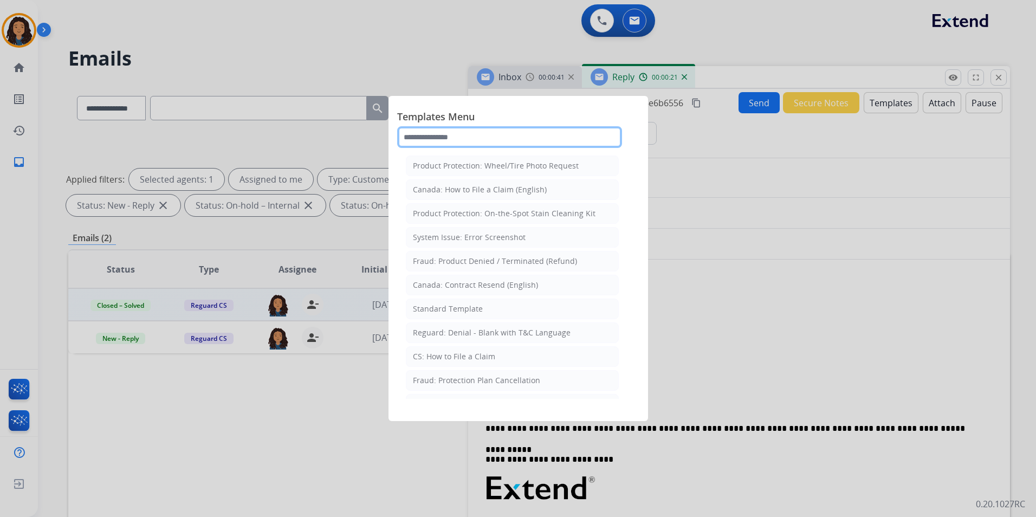
click at [522, 134] on input "text" at bounding box center [509, 137] width 225 height 22
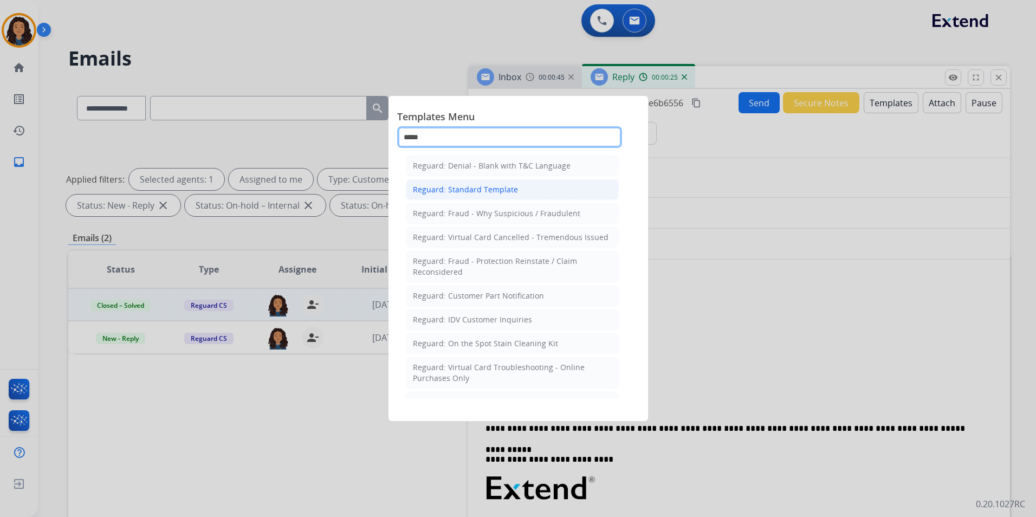
type input "*****"
click at [519, 185] on li "Reguard: Standard Template" at bounding box center [512, 189] width 213 height 21
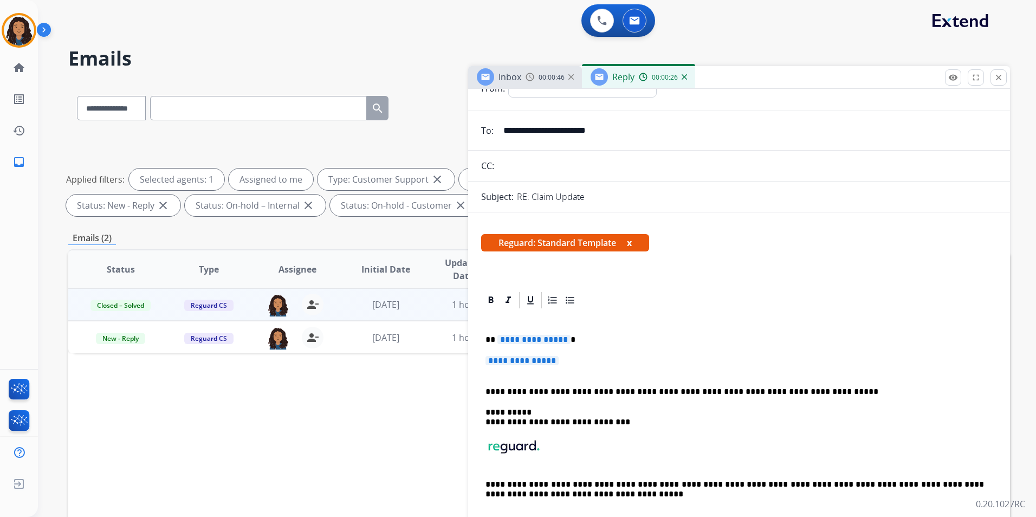
scroll to position [54, 0]
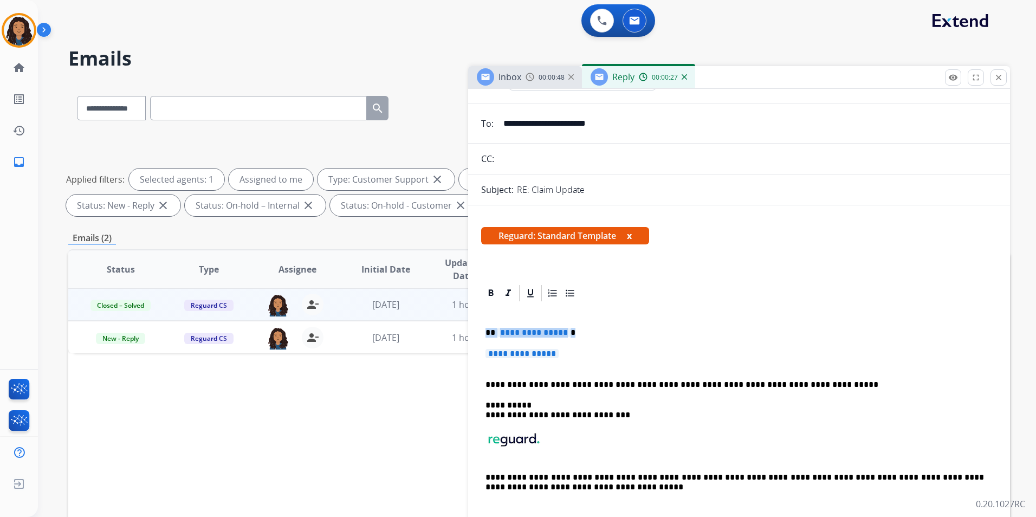
drag, startPoint x: 483, startPoint y: 328, endPoint x: 616, endPoint y: 347, distance: 134.2
click at [616, 347] on div "**********" at bounding box center [739, 415] width 516 height 224
paste div
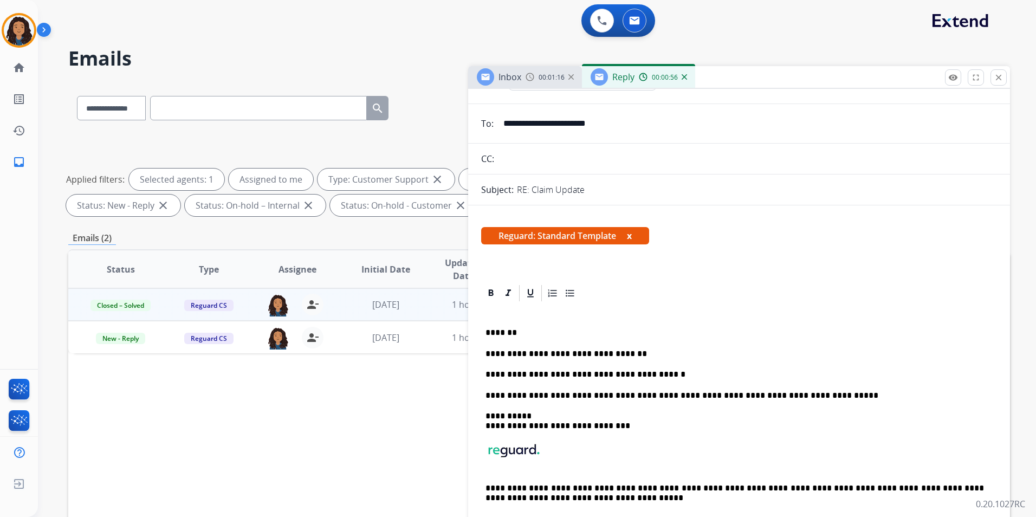
click at [560, 371] on p "**********" at bounding box center [735, 375] width 499 height 10
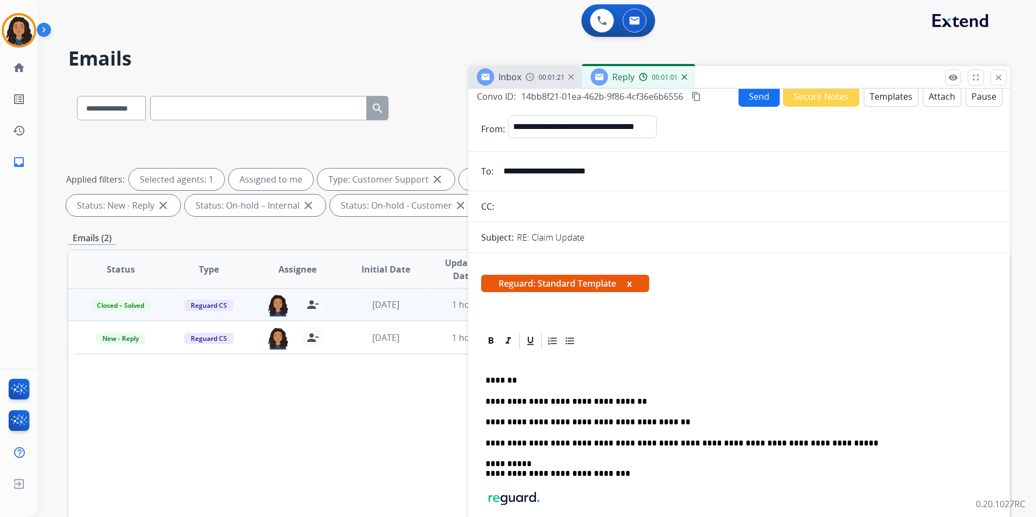
scroll to position [0, 0]
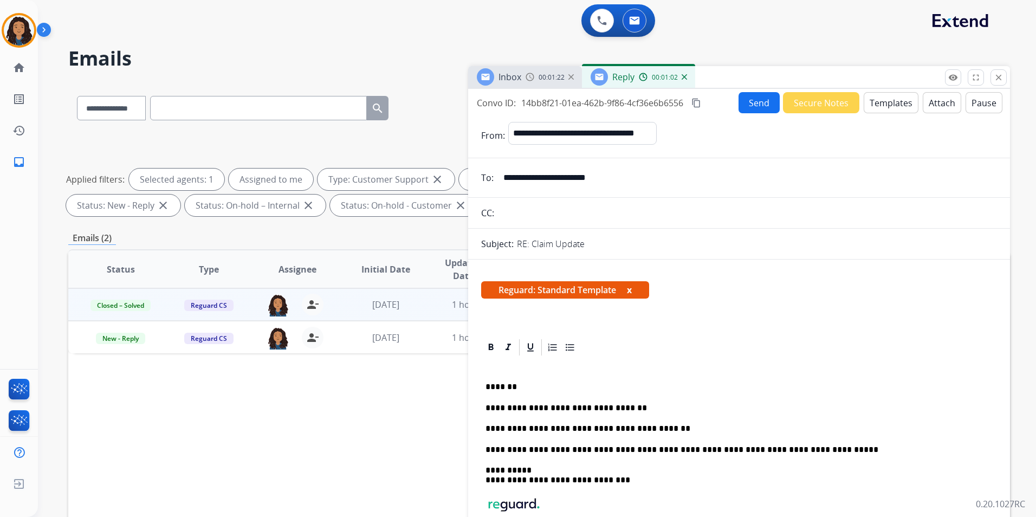
click at [749, 102] on button "Send" at bounding box center [759, 102] width 41 height 21
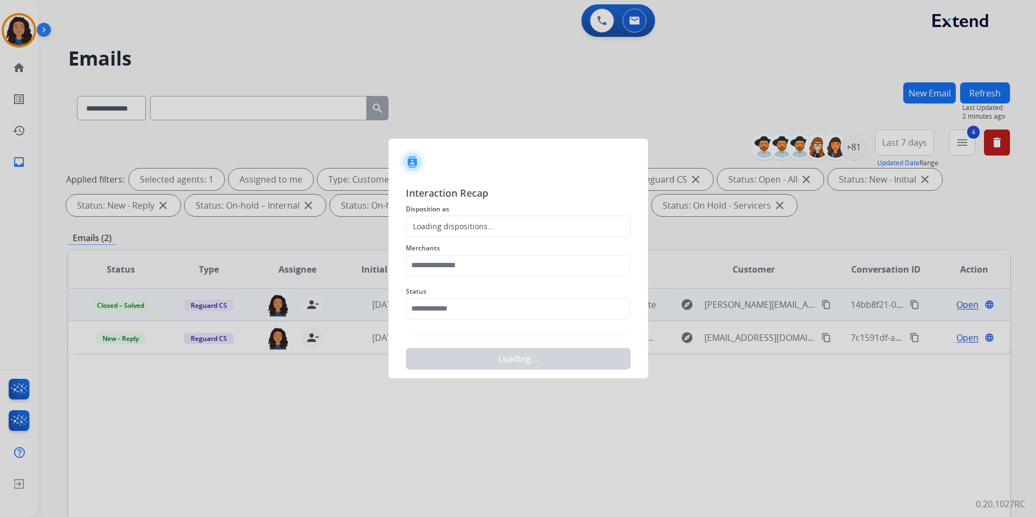
click at [527, 229] on div "Loading dispositions..." at bounding box center [518, 227] width 225 height 22
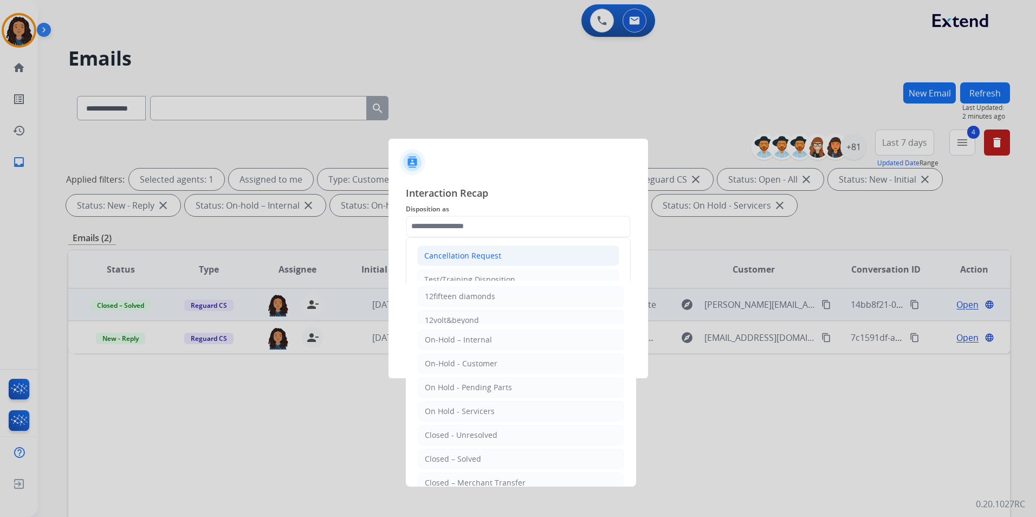
click at [467, 254] on div "Cancellation Request" at bounding box center [462, 255] width 77 height 11
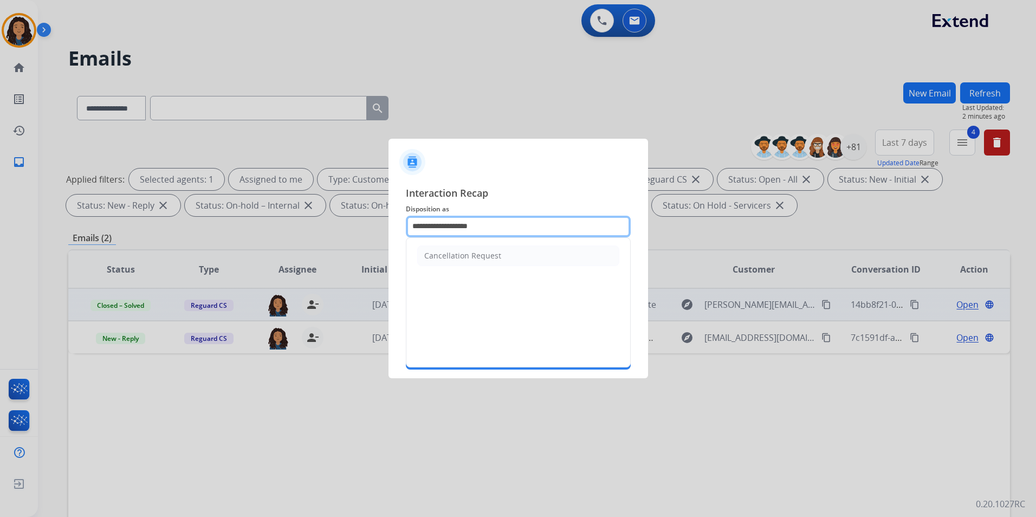
drag, startPoint x: 382, startPoint y: 223, endPoint x: 290, endPoint y: 224, distance: 91.6
click at [0, 224] on app-contact-recap-modal "**********" at bounding box center [0, 258] width 0 height 517
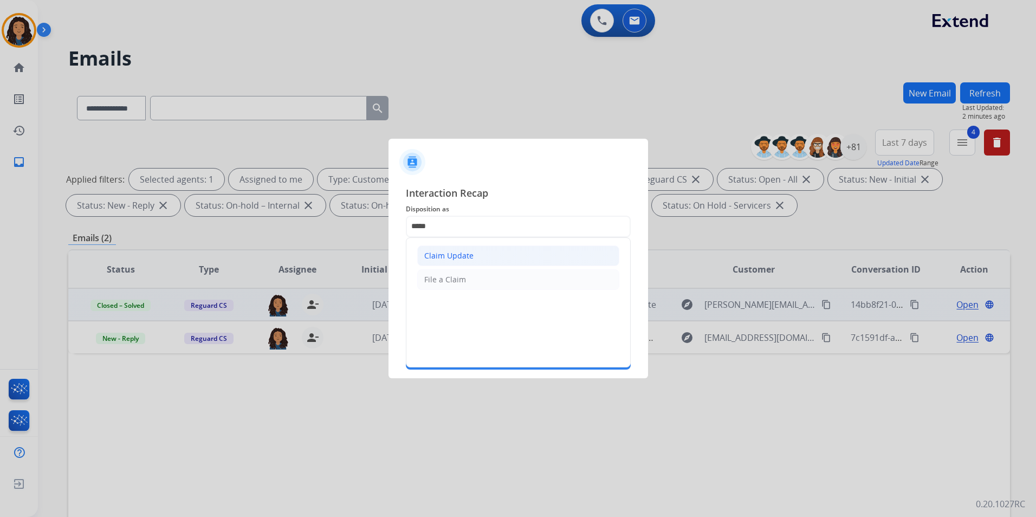
click at [466, 254] on div "Claim Update" at bounding box center [448, 255] width 49 height 11
type input "**********"
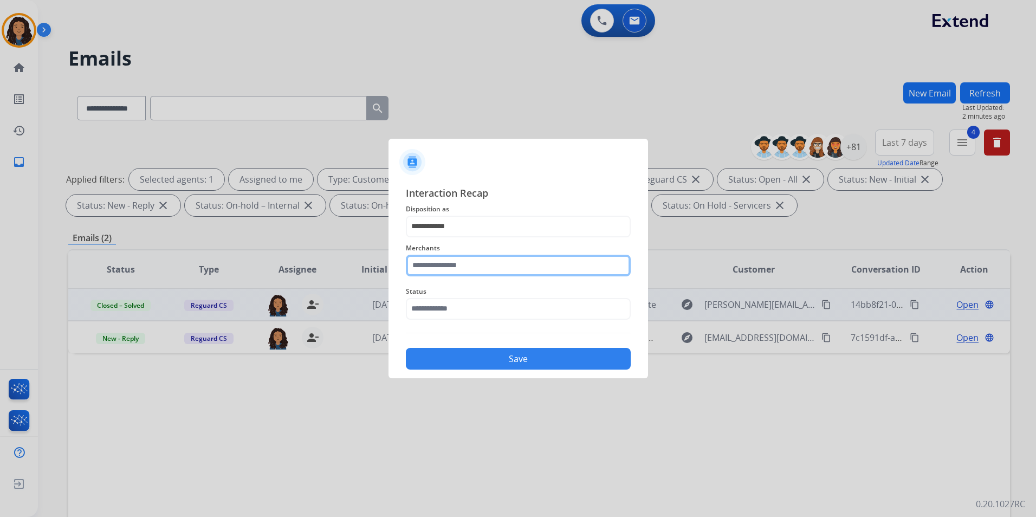
click at [451, 265] on input "text" at bounding box center [518, 266] width 225 height 22
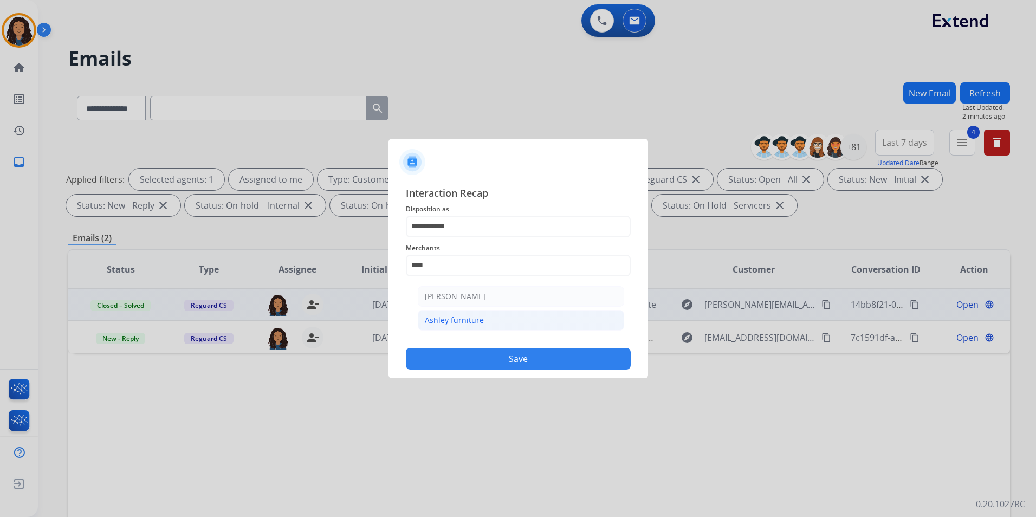
click at [466, 319] on div "Ashley furniture" at bounding box center [454, 320] width 59 height 11
type input "**********"
click at [466, 319] on input "text" at bounding box center [518, 309] width 225 height 22
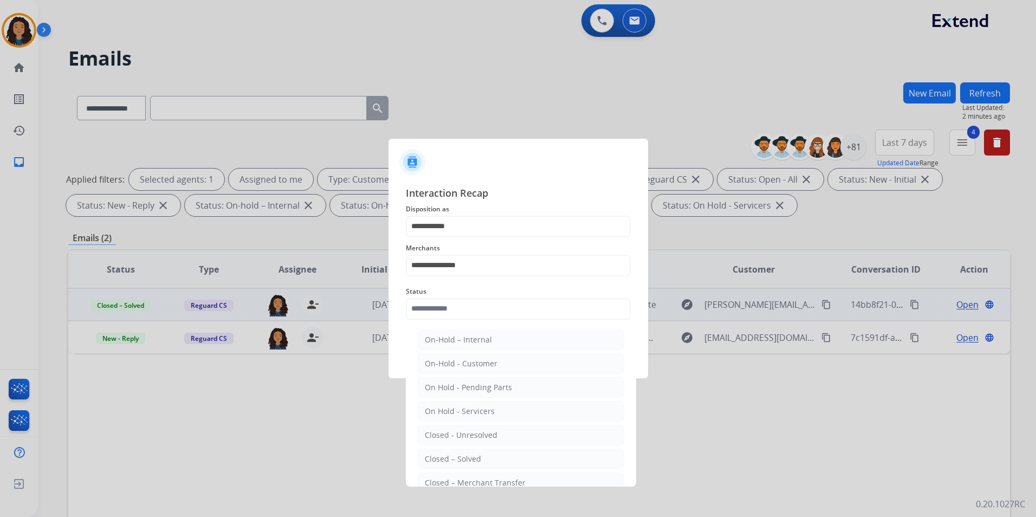
click at [504, 463] on li "Closed – Solved" at bounding box center [521, 459] width 206 height 21
type input "**********"
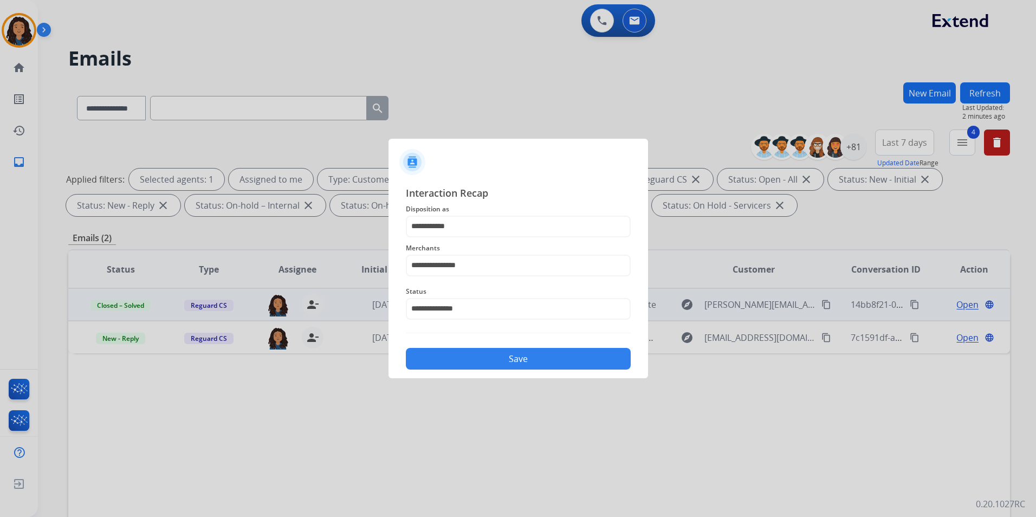
click at [527, 362] on button "Save" at bounding box center [518, 359] width 225 height 22
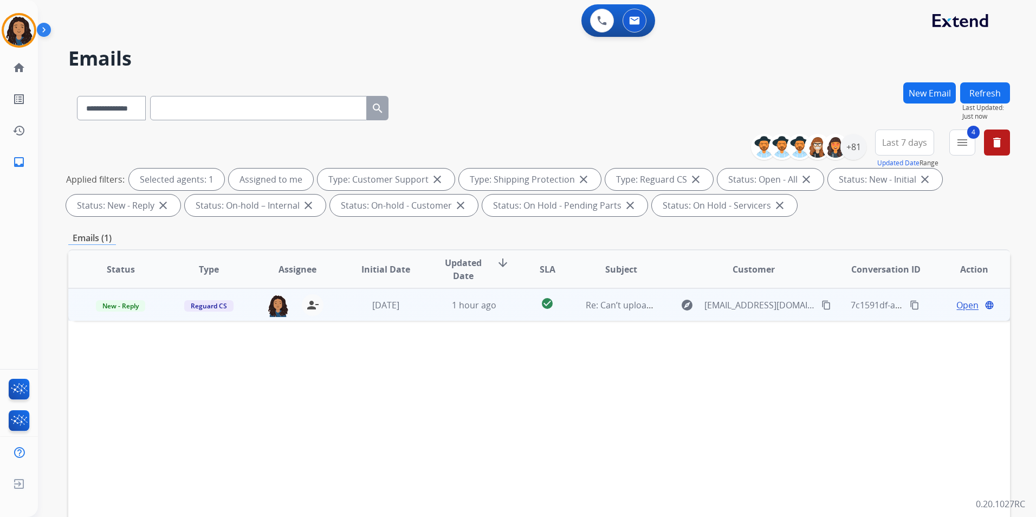
click at [957, 305] on span "Open" at bounding box center [968, 305] width 22 height 13
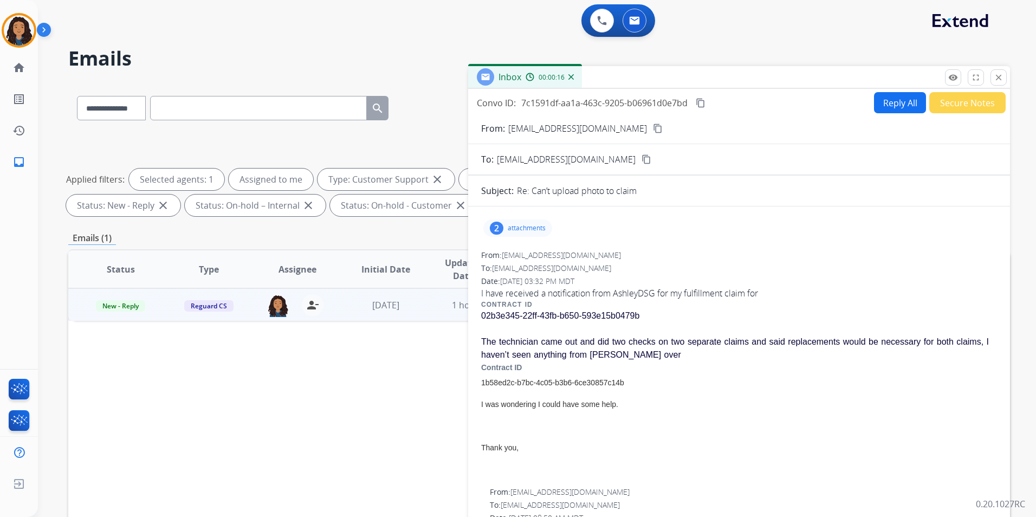
click at [653, 130] on mat-icon "content_copy" at bounding box center [658, 129] width 10 height 10
click at [884, 97] on button "Reply All" at bounding box center [900, 102] width 52 height 21
select select "**********"
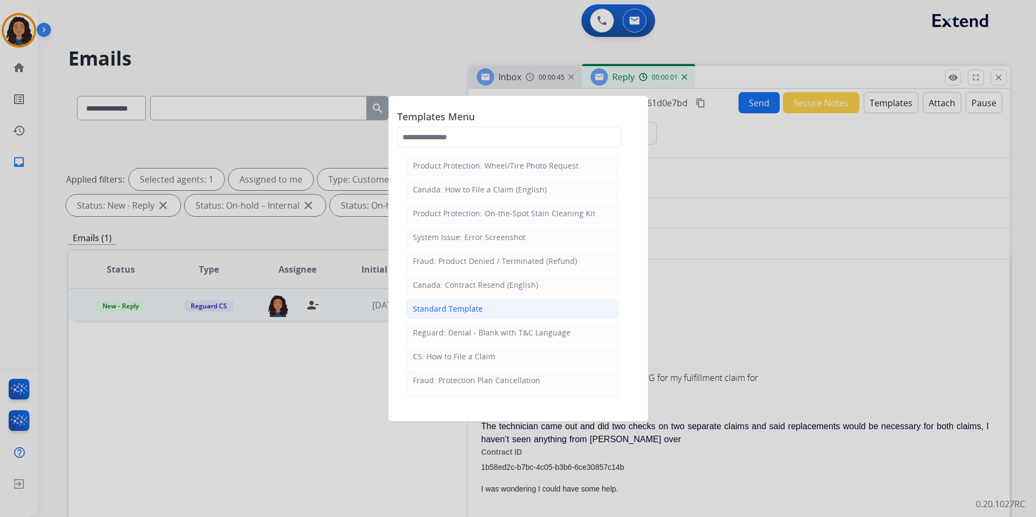
click at [477, 303] on div "Standard Template" at bounding box center [448, 308] width 70 height 11
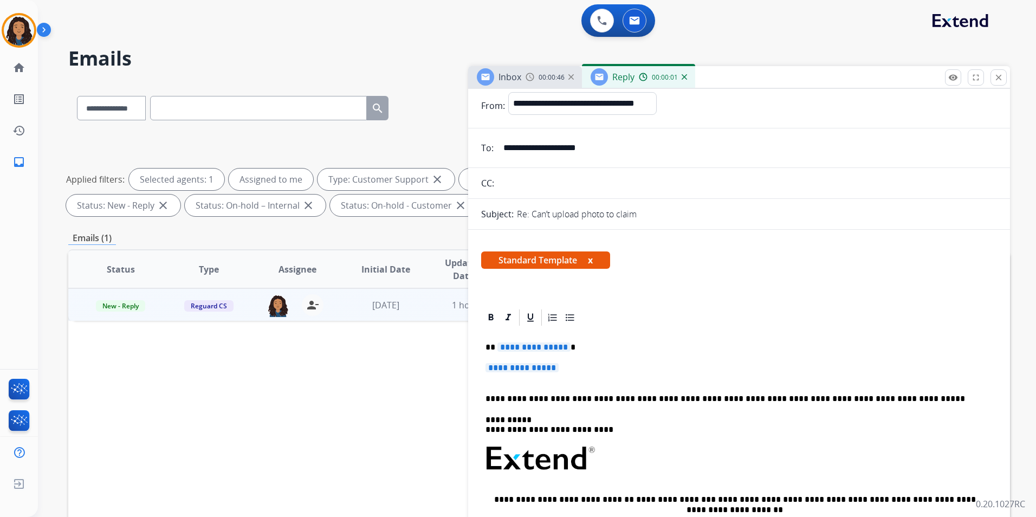
scroll to position [54, 0]
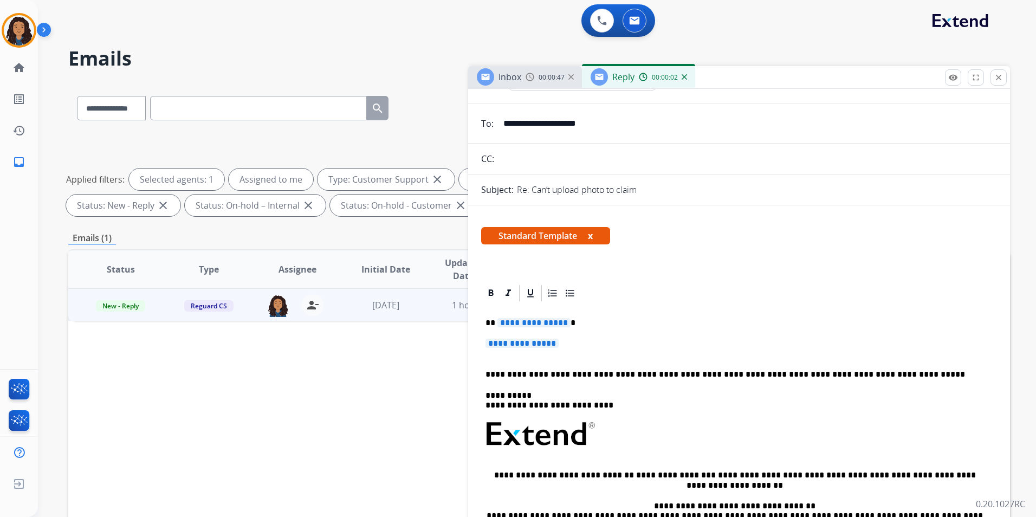
click at [568, 339] on p "**********" at bounding box center [739, 349] width 507 height 20
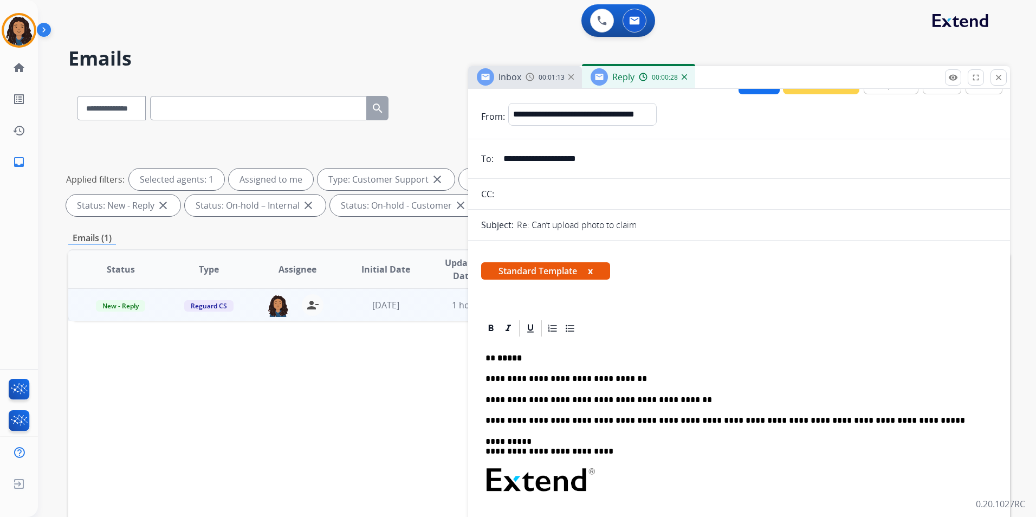
scroll to position [0, 0]
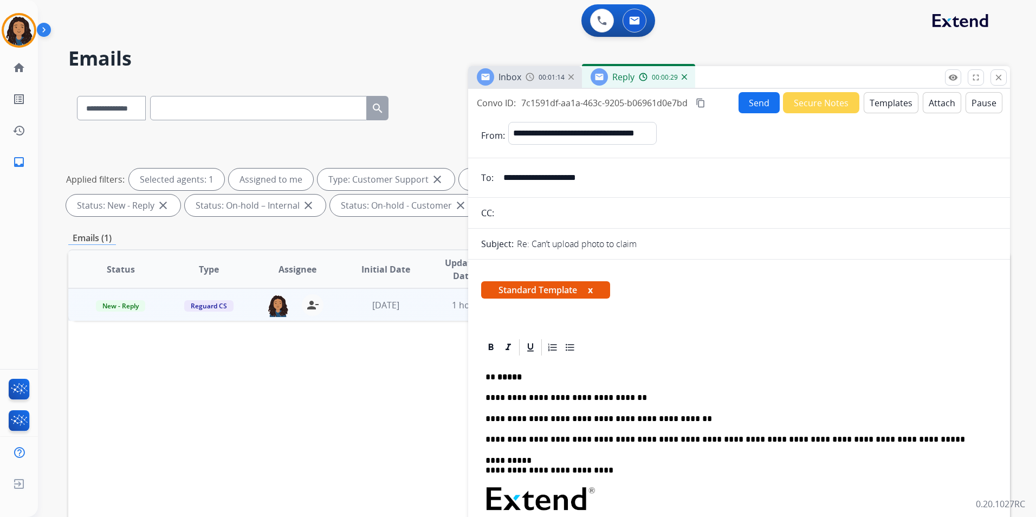
click at [754, 105] on button "Send" at bounding box center [759, 102] width 41 height 21
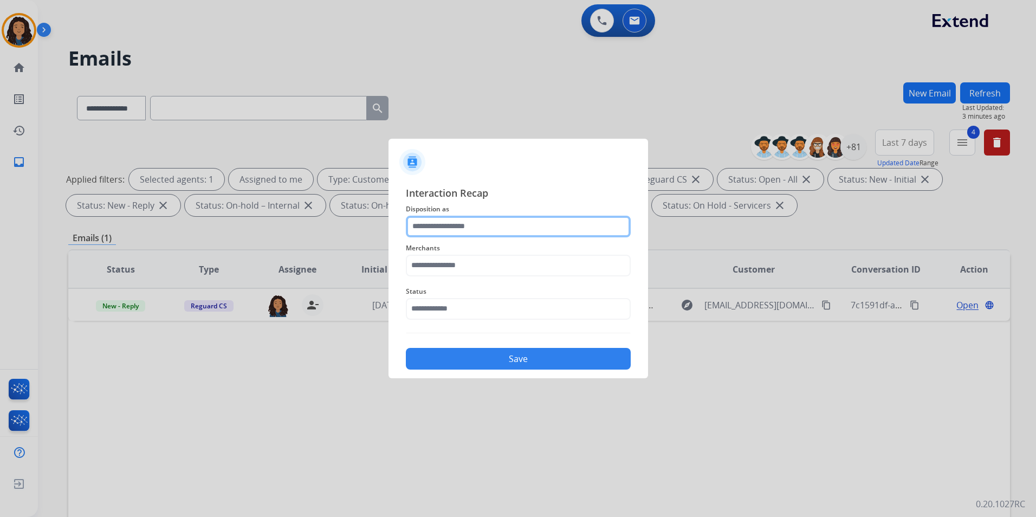
click at [509, 229] on input "text" at bounding box center [518, 227] width 225 height 22
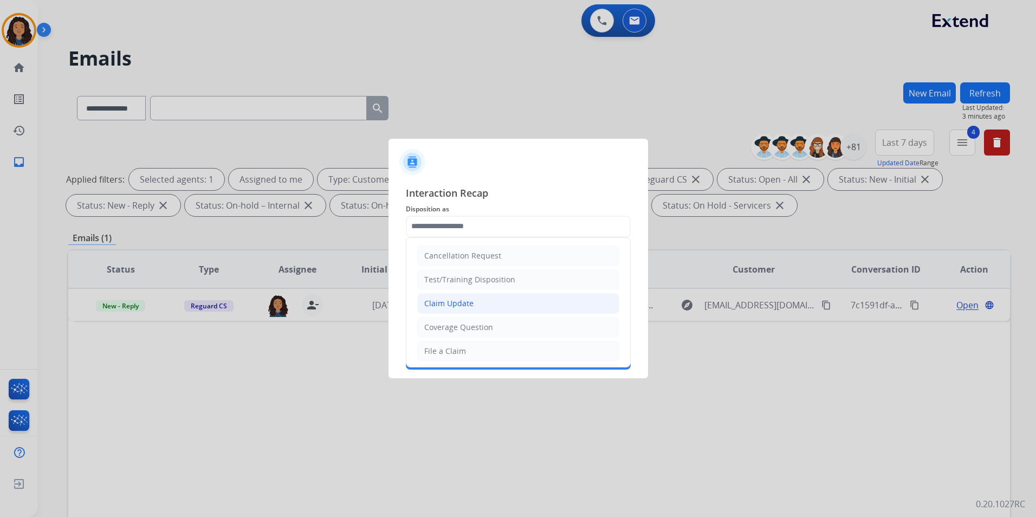
click at [457, 305] on div "Claim Update" at bounding box center [448, 303] width 49 height 11
type input "**********"
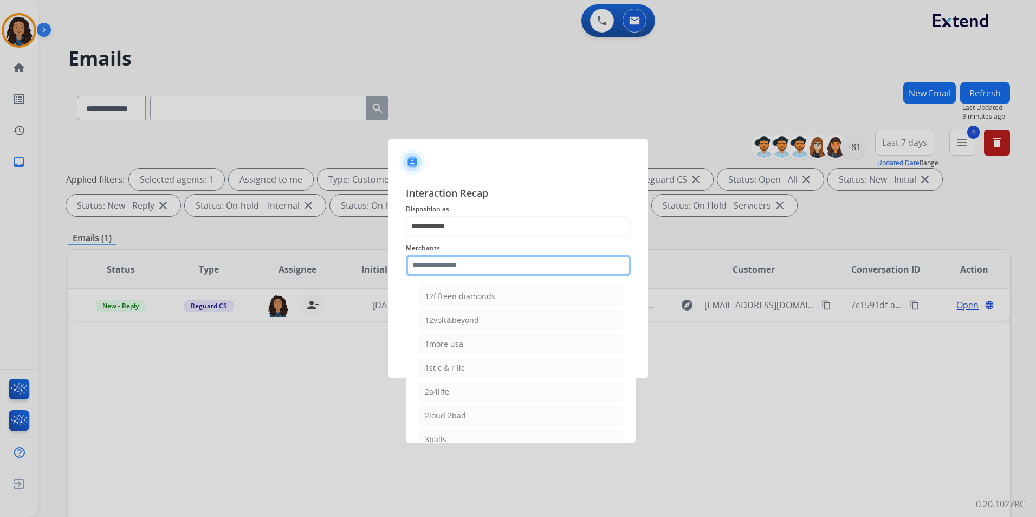
click at [447, 262] on input "text" at bounding box center [518, 266] width 225 height 22
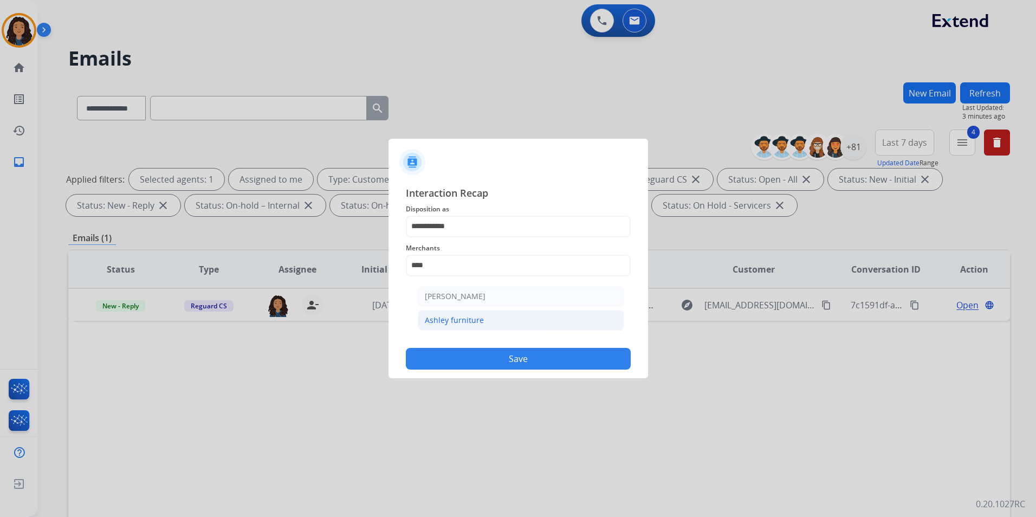
click at [478, 327] on li "Ashley furniture" at bounding box center [521, 320] width 206 height 21
type input "**********"
click at [470, 313] on input "text" at bounding box center [518, 309] width 225 height 22
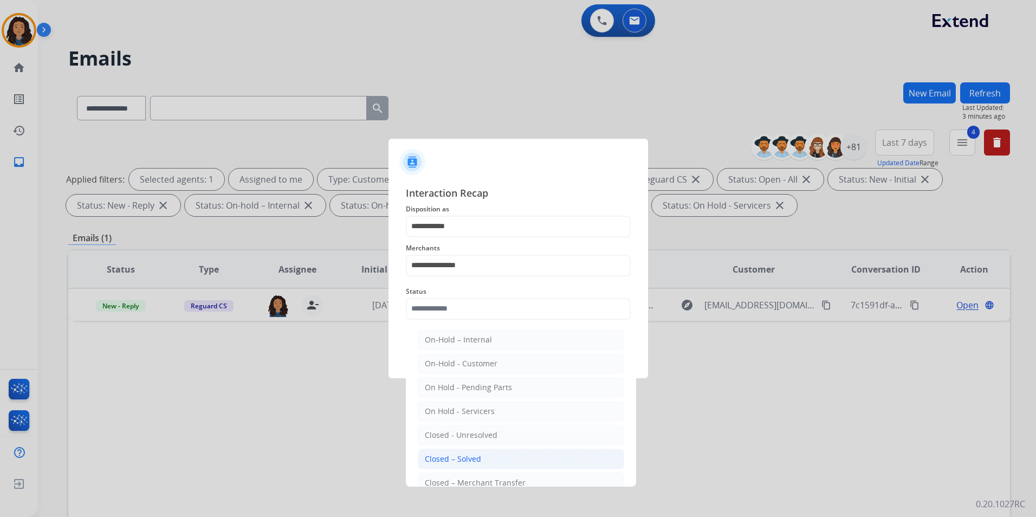
click at [475, 466] on li "Closed – Solved" at bounding box center [521, 459] width 206 height 21
type input "**********"
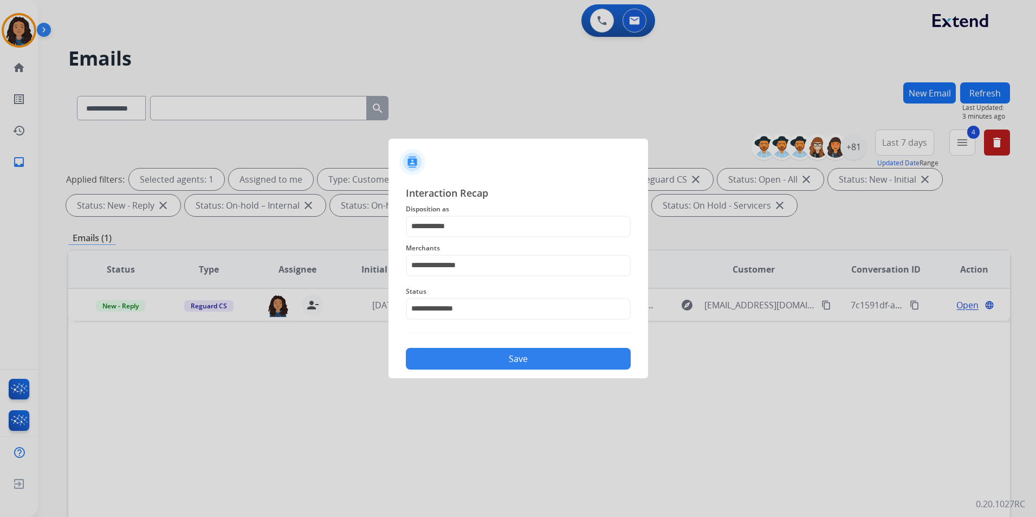
click at [507, 346] on div "Save" at bounding box center [518, 355] width 225 height 28
click at [511, 363] on button "Save" at bounding box center [518, 359] width 225 height 22
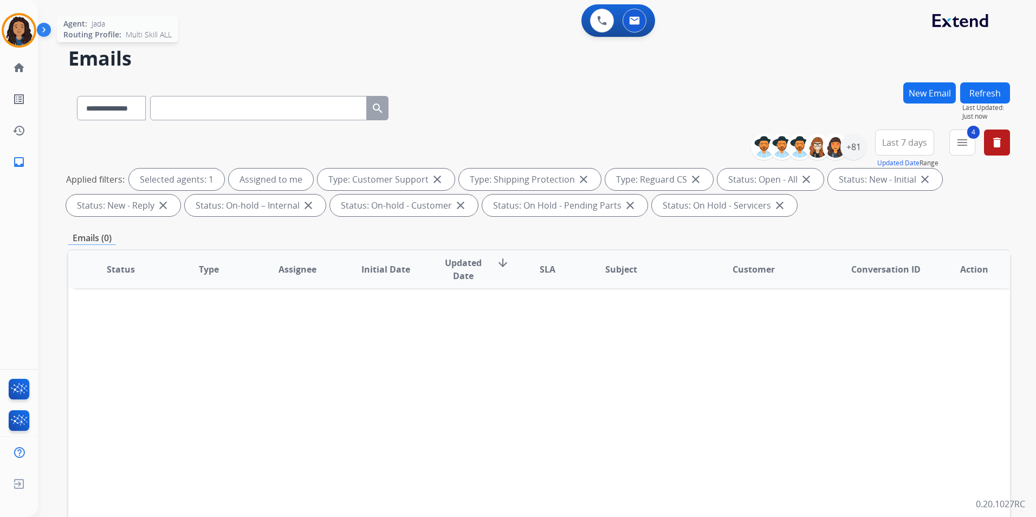
click at [3, 31] on div at bounding box center [19, 30] width 35 height 35
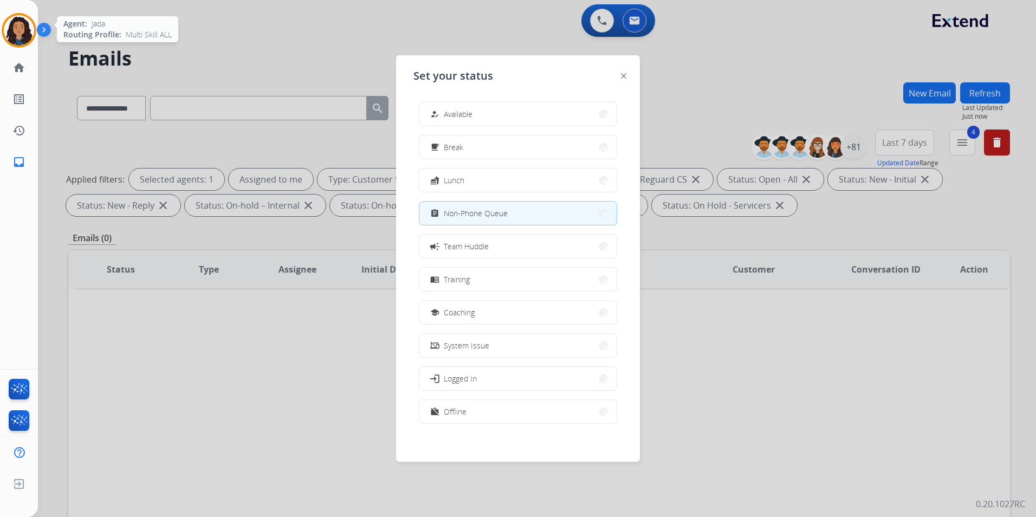
click at [8, 31] on img at bounding box center [19, 30] width 30 height 30
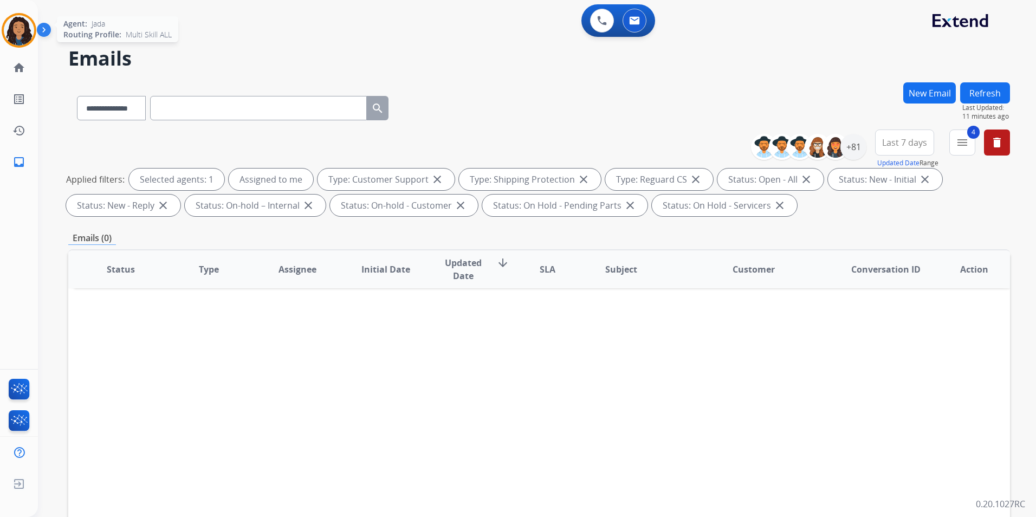
click at [9, 29] on img at bounding box center [19, 30] width 30 height 30
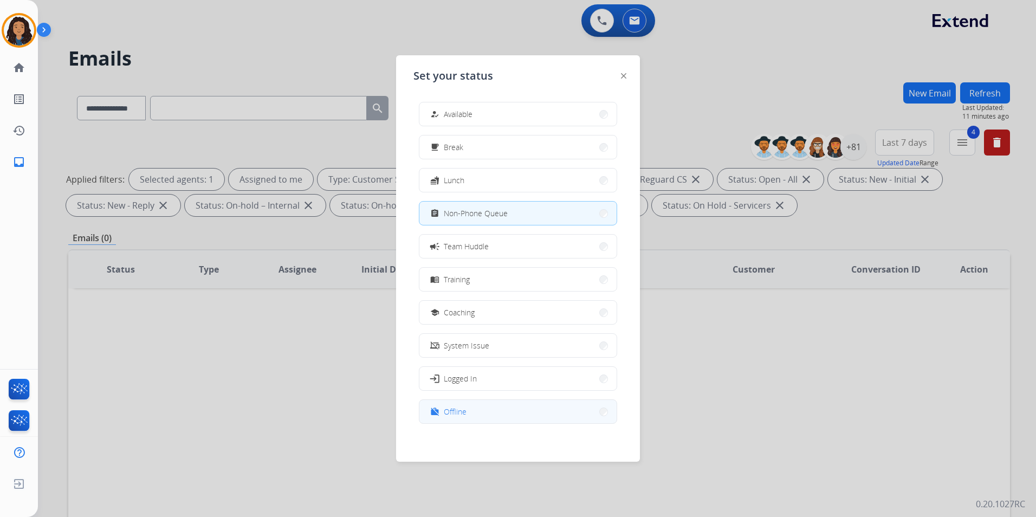
click at [474, 418] on button "work_off Offline" at bounding box center [517, 411] width 197 height 23
